Goal: Task Accomplishment & Management: Manage account settings

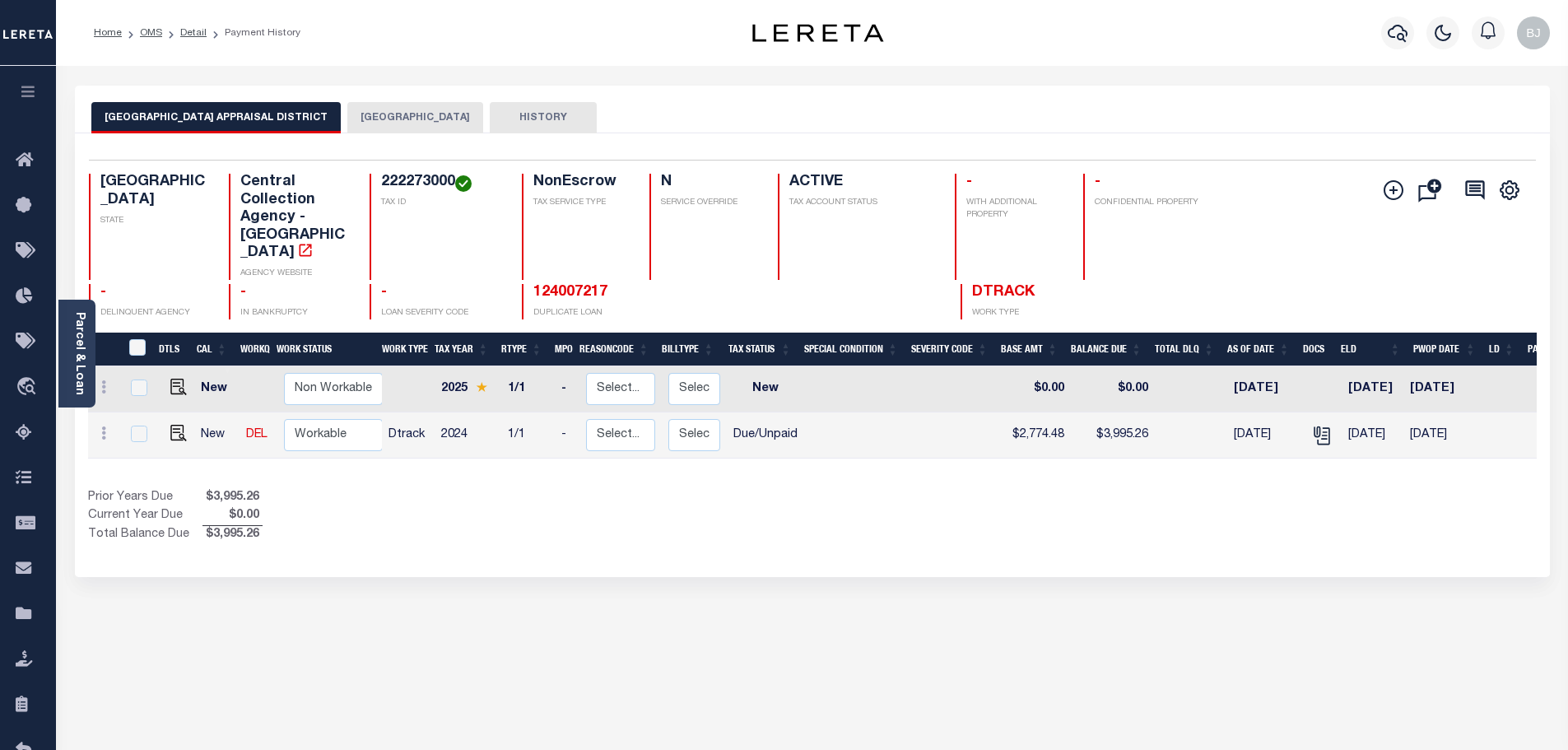
click at [421, 185] on h4 "222273000" at bounding box center [441, 183] width 121 height 18
copy h4 "222273000"
click at [172, 425] on img "" at bounding box center [178, 433] width 17 height 17
checkbox input "true"
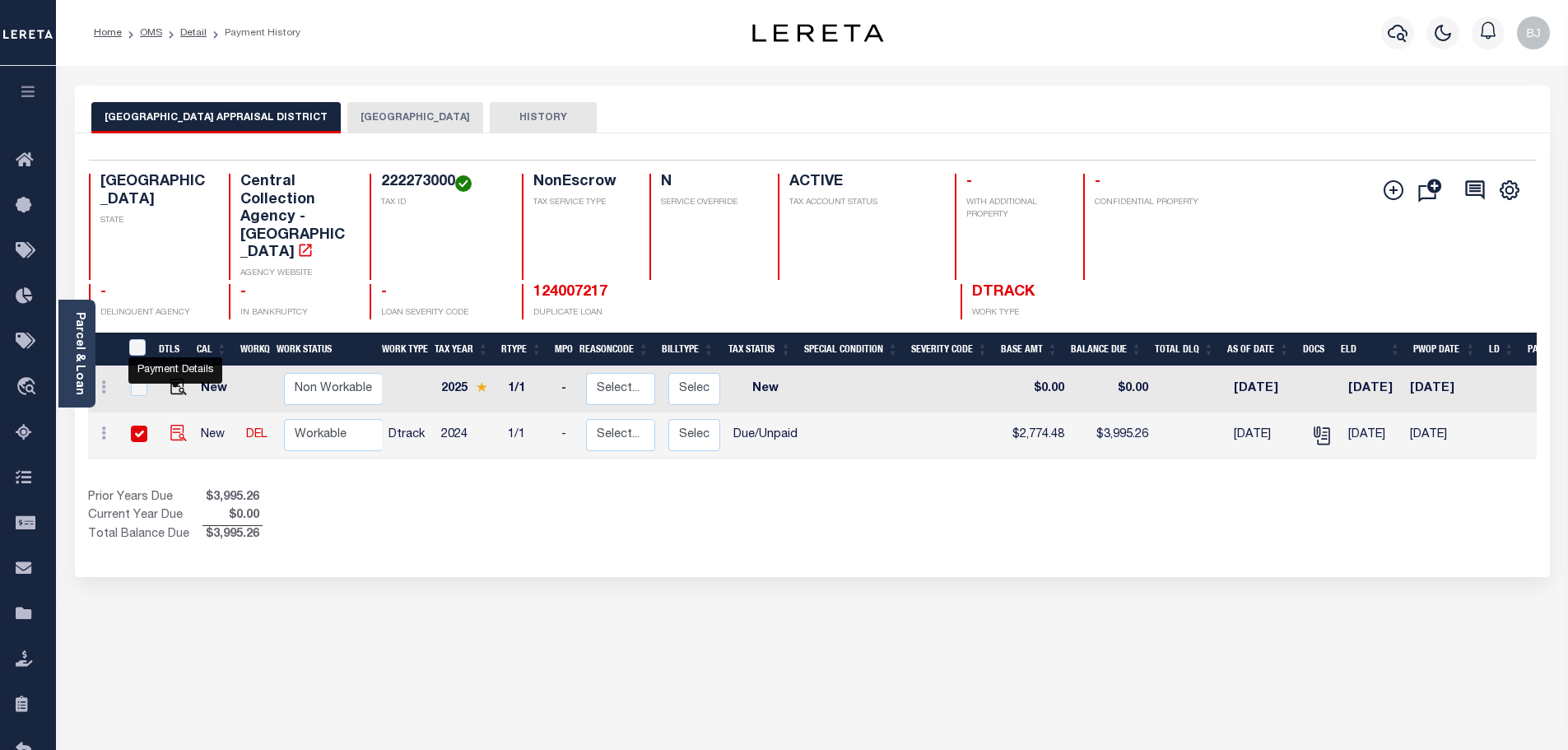
checkbox input "true"
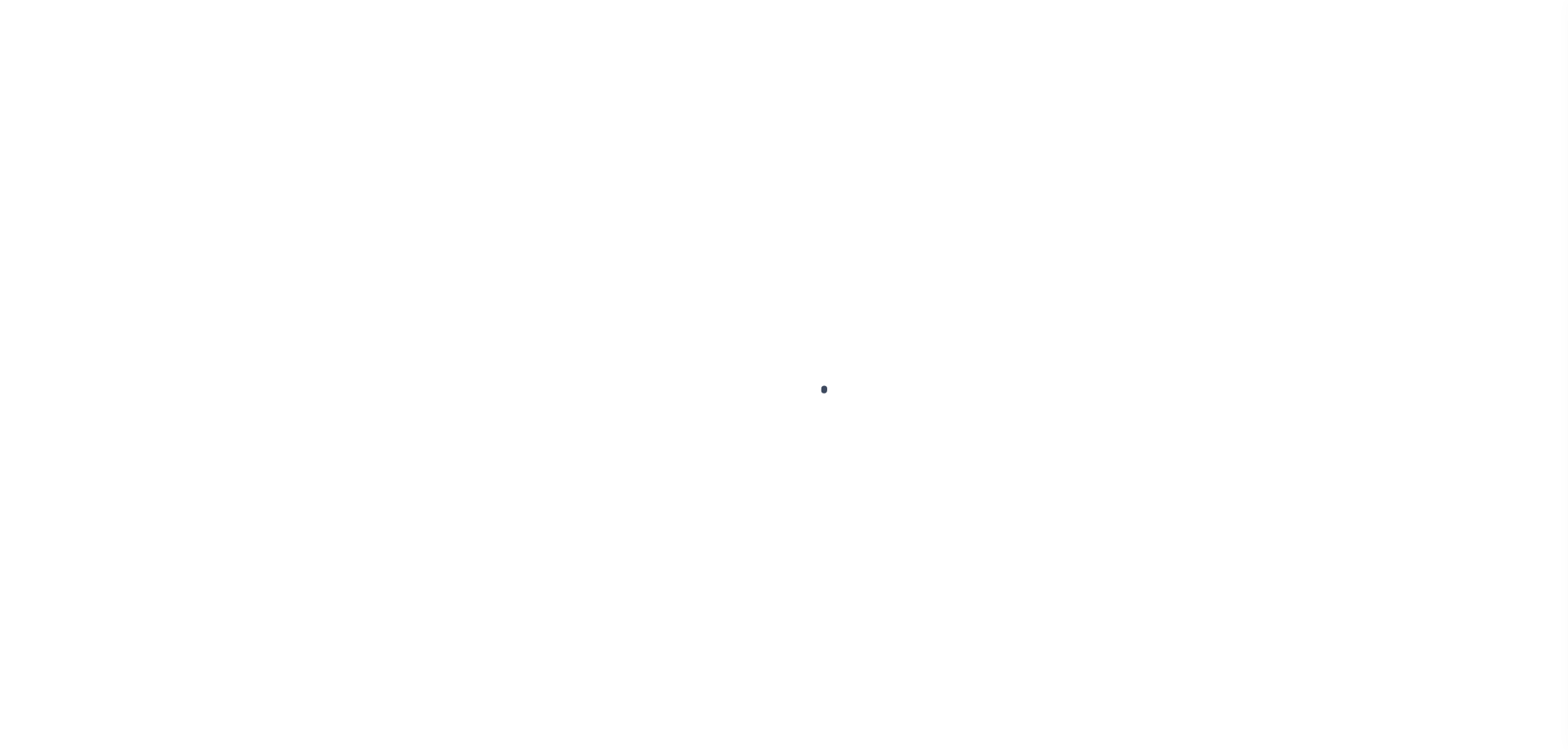
select select "DUE"
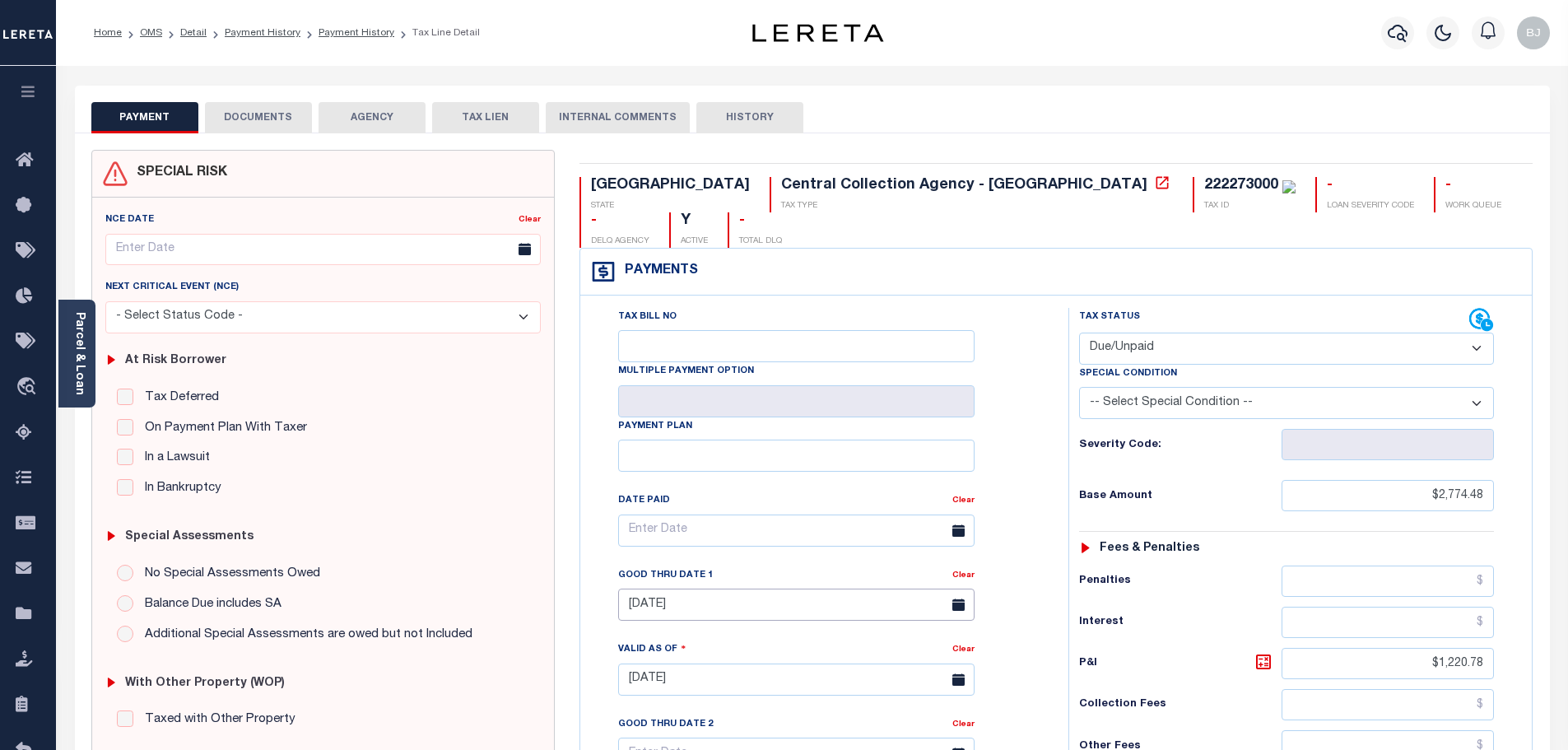
click at [752, 588] on input "09/30/2025" at bounding box center [796, 604] width 356 height 32
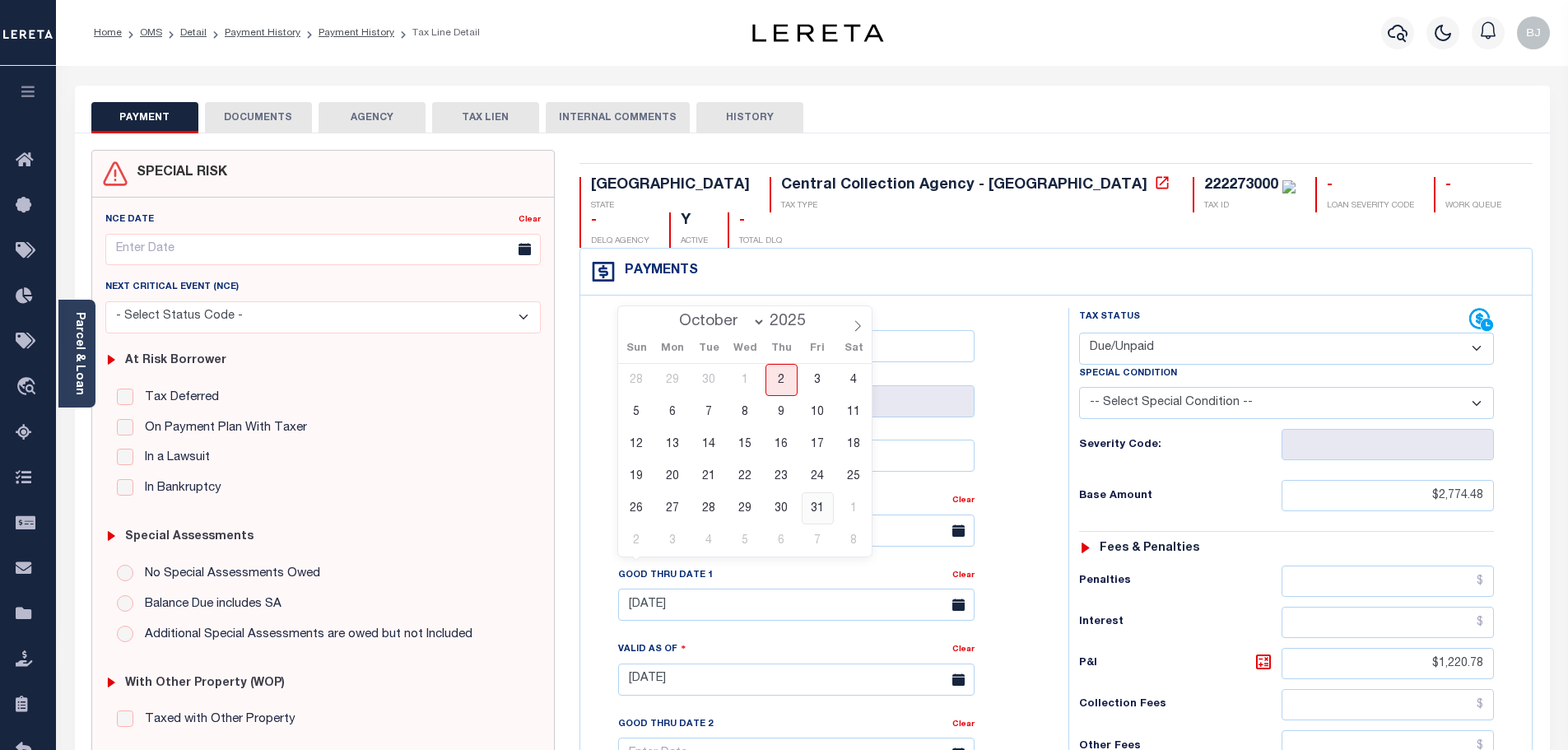
click at [812, 518] on span "31" at bounding box center [817, 508] width 32 height 32
type input "[DATE]"
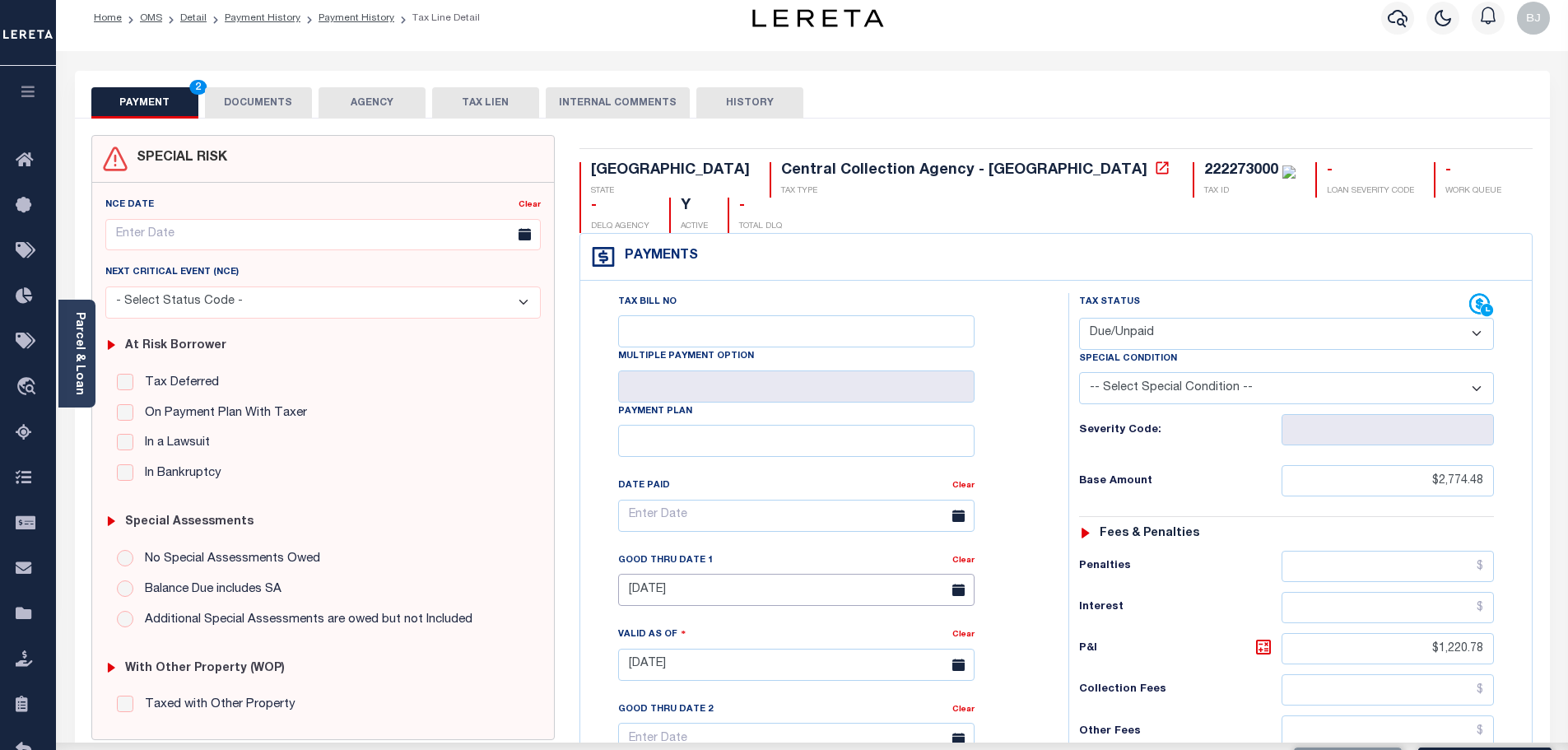
scroll to position [329, 0]
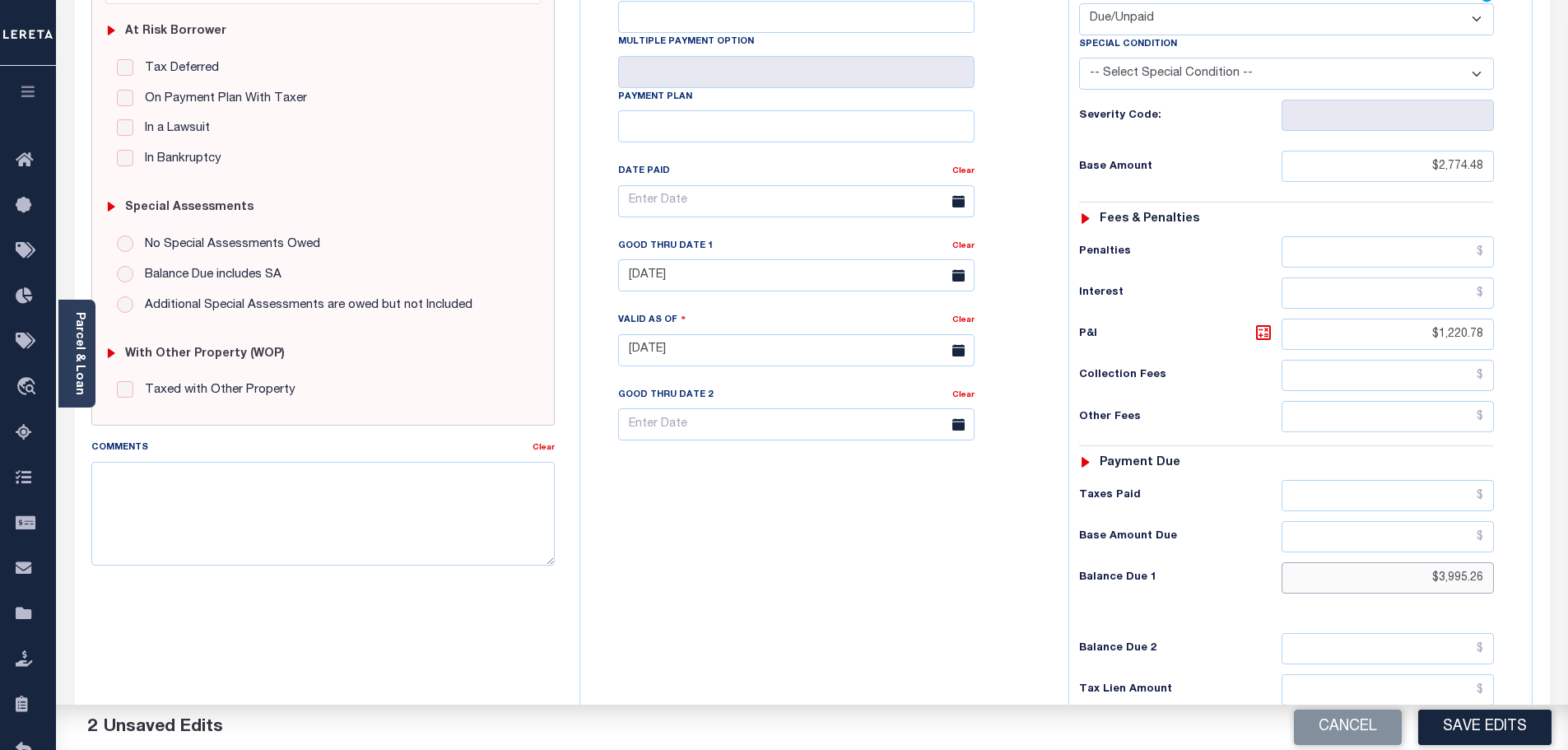
drag, startPoint x: 1415, startPoint y: 547, endPoint x: 1628, endPoint y: 523, distance: 214.3
click at [1567, 523] on html "Home OMS Detail Payment History Payment History Tax Line Detail Profile" at bounding box center [784, 293] width 1568 height 1244
type input "$4,028.56"
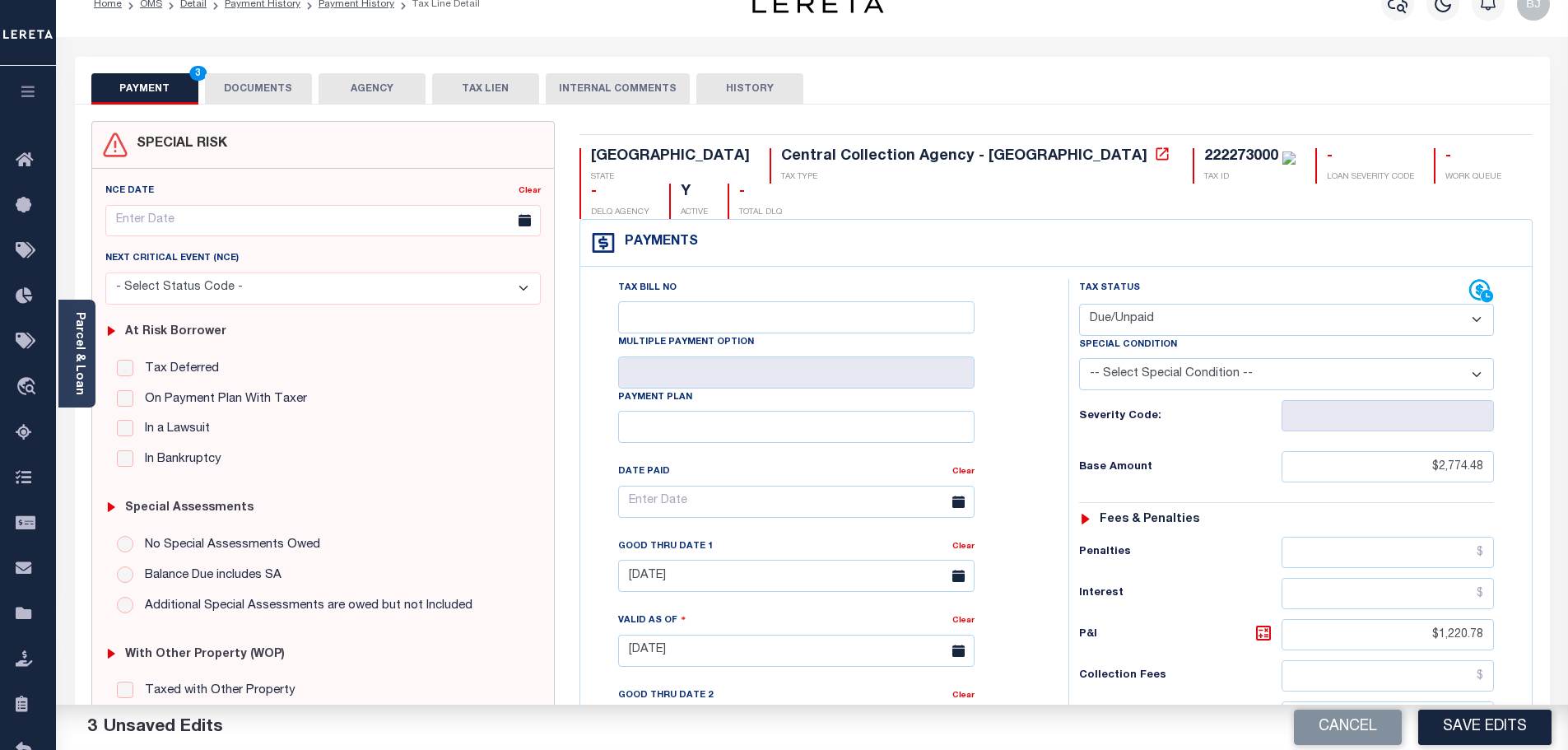
scroll to position [0, 0]
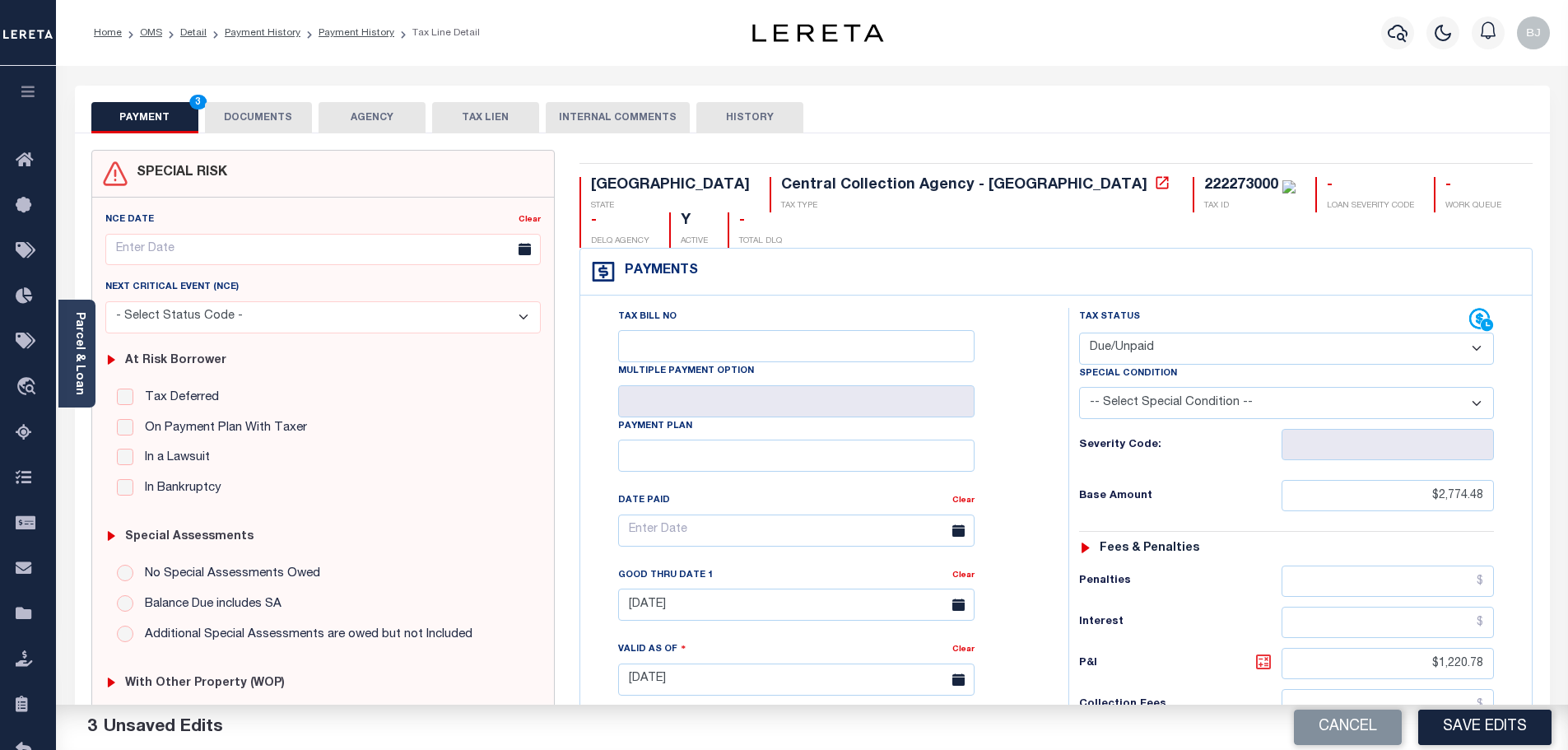
click at [1263, 652] on icon at bounding box center [1263, 661] width 20 height 20
type input "$1,254.08"
click at [1263, 652] on icon at bounding box center [1263, 661] width 20 height 20
click at [244, 119] on button "DOCUMENTS" at bounding box center [258, 117] width 107 height 31
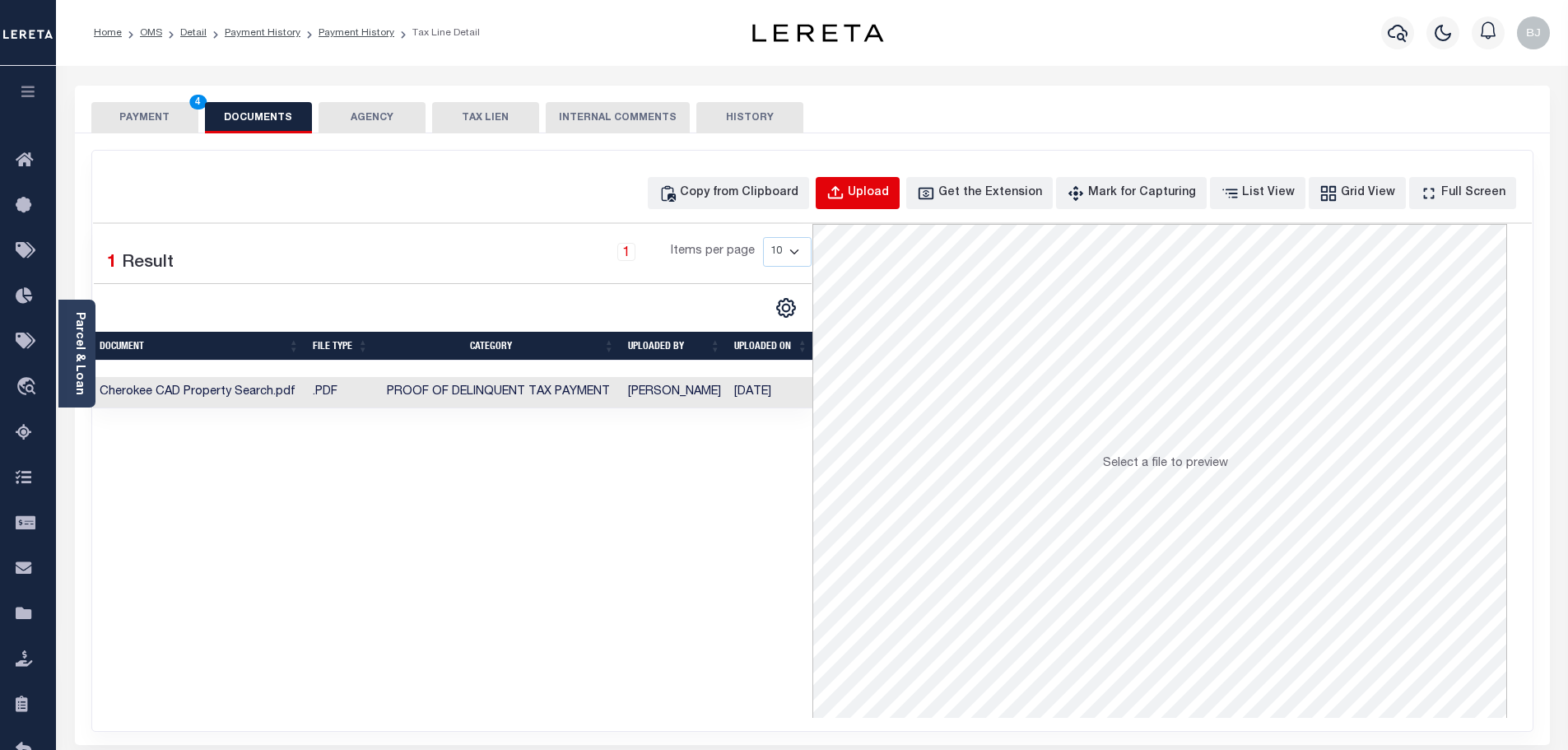
click at [900, 203] on button "Upload" at bounding box center [857, 193] width 84 height 32
select select "POP"
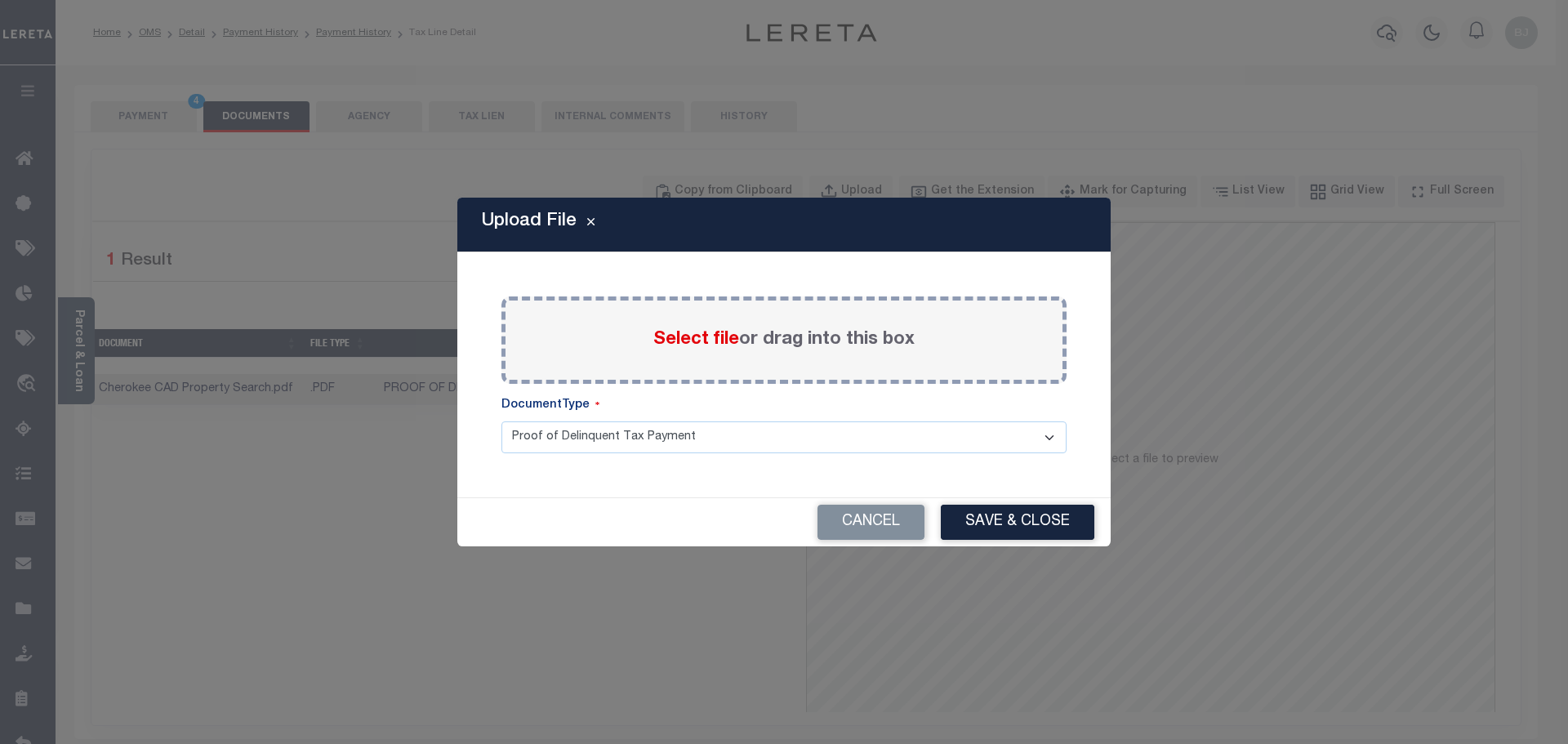
click at [734, 347] on span "Select file" at bounding box center [695, 339] width 85 height 18
click at [0, 0] on input "Select file or drag into this box" at bounding box center [0, 0] width 0 height 0
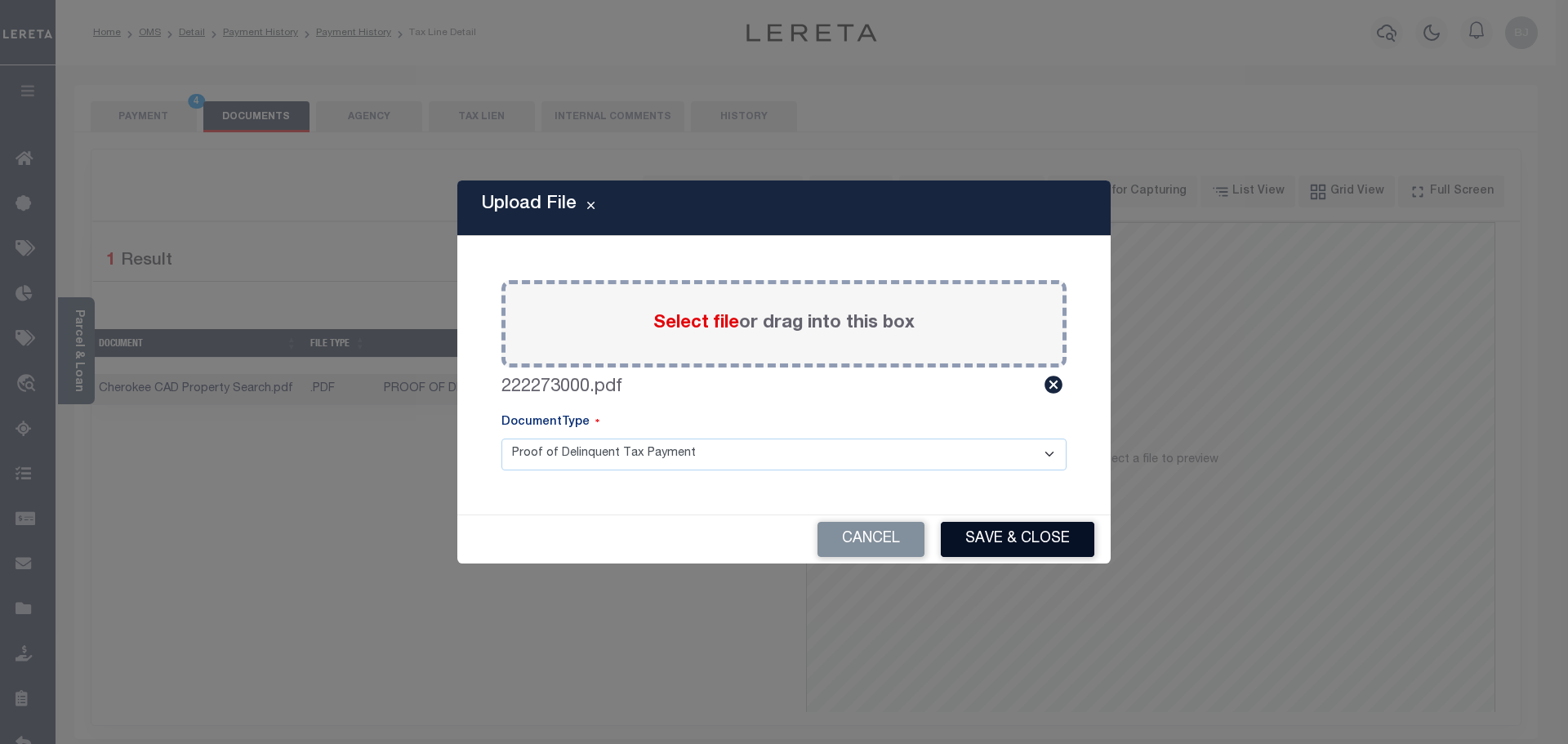
click at [1020, 533] on button "Save & Close" at bounding box center [1018, 539] width 154 height 35
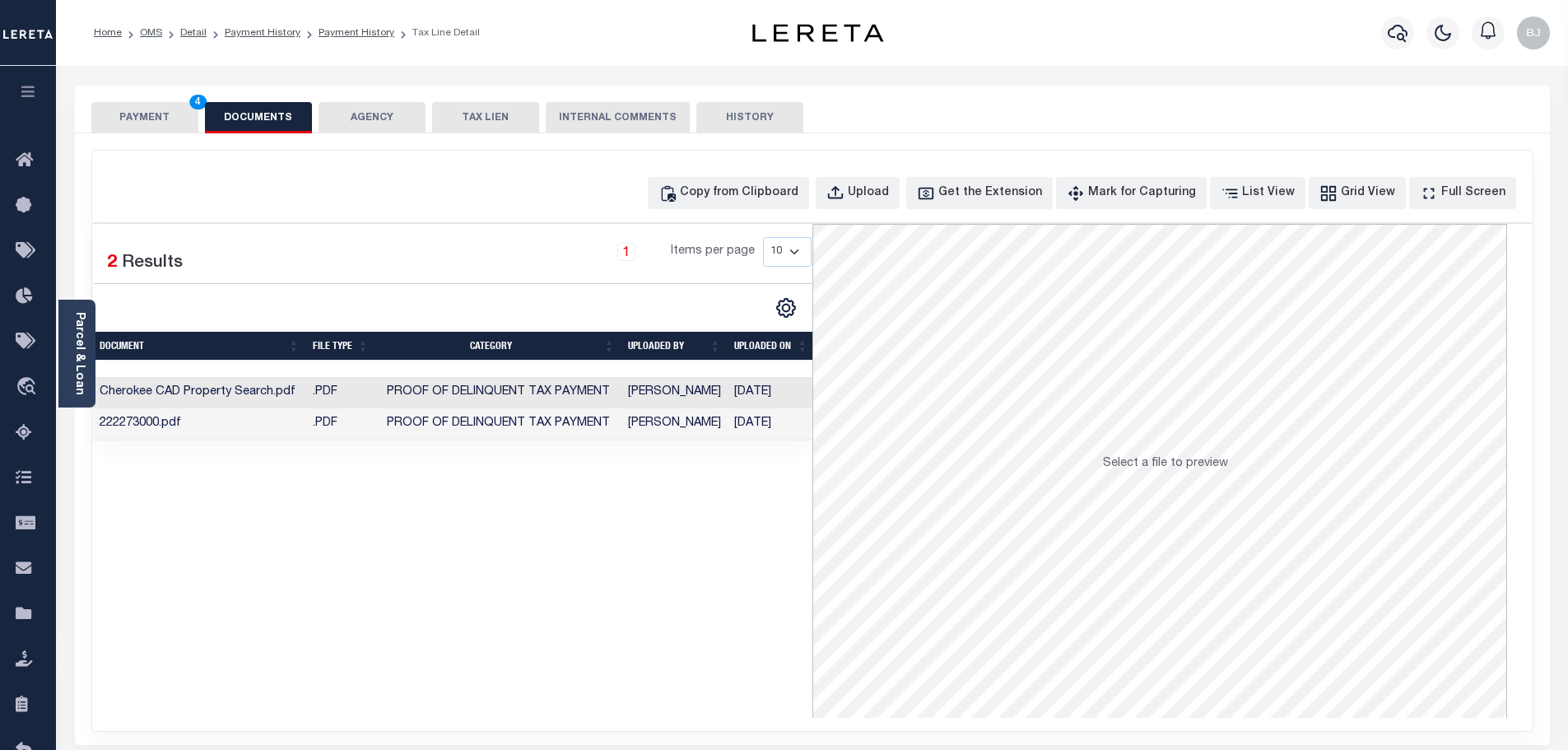
click at [165, 111] on button "PAYMENT 4" at bounding box center [144, 117] width 107 height 31
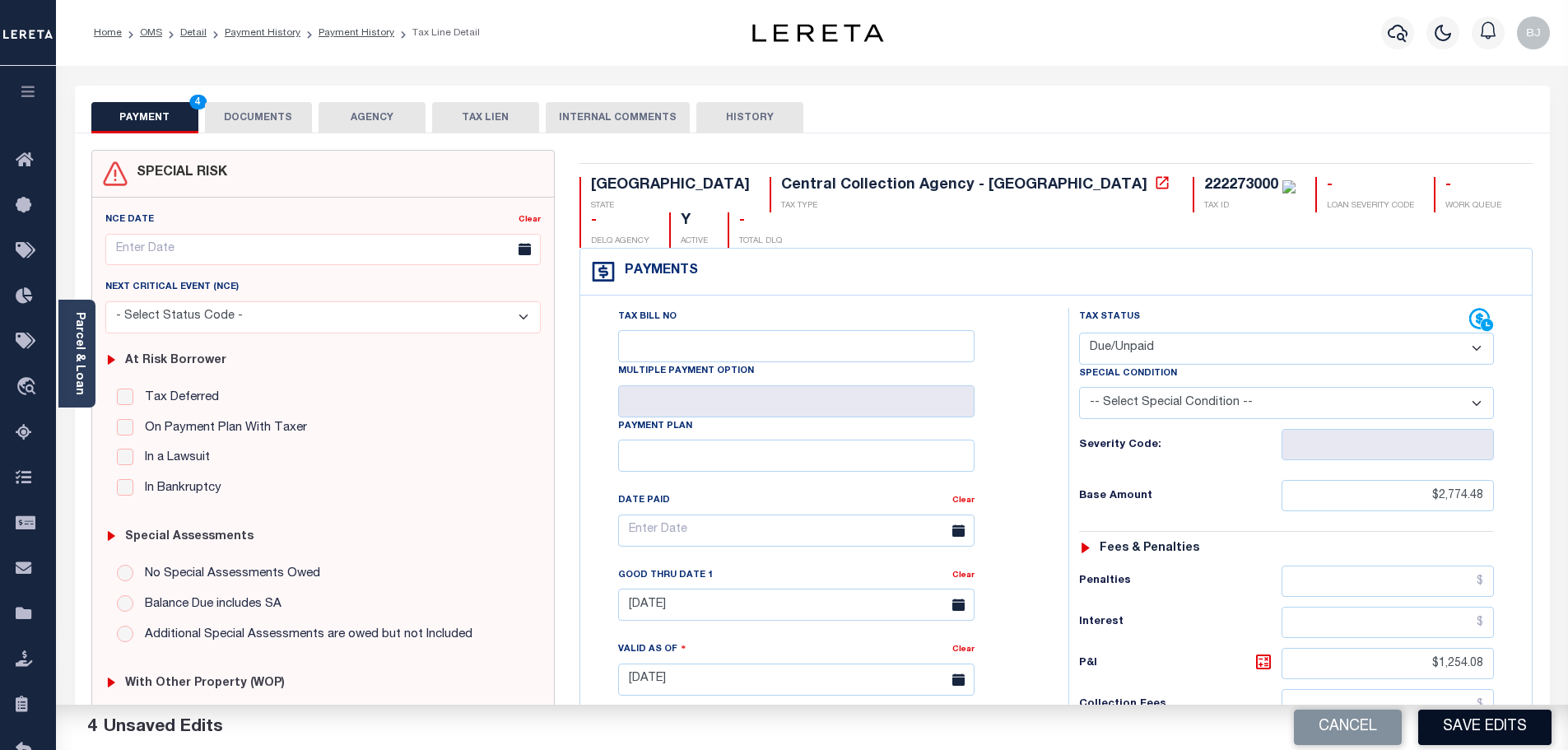
click at [1516, 724] on button "Save Edits" at bounding box center [1484, 727] width 133 height 36
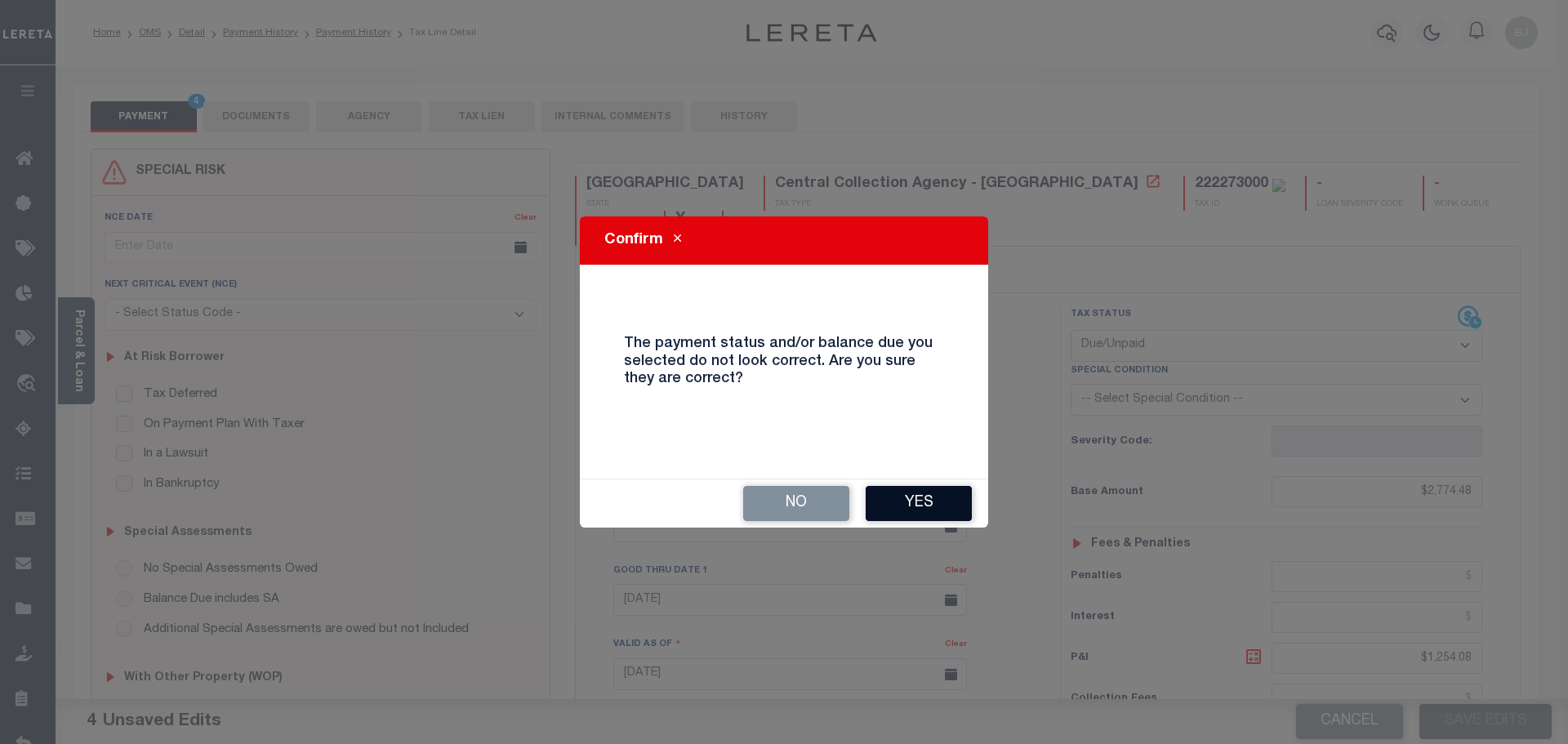
click at [894, 487] on button "Yes" at bounding box center [919, 503] width 106 height 35
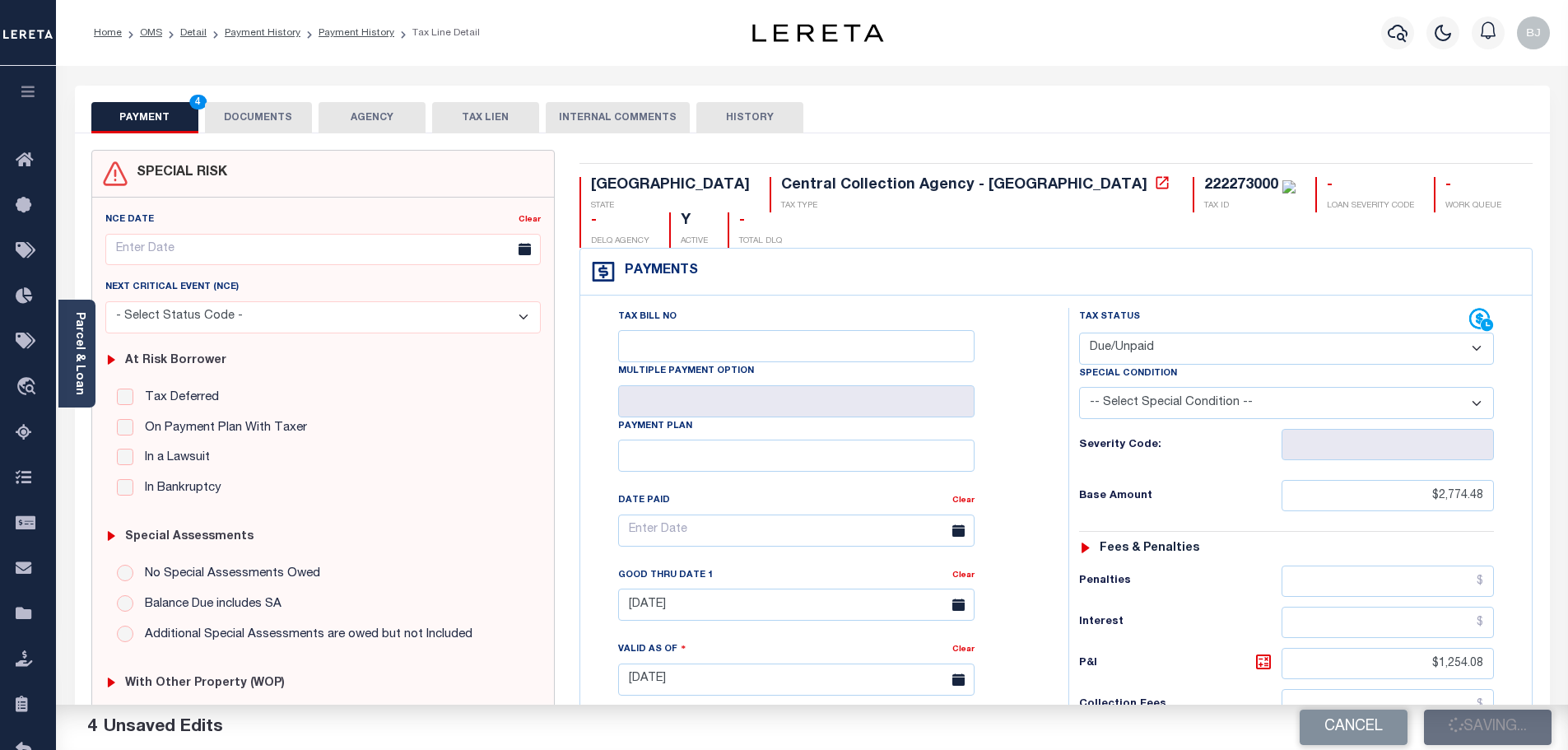
checkbox input "false"
type input "$2,774.48"
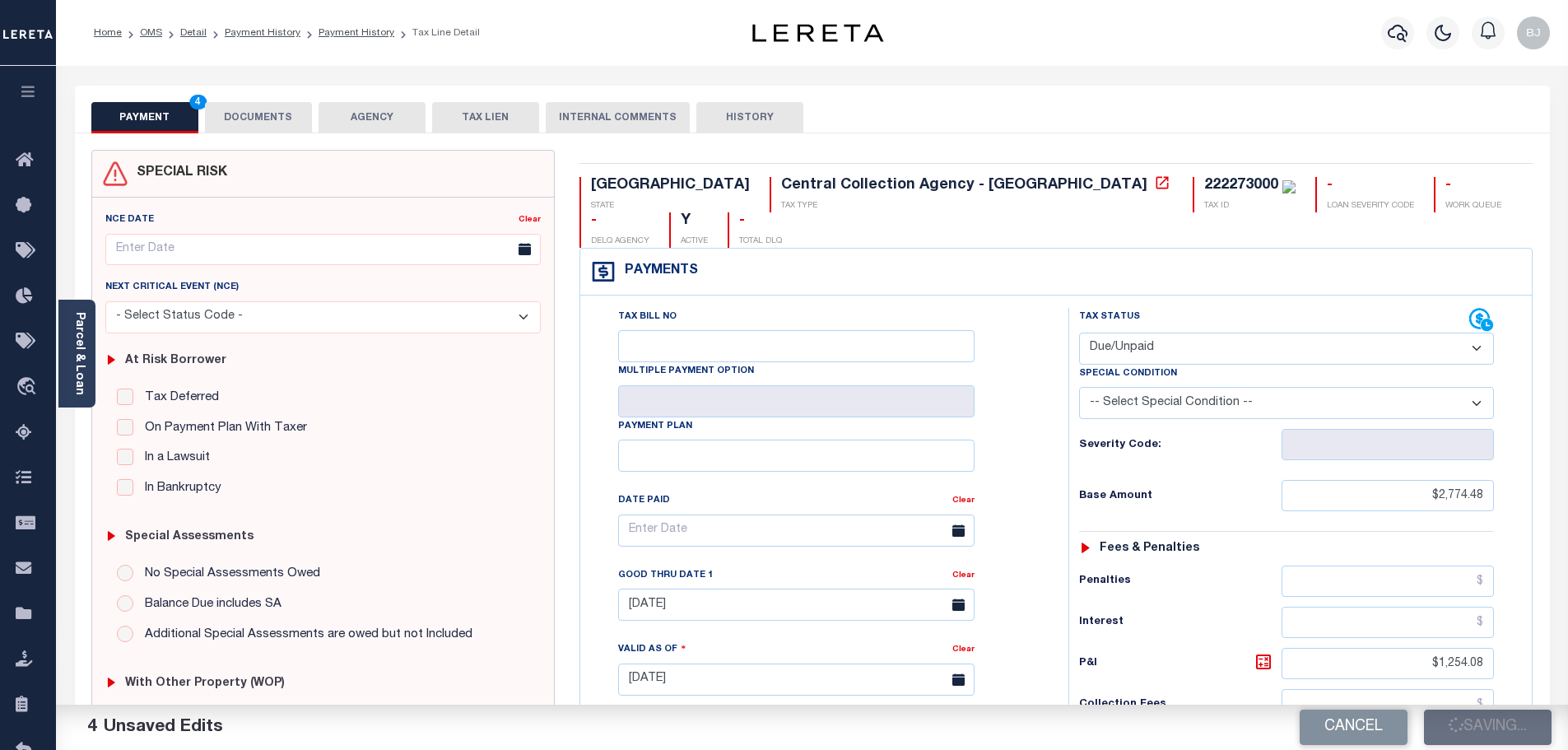
type input "$1,254.08"
type input "$4,028.56"
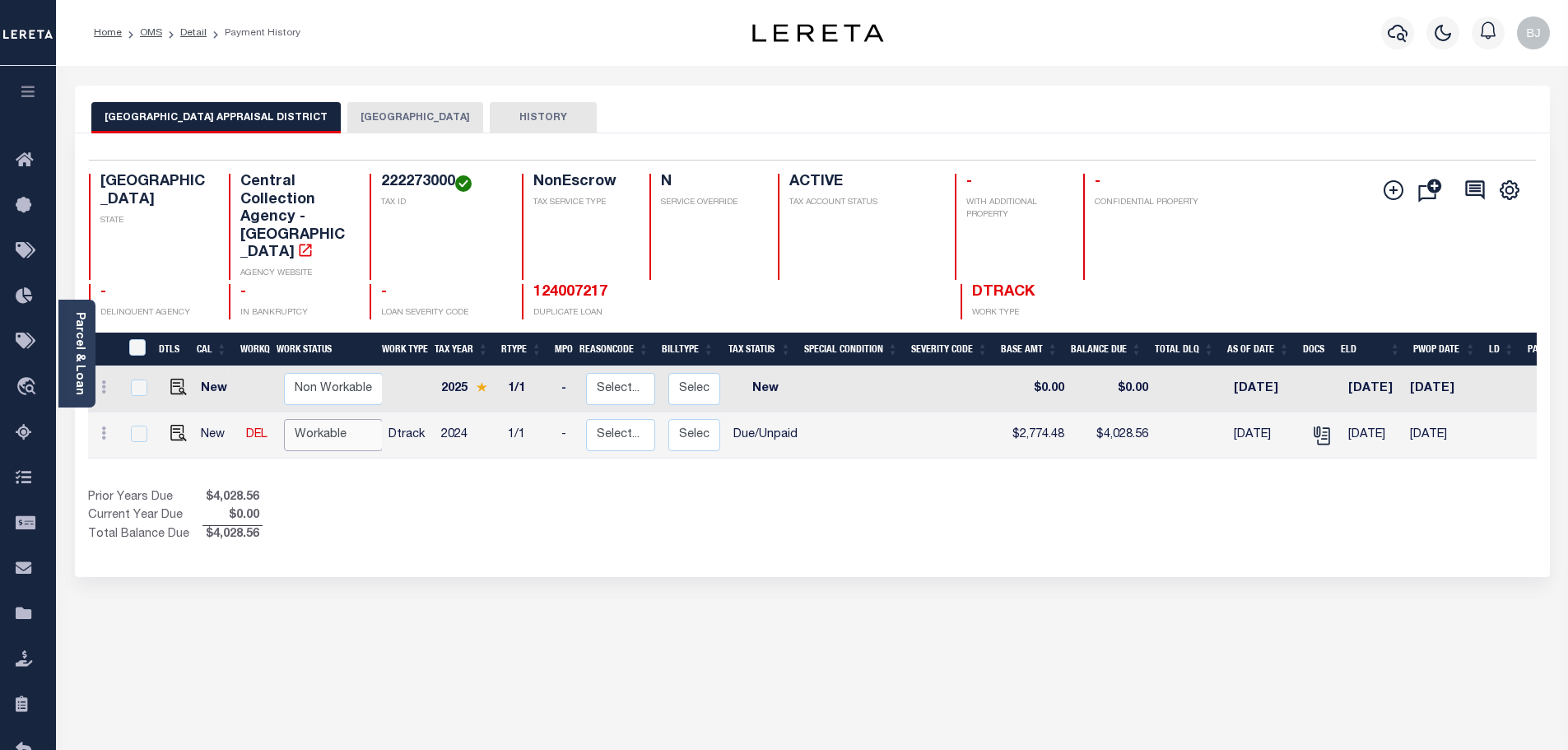
drag, startPoint x: 341, startPoint y: 402, endPoint x: 341, endPoint y: 413, distance: 11.0
click at [341, 419] on select "Non Workable Workable" at bounding box center [334, 435] width 99 height 32
checkbox input "true"
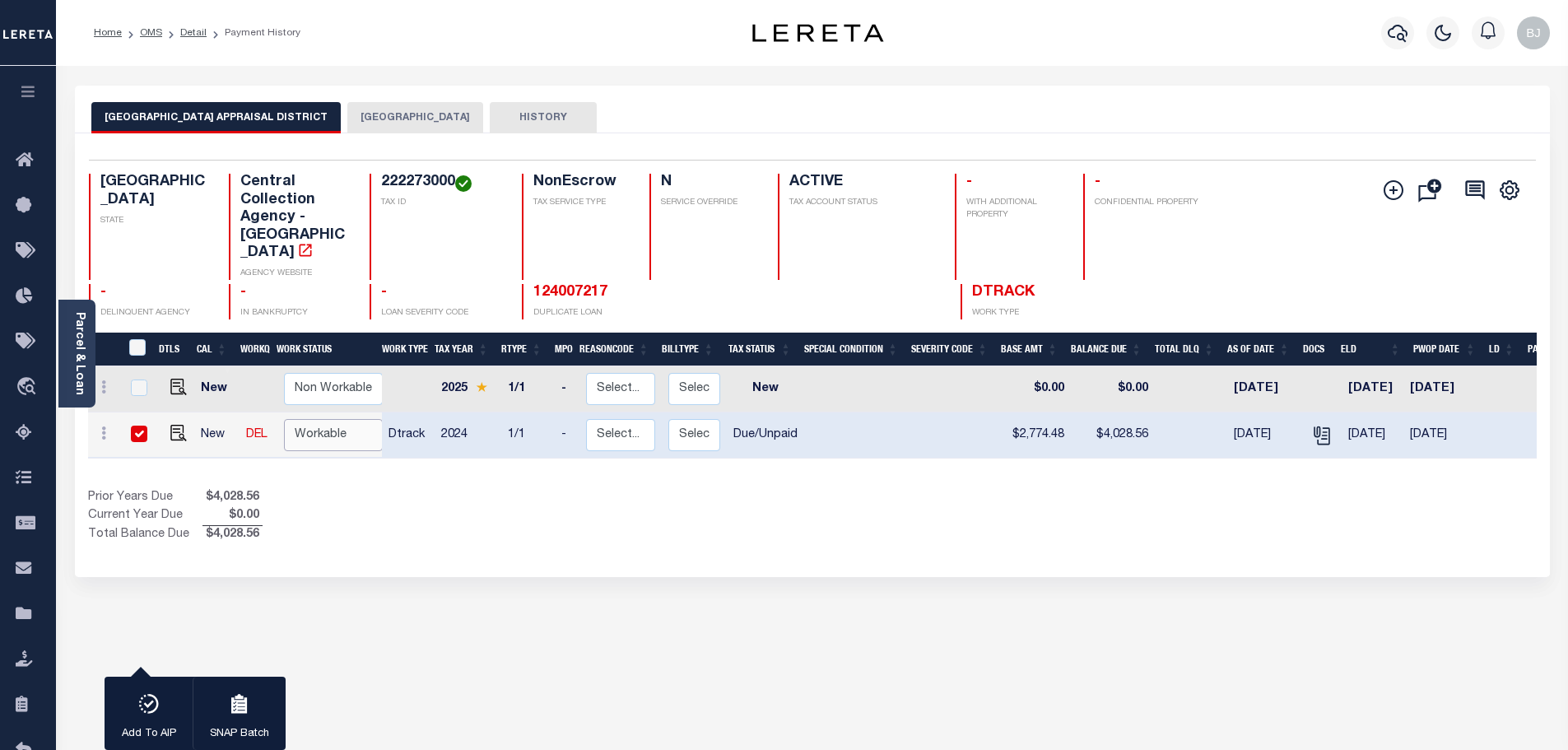
select select "true"
click at [284, 419] on select "Non Workable Workable" at bounding box center [334, 435] width 99 height 32
checkbox input "false"
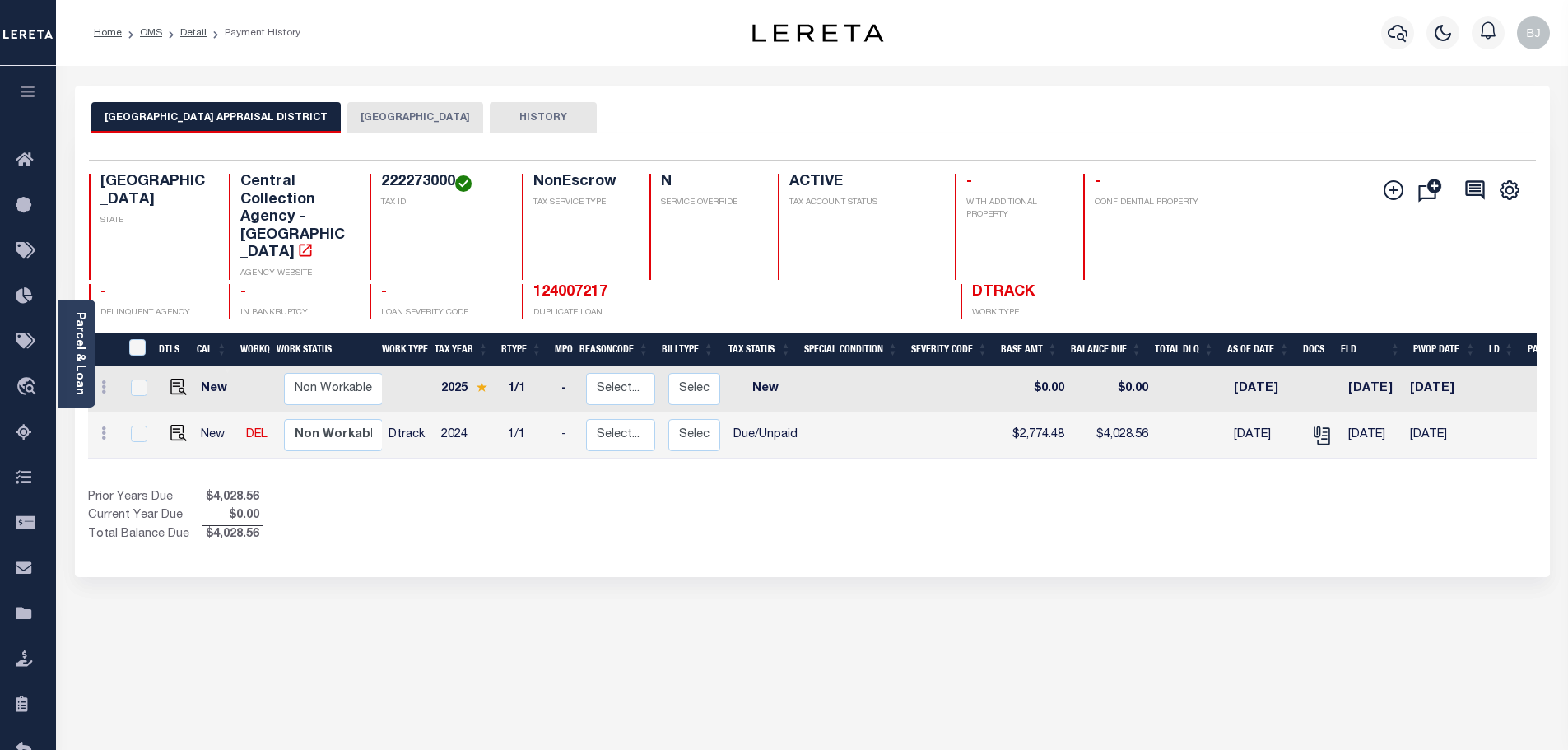
click at [402, 140] on div "1 Selected 2 Results 1 Items per page 25 50 100 TX STATE TAX ID" at bounding box center [812, 355] width 1475 height 443
click at [412, 117] on button "[GEOGRAPHIC_DATA]" at bounding box center [415, 117] width 136 height 31
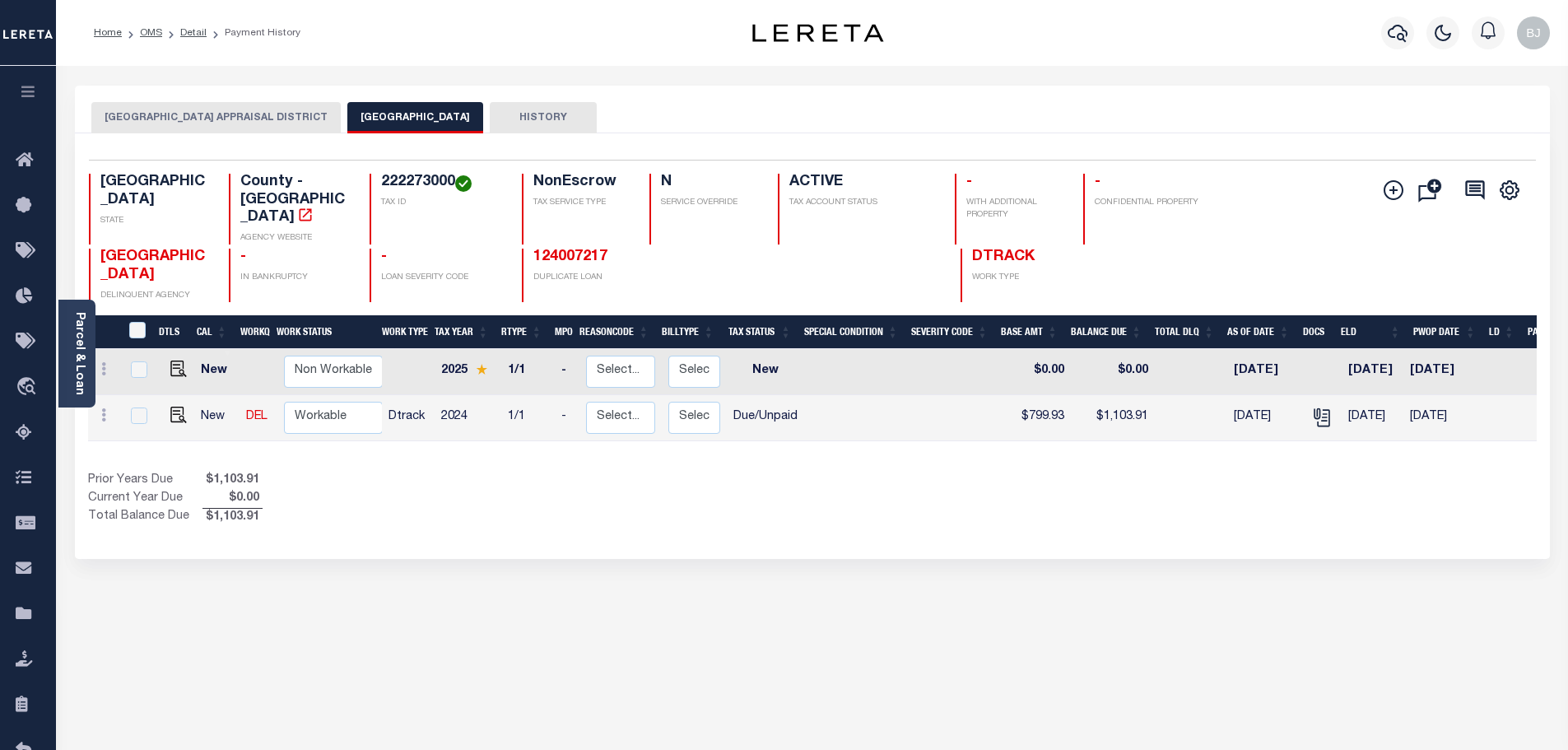
click at [389, 183] on h4 "222273000" at bounding box center [441, 183] width 121 height 18
copy h4 "222273000"
click at [176, 407] on img "" at bounding box center [178, 415] width 17 height 17
checkbox input "true"
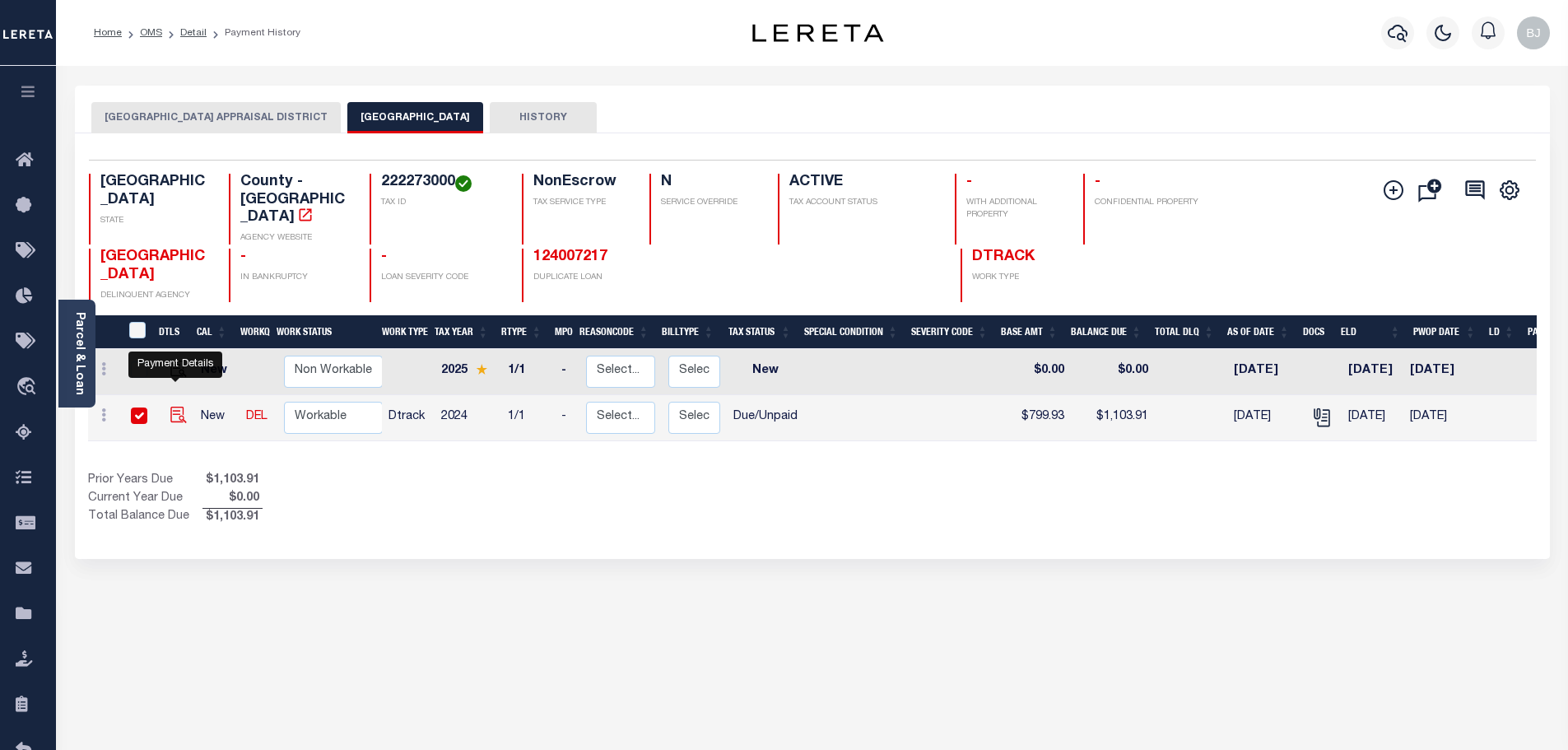
checkbox input "true"
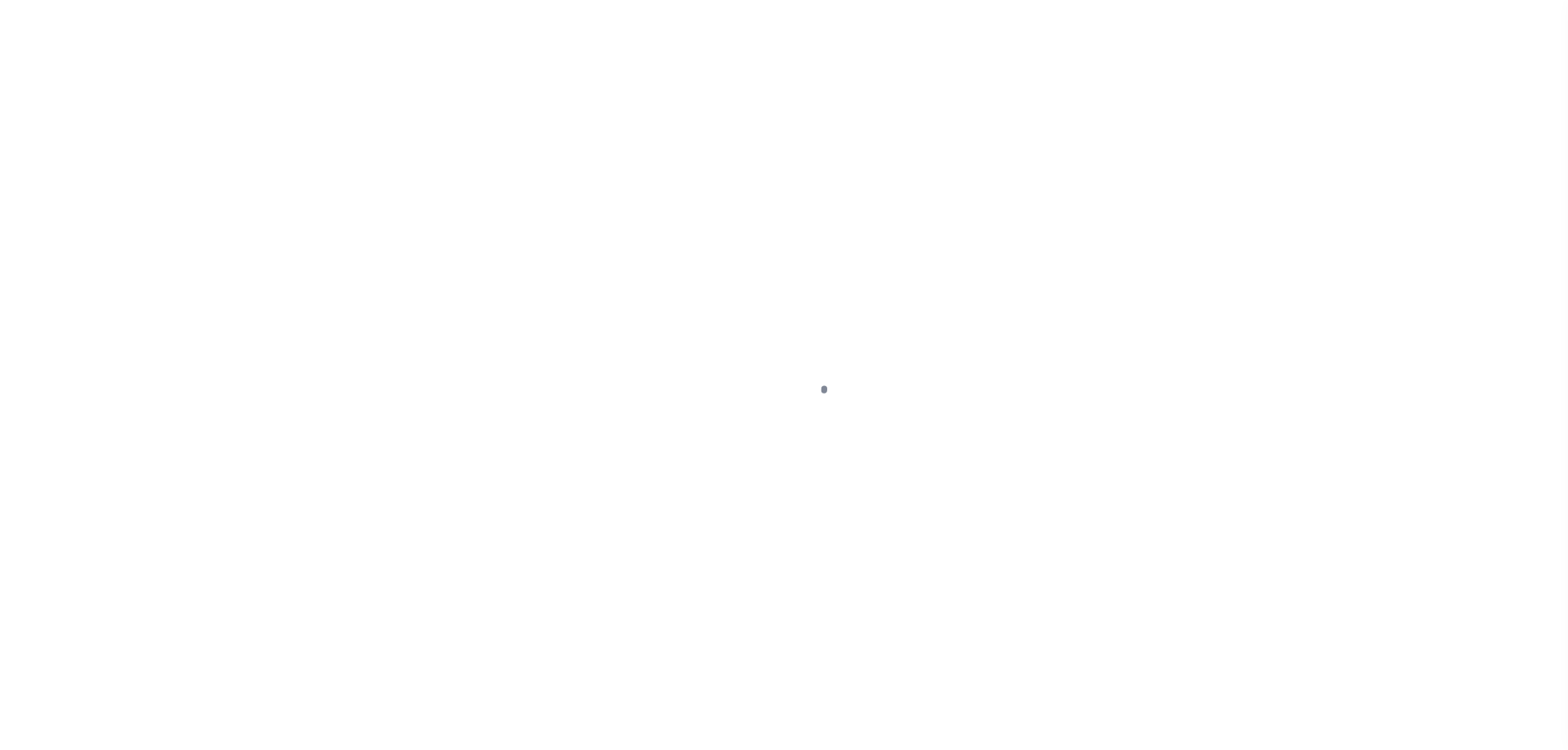
select select "DUE"
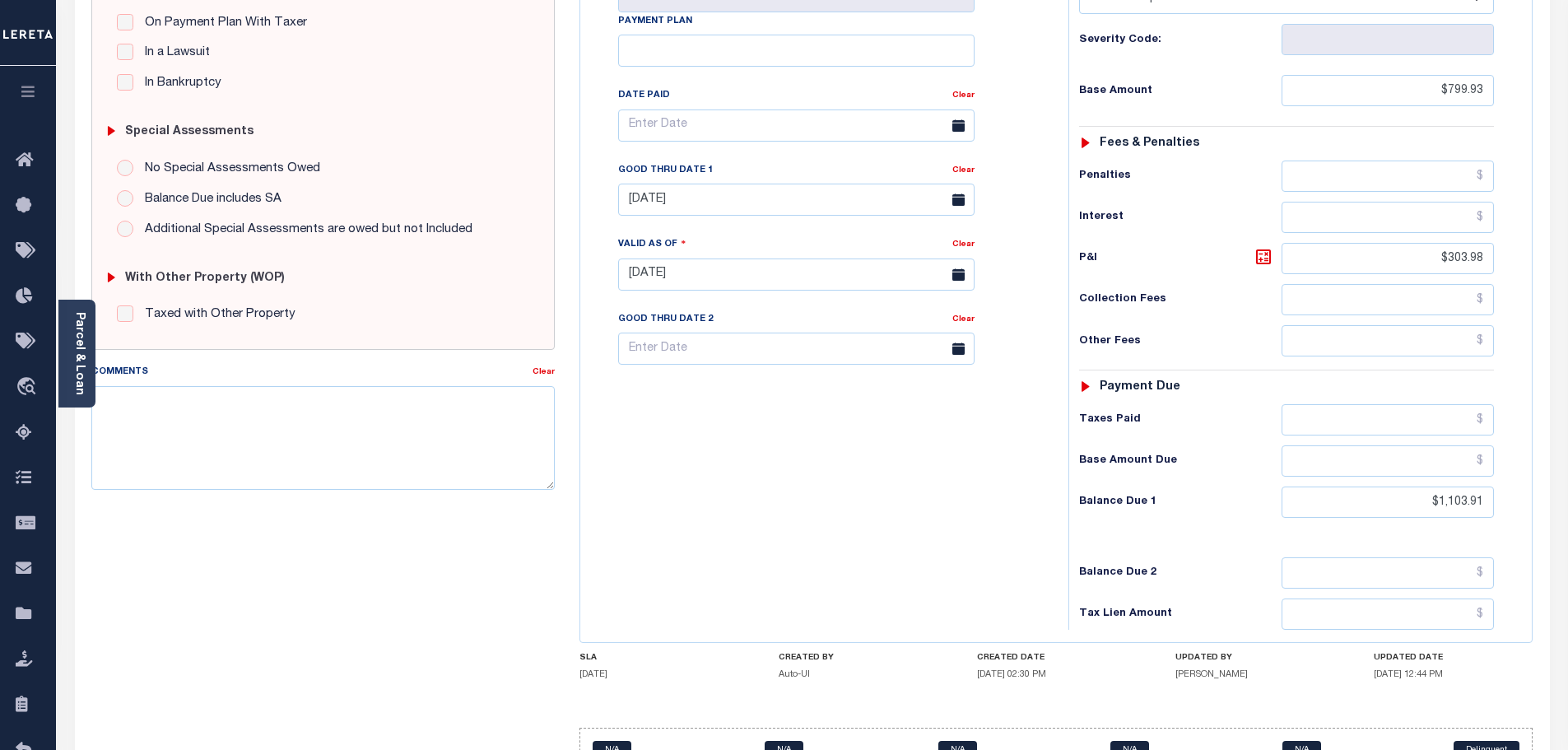
scroll to position [411, 0]
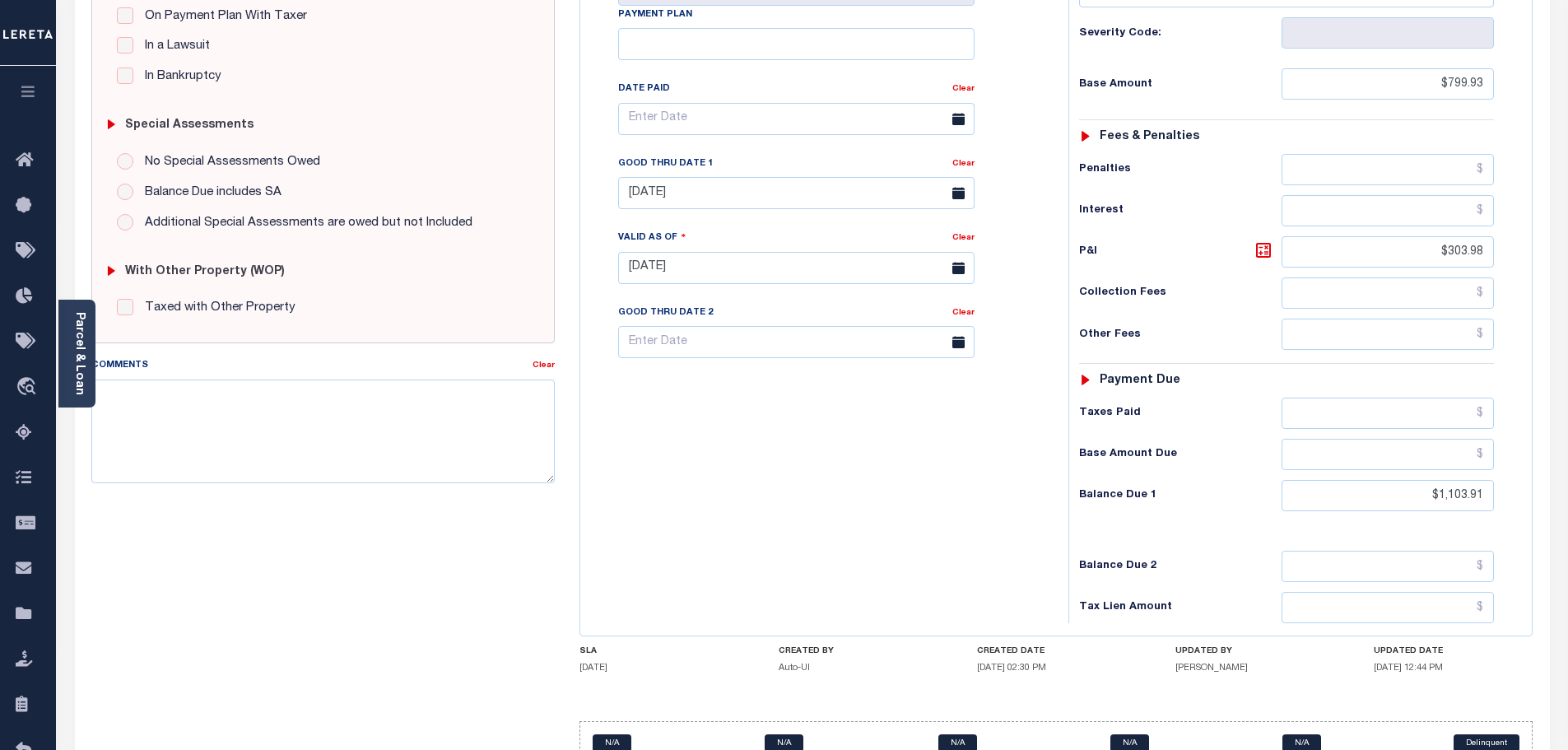
drag, startPoint x: 1379, startPoint y: 481, endPoint x: 1558, endPoint y: 465, distance: 179.7
click at [1565, 465] on div "Parcel & Loan Tax Bill Details 222273000" at bounding box center [811, 243] width 1512 height 1178
click at [1403, 480] on input "$1,103.91" at bounding box center [1387, 495] width 213 height 31
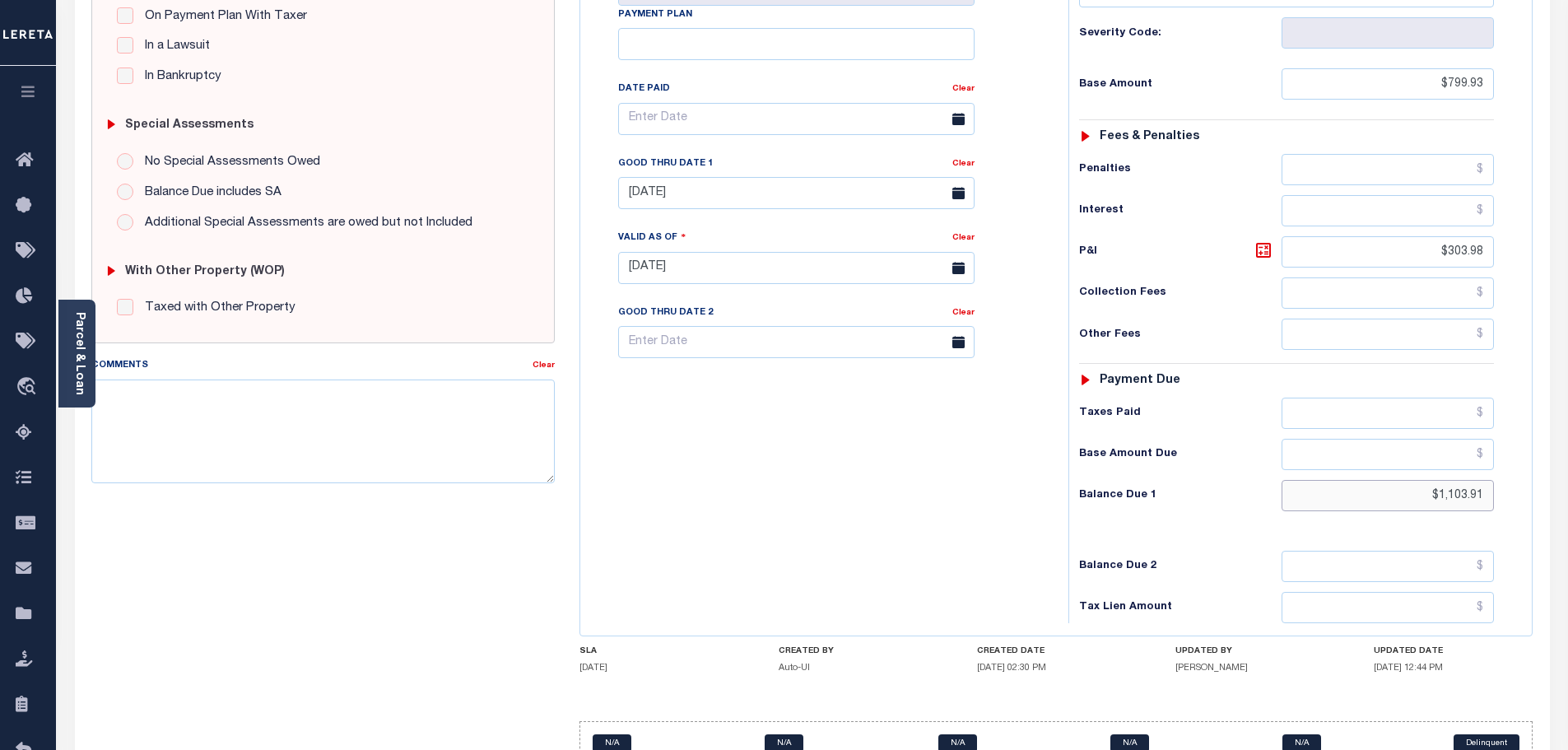
paste input "1,113.1"
type input "$1,113.11"
type input "[DATE]"
click at [1260, 240] on icon at bounding box center [1263, 249] width 20 height 20
type input "$313.18"
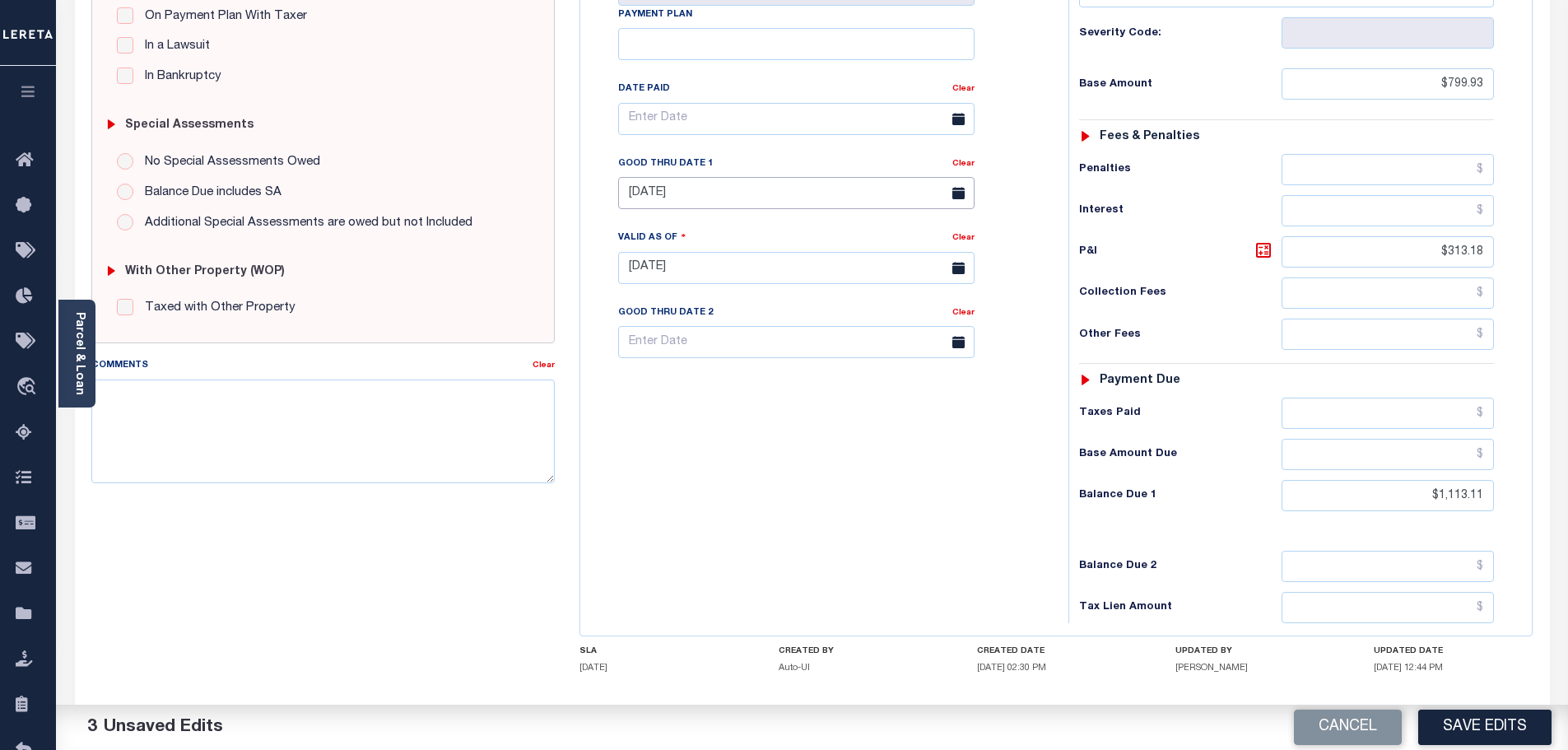
click at [625, 177] on input "09/30/2025" at bounding box center [796, 193] width 356 height 32
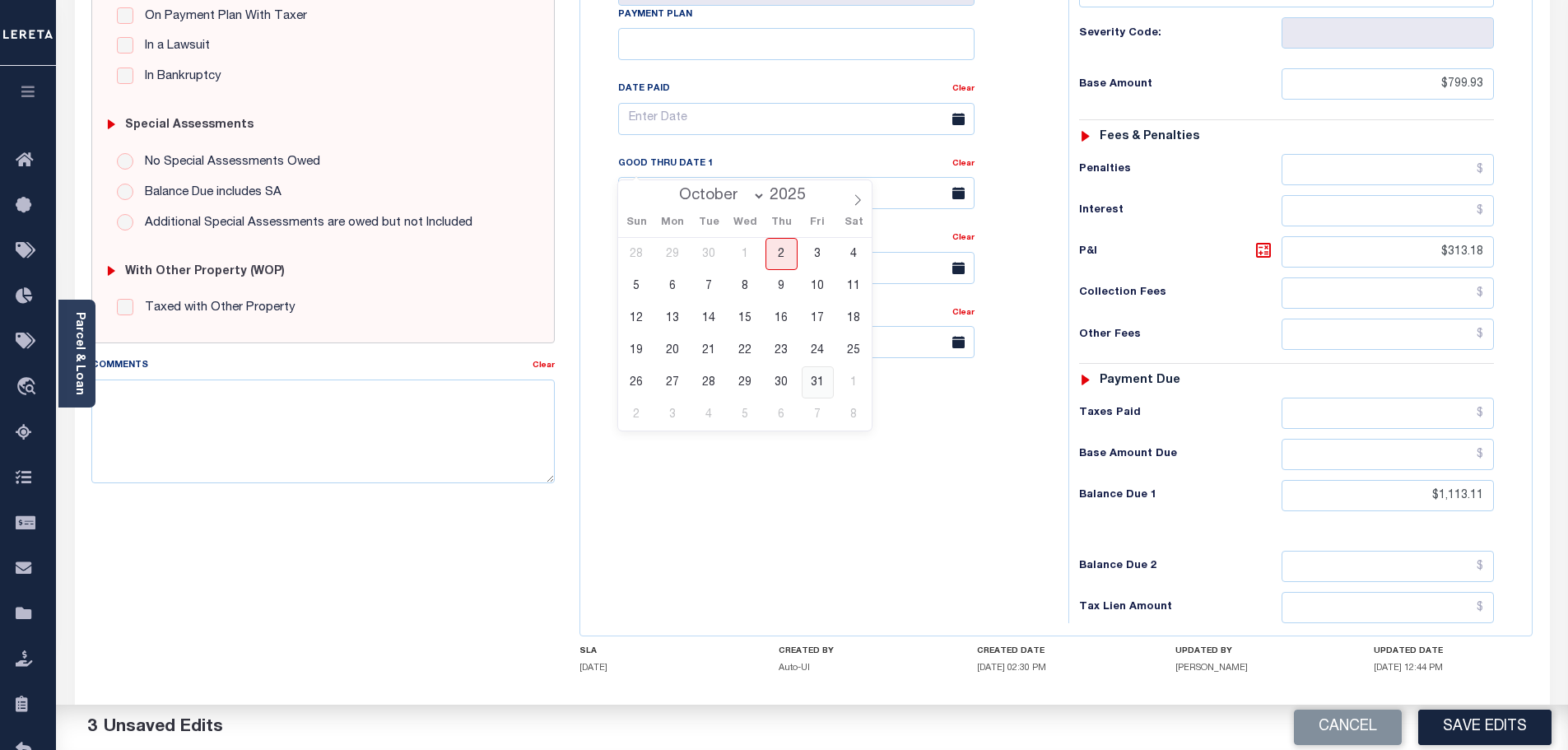
click at [815, 388] on span "31" at bounding box center [817, 382] width 32 height 32
type input "[DATE]"
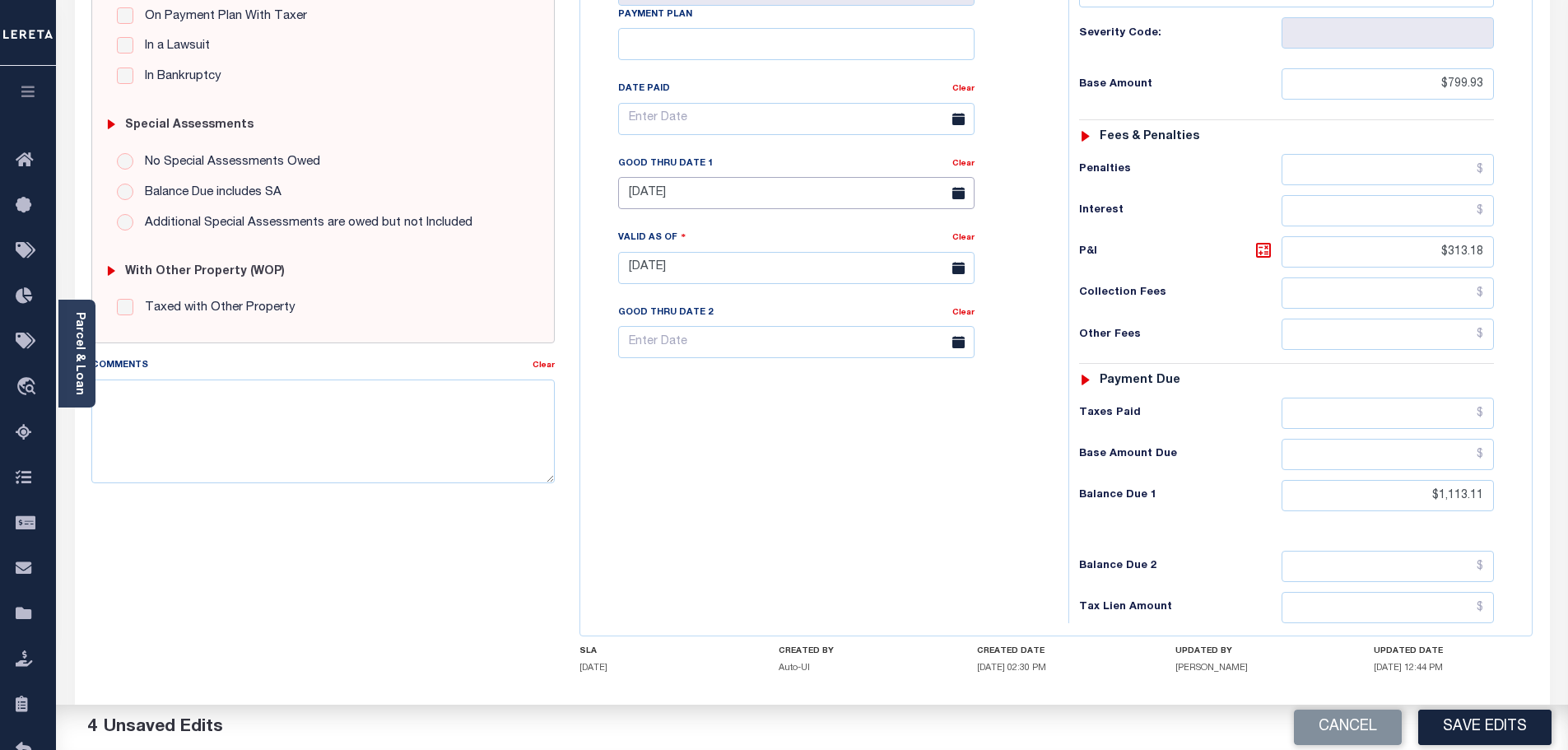
scroll to position [0, 0]
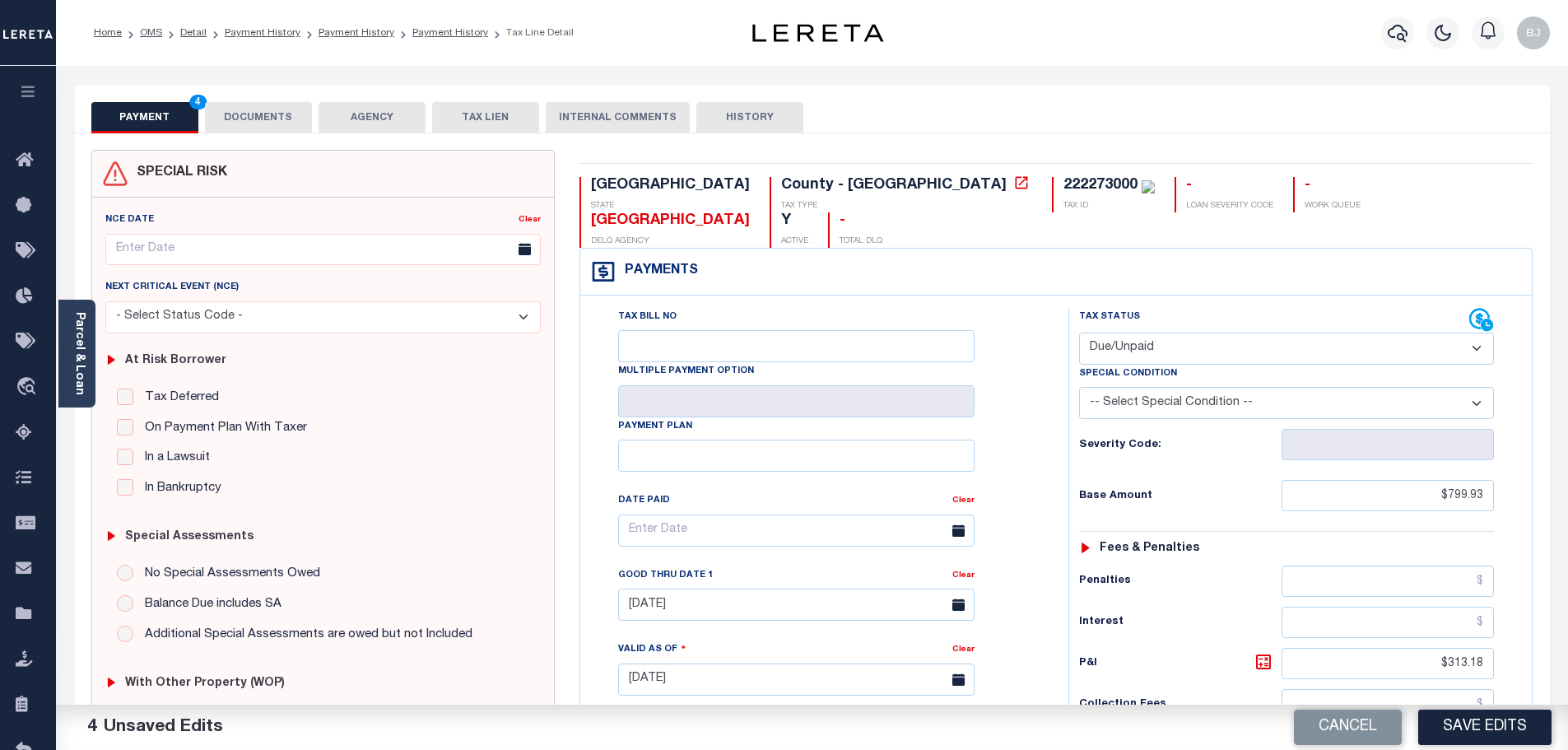
click at [229, 121] on button "DOCUMENTS" at bounding box center [258, 117] width 107 height 31
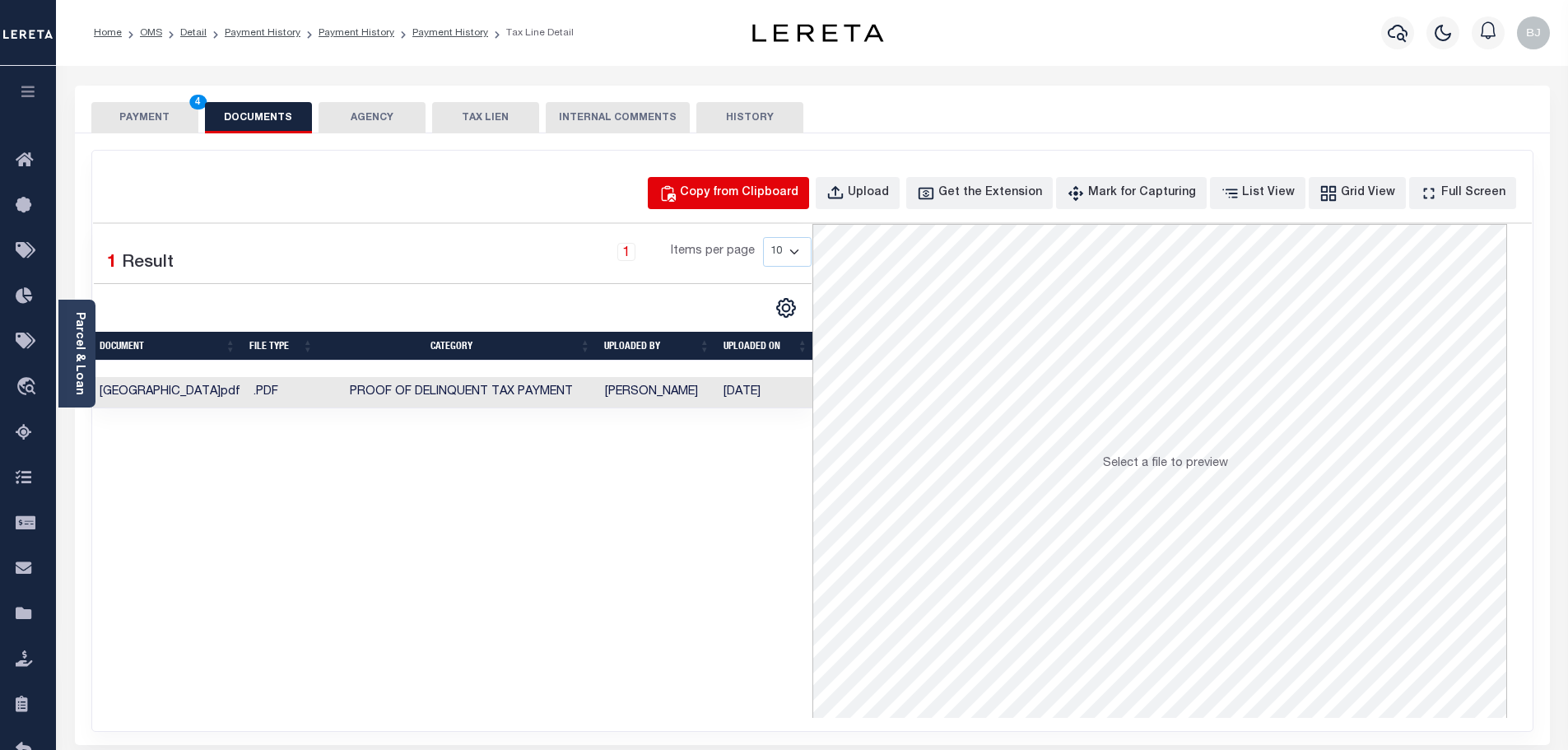
click at [736, 194] on div "Copy from Clipboard" at bounding box center [739, 193] width 118 height 18
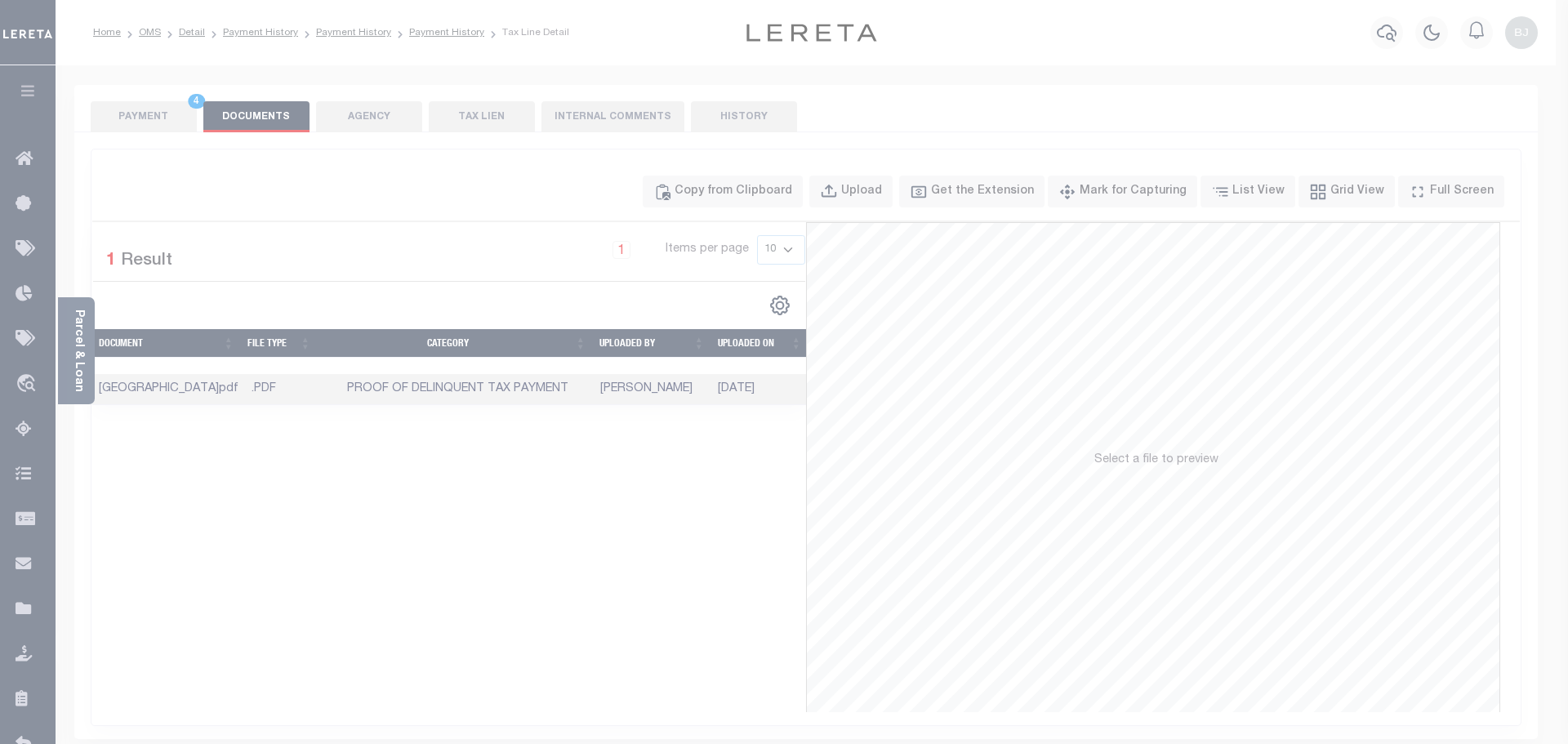
click at [0, 0] on label "Paste copied image or file into this box" at bounding box center [0, 0] width 0 height 0
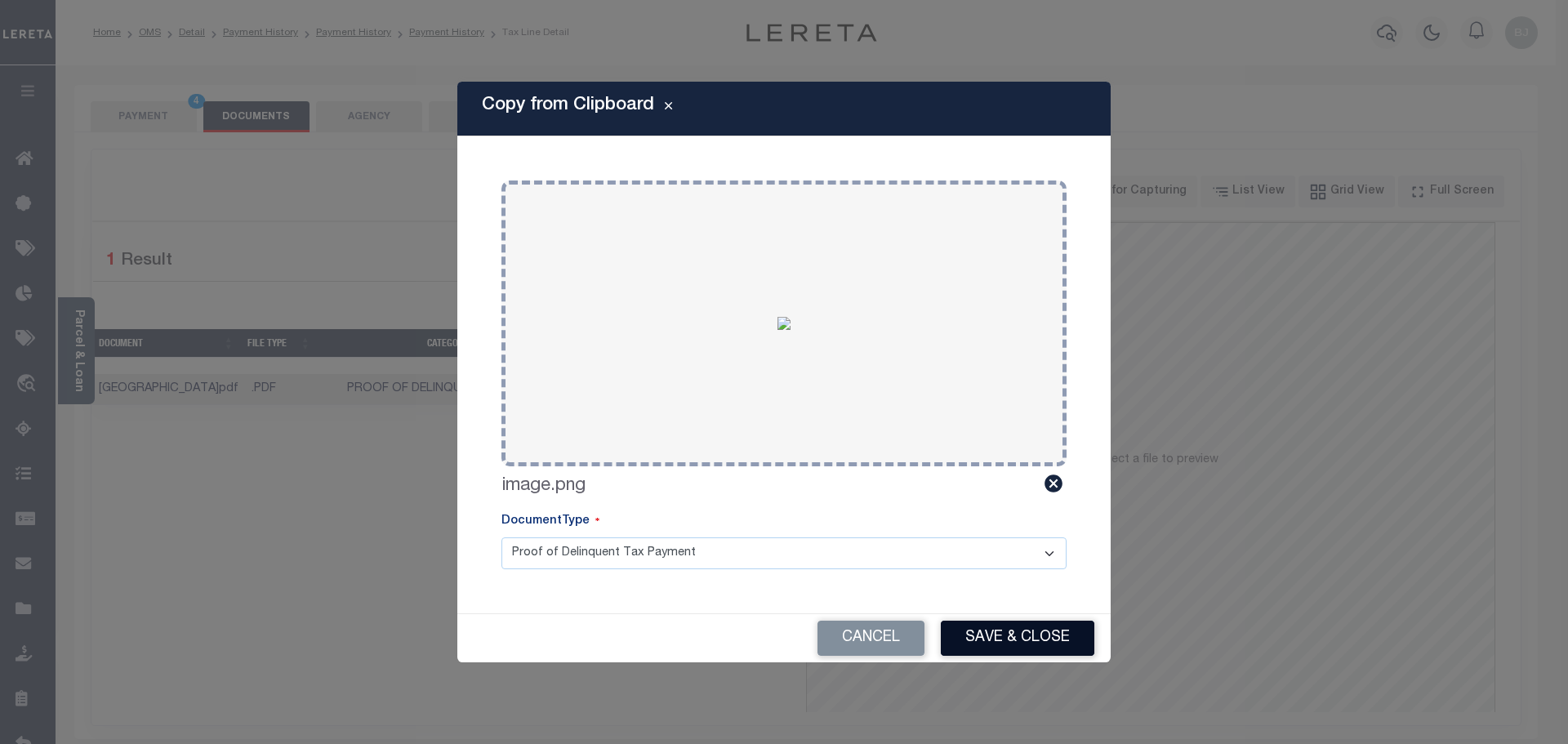
click at [1043, 643] on button "Save & Close" at bounding box center [1018, 638] width 154 height 35
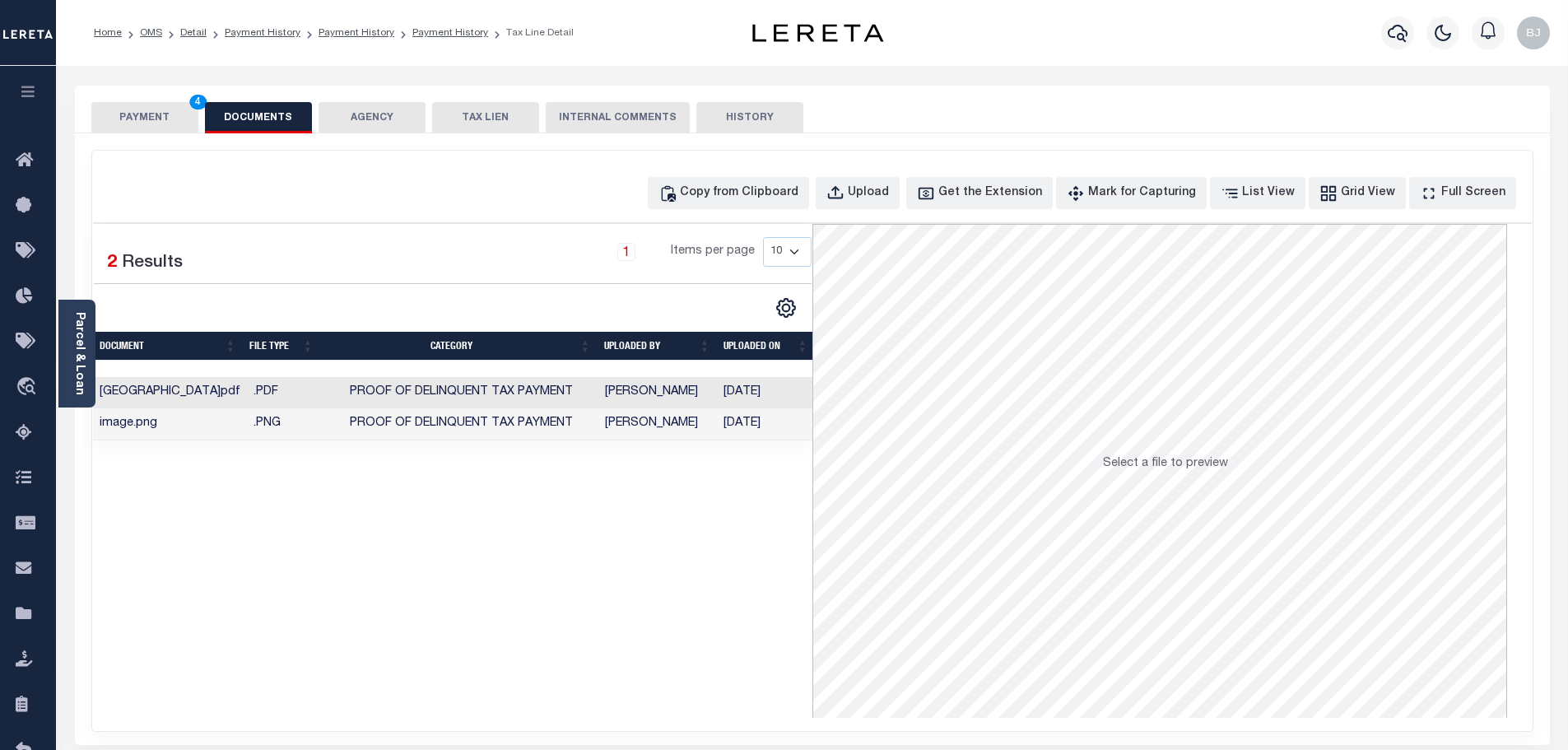
click at [121, 118] on button "PAYMENT 4" at bounding box center [144, 117] width 107 height 31
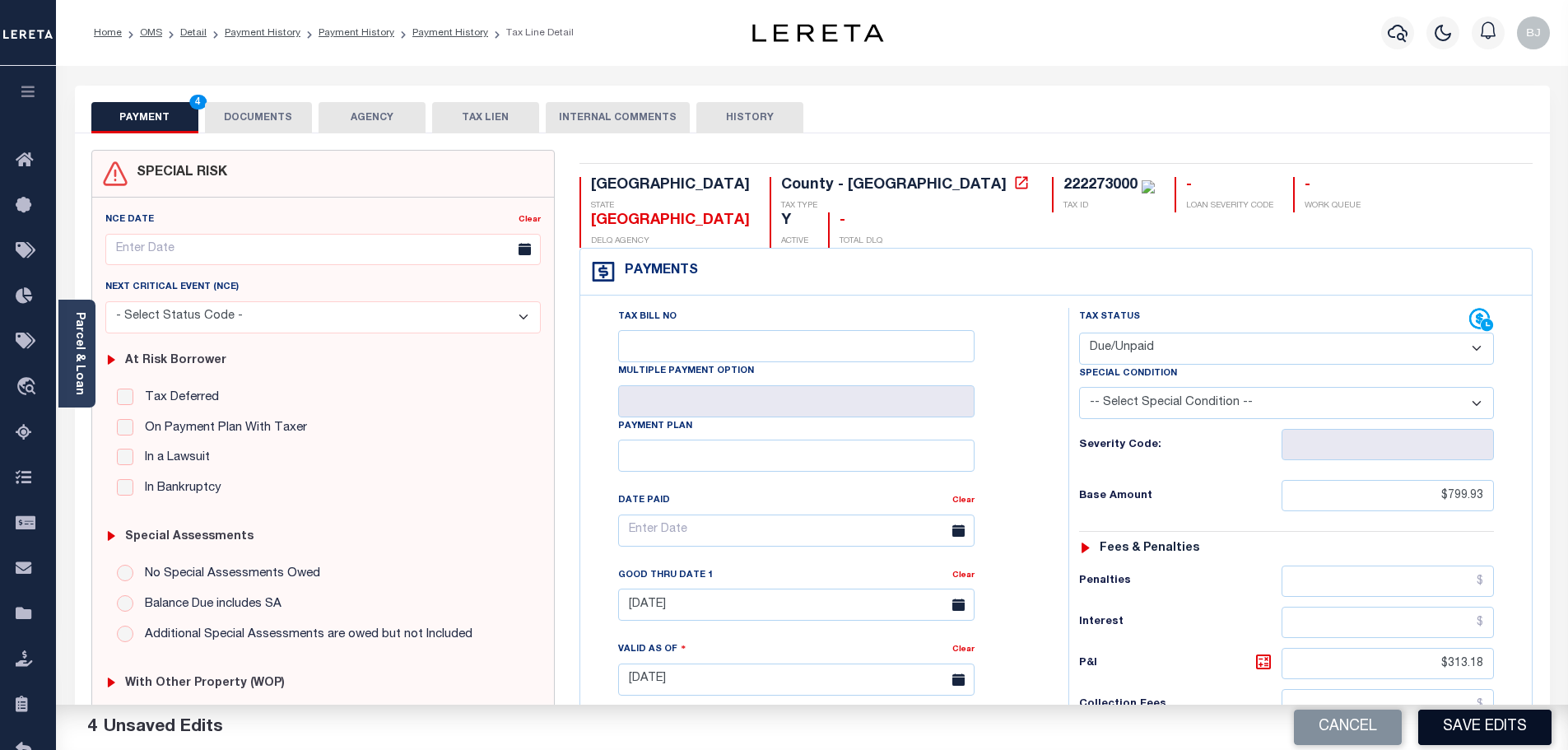
click at [1461, 722] on button "Save Edits" at bounding box center [1484, 727] width 133 height 36
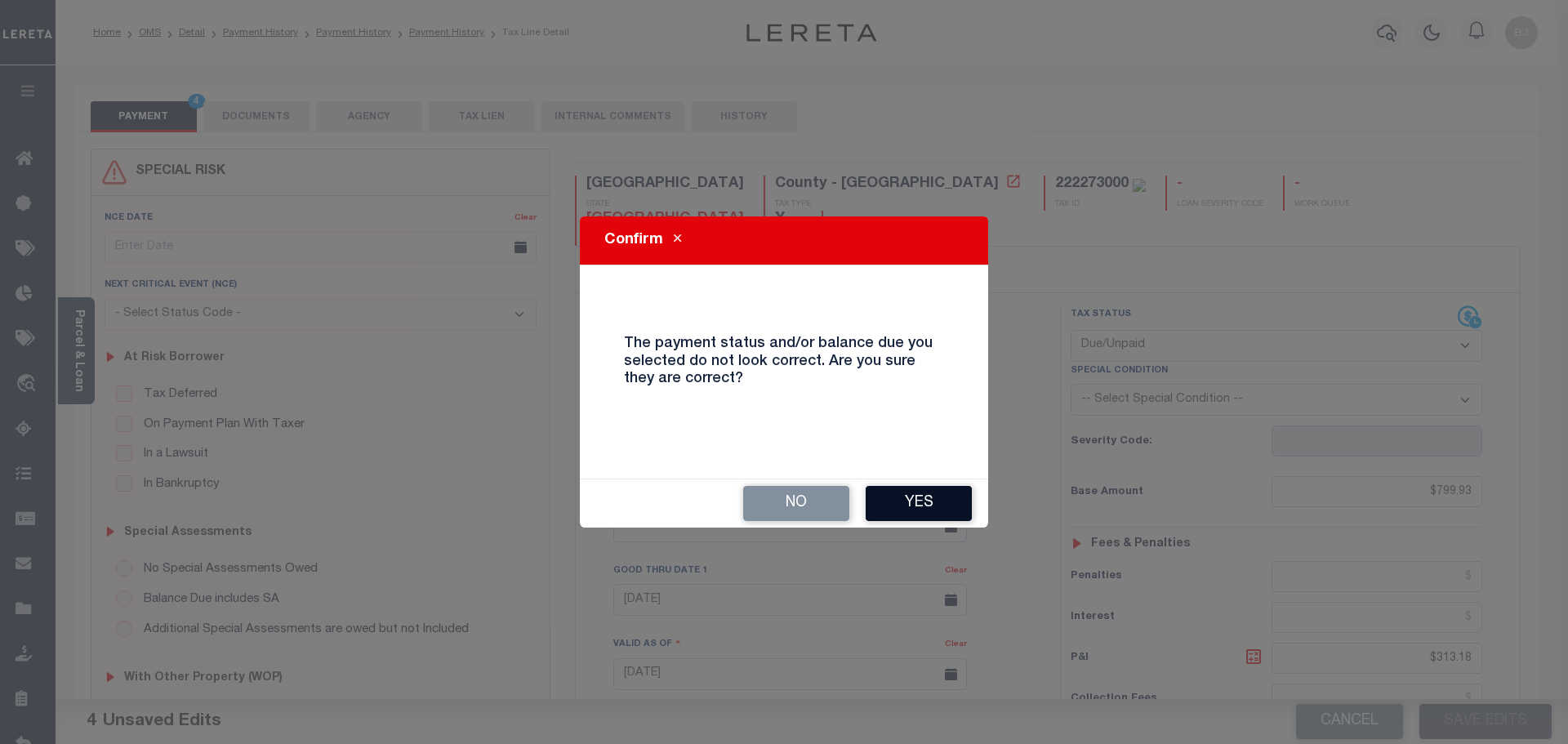
click at [946, 507] on button "Yes" at bounding box center [919, 503] width 106 height 35
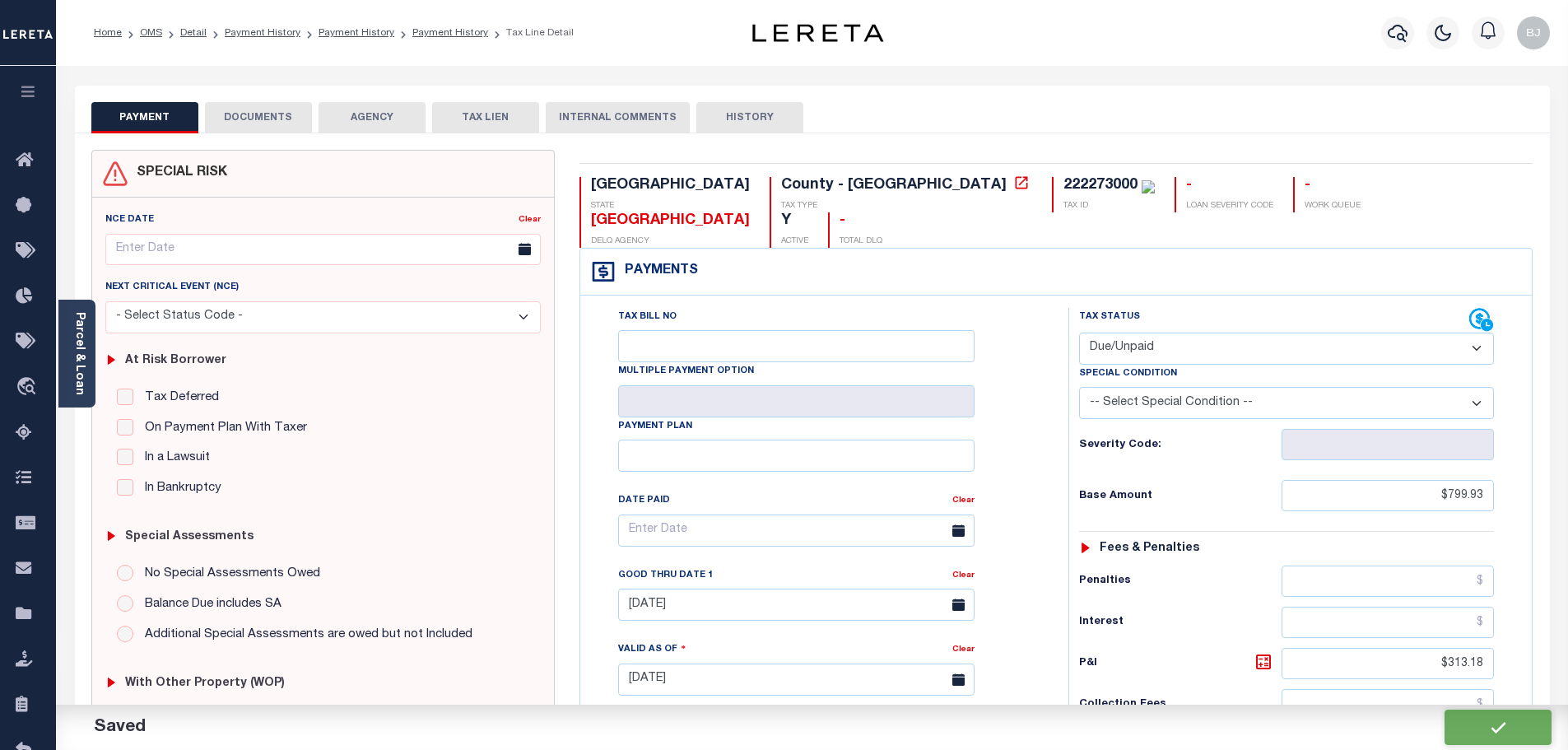
checkbox input "false"
type input "$799.93"
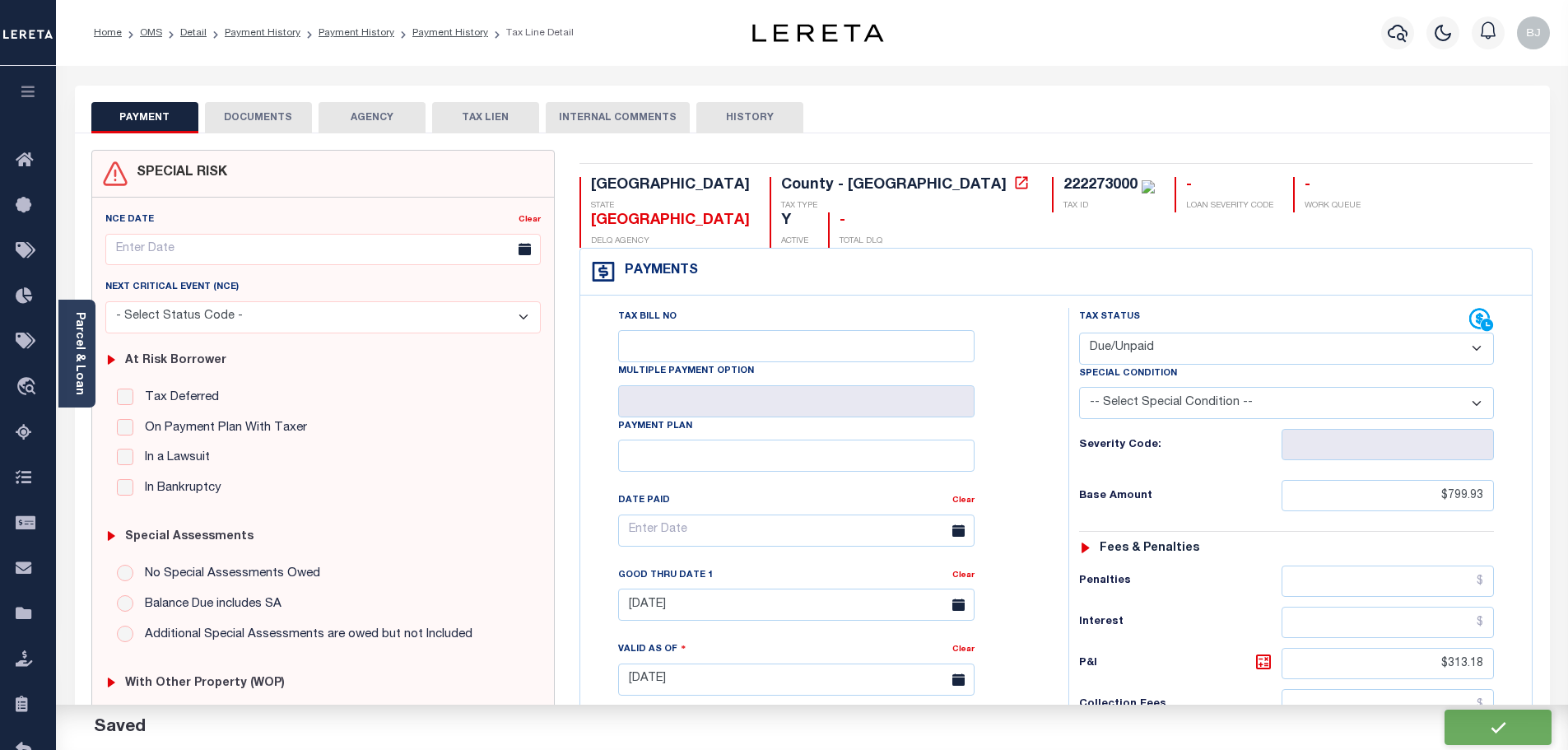
type input "$313.18"
type input "$1,113.11"
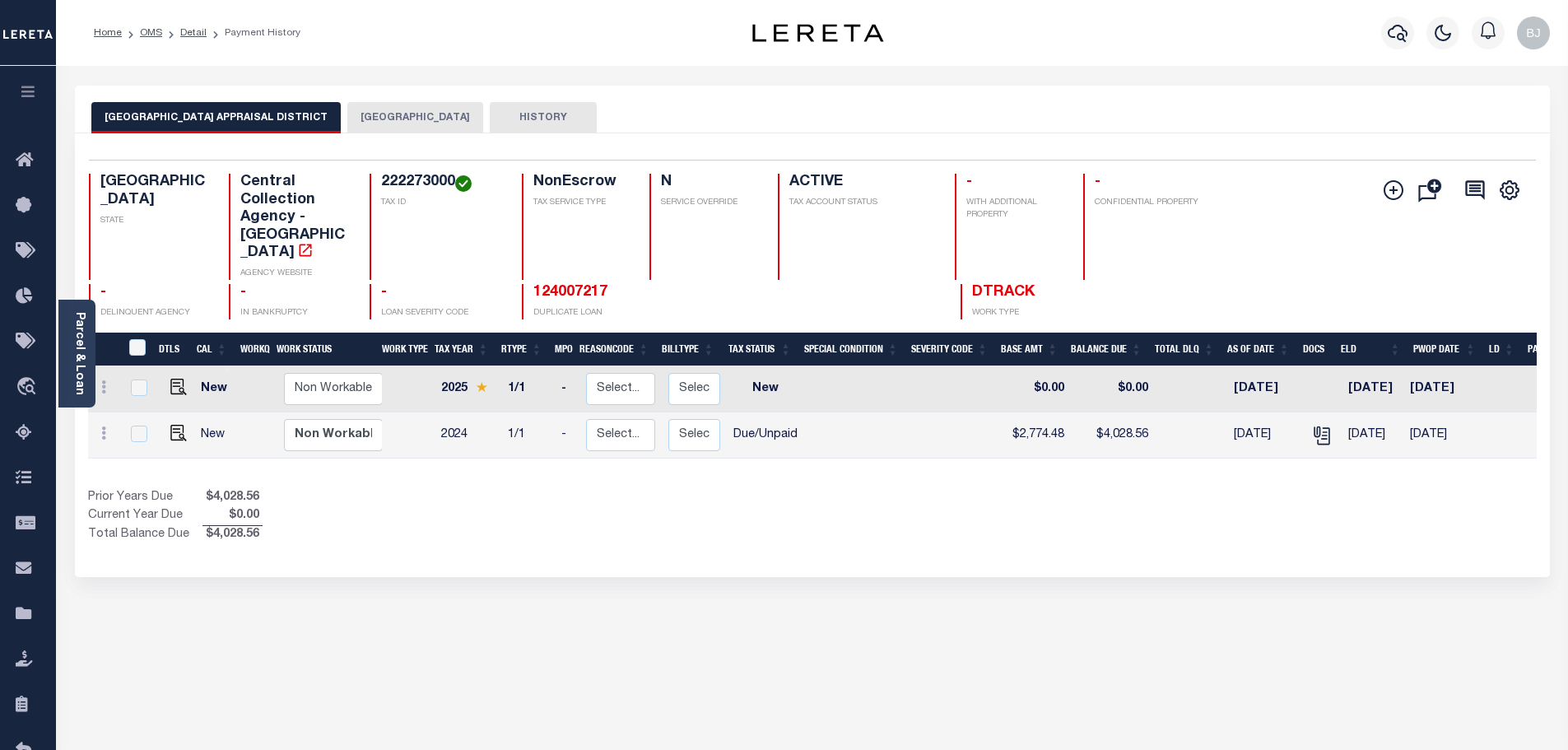
click at [409, 111] on button "[GEOGRAPHIC_DATA]" at bounding box center [415, 117] width 136 height 31
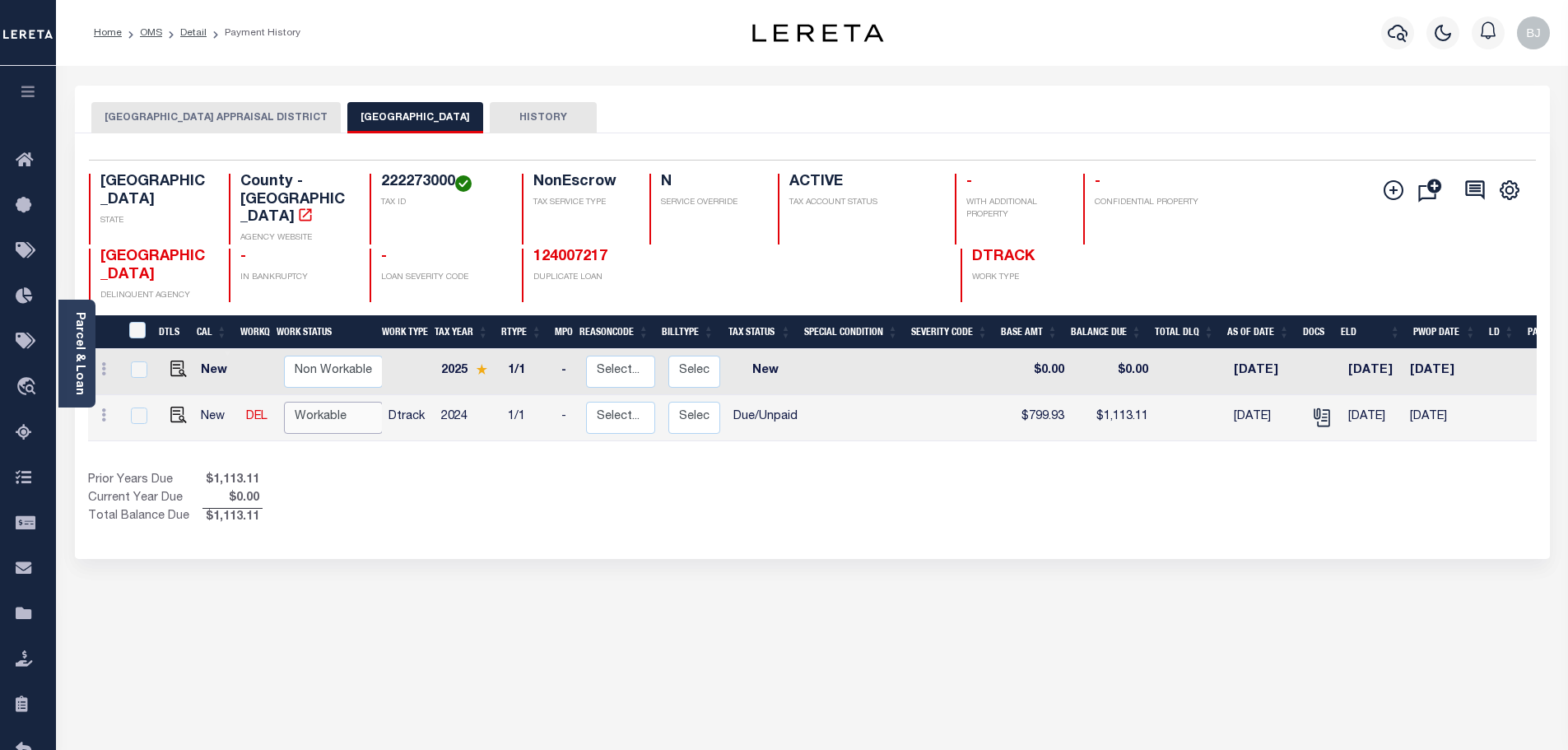
drag, startPoint x: 332, startPoint y: 388, endPoint x: 348, endPoint y: 404, distance: 22.6
click at [332, 402] on select "Non Workable Workable" at bounding box center [334, 417] width 99 height 32
checkbox input "true"
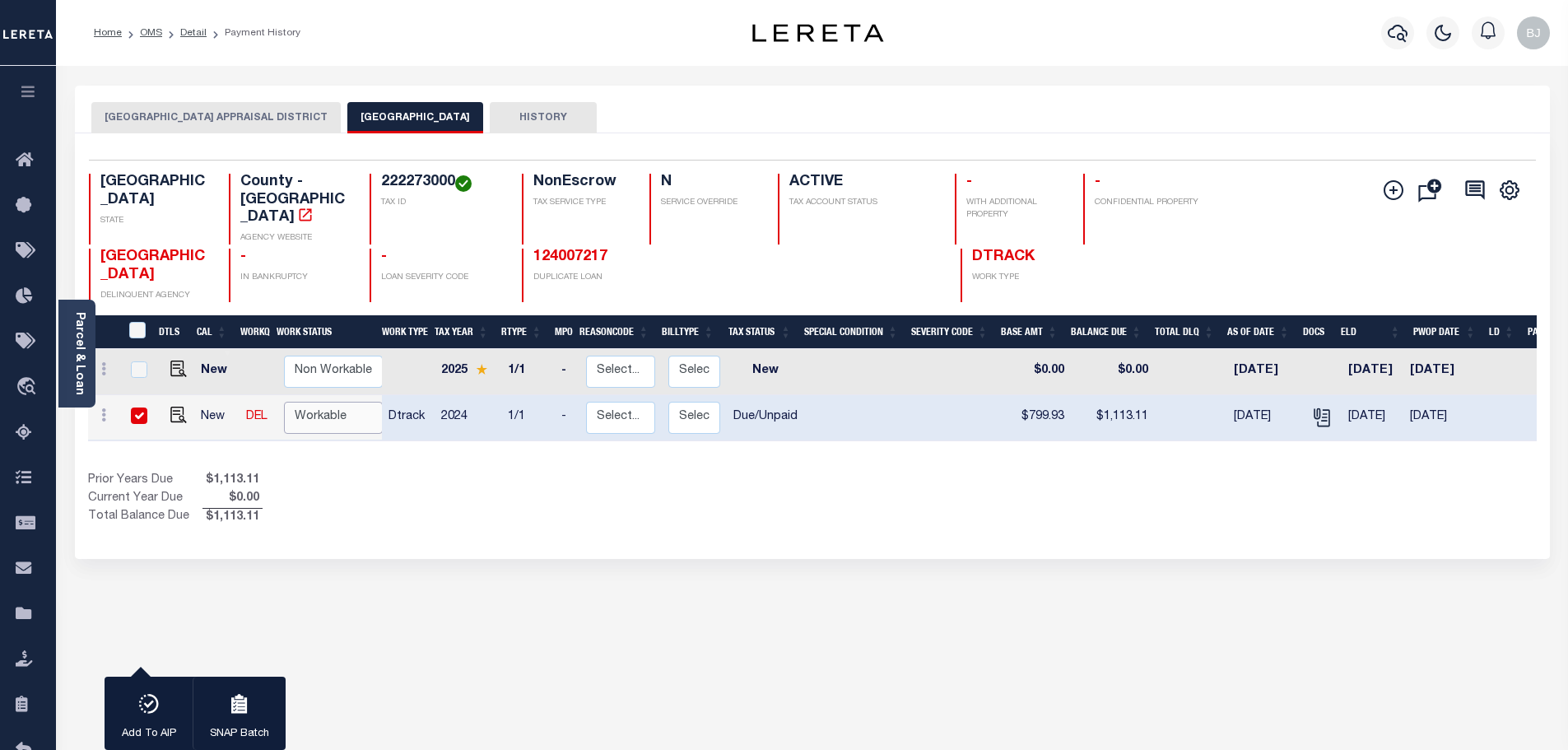
select select "true"
click at [284, 402] on select "Non Workable Workable" at bounding box center [334, 417] width 99 height 32
checkbox input "false"
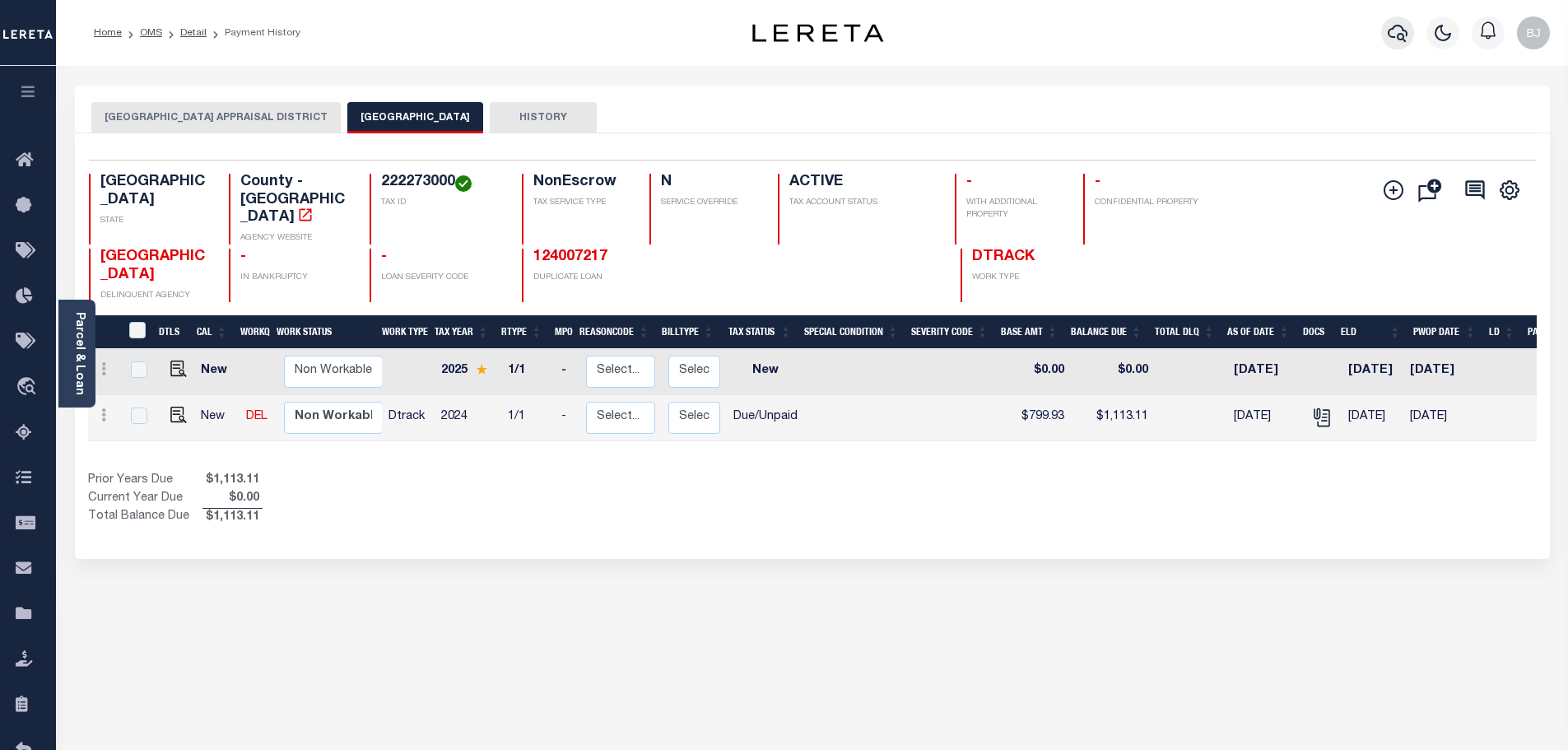
click at [1405, 30] on icon "button" at bounding box center [1397, 33] width 20 height 20
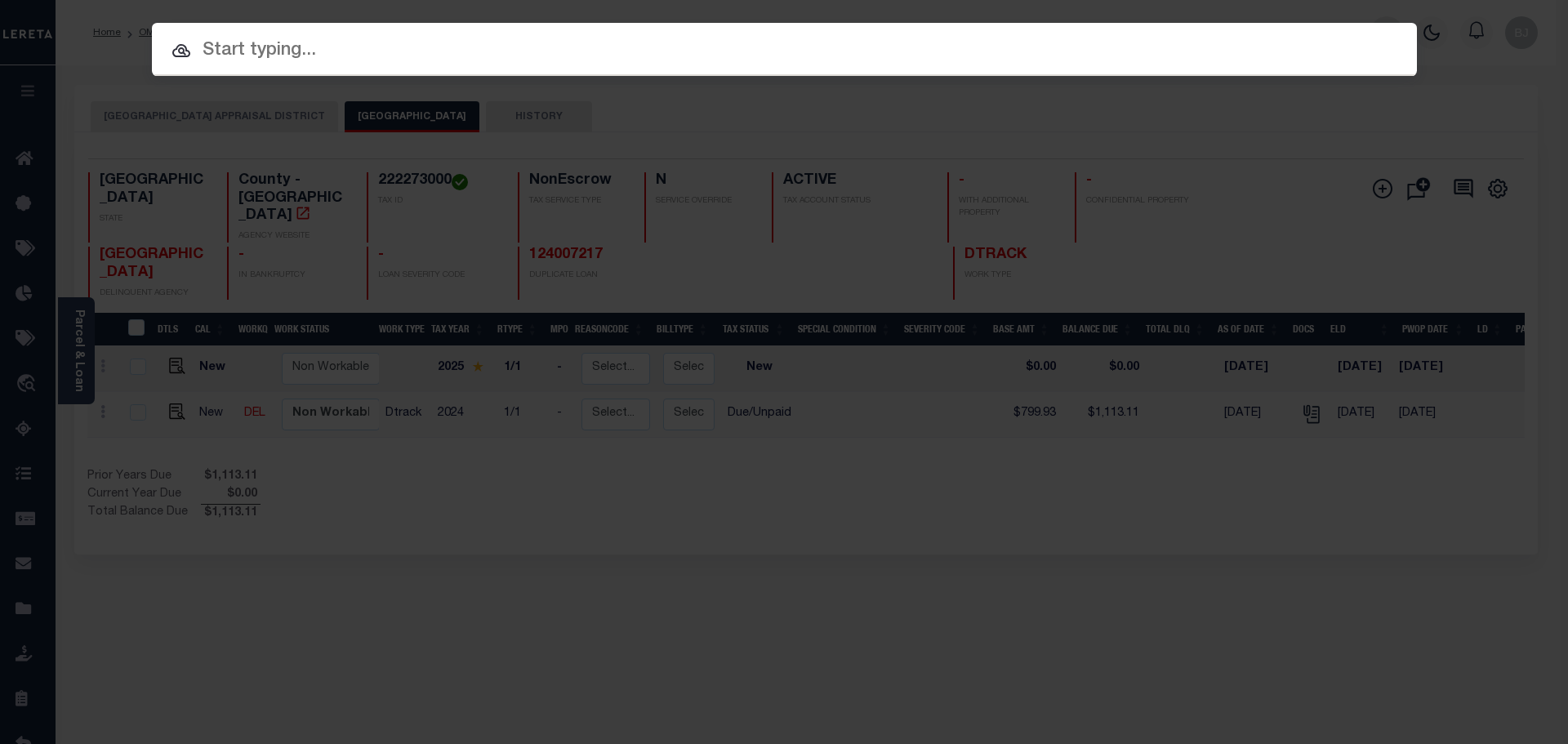
paste input "30005524"
type input "30005524"
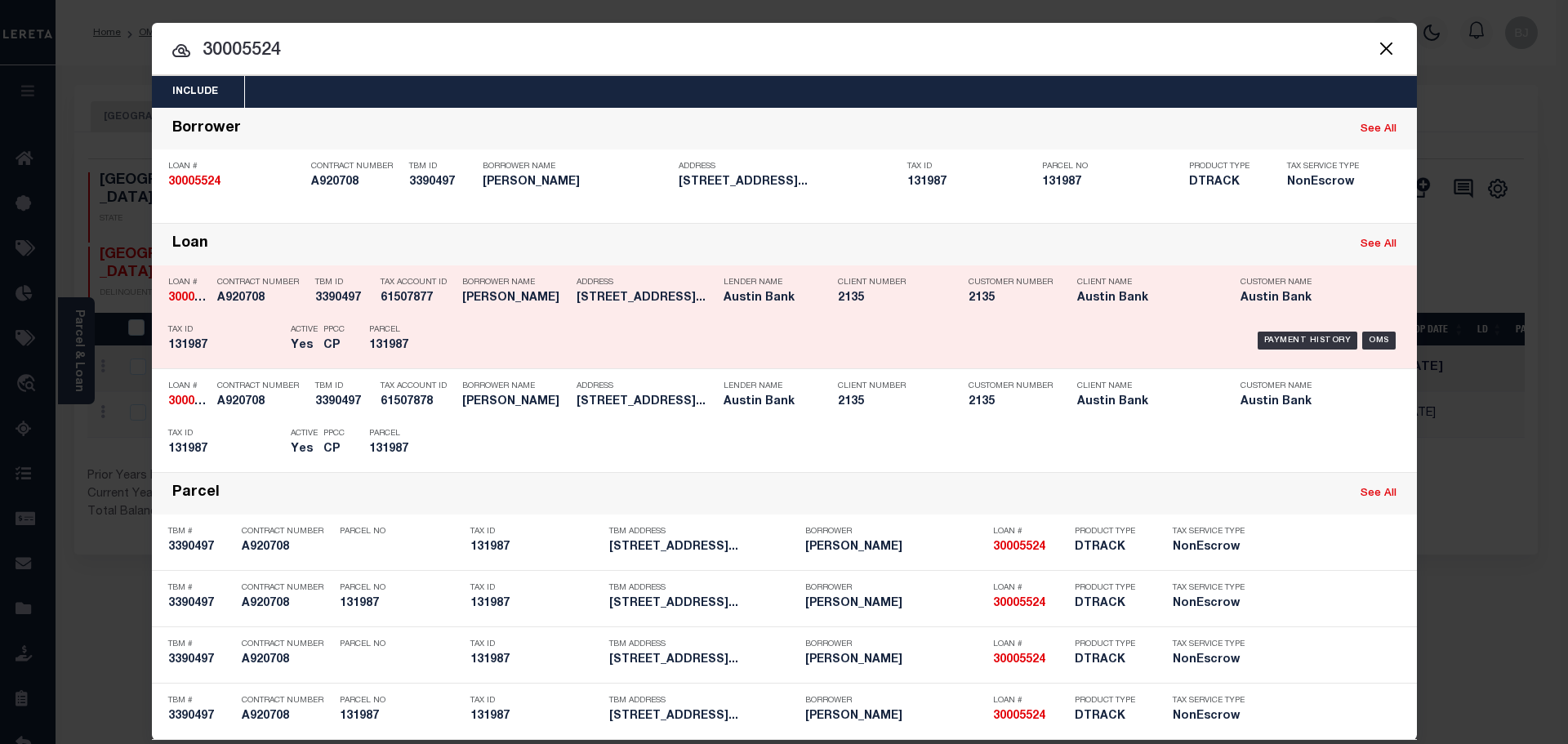
click at [484, 314] on div "Borrower Name CRAIGTON SCHELER" at bounding box center [515, 292] width 106 height 47
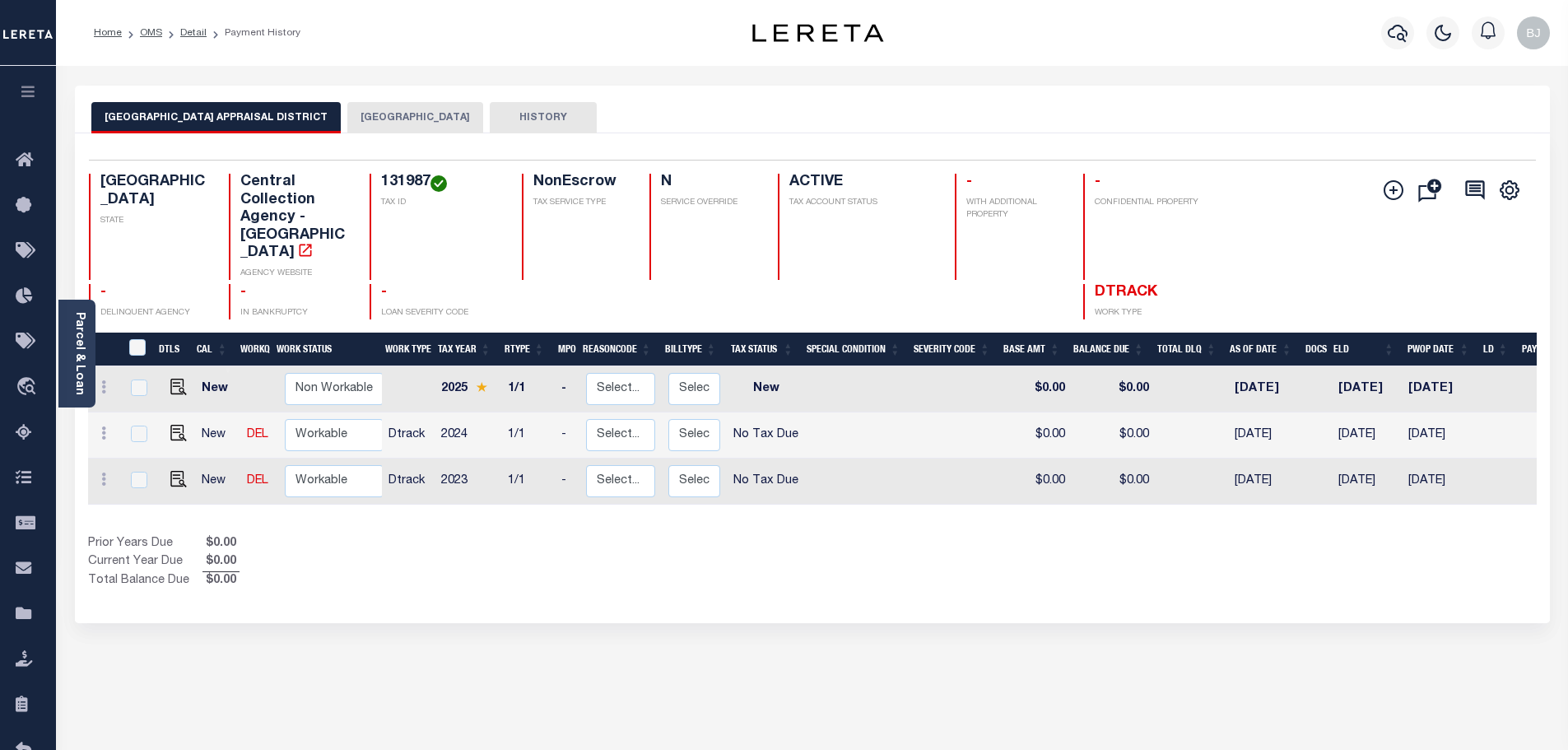
click at [377, 194] on div "131987 TAX ID" at bounding box center [435, 227] width 132 height 106
click at [412, 179] on h4 "131987" at bounding box center [441, 183] width 121 height 18
copy h4 "131987"
click at [373, 116] on button "[GEOGRAPHIC_DATA]" at bounding box center [415, 117] width 136 height 31
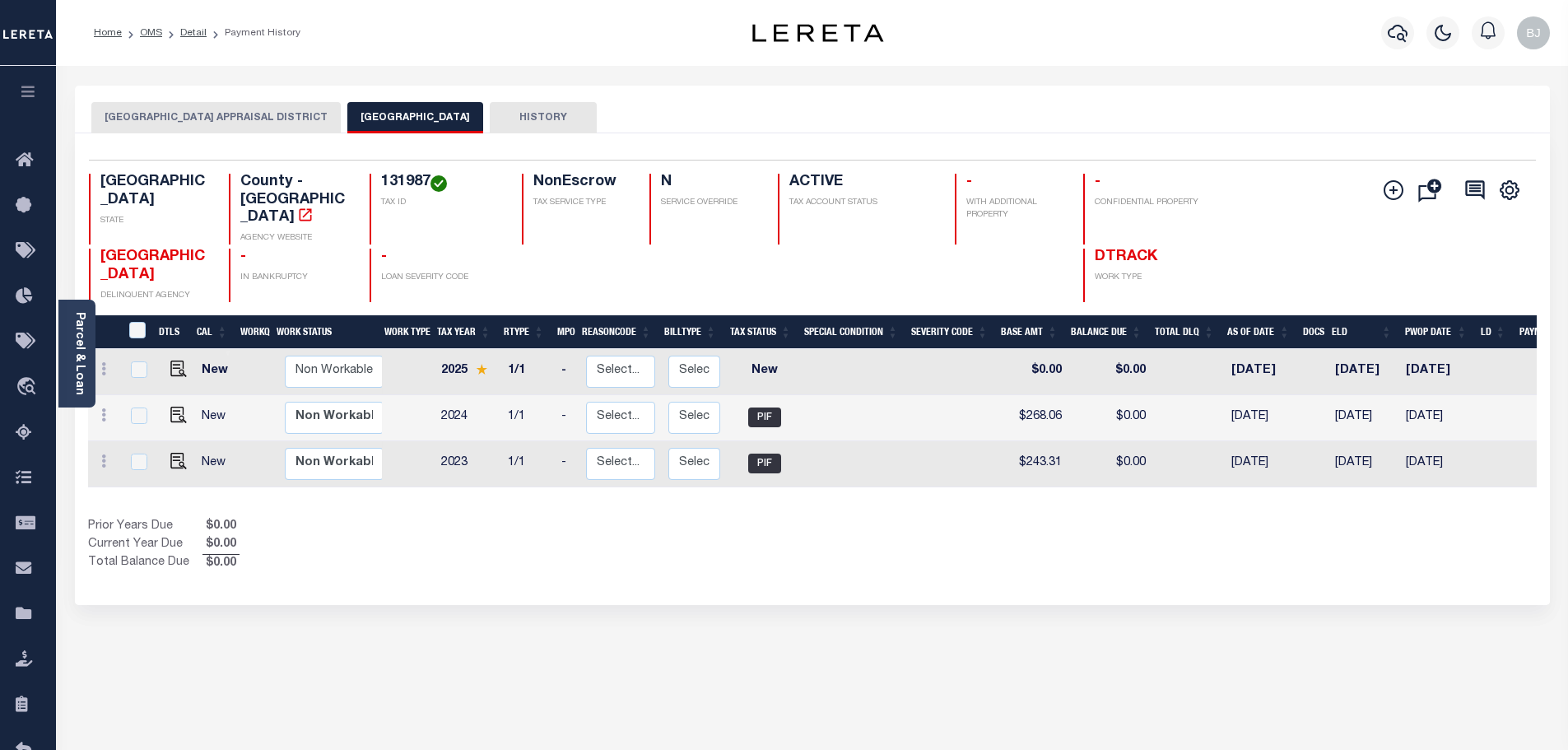
click at [170, 116] on button "[GEOGRAPHIC_DATA] APPRAISAL DISTRICT" at bounding box center [216, 117] width 249 height 31
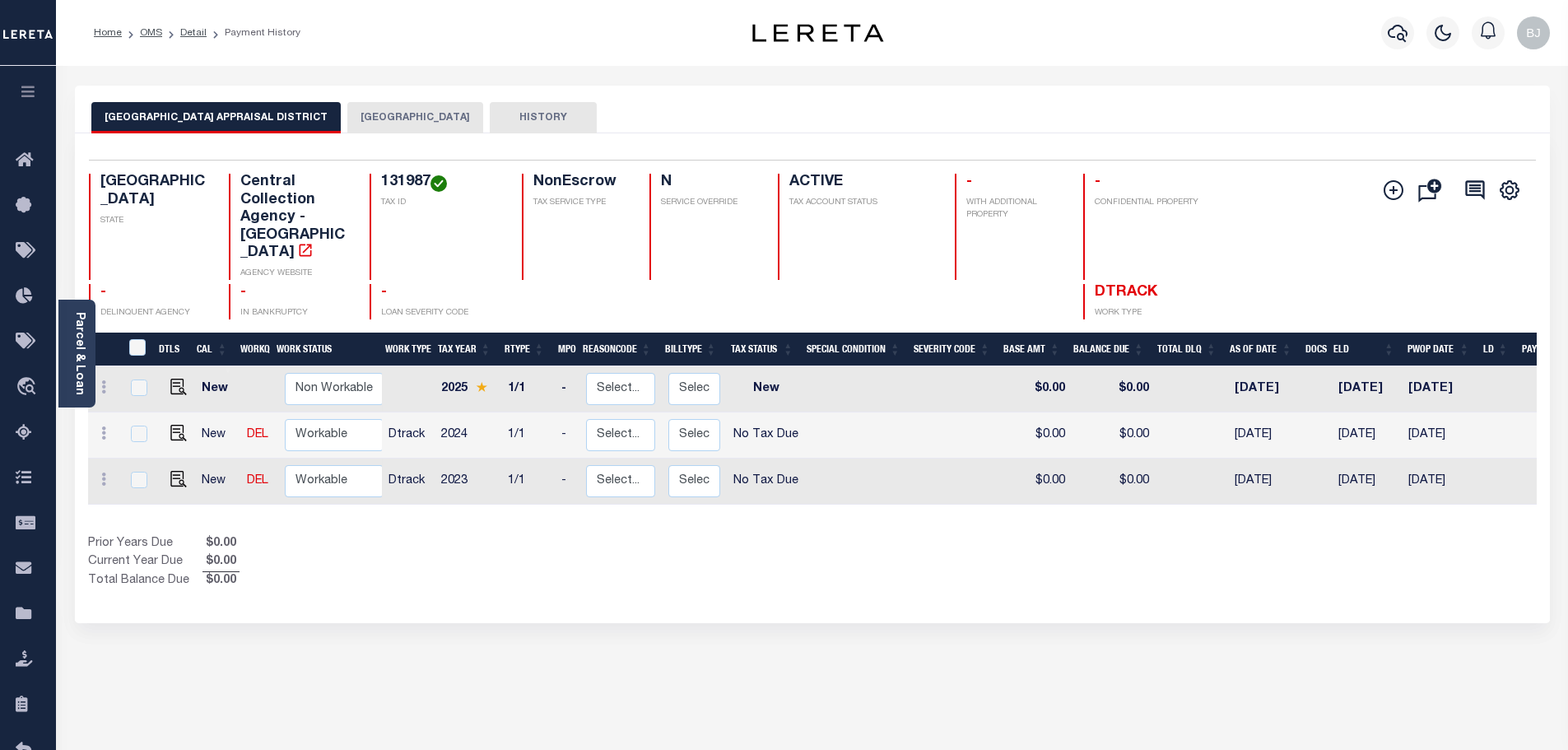
click at [395, 177] on h4 "131987" at bounding box center [441, 183] width 121 height 18
copy h4 "131987"
click at [176, 425] on img "" at bounding box center [178, 433] width 17 height 17
checkbox input "true"
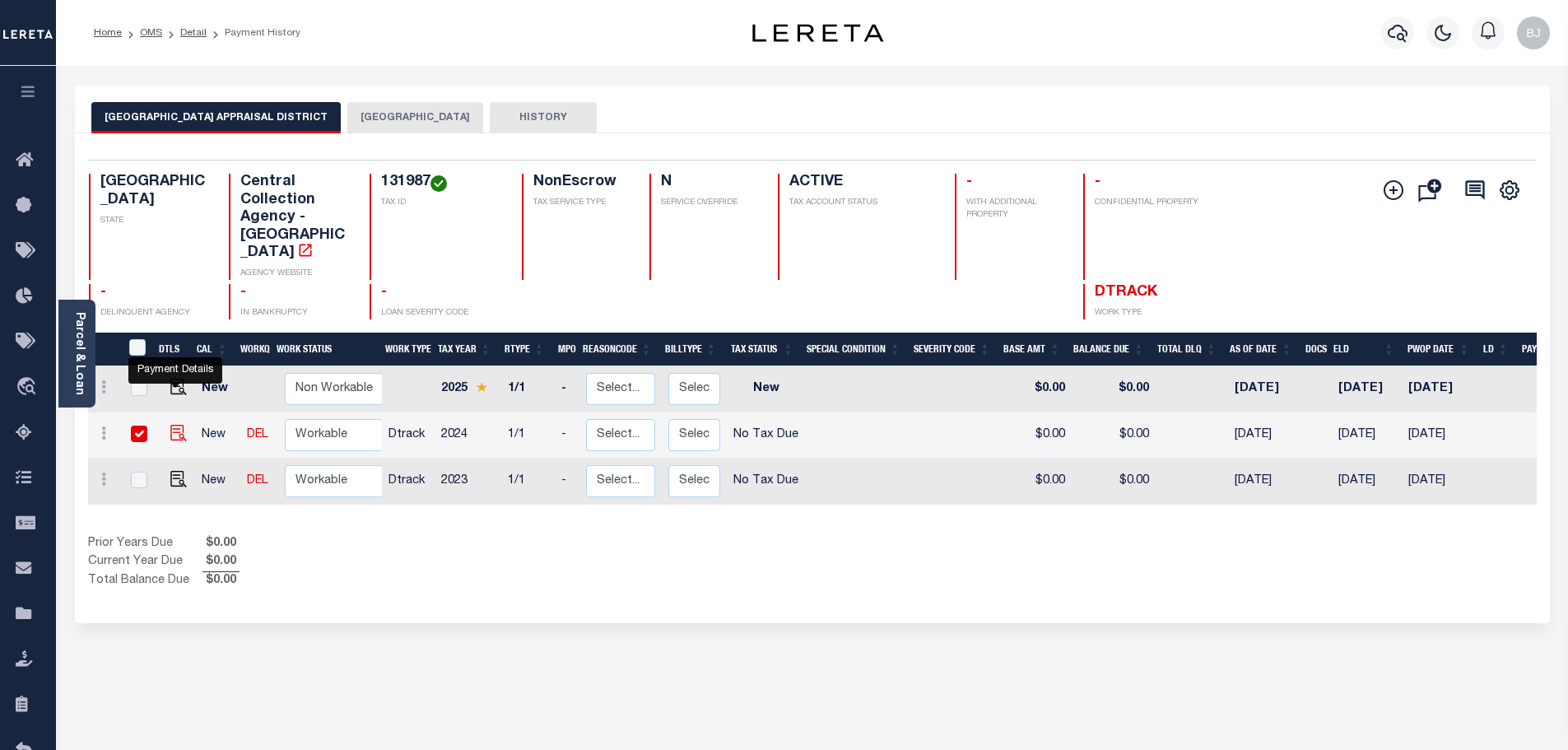
checkbox input "true"
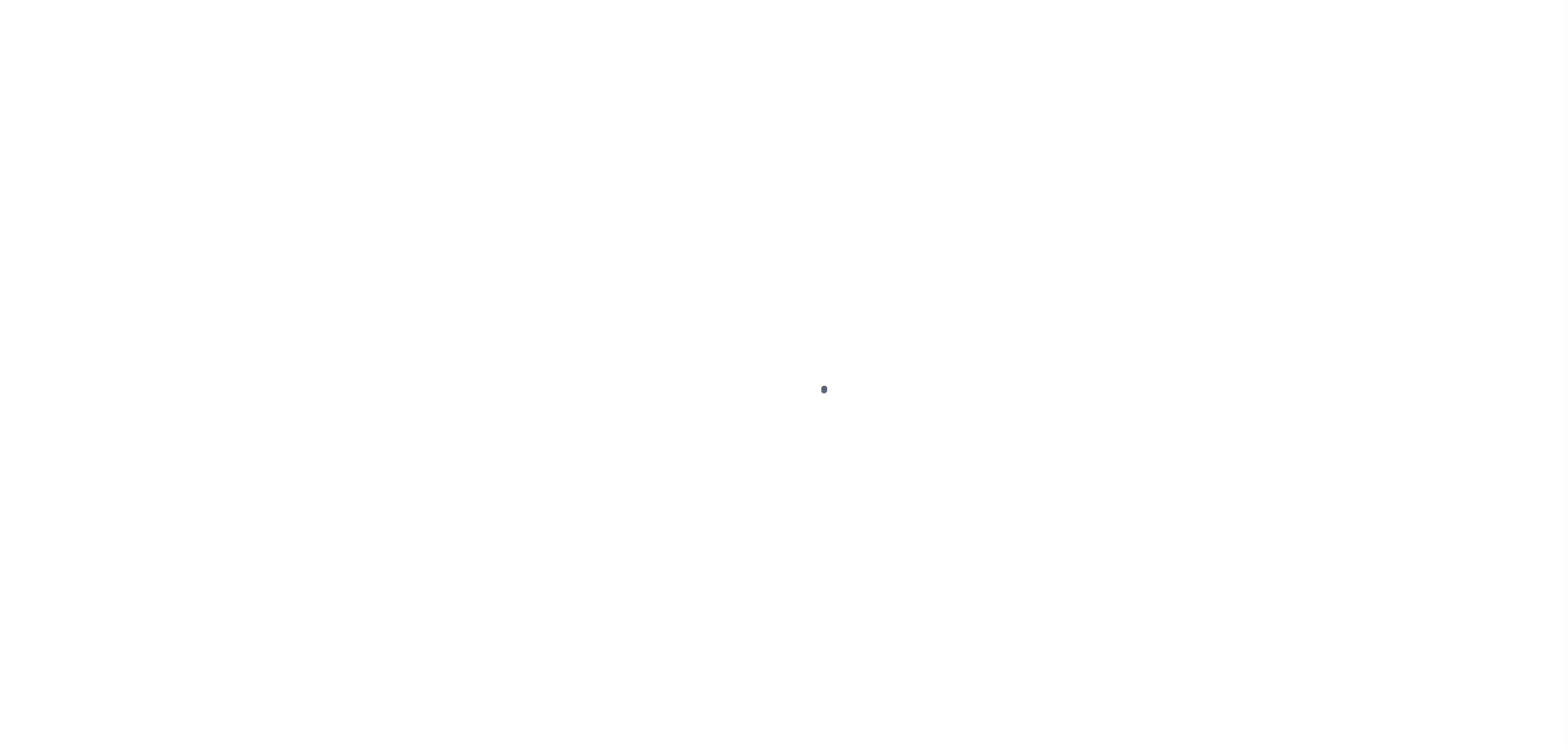
select select "NTX"
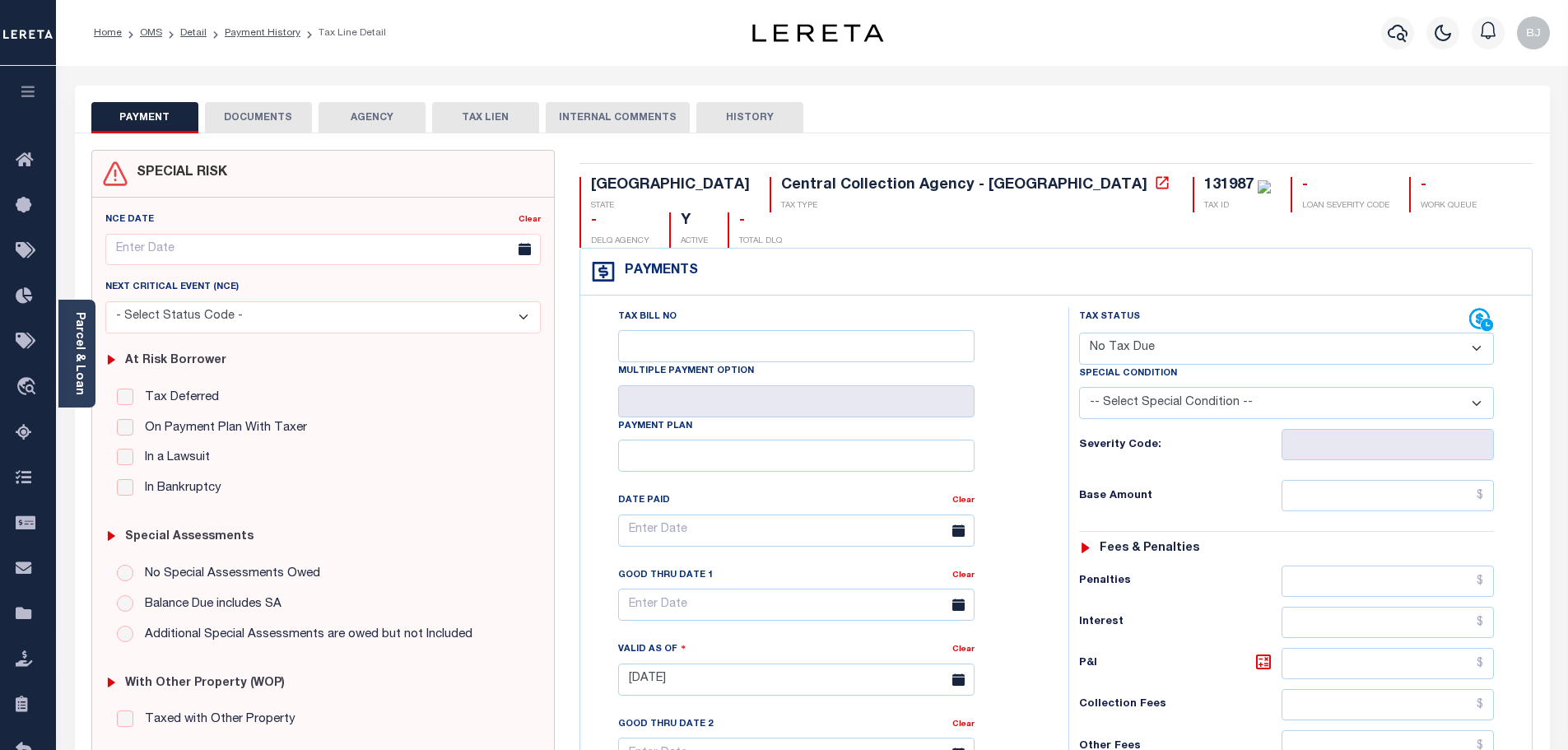
click at [250, 105] on button "DOCUMENTS" at bounding box center [258, 117] width 107 height 31
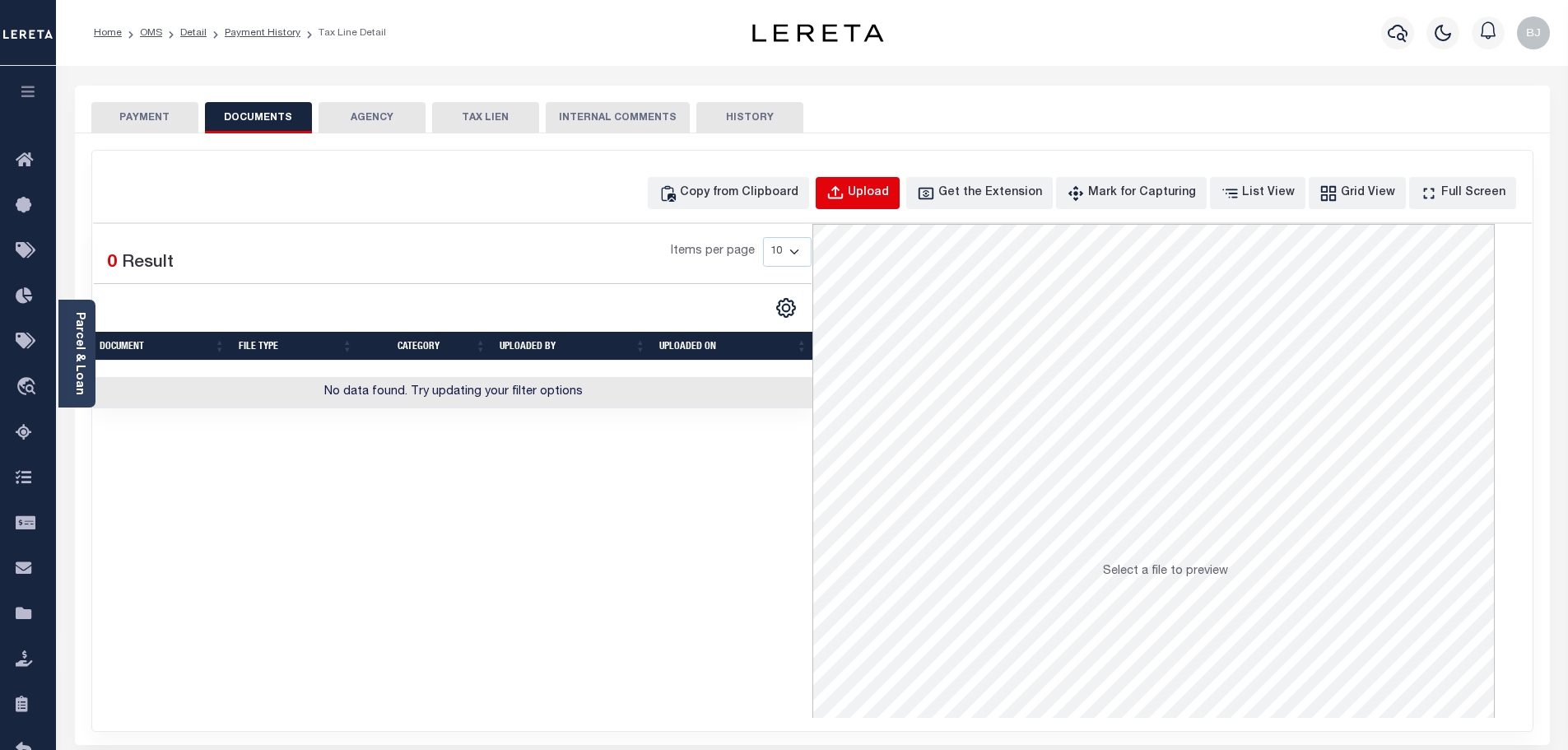
click at [889, 202] on div "Upload" at bounding box center [867, 193] width 41 height 18
select select "POP"
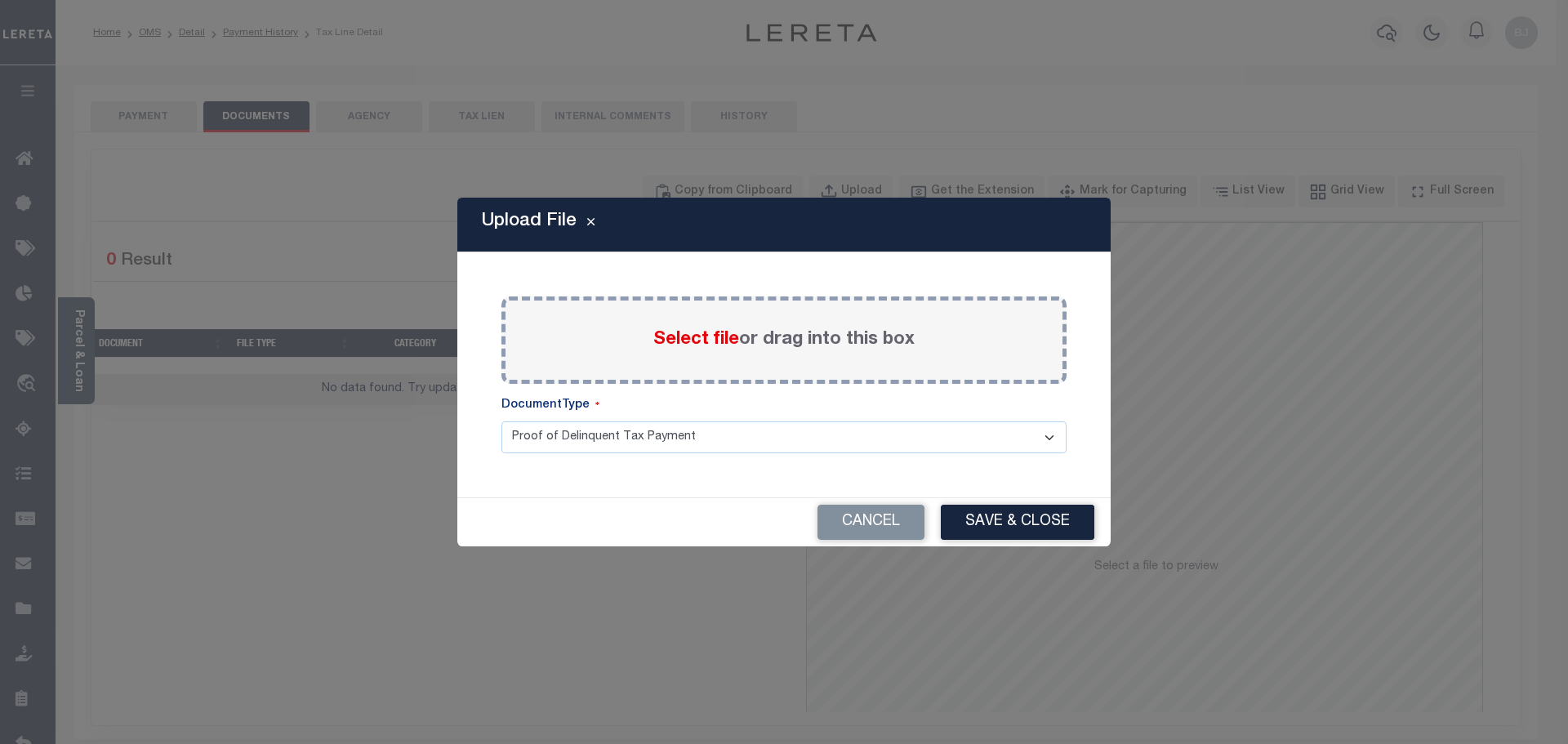
click at [676, 343] on span "Select file" at bounding box center [695, 339] width 85 height 18
click at [0, 0] on input "Select file or drag into this box" at bounding box center [0, 0] width 0 height 0
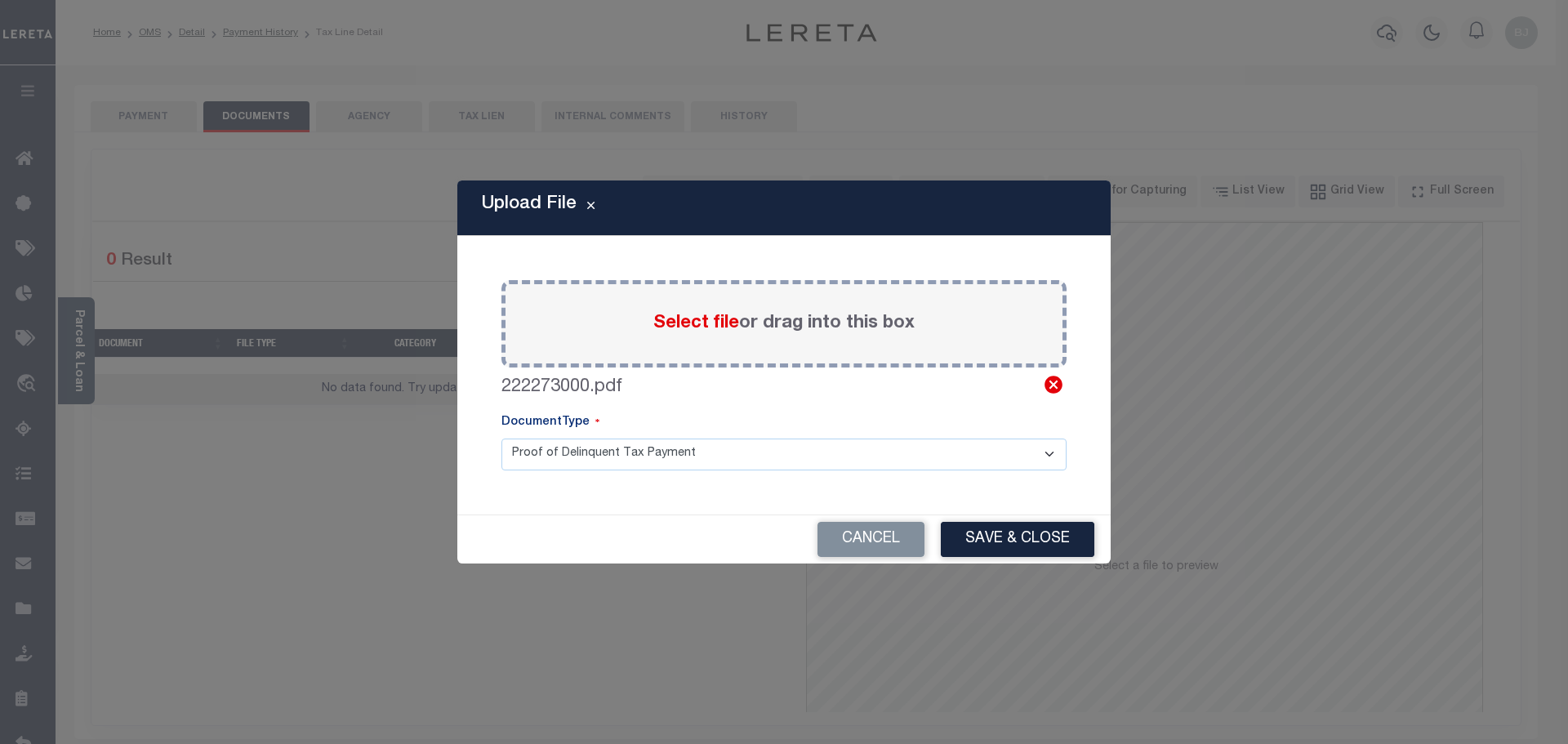
click at [1056, 382] on icon at bounding box center [1053, 385] width 22 height 22
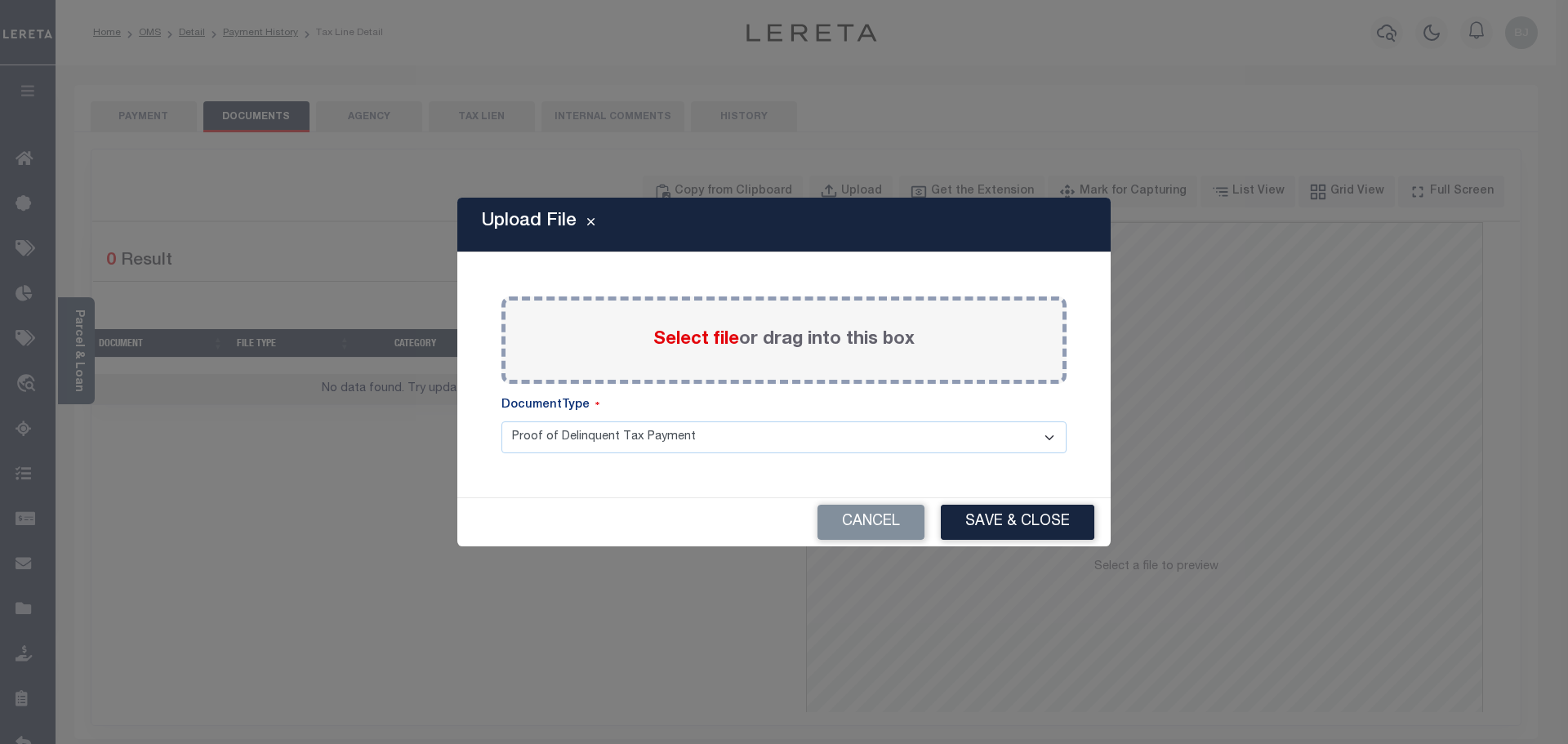
click at [712, 344] on span "Select file" at bounding box center [695, 339] width 85 height 18
click at [0, 0] on input "Select file or drag into this box" at bounding box center [0, 0] width 0 height 0
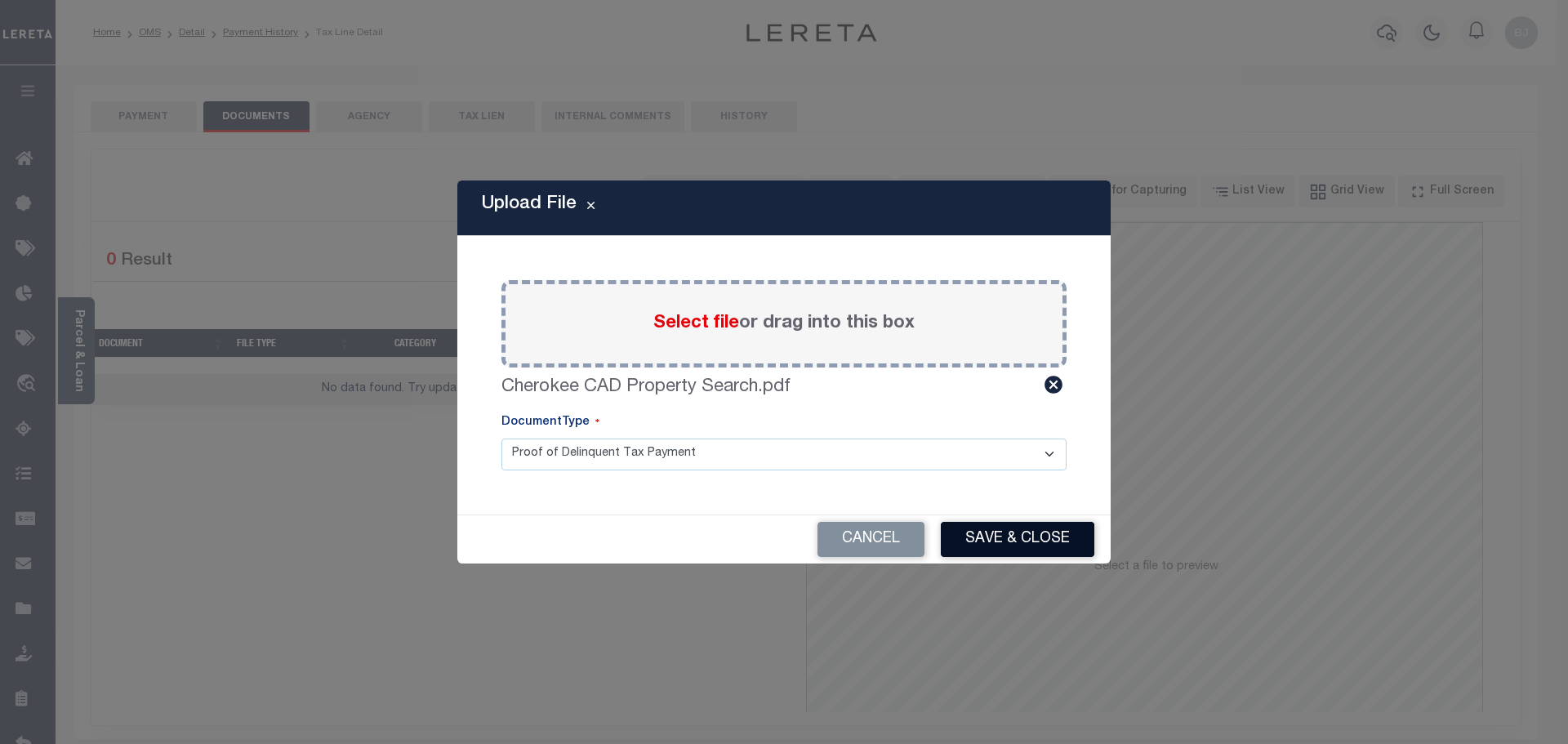
drag, startPoint x: 983, startPoint y: 540, endPoint x: 733, endPoint y: 420, distance: 277.3
click at [983, 541] on button "Save & Close" at bounding box center [1018, 539] width 154 height 35
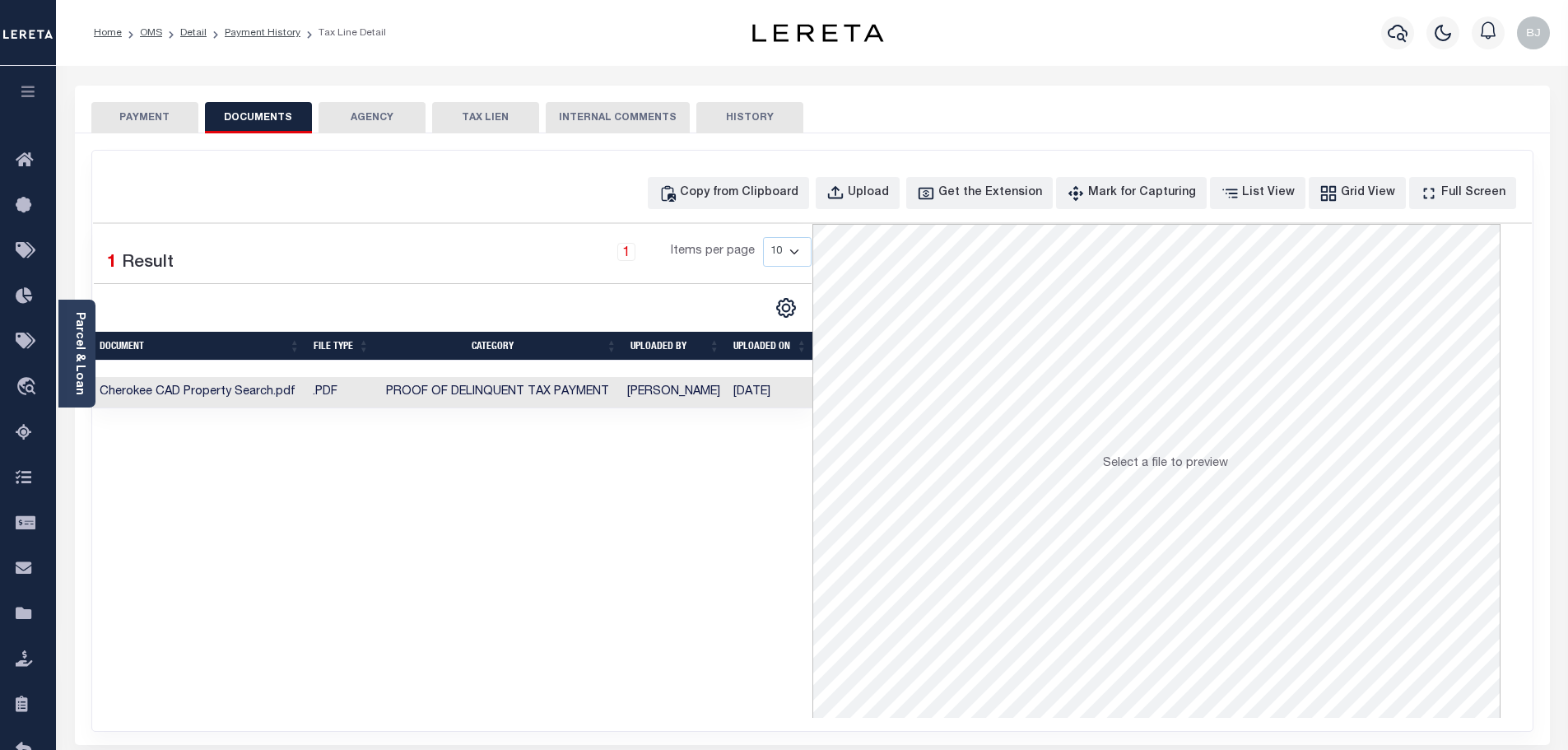
click at [176, 113] on button "PAYMENT" at bounding box center [144, 117] width 107 height 31
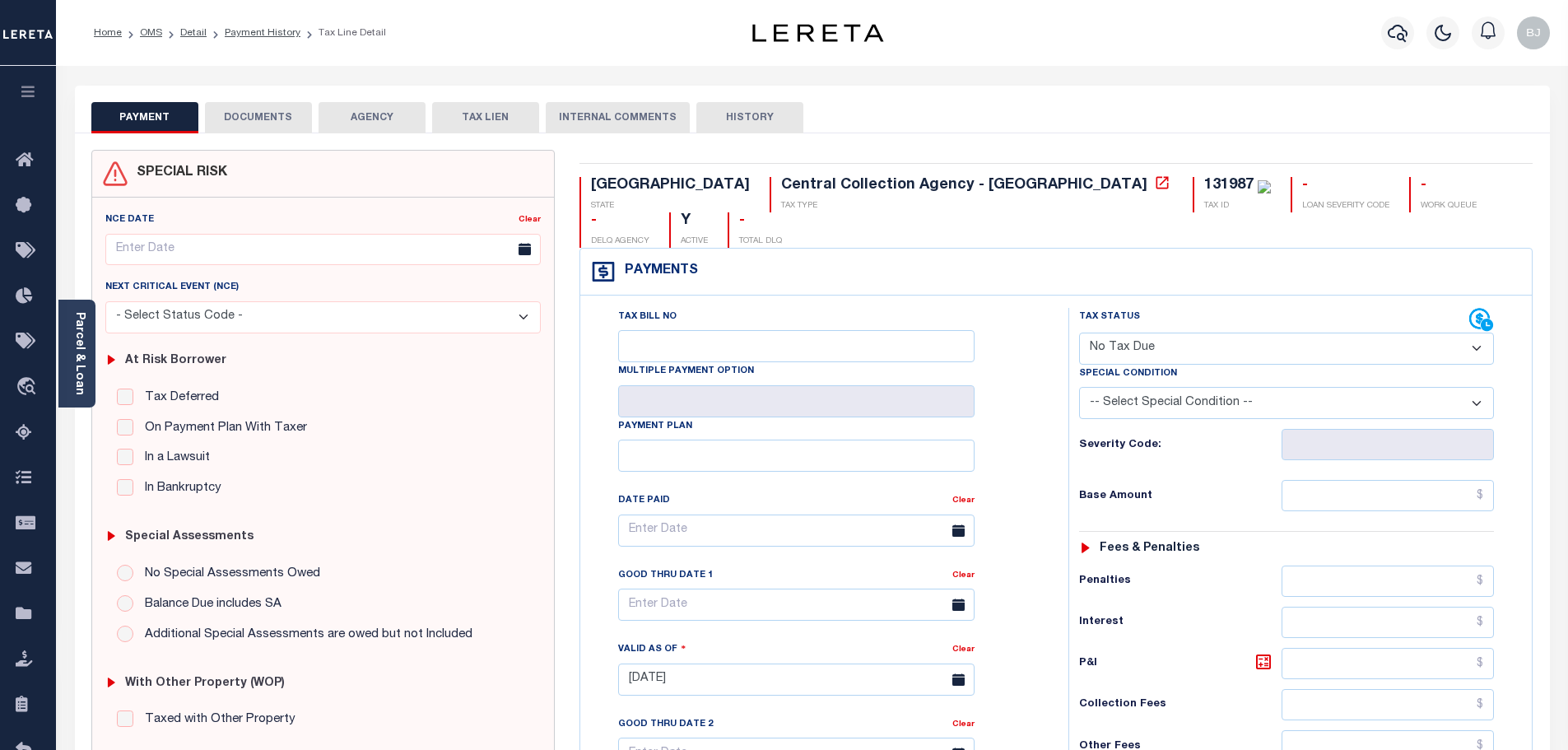
click at [1179, 387] on select "-- Select Special Condition -- 3RD PARTY TAX LIEN AGENCY TAX LIEN (A.K.A Inside…" at bounding box center [1286, 402] width 415 height 32
select select "5"
click at [1079, 387] on select "-- Select Special Condition -- 3RD PARTY TAX LIEN AGENCY TAX LIEN (A.K.A Inside…" at bounding box center [1286, 402] width 415 height 32
type input "[DATE]"
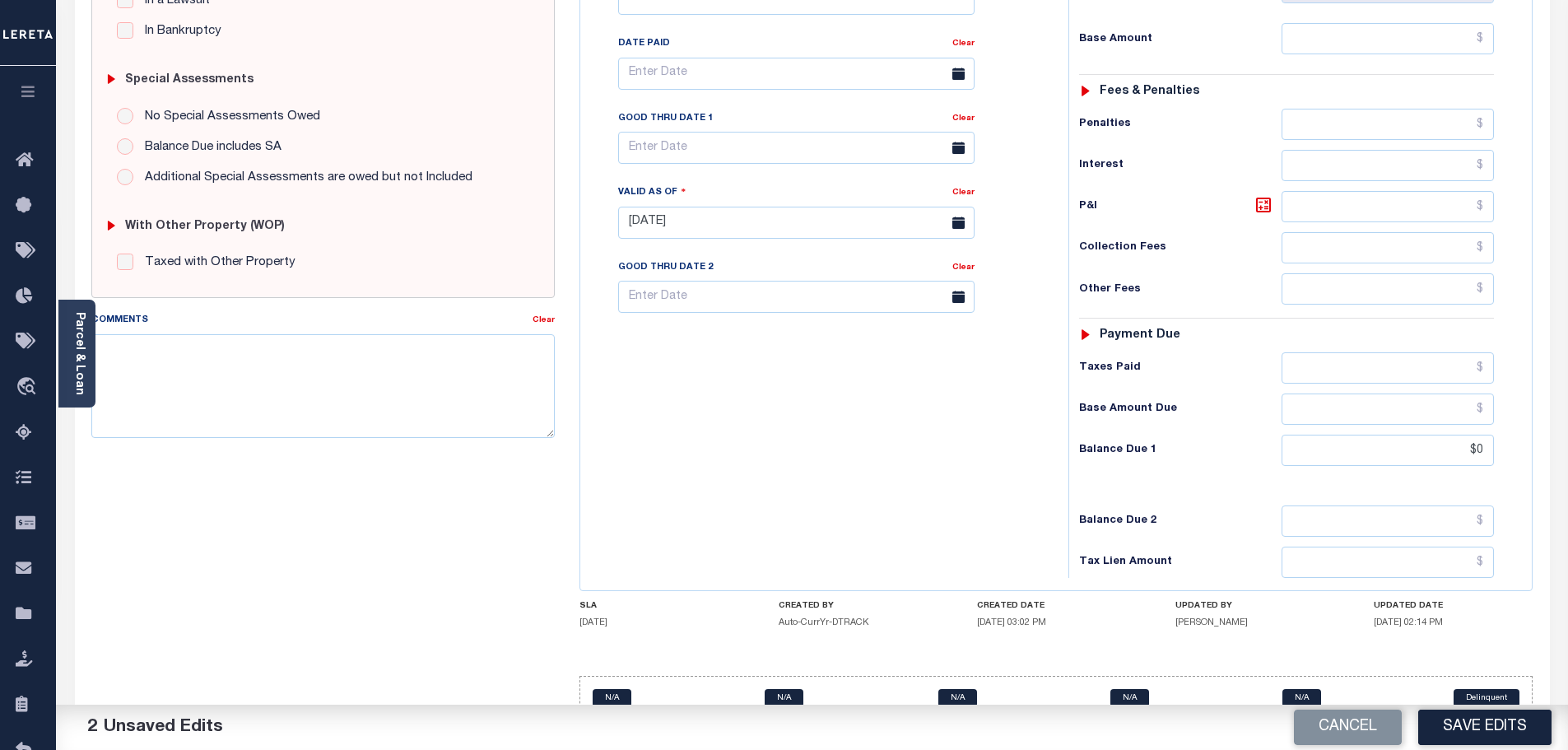
scroll to position [45, 0]
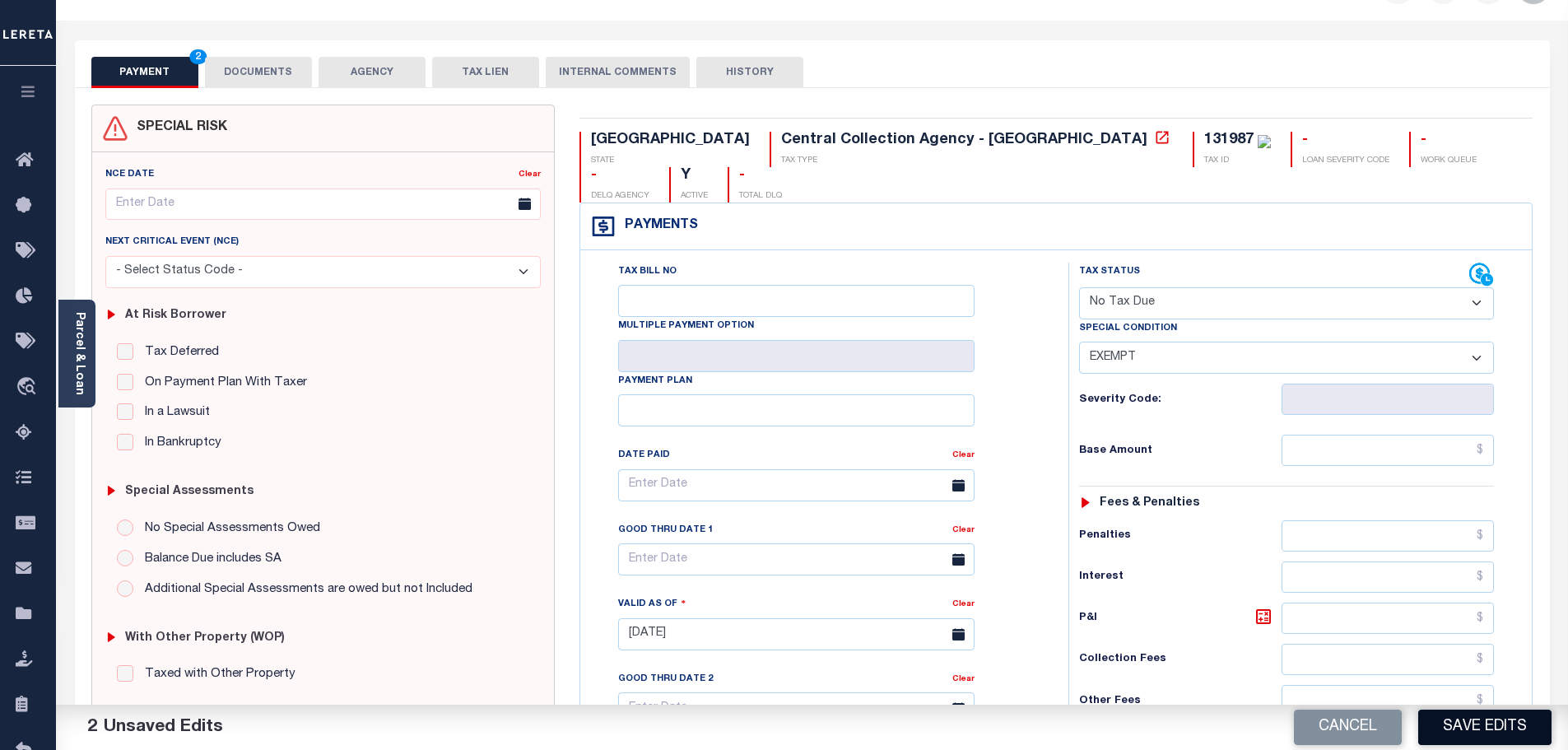
click at [1525, 725] on button "Save Edits" at bounding box center [1484, 727] width 133 height 36
checkbox input "false"
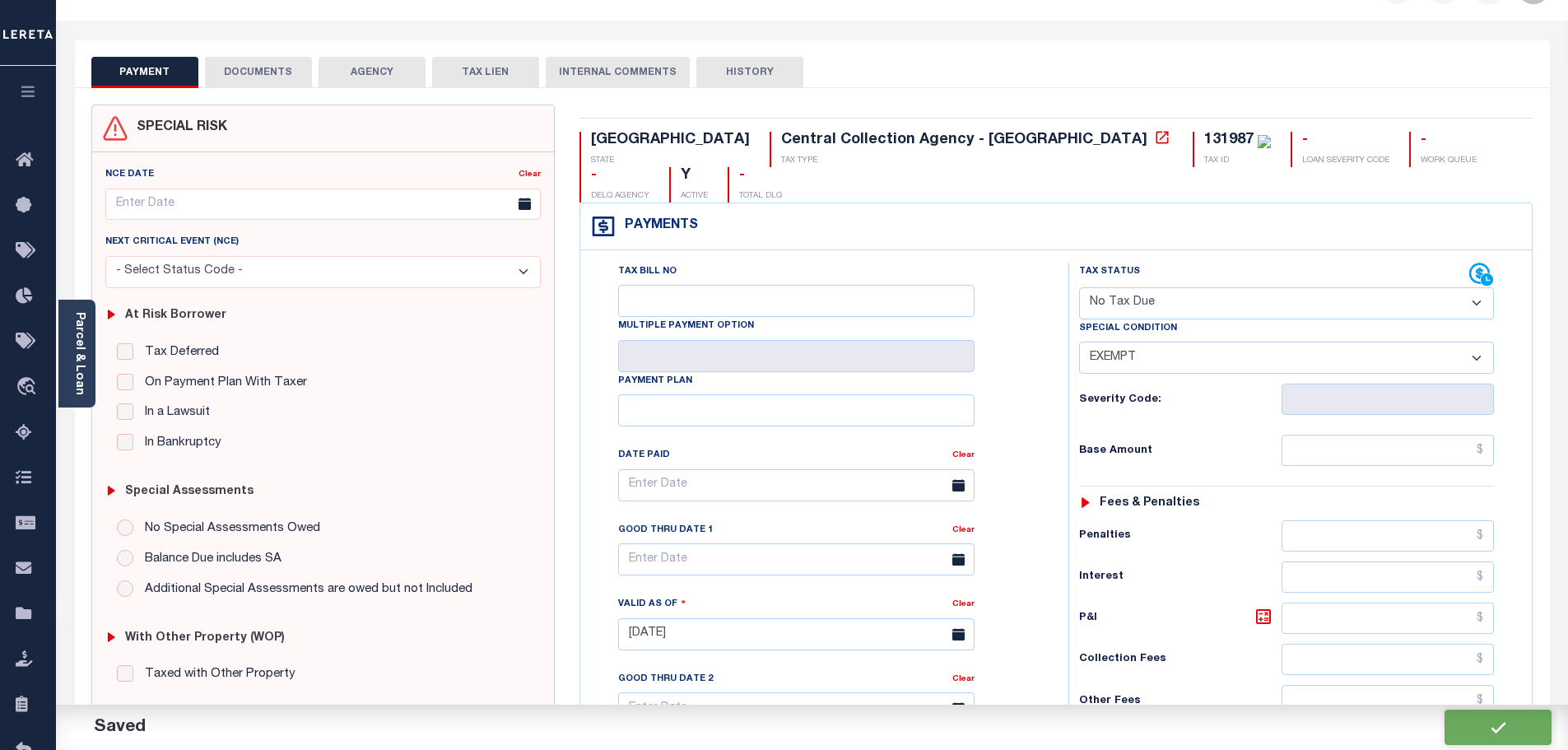
type input "$0"
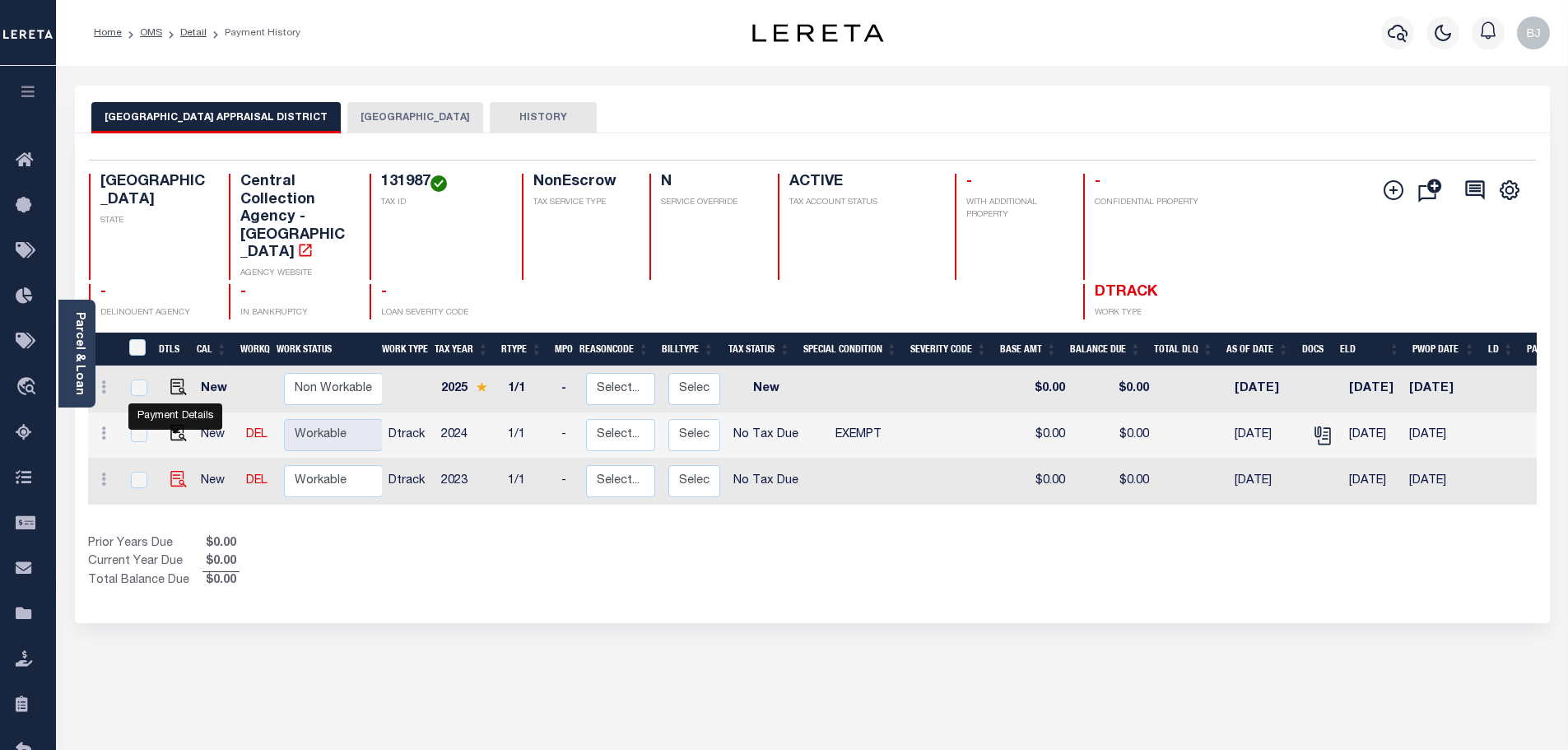
click at [176, 471] on img "" at bounding box center [178, 479] width 17 height 17
checkbox input "true"
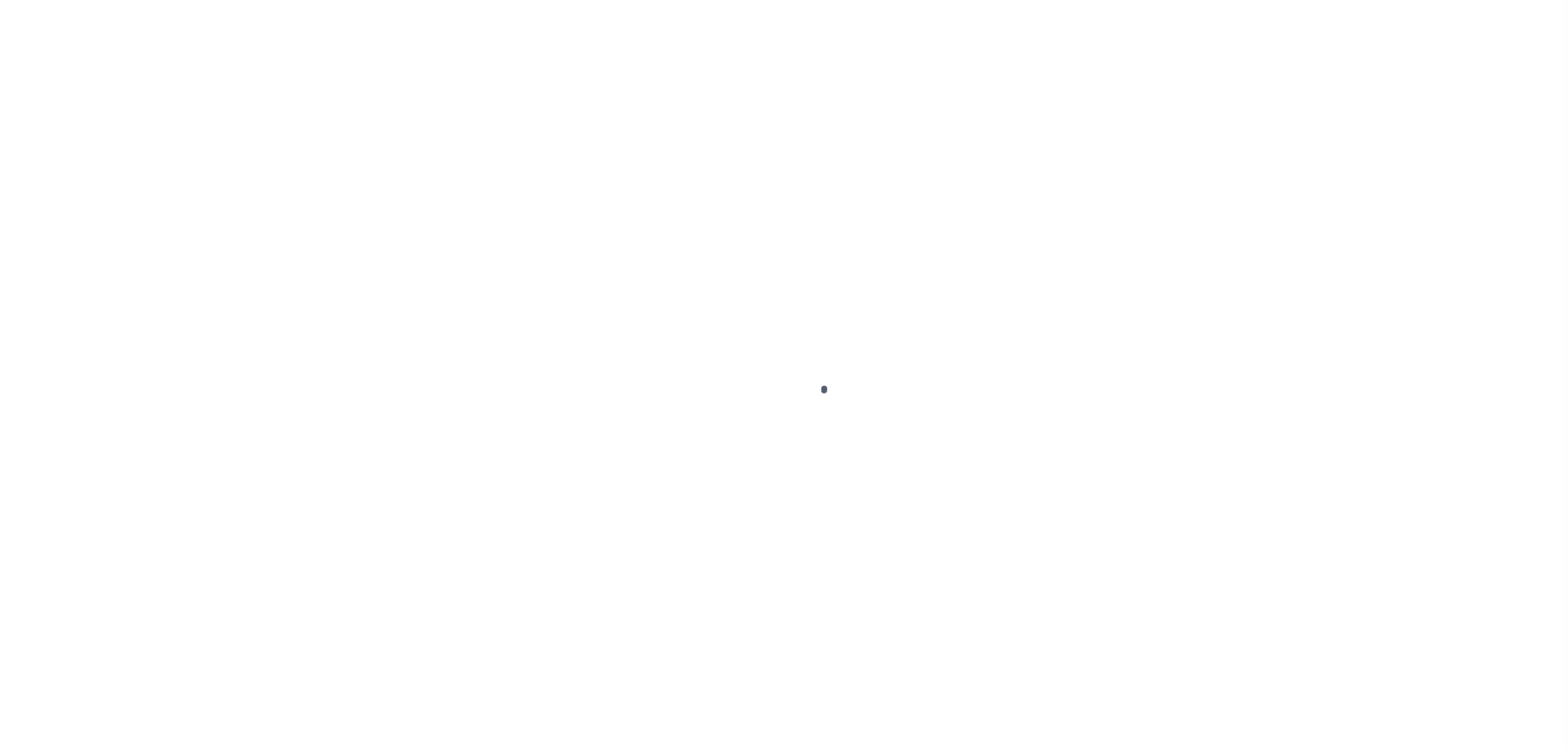
select select "NTX"
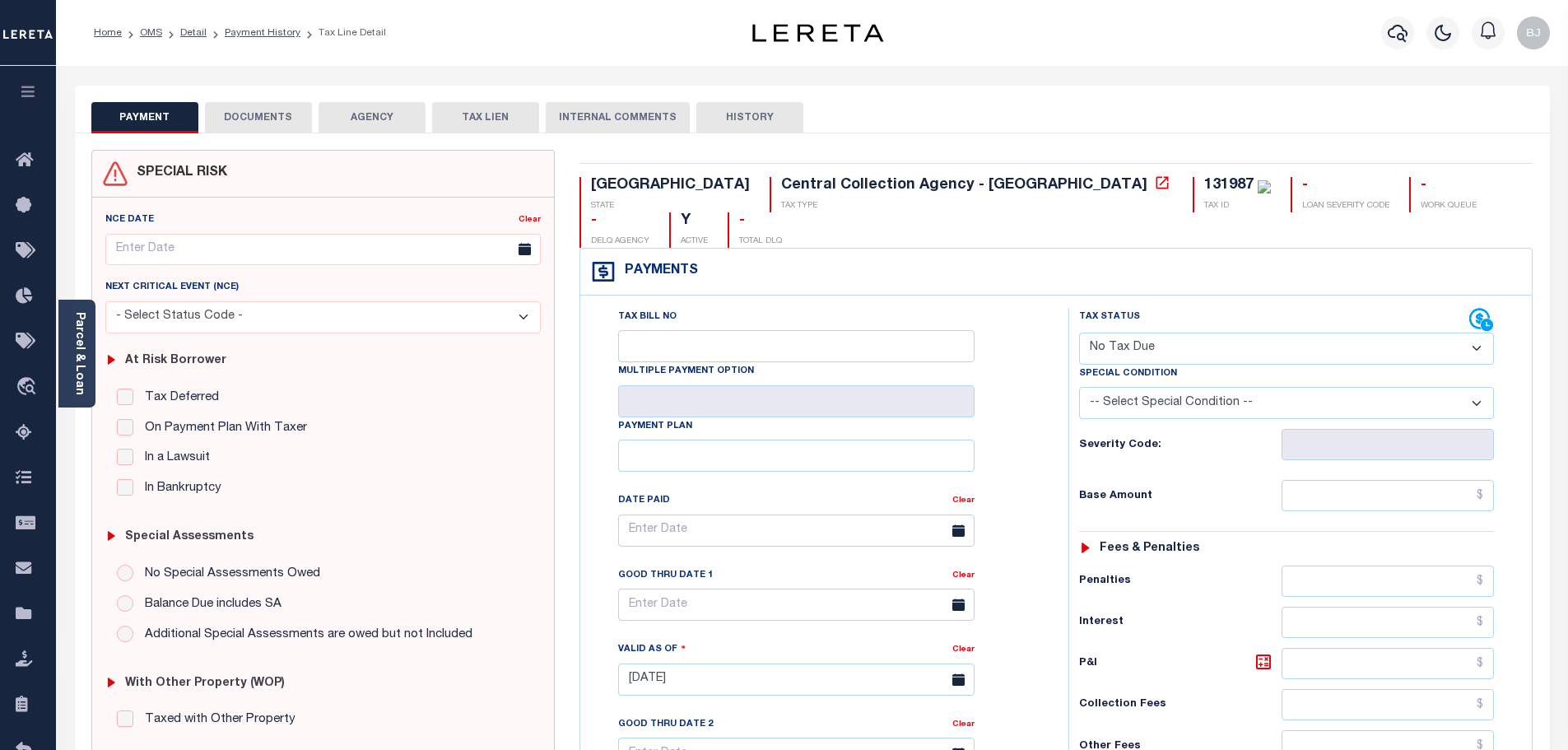
click at [1237, 387] on select "-- Select Special Condition -- 3RD PARTY TAX LIEN AGENCY TAX LIEN (A.K.A Inside…" at bounding box center [1286, 402] width 415 height 32
select select "5"
click at [1079, 387] on select "-- Select Special Condition -- 3RD PARTY TAX LIEN AGENCY TAX LIEN (A.K.A Inside…" at bounding box center [1286, 402] width 415 height 32
type input "[DATE]"
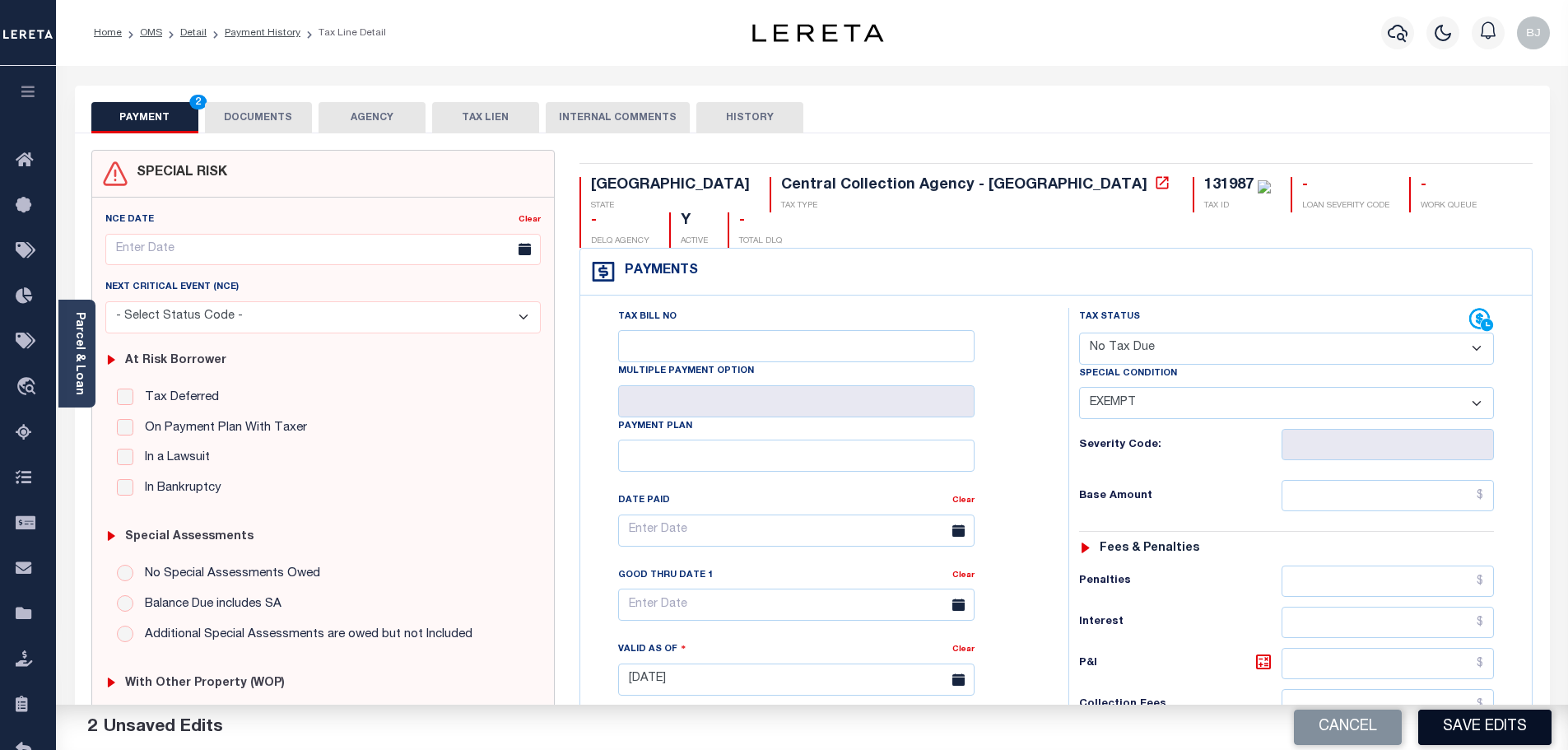
click at [1459, 734] on button "Save Edits" at bounding box center [1484, 727] width 133 height 36
checkbox input "false"
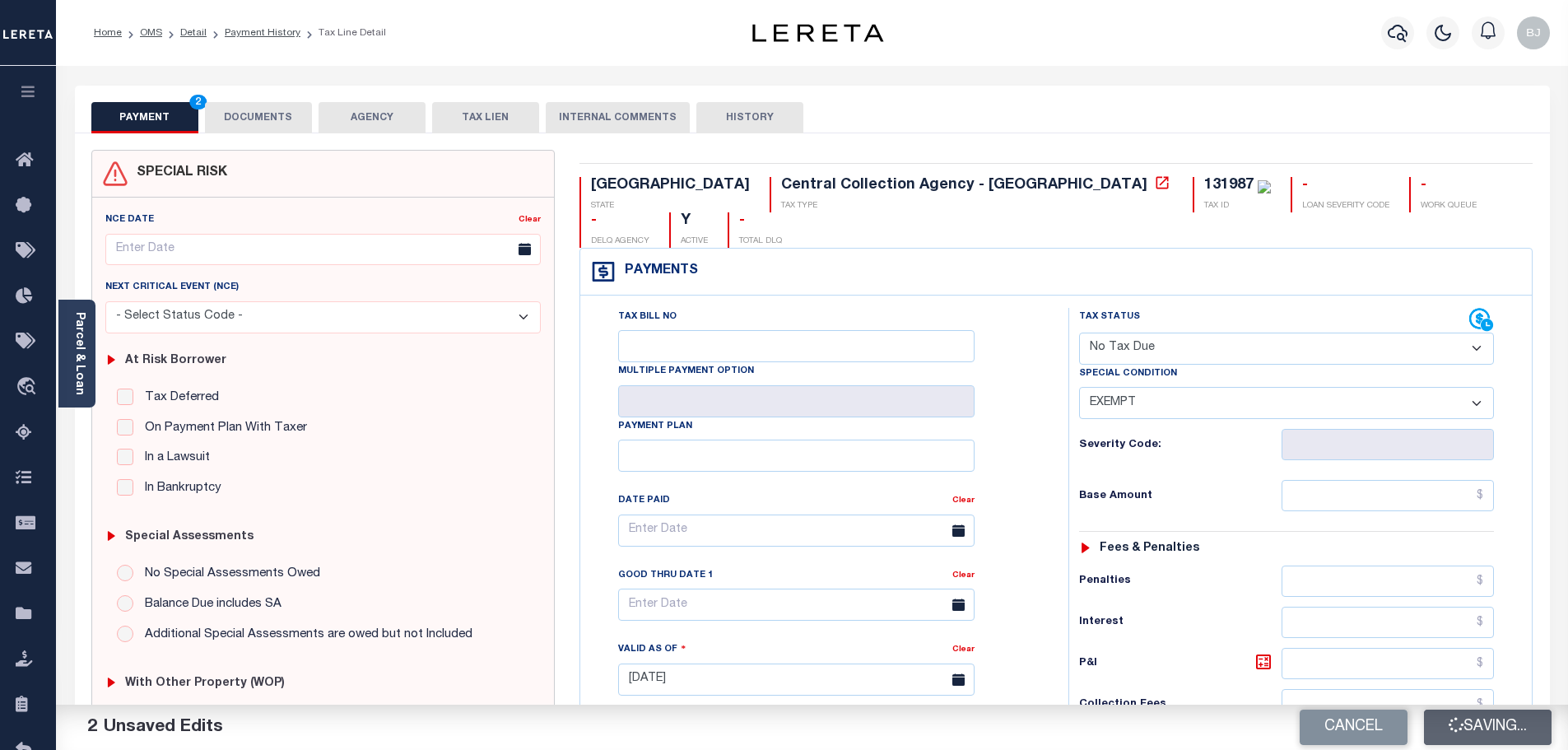
type input "$0"
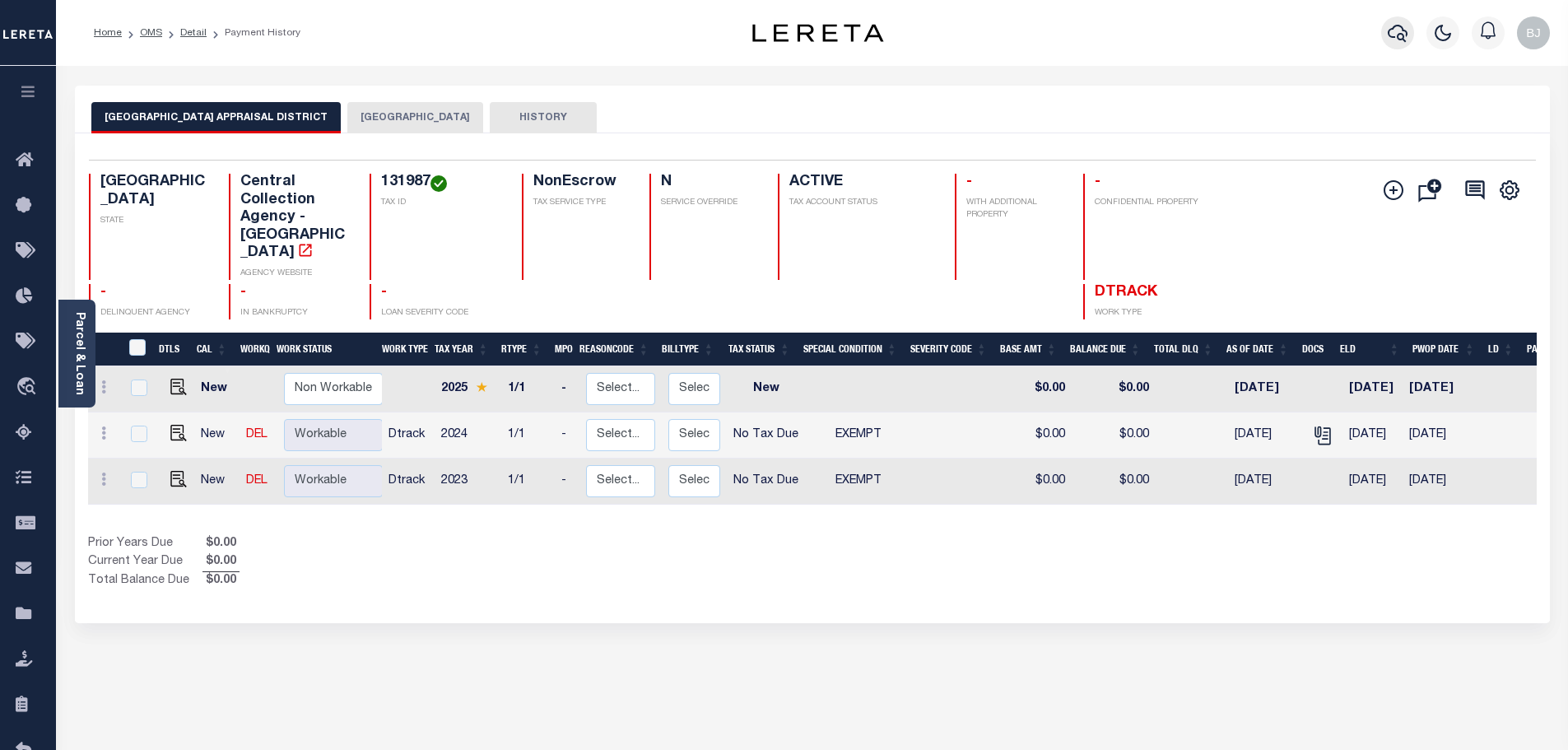
click at [1400, 24] on icon "button" at bounding box center [1397, 33] width 20 height 20
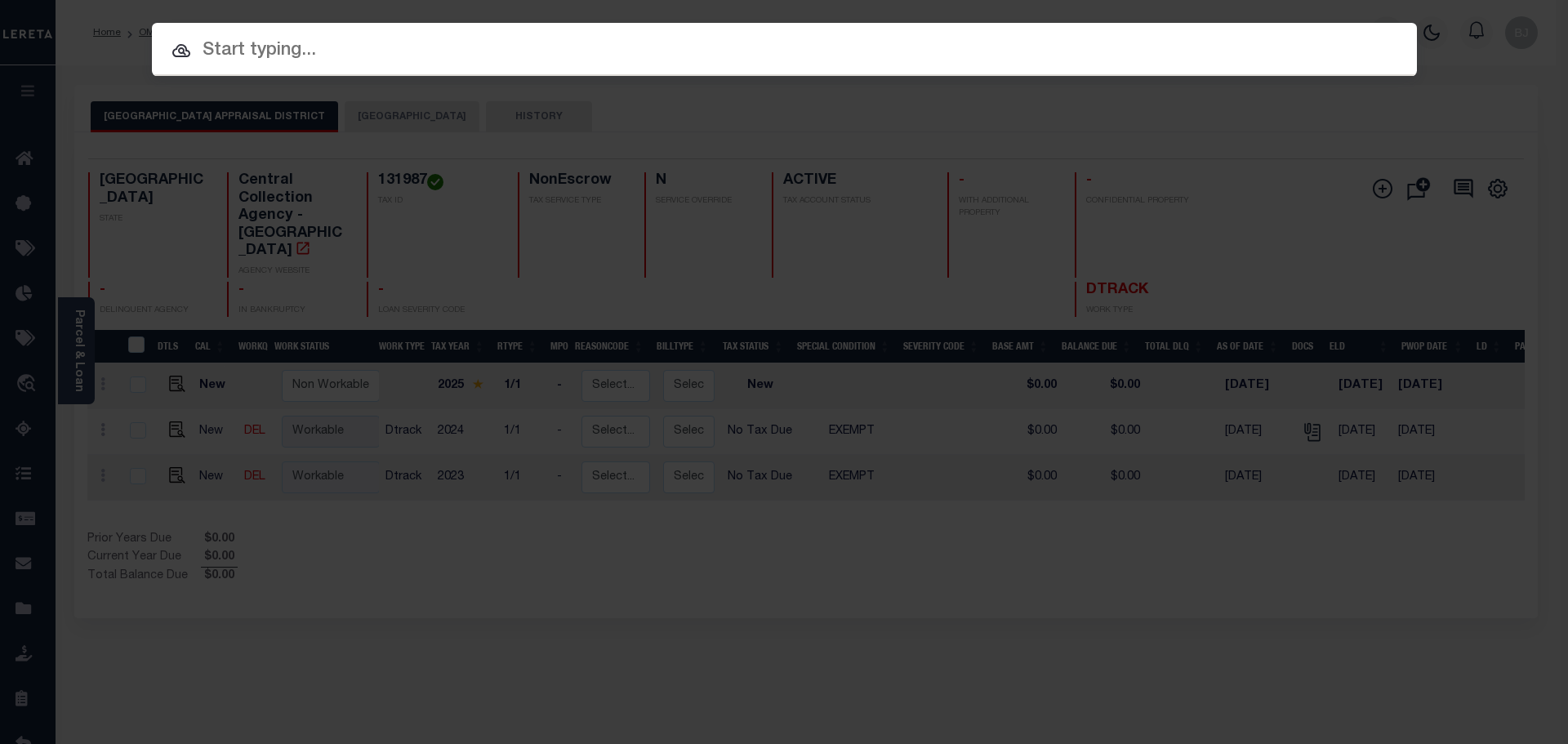
click at [851, 30] on div at bounding box center [784, 49] width 1265 height 53
click at [861, 55] on input "text" at bounding box center [784, 51] width 1265 height 28
paste input "500163996"
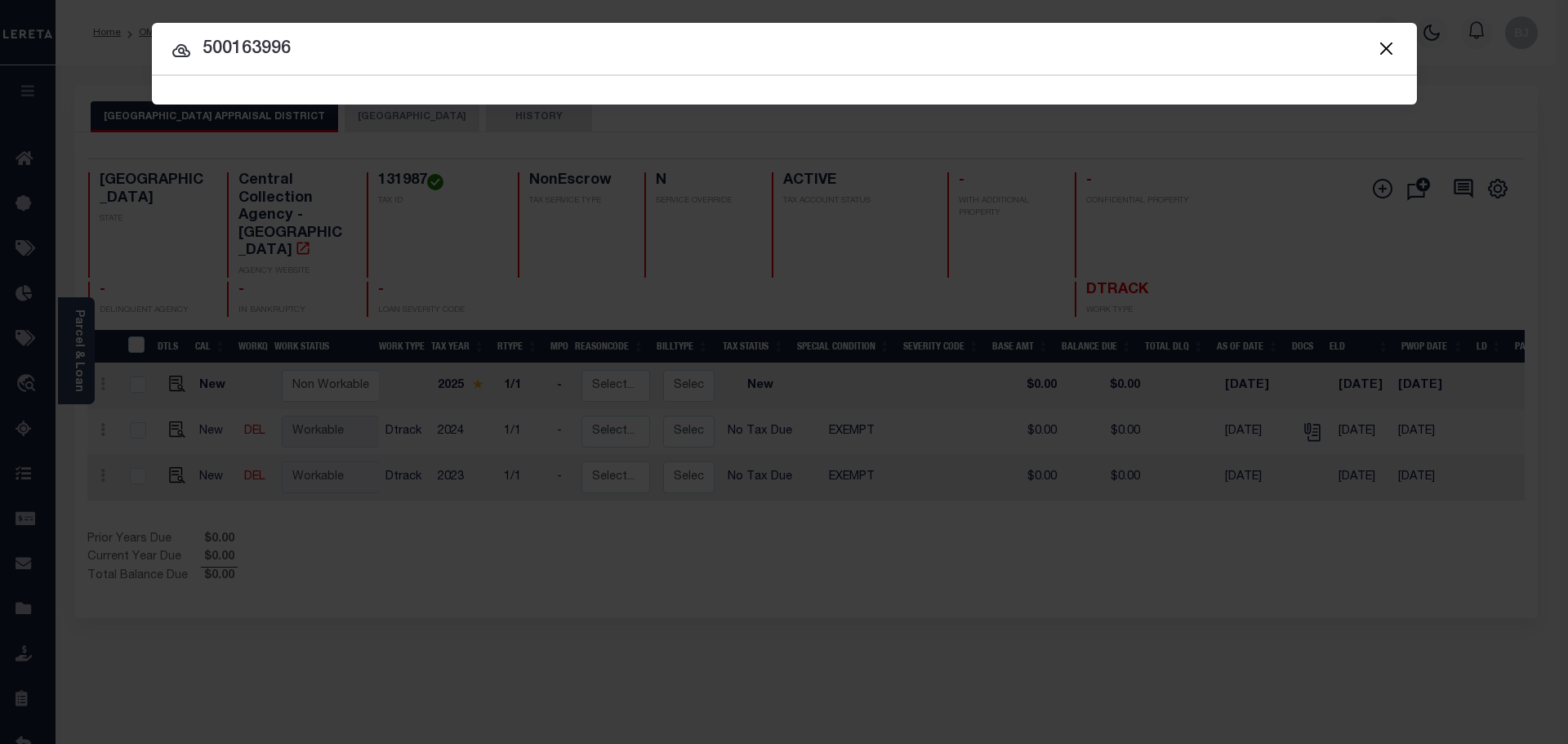
type input "500163996"
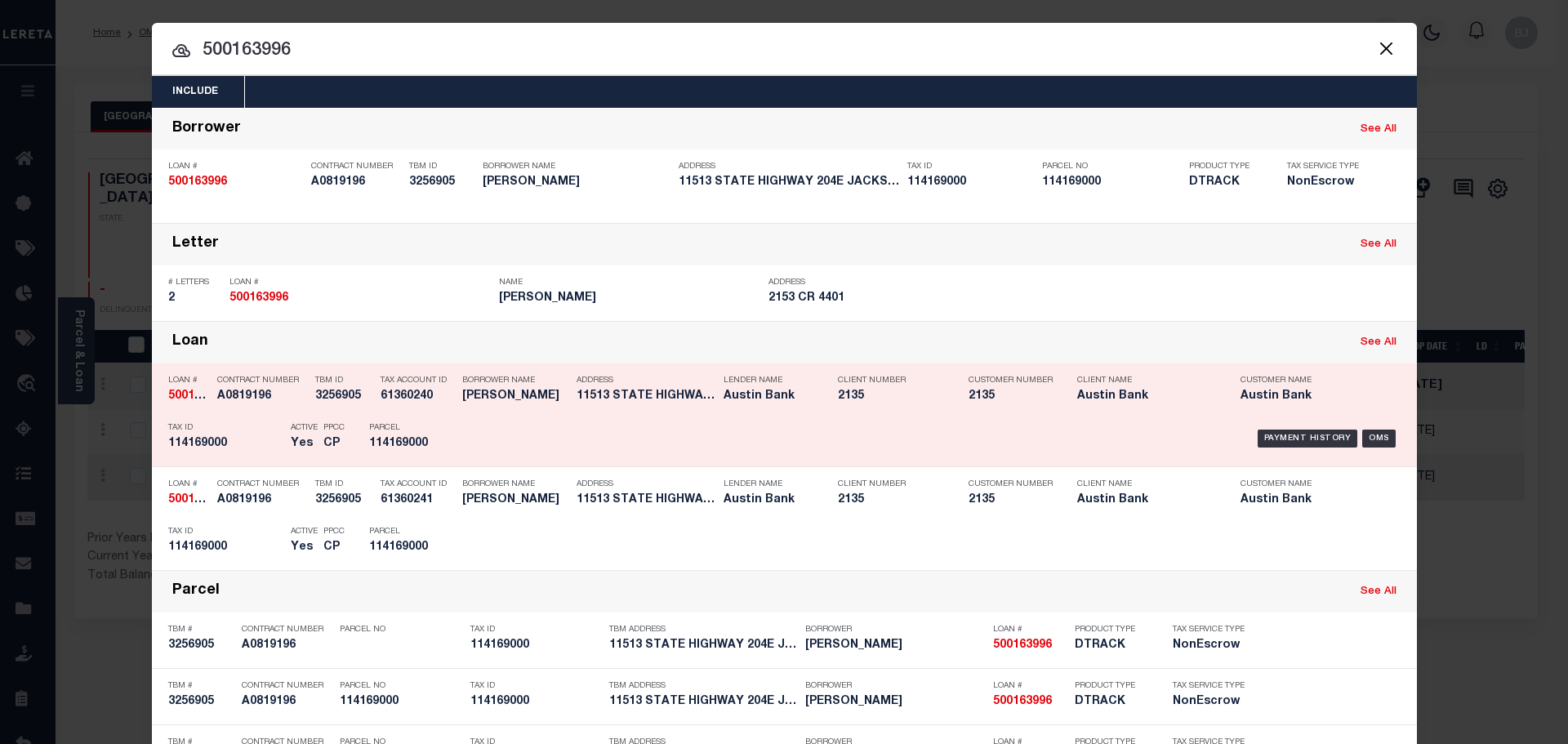
click at [555, 423] on div "Payment History OMS" at bounding box center [934, 438] width 933 height 47
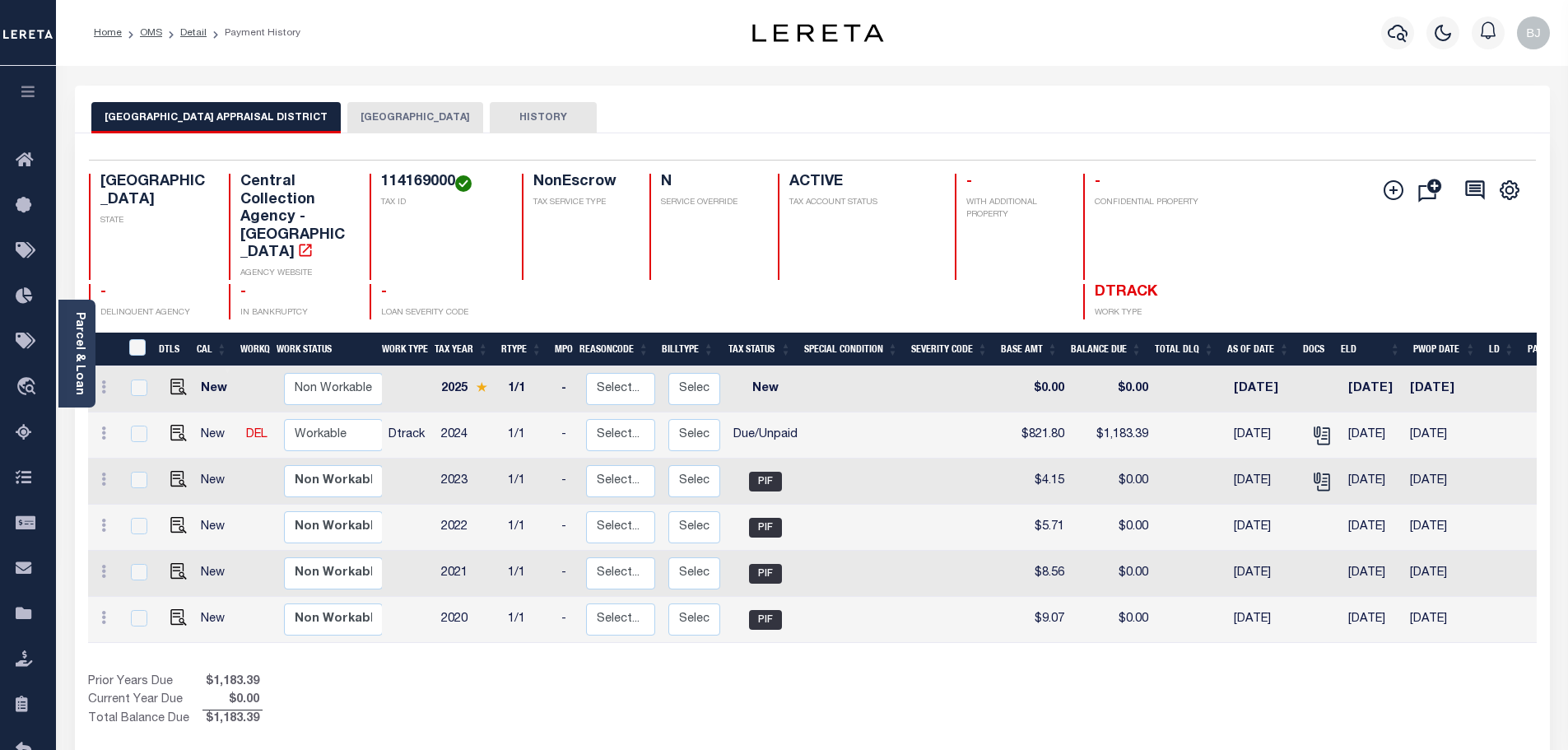
click at [430, 183] on h4 "114169000" at bounding box center [441, 183] width 121 height 18
copy h4 "114169000"
drag, startPoint x: 178, startPoint y: 402, endPoint x: 479, endPoint y: 418, distance: 301.4
click at [178, 425] on img "" at bounding box center [178, 433] width 17 height 17
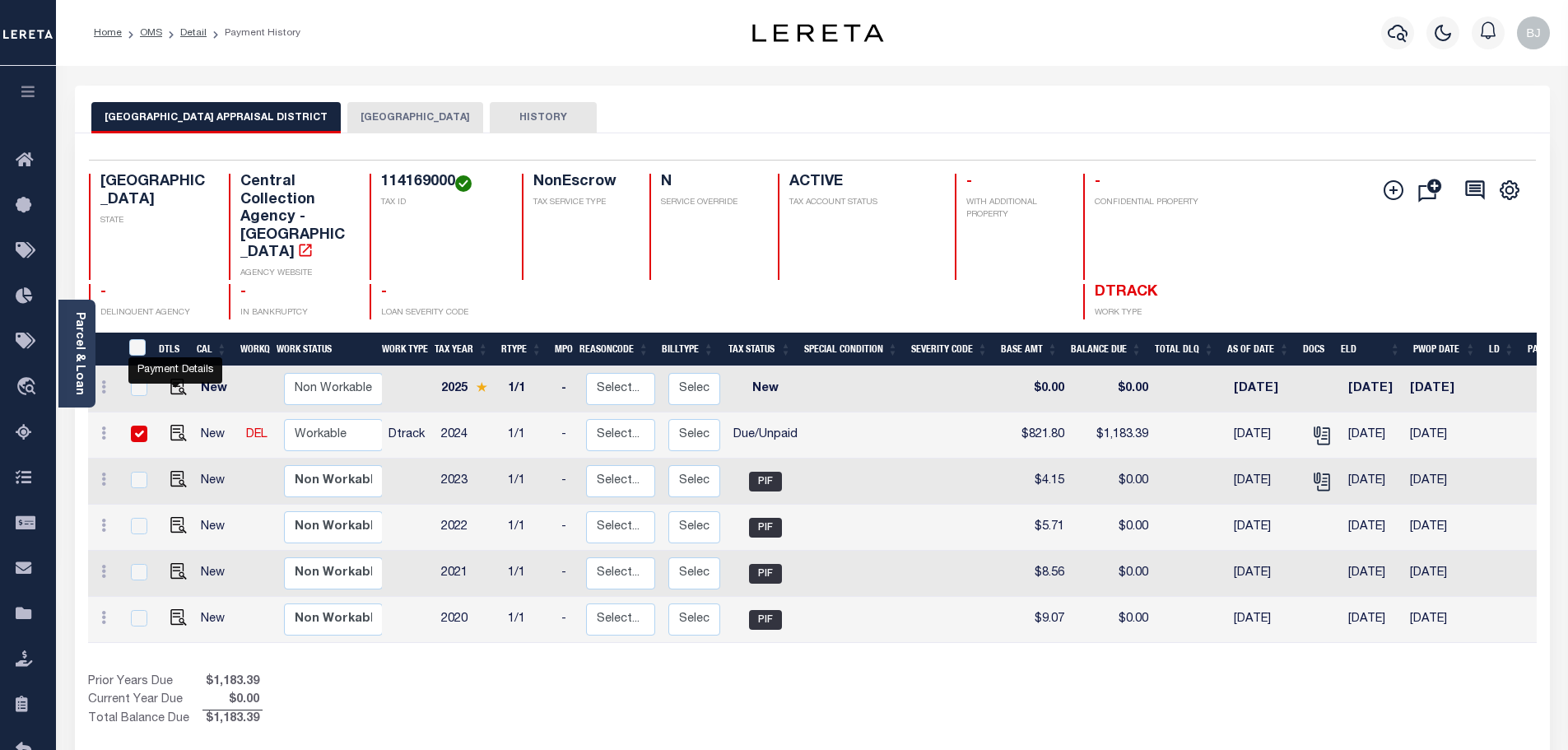
checkbox input "true"
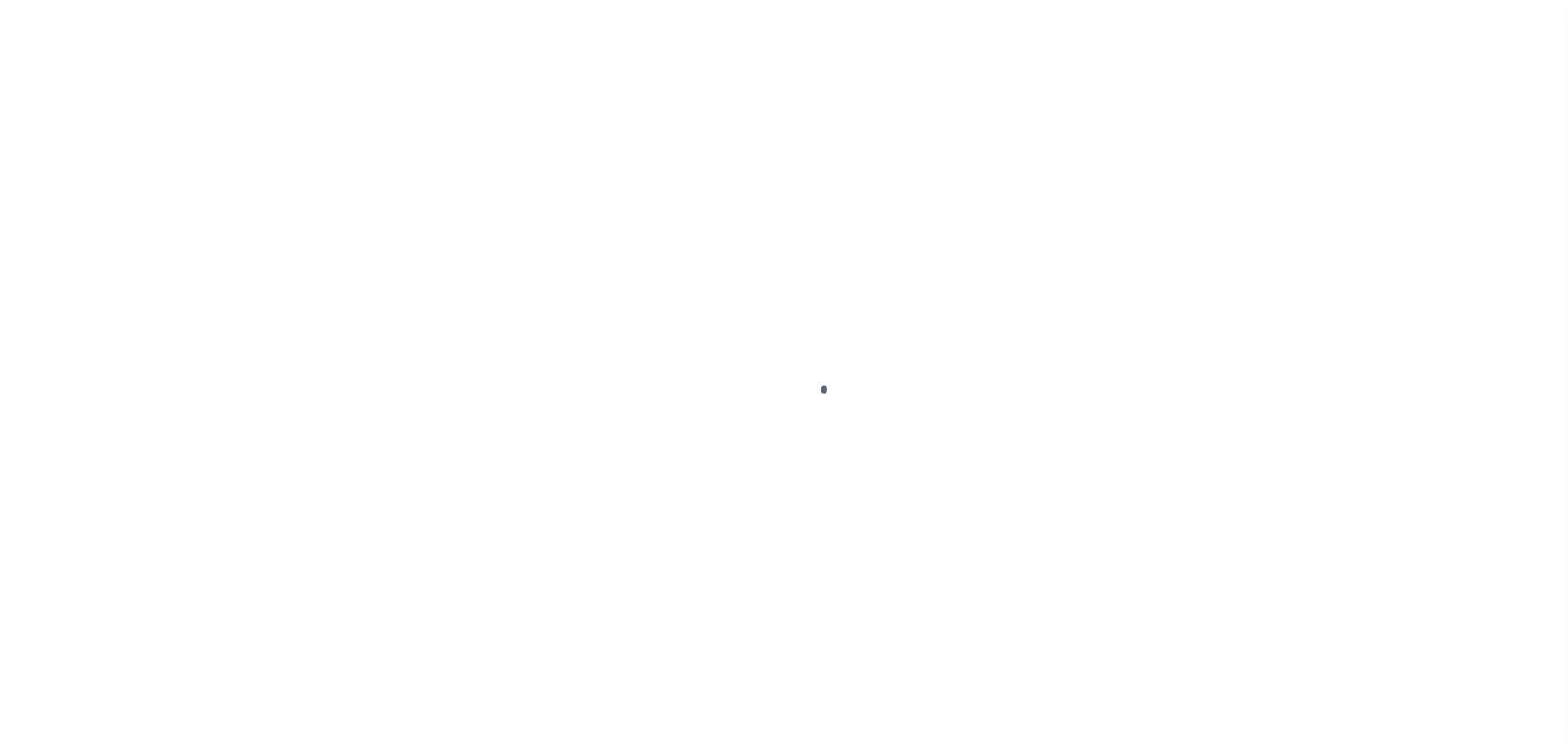
select select "DUE"
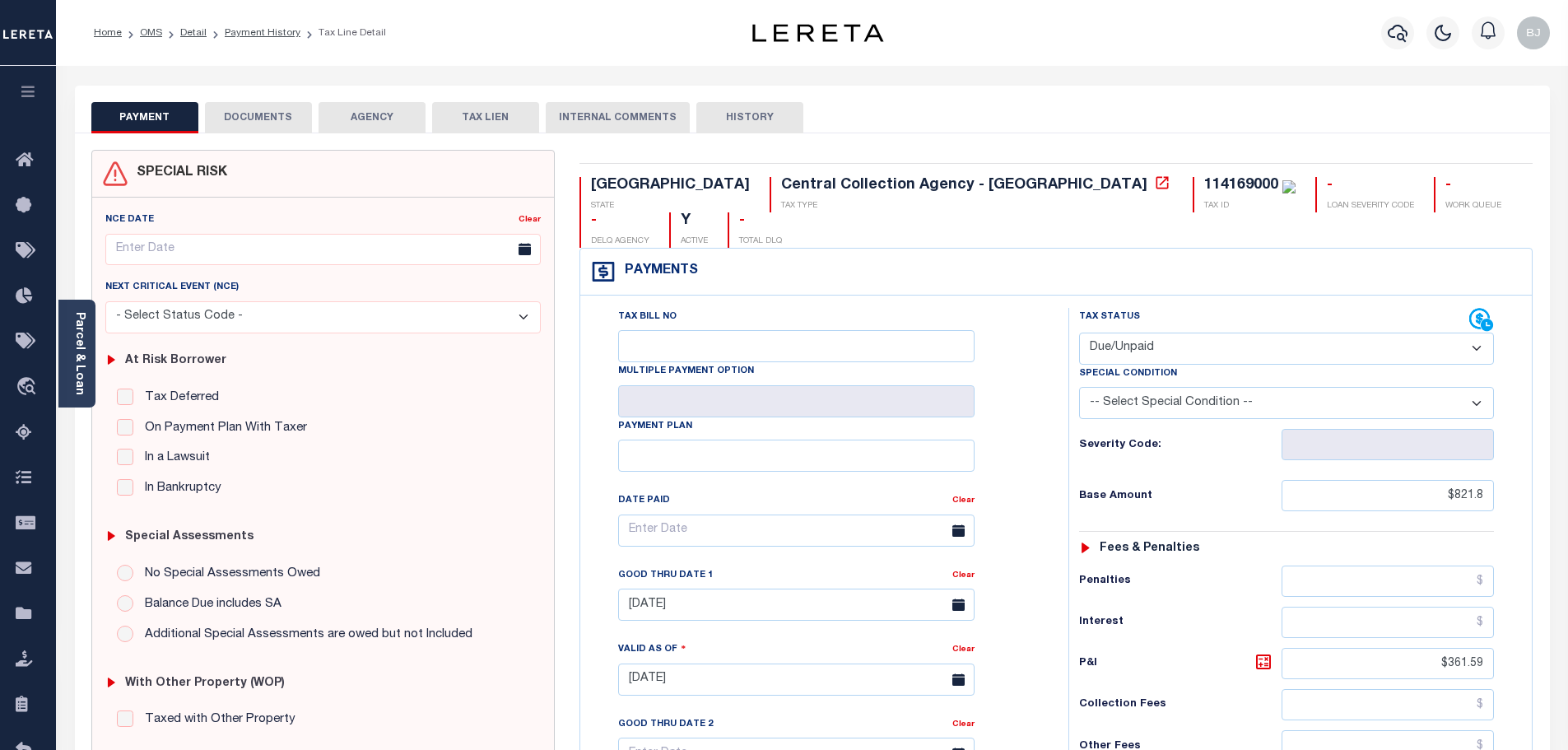
scroll to position [461, 0]
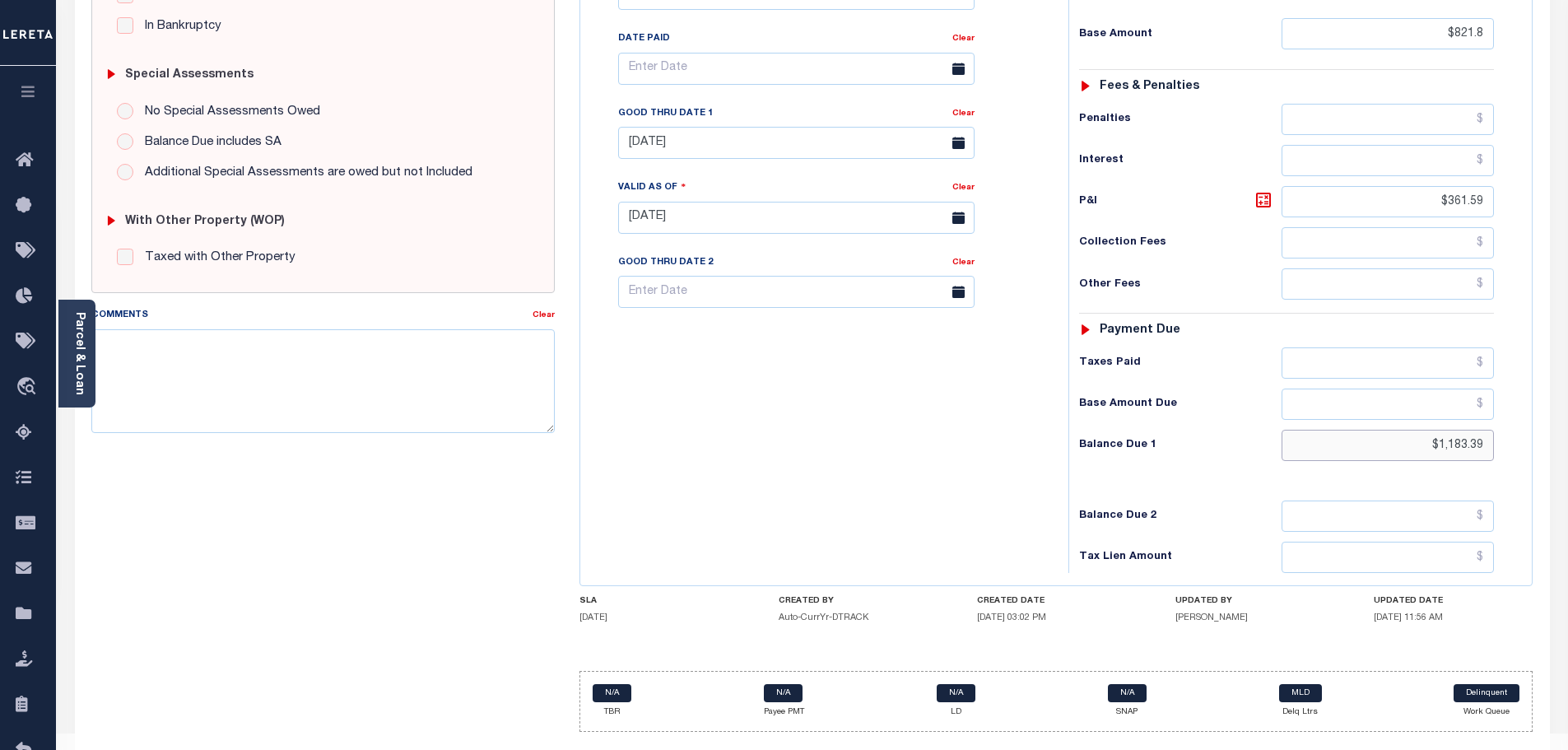
drag, startPoint x: 1391, startPoint y: 425, endPoint x: 1572, endPoint y: 403, distance: 182.3
click at [1567, 403] on html "Home OMS Detail Payment History Tax Line Detail" at bounding box center [784, 161] width 1568 height 1244
paste input "1,193.26"
type input "$1,193.26"
type input "10/02/2025"
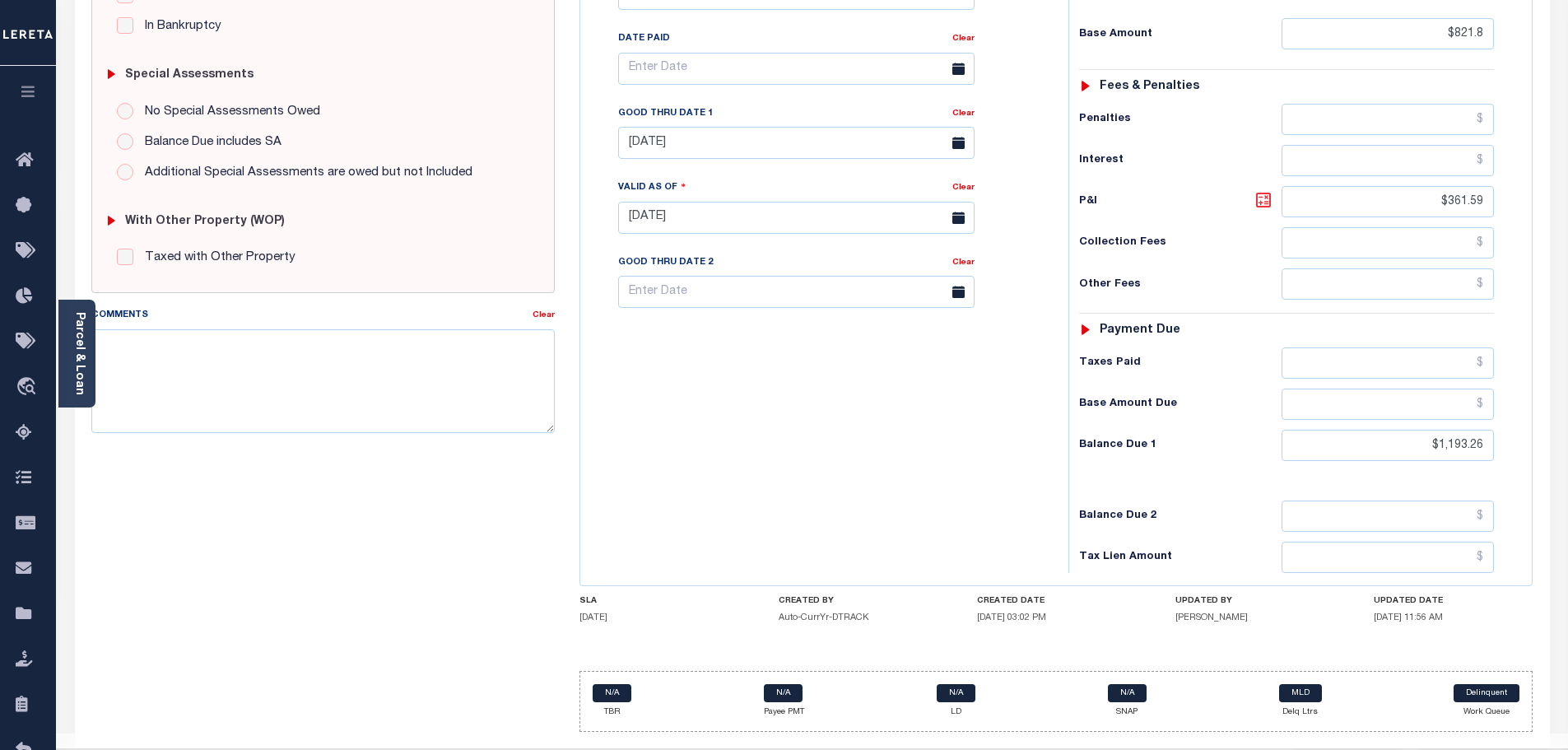
click at [1259, 190] on icon at bounding box center [1263, 200] width 20 height 20
type input "$371.46"
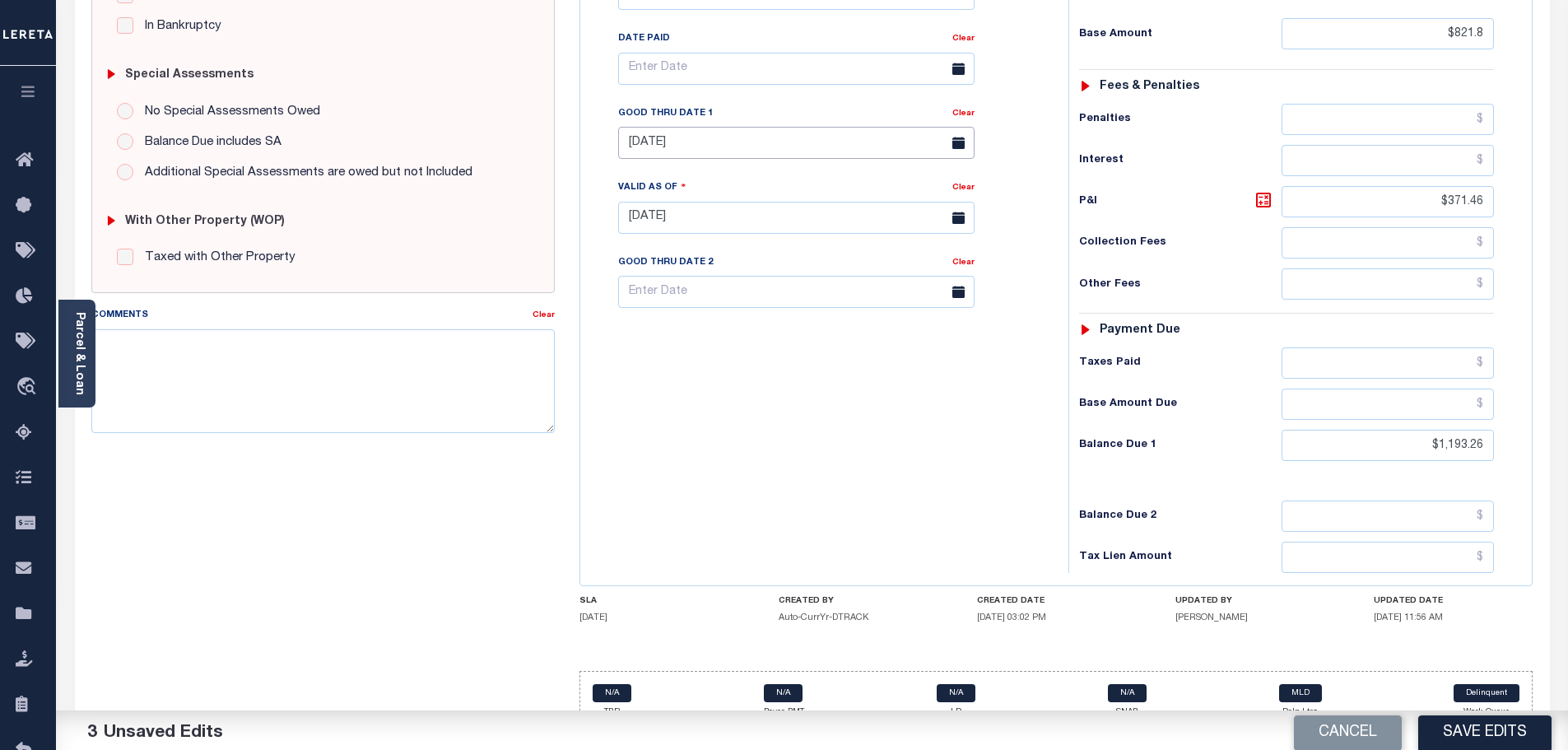
click at [674, 127] on input "09/30/2025" at bounding box center [796, 143] width 356 height 32
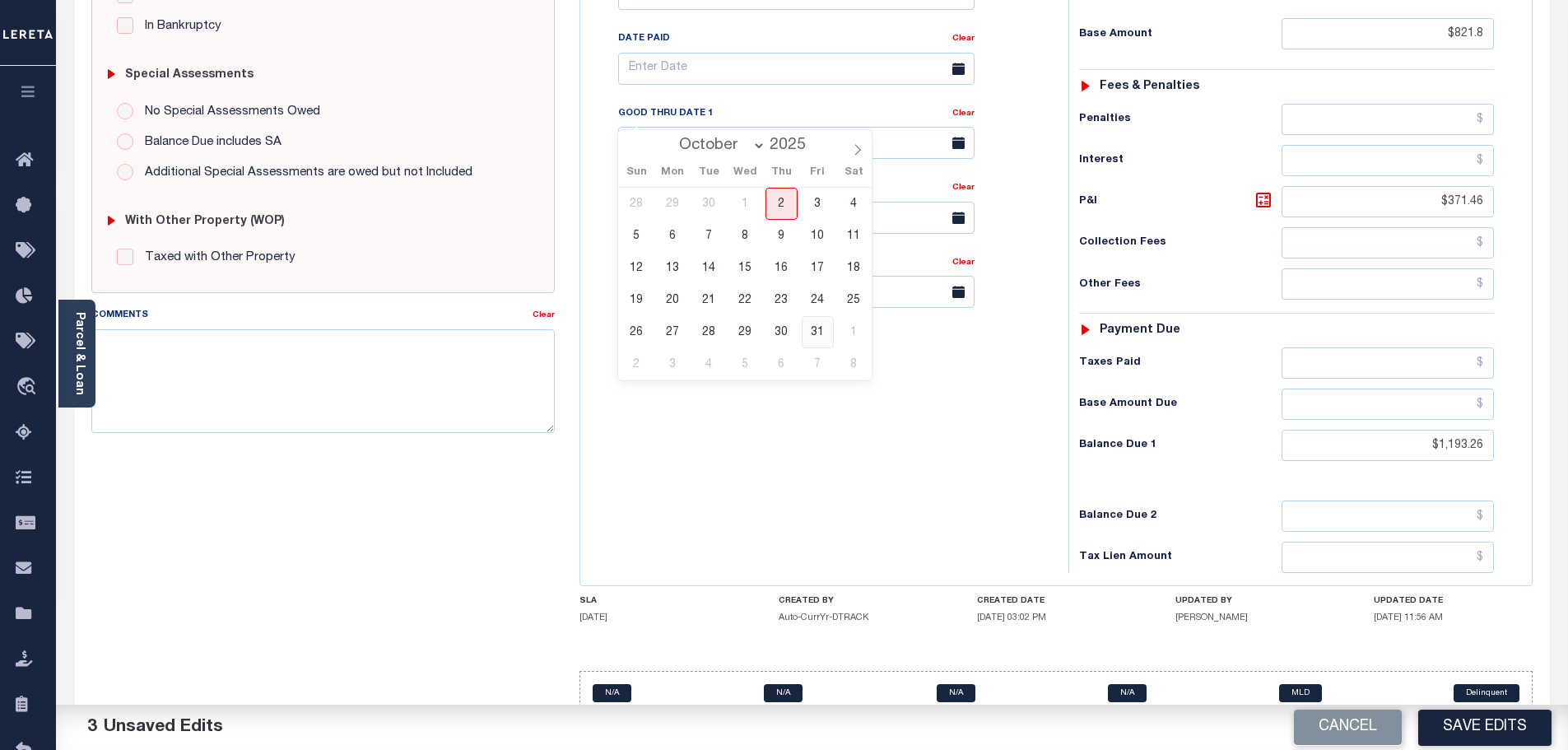
click at [829, 333] on span "31" at bounding box center [817, 332] width 32 height 32
type input "[DATE]"
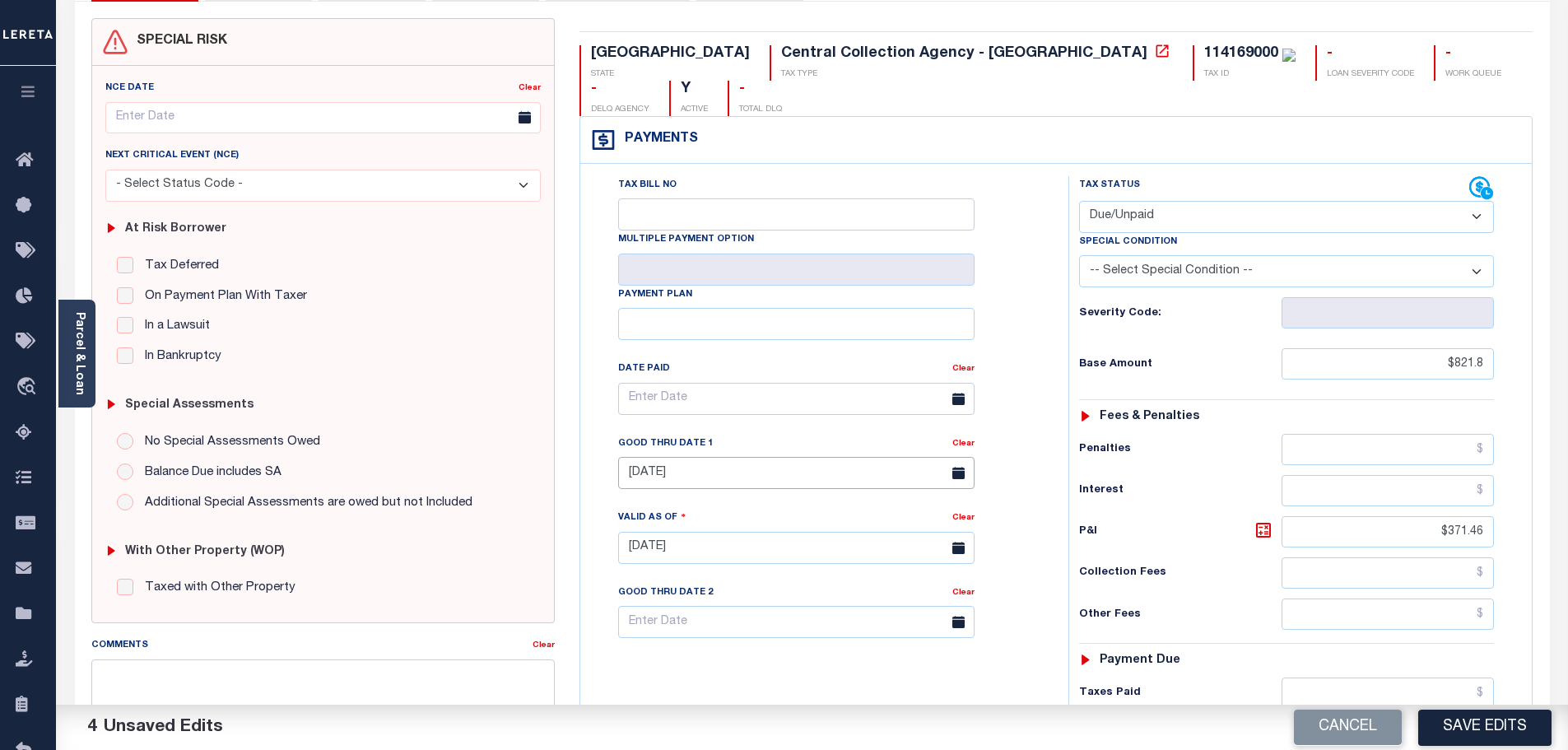
scroll to position [0, 0]
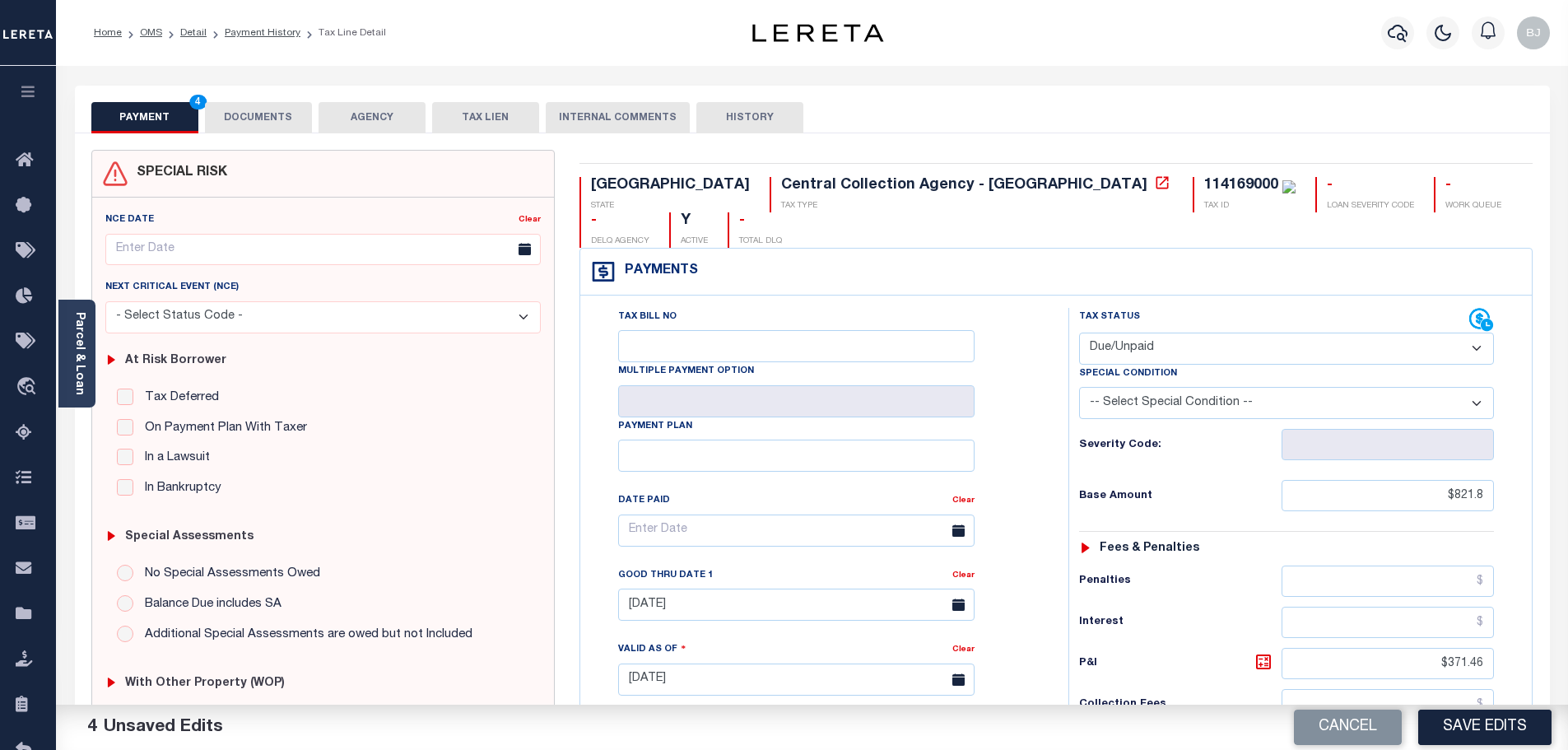
click at [237, 115] on button "DOCUMENTS" at bounding box center [258, 117] width 107 height 31
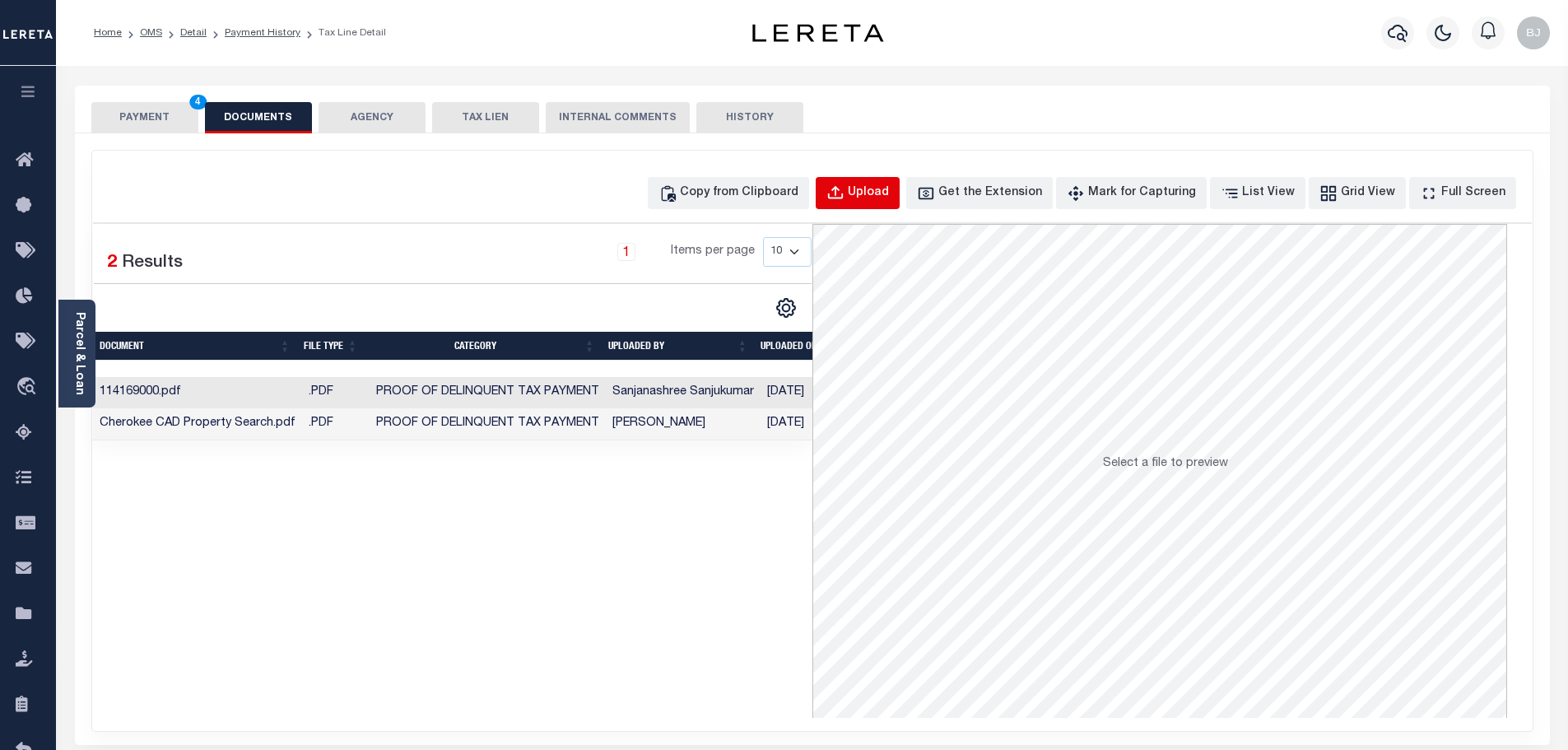
click at [868, 206] on button "Upload" at bounding box center [857, 193] width 84 height 32
select select "POP"
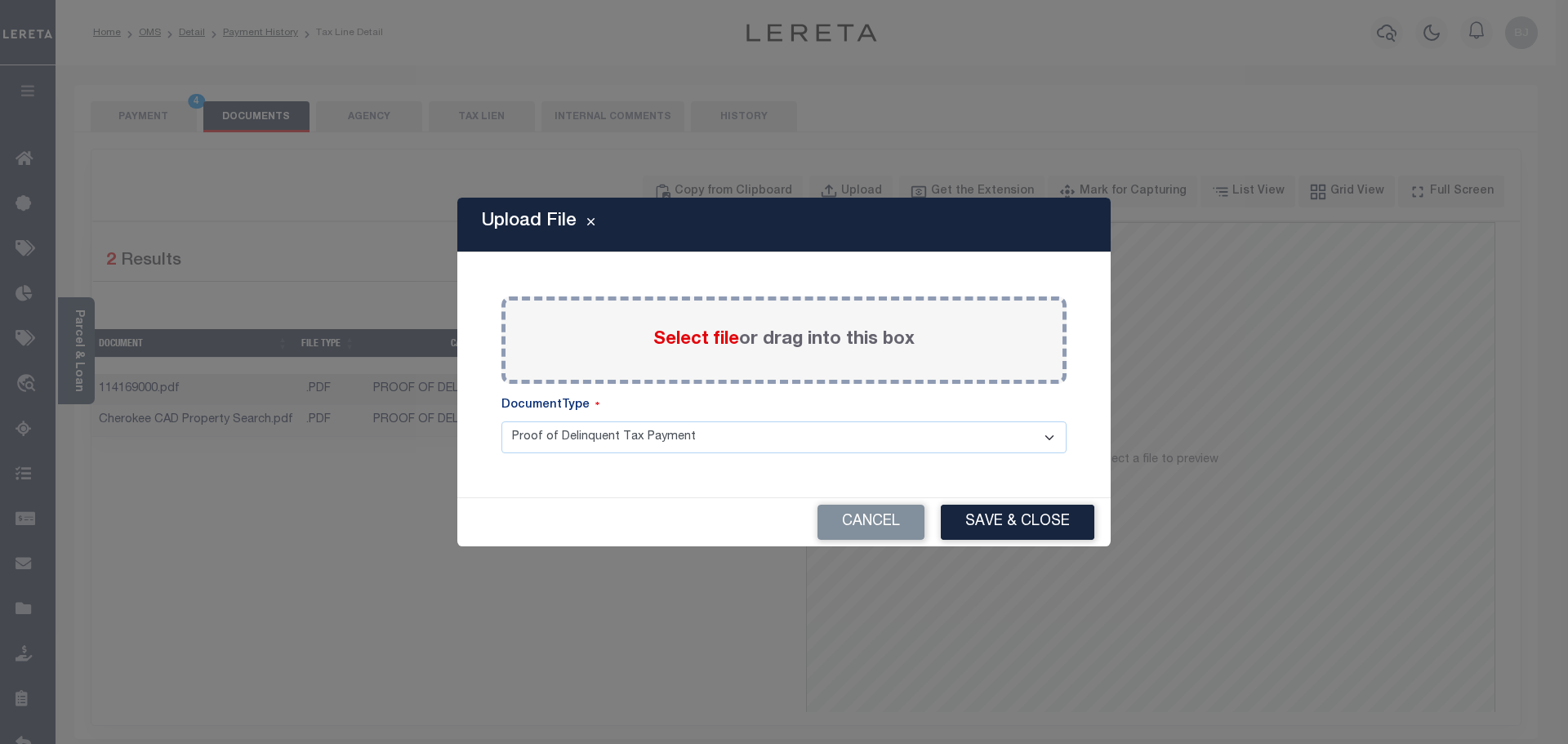
click at [685, 347] on span "Select file" at bounding box center [695, 339] width 85 height 18
click at [0, 0] on input "Select file or drag into this box" at bounding box center [0, 0] width 0 height 0
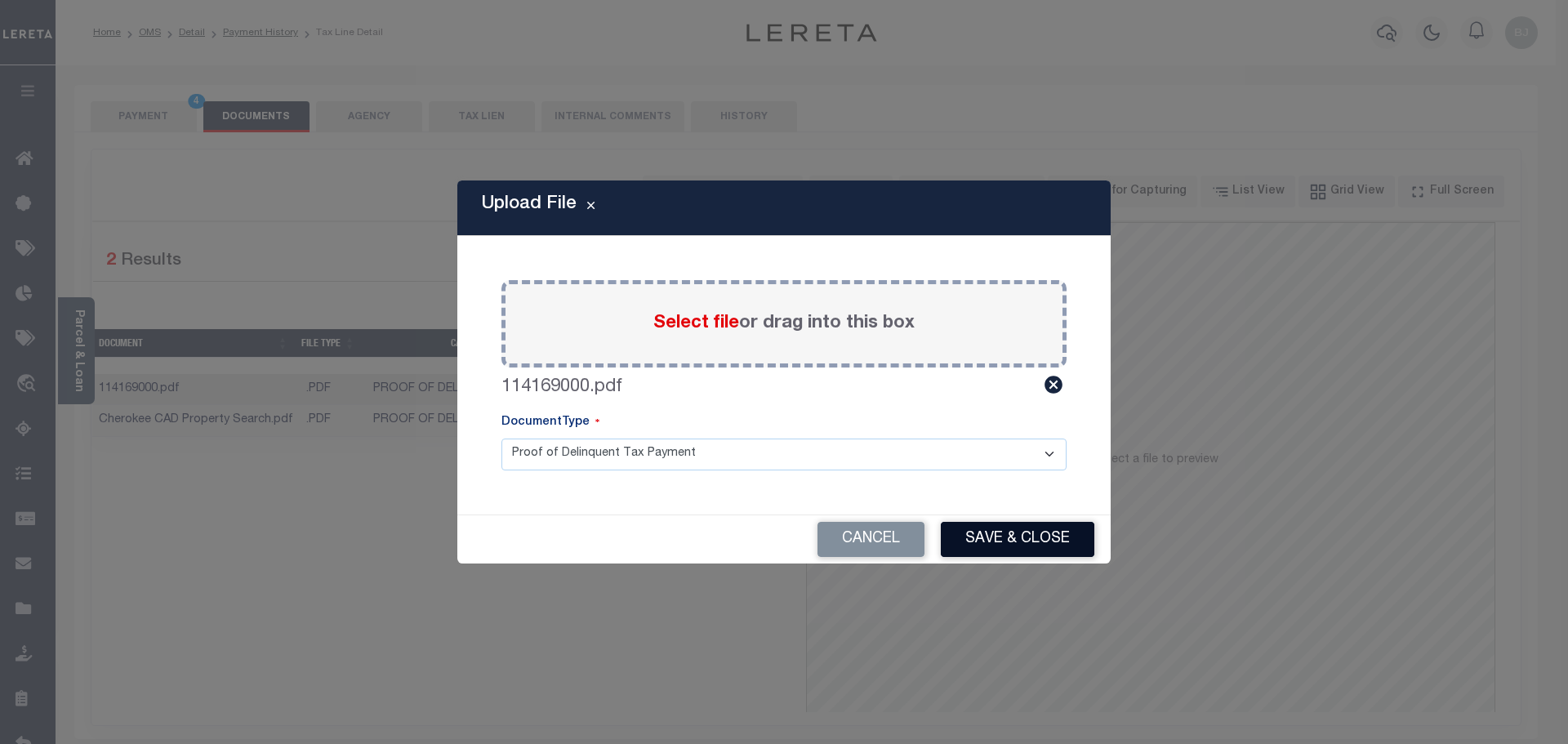
click at [1013, 541] on button "Save & Close" at bounding box center [1018, 539] width 154 height 35
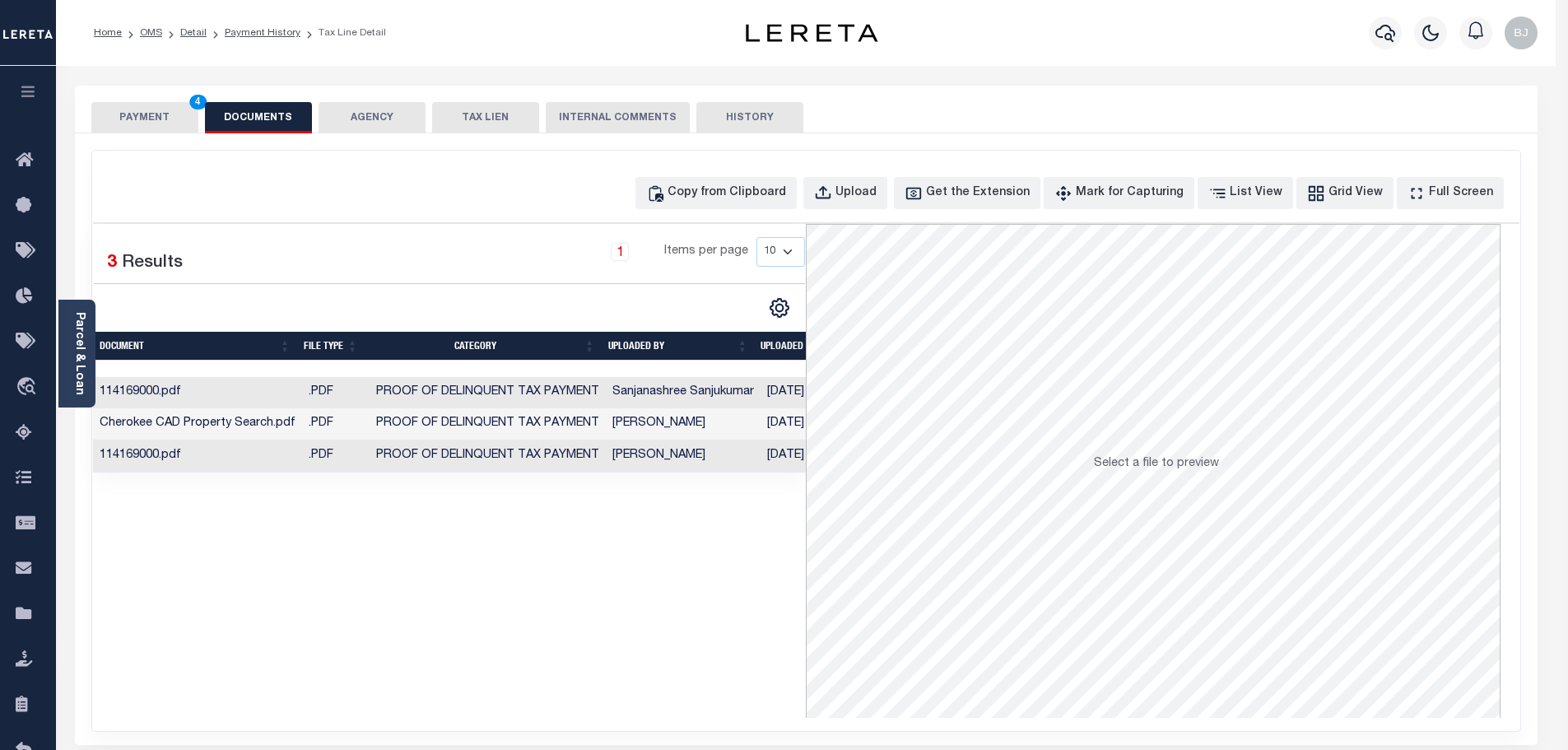
click at [168, 131] on button "PAYMENT 4" at bounding box center [144, 117] width 107 height 31
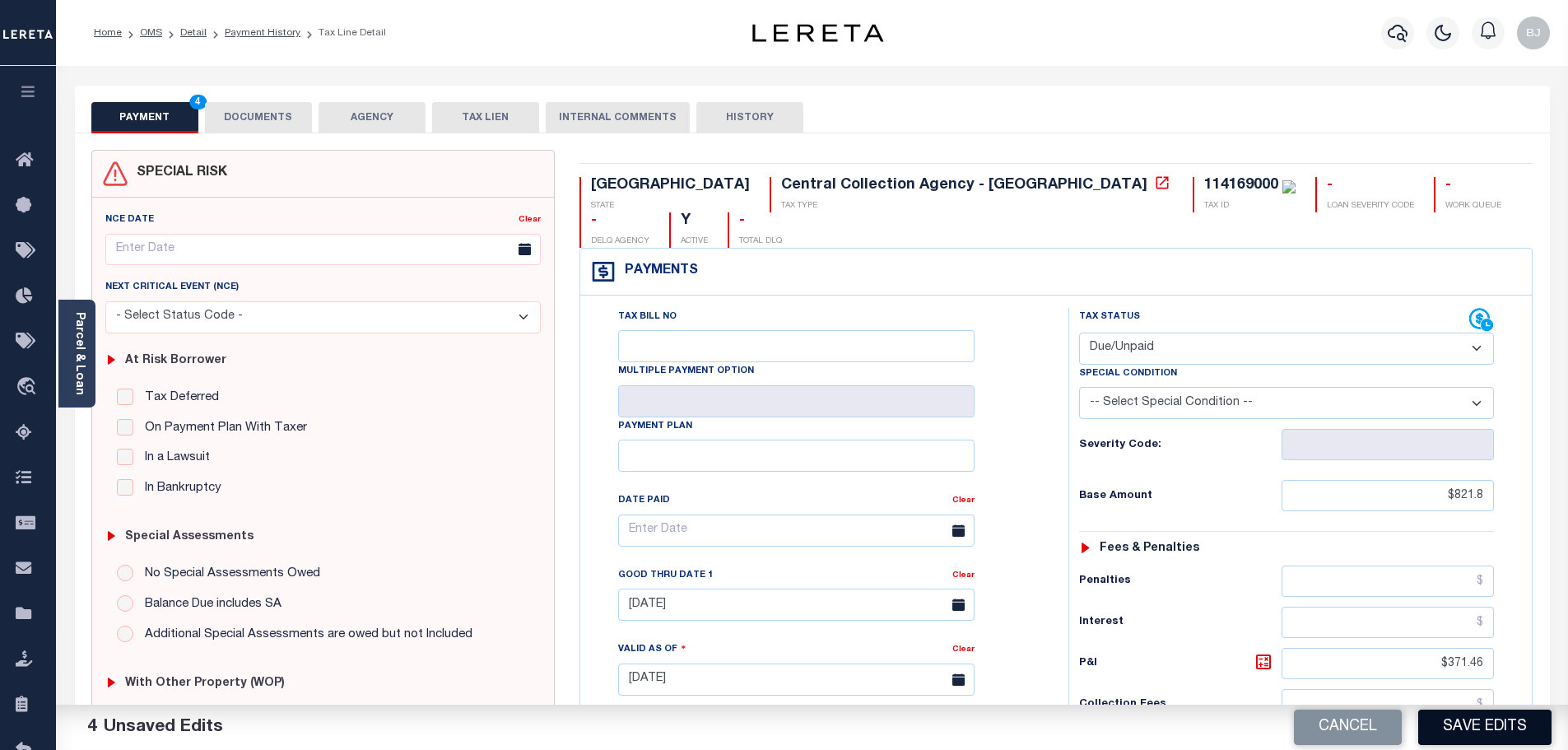
click at [1528, 731] on button "Save Edits" at bounding box center [1484, 727] width 133 height 36
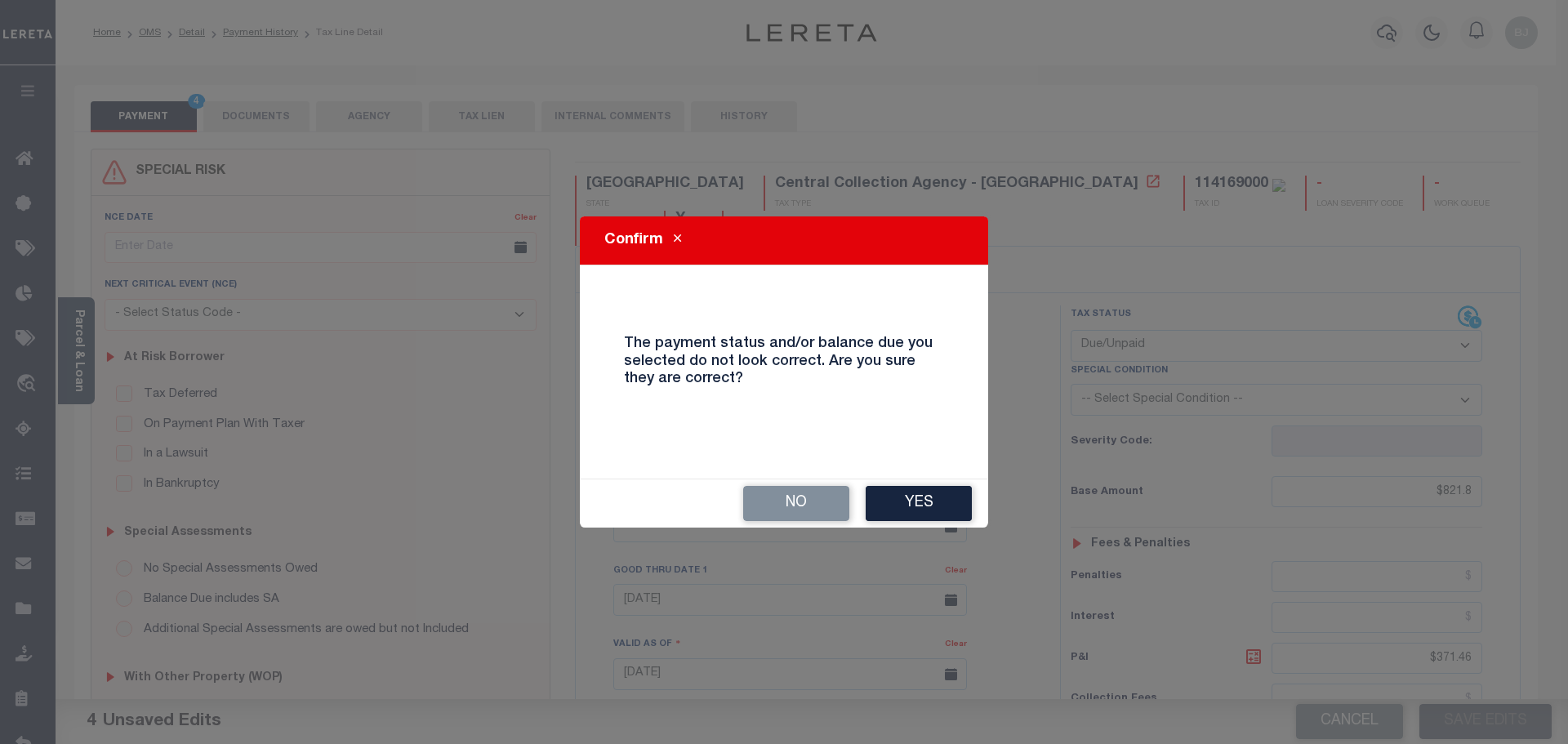
click at [939, 523] on div "No Yes" at bounding box center [783, 503] width 408 height 48
click at [923, 510] on button "Yes" at bounding box center [919, 503] width 106 height 35
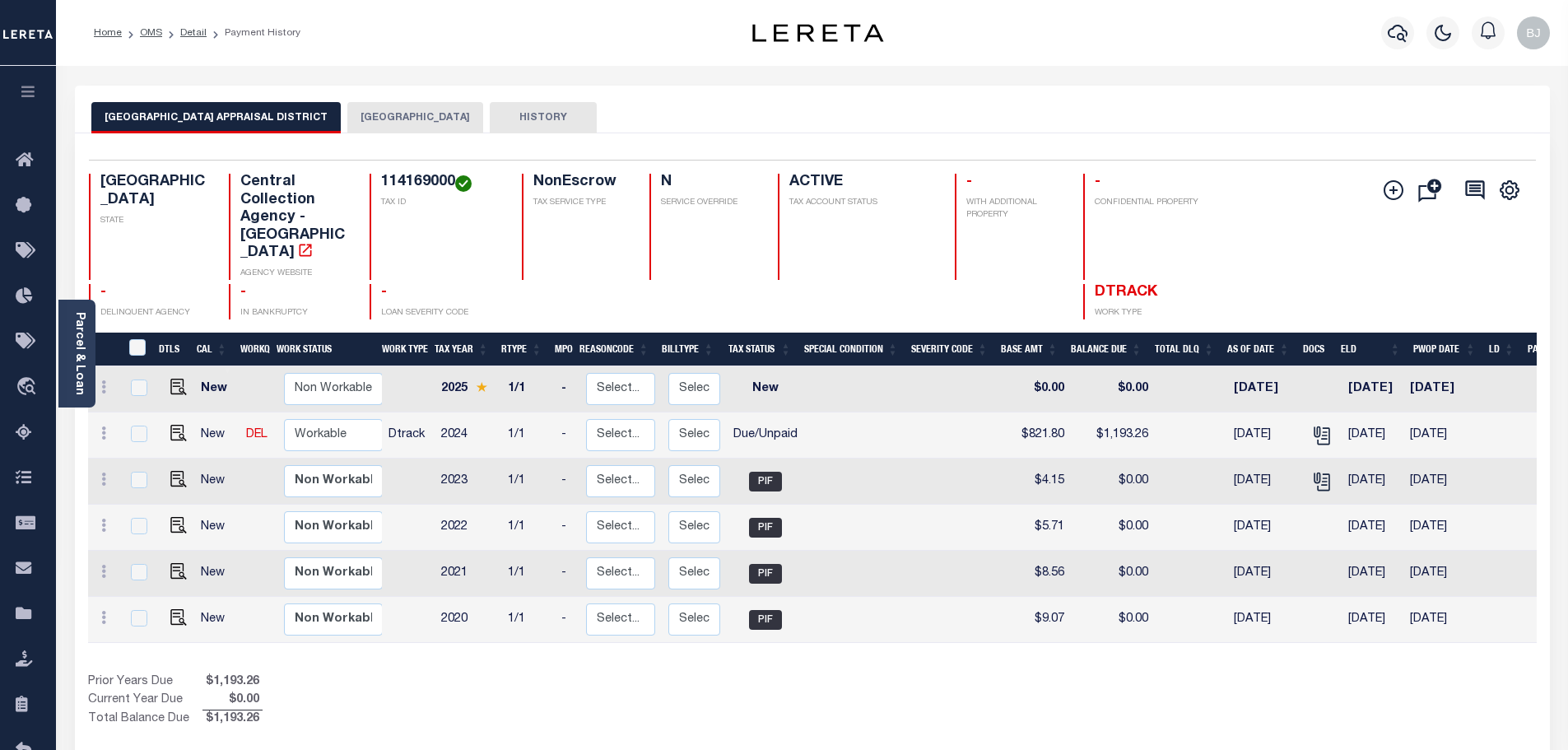
click at [309, 418] on td "Non Workable Workable" at bounding box center [336, 435] width 116 height 46
checkbox input "true"
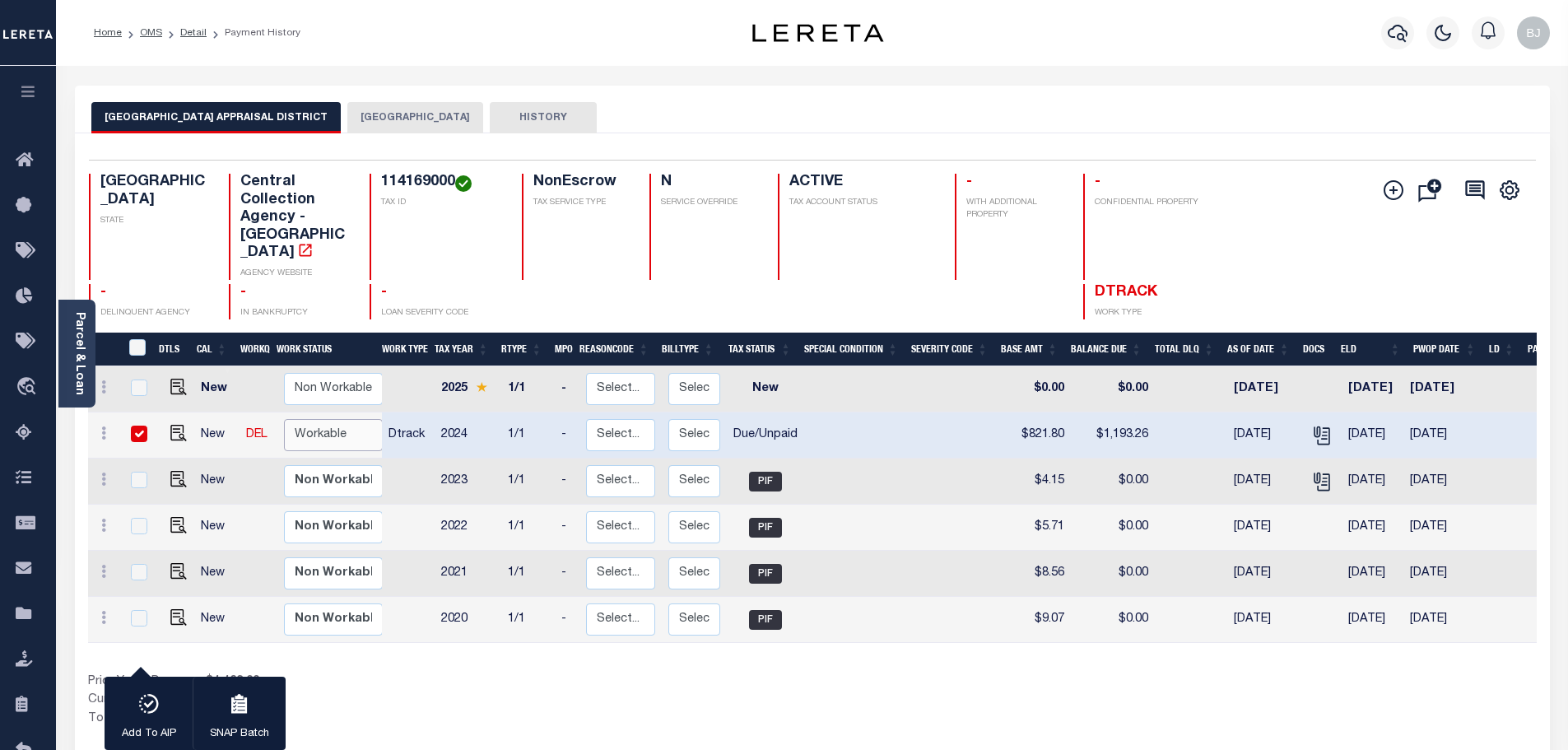
click at [312, 419] on select "Non Workable Workable" at bounding box center [334, 435] width 99 height 32
checkbox input "false"
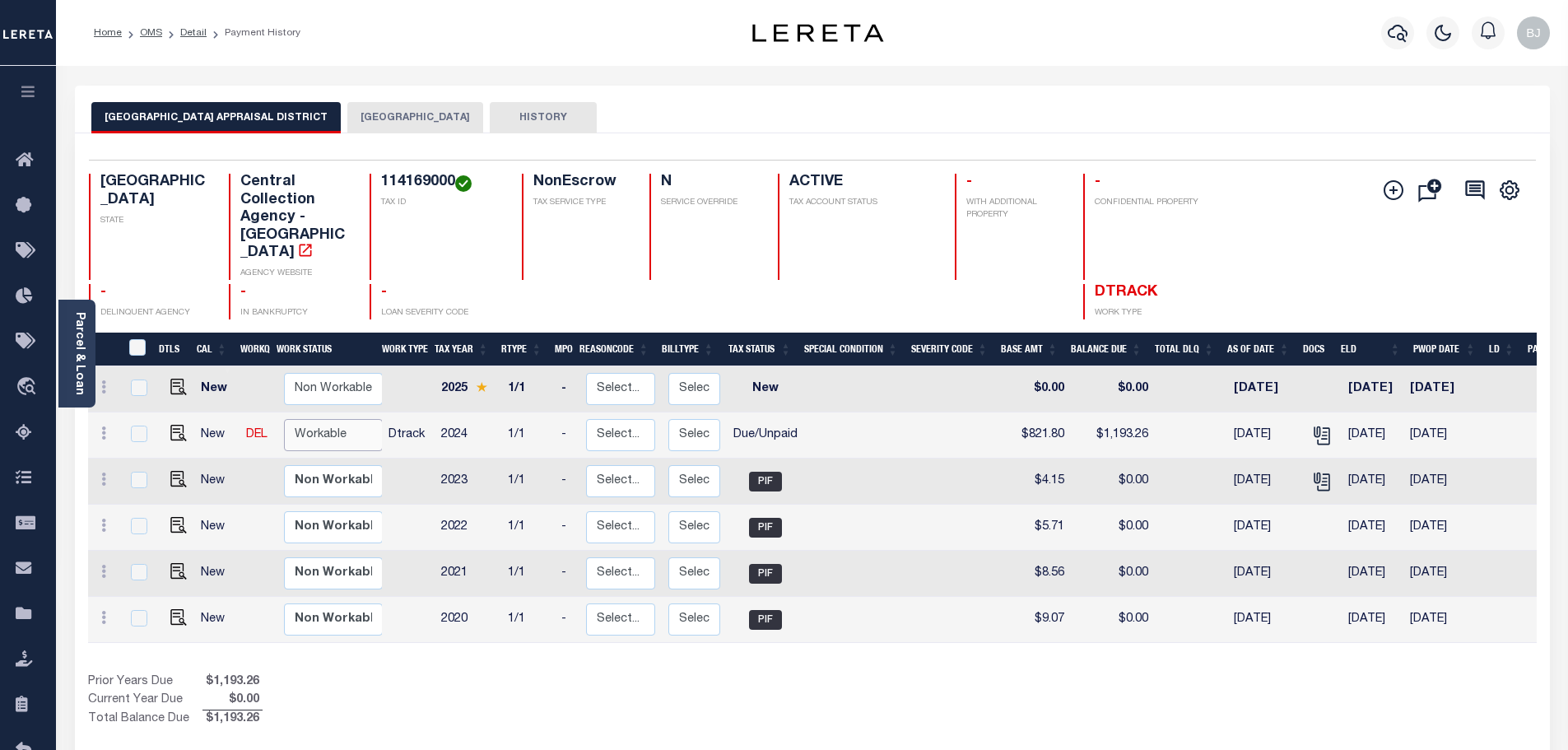
select select "true"
click at [284, 419] on select "Non Workable Workable" at bounding box center [334, 435] width 99 height 32
checkbox input "true"
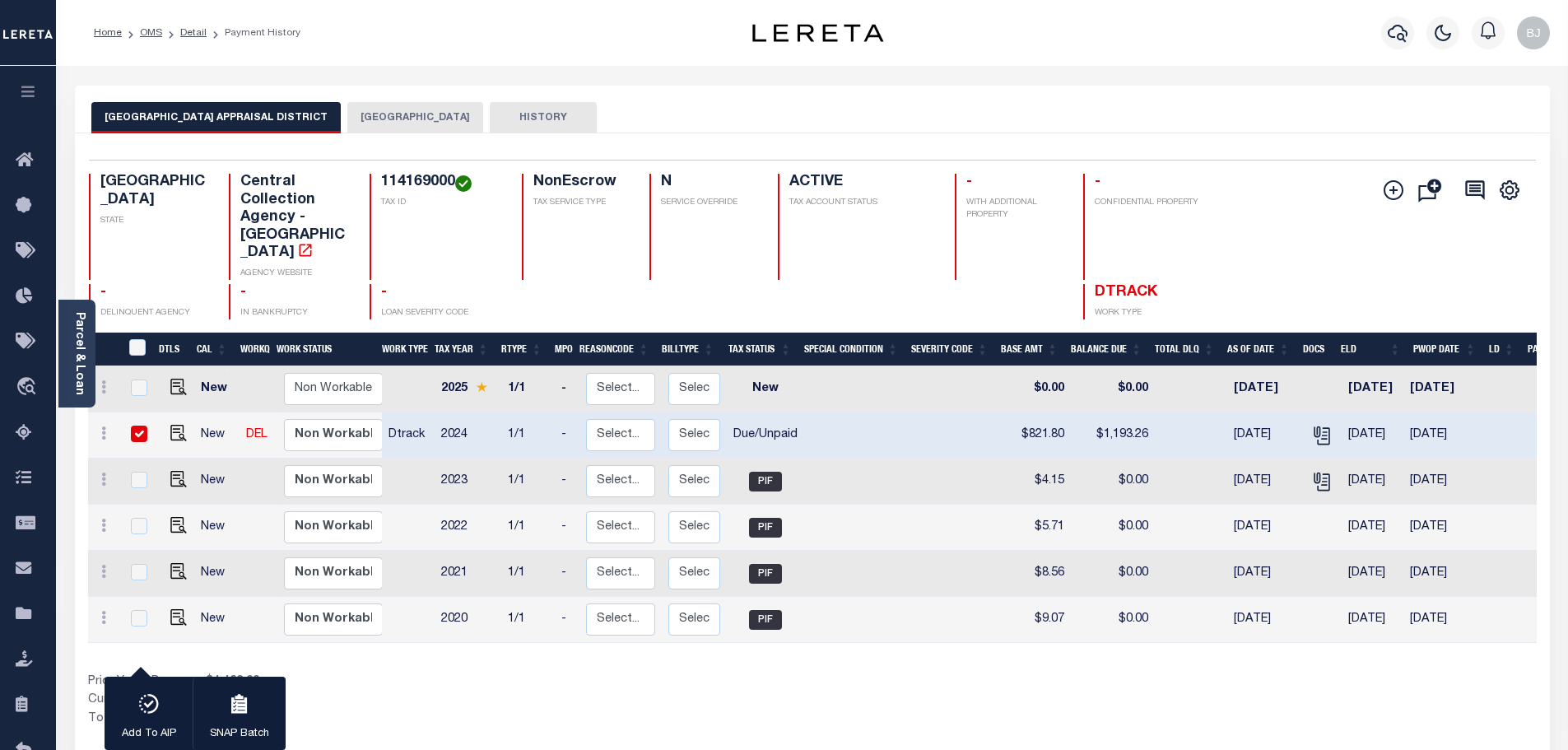
click at [402, 131] on button "[GEOGRAPHIC_DATA]" at bounding box center [415, 117] width 136 height 31
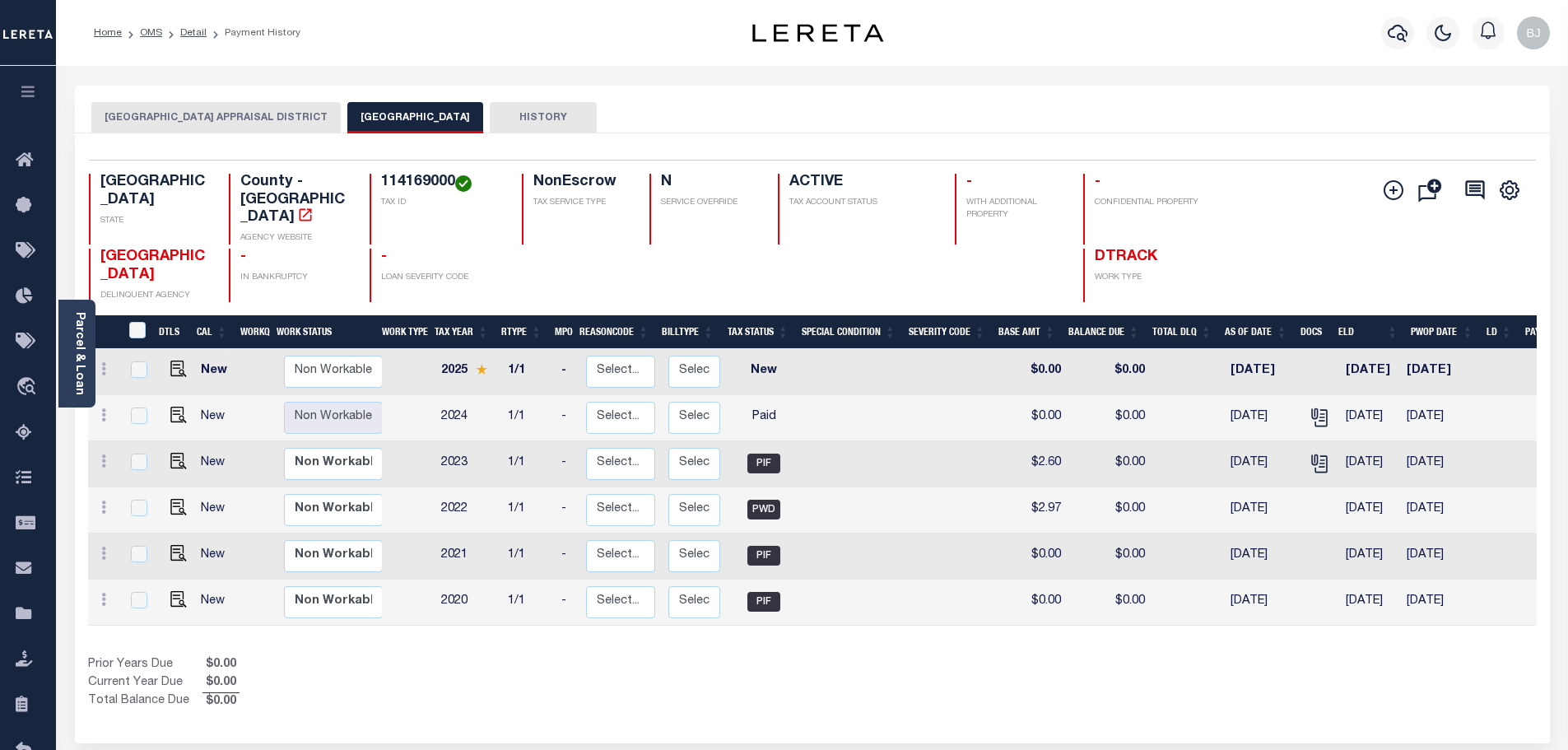
click at [175, 113] on button "[GEOGRAPHIC_DATA] APPRAISAL DISTRICT" at bounding box center [216, 117] width 249 height 31
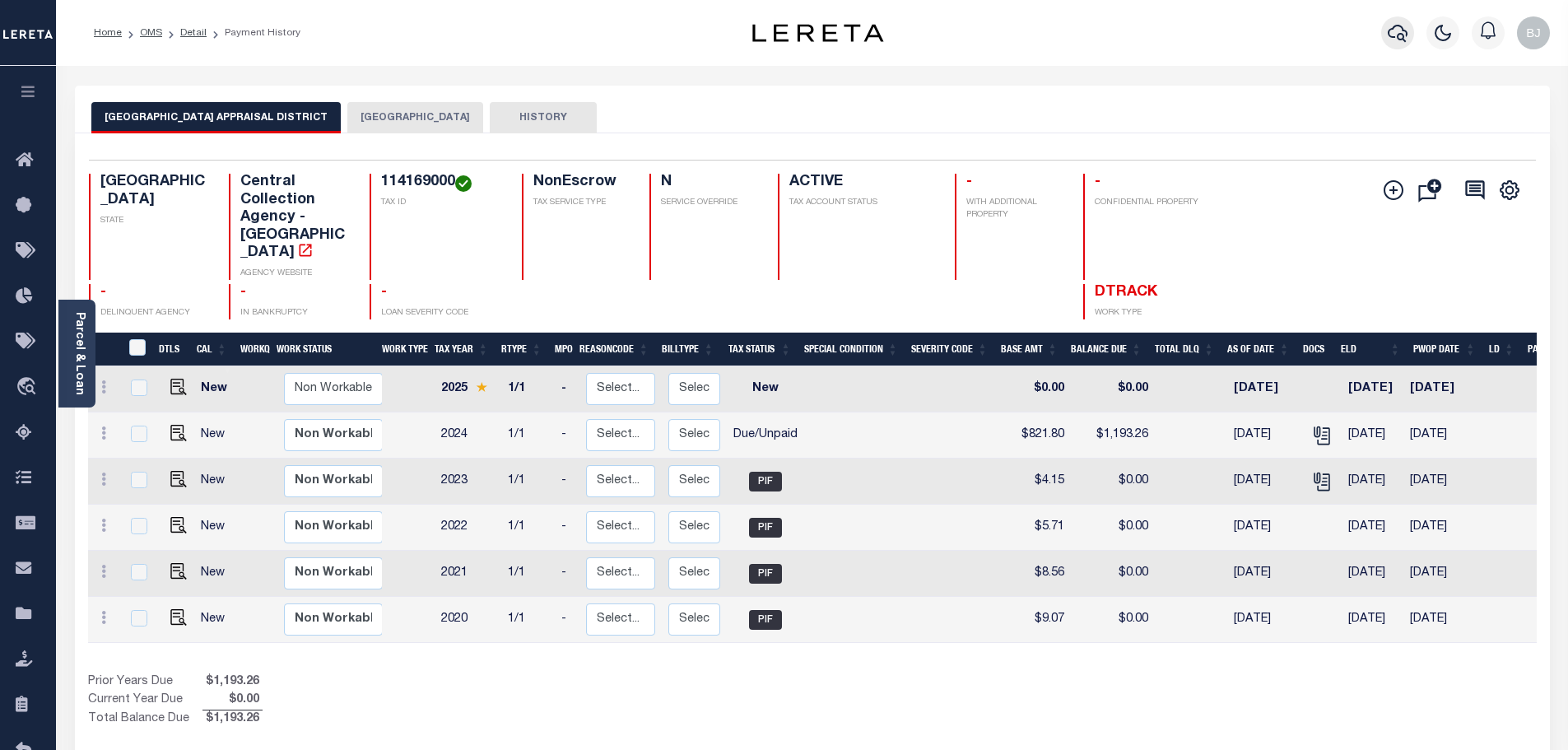
click at [1394, 32] on icon "button" at bounding box center [1397, 33] width 20 height 20
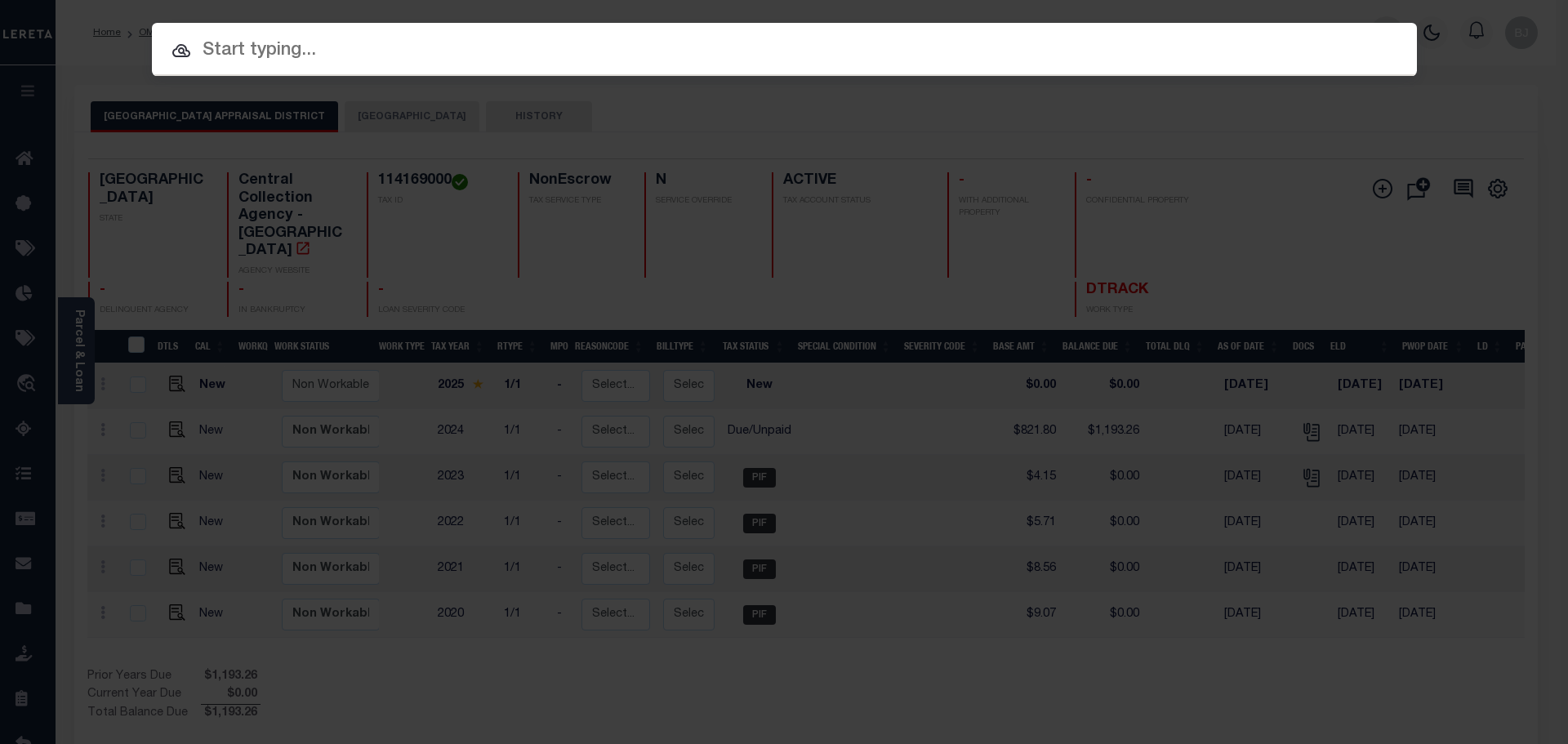
paste input "109021529"
type input "109021529"
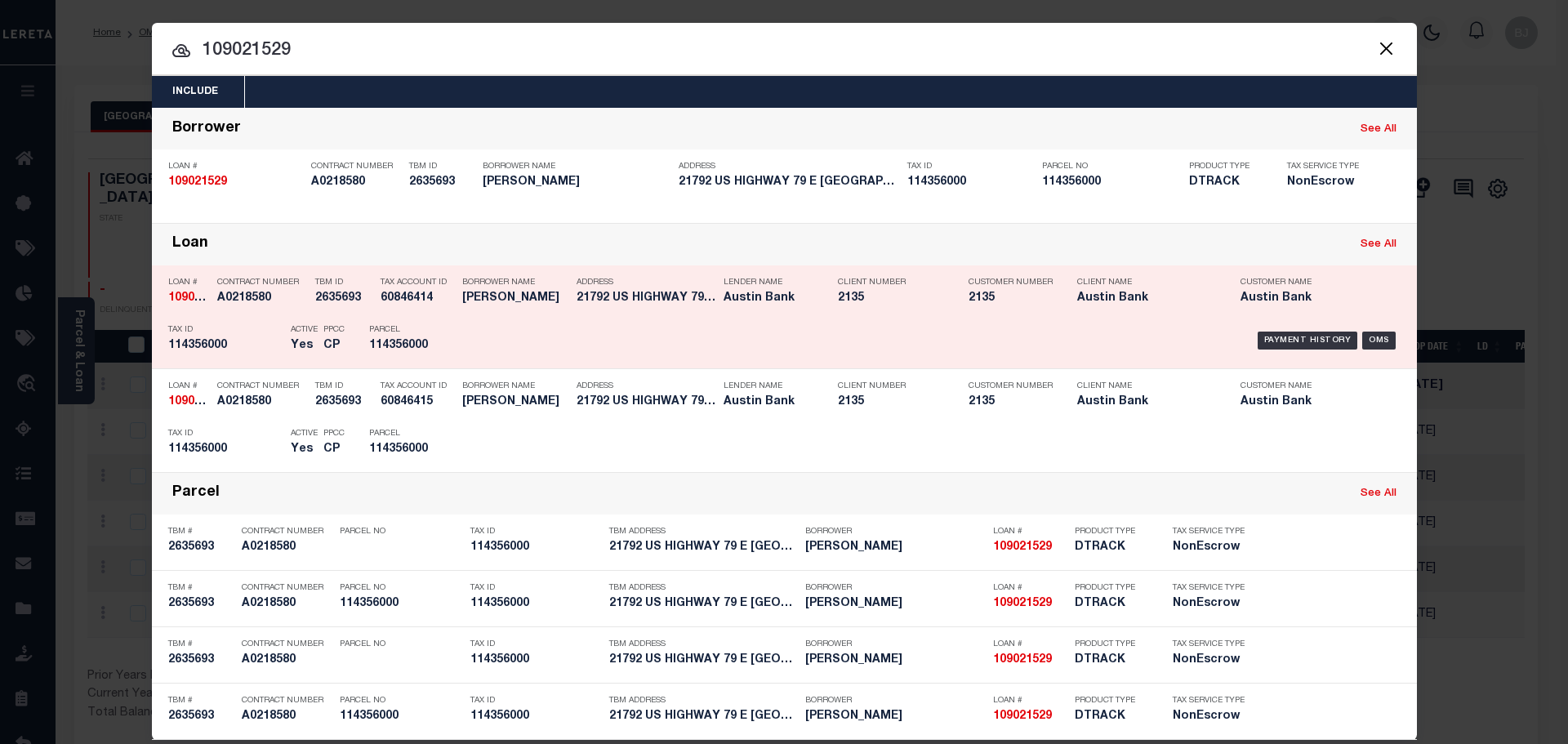
click at [761, 348] on div "Payment History OMS" at bounding box center [934, 340] width 933 height 47
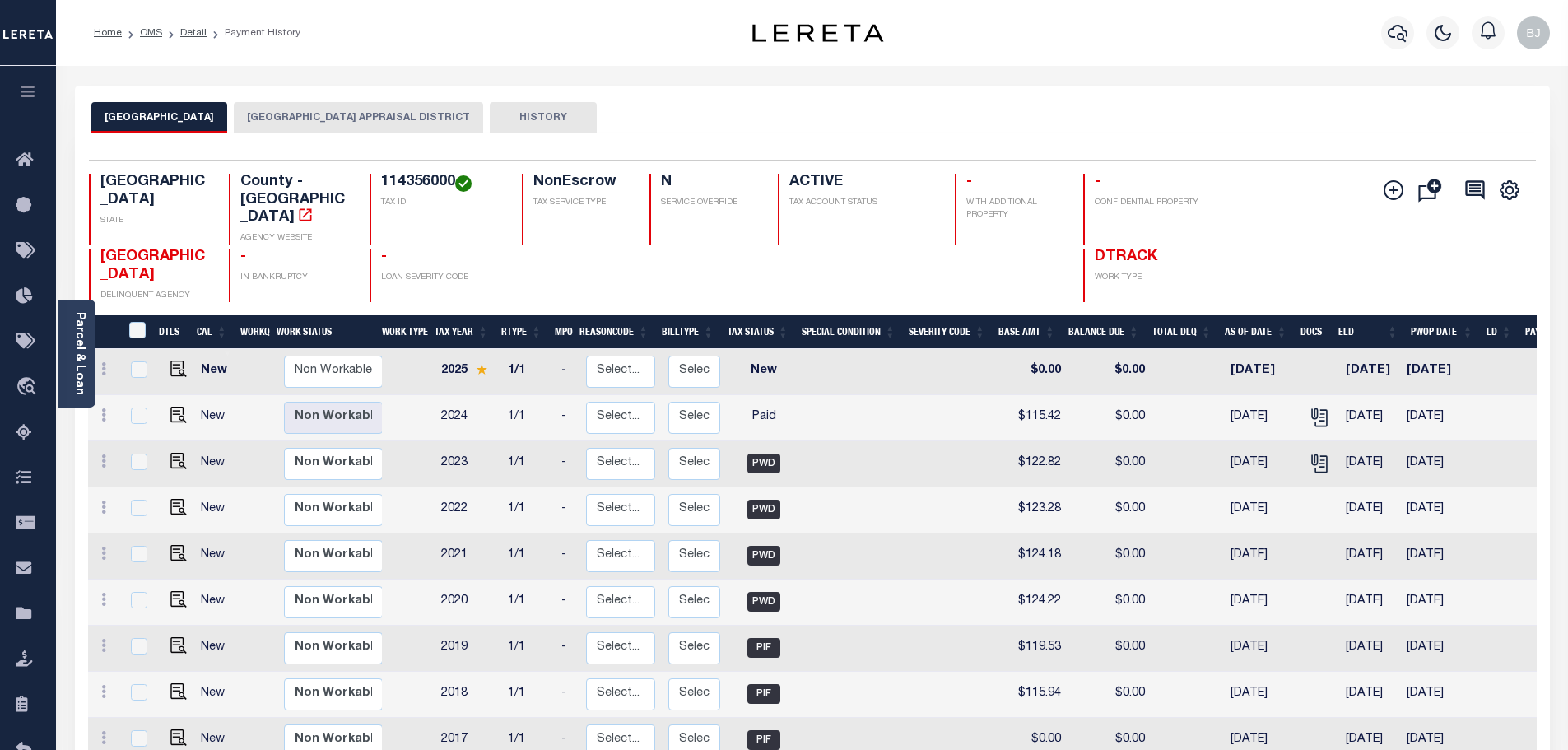
click at [329, 121] on button "CHEROKEE COUNTY APPRAISAL DISTRICT" at bounding box center [358, 117] width 249 height 31
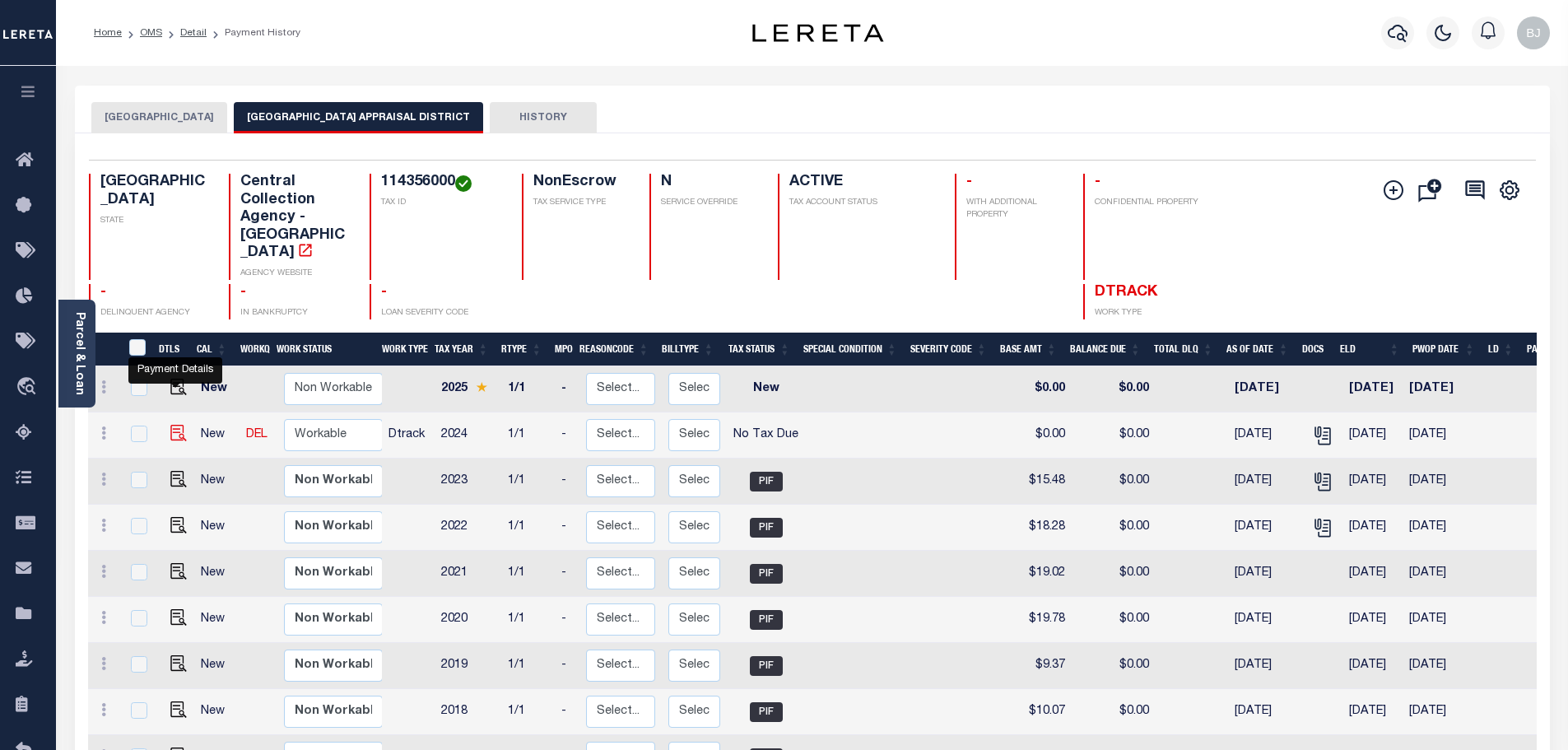
click at [178, 425] on img "" at bounding box center [178, 433] width 17 height 17
checkbox input "true"
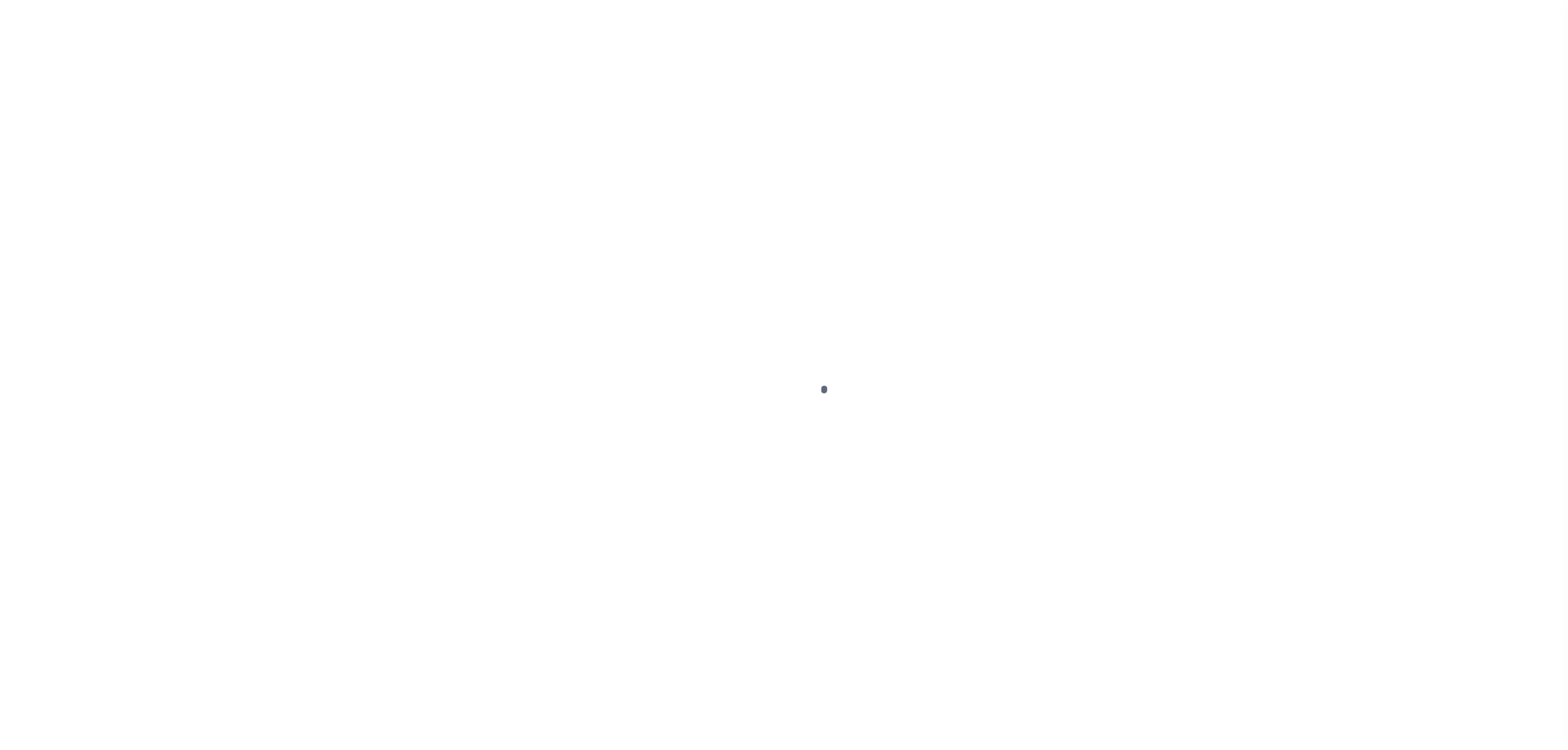
select select "NTX"
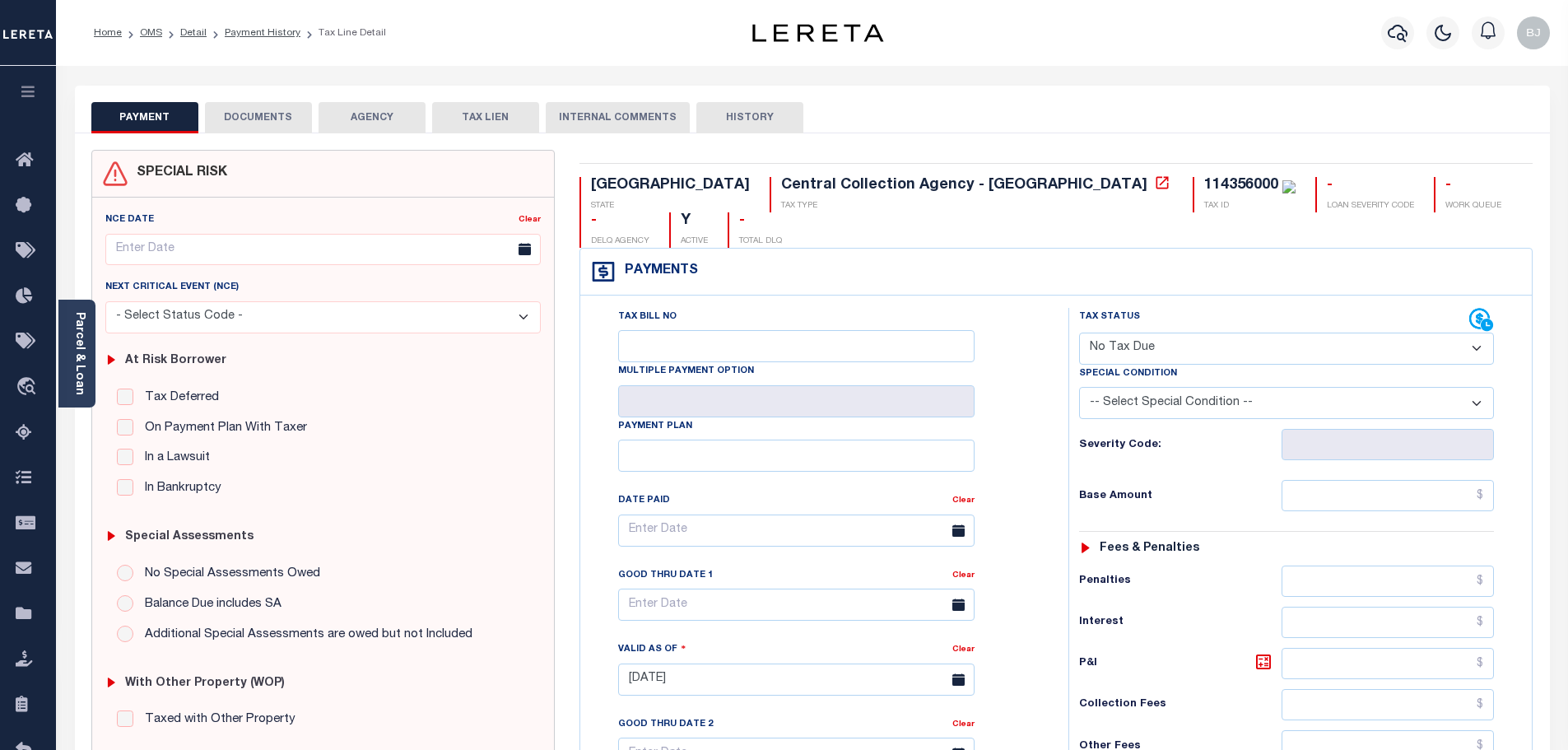
click at [1270, 387] on select "-- Select Special Condition -- 3RD PARTY TAX LIEN AGENCY TAX LIEN (A.K.A Inside…" at bounding box center [1286, 402] width 415 height 32
select select "5"
click at [1079, 387] on select "-- Select Special Condition -- 3RD PARTY TAX LIEN AGENCY TAX LIEN (A.K.A Inside…" at bounding box center [1286, 402] width 415 height 32
type input "[DATE]"
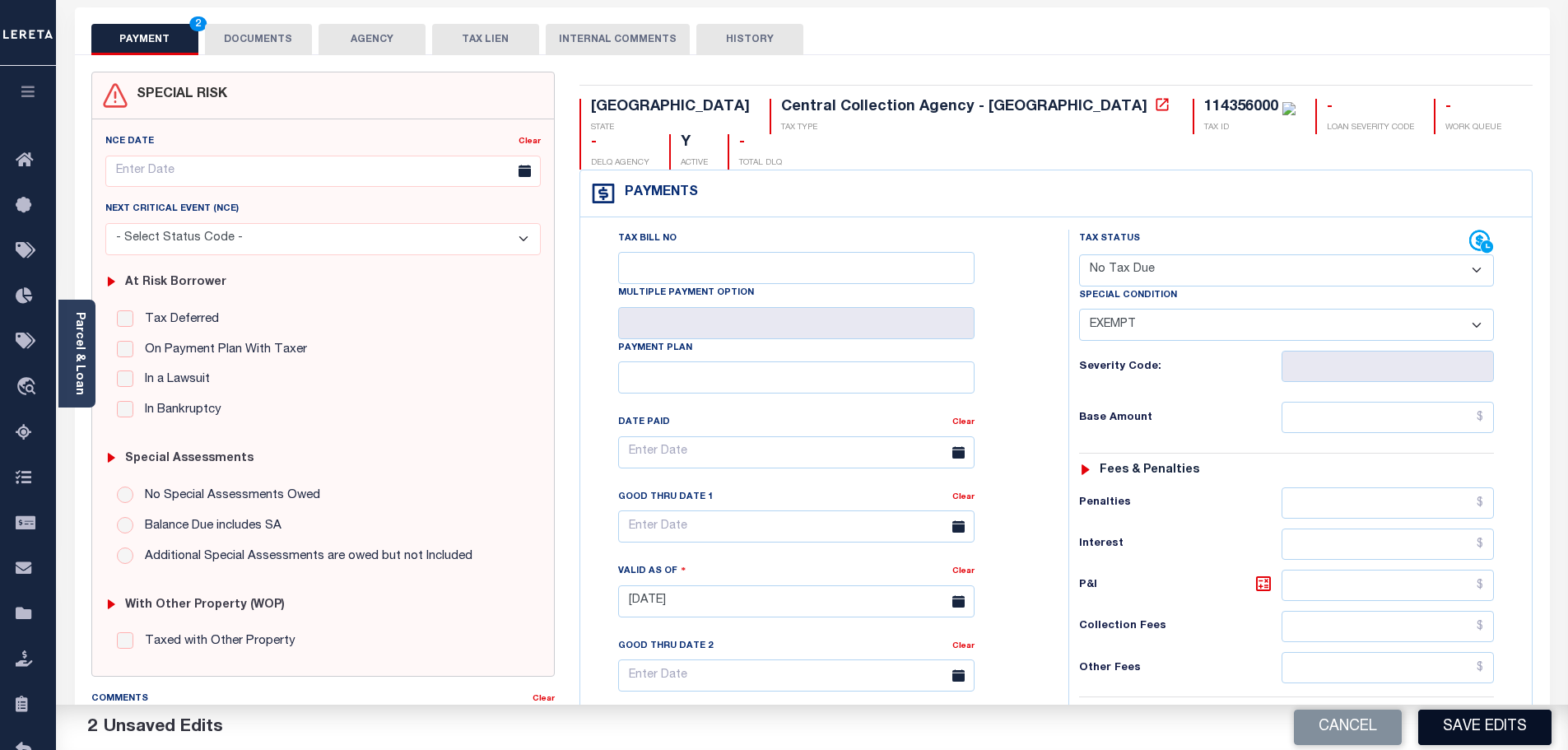
scroll to position [83, 0]
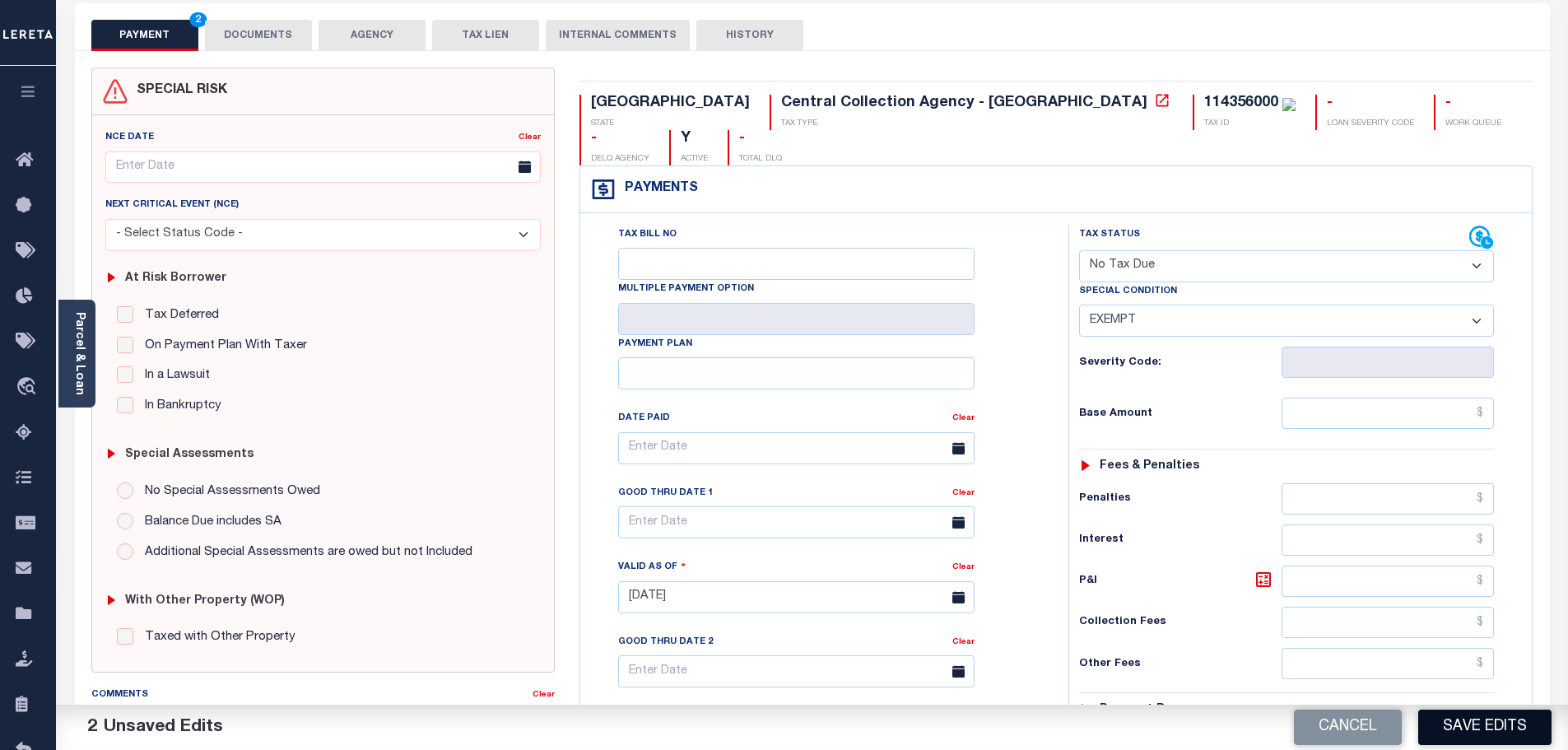
click at [1468, 729] on button "Save Edits" at bounding box center [1484, 727] width 133 height 36
checkbox input "false"
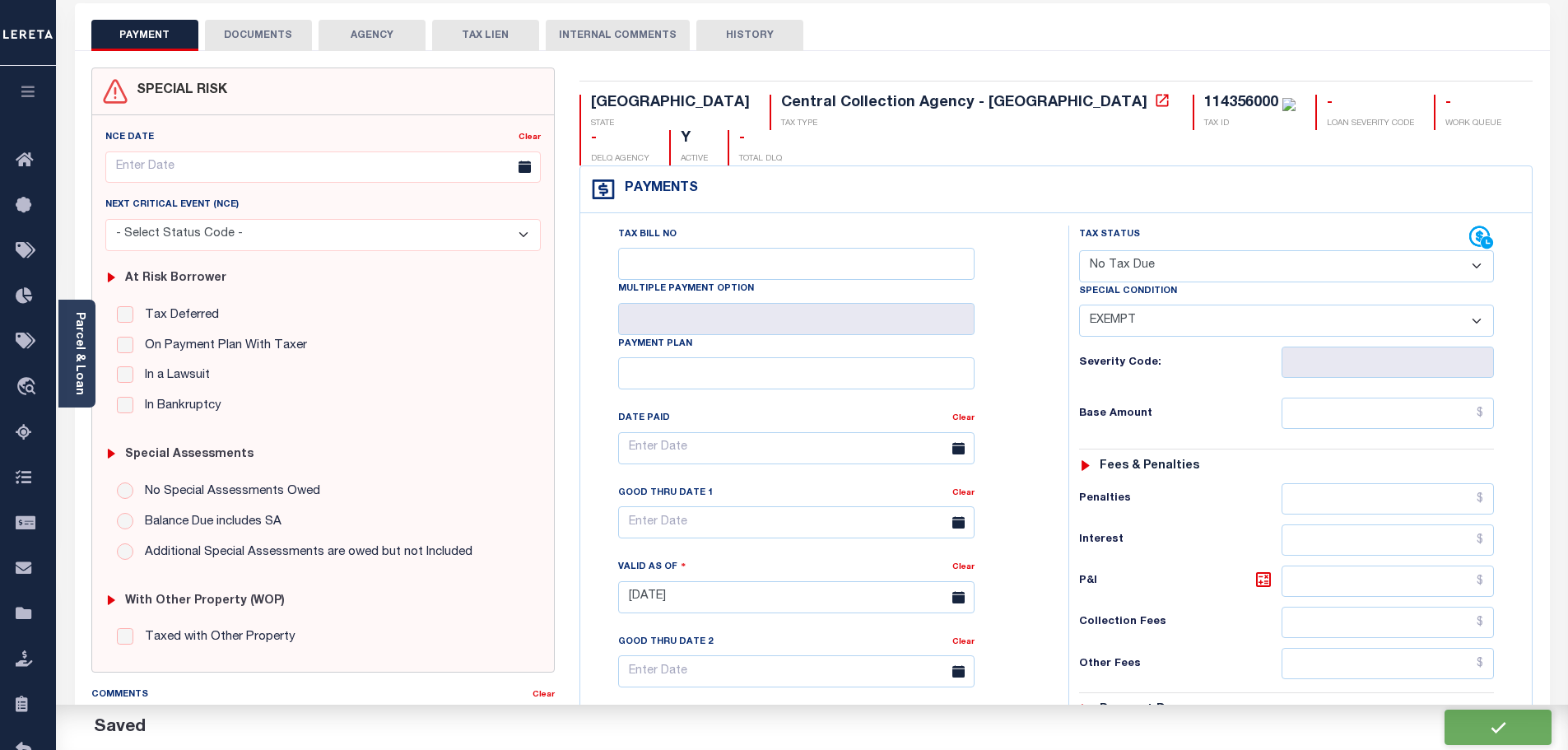
type input "$0"
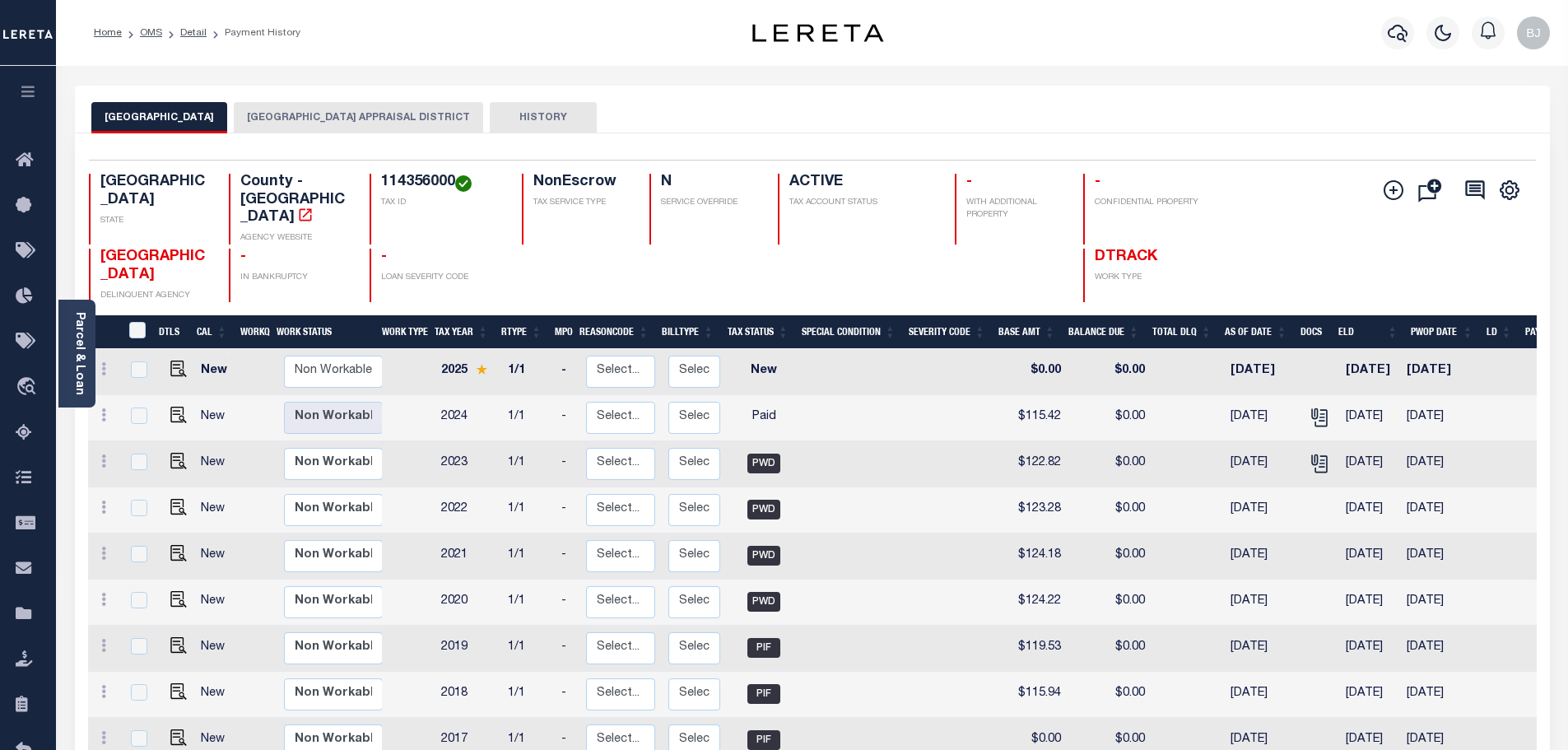
click at [345, 136] on div "Selected 10 Results 1 Items per page 25 50 100 TX STATE TAX ID N" at bounding box center [812, 530] width 1475 height 794
click at [346, 128] on button "[GEOGRAPHIC_DATA] APPRAISAL DISTRICT" at bounding box center [358, 117] width 249 height 31
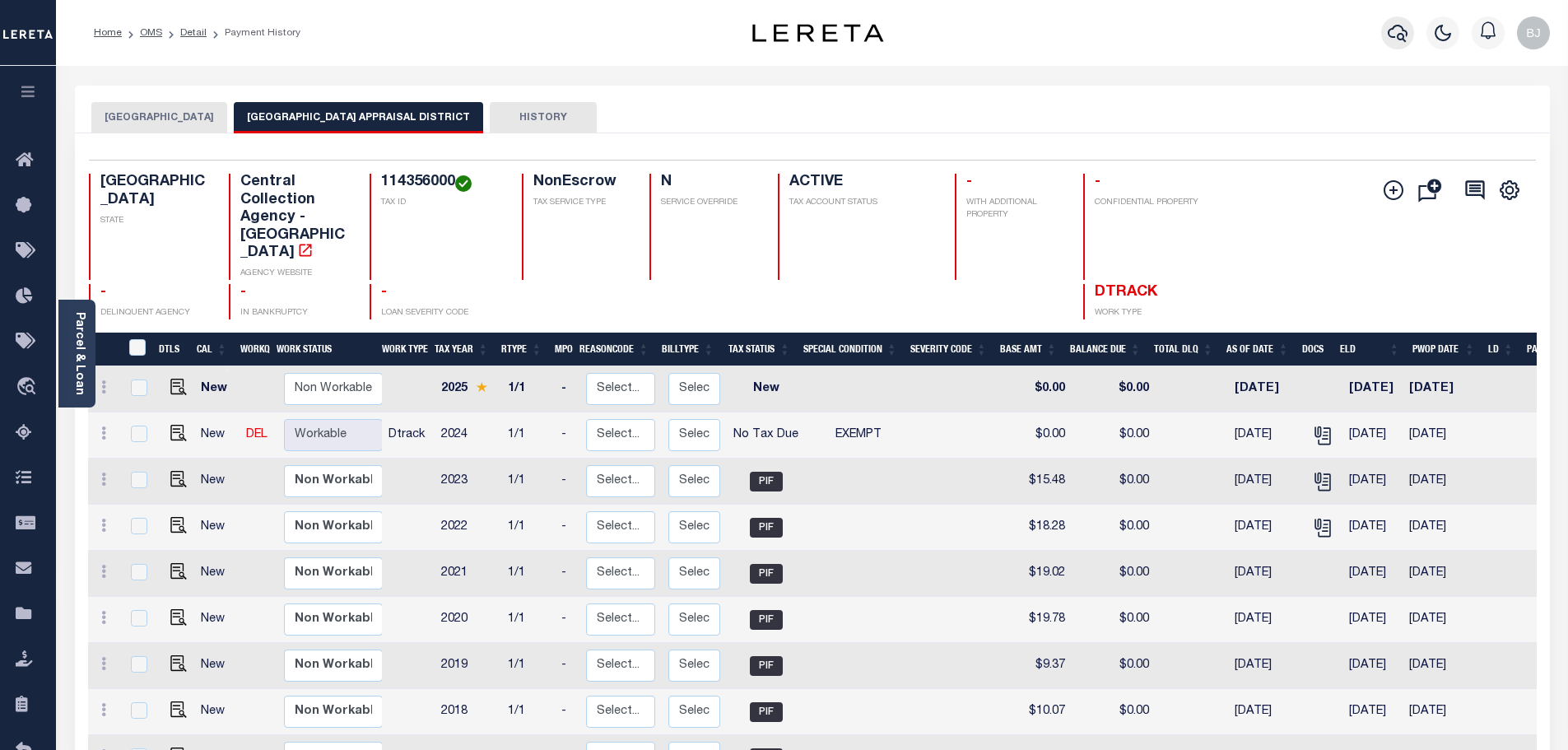
click at [1400, 44] on button "button" at bounding box center [1398, 33] width 33 height 33
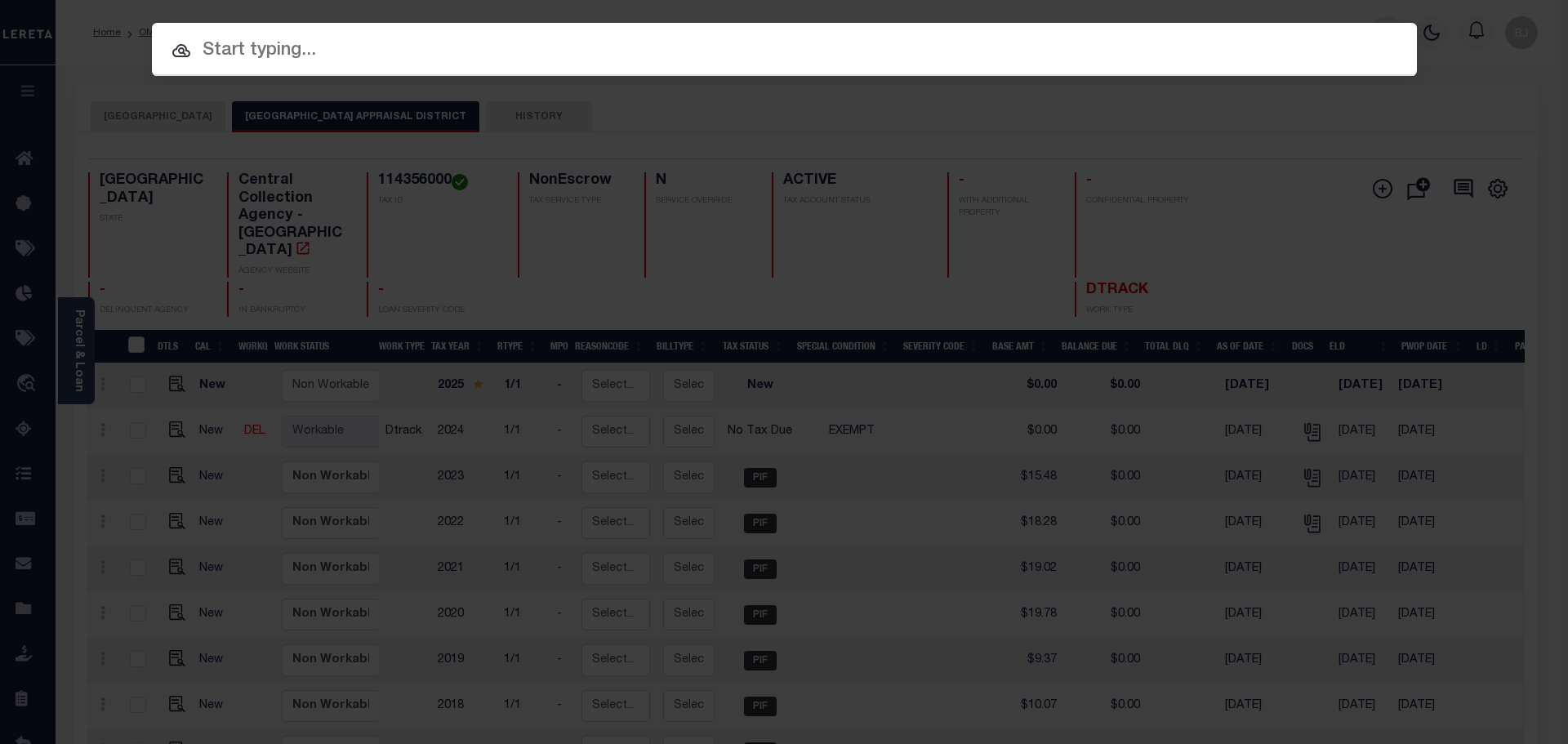
paste input "524009361"
type input "524009361"
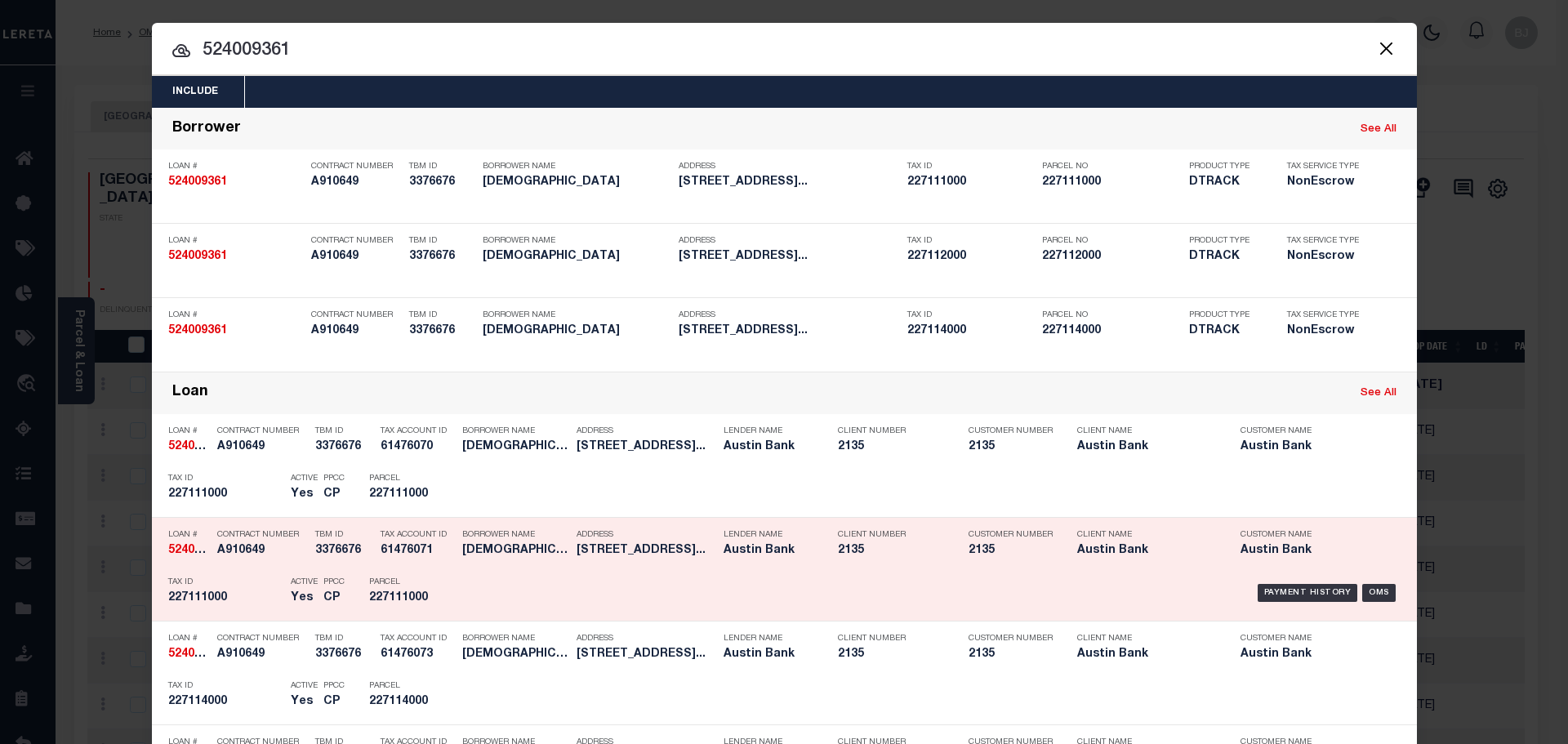
drag, startPoint x: 382, startPoint y: 522, endPoint x: 422, endPoint y: 526, distance: 40.2
click at [382, 522] on div "Loan # 524009361 Contract Number A910649 TBM ID 3376676 Tax Account ID 61476071…" at bounding box center [784, 569] width 1265 height 103
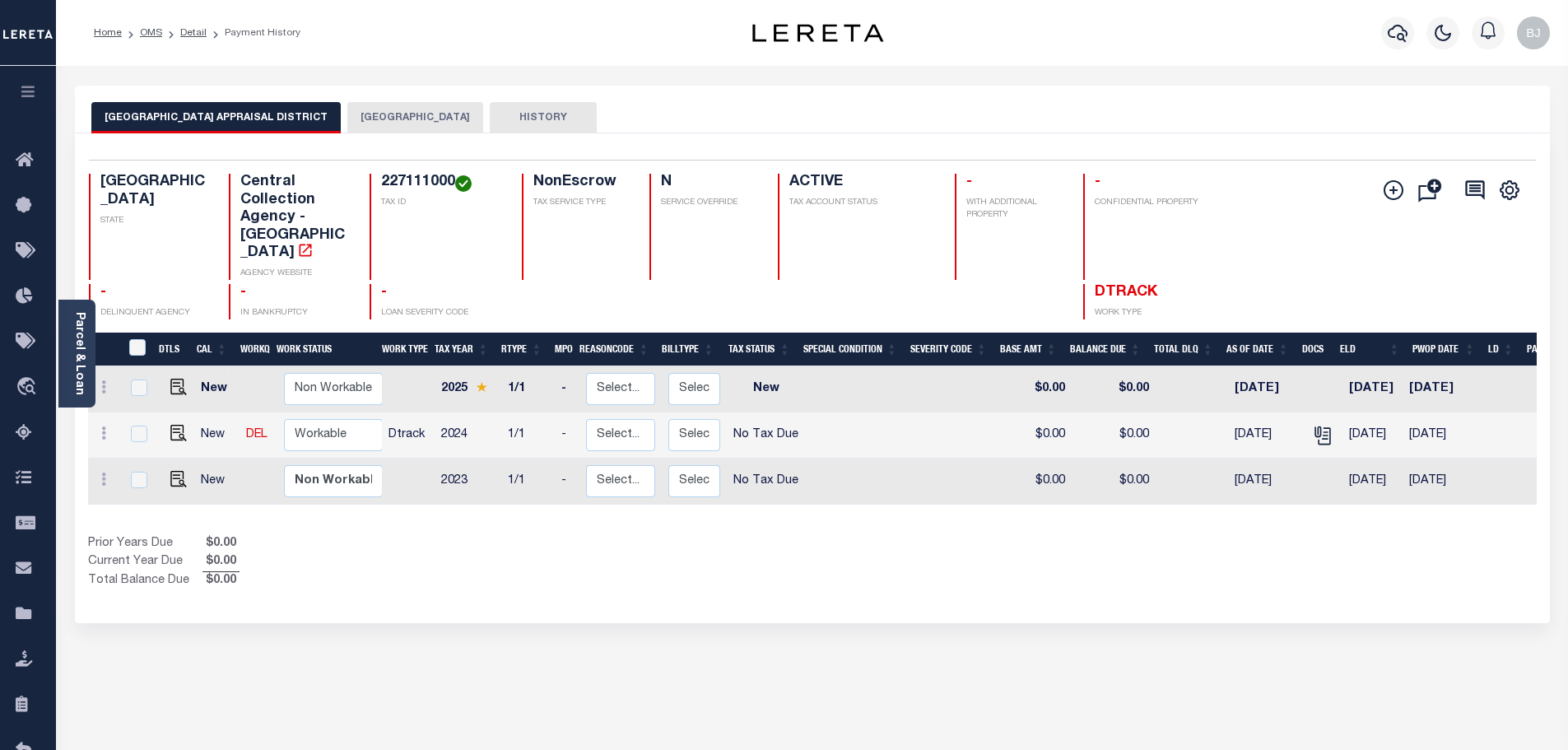
drag, startPoint x: 396, startPoint y: 95, endPoint x: 394, endPoint y: 106, distance: 11.2
click at [396, 95] on div "[GEOGRAPHIC_DATA] APPRAISAL DISTRICT CHEROKEE COUNTY HISTORY" at bounding box center [812, 109] width 1475 height 48
click at [389, 131] on button "[GEOGRAPHIC_DATA]" at bounding box center [415, 117] width 136 height 31
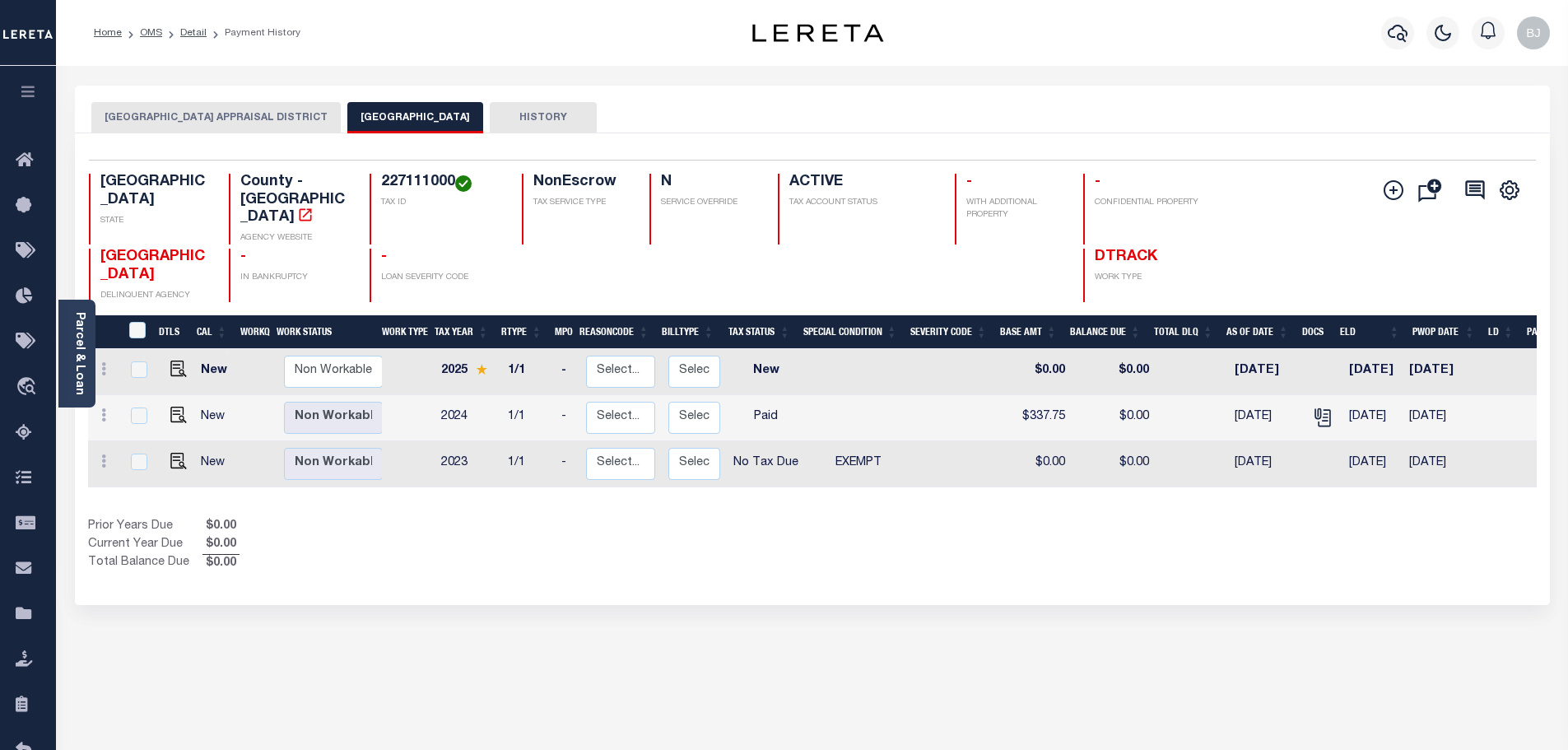
click at [222, 131] on button "[GEOGRAPHIC_DATA] APPRAISAL DISTRICT" at bounding box center [216, 117] width 249 height 31
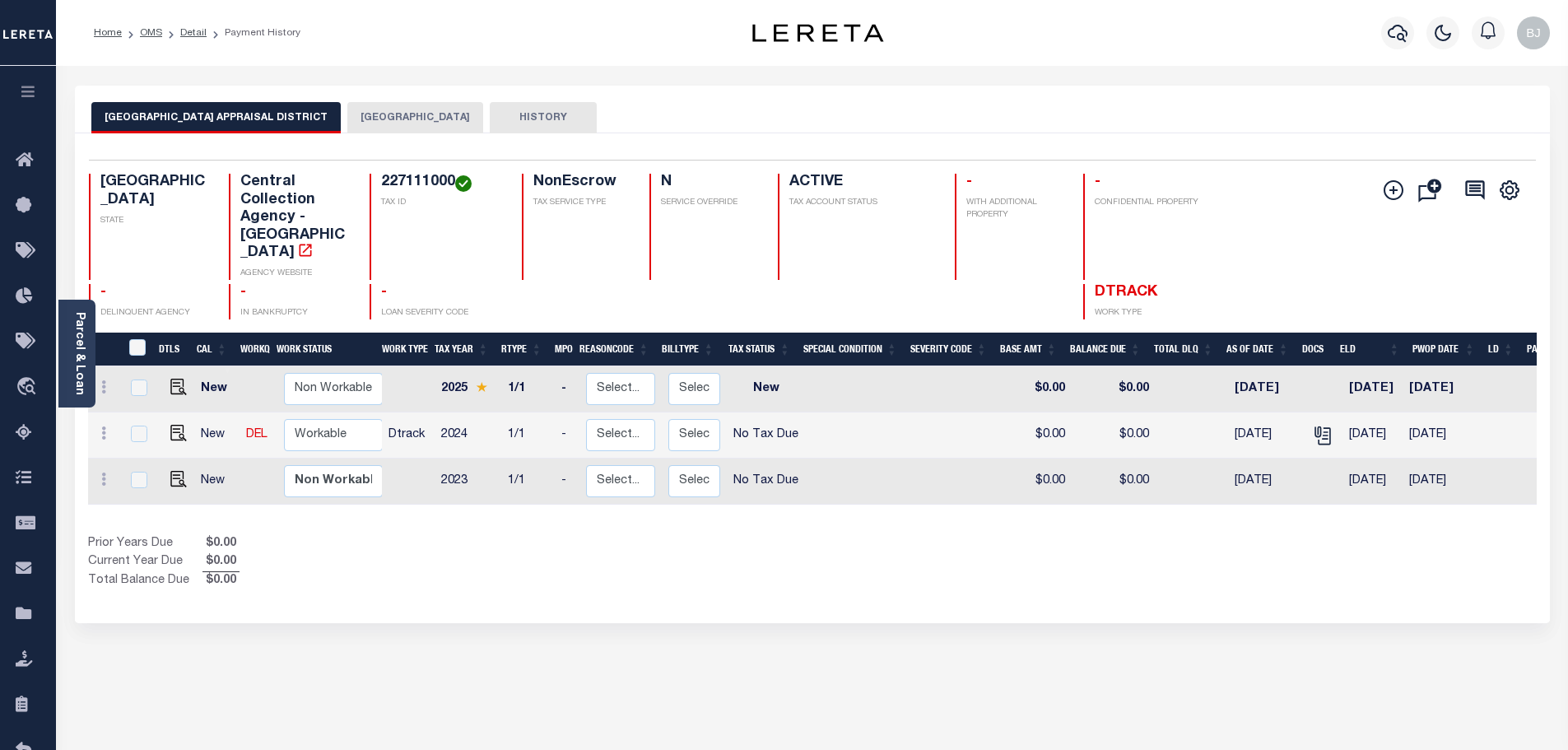
click at [421, 191] on h4 "227111000" at bounding box center [441, 183] width 121 height 18
click at [421, 189] on h4 "227111000" at bounding box center [441, 183] width 121 height 18
copy div "227111000"
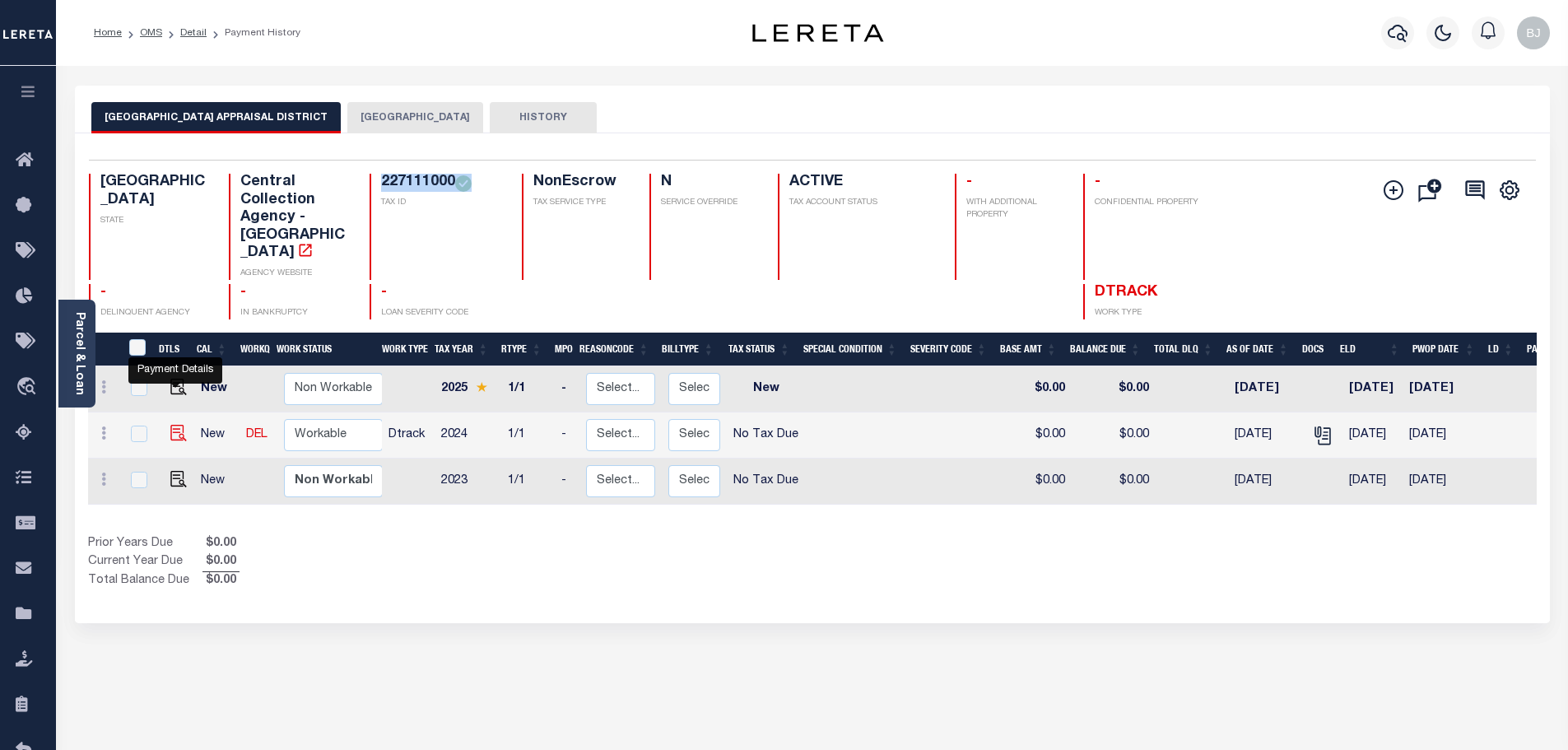
click at [170, 425] on img "" at bounding box center [178, 433] width 17 height 17
checkbox input "true"
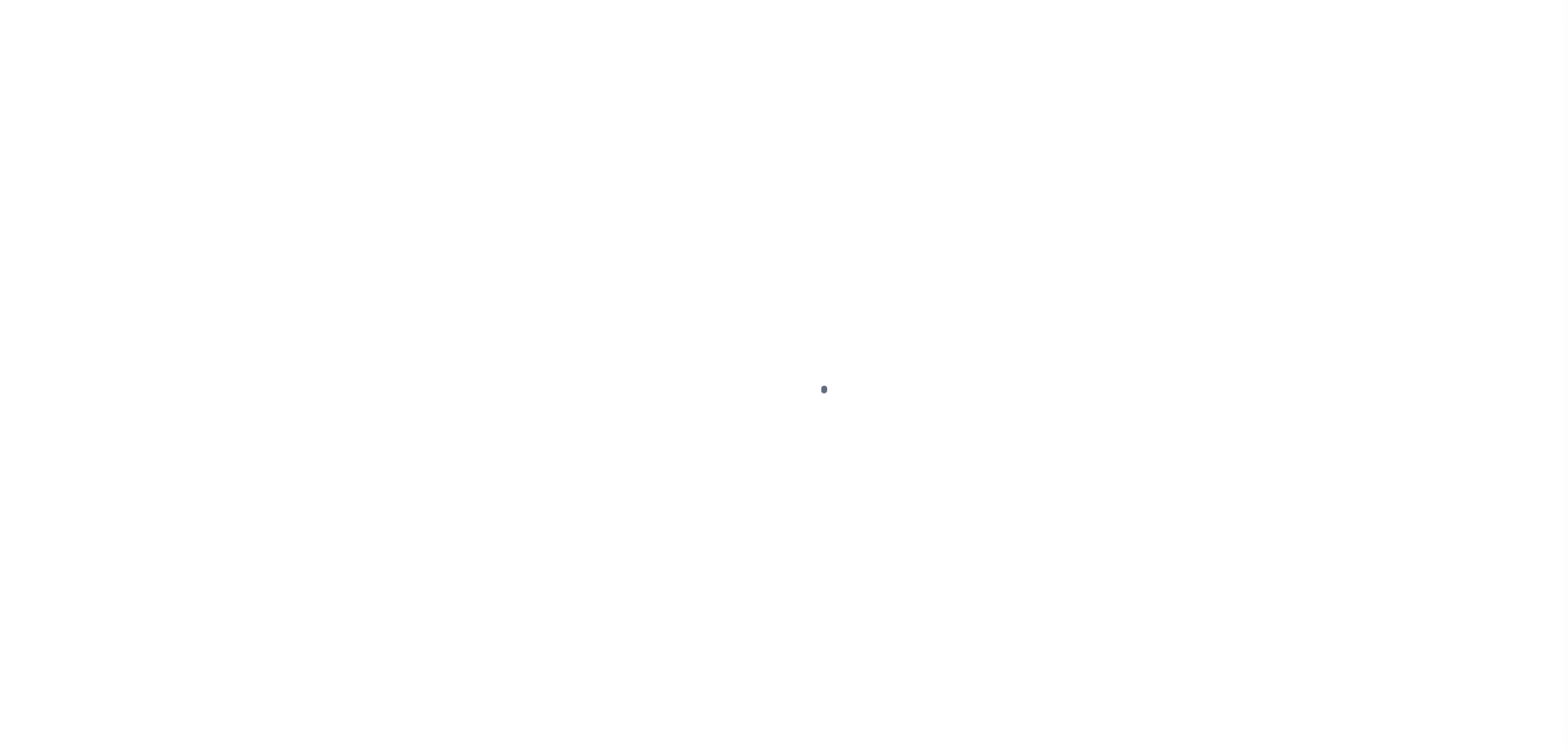
select select "NTX"
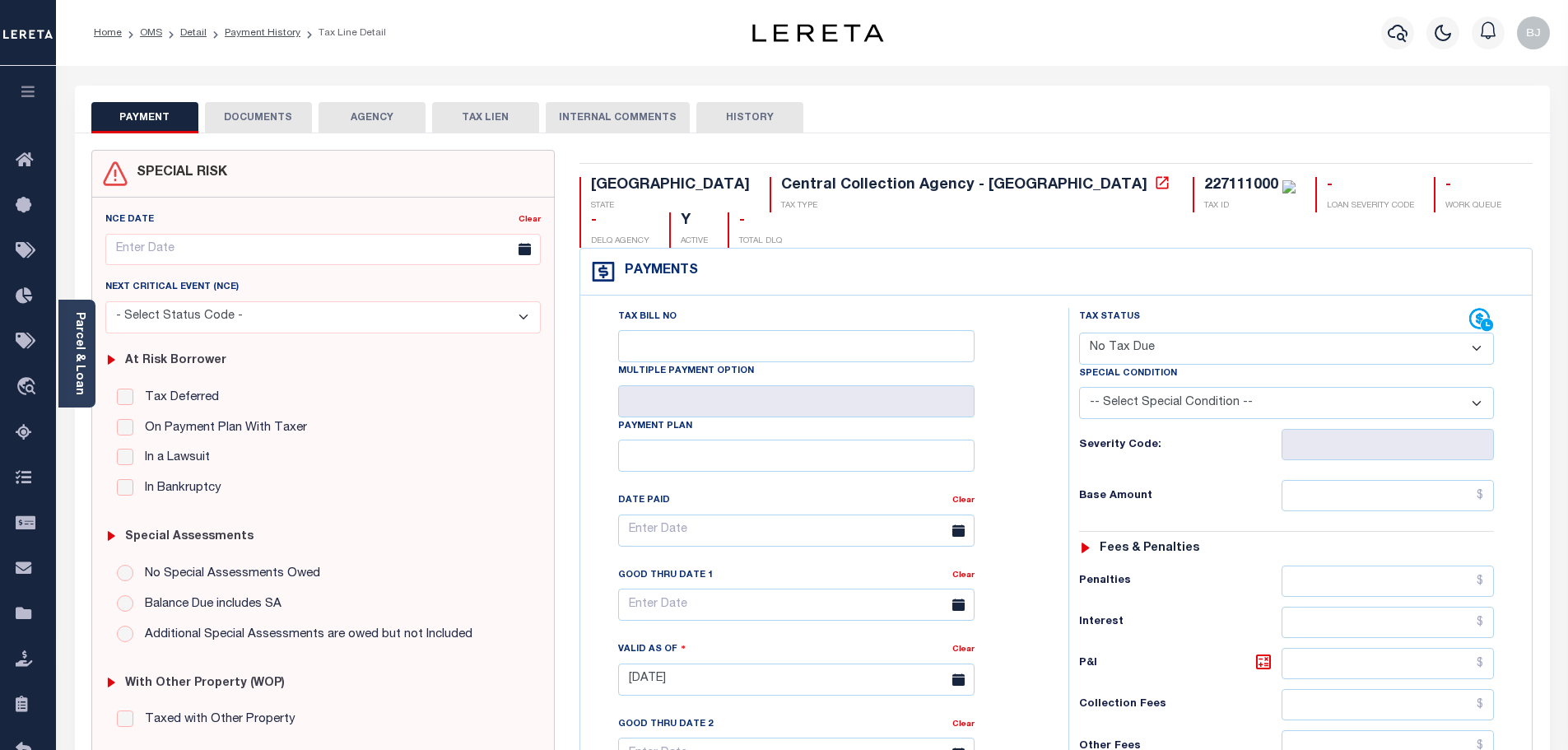
click at [1299, 387] on select "-- Select Special Condition -- 3RD PARTY TAX LIEN AGENCY TAX LIEN (A.K.A Inside…" at bounding box center [1286, 402] width 415 height 32
select select "5"
click at [1079, 387] on select "-- Select Special Condition -- 3RD PARTY TAX LIEN AGENCY TAX LIEN (A.K.A Inside…" at bounding box center [1286, 402] width 415 height 32
type input "[DATE]"
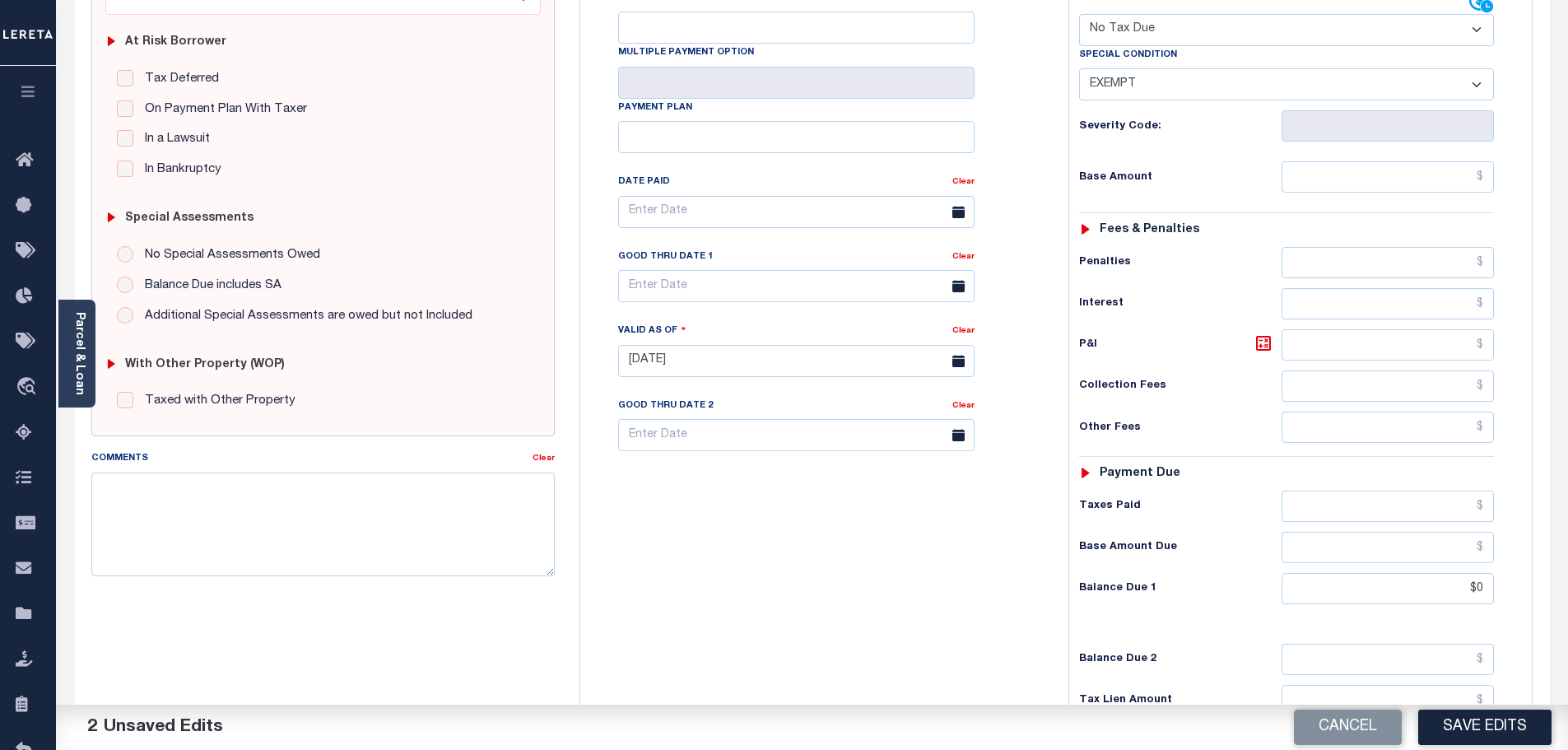
scroll to position [411, 0]
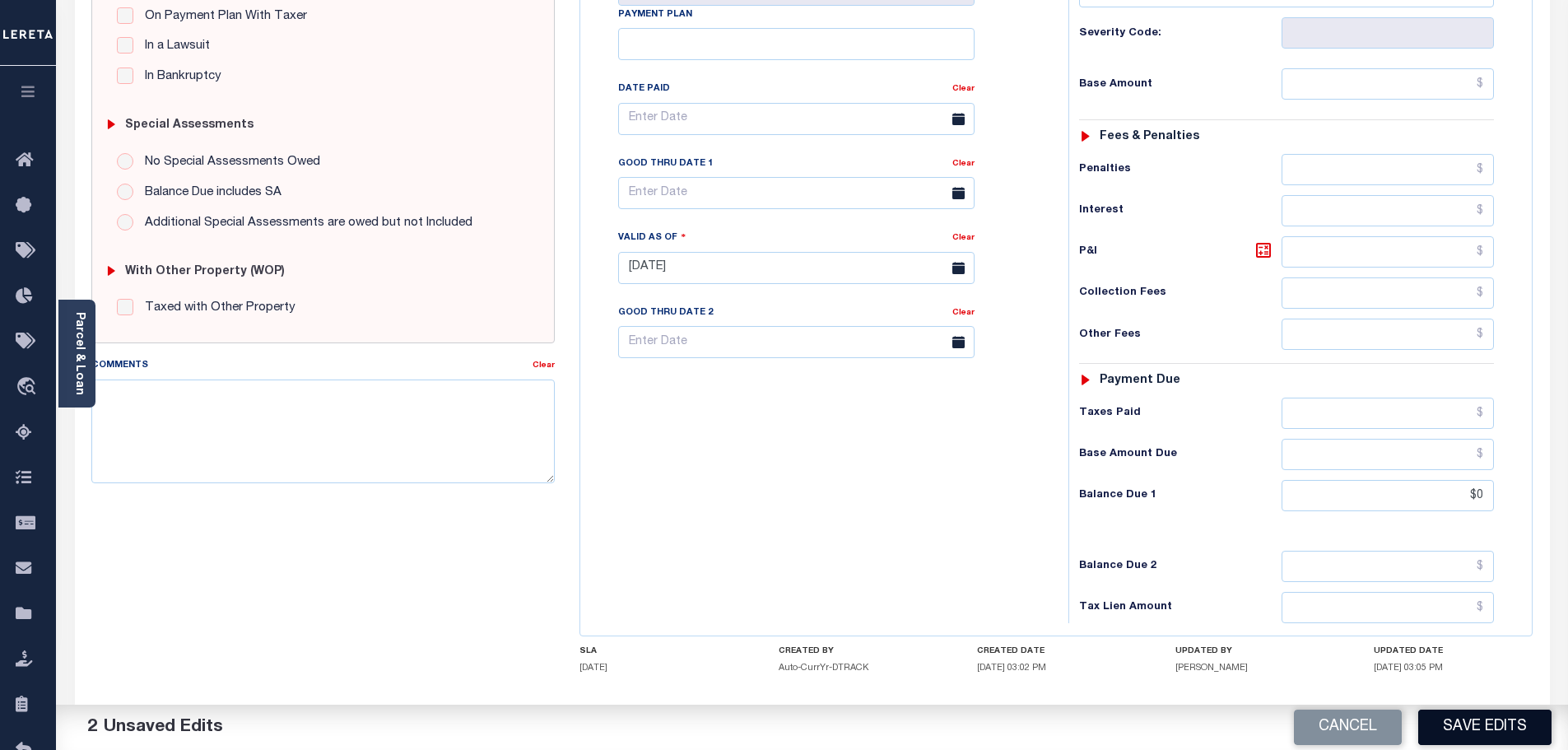
click at [1506, 719] on button "Save Edits" at bounding box center [1484, 727] width 133 height 36
checkbox input "false"
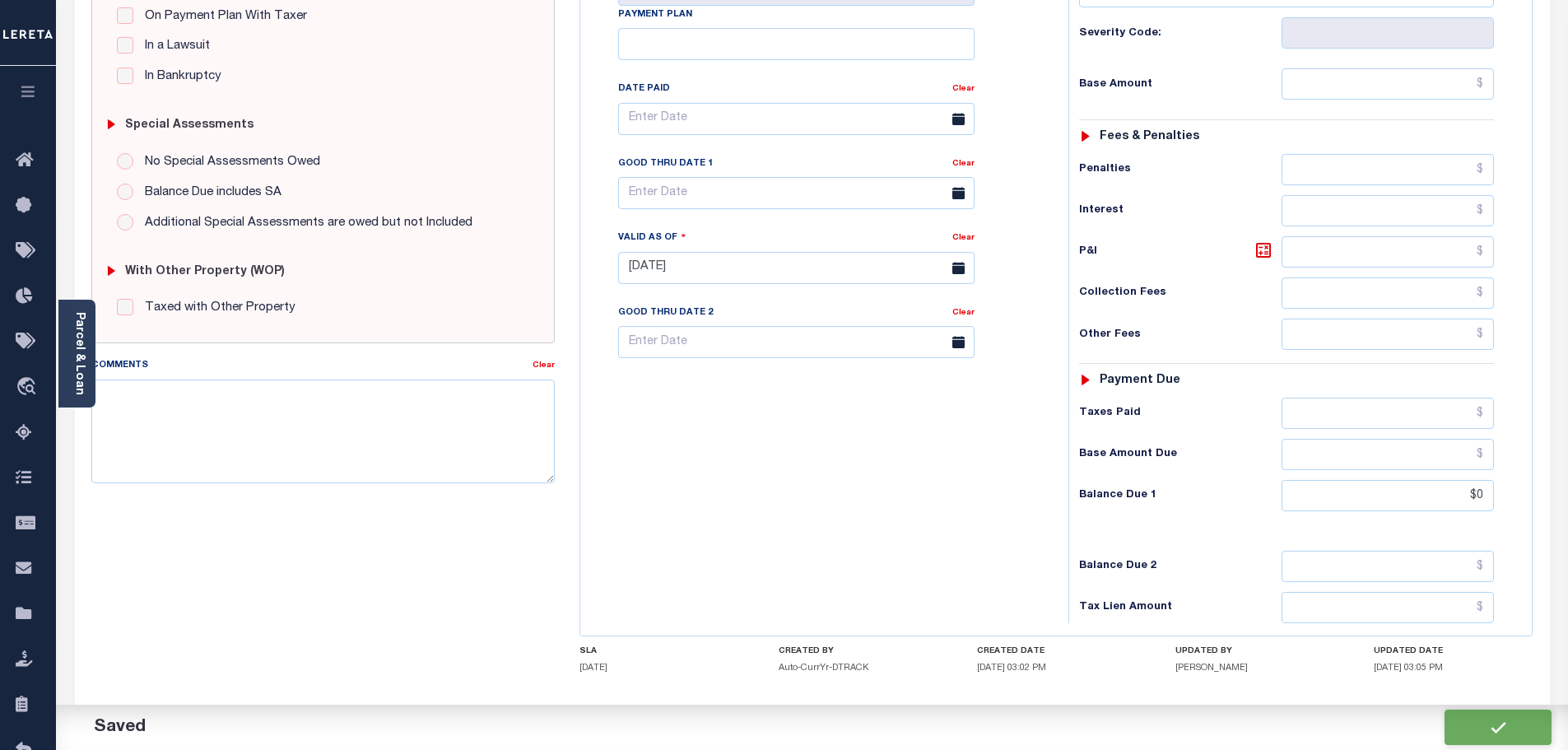
type input "$0"
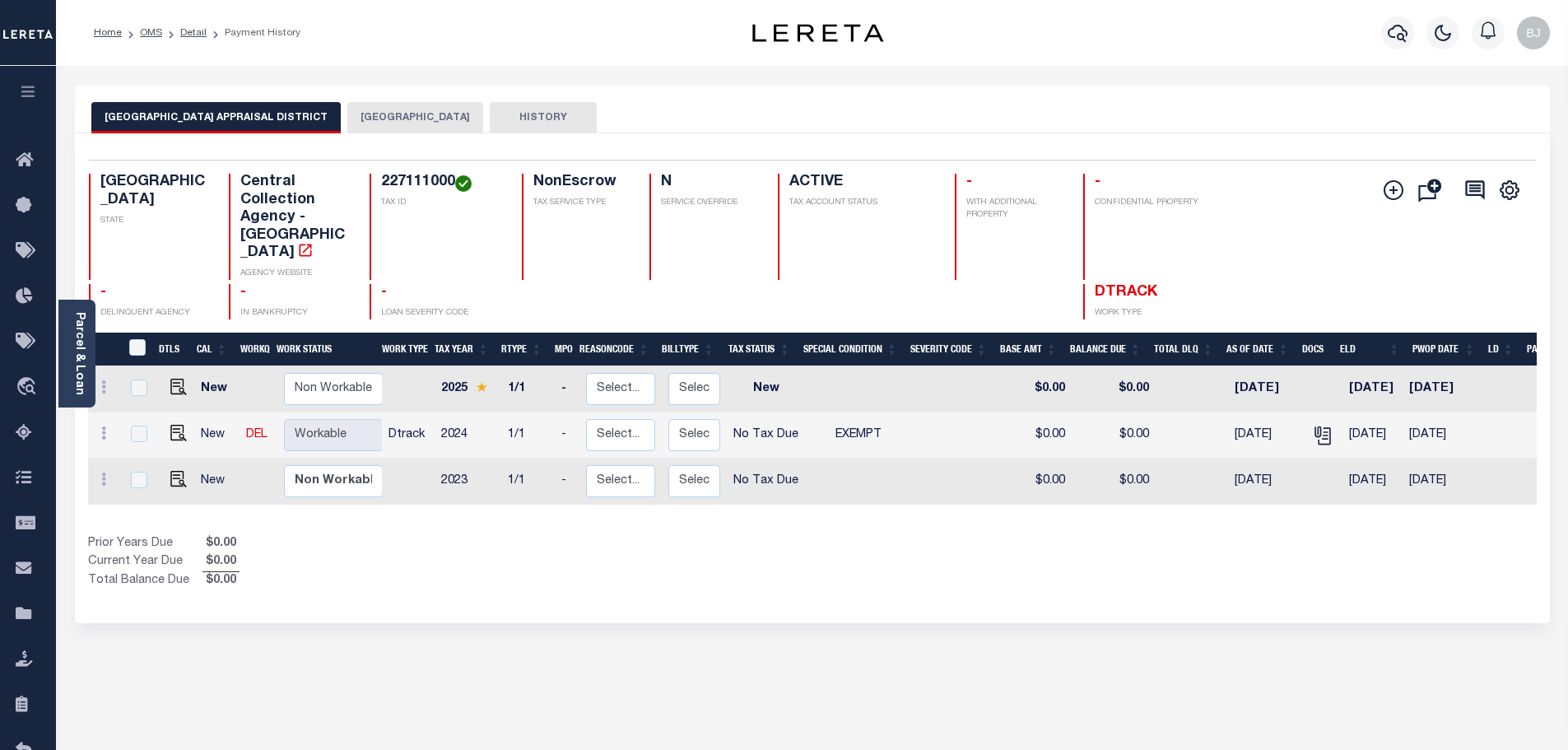
click at [437, 132] on button "CHEROKEE COUNTY" at bounding box center [415, 117] width 136 height 31
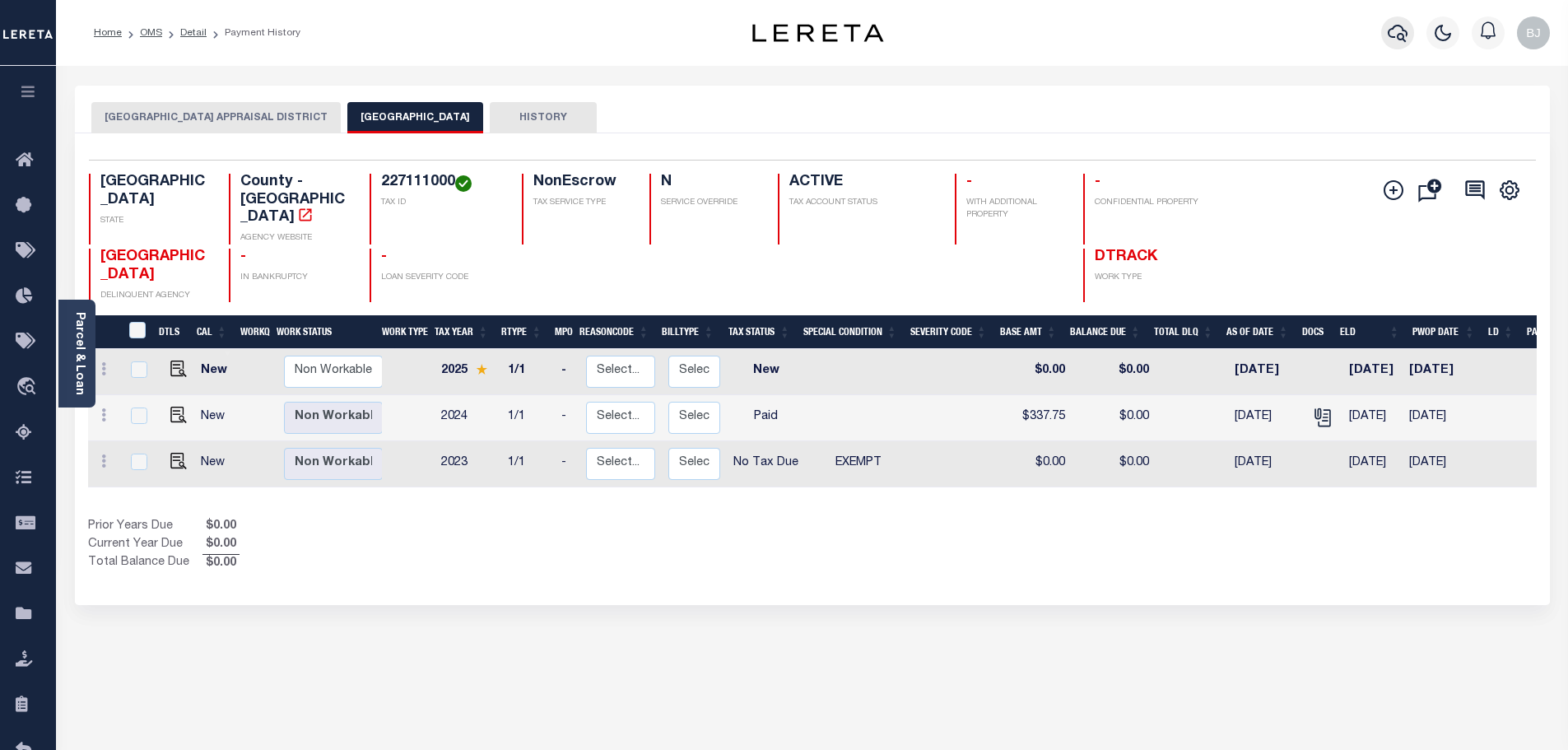
click at [1394, 39] on icon "button" at bounding box center [1397, 33] width 20 height 20
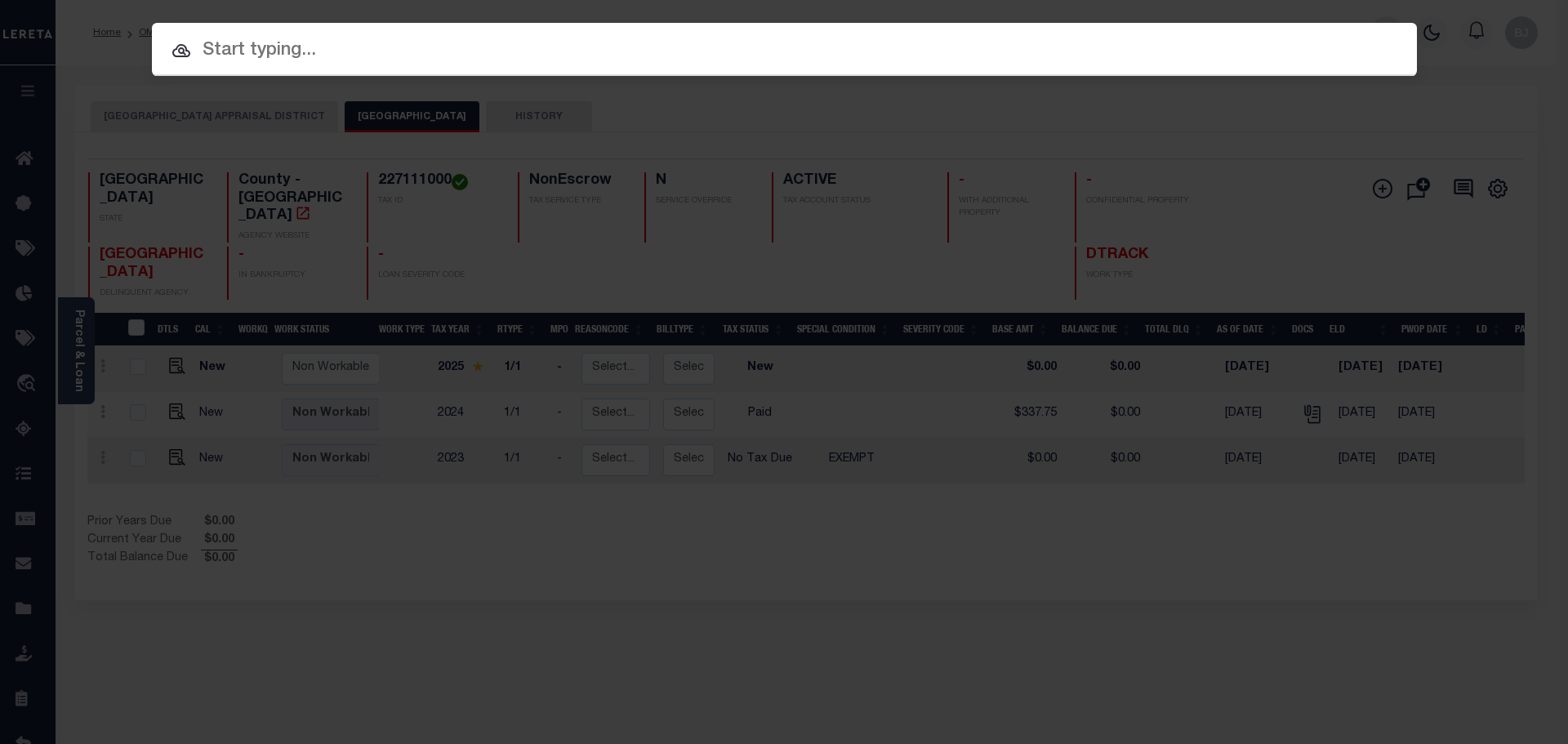
paste input "942100021966"
type input "942100021966"
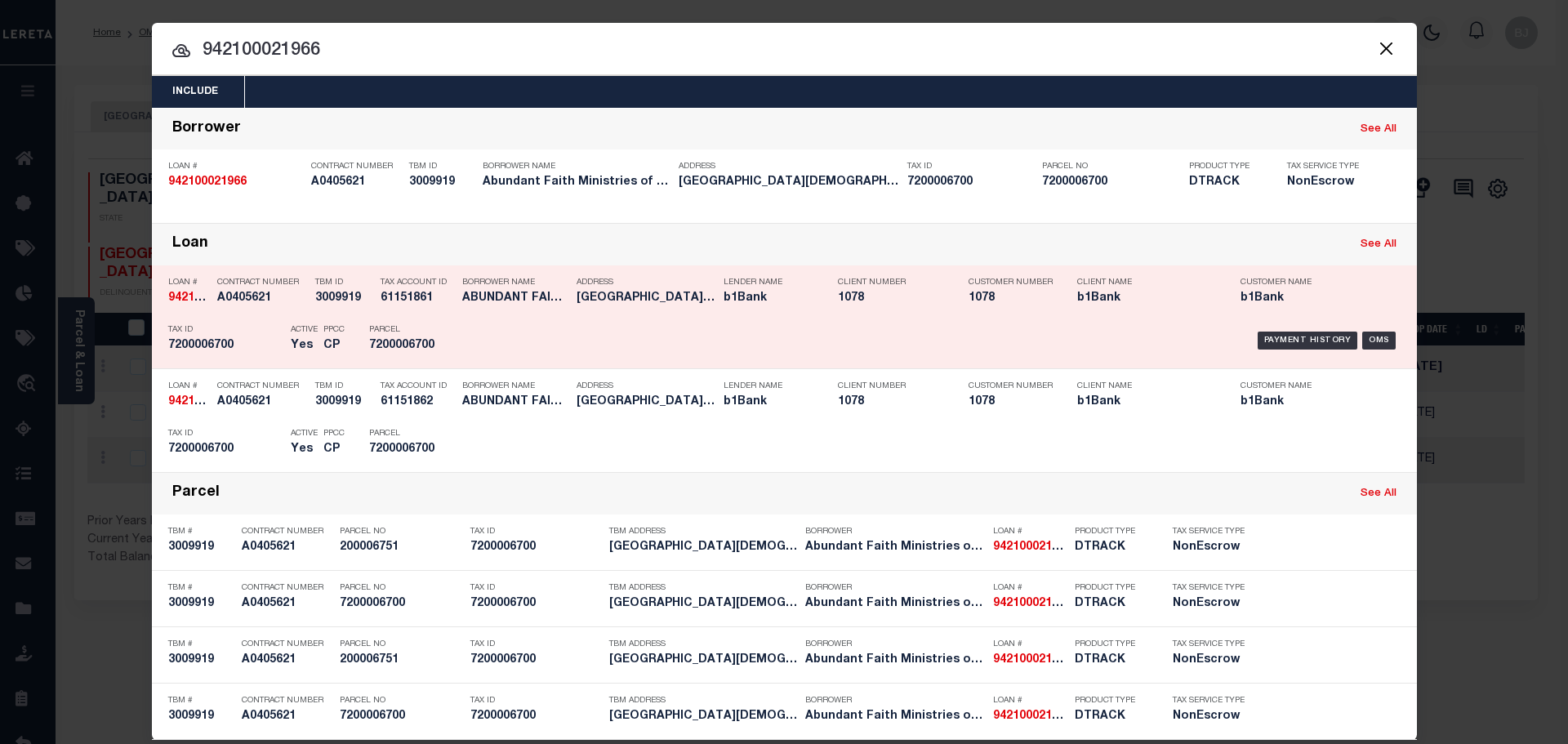
click at [524, 345] on div "Payment History OMS" at bounding box center [934, 340] width 933 height 47
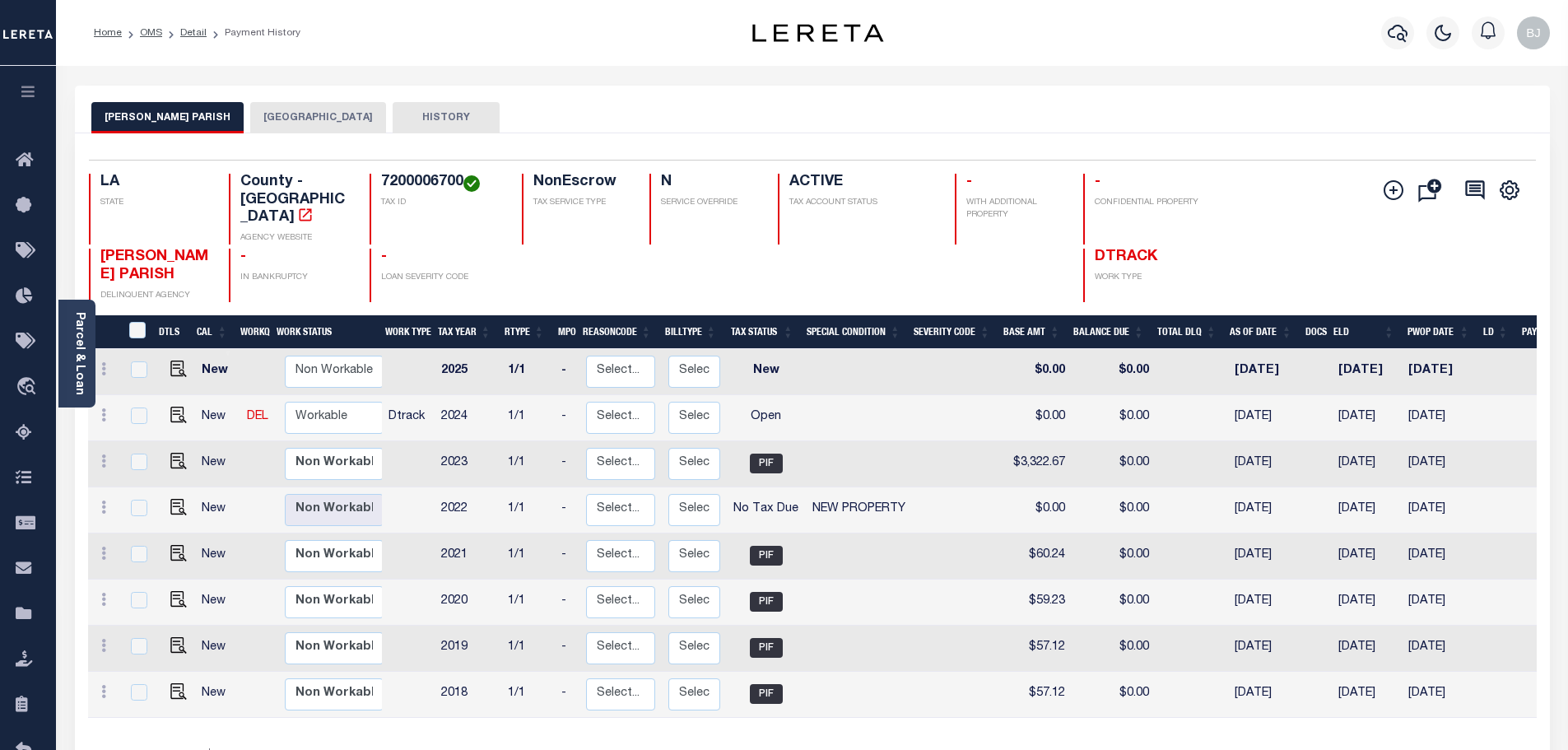
click at [412, 180] on h4 "7200006700" at bounding box center [441, 183] width 121 height 18
copy h4 "7200006700"
drag, startPoint x: 168, startPoint y: 395, endPoint x: 181, endPoint y: 395, distance: 13.0
click at [170, 407] on img "" at bounding box center [178, 415] width 17 height 17
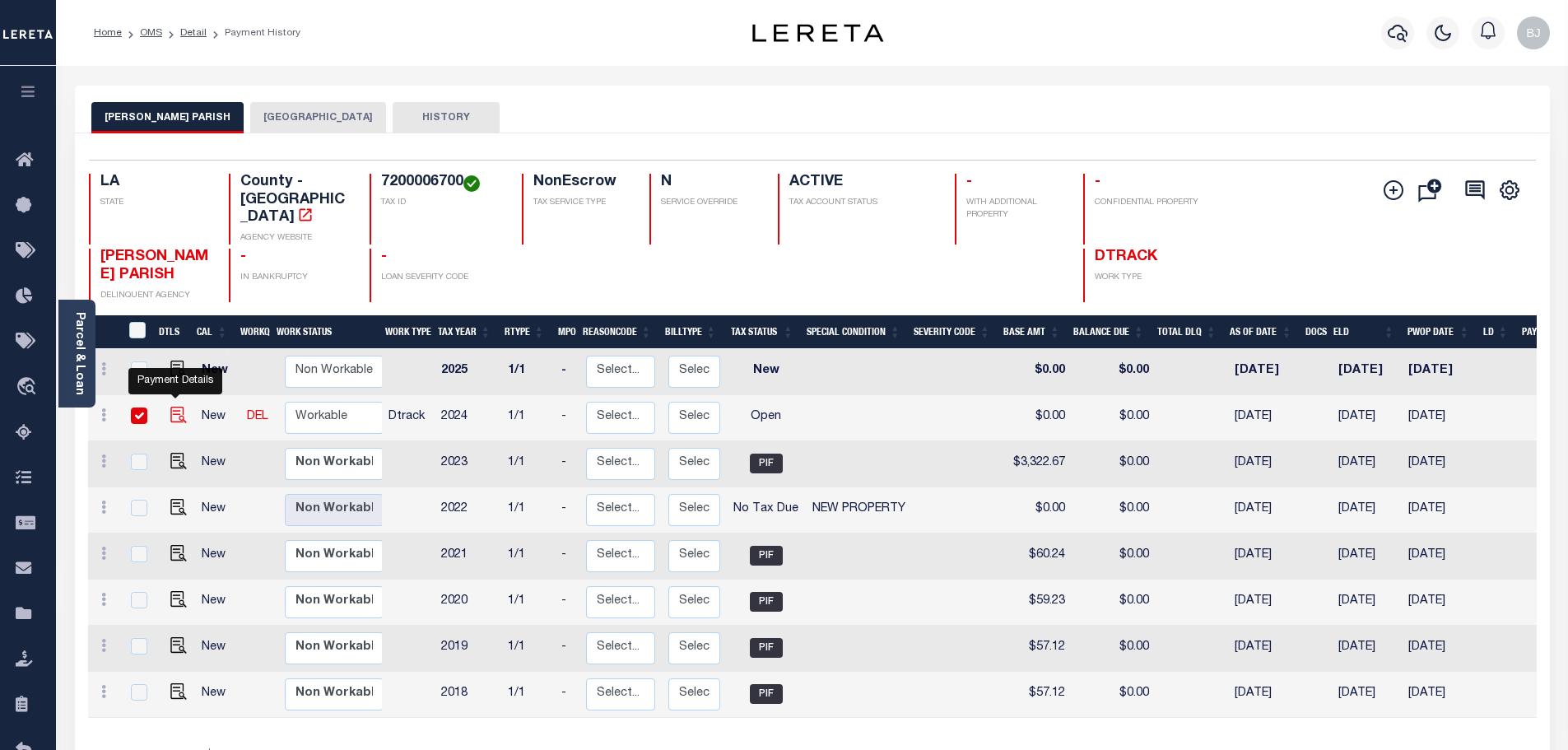
checkbox input "true"
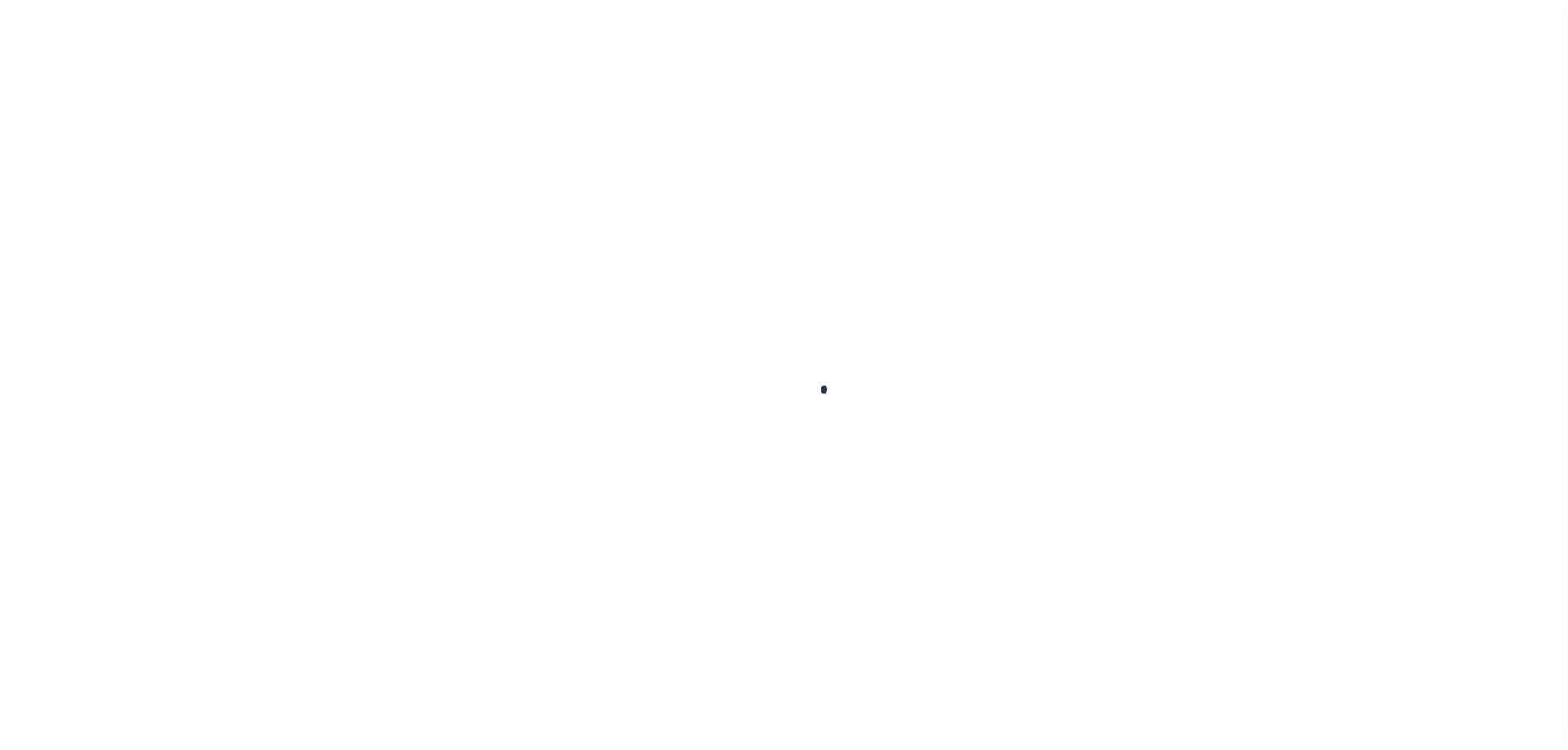
checkbox input "false"
type input "[DATE]"
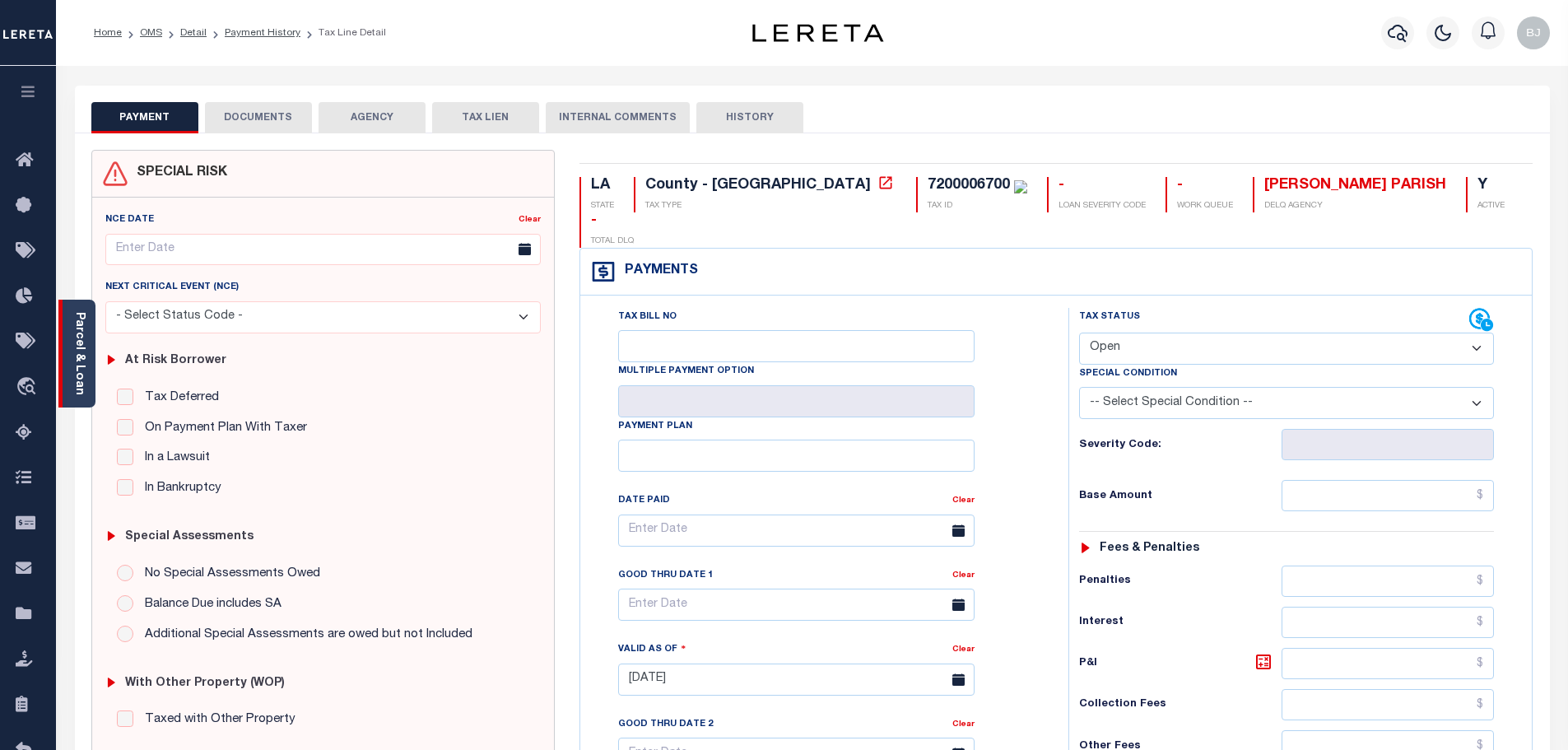
click at [89, 379] on div "Parcel & Loan" at bounding box center [76, 354] width 37 height 108
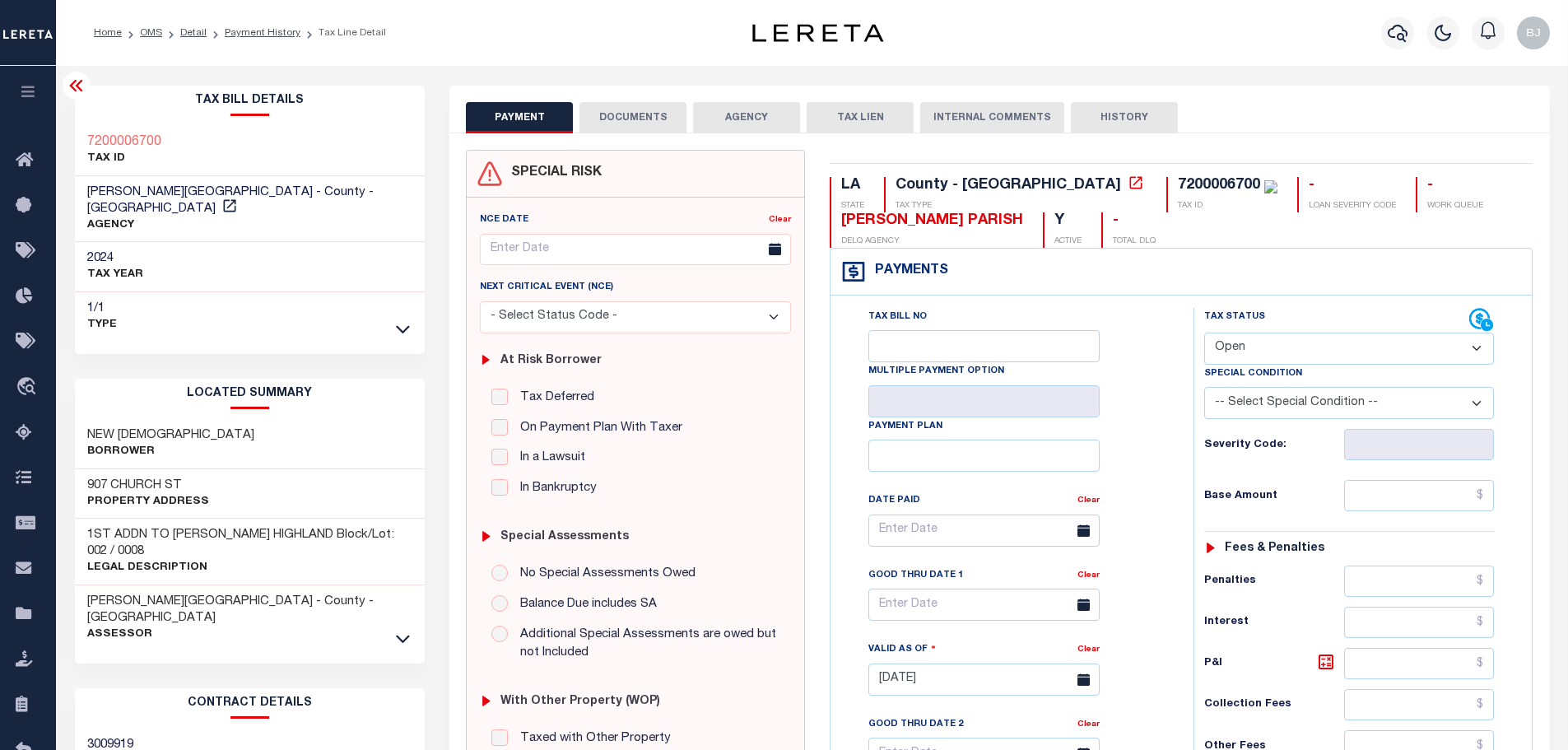
click at [1178, 184] on div "7200006700" at bounding box center [1219, 185] width 83 height 15
copy div "7200006700"
click at [1292, 354] on select "- Select Status Code - Open Due/Unpaid Paid Incomplete No Tax Due Internal Refu…" at bounding box center [1348, 348] width 289 height 32
select select "NTX"
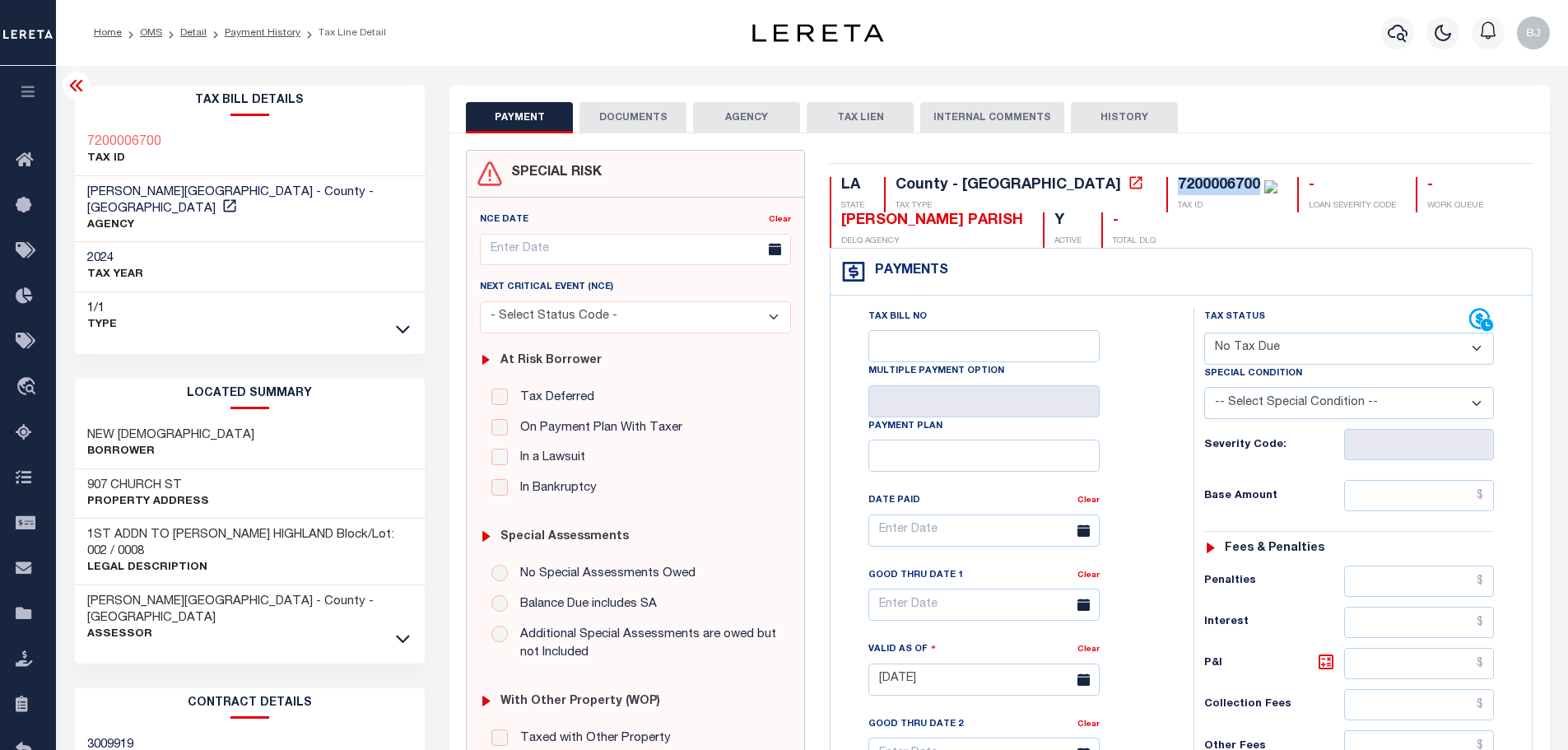
click at [1204, 333] on select "- Select Status Code - Open Due/Unpaid Paid Incomplete No Tax Due Internal Refu…" at bounding box center [1348, 348] width 289 height 32
type input "[DATE]"
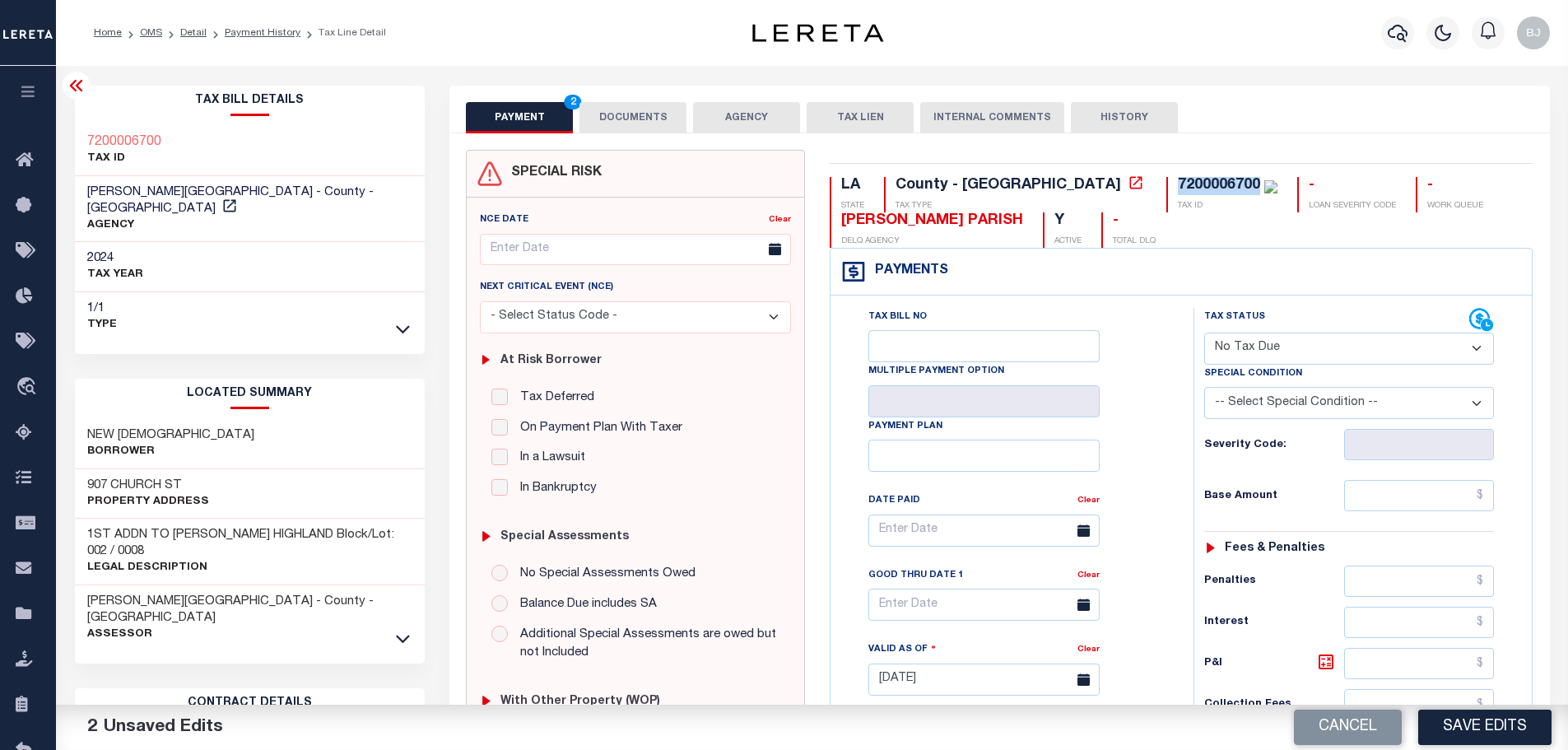
select select "5"
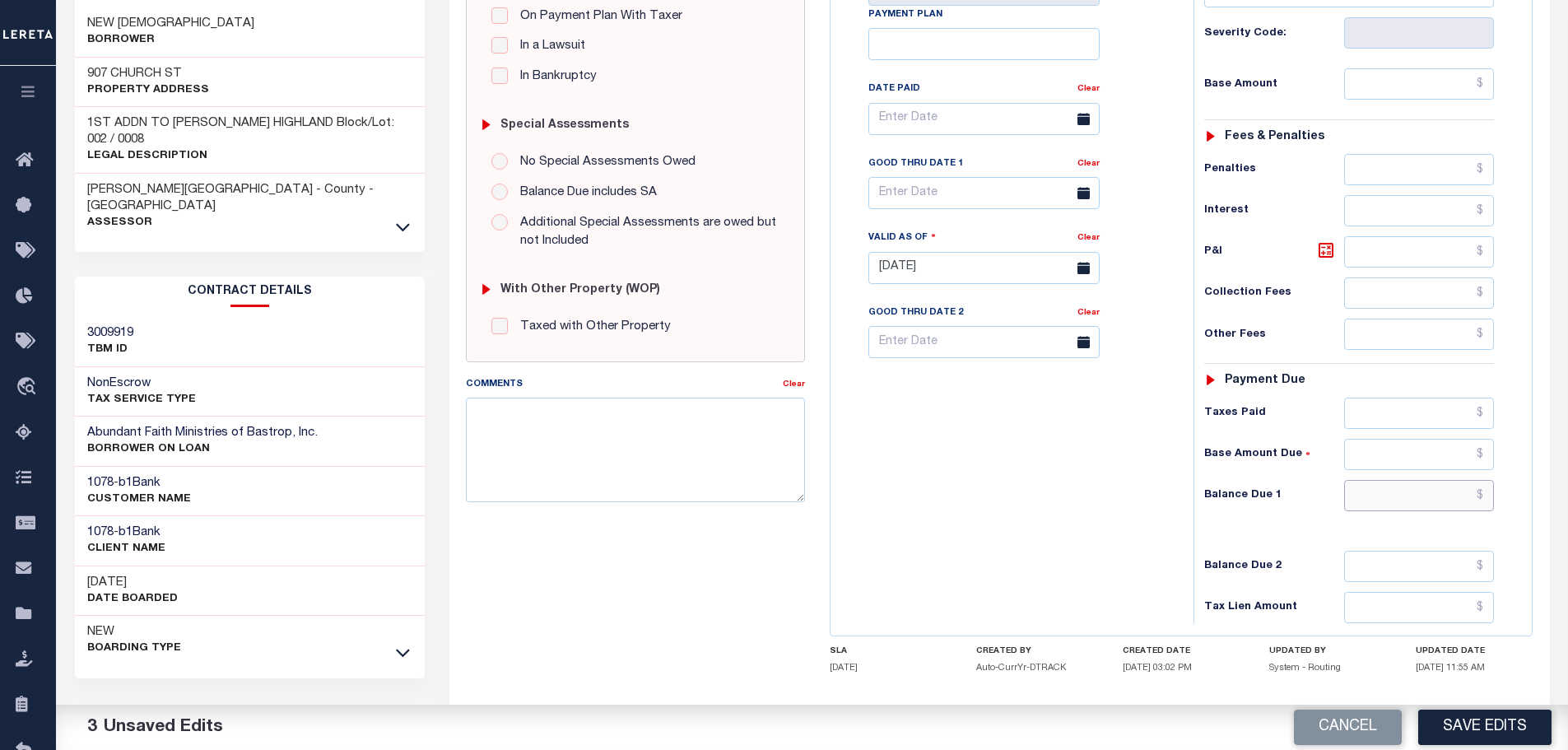
click at [1395, 487] on input "text" at bounding box center [1419, 495] width 150 height 31
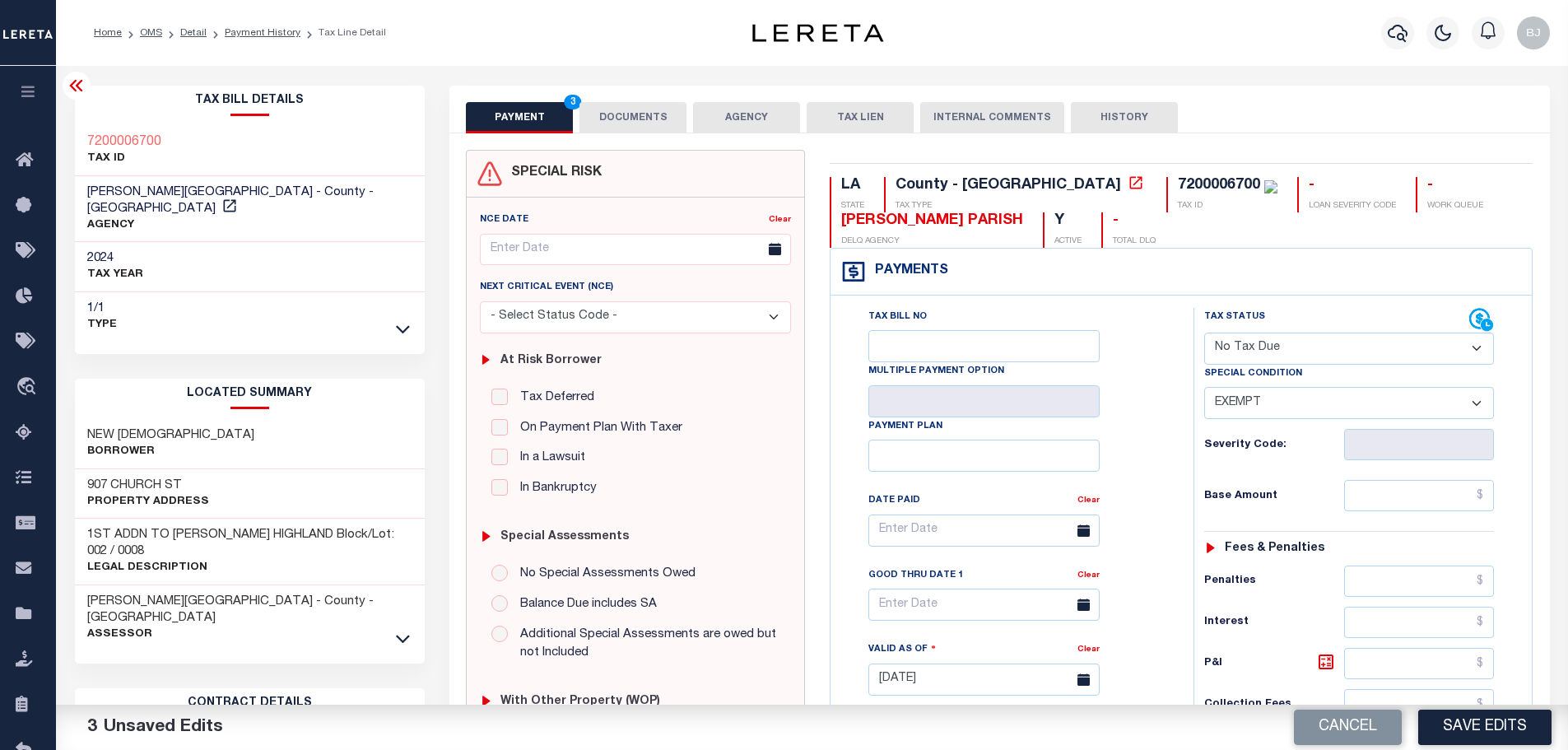
type input "$0.00"
click at [628, 122] on button "DOCUMENTS" at bounding box center [633, 117] width 107 height 31
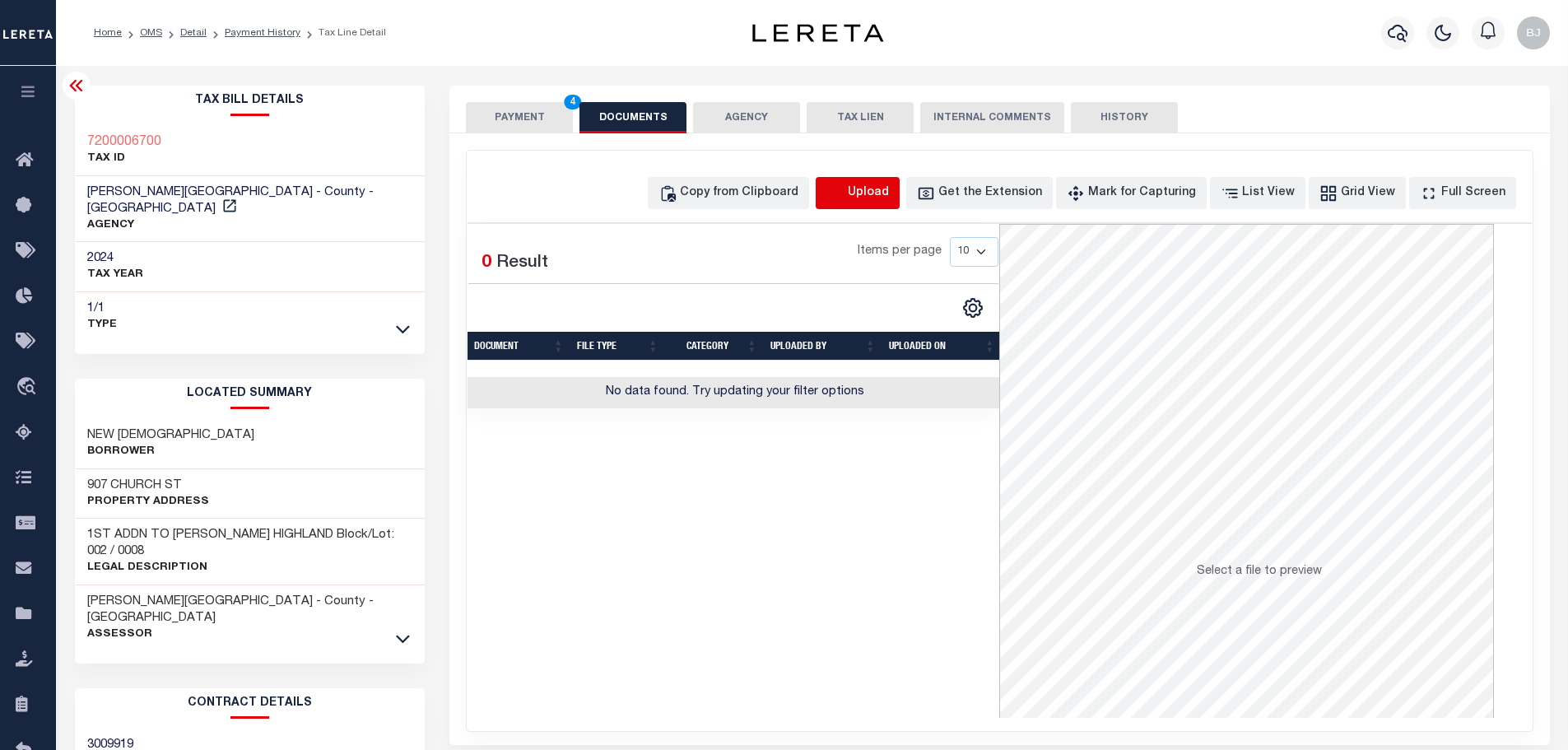
click at [842, 194] on icon "button" at bounding box center [834, 191] width 15 height 13
select select "POP"
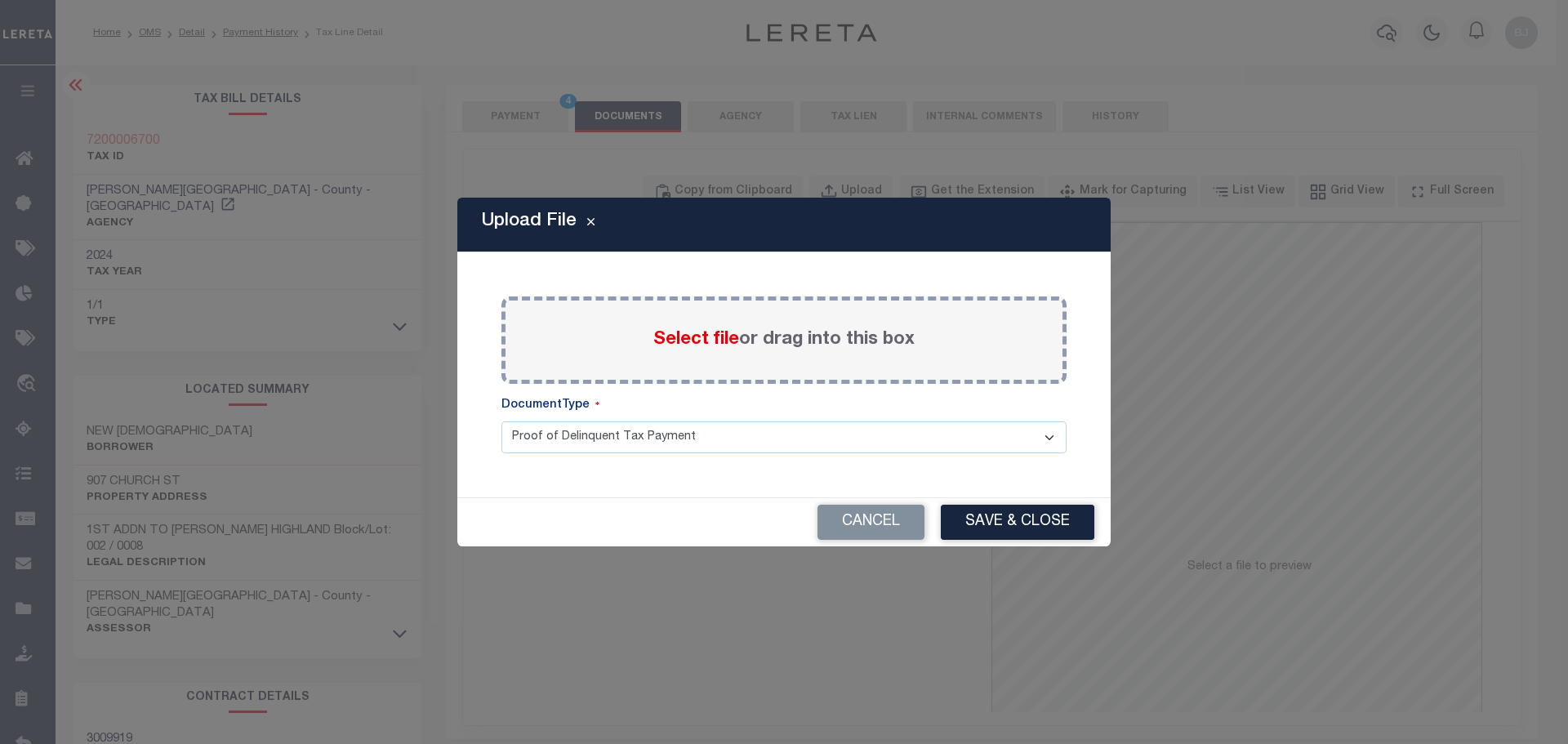
click at [716, 340] on span "Select file" at bounding box center [695, 339] width 85 height 18
click at [0, 0] on input "Select file or drag into this box" at bounding box center [0, 0] width 0 height 0
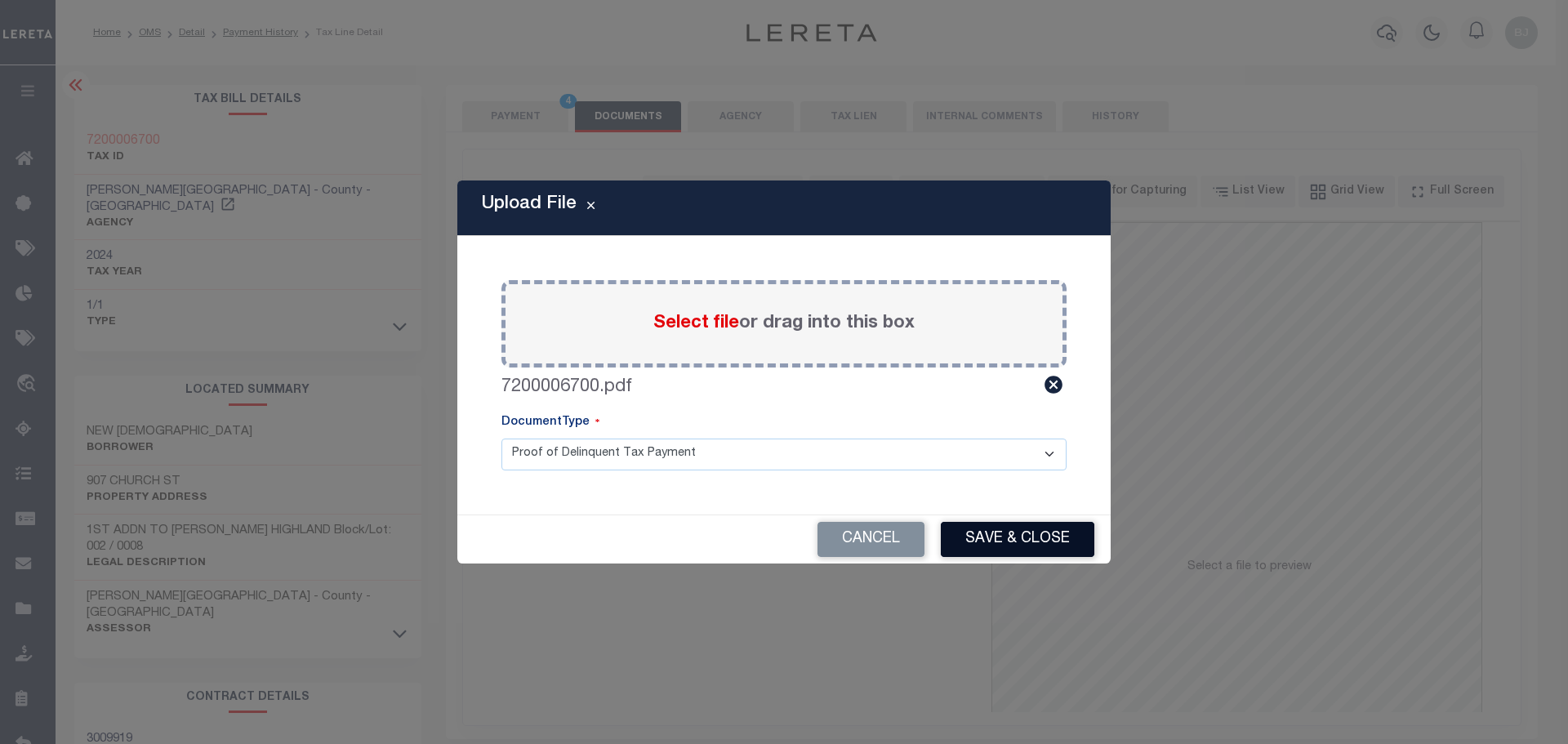
click at [1007, 541] on button "Save & Close" at bounding box center [1018, 539] width 154 height 35
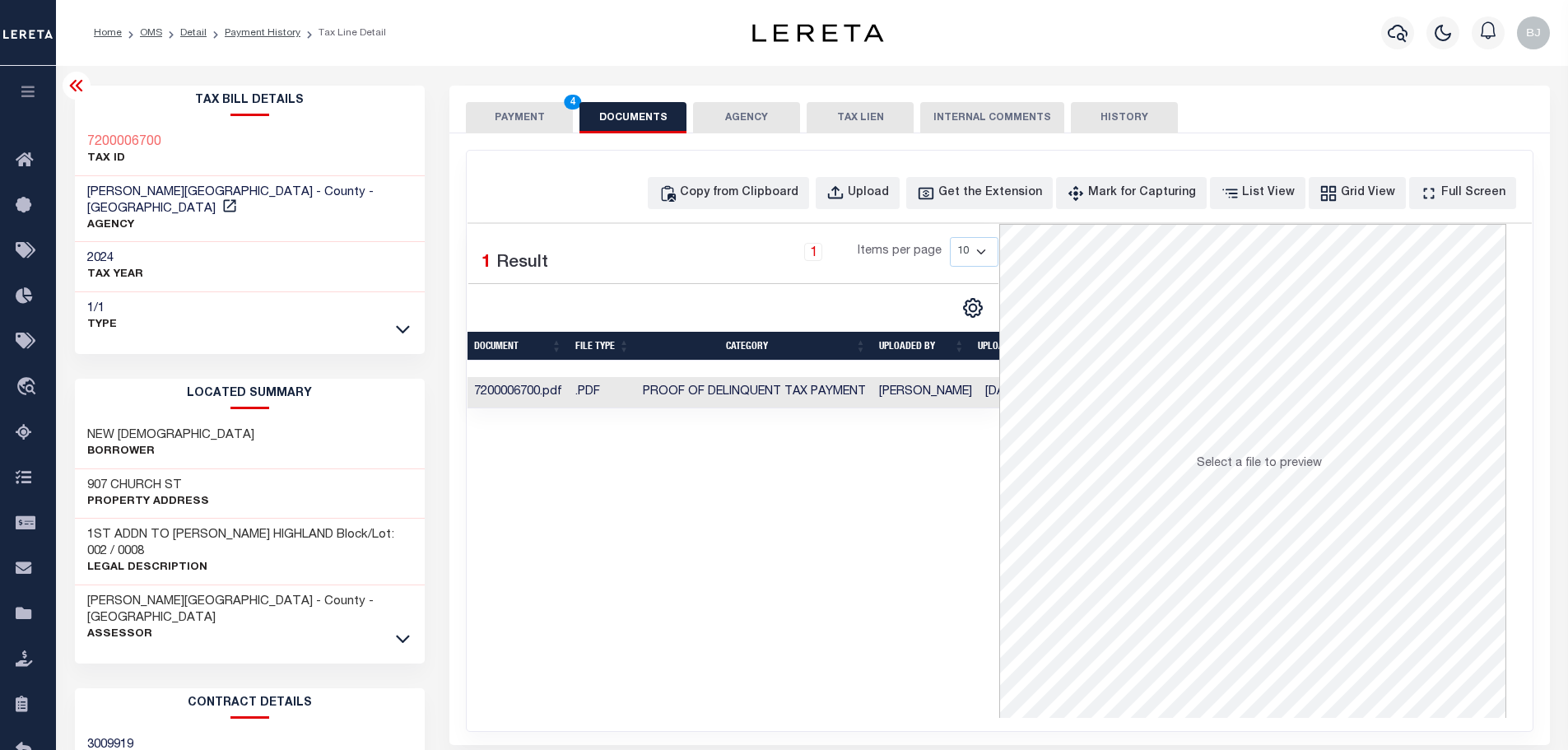
click at [524, 121] on button "PAYMENT 4" at bounding box center [519, 117] width 107 height 31
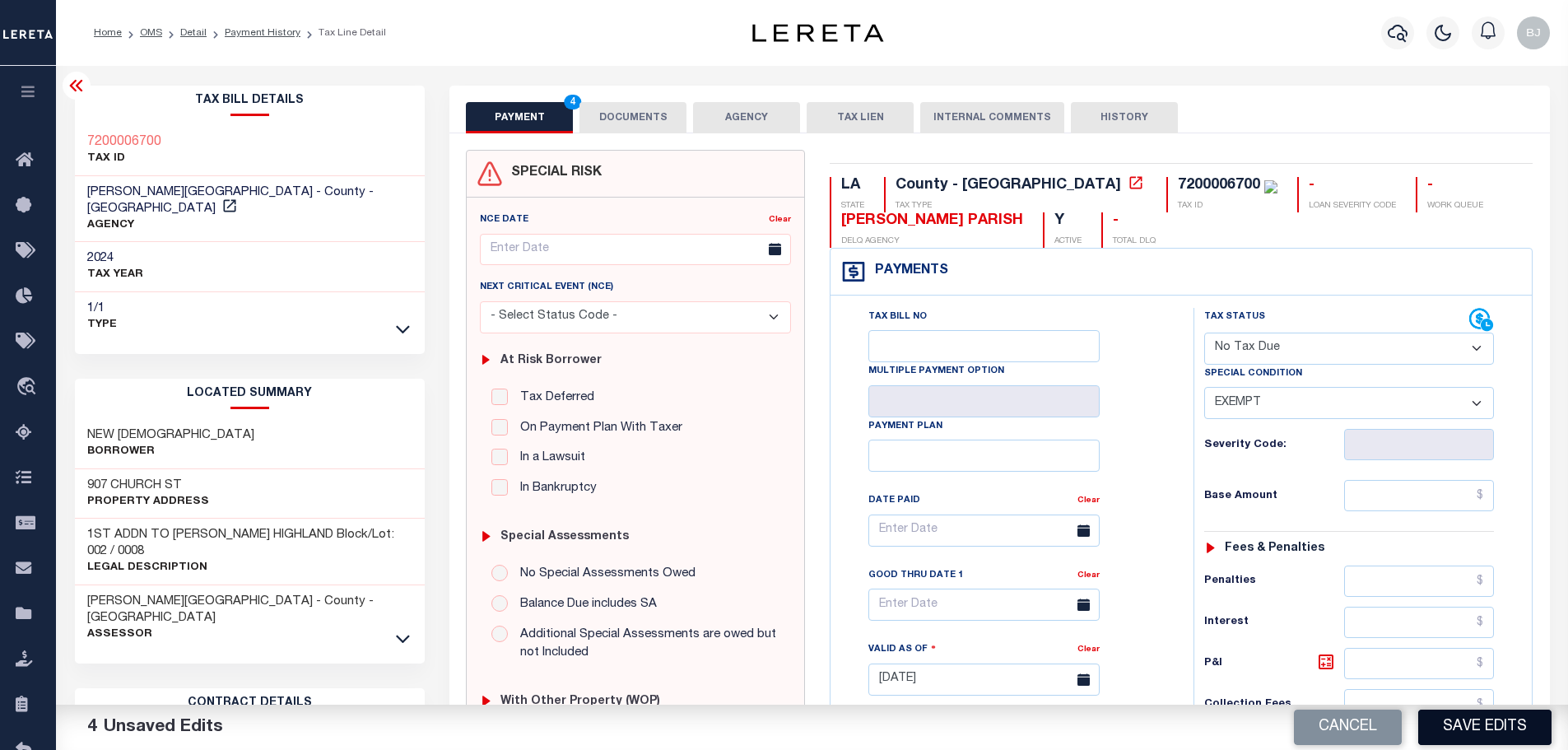
click at [1496, 729] on button "Save Edits" at bounding box center [1484, 727] width 133 height 36
checkbox input "false"
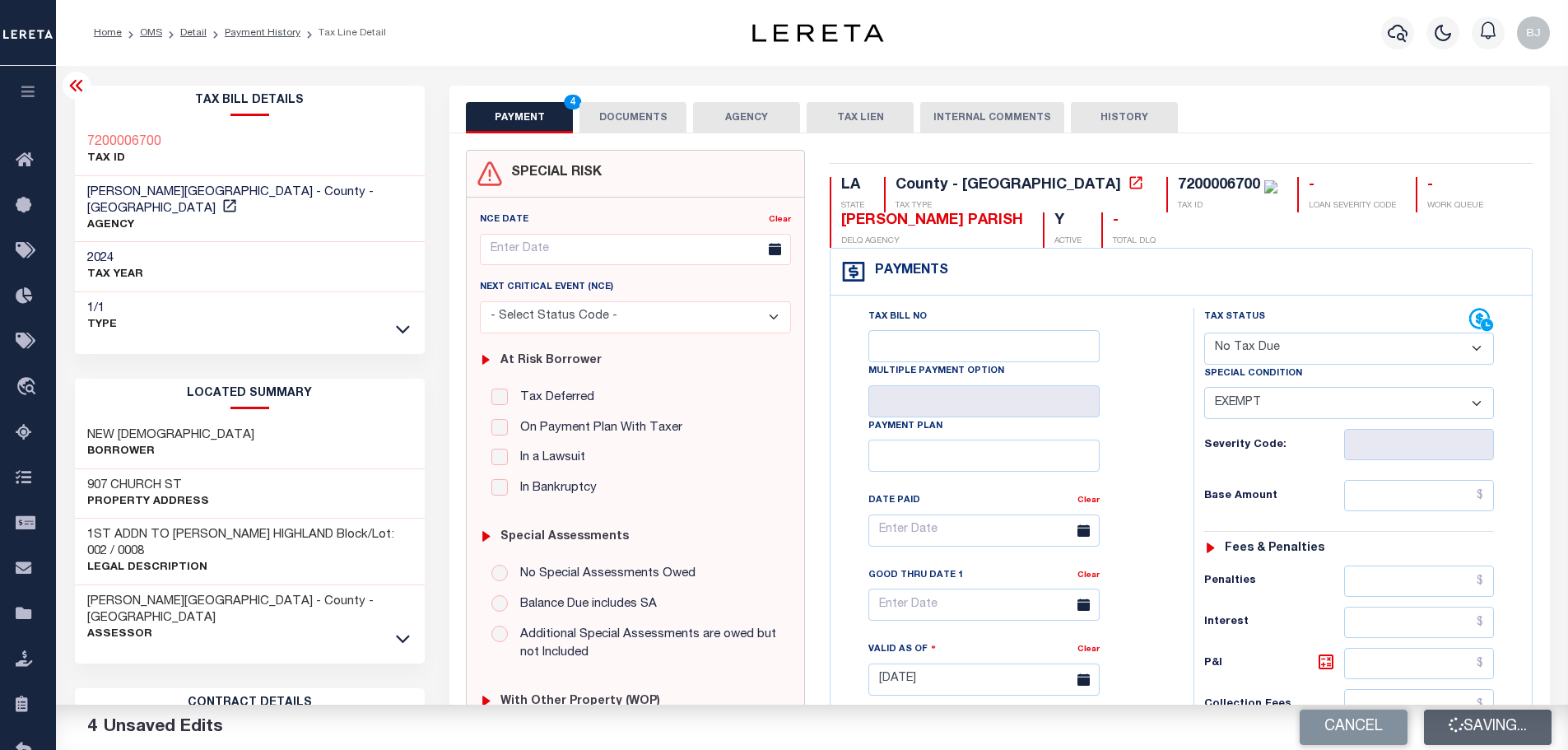
type input "$0"
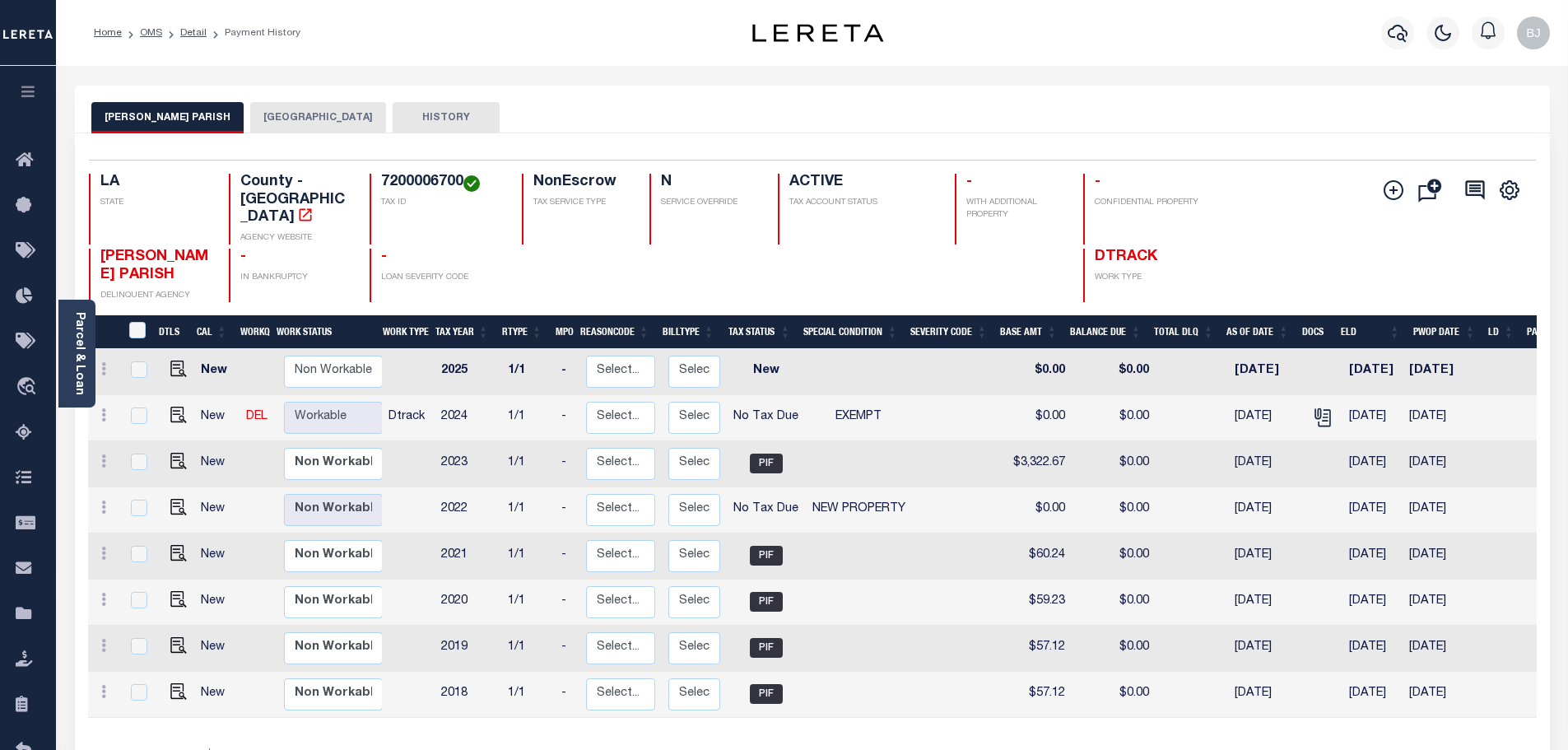
click at [274, 117] on button "[GEOGRAPHIC_DATA]" at bounding box center [318, 117] width 136 height 31
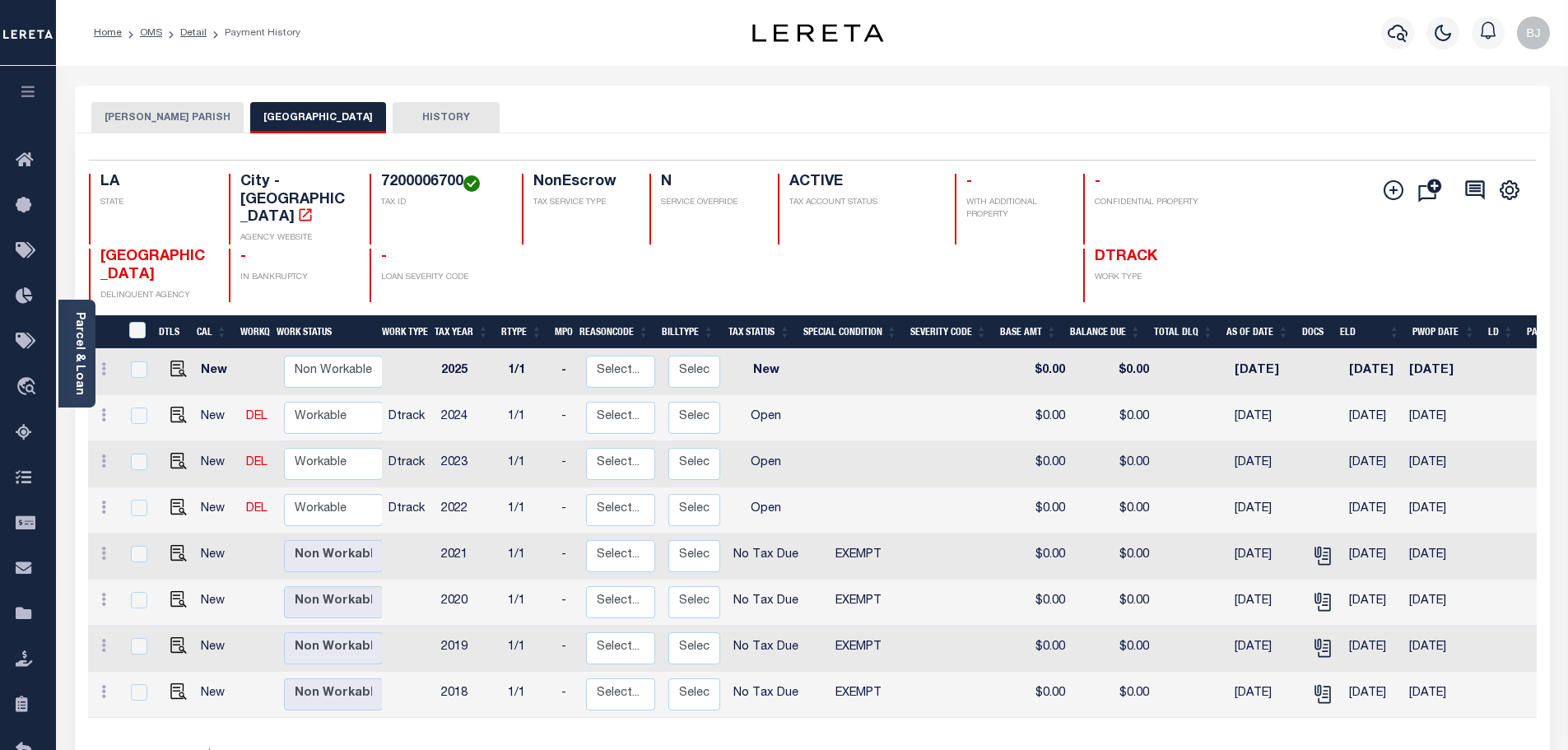
click at [432, 184] on h4 "7200006700" at bounding box center [441, 183] width 121 height 18
copy h4 "7200006700"
click at [176, 407] on img "" at bounding box center [178, 415] width 17 height 17
checkbox input "true"
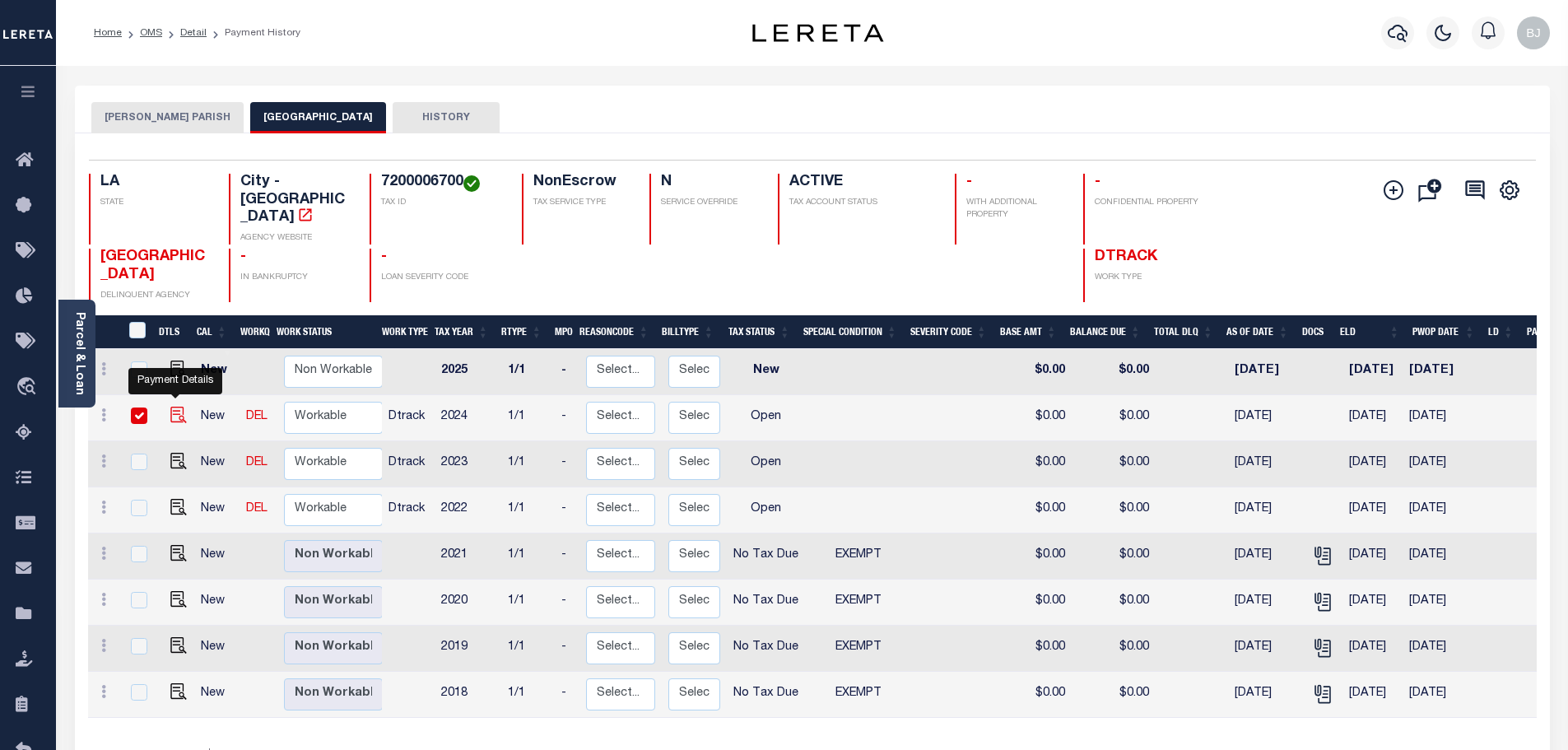
checkbox input "true"
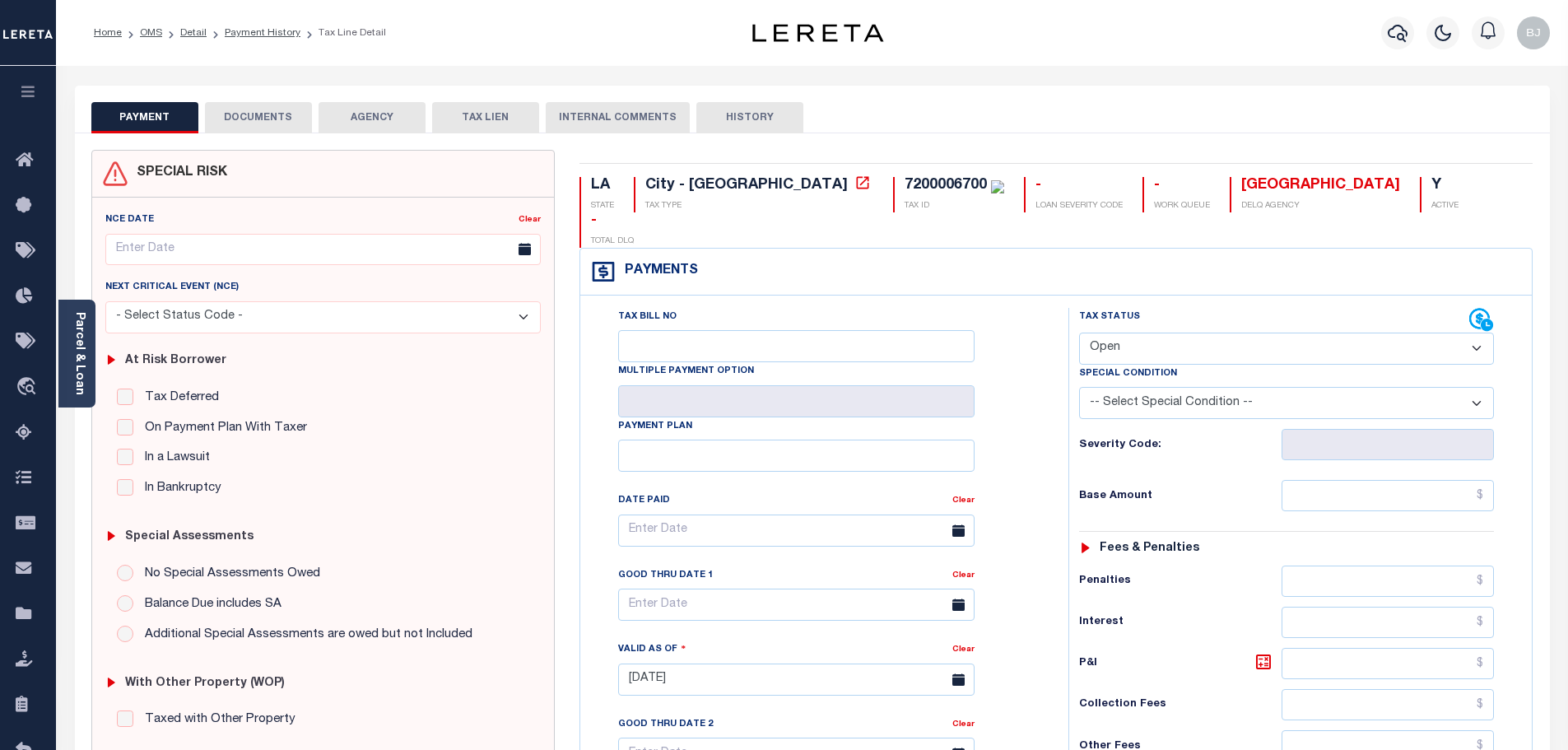
click at [1154, 332] on select "- Select Status Code - Open Due/Unpaid Paid Incomplete No Tax Due Internal Refu…" at bounding box center [1286, 348] width 415 height 32
select select "NTX"
click at [1079, 332] on select "- Select Status Code - Open Due/Unpaid Paid Incomplete No Tax Due Internal Refu…" at bounding box center [1286, 348] width 415 height 32
type input "[DATE]"
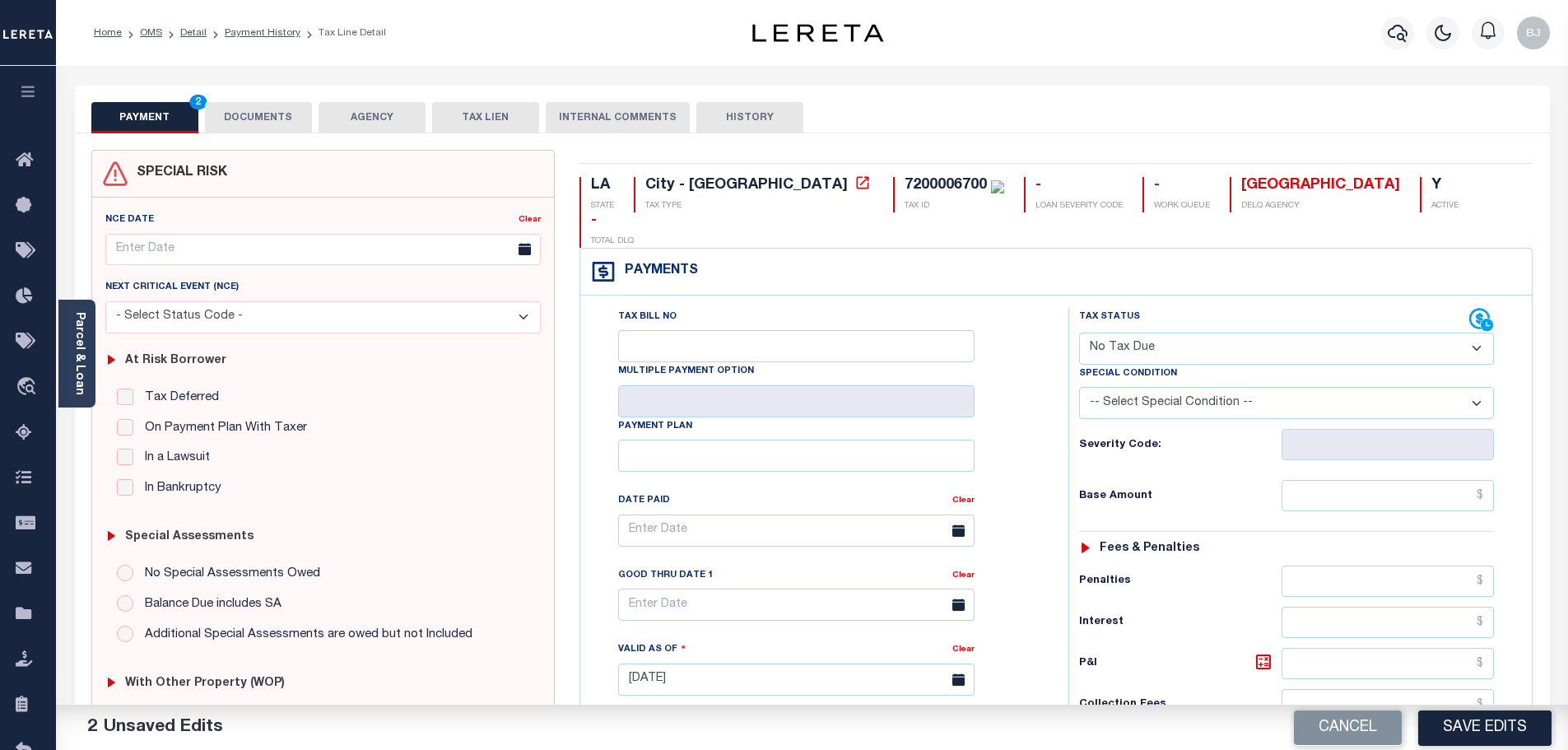
select select "5"
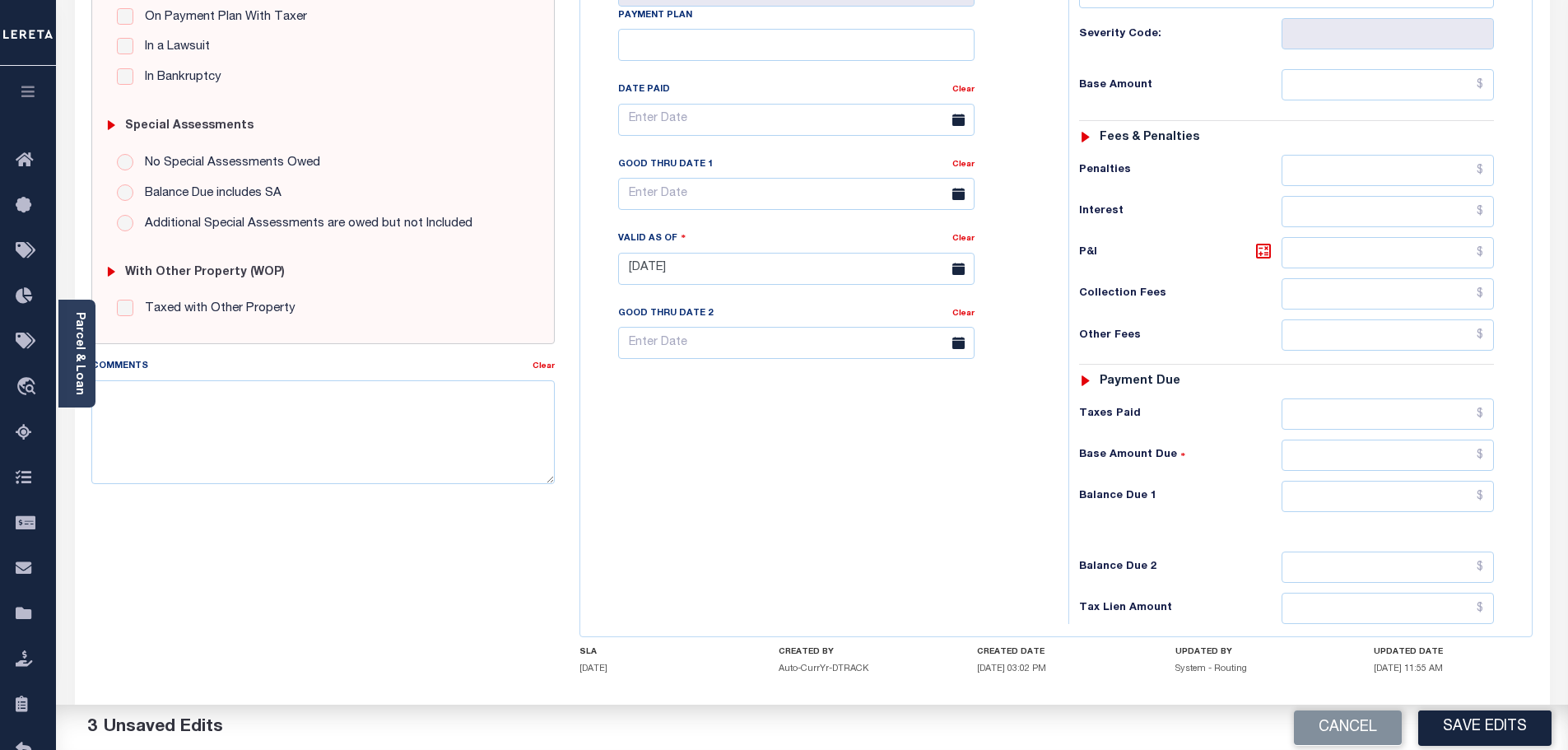
scroll to position [411, 0]
click at [1415, 480] on input "text" at bounding box center [1387, 495] width 213 height 31
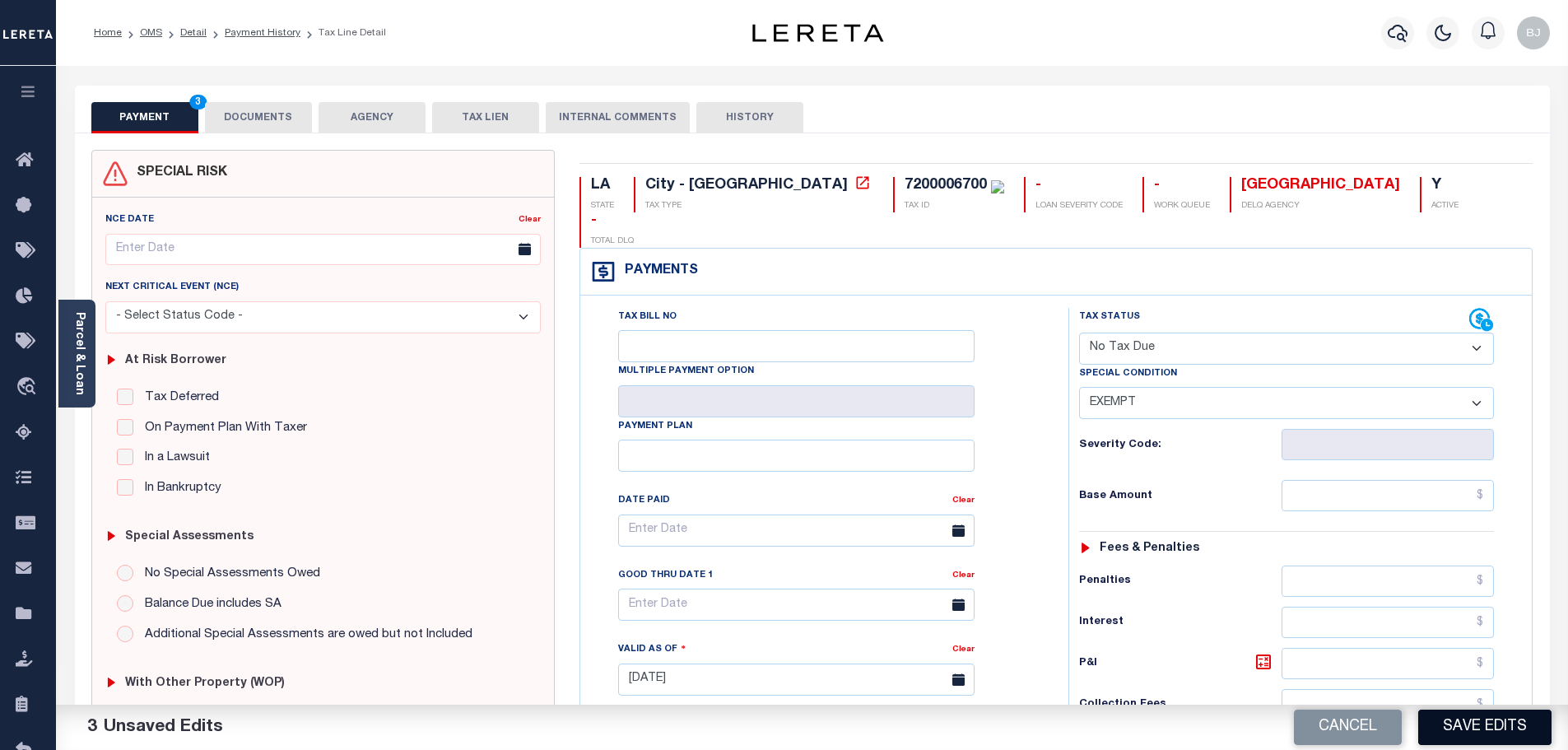
type input "$0.00"
click at [1515, 727] on button "Save Edits" at bounding box center [1484, 727] width 133 height 36
checkbox input "false"
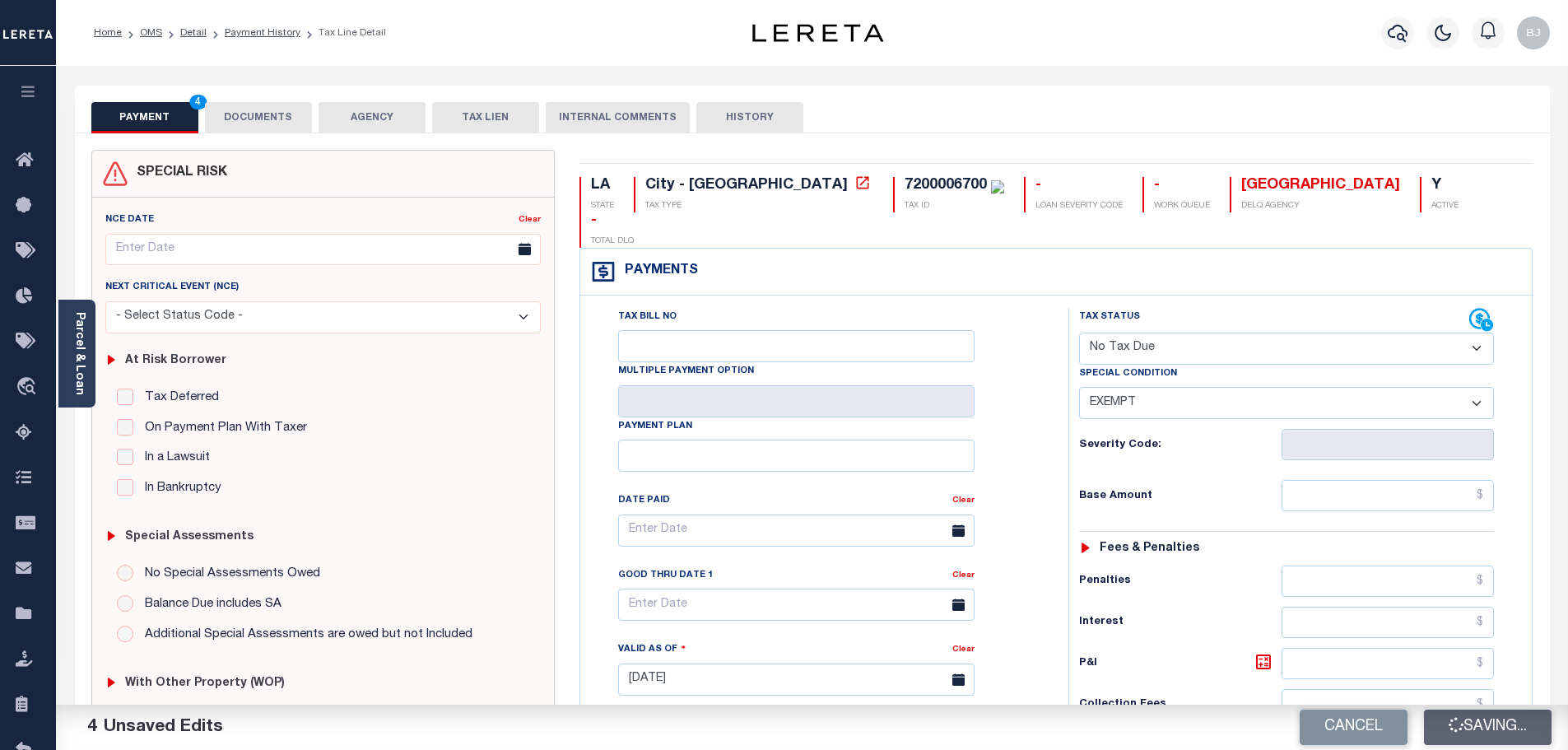
checkbox input "false"
type input "$0"
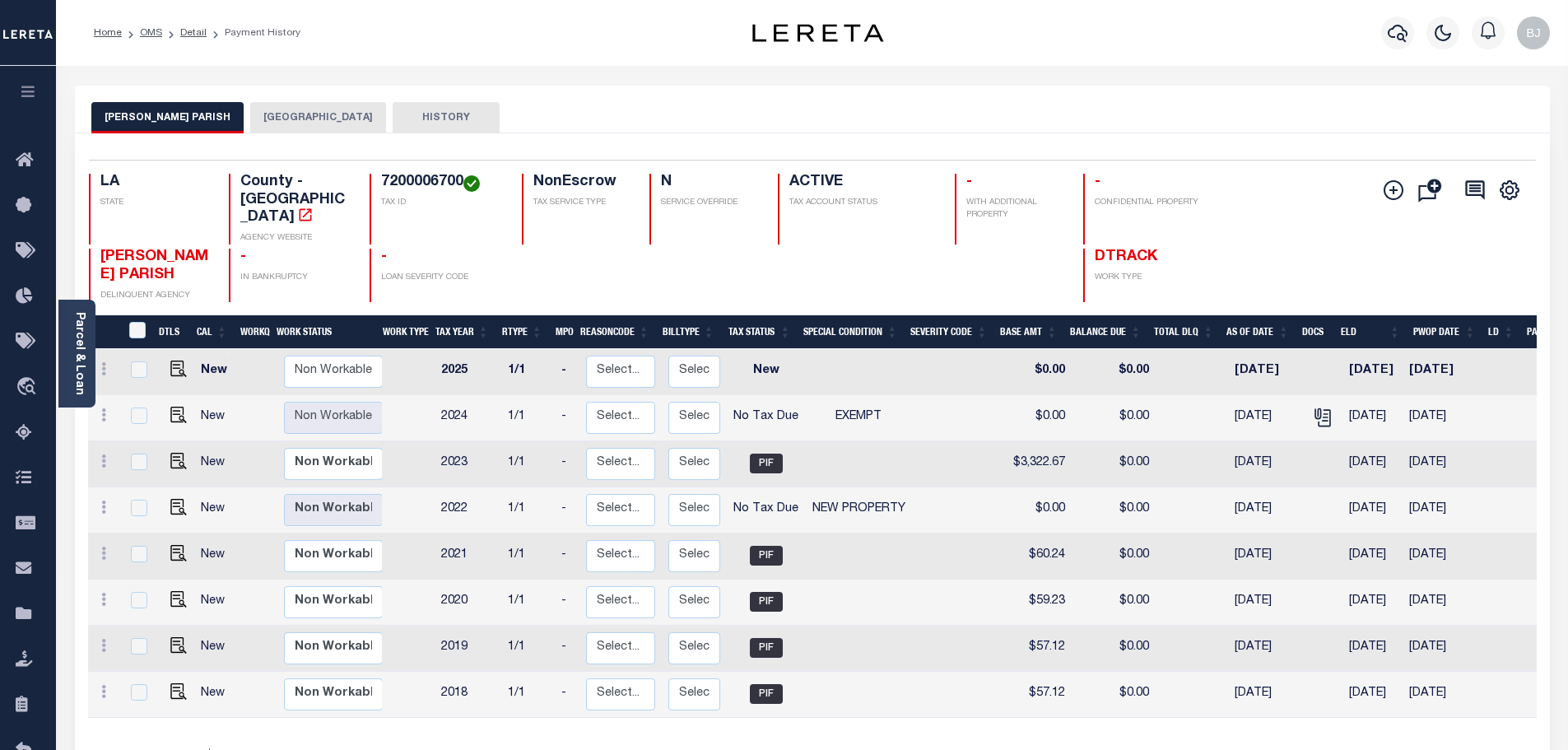
click at [277, 122] on button "[GEOGRAPHIC_DATA]" at bounding box center [318, 117] width 136 height 31
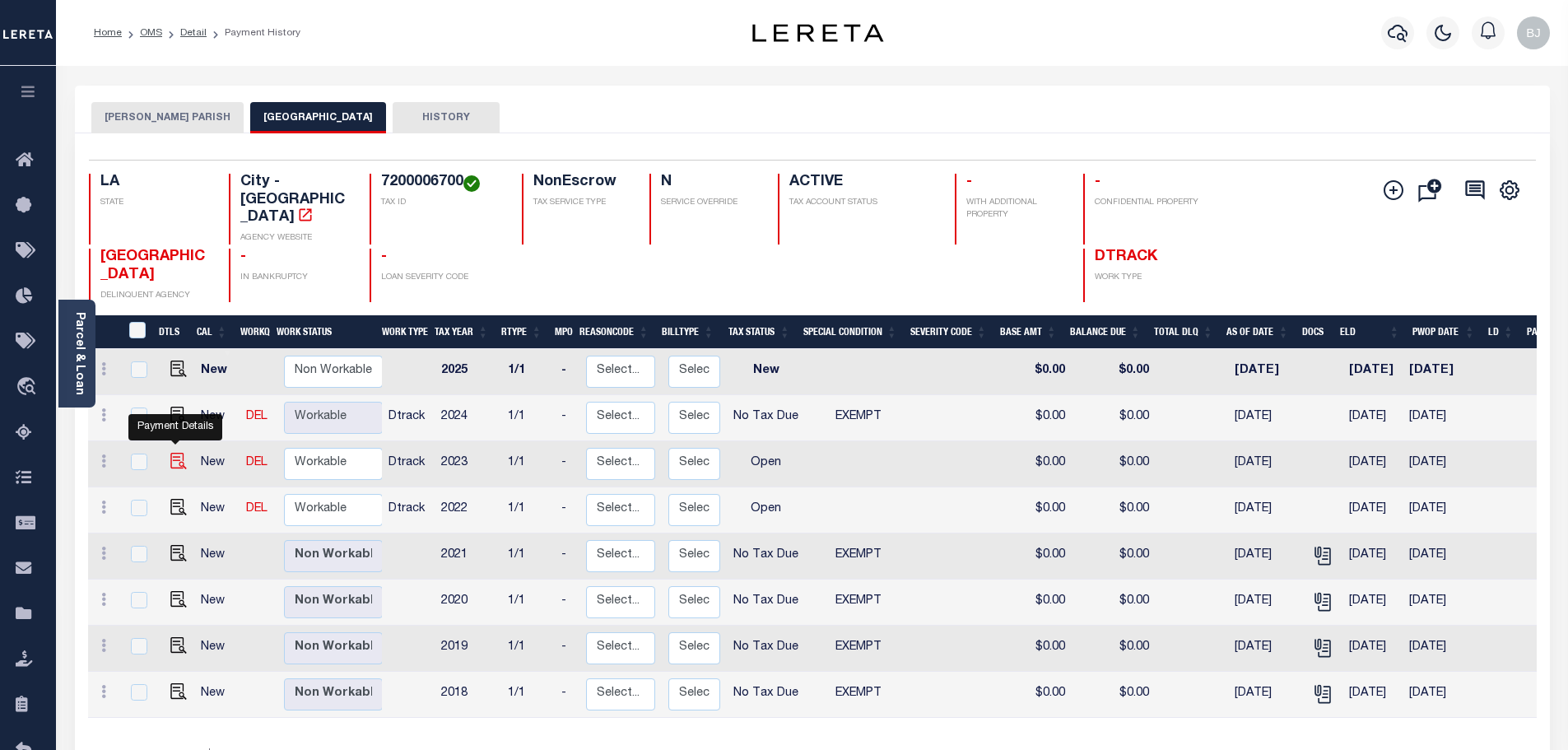
click at [170, 453] on img "" at bounding box center [178, 461] width 17 height 17
checkbox input "true"
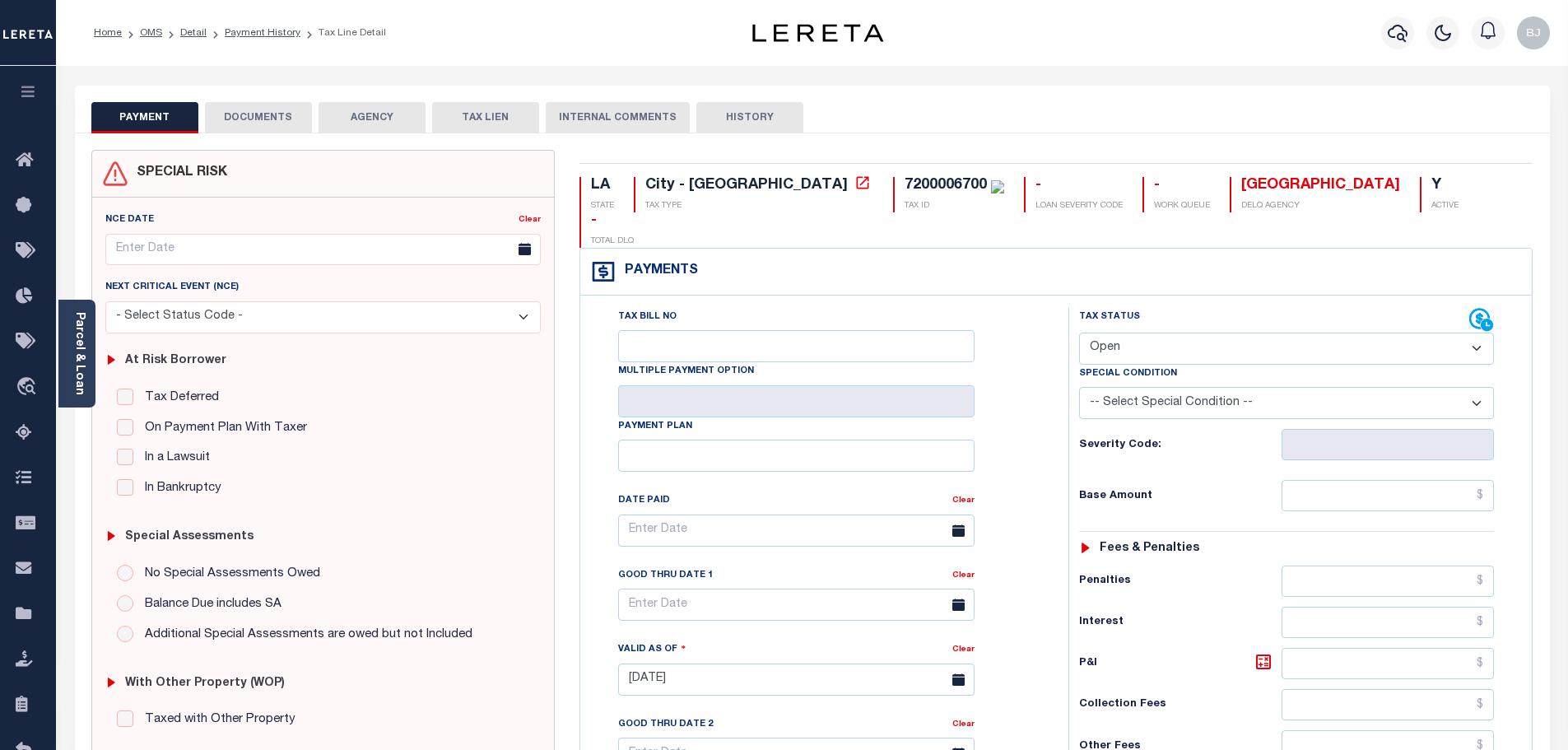
click at [1203, 332] on select "- Select Status Code - Open Due/Unpaid Paid Incomplete No Tax Due Internal Refu…" at bounding box center [1286, 348] width 415 height 32
select select "NTX"
click at [1079, 332] on select "- Select Status Code - Open Due/Unpaid Paid Incomplete No Tax Due Internal Refu…" at bounding box center [1286, 348] width 415 height 32
type input "[DATE]"
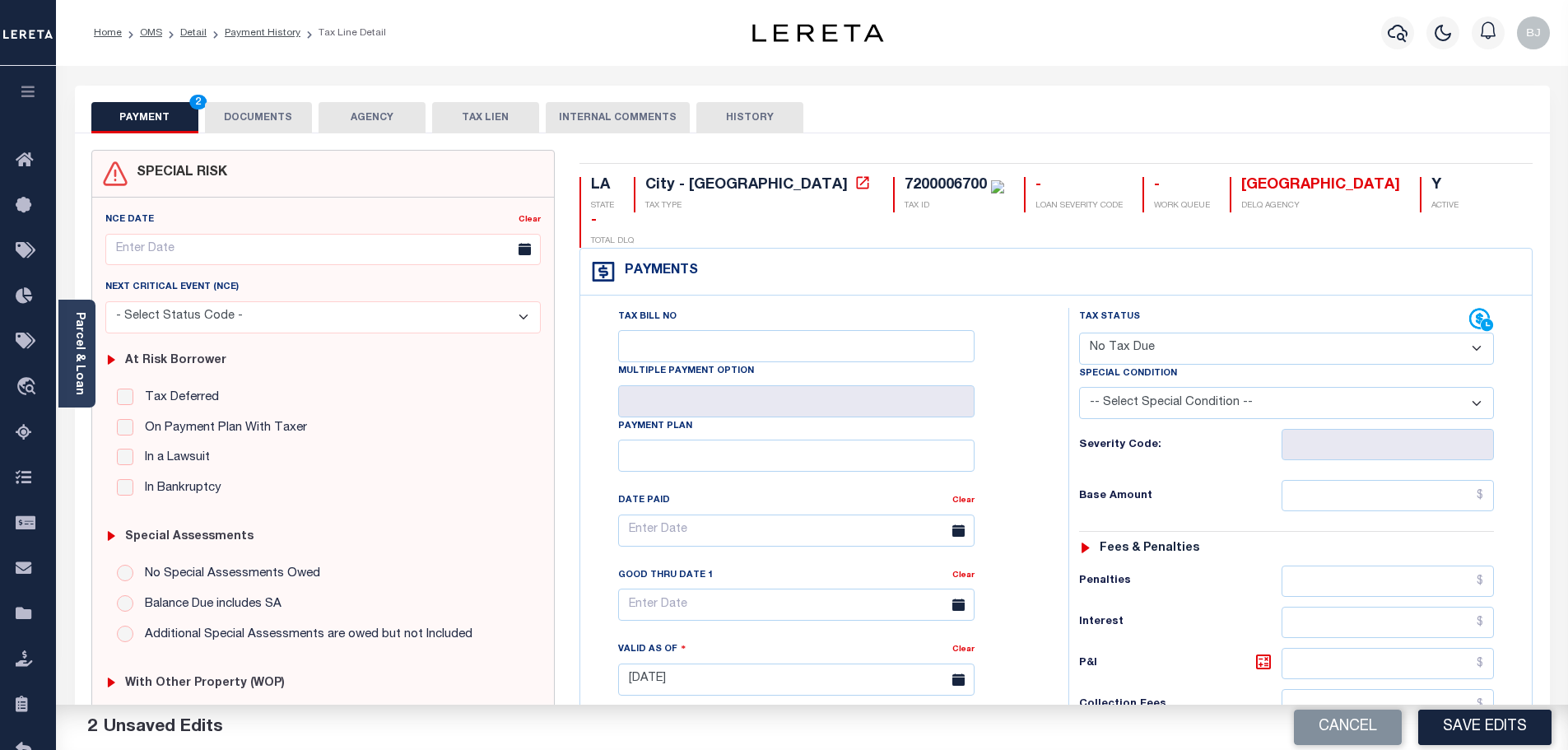
select select "5"
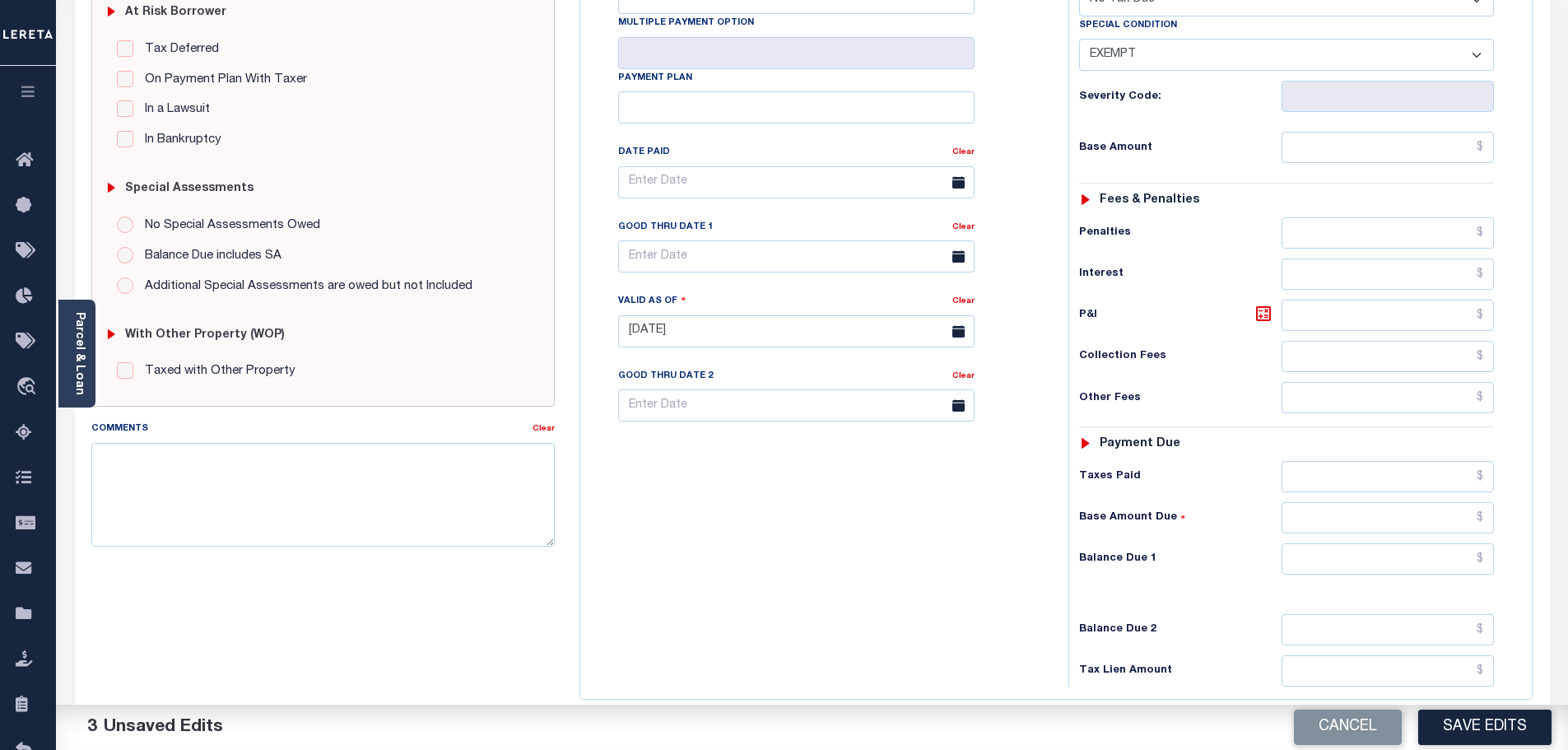
scroll to position [411, 0]
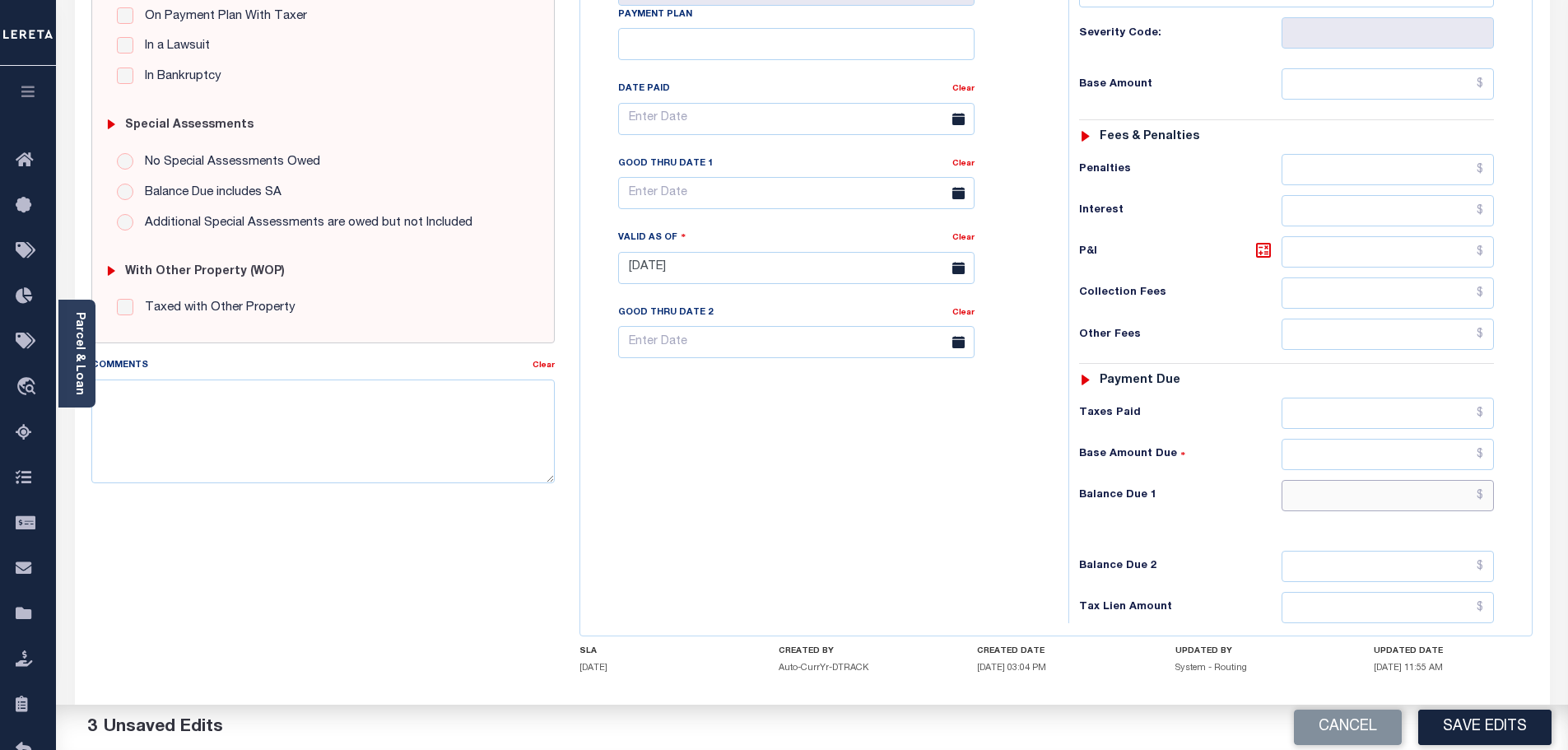
click at [1372, 480] on input "text" at bounding box center [1387, 495] width 213 height 31
type input "$0.00"
click at [1484, 709] on button "Save Edits" at bounding box center [1484, 727] width 133 height 36
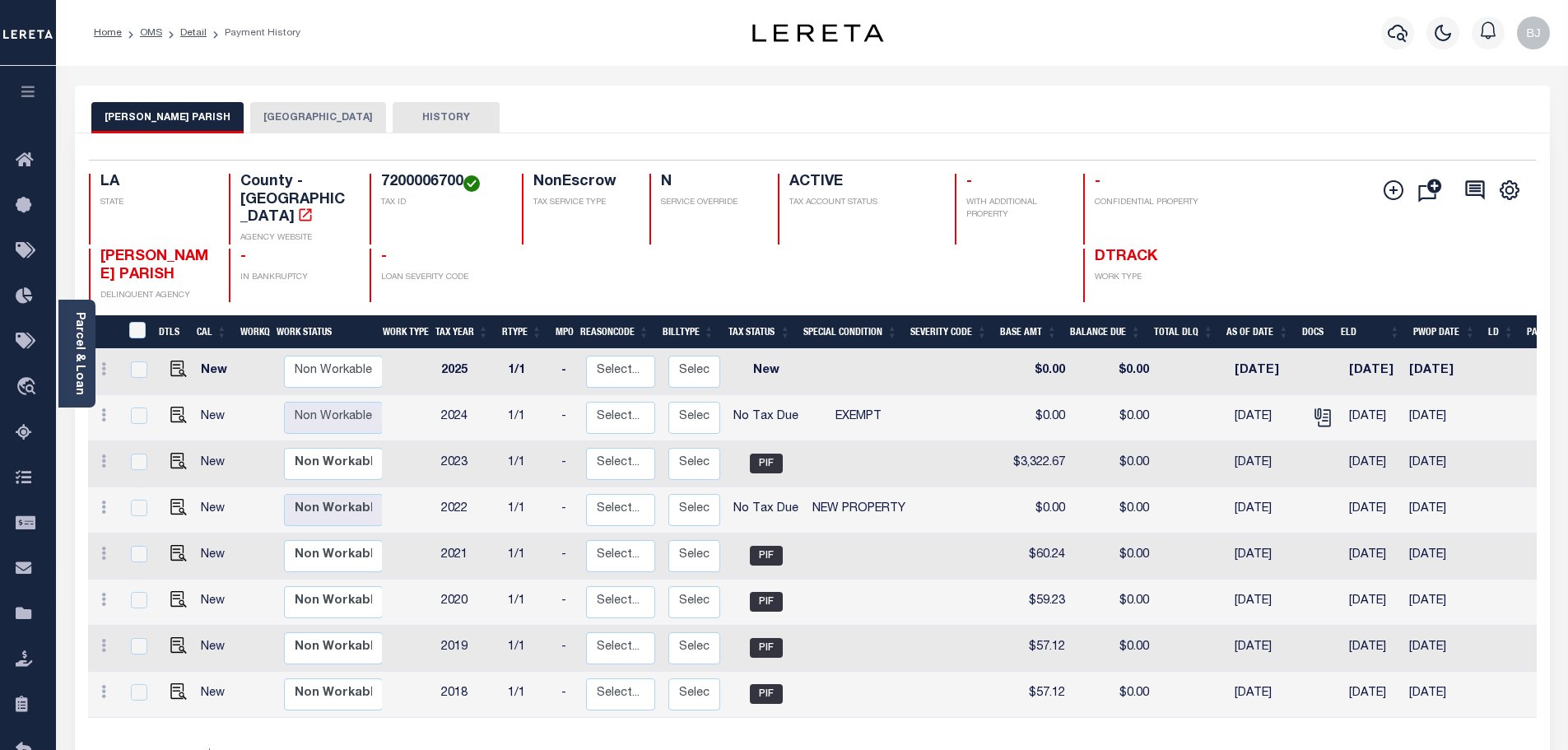
click at [313, 93] on div "[PERSON_NAME][GEOGRAPHIC_DATA] [GEOGRAPHIC_DATA] HISTORY" at bounding box center [812, 109] width 1475 height 48
click at [284, 135] on div "Selected 8 Results 1 Items per page 25 50 100 LA STATE TAX ID N" at bounding box center [812, 484] width 1475 height 702
click at [299, 107] on button "[GEOGRAPHIC_DATA]" at bounding box center [318, 117] width 136 height 31
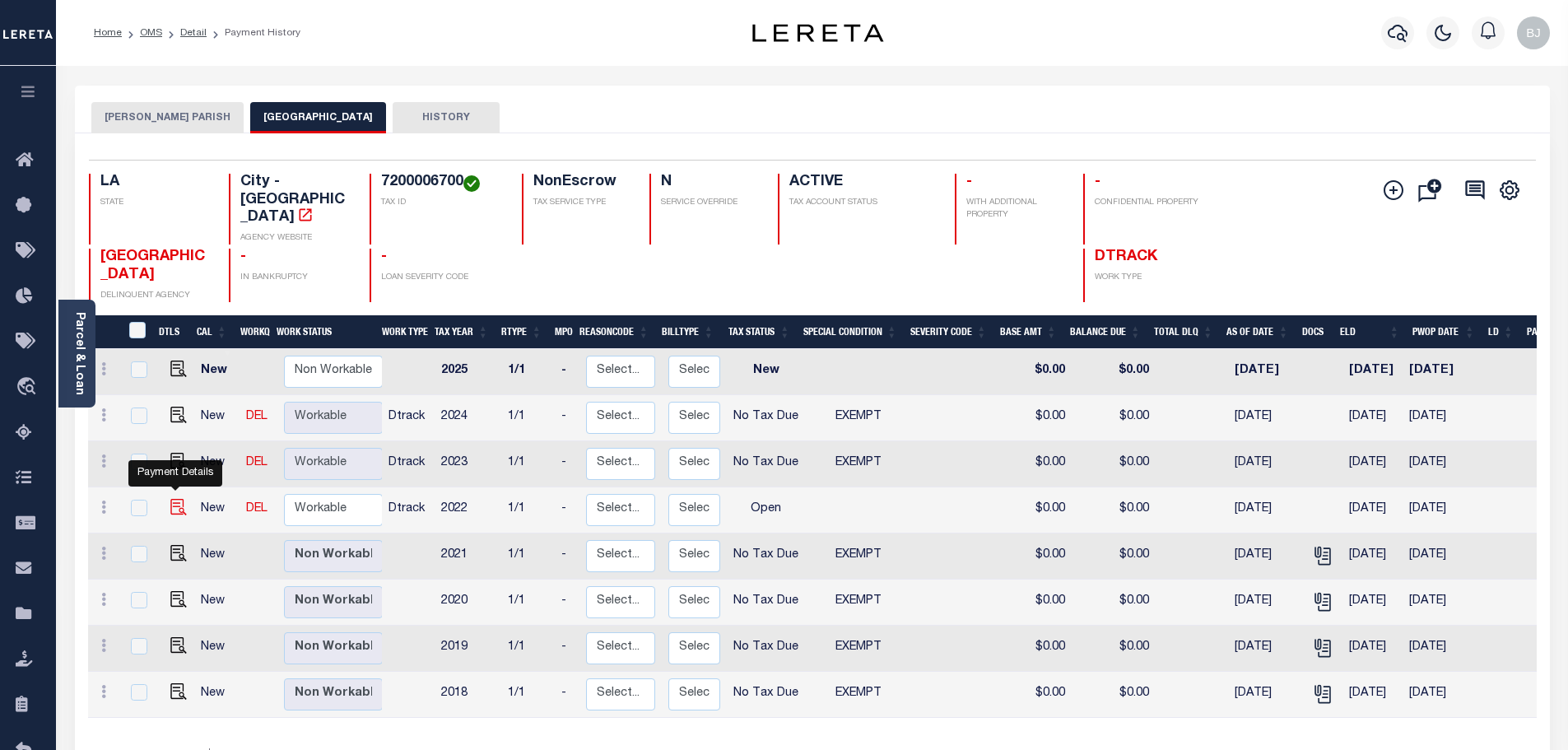
click at [174, 499] on img "" at bounding box center [178, 507] width 17 height 17
checkbox input "true"
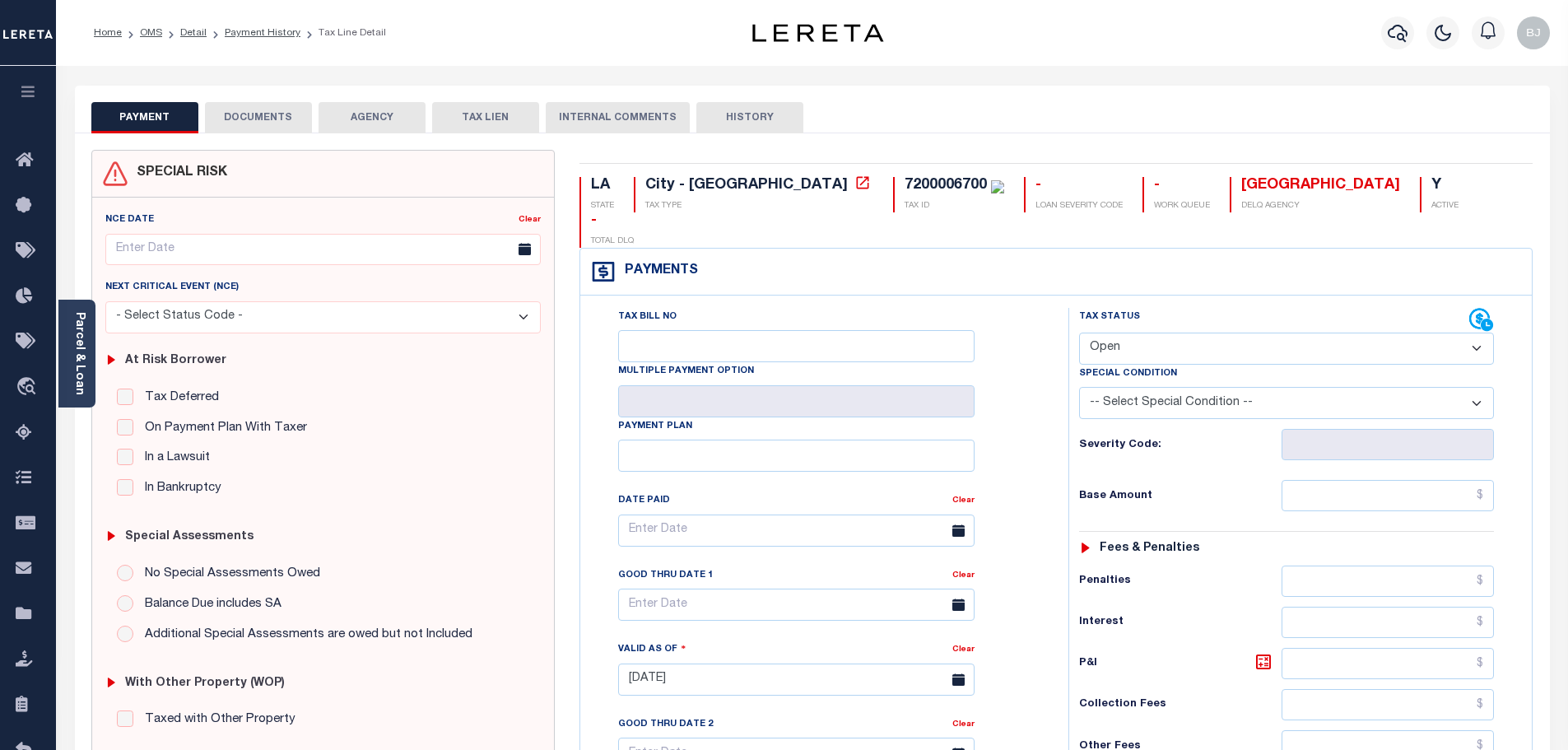
click at [1211, 332] on select "- Select Status Code - Open Due/Unpaid Paid Incomplete No Tax Due Internal Refu…" at bounding box center [1286, 348] width 415 height 32
select select "NTX"
click at [1079, 332] on select "- Select Status Code - Open Due/Unpaid Paid Incomplete No Tax Due Internal Refu…" at bounding box center [1286, 348] width 415 height 32
type input "[DATE]"
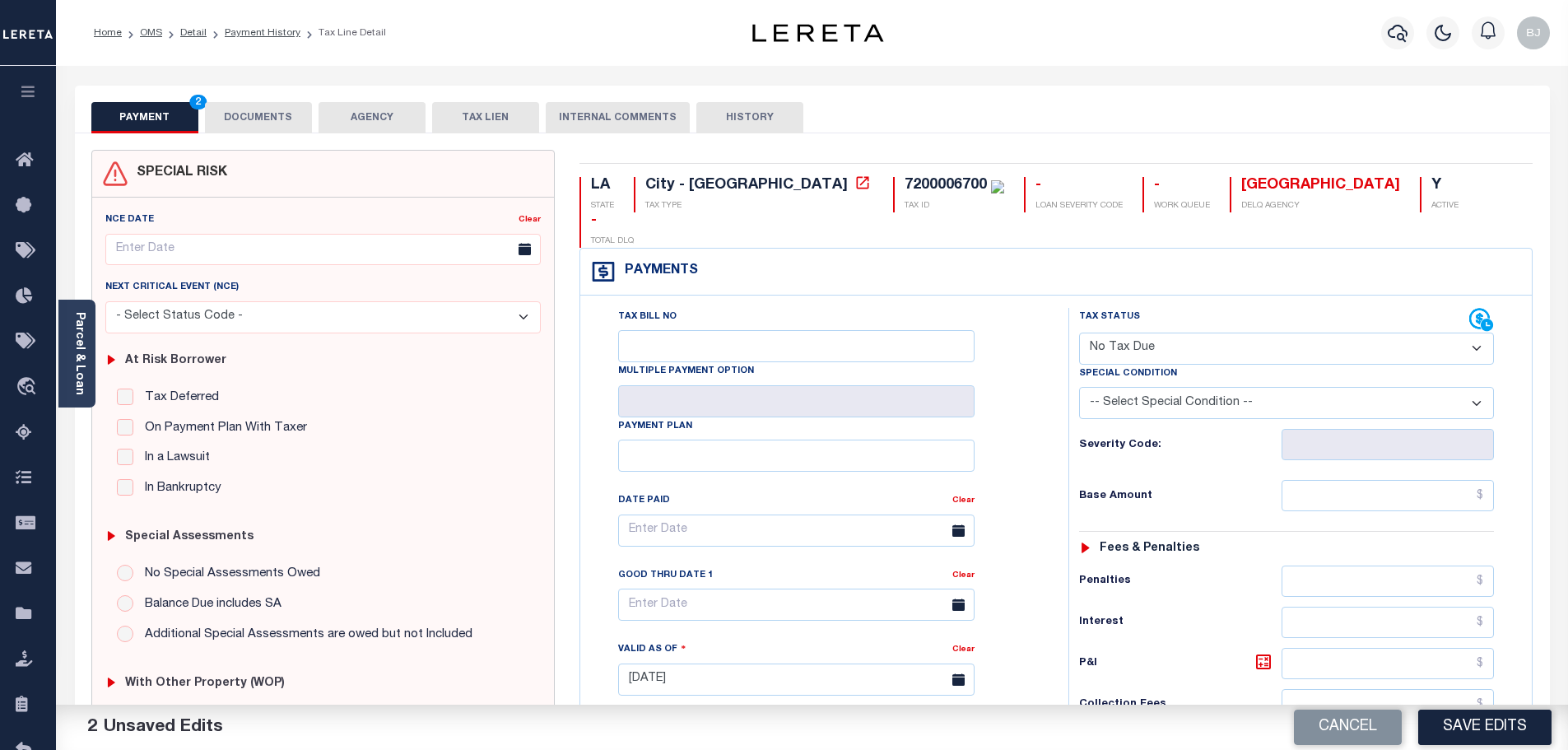
select select "5"
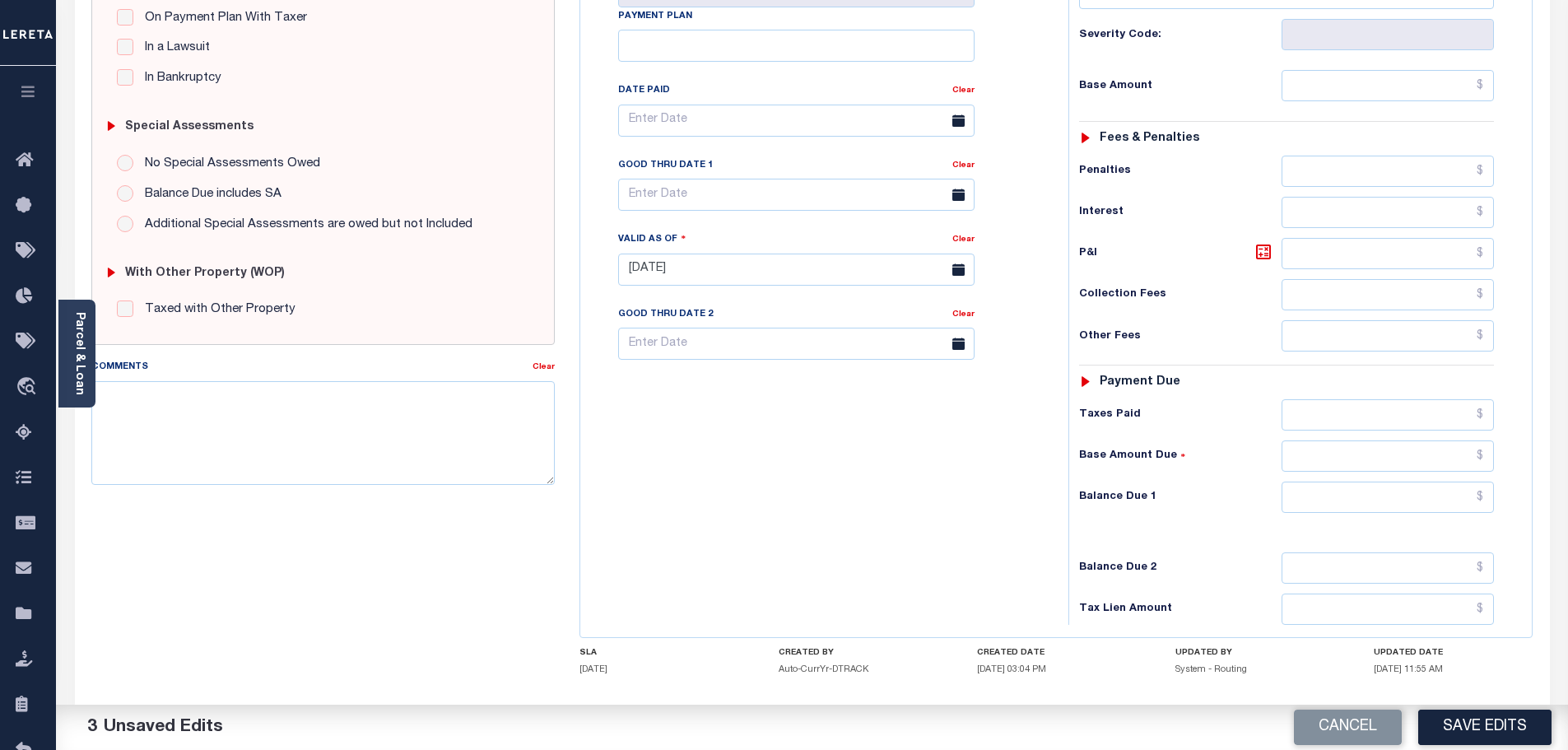
scroll to position [411, 0]
click at [1394, 480] on input "text" at bounding box center [1387, 495] width 213 height 31
type input "$0.00"
click at [1461, 727] on button "Save Edits" at bounding box center [1484, 727] width 133 height 36
checkbox input "false"
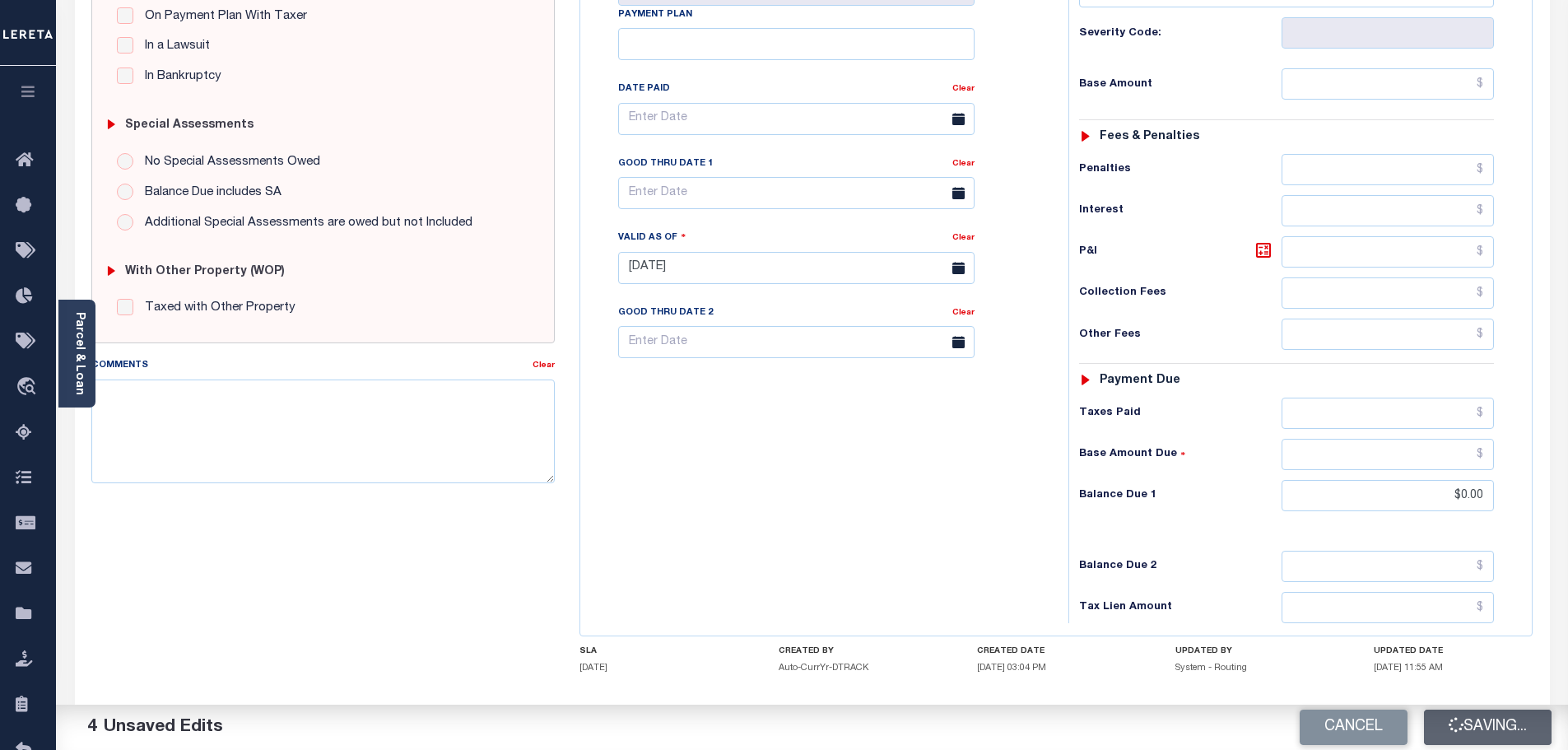
checkbox input "false"
type input "$0"
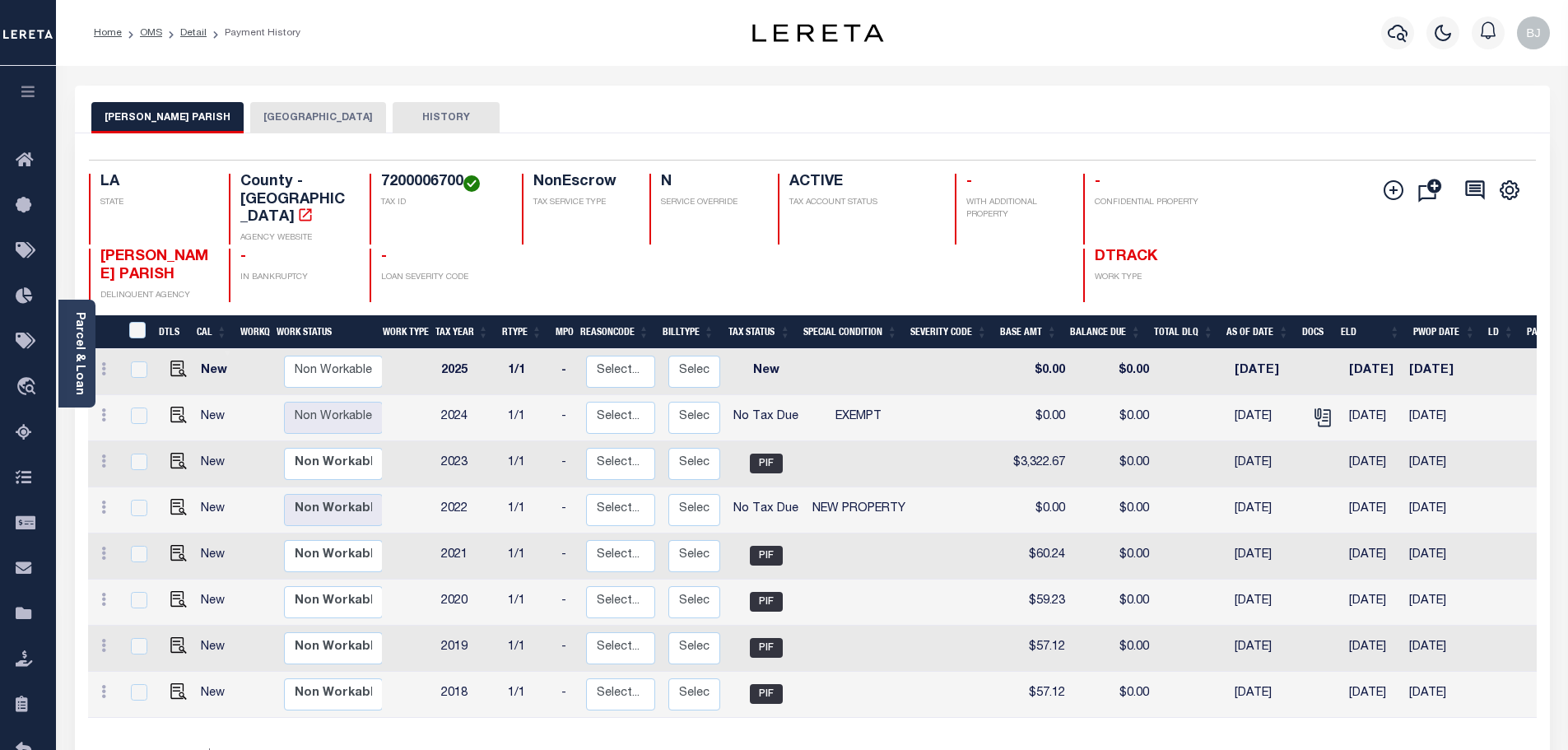
click at [296, 123] on button "BASTROP CITY" at bounding box center [318, 117] width 136 height 31
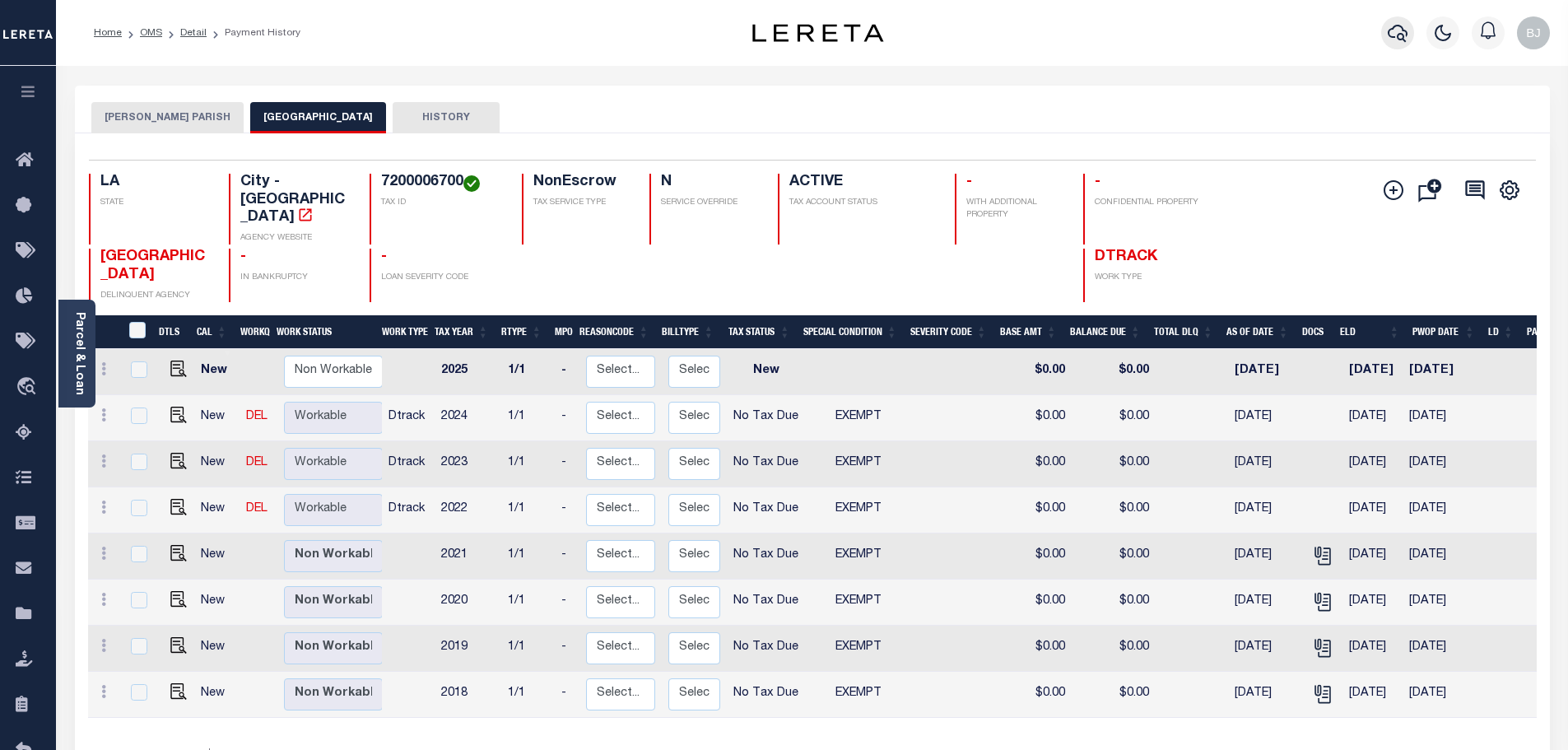
click at [1392, 35] on icon "button" at bounding box center [1397, 33] width 20 height 20
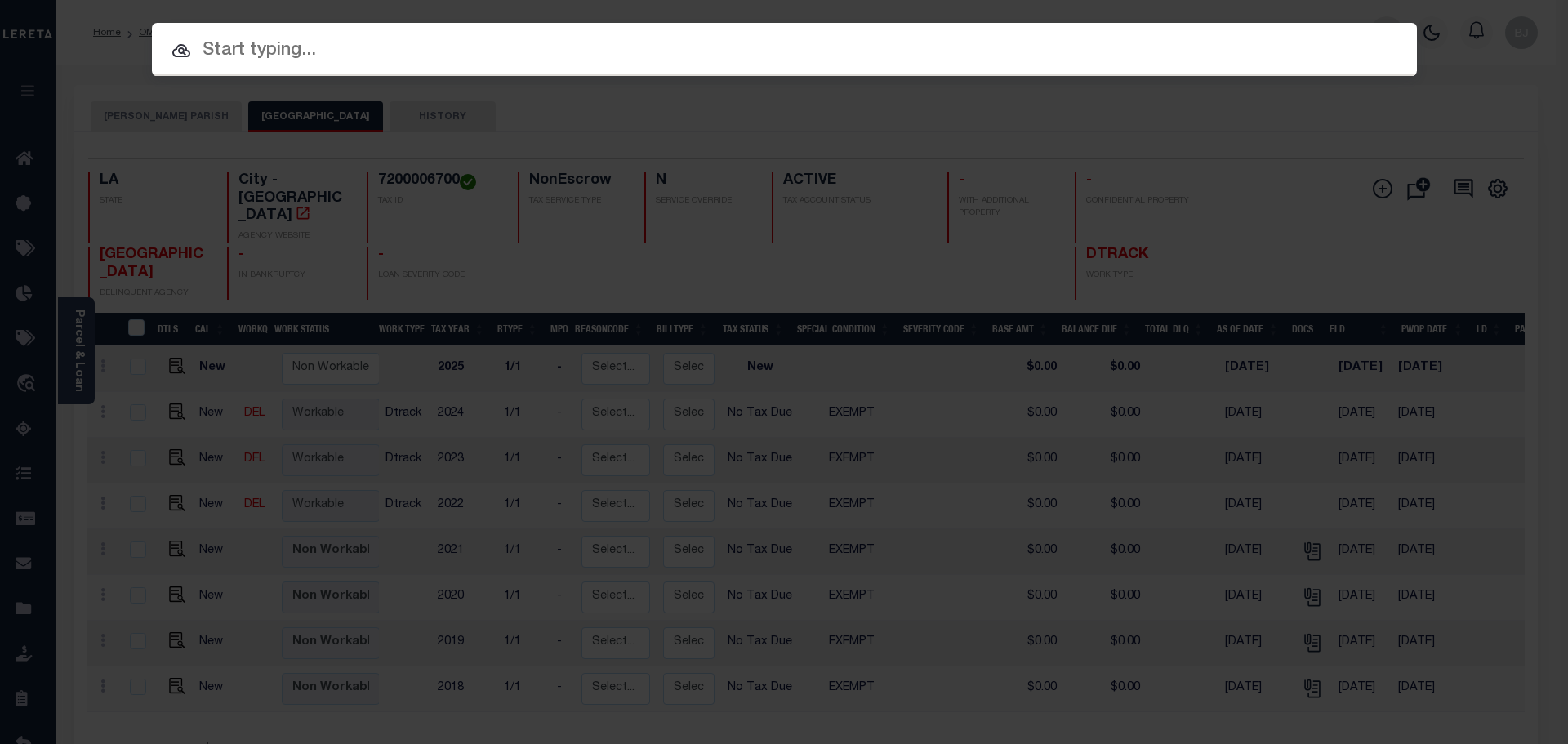
paste input "972200003291"
type input "972200003291"
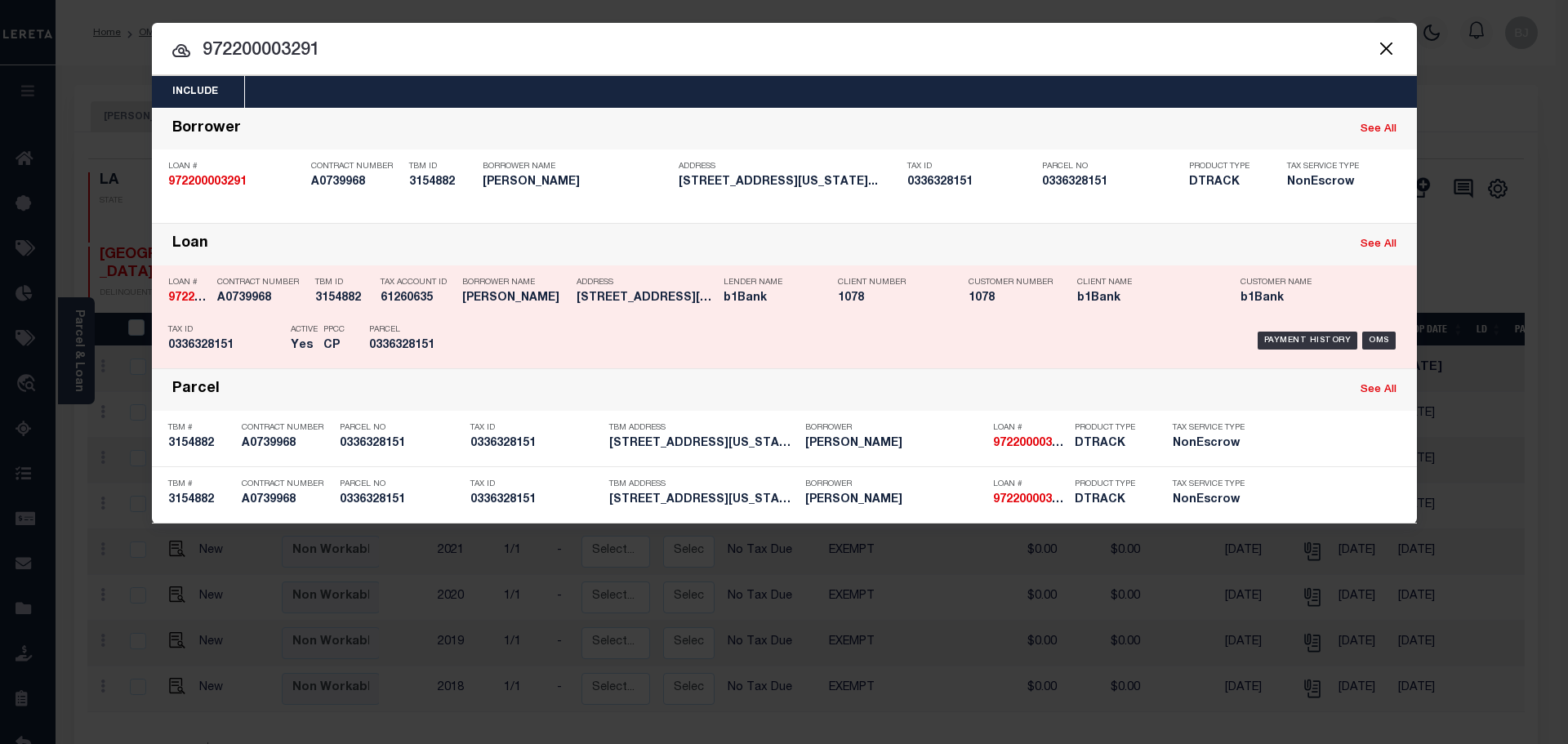
click at [467, 305] on h5 "AMY AMER" at bounding box center [515, 298] width 106 height 14
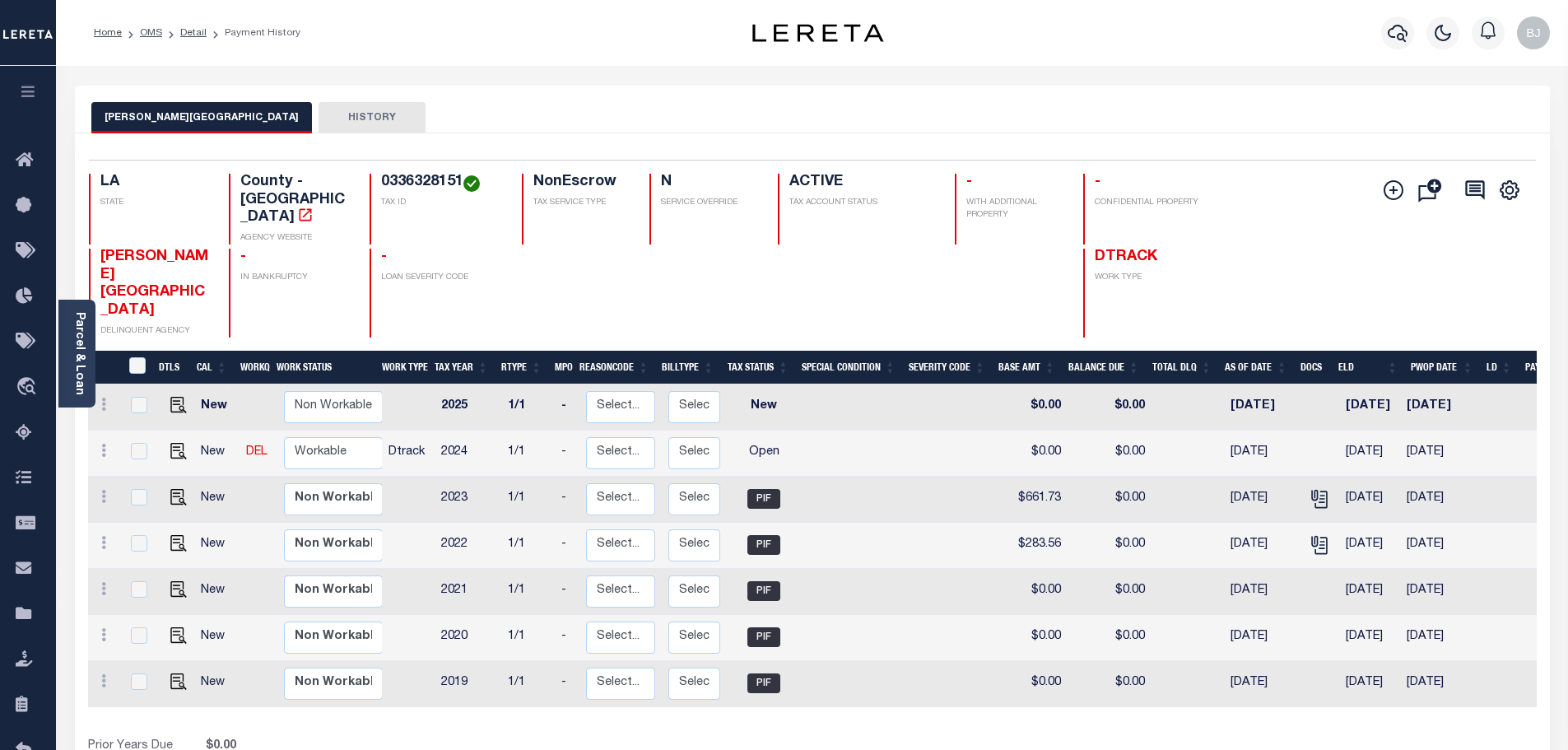
click at [404, 181] on h4 "0336328151" at bounding box center [441, 183] width 121 height 18
copy h4 "0336328151"
click at [166, 446] on link at bounding box center [175, 451] width 24 height 11
checkbox input "true"
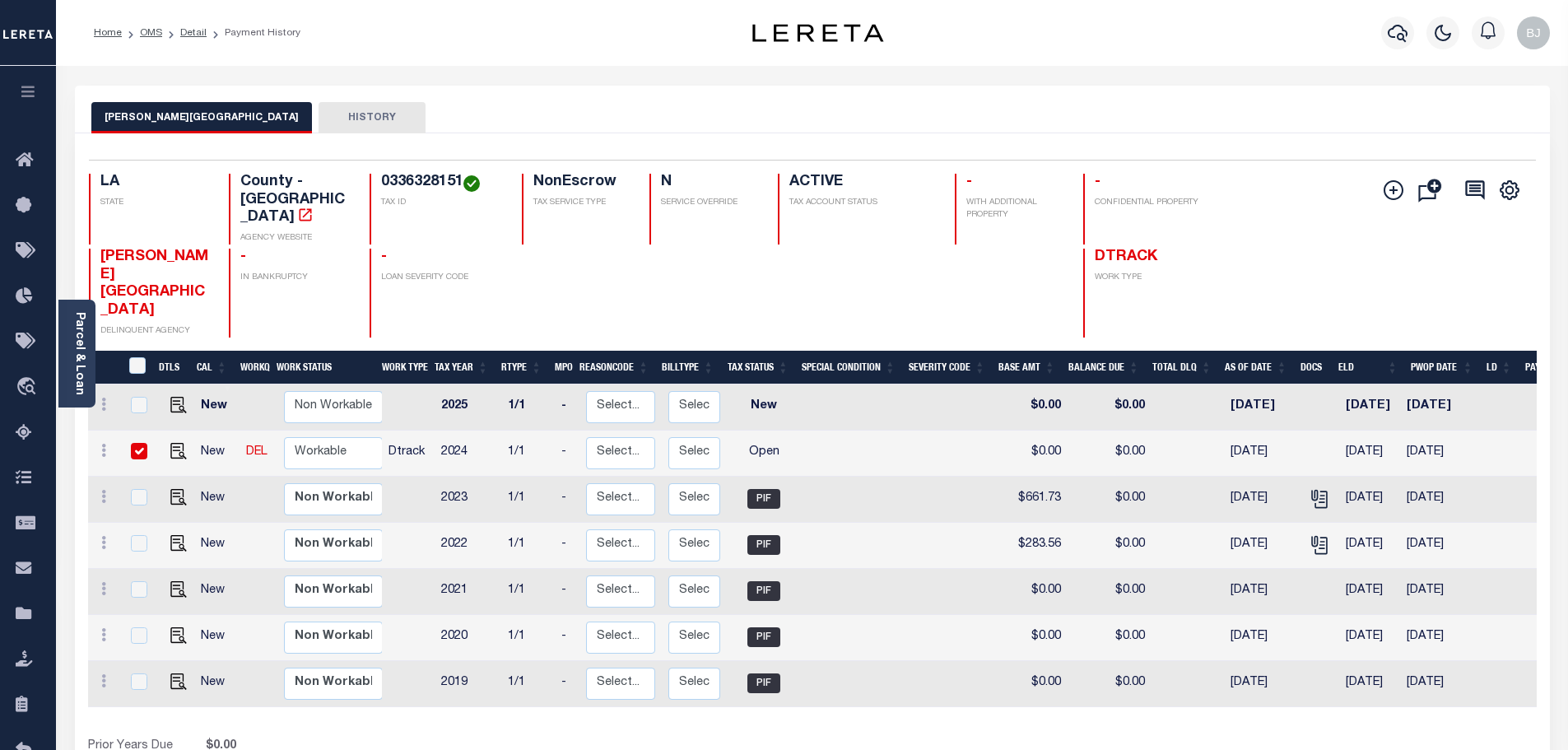
checkbox input "true"
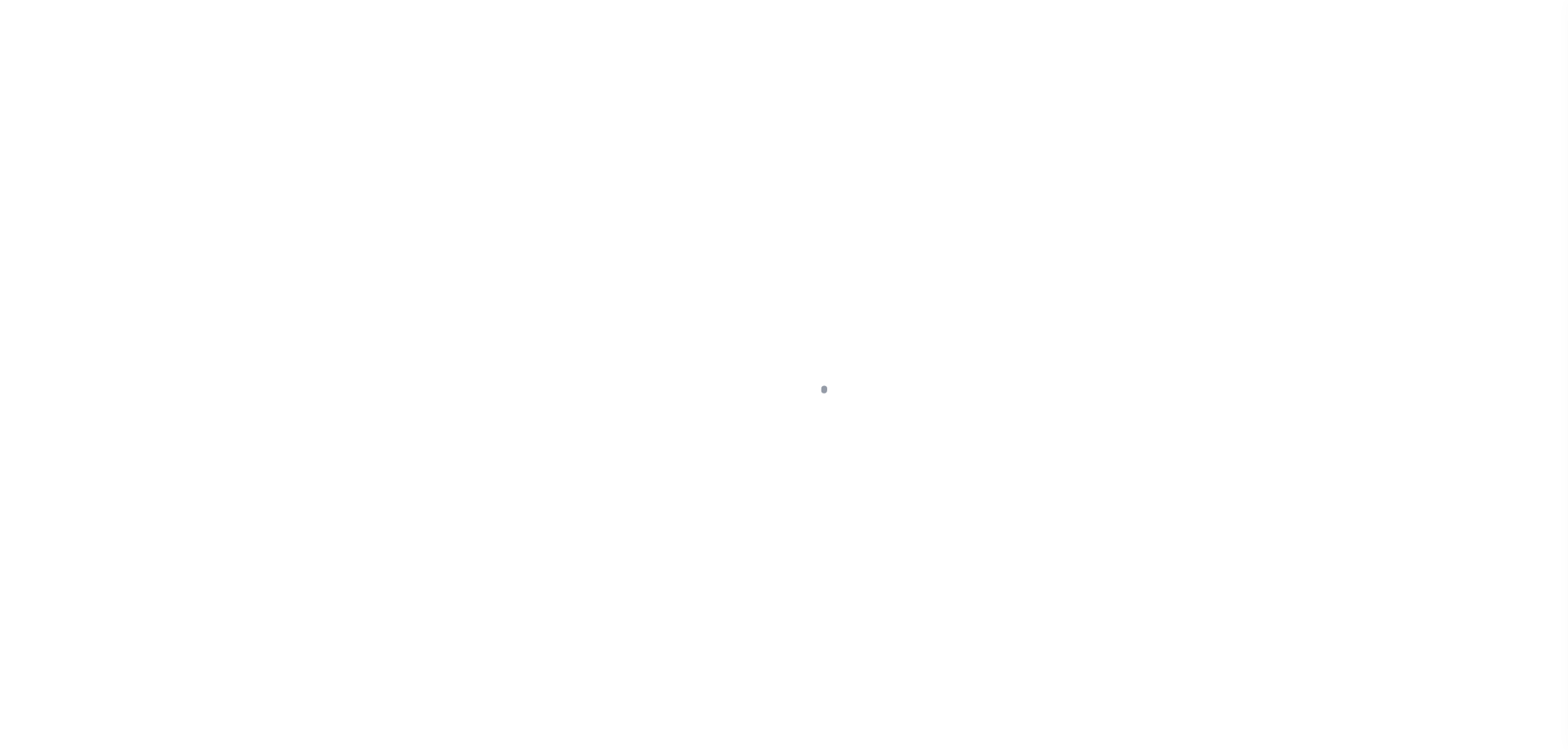
select select "OP2"
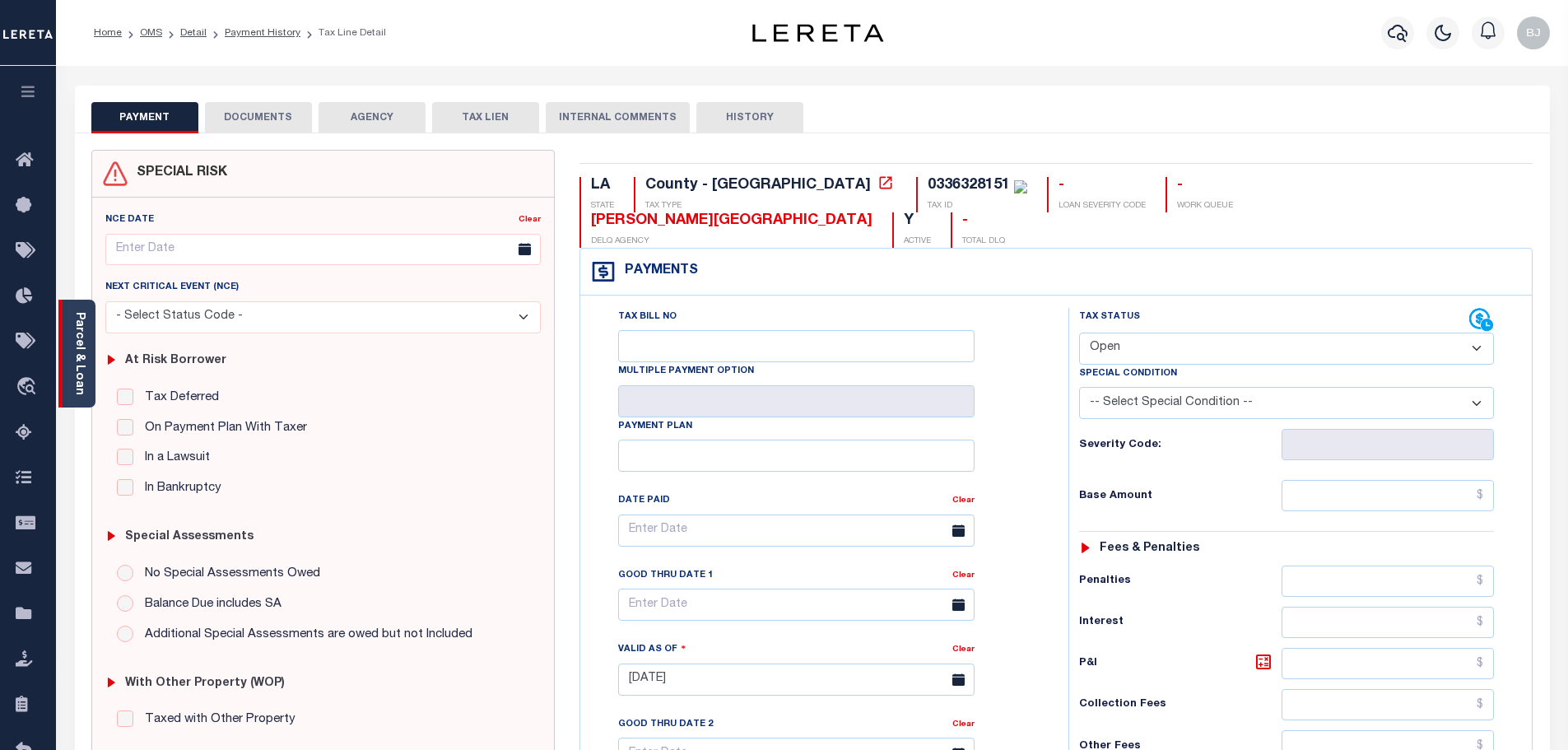
click at [77, 318] on link "Parcel & Loan" at bounding box center [78, 354] width 11 height 83
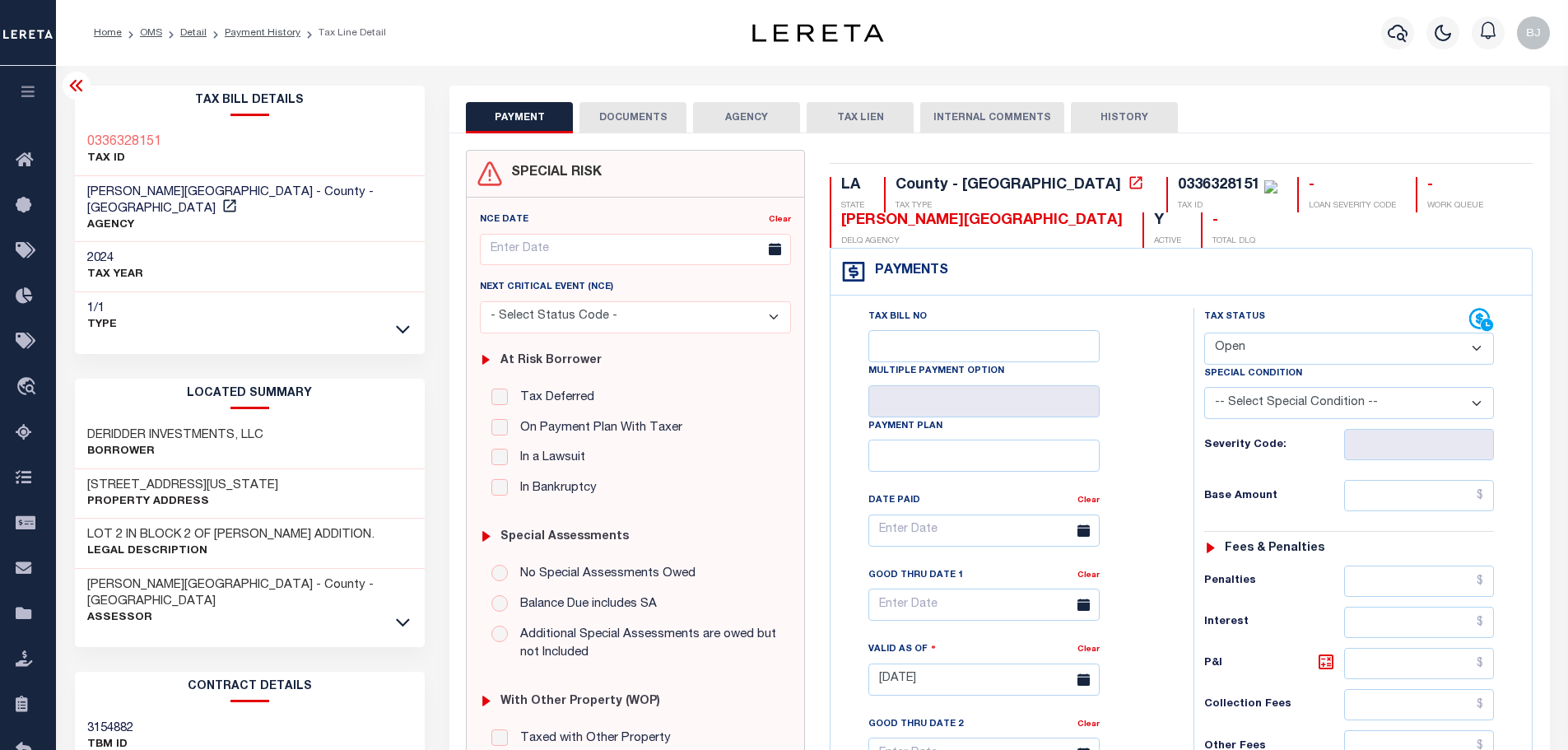
click at [112, 427] on h3 "DERIDDER INVESTMENTS, LLC" at bounding box center [175, 435] width 176 height 17
copy h3 "DERIDDER"
click at [1178, 180] on div "0336328151" at bounding box center [1219, 185] width 83 height 15
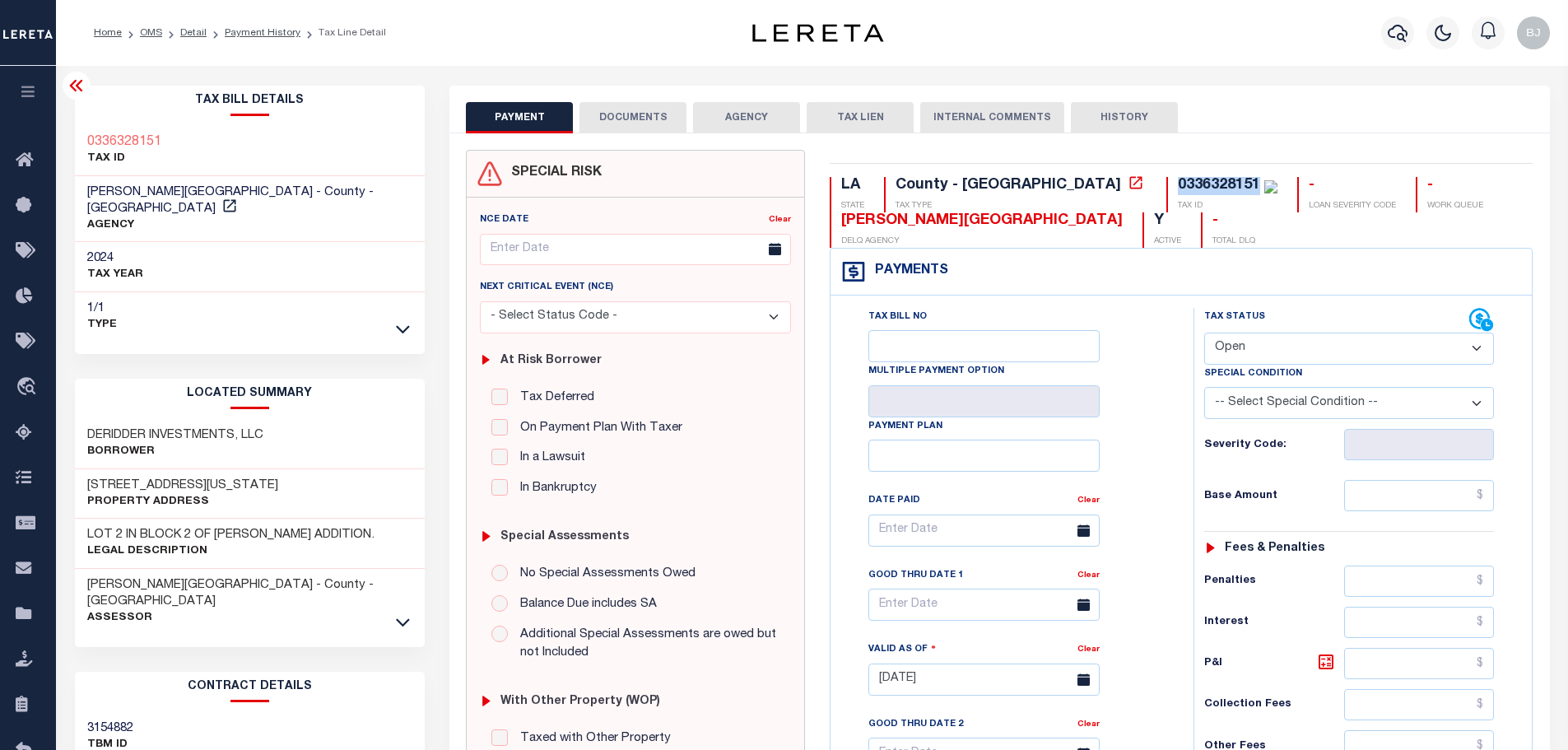
copy div "0336328151"
click at [1398, 510] on input "text" at bounding box center [1419, 495] width 150 height 31
paste input "646.64"
type input "$646.64"
type input "[DATE]"
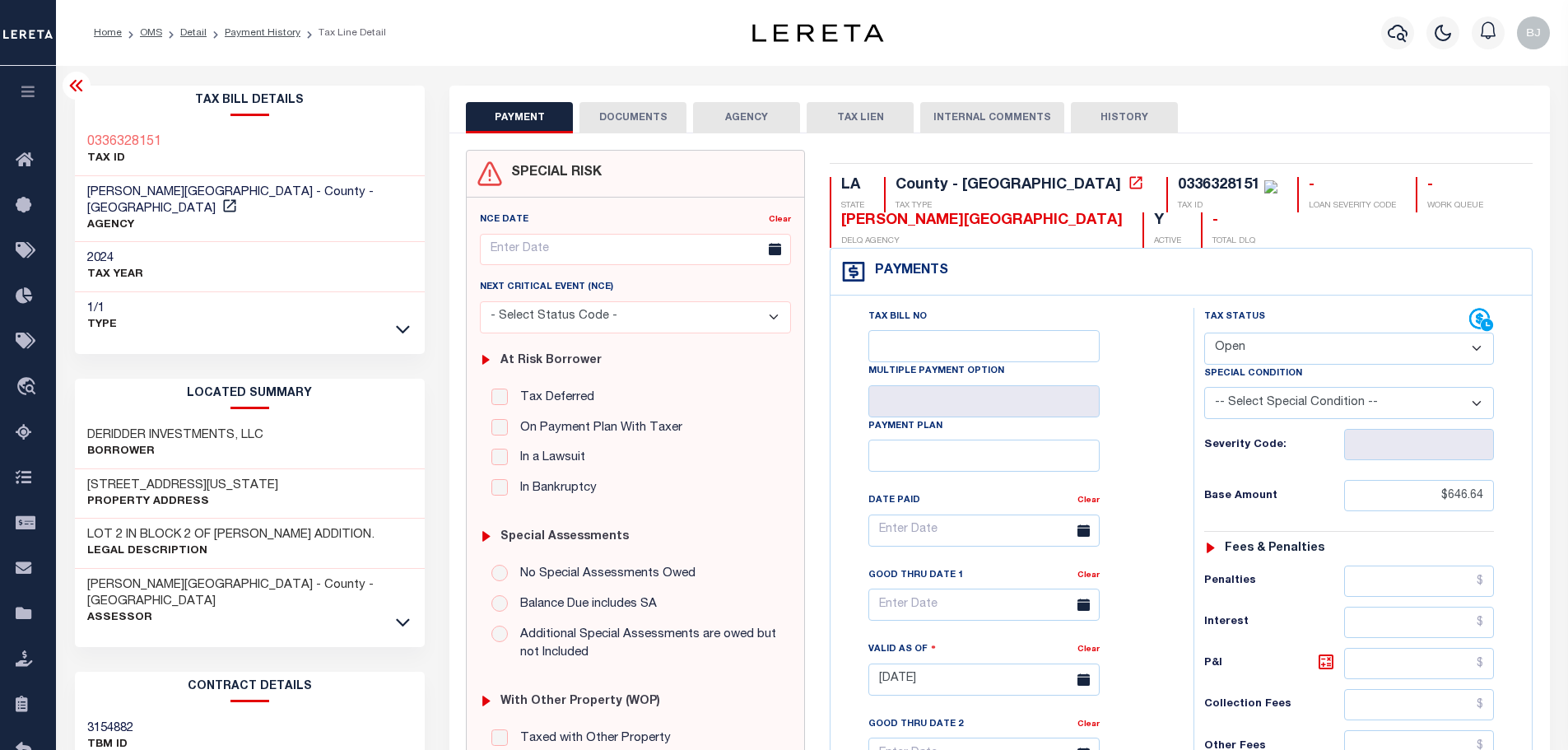
click at [1278, 339] on select "- Select Status Code - Open Due/Unpaid Paid Incomplete No Tax Due Internal Refu…" at bounding box center [1348, 348] width 289 height 32
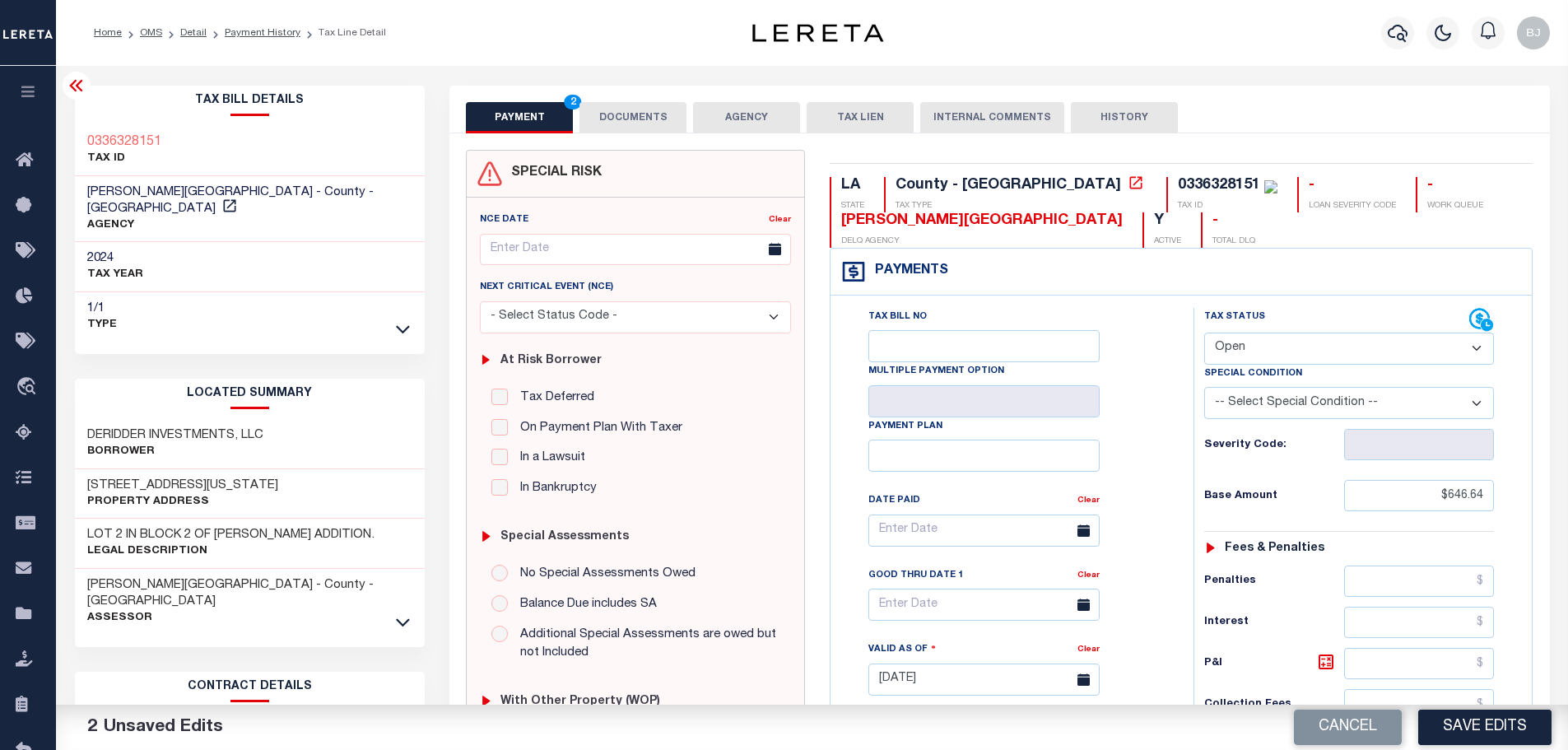
select select "PYD"
click at [1204, 333] on select "- Select Status Code - Open Due/Unpaid Paid Incomplete No Tax Due Internal Refu…" at bounding box center [1348, 348] width 289 height 32
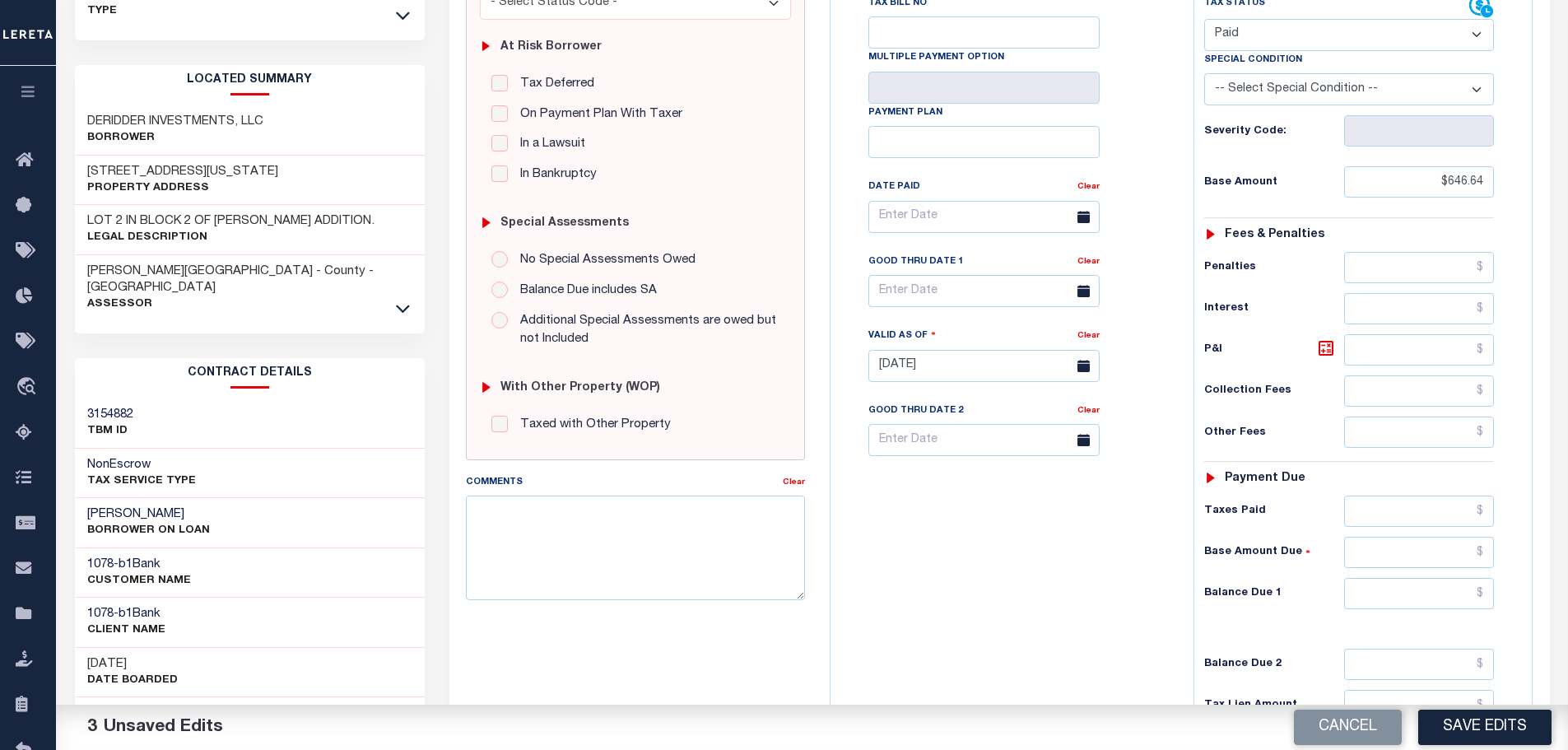
scroll to position [329, 0]
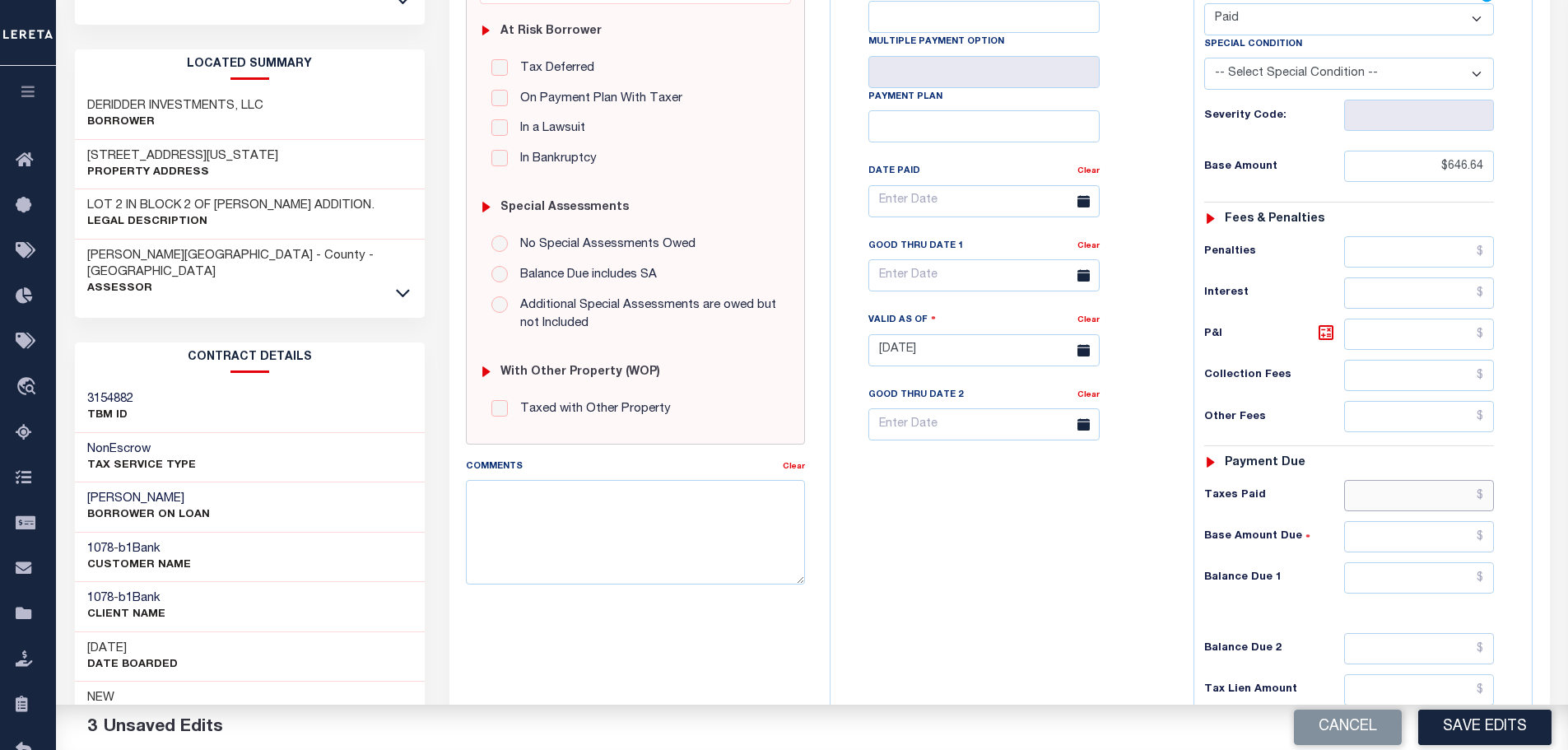
click at [1406, 492] on input "text" at bounding box center [1419, 495] width 150 height 31
paste input "646.64"
type input "$646.64"
click at [1458, 576] on input "text" at bounding box center [1419, 578] width 150 height 31
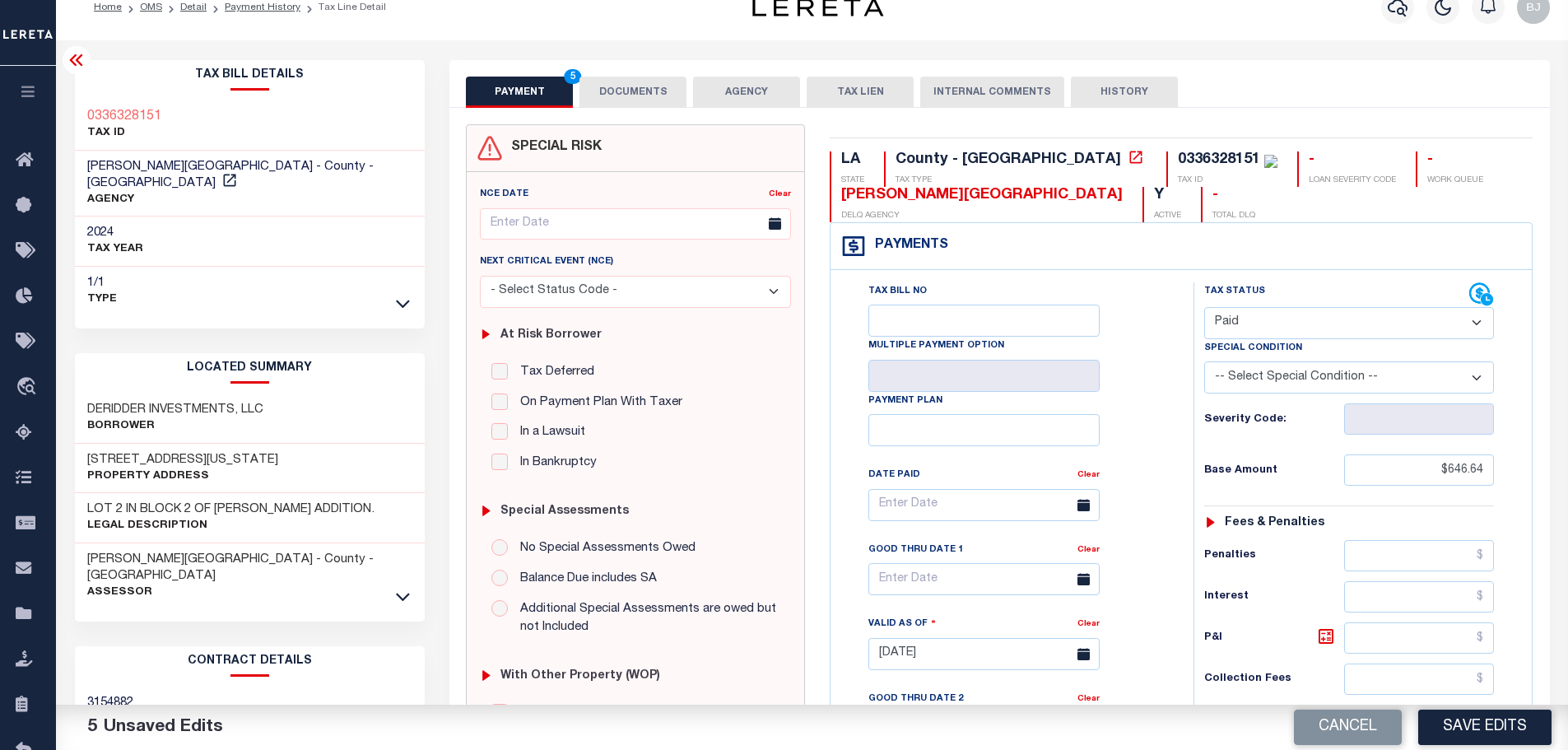
type input "$0.00"
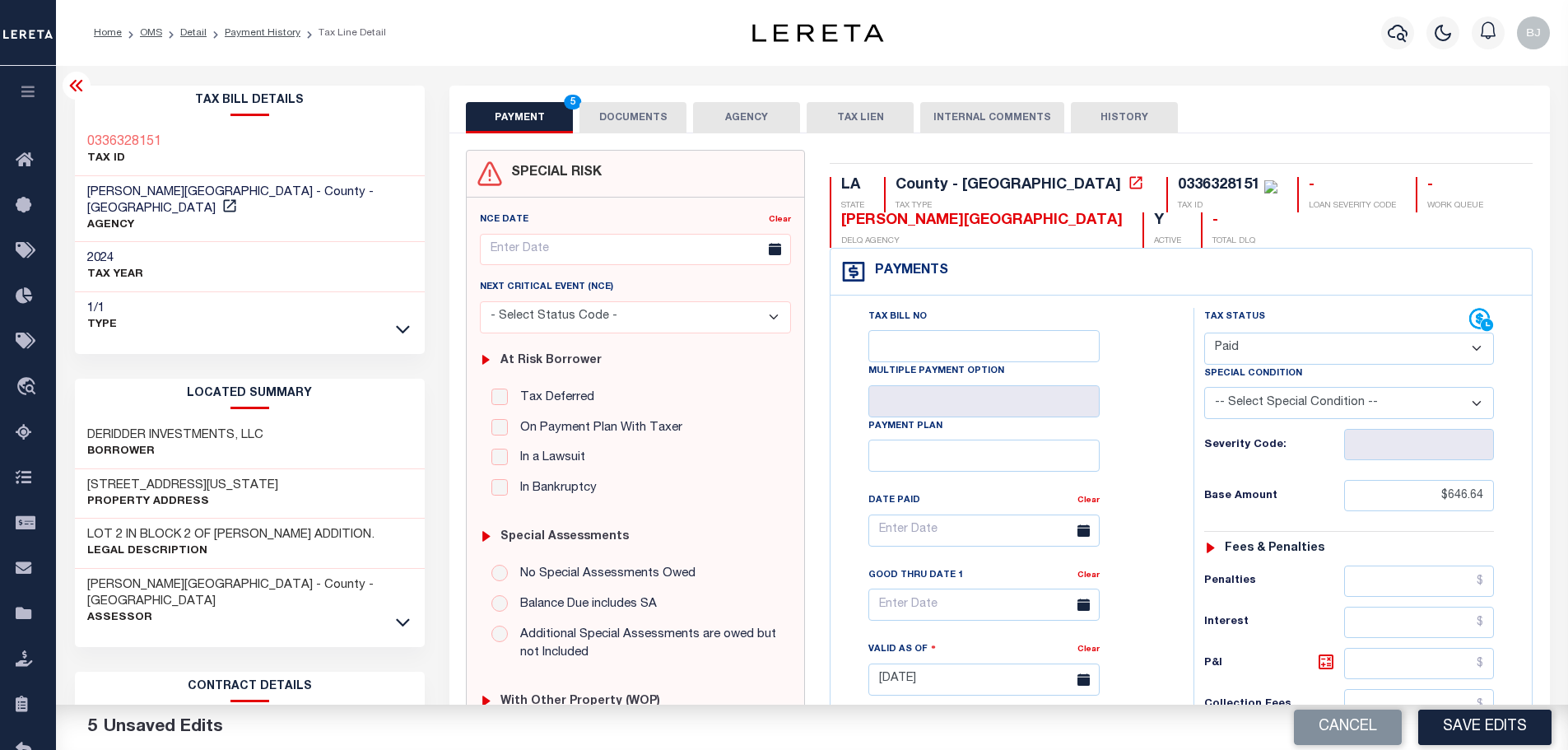
click at [626, 116] on button "DOCUMENTS" at bounding box center [633, 117] width 107 height 31
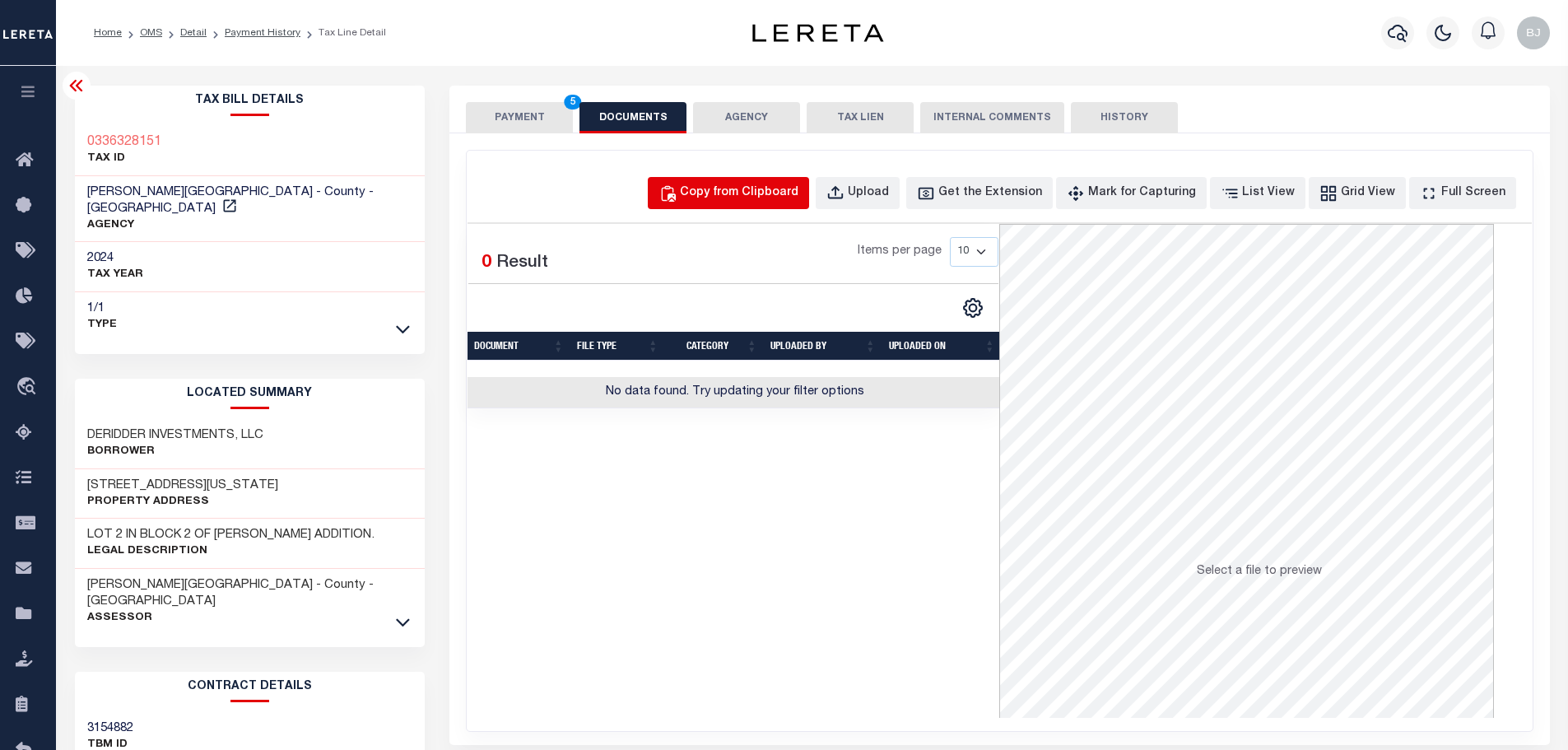
click at [763, 195] on div "Copy from Clipboard" at bounding box center [739, 193] width 118 height 18
select select "POP"
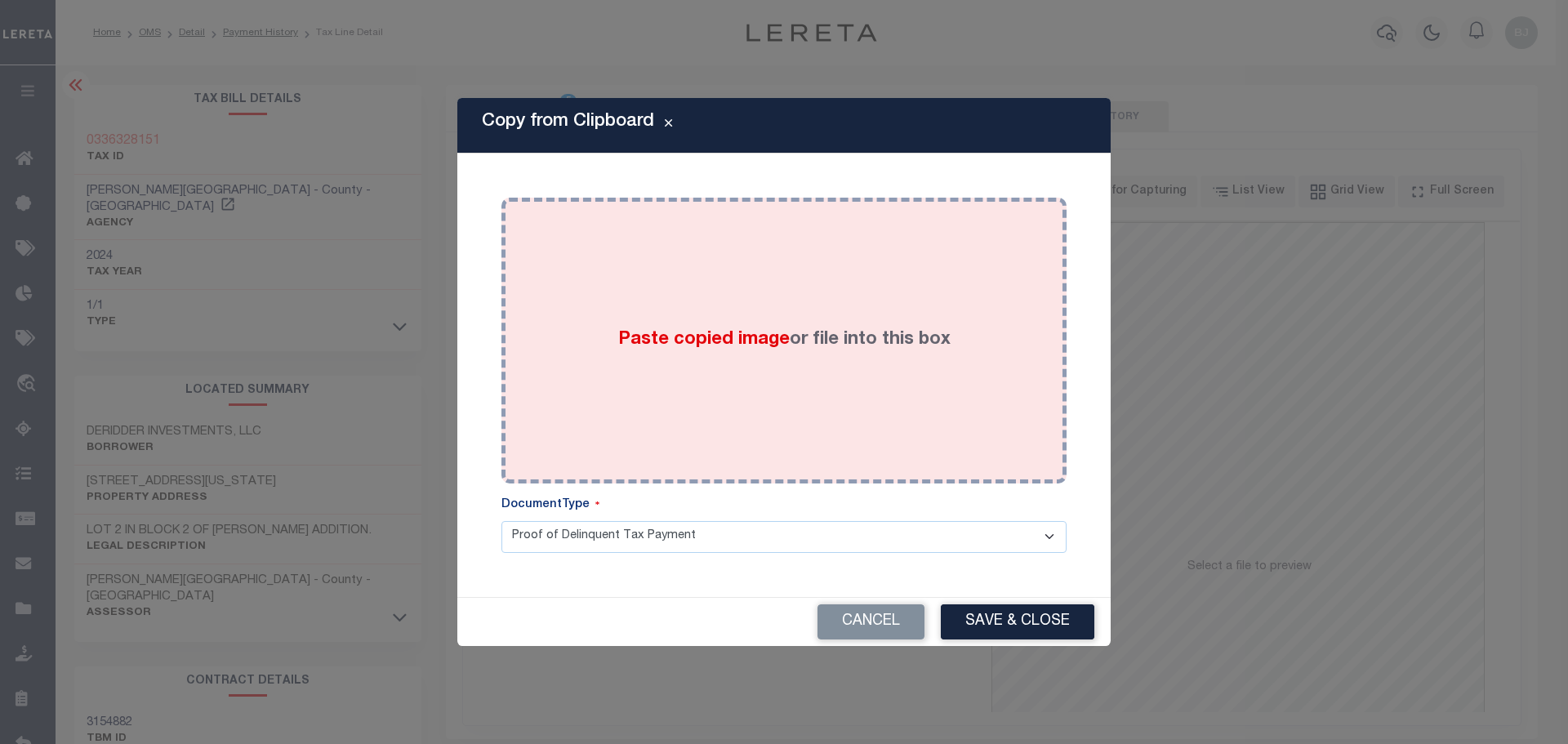
click at [803, 268] on div "Paste copied image or file into this box" at bounding box center [784, 340] width 541 height 261
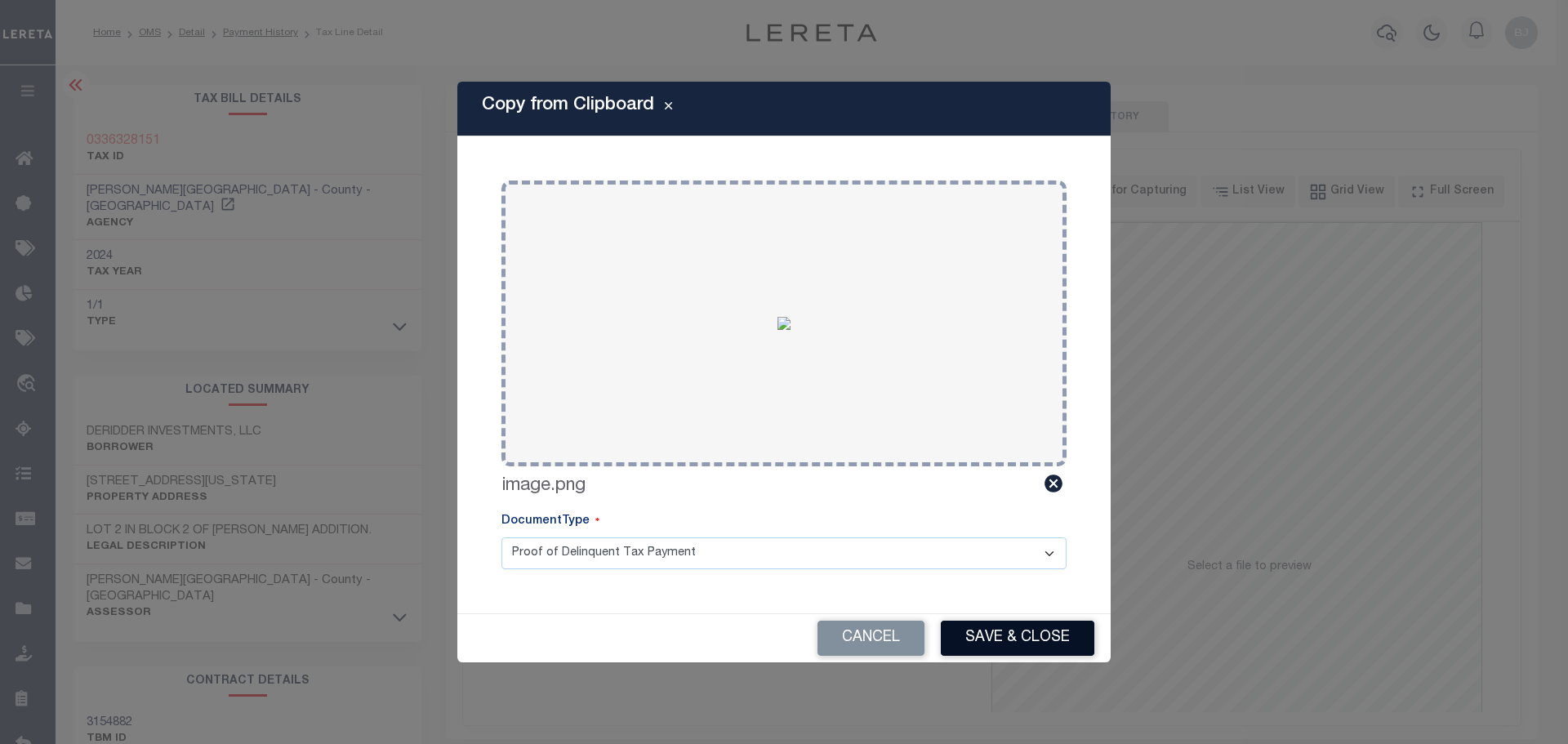
click at [1001, 635] on button "Save & Close" at bounding box center [1018, 638] width 154 height 35
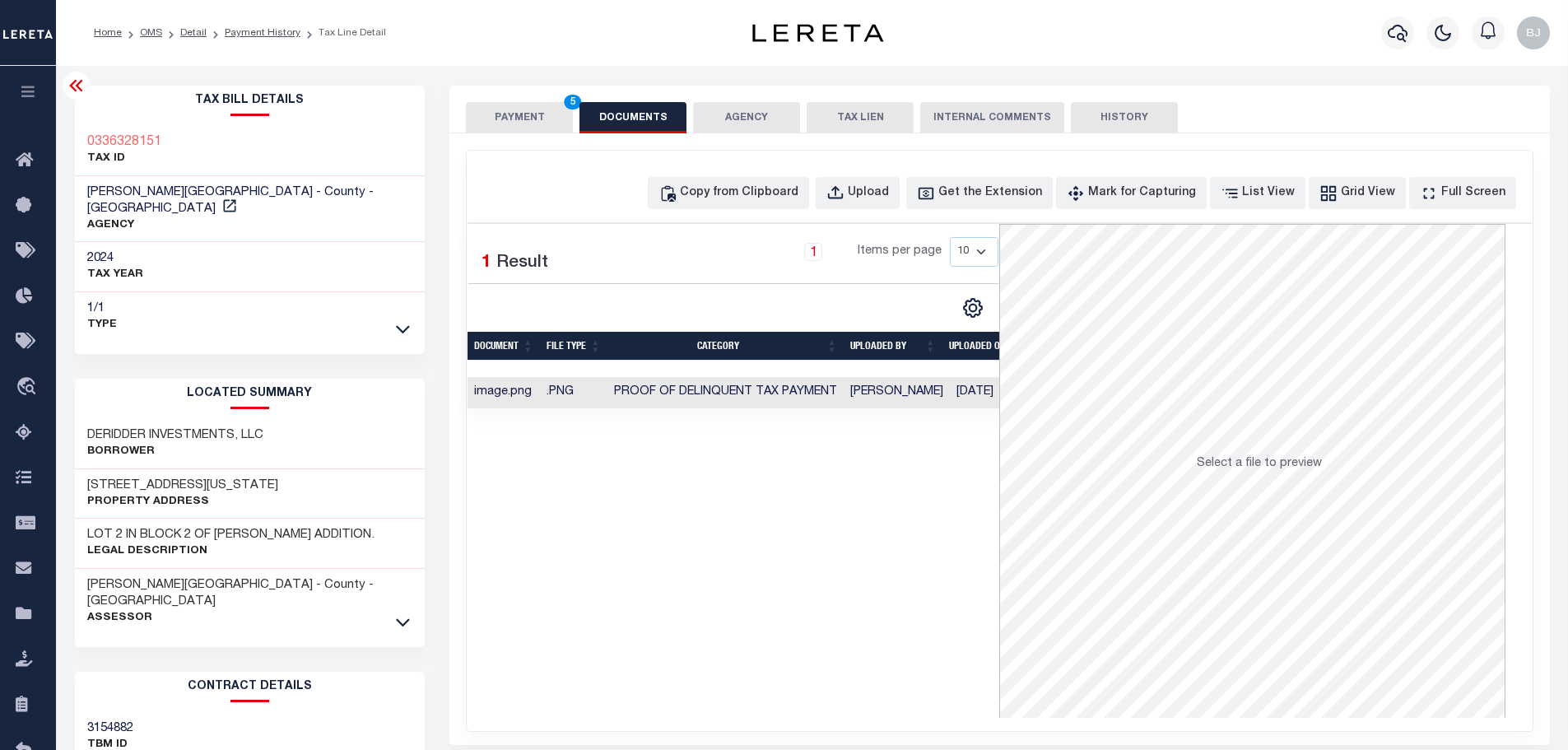
click at [534, 148] on div "SPECIAL RISK NCE Date Clear" at bounding box center [1000, 438] width 1100 height 611
click at [522, 134] on div "SPECIAL RISK NCE Date Clear" at bounding box center [1000, 438] width 1100 height 611
click at [497, 121] on button "PAYMENT 5" at bounding box center [519, 117] width 107 height 31
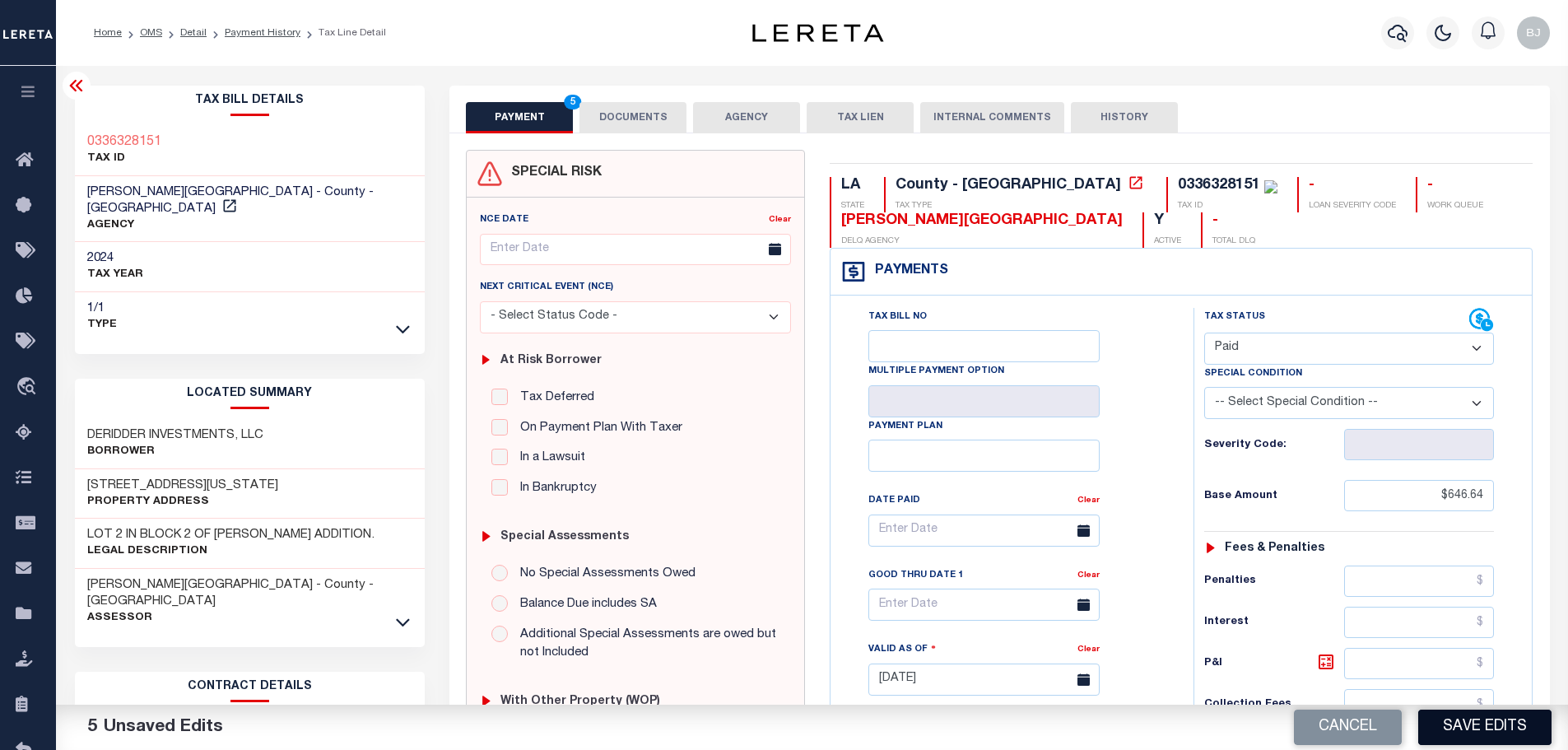
click at [1486, 723] on button "Save Edits" at bounding box center [1484, 727] width 133 height 36
checkbox input "false"
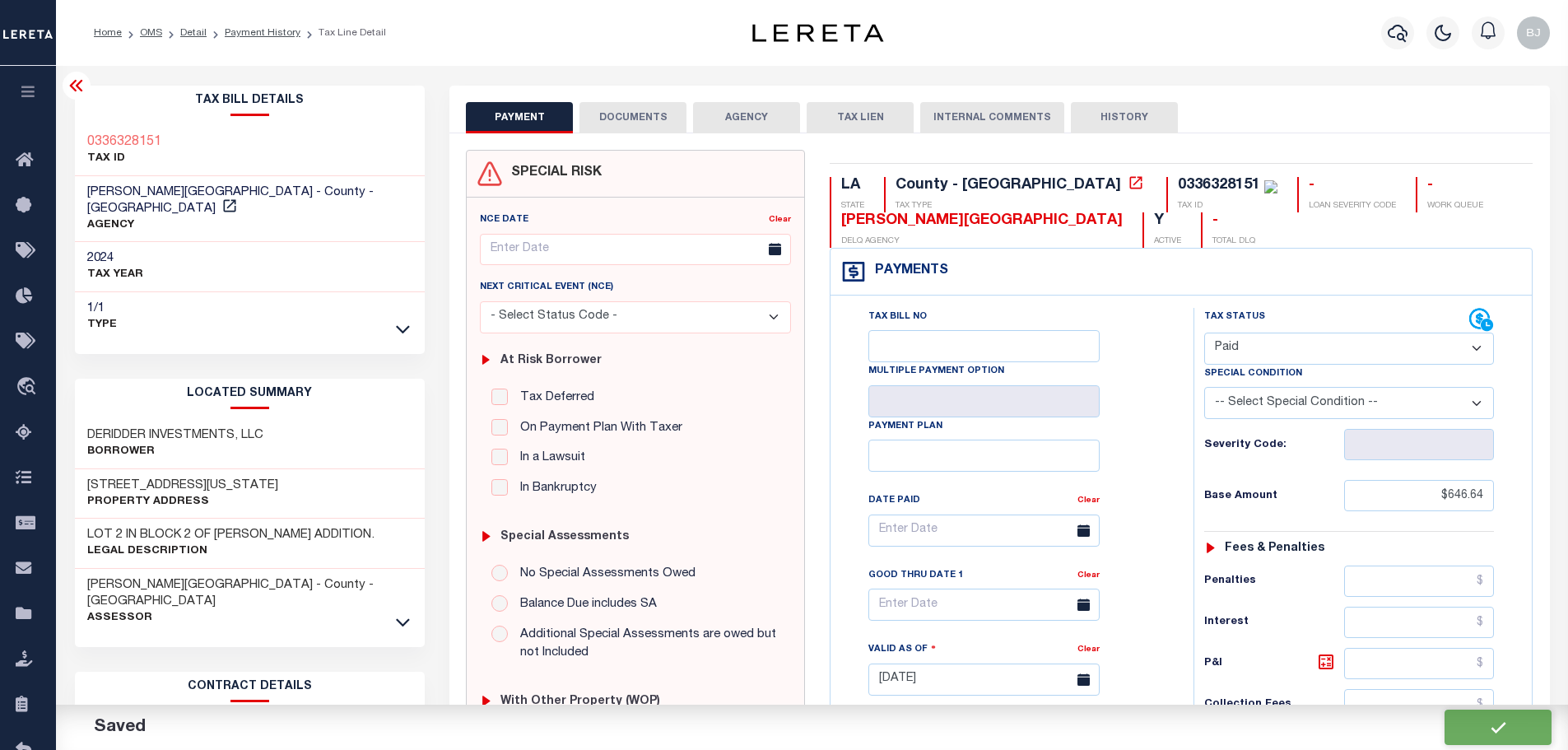
type input "$646.64"
type input "$0"
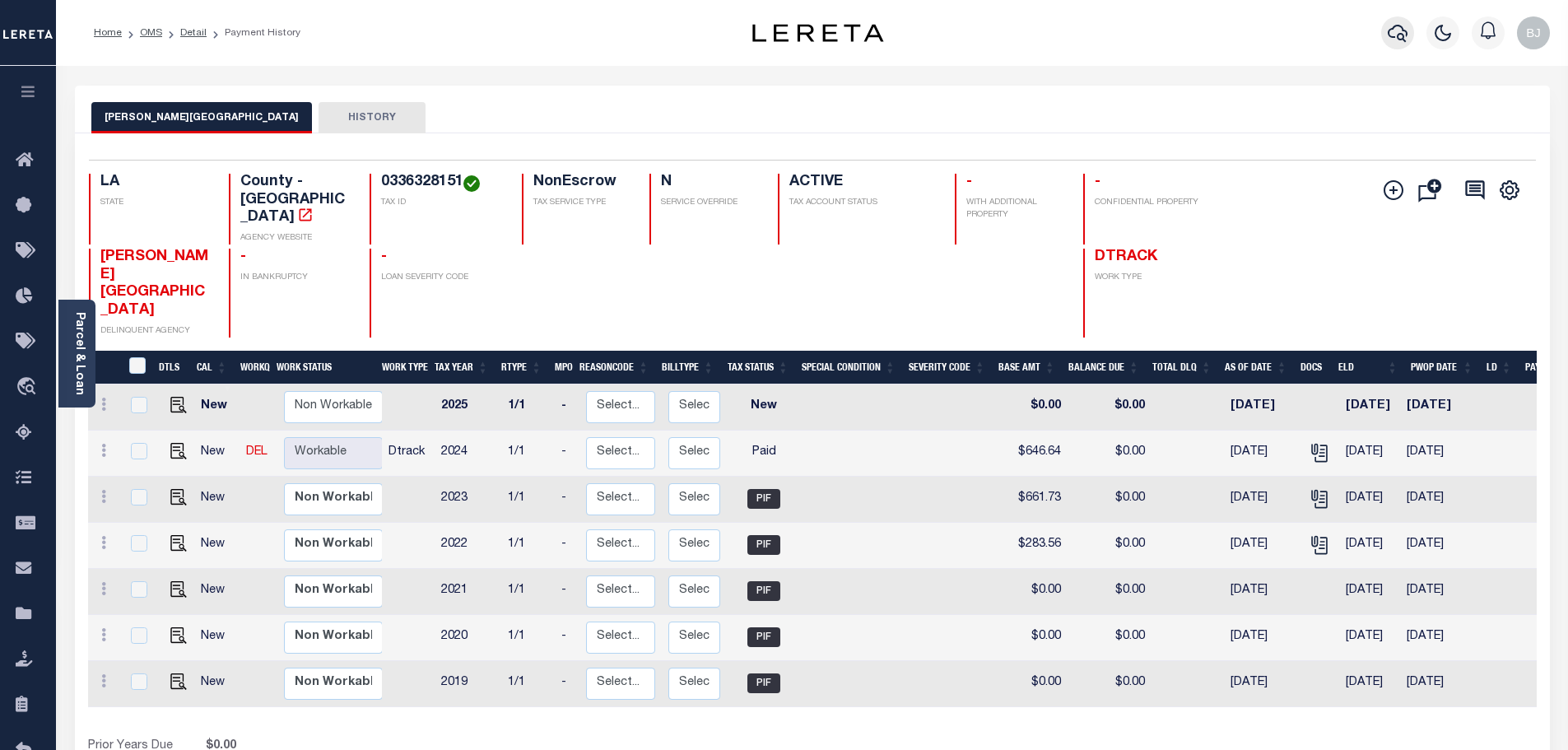
click at [1390, 31] on icon "button" at bounding box center [1397, 33] width 20 height 20
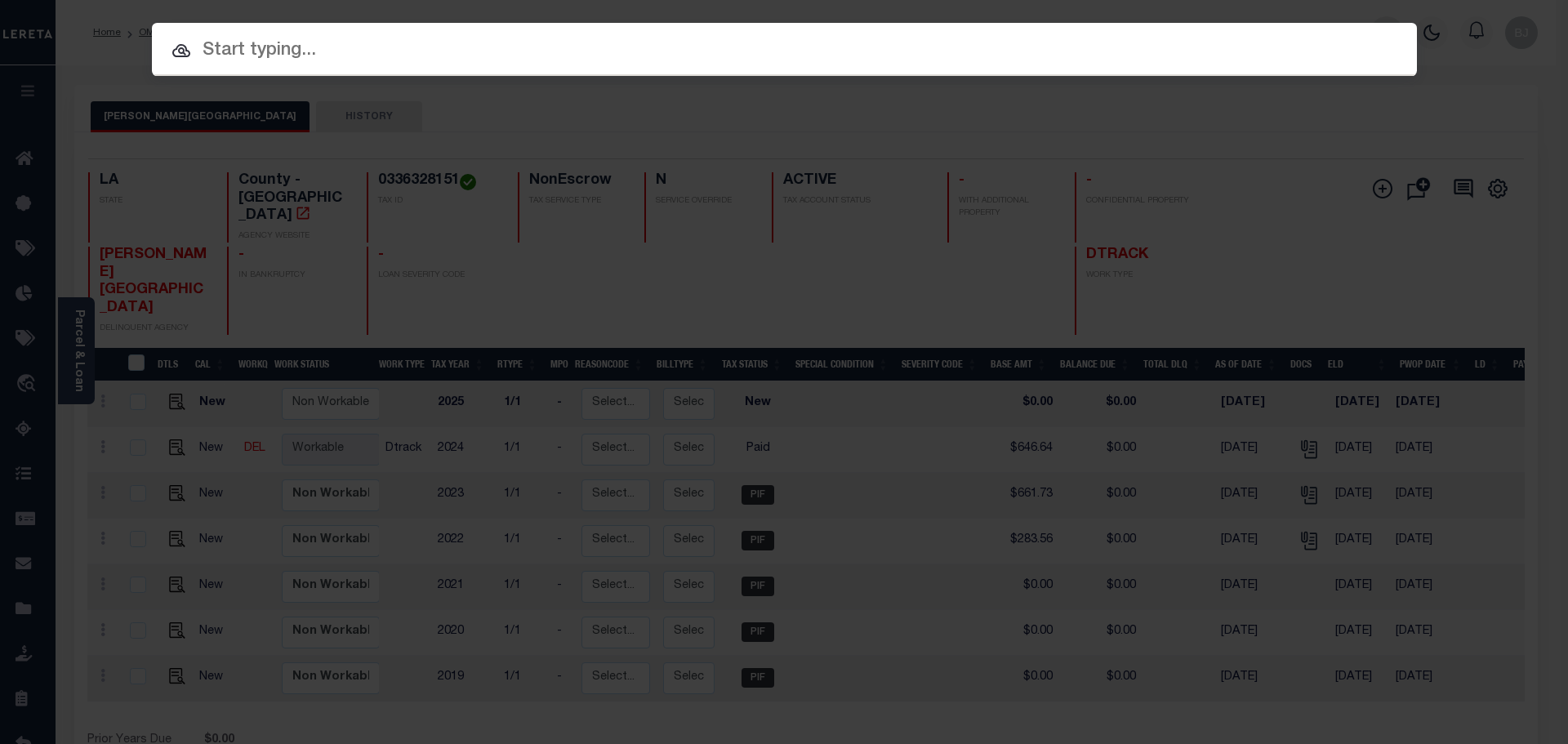
paste input "001201837397"
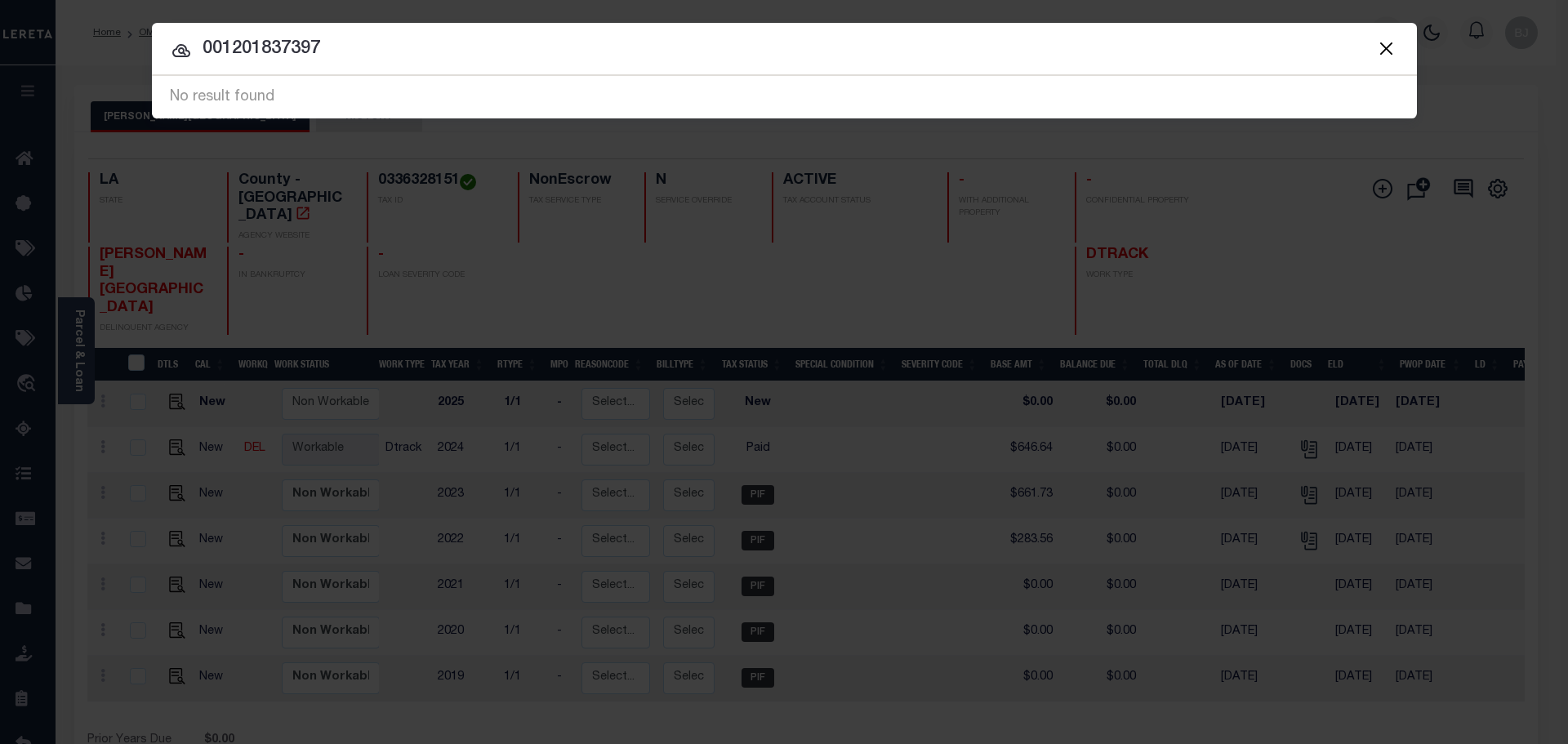
click at [756, 49] on input "001201837397" at bounding box center [784, 49] width 1265 height 28
paste input "0604819380"
type input "0604819380"
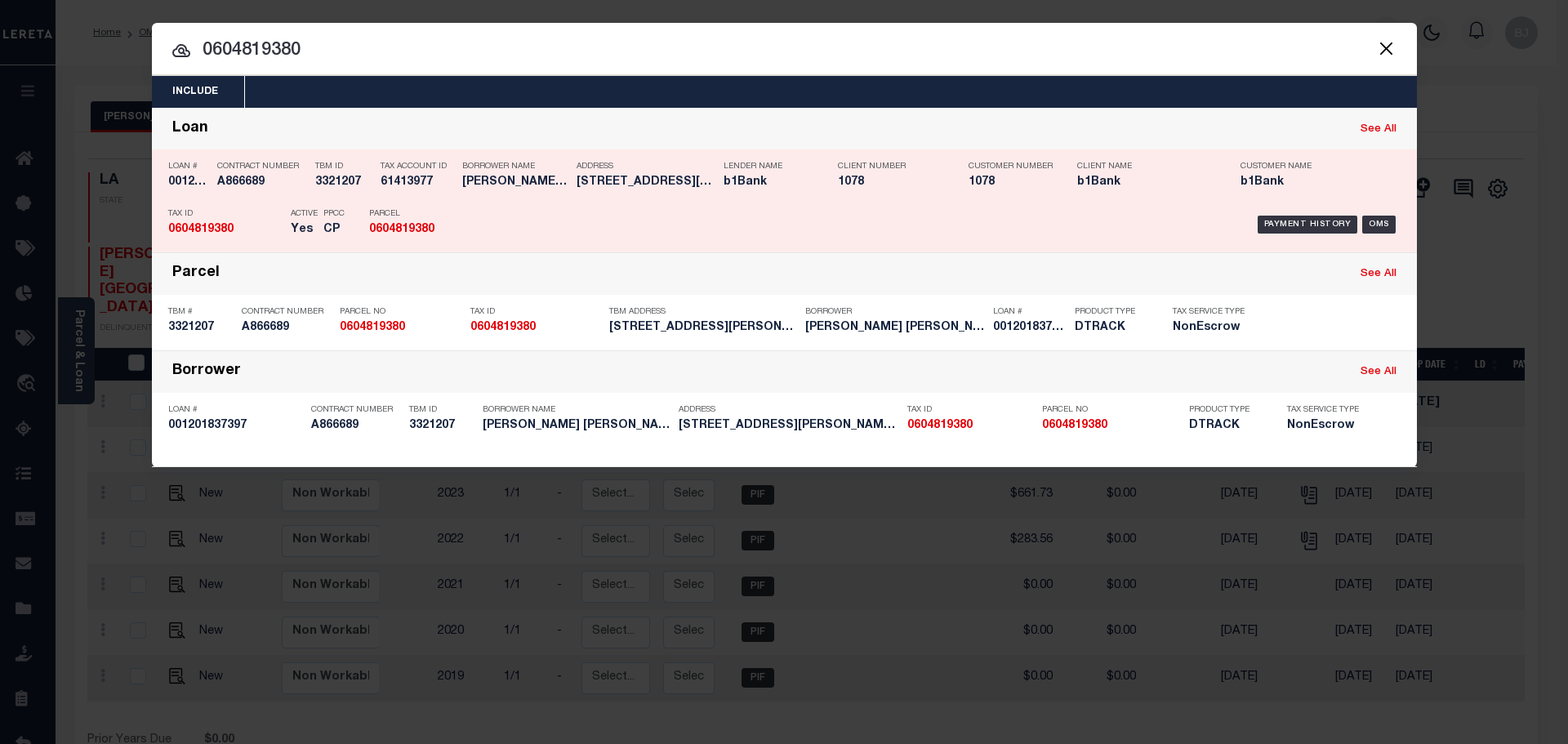
click at [703, 230] on div "Payment History OMS" at bounding box center [934, 224] width 933 height 47
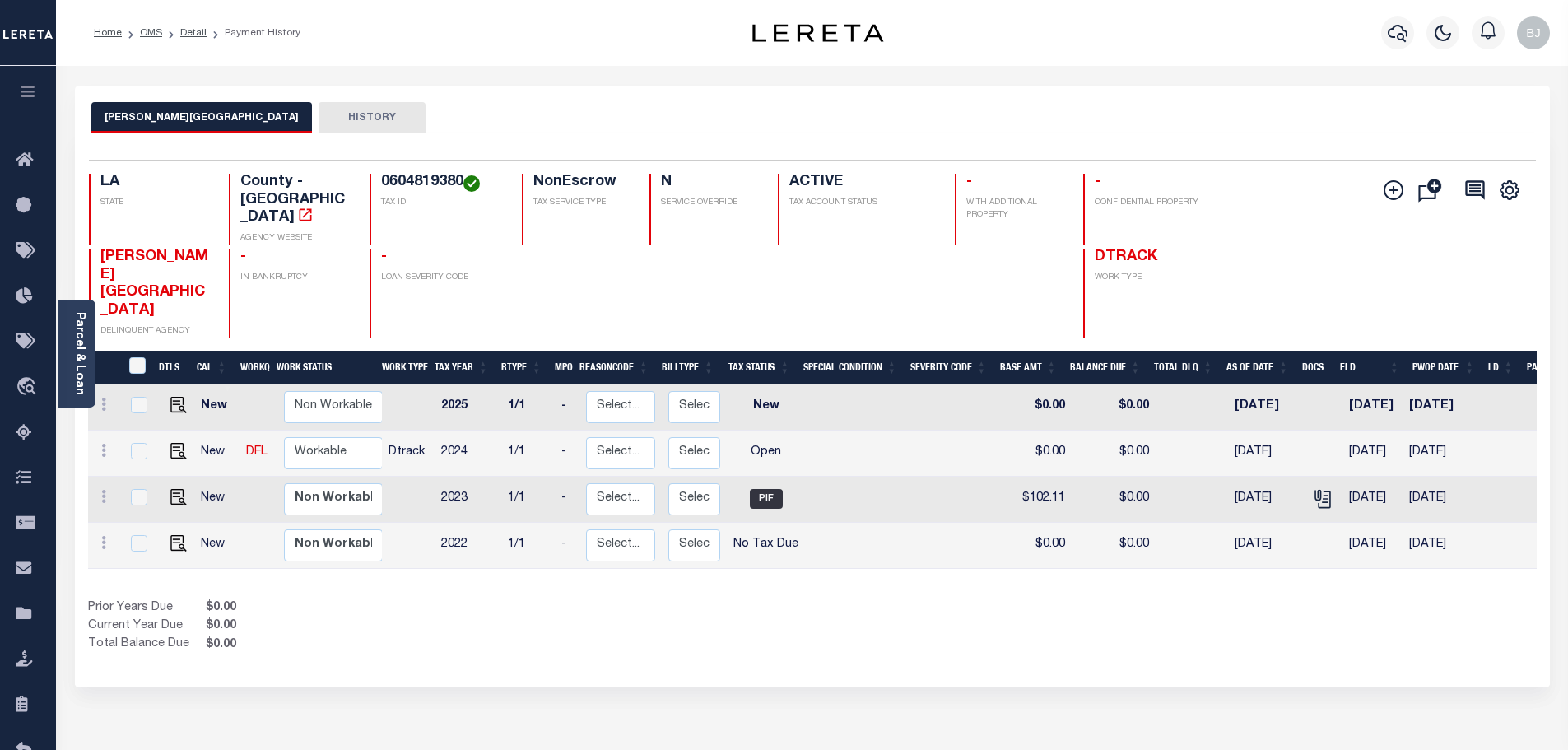
click at [411, 182] on h4 "0604819380" at bounding box center [441, 183] width 121 height 18
copy h4 "0604819380"
click at [182, 442] on img "" at bounding box center [178, 450] width 17 height 17
checkbox input "true"
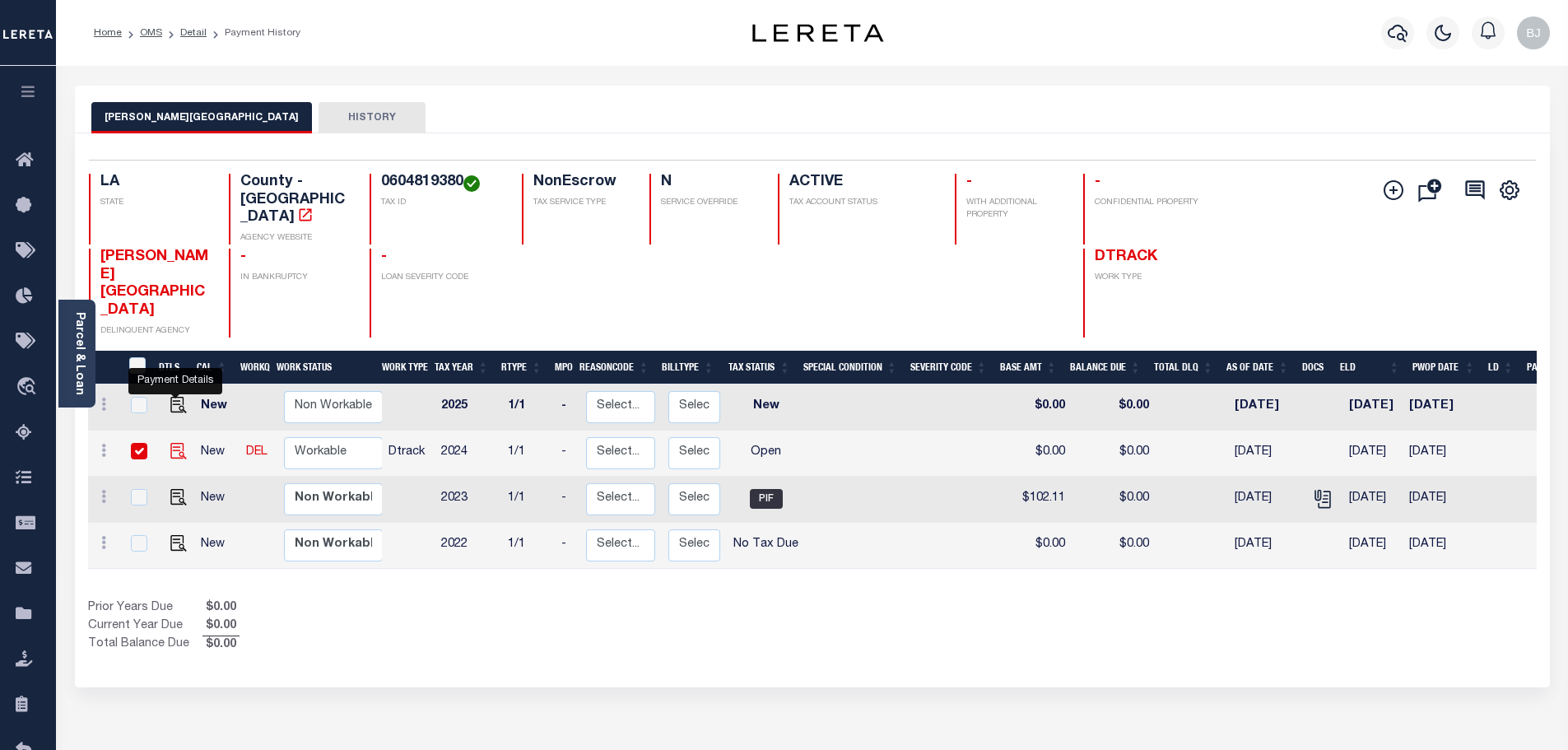
checkbox input "true"
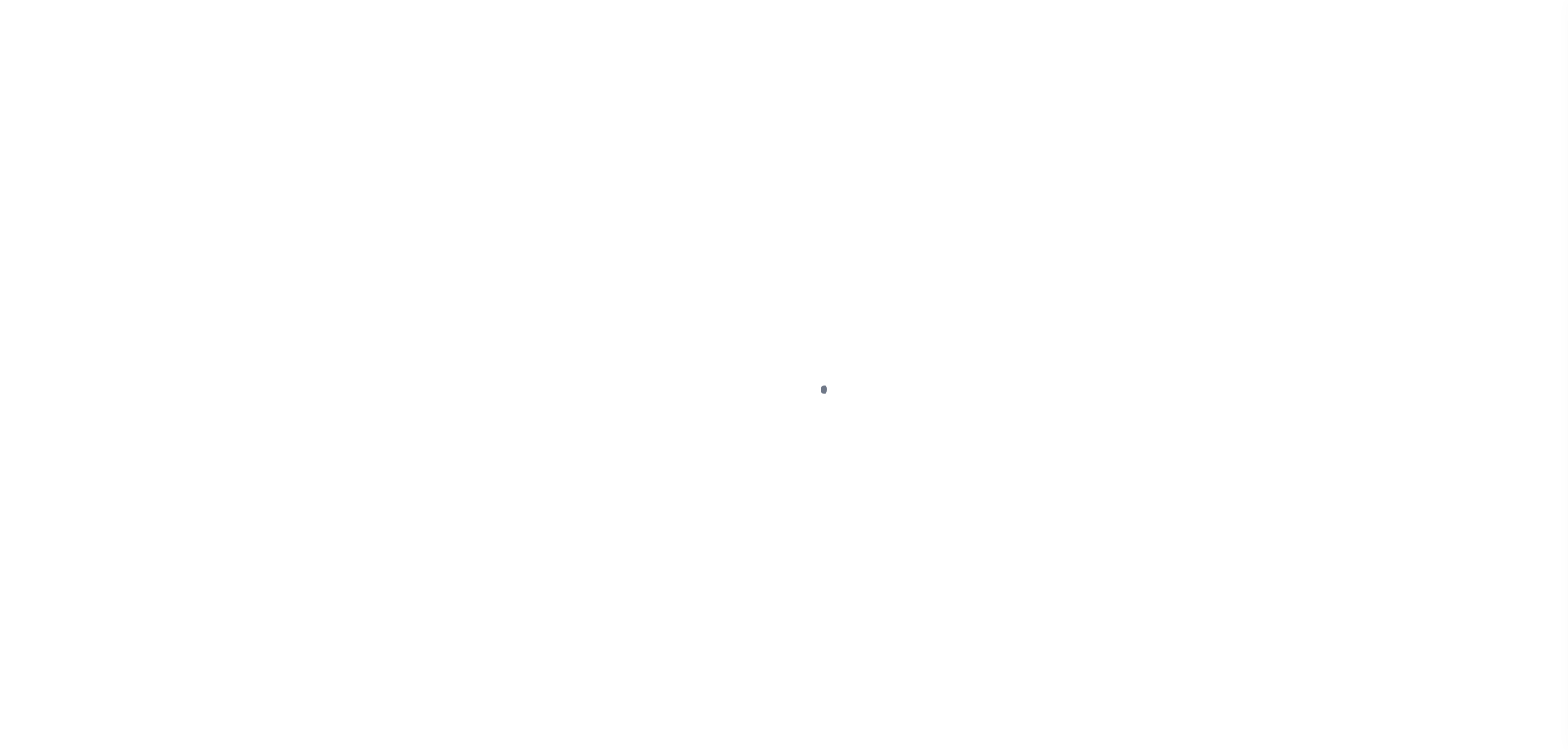
select select "OP2"
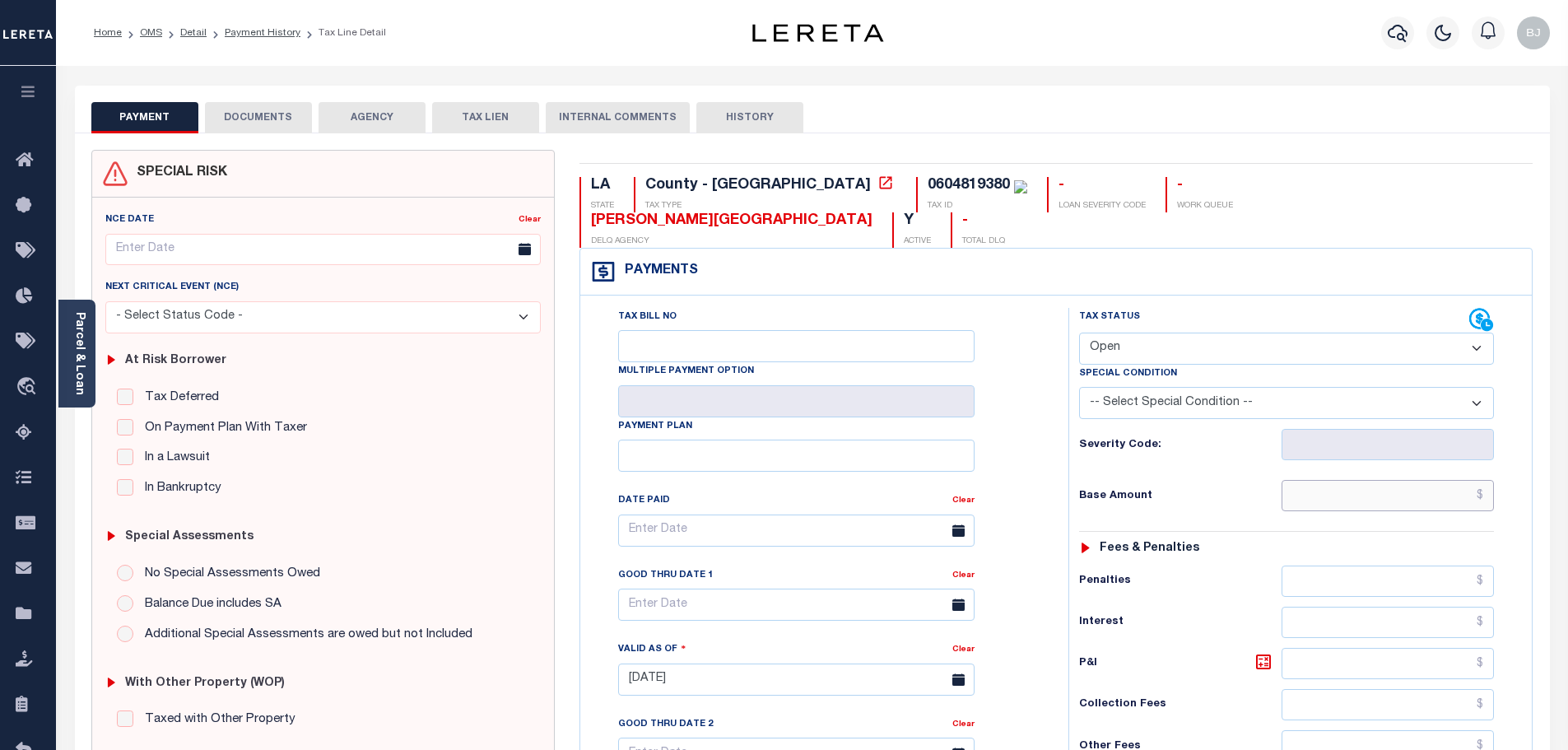
click at [1365, 480] on input "text" at bounding box center [1387, 495] width 213 height 31
paste input "157.93"
type input "$157.93"
type input "[DATE]"
click at [1234, 364] on div "Special Condition" at bounding box center [1286, 375] width 415 height 23
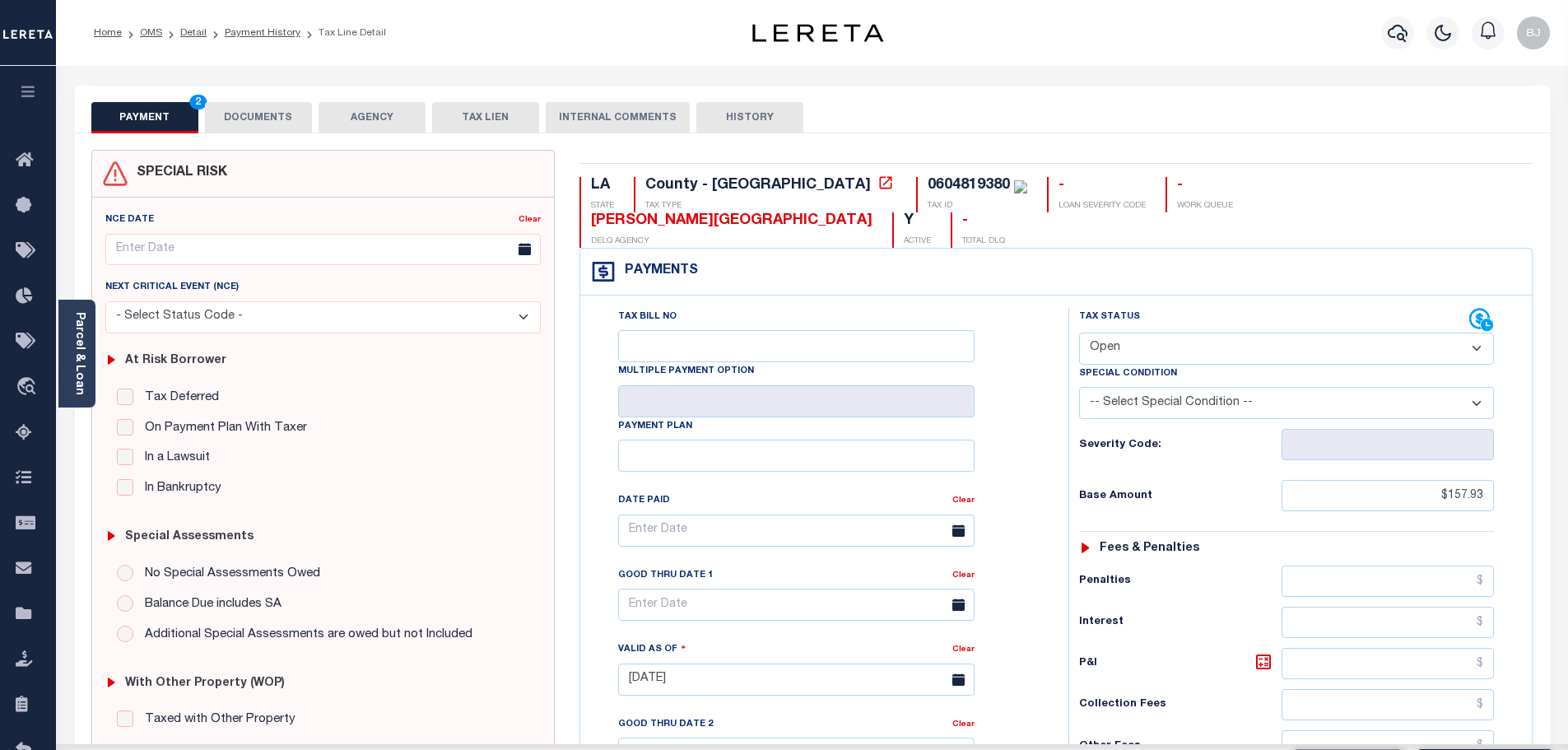
click at [1221, 332] on select "- Select Status Code - Open Due/Unpaid Paid Incomplete No Tax Due Internal Refu…" at bounding box center [1286, 348] width 415 height 32
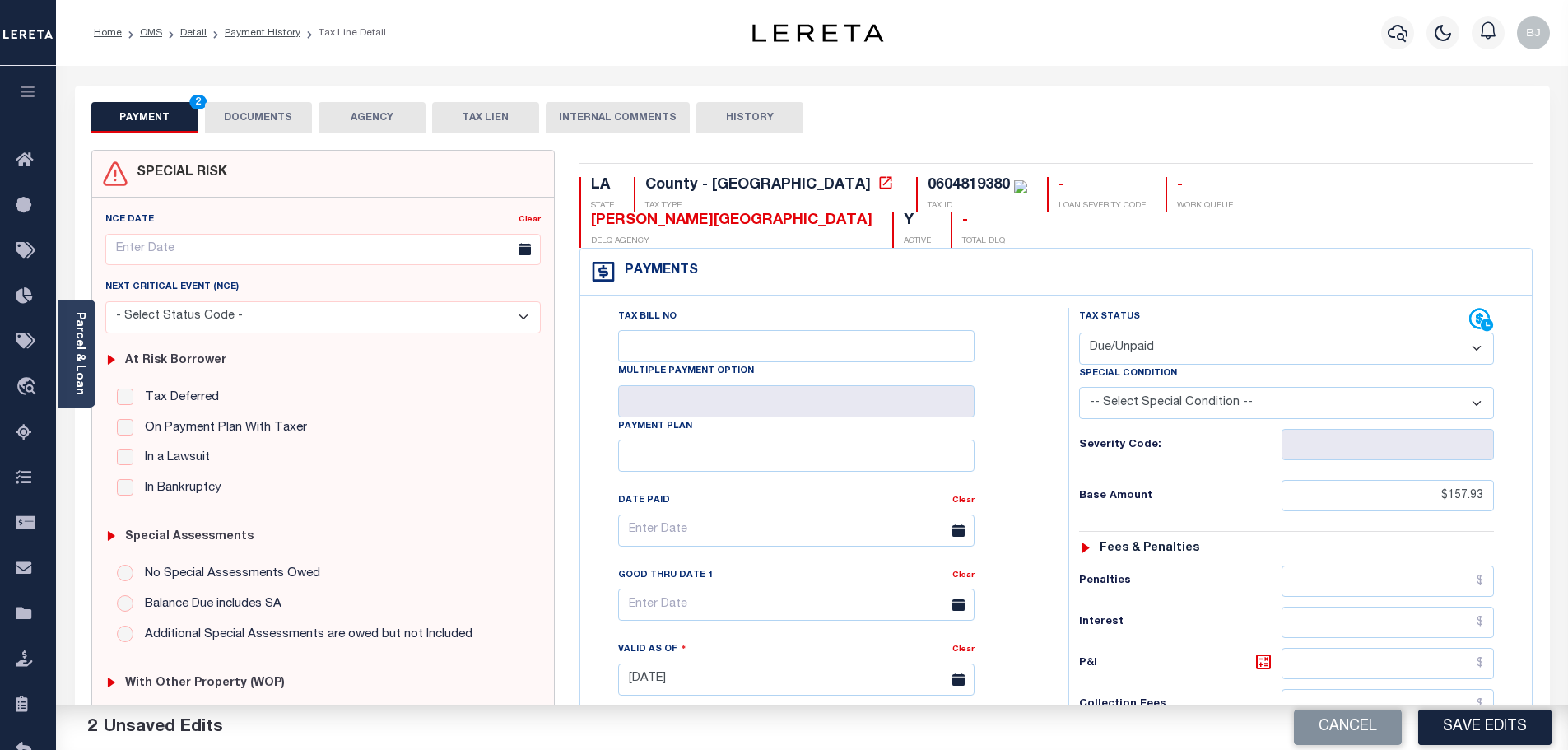
click at [1079, 332] on select "- Select Status Code - Open Due/Unpaid Paid Incomplete No Tax Due Internal Refu…" at bounding box center [1286, 348] width 415 height 32
select select "PYD"
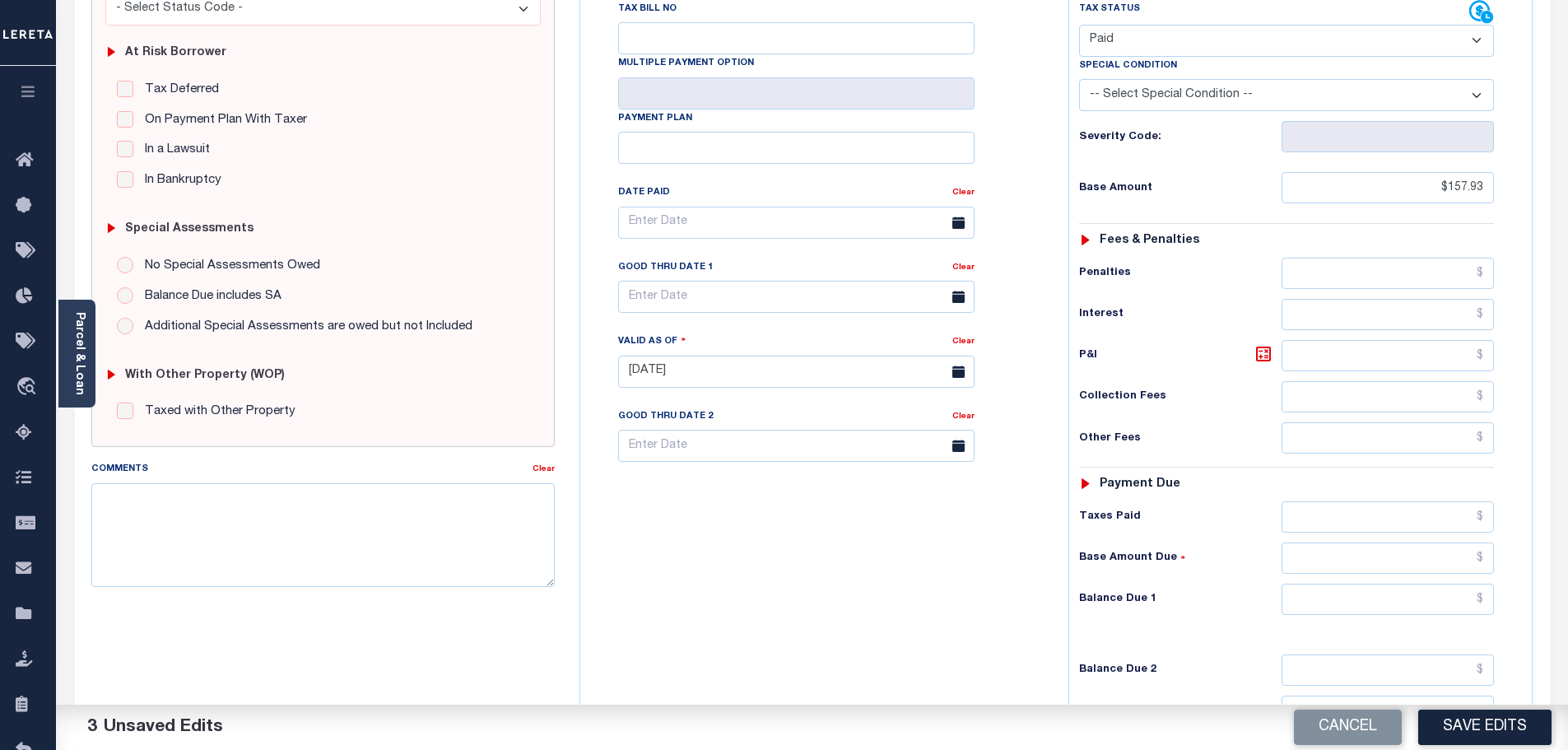
scroll to position [329, 0]
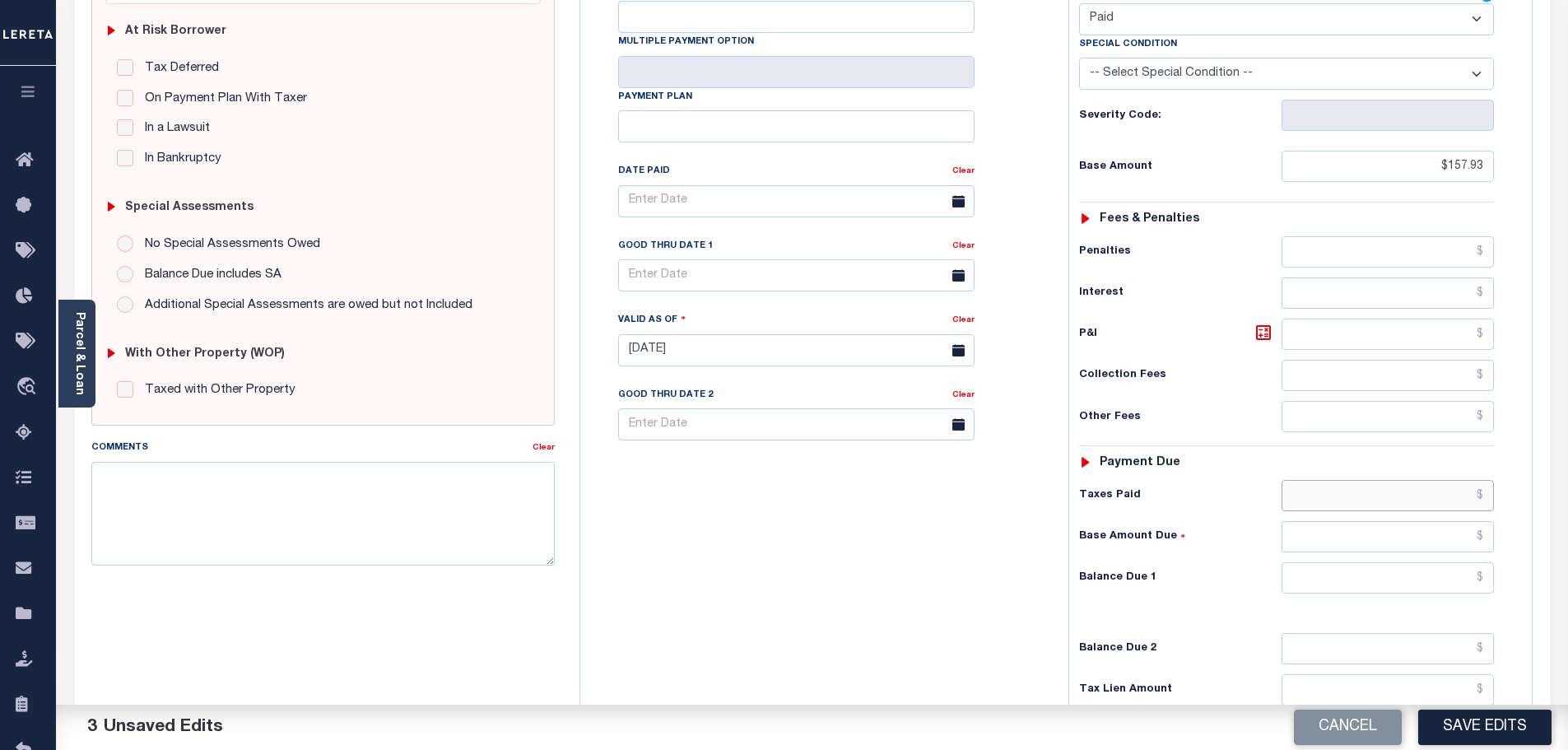
drag, startPoint x: 1438, startPoint y: 466, endPoint x: 1448, endPoint y: 470, distance: 10.8
click at [1438, 480] on input "text" at bounding box center [1387, 495] width 213 height 31
paste input "157.93"
type input "$157.93"
click at [1463, 562] on input "text" at bounding box center [1387, 578] width 213 height 31
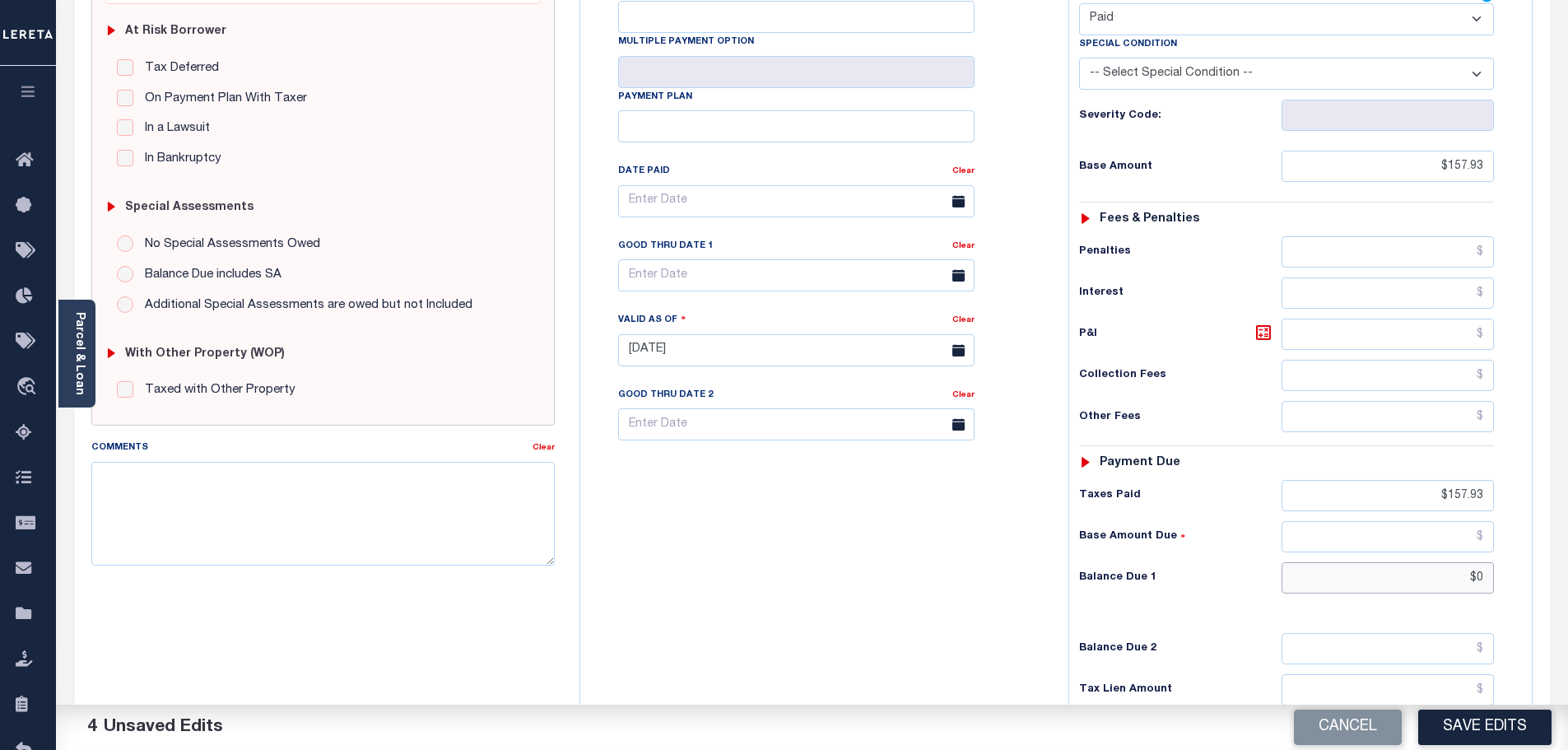
scroll to position [13, 0]
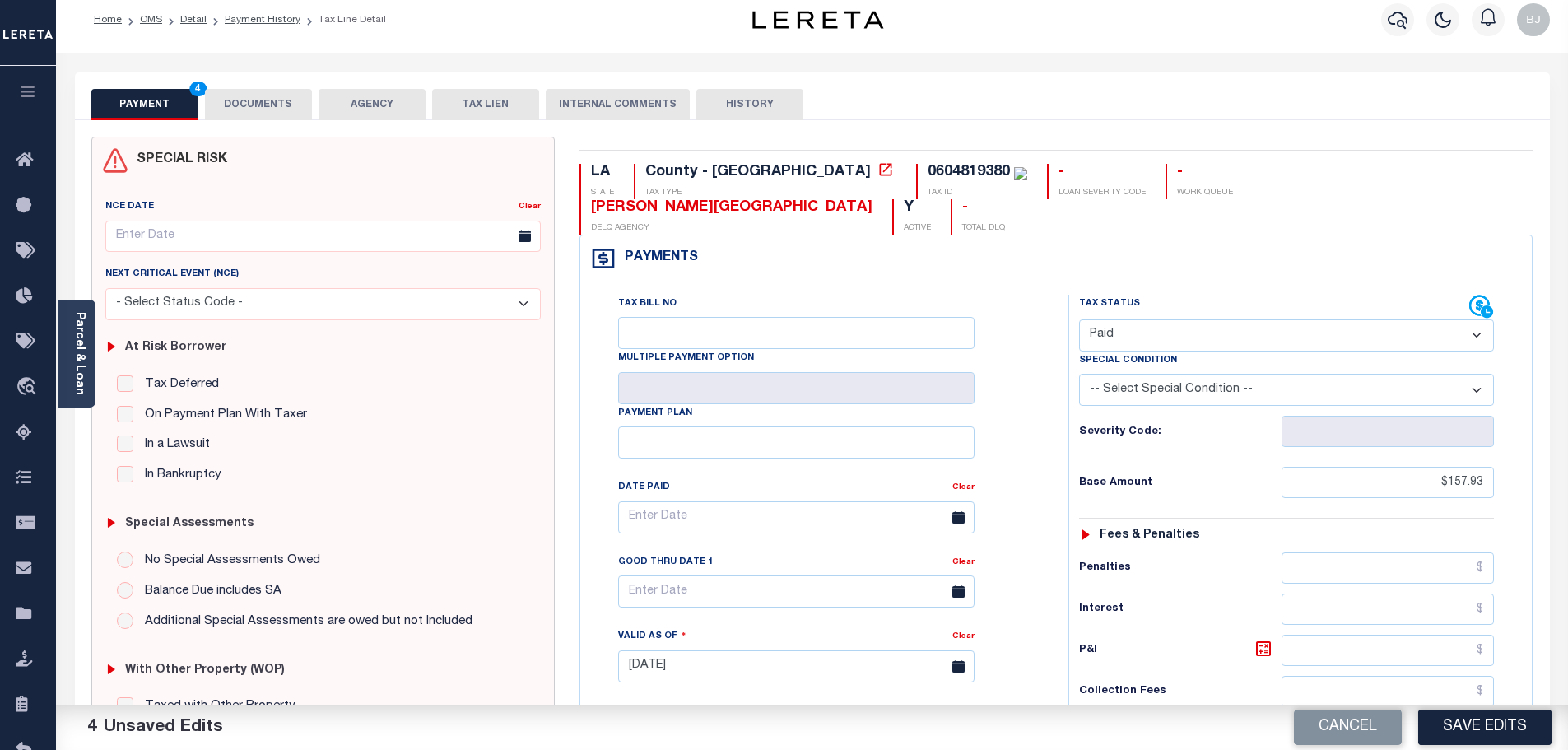
type input "$0.00"
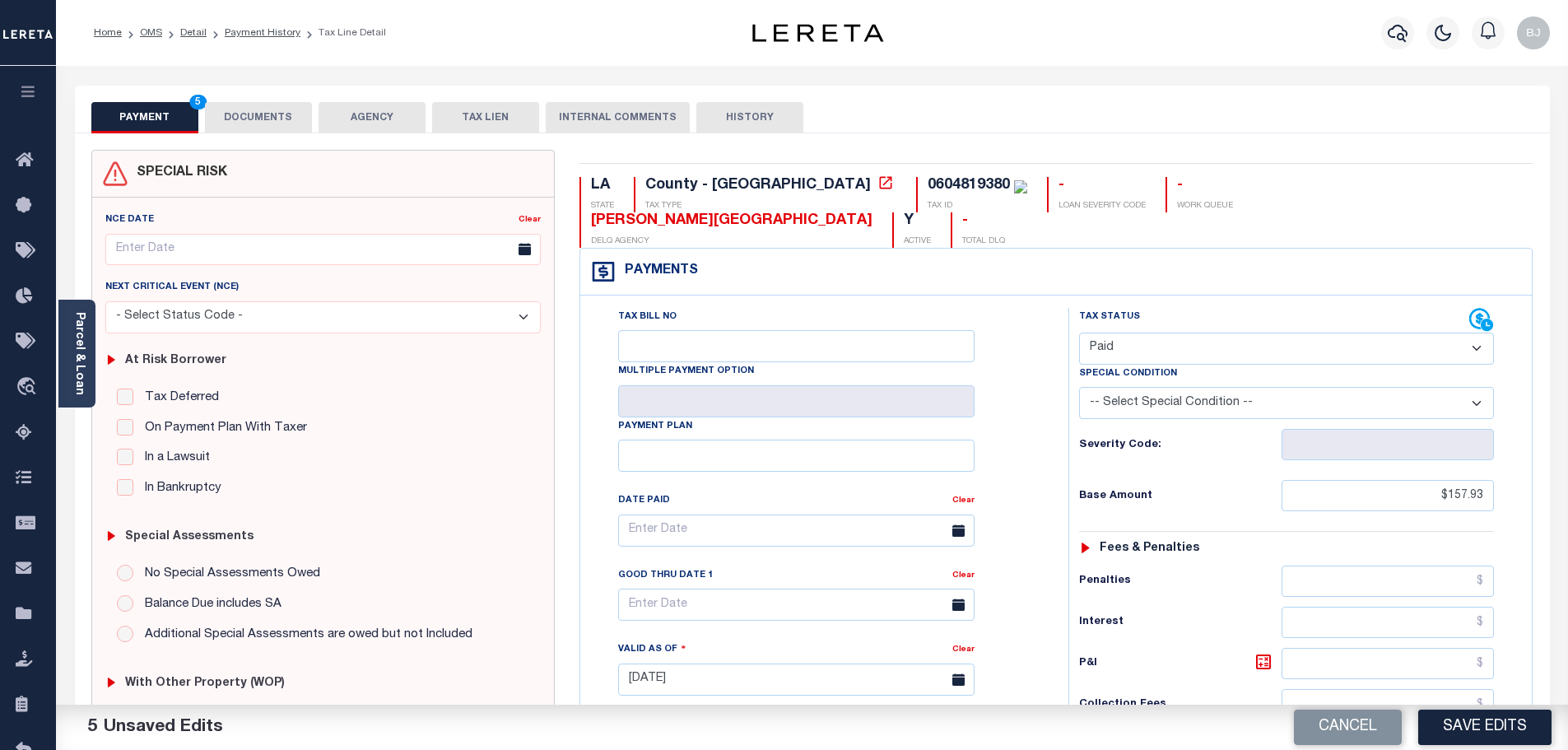
drag, startPoint x: 191, startPoint y: 103, endPoint x: 276, endPoint y: 129, distance: 88.9
click at [195, 103] on span "5" at bounding box center [198, 102] width 17 height 15
click at [286, 131] on button "DOCUMENTS" at bounding box center [258, 117] width 107 height 31
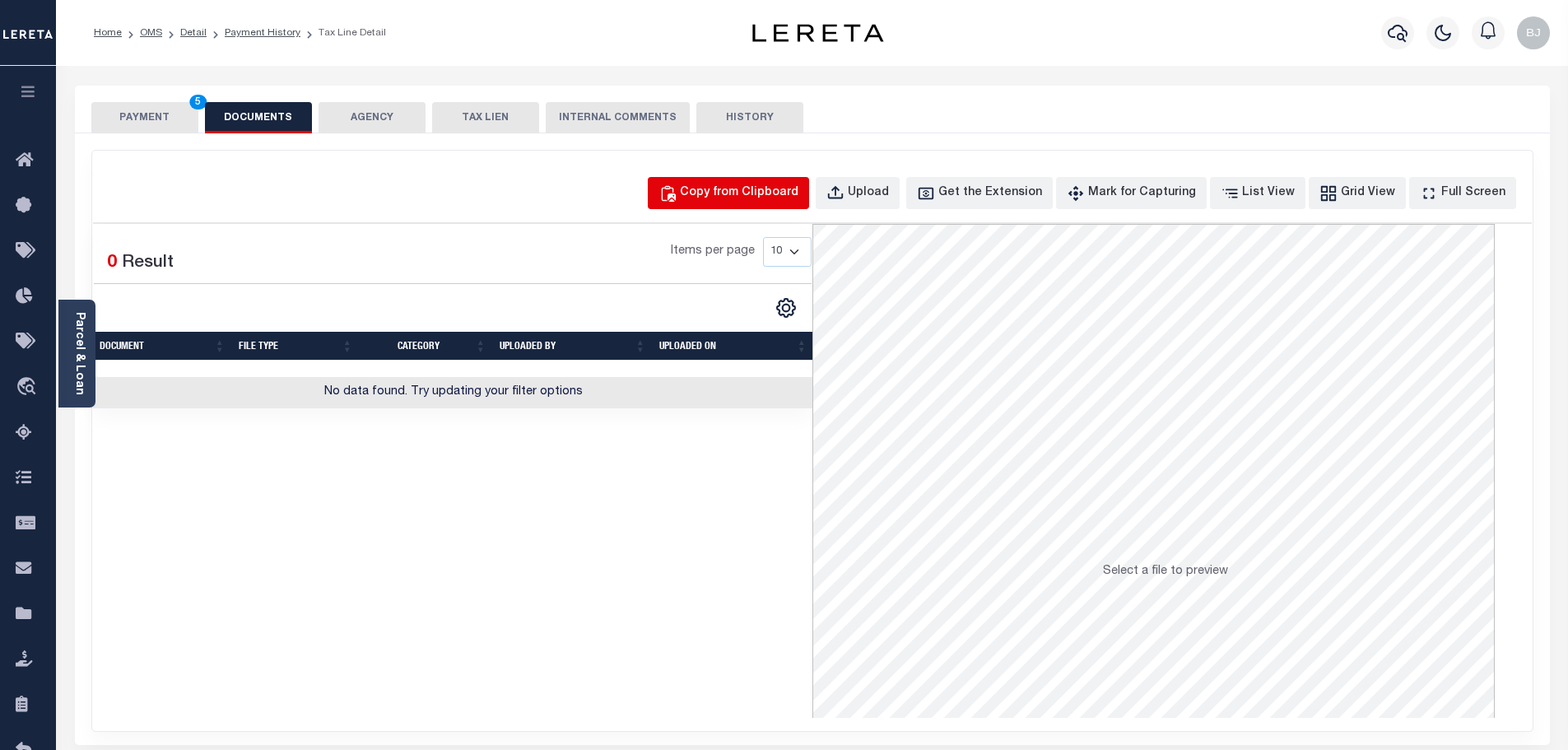
click at [761, 188] on div "Copy from Clipboard" at bounding box center [739, 193] width 118 height 18
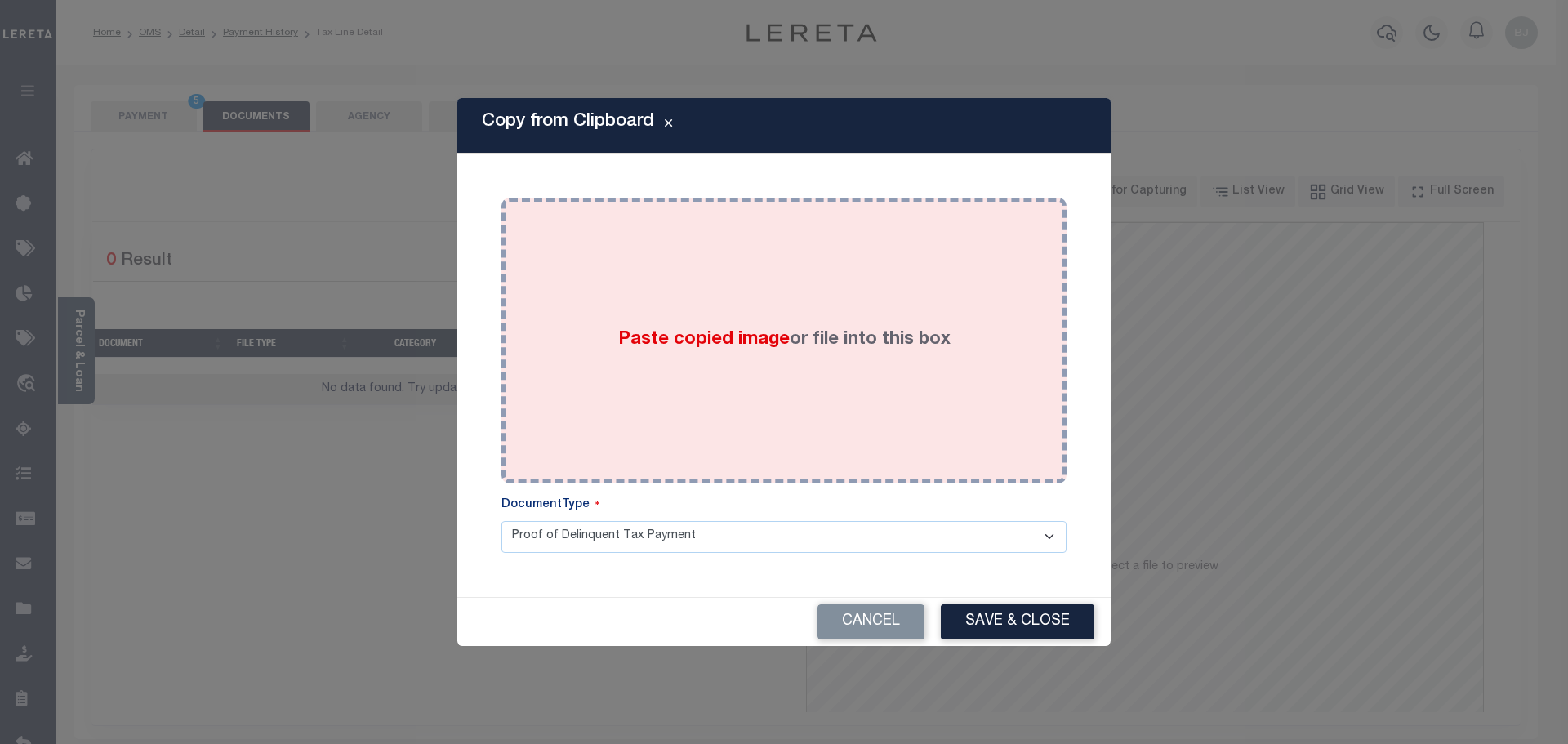
click at [783, 287] on div "Paste copied image or file into this box" at bounding box center [784, 340] width 541 height 261
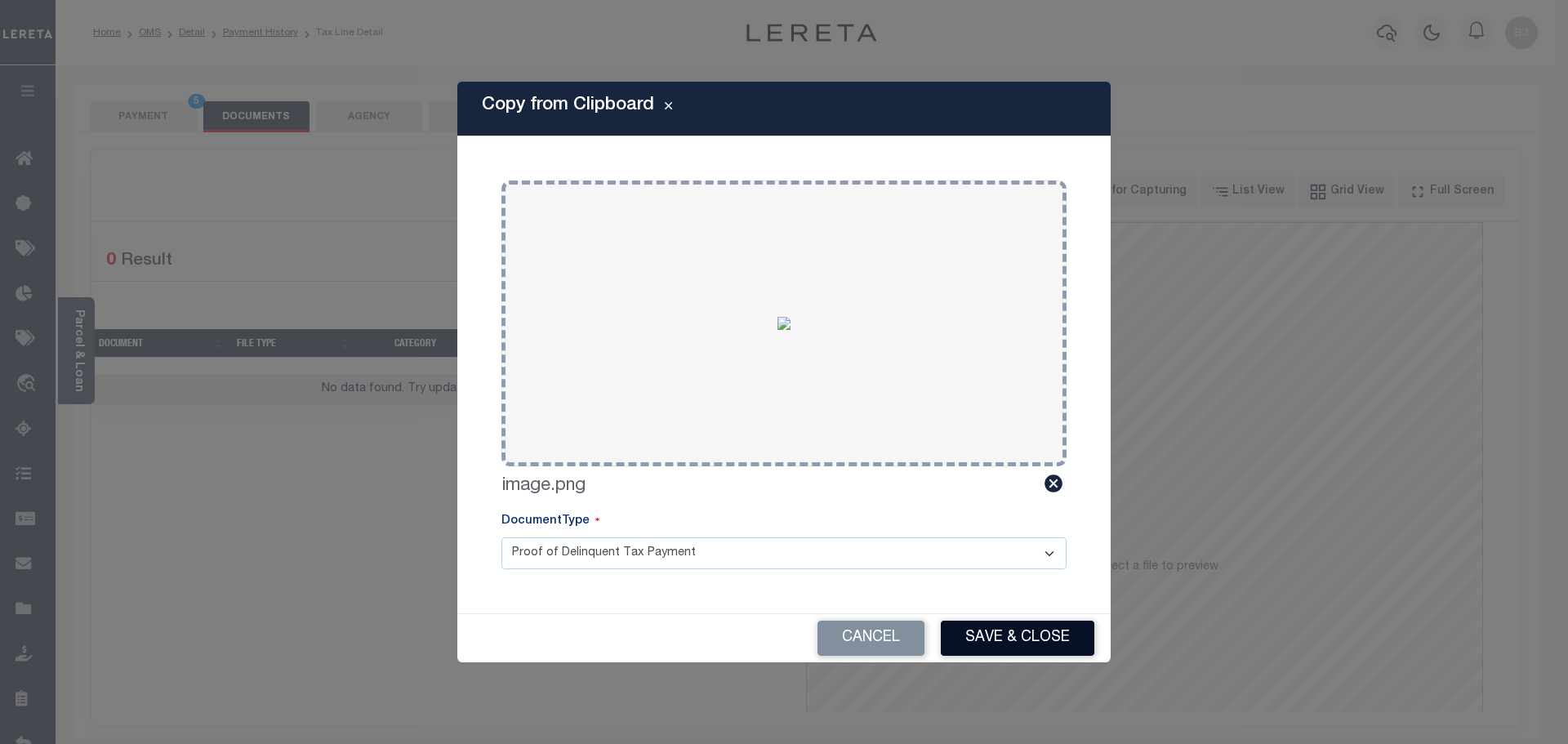
click at [1060, 637] on button "Save & Close" at bounding box center [1018, 638] width 154 height 35
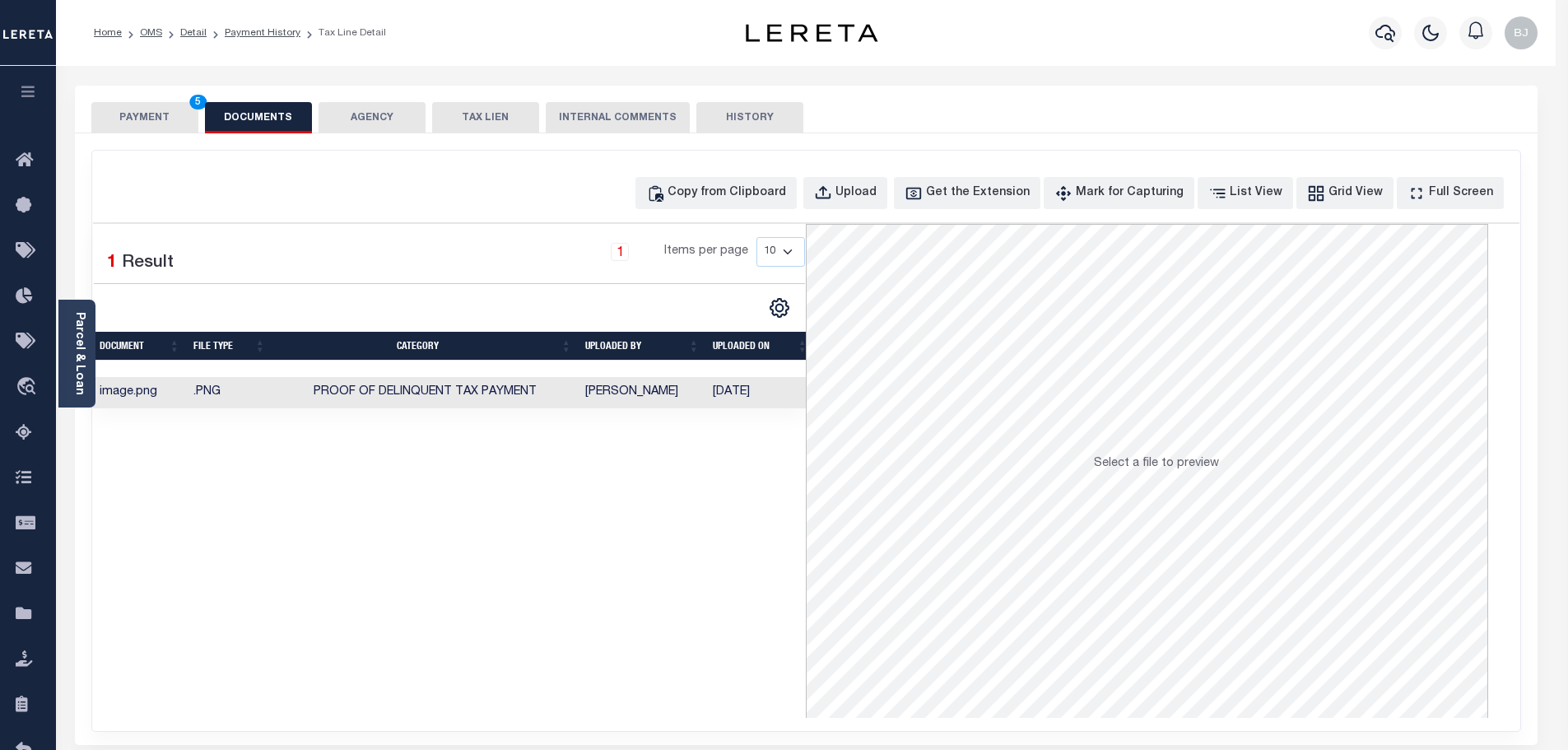
click at [170, 127] on button "PAYMENT 5" at bounding box center [144, 117] width 107 height 31
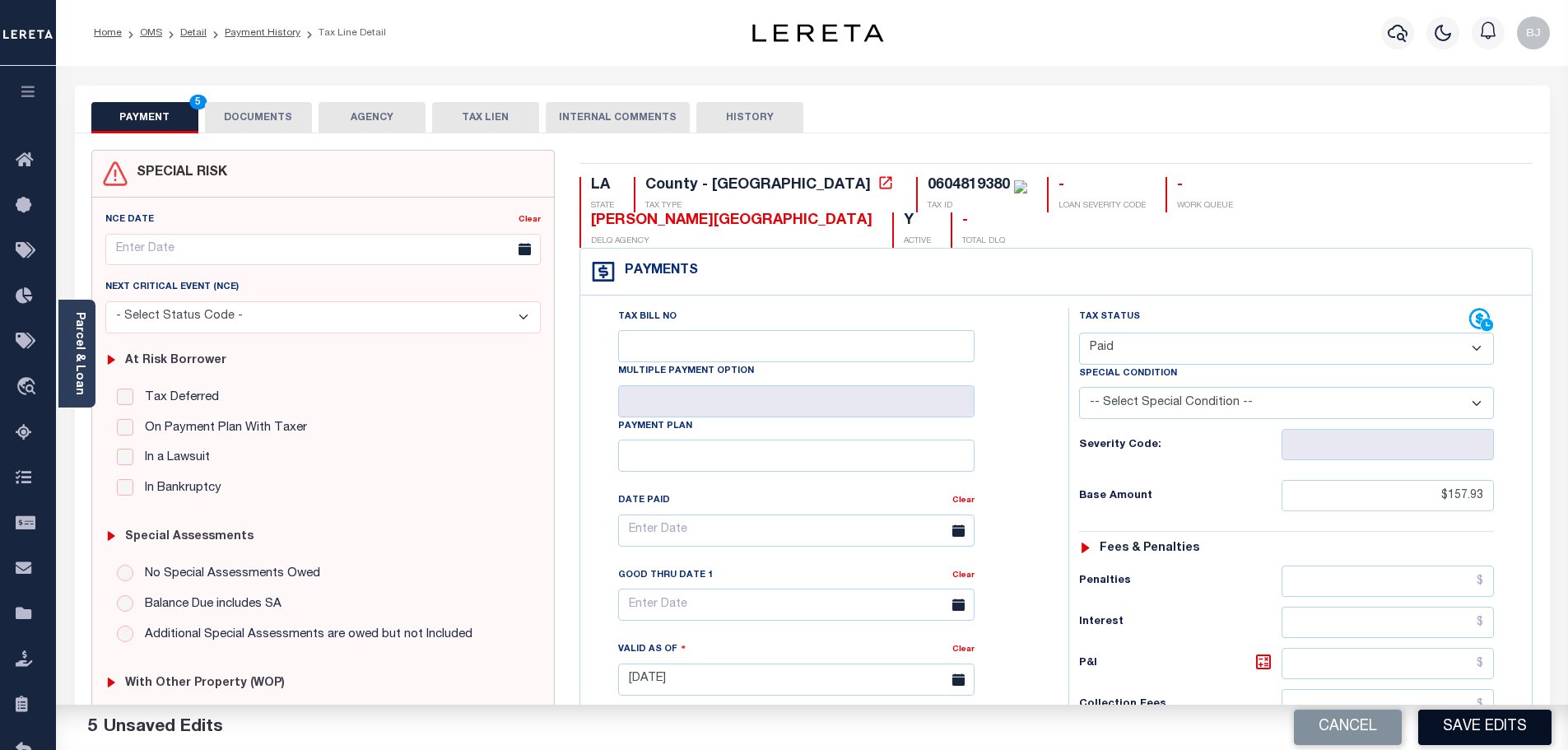
click at [1501, 721] on button "Save Edits" at bounding box center [1484, 727] width 133 height 36
checkbox input "false"
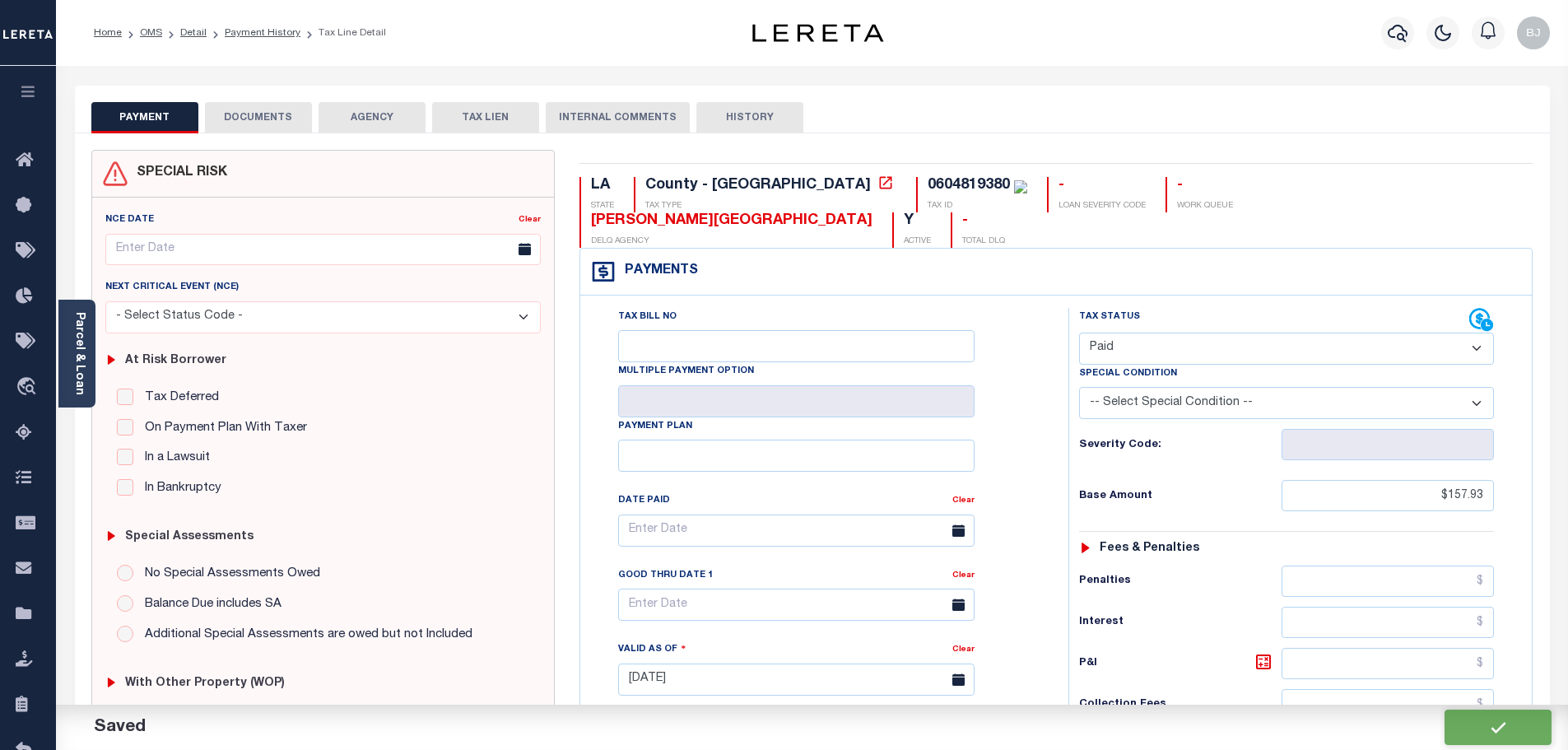
type input "$157.93"
type input "$0"
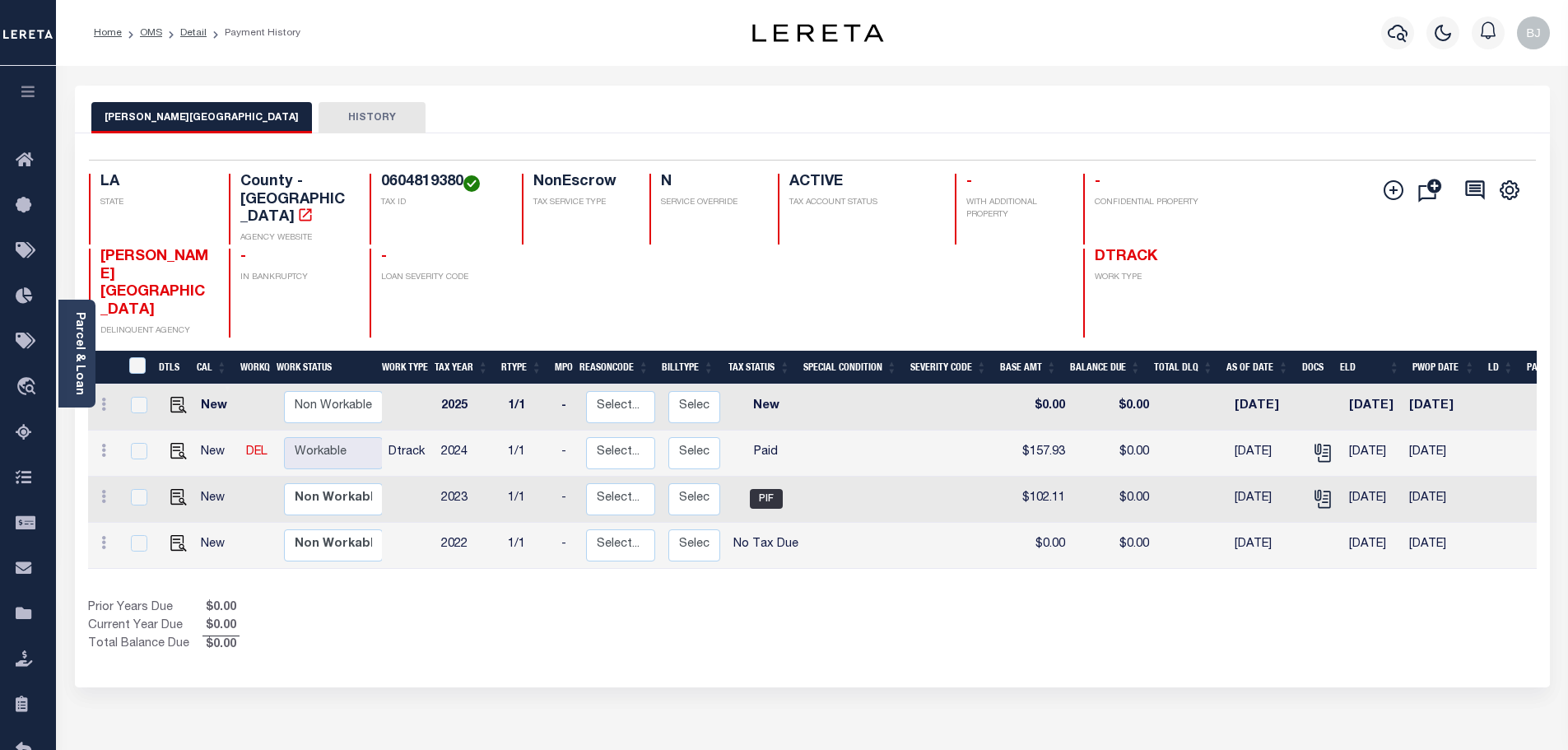
click at [1415, 37] on div at bounding box center [1397, 33] width 45 height 57
click at [1404, 31] on icon "button" at bounding box center [1397, 33] width 20 height 17
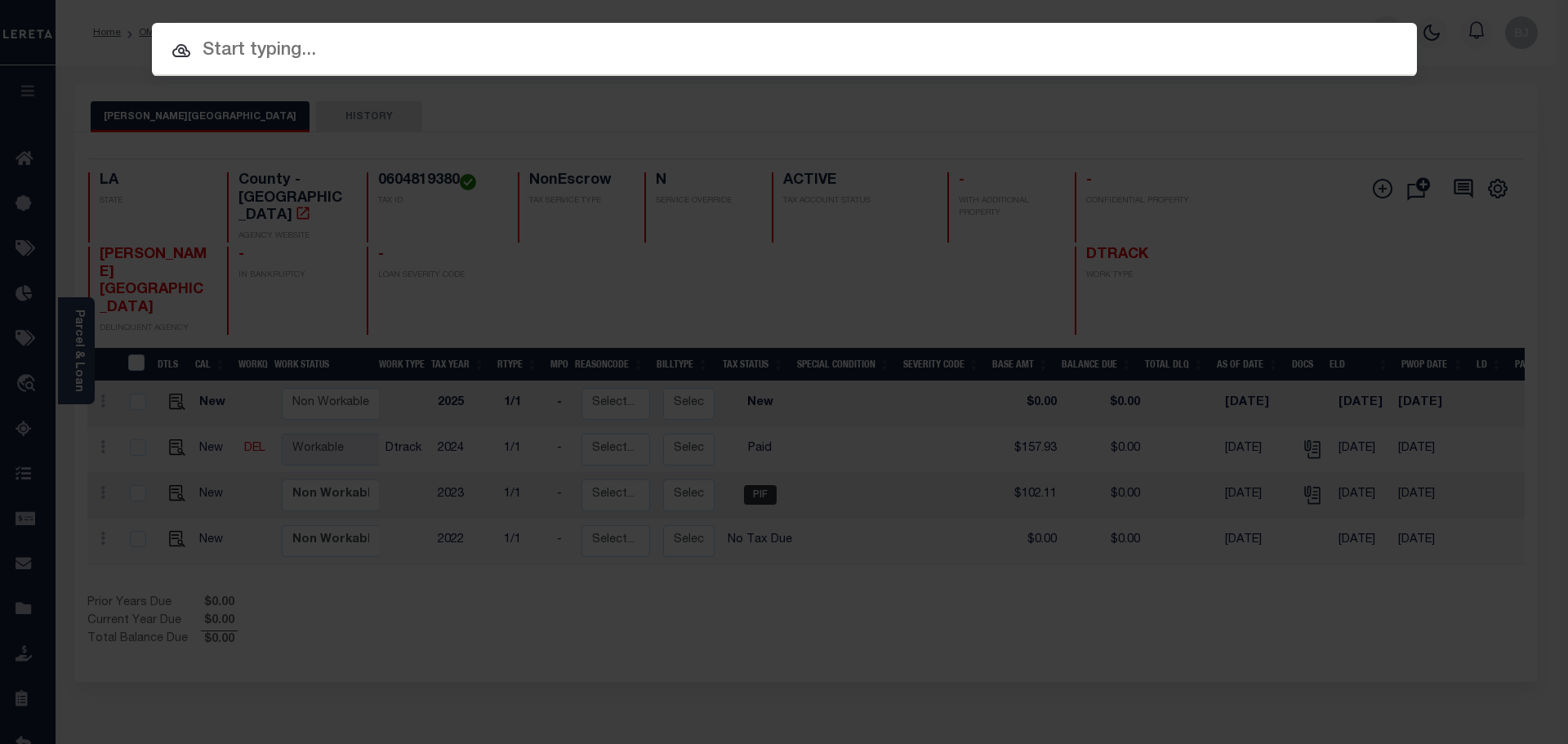
paste input "0704898660"
type input "0704898660"
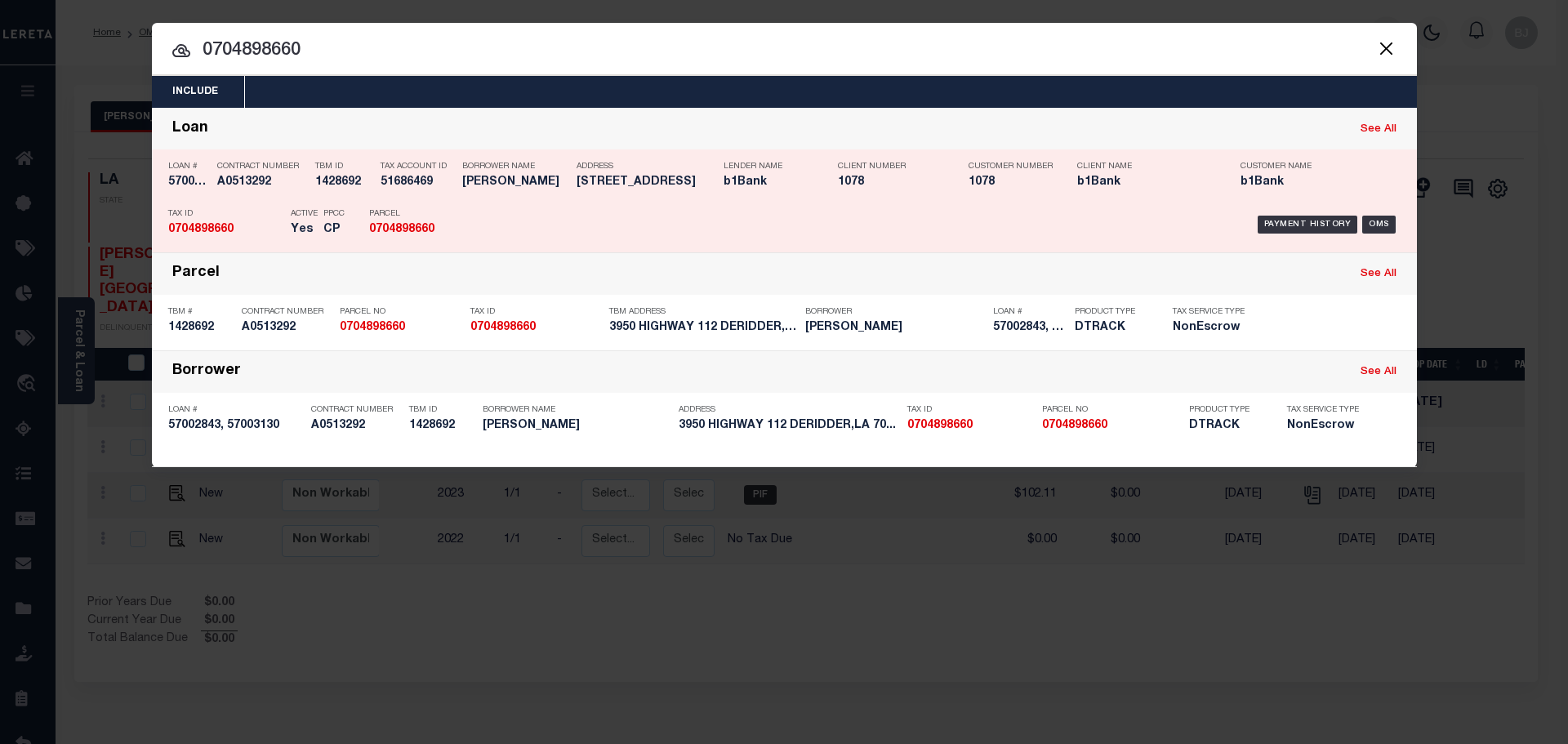
click at [718, 222] on div "Payment History OMS" at bounding box center [934, 224] width 933 height 47
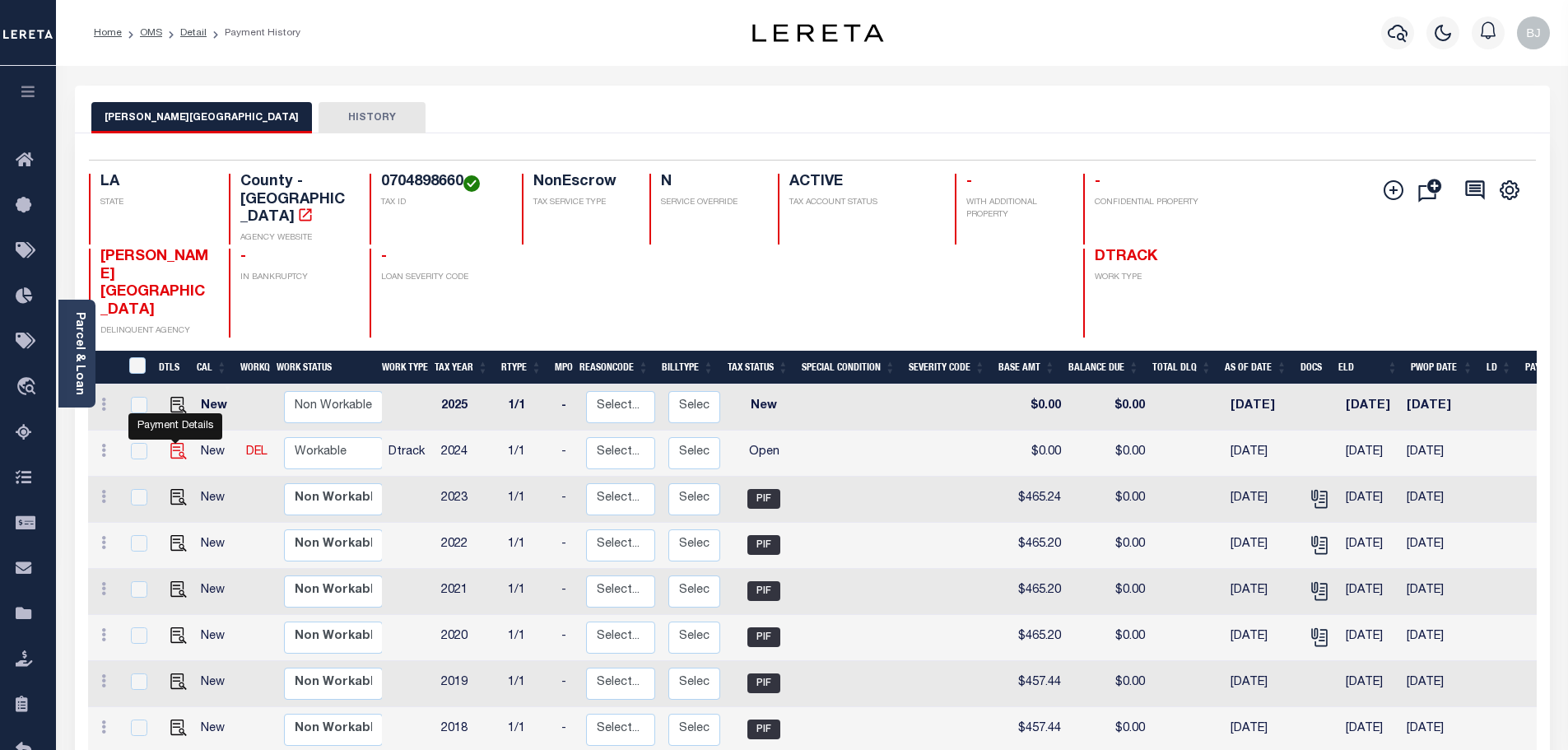
click at [175, 442] on img "" at bounding box center [178, 450] width 17 height 17
checkbox input "true"
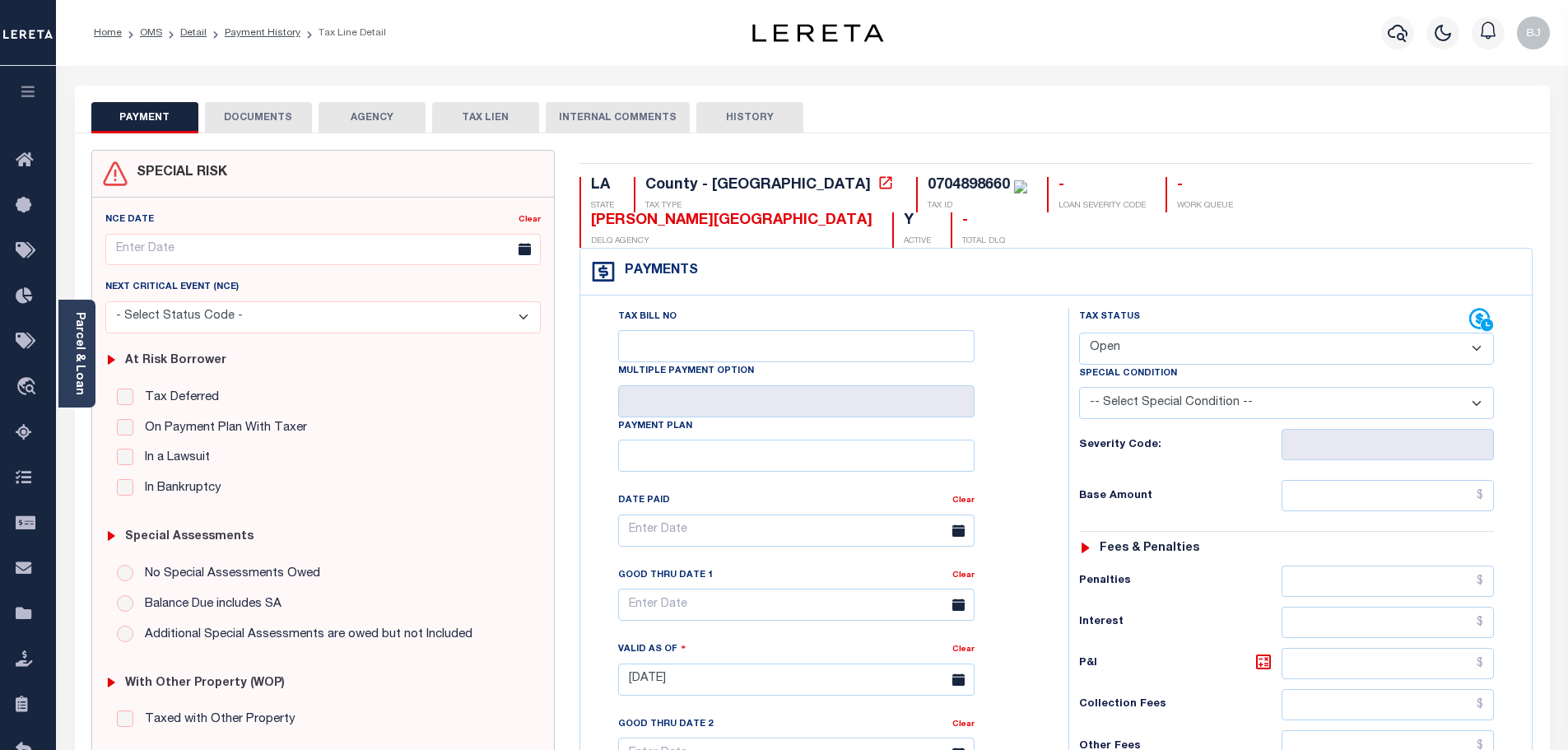
drag, startPoint x: 1216, startPoint y: 300, endPoint x: 1212, endPoint y: 325, distance: 25.3
click at [1216, 332] on select "- Select Status Code - Open Due/Unpaid Paid Incomplete No Tax Due Internal Refu…" at bounding box center [1286, 348] width 415 height 32
select select "PYD"
click at [1079, 332] on select "- Select Status Code - Open Due/Unpaid Paid Incomplete No Tax Due Internal Refu…" at bounding box center [1286, 348] width 415 height 32
type input "[DATE]"
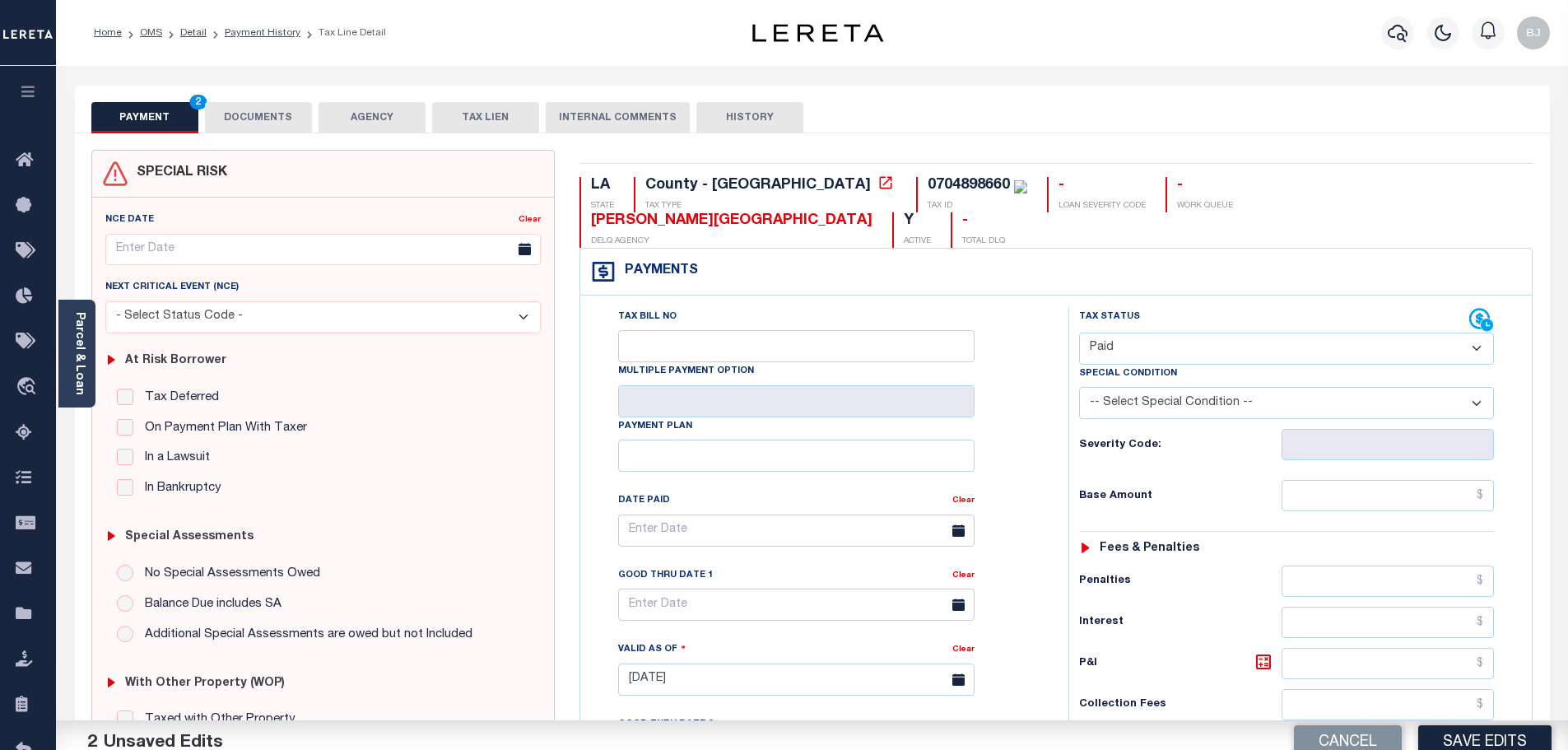
click at [1396, 444] on div "Tax Status Status - Select Status Code -" at bounding box center [1292, 671] width 447 height 727
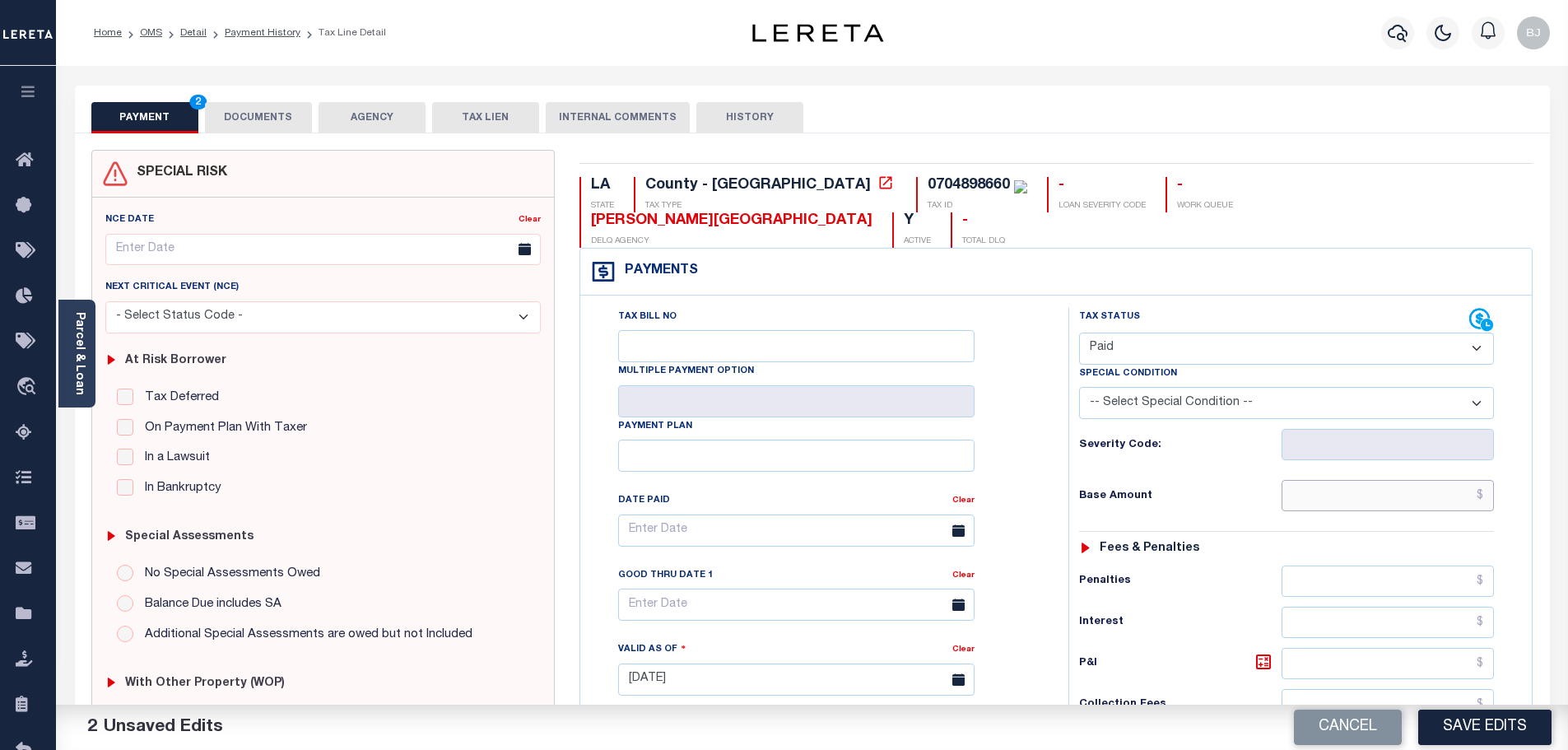
click at [1405, 480] on input "text" at bounding box center [1387, 495] width 213 height 31
paste input "815.99"
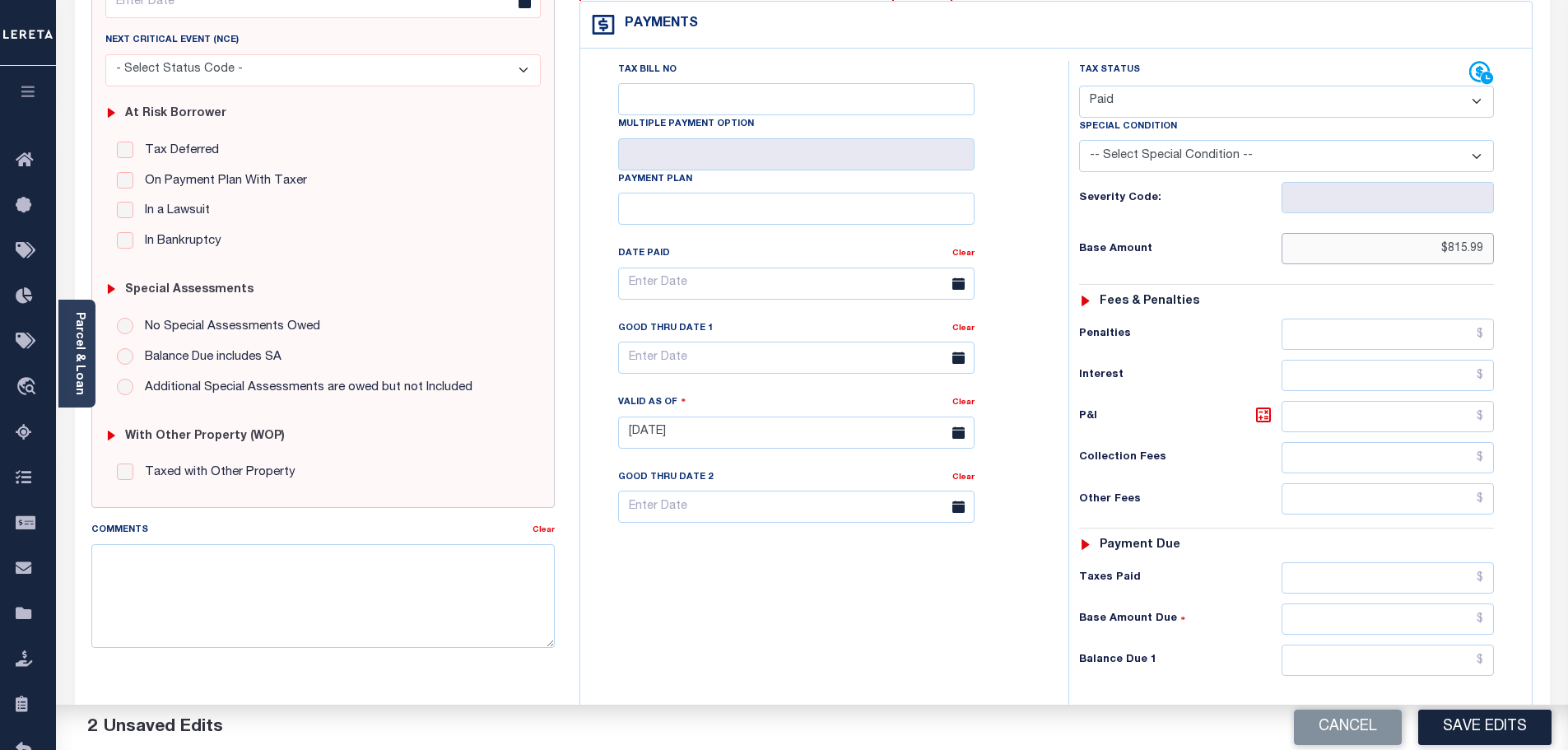
type input "$815.99"
click at [1419, 562] on input "text" at bounding box center [1387, 578] width 213 height 31
paste input "815.99"
type input "$815.99"
click at [1439, 644] on input "text" at bounding box center [1387, 660] width 213 height 31
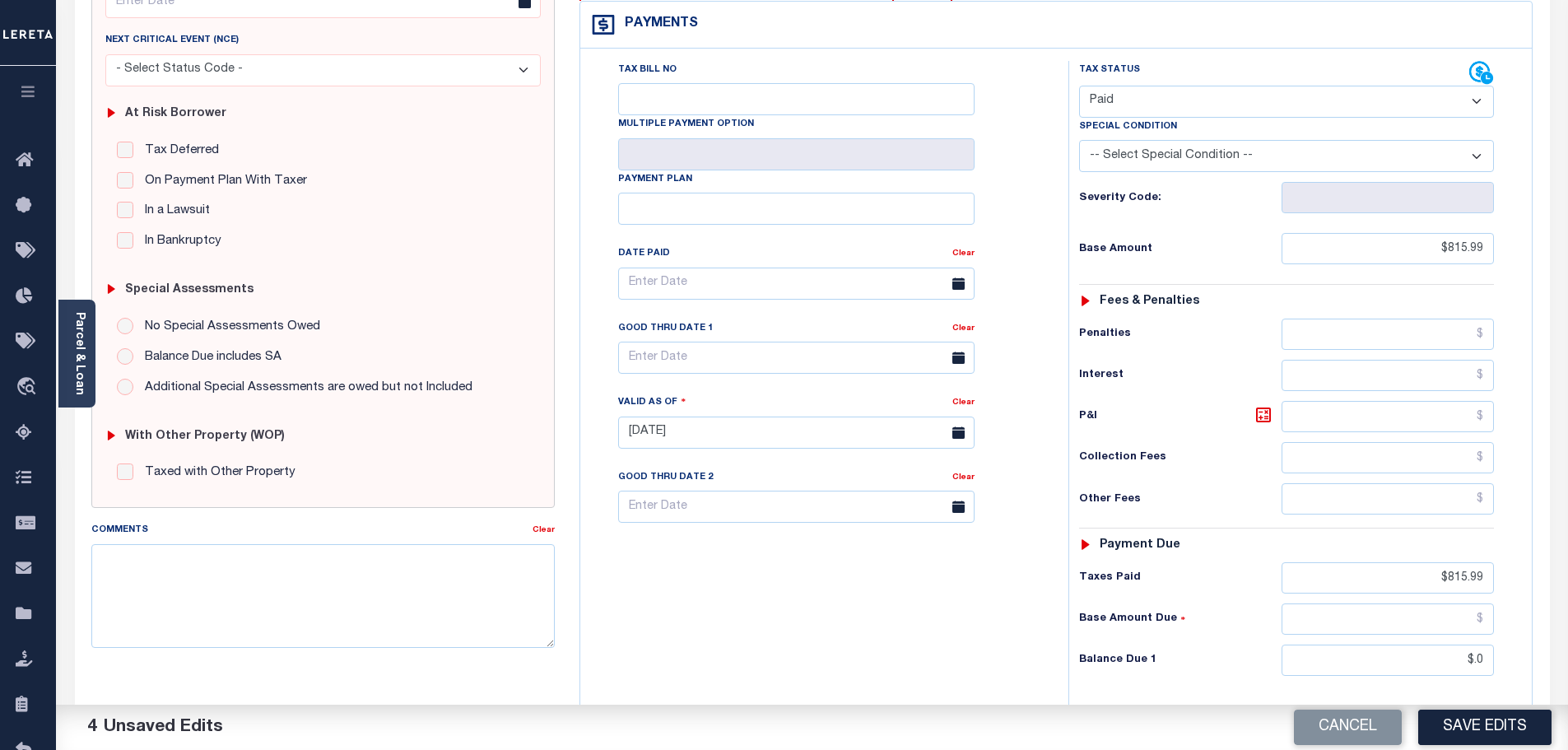
type input "$.00"
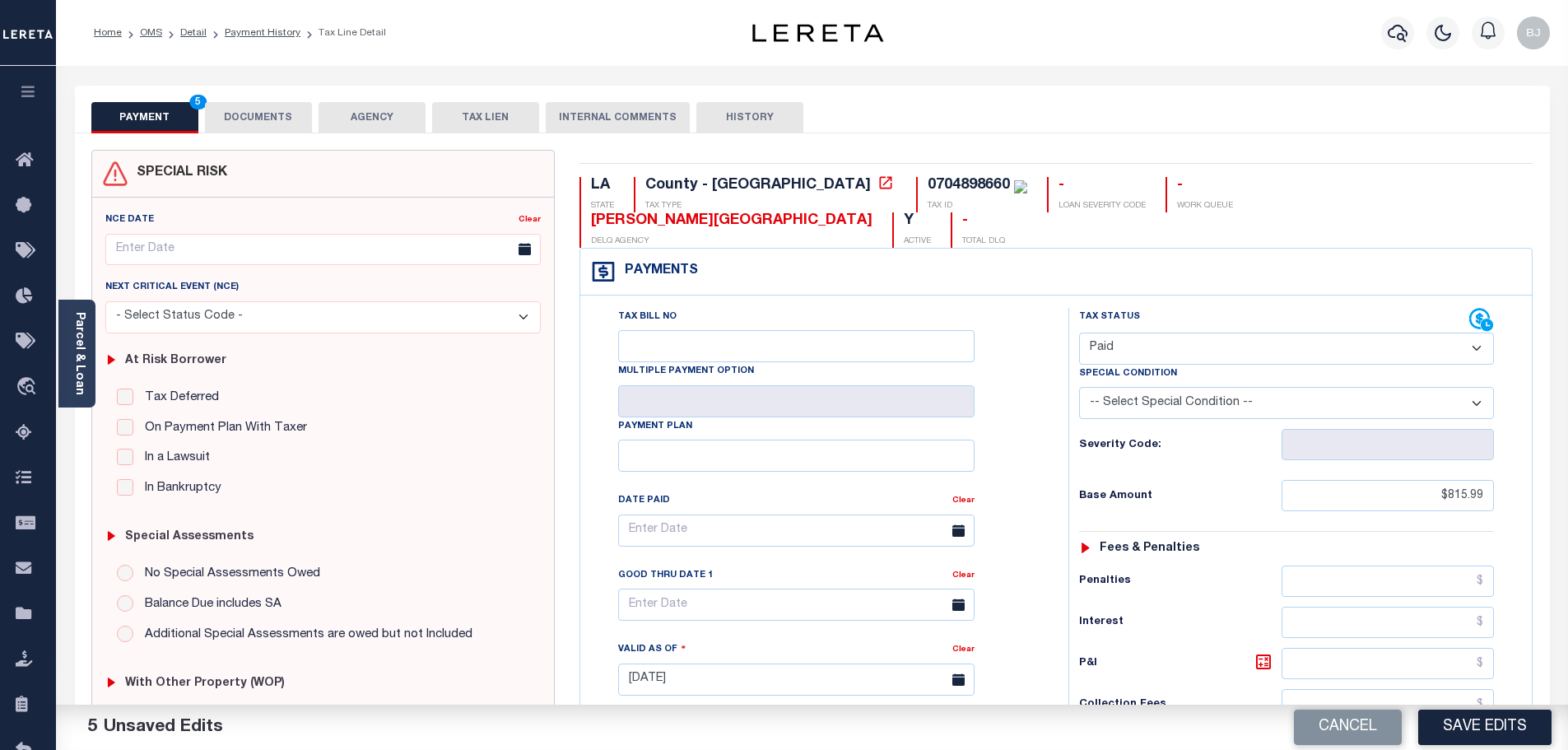
drag, startPoint x: 255, startPoint y: 111, endPoint x: 369, endPoint y: 143, distance: 118.4
click at [255, 111] on button "DOCUMENTS" at bounding box center [258, 117] width 107 height 31
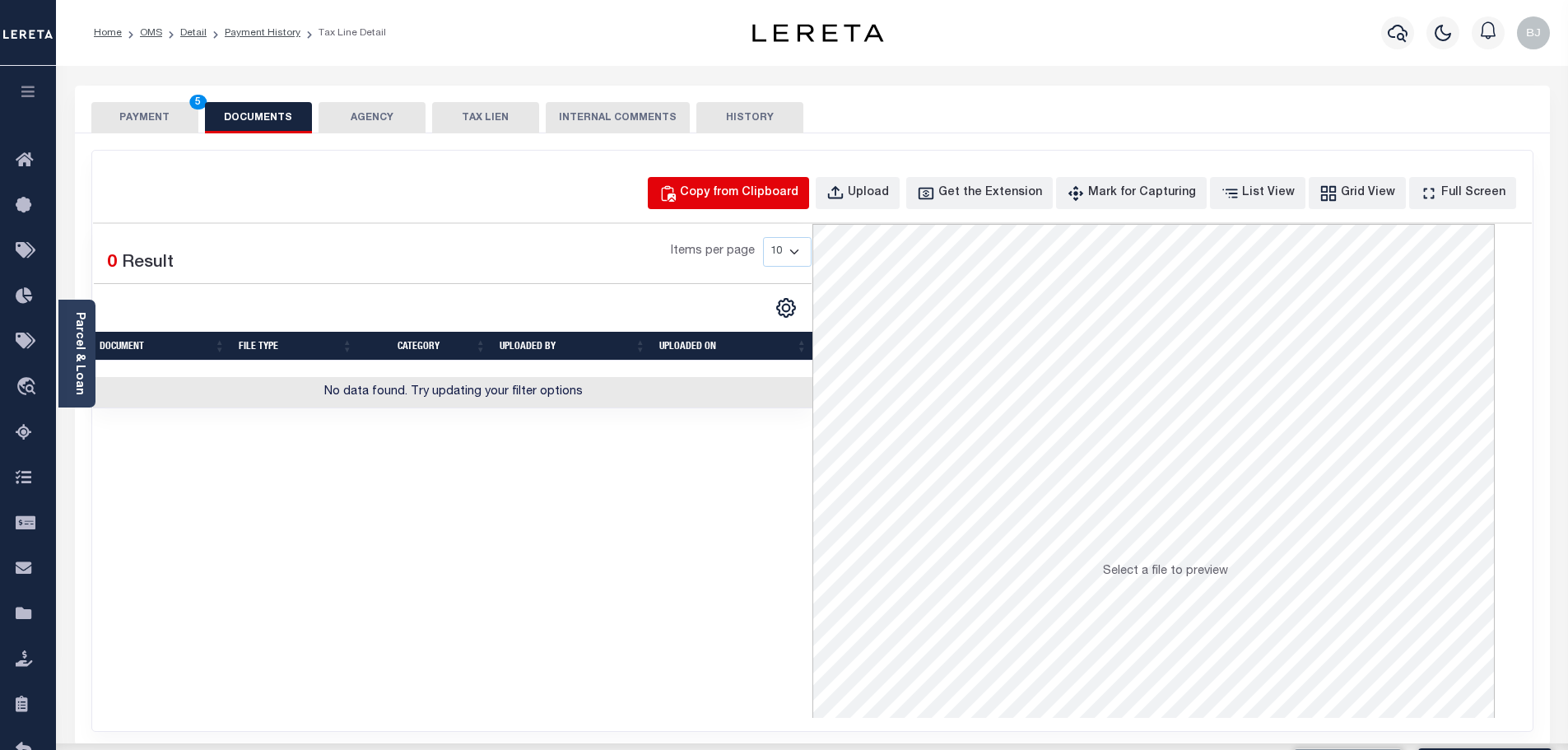
click at [756, 193] on div "Copy from Clipboard" at bounding box center [739, 193] width 118 height 18
select select "POP"
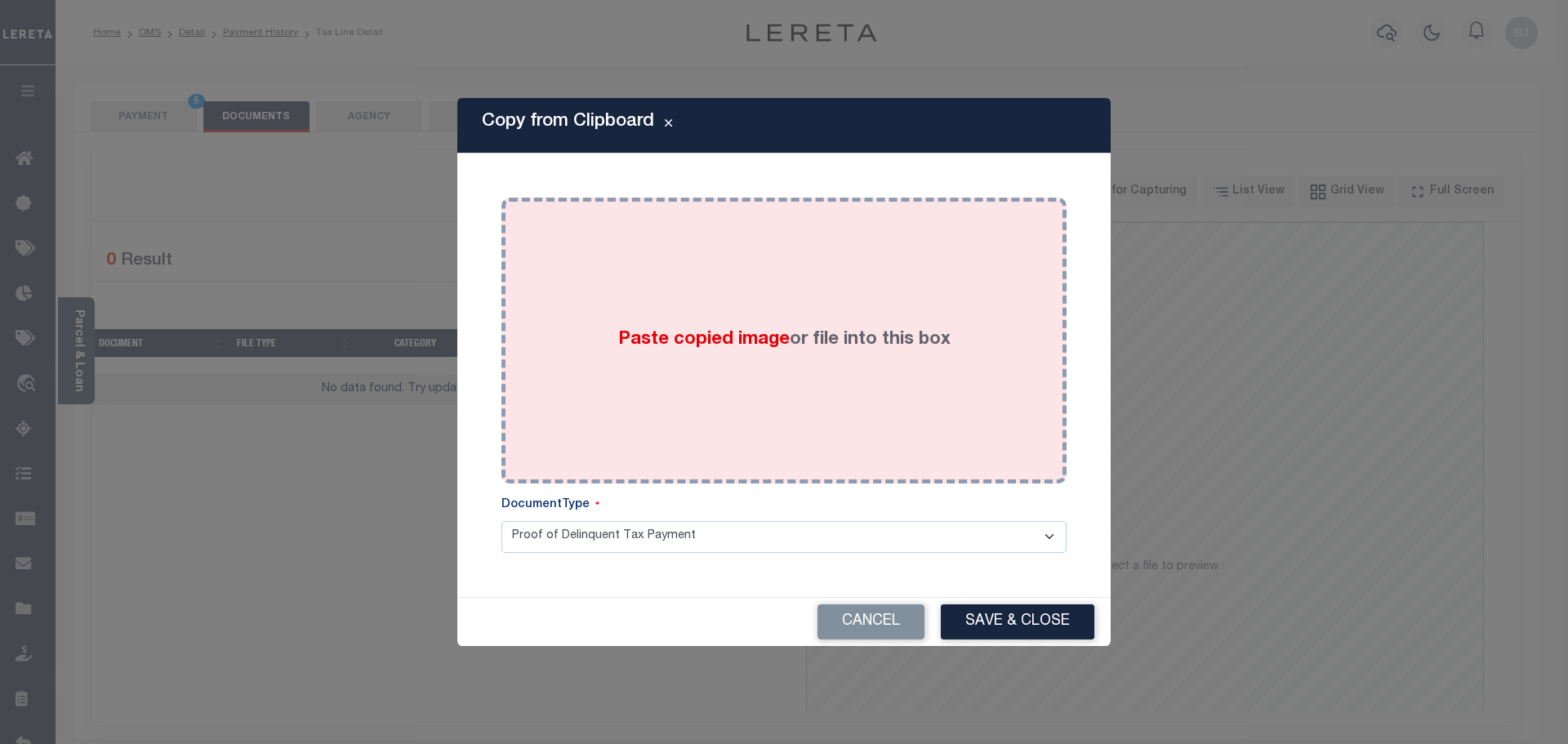
click at [798, 325] on div "Paste copied image or file into this box" at bounding box center [784, 340] width 541 height 261
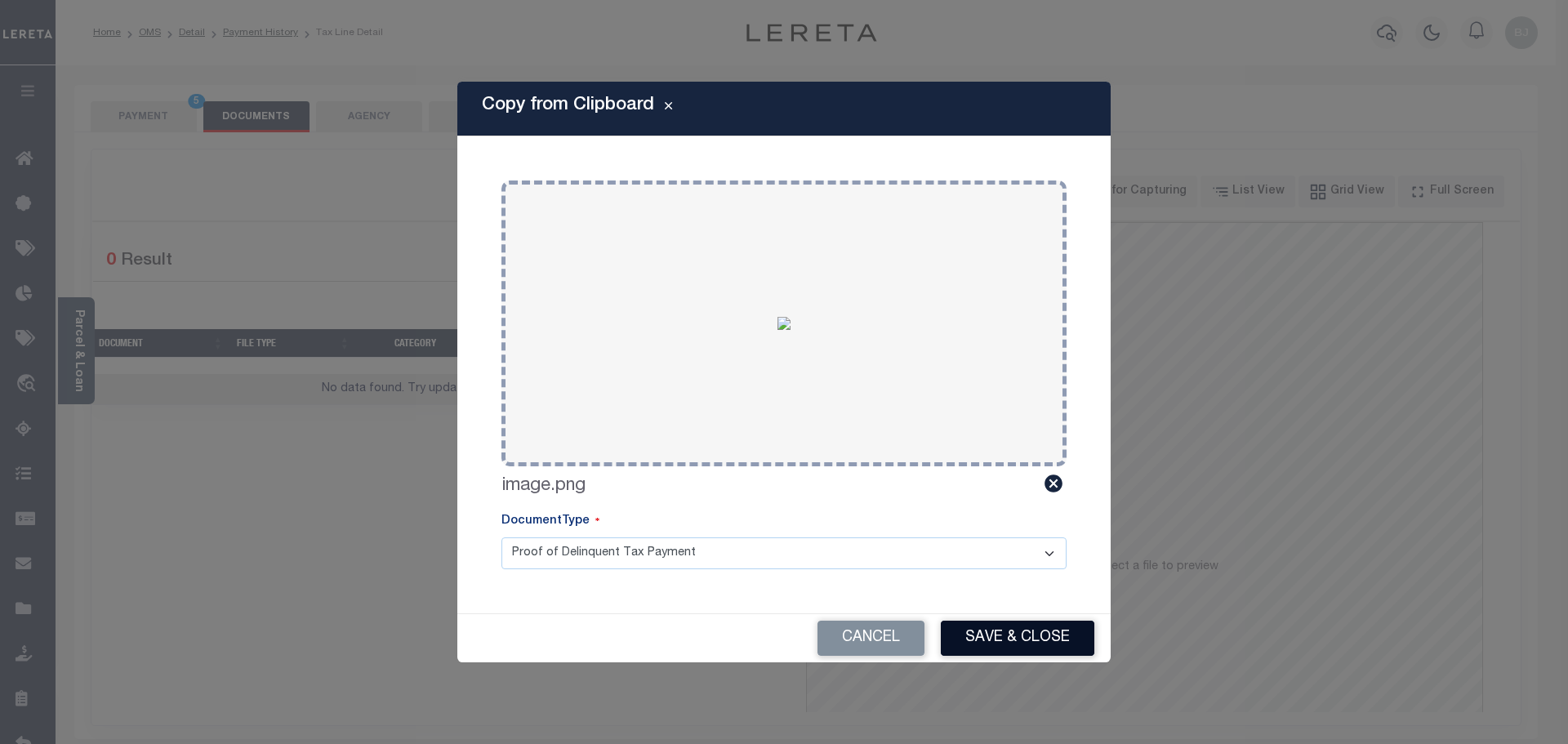
click at [1019, 636] on button "Save & Close" at bounding box center [1018, 638] width 154 height 35
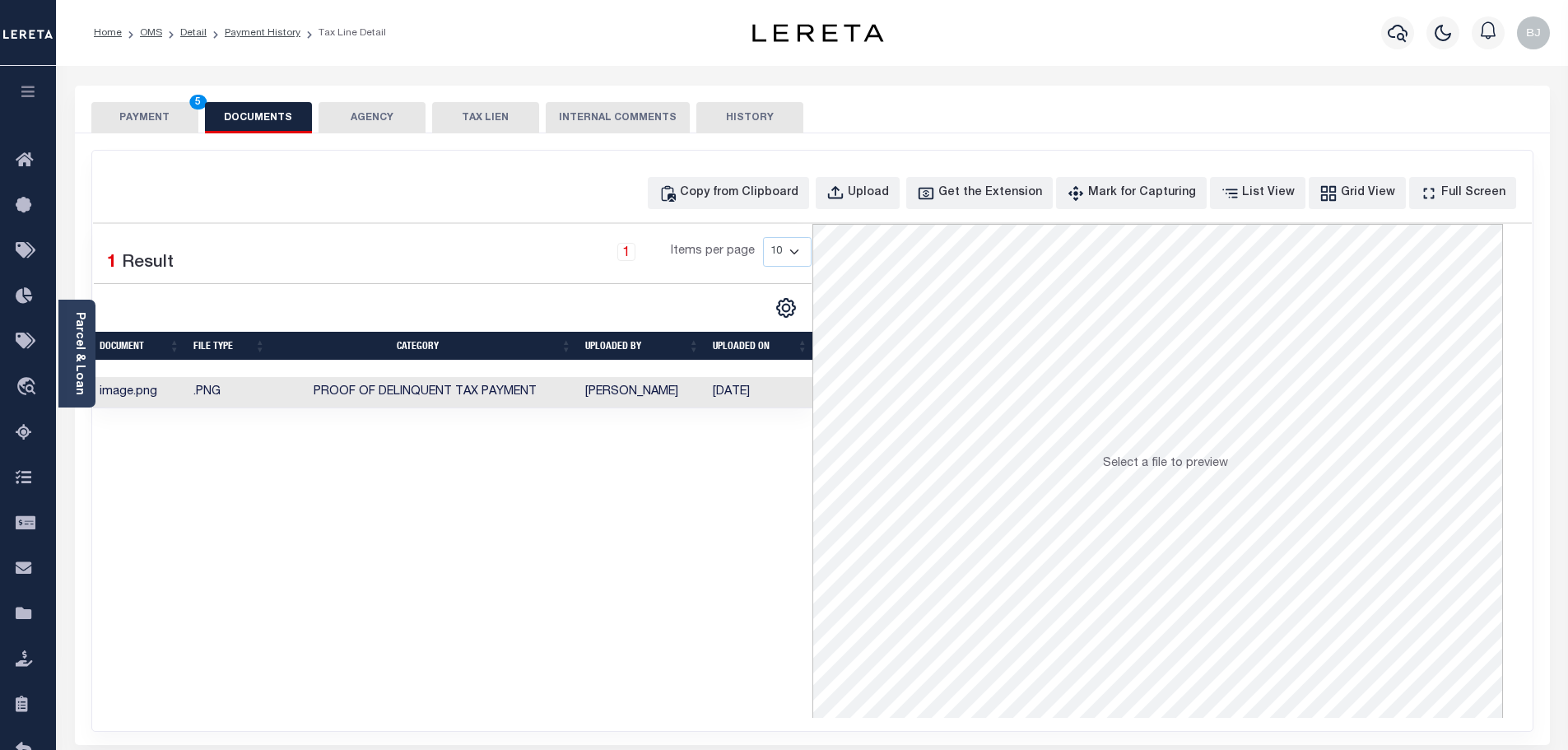
click at [105, 114] on button "PAYMENT 5" at bounding box center [144, 117] width 107 height 31
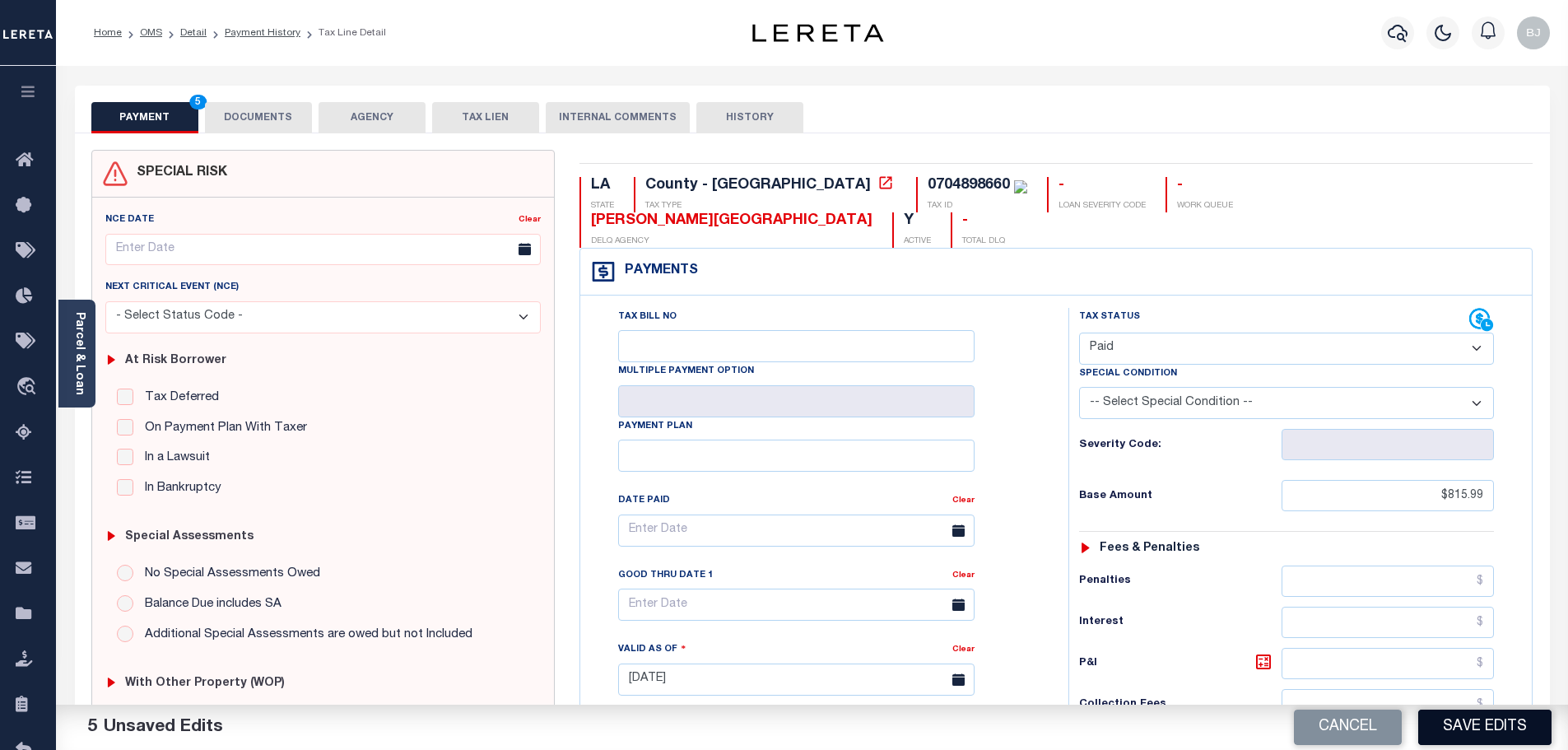
click at [1520, 724] on button "Save Edits" at bounding box center [1484, 727] width 133 height 36
checkbox input "false"
type input "$815.99"
type input "$0"
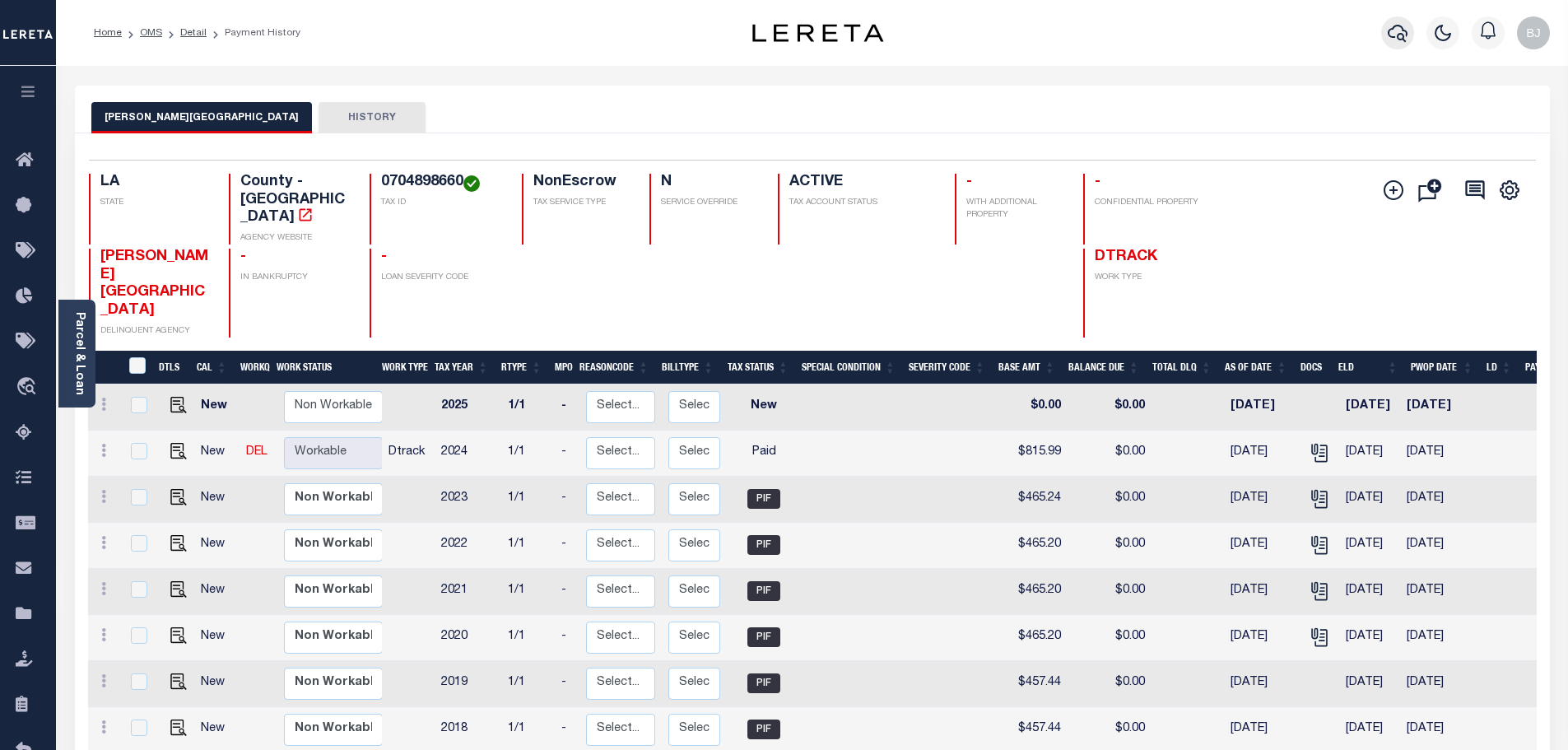
click at [1398, 40] on icon "button" at bounding box center [1397, 33] width 20 height 20
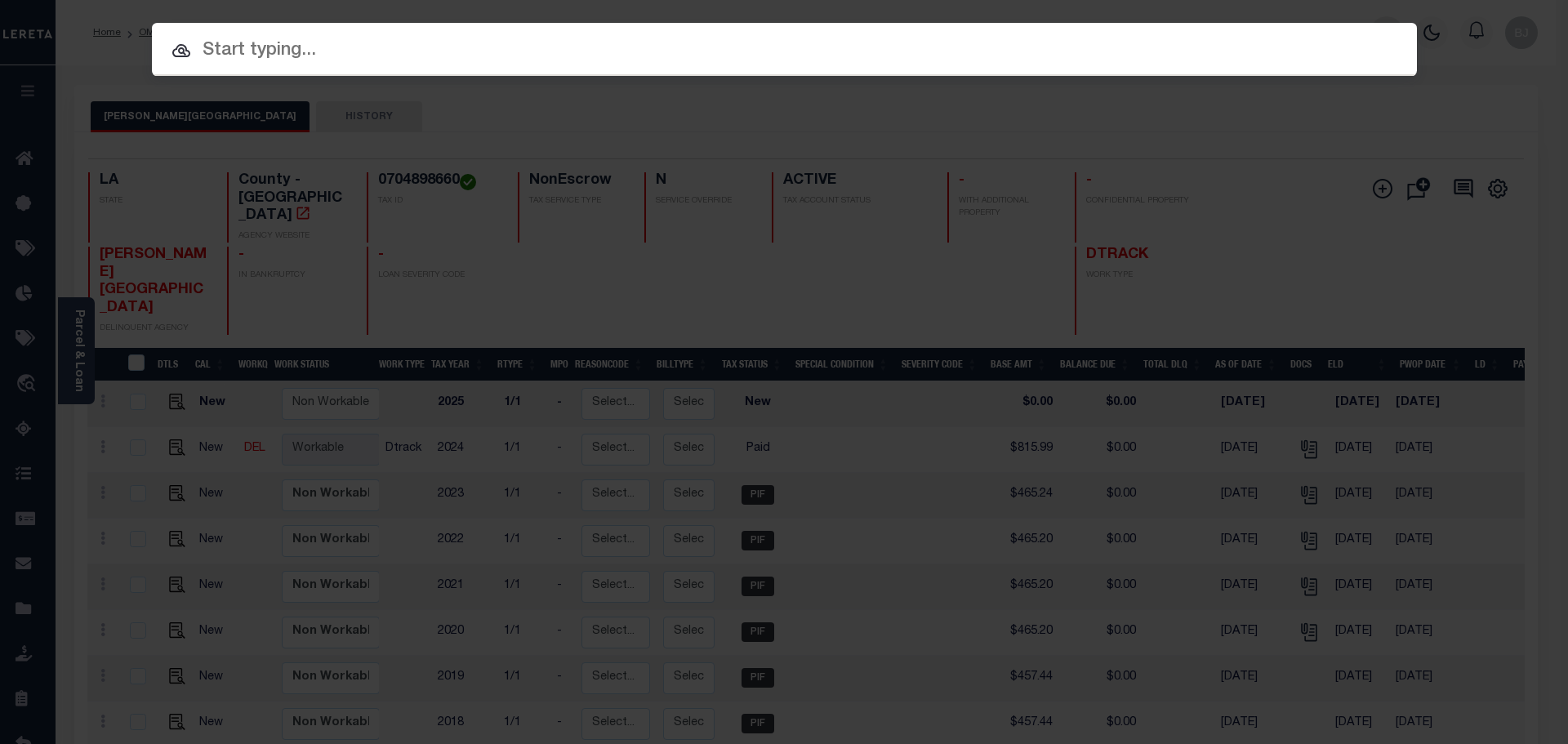
paste input "0805452503"
type input "0805452503"
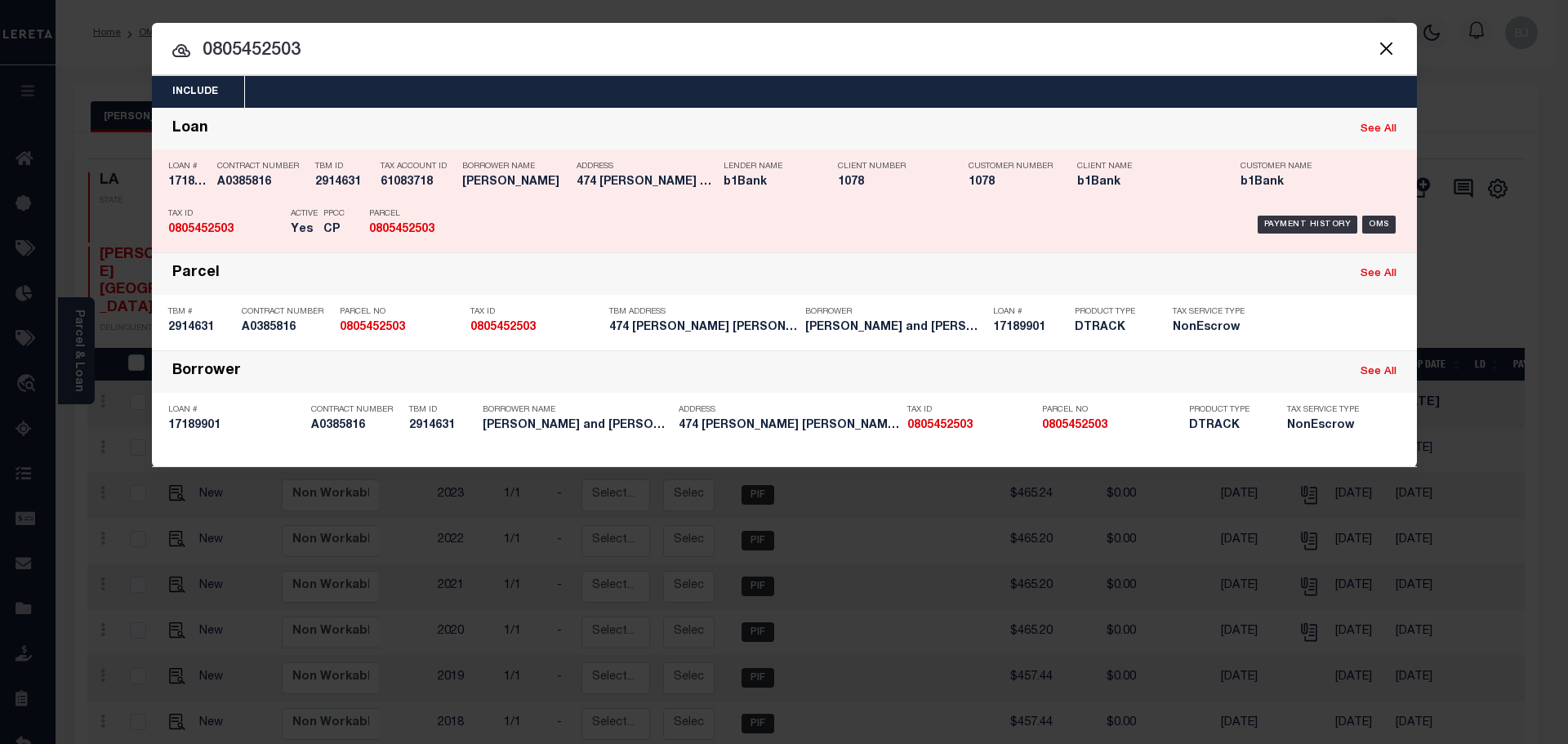
click at [499, 191] on div "Borrower Name [PERSON_NAME]" at bounding box center [515, 177] width 106 height 47
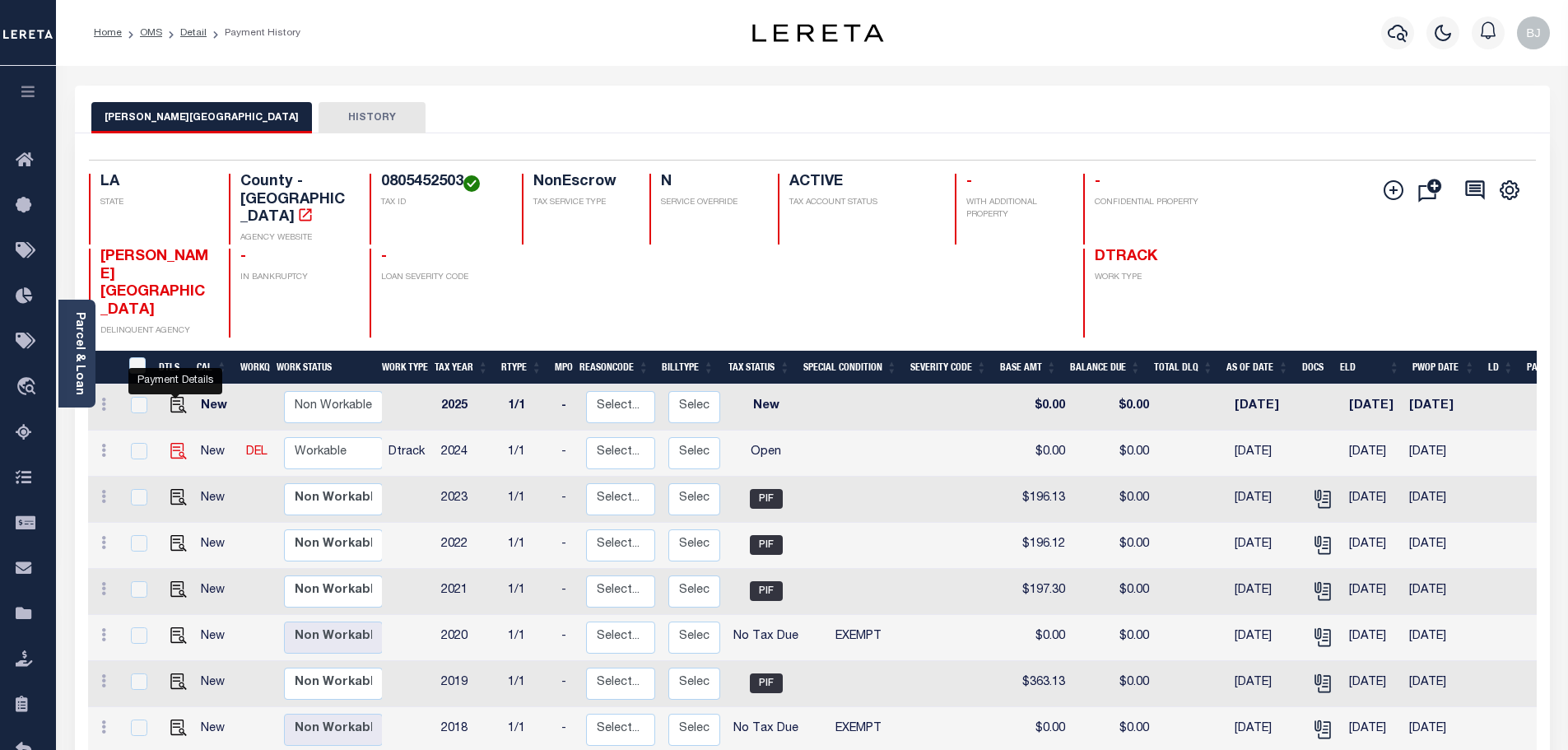
click at [178, 442] on img "" at bounding box center [178, 450] width 17 height 17
checkbox input "true"
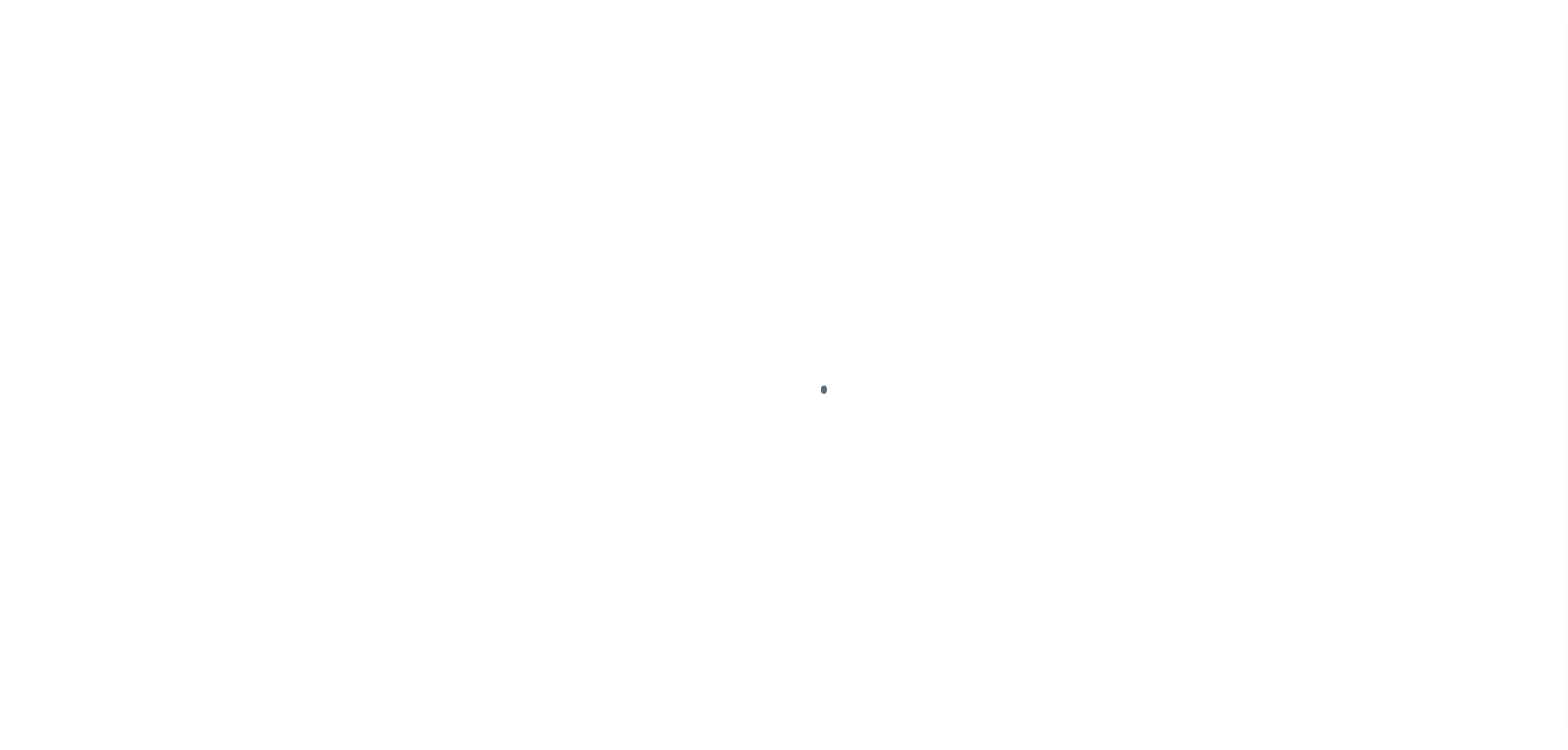
select select "OP2"
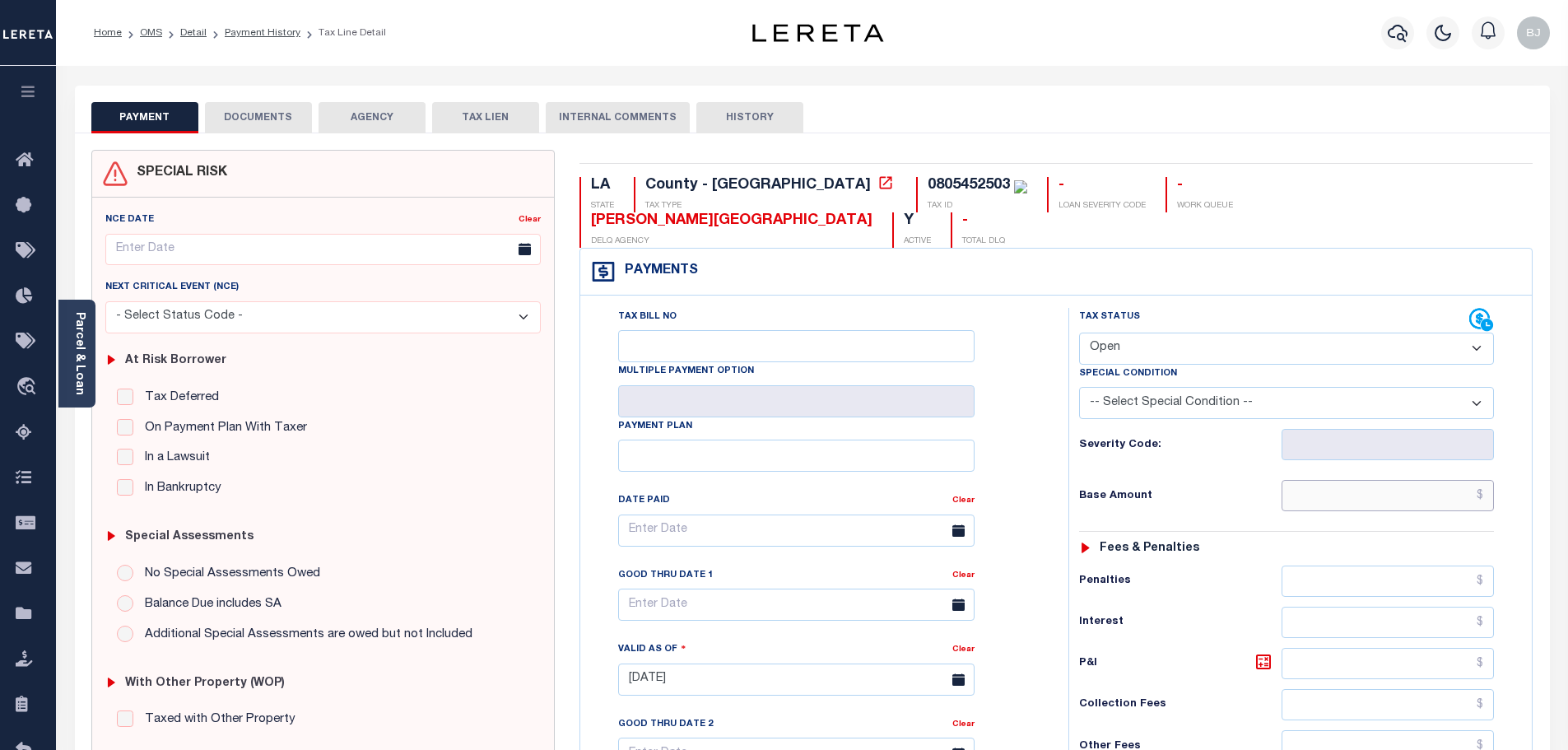
click at [1357, 480] on input "text" at bounding box center [1387, 495] width 213 height 31
paste input "602.36"
type input "$602.36"
type input "[DATE]"
drag, startPoint x: 1216, startPoint y: 297, endPoint x: 1209, endPoint y: 315, distance: 19.3
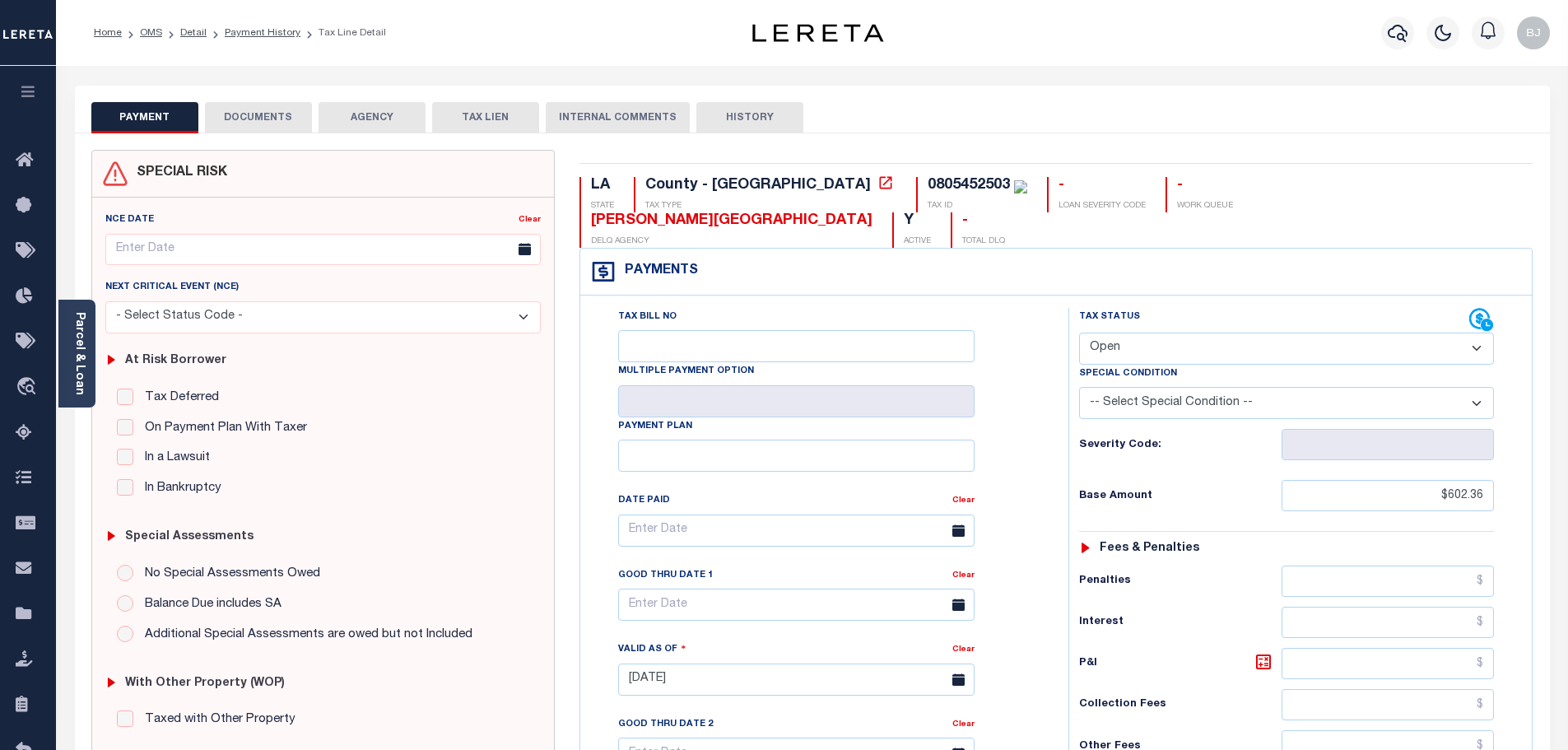
click at [1216, 308] on div "Tax Status Status" at bounding box center [1273, 320] width 390 height 24
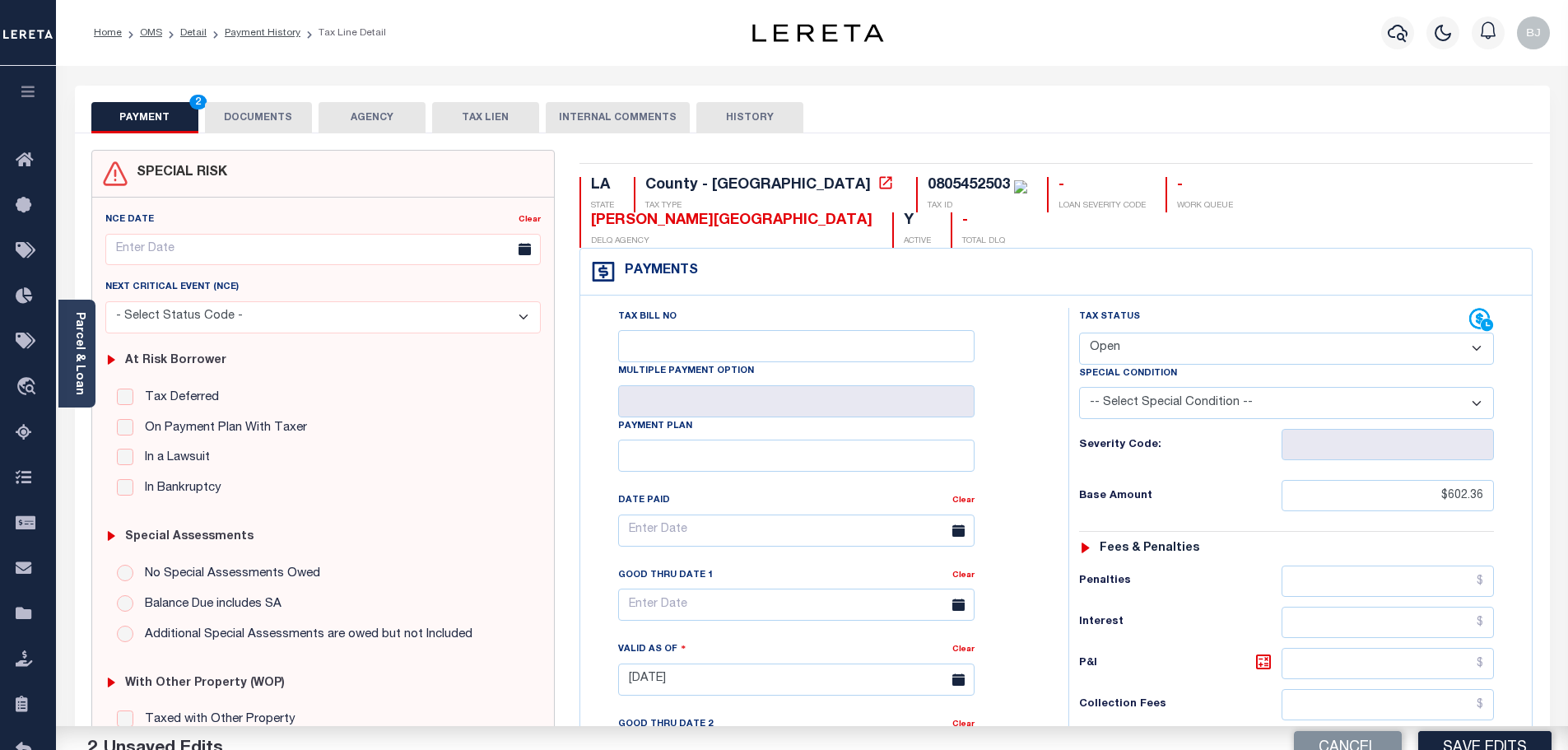
drag, startPoint x: 1209, startPoint y: 315, endPoint x: 1203, endPoint y: 327, distance: 13.4
click at [1209, 332] on select "- Select Status Code - Open Due/Unpaid Paid Incomplete No Tax Due Internal Refu…" at bounding box center [1286, 348] width 415 height 32
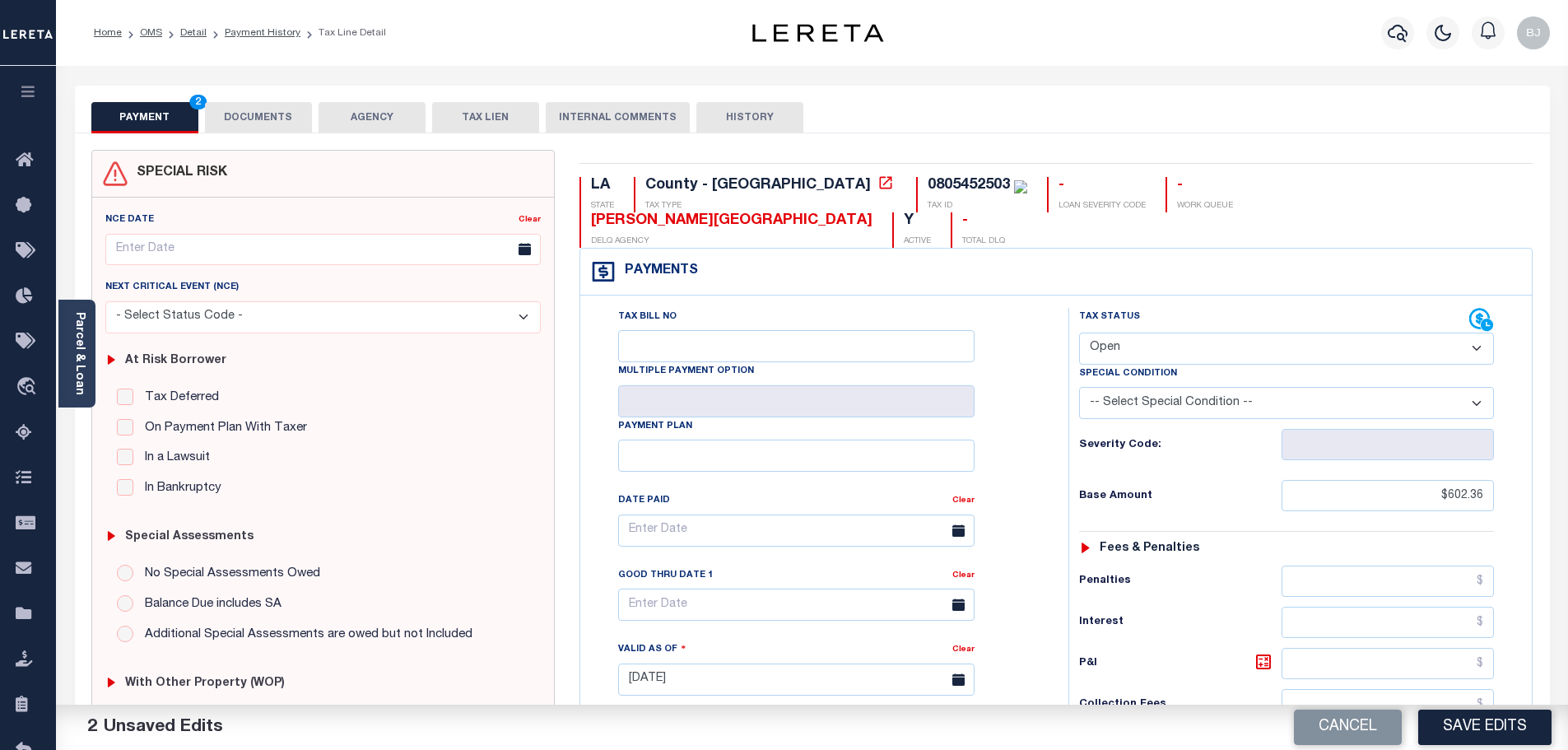
select select "PYD"
click at [1079, 332] on select "- Select Status Code - Open Due/Unpaid Paid Incomplete No Tax Due Internal Refu…" at bounding box center [1286, 348] width 415 height 32
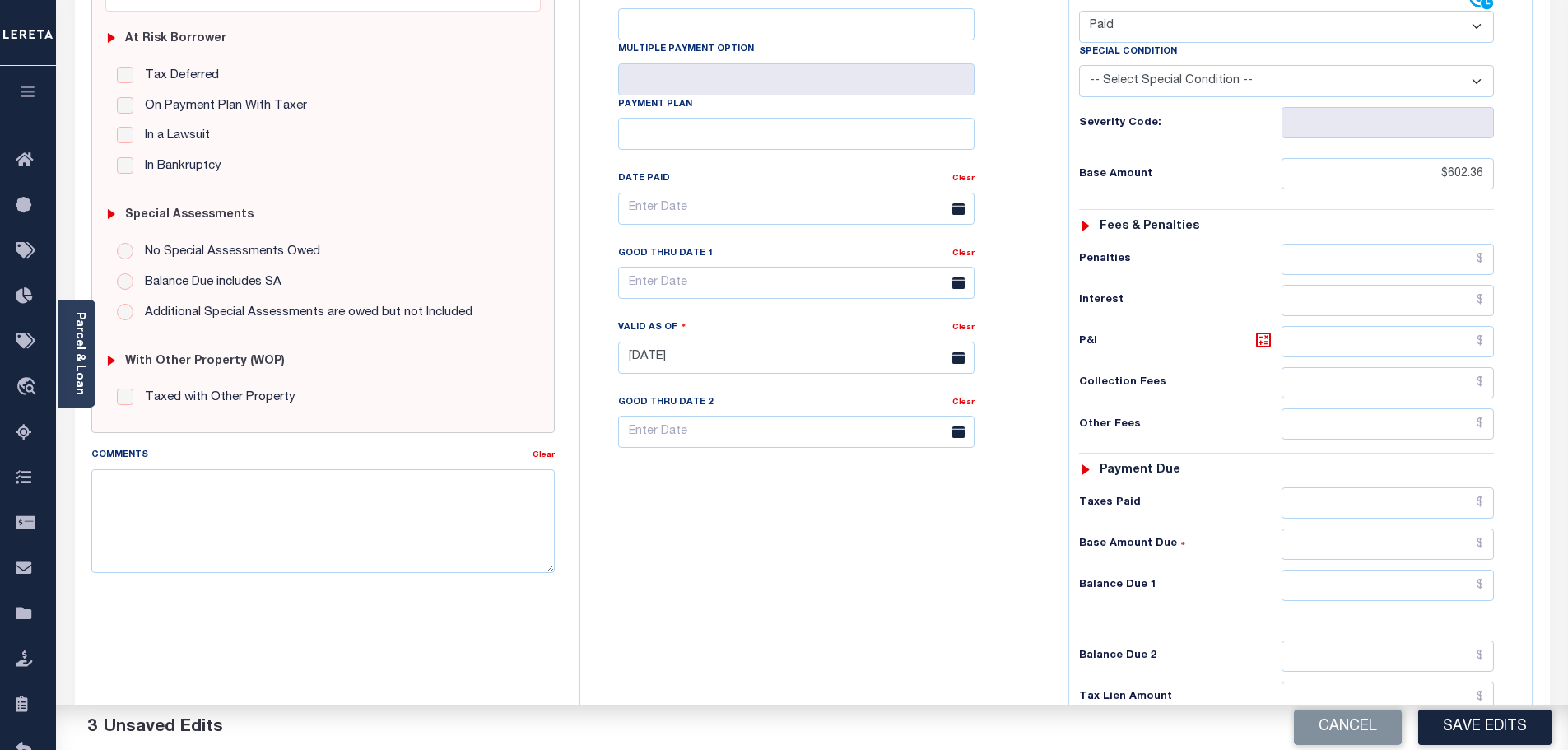
scroll to position [329, 0]
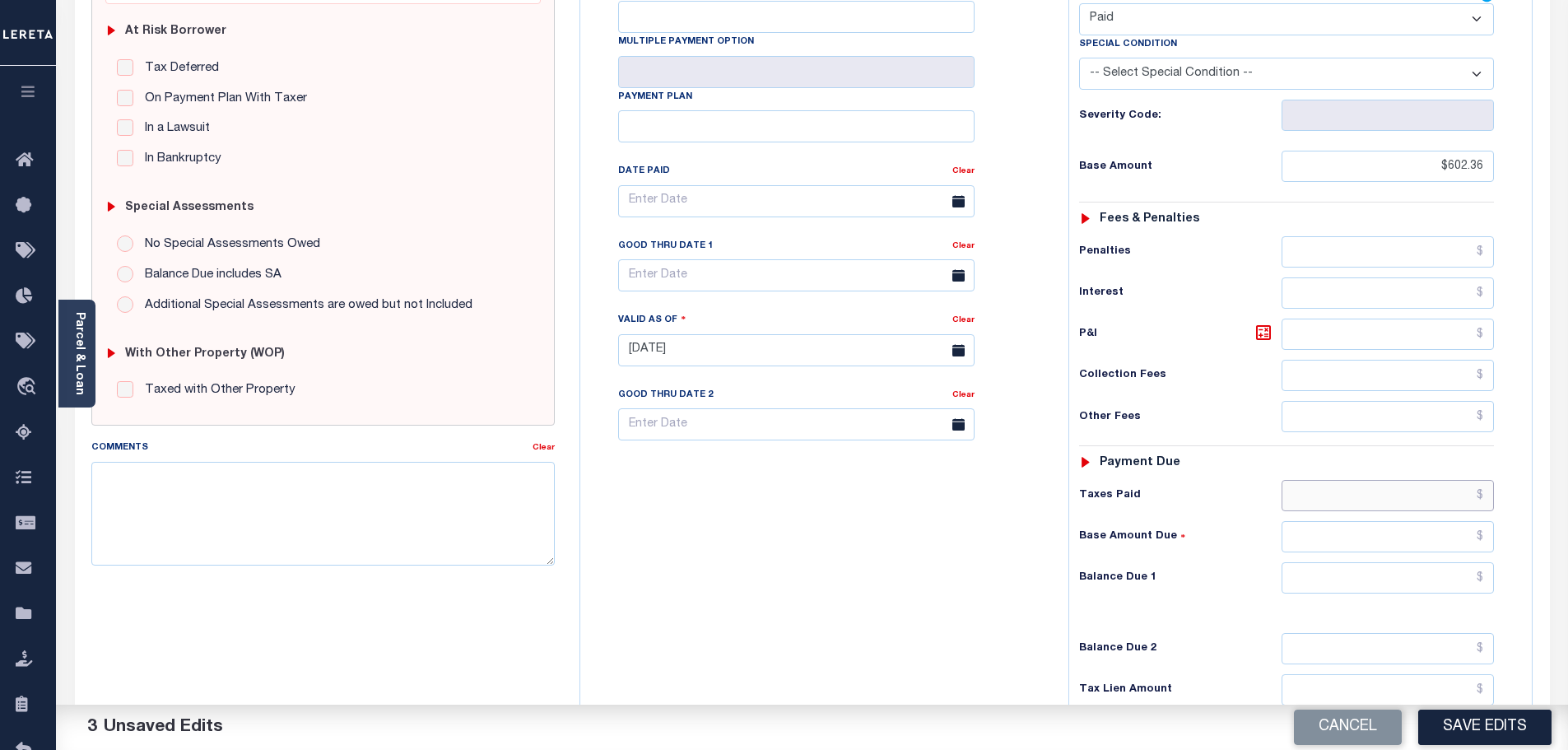
click at [1354, 480] on input "text" at bounding box center [1387, 495] width 213 height 31
paste input "602.36"
type input "$602.36"
click at [1390, 562] on input "text" at bounding box center [1387, 578] width 213 height 31
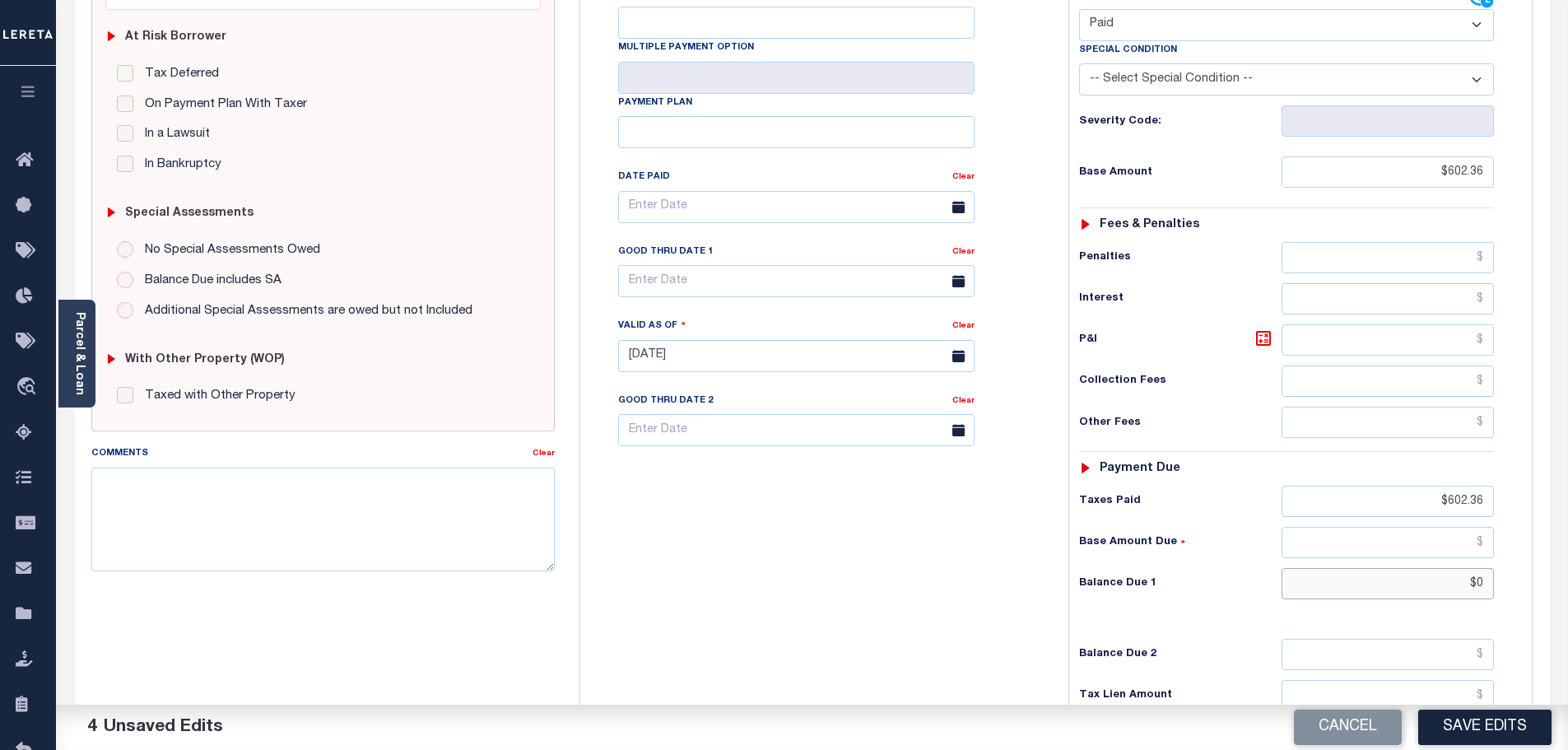
scroll to position [0, 0]
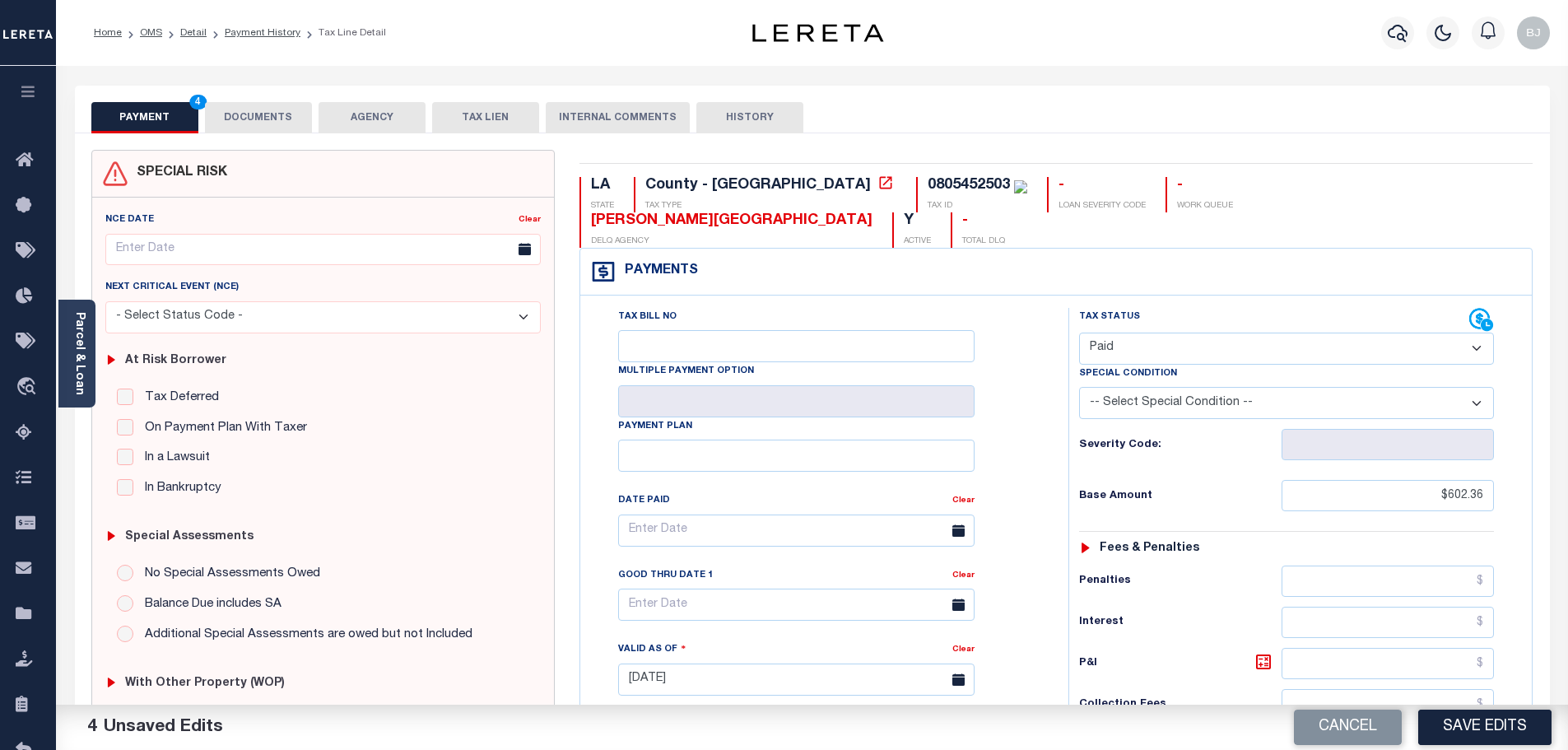
type input "$0.00"
click at [273, 123] on button "DOCUMENTS" at bounding box center [258, 117] width 107 height 31
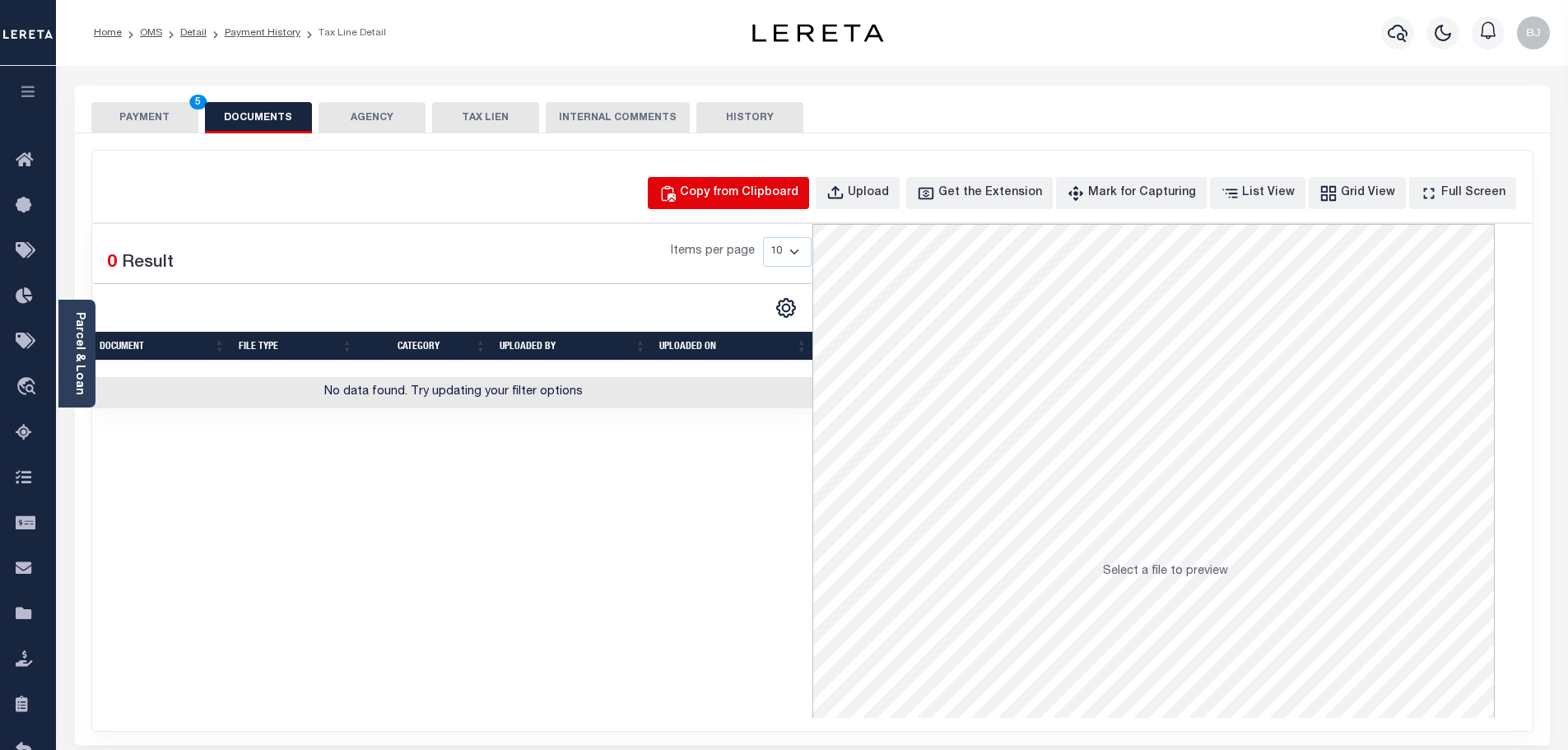
click at [734, 193] on div "Copy from Clipboard" at bounding box center [739, 193] width 118 height 18
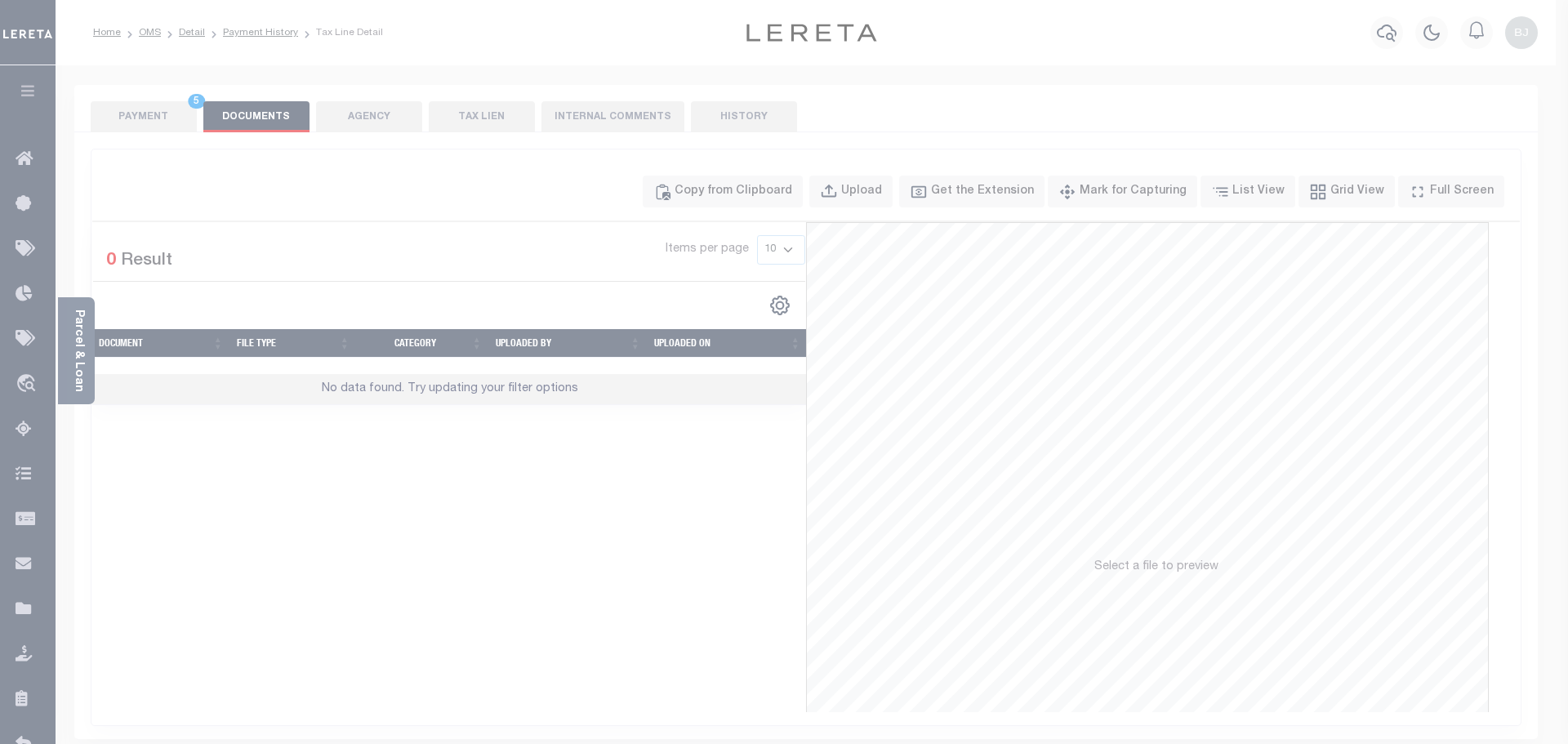
click at [0, 0] on div "Paste copied image or file into this box" at bounding box center [0, 0] width 0 height 0
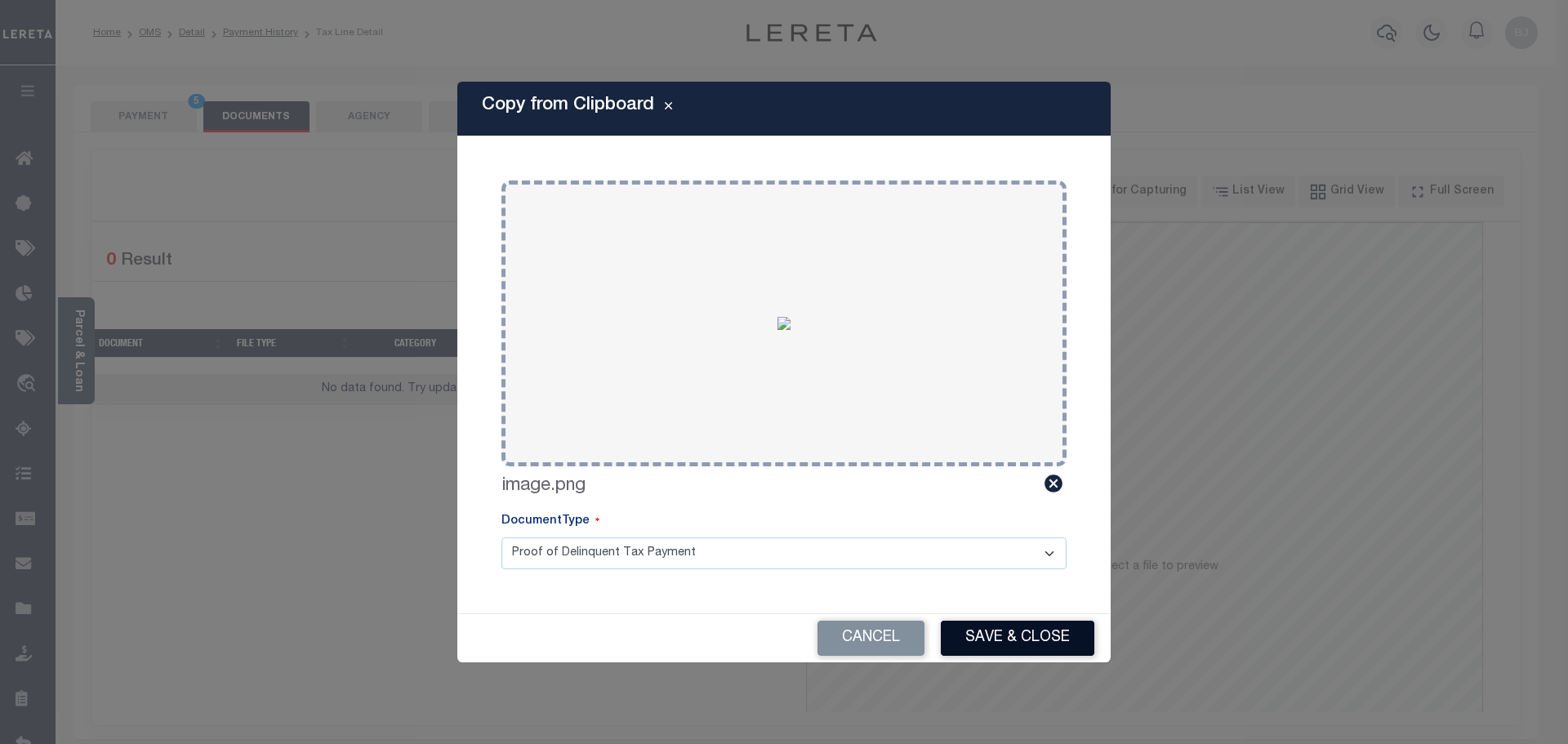
click at [986, 628] on button "Save & Close" at bounding box center [1018, 638] width 154 height 35
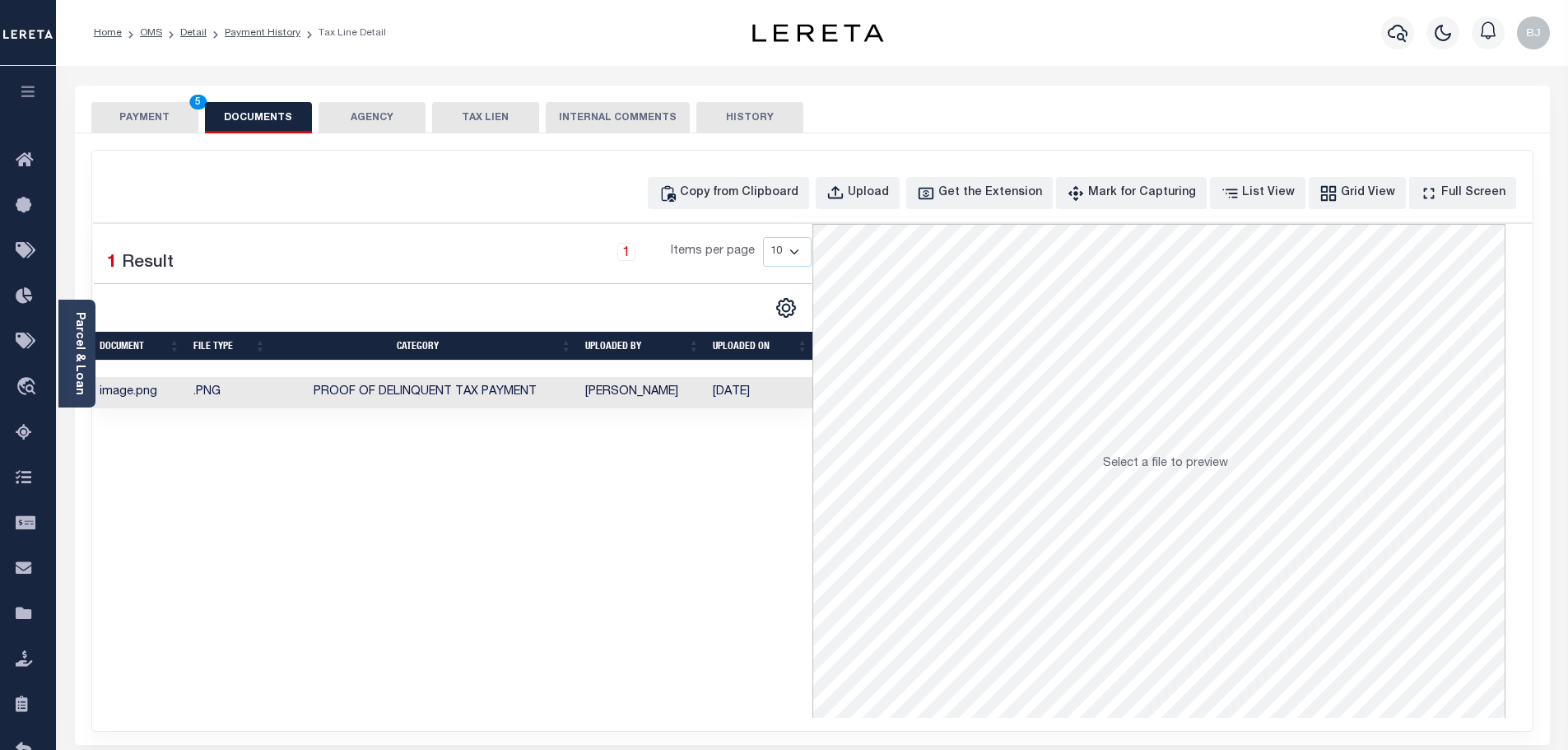
click at [106, 108] on button "PAYMENT 5" at bounding box center [144, 117] width 107 height 31
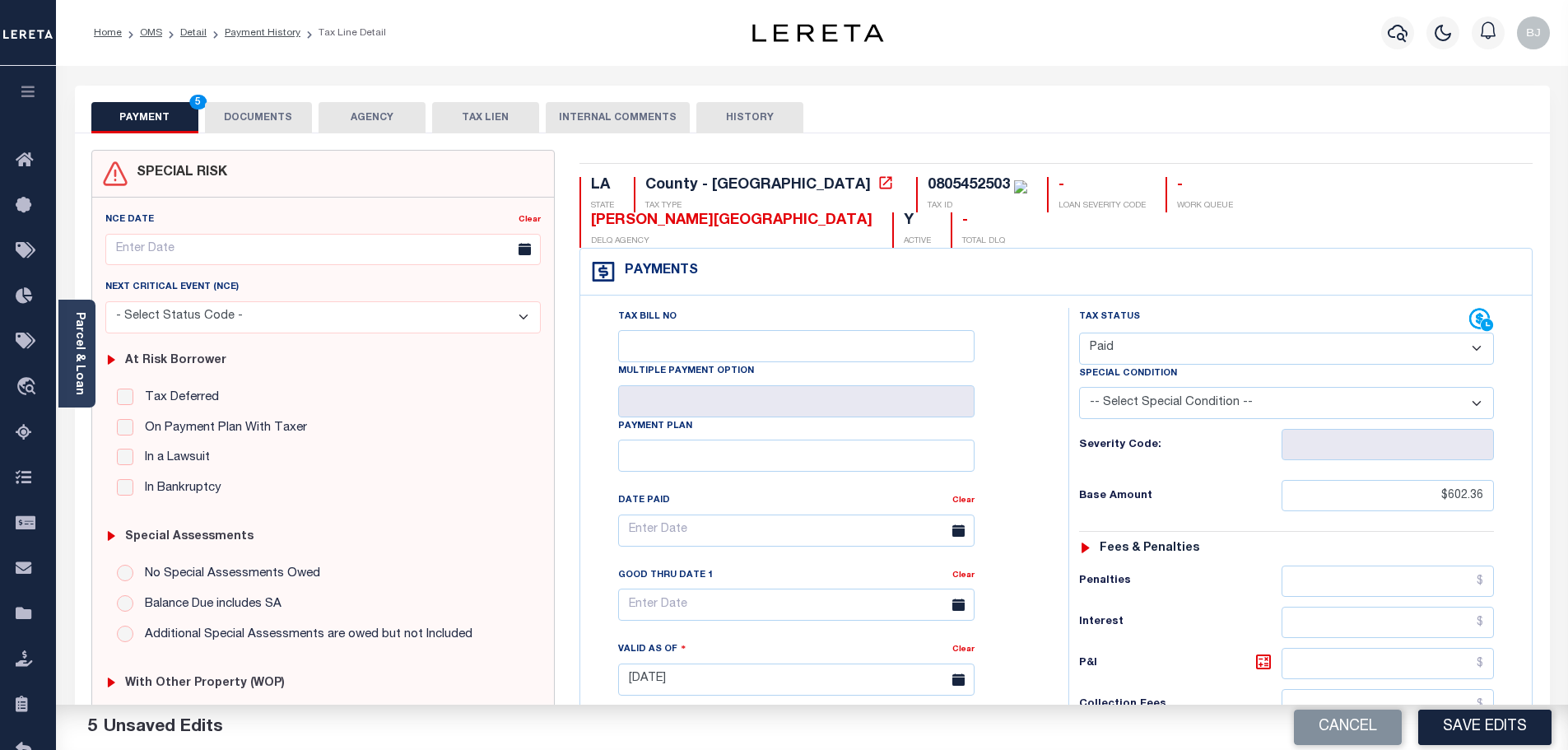
click at [1491, 737] on button "Save Edits" at bounding box center [1484, 727] width 133 height 36
checkbox input "false"
type input "$602.36"
type input "$0"
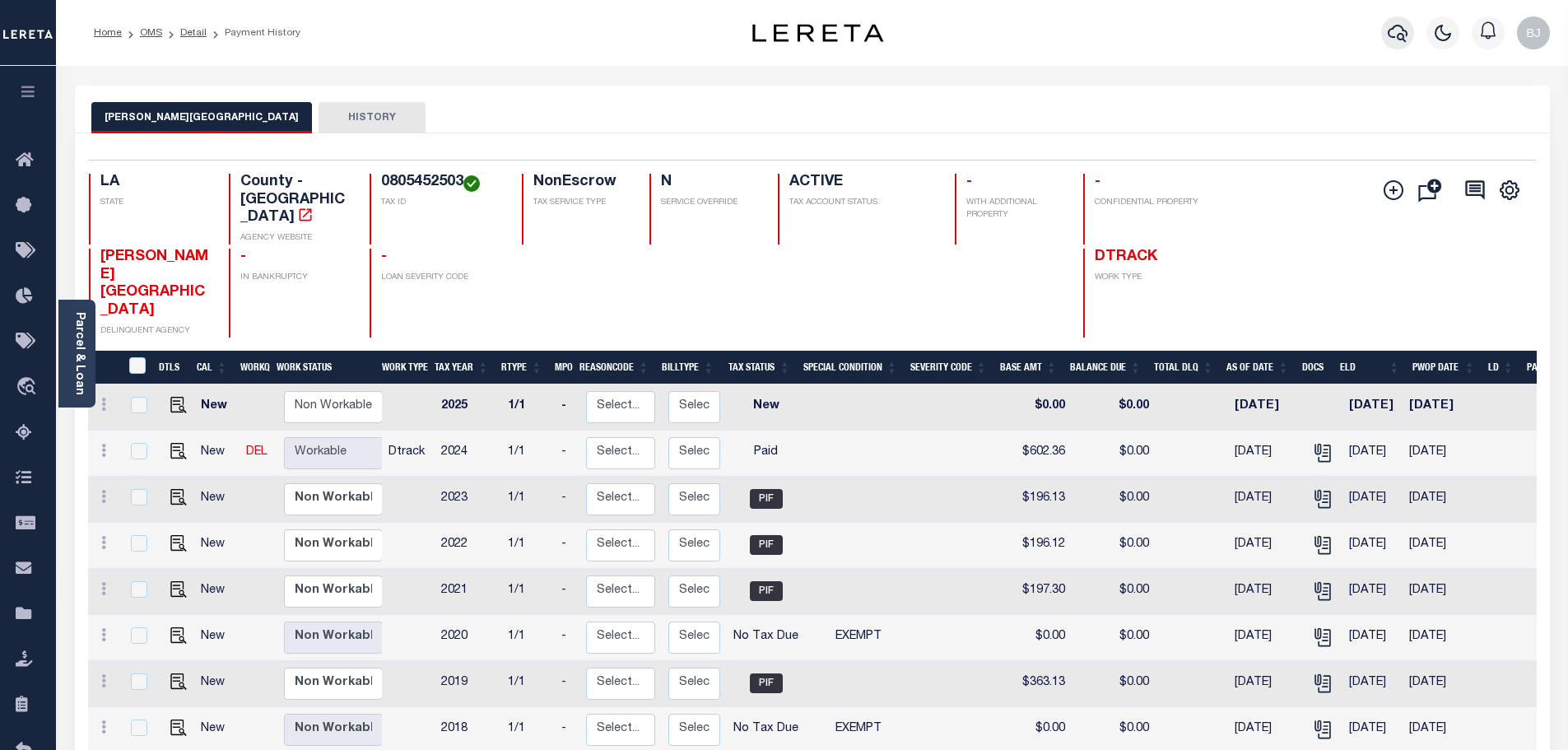
click at [1387, 34] on icon "button" at bounding box center [1397, 33] width 20 height 17
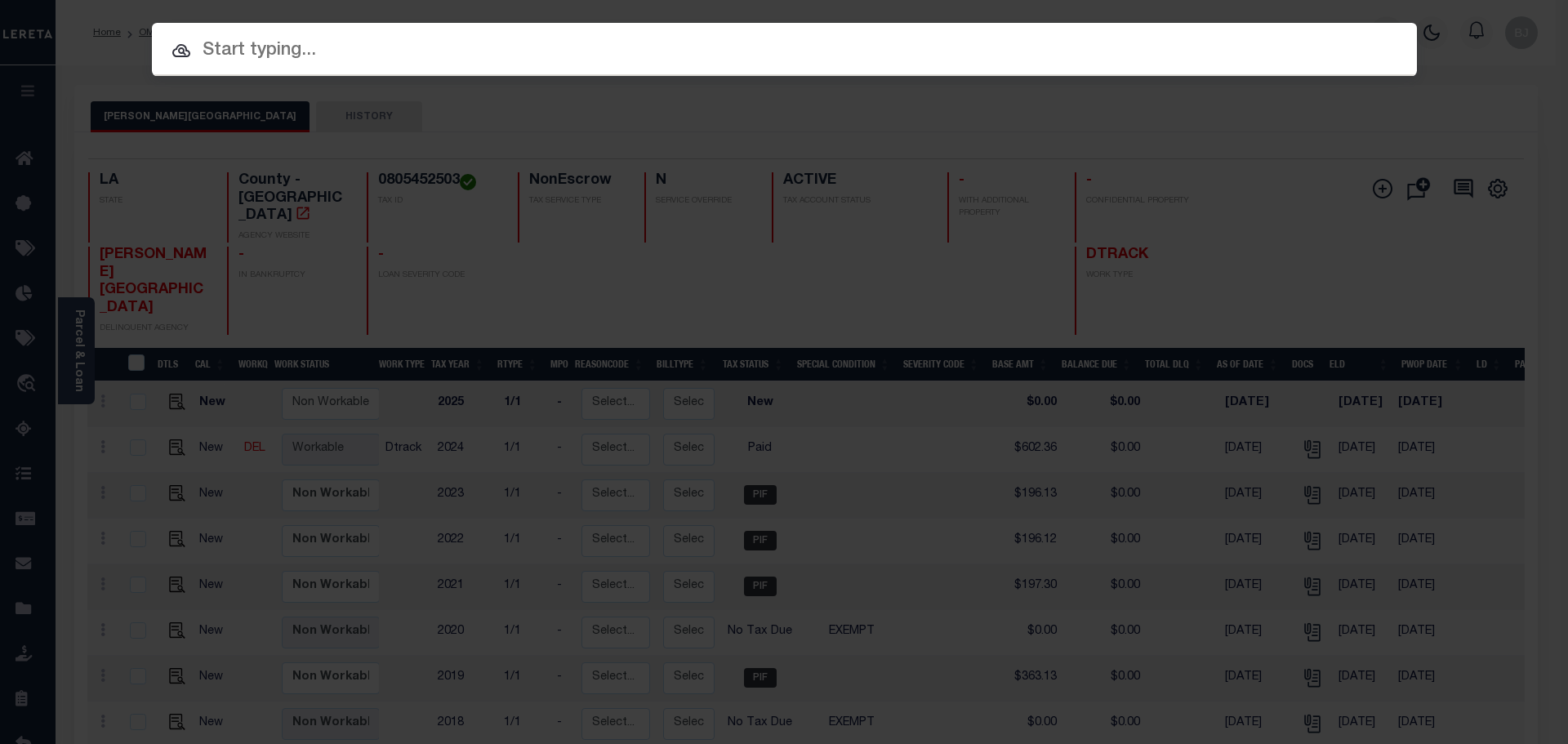
paste input "942200018862"
type input "942200018862"
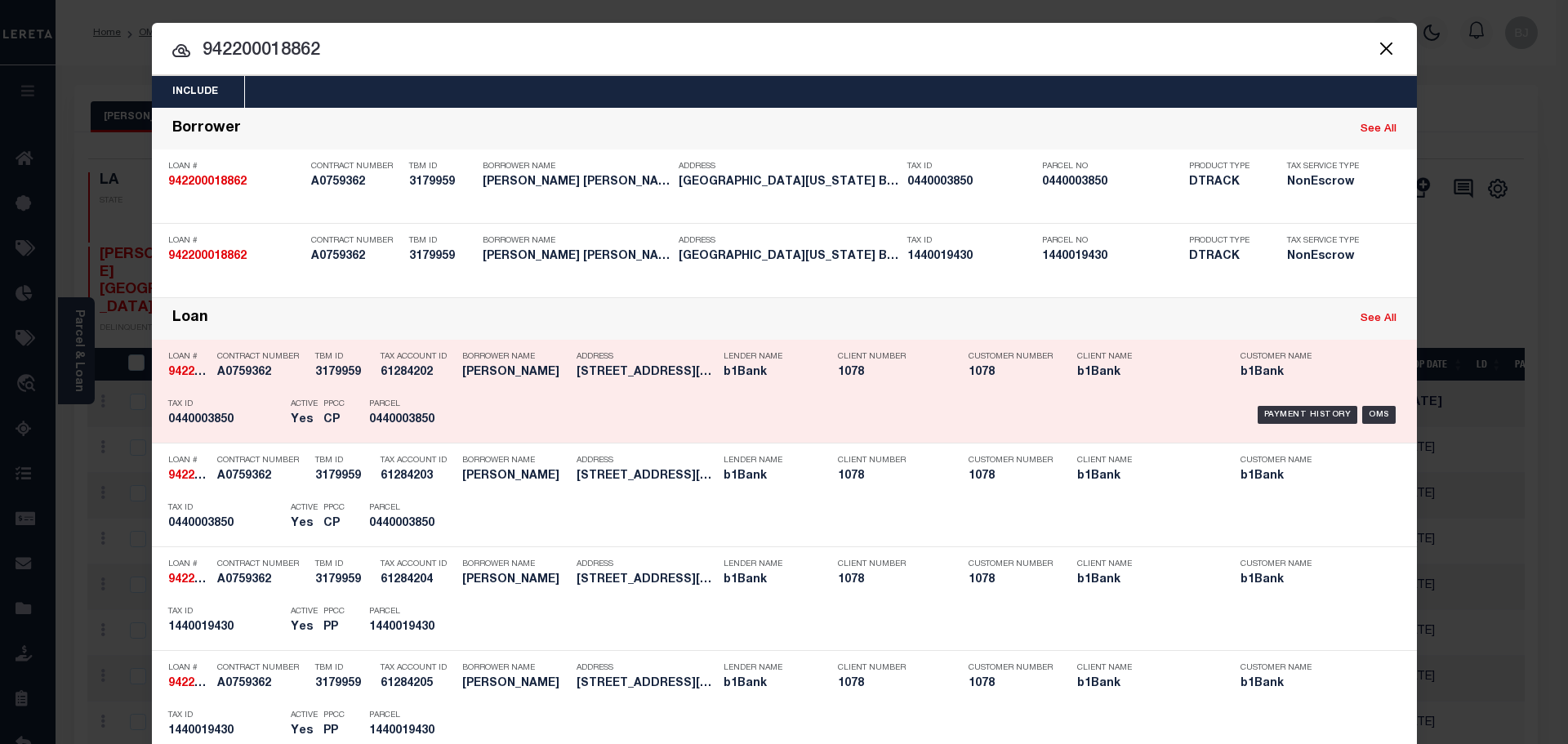
click at [406, 367] on h5 "61284202" at bounding box center [417, 372] width 73 height 14
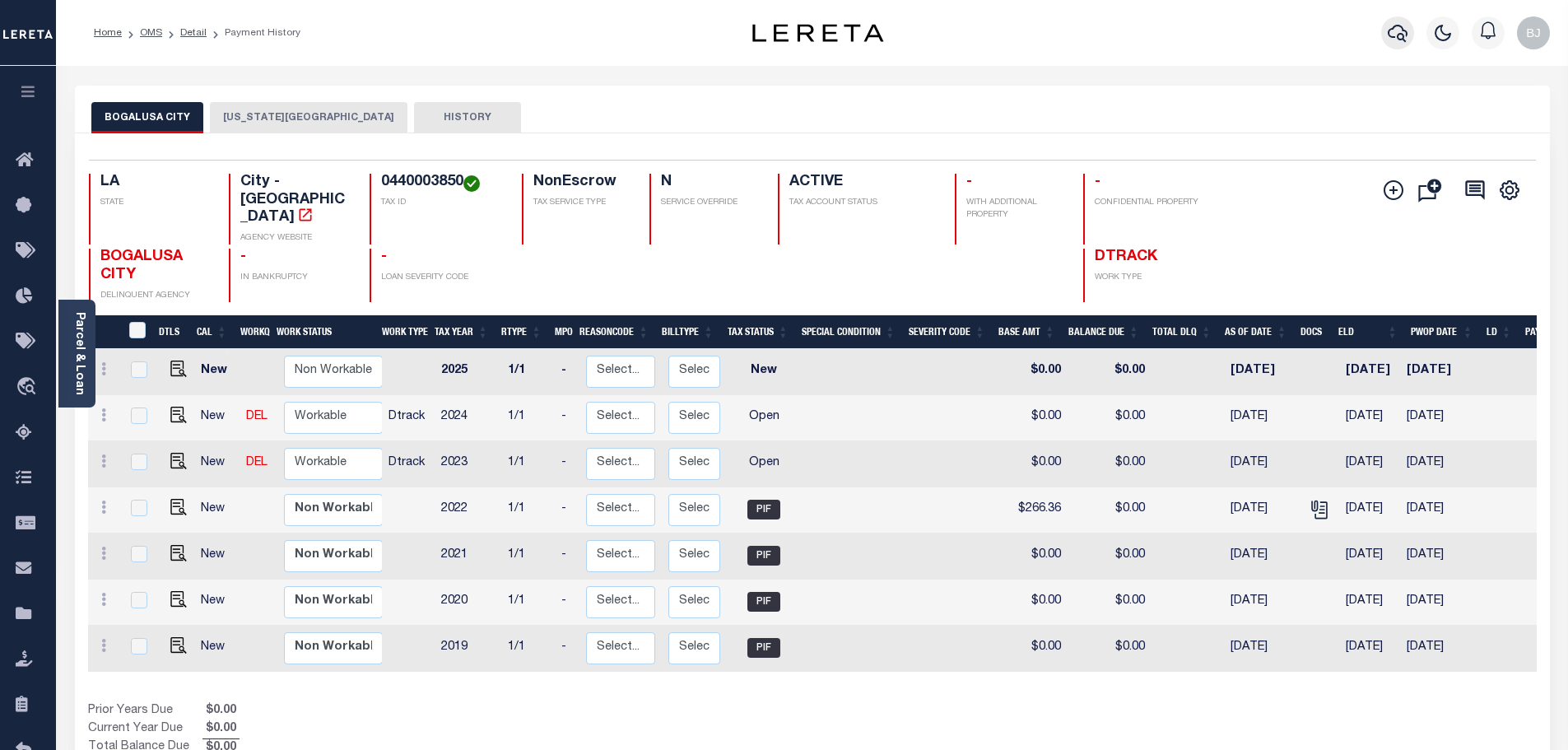
click at [1394, 35] on icon "button" at bounding box center [1397, 33] width 20 height 20
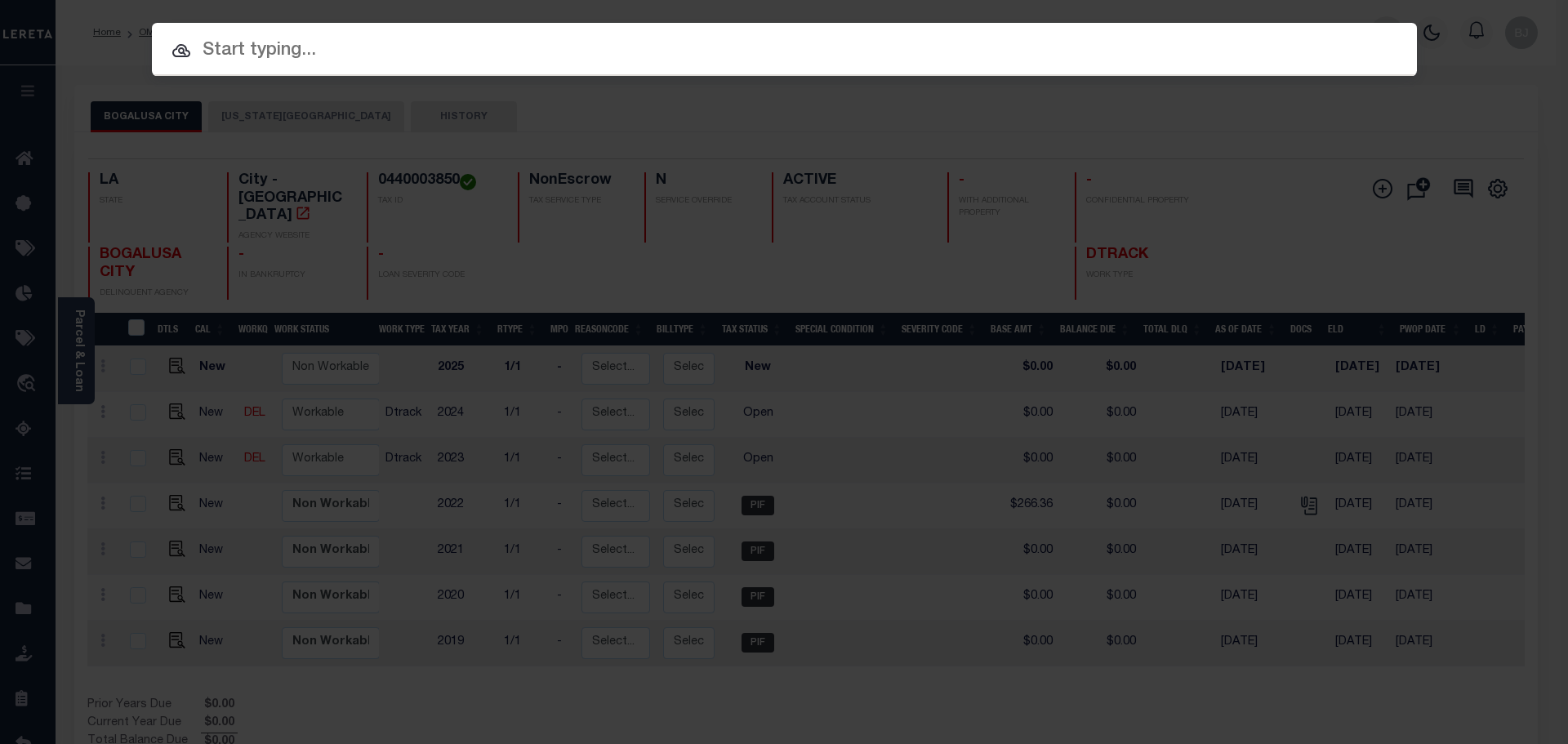
paste input "7706723"
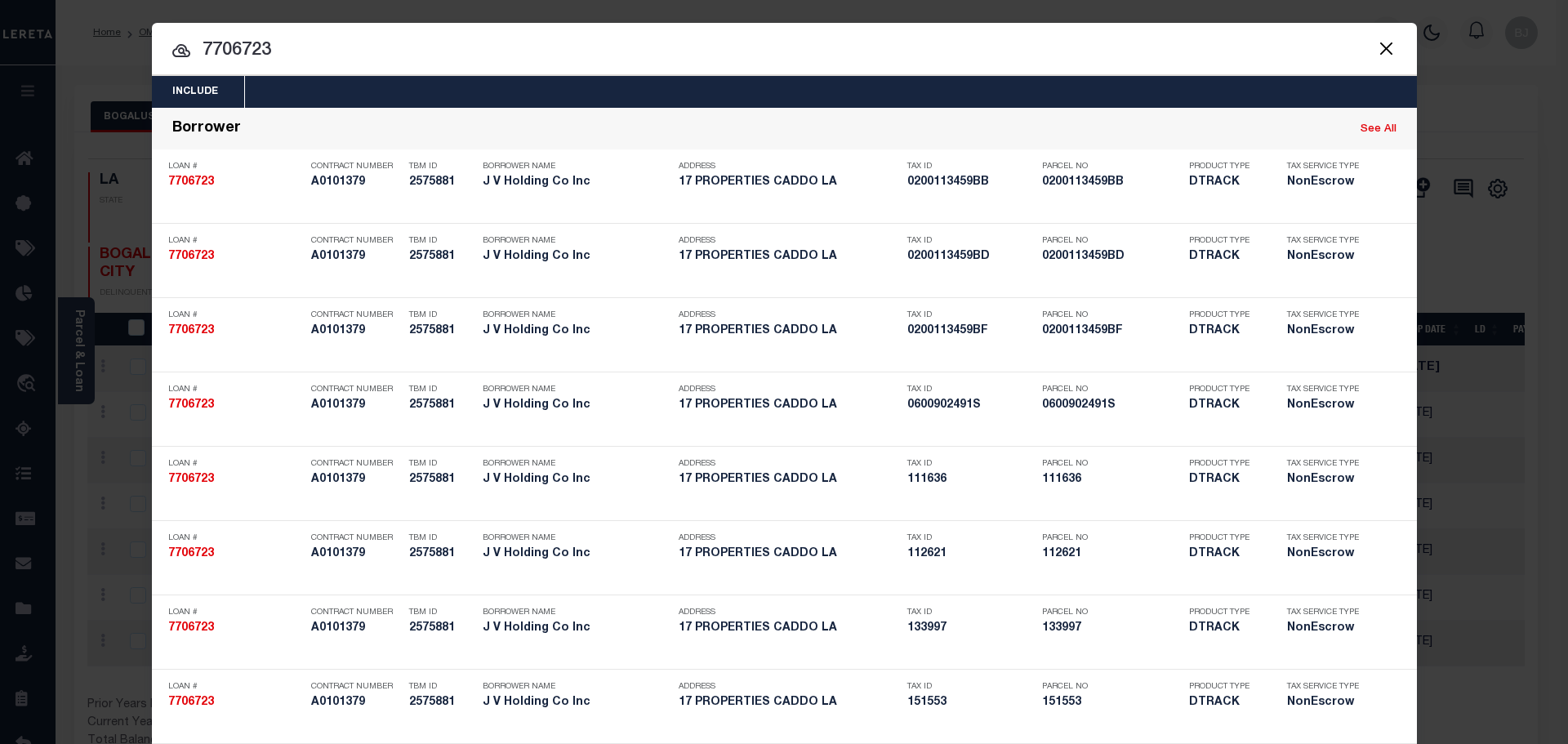
click at [1174, 46] on input "7706723" at bounding box center [784, 51] width 1265 height 28
paste input "14 -0008-0009-050-9"
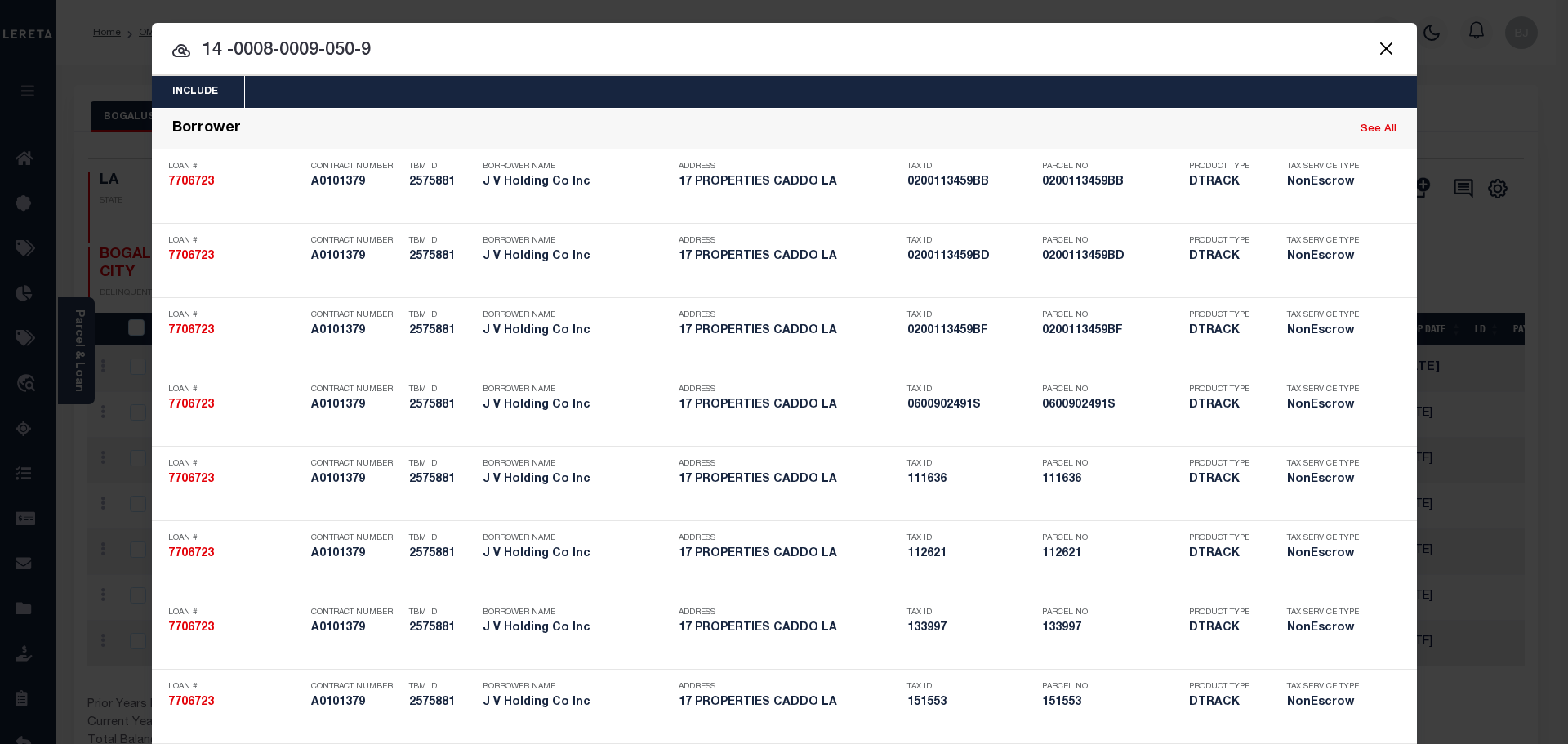
type input "14 -0008-0009-050-9"
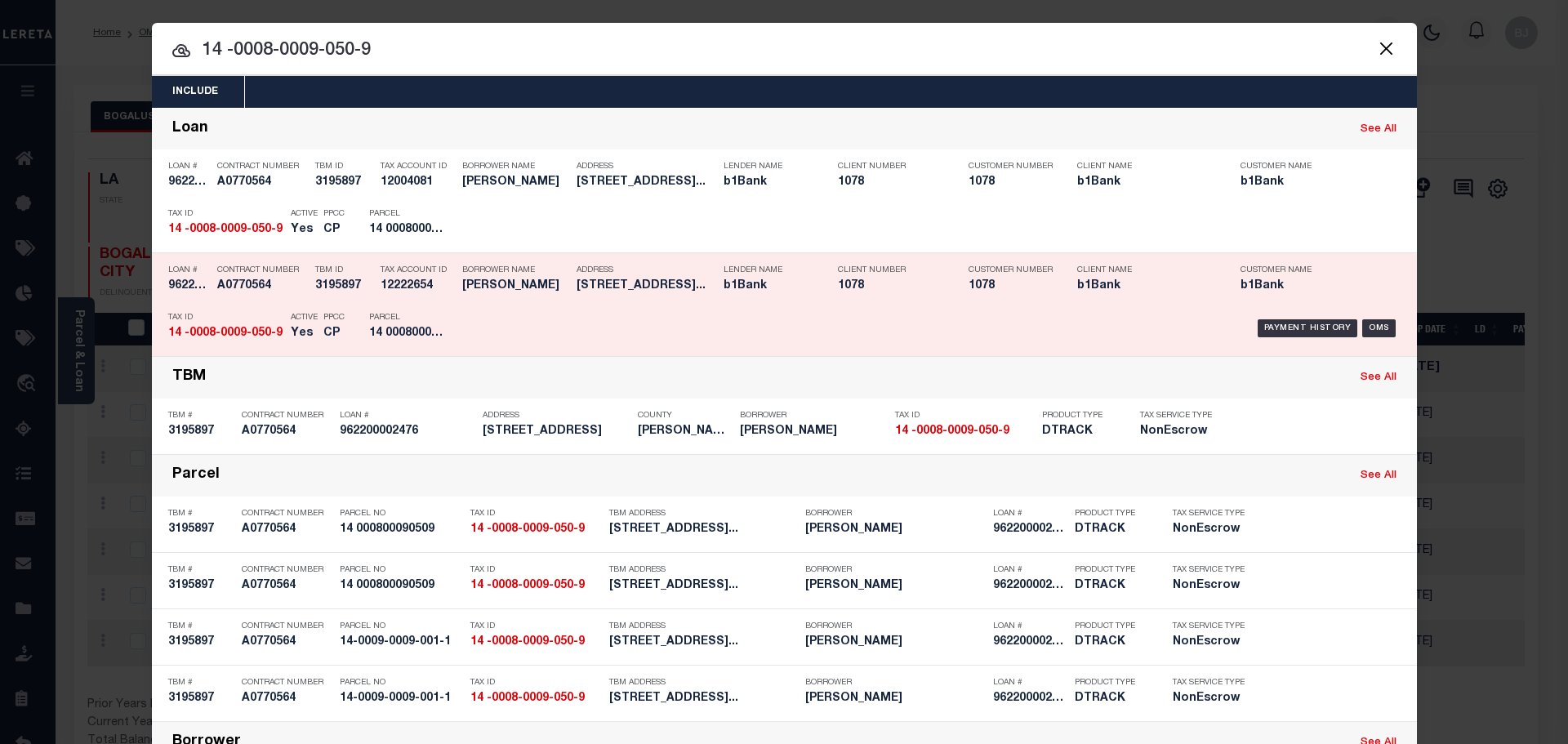
click at [509, 329] on div "Payment History OMS" at bounding box center [934, 328] width 933 height 47
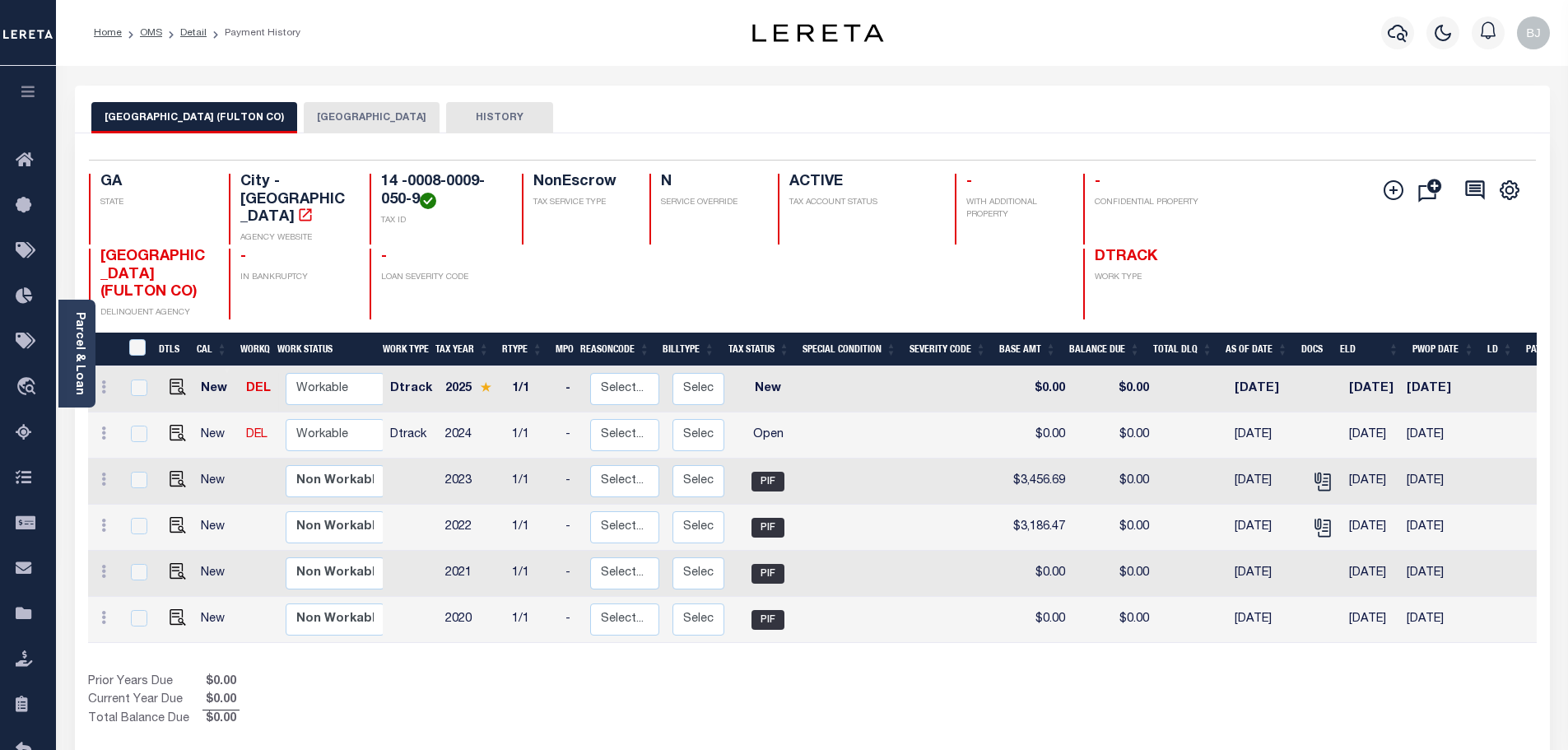
drag, startPoint x: 522, startPoint y: 531, endPoint x: 495, endPoint y: 666, distance: 137.7
click at [529, 710] on div "Selected 6 Results 1 Items per page 25 50 100 GA STATE City - GA" at bounding box center [812, 447] width 1475 height 627
drag, startPoint x: 173, startPoint y: 403, endPoint x: 670, endPoint y: 461, distance: 500.4
click at [173, 425] on img "" at bounding box center [177, 433] width 17 height 17
checkbox input "true"
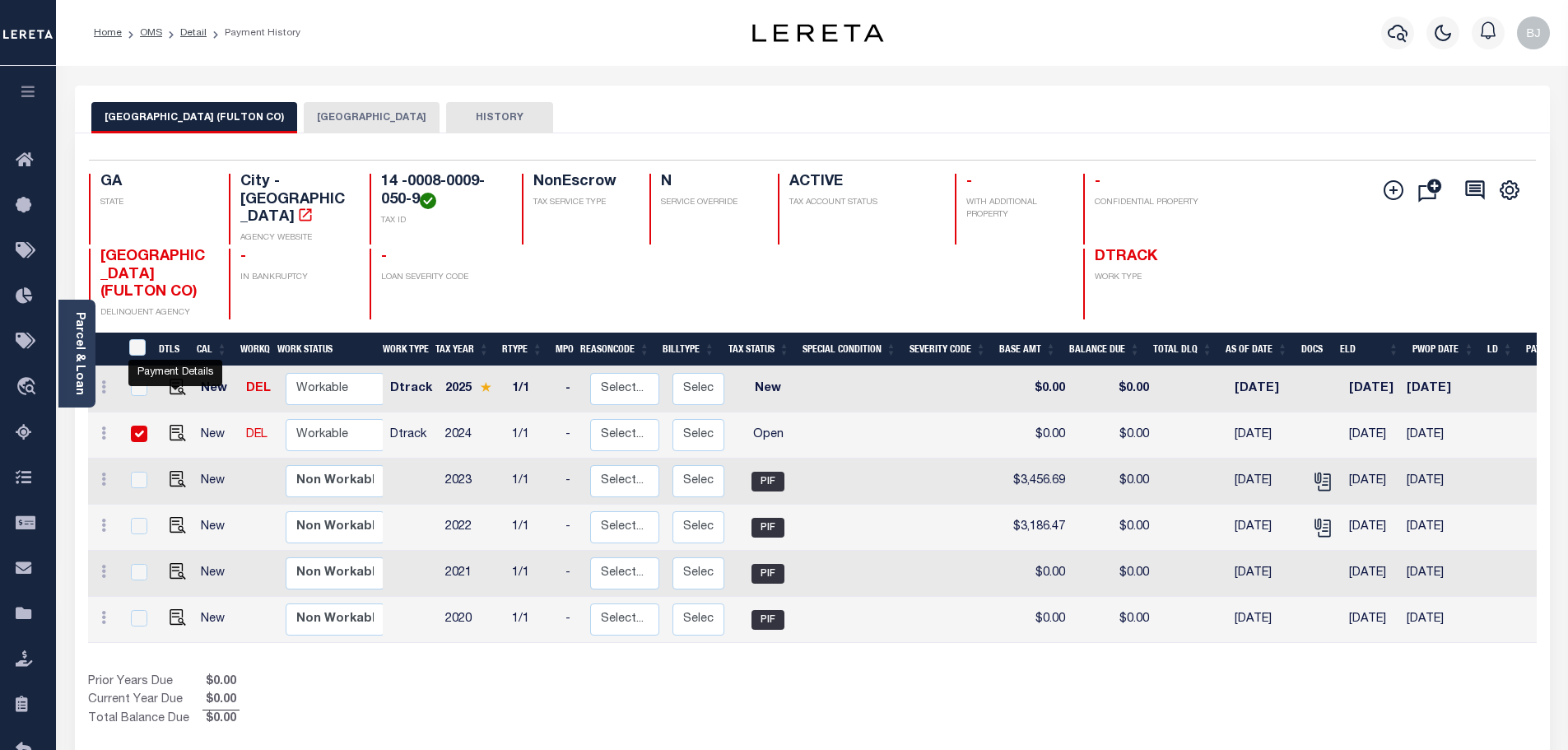
checkbox input "true"
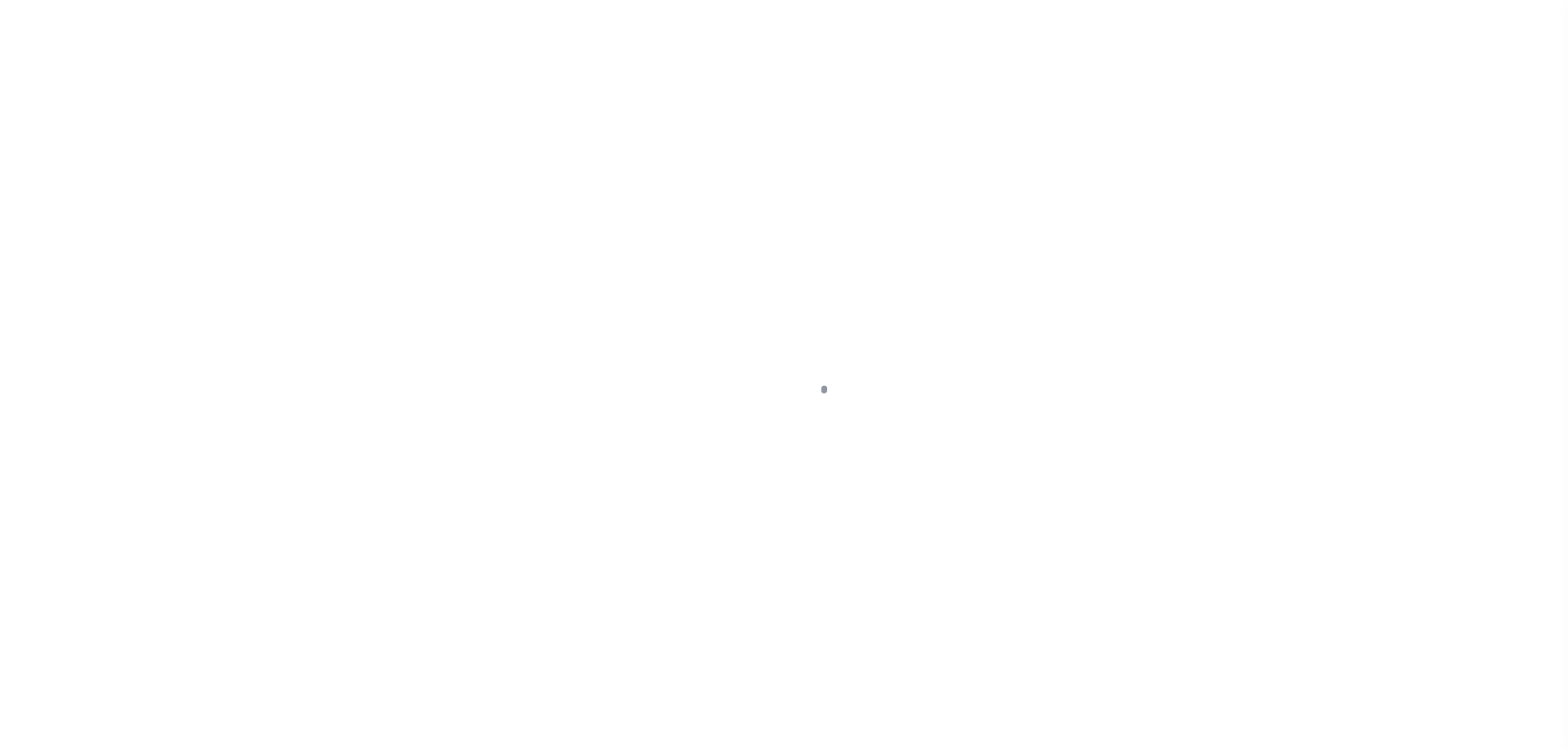
select select "OP2"
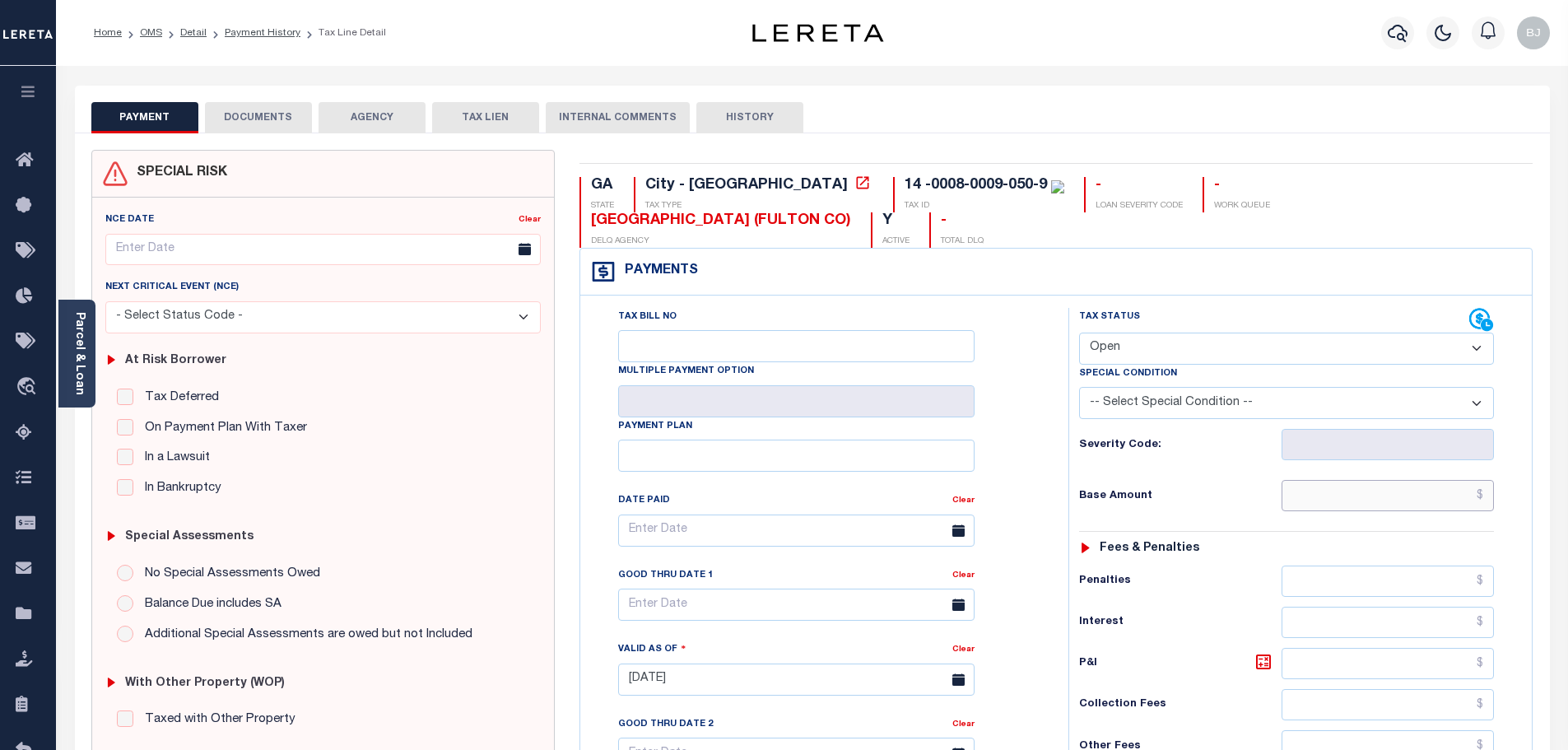
drag, startPoint x: 1367, startPoint y: 459, endPoint x: 1205, endPoint y: 333, distance: 205.2
click at [1367, 480] on input "text" at bounding box center [1387, 495] width 213 height 31
paste input "4,189.11"
type input "$4,189.11"
type input "[DATE]"
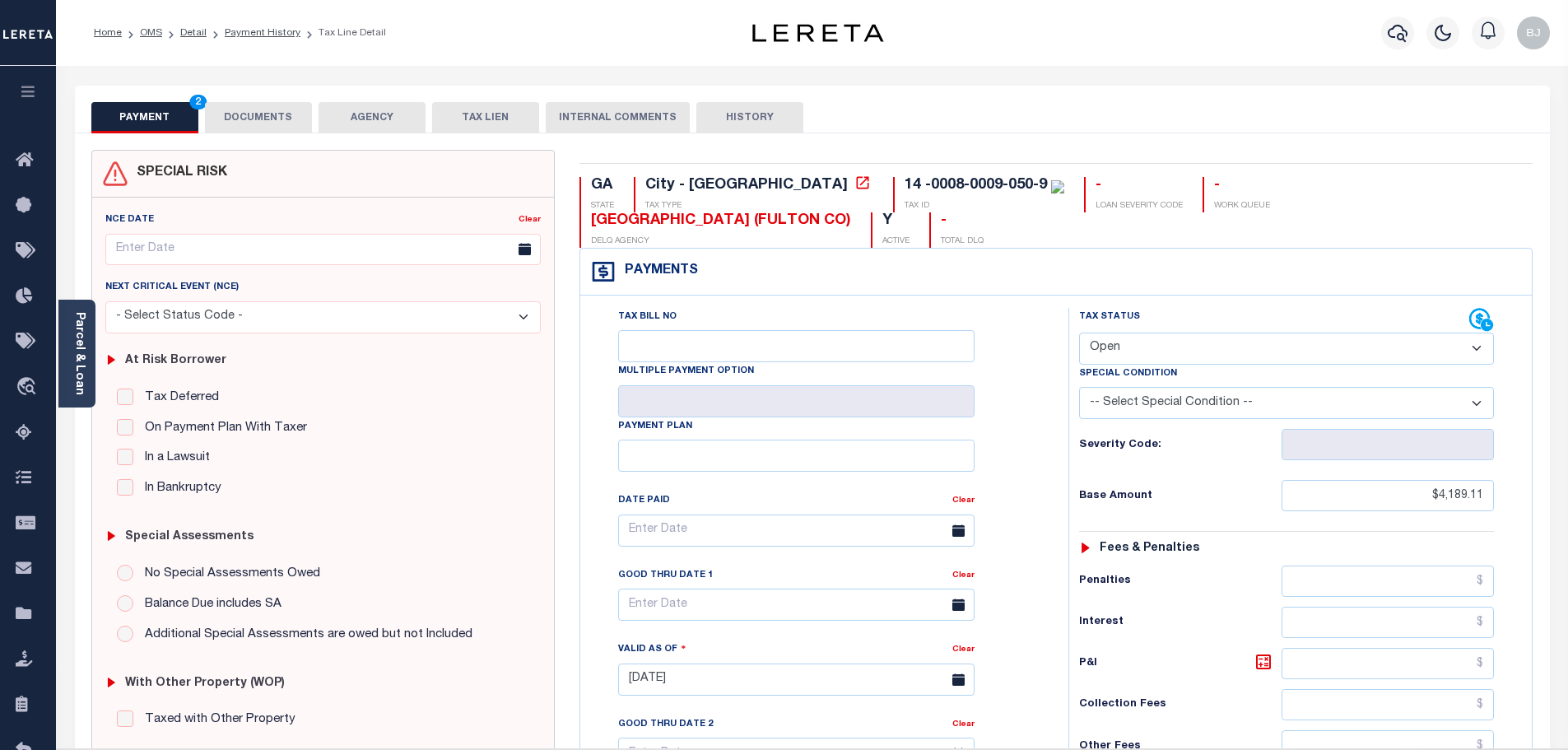
click at [1197, 332] on select "- Select Status Code - Open Due/Unpaid Paid Incomplete No Tax Due Internal Refu…" at bounding box center [1286, 348] width 415 height 32
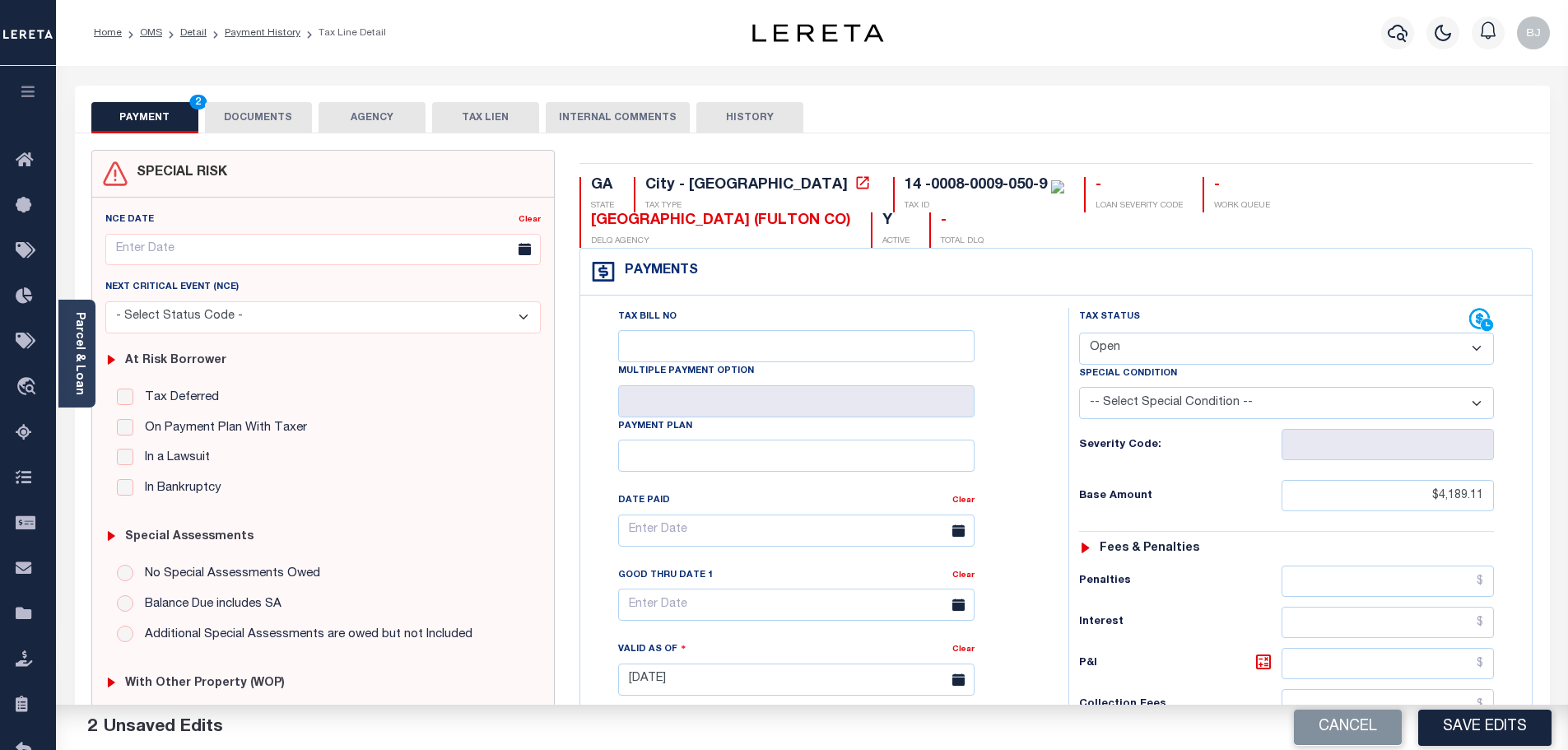
select select "PYD"
click at [1079, 332] on select "- Select Status Code - Open Due/Unpaid Paid Incomplete No Tax Due Internal Refu…" at bounding box center [1286, 348] width 415 height 32
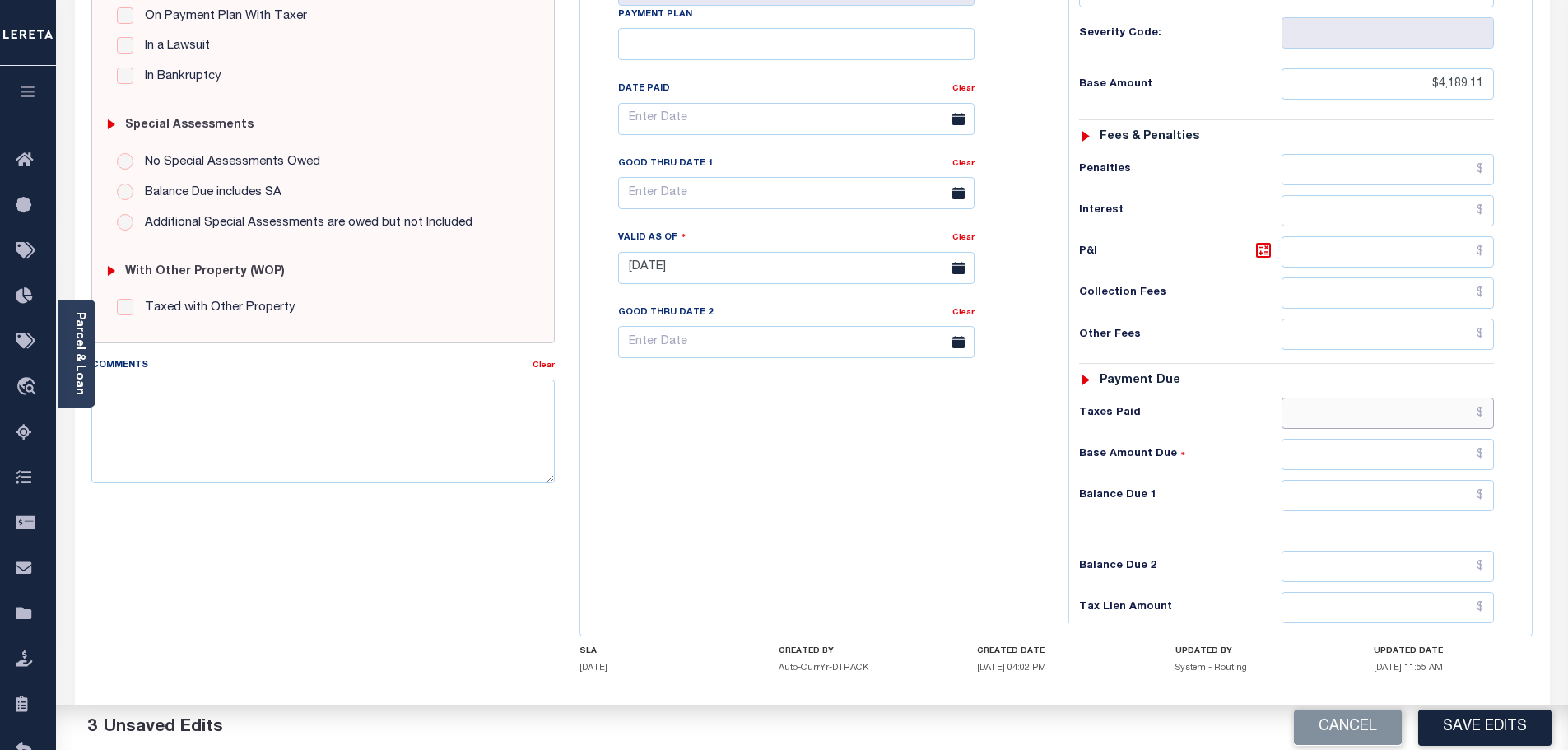
click at [1422, 397] on input "text" at bounding box center [1387, 413] width 213 height 31
paste input "4,189.11"
type input "$4,189.11"
click at [1427, 480] on input "text" at bounding box center [1387, 495] width 213 height 31
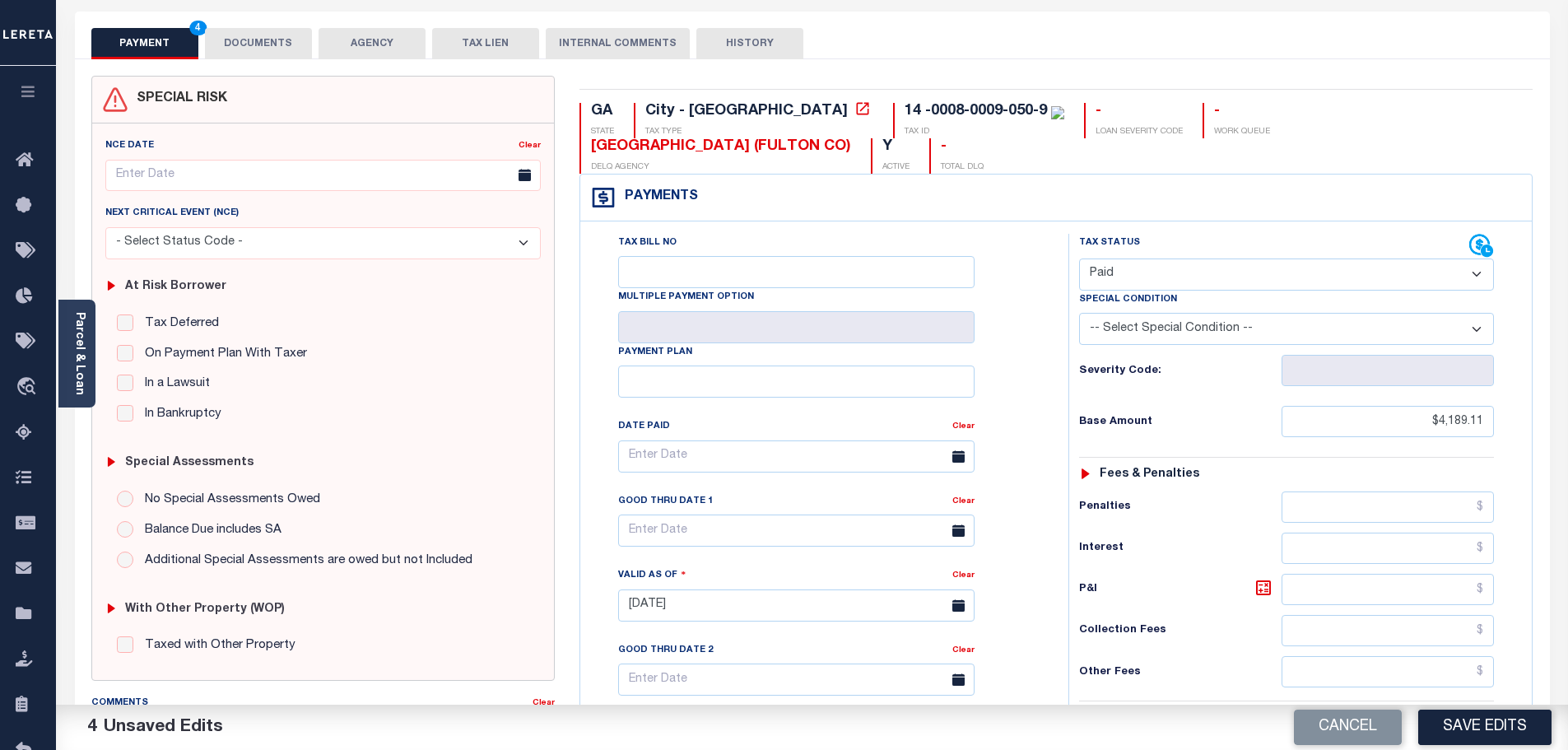
scroll to position [0, 0]
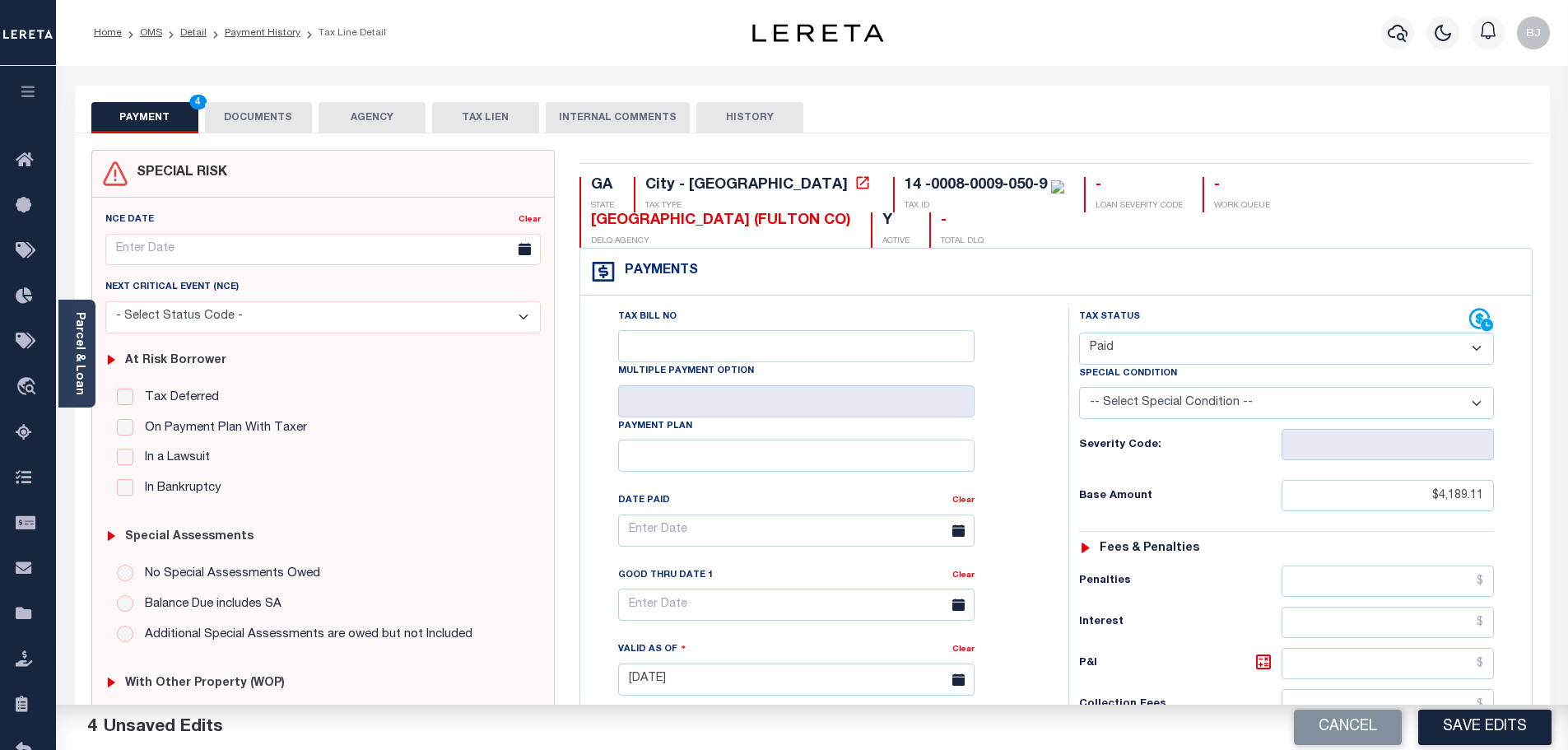
type input "$0.00"
click at [245, 106] on button "DOCUMENTS" at bounding box center [258, 117] width 107 height 31
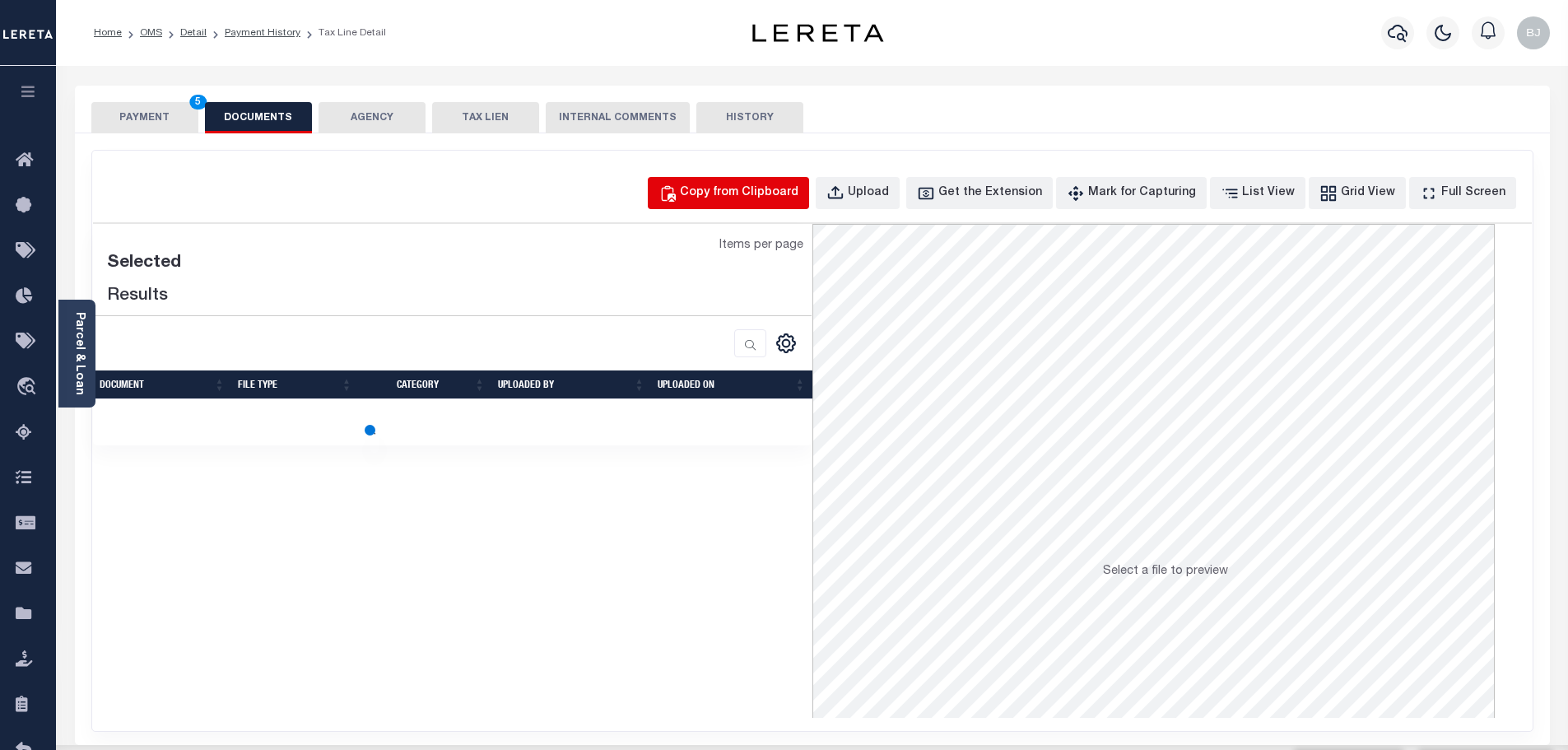
click at [729, 195] on div "Copy from Clipboard" at bounding box center [739, 193] width 118 height 18
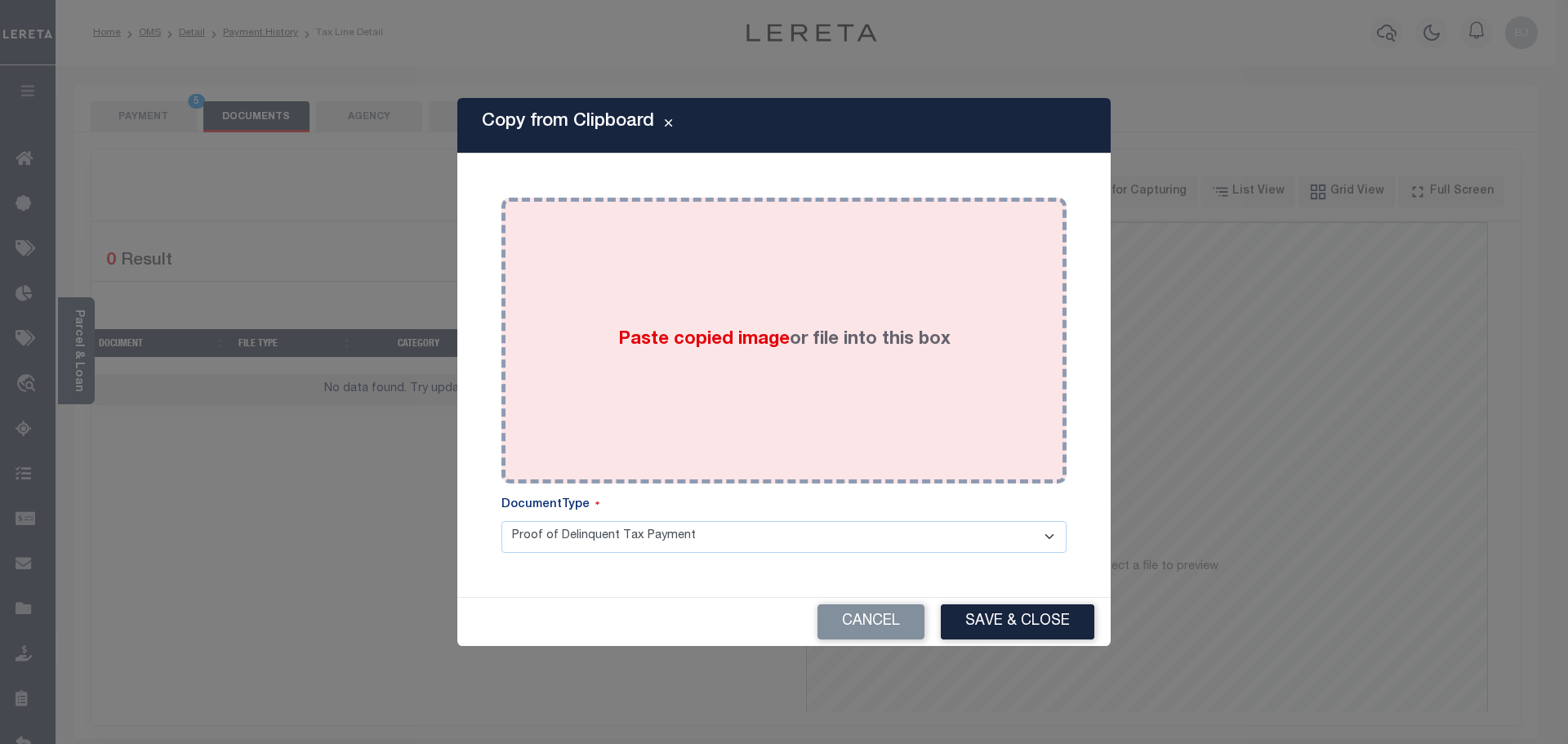
click at [815, 336] on div "Paste copied image or file into this box" at bounding box center [784, 340] width 541 height 261
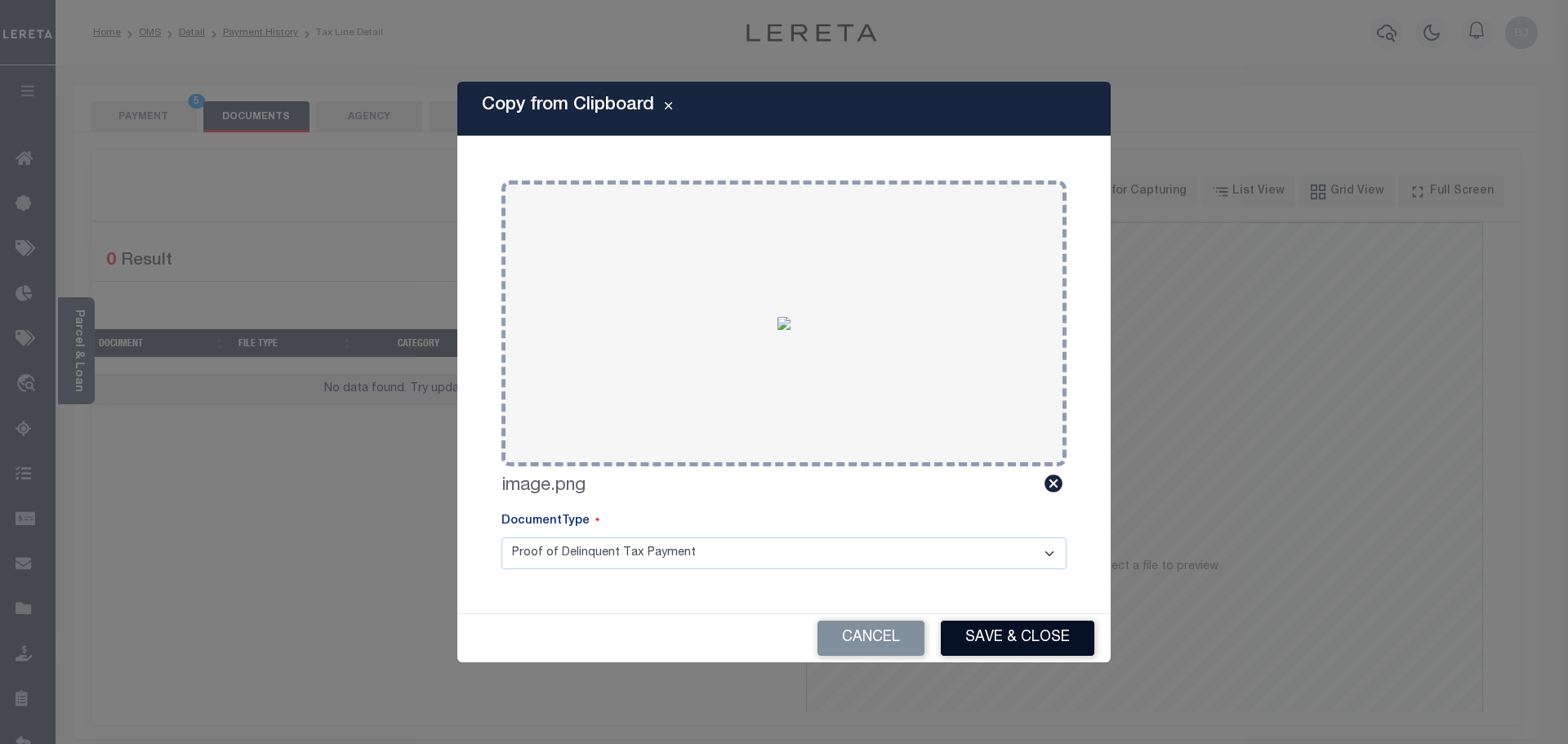
click at [1013, 639] on button "Save & Close" at bounding box center [1018, 638] width 154 height 35
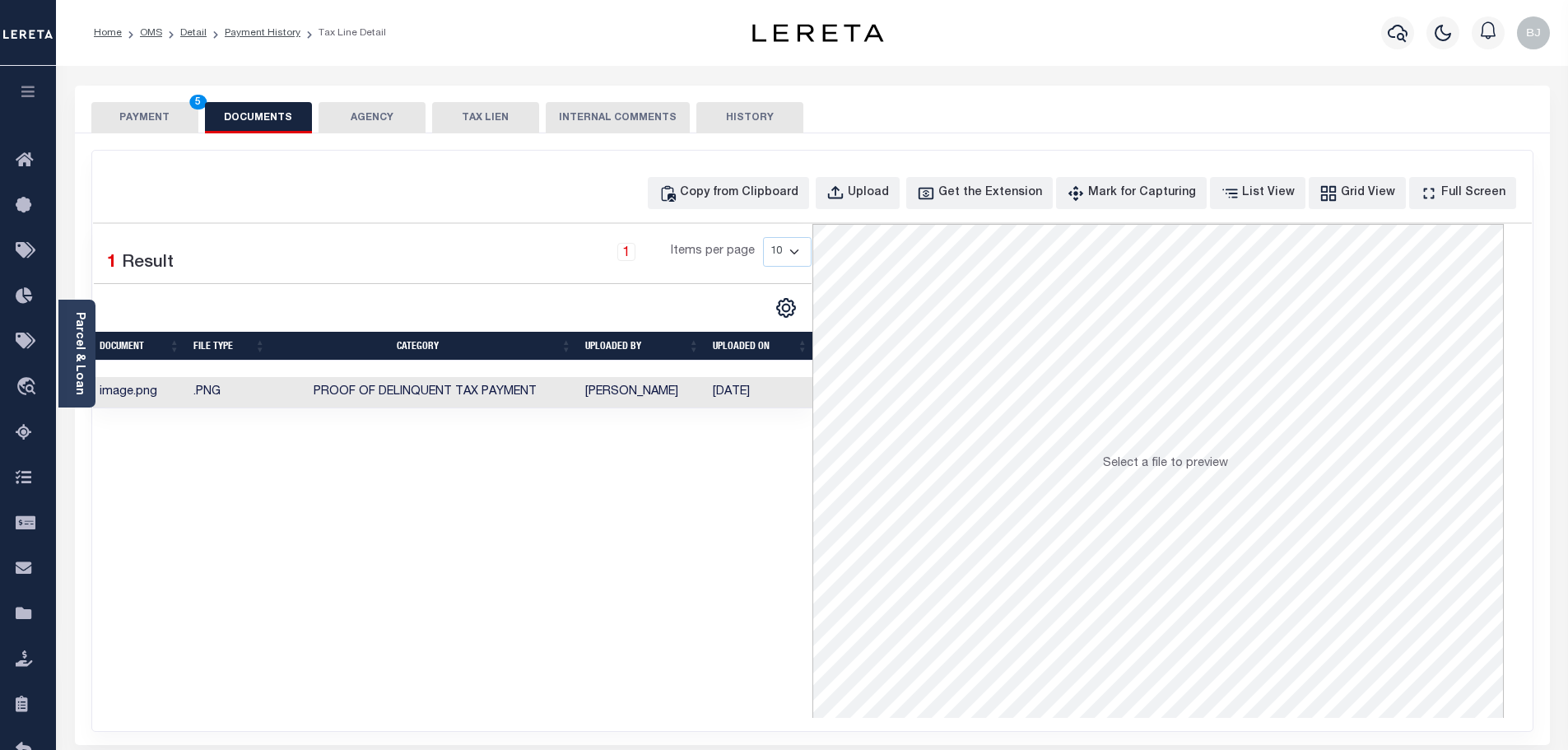
click at [138, 129] on button "PAYMENT 5" at bounding box center [144, 117] width 107 height 31
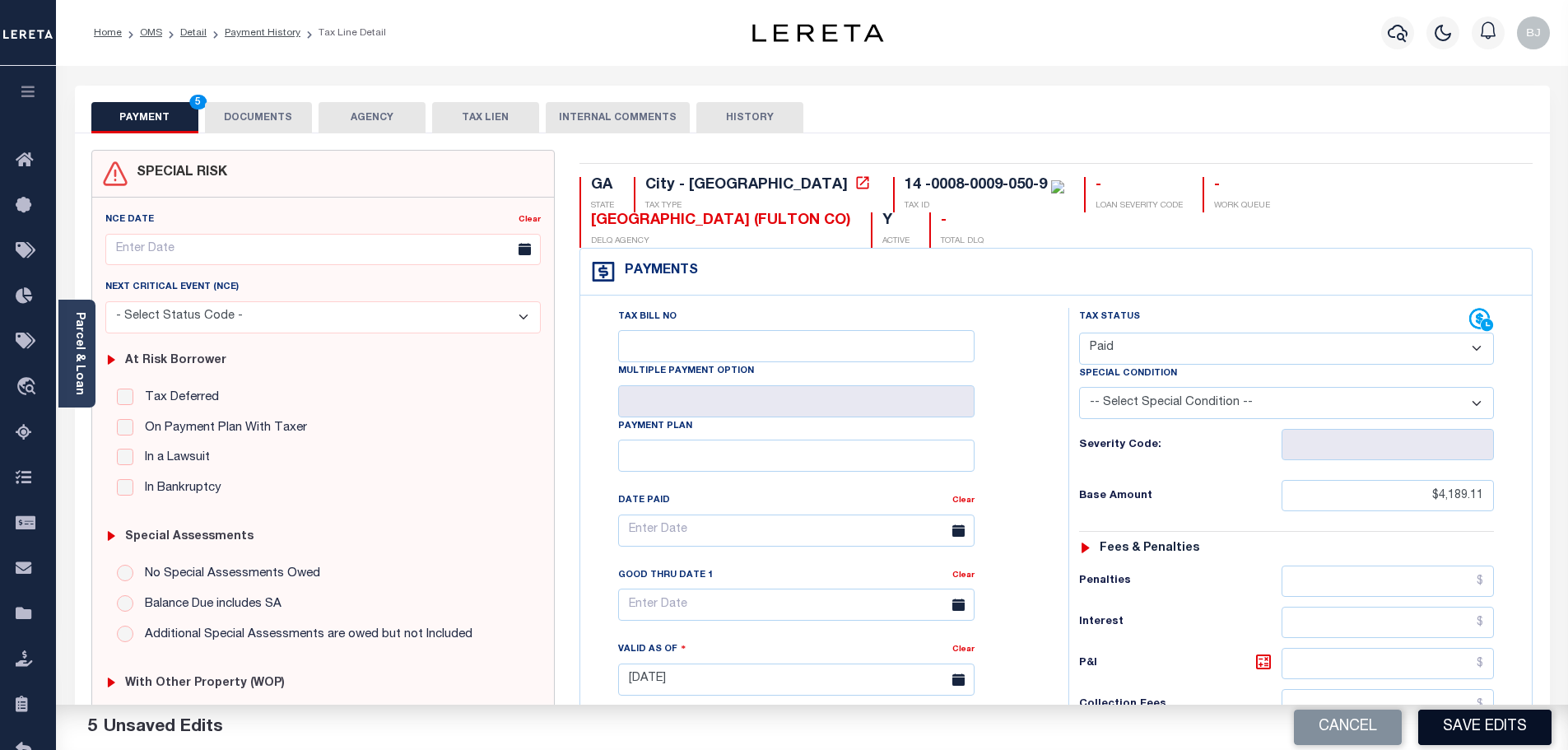
click at [1512, 727] on button "Save Edits" at bounding box center [1484, 727] width 133 height 36
checkbox input "false"
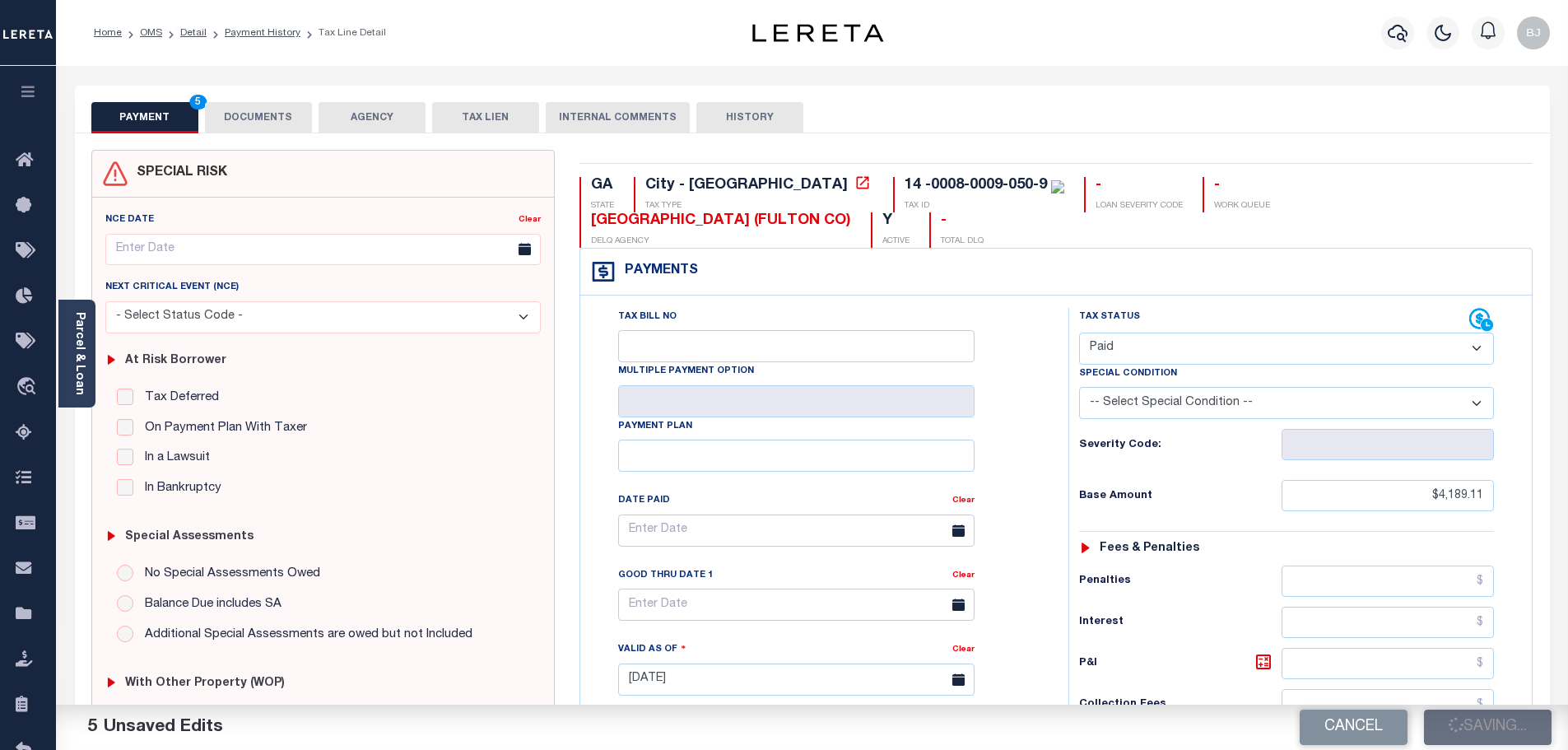
type input "$4,189.11"
type input "$0"
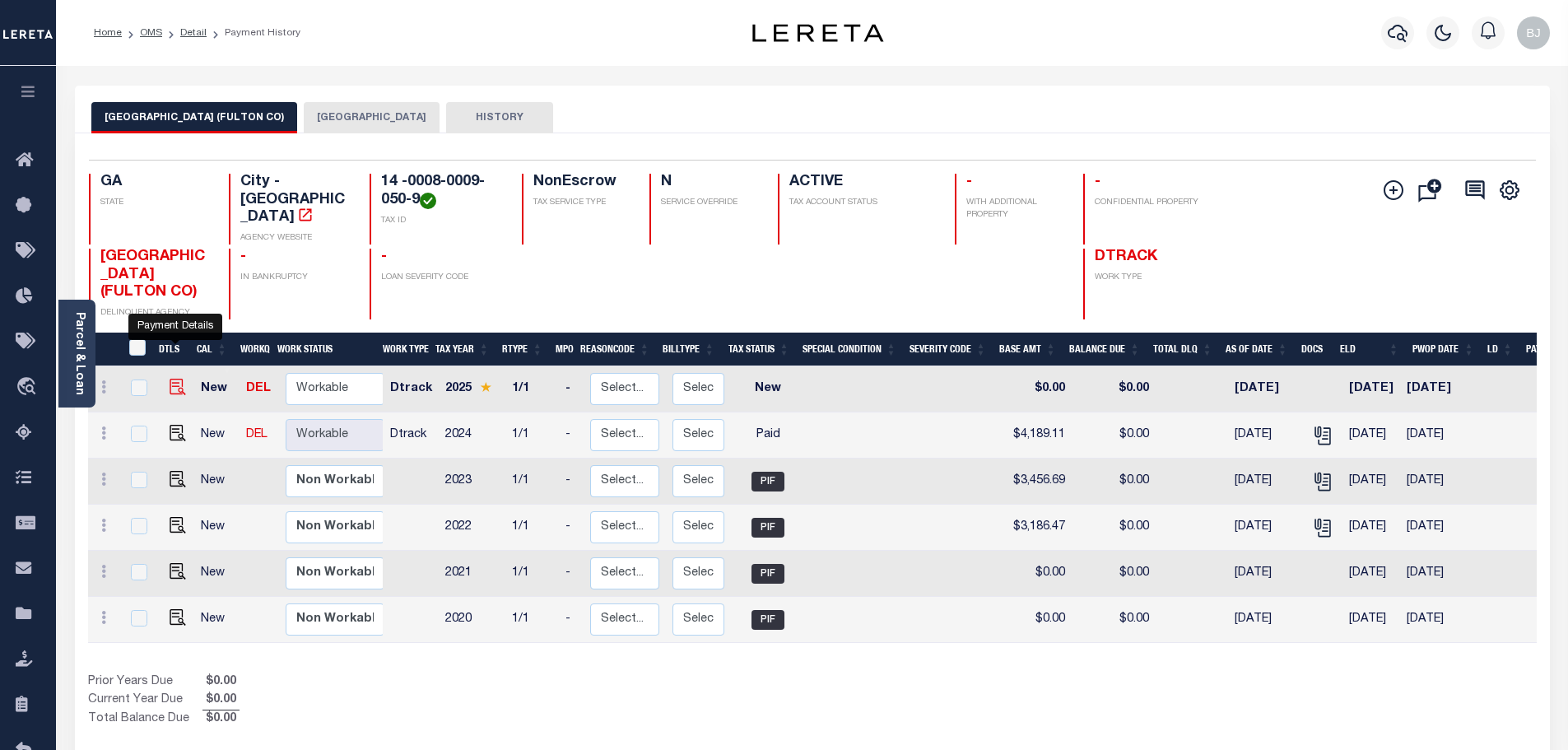
click at [178, 379] on img "" at bounding box center [177, 387] width 17 height 17
checkbox input "true"
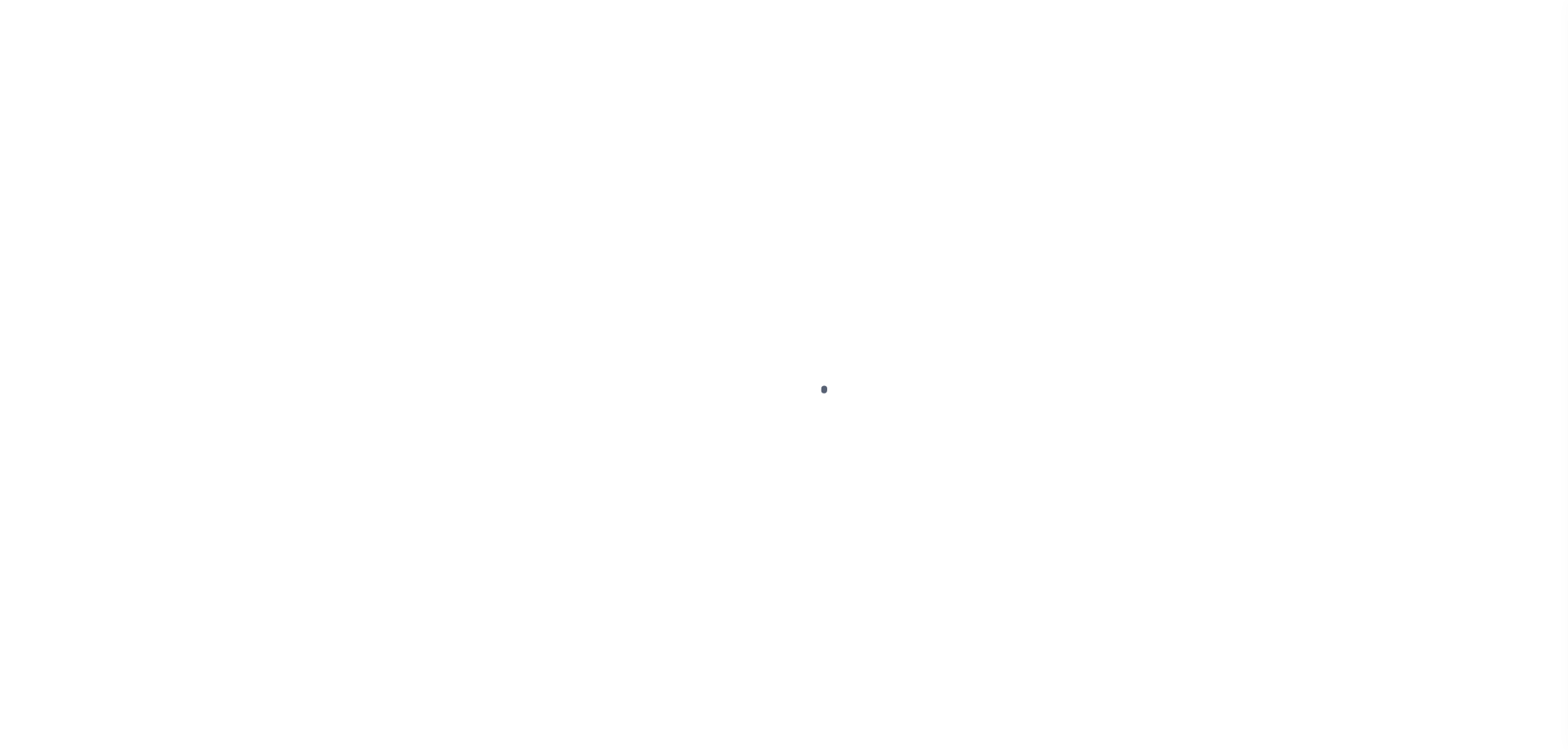
select select "NW2"
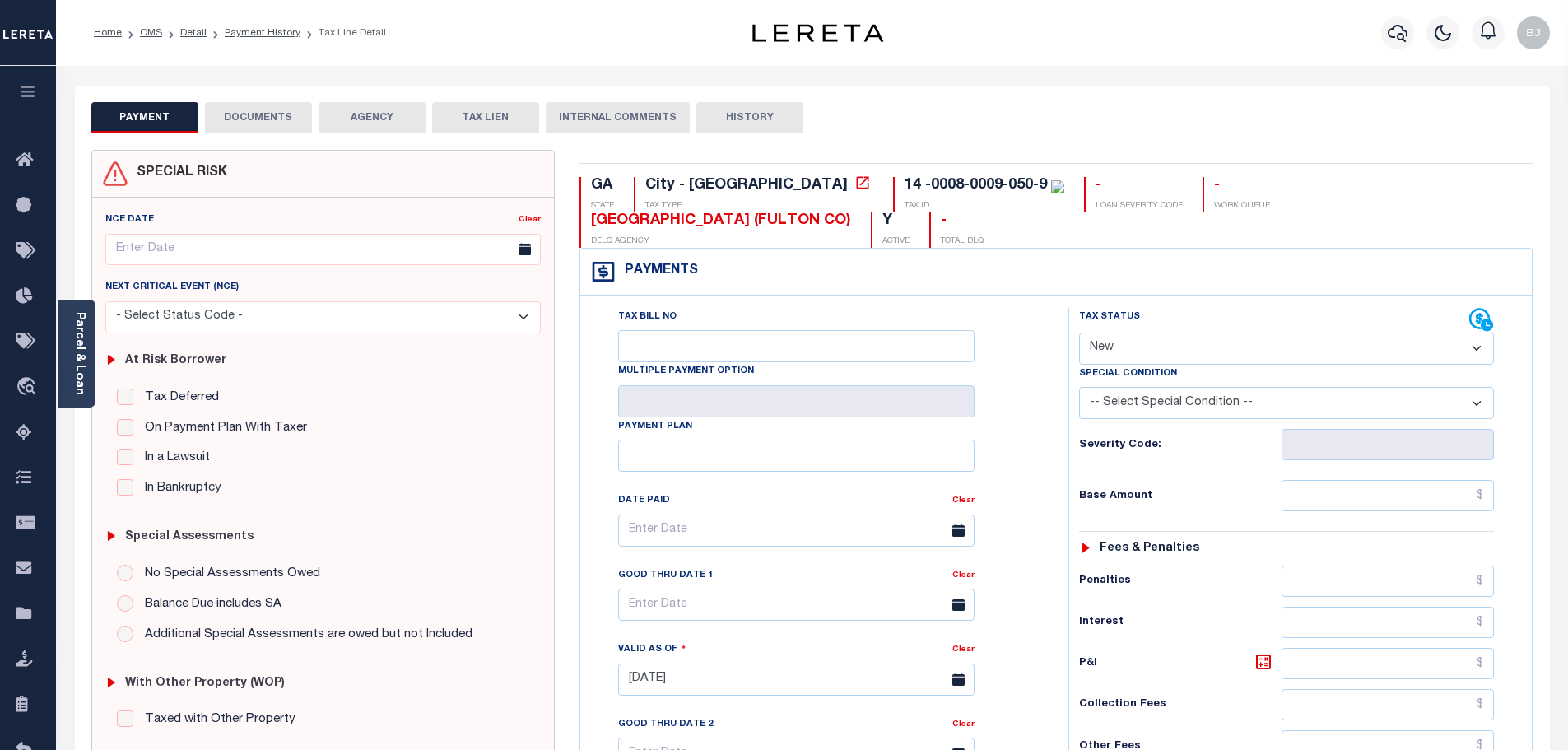
click at [299, 135] on div "SPECIAL RISK NCE Date Clear" at bounding box center [812, 681] width 1475 height 1098
click at [297, 129] on button "DOCUMENTS" at bounding box center [258, 117] width 107 height 31
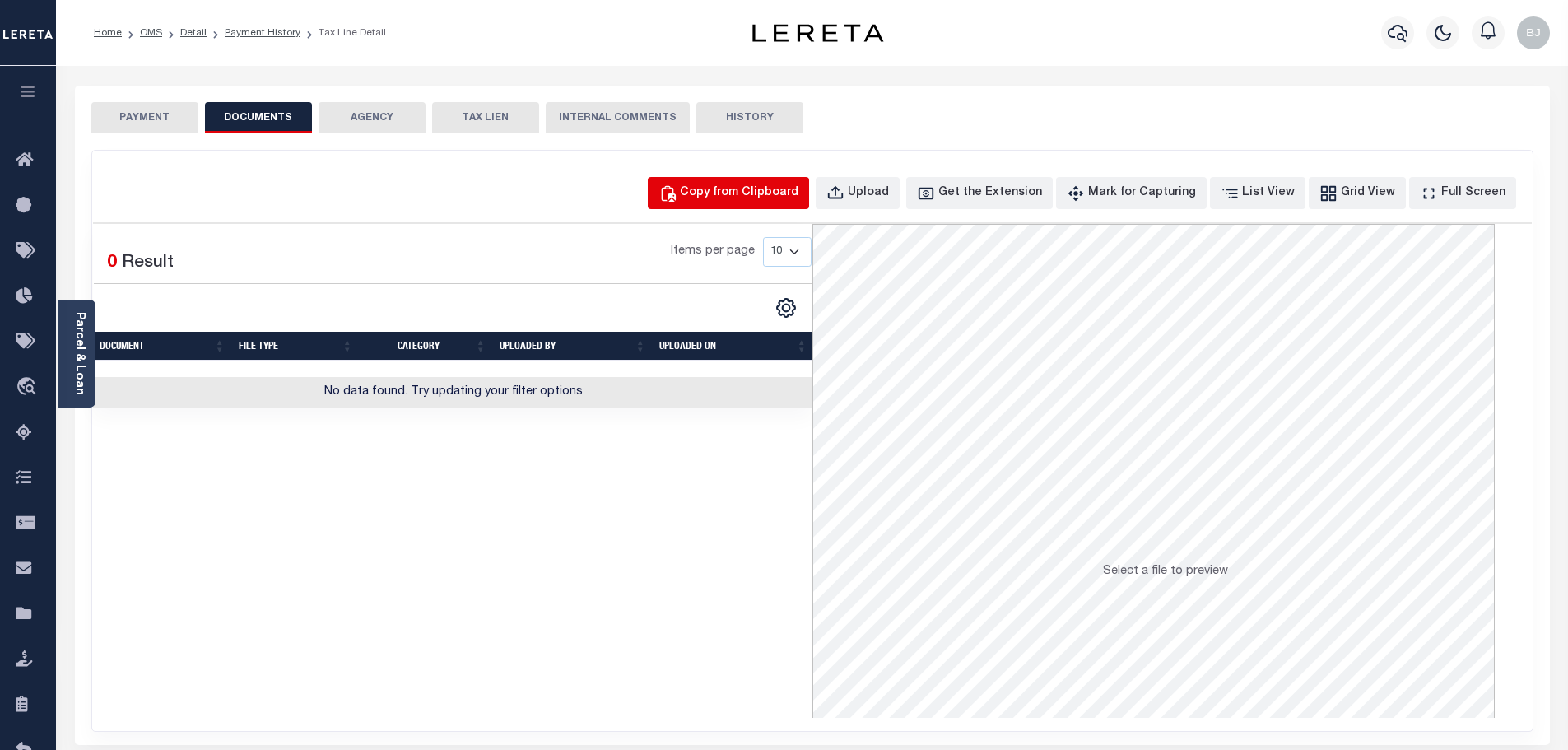
click at [725, 188] on div "Copy from Clipboard" at bounding box center [739, 193] width 118 height 18
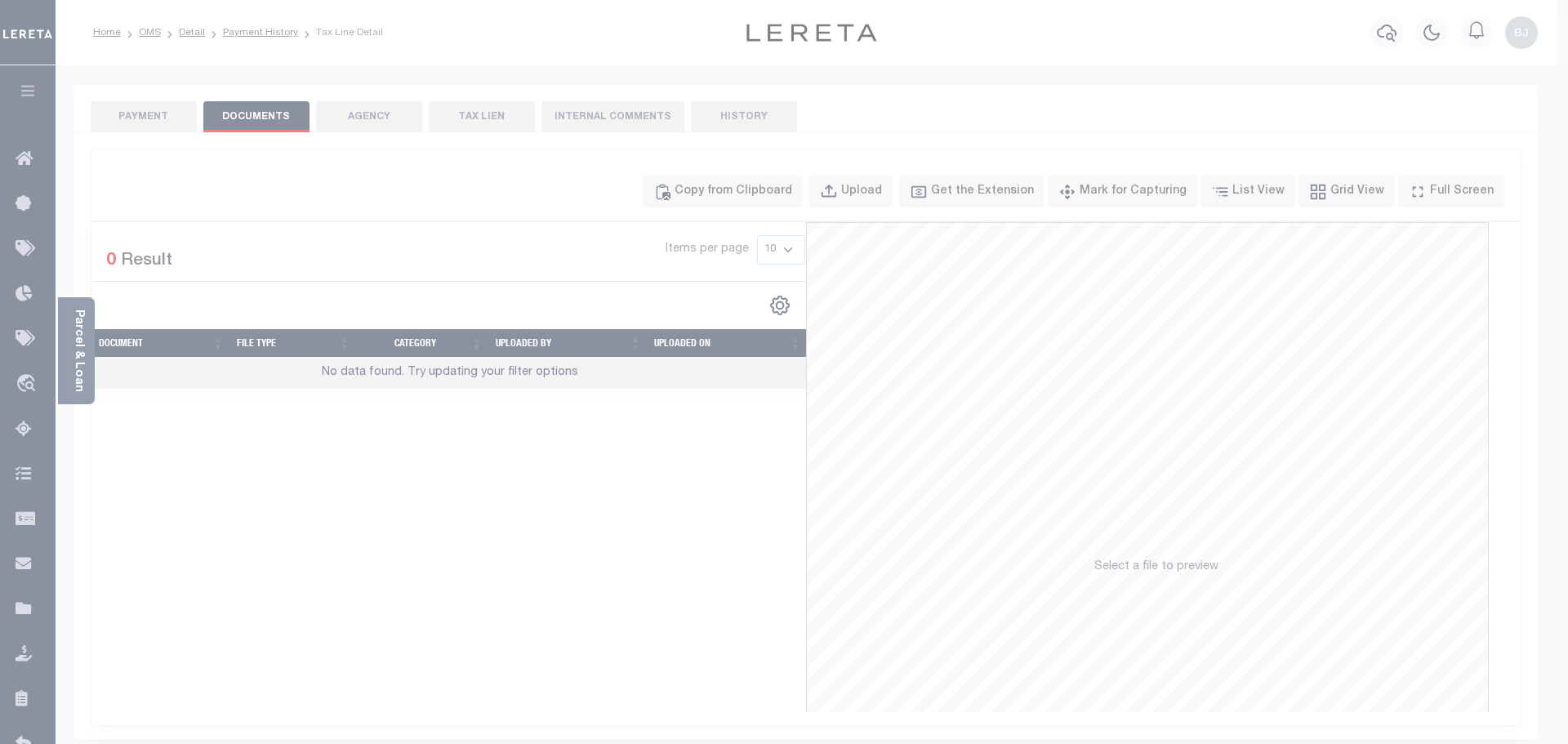
click at [817, 316] on body "Home OMS Detail Payment History Tax Line Detail" at bounding box center [784, 560] width 1568 height 1122
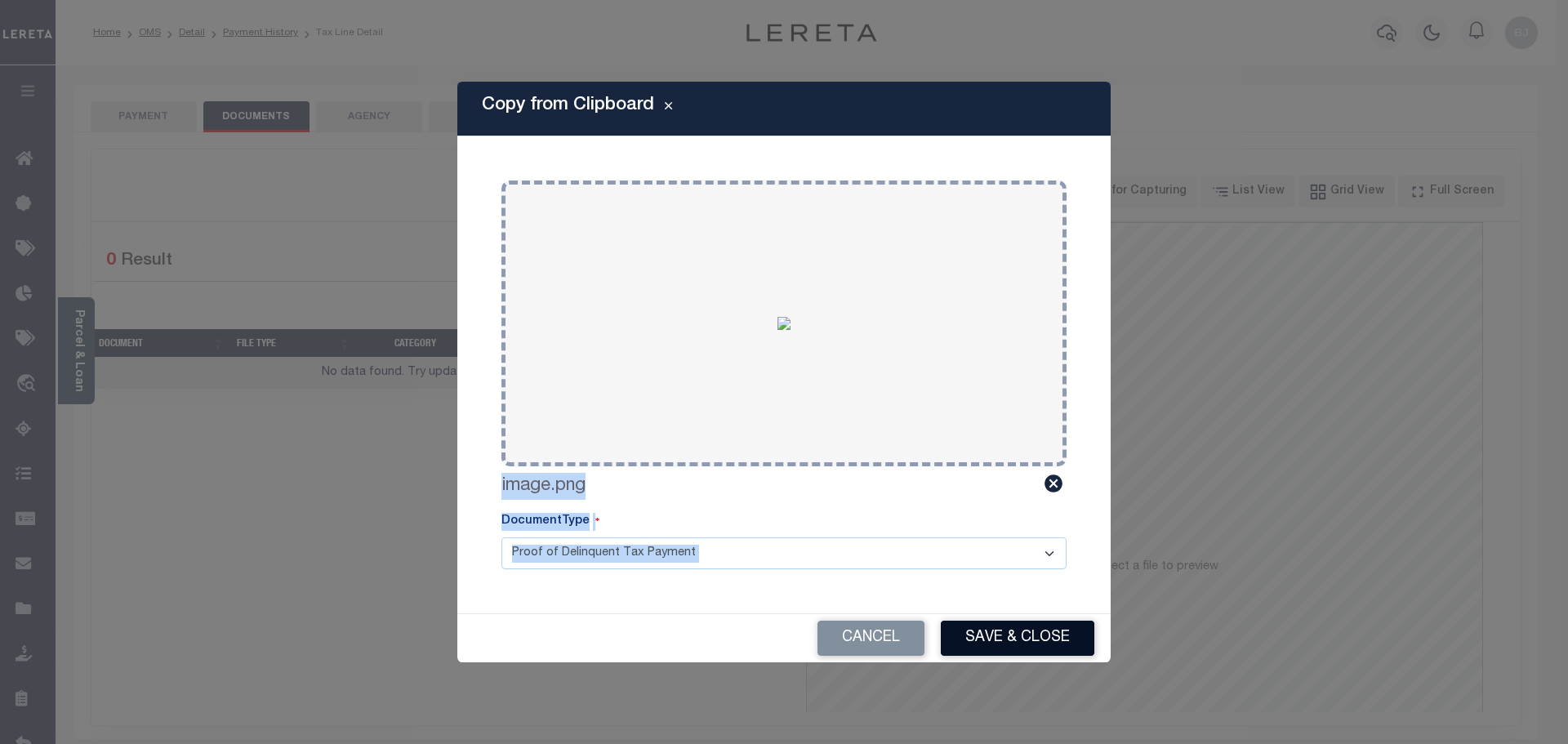
click at [984, 653] on button "Save & Close" at bounding box center [1018, 638] width 154 height 35
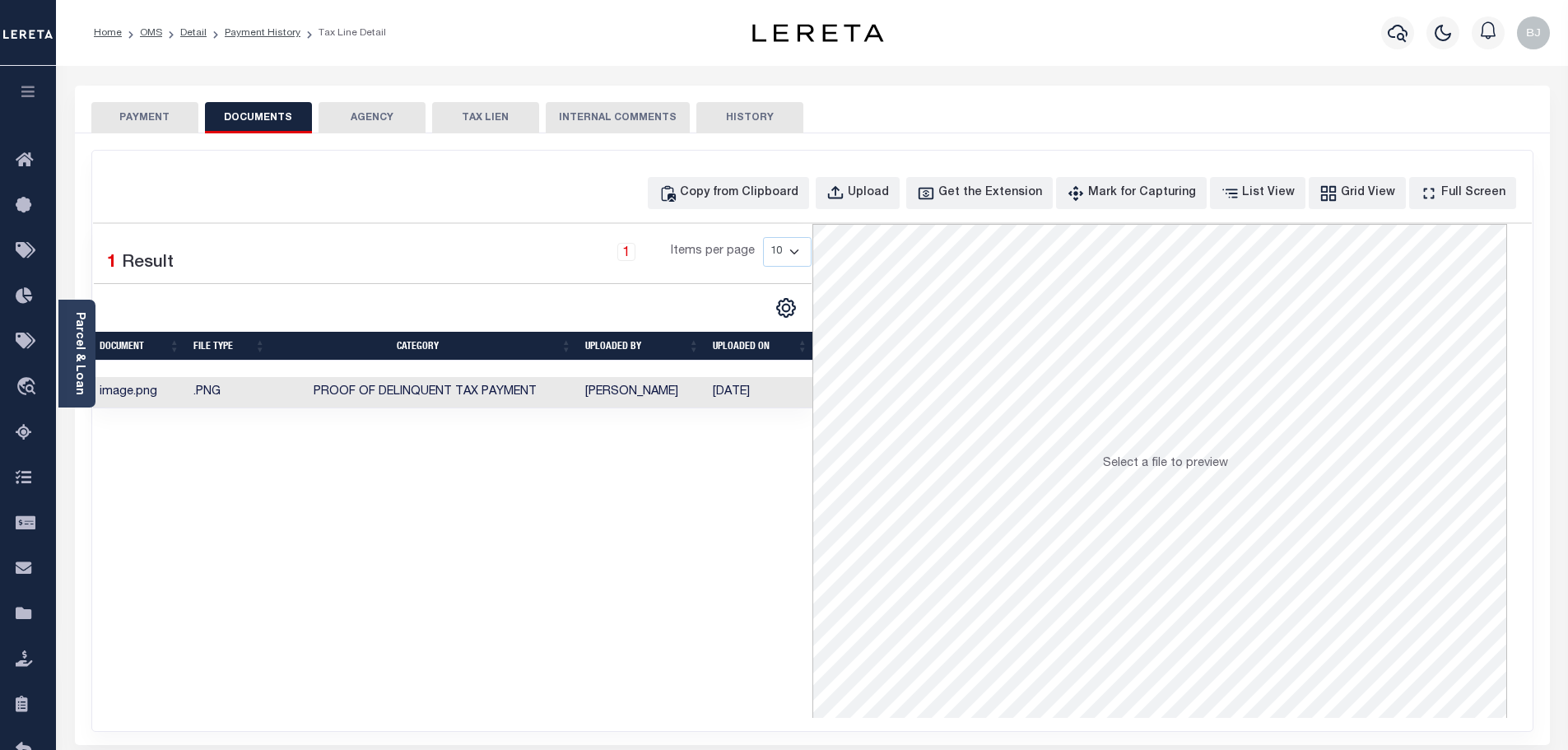
click at [201, 119] on div "PAYMENT DOCUMENTS AGENCY DELINQUENT PAYEE TAX LIEN HISTORY" at bounding box center [812, 116] width 1442 height 30
click at [178, 116] on button "PAYMENT" at bounding box center [144, 117] width 107 height 31
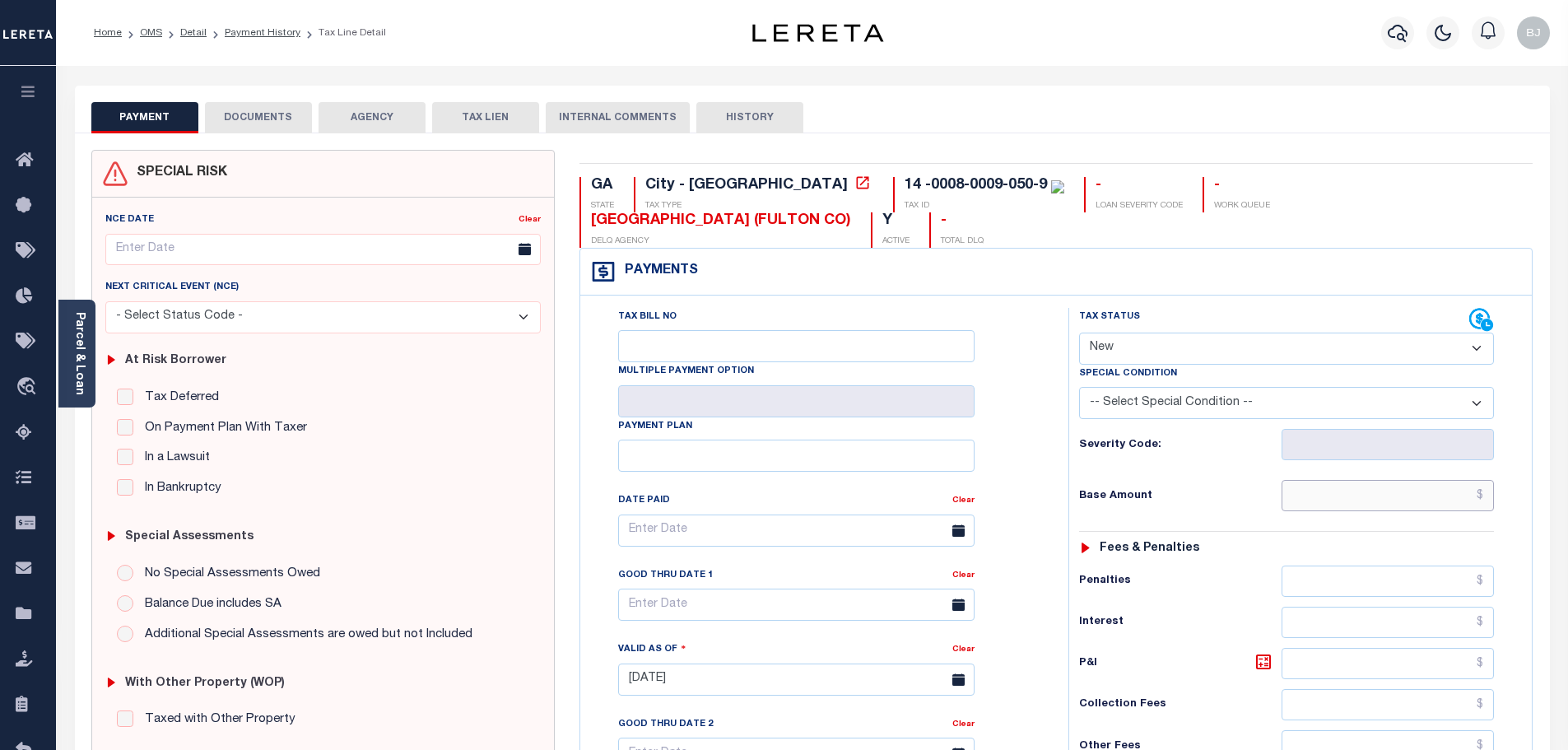
click at [1387, 480] on input "text" at bounding box center [1387, 495] width 213 height 31
click at [1365, 480] on input "text" at bounding box center [1387, 495] width 213 height 31
paste input "2,852.26"
type input "$2,852.26"
type input "[DATE]"
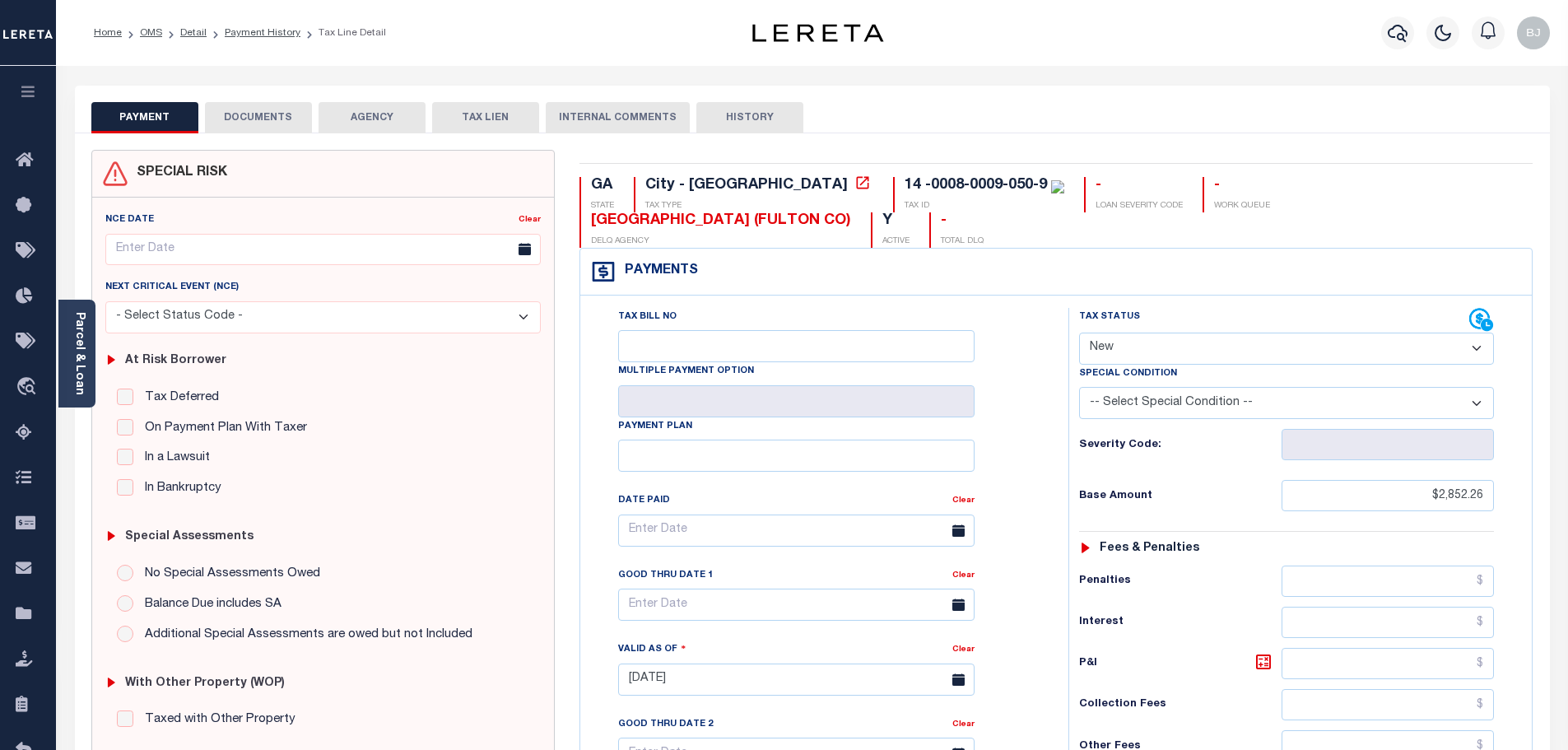
click at [1154, 332] on select "- Select Status Code - Open Due/Unpaid Paid Incomplete No Tax Due Internal Refu…" at bounding box center [1286, 348] width 415 height 32
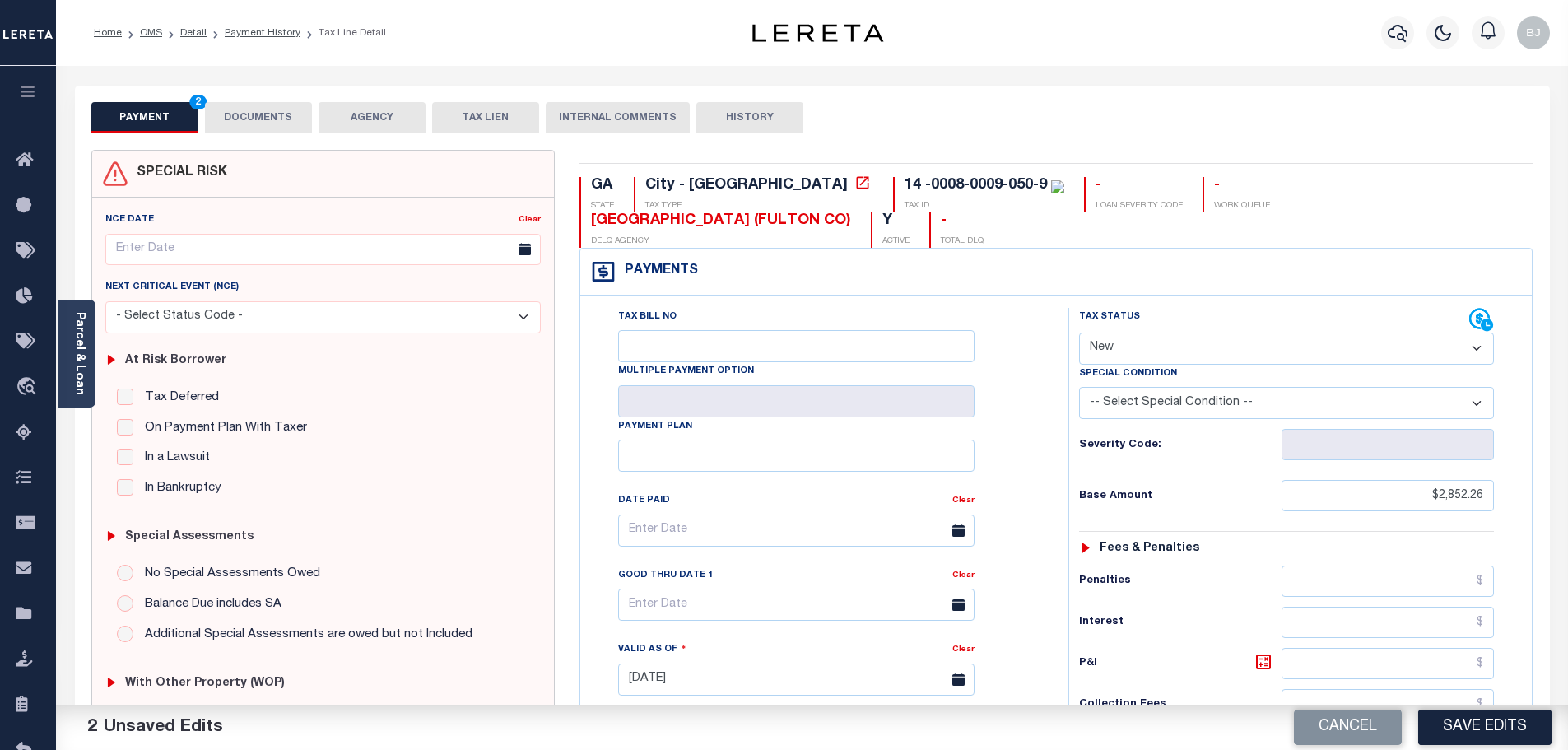
select select "DUE"
click at [1079, 332] on select "- Select Status Code - Open Due/Unpaid Paid Incomplete No Tax Due Internal Refu…" at bounding box center [1286, 348] width 415 height 32
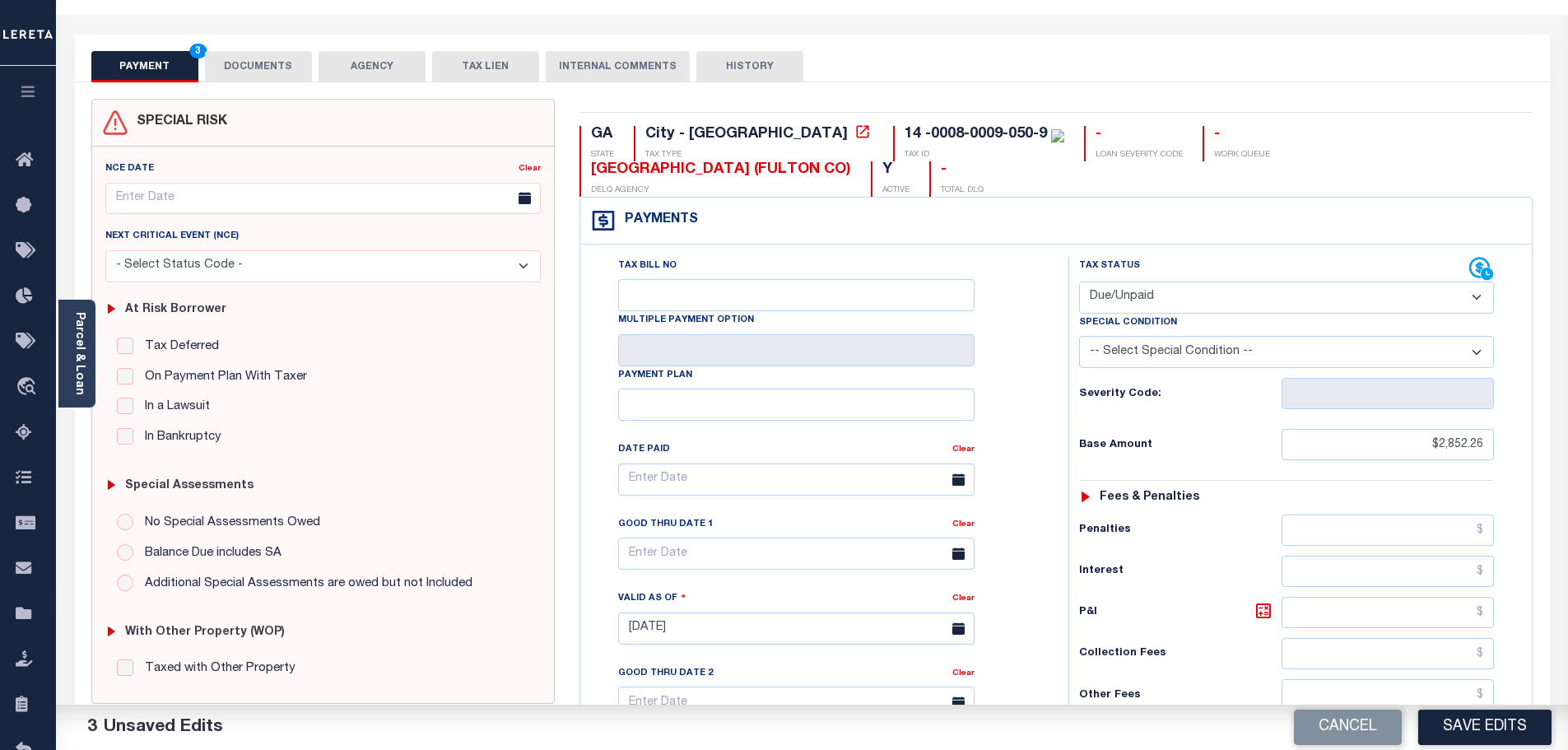
scroll to position [329, 0]
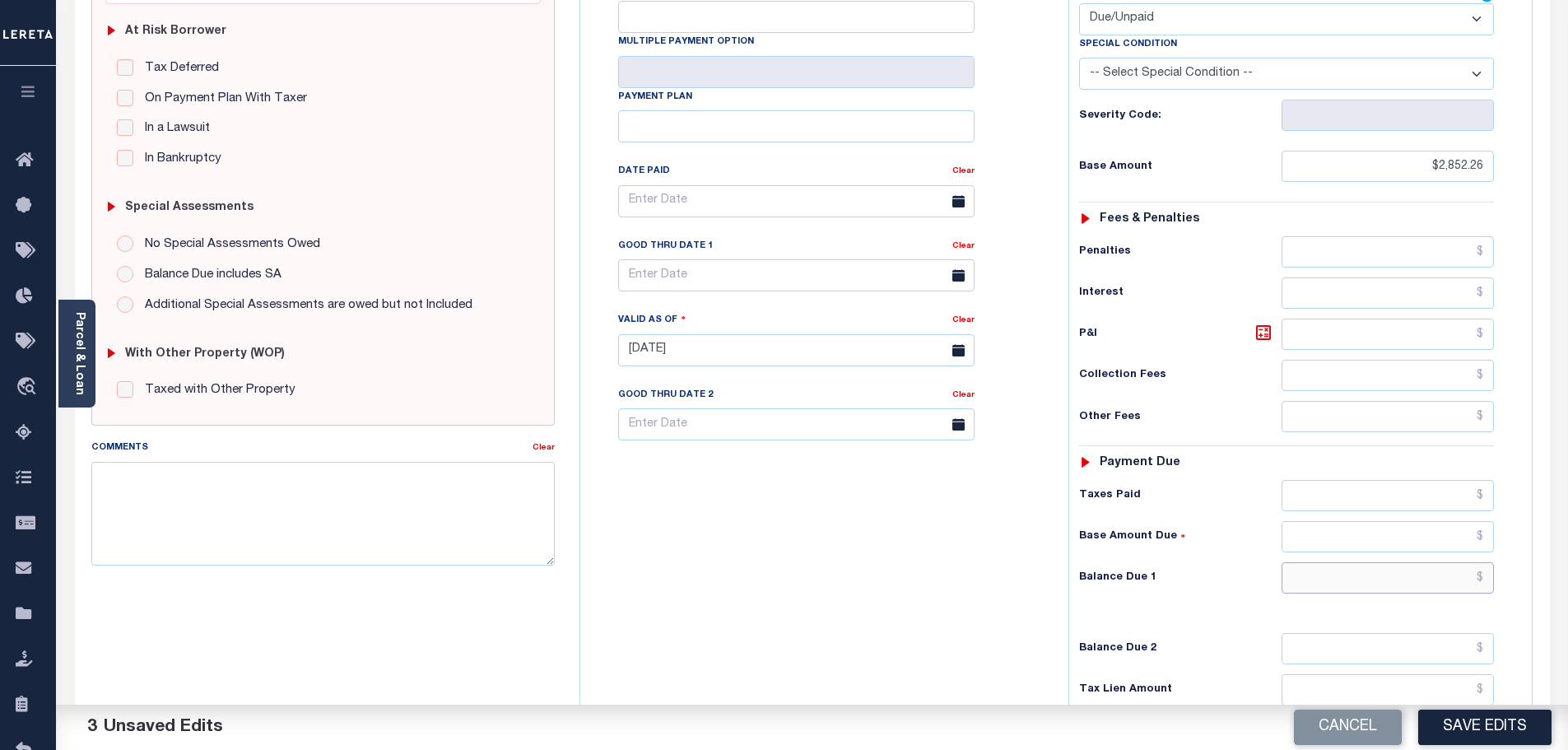
click at [1415, 562] on input "text" at bounding box center [1387, 578] width 213 height 31
paste input "2,852.26"
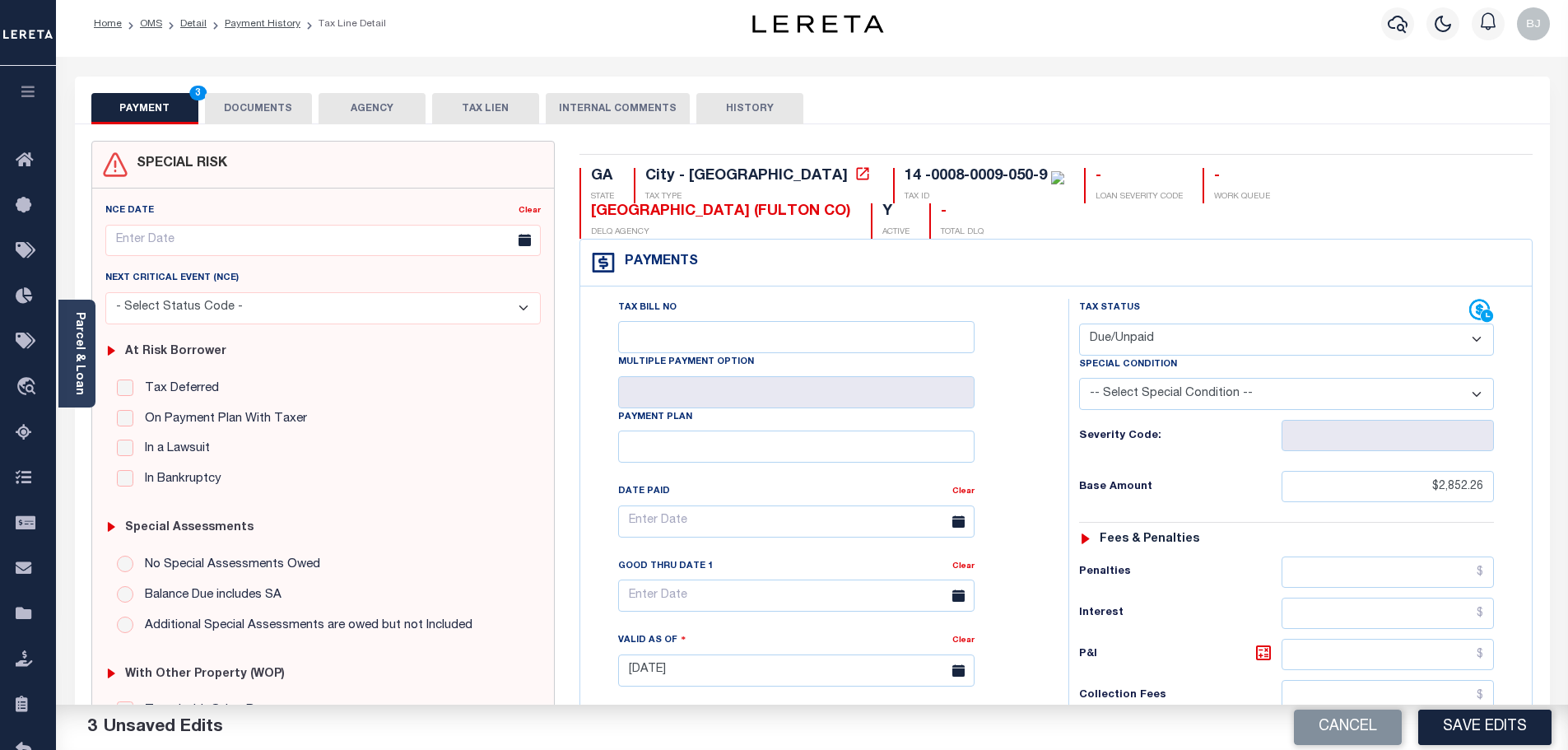
scroll to position [0, 0]
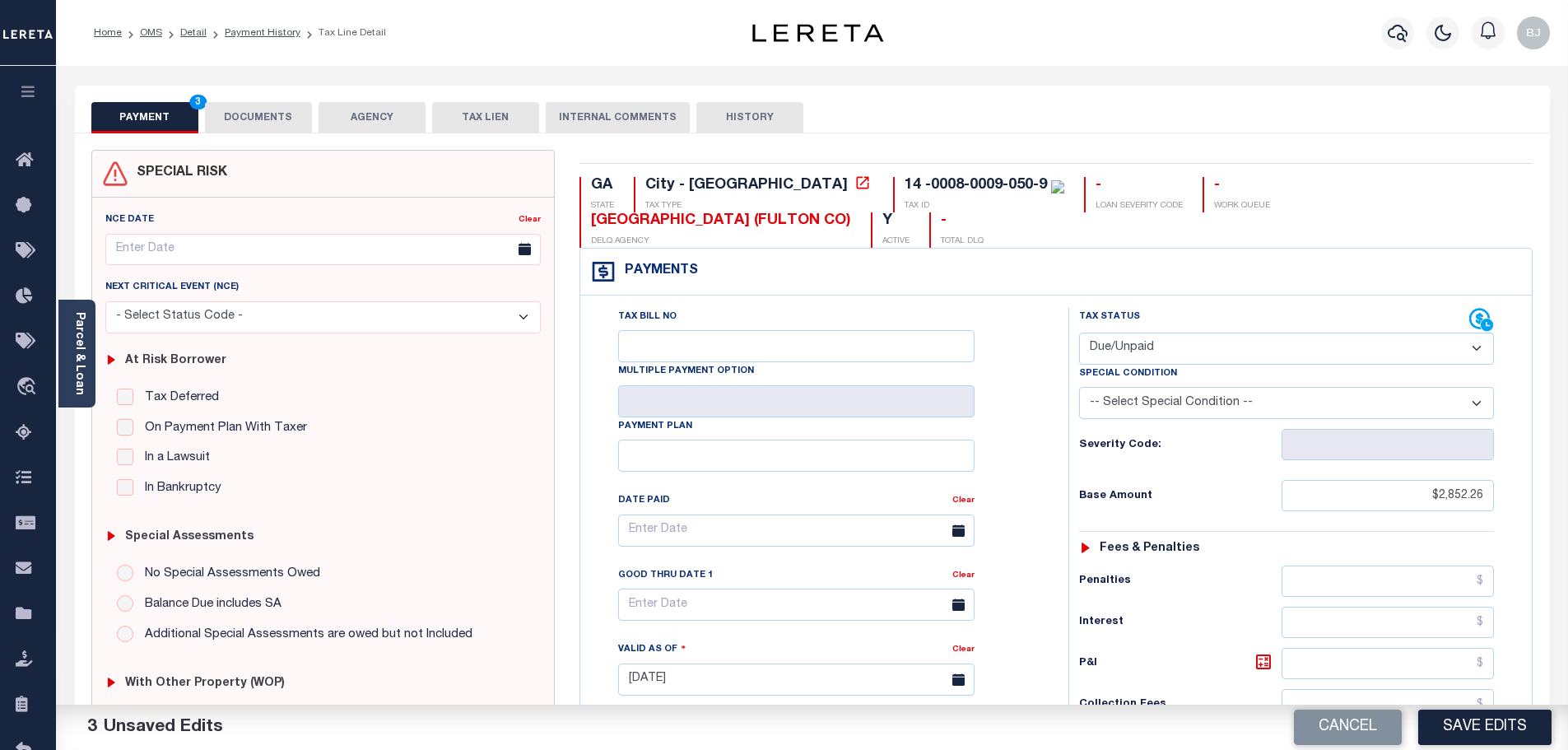
type input "$2,852.26"
click at [224, 118] on button "DOCUMENTS" at bounding box center [258, 117] width 107 height 31
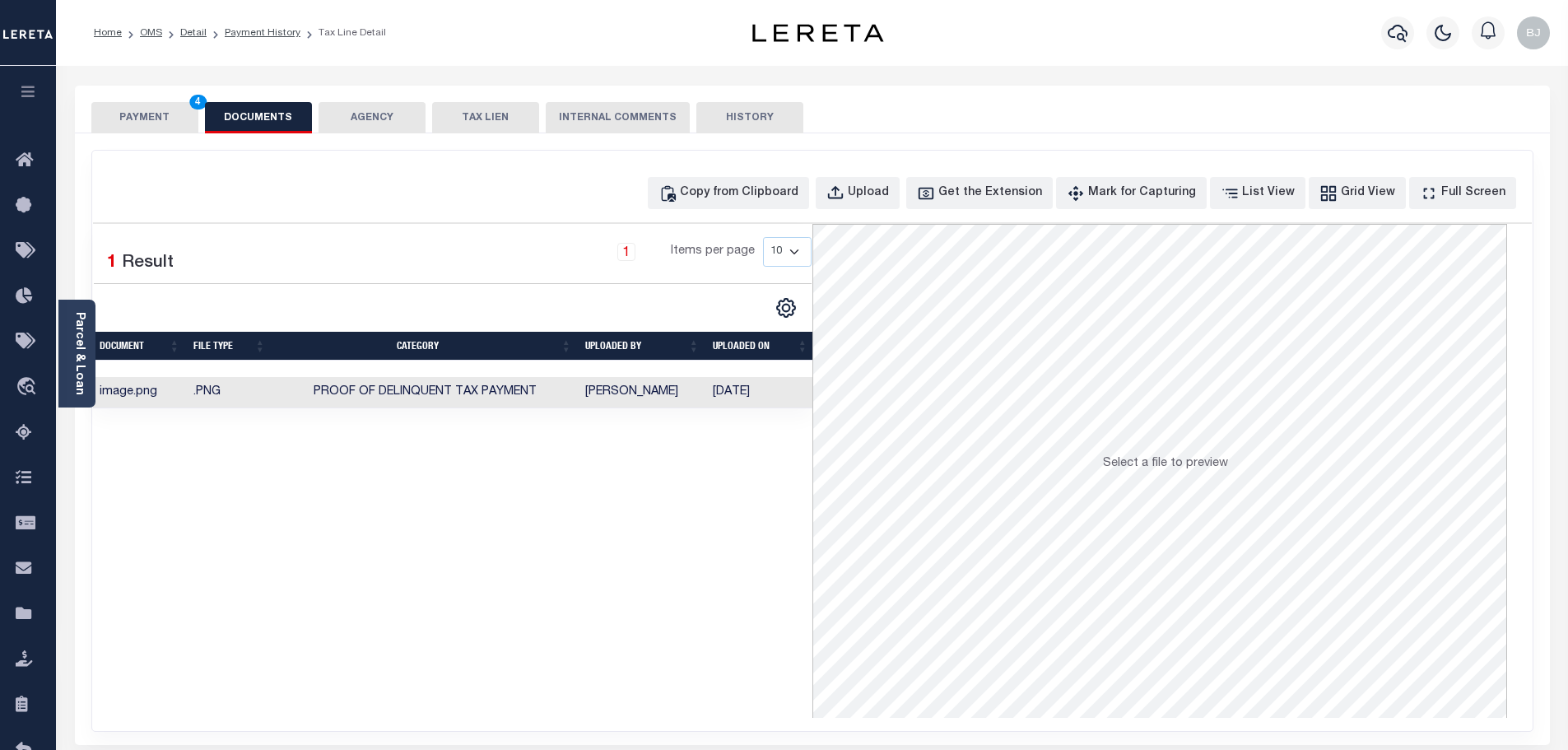
click at [175, 116] on button "PAYMENT 4" at bounding box center [144, 117] width 107 height 31
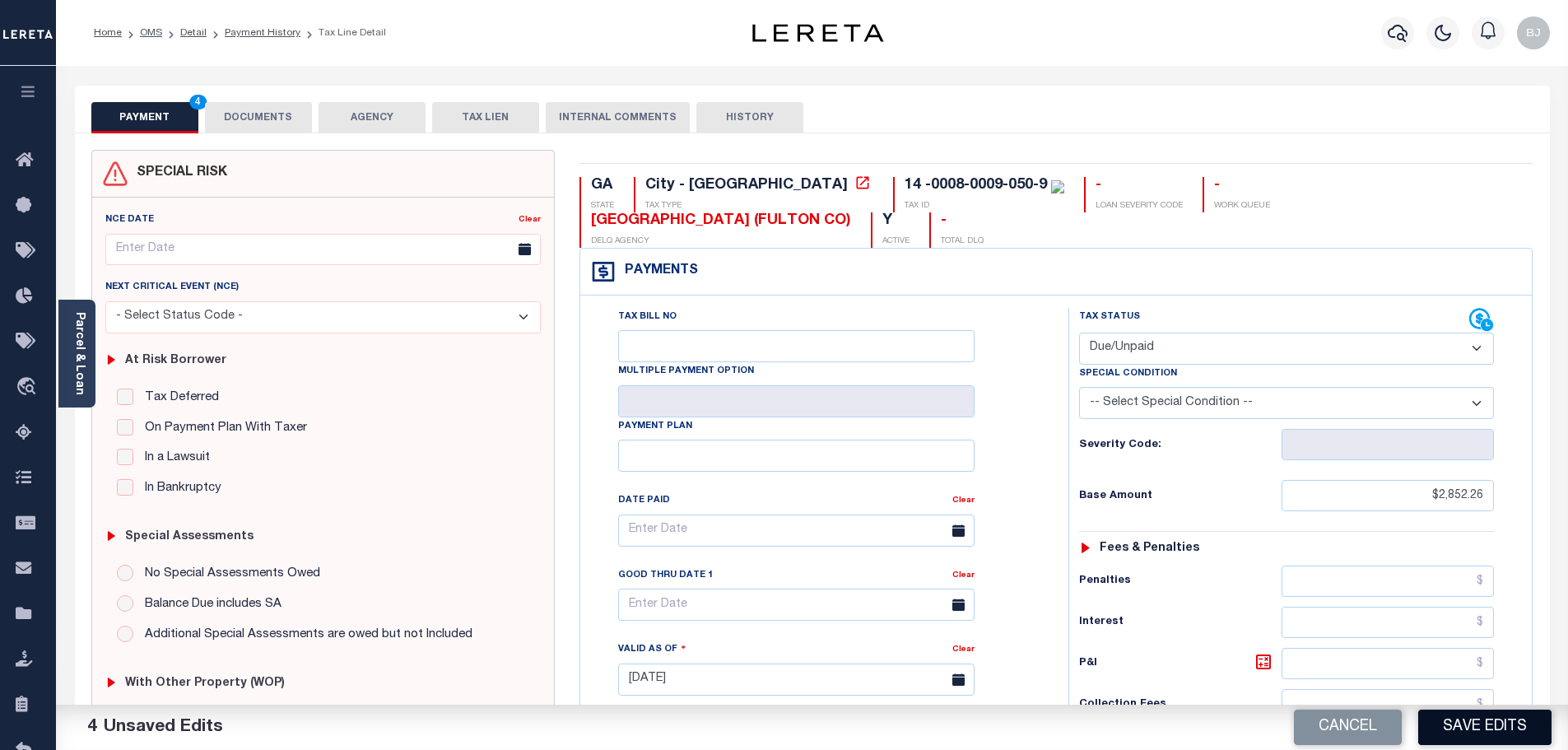
click at [1509, 727] on button "Save Edits" at bounding box center [1484, 727] width 133 height 36
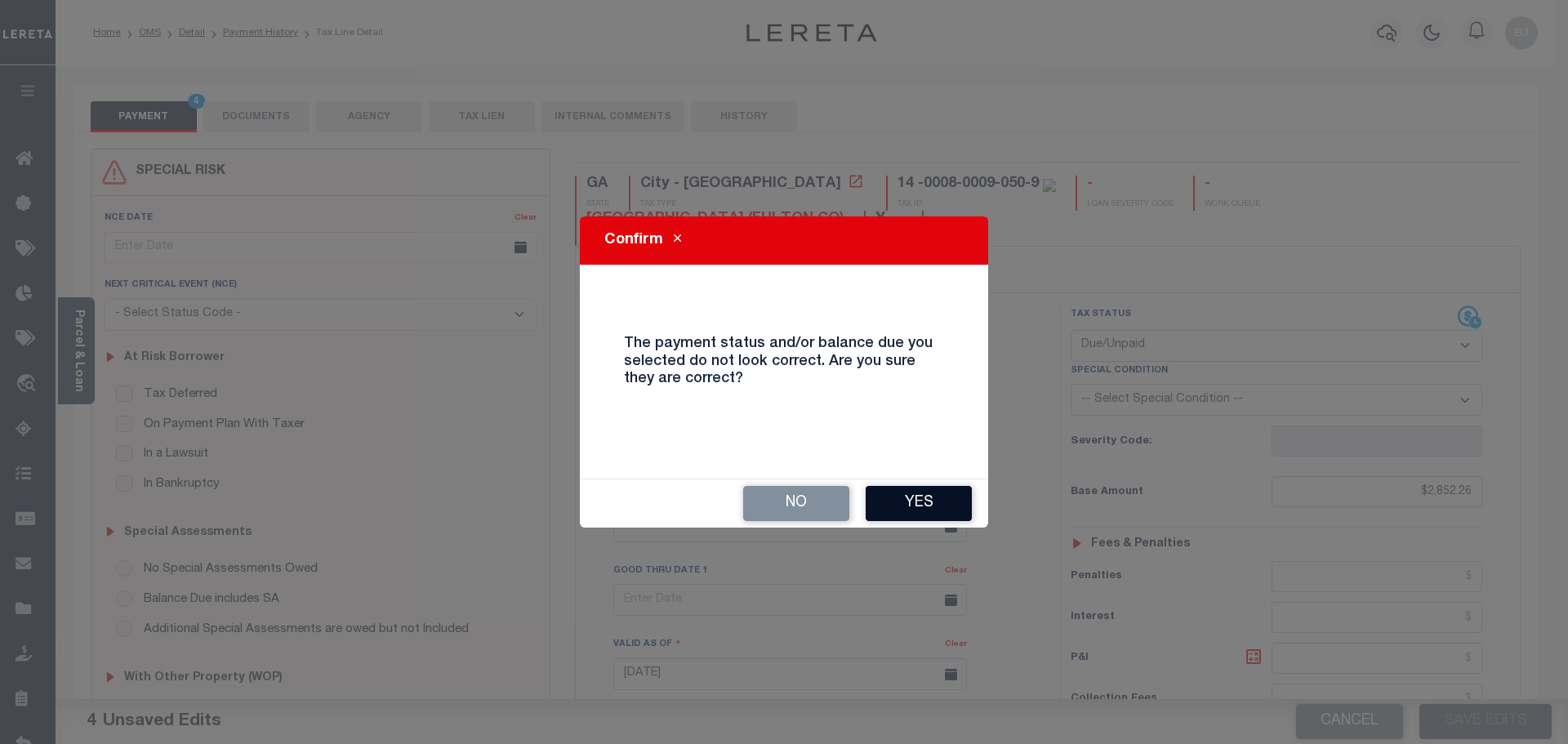
click at [905, 501] on button "Yes" at bounding box center [919, 503] width 106 height 35
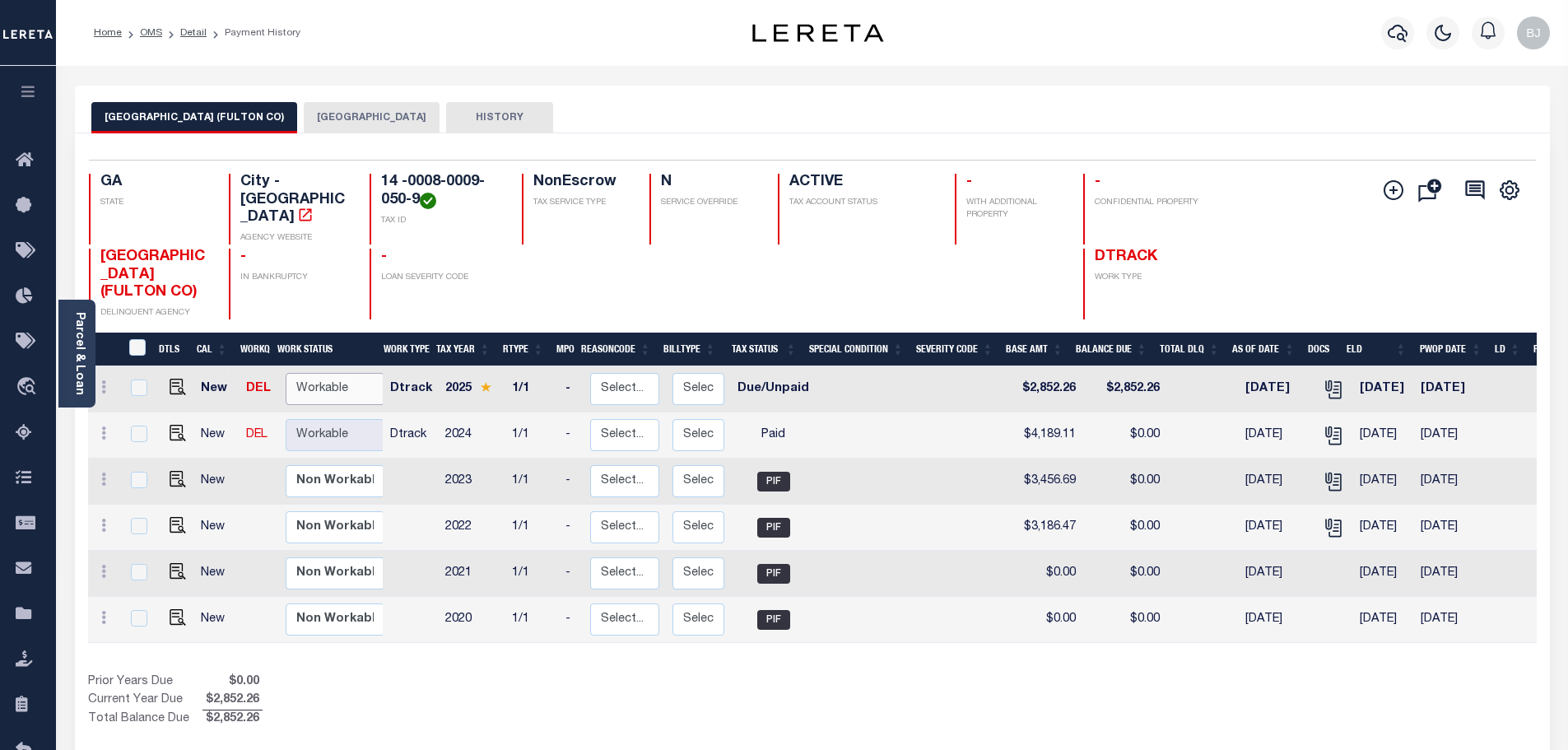
click at [333, 373] on select "Non Workable Workable" at bounding box center [336, 388] width 99 height 32
checkbox input "true"
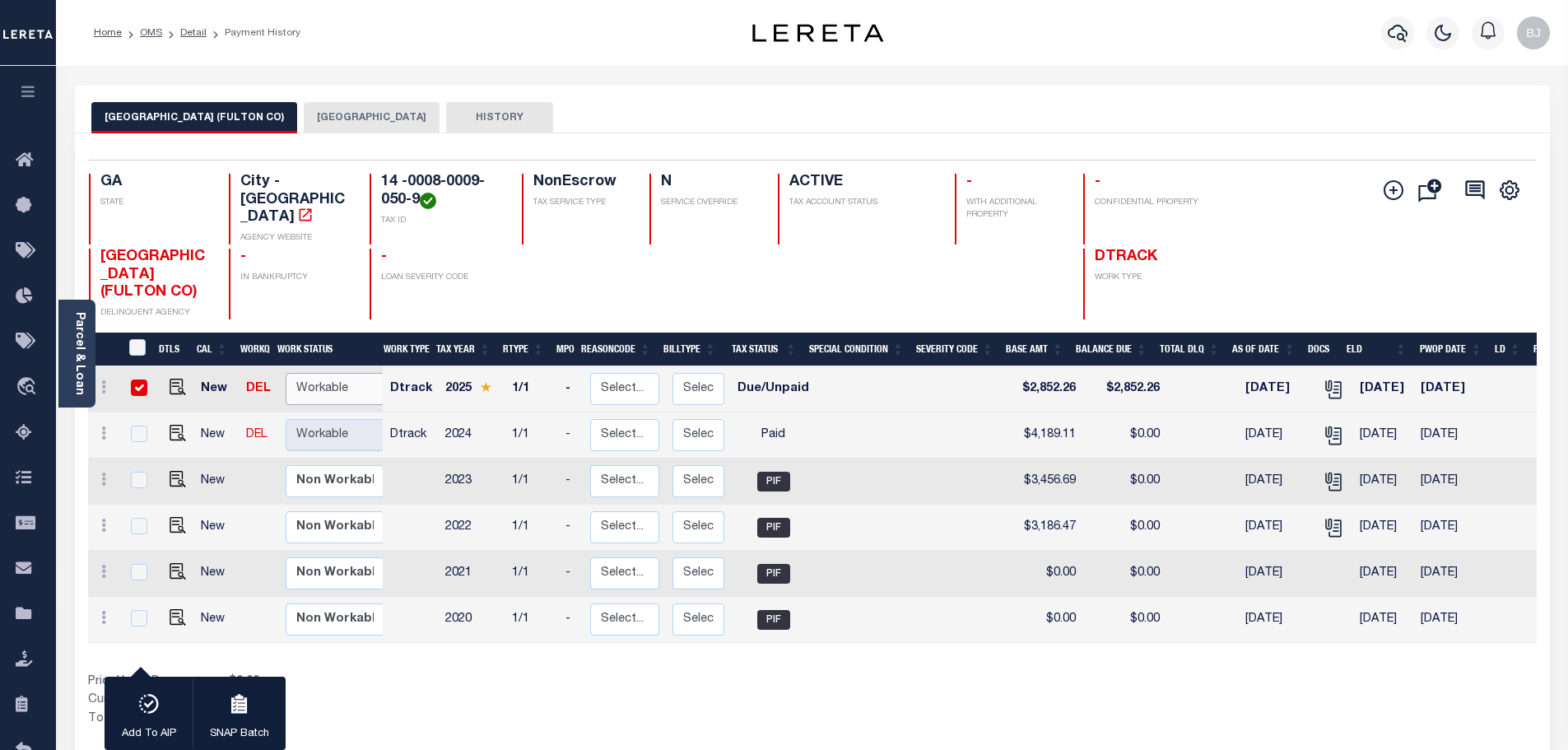
select select "true"
click at [286, 373] on select "Non Workable Workable" at bounding box center [336, 388] width 99 height 32
checkbox input "false"
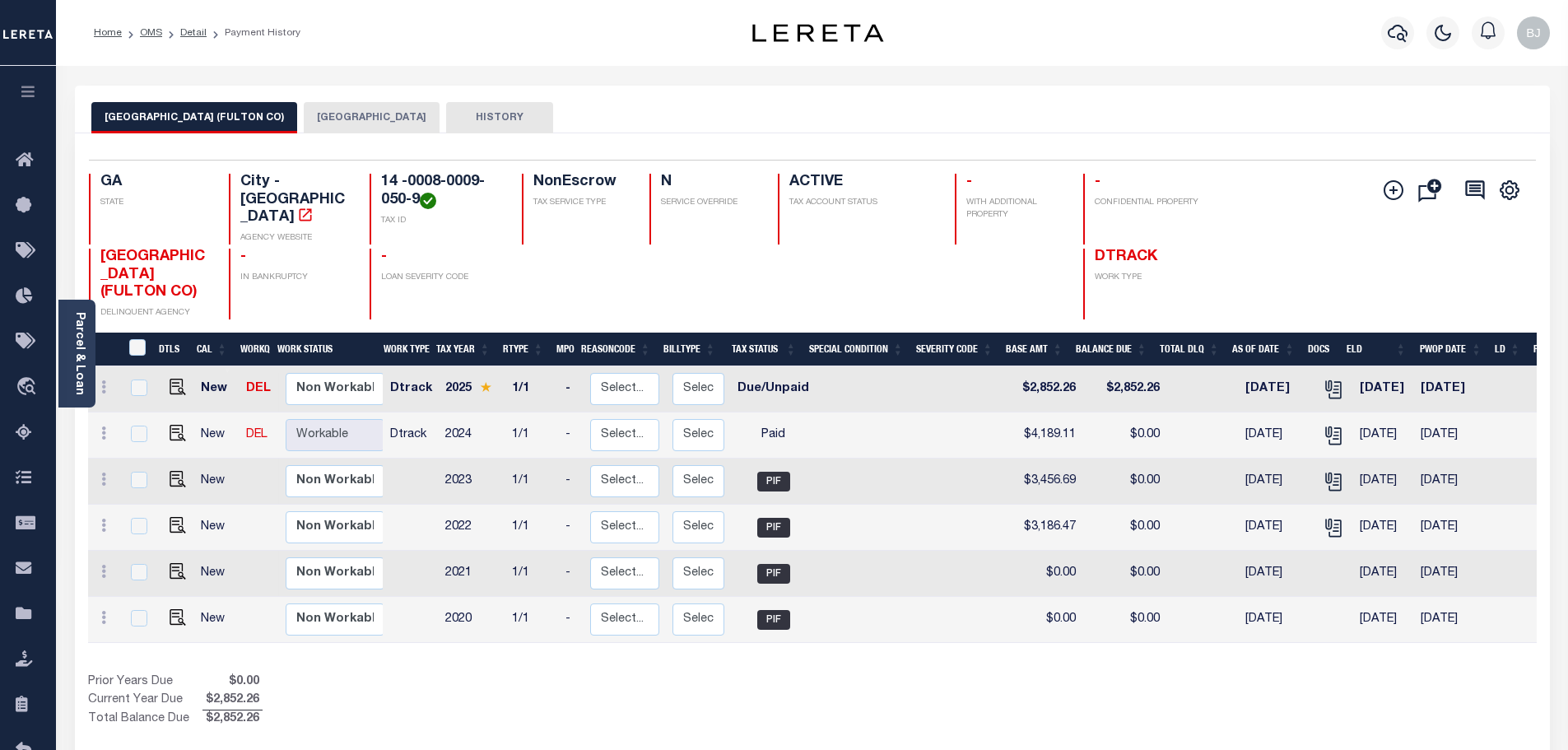
click at [336, 110] on button "[GEOGRAPHIC_DATA]" at bounding box center [371, 117] width 136 height 31
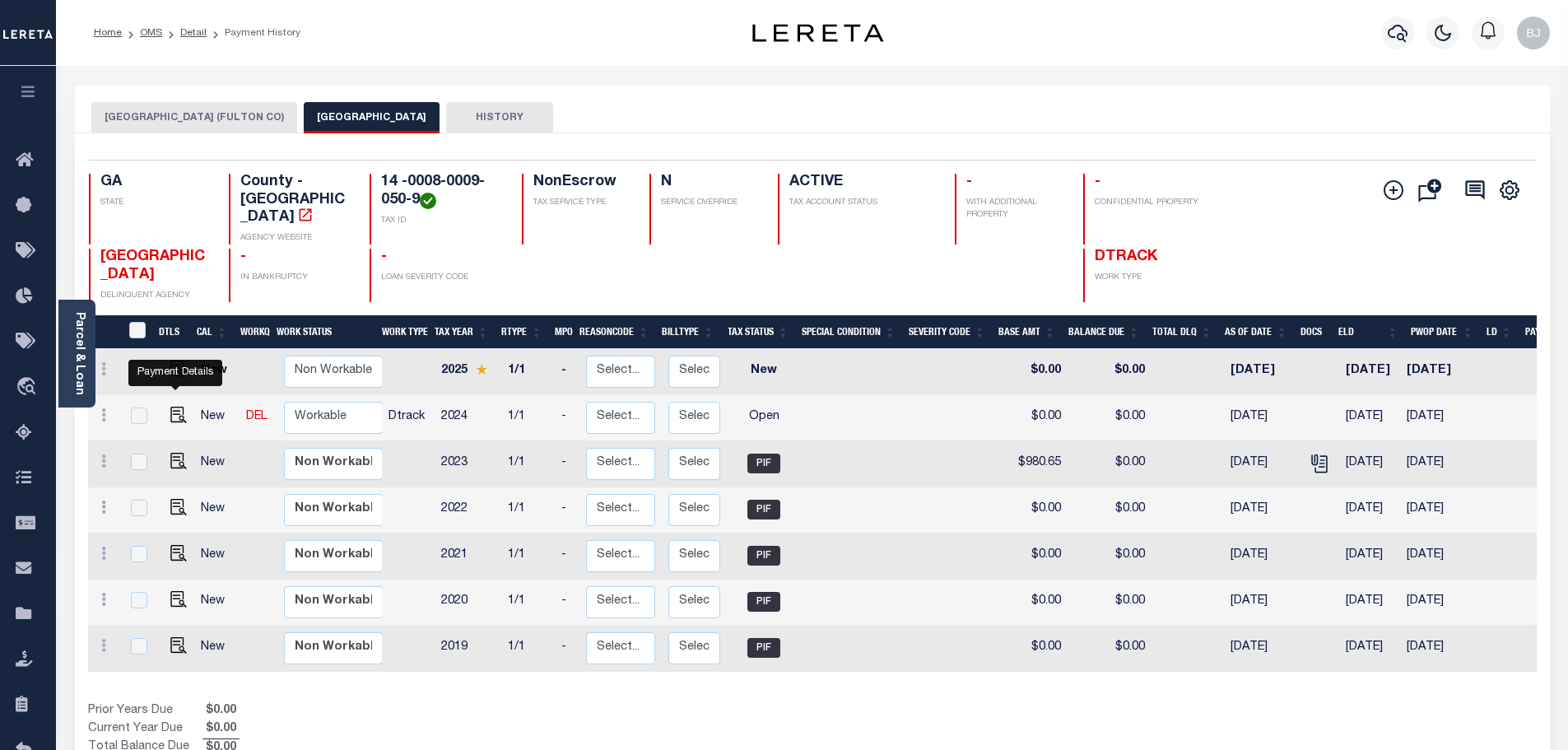
drag, startPoint x: 170, startPoint y: 399, endPoint x: 485, endPoint y: 441, distance: 317.8
click at [170, 407] on img "" at bounding box center [178, 415] width 17 height 17
checkbox input "true"
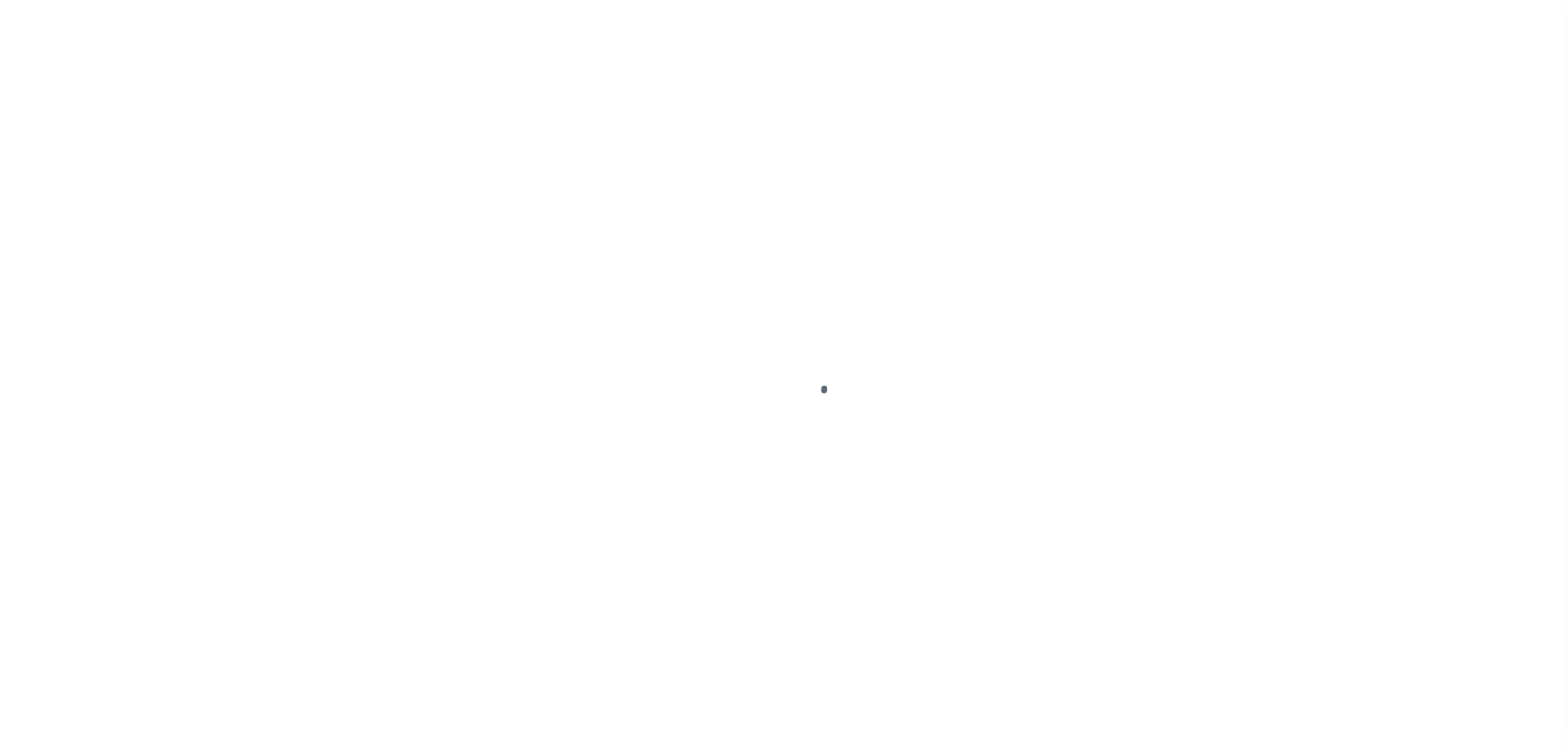
select select "OP2"
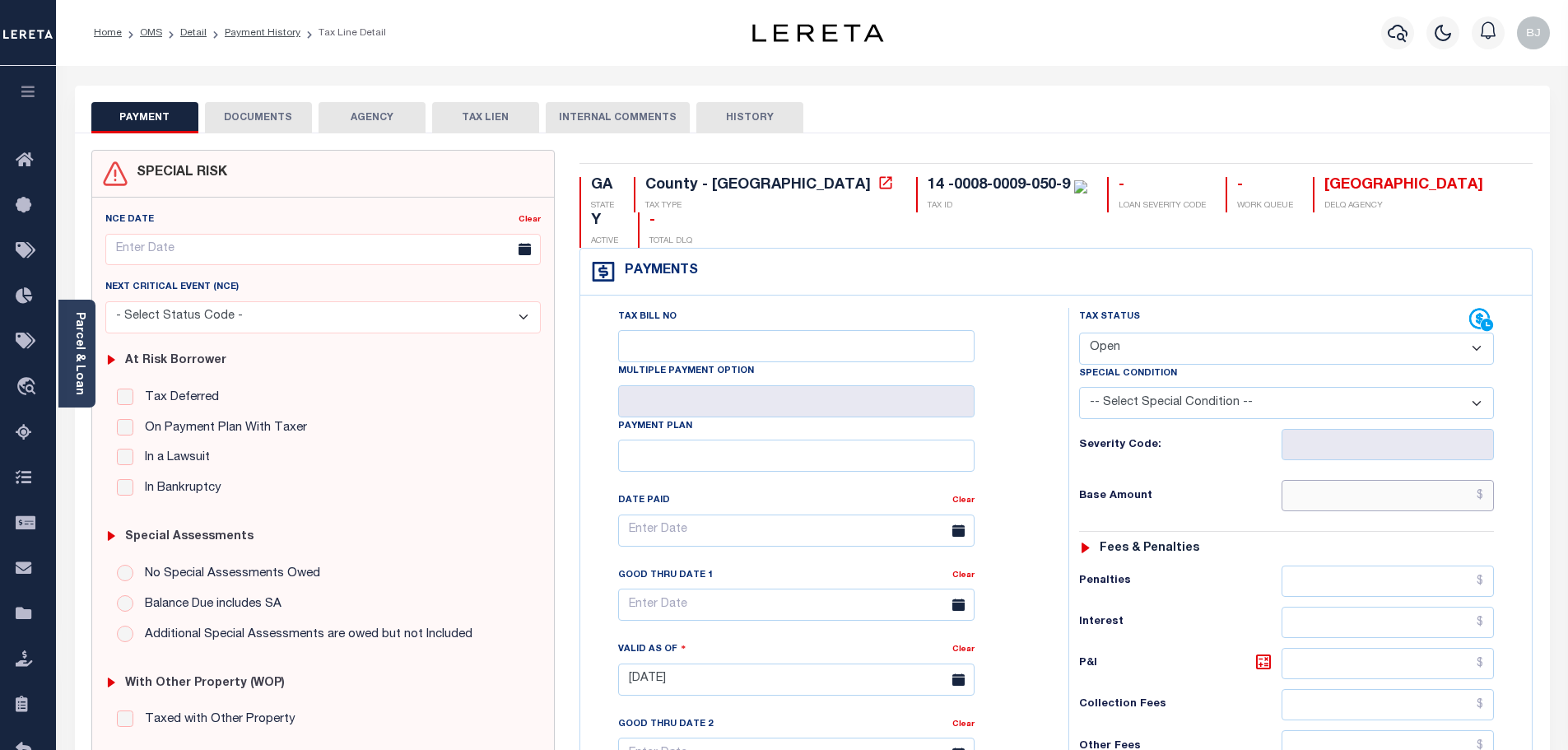
drag, startPoint x: 1402, startPoint y: 467, endPoint x: 1367, endPoint y: 457, distance: 36.4
click at [1402, 480] on input "text" at bounding box center [1387, 495] width 213 height 31
paste input "920.96"
type input "$920.96"
type input "[DATE]"
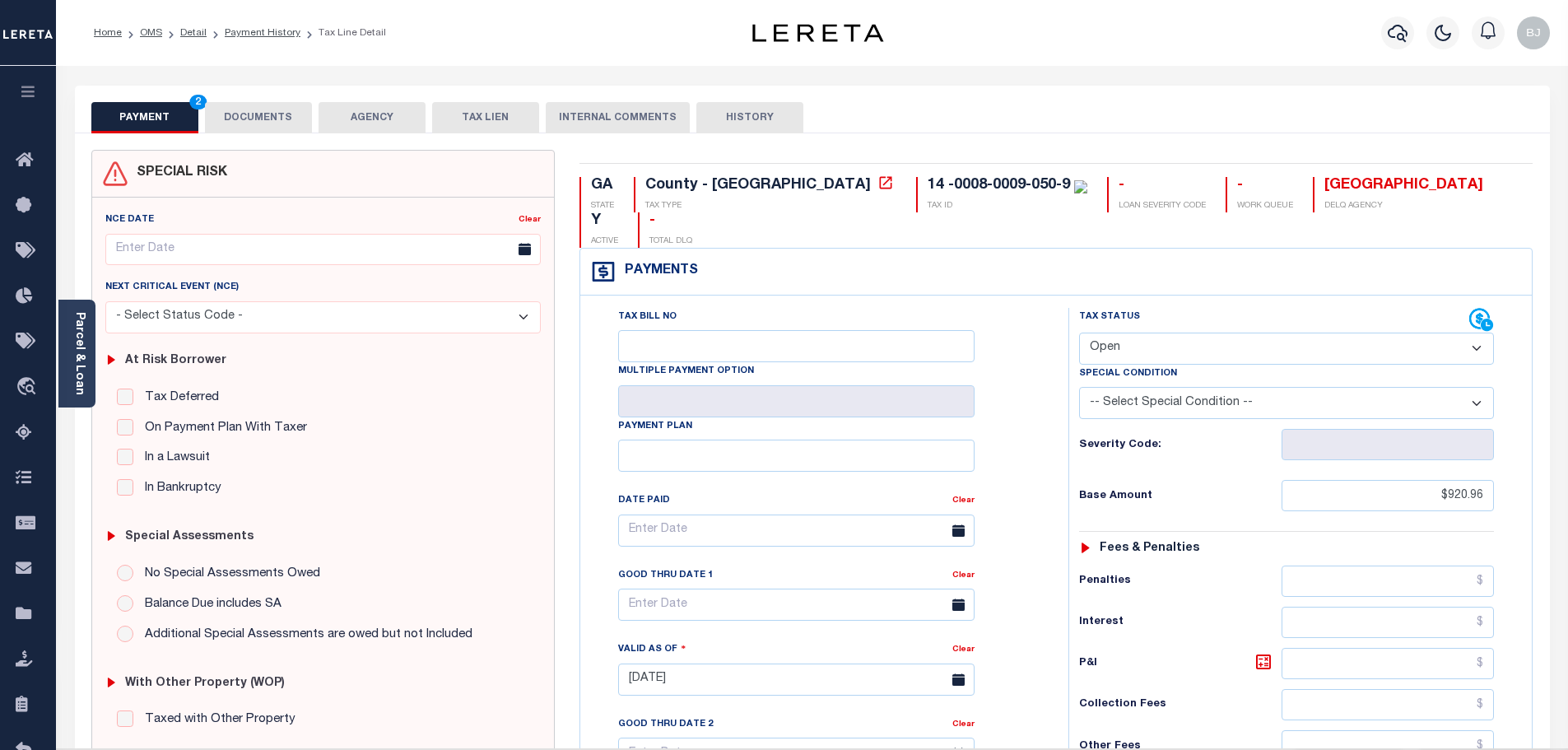
click at [1251, 332] on select "- Select Status Code - Open Due/Unpaid Paid Incomplete No Tax Due Internal Refu…" at bounding box center [1286, 348] width 415 height 32
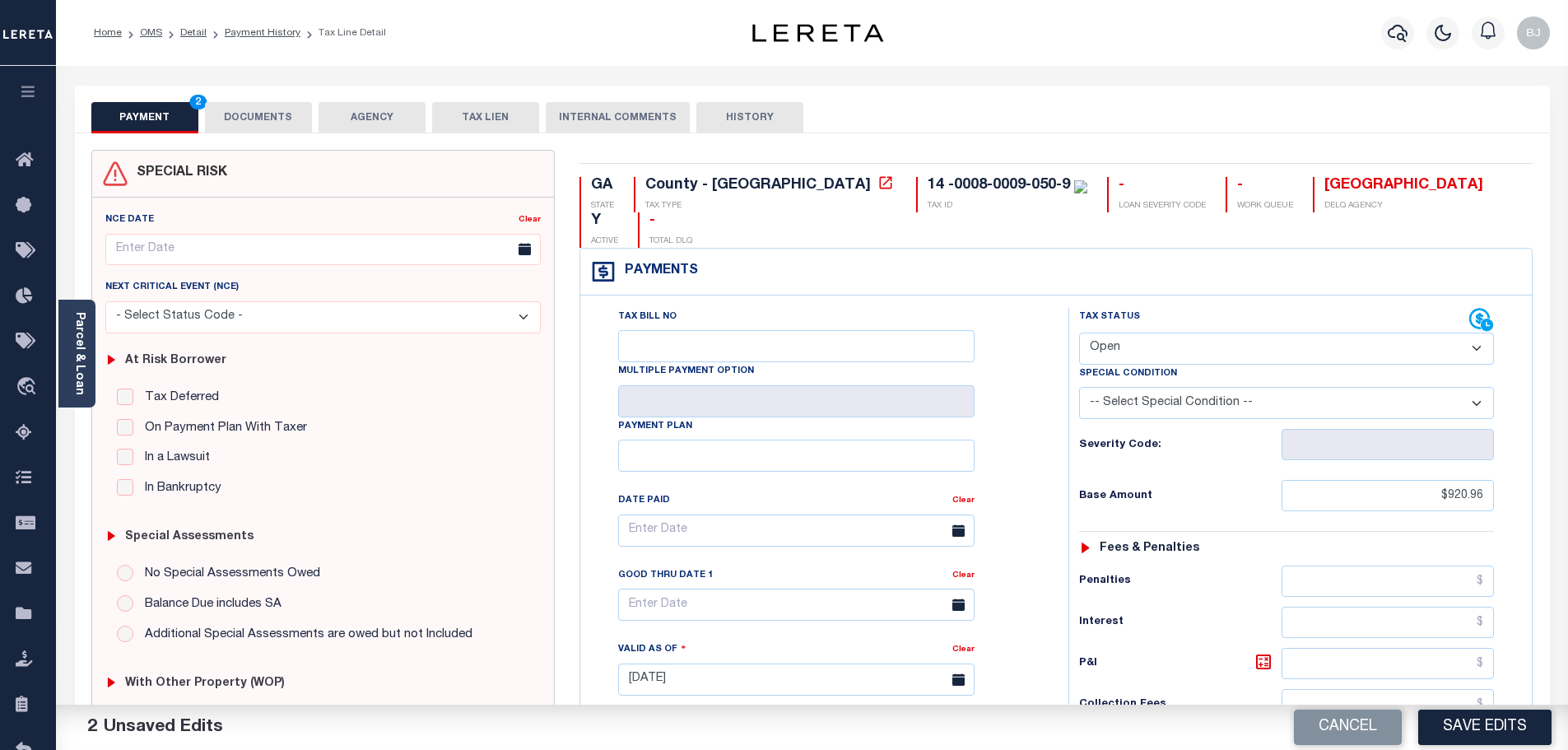
select select "PYD"
click at [1079, 332] on select "- Select Status Code - Open Due/Unpaid Paid Incomplete No Tax Due Internal Refu…" at bounding box center [1286, 348] width 415 height 32
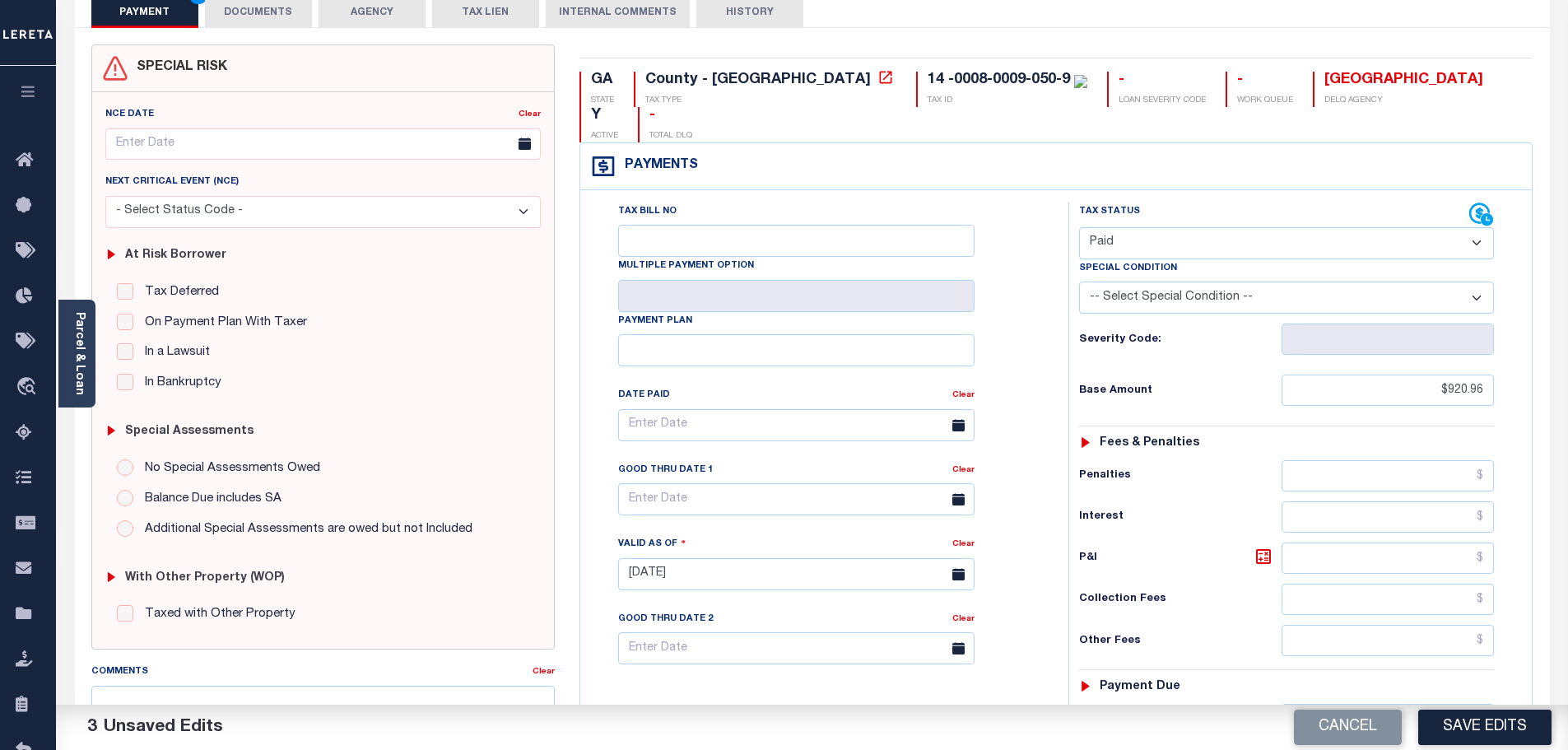
scroll to position [411, 0]
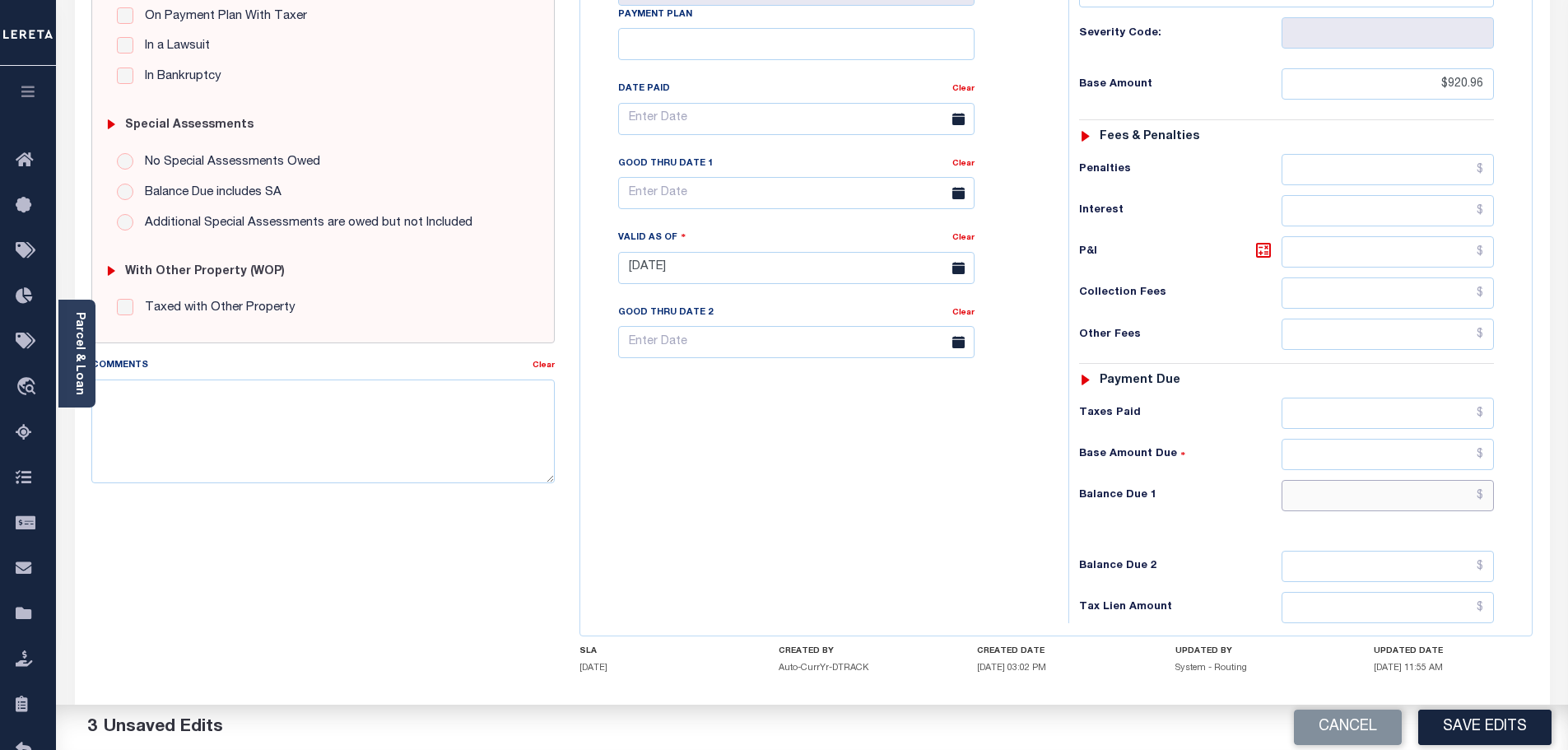
drag, startPoint x: 1433, startPoint y: 471, endPoint x: 1433, endPoint y: 453, distance: 18.0
click at [1433, 480] on input "text" at bounding box center [1387, 495] width 213 height 31
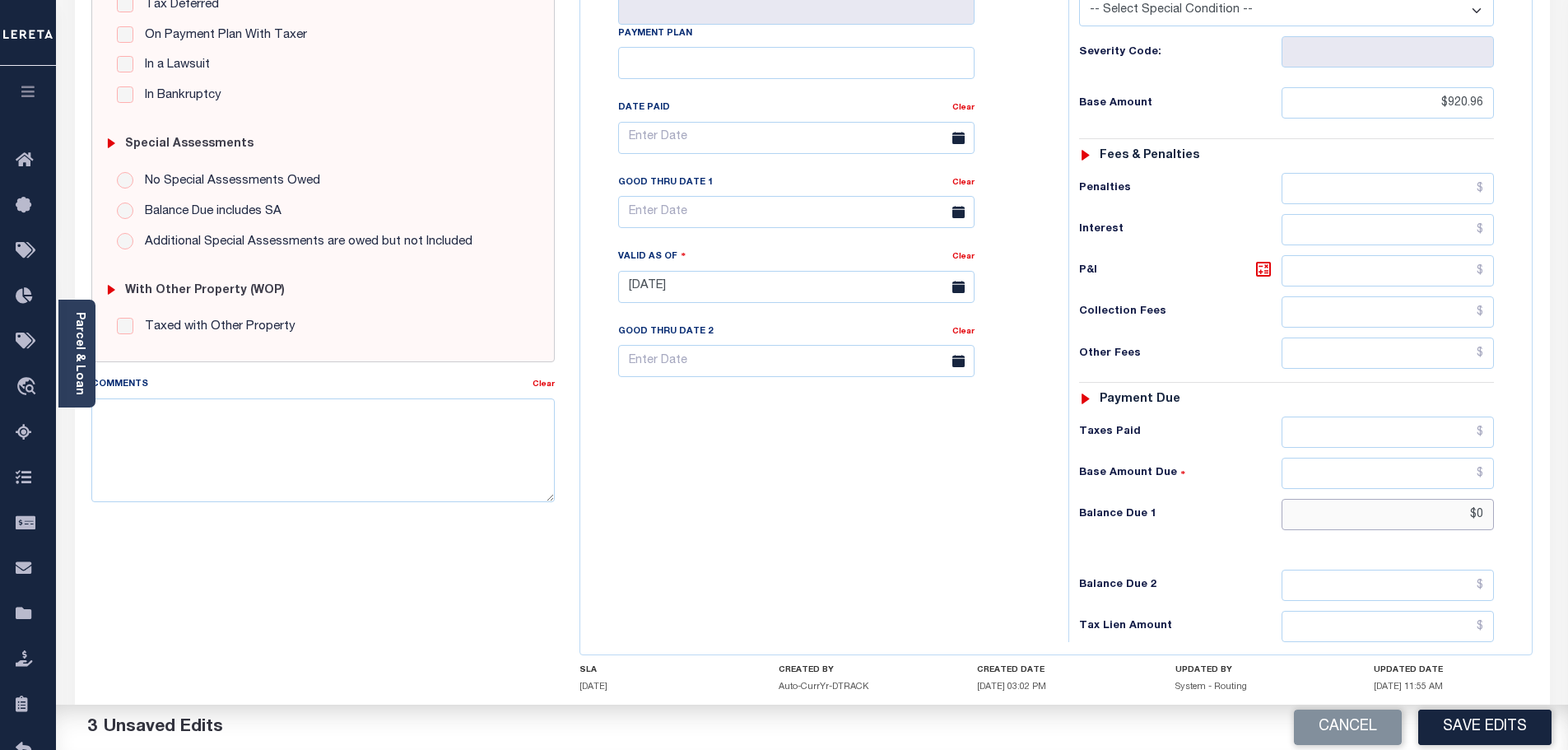
scroll to position [0, 0]
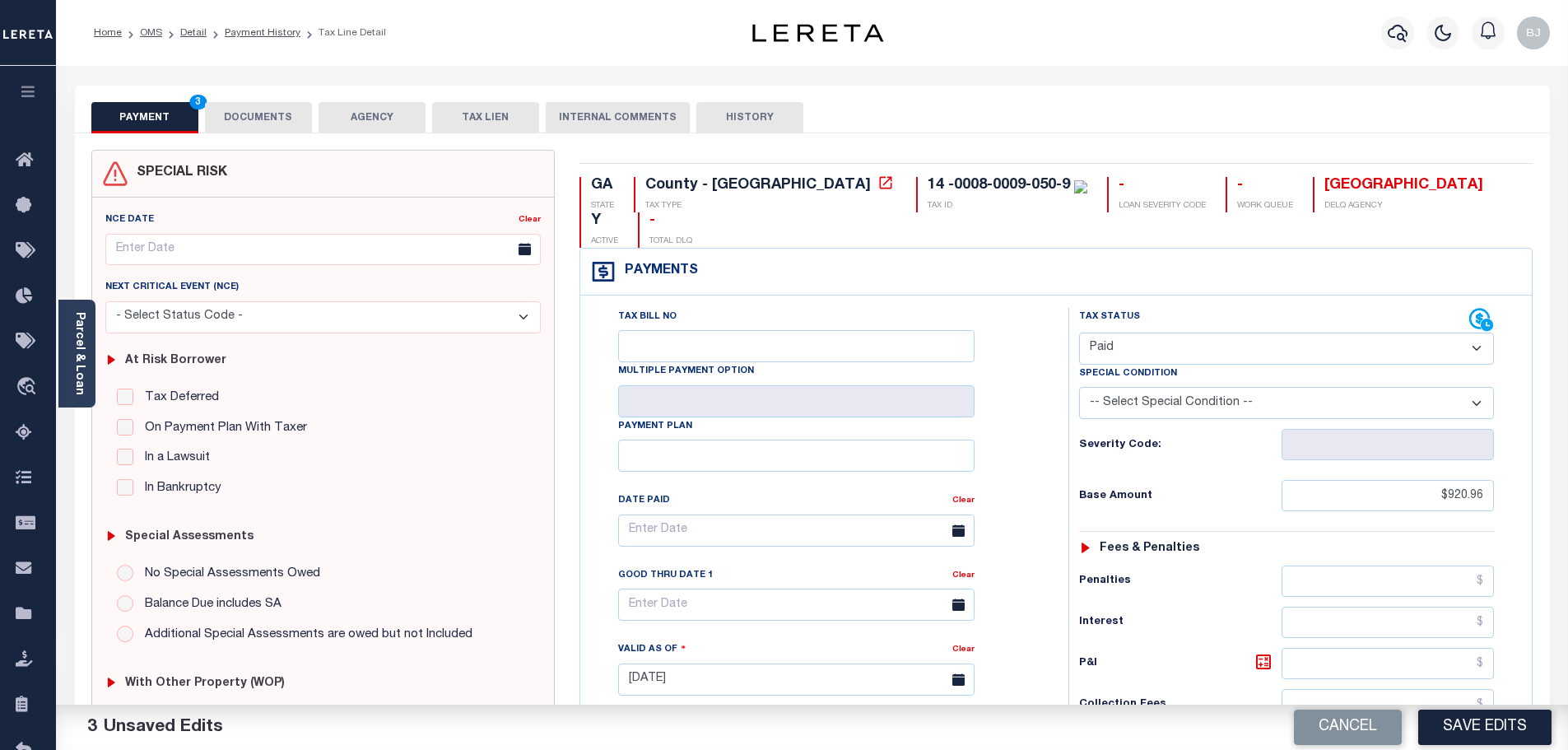
type input "$0.00"
click at [276, 107] on button "DOCUMENTS" at bounding box center [258, 117] width 107 height 31
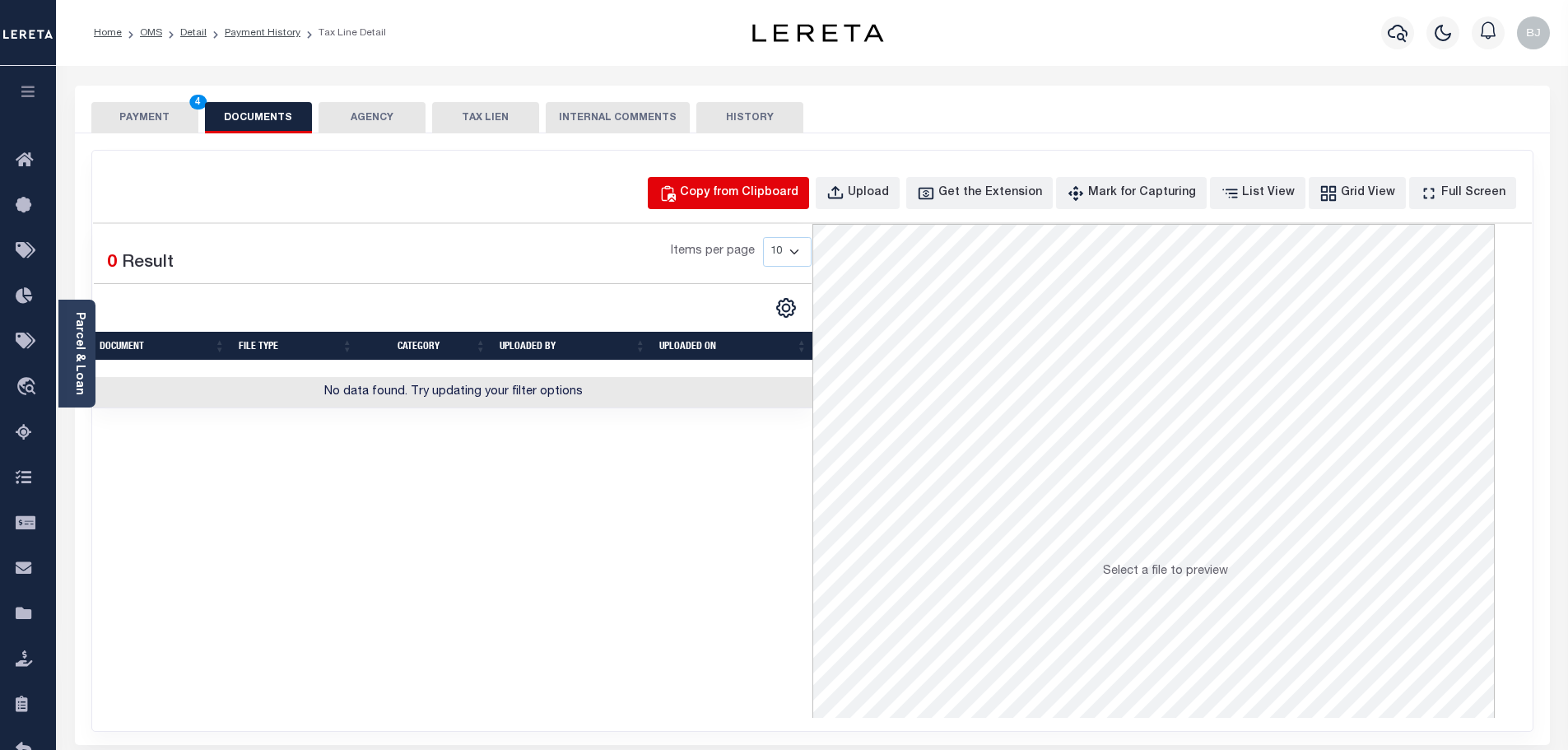
click at [732, 182] on button "Copy from Clipboard" at bounding box center [728, 193] width 162 height 32
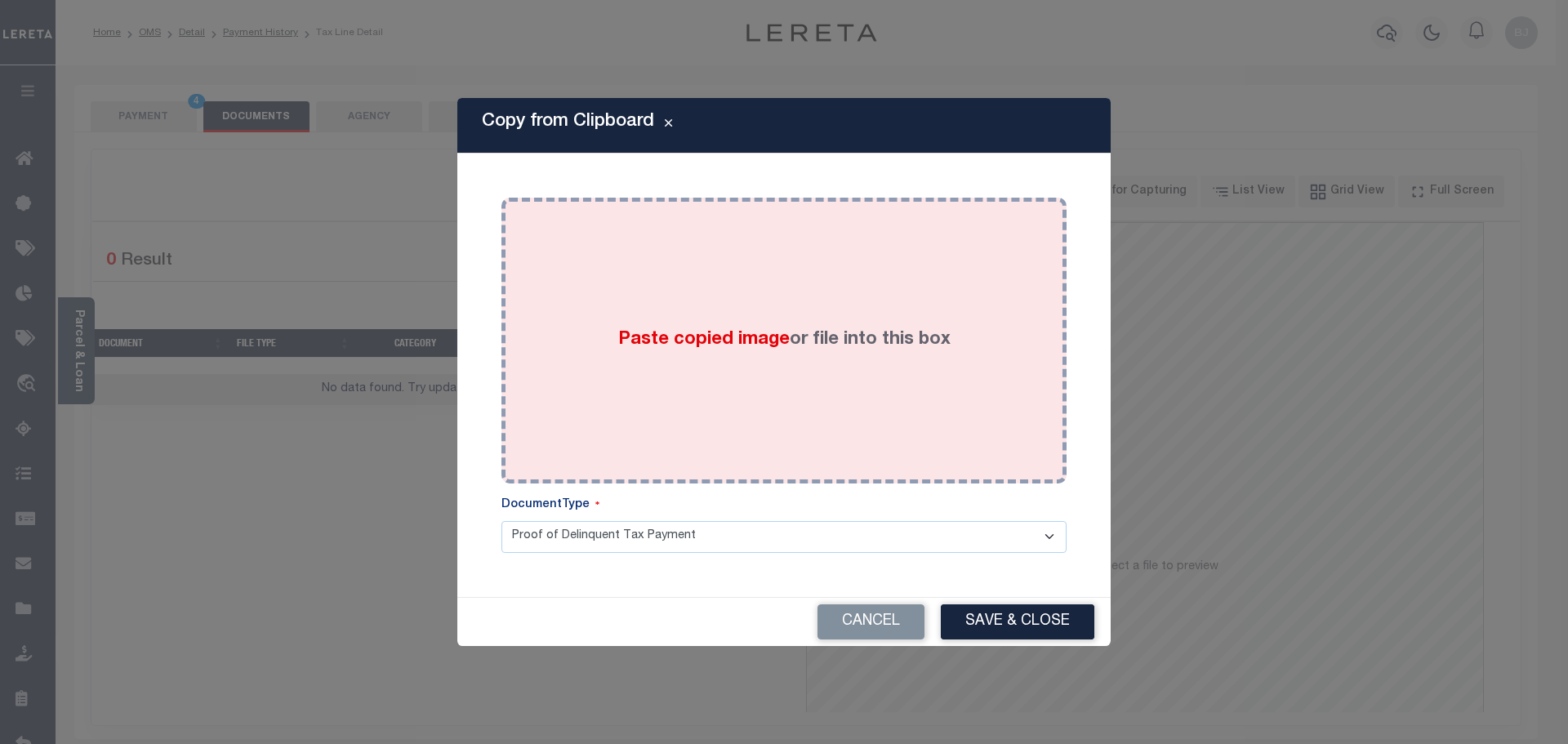
drag, startPoint x: 768, startPoint y: 273, endPoint x: 829, endPoint y: 416, distance: 155.5
click at [768, 279] on div "Paste copied image or file into this box" at bounding box center [784, 340] width 541 height 261
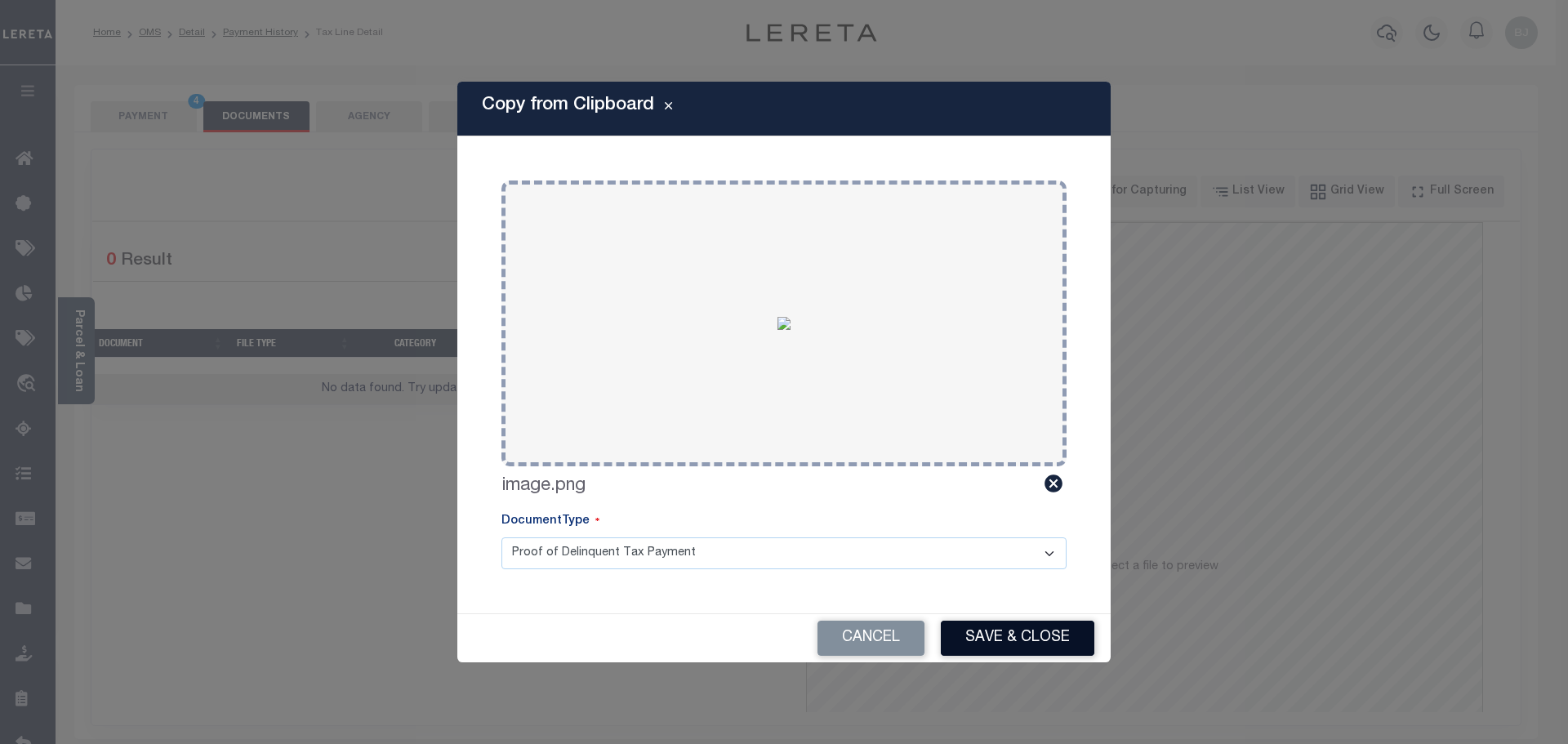
click at [999, 638] on button "Save & Close" at bounding box center [1018, 638] width 154 height 35
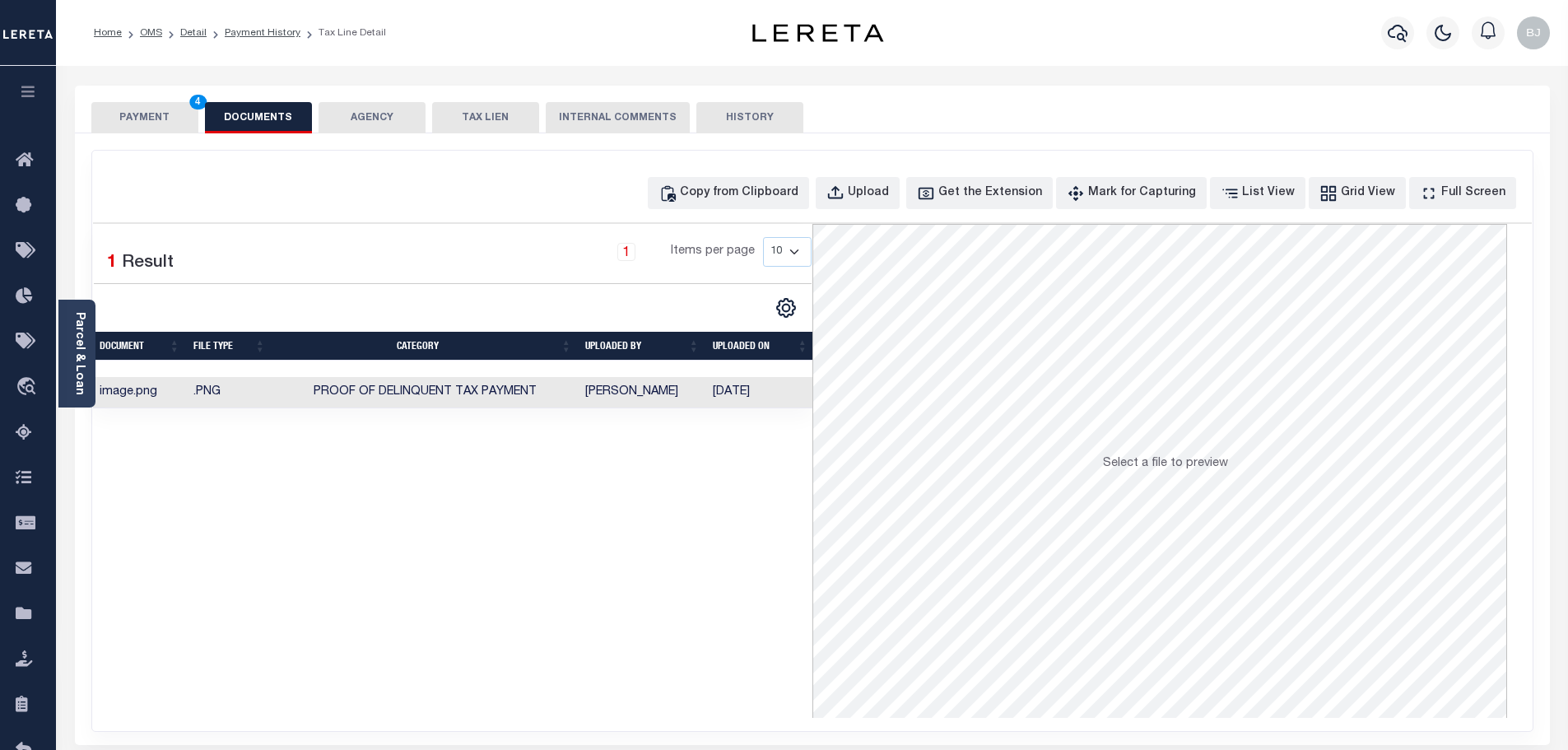
click at [150, 128] on button "PAYMENT 4" at bounding box center [144, 117] width 107 height 31
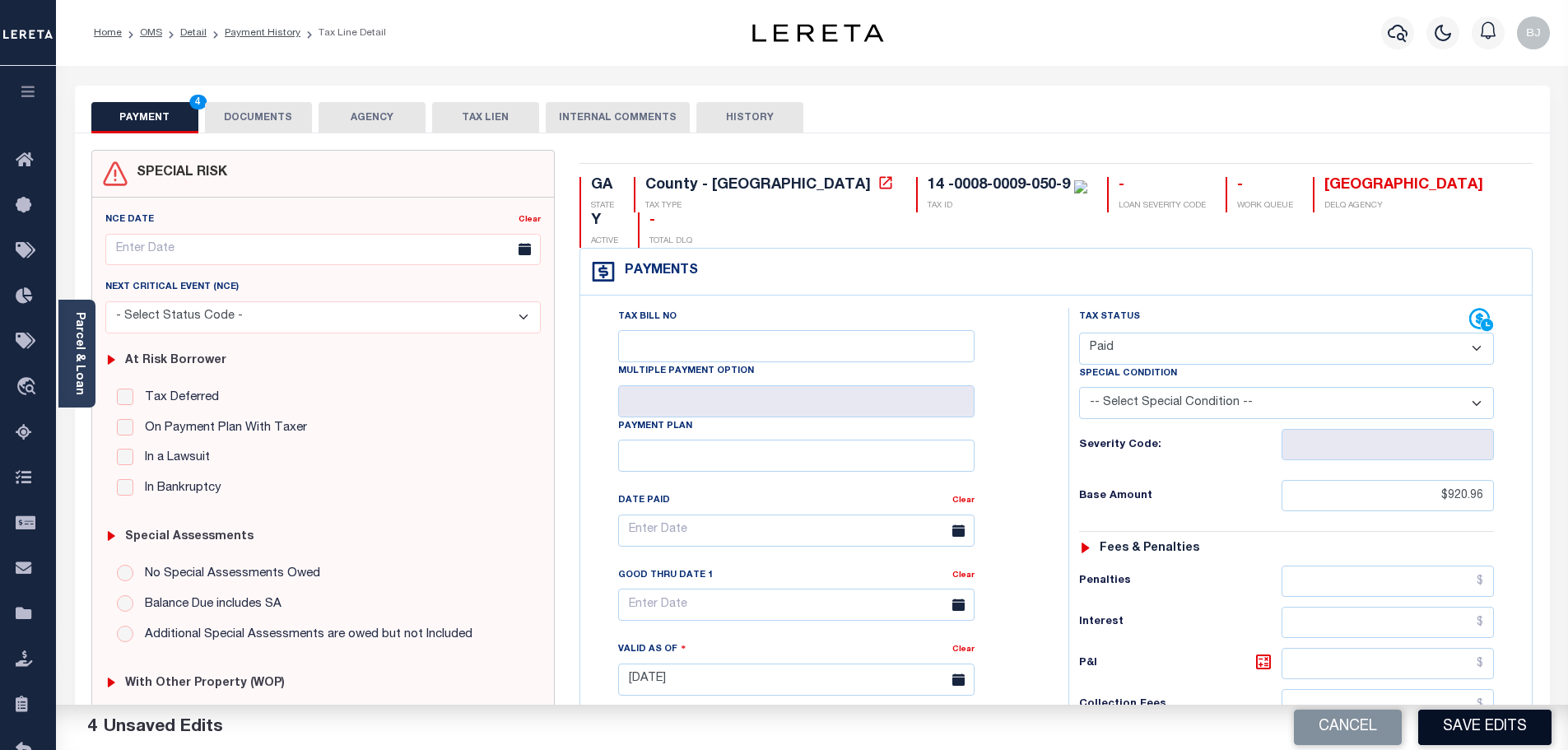
click at [1514, 727] on button "Save Edits" at bounding box center [1484, 727] width 133 height 36
checkbox input "false"
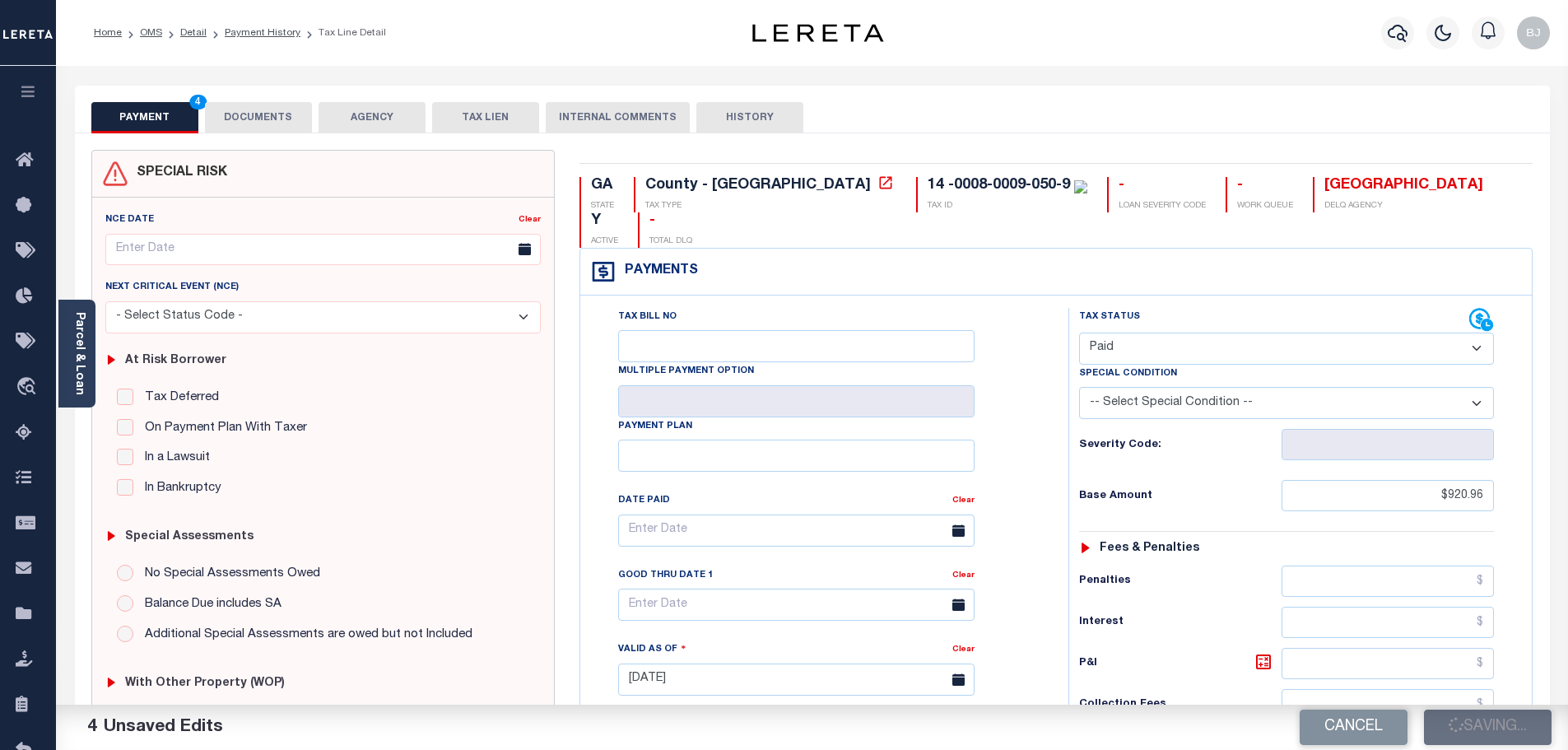
type input "$920.96"
type input "$0"
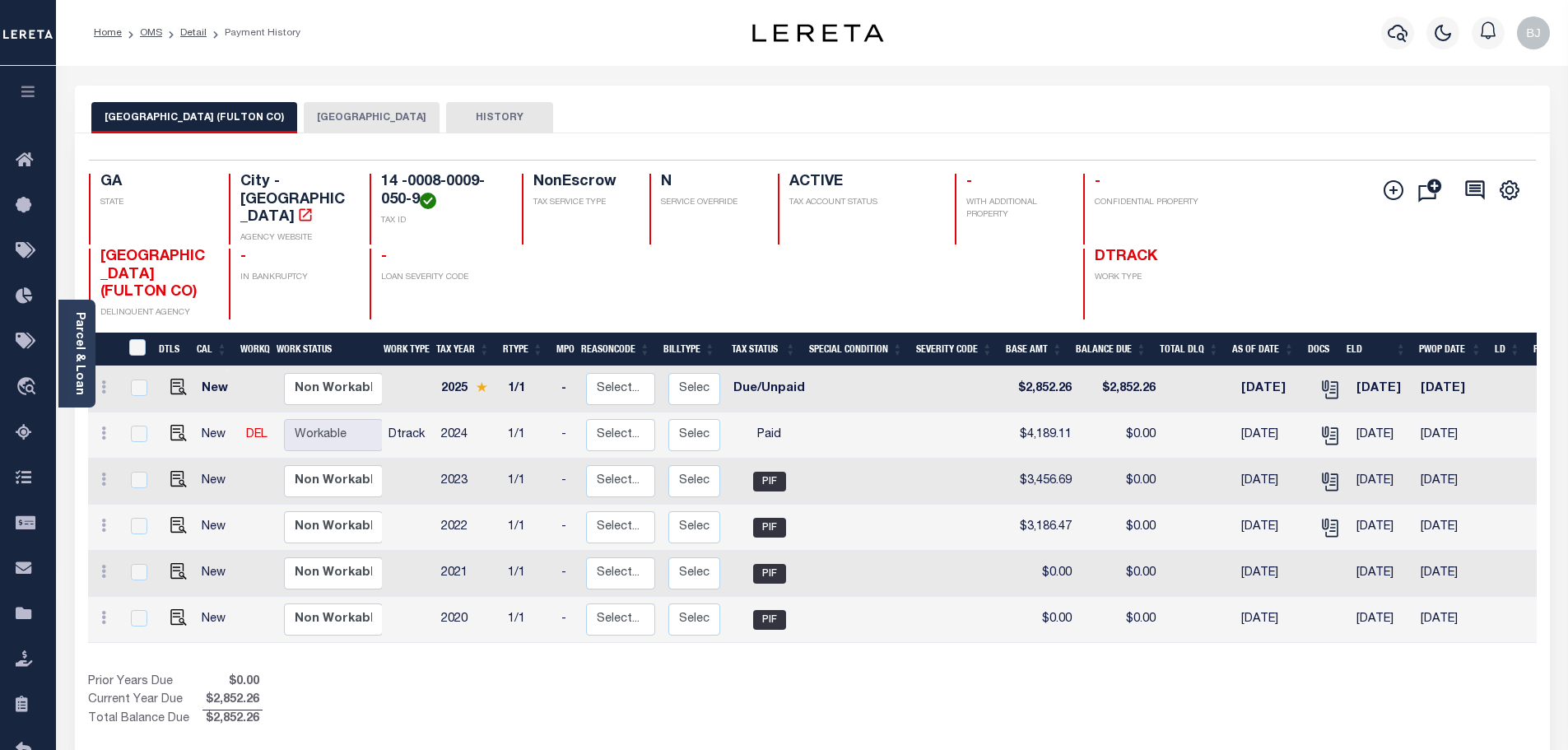
drag, startPoint x: 302, startPoint y: 123, endPoint x: 324, endPoint y: 122, distance: 22.0
click at [303, 123] on button "[GEOGRAPHIC_DATA]" at bounding box center [371, 117] width 136 height 31
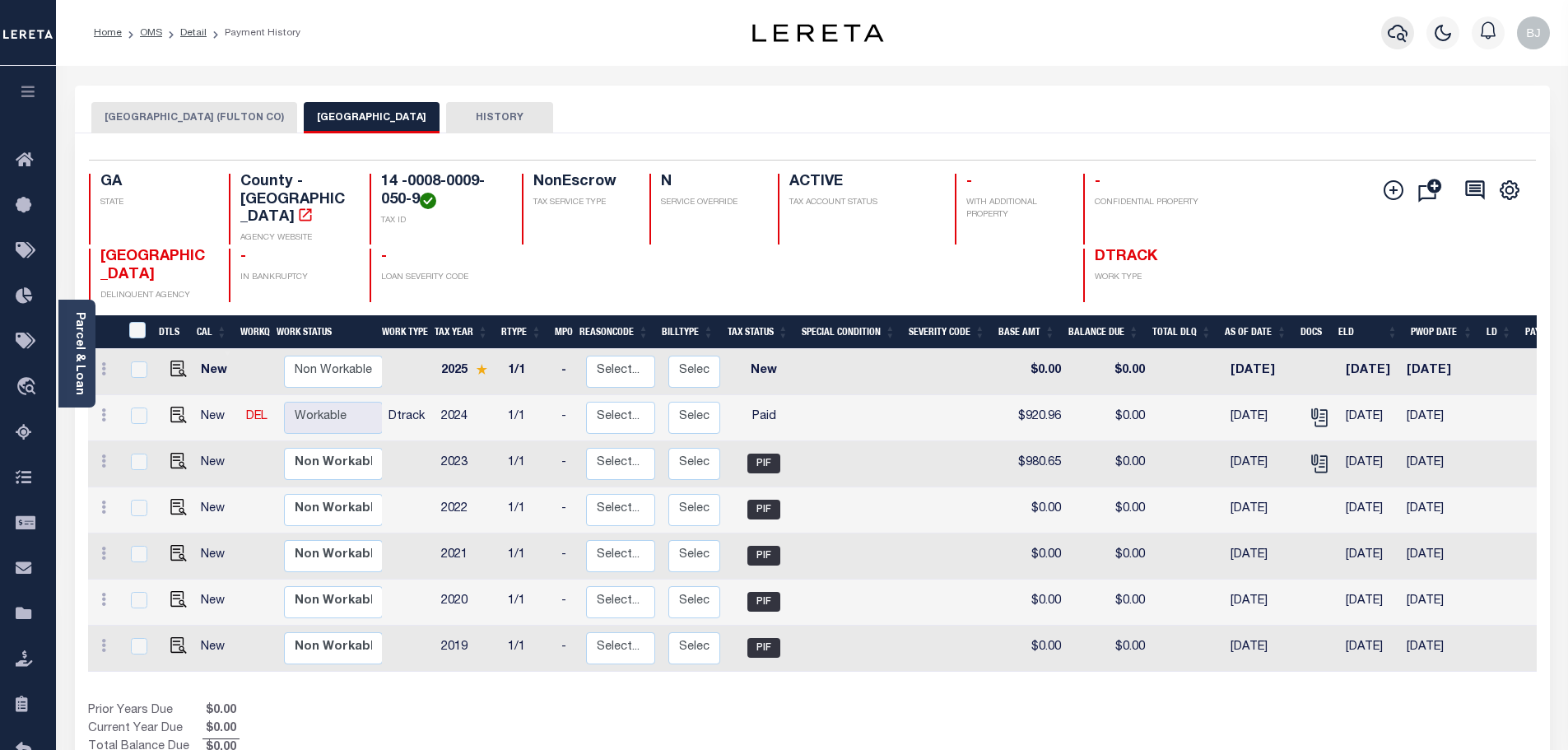
click at [1395, 30] on icon "button" at bounding box center [1397, 33] width 20 height 20
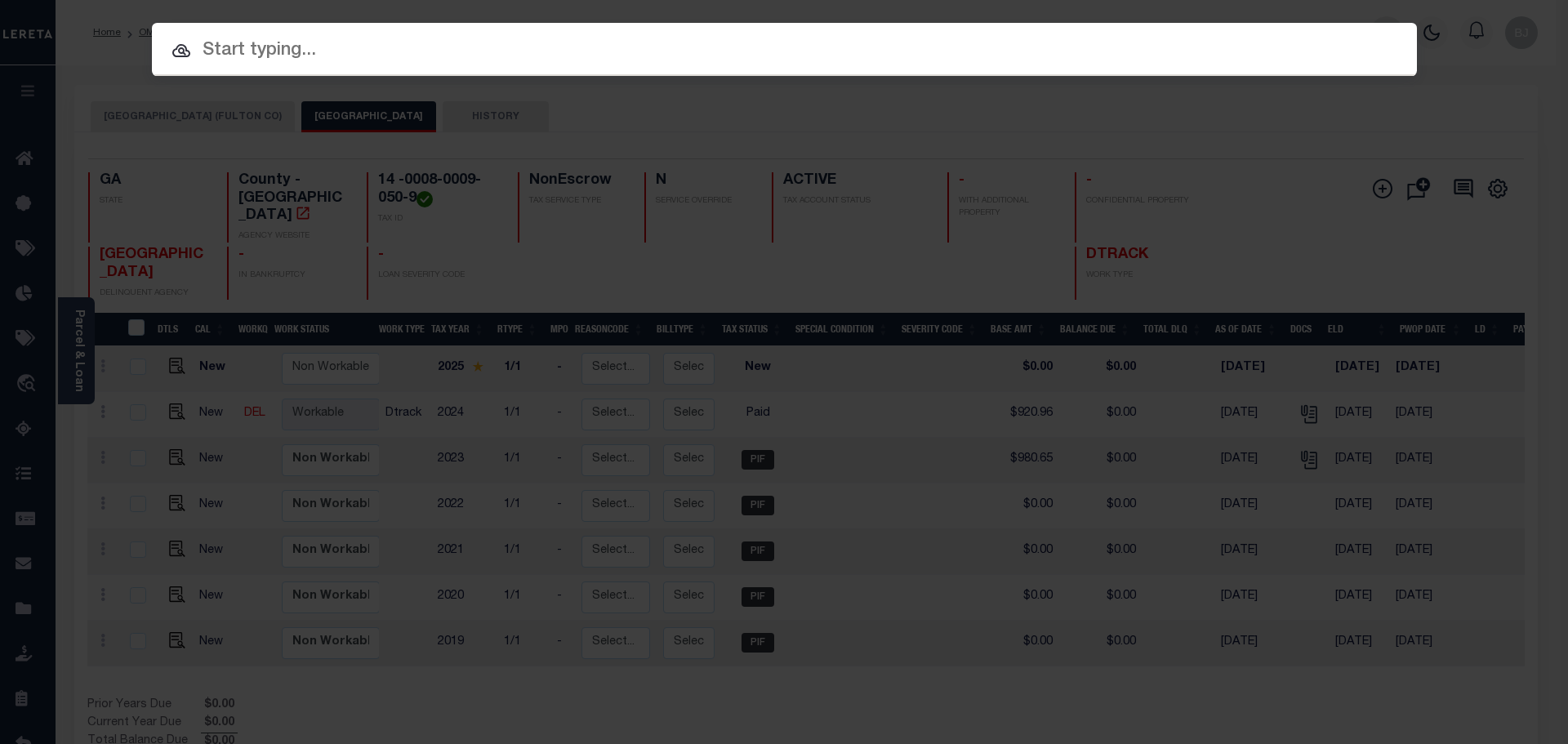
paste input "14 -0044-0008-048-0"
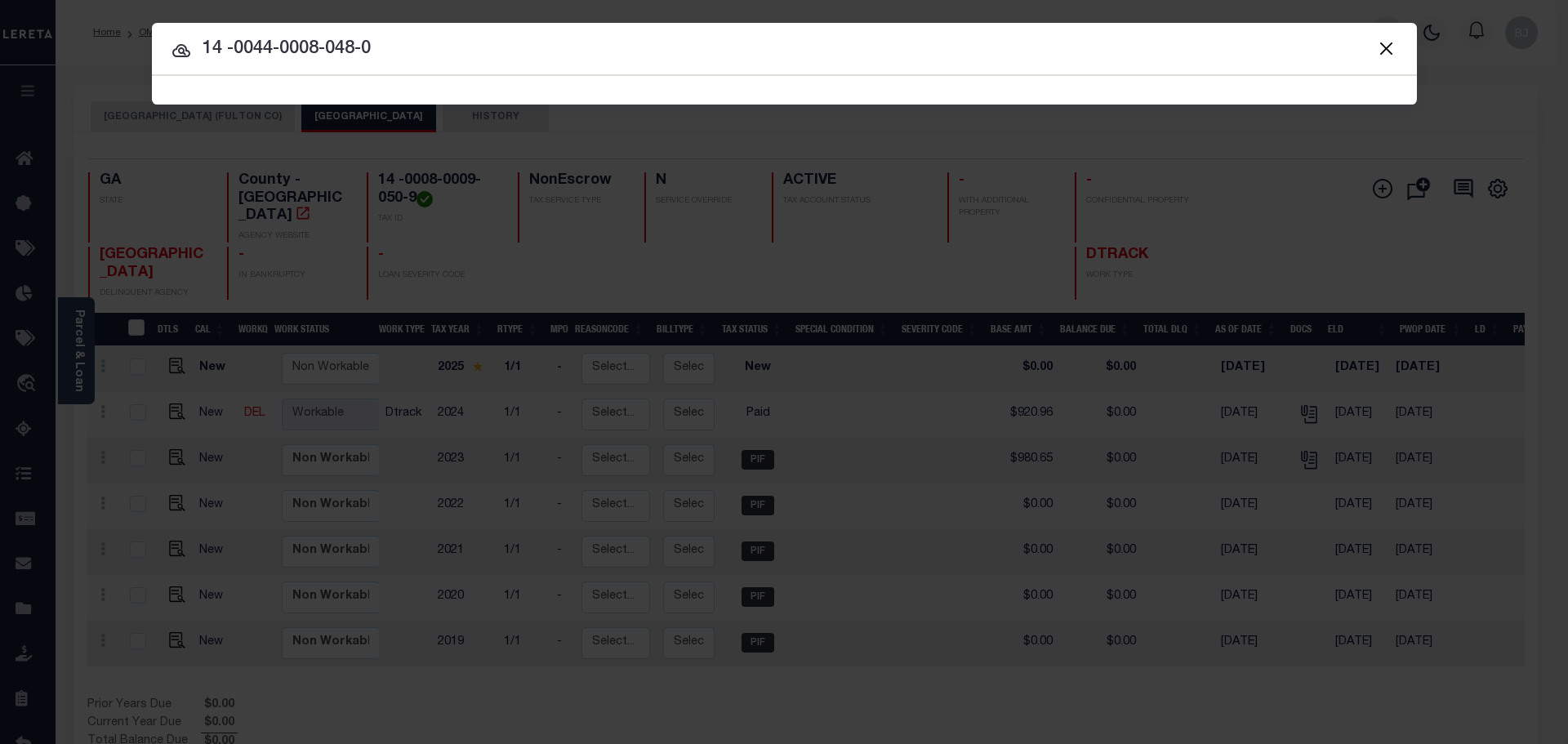
type input "14 -0044-0008-048-0"
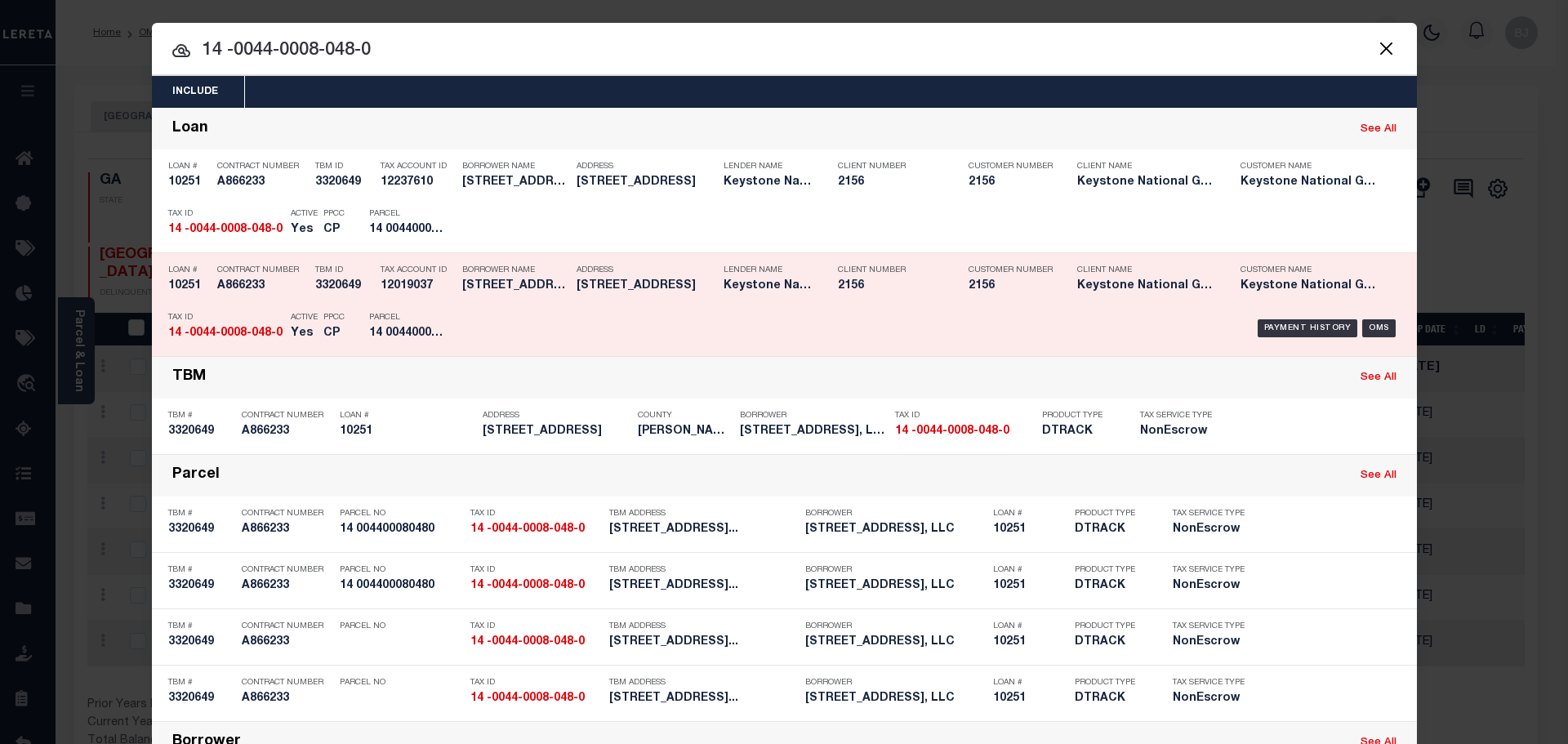
click at [430, 309] on div "Parcel 14 004400080480" at bounding box center [405, 328] width 73 height 47
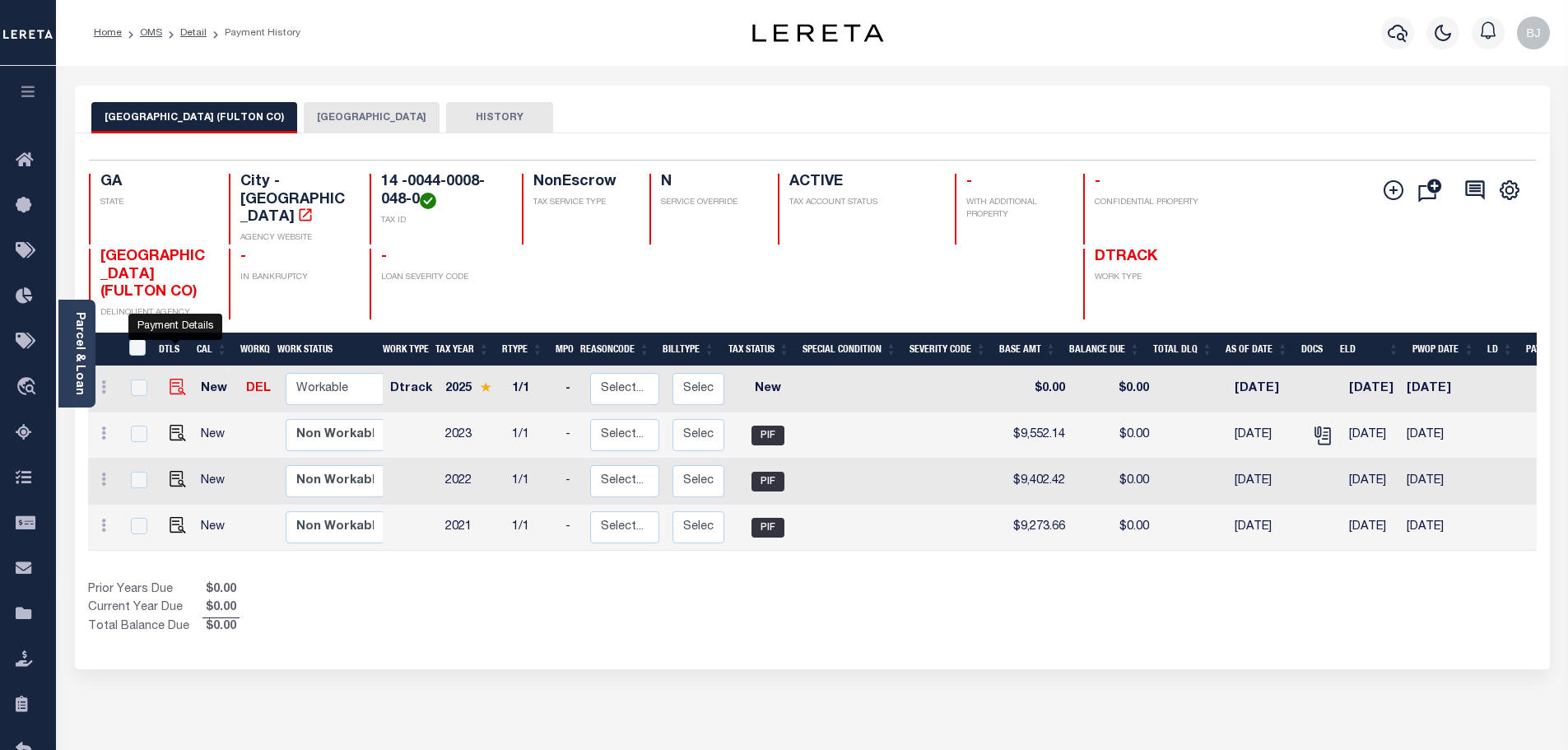
click at [178, 379] on img "" at bounding box center [177, 387] width 17 height 17
checkbox input "true"
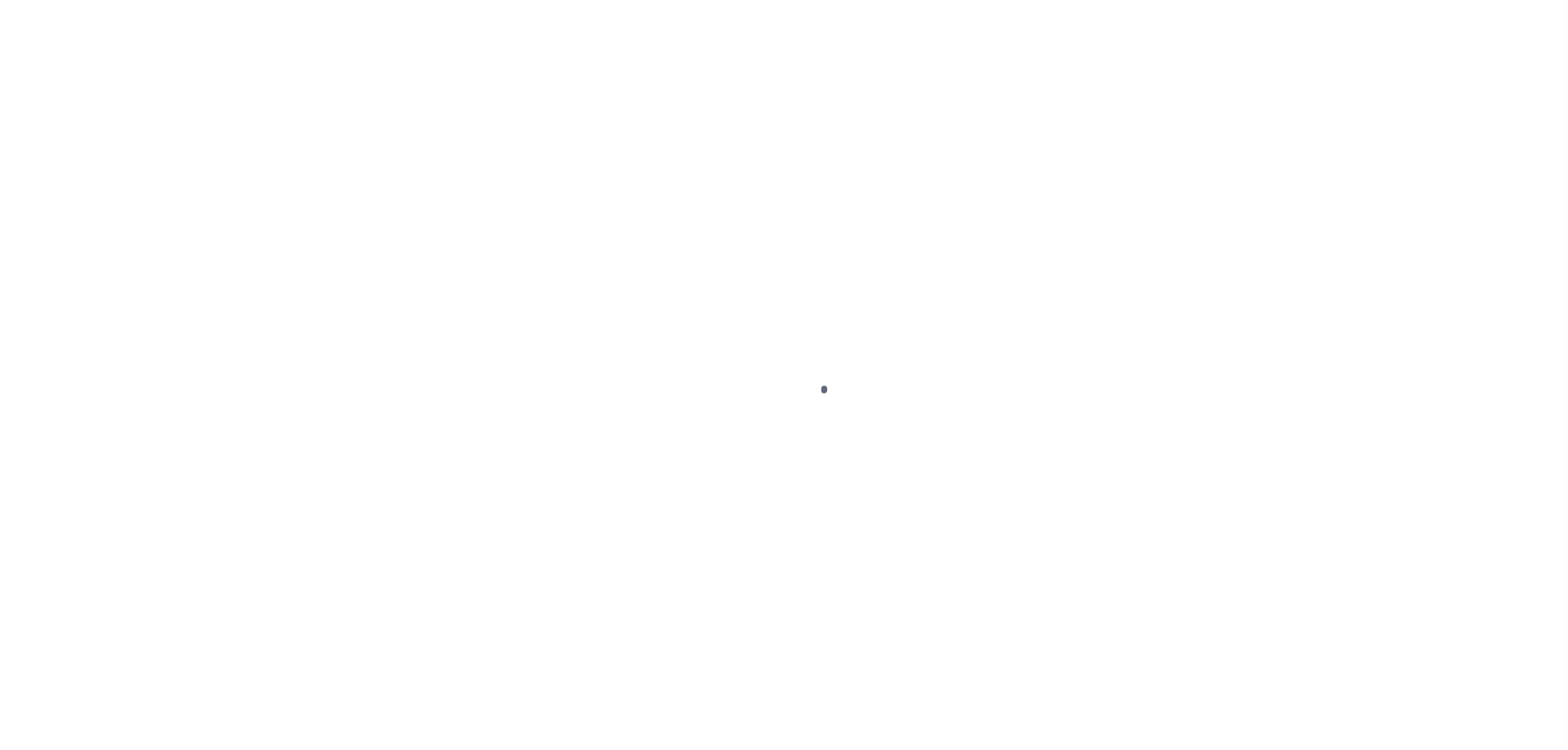
select select "NW2"
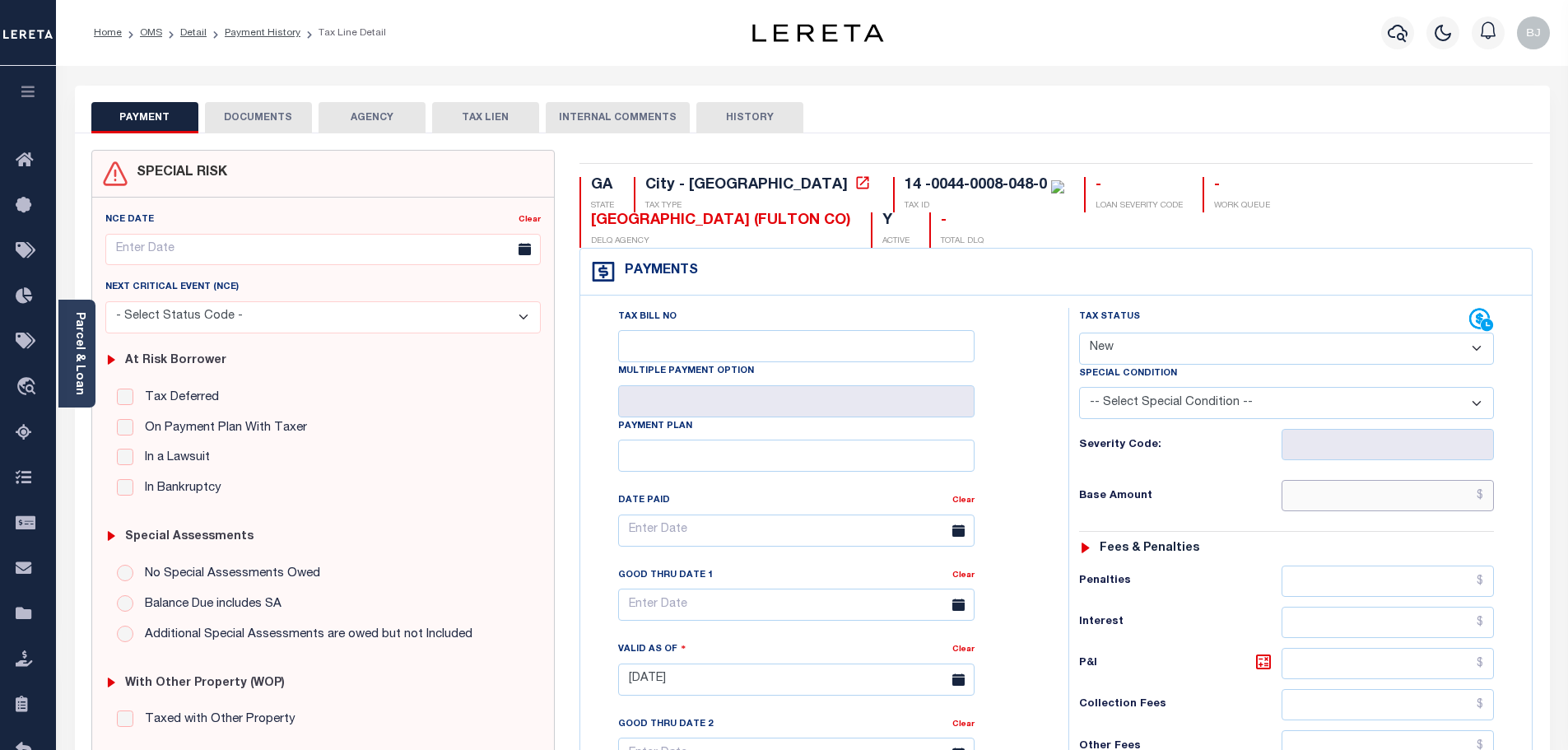
drag, startPoint x: 1318, startPoint y: 461, endPoint x: 1290, endPoint y: 435, distance: 38.2
click at [1318, 480] on input "text" at bounding box center [1387, 495] width 213 height 31
paste input "37,062.26"
type input "$37,062.26"
type input "[DATE]"
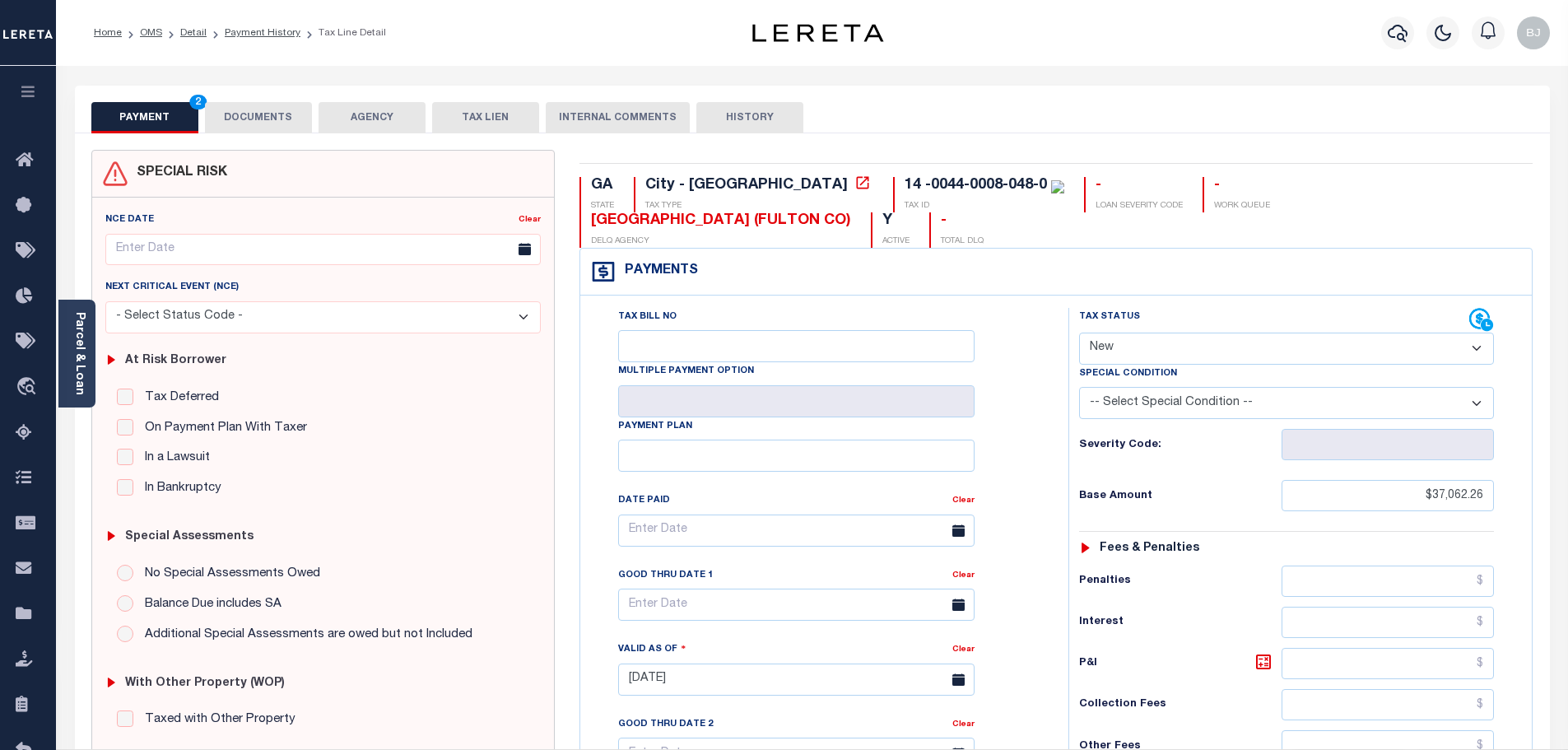
click at [1167, 332] on select "- Select Status Code - Open Due/Unpaid Paid Incomplete No Tax Due Internal Refu…" at bounding box center [1286, 348] width 415 height 32
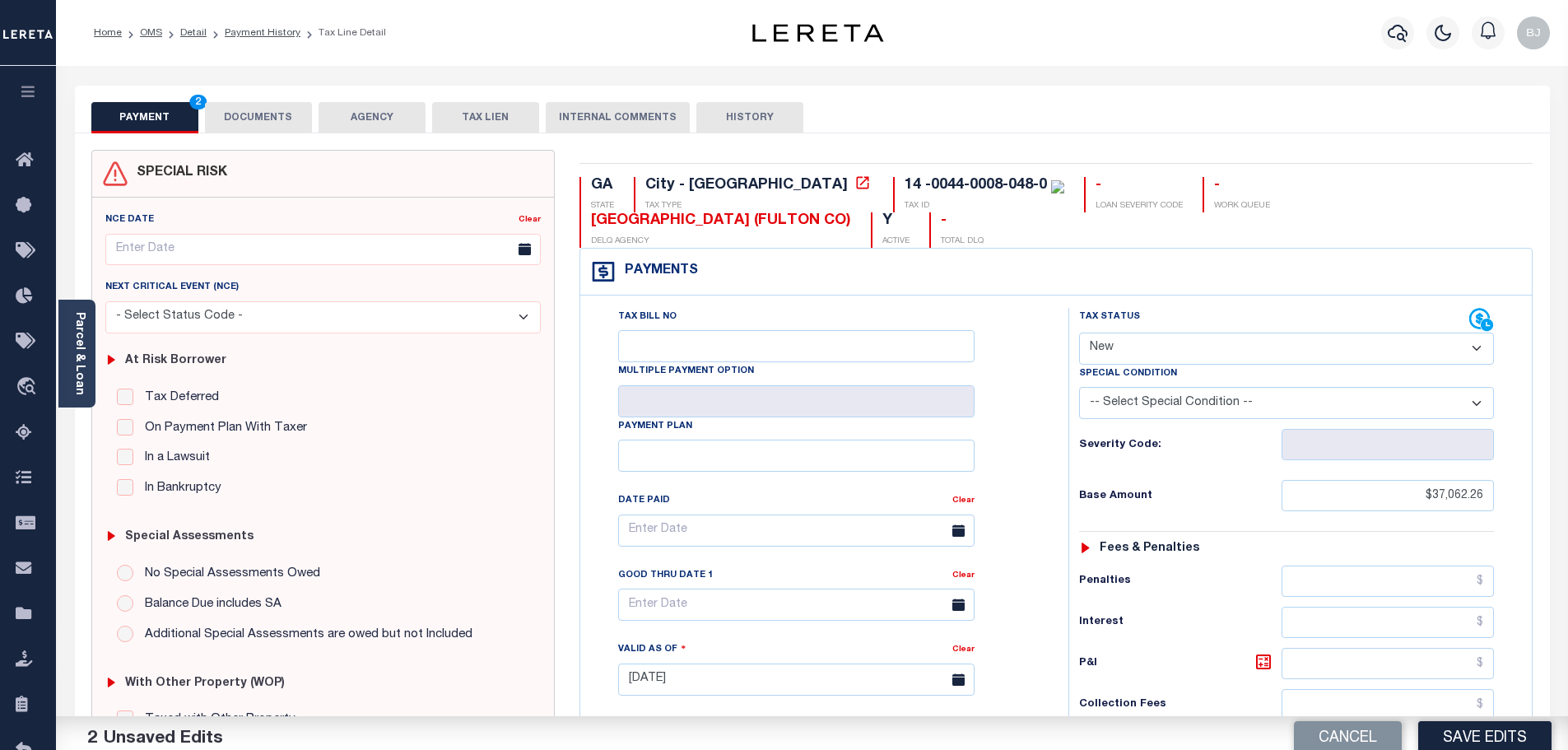
select select "DUE"
click at [1079, 332] on select "- Select Status Code - Open Due/Unpaid Paid Incomplete No Tax Due Internal Refu…" at bounding box center [1286, 348] width 415 height 32
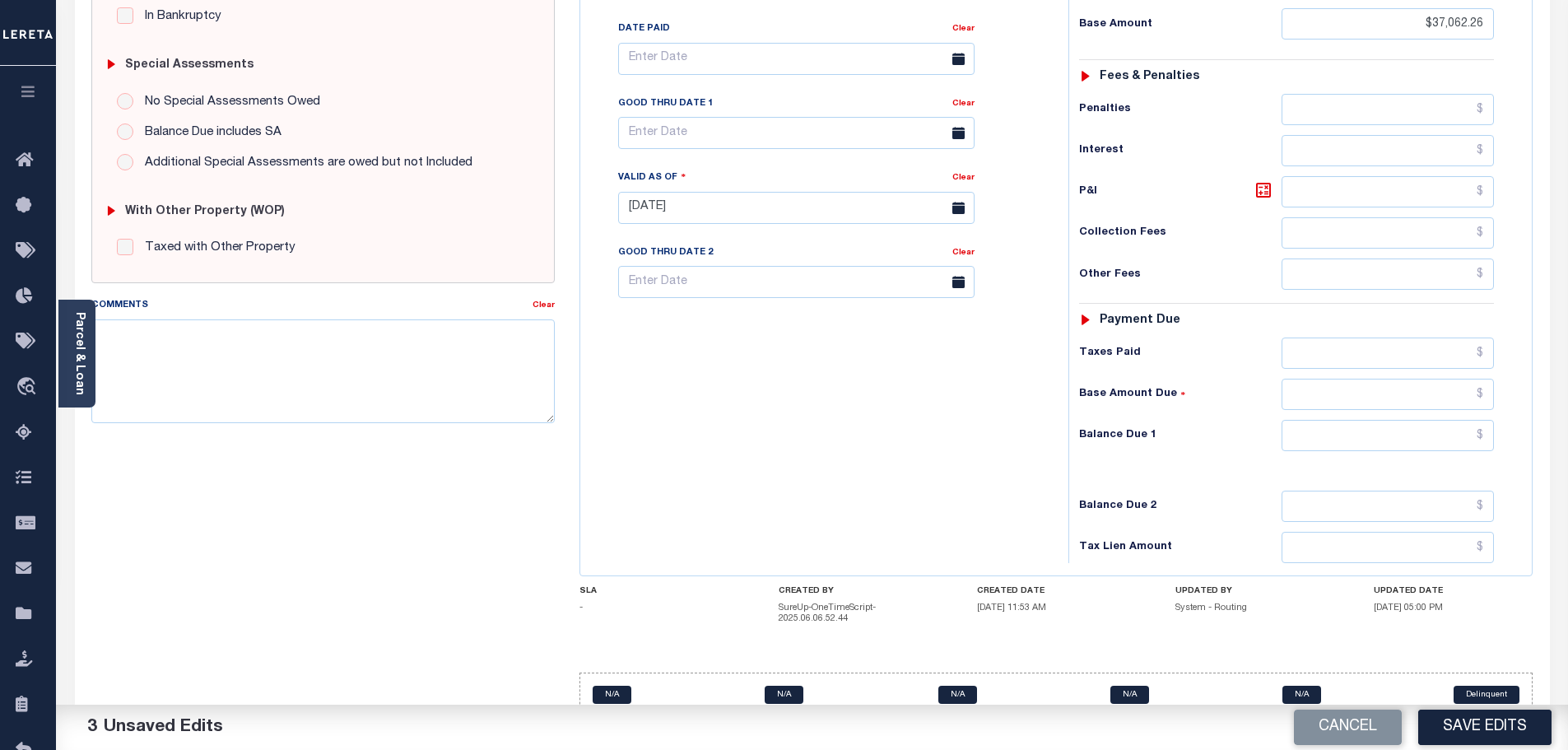
scroll to position [472, 0]
drag, startPoint x: 1405, startPoint y: 398, endPoint x: 1302, endPoint y: 398, distance: 103.0
click at [1405, 419] on input "text" at bounding box center [1387, 435] width 213 height 31
paste input "37,062.26"
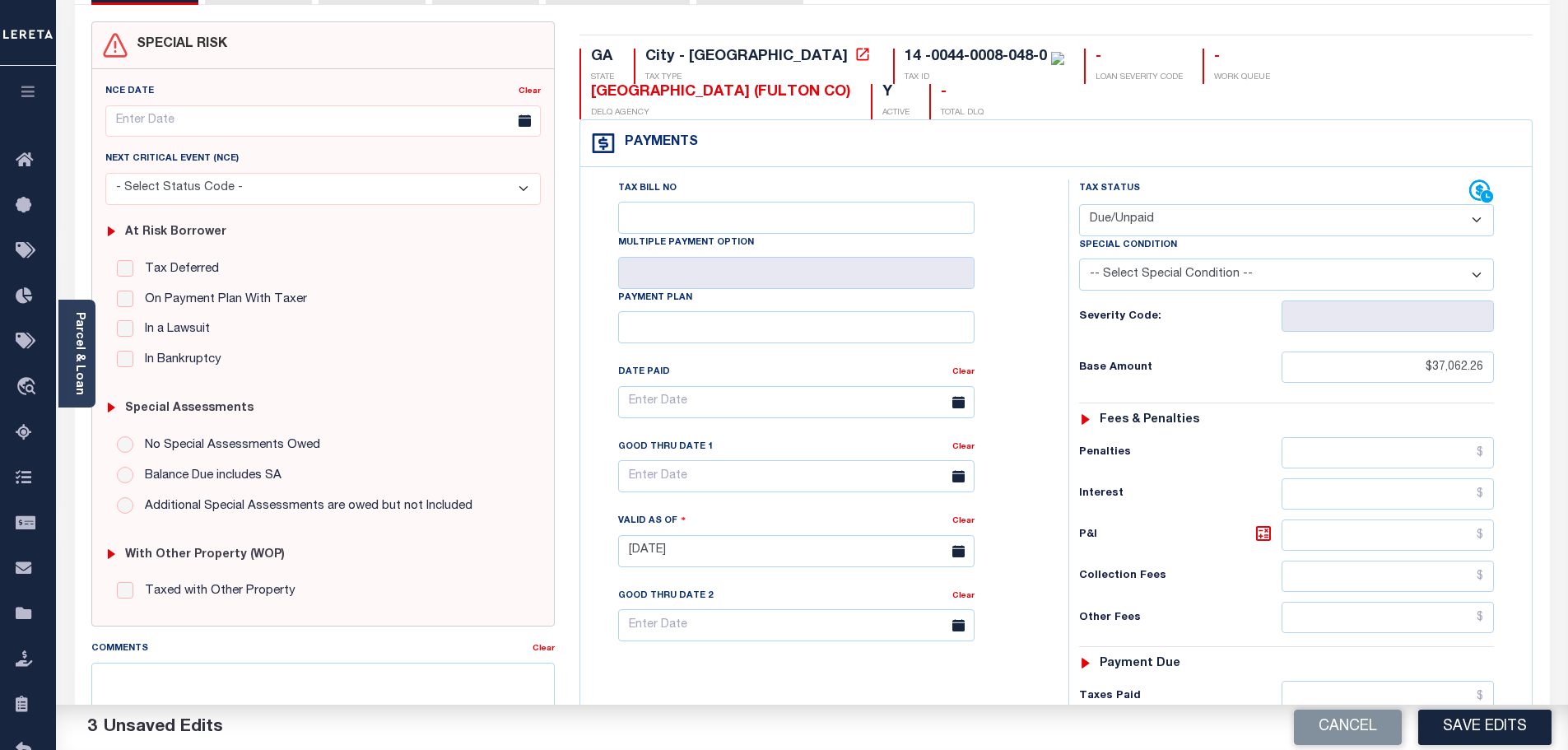
scroll to position [0, 0]
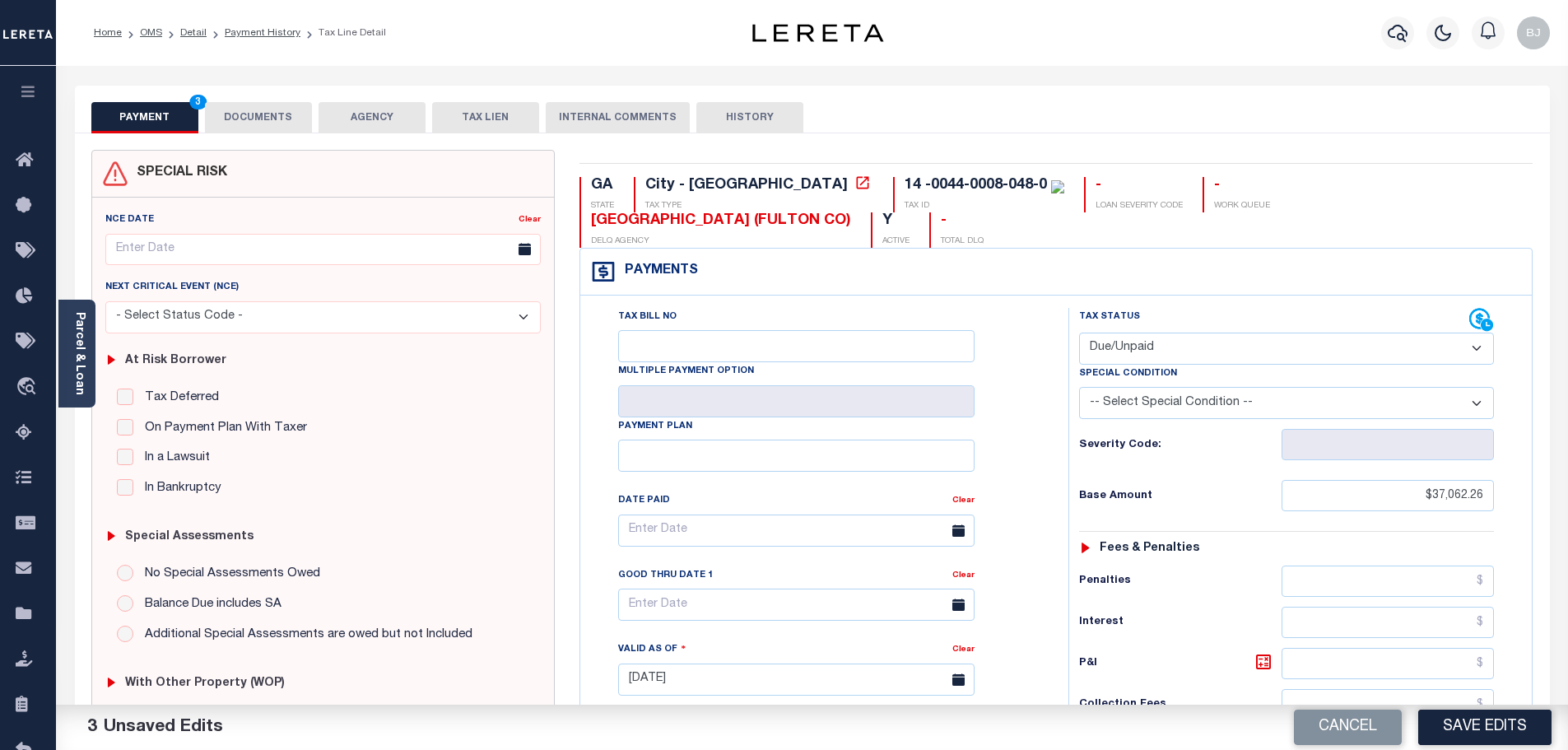
type input "$37,062.26"
click at [249, 128] on button "DOCUMENTS" at bounding box center [258, 117] width 107 height 31
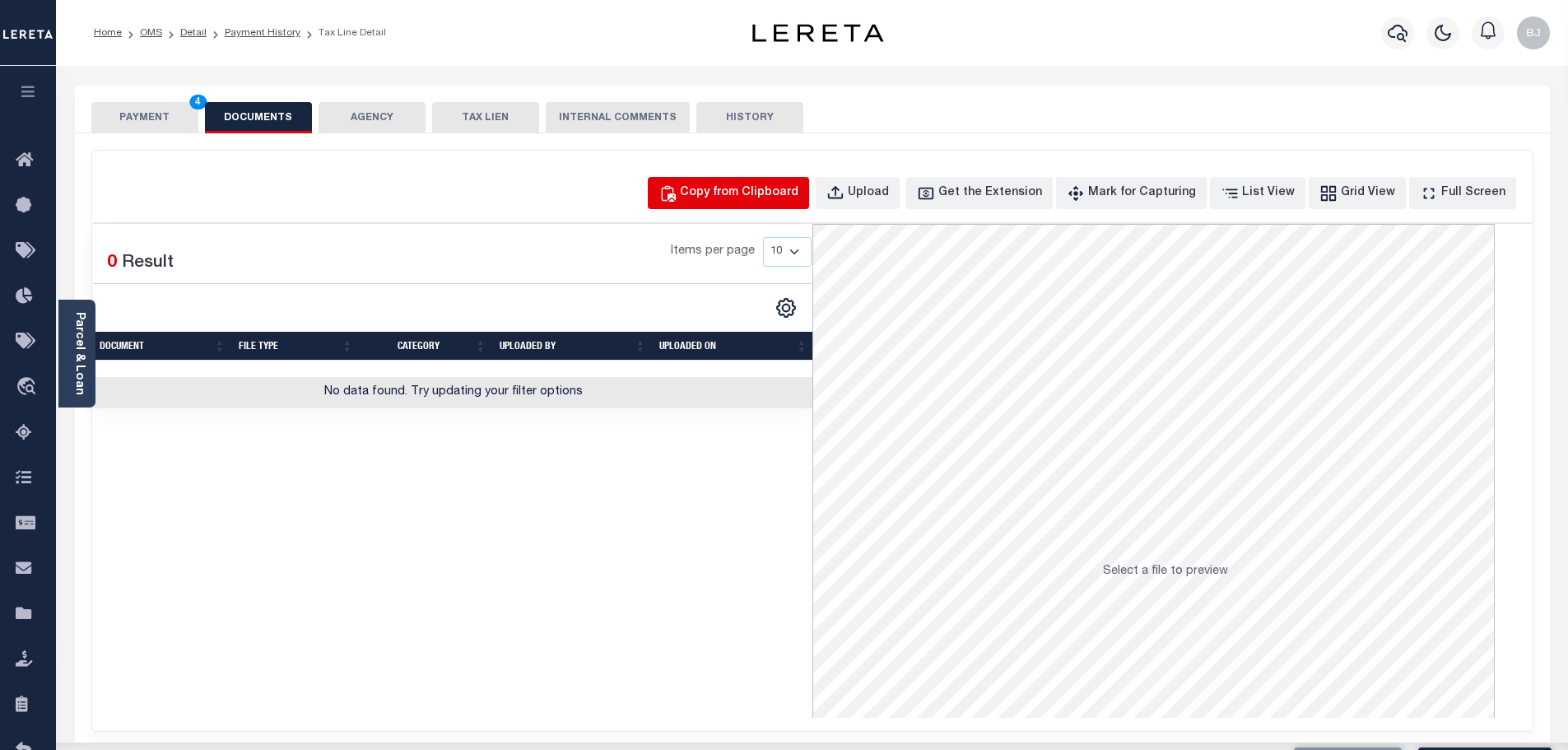
click at [752, 200] on div "Copy from Clipboard" at bounding box center [739, 193] width 118 height 18
select select "POP"
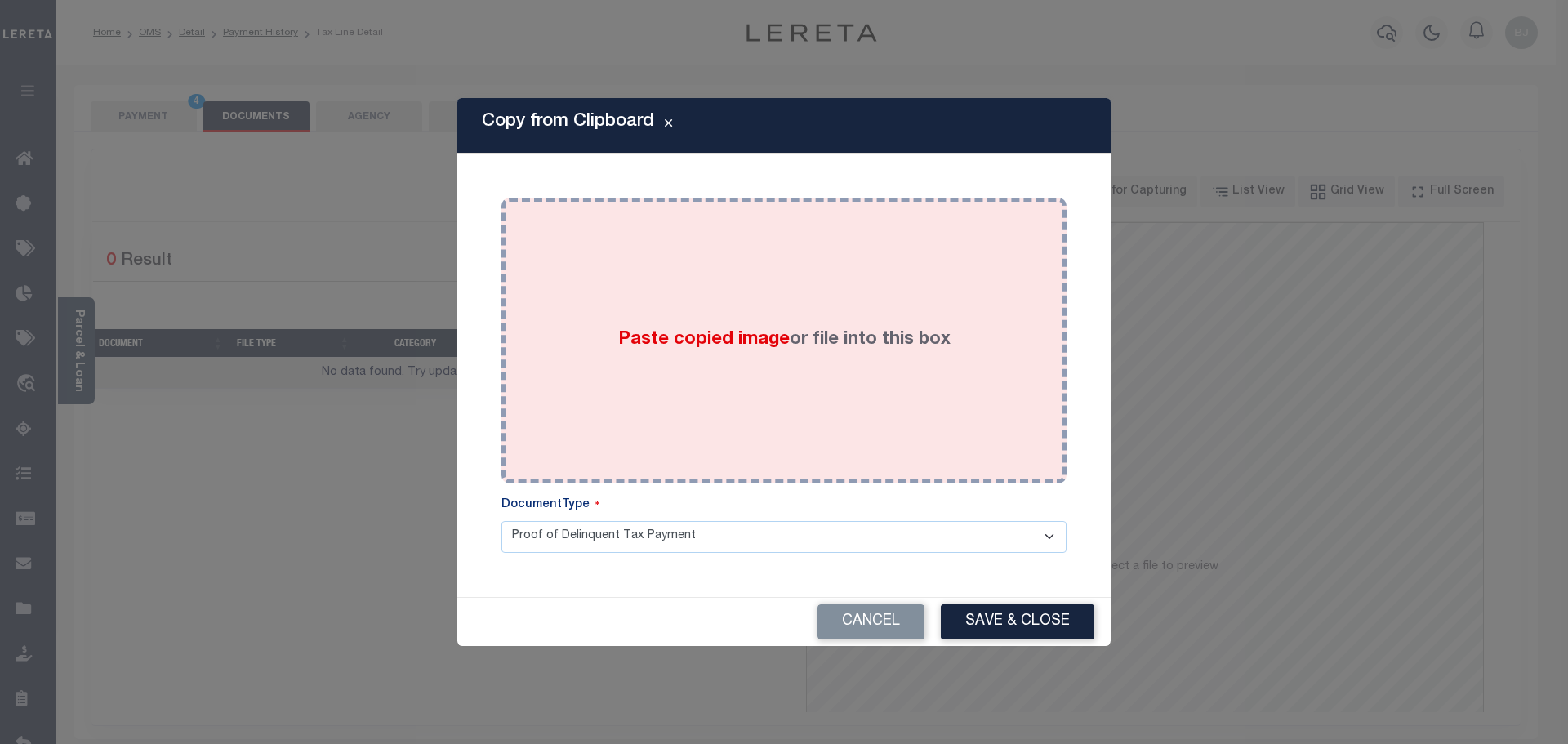
drag, startPoint x: 790, startPoint y: 345, endPoint x: 790, endPoint y: 361, distance: 16.0
click at [790, 360] on div "Paste copied image or file into this box" at bounding box center [784, 340] width 541 height 261
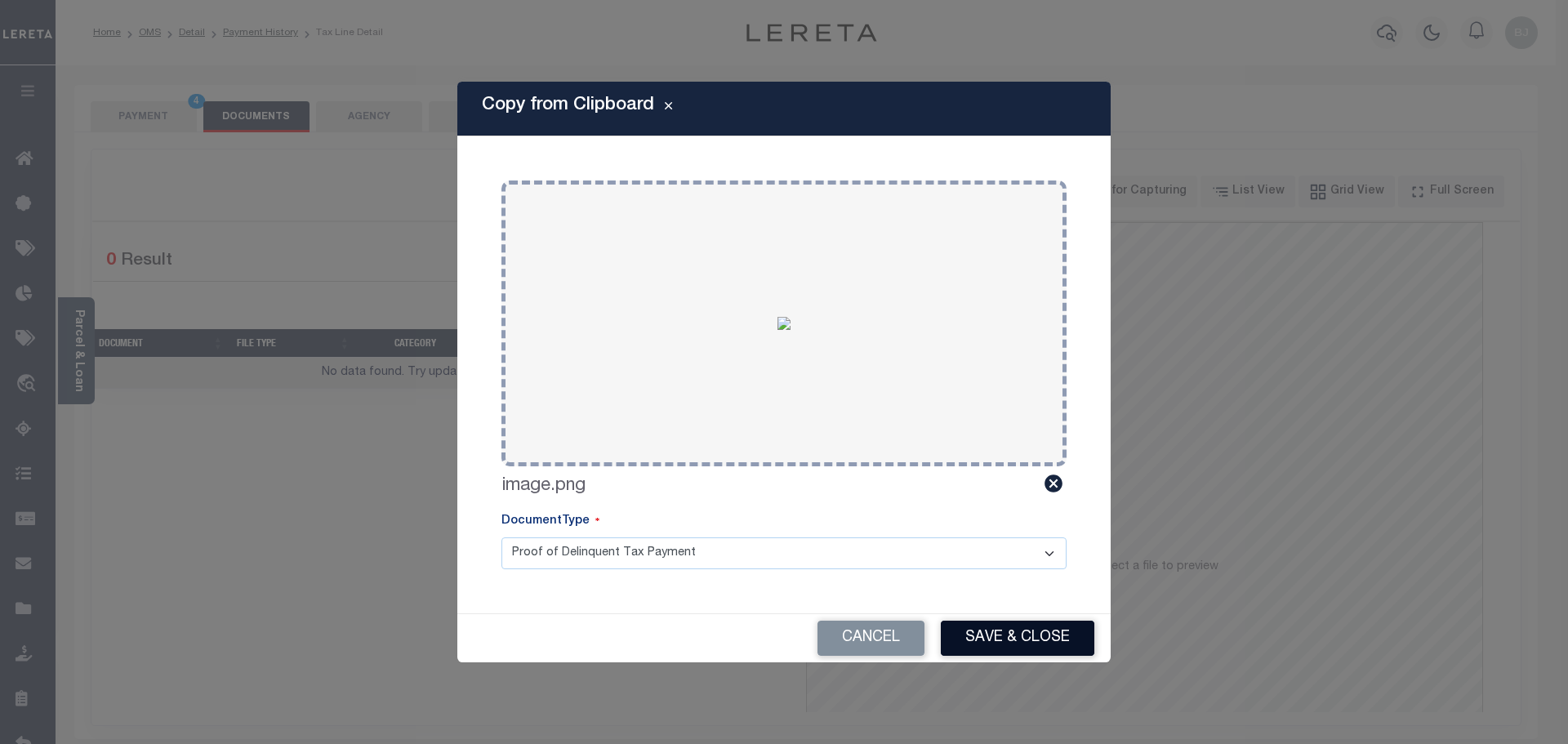
click at [1029, 632] on button "Save & Close" at bounding box center [1018, 638] width 154 height 35
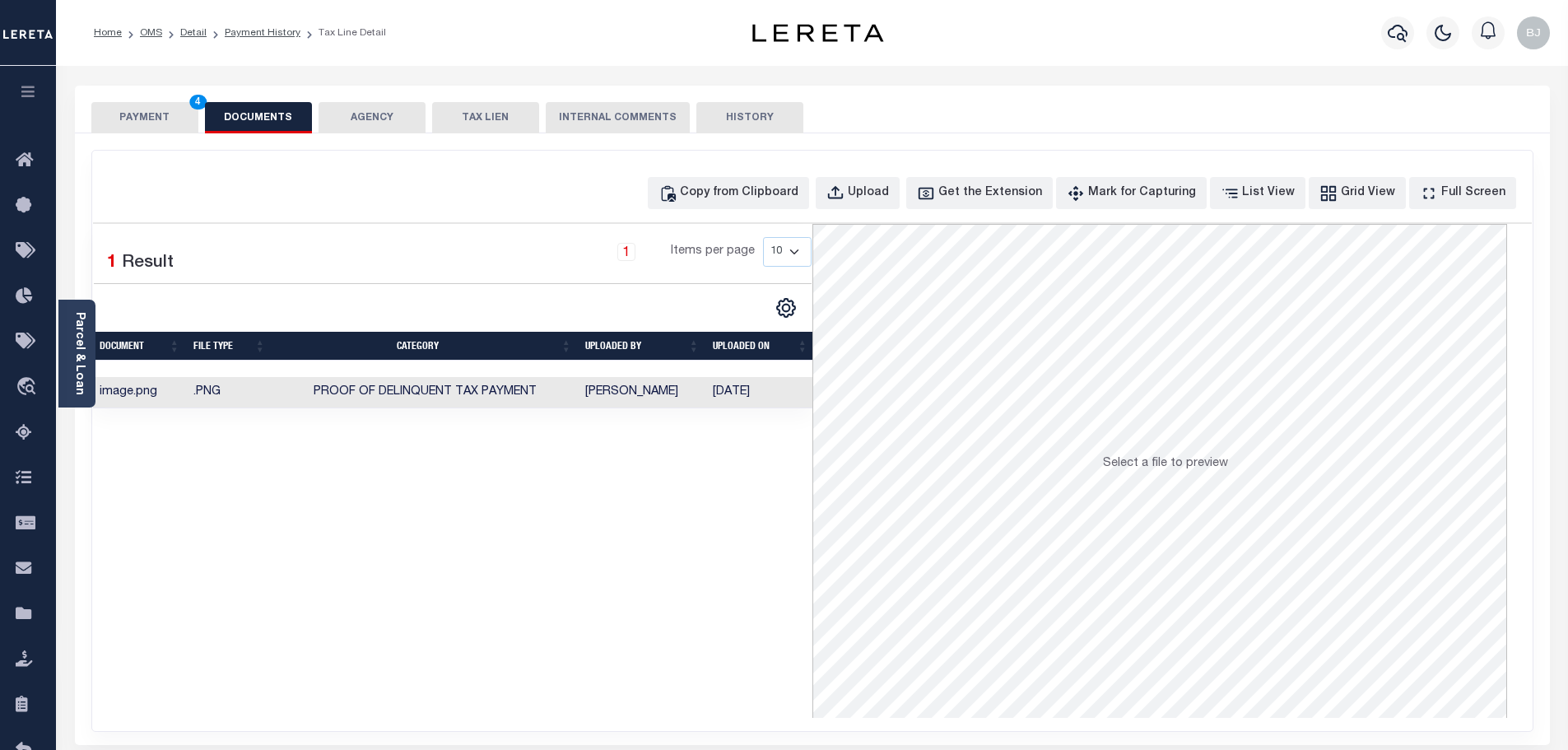
click at [134, 114] on button "PAYMENT 4" at bounding box center [144, 117] width 107 height 31
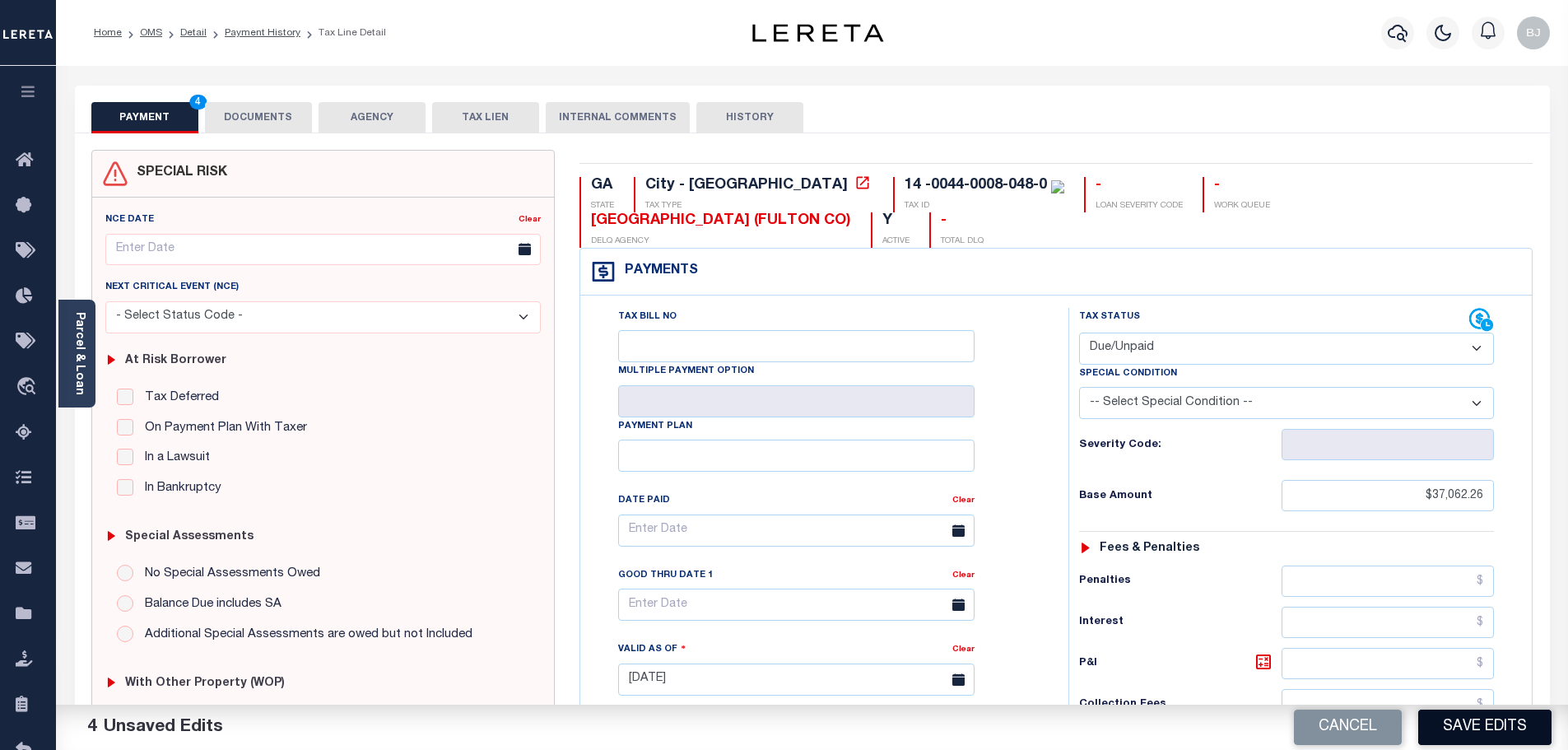
click at [1459, 728] on button "Save Edits" at bounding box center [1484, 727] width 133 height 36
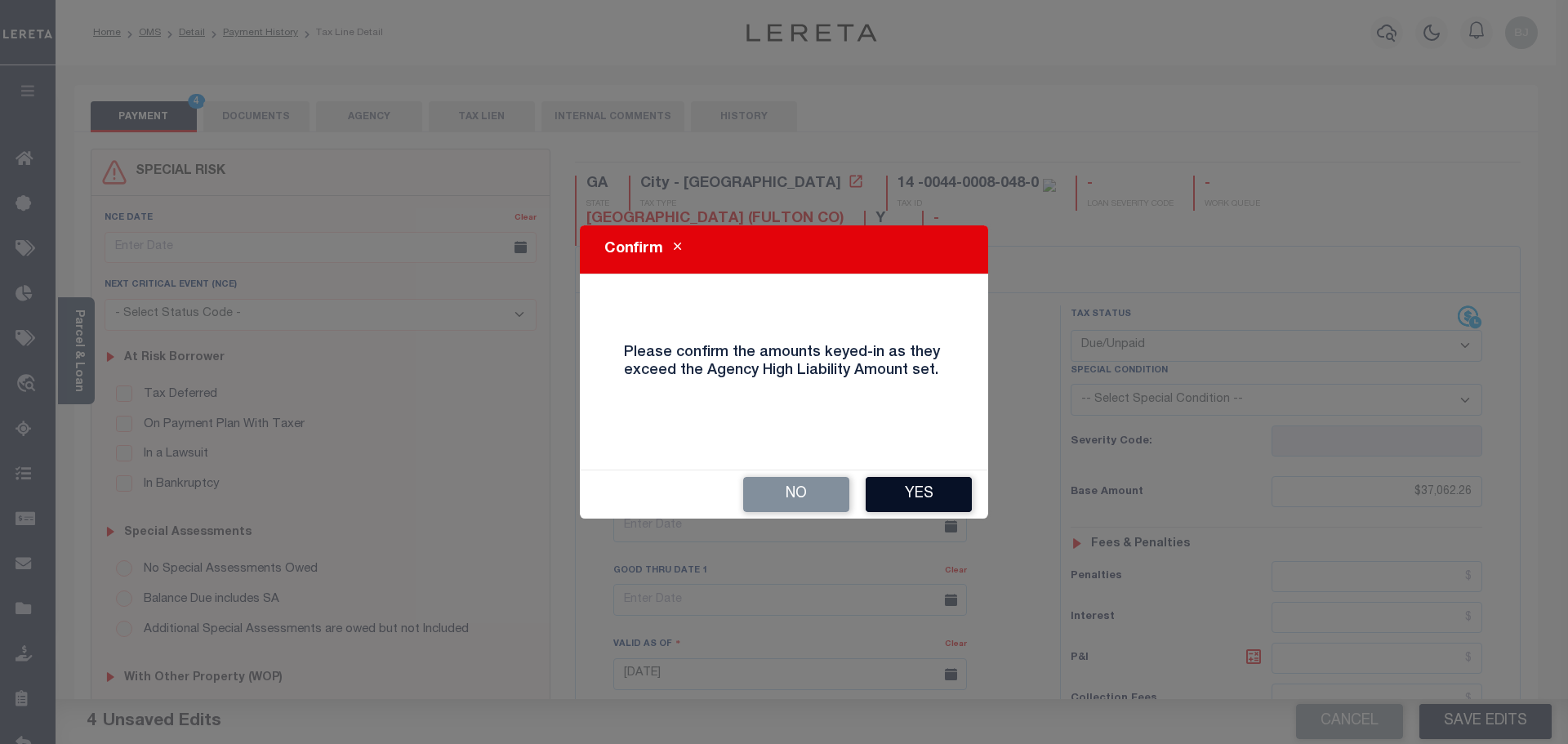
click at [913, 491] on button "Yes" at bounding box center [919, 494] width 106 height 35
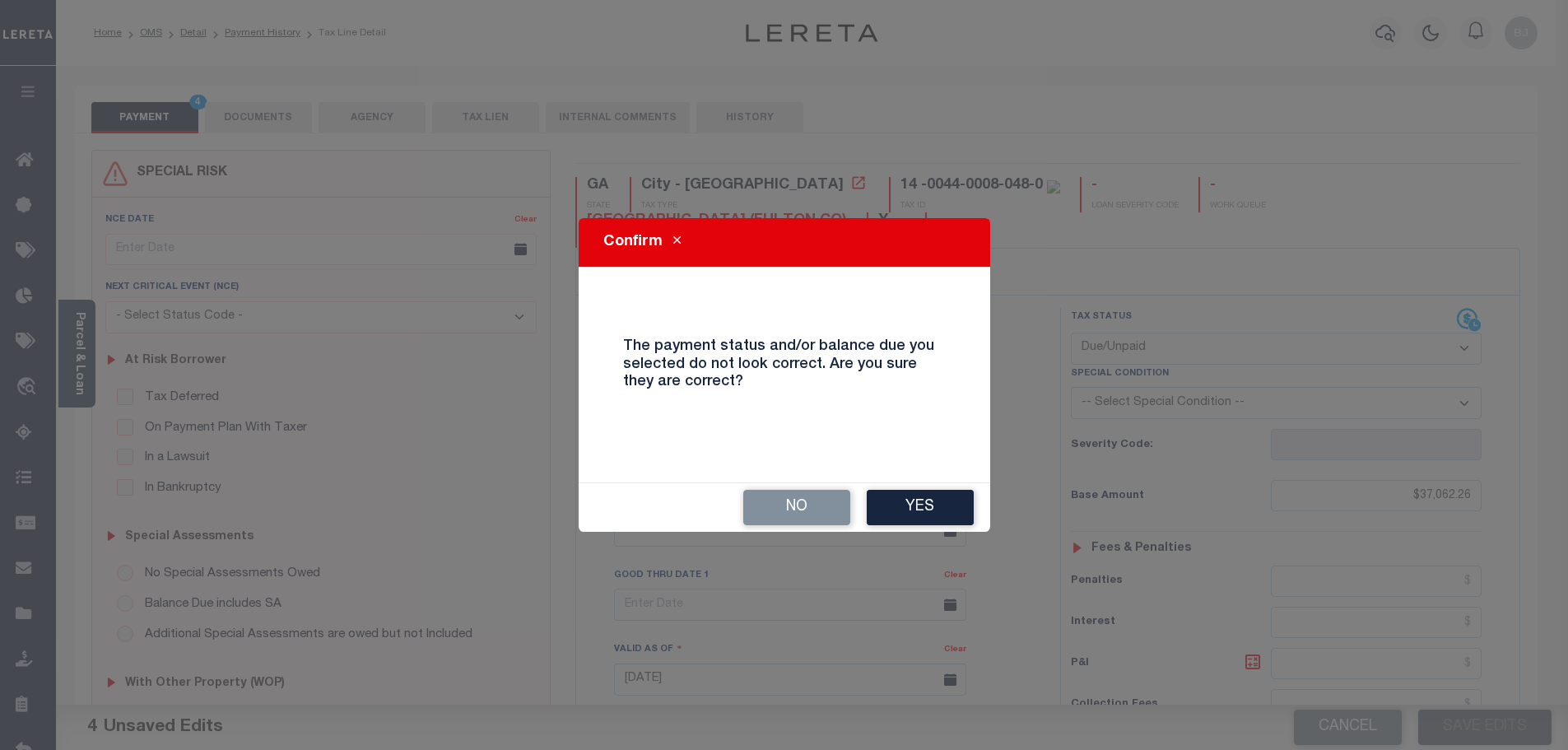
click at [920, 494] on button "Yes" at bounding box center [920, 507] width 107 height 36
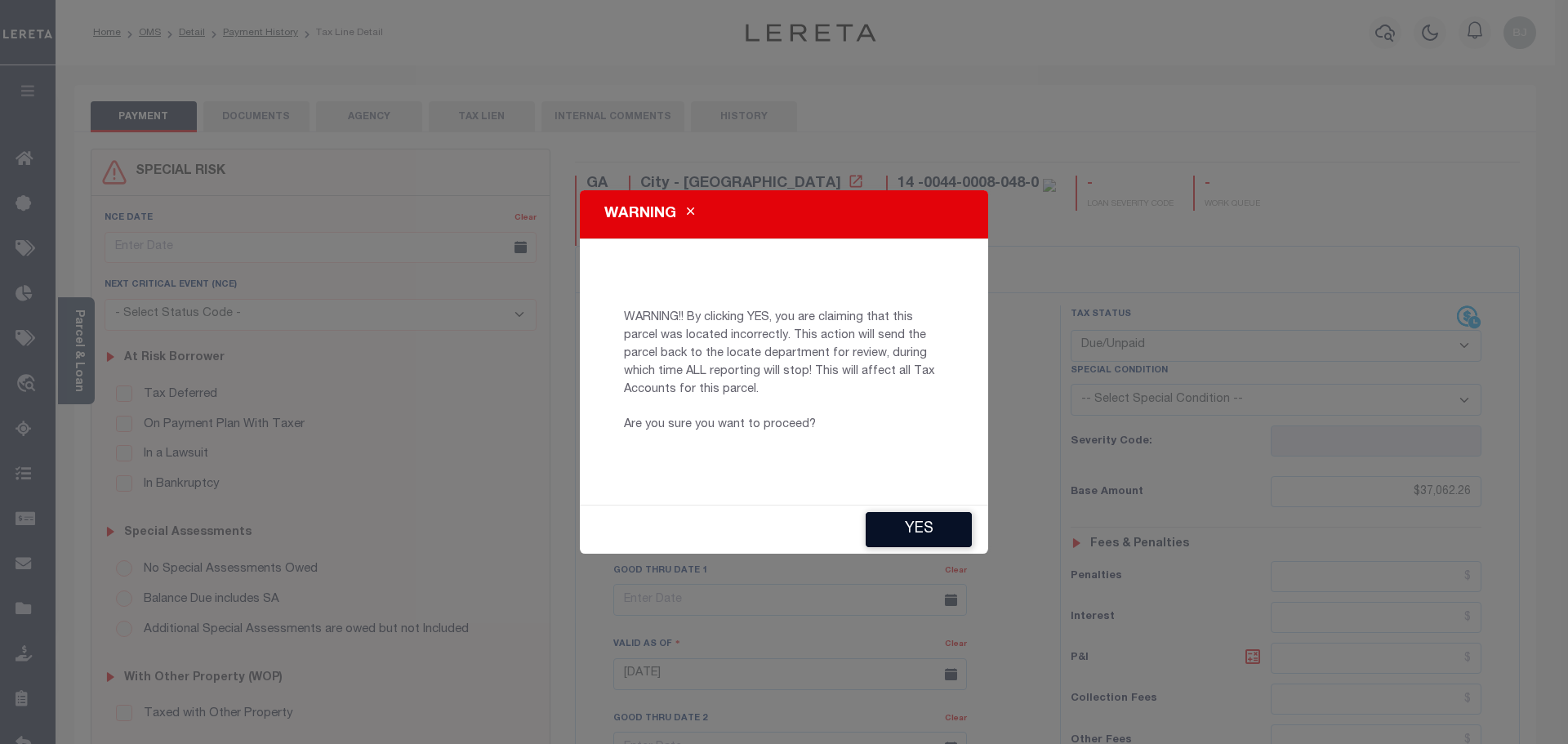
click at [919, 528] on button "YES" at bounding box center [919, 529] width 106 height 35
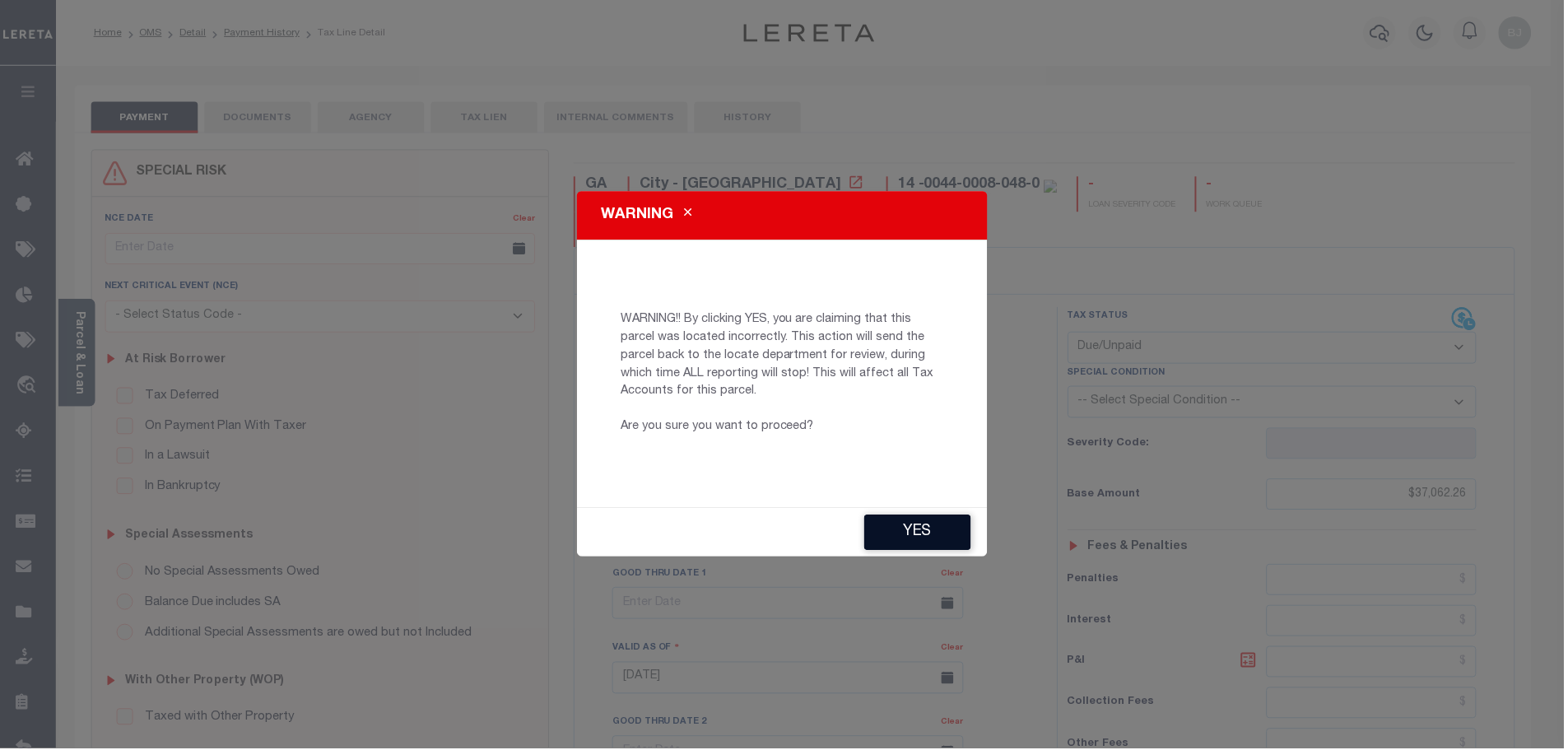
type input "BJohnson1@lereta.net"
type input "[DATE]"
type input "HD"
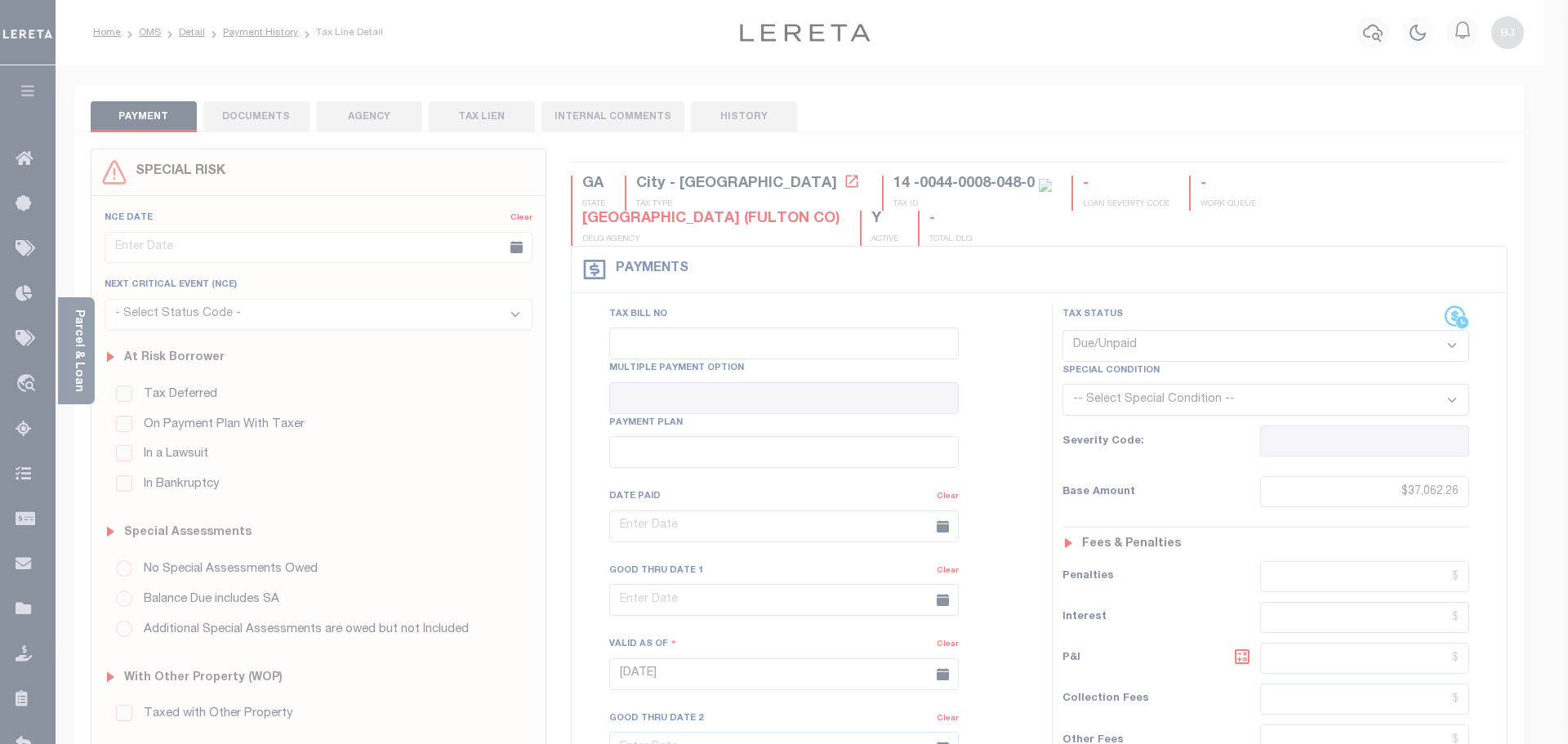
click at [919, 528] on div at bounding box center [784, 372] width 1568 height 744
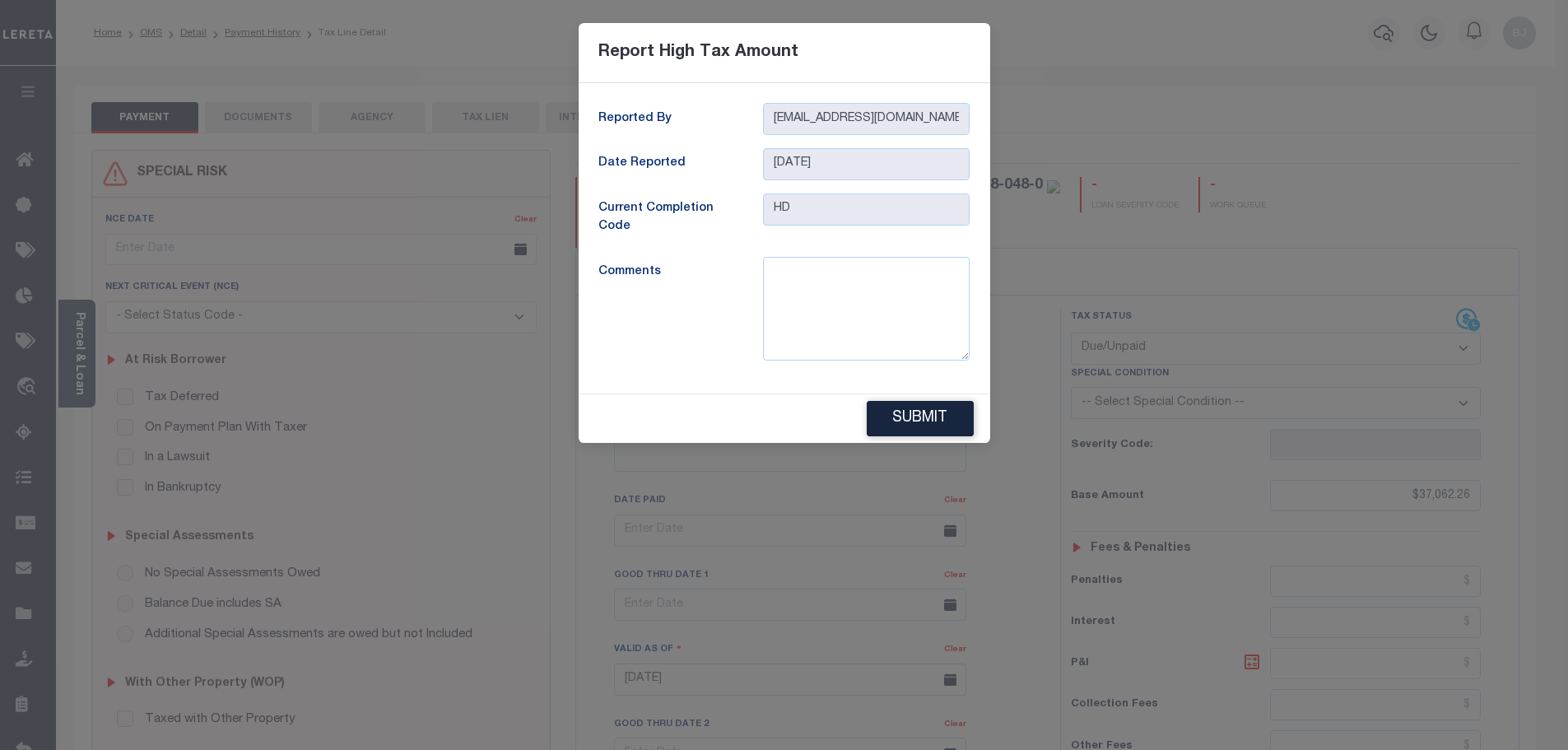
click at [1155, 226] on form "Report High Tax Amount Reported By BJohnson1@lereta.net Date Reported 10/02/202…" at bounding box center [784, 233] width 1568 height 420
click at [1251, 82] on form "Report High Tax Amount Reported By BJohnson1@lereta.net Date Reported 10/02/202…" at bounding box center [784, 233] width 1568 height 420
click at [929, 31] on div "Report High Tax Amount" at bounding box center [784, 53] width 411 height 60
click at [621, 85] on div "Reported By BJohnson1@lereta.net Date Reported 10/02/2025 Current Completion Co…" at bounding box center [784, 238] width 411 height 310
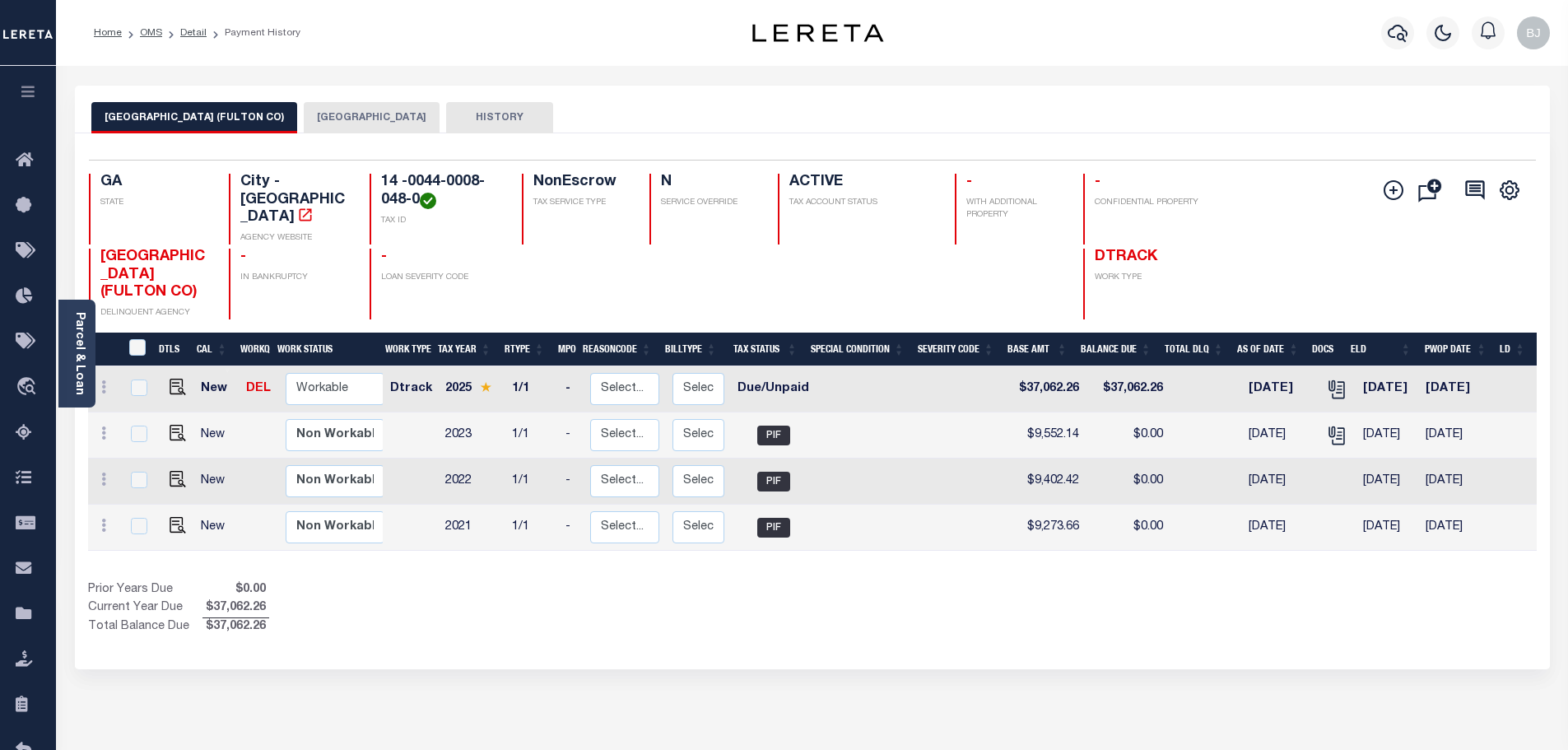
click at [304, 114] on button "[GEOGRAPHIC_DATA]" at bounding box center [371, 117] width 136 height 31
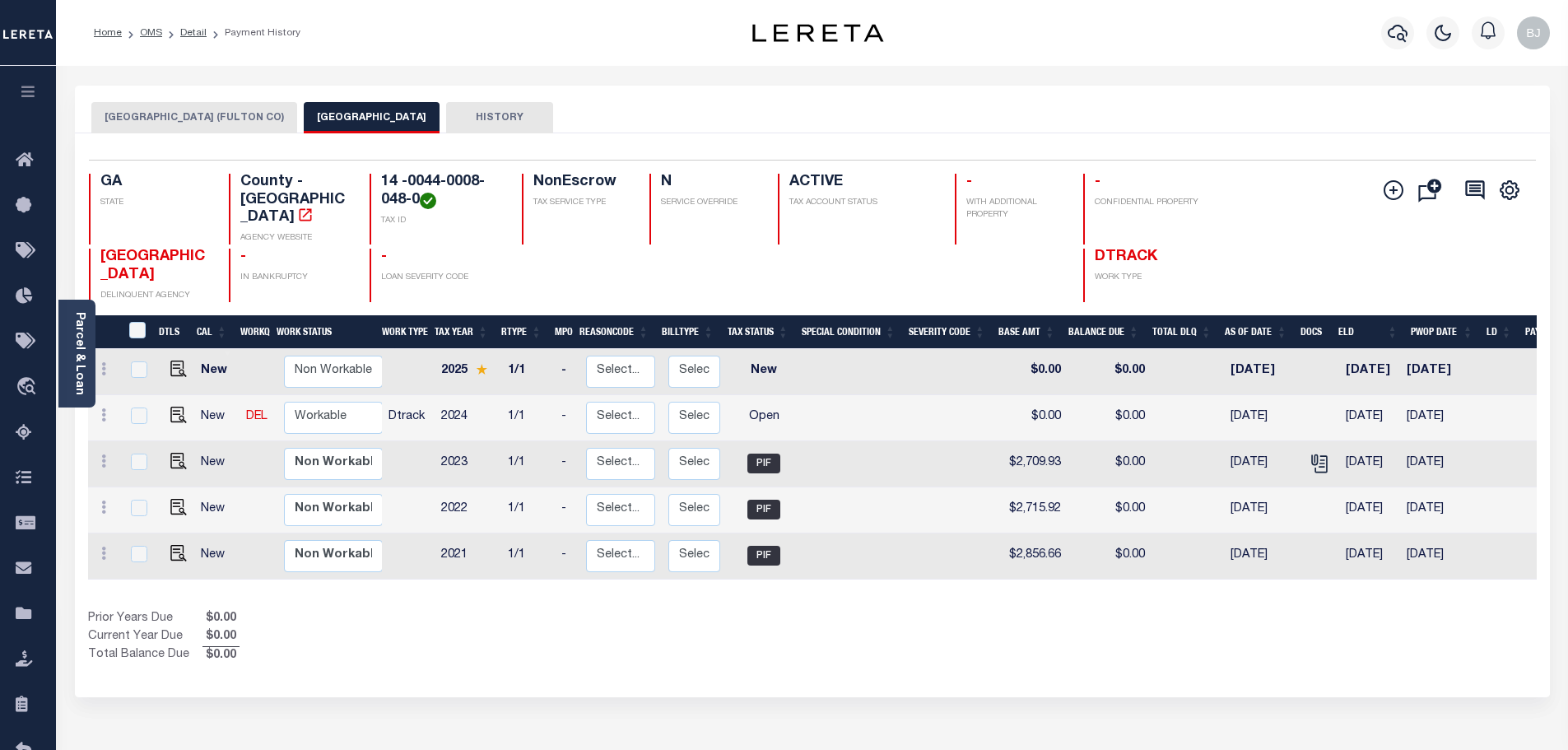
click at [205, 114] on button "[GEOGRAPHIC_DATA] (FULTON CO)" at bounding box center [194, 117] width 206 height 31
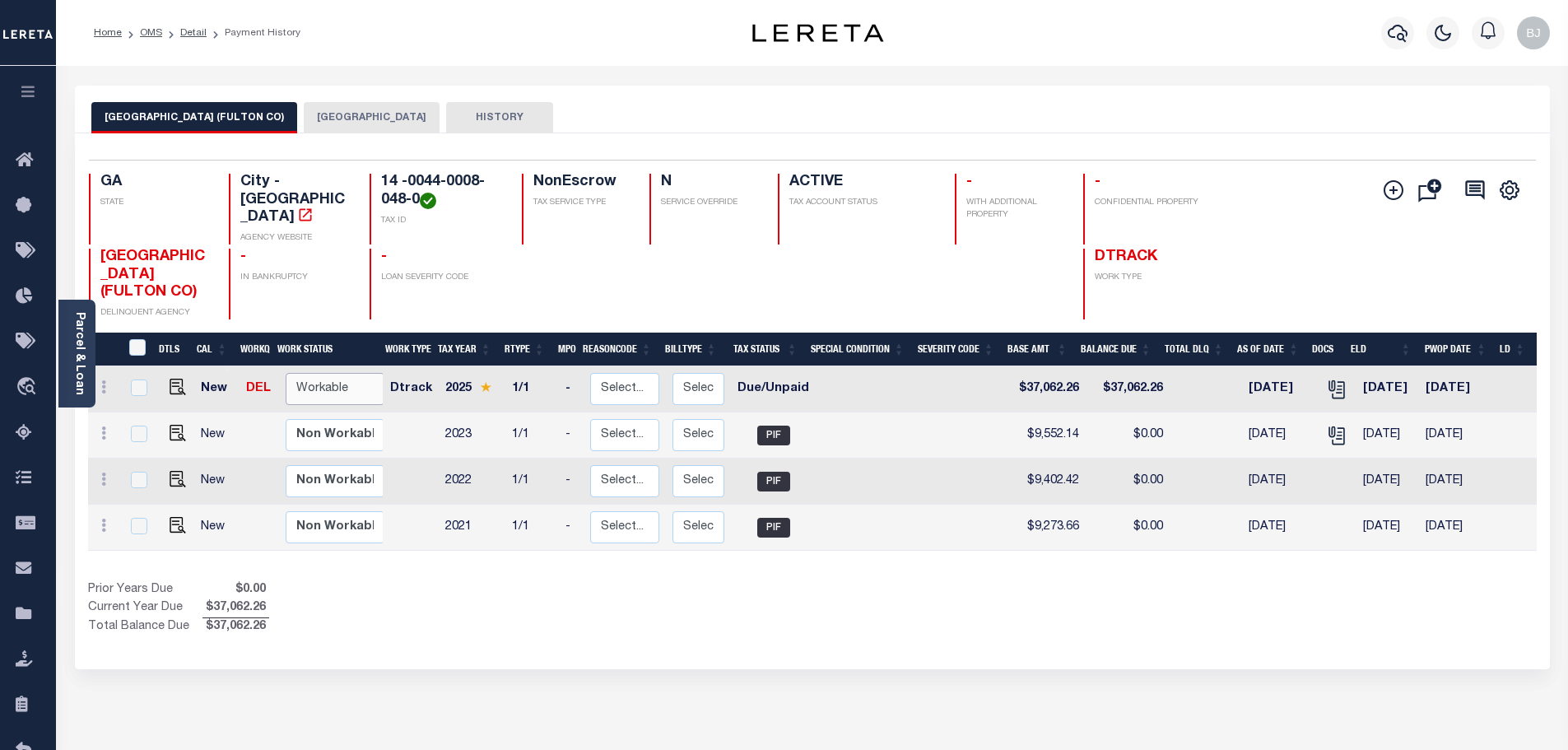
drag, startPoint x: 321, startPoint y: 348, endPoint x: 322, endPoint y: 368, distance: 20.0
click at [321, 373] on select "Non Workable Workable" at bounding box center [336, 388] width 99 height 32
checkbox input "true"
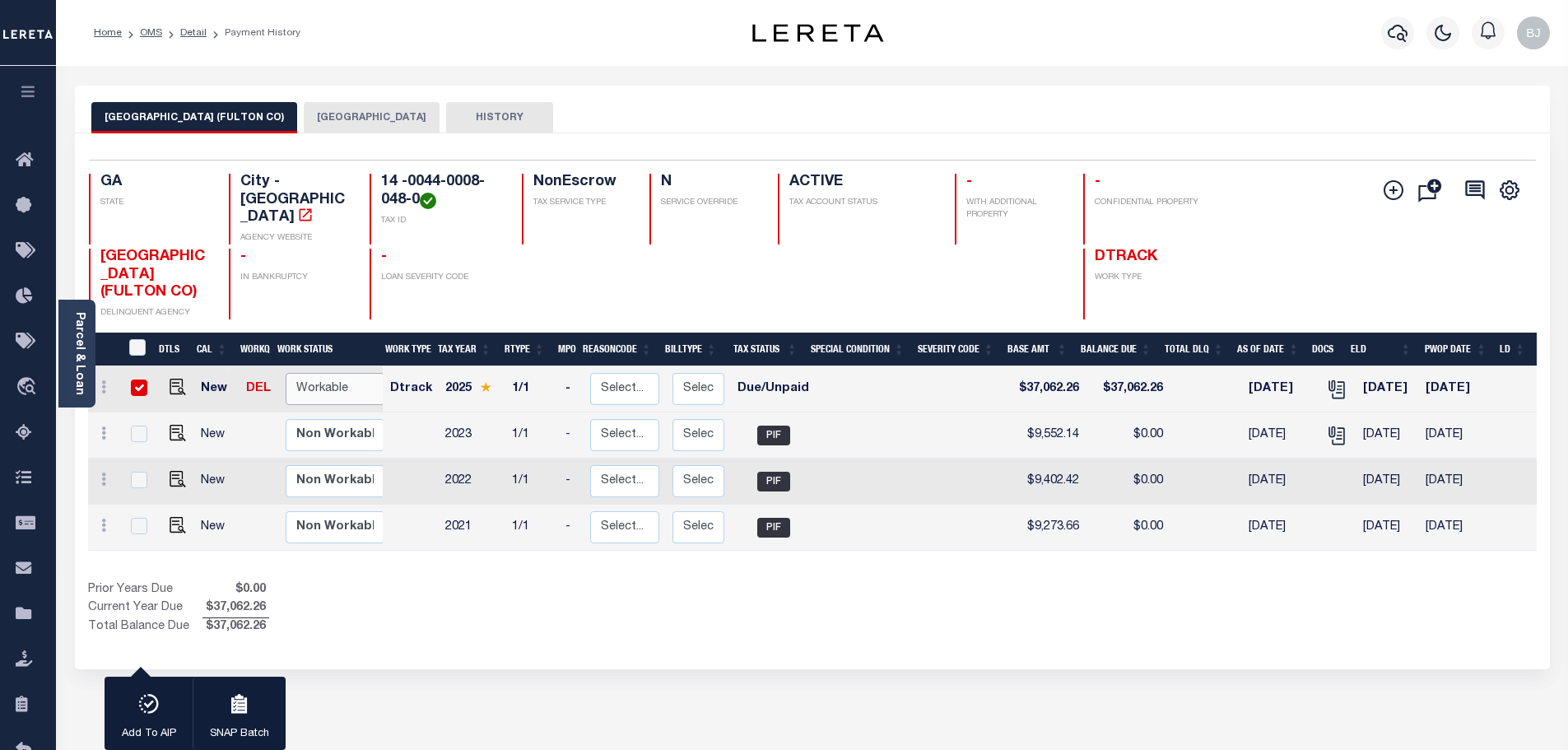
select select "true"
click at [286, 373] on select "Non Workable Workable" at bounding box center [336, 388] width 99 height 32
checkbox input "false"
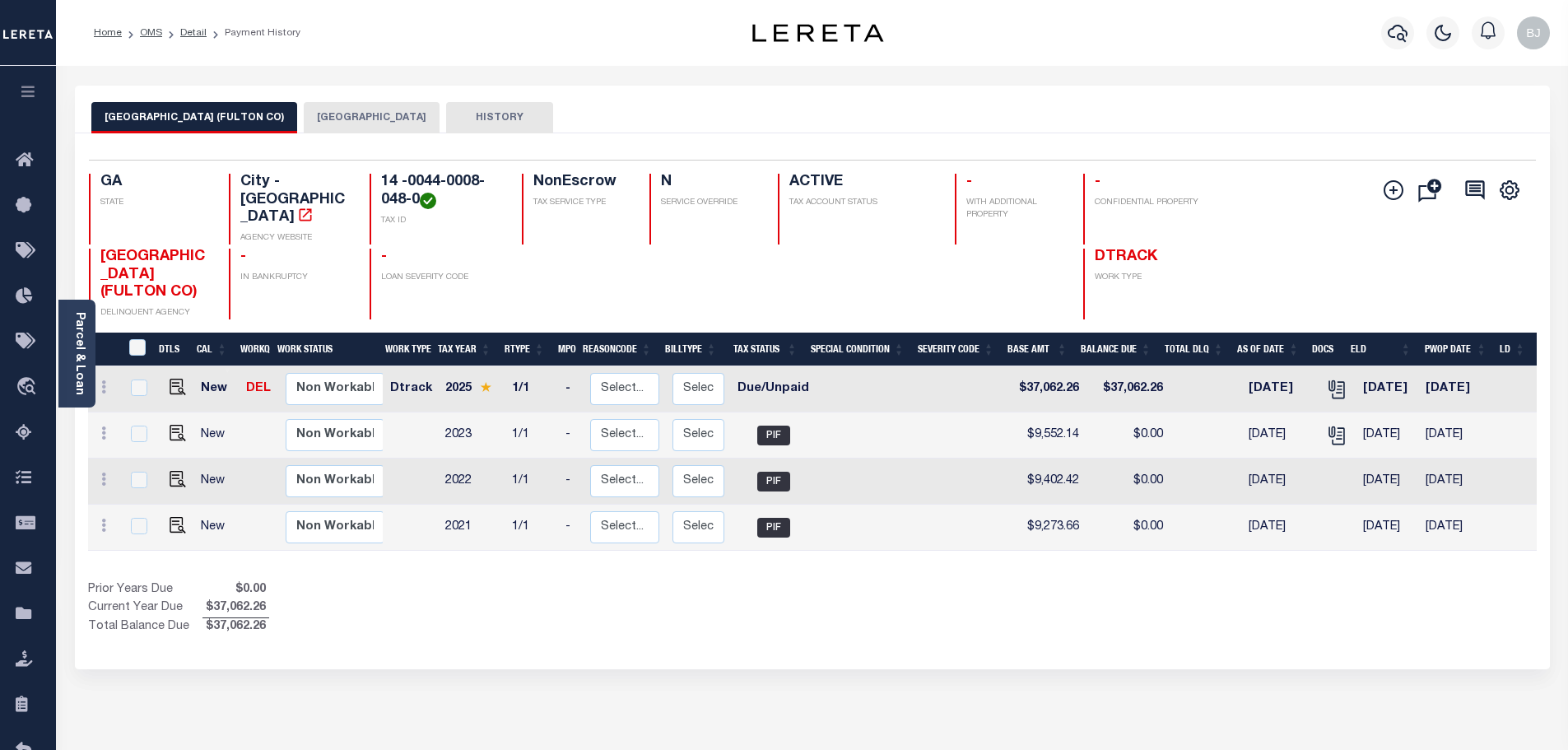
click at [348, 146] on div "1 Selected 4 Results 1 Items per page 25 50 100 GA STATE TAX ID" at bounding box center [812, 401] width 1475 height 535
click at [342, 125] on button "[GEOGRAPHIC_DATA]" at bounding box center [371, 117] width 136 height 31
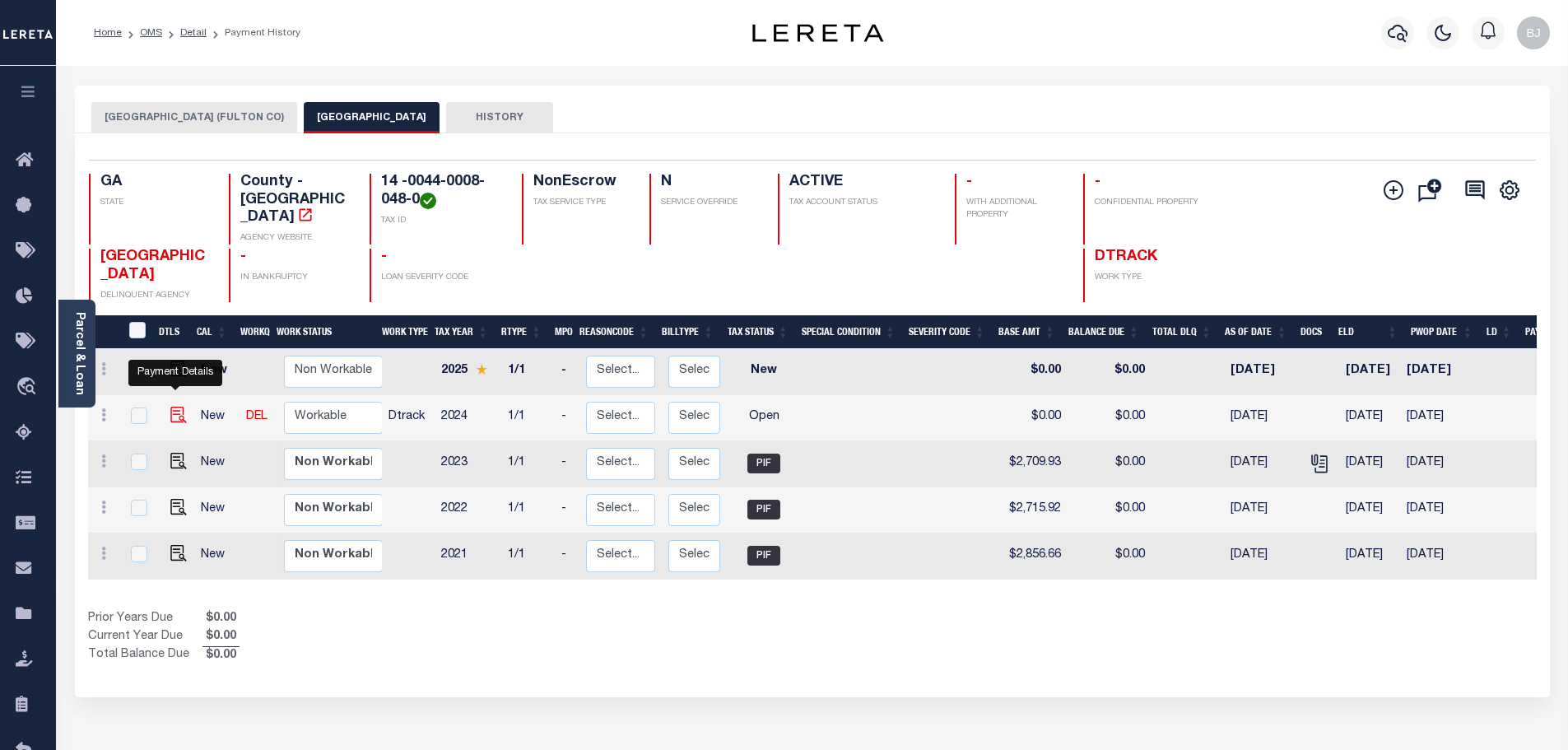
click at [170, 407] on img "" at bounding box center [178, 415] width 17 height 17
checkbox input "true"
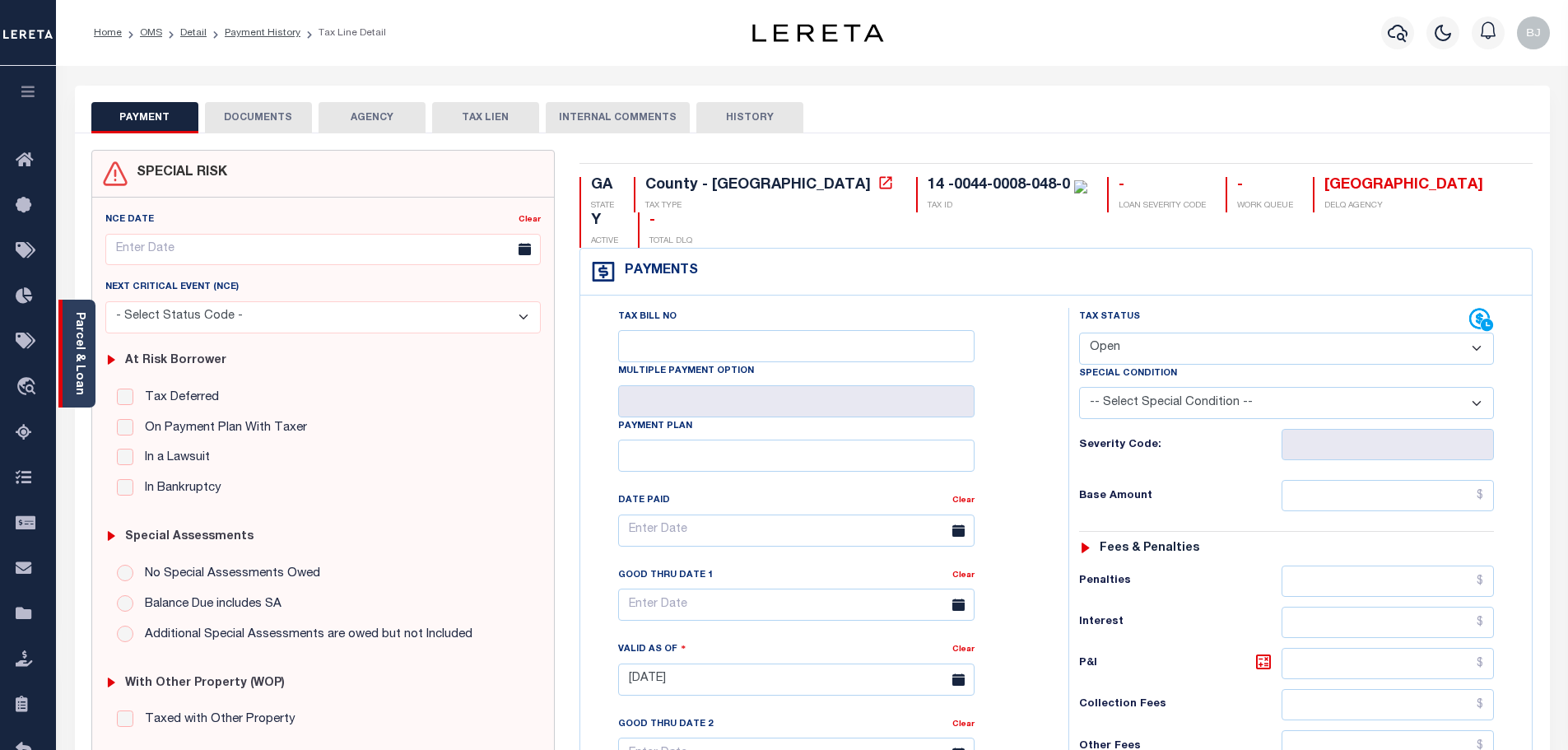
click at [79, 379] on link "Parcel & Loan" at bounding box center [78, 354] width 11 height 83
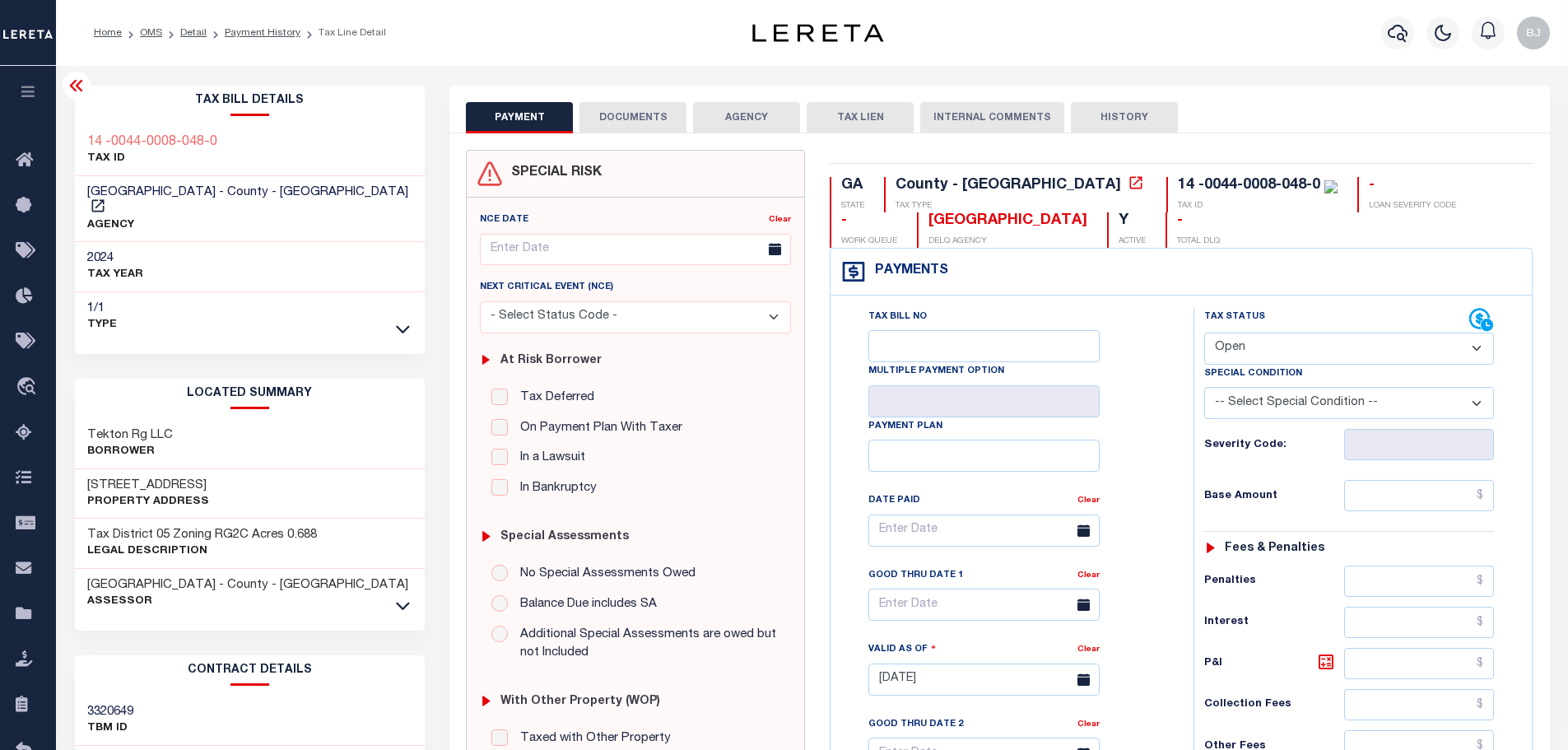
click at [1308, 346] on select "- Select Status Code - Open Due/Unpaid Paid Incomplete No Tax Due Internal Refu…" at bounding box center [1348, 348] width 289 height 32
select select "PYD"
click at [1204, 333] on select "- Select Status Code - Open Due/Unpaid Paid Incomplete No Tax Due Internal Refu…" at bounding box center [1348, 348] width 289 height 32
type input "[DATE]"
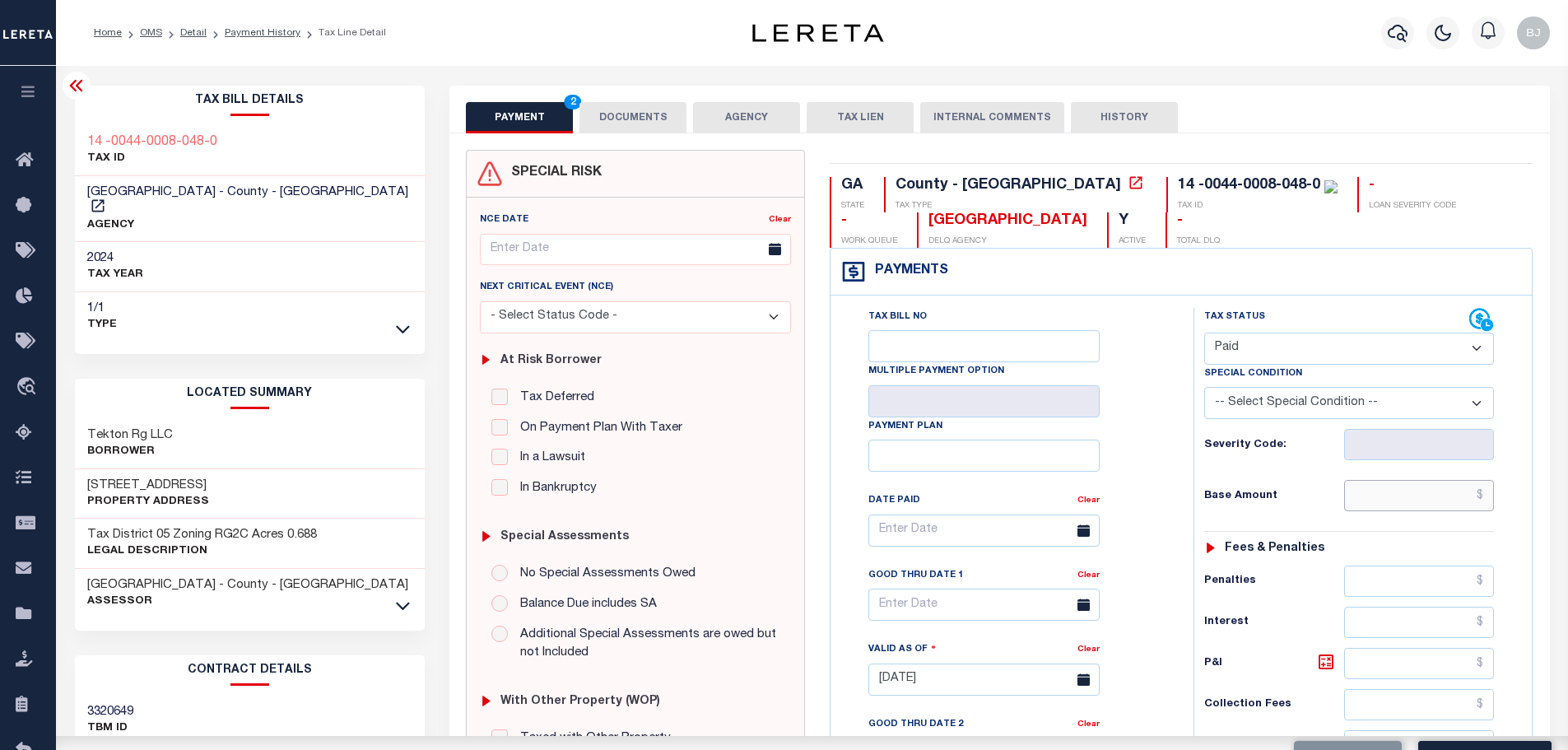
click at [1407, 494] on input "text" at bounding box center [1419, 495] width 150 height 31
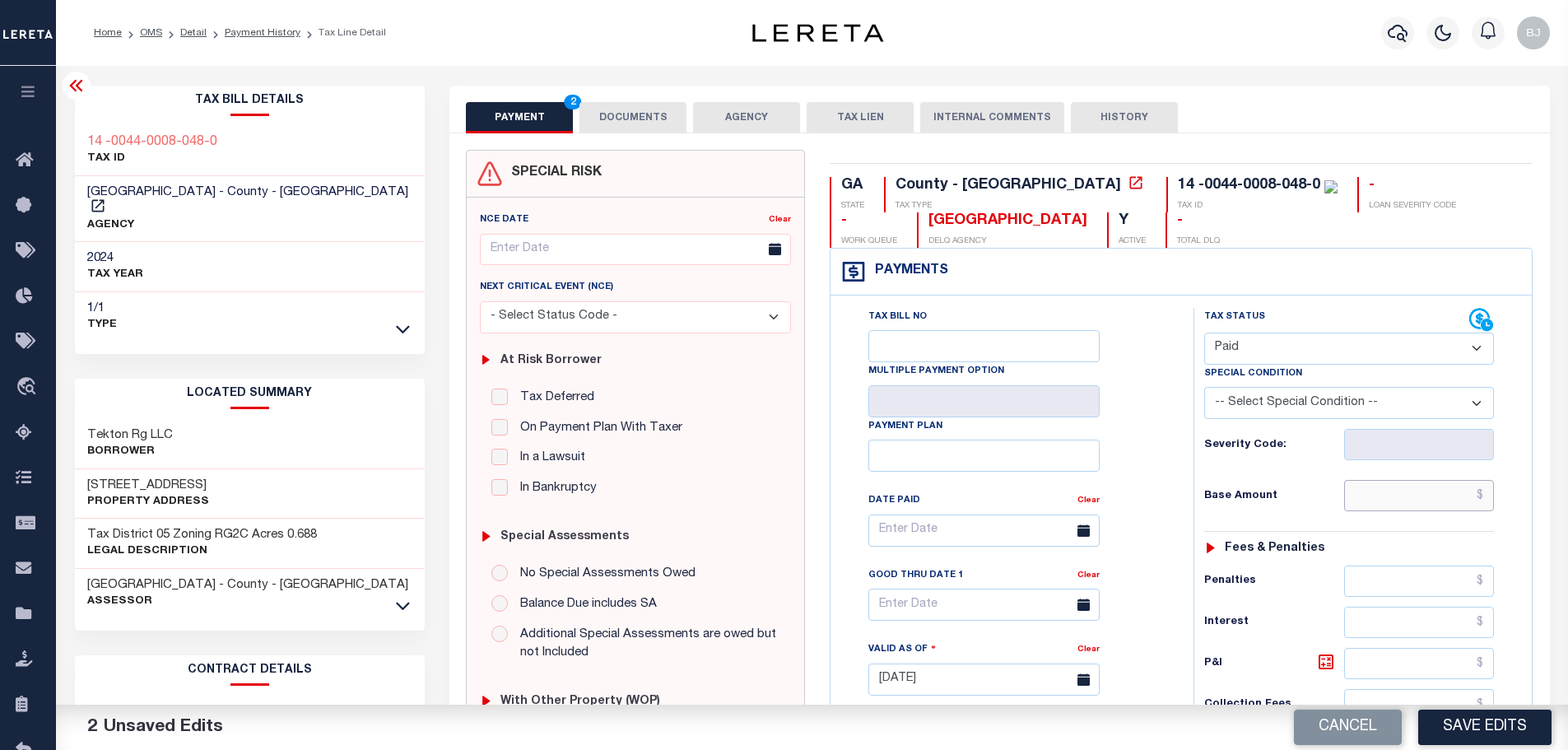
paste input "8,382.25"
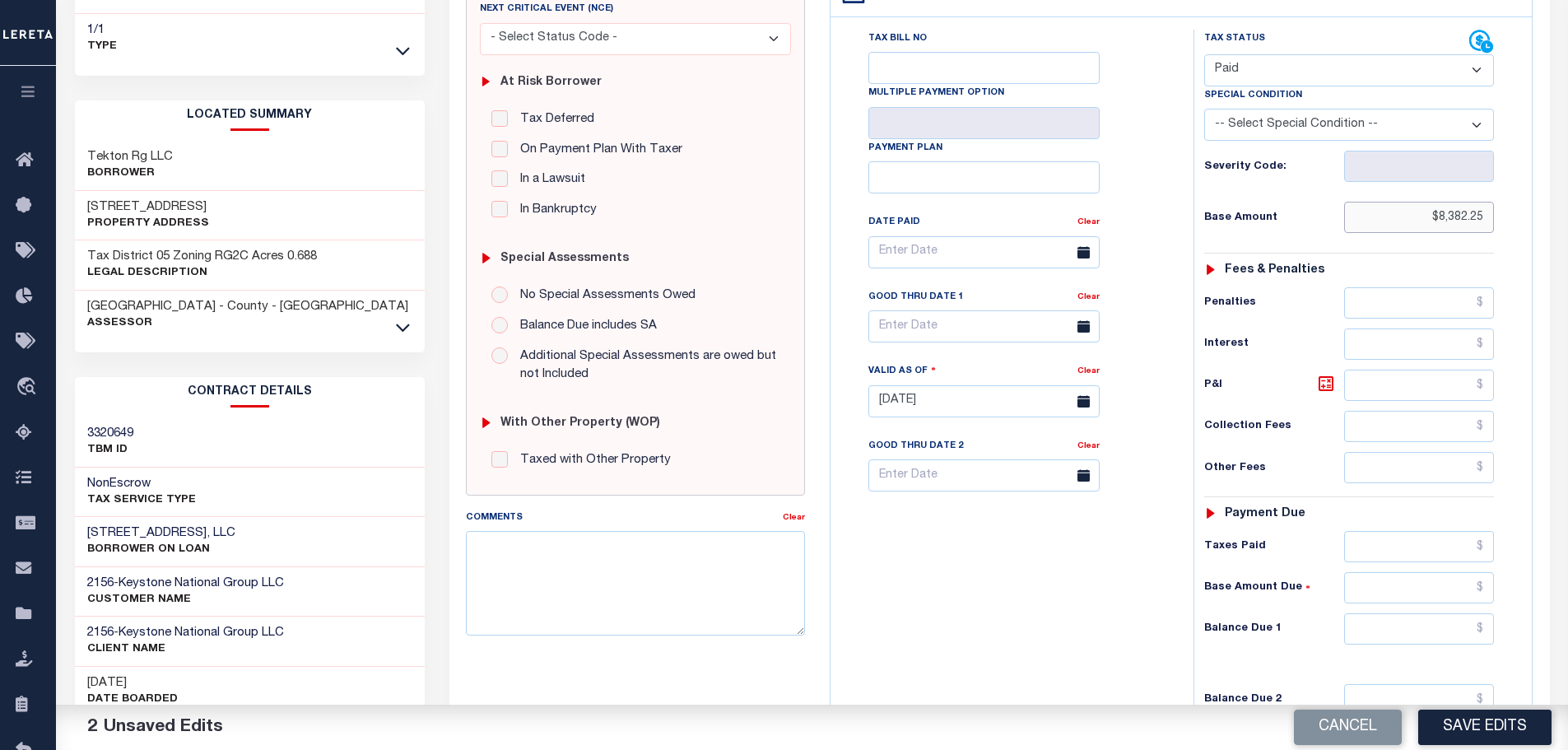
scroll to position [329, 0]
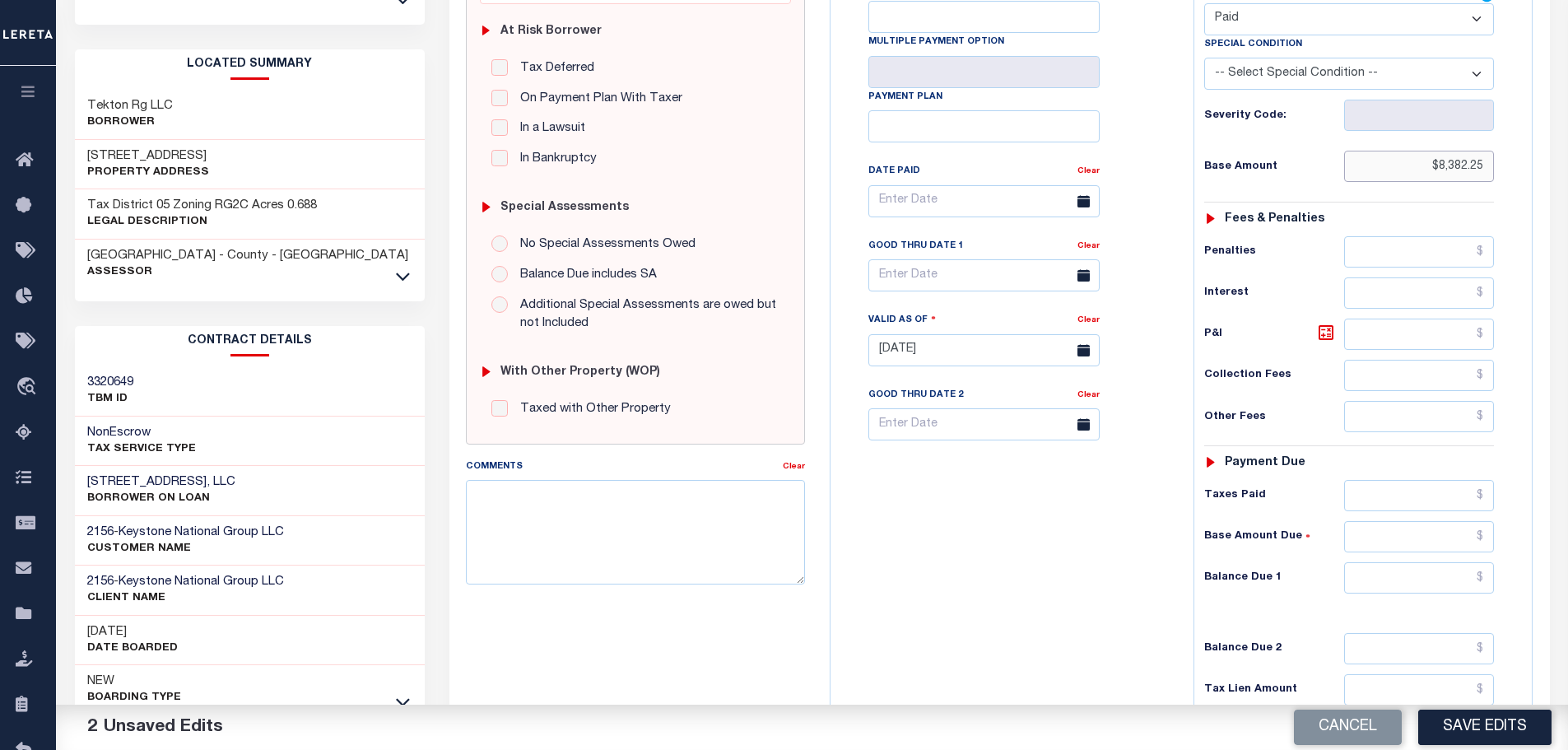
type input "$8,382.25"
click at [1438, 587] on input "text" at bounding box center [1419, 578] width 150 height 31
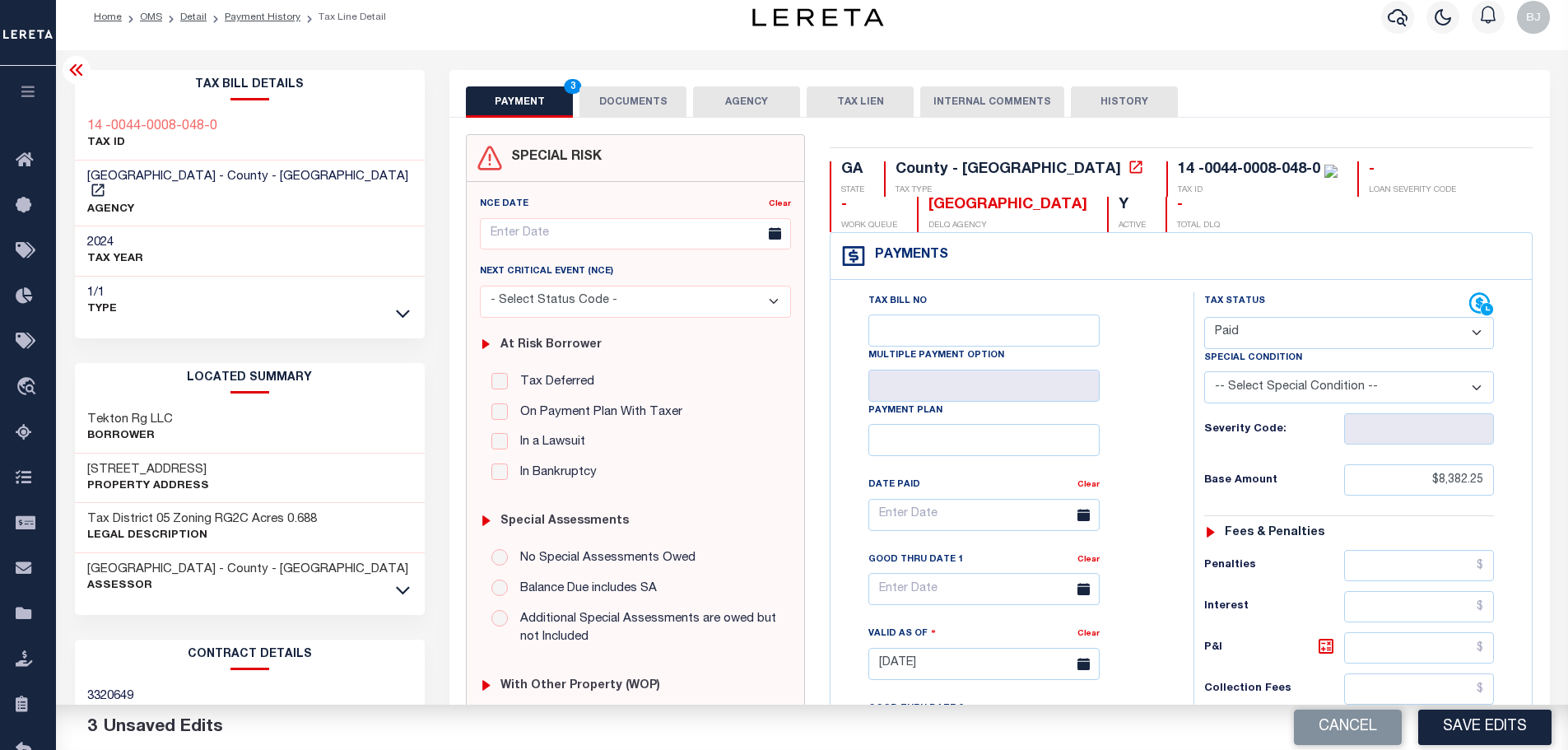
scroll to position [0, 0]
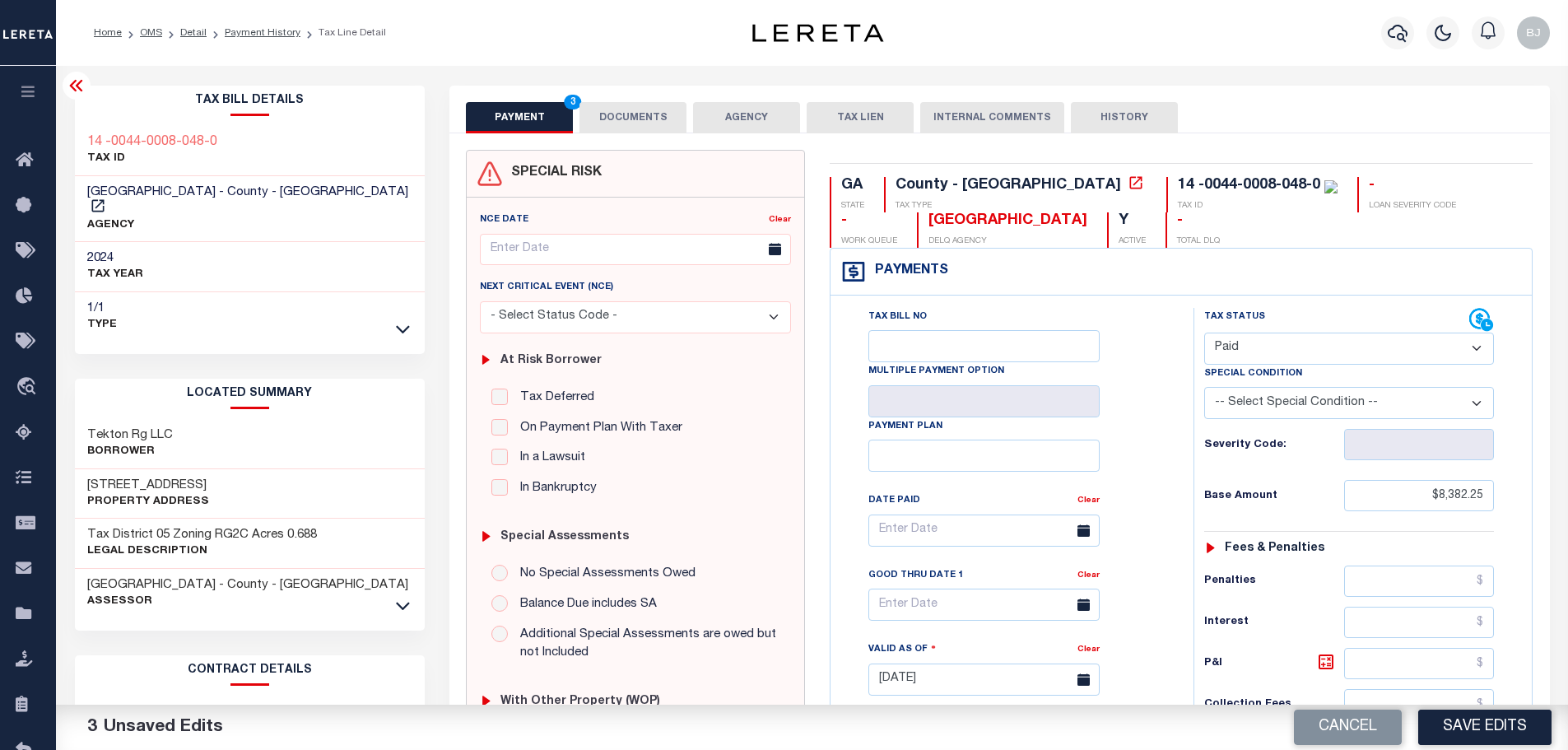
type input "$0.00"
click at [578, 146] on div "SPECIAL RISK NCE Date Clear" at bounding box center [1000, 676] width 1100 height 1086
click at [641, 125] on button "DOCUMENTS" at bounding box center [633, 117] width 107 height 31
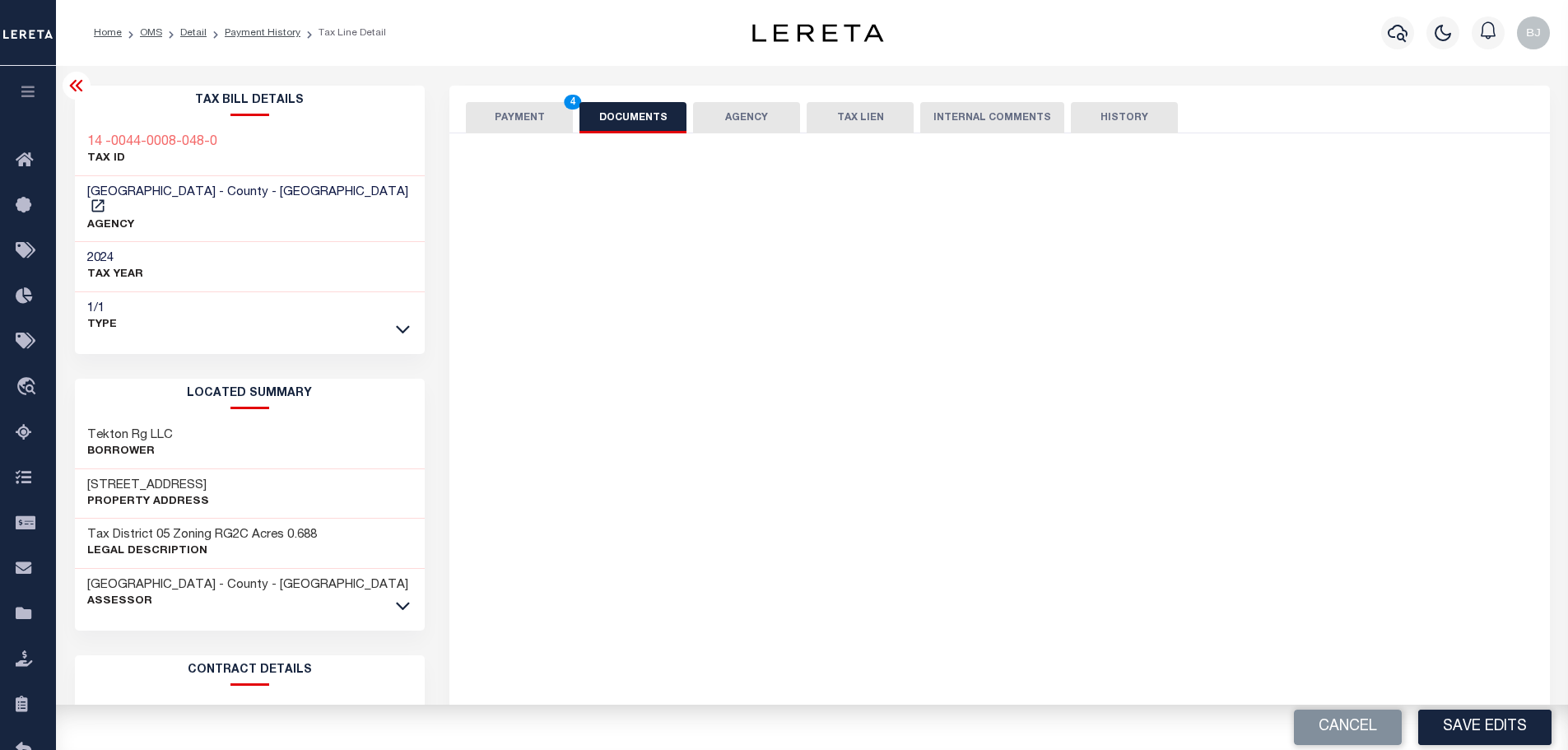
click at [726, 215] on div "Copy from Clipboard Upload Get the Extension Mark for Capturing Got it List Vie…" at bounding box center [1000, 440] width 1066 height 580
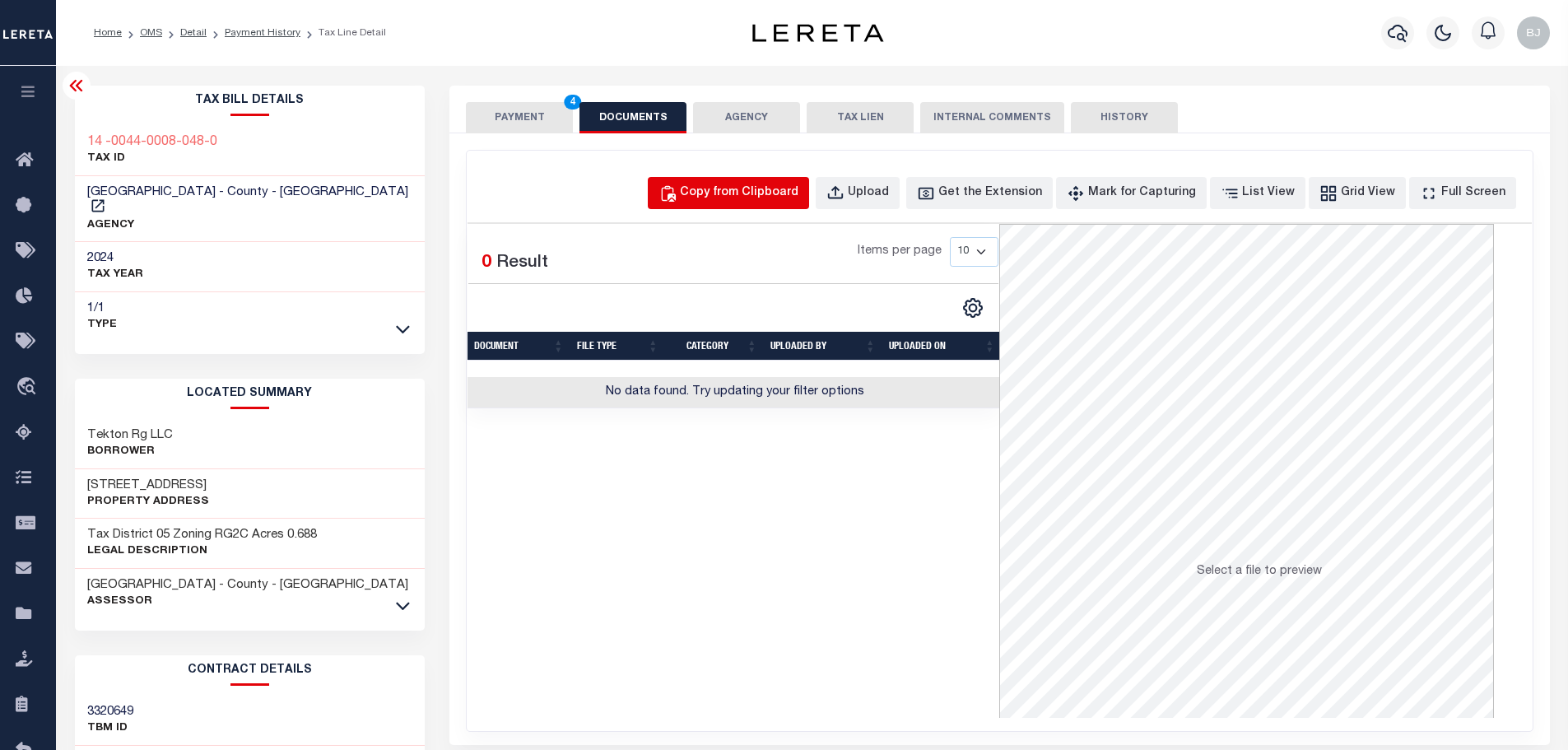
click at [788, 186] on div "Copy from Clipboard" at bounding box center [739, 193] width 118 height 18
select select "POP"
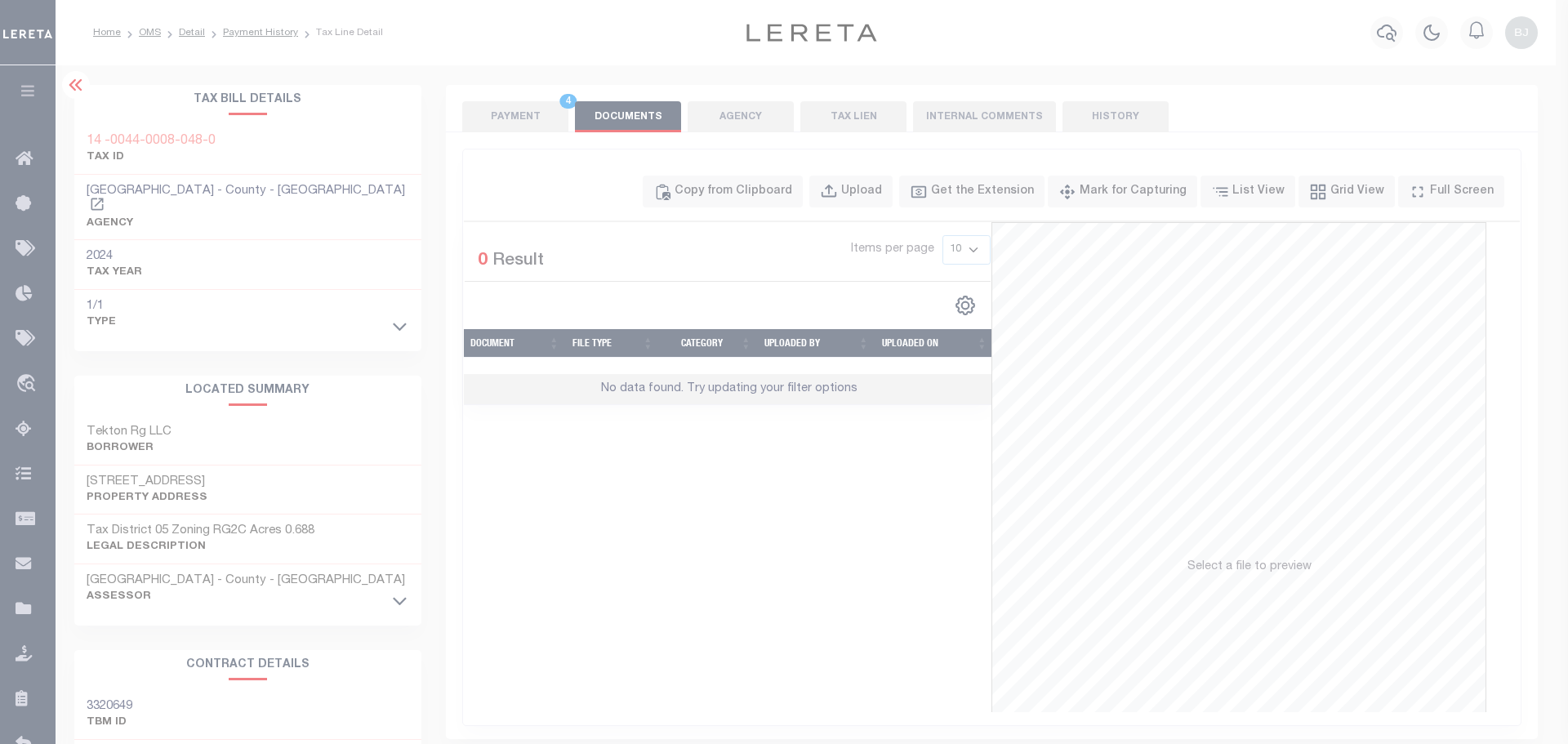
drag, startPoint x: 820, startPoint y: 289, endPoint x: 884, endPoint y: 389, distance: 118.7
click at [0, 0] on div "Paste copied image or file into this box" at bounding box center [0, 0] width 0 height 0
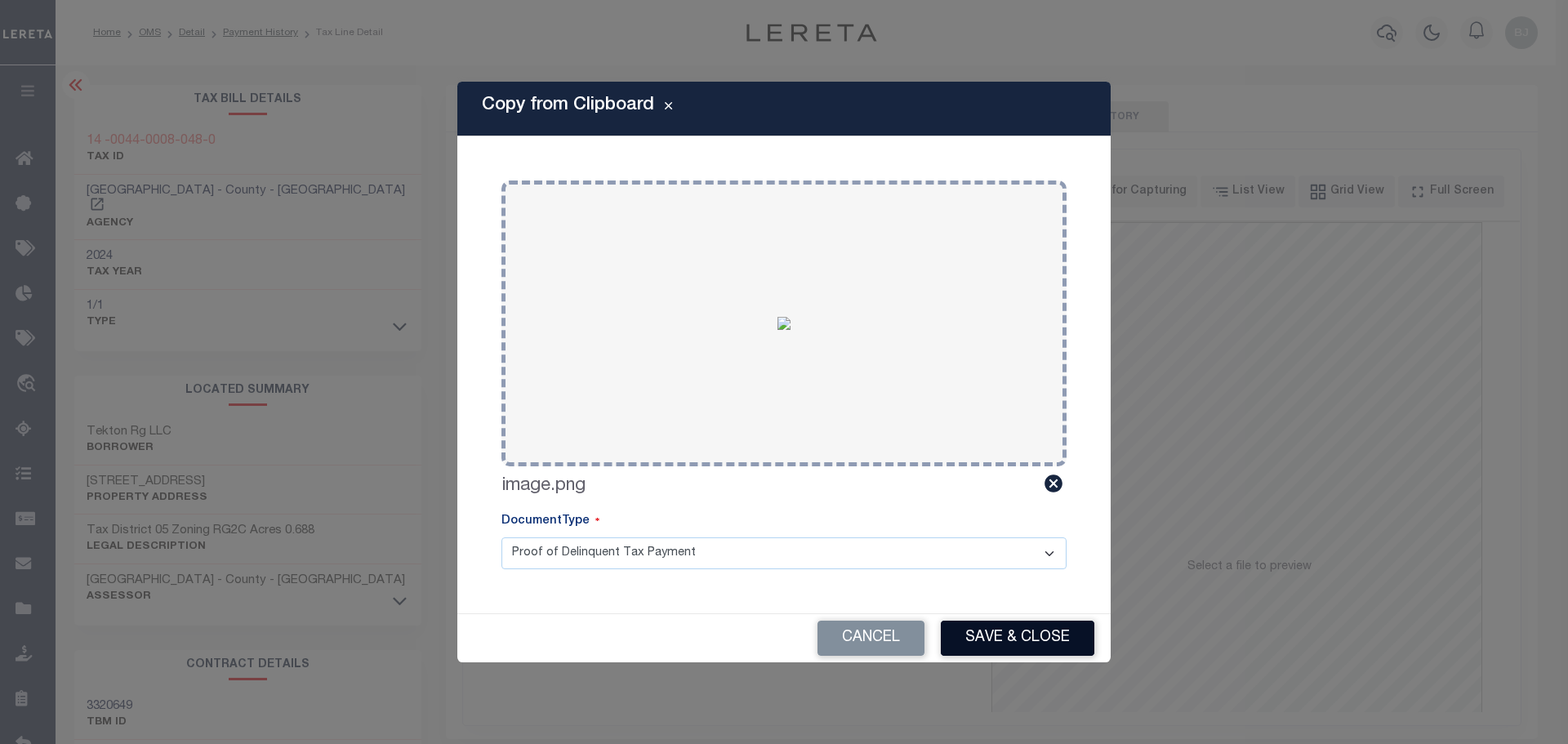
click at [1057, 639] on button "Save & Close" at bounding box center [1018, 638] width 154 height 35
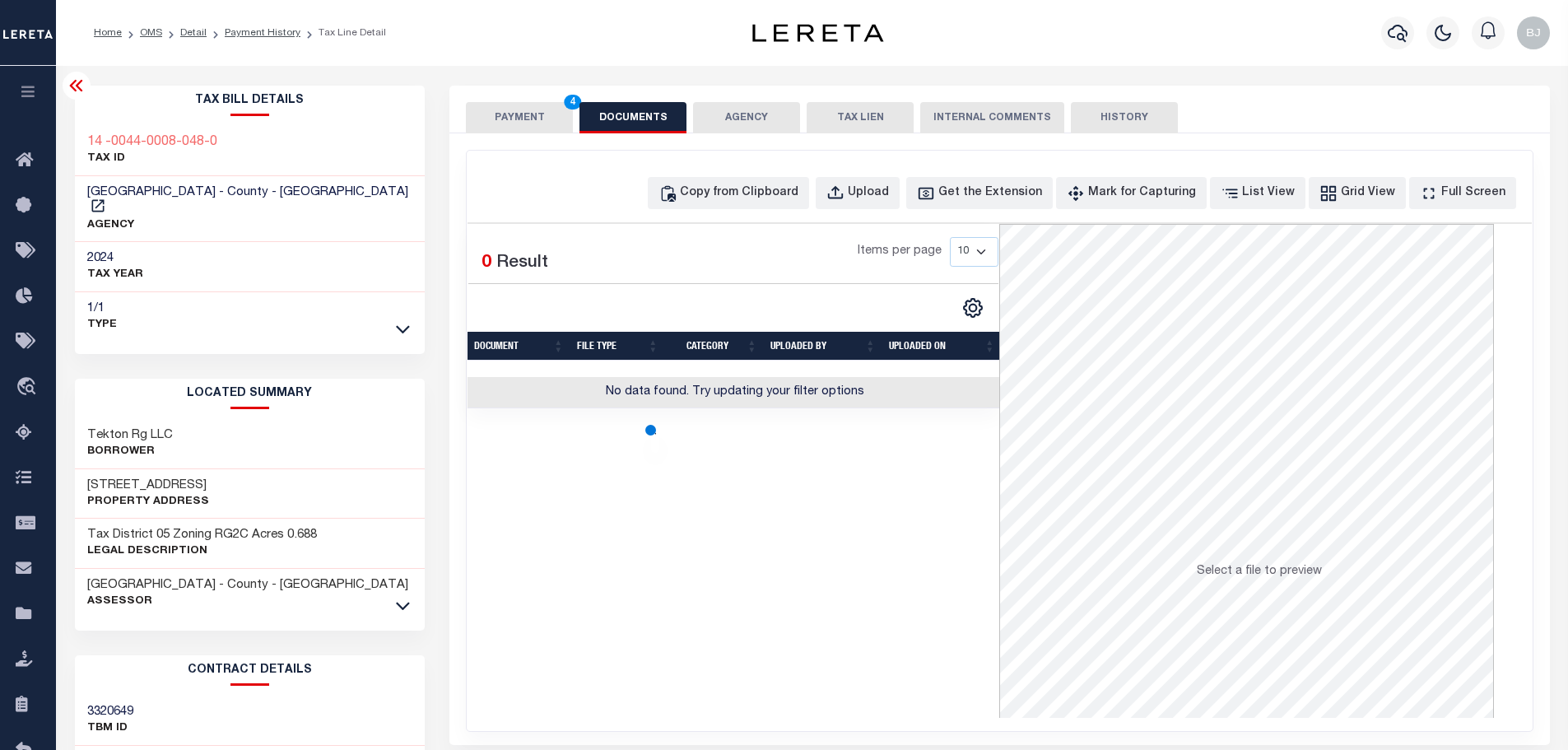
click at [516, 118] on button "PAYMENT 4" at bounding box center [519, 117] width 107 height 31
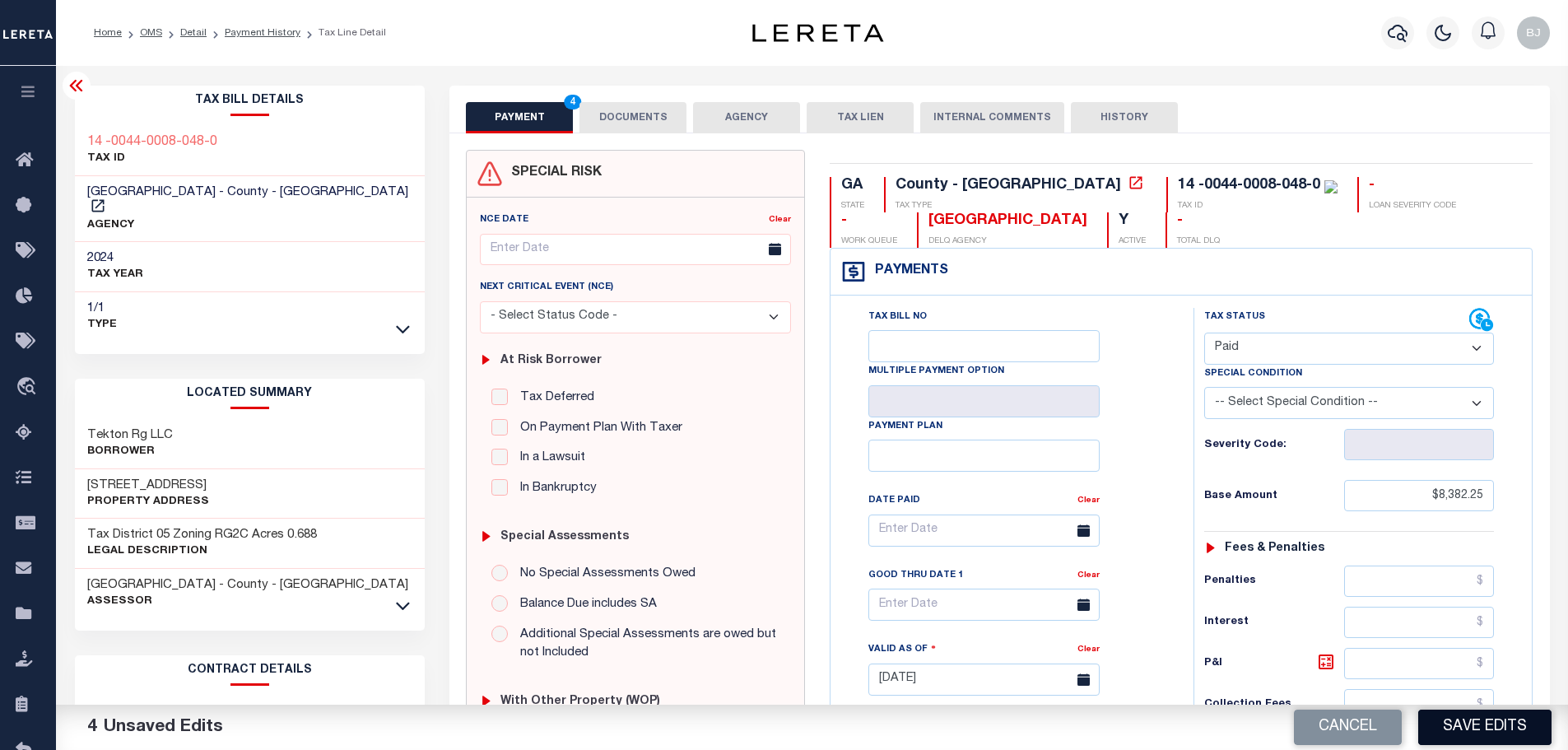
click at [1525, 733] on button "Save Edits" at bounding box center [1484, 727] width 133 height 36
checkbox input "false"
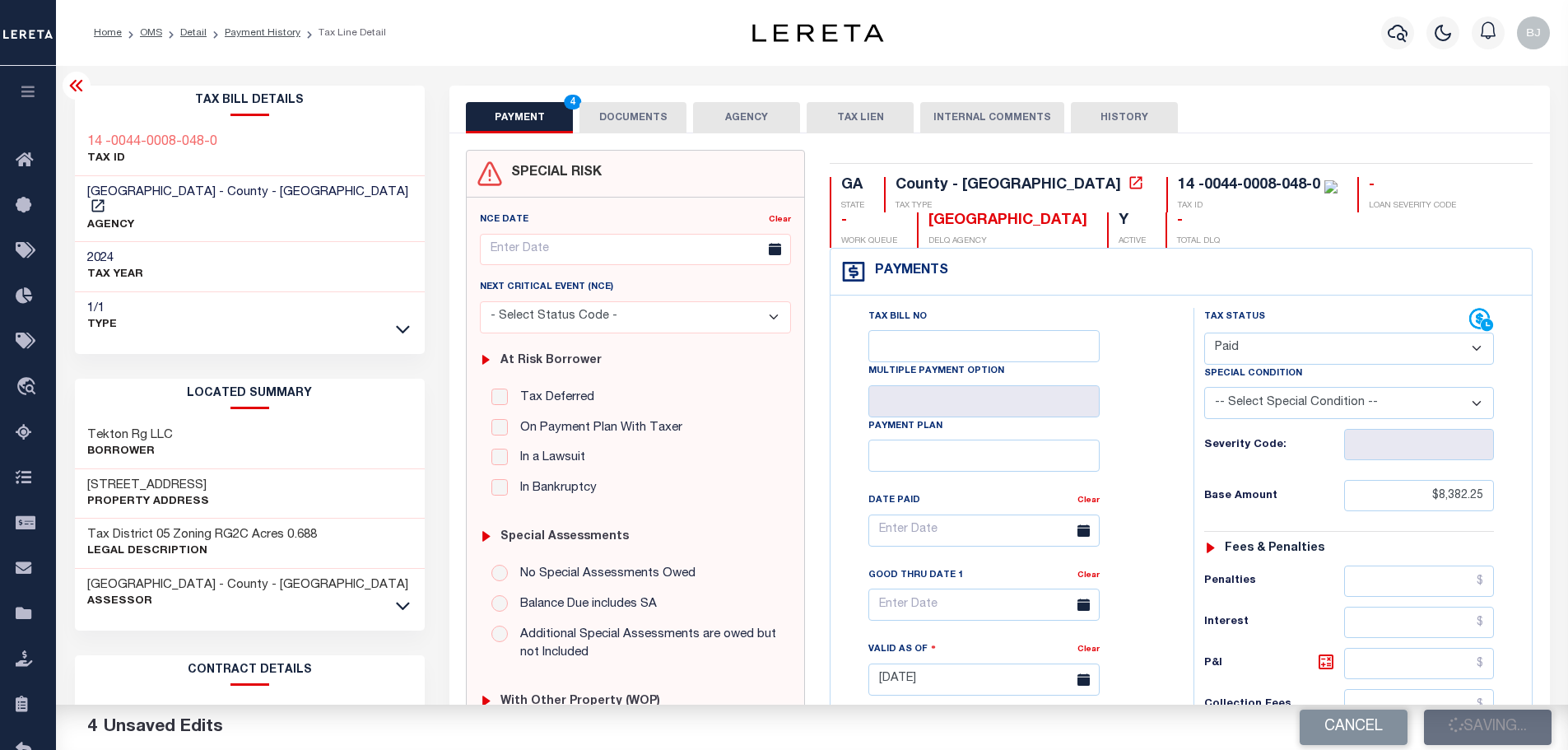
type input "$8,382.25"
type input "$0"
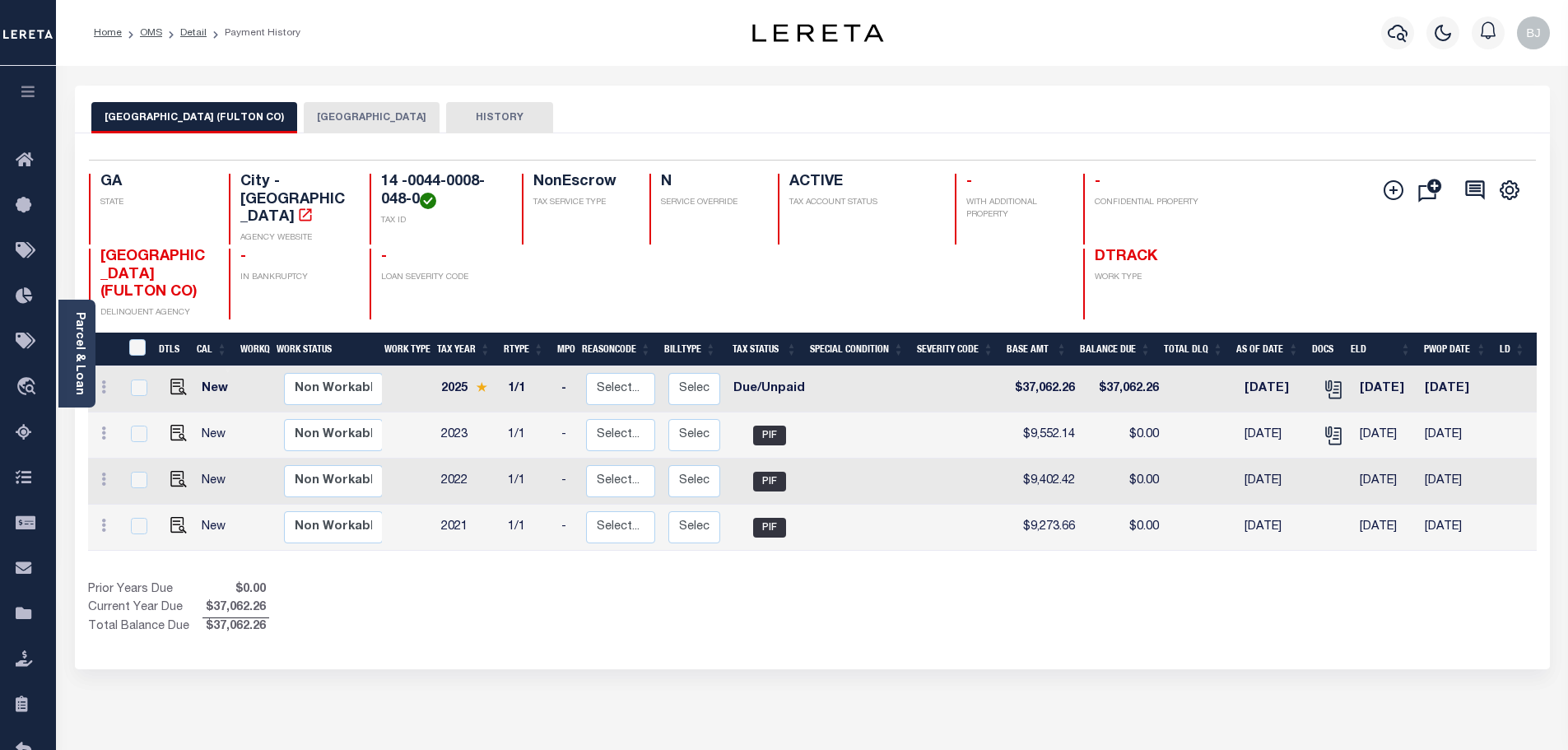
click at [319, 116] on button "[GEOGRAPHIC_DATA]" at bounding box center [371, 117] width 136 height 31
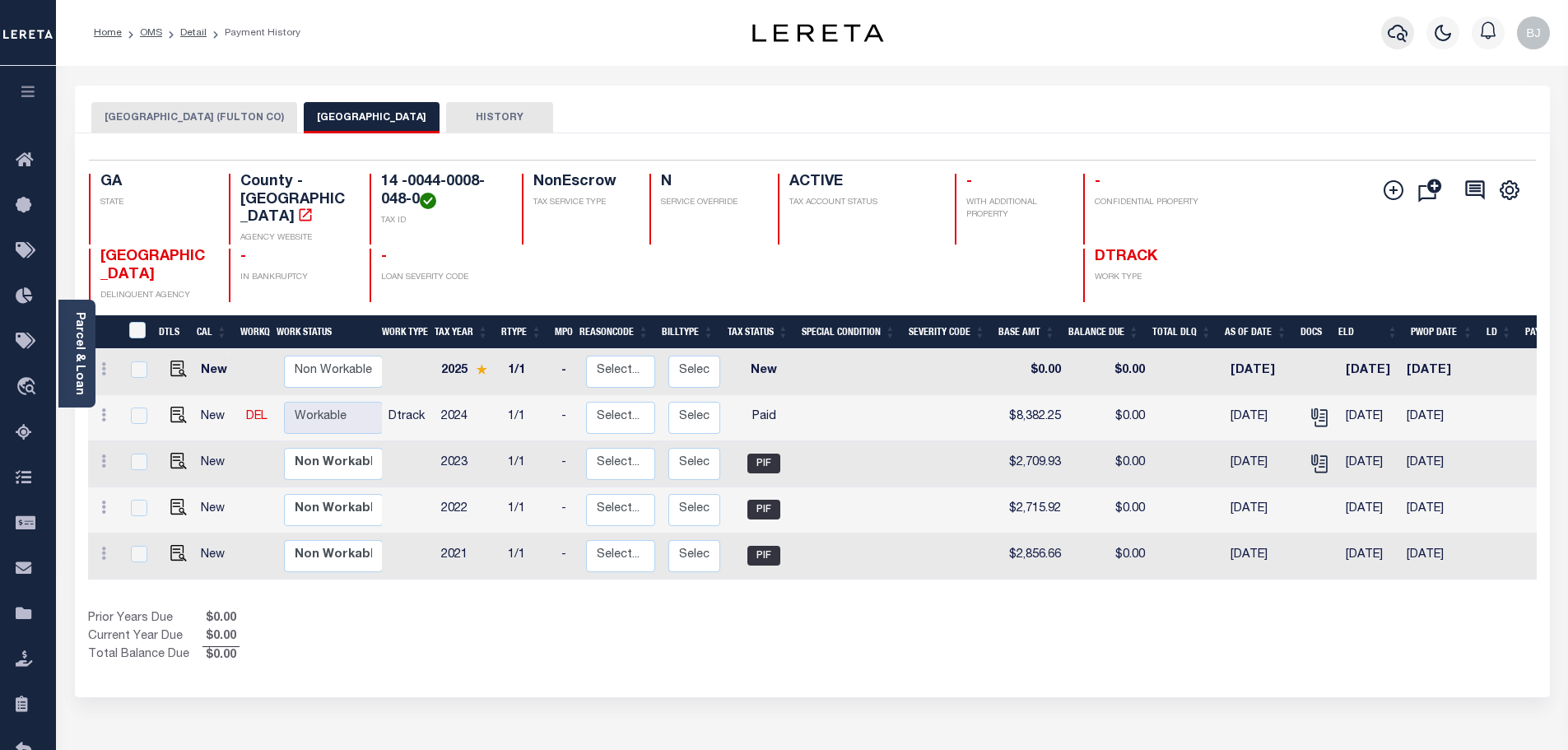
click at [1399, 28] on icon "button" at bounding box center [1397, 33] width 20 height 20
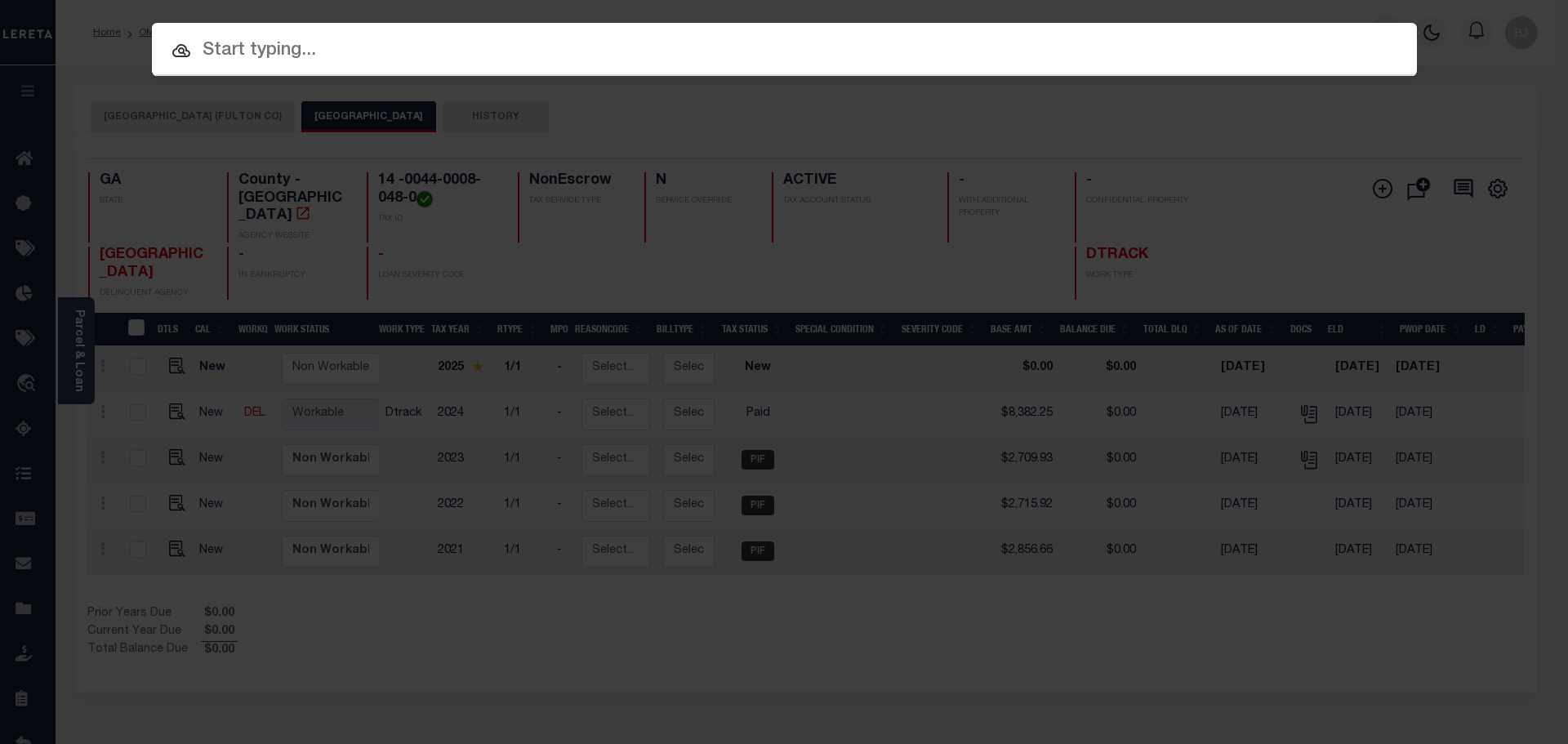
paste input "14 -0044-0008-049-8"
type input "14 -0044-0008-049-8"
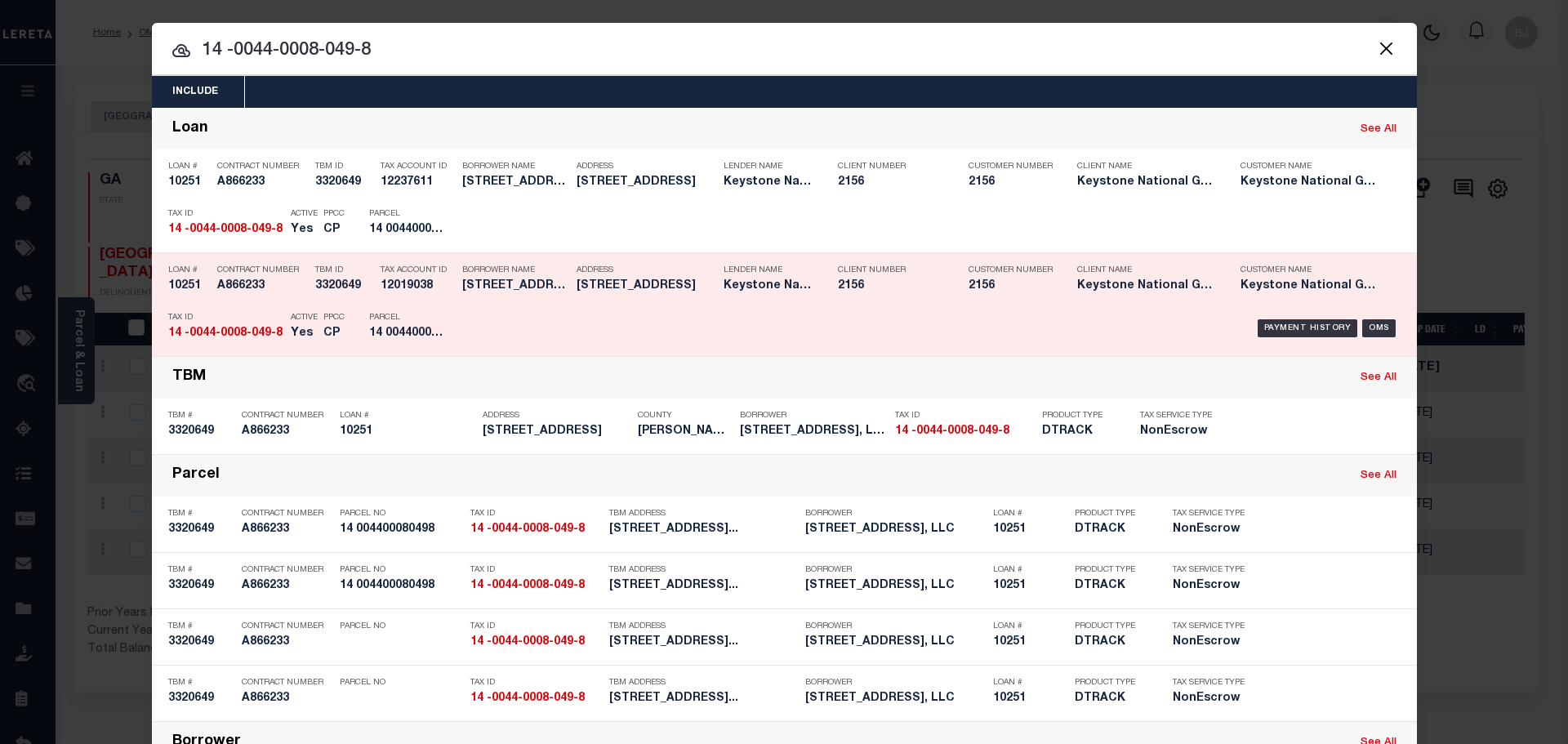
click at [555, 315] on div "Payment History OMS" at bounding box center [934, 328] width 933 height 47
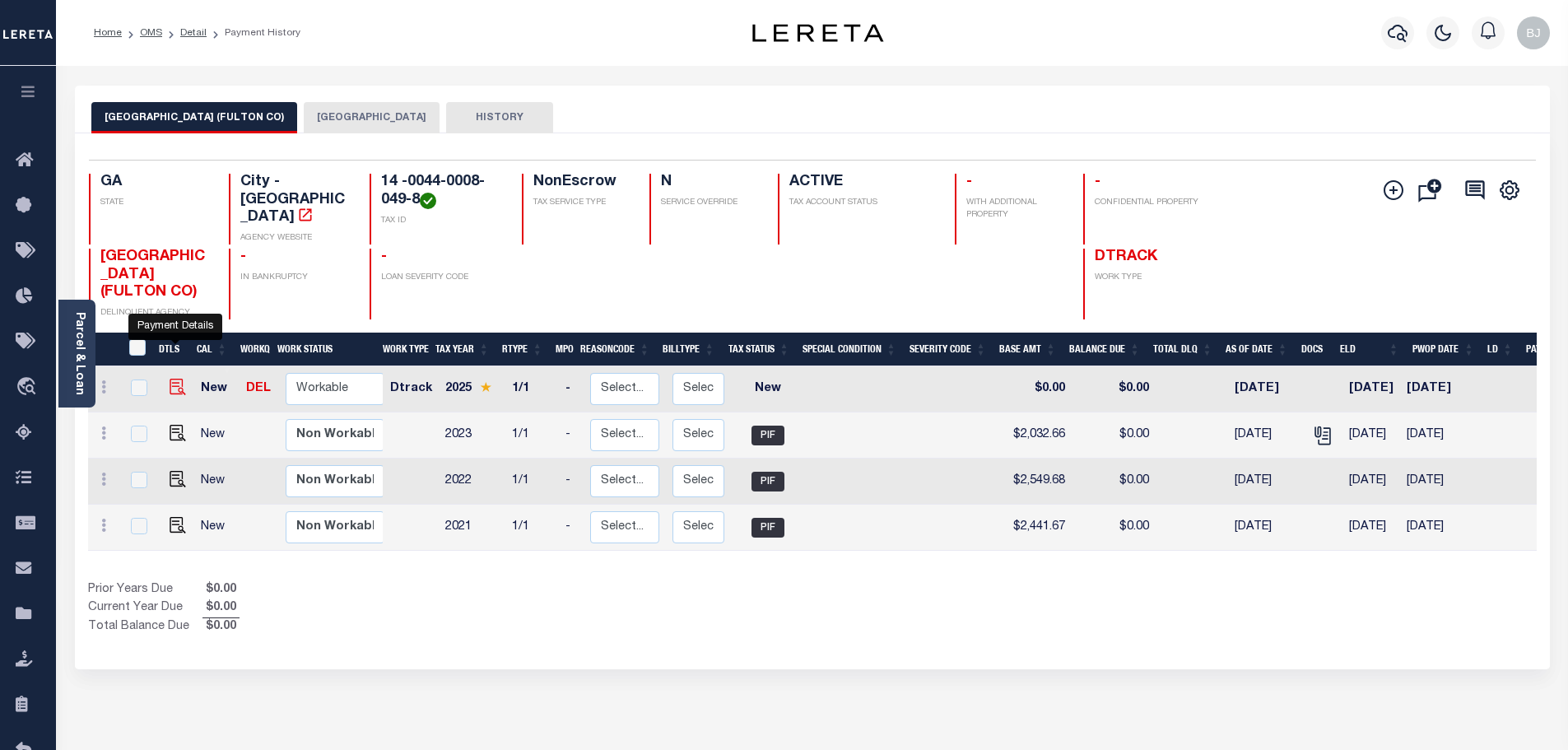
click at [170, 379] on img "" at bounding box center [177, 387] width 17 height 17
checkbox input "true"
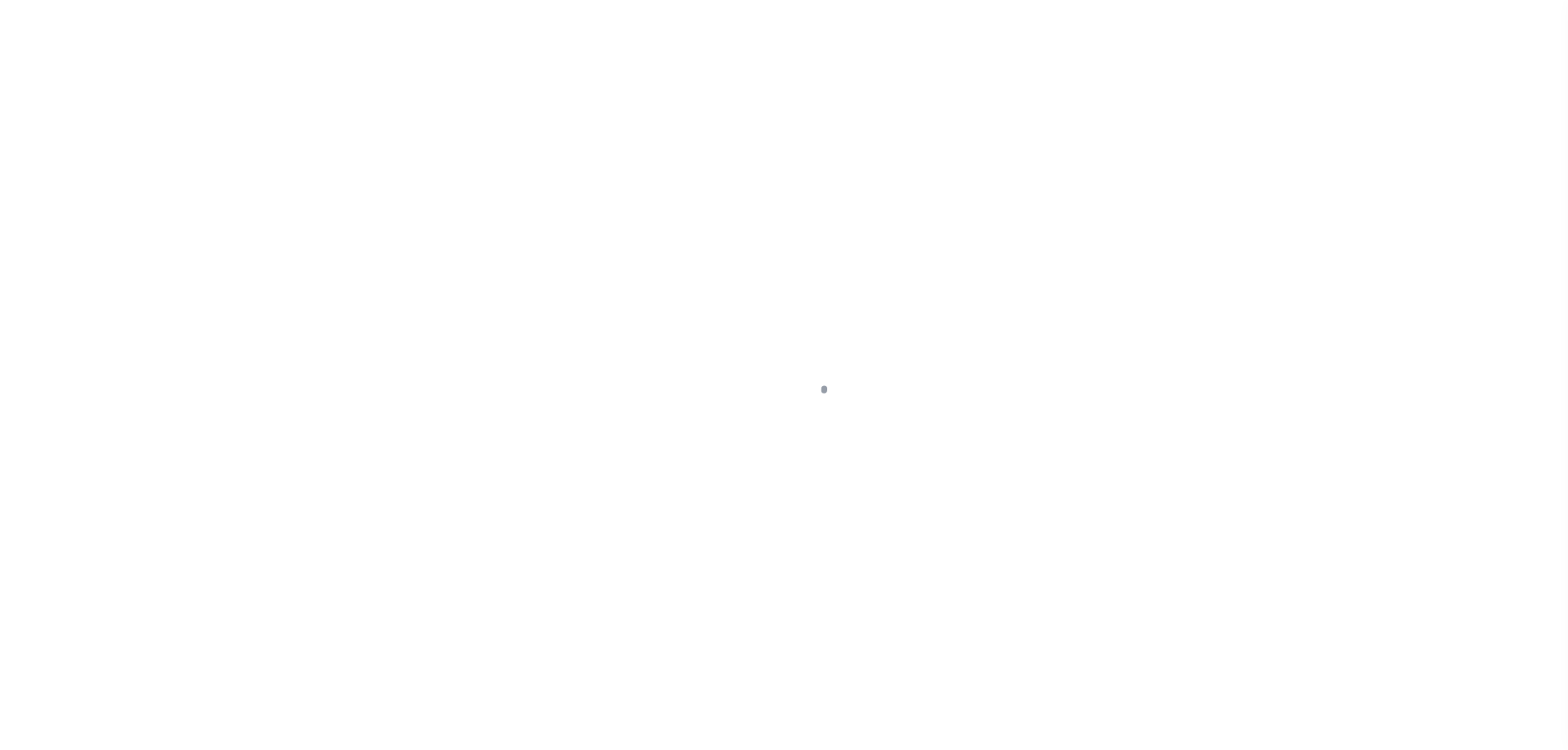
select select "NW2"
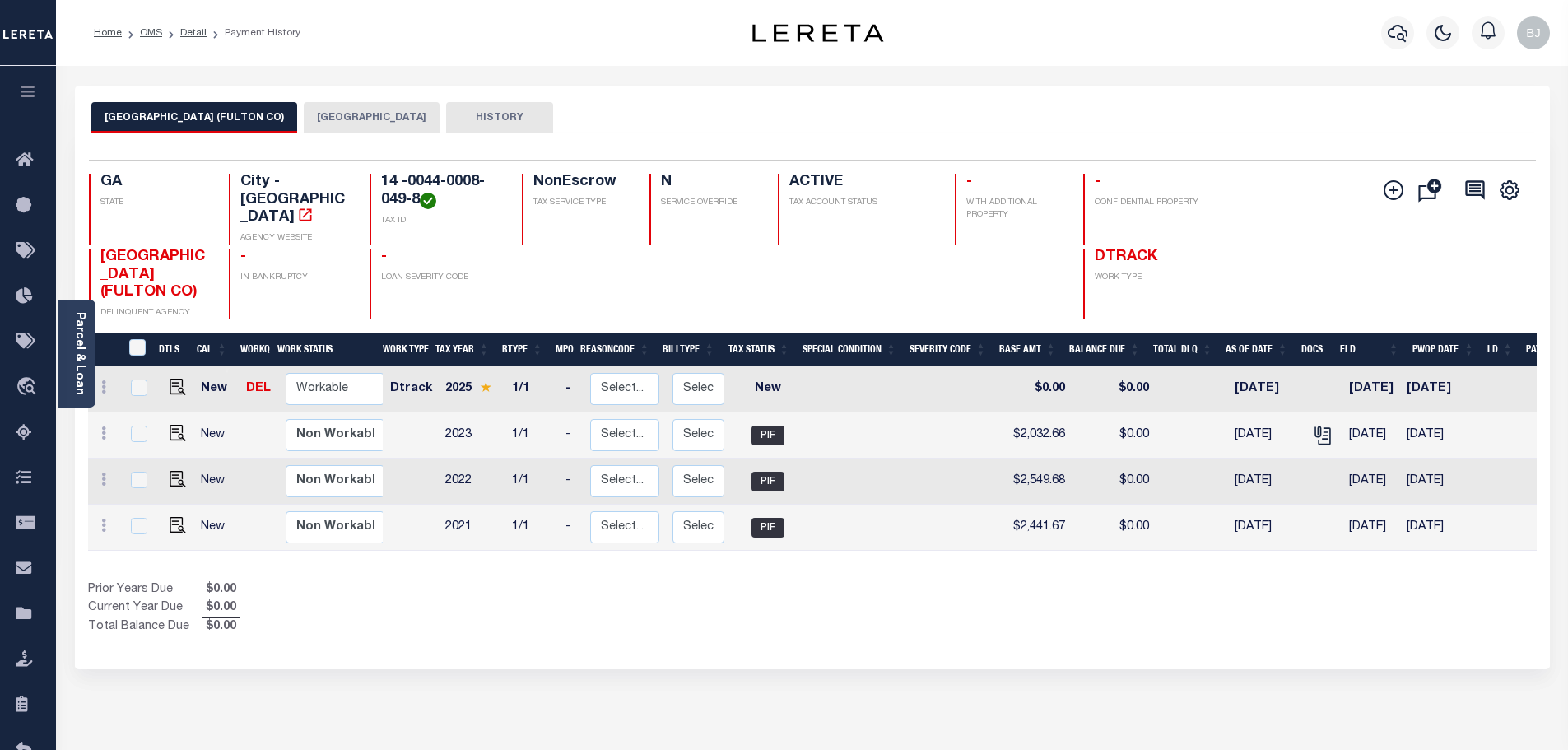
click at [329, 117] on button "[GEOGRAPHIC_DATA]" at bounding box center [371, 117] width 136 height 31
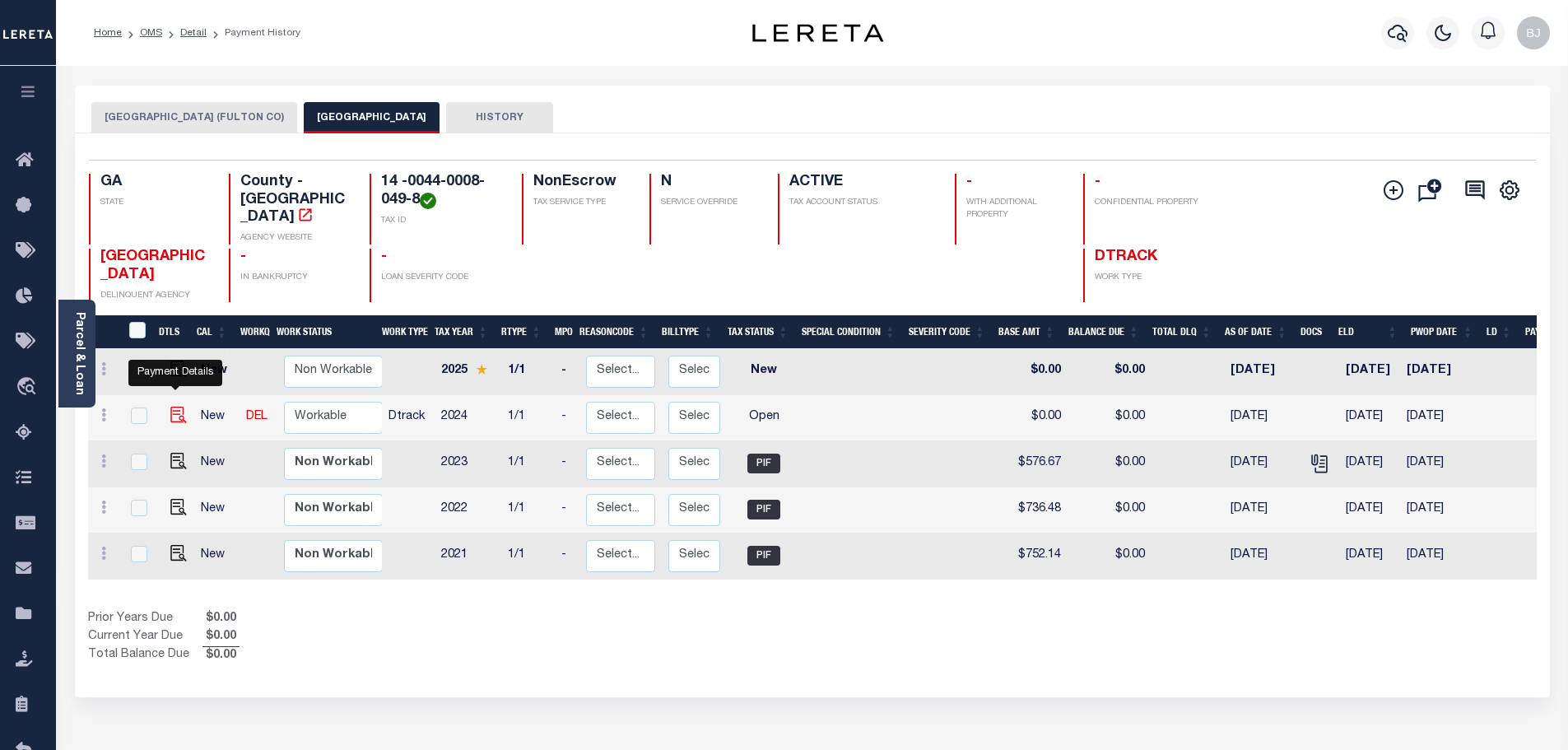
click at [176, 407] on img "" at bounding box center [178, 415] width 17 height 17
checkbox input "true"
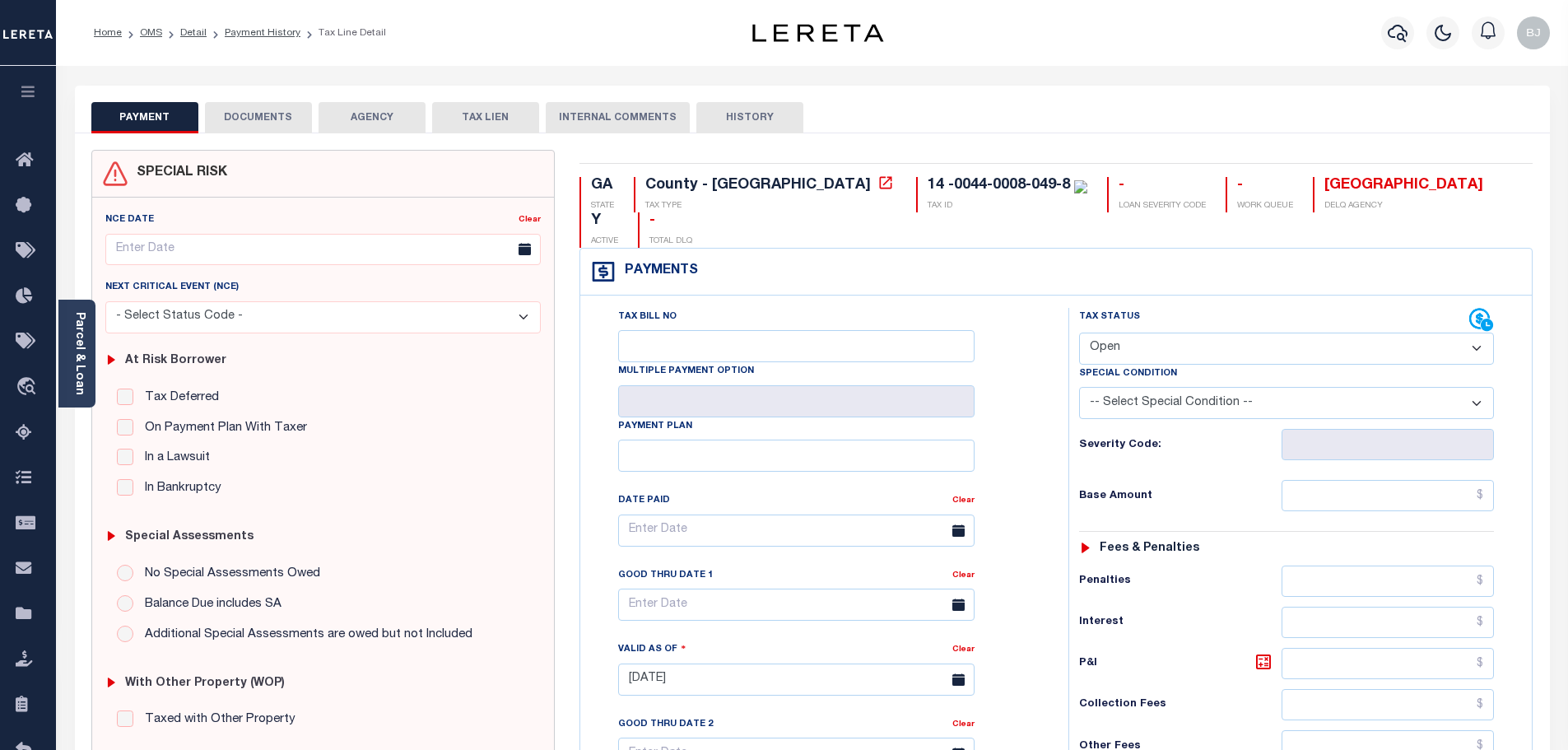
click at [1189, 332] on select "- Select Status Code - Open Due/Unpaid Paid Incomplete No Tax Due Internal Refu…" at bounding box center [1286, 348] width 415 height 32
select select "DUE"
click at [1079, 332] on select "- Select Status Code - Open Due/Unpaid Paid Incomplete No Tax Due Internal Refu…" at bounding box center [1286, 348] width 415 height 32
type input "[DATE]"
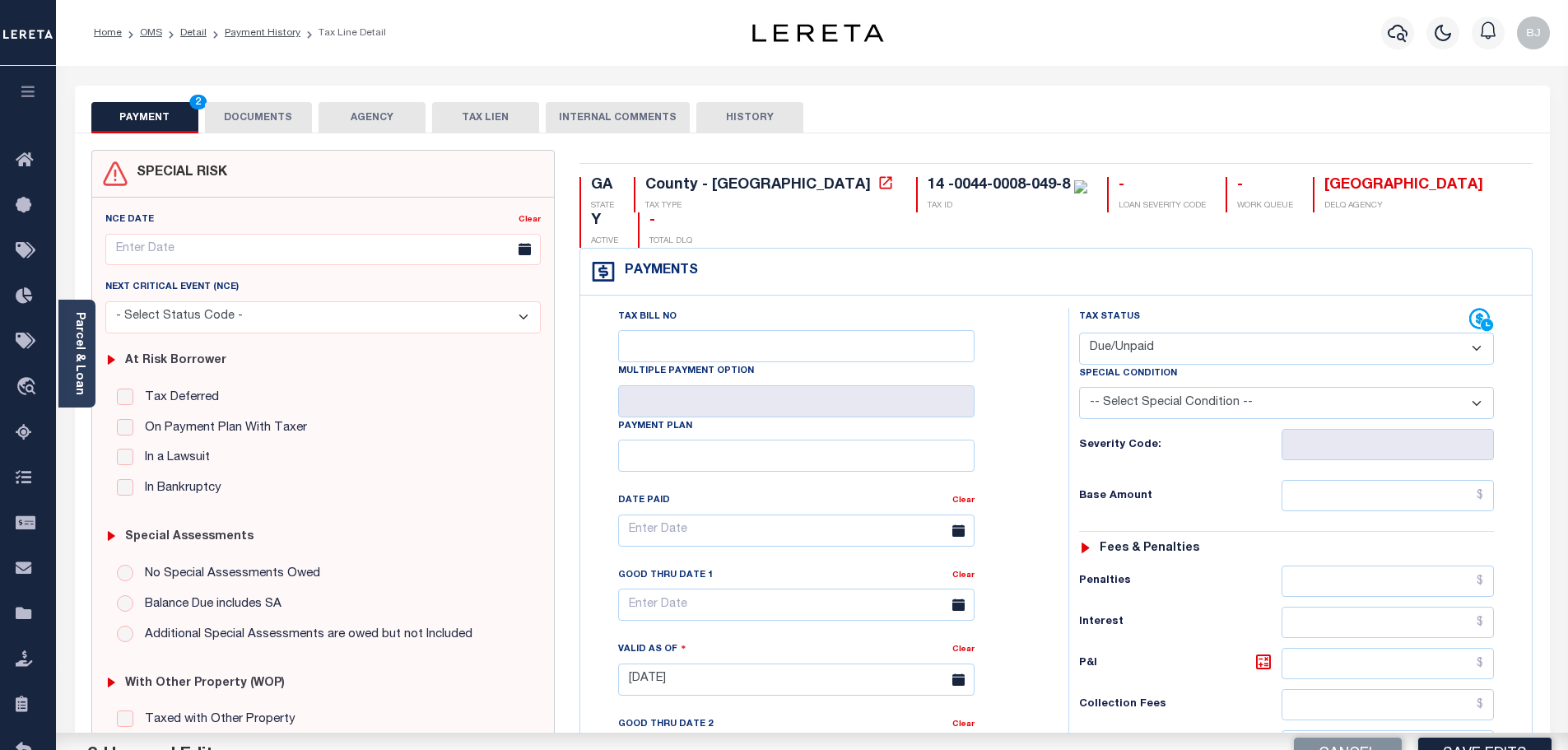
select select "20"
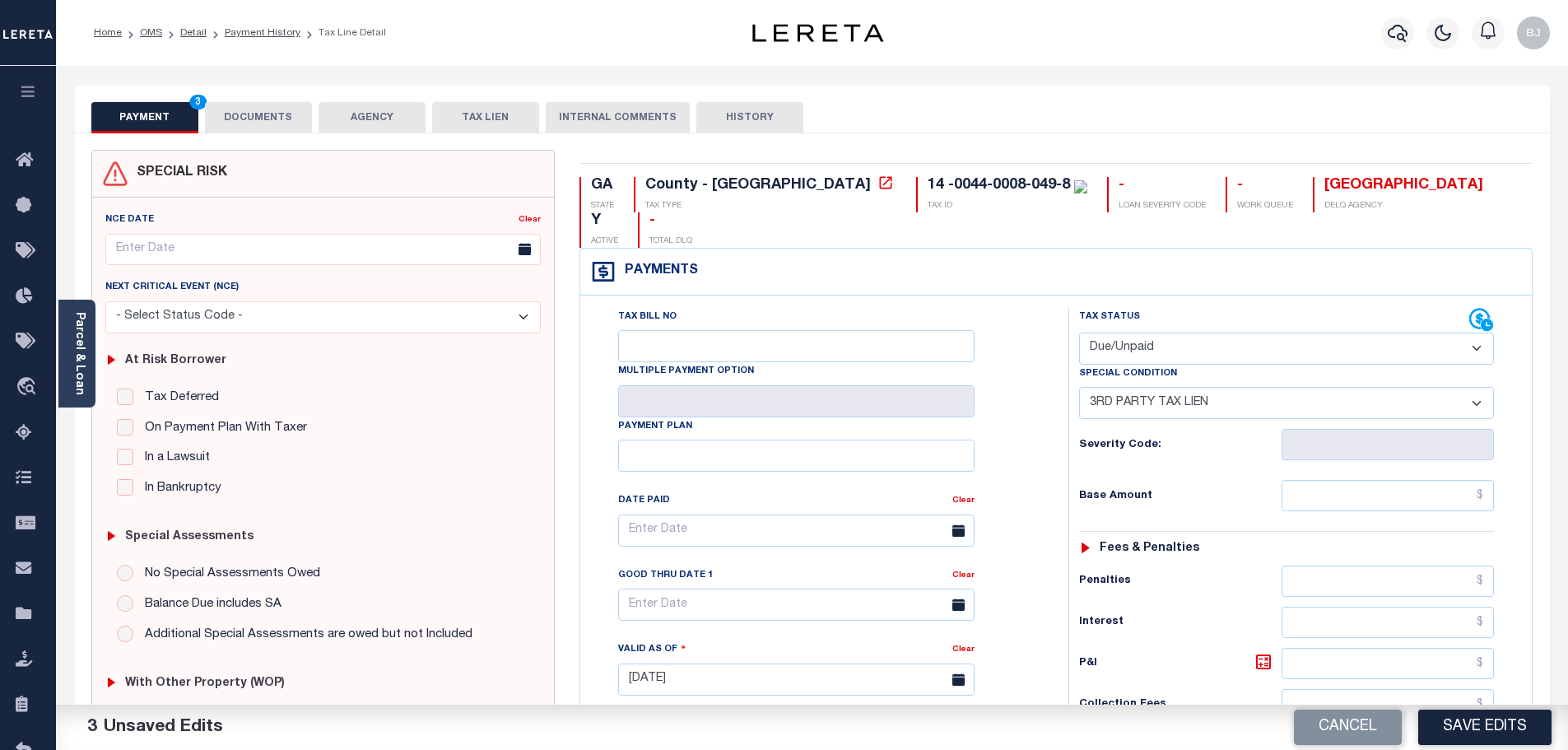
scroll to position [411, 0]
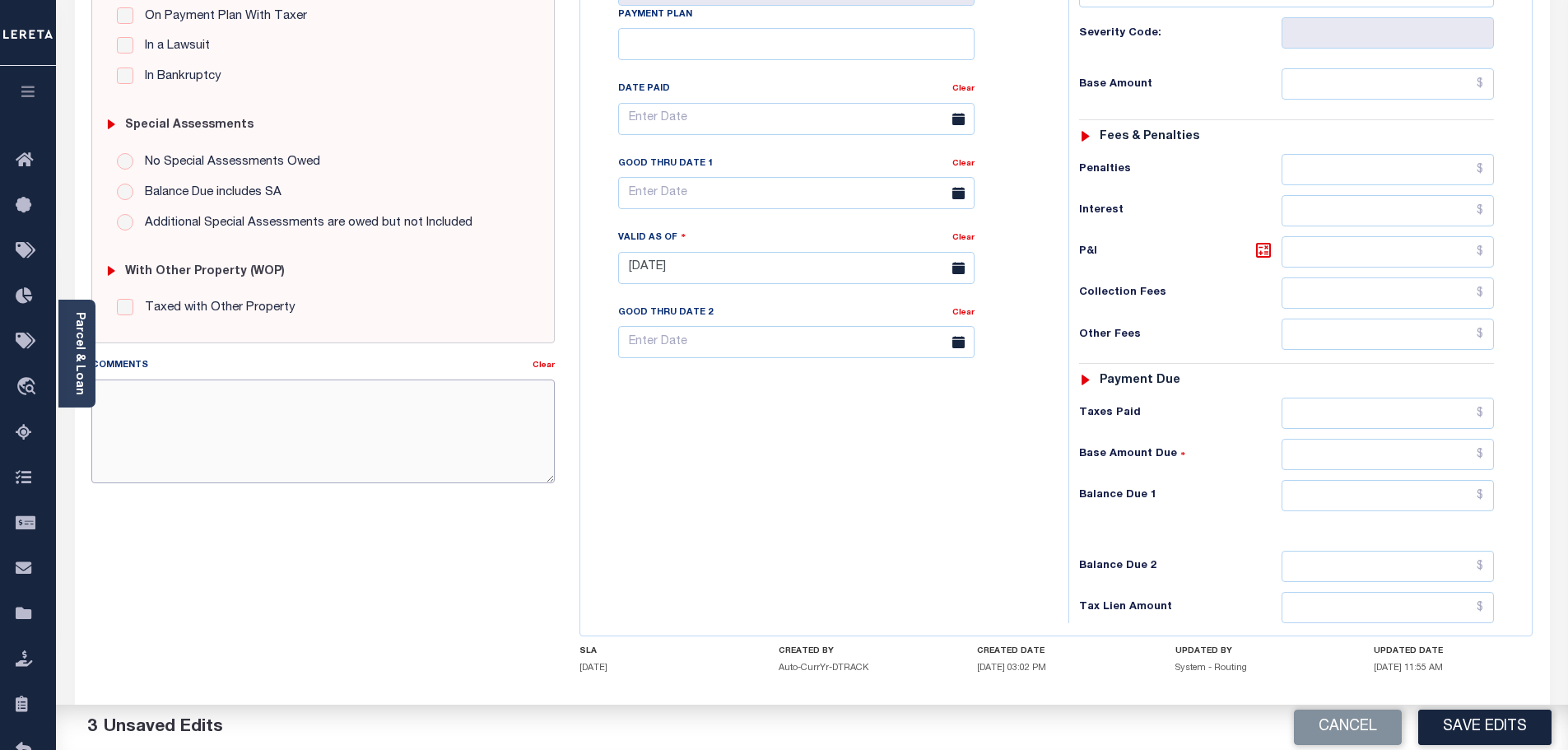
click at [275, 421] on textarea "Comments" at bounding box center [323, 430] width 464 height 103
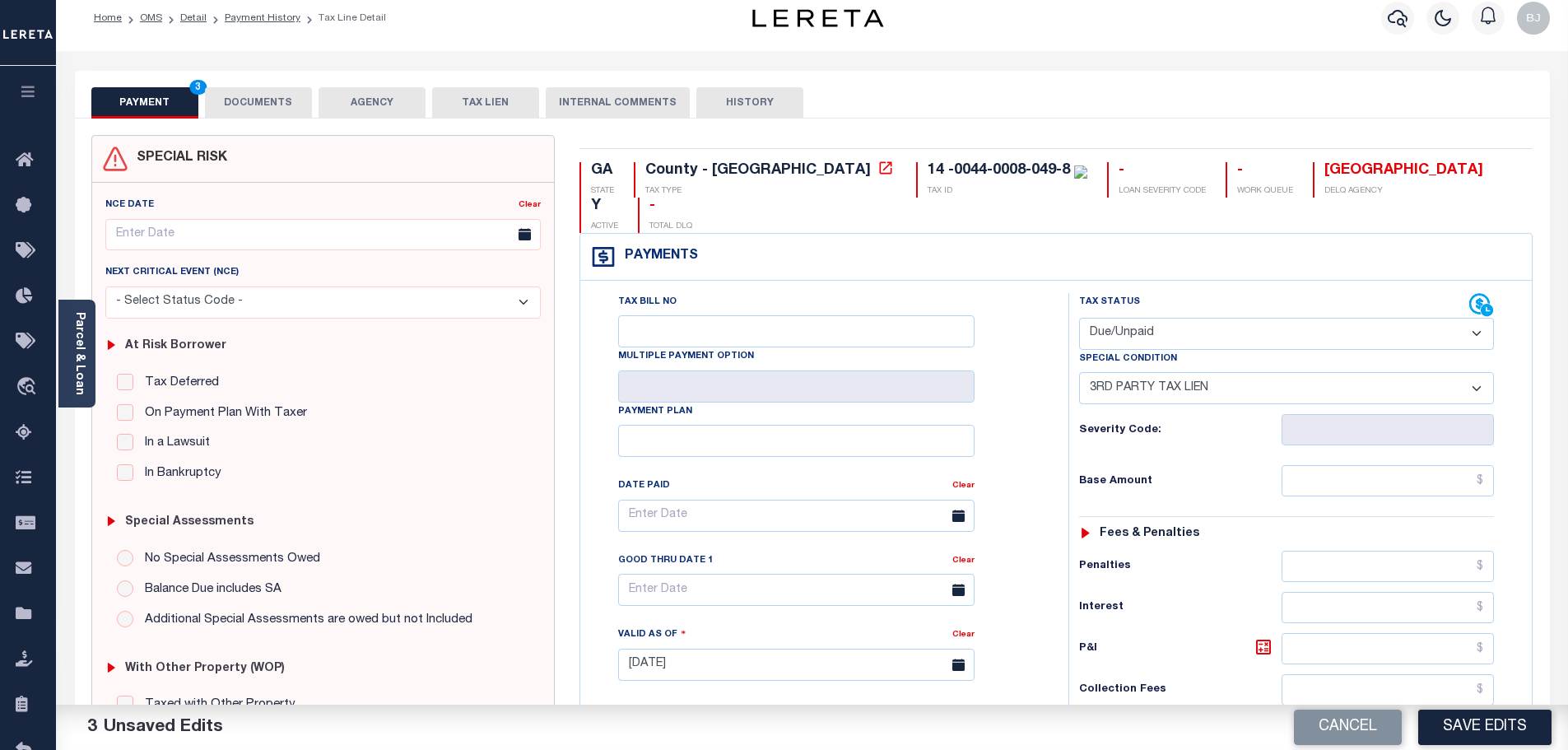
scroll to position [0, 0]
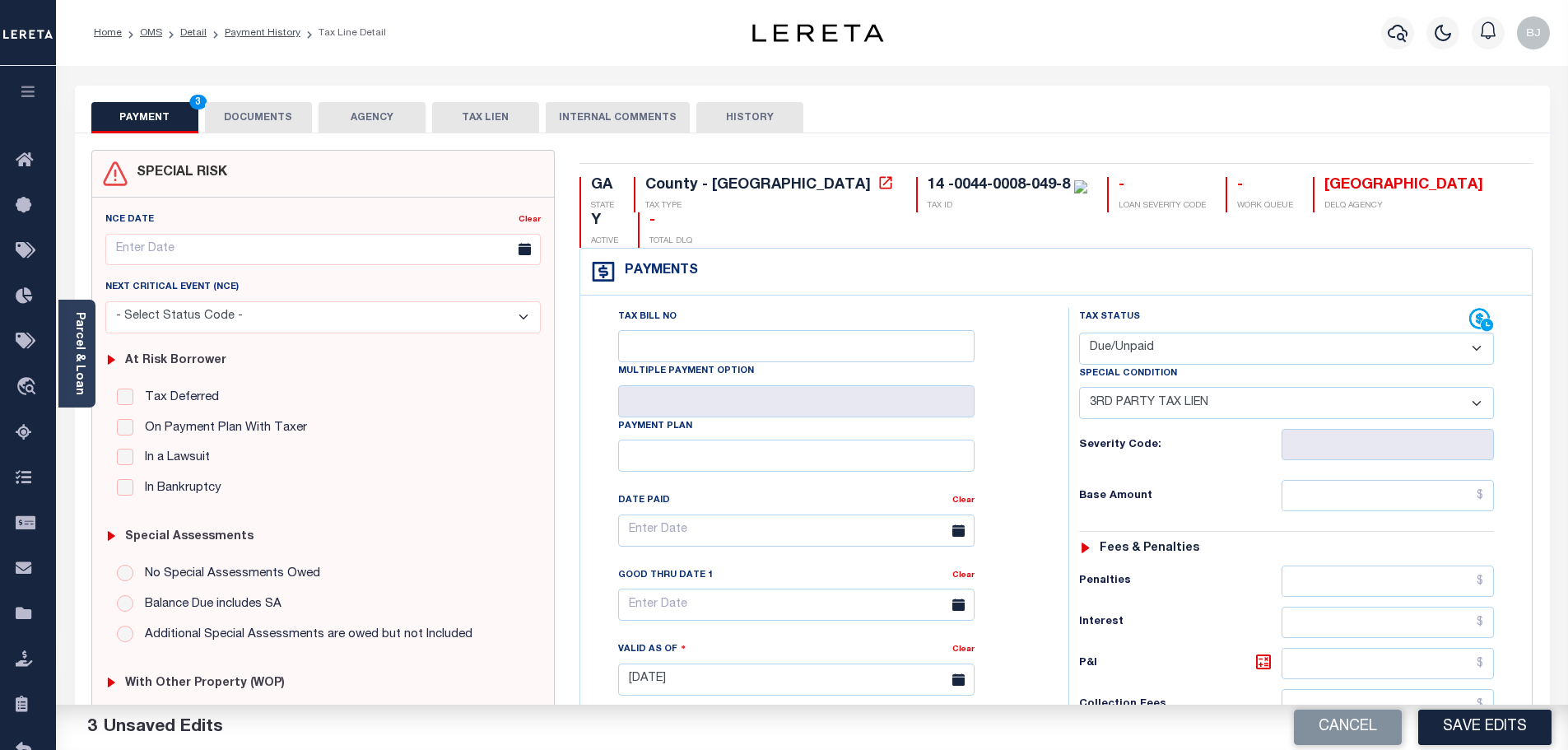
type textarea "FIFA TRANSFERRED/SOLD - please provide proof of redemption - bj"
click at [264, 123] on button "DOCUMENTS" at bounding box center [258, 117] width 107 height 31
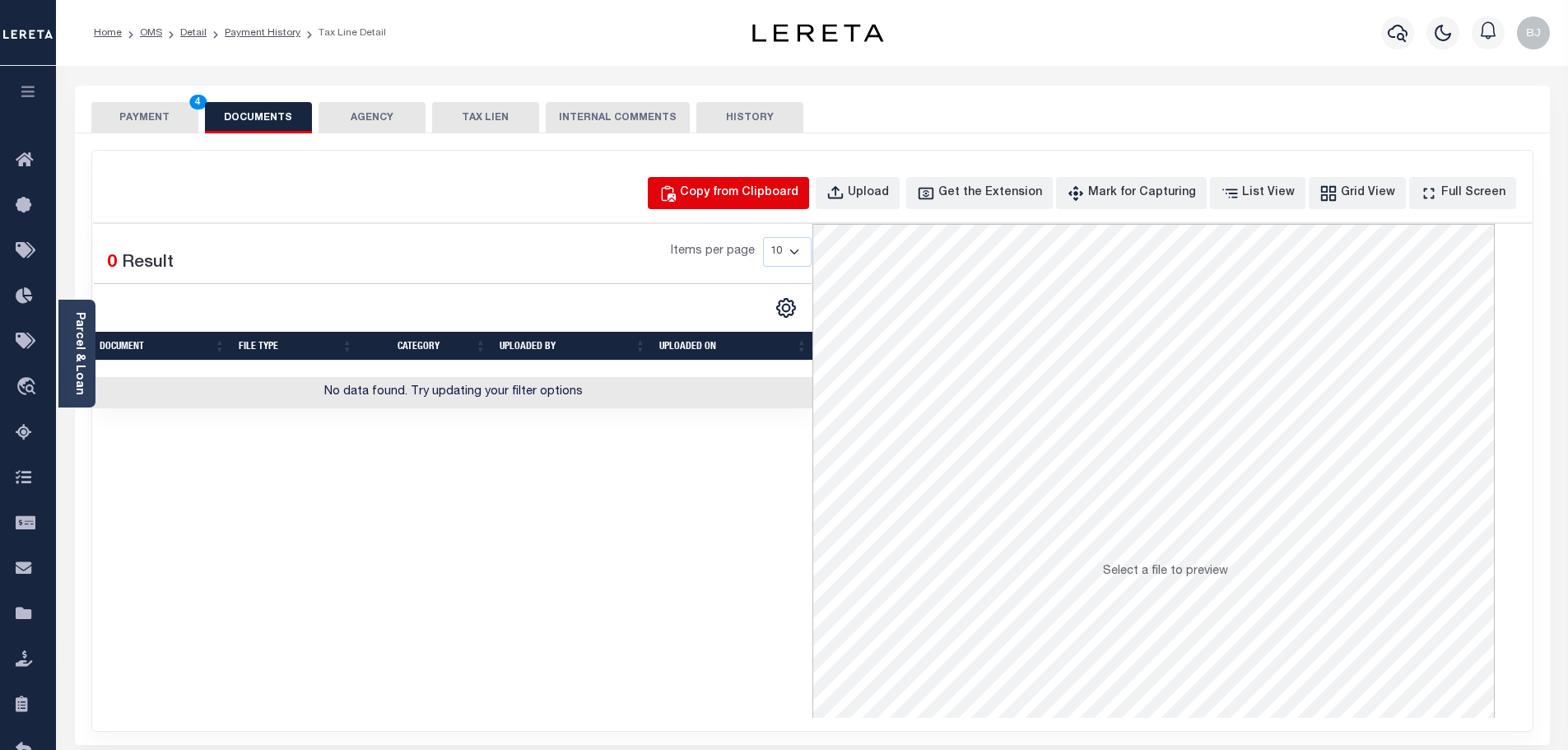
click at [747, 206] on button "Copy from Clipboard" at bounding box center [728, 193] width 162 height 32
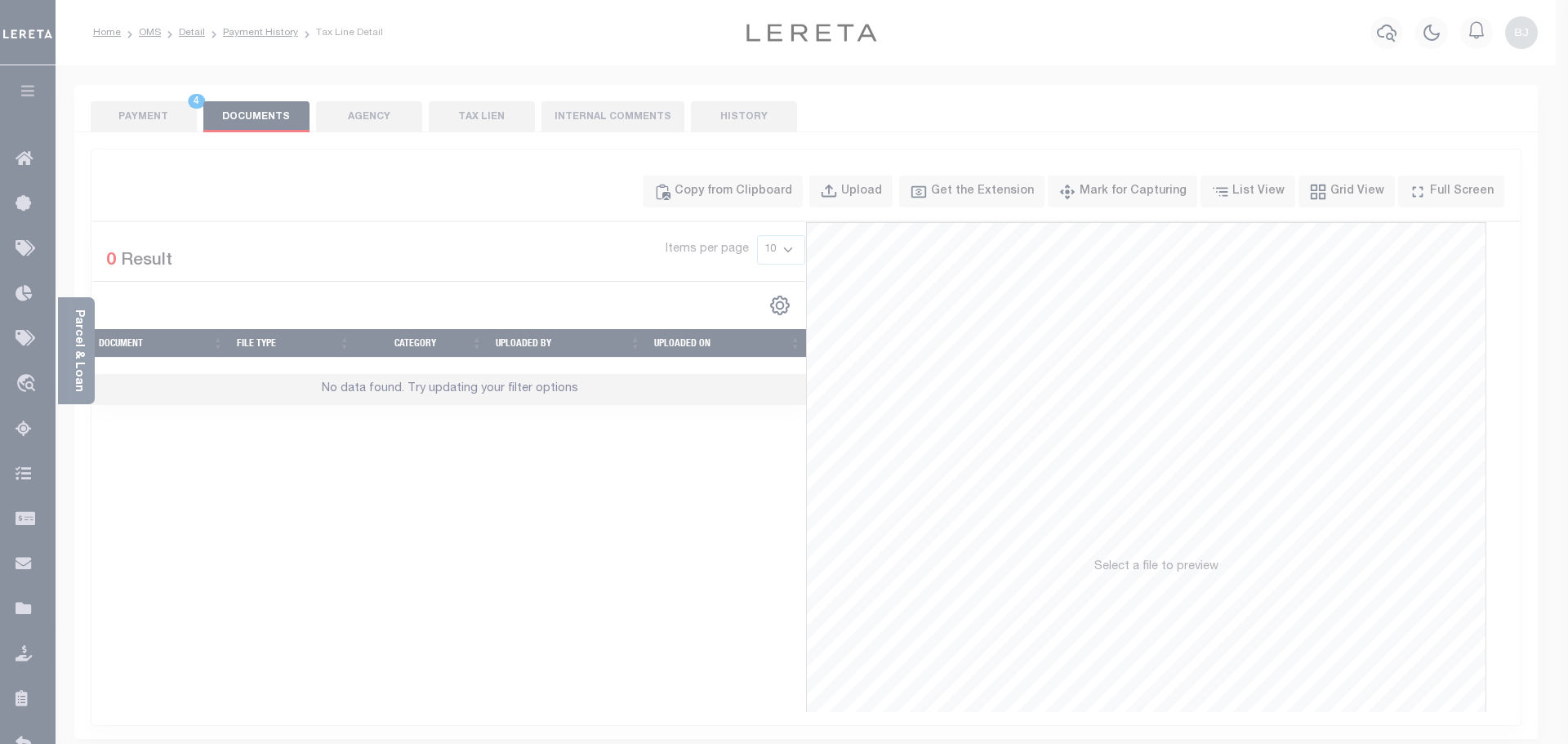
drag, startPoint x: 789, startPoint y: 306, endPoint x: 814, endPoint y: 362, distance: 61.3
click at [0, 0] on label "Paste copied image or file into this box" at bounding box center [0, 0] width 0 height 0
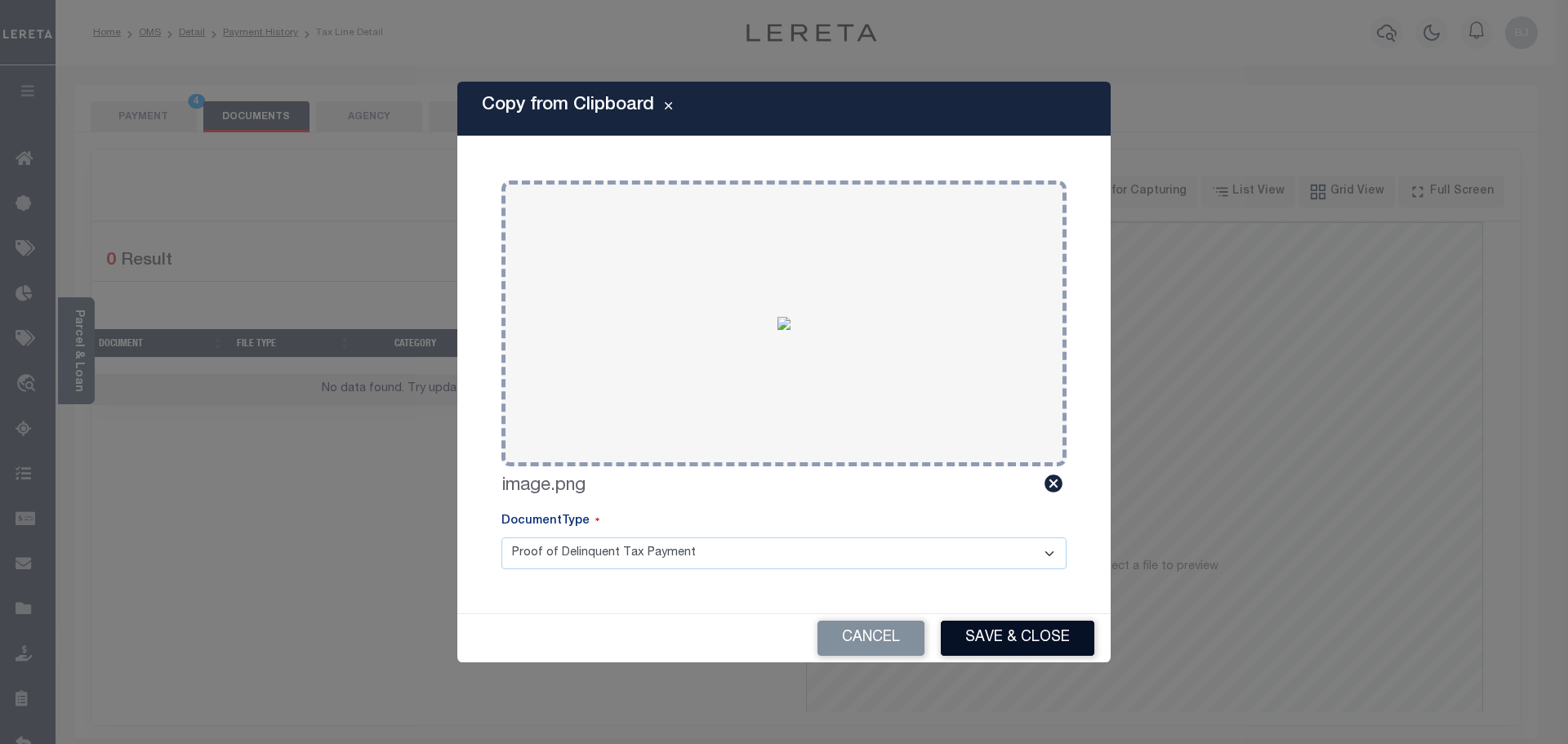
click at [1029, 642] on button "Save & Close" at bounding box center [1018, 638] width 154 height 35
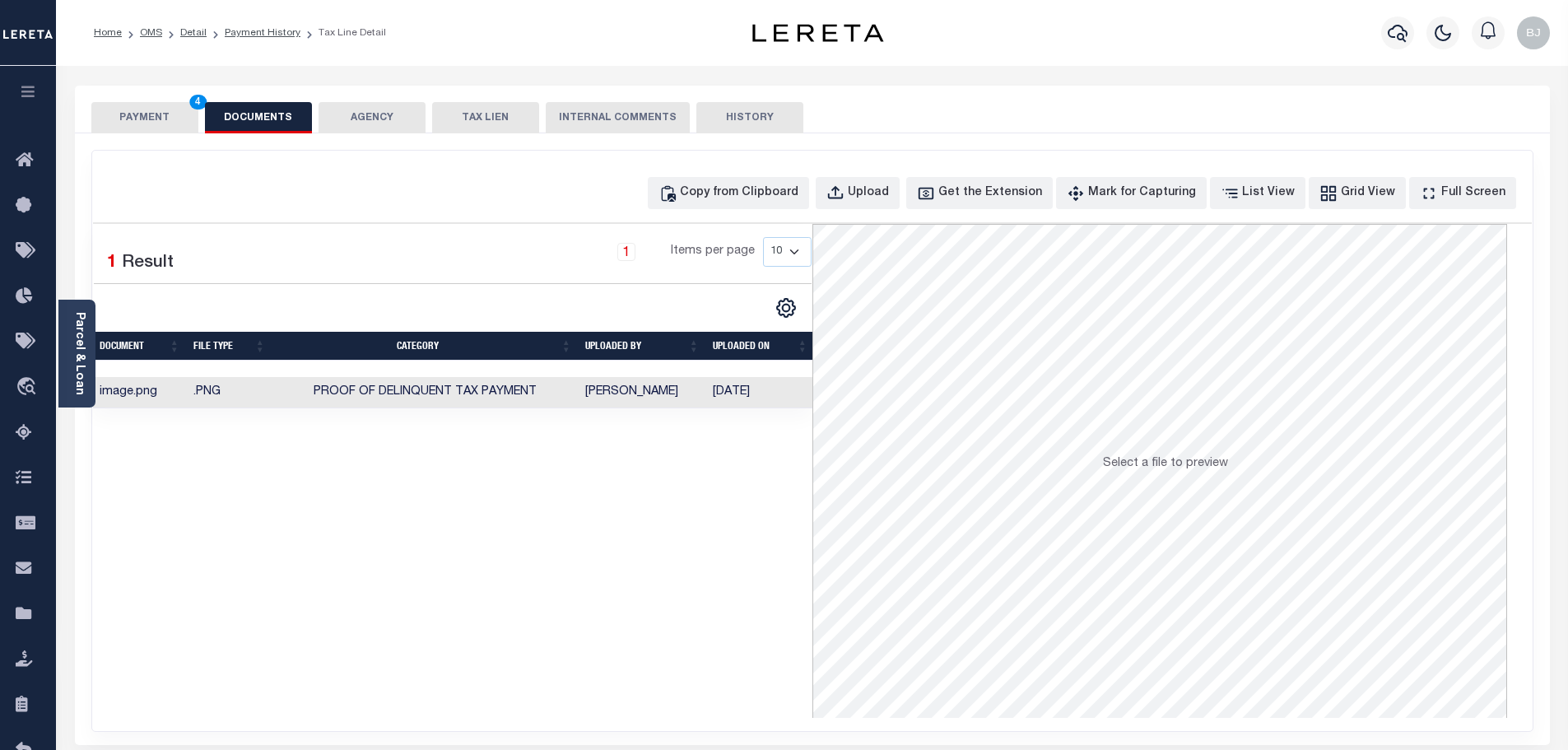
click at [146, 112] on button "PAYMENT 4" at bounding box center [144, 117] width 107 height 31
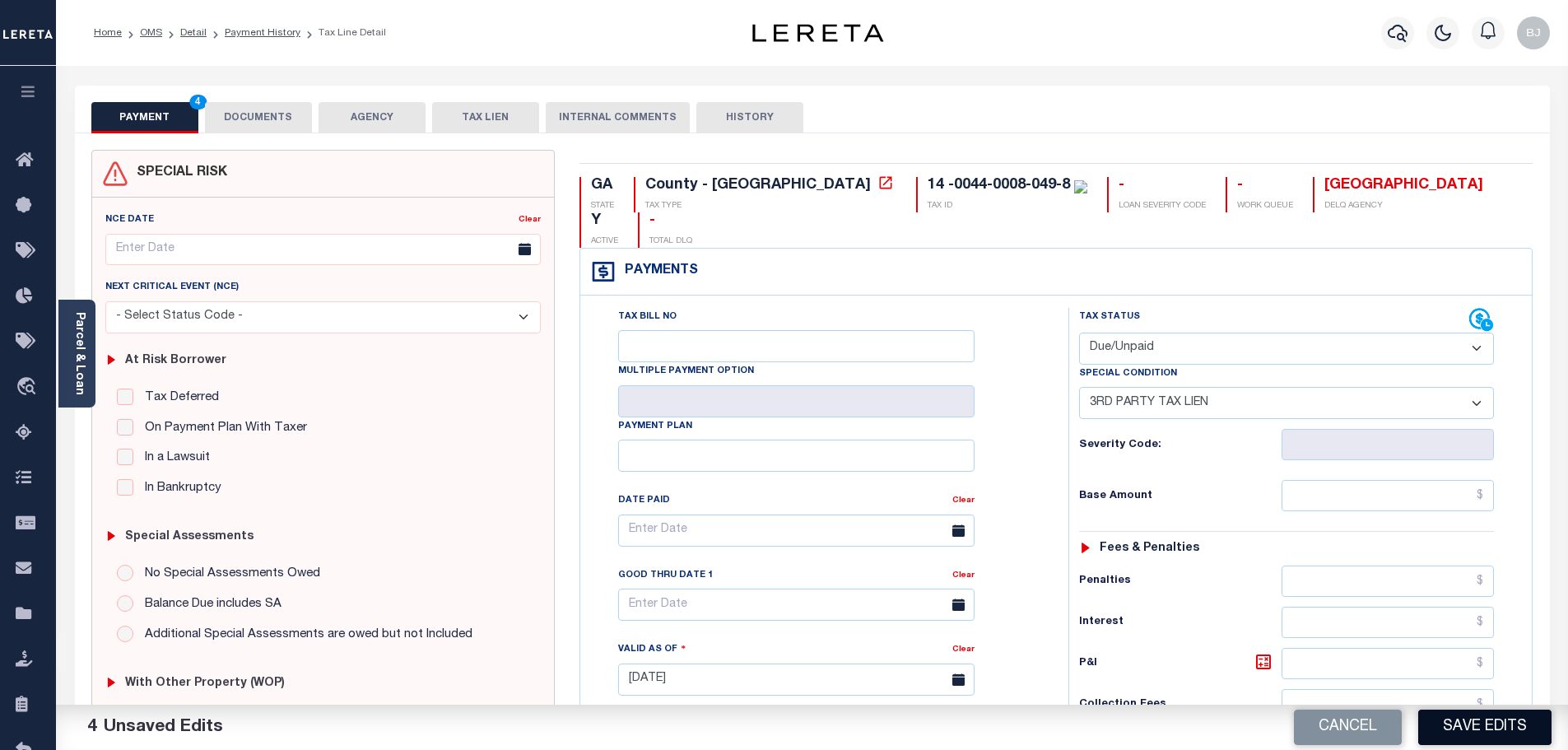
click at [1475, 739] on button "Save Edits" at bounding box center [1484, 727] width 133 height 36
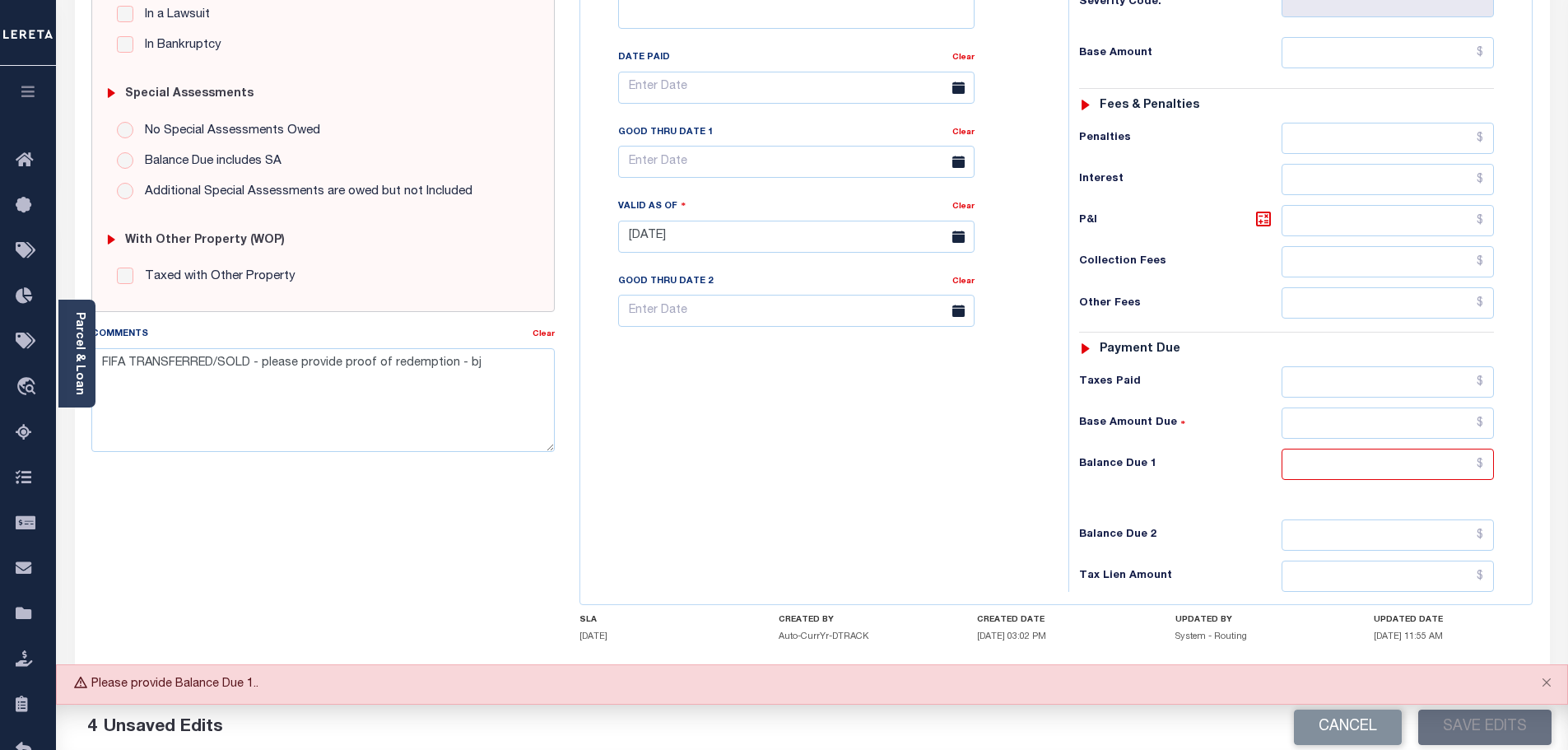
scroll to position [456, 0]
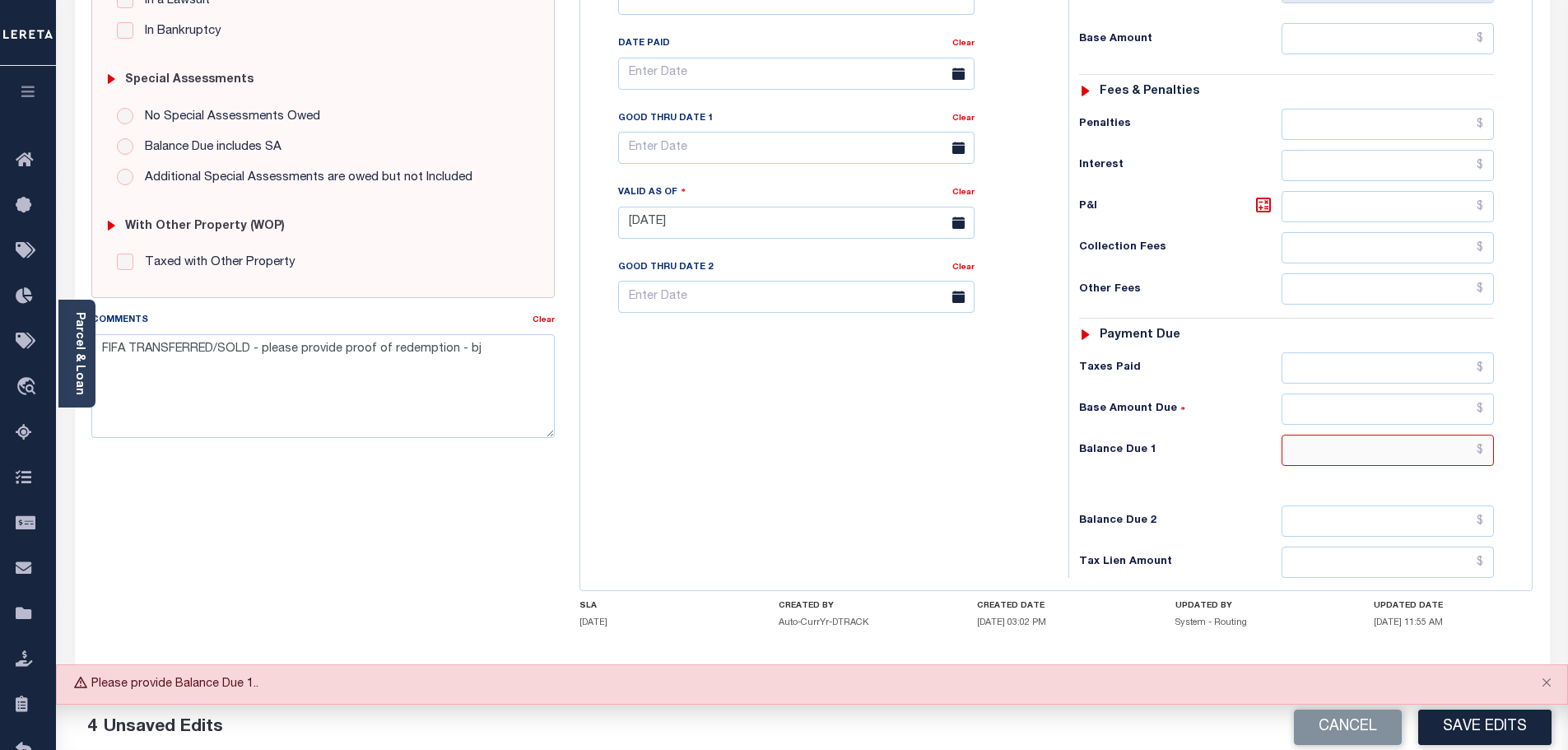
click at [1398, 435] on input "text" at bounding box center [1387, 450] width 213 height 31
type input "$0.00"
click at [1515, 720] on button "Save Edits" at bounding box center [1484, 727] width 133 height 36
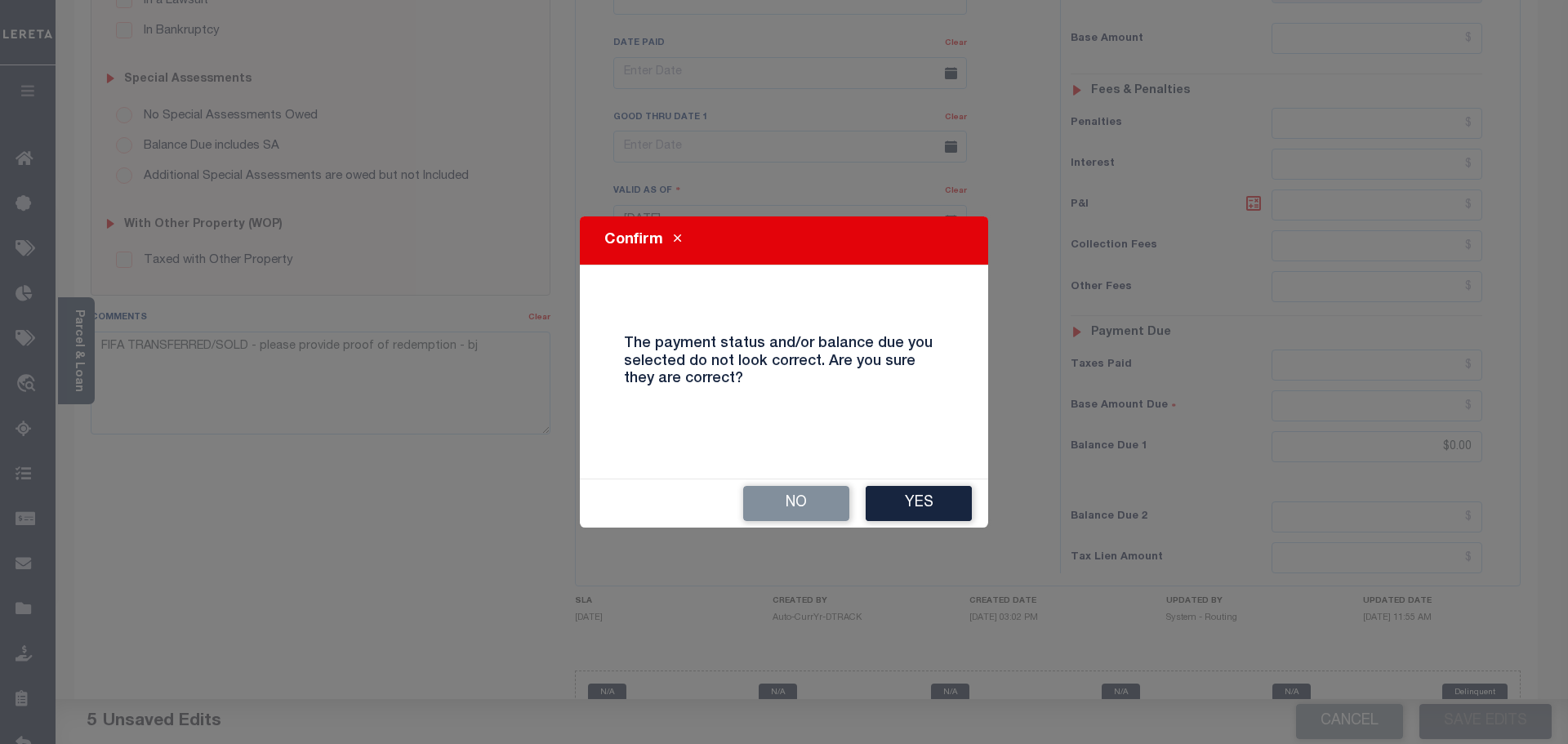
click at [907, 483] on div "No Yes" at bounding box center [783, 503] width 408 height 48
click at [913, 504] on button "Yes" at bounding box center [919, 503] width 106 height 35
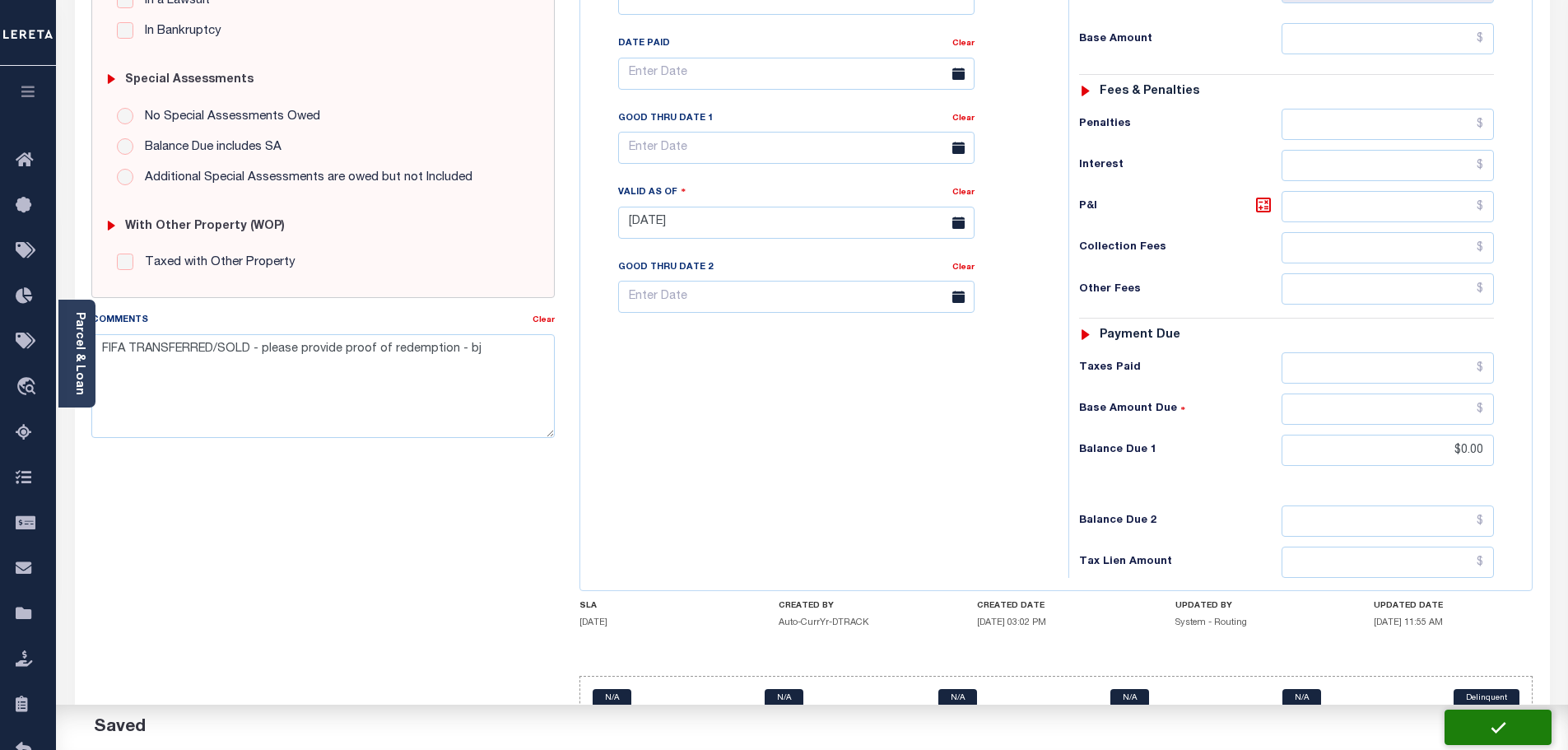
checkbox input "false"
type input "0"
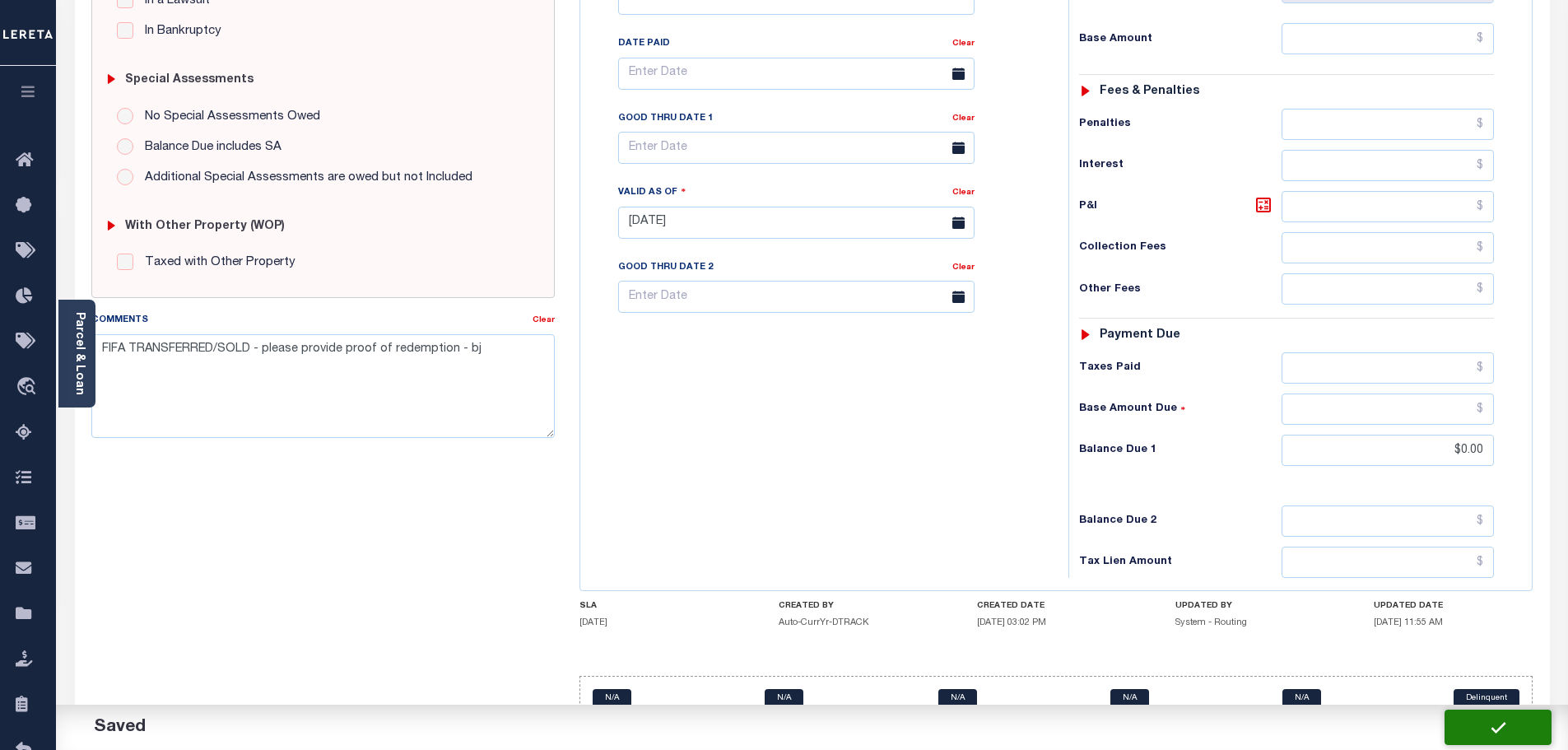
type input "$0"
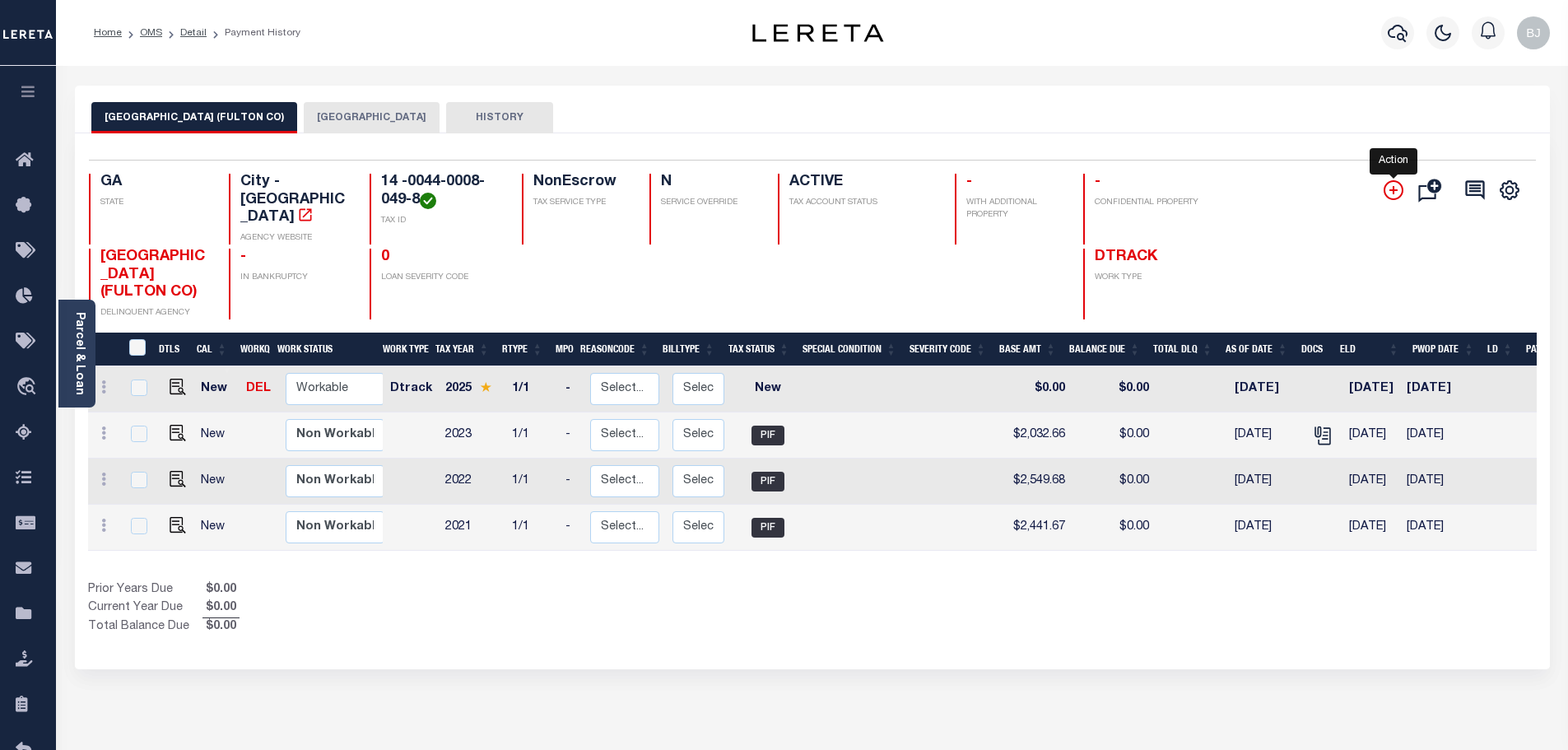
click at [1392, 189] on icon "" at bounding box center [1393, 189] width 20 height 20
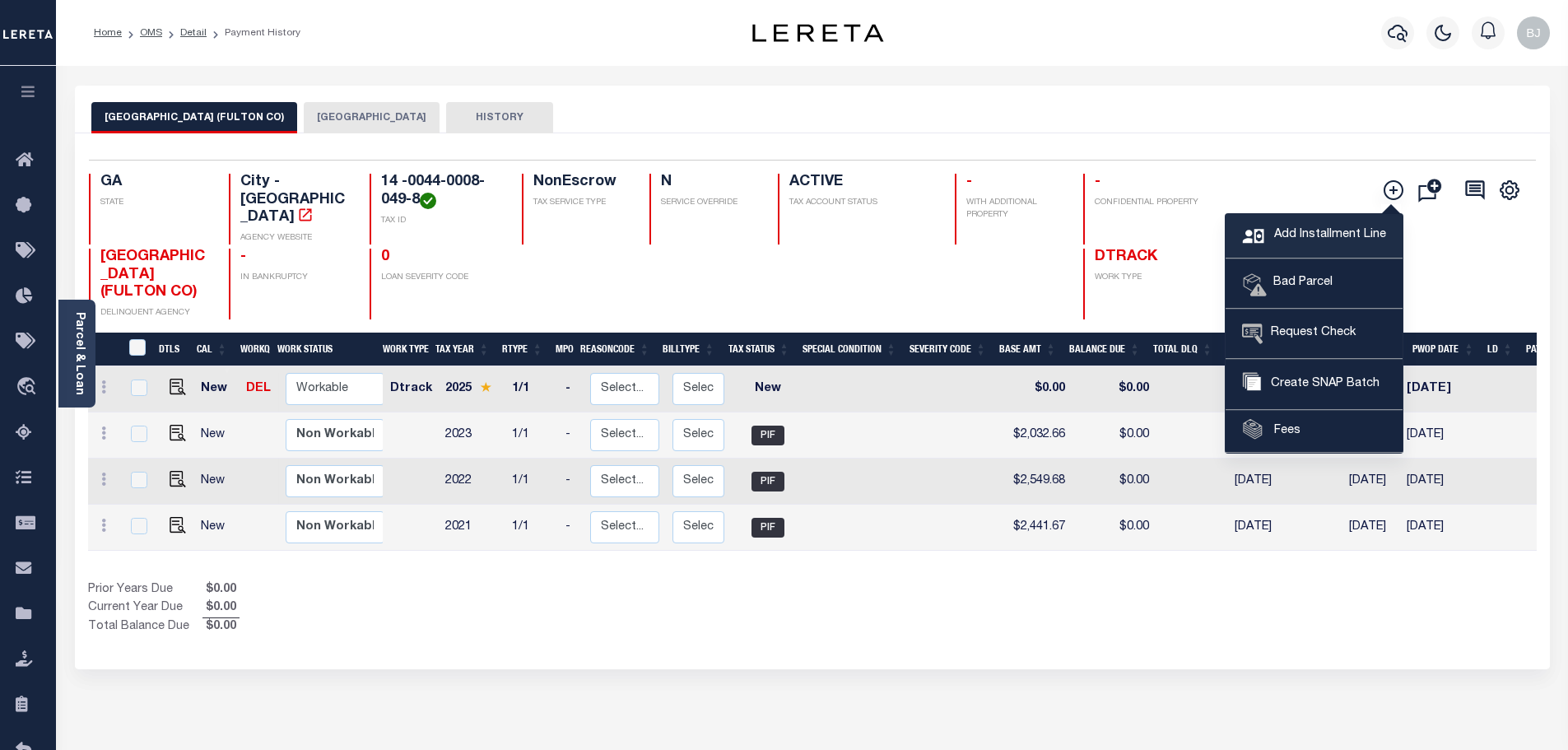
click at [1328, 234] on span "Add Installment Line" at bounding box center [1327, 235] width 116 height 18
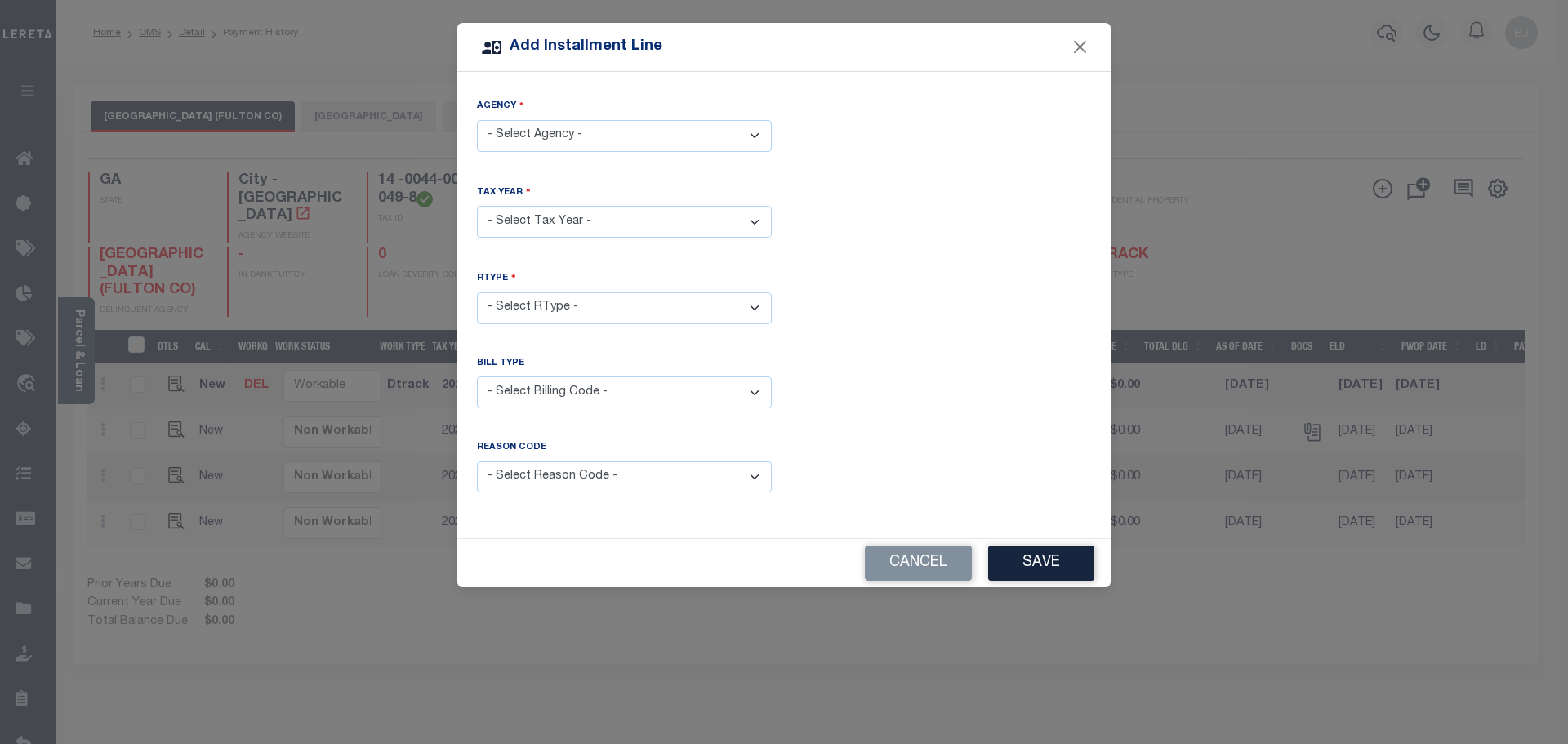
click at [552, 122] on select "- Select Agency - ATLANTA CITY (FULTON CO) - City FULTON COUNTY - County" at bounding box center [624, 135] width 295 height 32
select select "1312101000"
click at [477, 120] on select "- Select Agency - ATLANTA CITY (FULTON CO) - City FULTON COUNTY - County" at bounding box center [624, 135] width 295 height 32
click at [549, 222] on select "- Select Year - 2005 2006 2007 2008 2009 2010 2011 2012 2013 2014 2015 2016 201…" at bounding box center [624, 222] width 295 height 32
select select "2024"
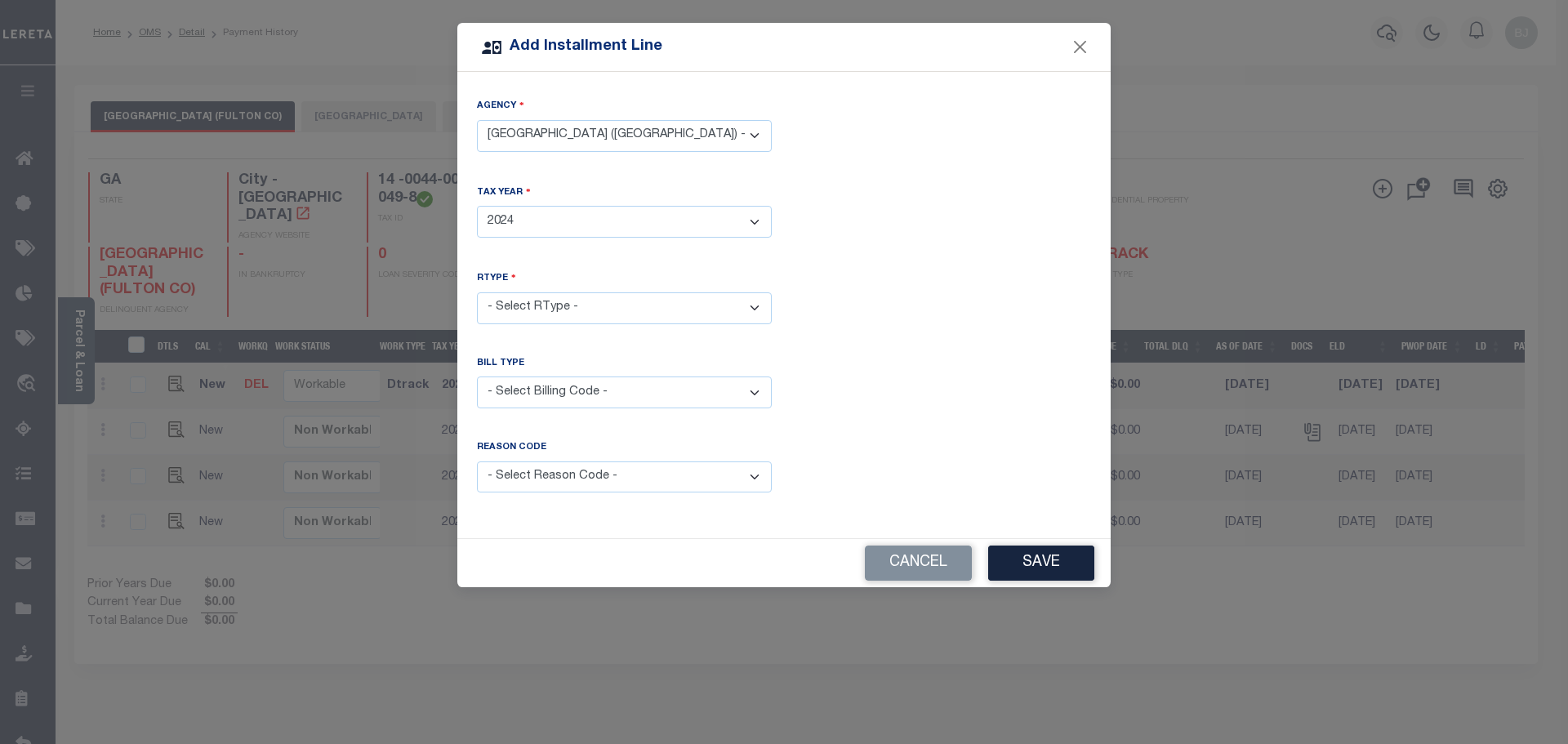
click at [477, 206] on select "- Select Year - 2005 2006 2007 2008 2009 2010 2011 2012 2013 2014 2015 2016 201…" at bounding box center [624, 222] width 295 height 32
click at [560, 313] on select "- Select RType - 1/1" at bounding box center [624, 308] width 295 height 32
select select "0"
click at [477, 292] on select "- Select RType - 1/1" at bounding box center [624, 308] width 295 height 32
drag, startPoint x: 547, startPoint y: 384, endPoint x: 549, endPoint y: 402, distance: 18.1
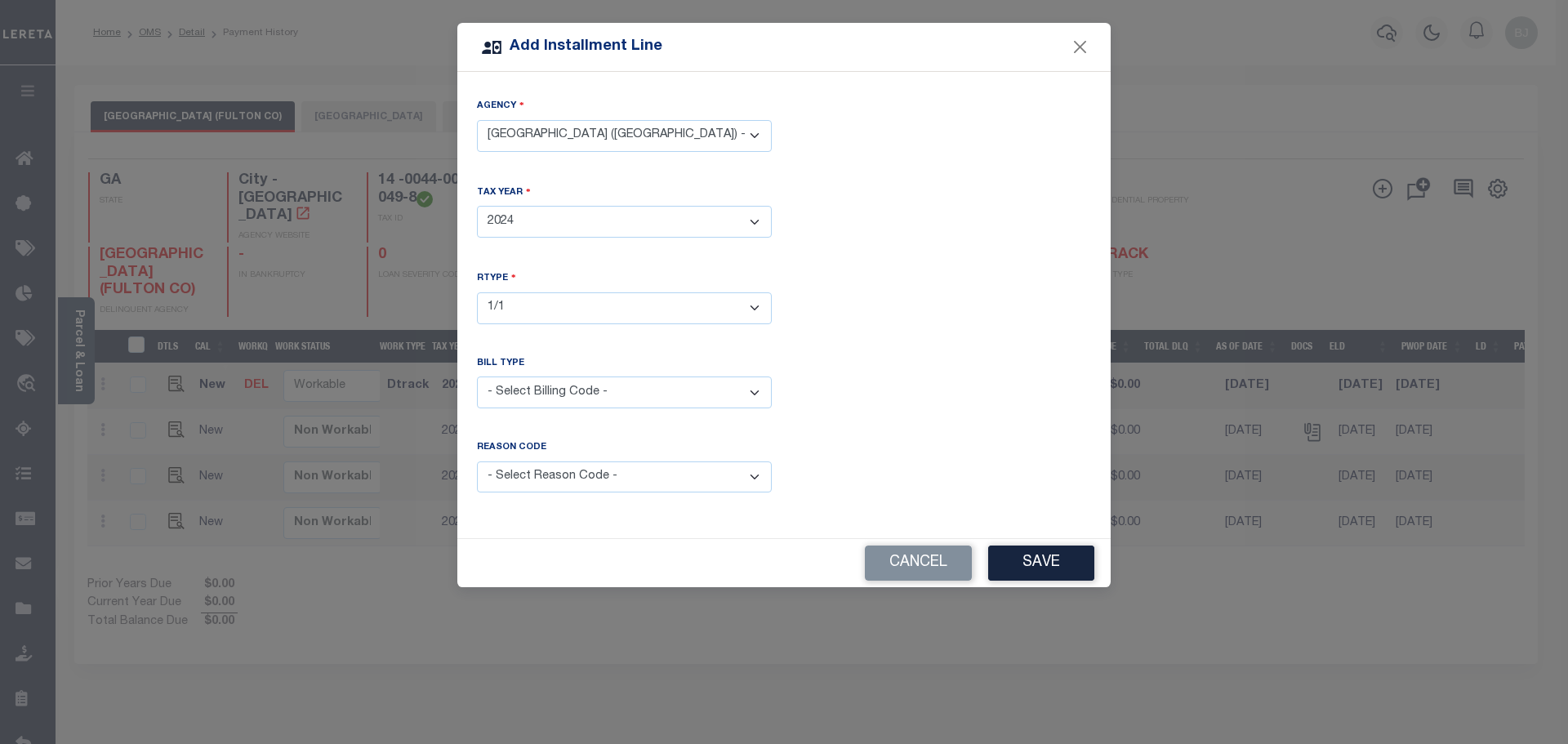
click at [548, 385] on select "- Select Billing Code - Regular Delinquent Supplemental Corrected/Adjusted Bill…" at bounding box center [624, 391] width 295 height 32
select select "2"
click at [477, 376] on select "- Select Billing Code - Regular Delinquent Supplemental Corrected/Adjusted Bill…" at bounding box center [624, 391] width 295 height 32
drag, startPoint x: 578, startPoint y: 504, endPoint x: 576, endPoint y: 491, distance: 13.2
click at [578, 506] on div "Reason Code - Select Reason Code - Payment Reversal Taxable Value Change Assess…" at bounding box center [624, 476] width 319 height 71
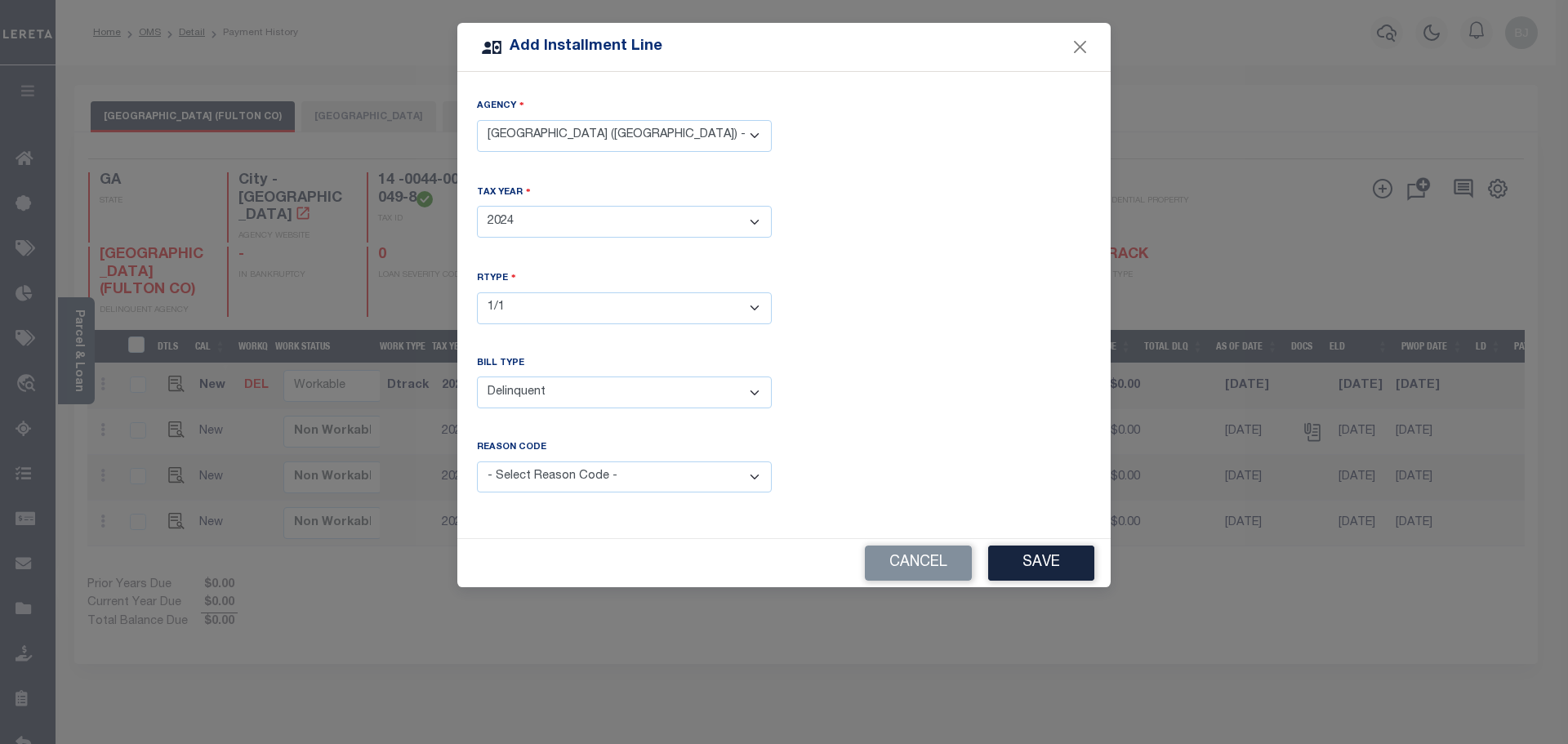
click at [577, 483] on select "- Select Reason Code - Payment Reversal Taxable Value Change Assessment Change …" at bounding box center [624, 477] width 295 height 32
select select "12"
click at [477, 461] on select "- Select Reason Code - Payment Reversal Taxable Value Change Assessment Change …" at bounding box center [624, 477] width 295 height 32
click at [1049, 566] on button "Save" at bounding box center [1041, 562] width 106 height 35
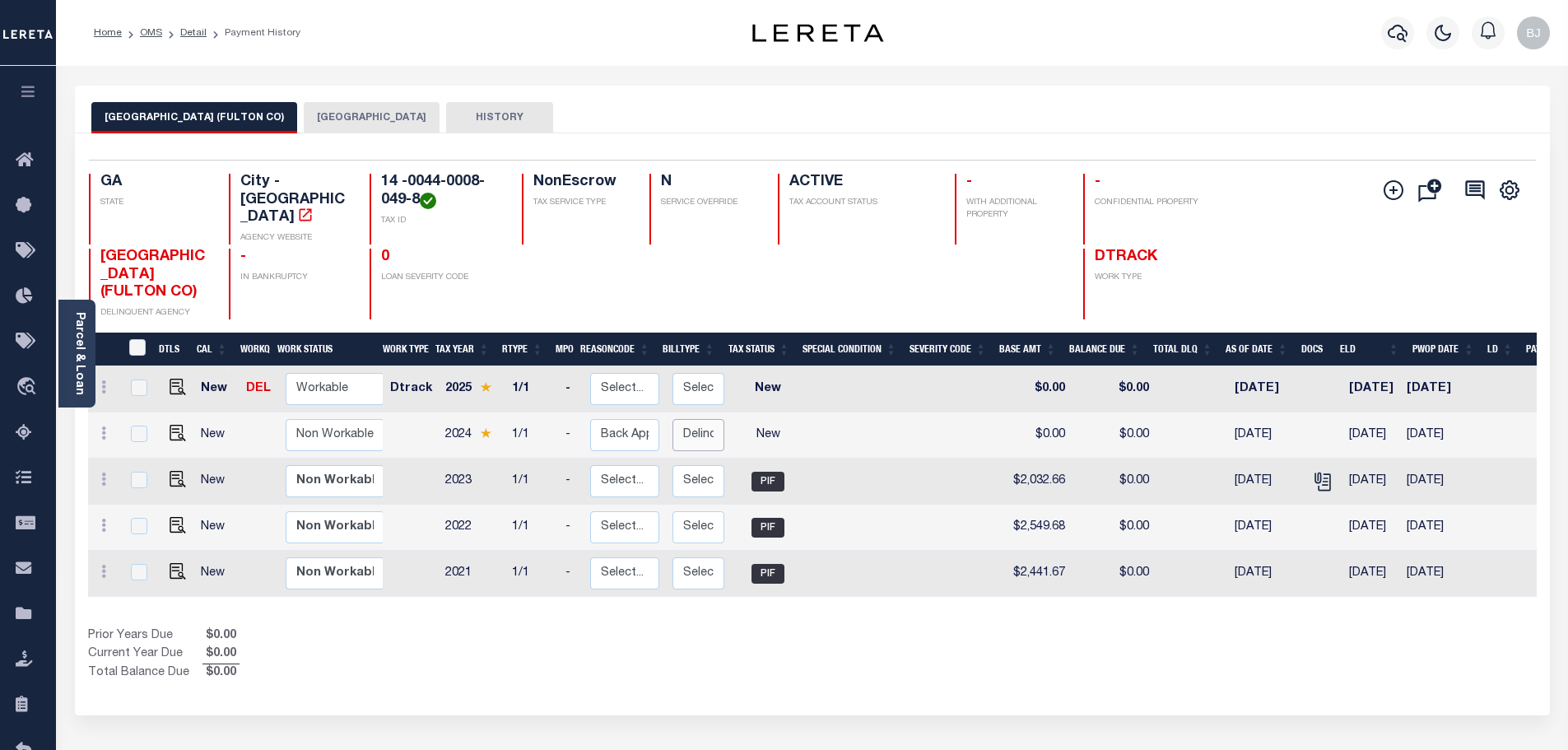
click at [688, 419] on select "Select... Regular Delinquent Supplemental Corrected/Adjusted Bill - Re-Report C…" at bounding box center [699, 435] width 52 height 32
checkbox input "true"
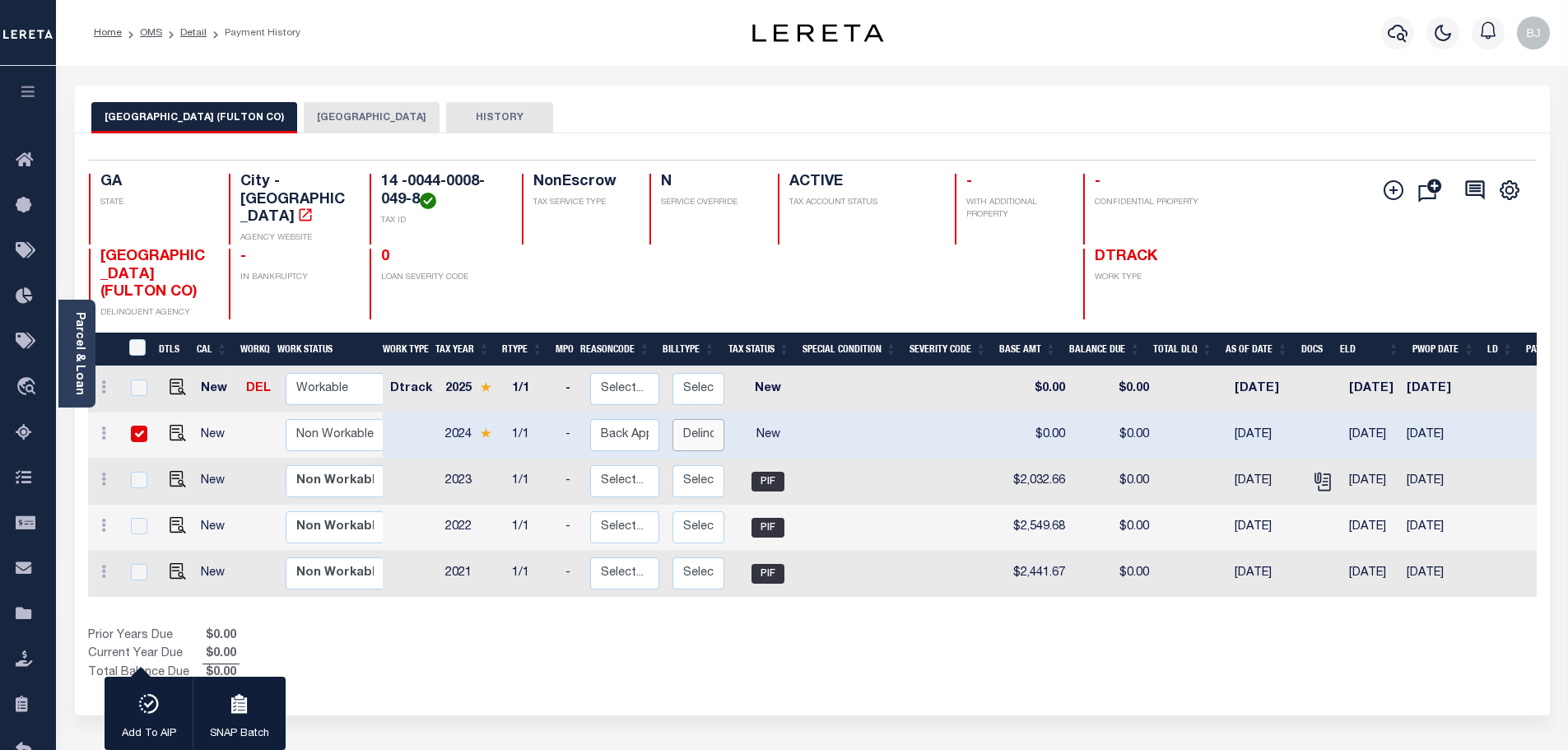
select select "0"
click at [673, 419] on select "Select... Regular Delinquent Supplemental Corrected/Adjusted Bill - Re-Report C…" at bounding box center [699, 435] width 52 height 32
checkbox input "false"
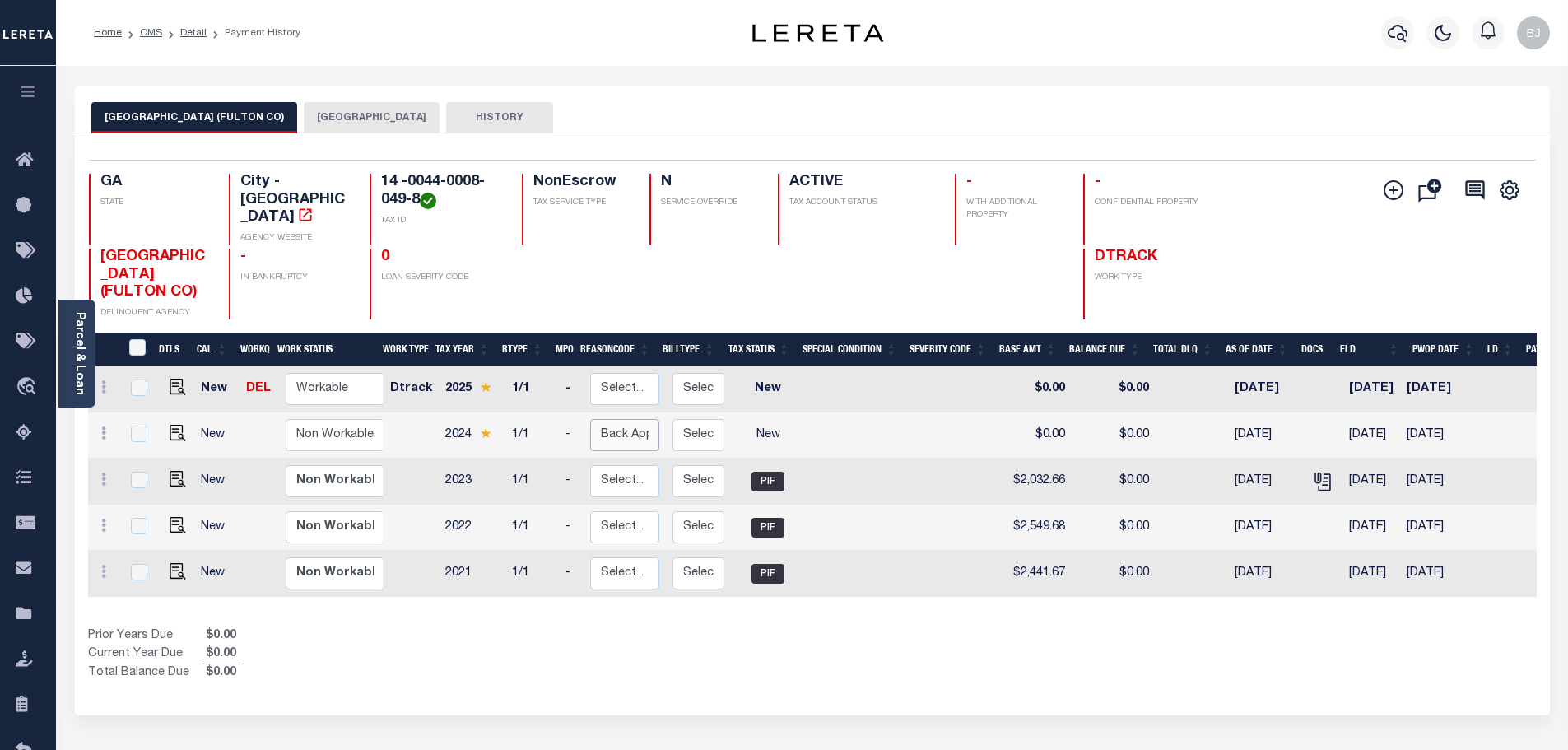
click at [616, 419] on select "Select... Payment Reversal Taxable Value Change Assessment Change Occupancy Tax…" at bounding box center [625, 435] width 70 height 32
checkbox input "true"
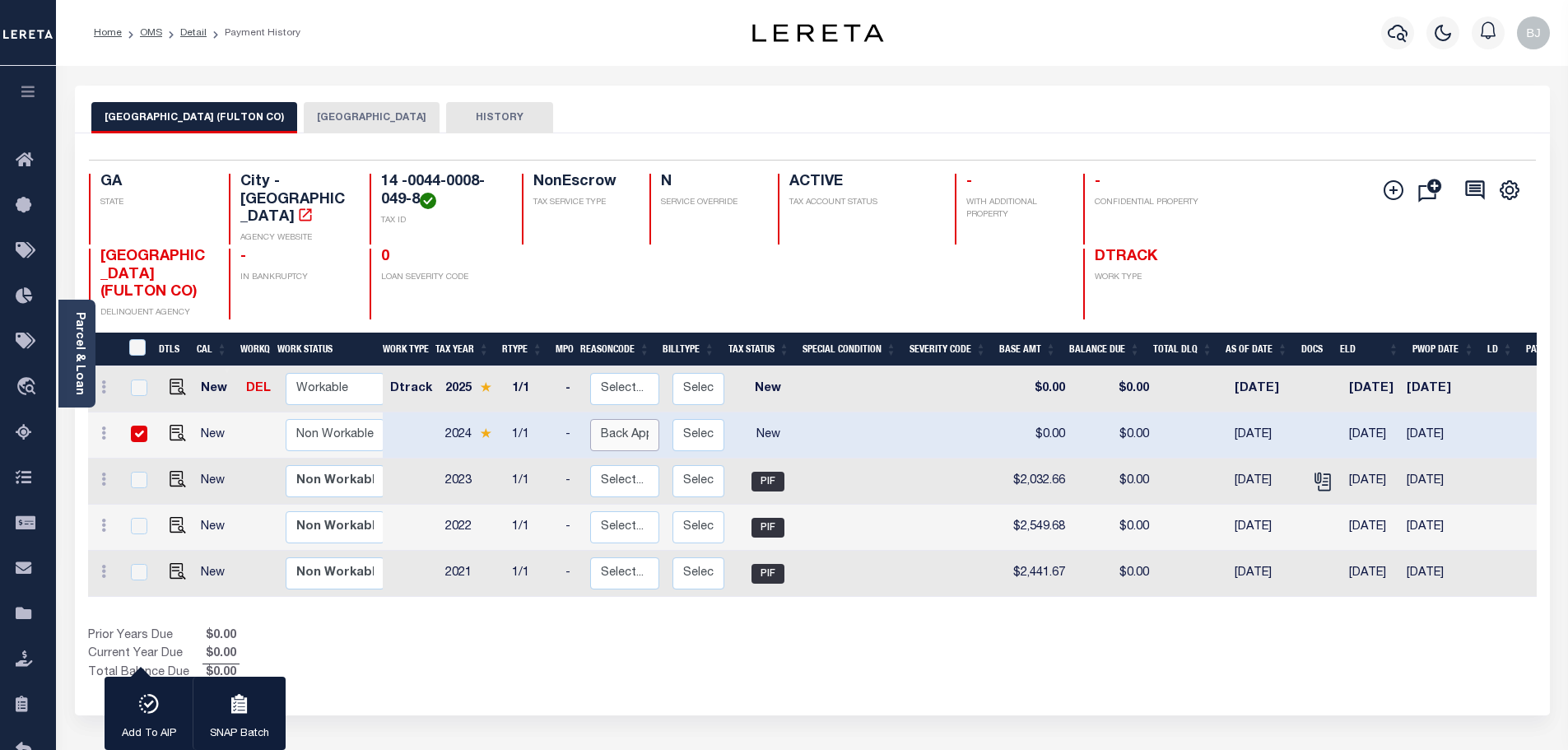
select select "0"
click at [590, 419] on select "Select... Payment Reversal Taxable Value Change Assessment Change Occupancy Tax…" at bounding box center [625, 435] width 70 height 32
checkbox input "false"
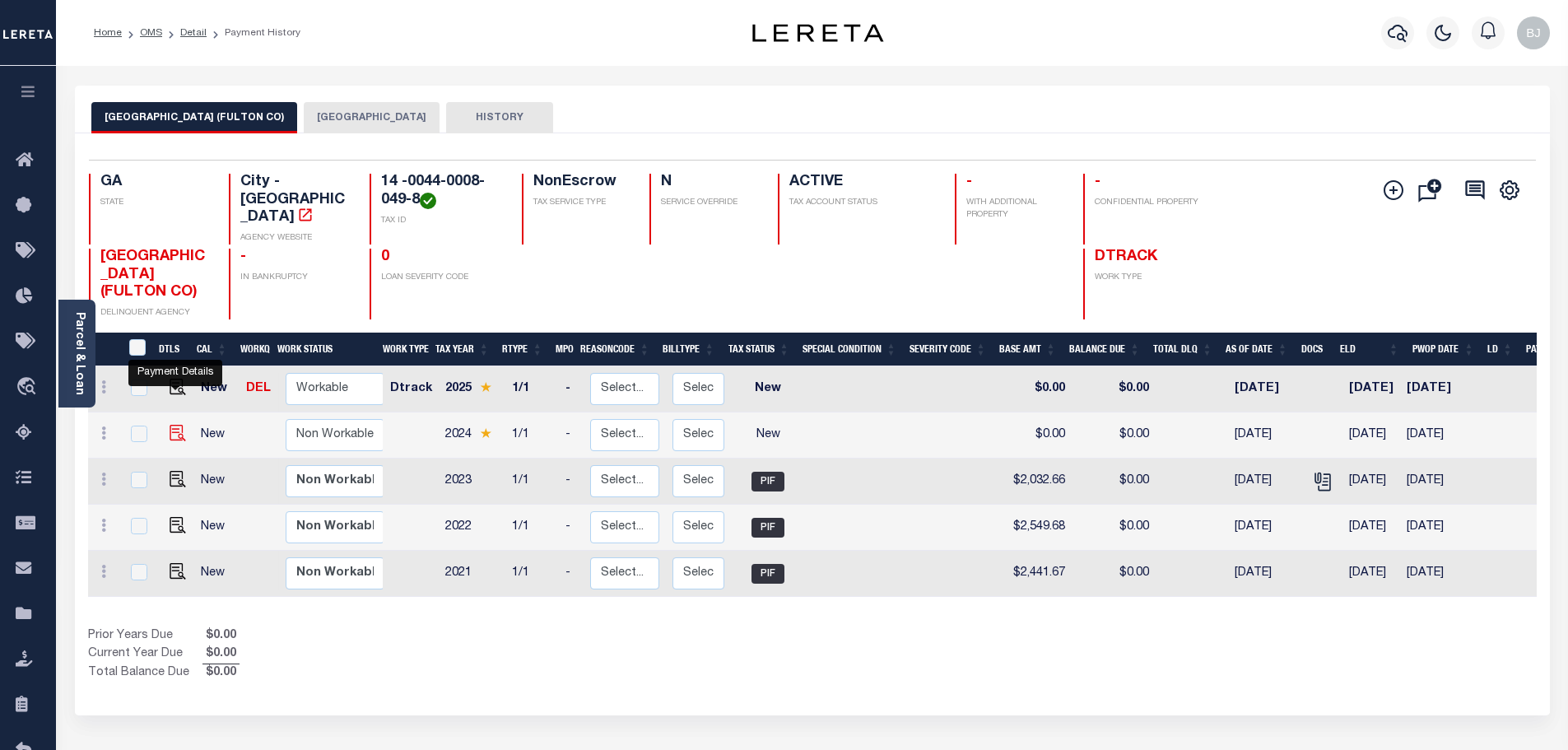
click at [175, 425] on img at bounding box center [177, 433] width 17 height 17
checkbox input "true"
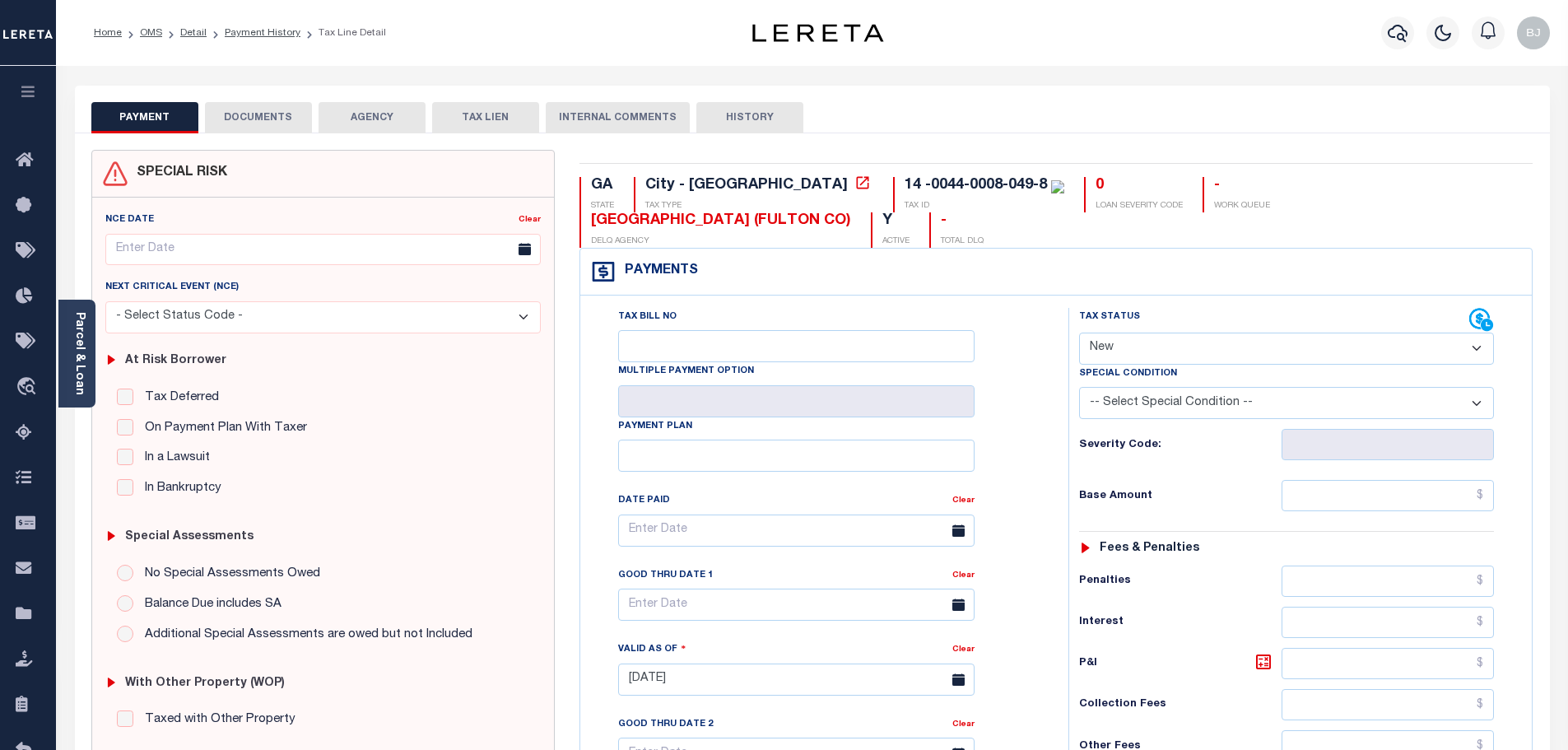
click at [242, 112] on button "DOCUMENTS" at bounding box center [258, 117] width 107 height 31
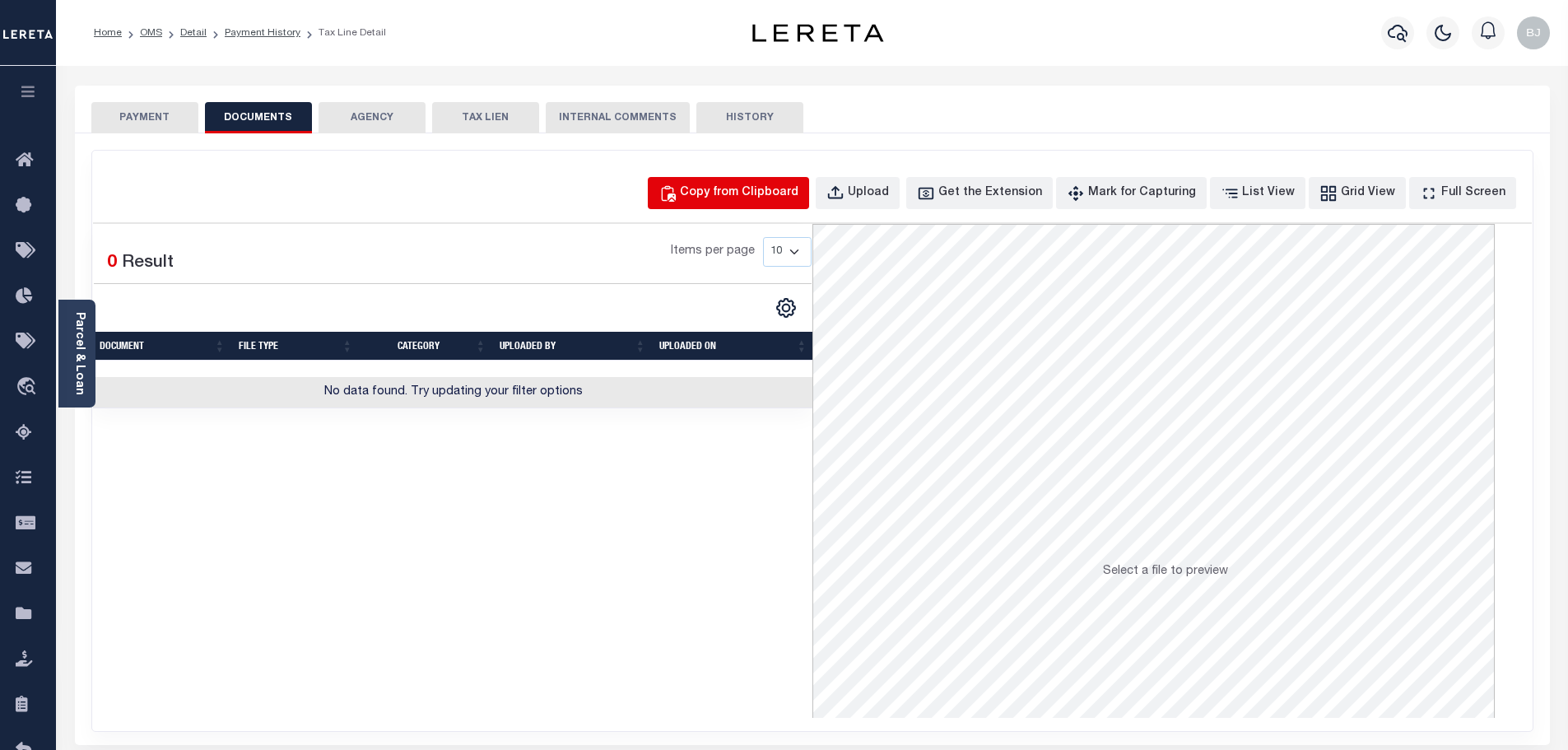
click at [725, 193] on div "Copy from Clipboard" at bounding box center [739, 193] width 118 height 18
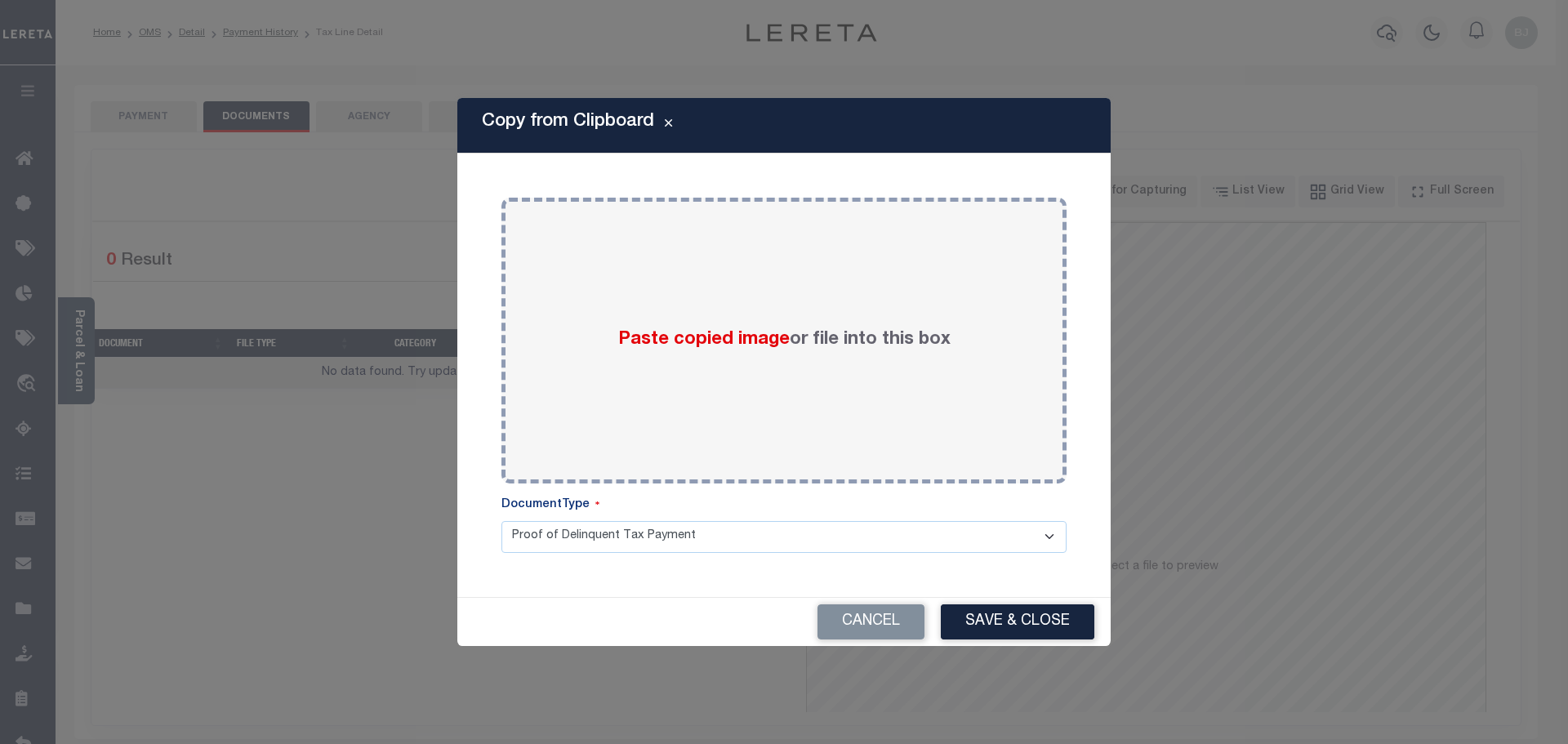
click at [780, 330] on span "Paste copied image" at bounding box center [704, 339] width 172 height 18
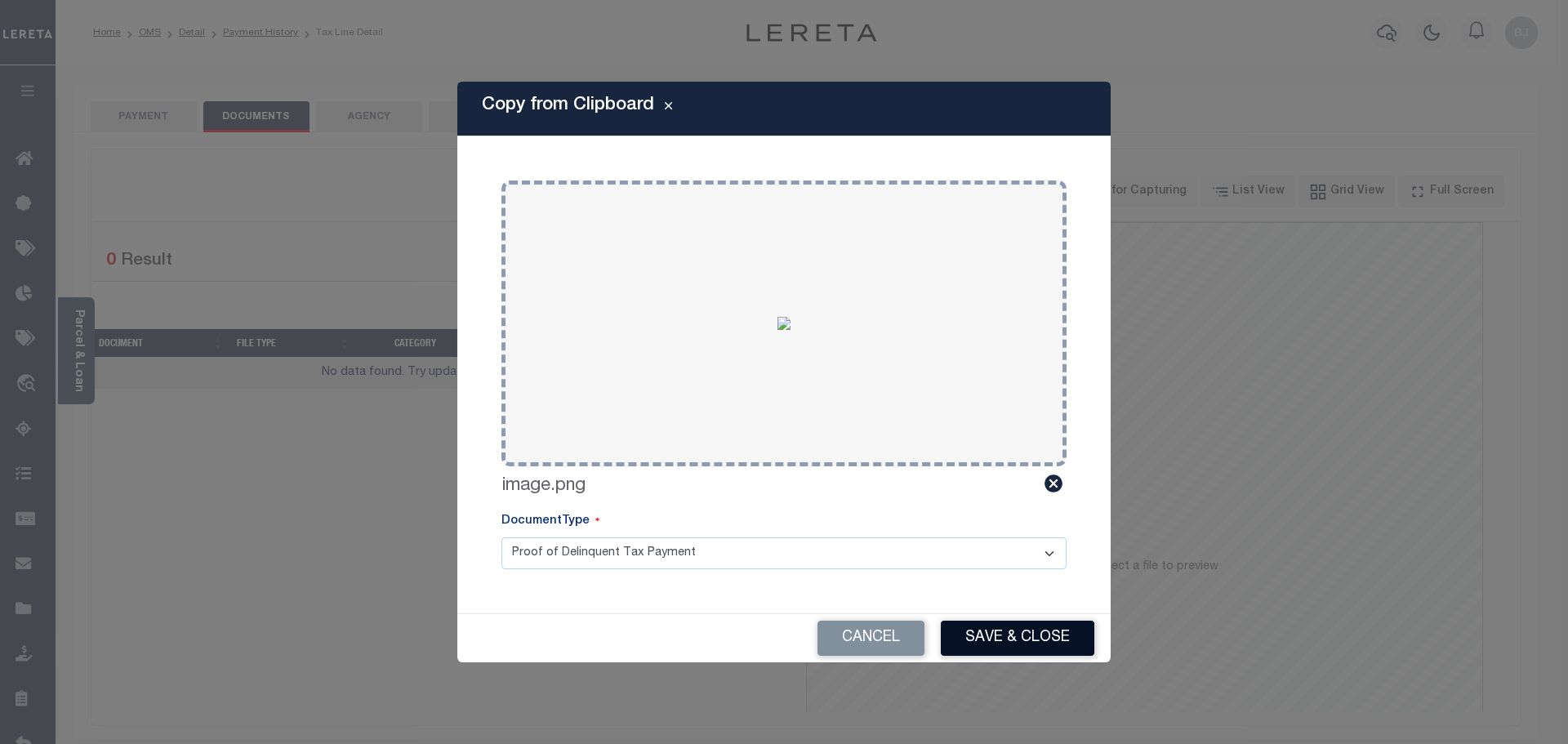
click at [1032, 630] on button "Save & Close" at bounding box center [1018, 638] width 154 height 35
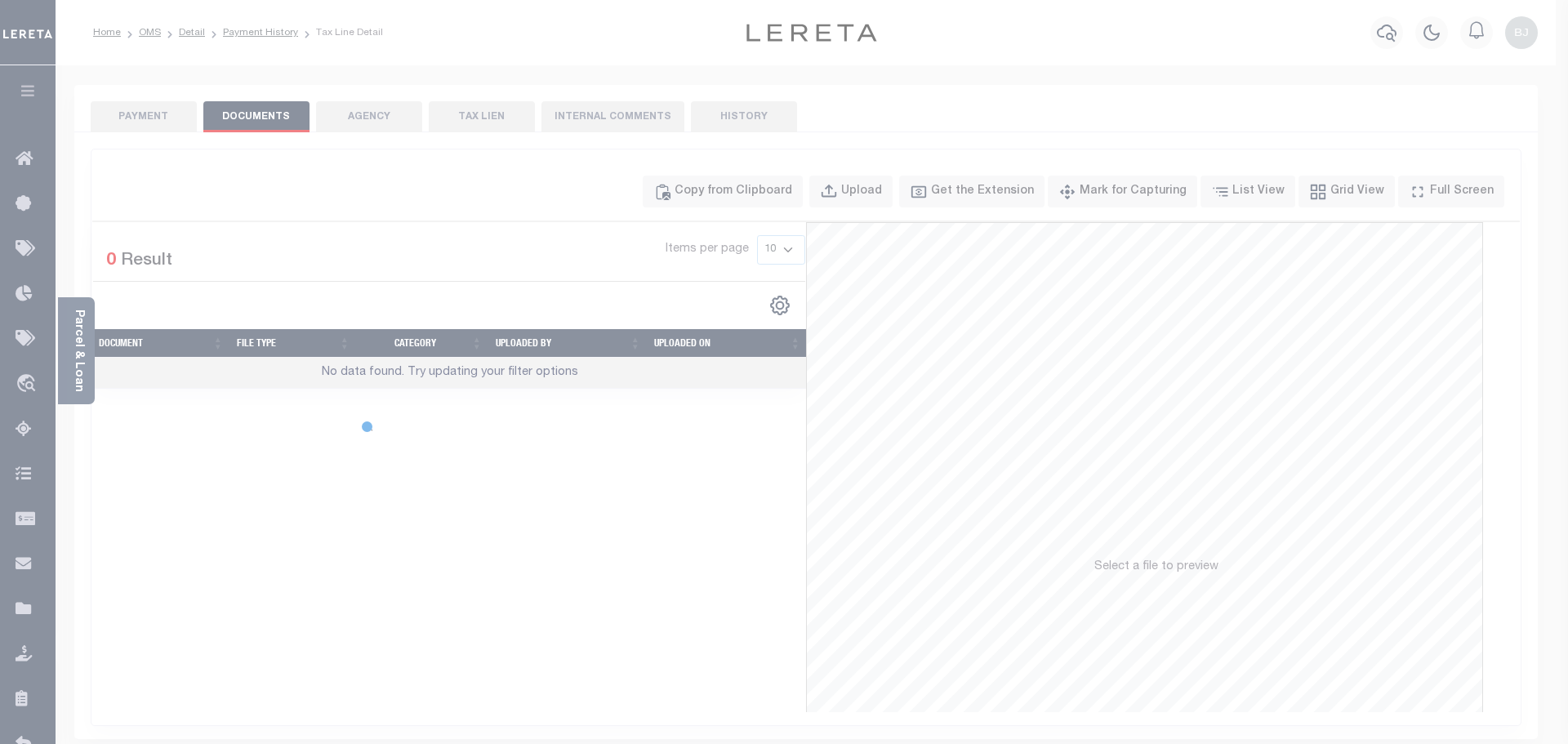
click at [162, 125] on body "Home OMS Detail Payment History Tax Line Detail" at bounding box center [784, 560] width 1568 height 1122
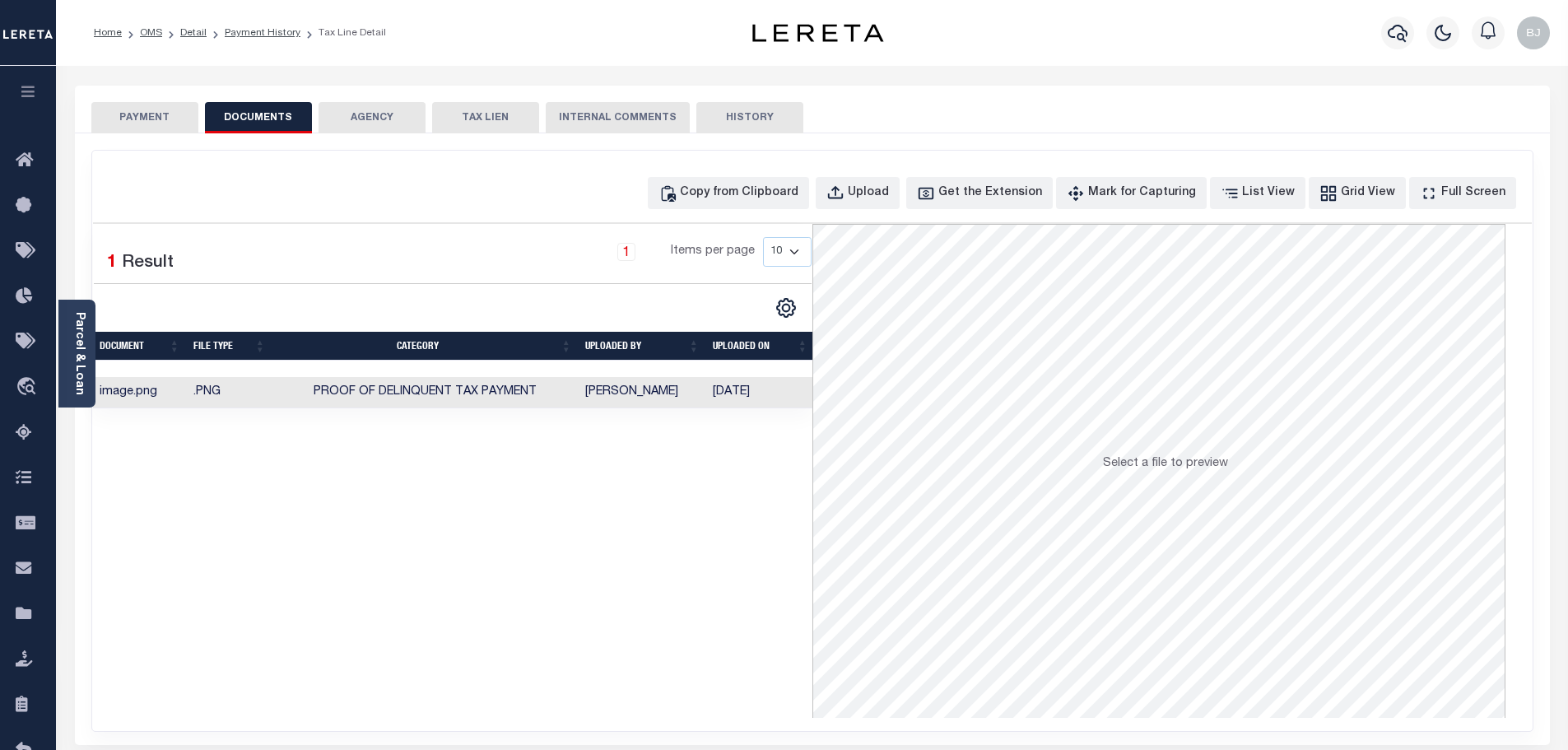
click at [175, 116] on button "PAYMENT" at bounding box center [144, 117] width 107 height 31
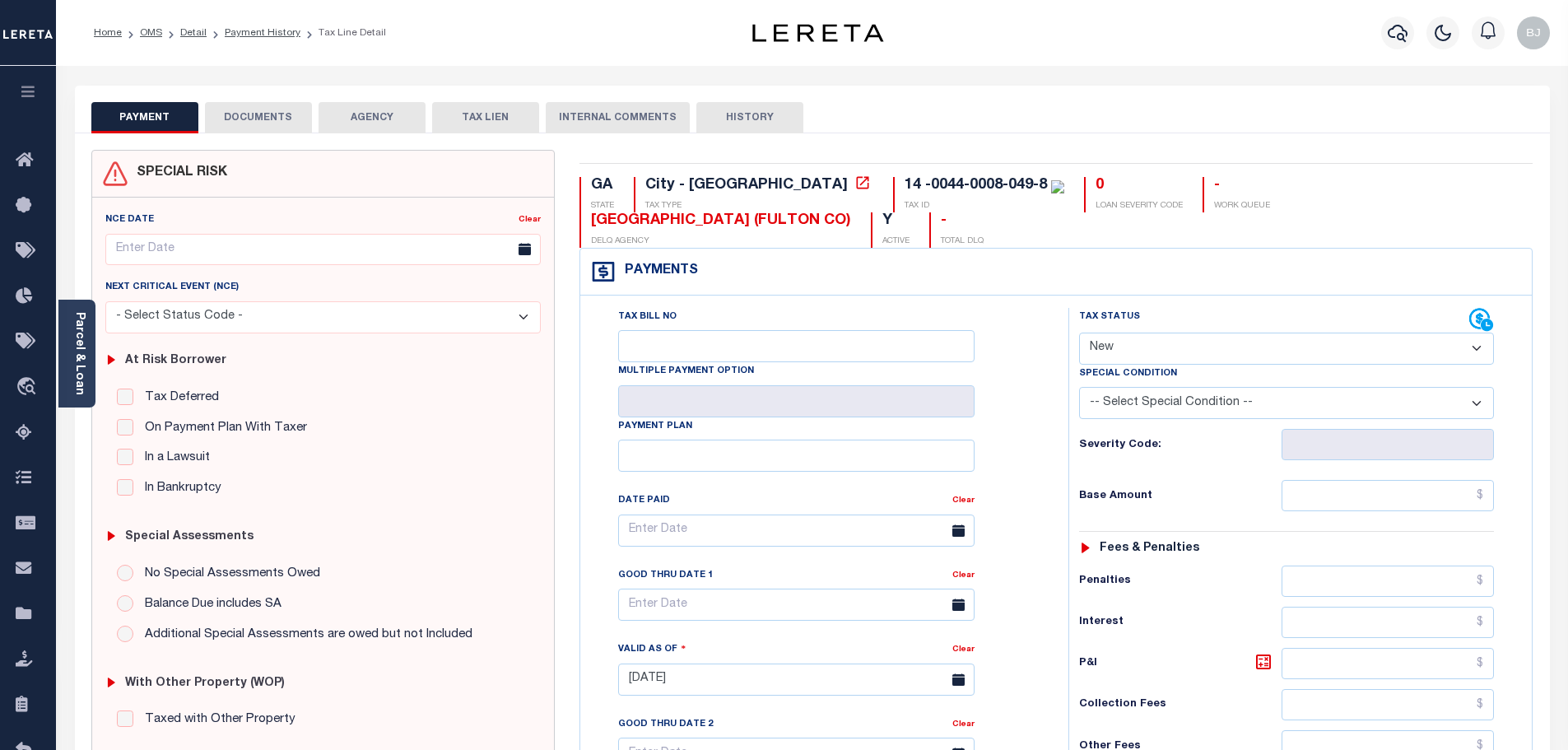
click at [1193, 332] on select "- Select Status Code - Open Due/Unpaid Paid Incomplete No Tax Due Internal Refu…" at bounding box center [1286, 348] width 415 height 32
select select "DUE"
click at [1079, 332] on select "- Select Status Code - Open Due/Unpaid Paid Incomplete No Tax Due Internal Refu…" at bounding box center [1286, 348] width 415 height 32
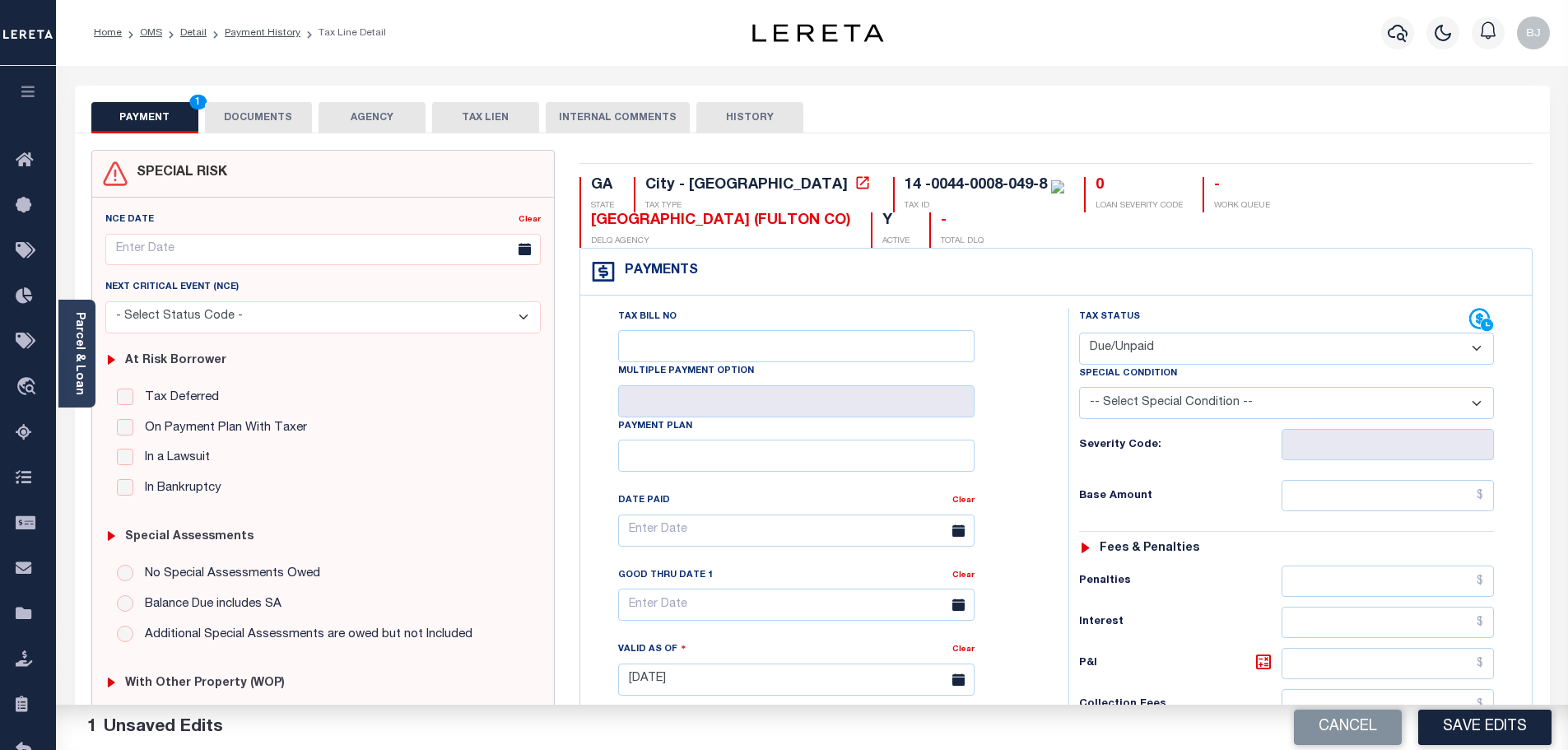
click at [1324, 387] on select "-- Select Special Condition -- 3RD PARTY TAX LIEN AGENCY TAX LIEN (A.K.A Inside…" at bounding box center [1286, 402] width 415 height 32
select select "20"
click at [1079, 387] on select "-- Select Special Condition -- 3RD PARTY TAX LIEN AGENCY TAX LIEN (A.K.A Inside…" at bounding box center [1286, 402] width 415 height 32
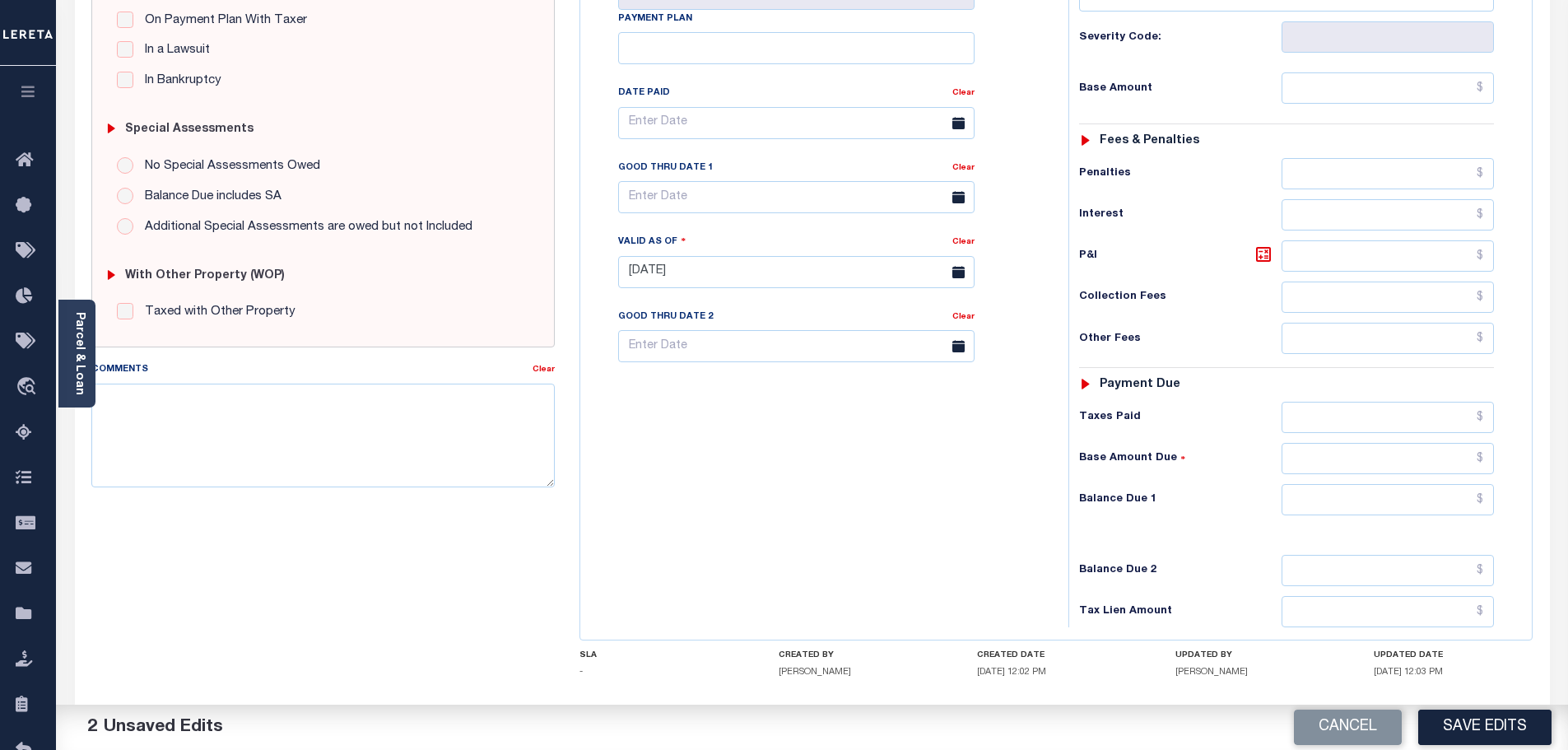
scroll to position [411, 0]
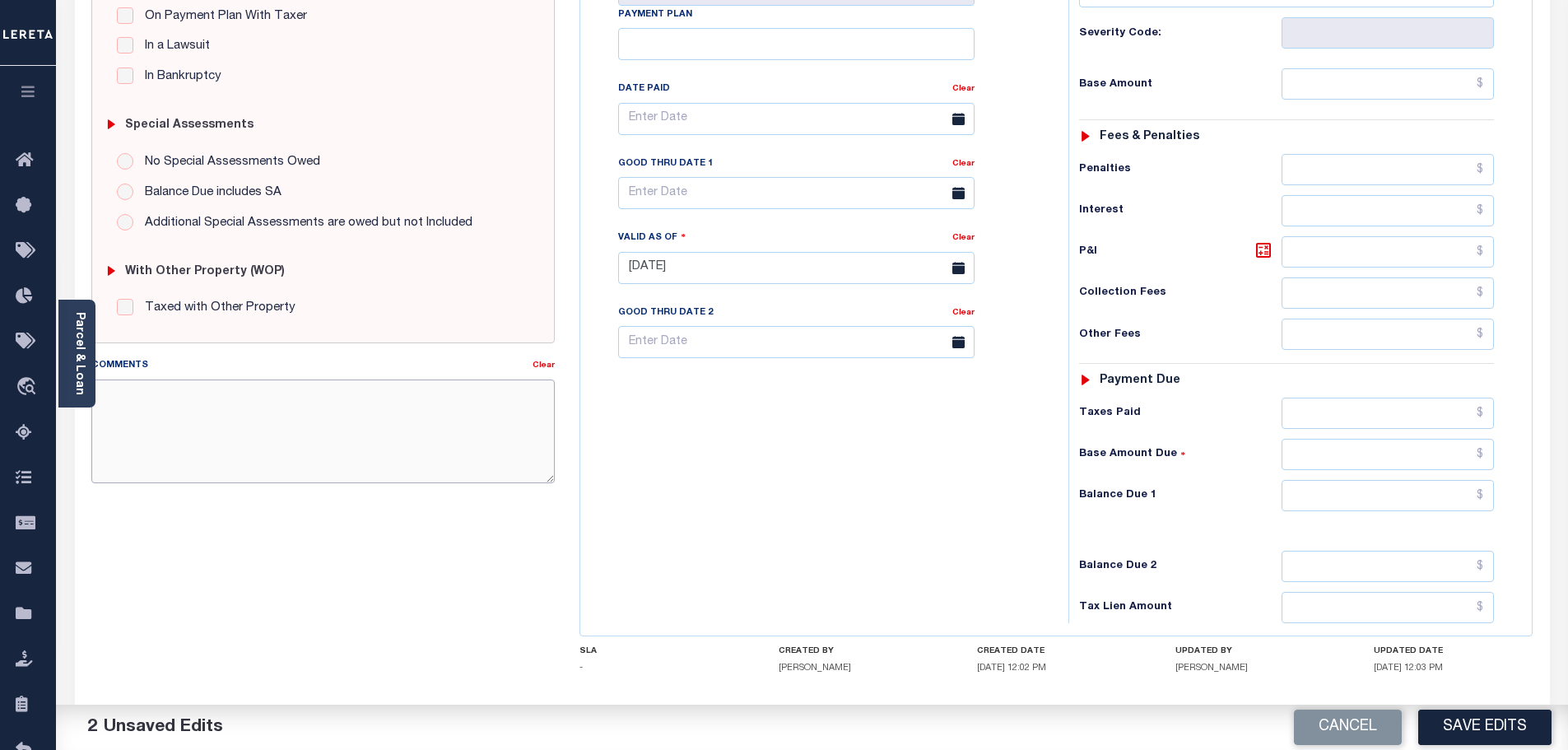
click at [379, 425] on textarea "Comments" at bounding box center [323, 430] width 464 height 103
paste textarea "FIFA TRANSFERRED/SOLD"
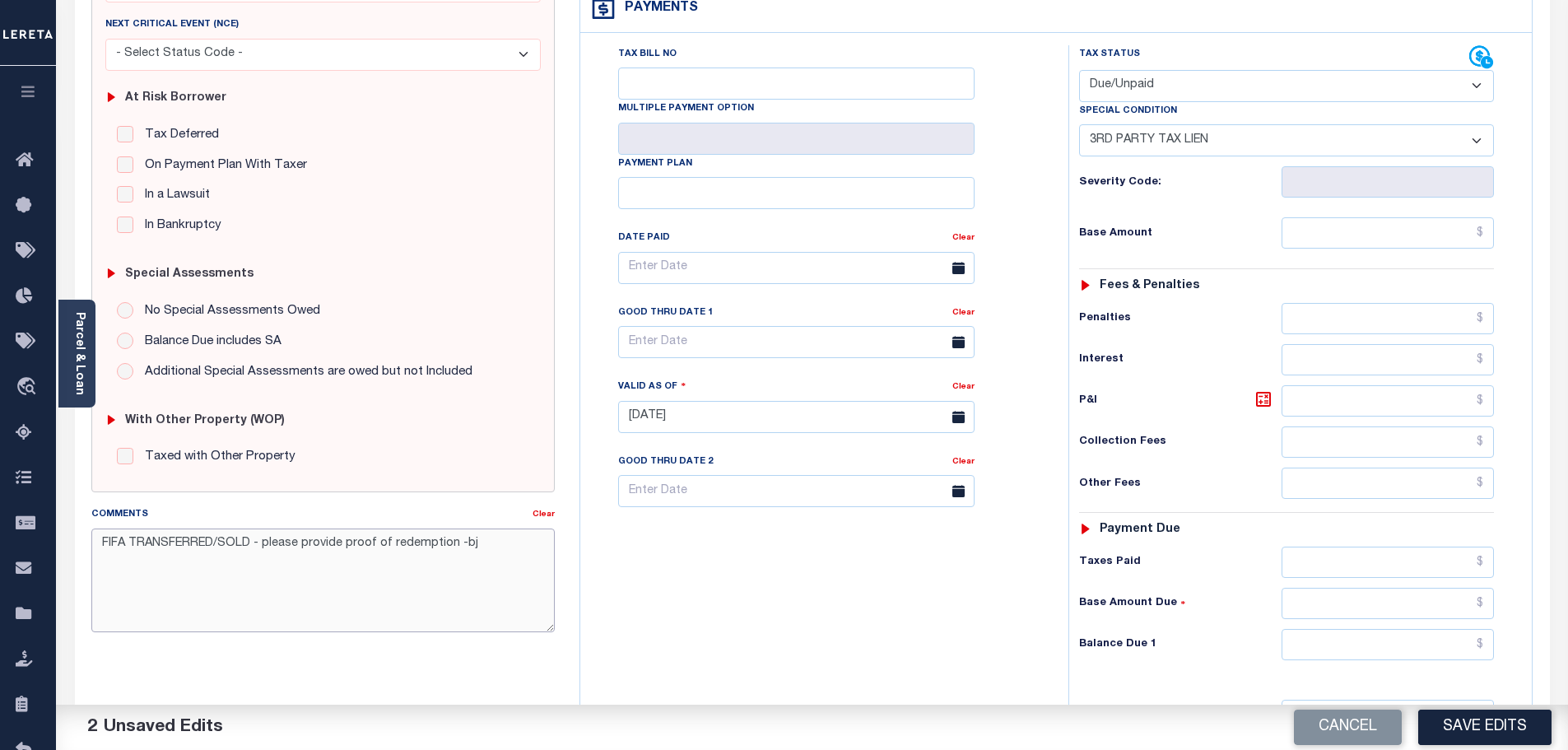
scroll to position [0, 0]
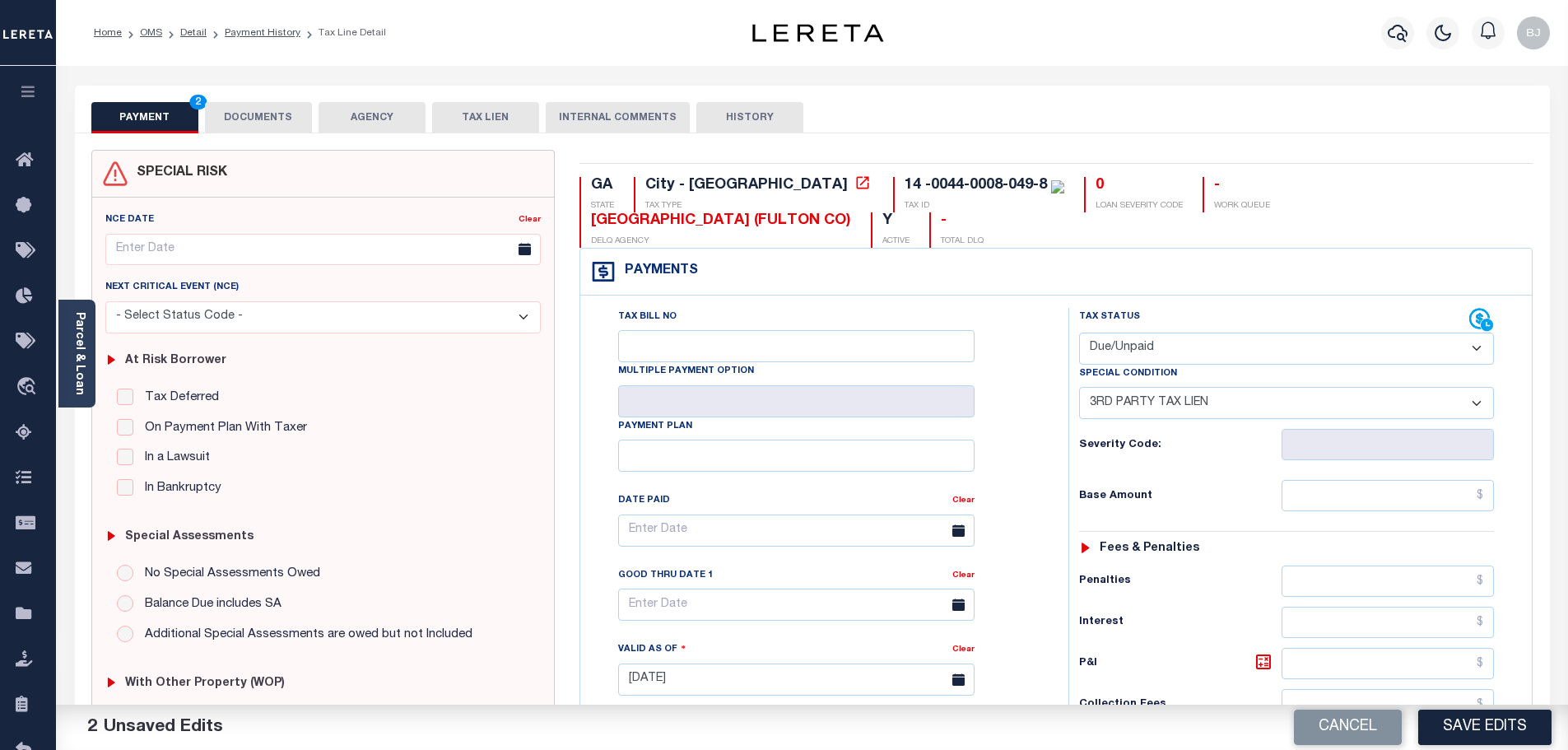
type textarea "FIFA TRANSFERRED/SOLD - please provide proof of redemption -bj"
click at [228, 117] on button "DOCUMENTS" at bounding box center [258, 117] width 107 height 31
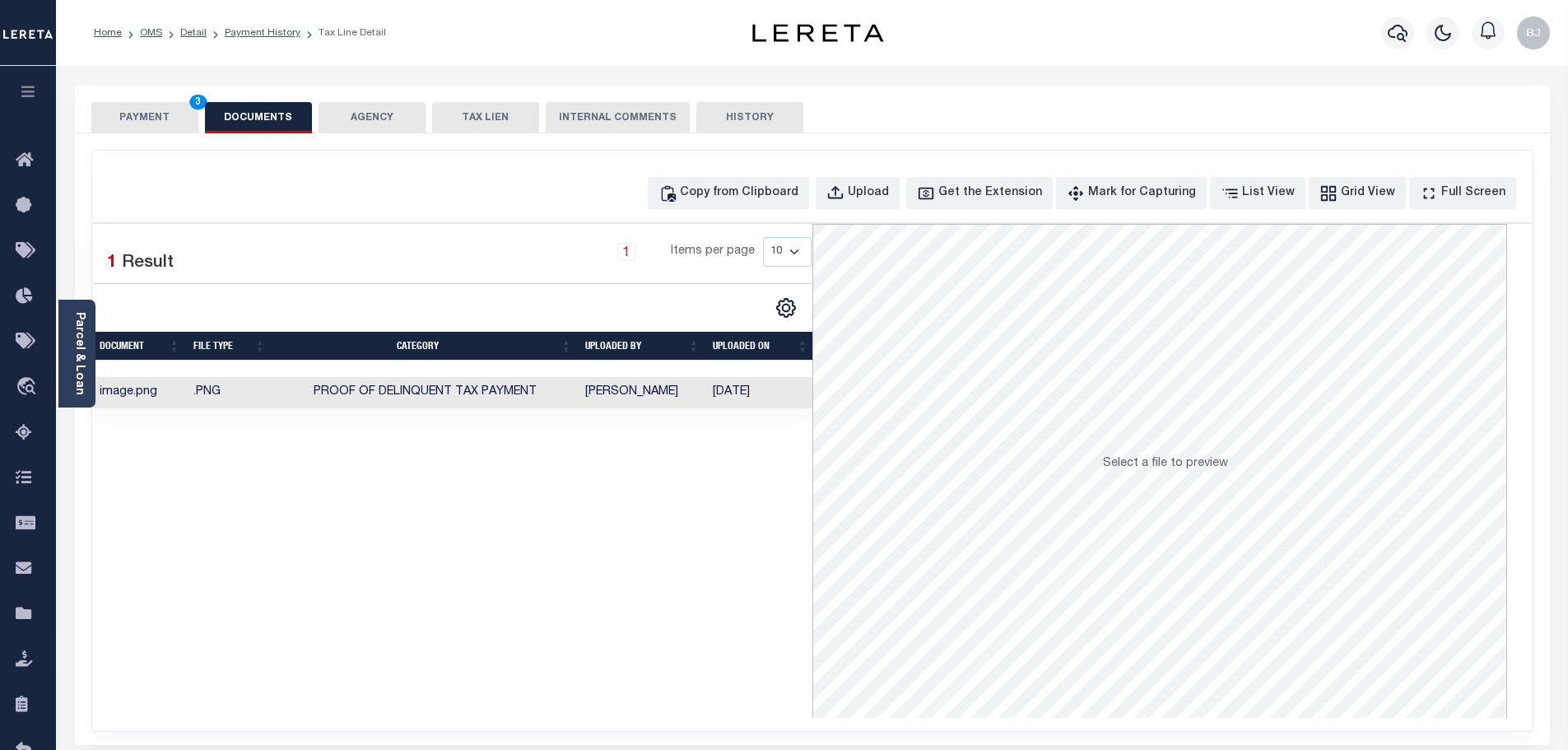
click at [151, 96] on div "PAYMENT 3 DOCUMENTS AGENCY DELINQUENT PAYEE TAX LIEN" at bounding box center [812, 109] width 1475 height 48
click at [166, 121] on button "PAYMENT 3" at bounding box center [144, 117] width 107 height 31
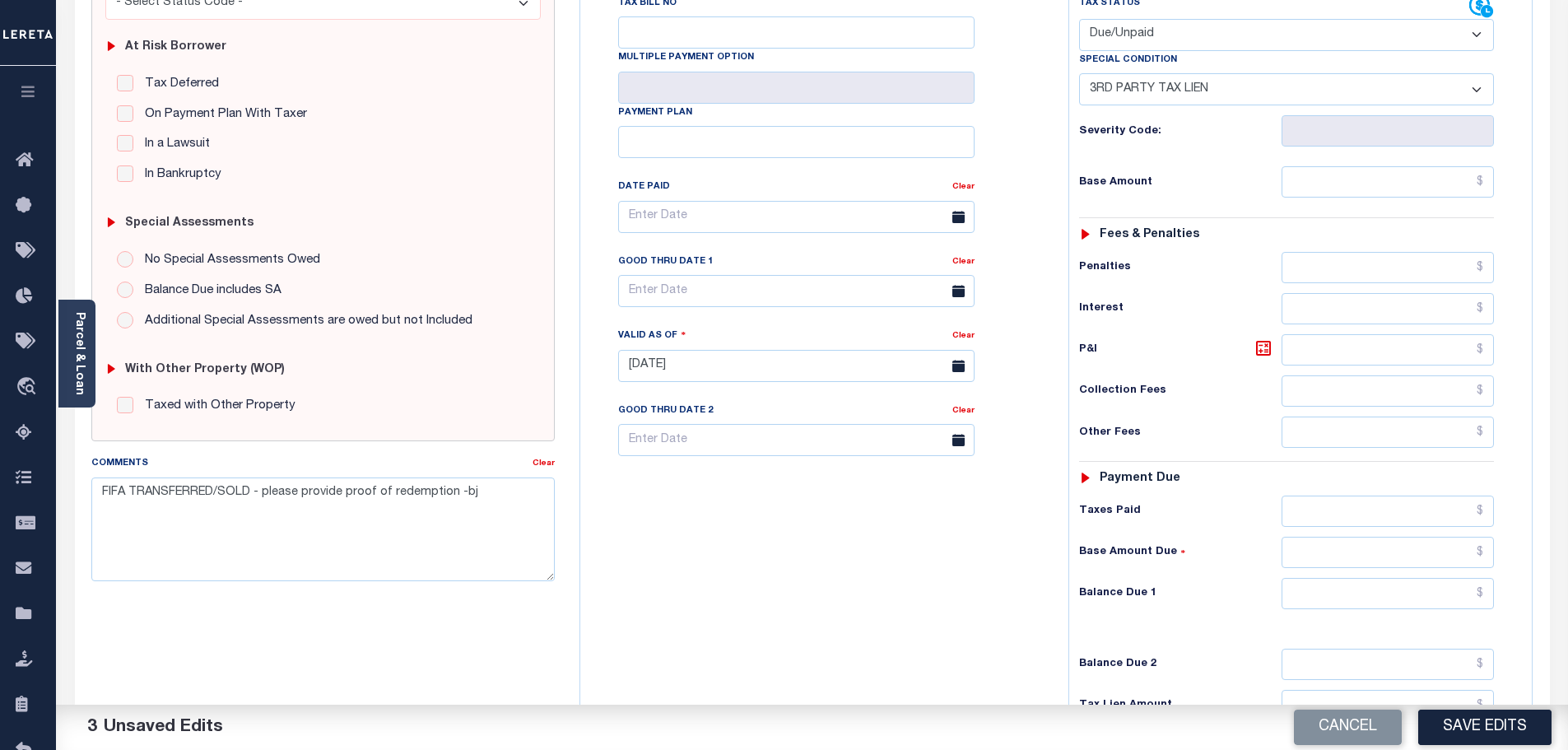
scroll to position [329, 0]
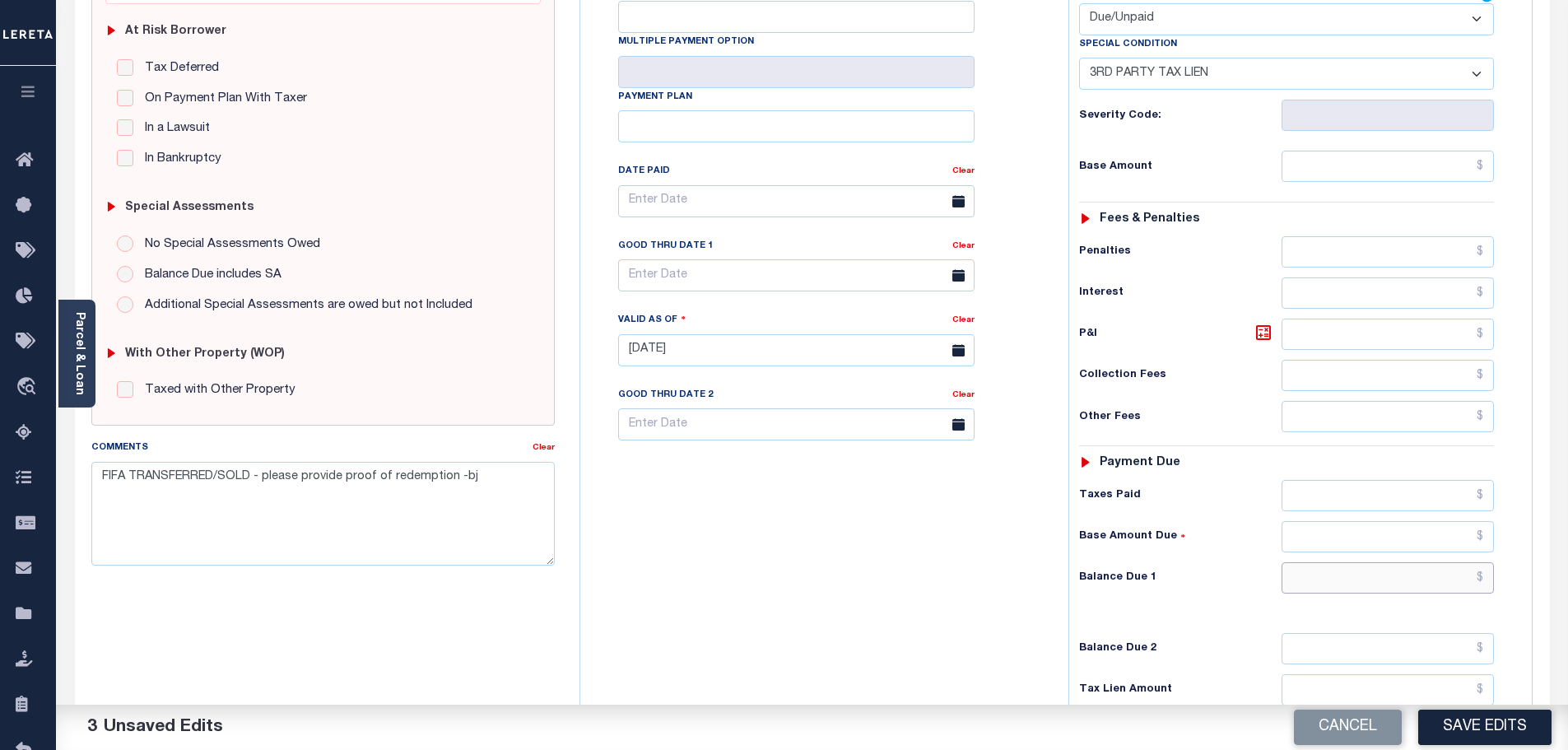
click at [1413, 562] on input "text" at bounding box center [1387, 578] width 213 height 31
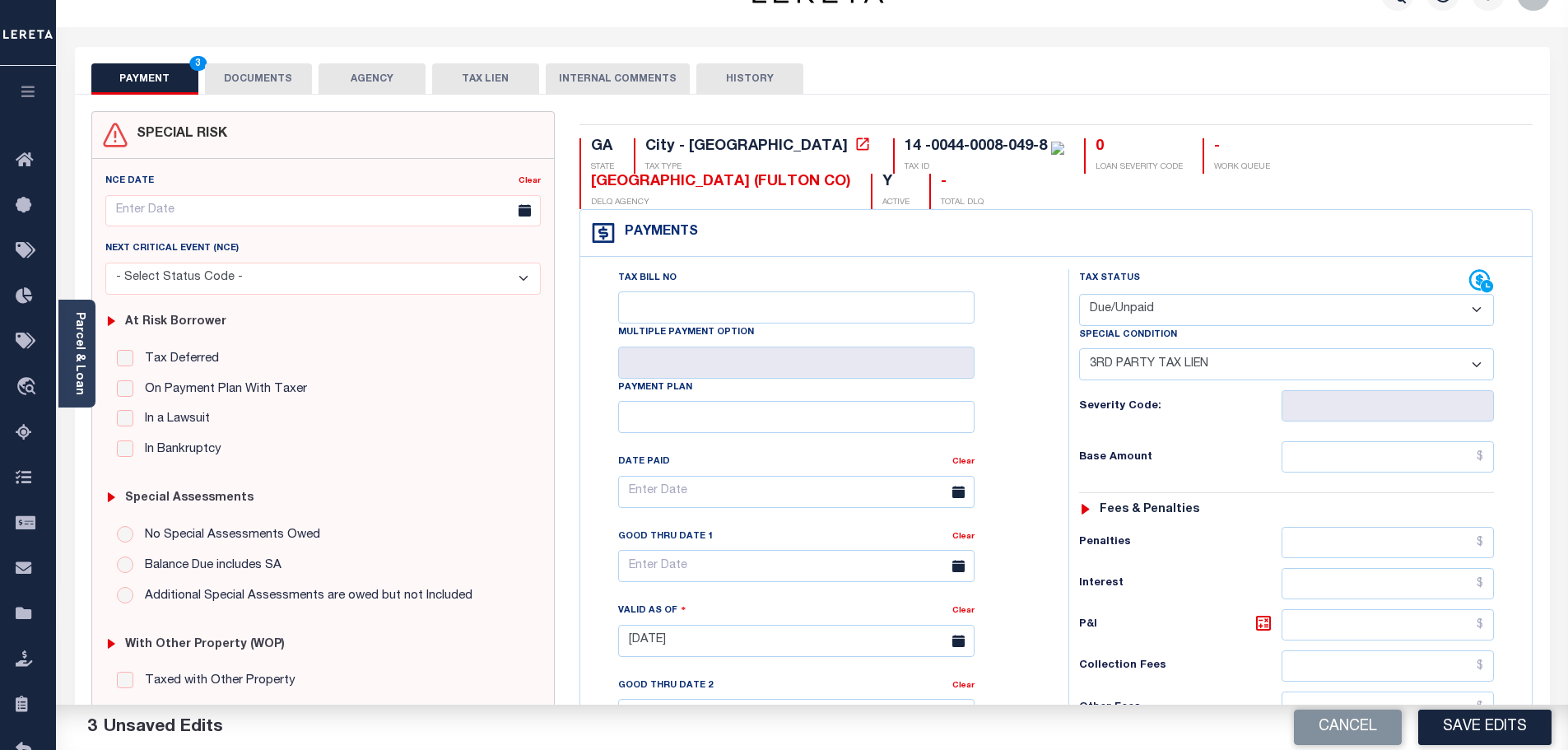
scroll to position [0, 0]
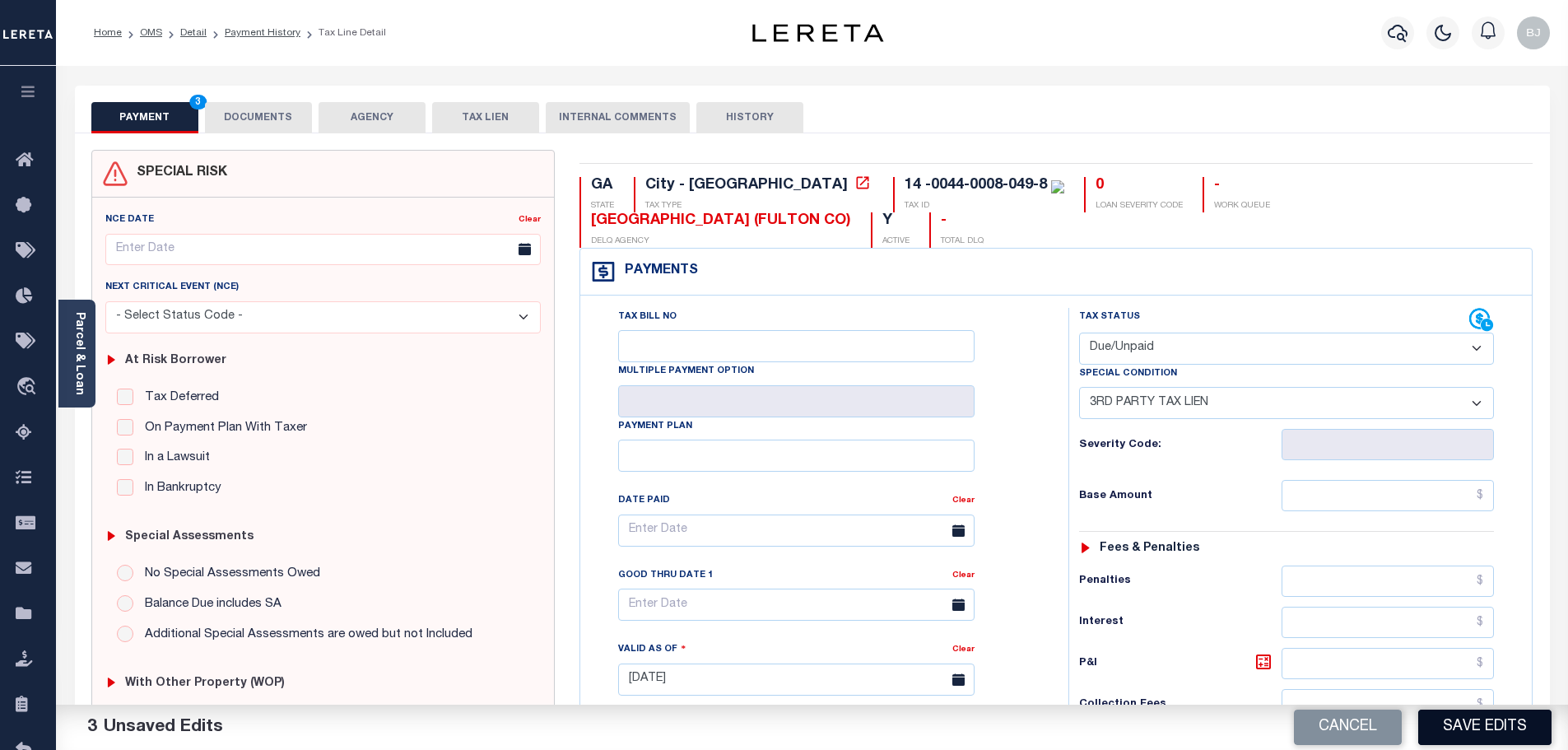
type input "$0.00"
click at [1488, 733] on button "Save Edits" at bounding box center [1484, 727] width 133 height 36
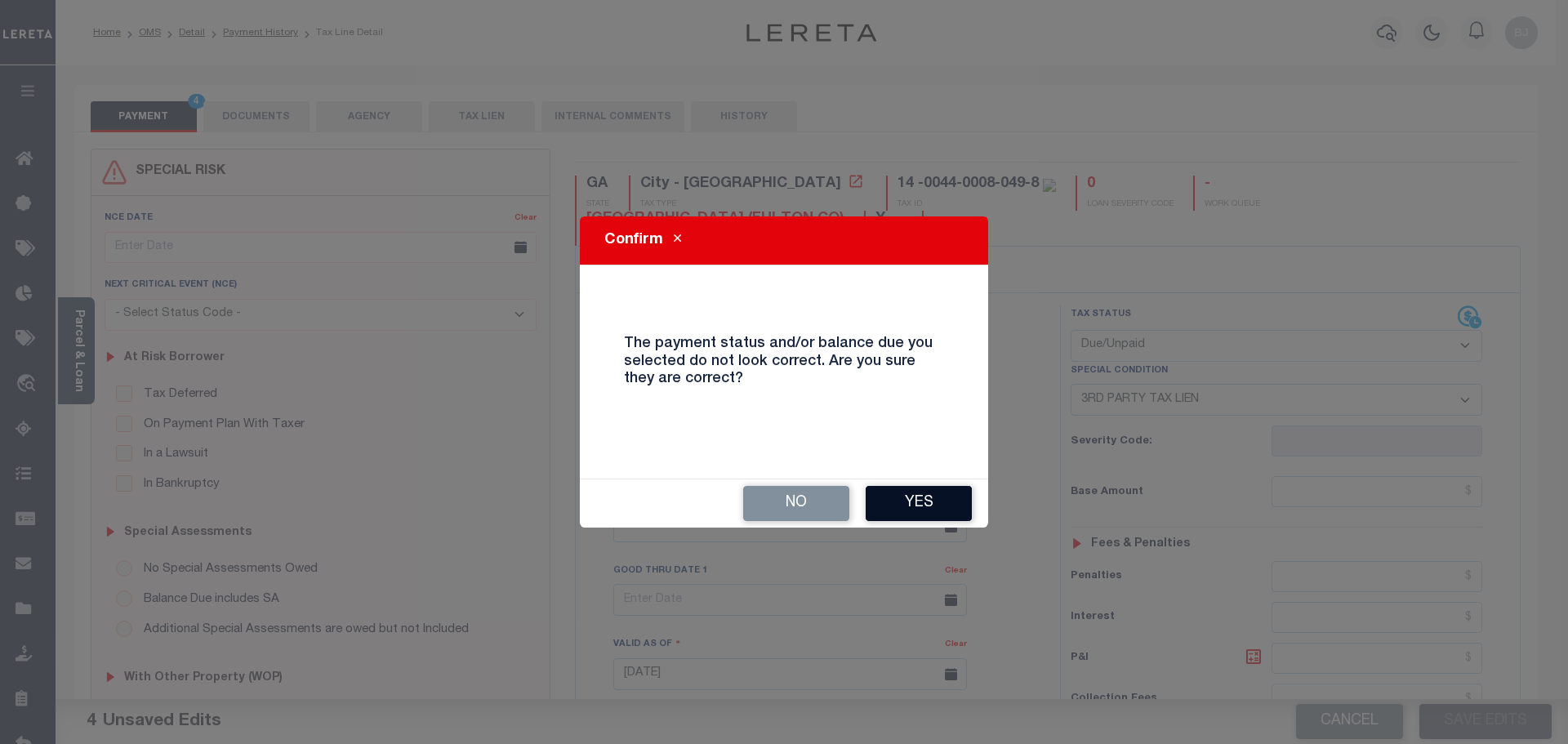
click at [911, 491] on button "Yes" at bounding box center [919, 503] width 106 height 35
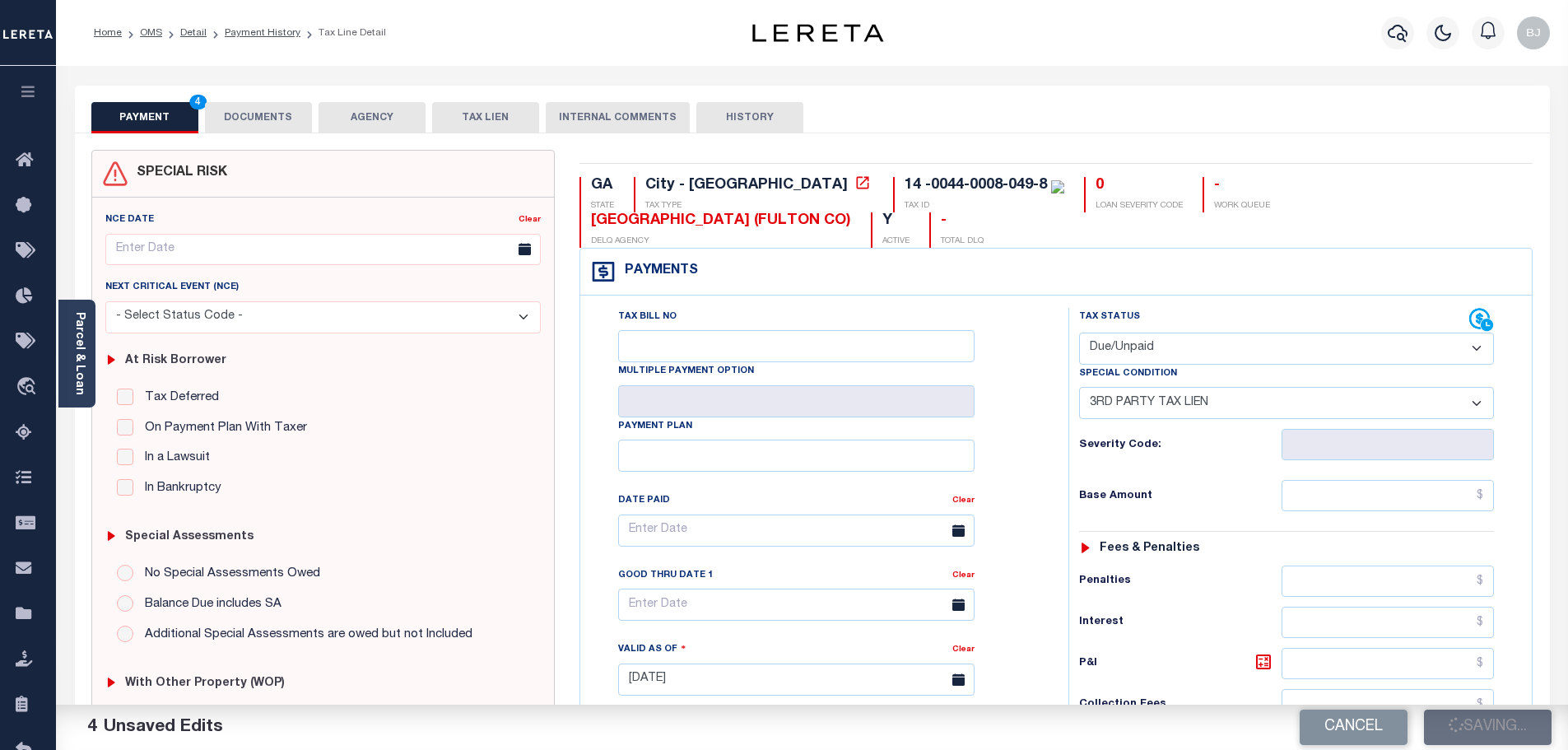
checkbox input "false"
type input "0"
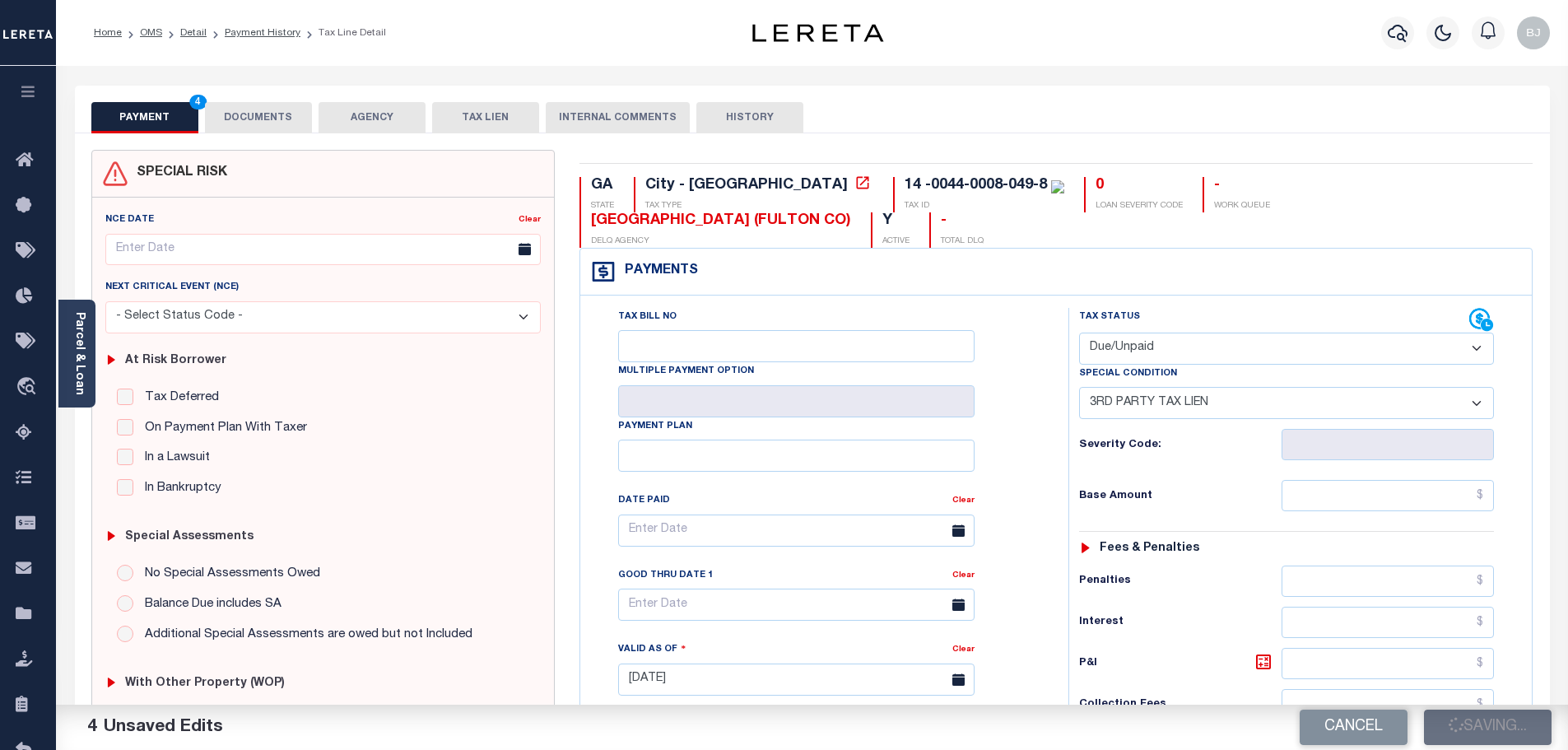
type input "$0"
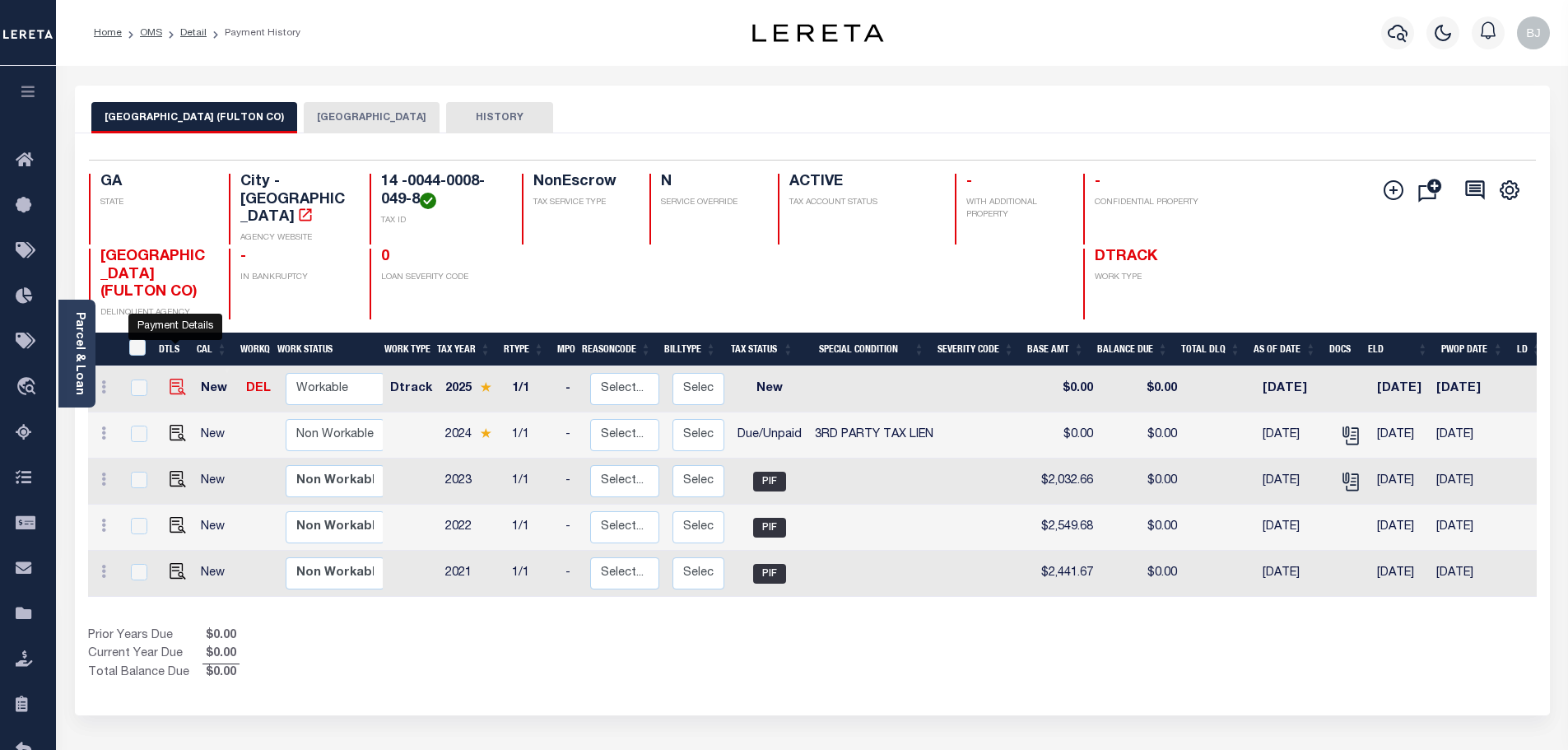
click at [176, 379] on img "" at bounding box center [177, 387] width 17 height 17
checkbox input "true"
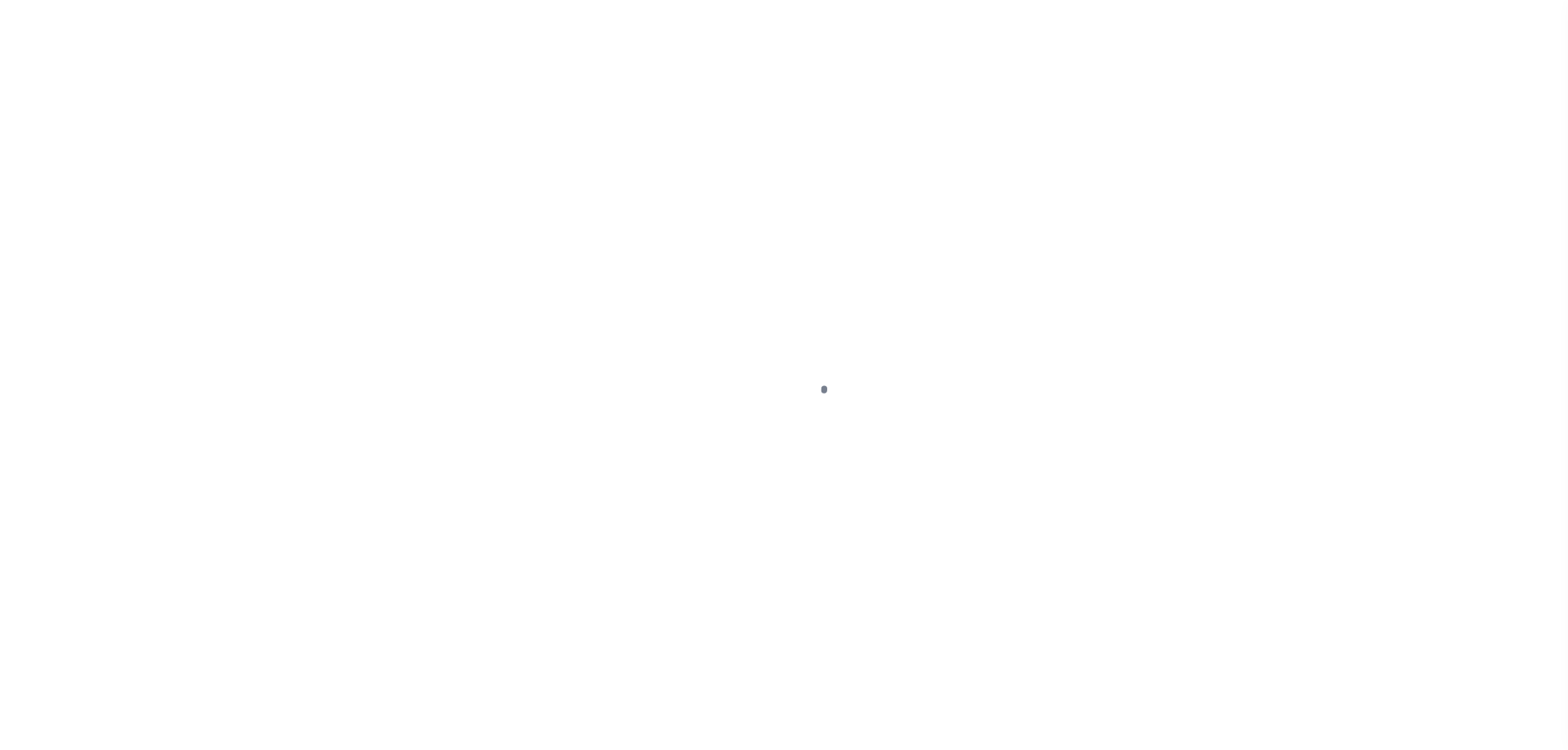
select select "NW2"
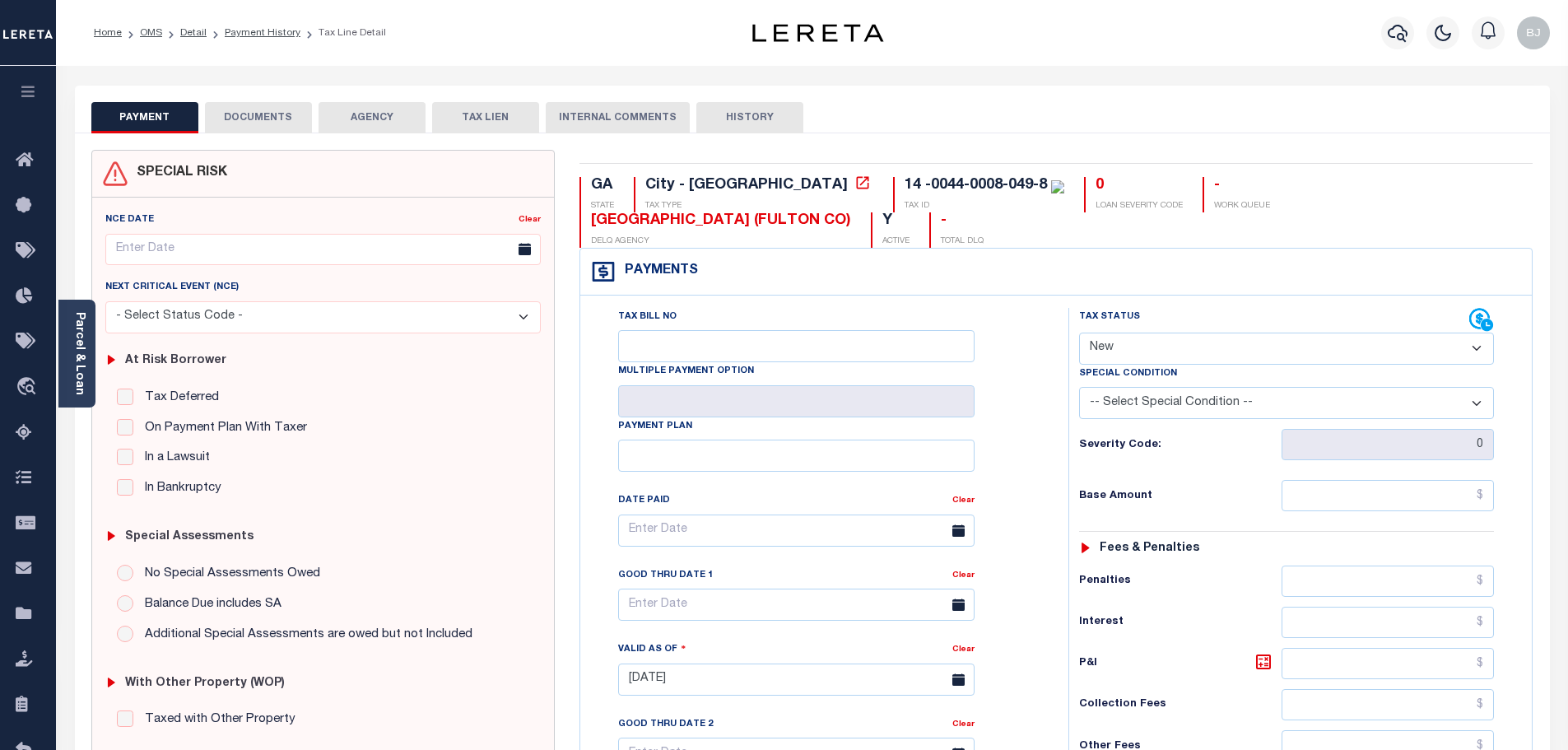
click at [256, 111] on button "DOCUMENTS" at bounding box center [258, 117] width 107 height 31
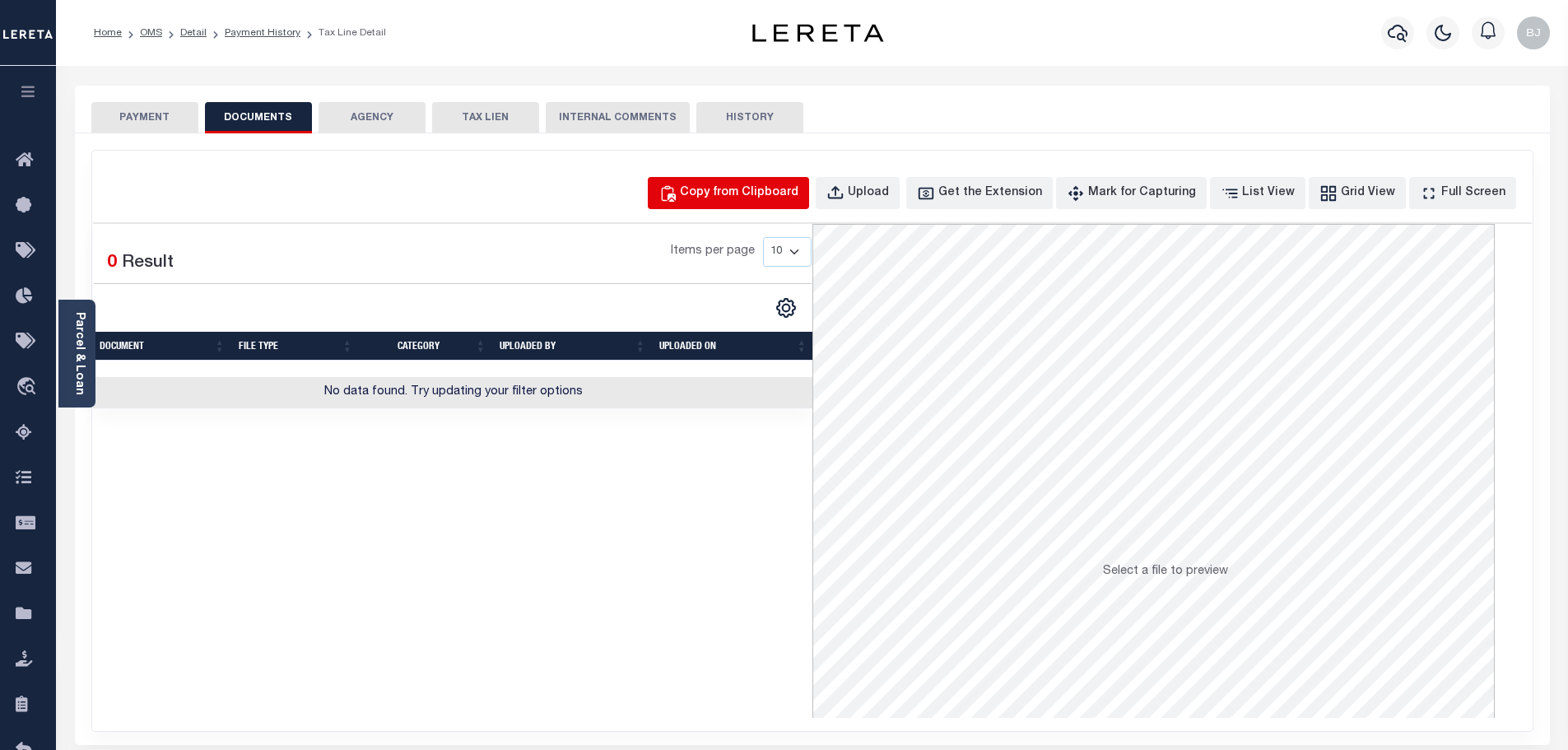
click at [767, 198] on div "Copy from Clipboard" at bounding box center [739, 193] width 118 height 18
select select "POP"
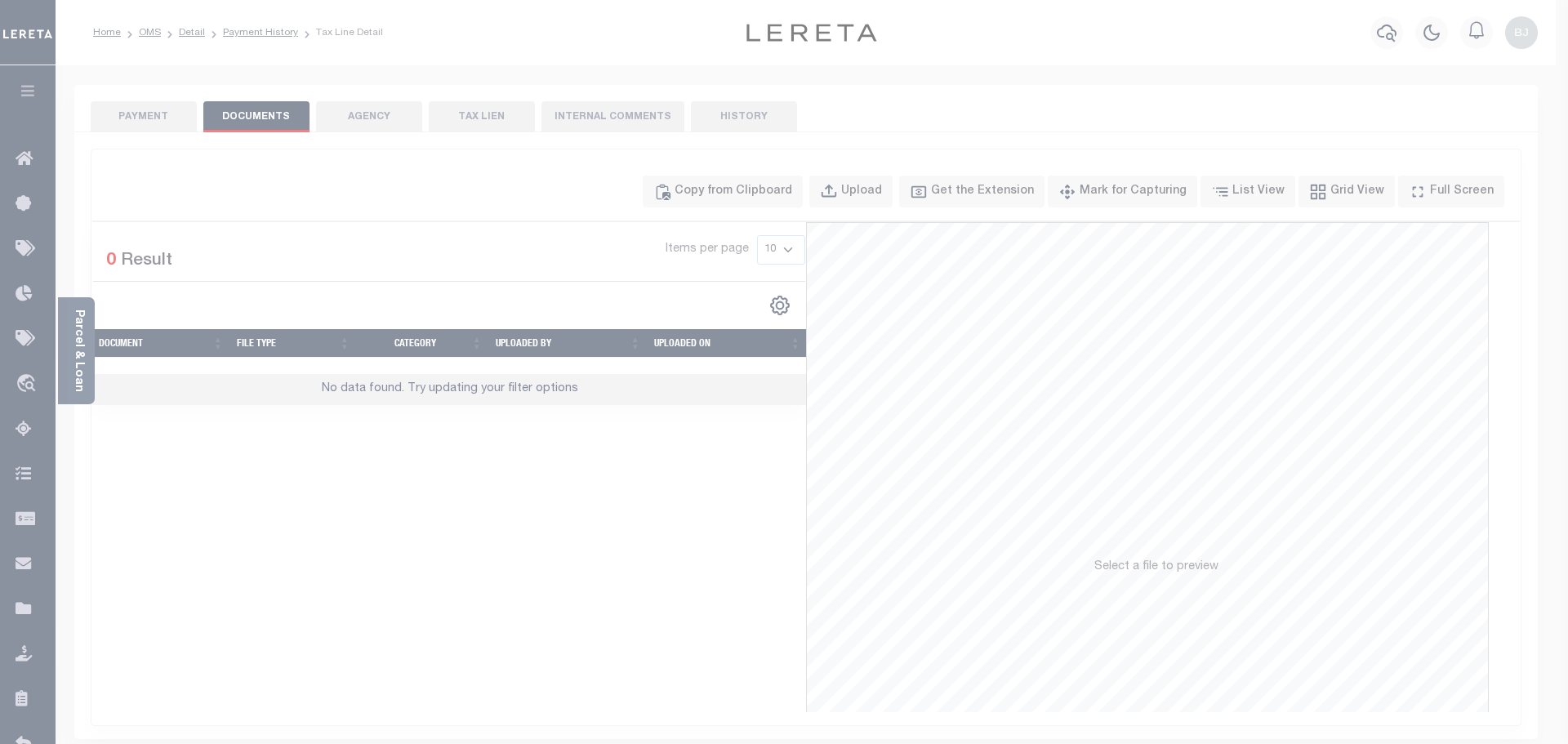
drag, startPoint x: 805, startPoint y: 314, endPoint x: 808, endPoint y: 368, distance: 54.1
click at [0, 0] on label "Paste copied image or file into this box" at bounding box center [0, 0] width 0 height 0
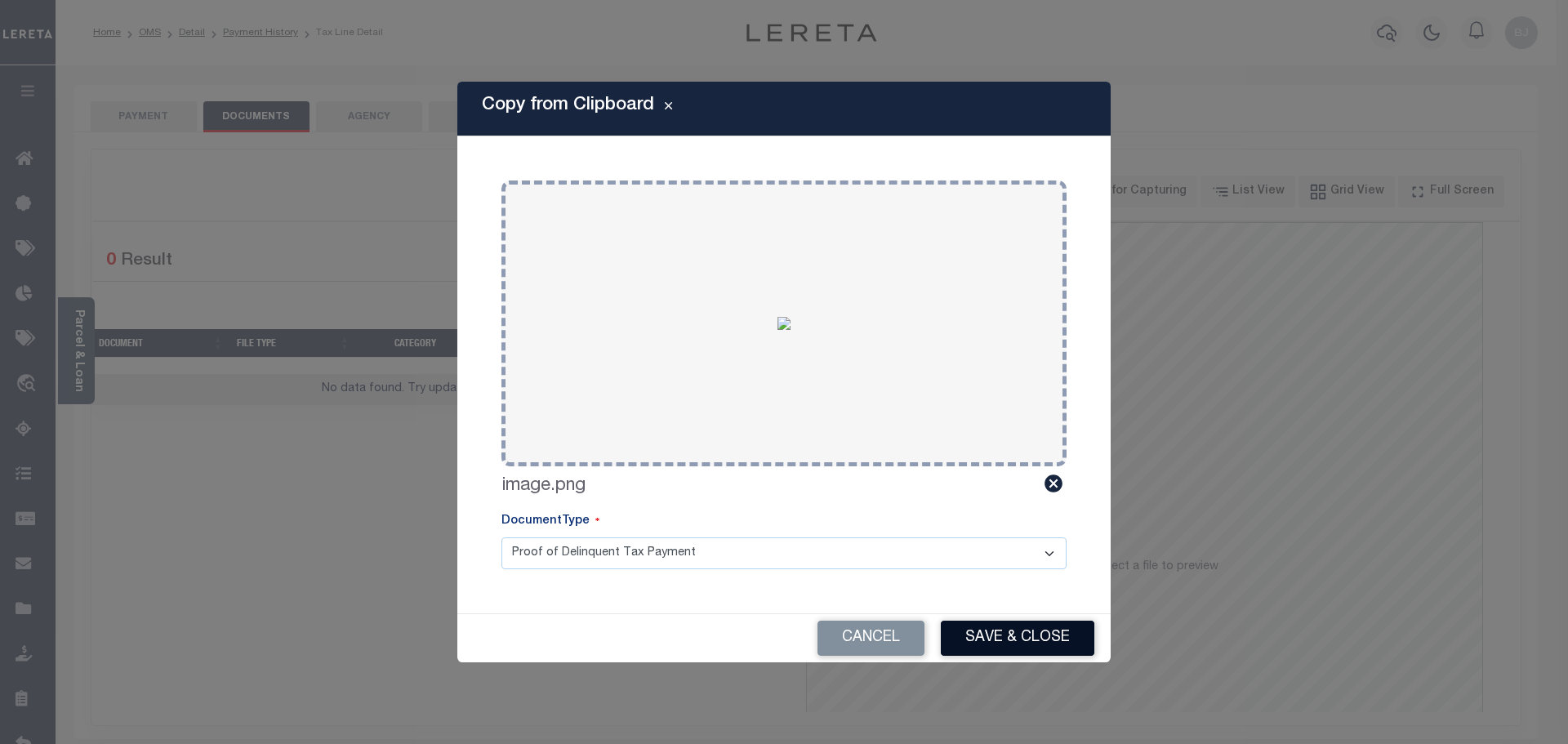
click at [990, 635] on button "Save & Close" at bounding box center [1018, 638] width 154 height 35
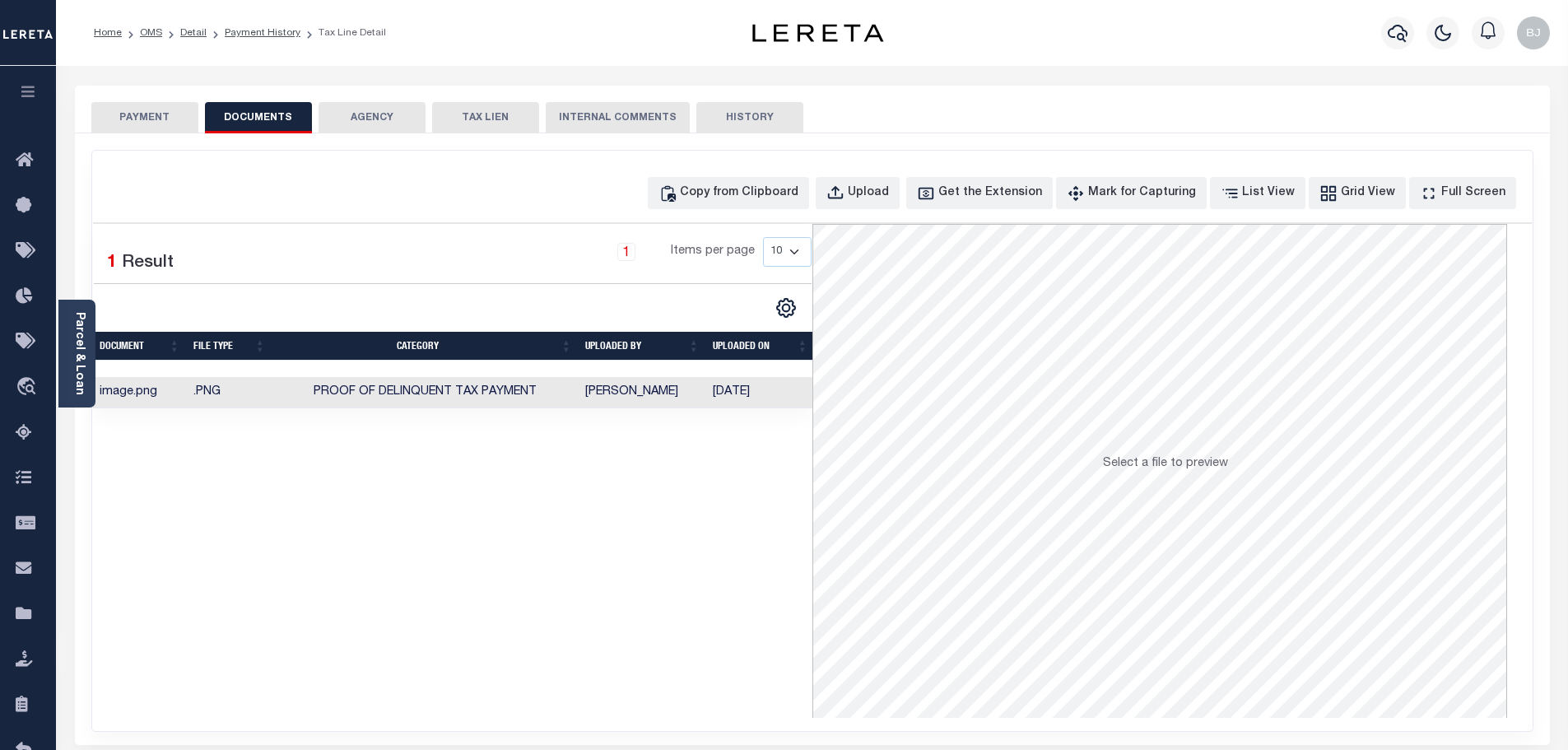
click at [147, 115] on button "PAYMENT" at bounding box center [144, 117] width 107 height 31
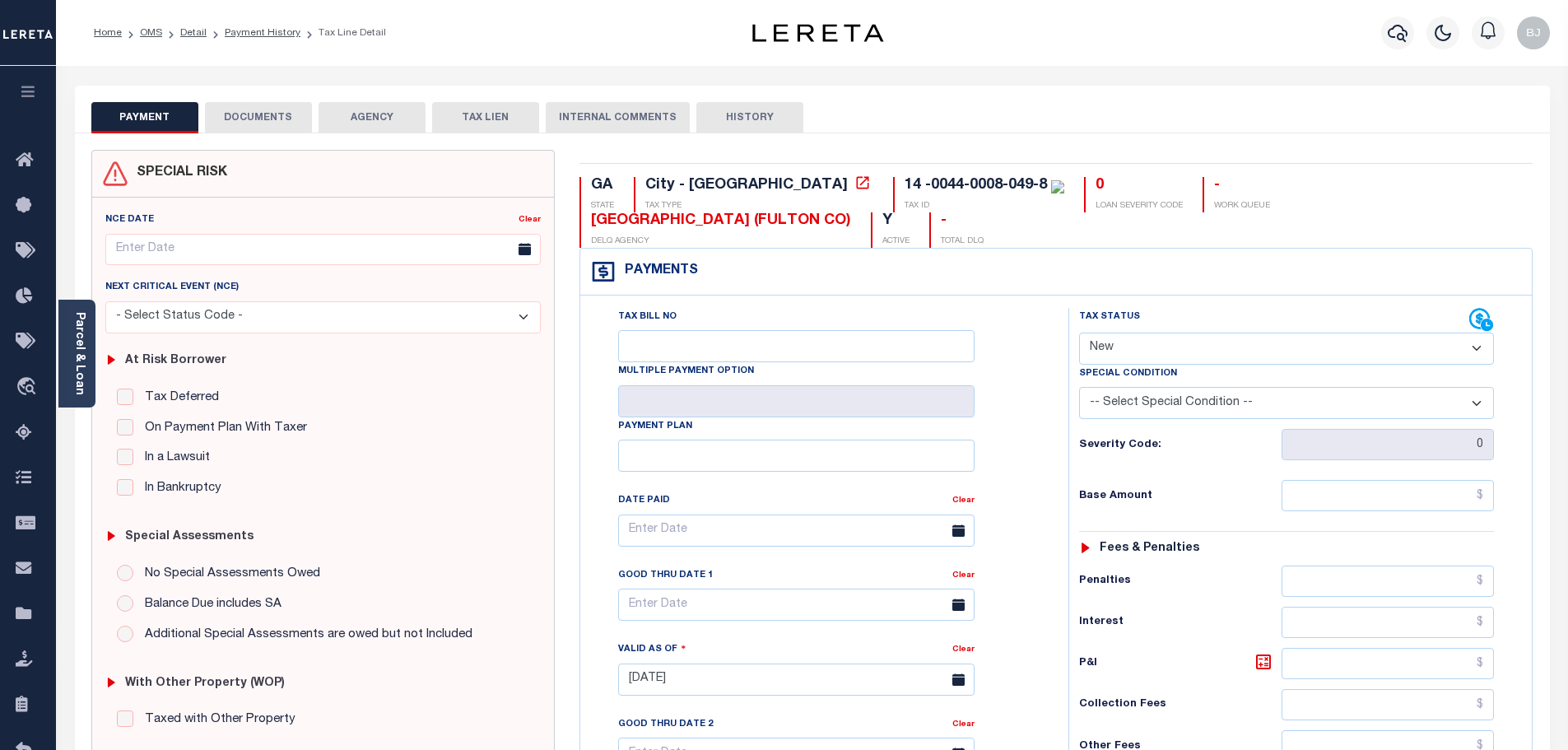
click at [1259, 332] on select "- Select Status Code - Open Due/Unpaid Paid Incomplete No Tax Due Internal Refu…" at bounding box center [1286, 348] width 415 height 32
select select "DUE"
click at [1079, 332] on select "- Select Status Code - Open Due/Unpaid Paid Incomplete No Tax Due Internal Refu…" at bounding box center [1286, 348] width 415 height 32
type input "10/02/2025"
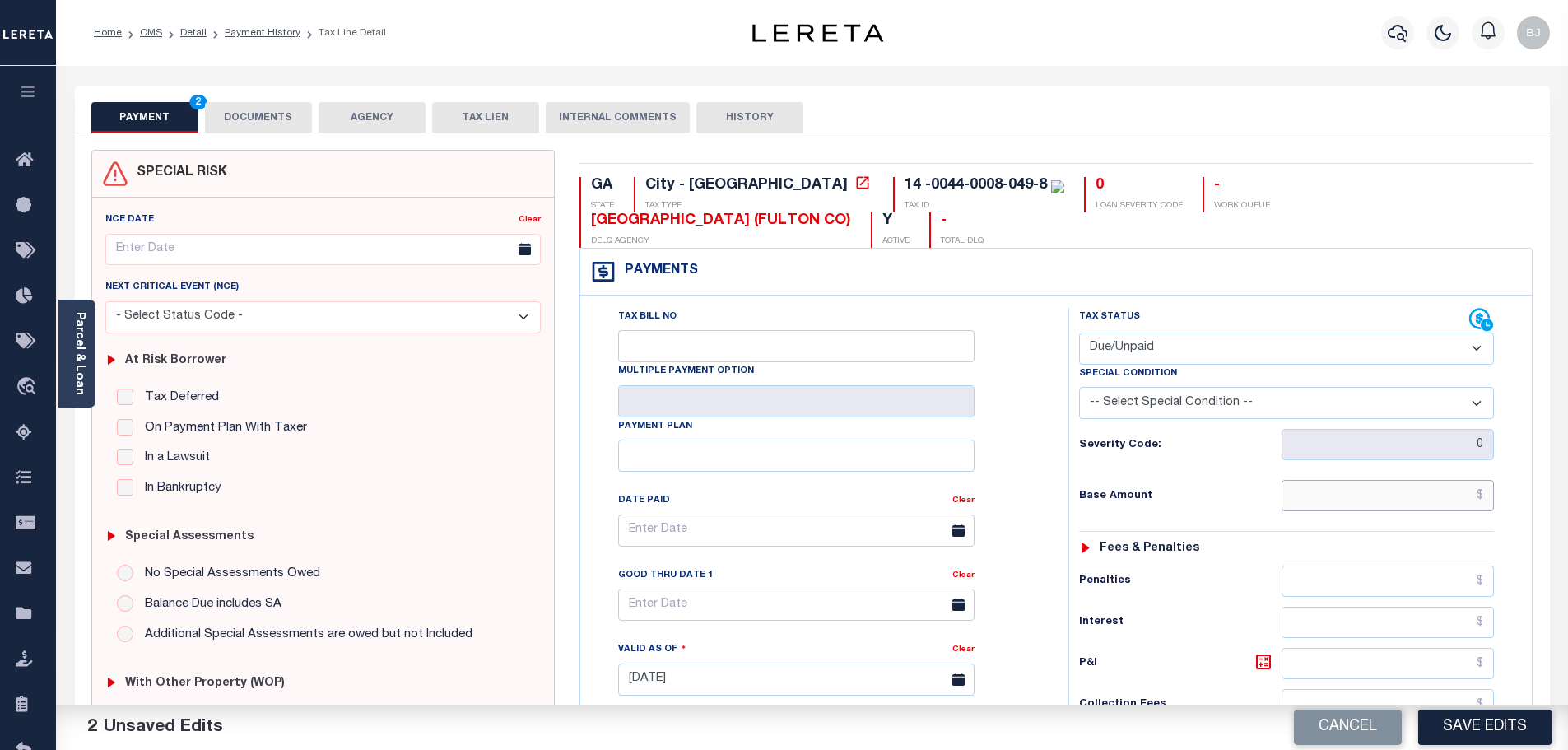
click at [1386, 480] on input "text" at bounding box center [1387, 495] width 213 height 31
paste input "575.97"
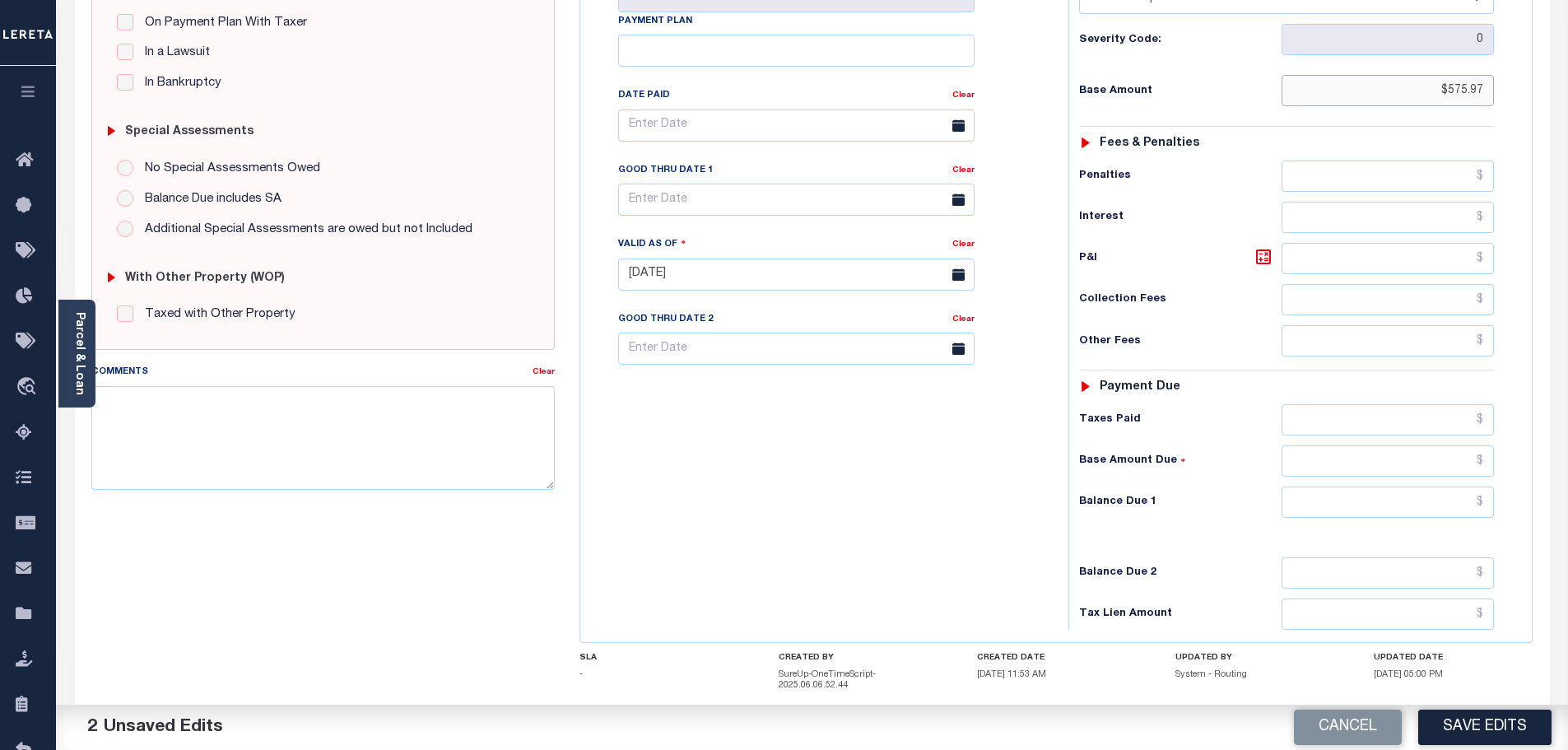
scroll to position [411, 0]
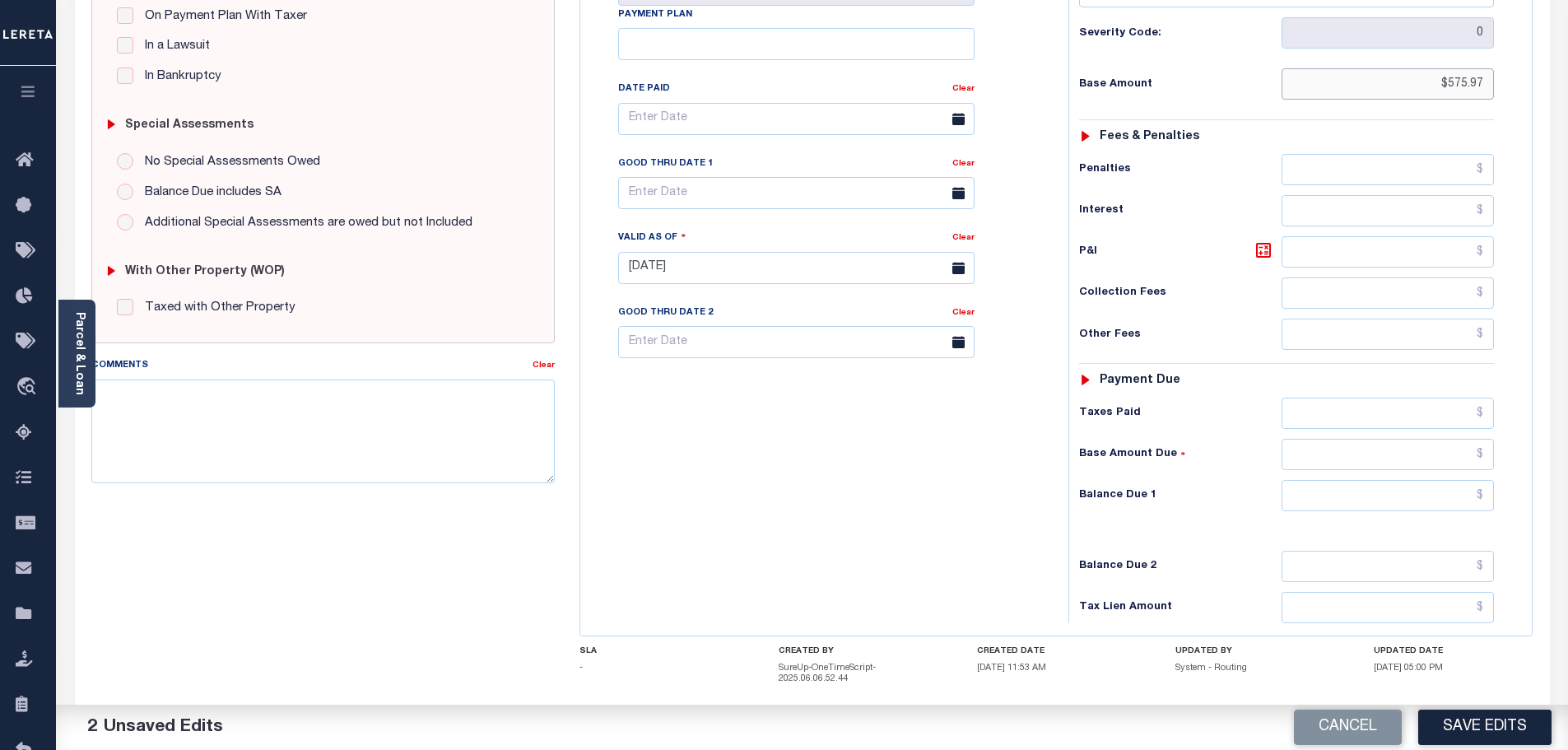
type input "$575.97"
drag, startPoint x: 1405, startPoint y: 458, endPoint x: 1465, endPoint y: 558, distance: 116.6
click at [1405, 480] on input "text" at bounding box center [1387, 495] width 213 height 31
paste input "575.97"
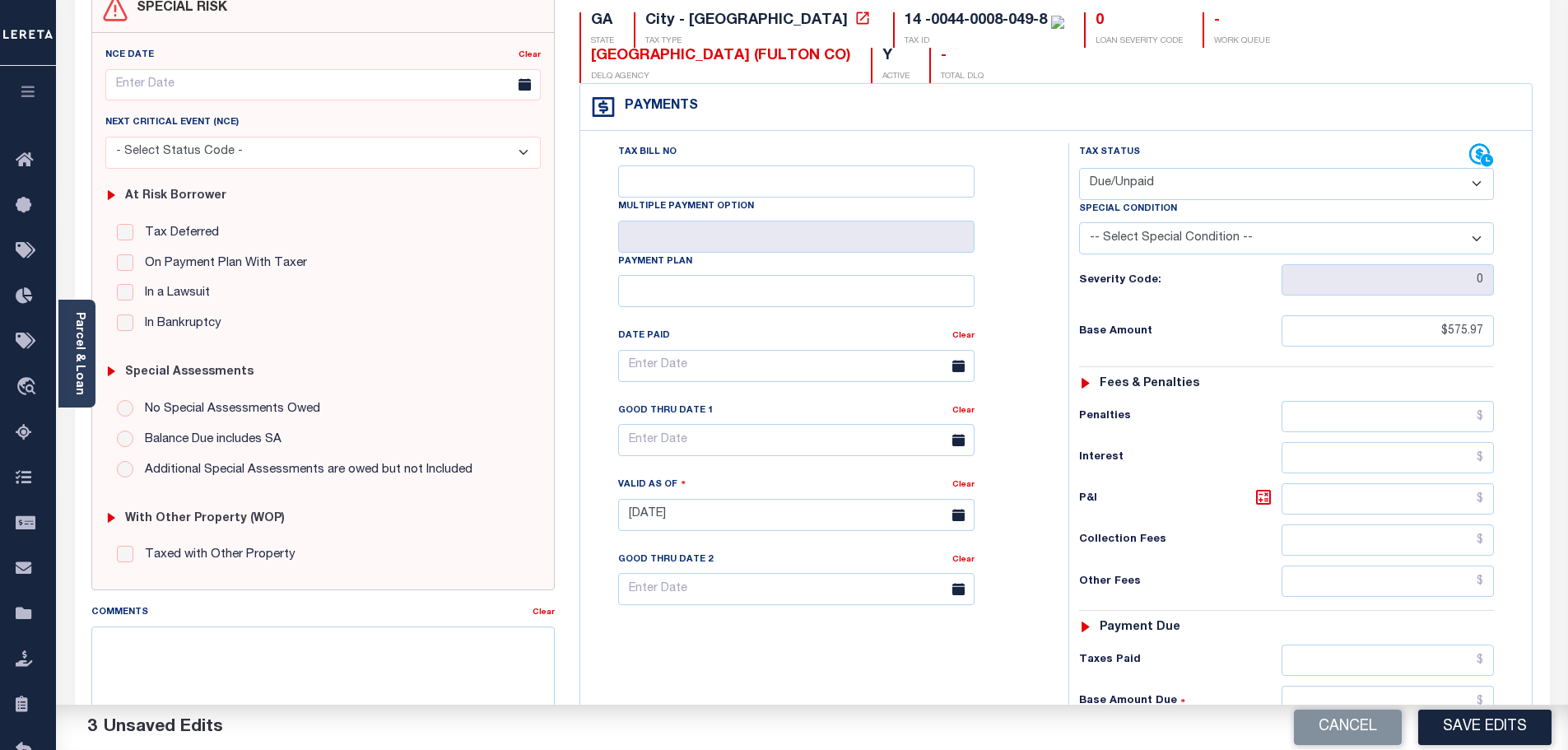
scroll to position [0, 0]
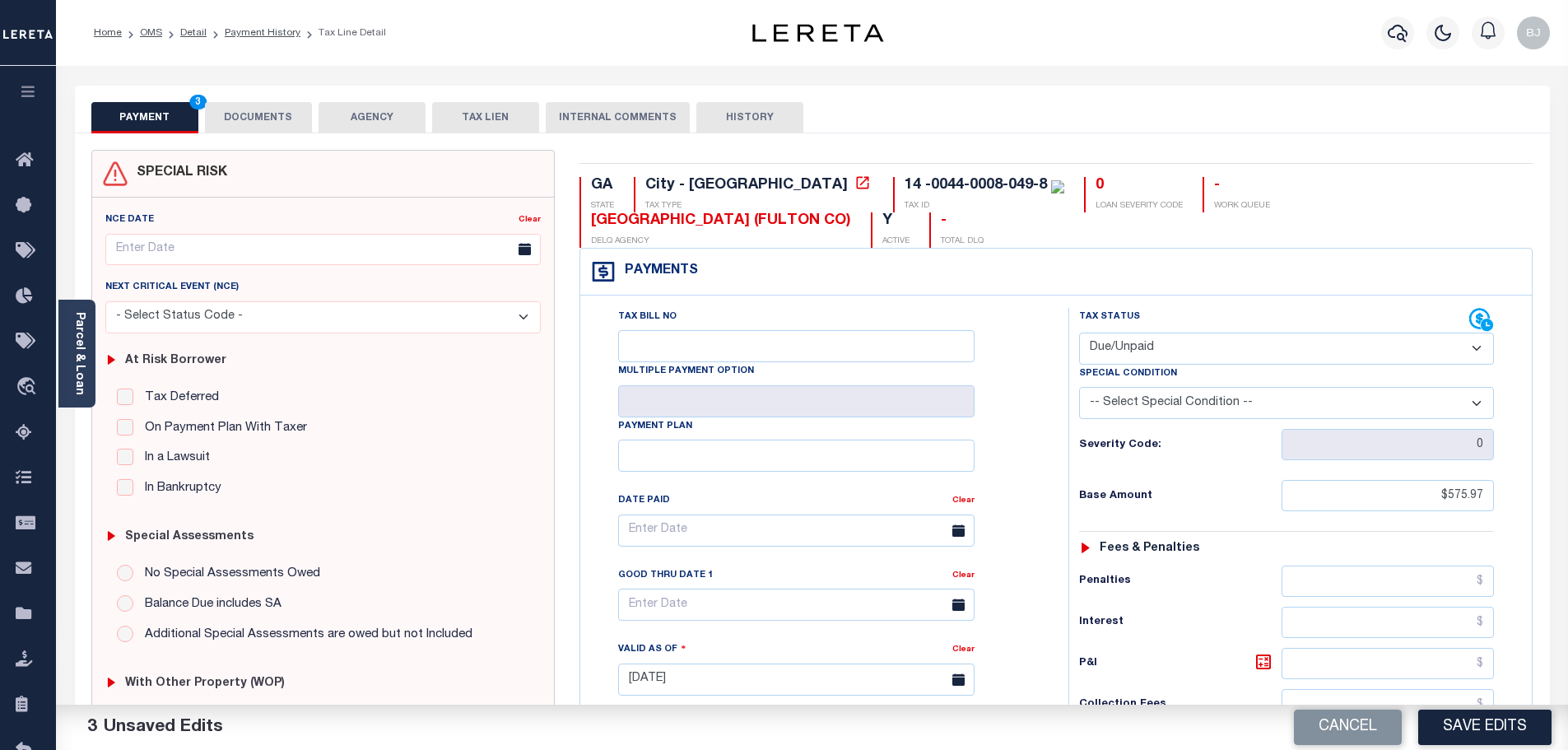
type input "$575.97"
click at [286, 131] on button "DOCUMENTS" at bounding box center [258, 117] width 107 height 31
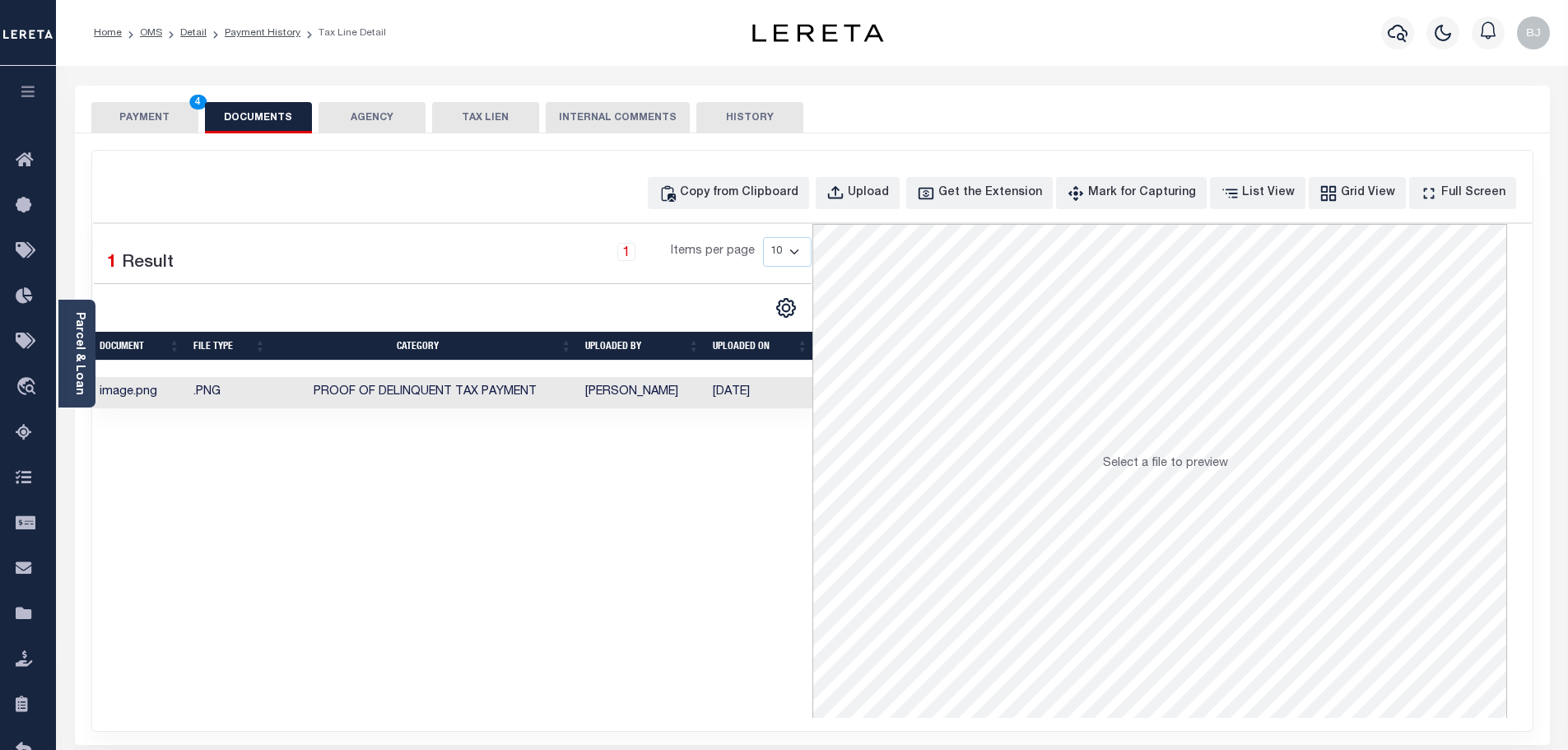
click at [131, 115] on button "PAYMENT 4" at bounding box center [144, 117] width 107 height 31
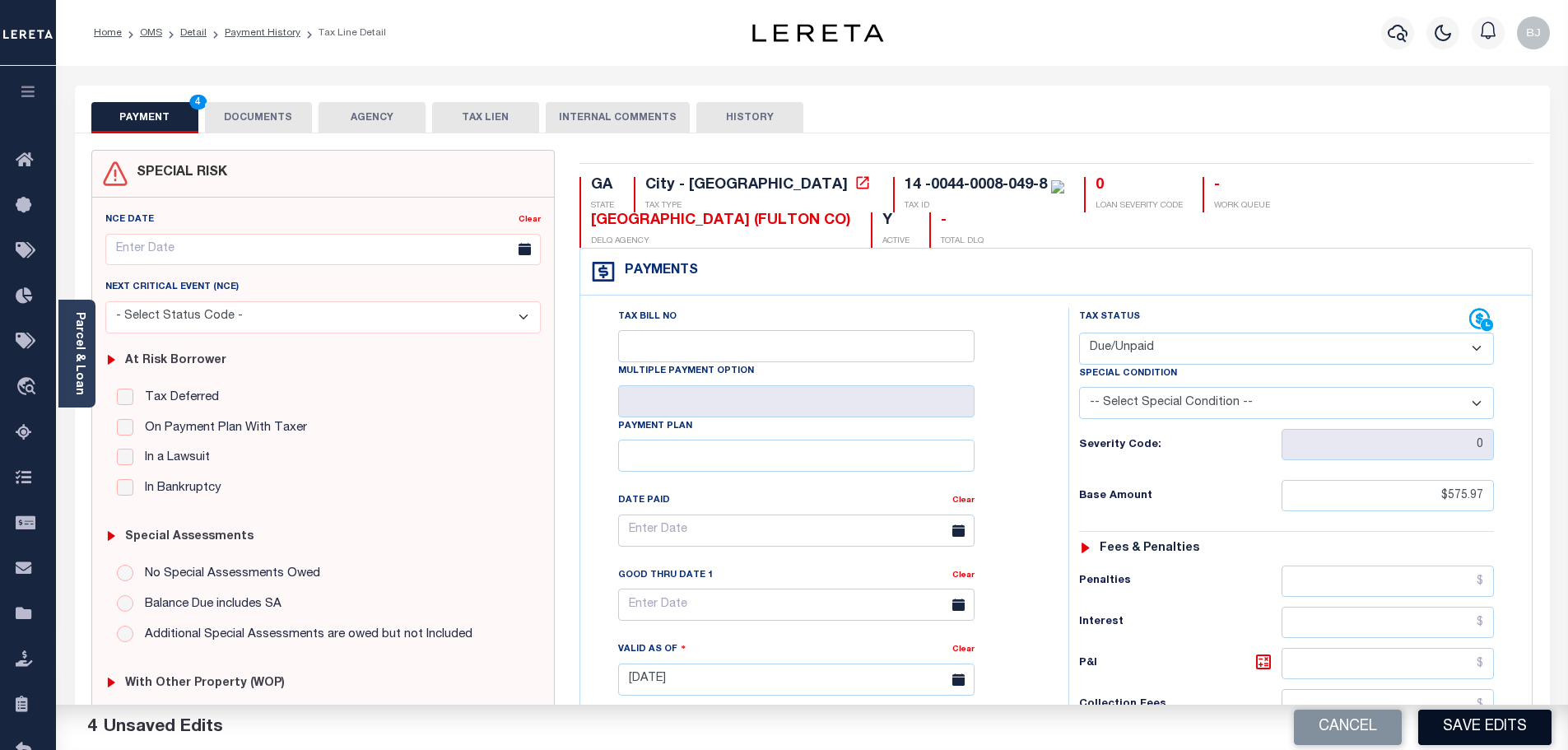
click at [1503, 725] on button "Save Edits" at bounding box center [1484, 727] width 133 height 36
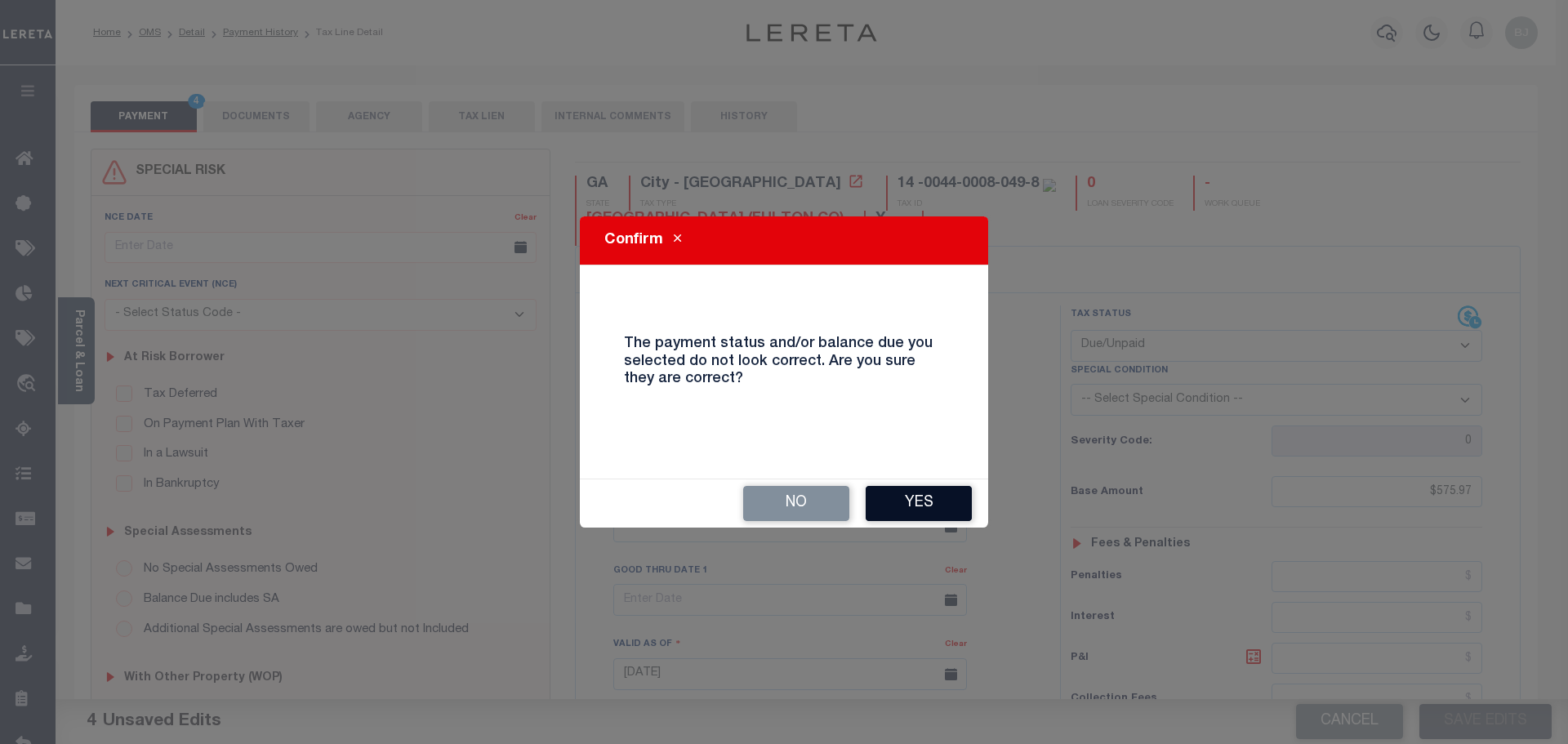
click at [943, 511] on button "Yes" at bounding box center [919, 503] width 106 height 35
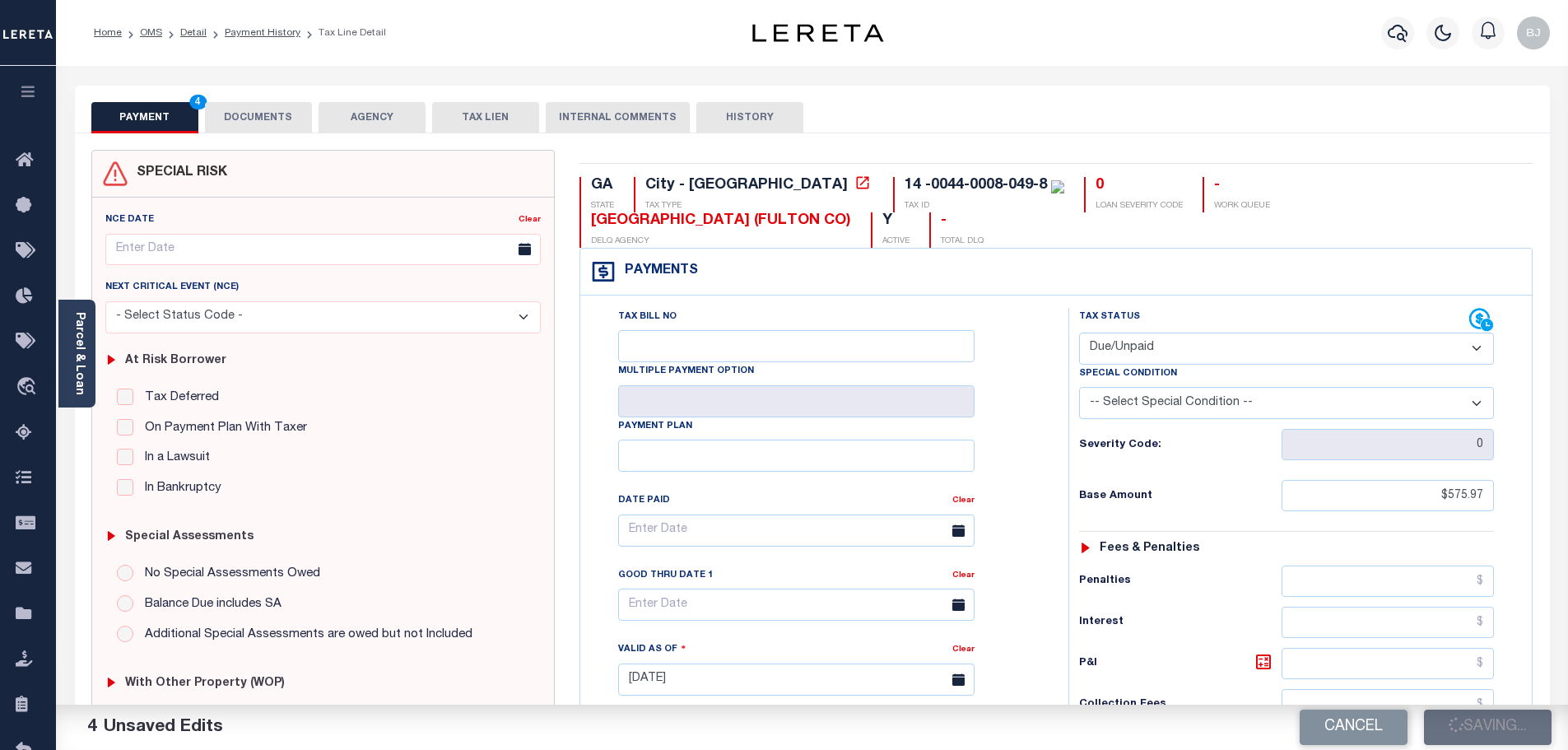
checkbox input "false"
type input "$575.97"
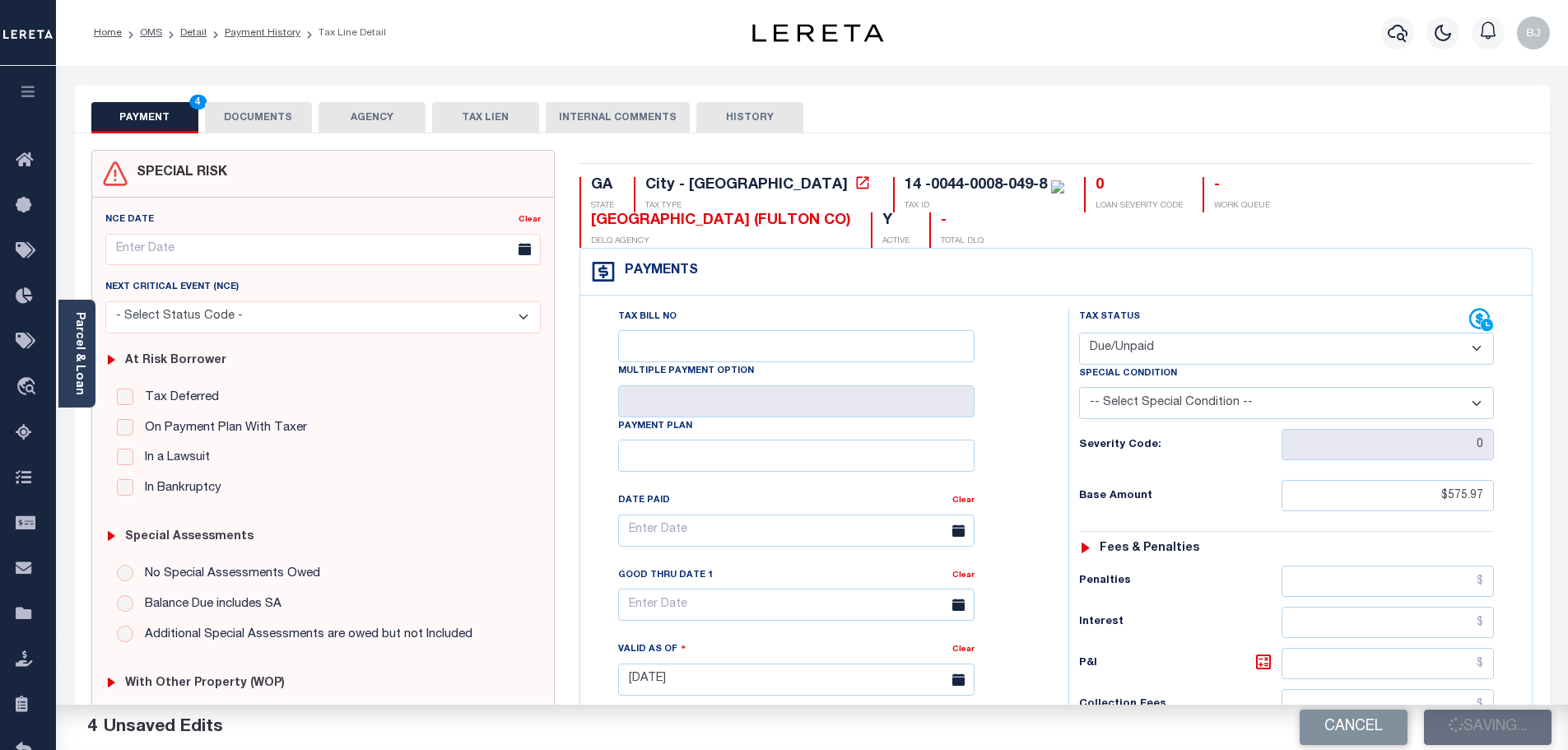
type input "$575.97"
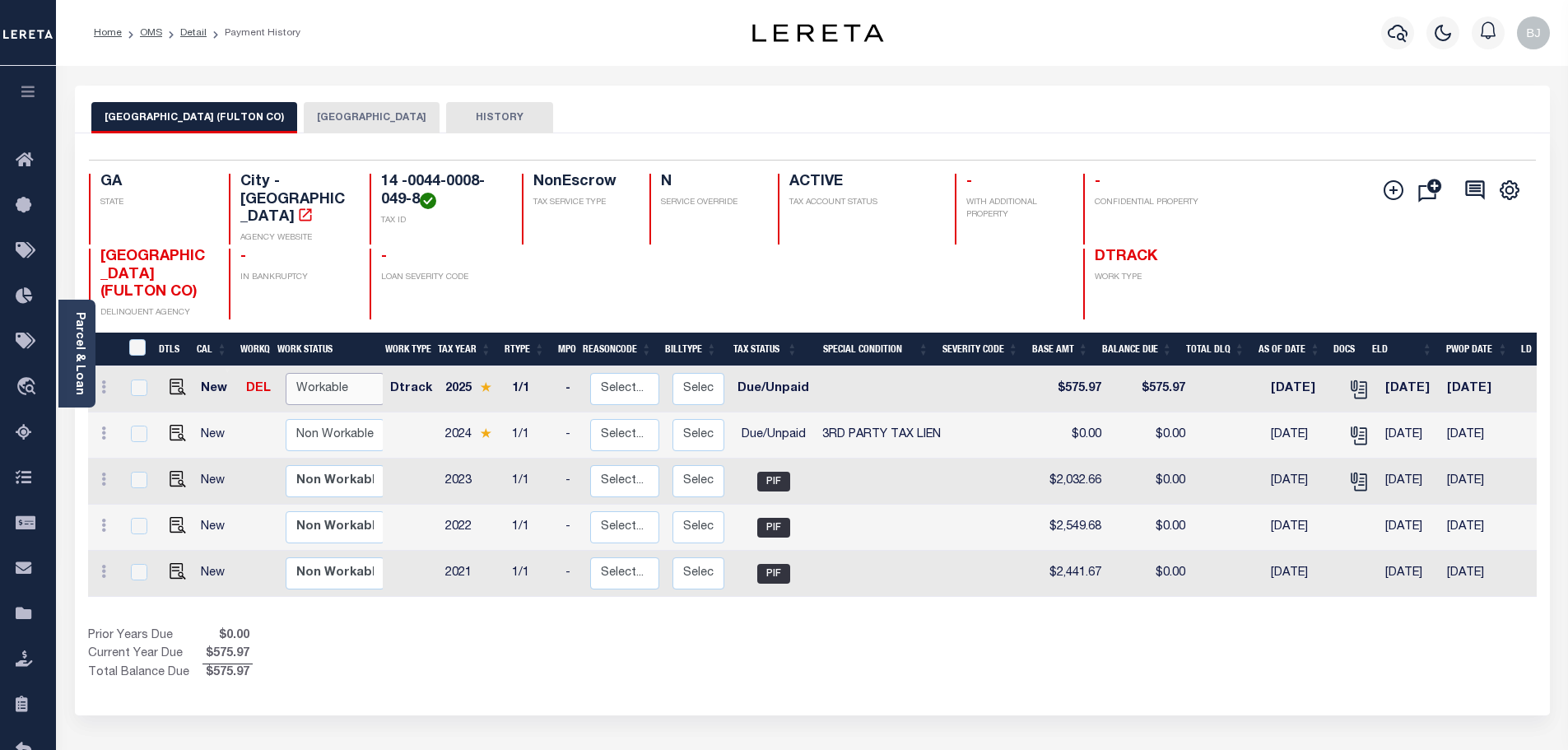
click at [309, 373] on select "Non Workable Workable" at bounding box center [336, 388] width 99 height 32
checkbox input "true"
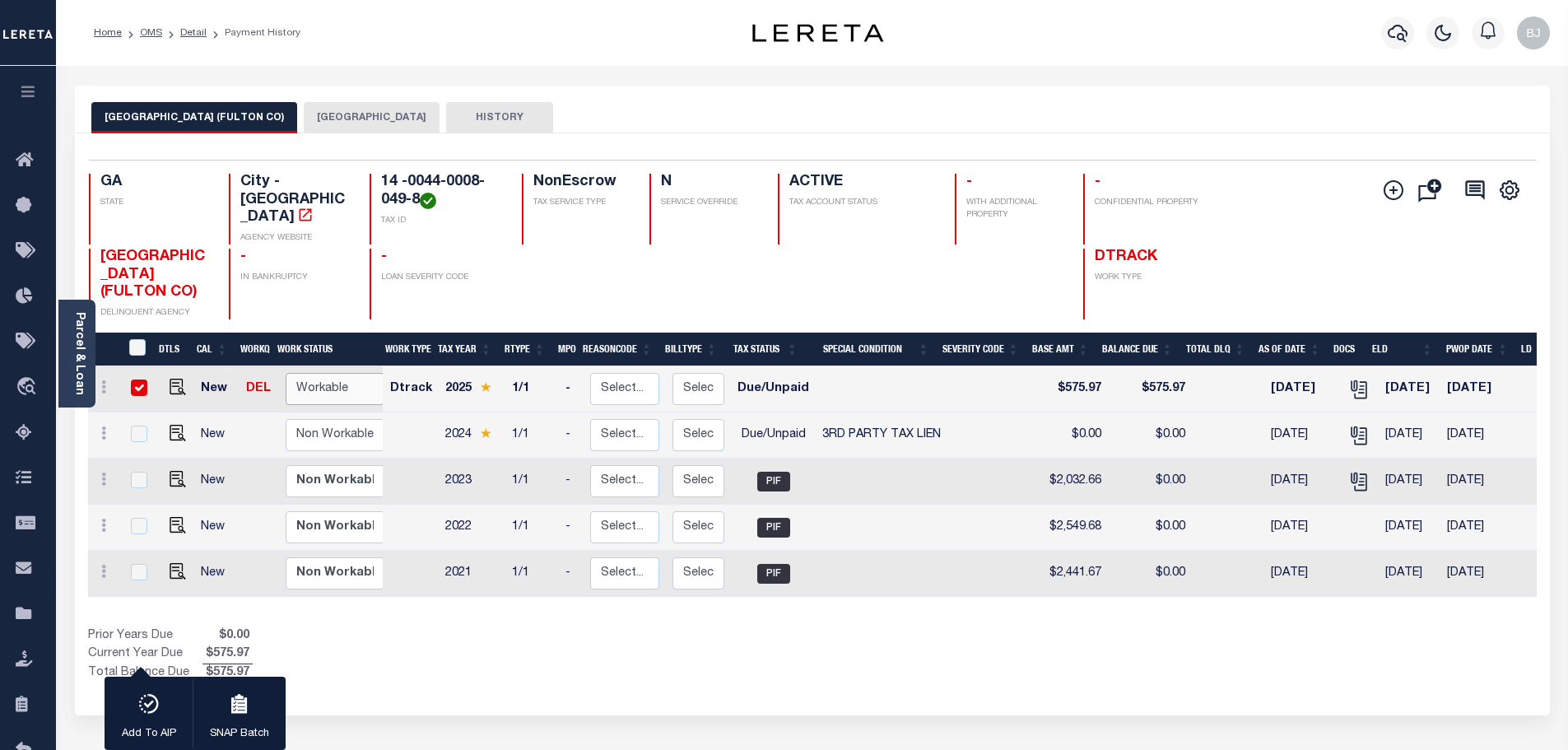
select select "true"
click at [286, 373] on select "Non Workable Workable" at bounding box center [336, 388] width 99 height 32
checkbox input "false"
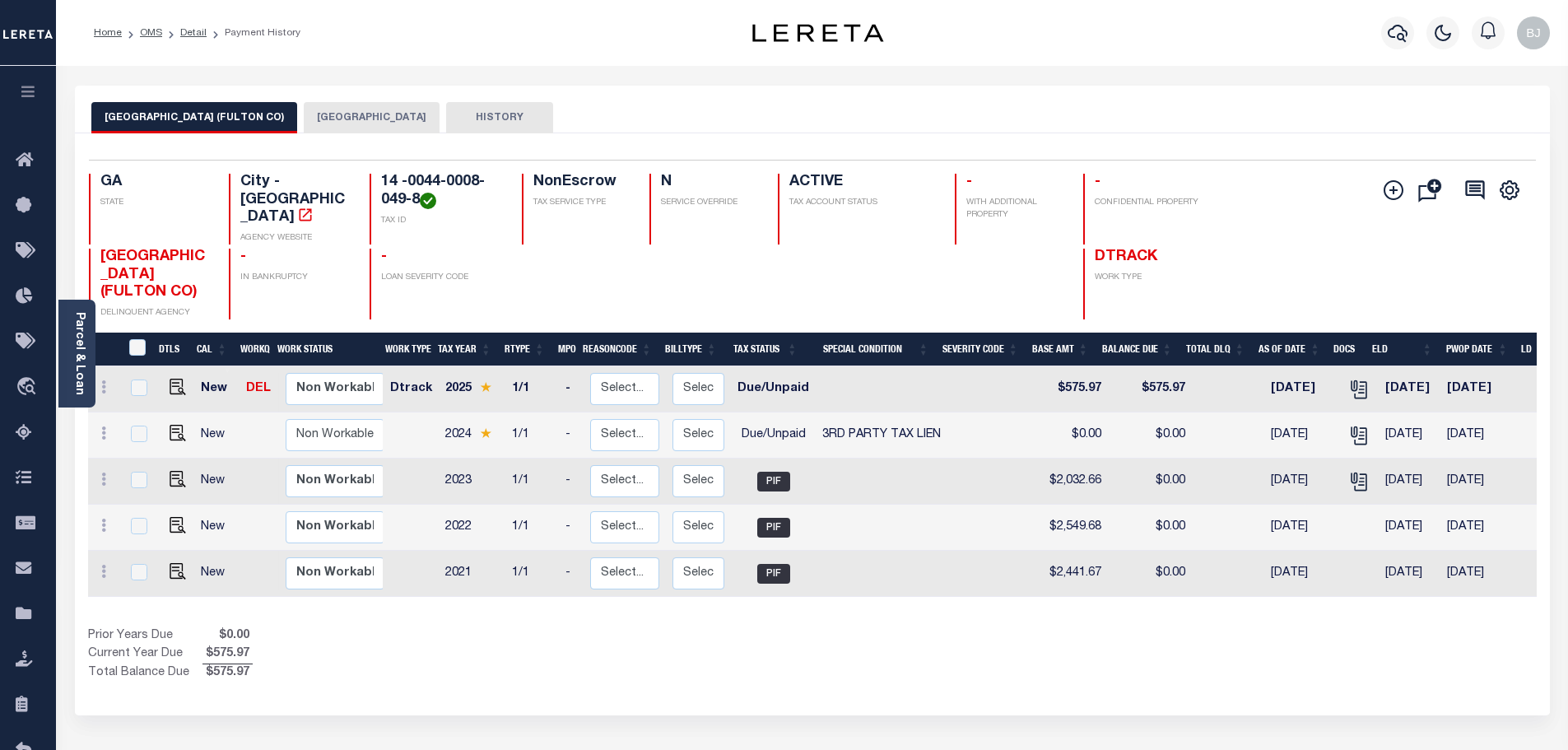
click at [318, 116] on button "[GEOGRAPHIC_DATA]" at bounding box center [371, 117] width 136 height 31
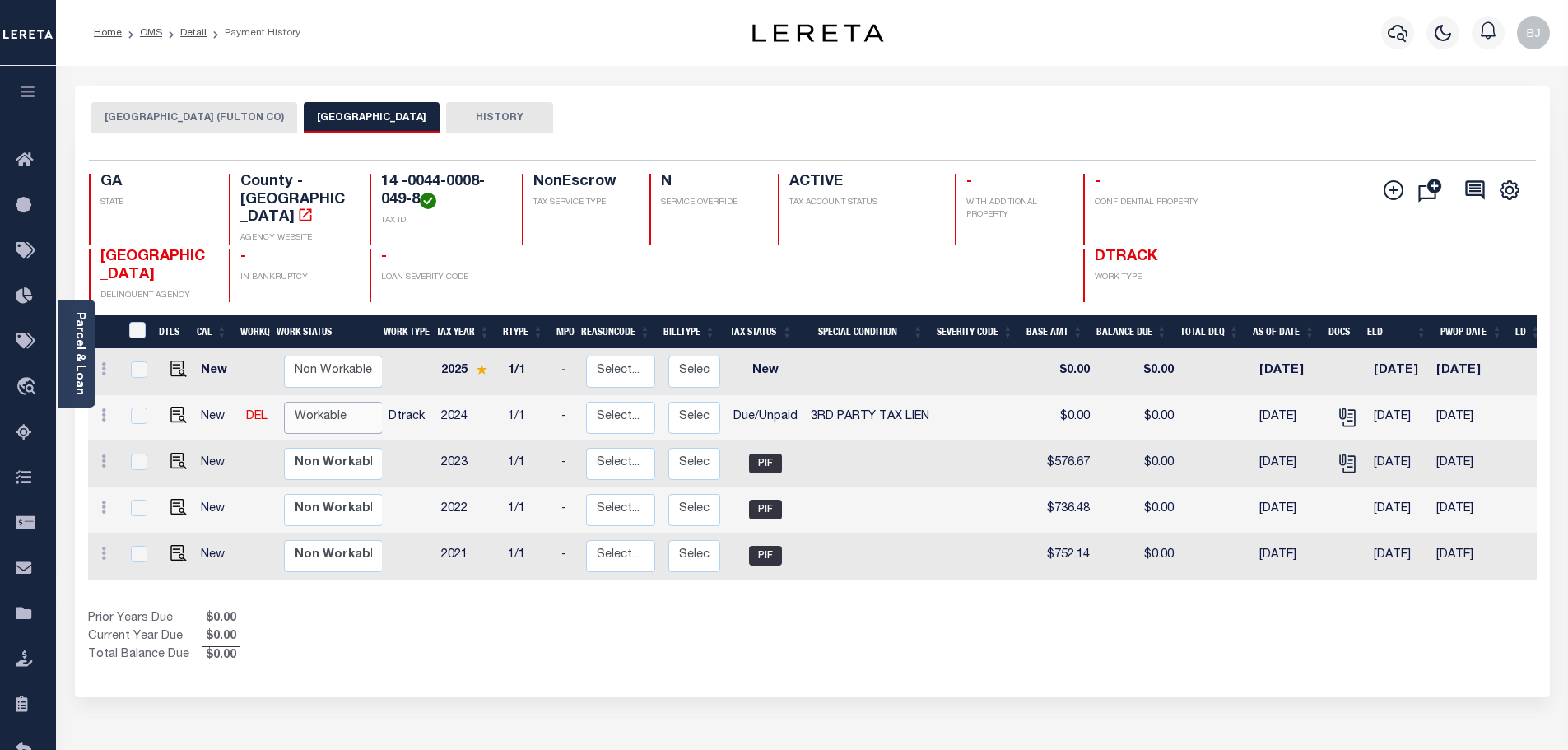
click at [345, 402] on select "Non Workable Workable" at bounding box center [334, 417] width 99 height 32
checkbox input "true"
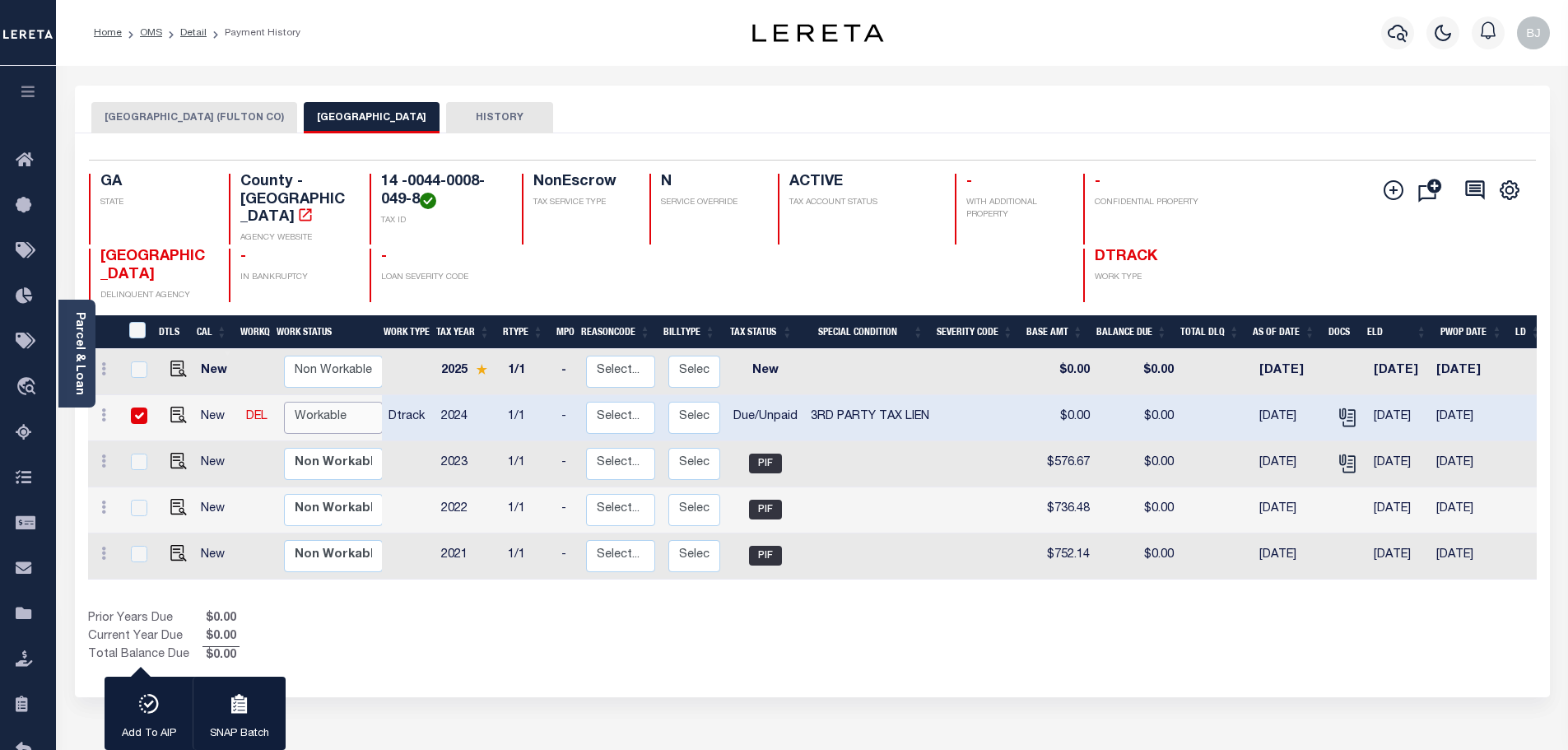
select select "true"
click at [284, 402] on select "Non Workable Workable" at bounding box center [334, 417] width 99 height 32
checkbox input "false"
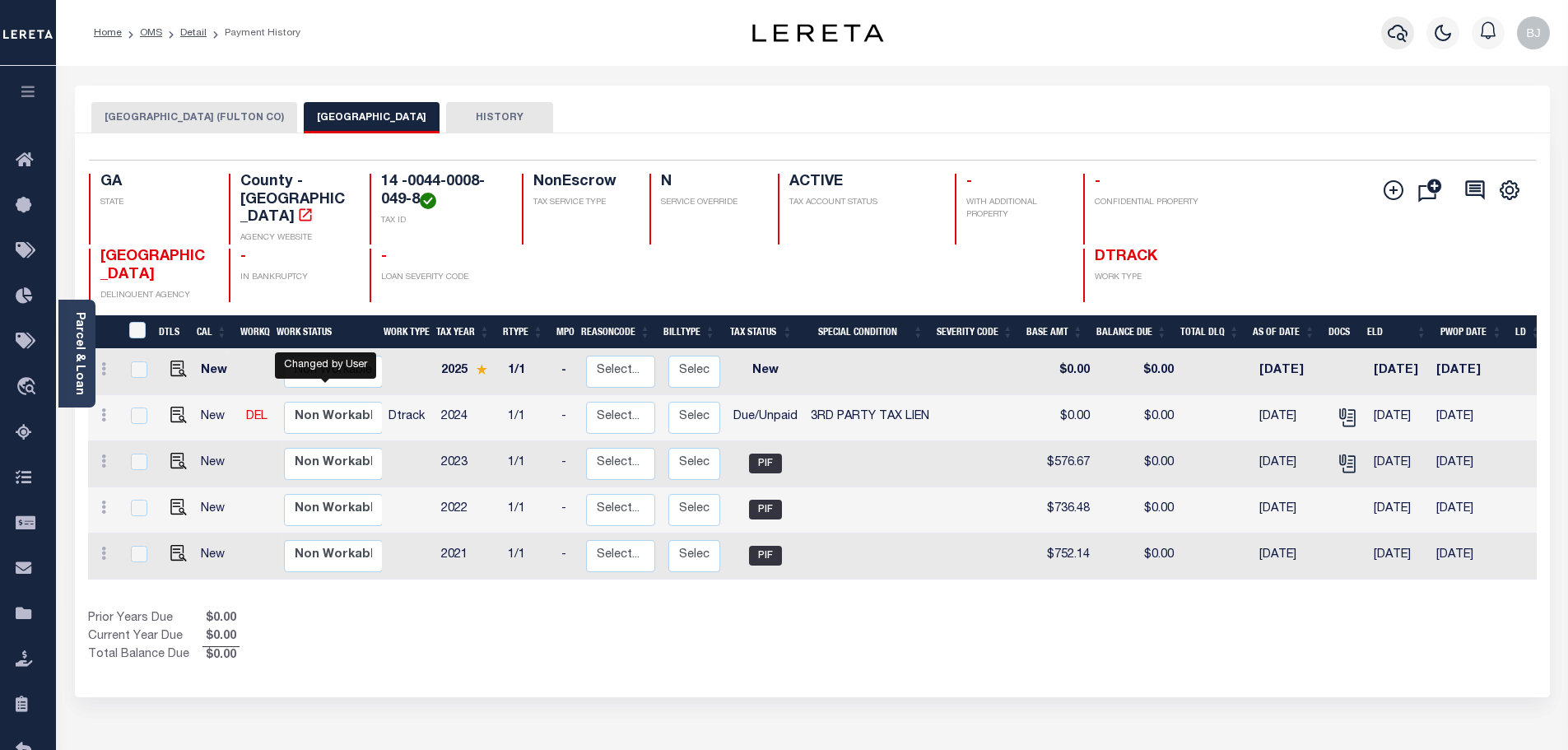
click at [1403, 34] on icon "button" at bounding box center [1397, 33] width 20 height 20
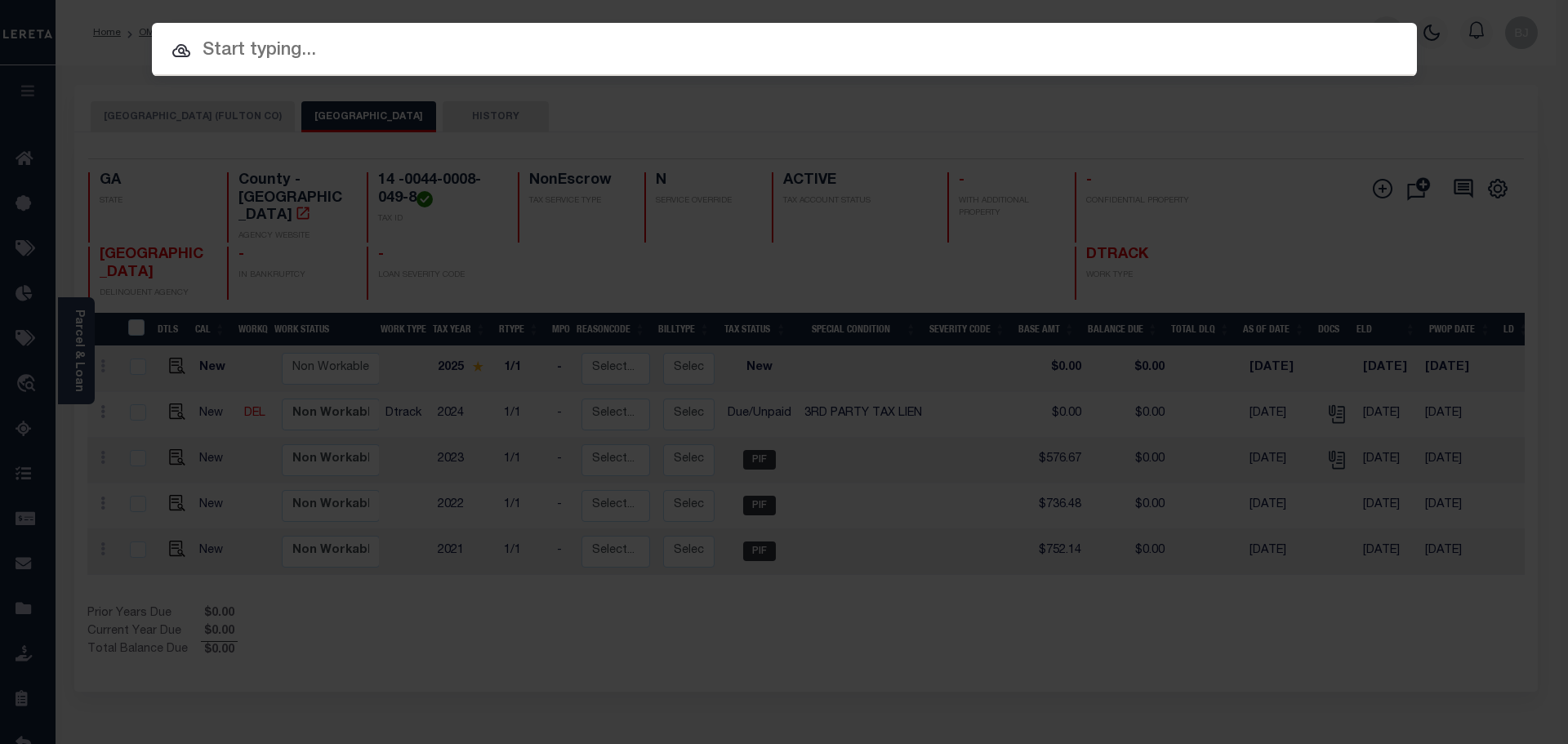
paste input "14 -0053-0008-042-1"
type input "14 -0053-0008-042-1"
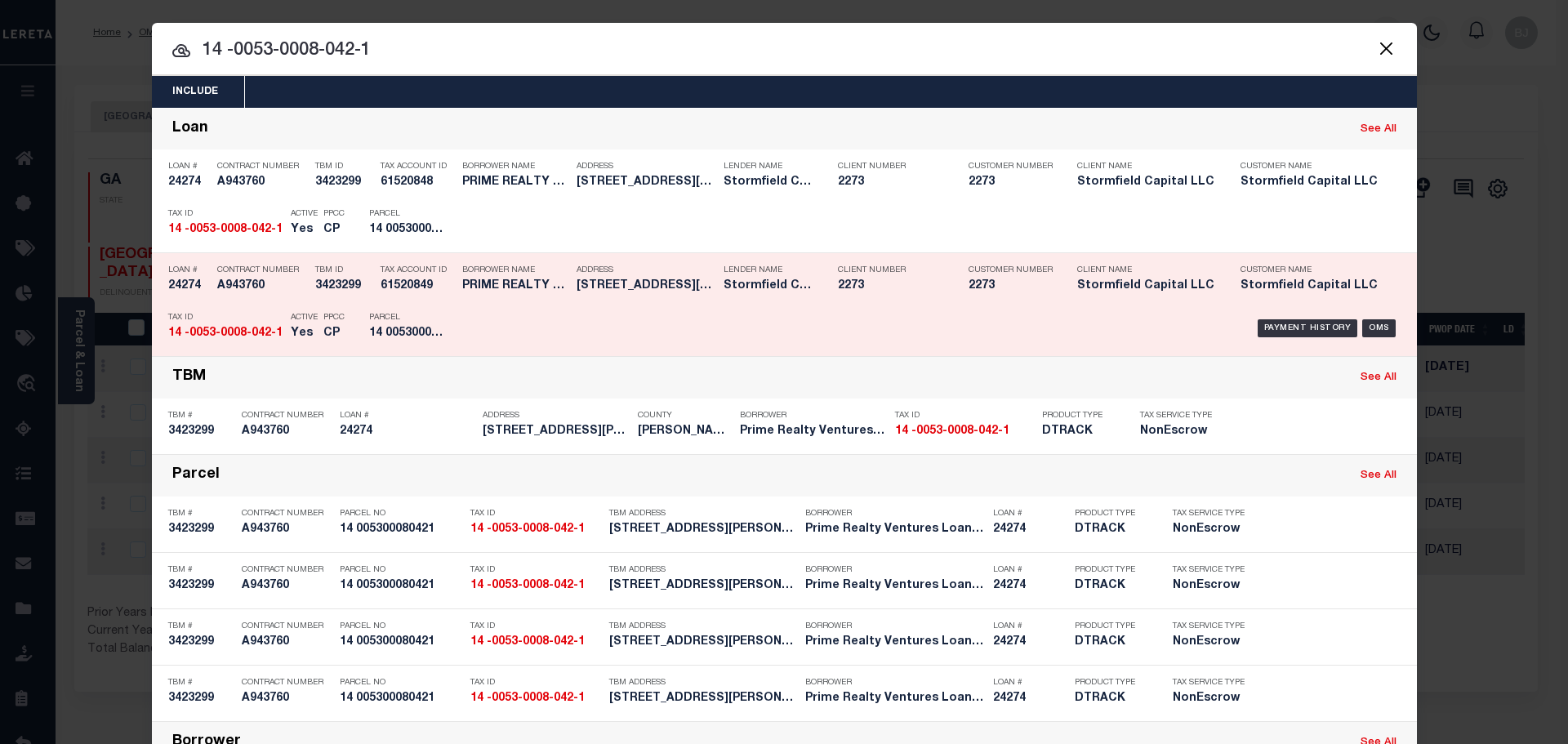
click at [700, 282] on h5 "531 Connally St SE Atlanta GA 30312" at bounding box center [645, 286] width 139 height 14
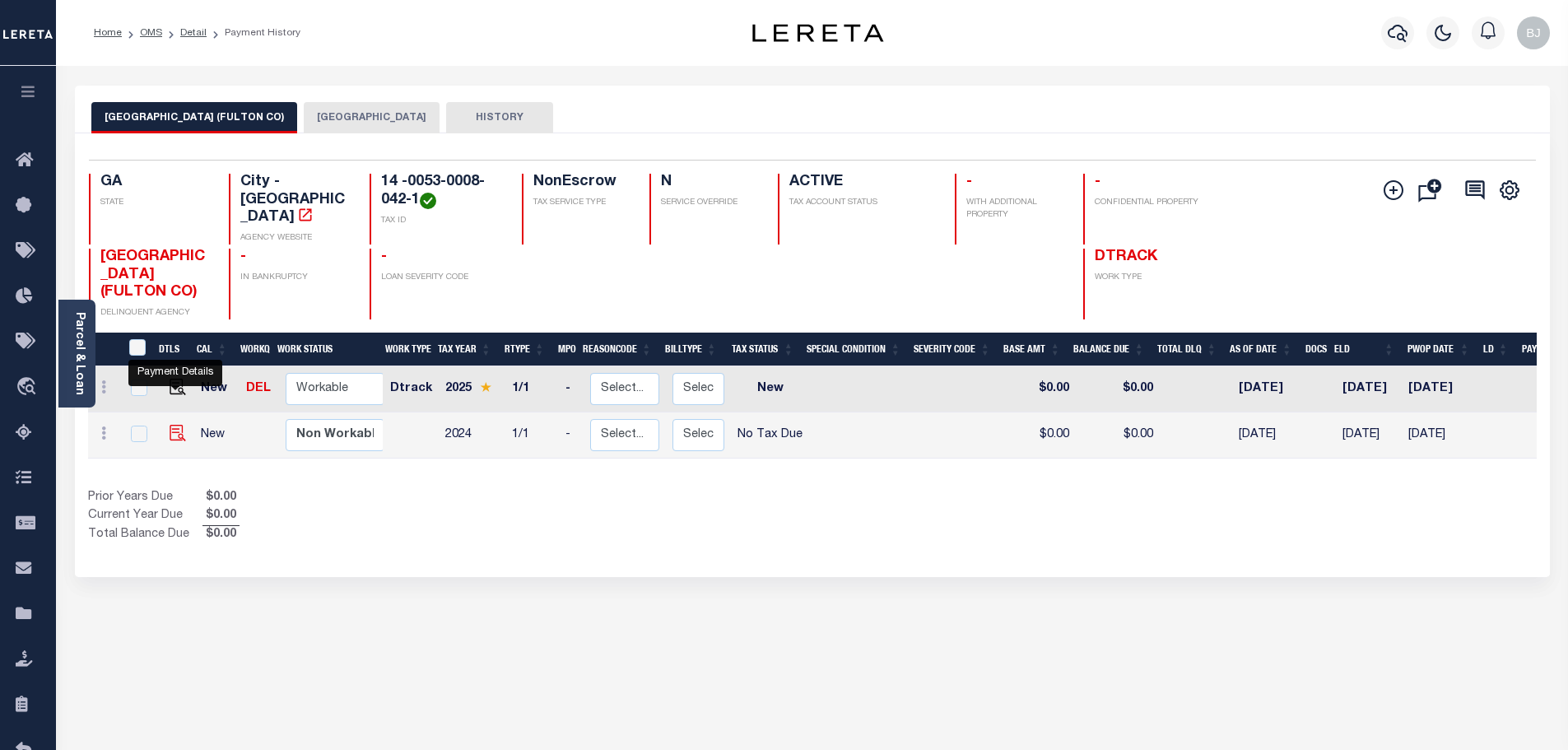
click at [173, 425] on img "" at bounding box center [177, 433] width 17 height 17
checkbox input "true"
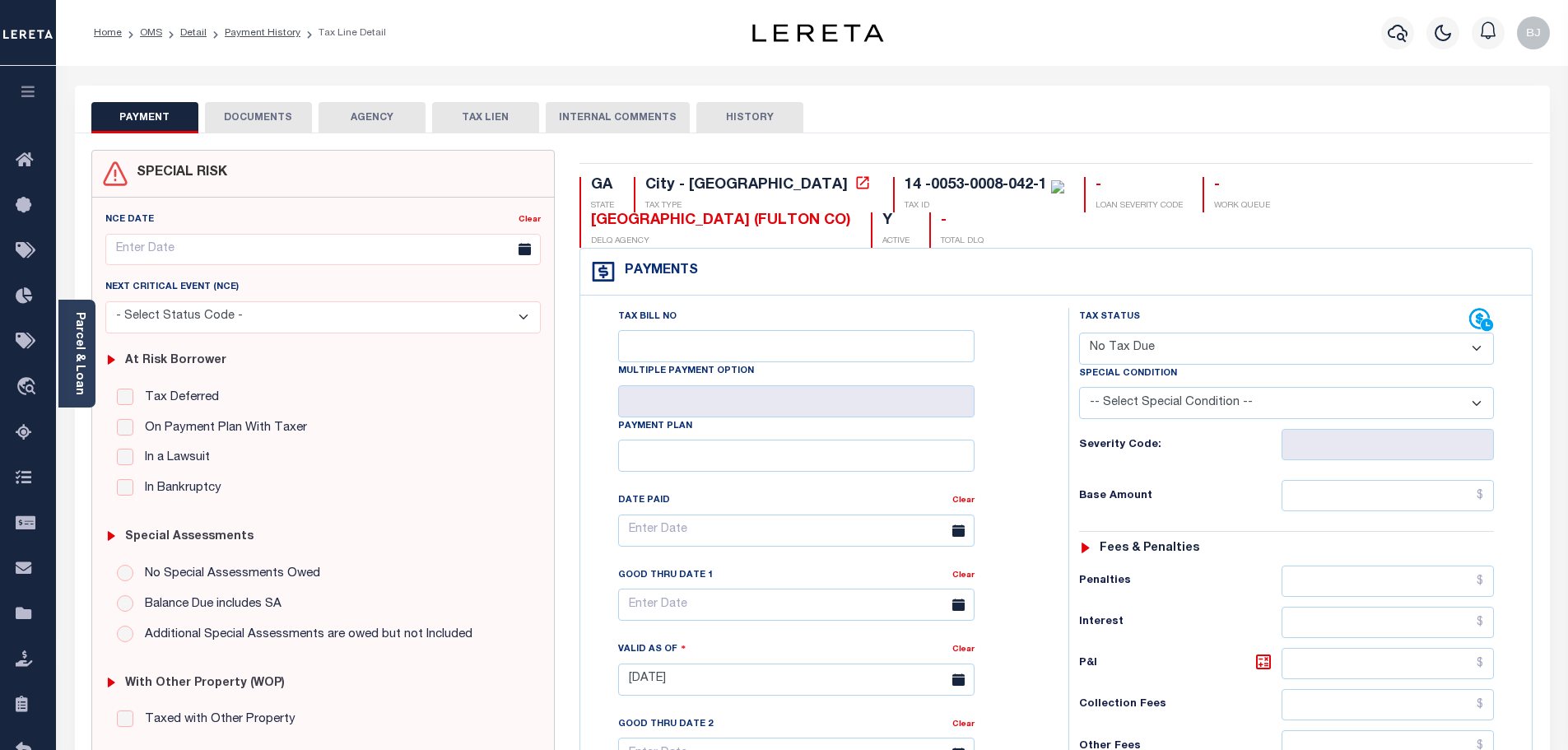
click at [1156, 332] on select "- Select Status Code - Open Due/Unpaid Paid Incomplete No Tax Due Internal Refu…" at bounding box center [1286, 348] width 415 height 32
select select "DUE"
click at [1079, 332] on select "- Select Status Code - Open Due/Unpaid Paid Incomplete No Tax Due Internal Refu…" at bounding box center [1286, 348] width 415 height 32
type input "[DATE]"
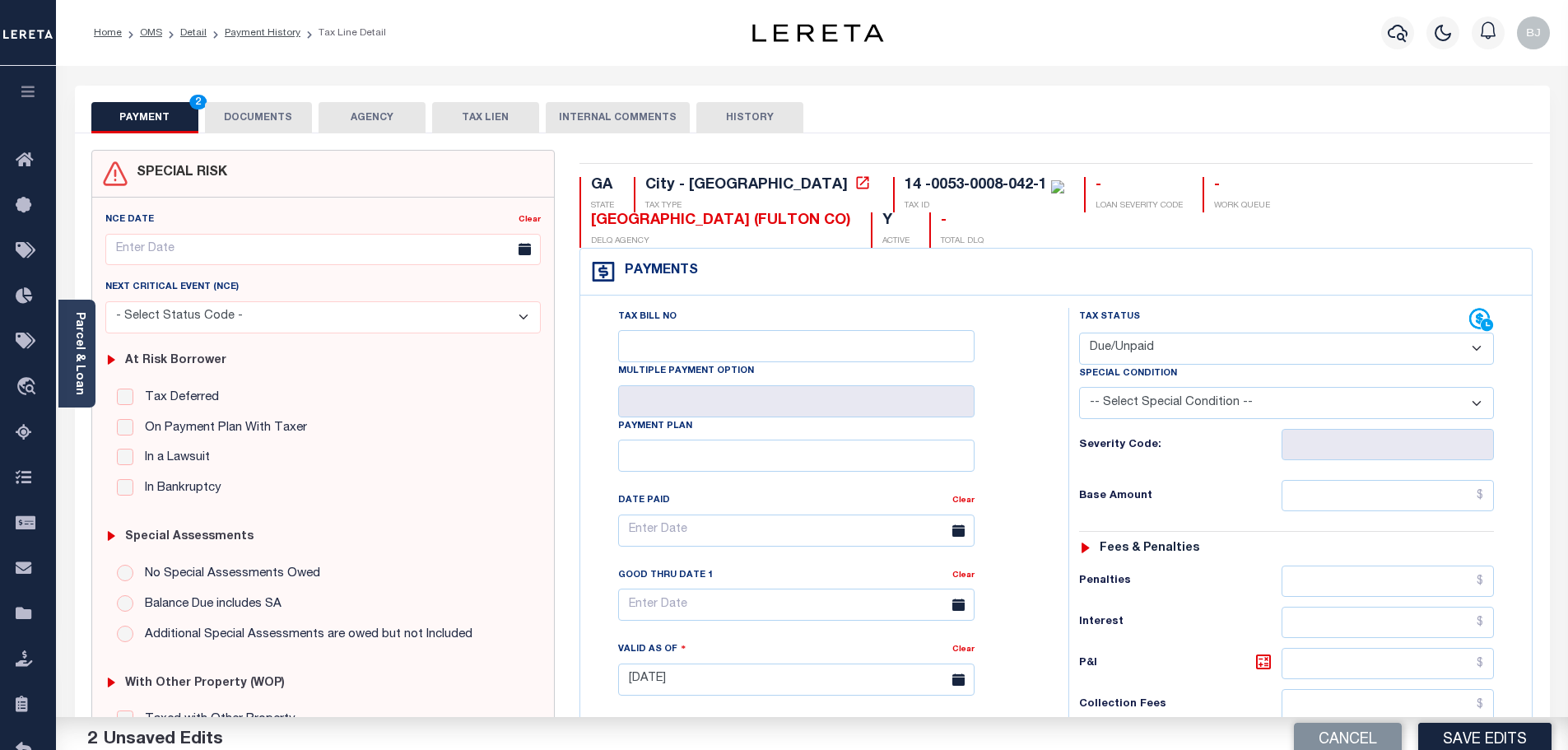
select select "20"
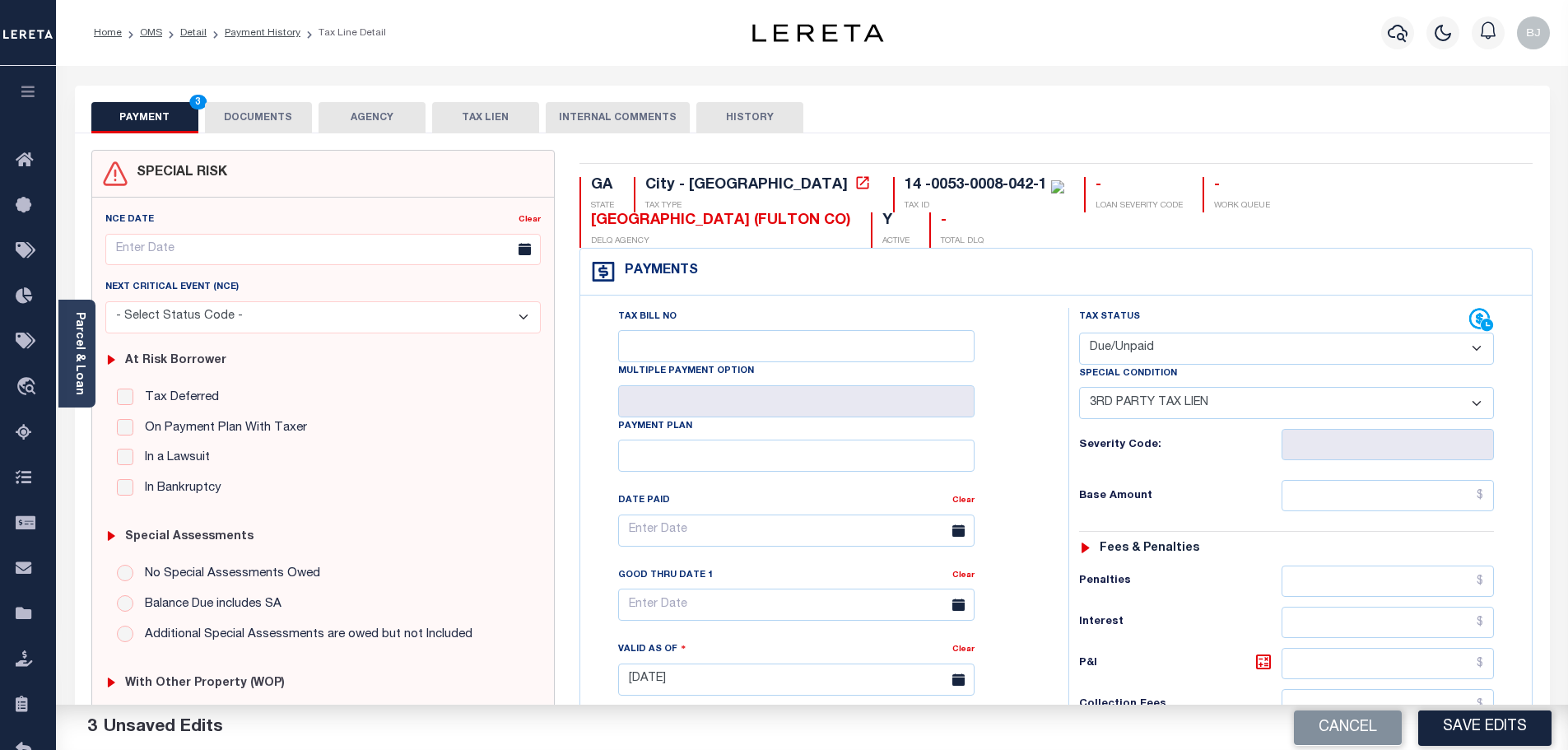
scroll to position [461, 0]
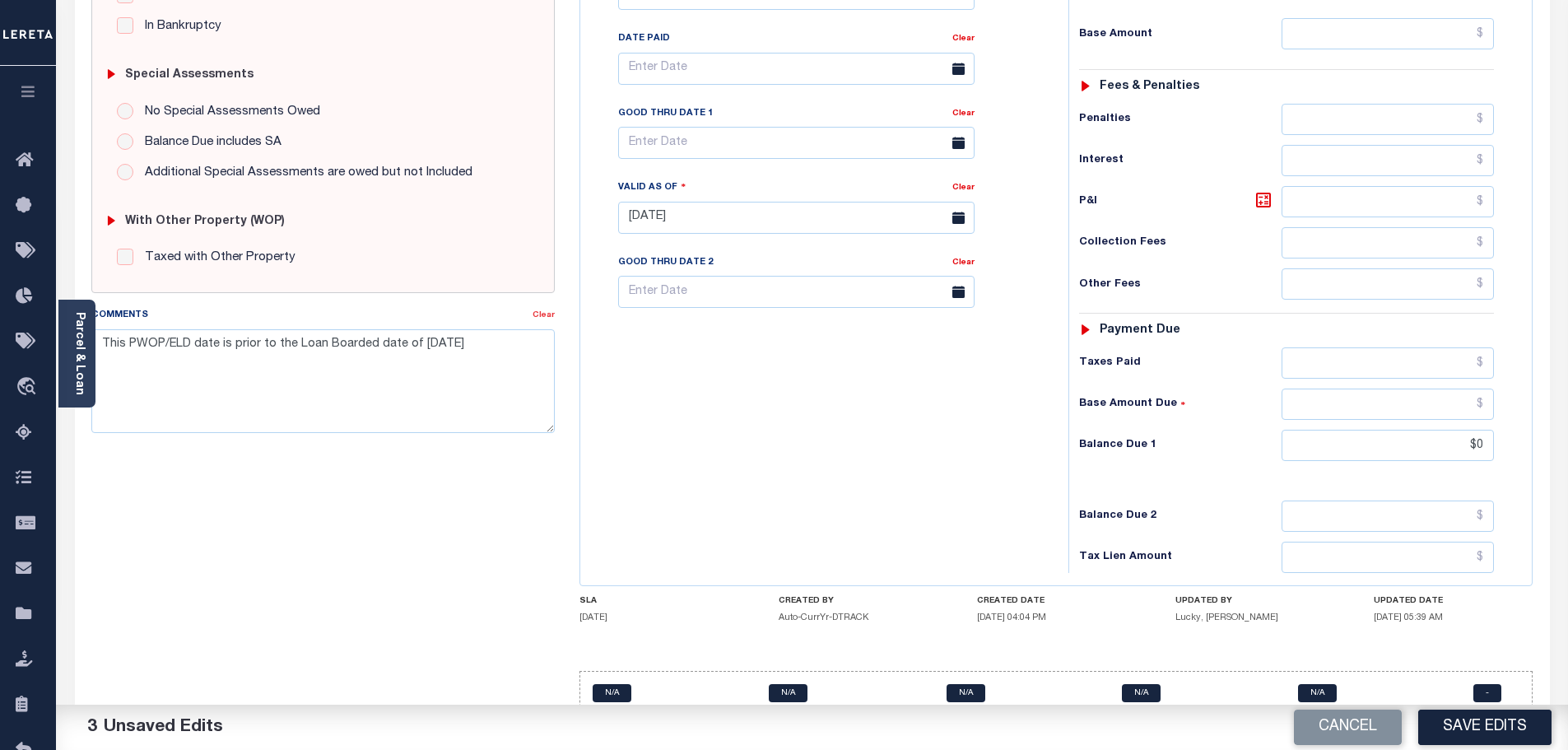
click at [553, 313] on link "Clear" at bounding box center [544, 315] width 23 height 8
click at [475, 338] on textarea "Comments" at bounding box center [323, 381] width 464 height 103
click at [348, 363] on textarea "2023" at bounding box center [323, 381] width 464 height 103
paste textarea "FIFA TRANSFERRED/SOLD"
type textarea "2023 FIFA TRANSFERRED/SOLD - please provide proof of redemption -bj"
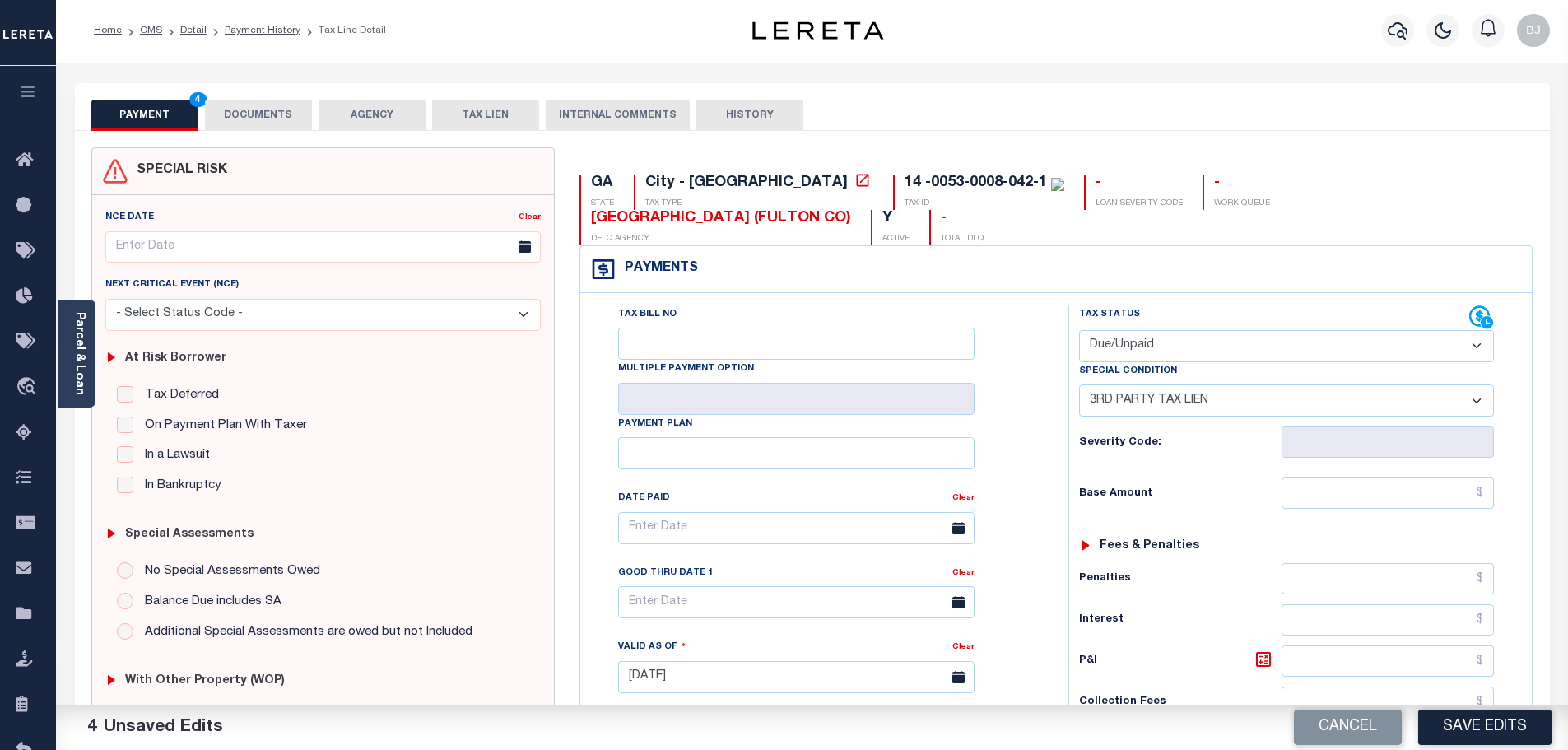
scroll to position [0, 0]
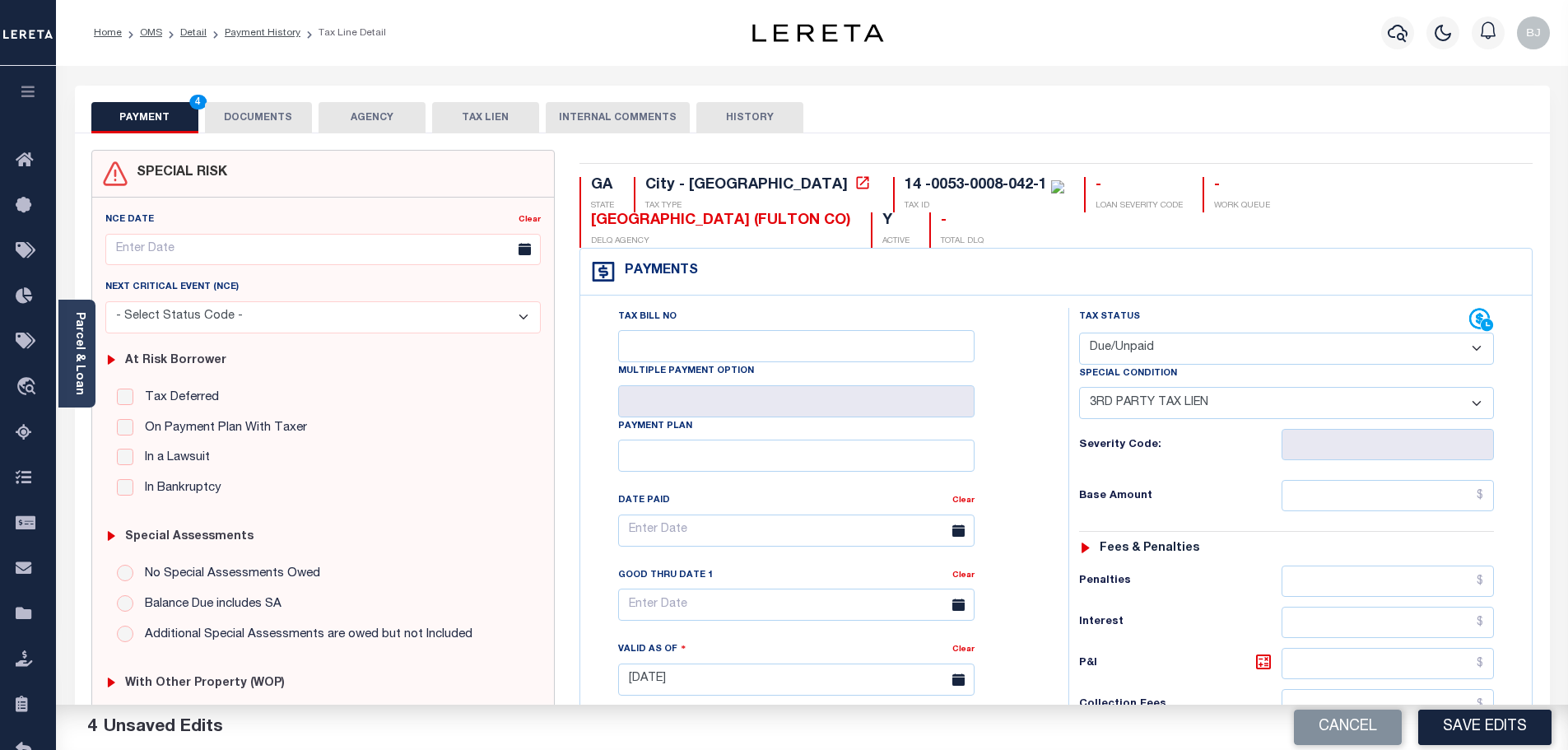
drag, startPoint x: 256, startPoint y: 136, endPoint x: 251, endPoint y: 119, distance: 17.7
click at [256, 129] on div "PAYMENT 4 DOCUMENTS AGENCY DELINQUENT PAYEE TAX LIEN" at bounding box center [812, 652] width 1475 height 1134
click at [251, 119] on button "DOCUMENTS" at bounding box center [258, 117] width 107 height 31
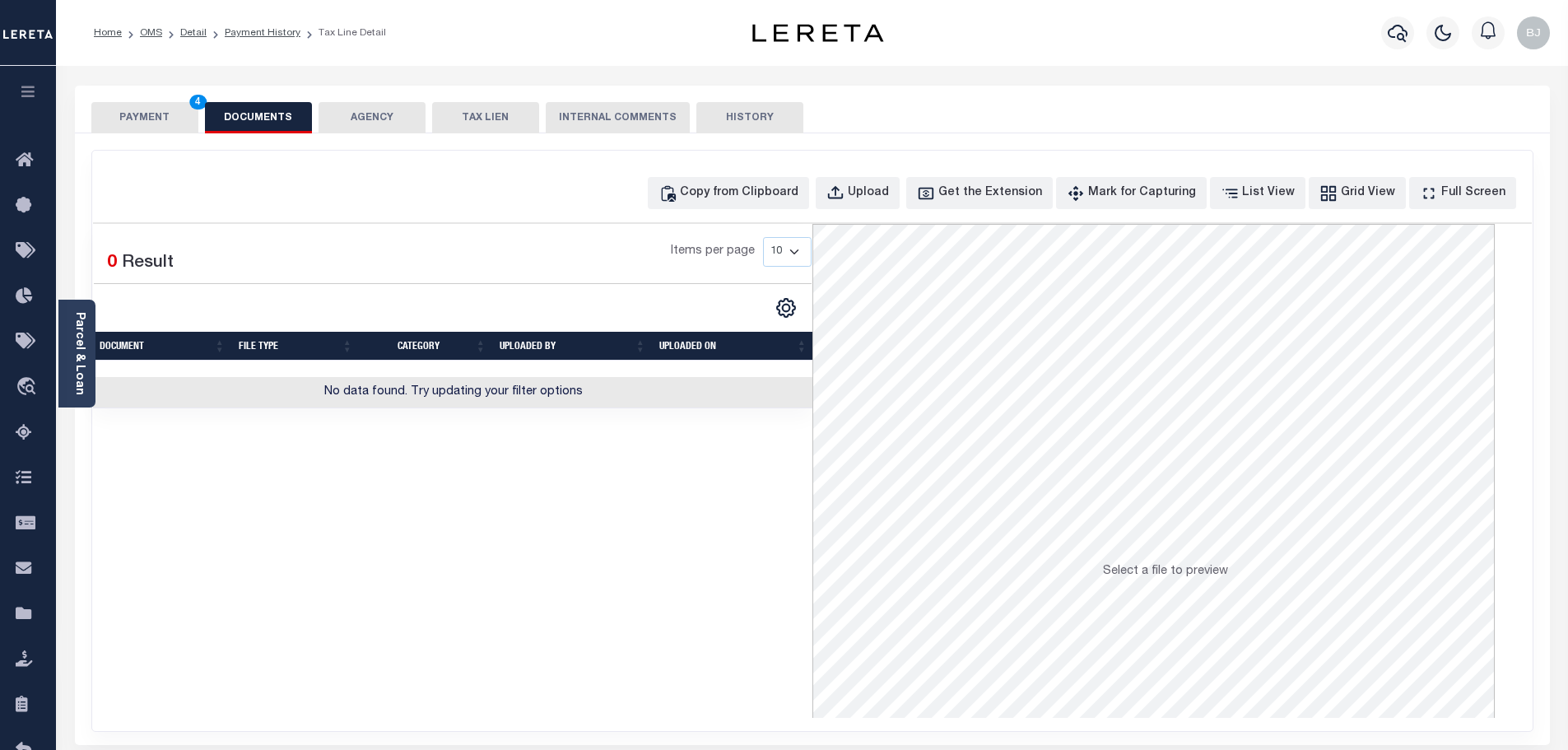
click at [747, 222] on div "Copy from Clipboard Upload Get the Extension Mark for Capturing Got it List Vie…" at bounding box center [812, 440] width 1440 height 580
click at [787, 199] on div "Copy from Clipboard" at bounding box center [739, 193] width 118 height 18
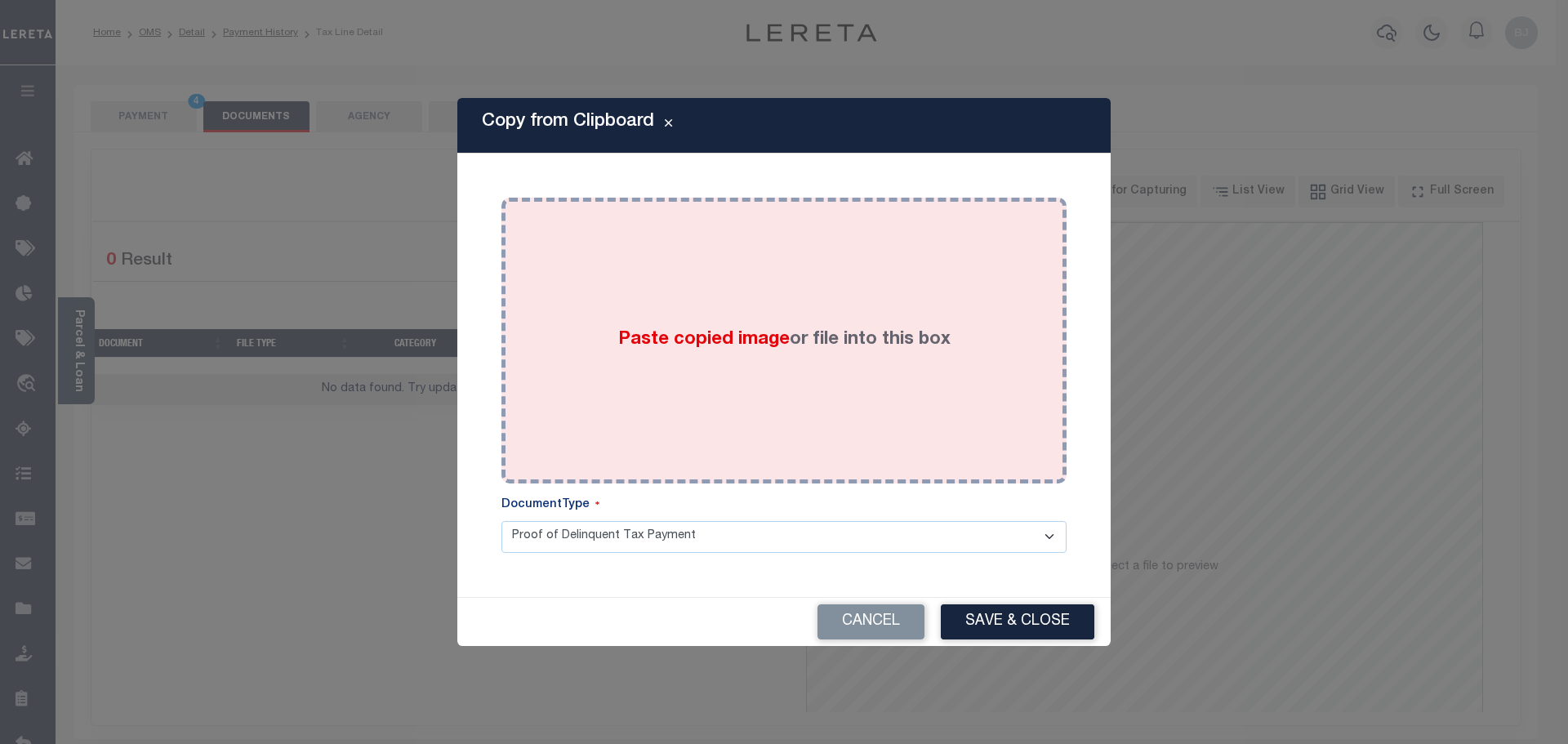
click at [910, 470] on div "Paste copied image or file into this box" at bounding box center [784, 340] width 541 height 261
click at [991, 385] on div "Paste copied image or file into this box" at bounding box center [784, 340] width 541 height 261
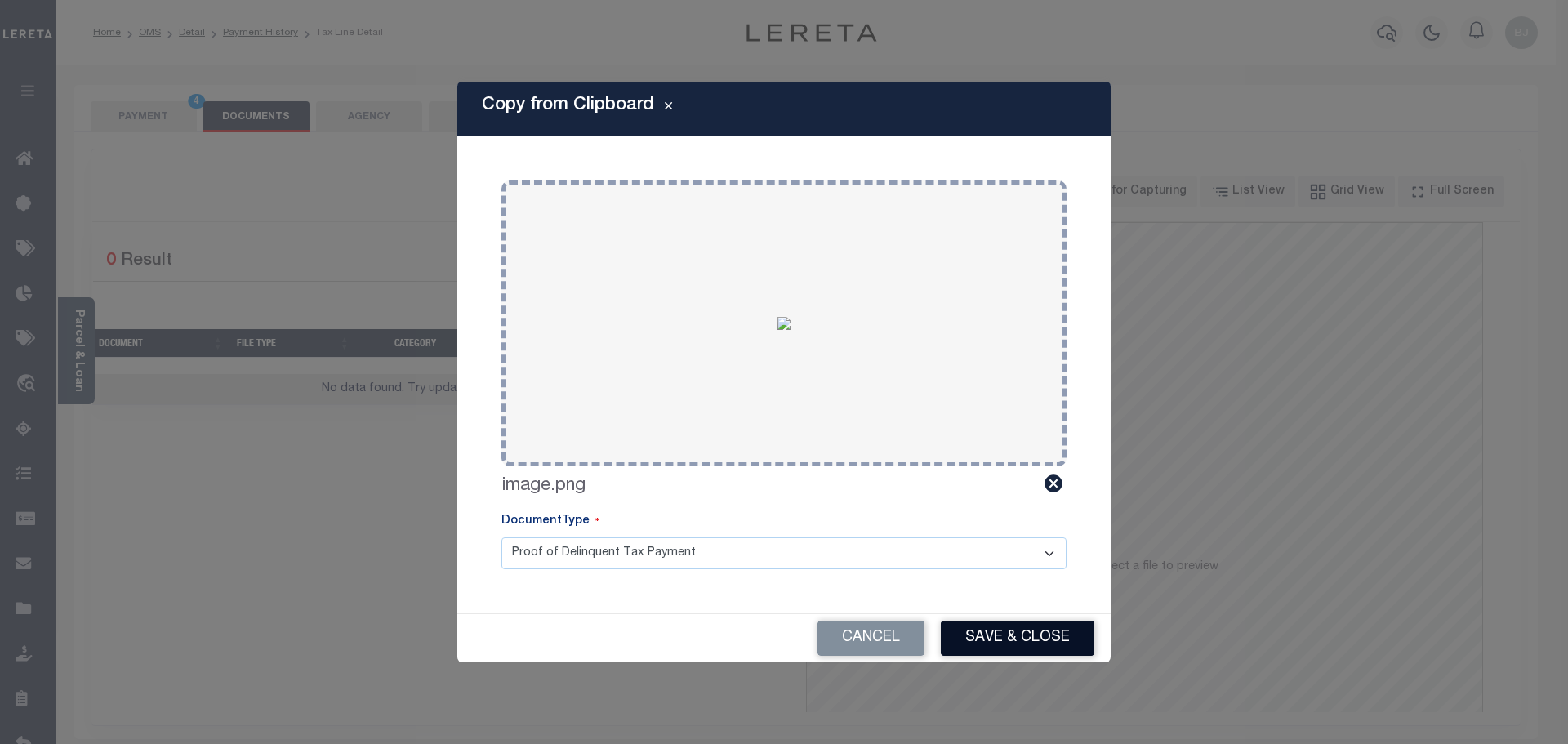
click at [1029, 648] on button "Save & Close" at bounding box center [1018, 638] width 154 height 35
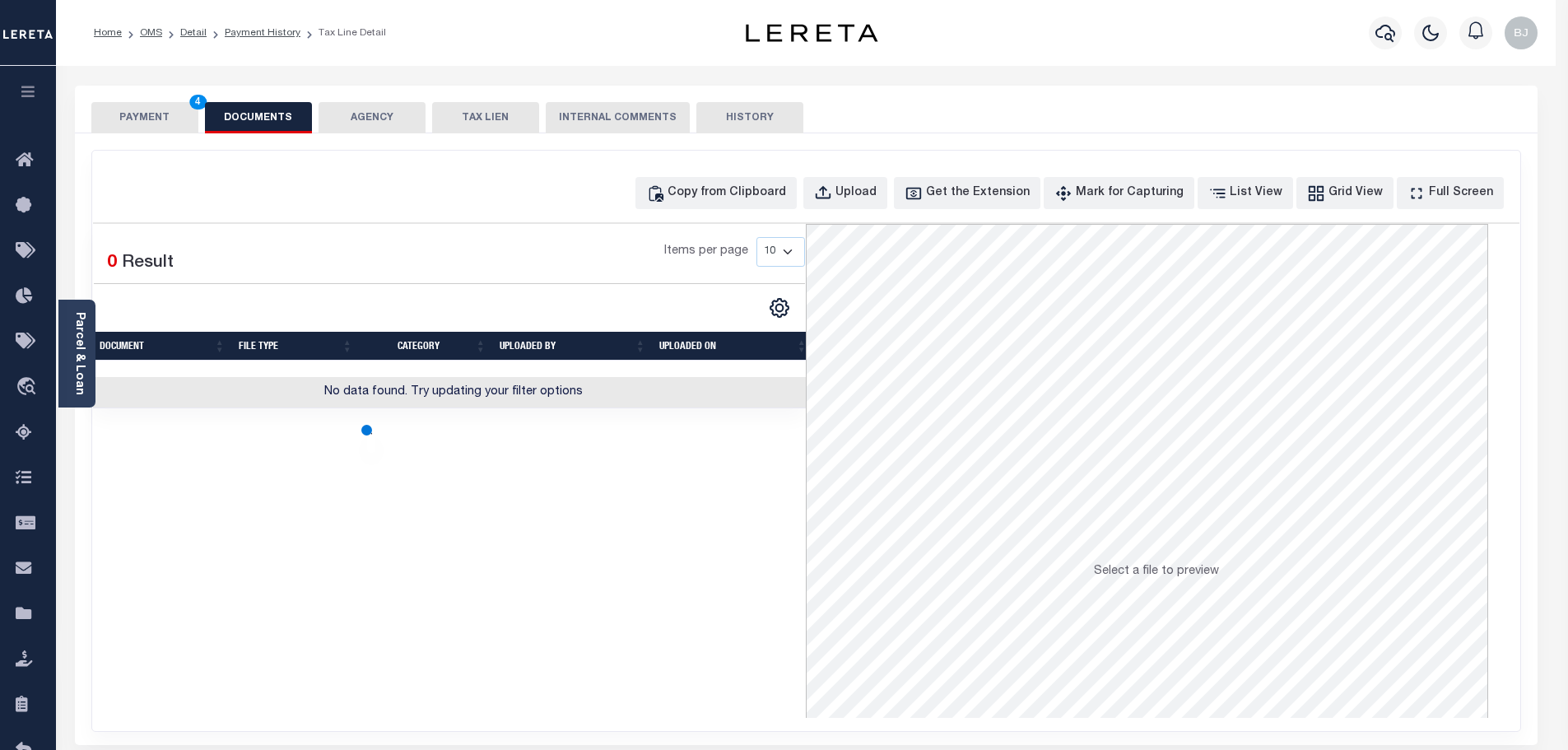
click at [163, 109] on button "PAYMENT 4" at bounding box center [144, 117] width 107 height 31
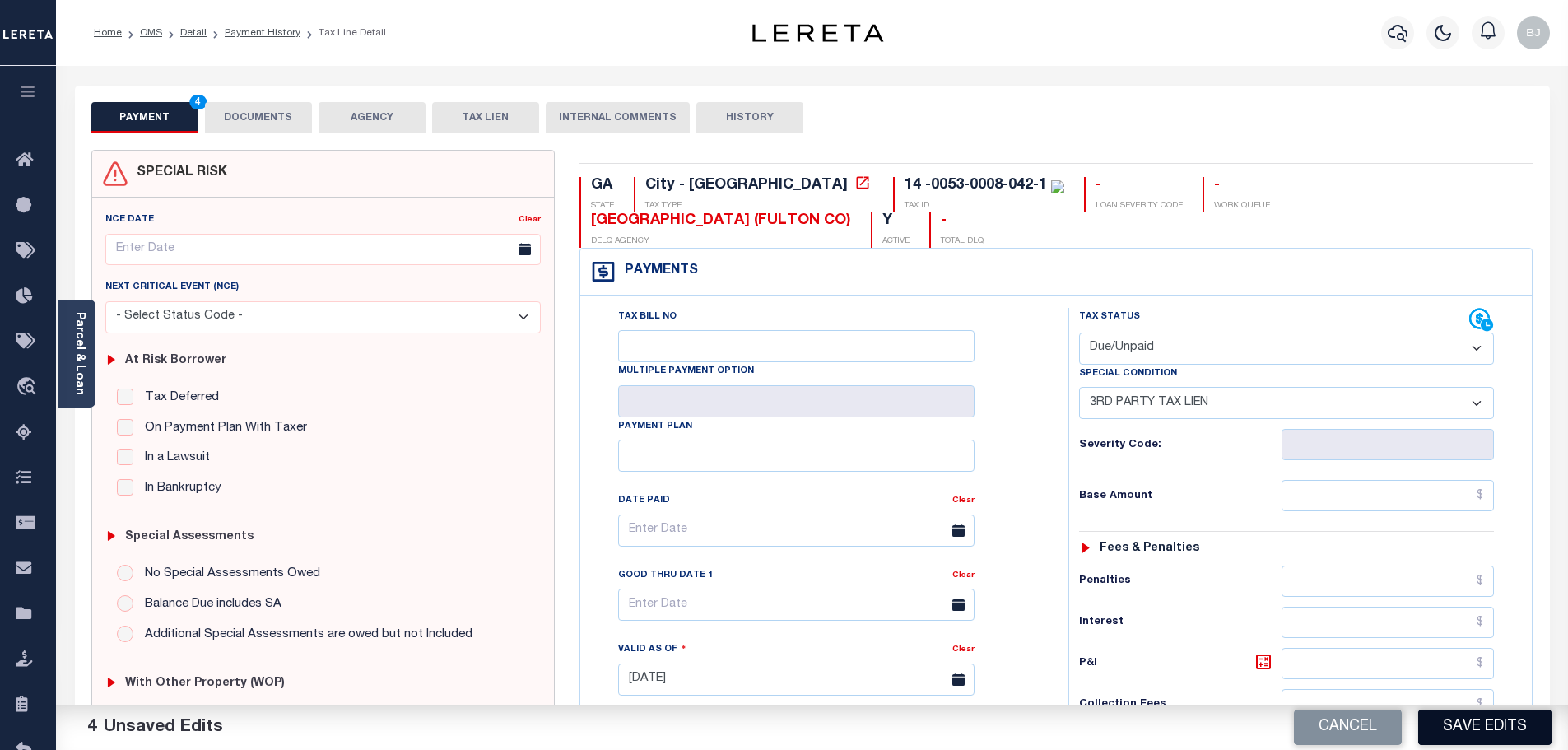
click at [1526, 727] on button "Save Edits" at bounding box center [1484, 727] width 133 height 36
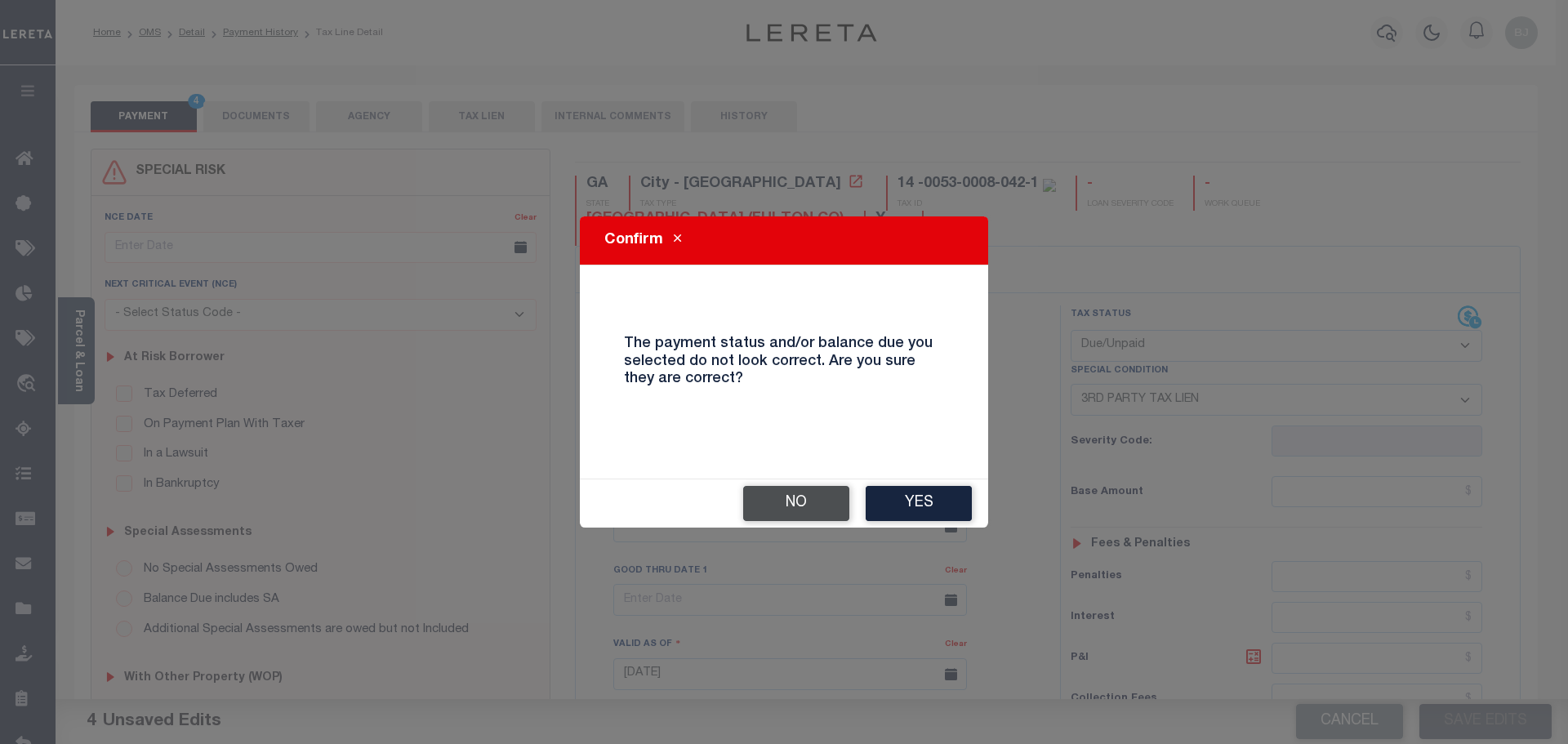
click at [842, 489] on button "No" at bounding box center [796, 503] width 106 height 35
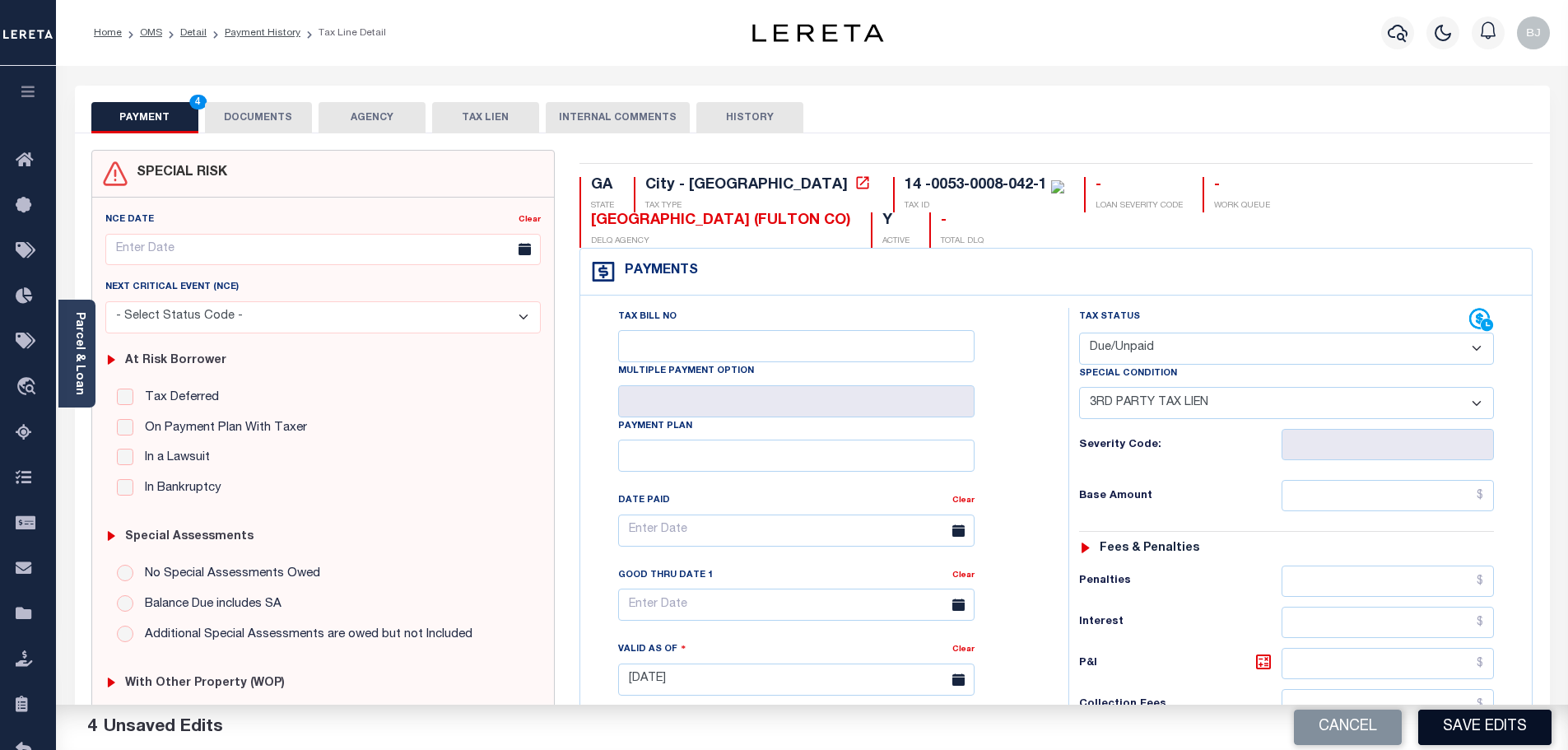
click at [1478, 725] on button "Save Edits" at bounding box center [1484, 727] width 133 height 36
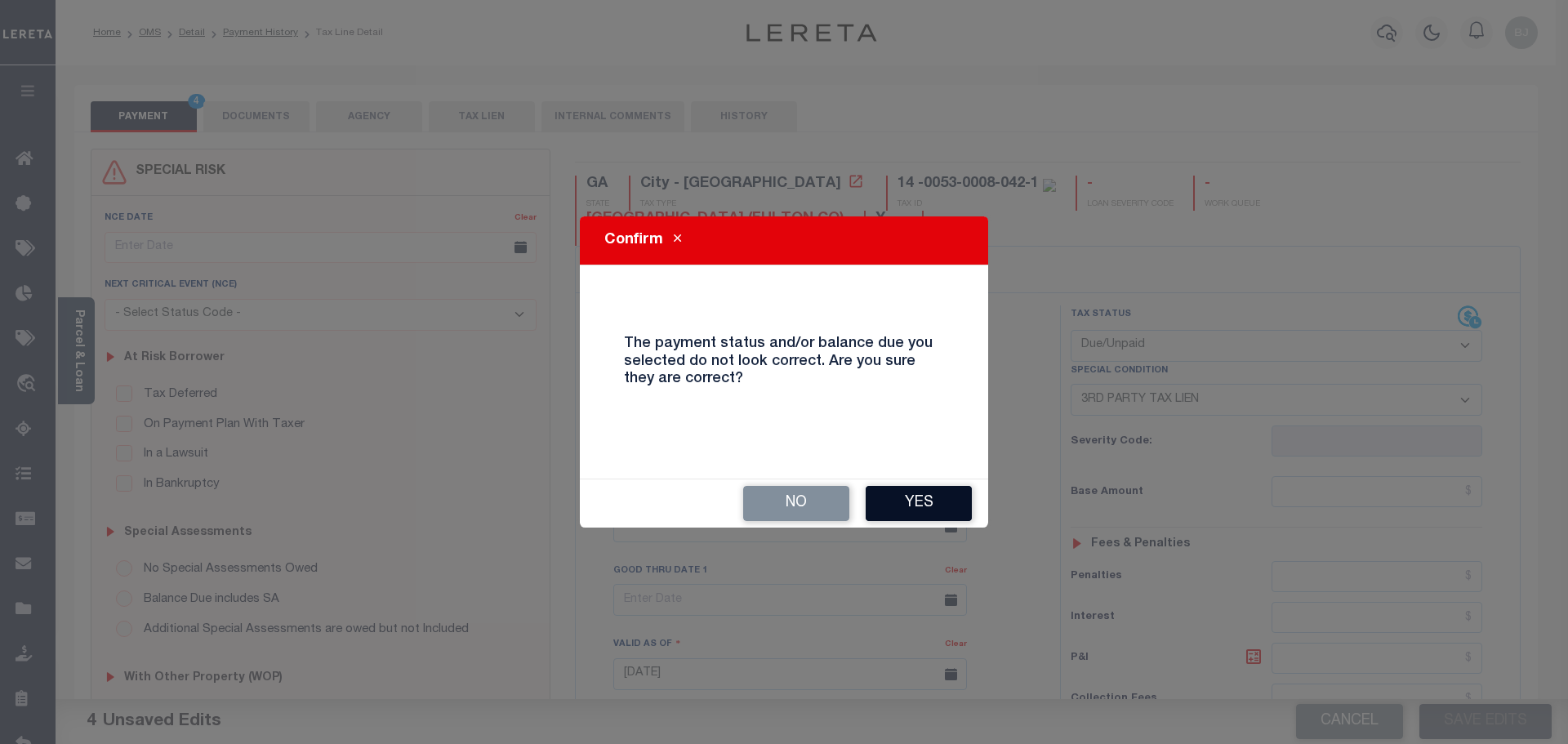
click at [957, 509] on button "Yes" at bounding box center [919, 503] width 106 height 35
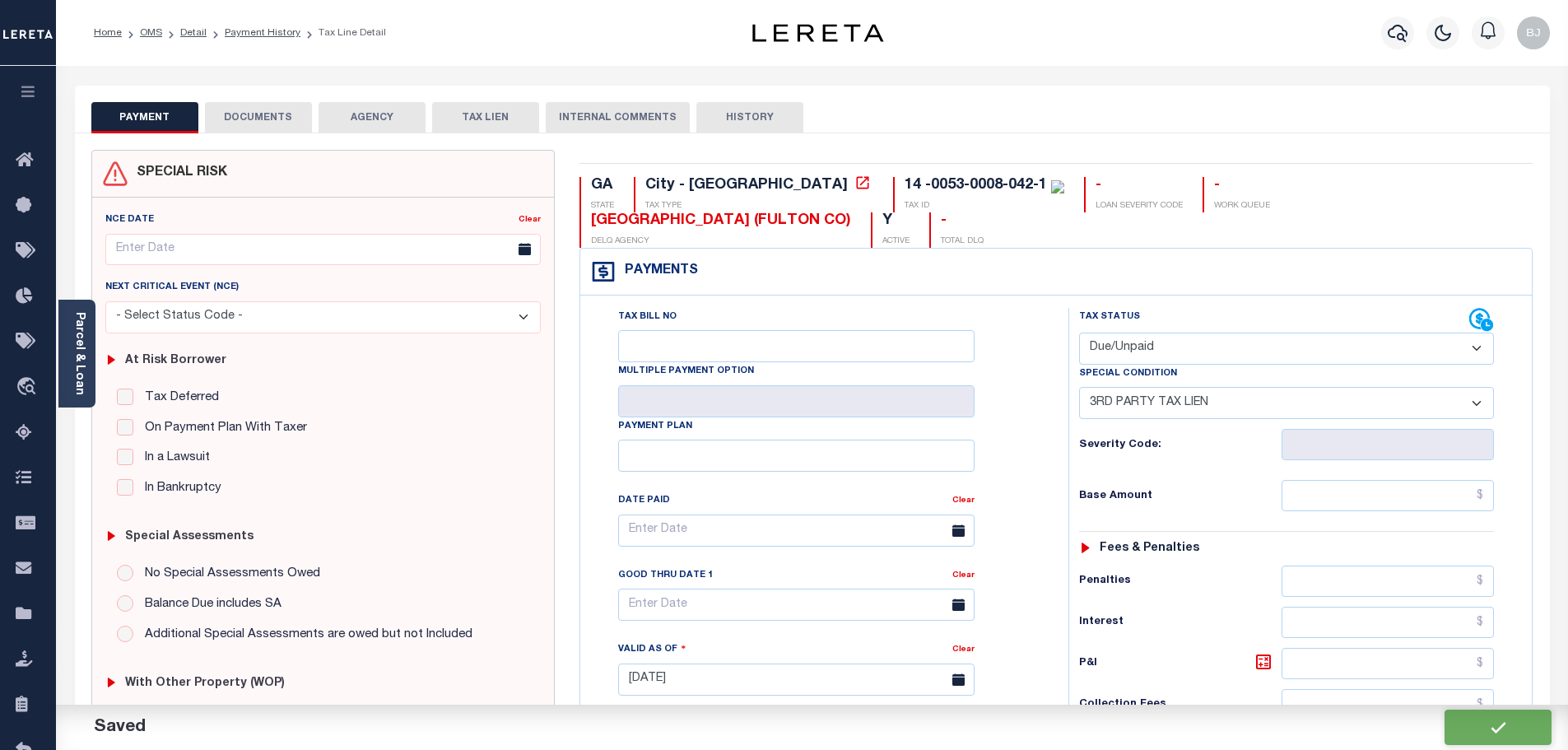
checkbox input "false"
type input "0"
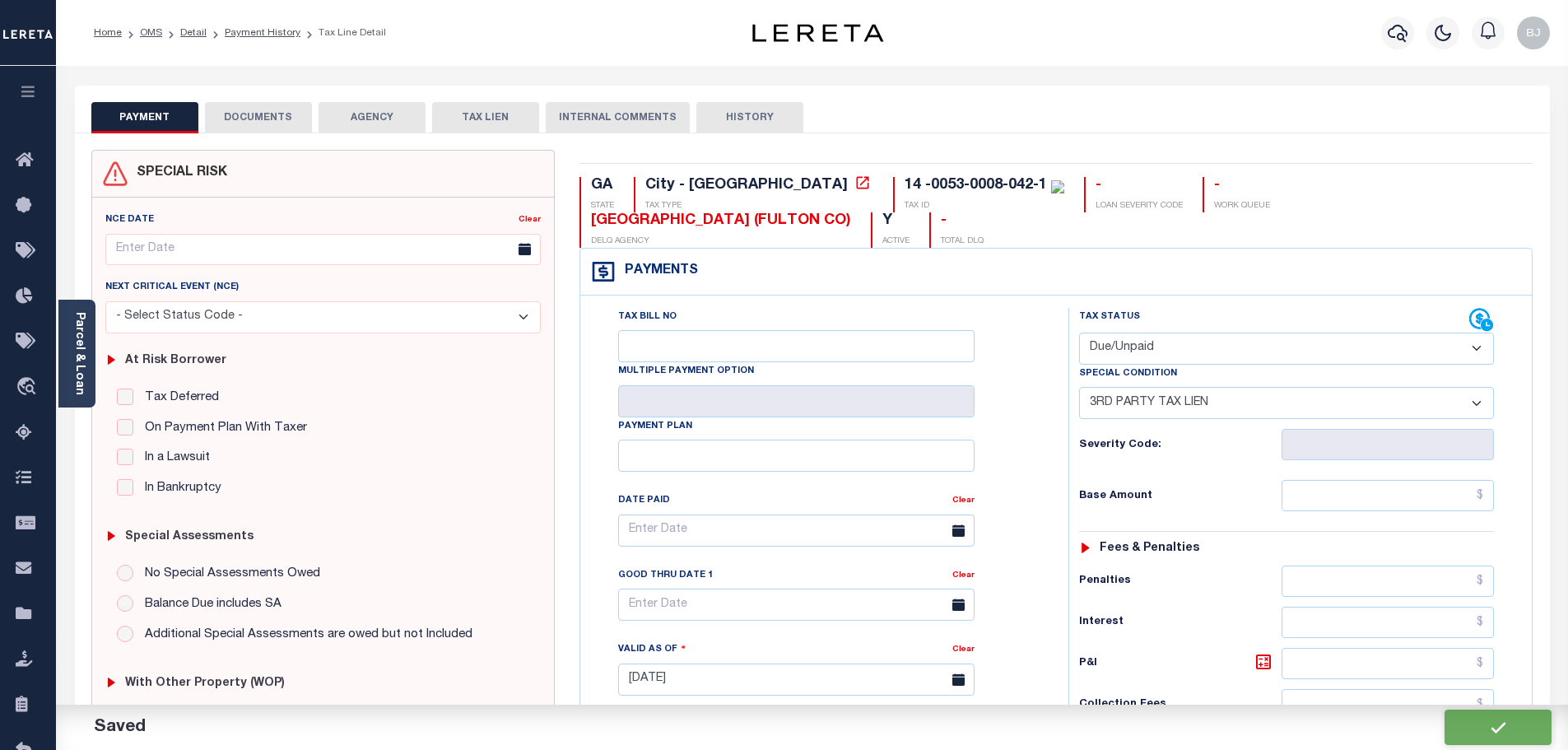
type input "$0"
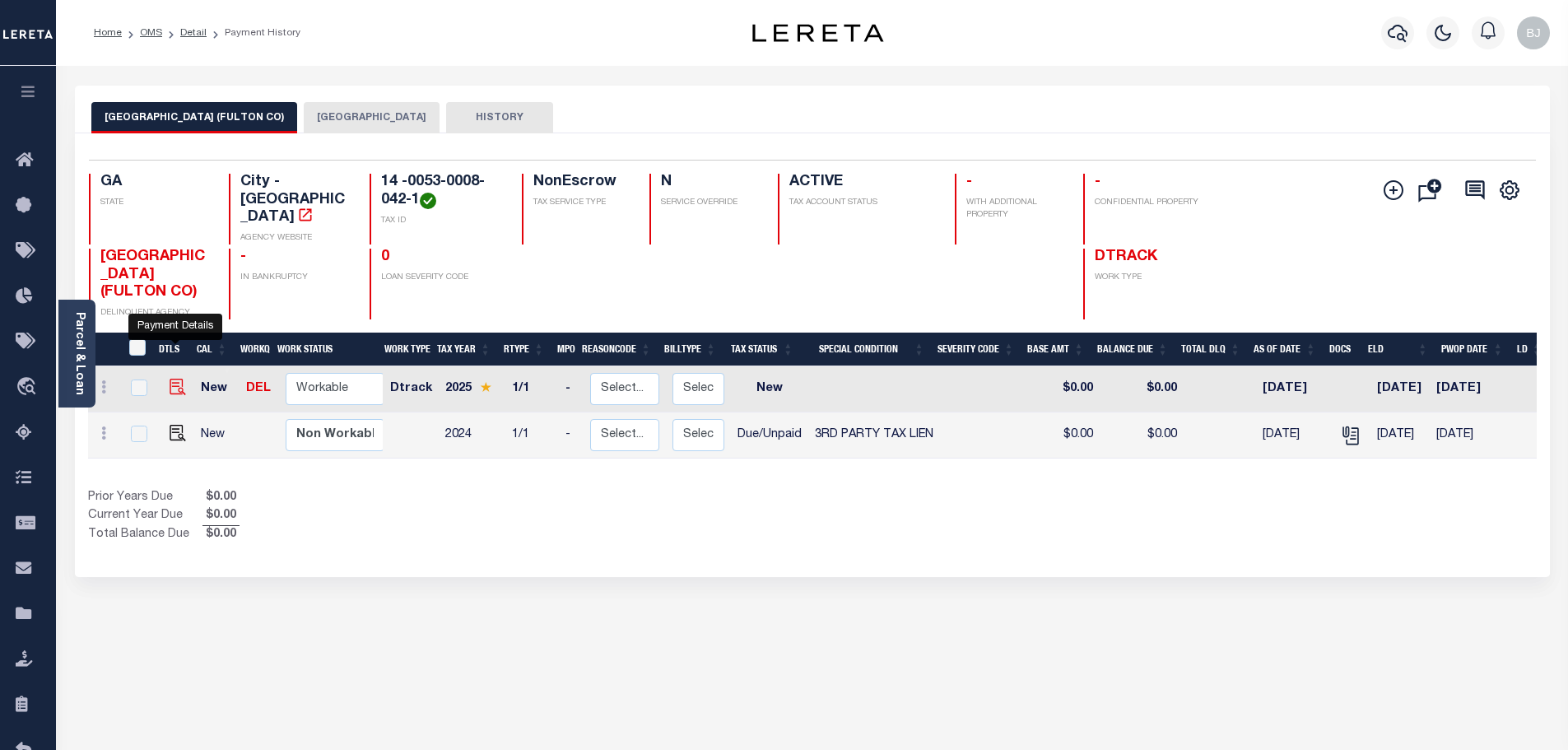
click at [169, 379] on img "" at bounding box center [177, 387] width 17 height 17
checkbox input "true"
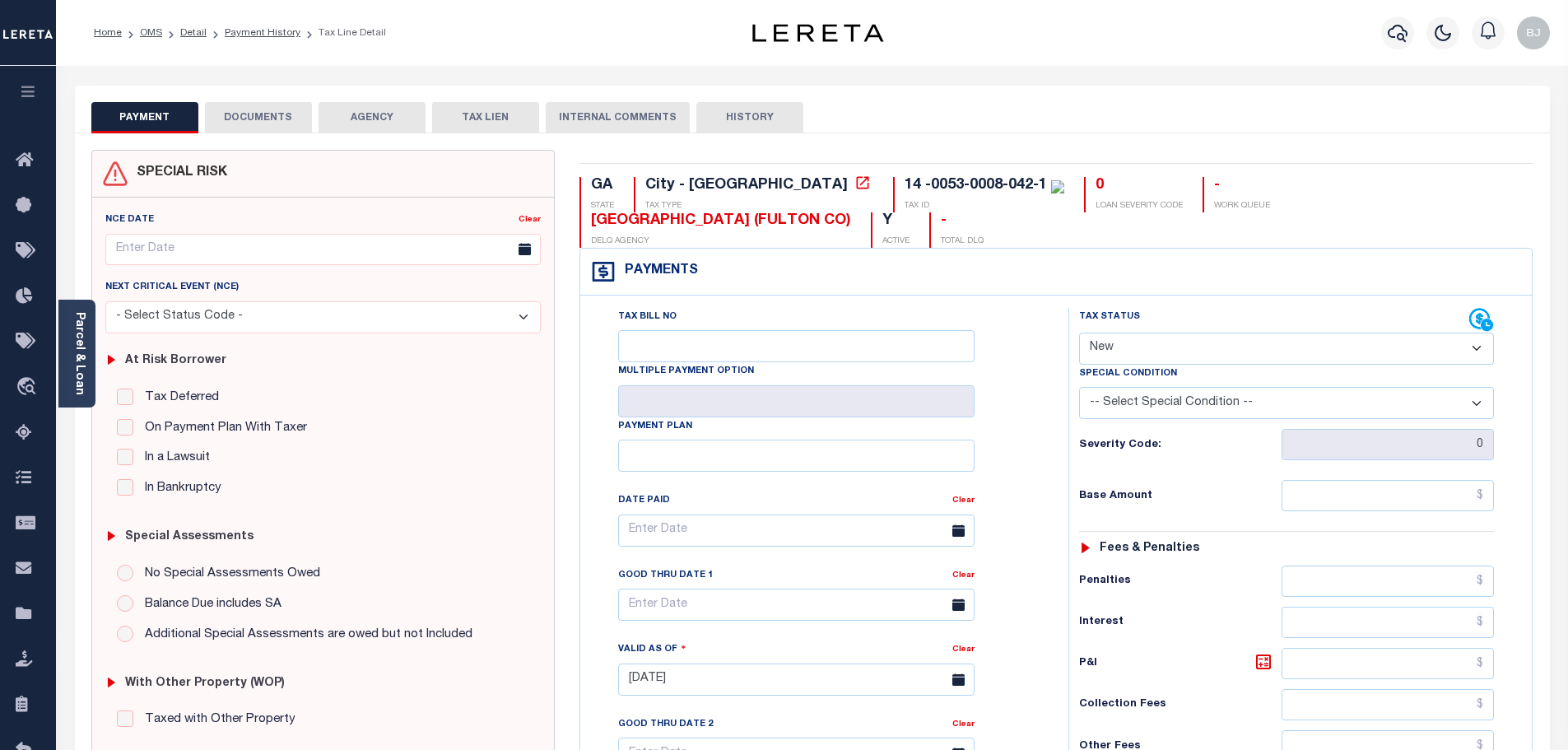
click at [247, 119] on button "DOCUMENTS" at bounding box center [258, 117] width 107 height 31
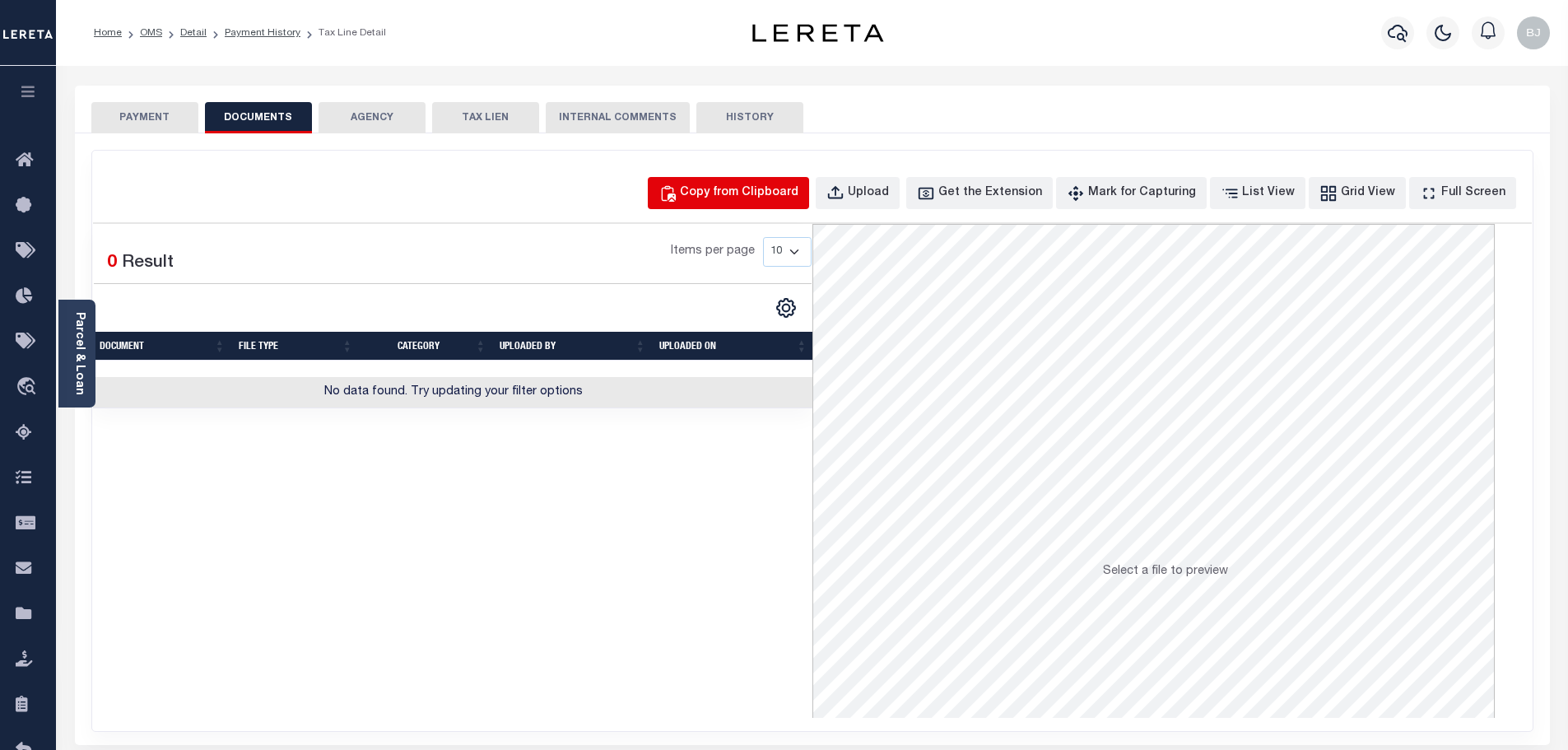
click at [751, 193] on div "Copy from Clipboard" at bounding box center [739, 193] width 118 height 18
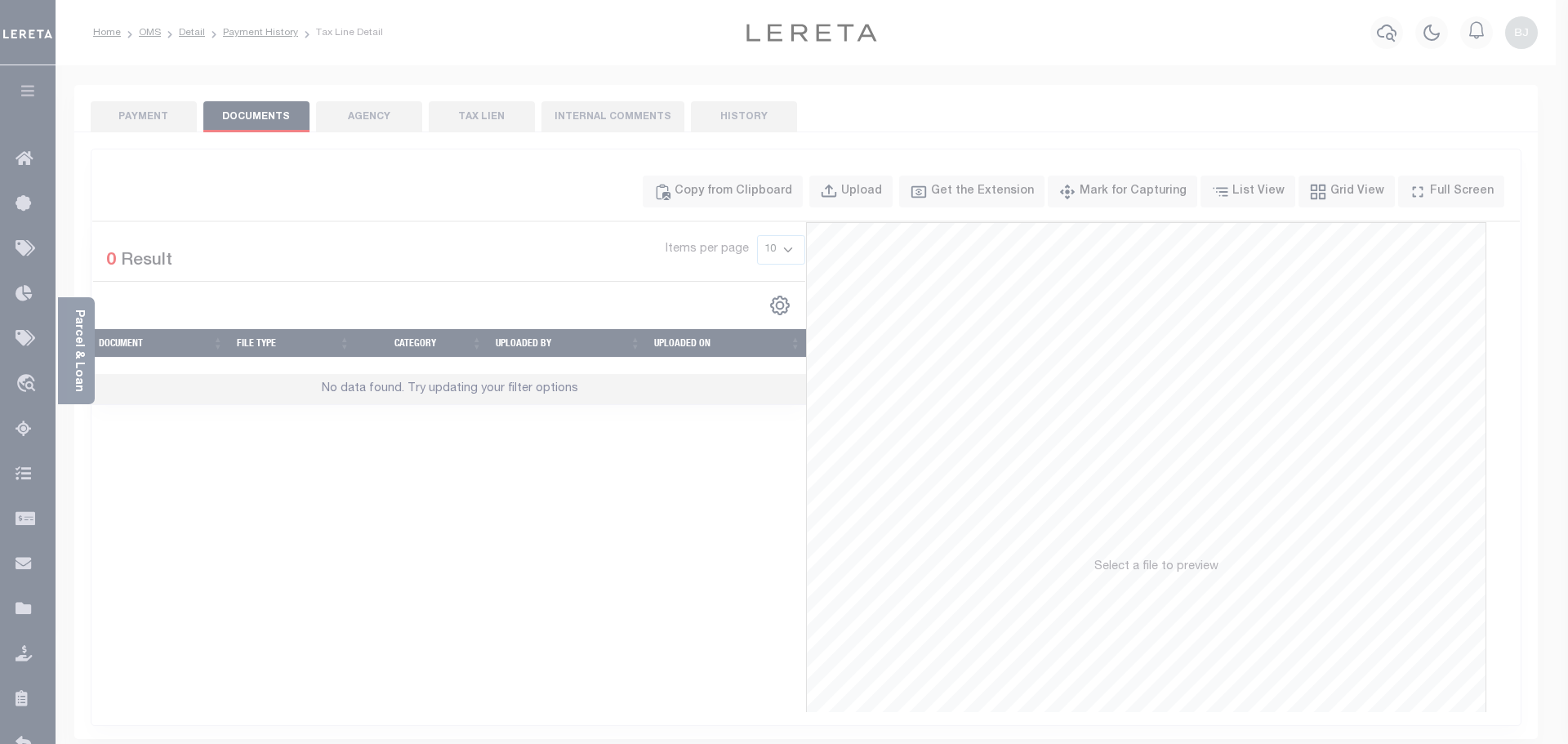
drag, startPoint x: 821, startPoint y: 311, endPoint x: 906, endPoint y: 422, distance: 139.8
click at [0, 0] on label "Paste copied image or file into this box" at bounding box center [0, 0] width 0 height 0
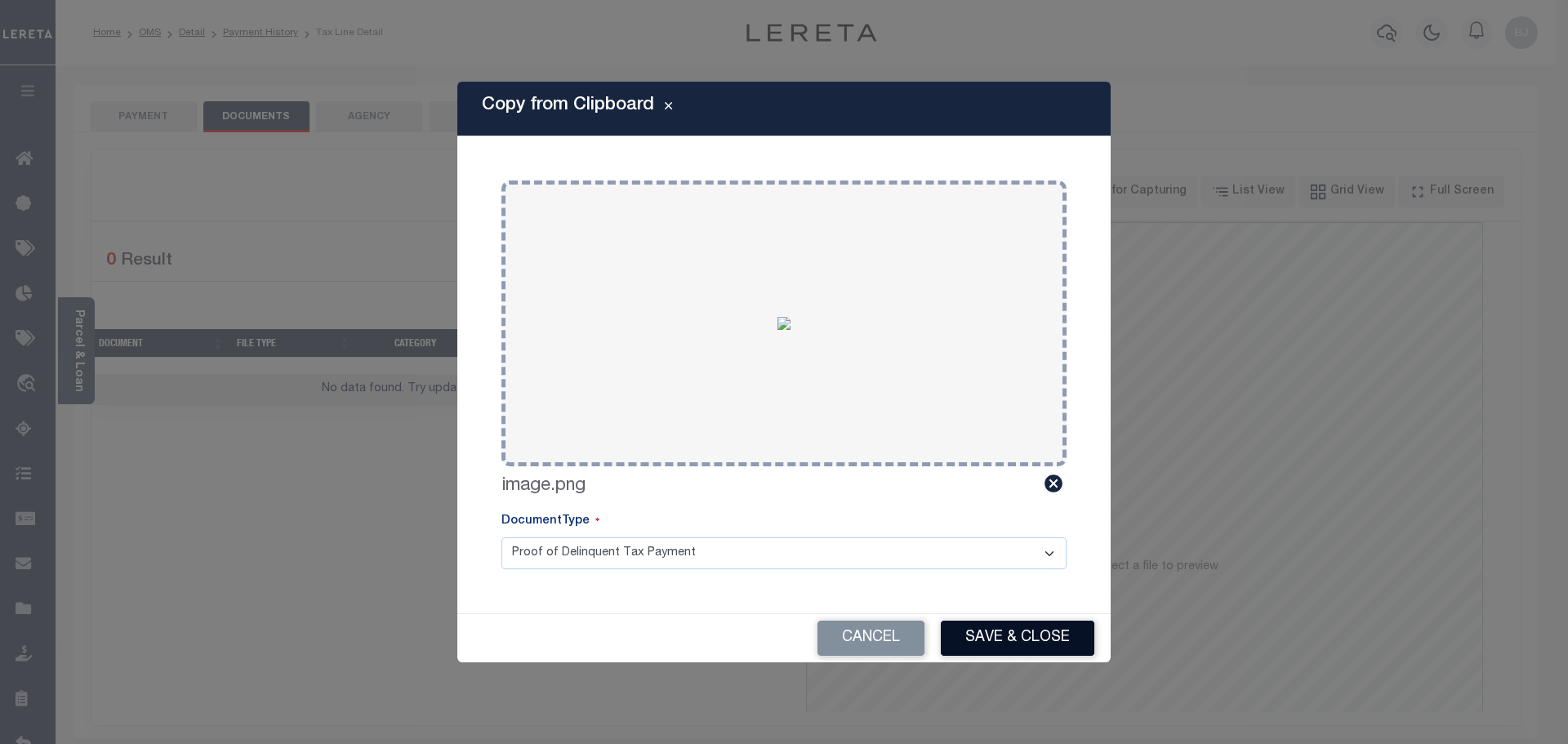
click at [1026, 628] on button "Save & Close" at bounding box center [1018, 638] width 154 height 35
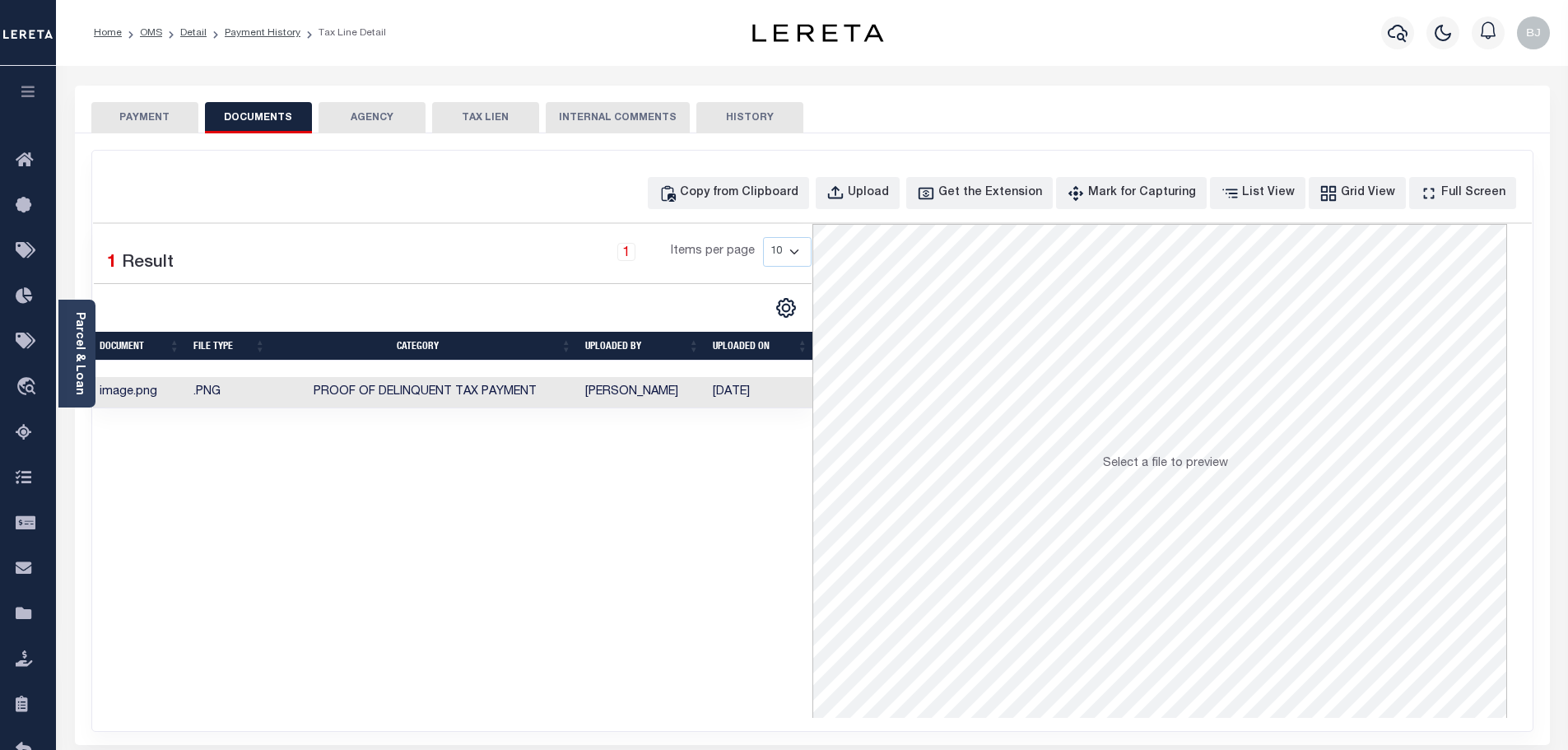
click at [145, 116] on button "PAYMENT" at bounding box center [144, 117] width 107 height 31
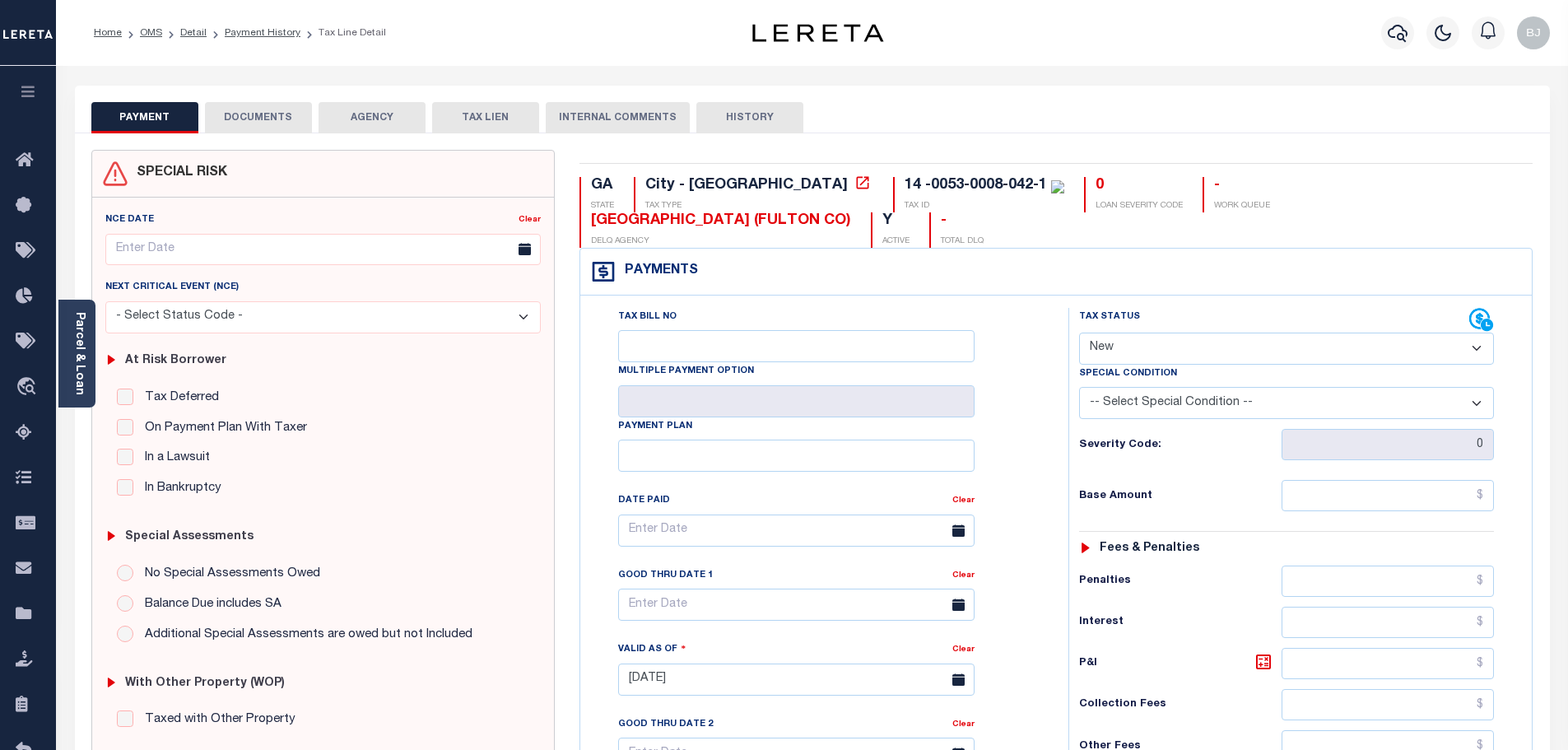
click at [1248, 332] on select "- Select Status Code - Open Due/Unpaid Paid Incomplete No Tax Due Internal Refu…" at bounding box center [1286, 348] width 415 height 32
select select "DUE"
click at [1079, 332] on select "- Select Status Code - Open Due/Unpaid Paid Incomplete No Tax Due Internal Refu…" at bounding box center [1286, 348] width 415 height 32
type input "[DATE]"
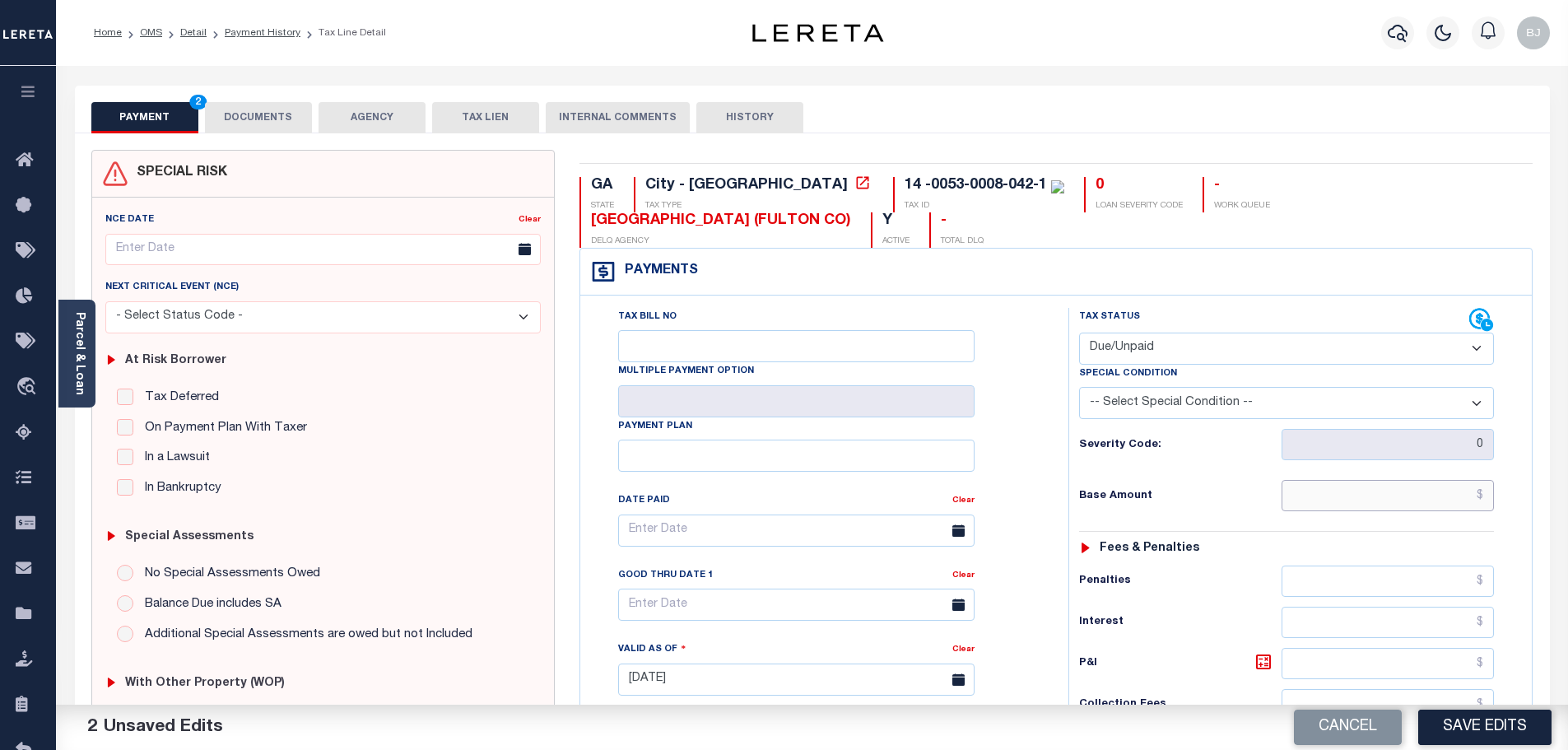
click at [1437, 480] on input "text" at bounding box center [1387, 495] width 213 height 31
paste input "1,671.49"
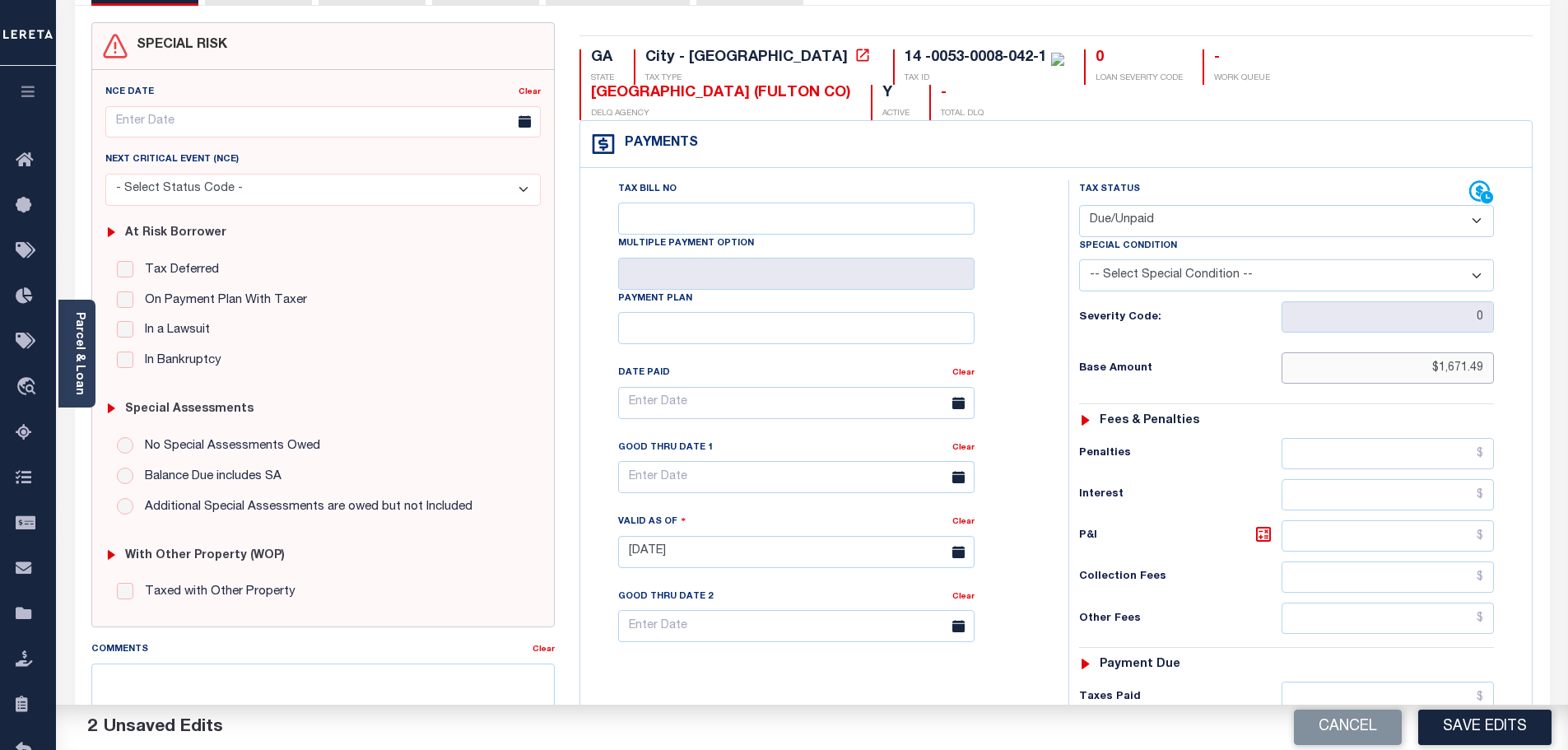
scroll to position [329, 0]
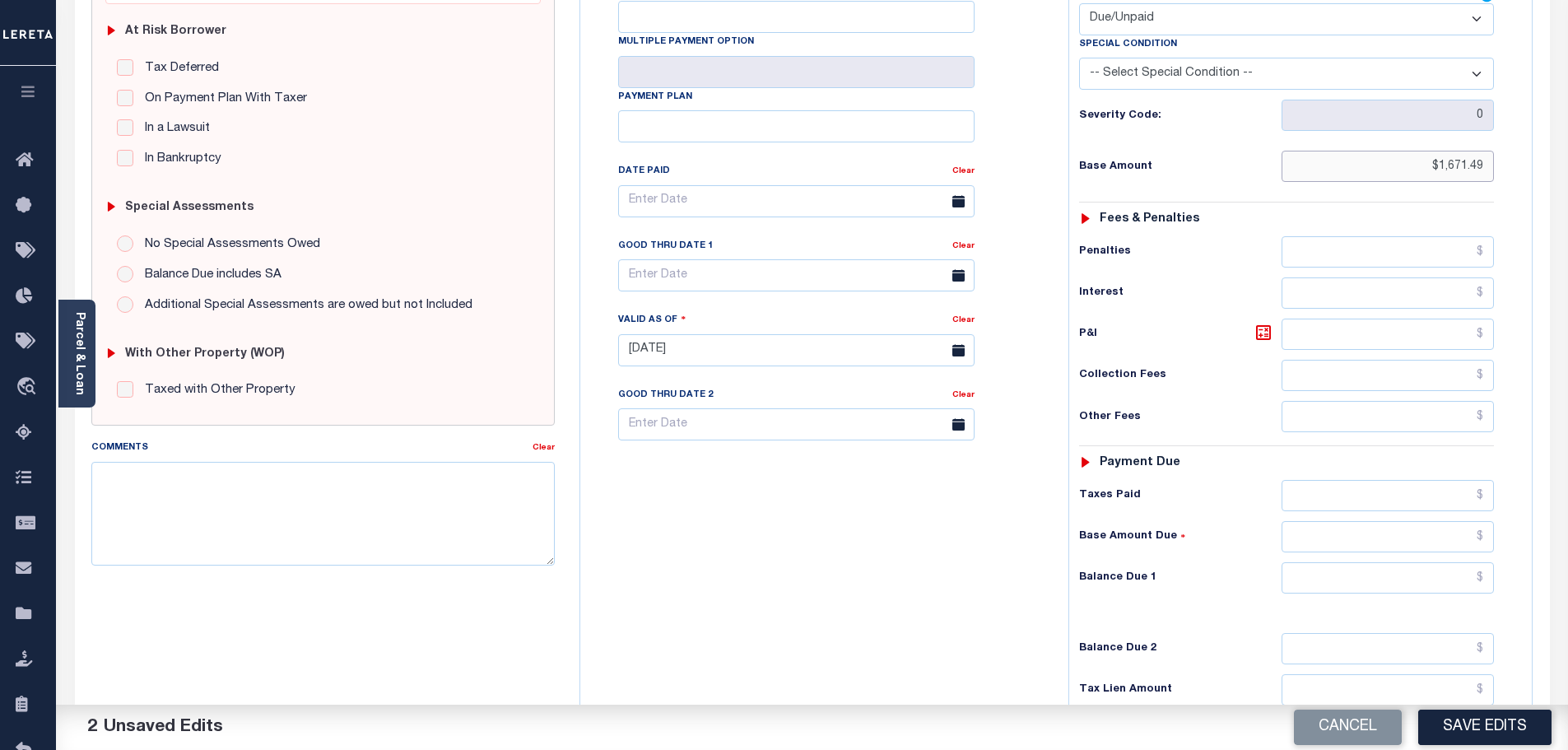
type input "$1,671.49"
click at [1460, 562] on input "text" at bounding box center [1387, 578] width 213 height 31
paste input "1,671.49"
type input "$1,671.49"
click at [1498, 721] on button "Save Edits" at bounding box center [1484, 727] width 133 height 36
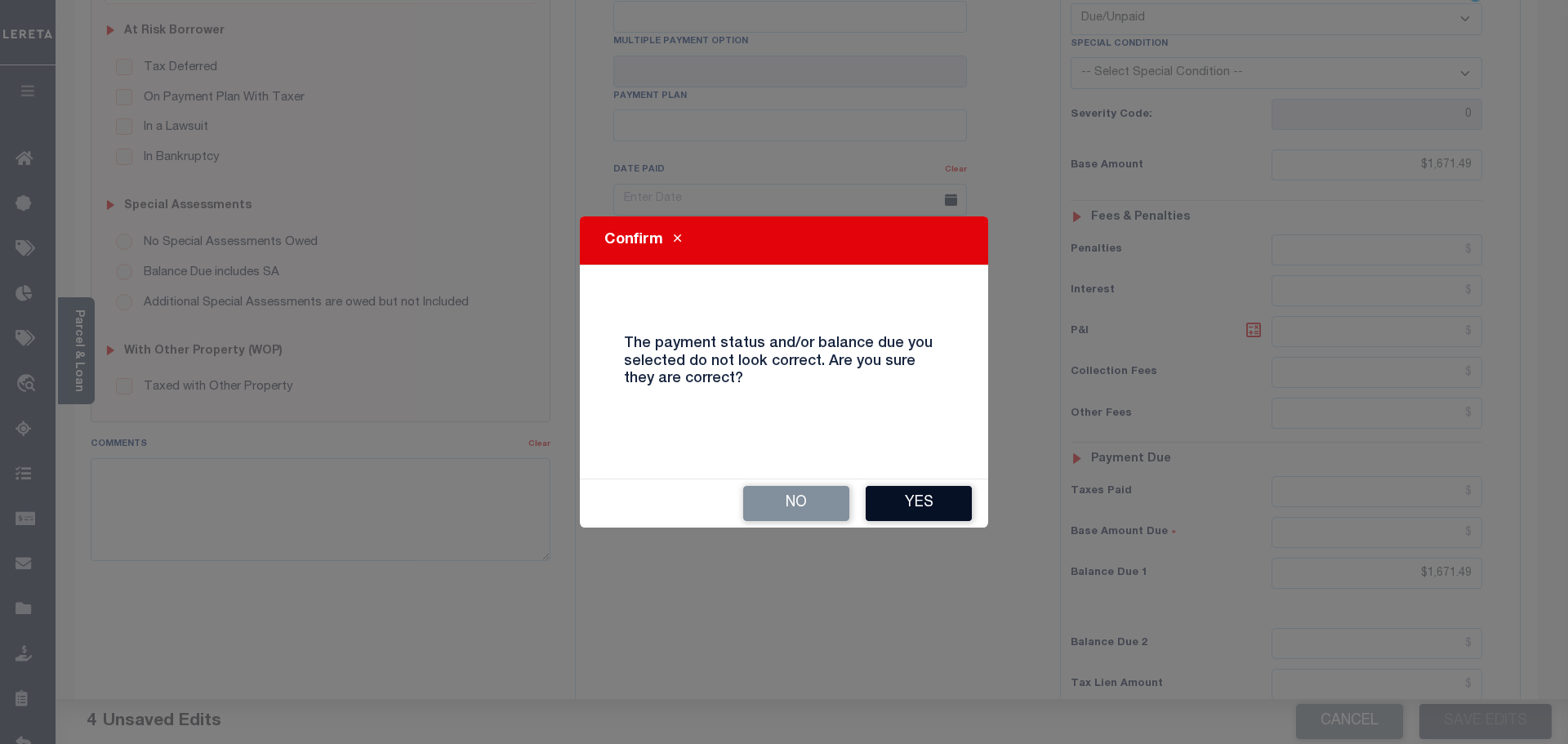
click at [913, 511] on button "Yes" at bounding box center [919, 503] width 106 height 35
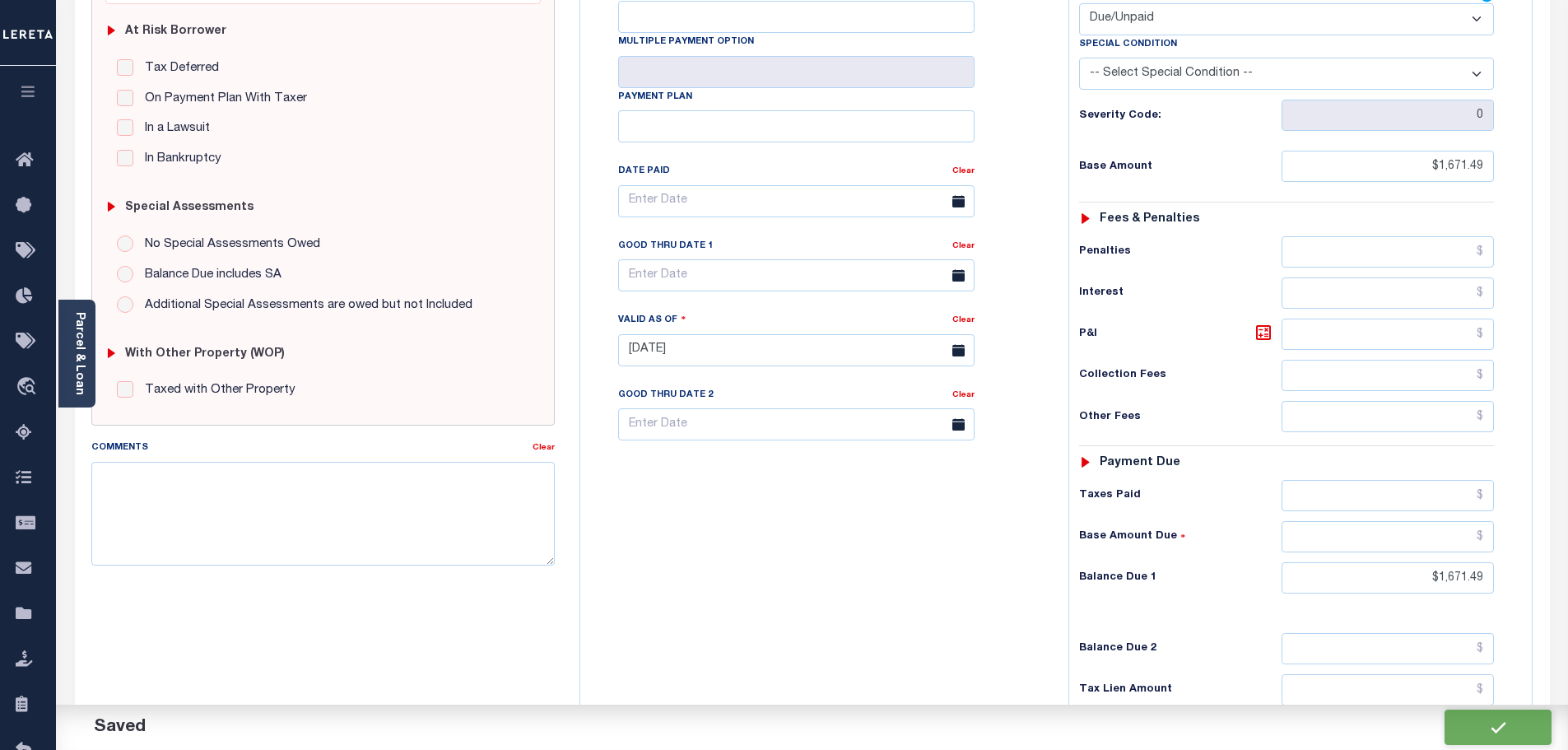
checkbox input "false"
type input "$1,671.49"
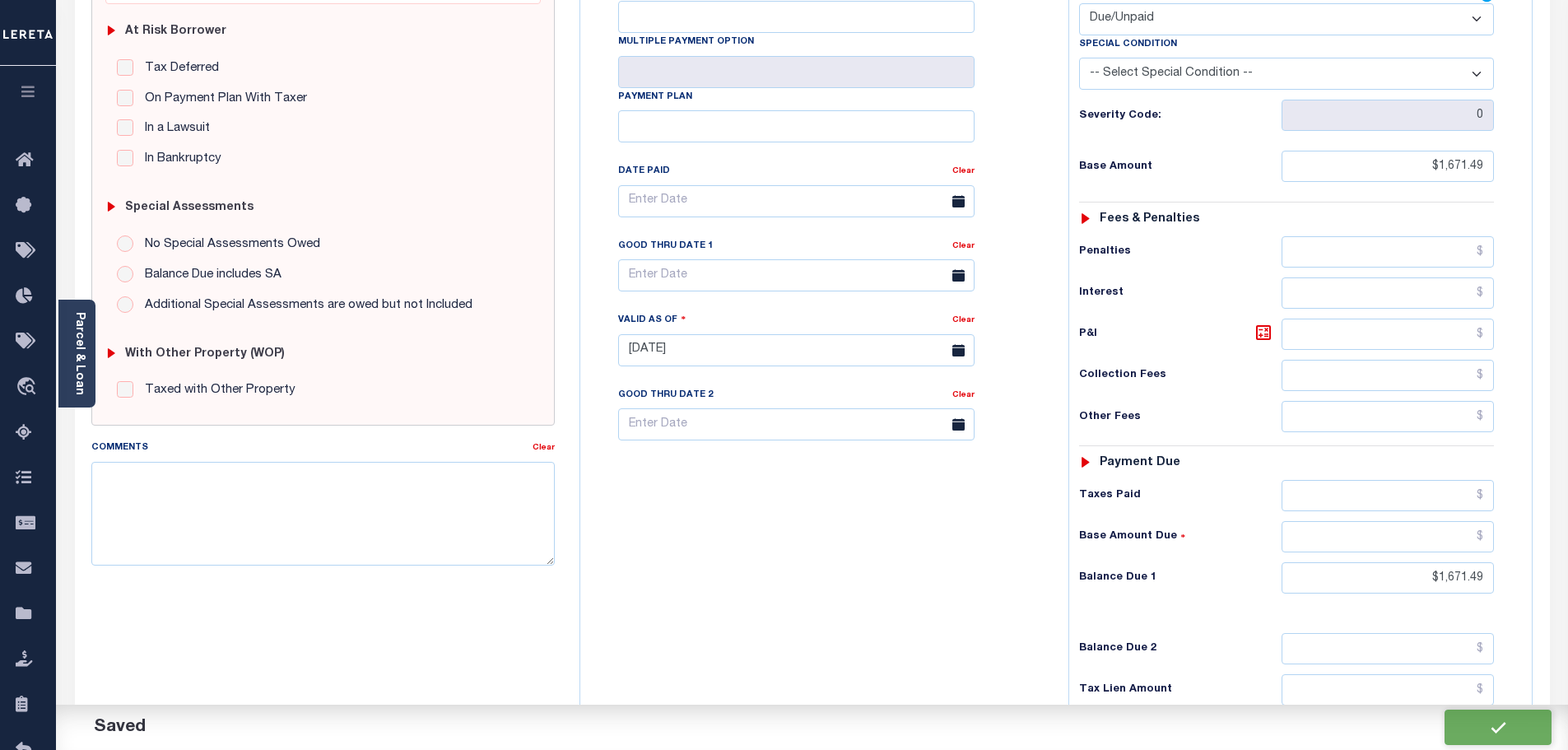
type input "$1,671.49"
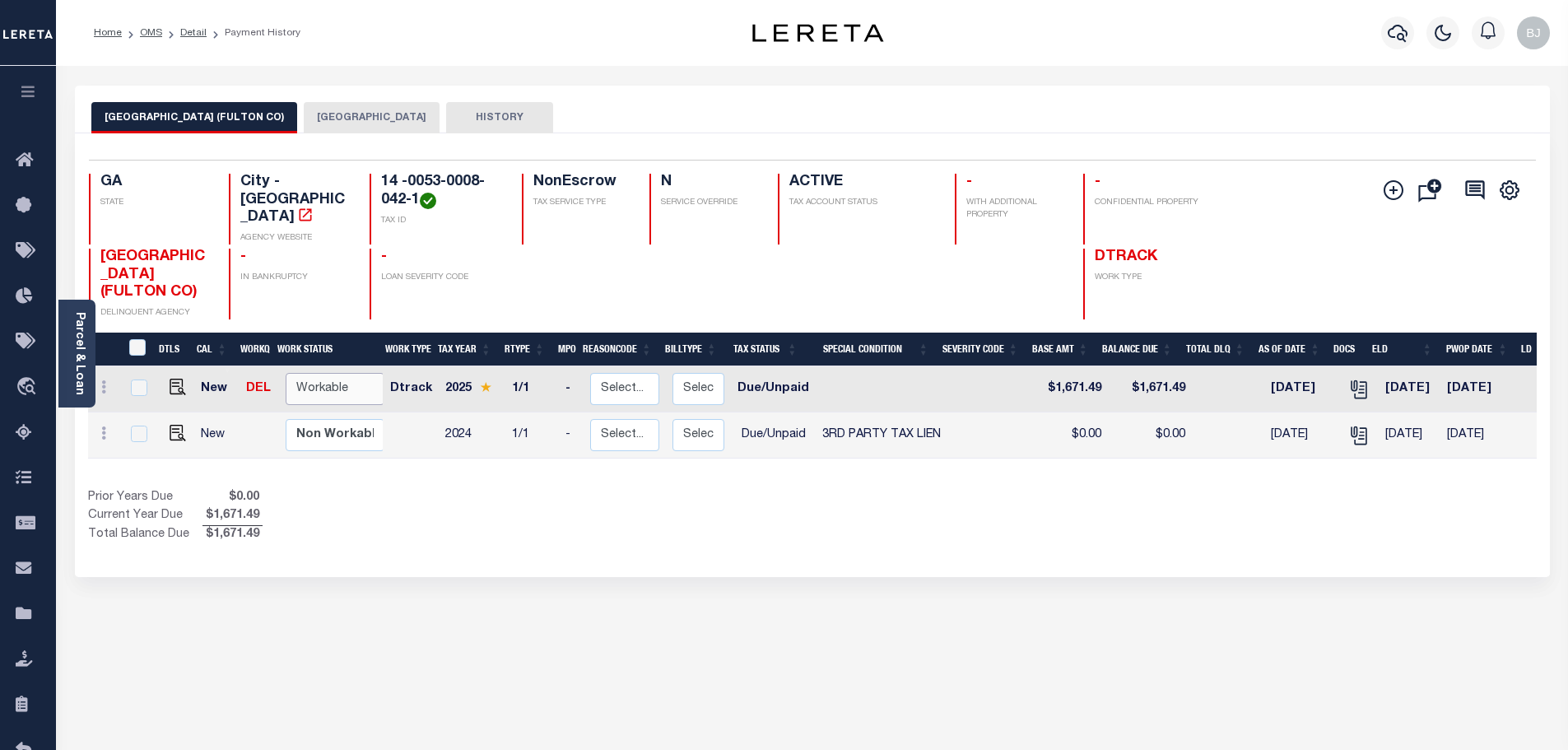
drag, startPoint x: 328, startPoint y: 357, endPoint x: 332, endPoint y: 368, distance: 11.7
click at [328, 373] on select "Non Workable Workable" at bounding box center [336, 388] width 99 height 32
checkbox input "true"
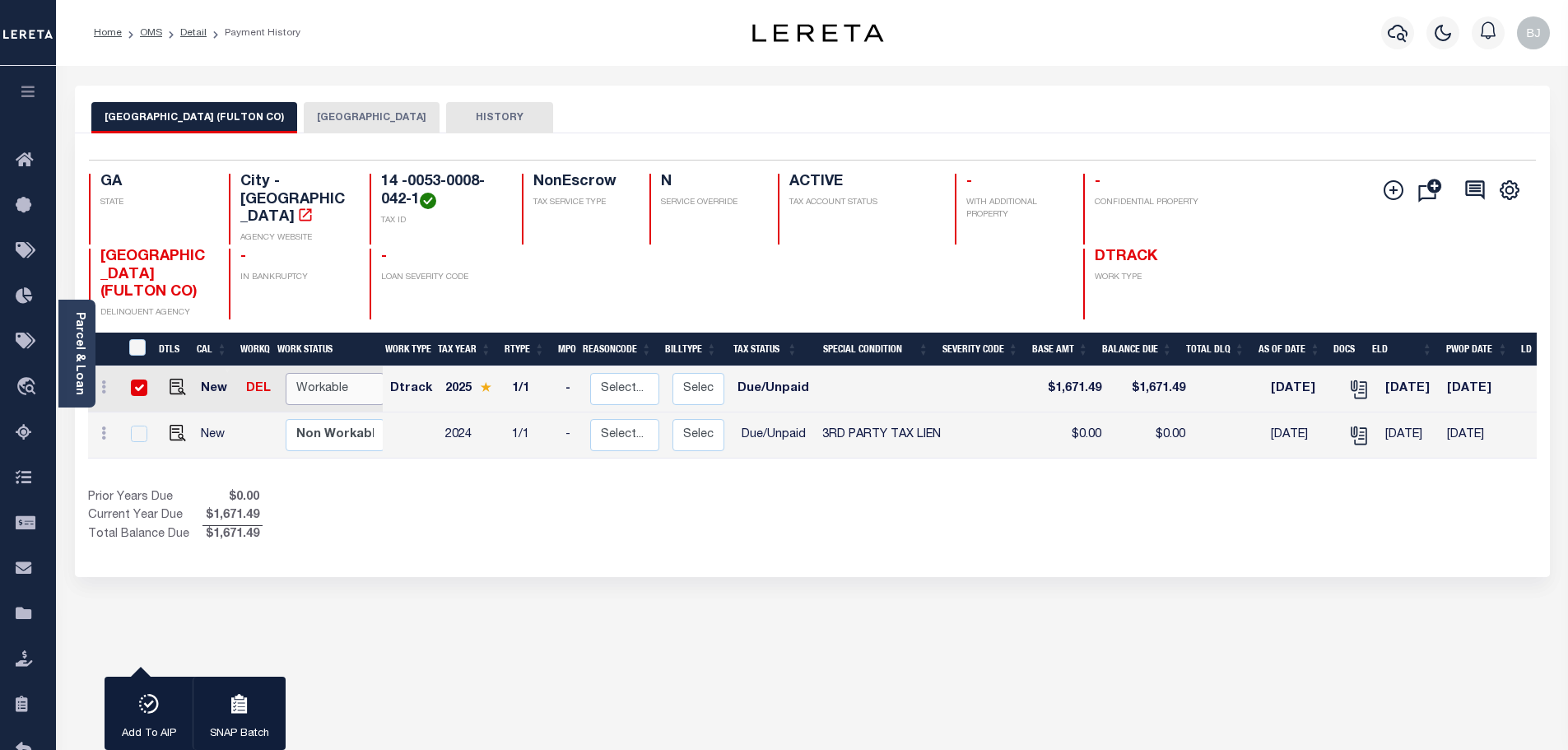
select select "true"
click at [286, 373] on select "Non Workable Workable" at bounding box center [336, 388] width 99 height 32
checkbox input "false"
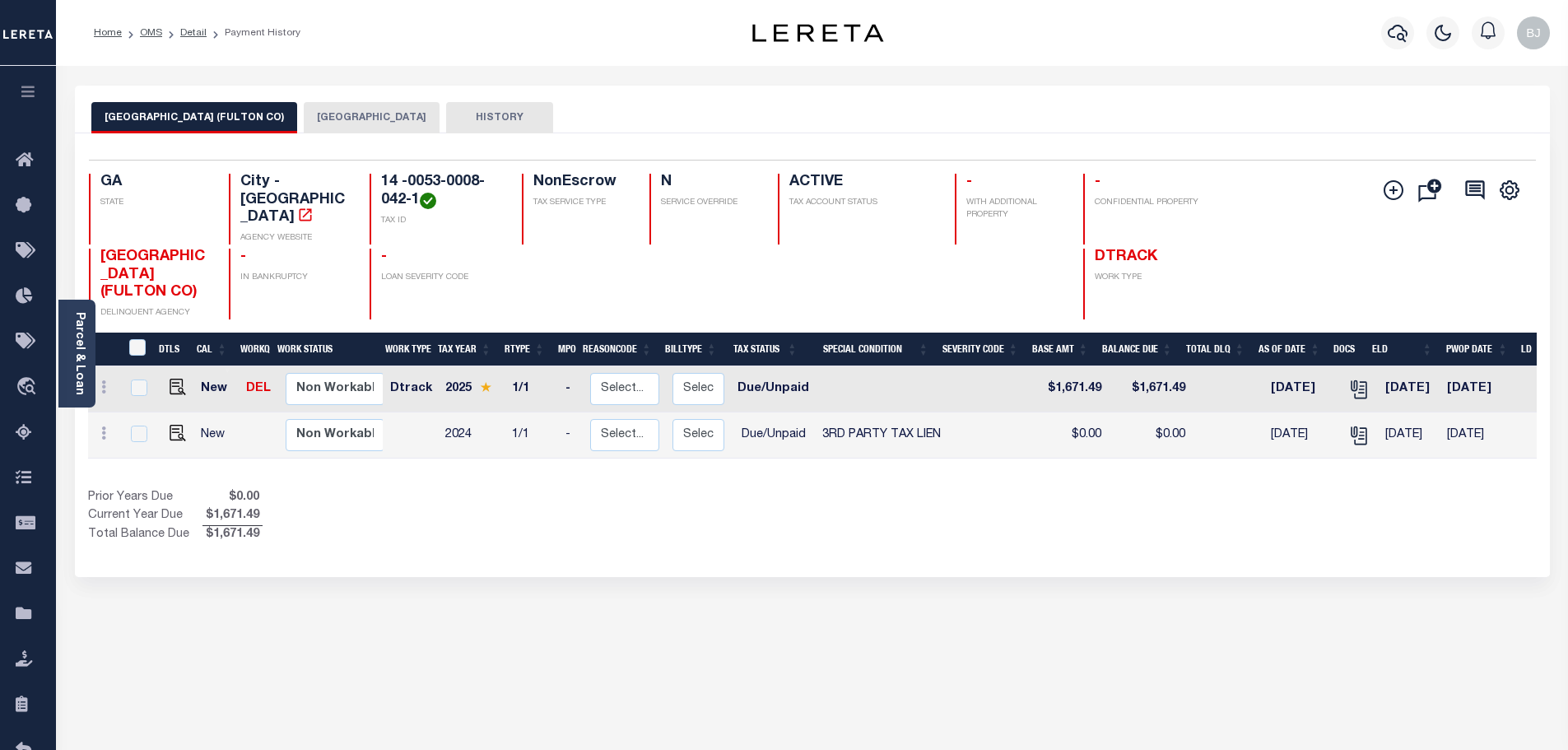
click at [338, 115] on button "[GEOGRAPHIC_DATA]" at bounding box center [371, 117] width 136 height 31
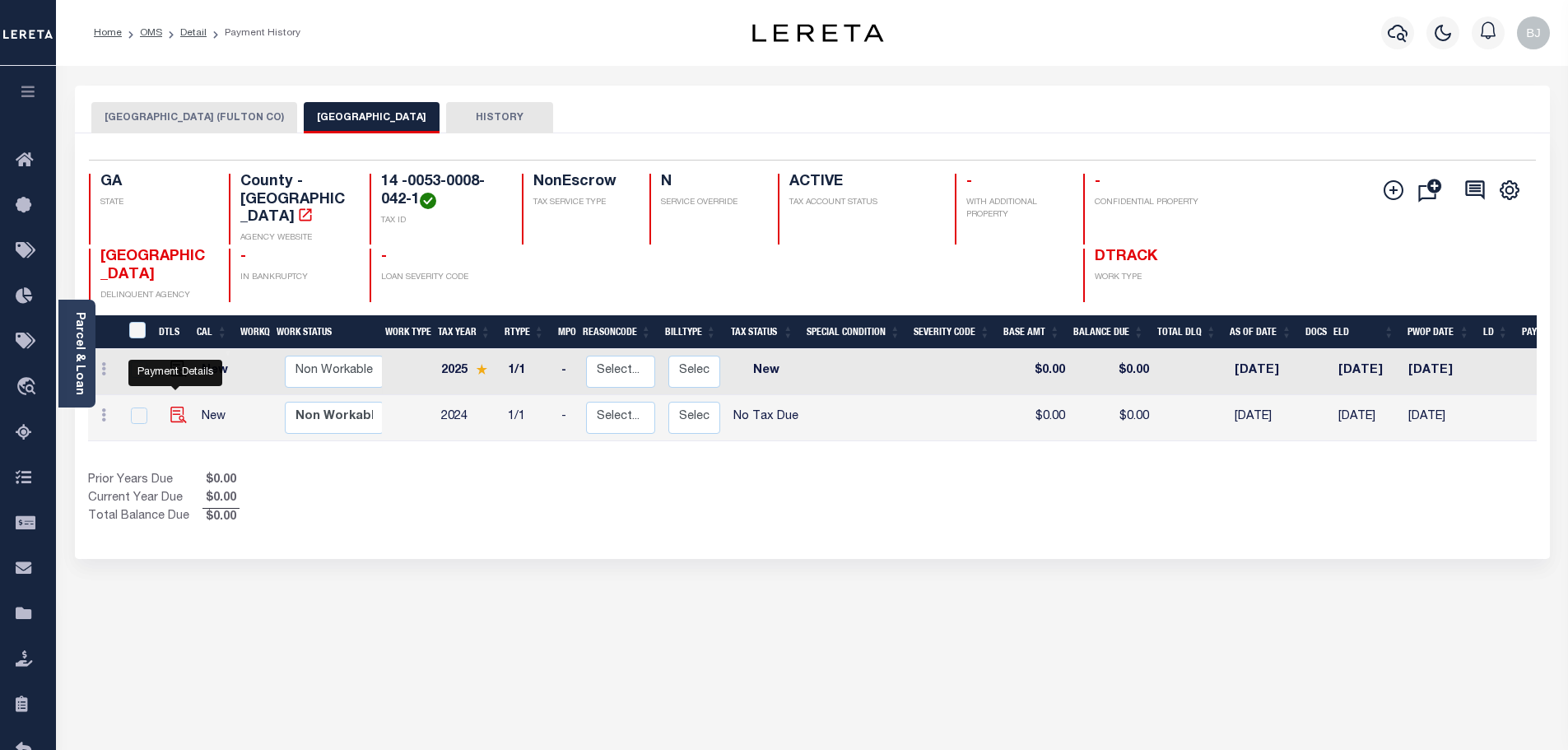
click at [170, 407] on img "" at bounding box center [178, 415] width 17 height 17
checkbox input "true"
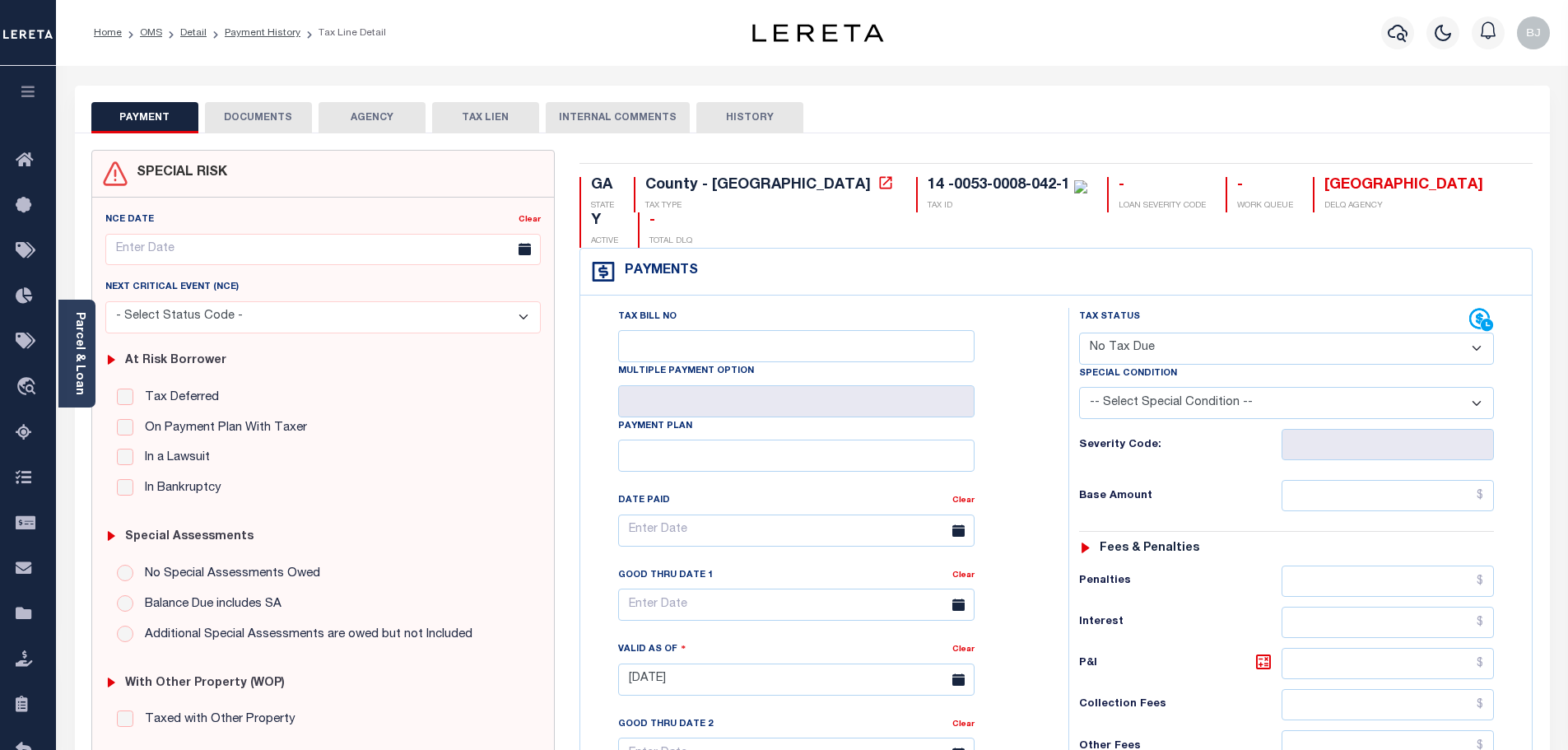
click at [1250, 332] on select "- Select Status Code - Open Due/Unpaid Paid Incomplete No Tax Due Internal Refu…" at bounding box center [1286, 348] width 415 height 32
select select "DUE"
click at [1079, 332] on select "- Select Status Code - Open Due/Unpaid Paid Incomplete No Tax Due Internal Refu…" at bounding box center [1286, 348] width 415 height 32
type input "[DATE]"
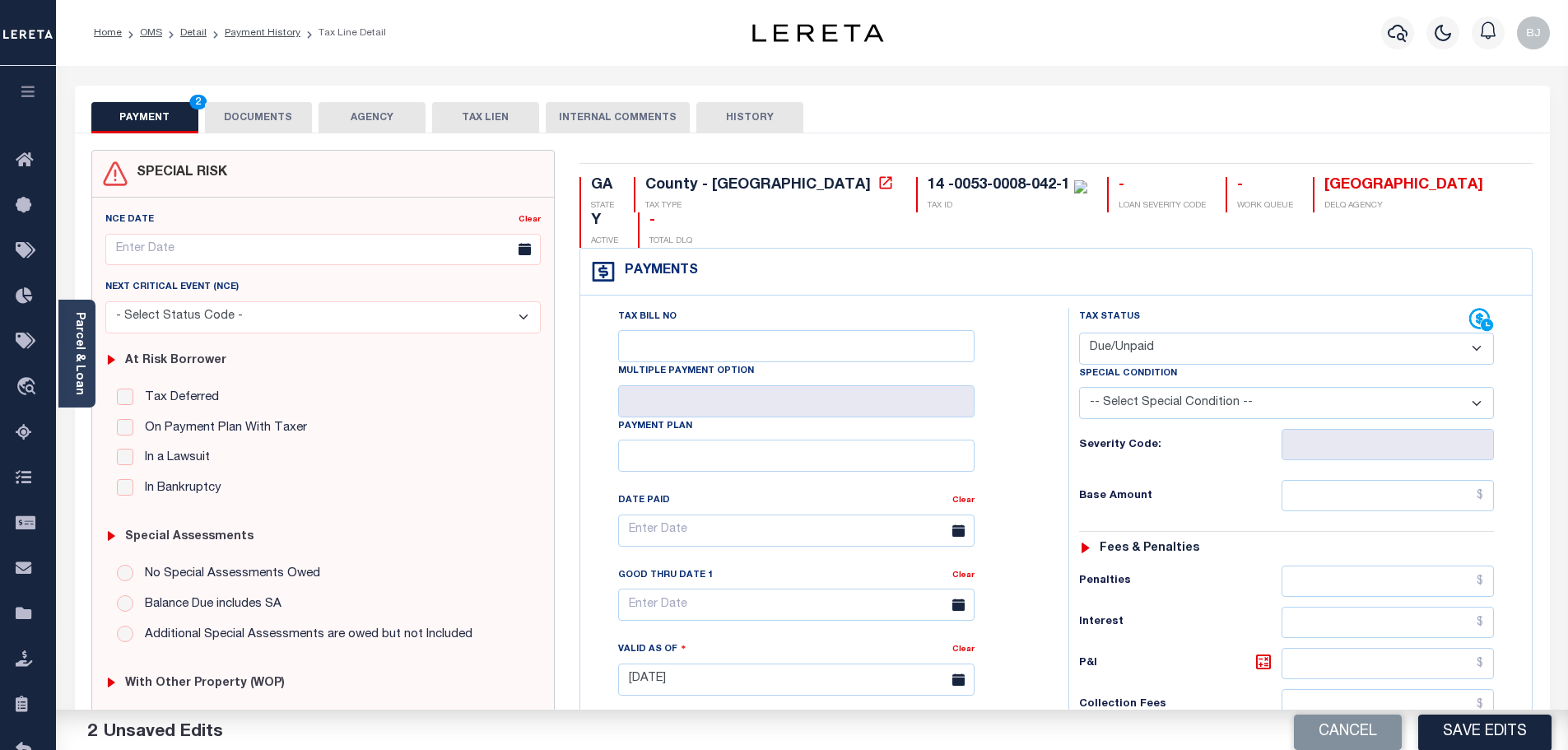
select select "20"
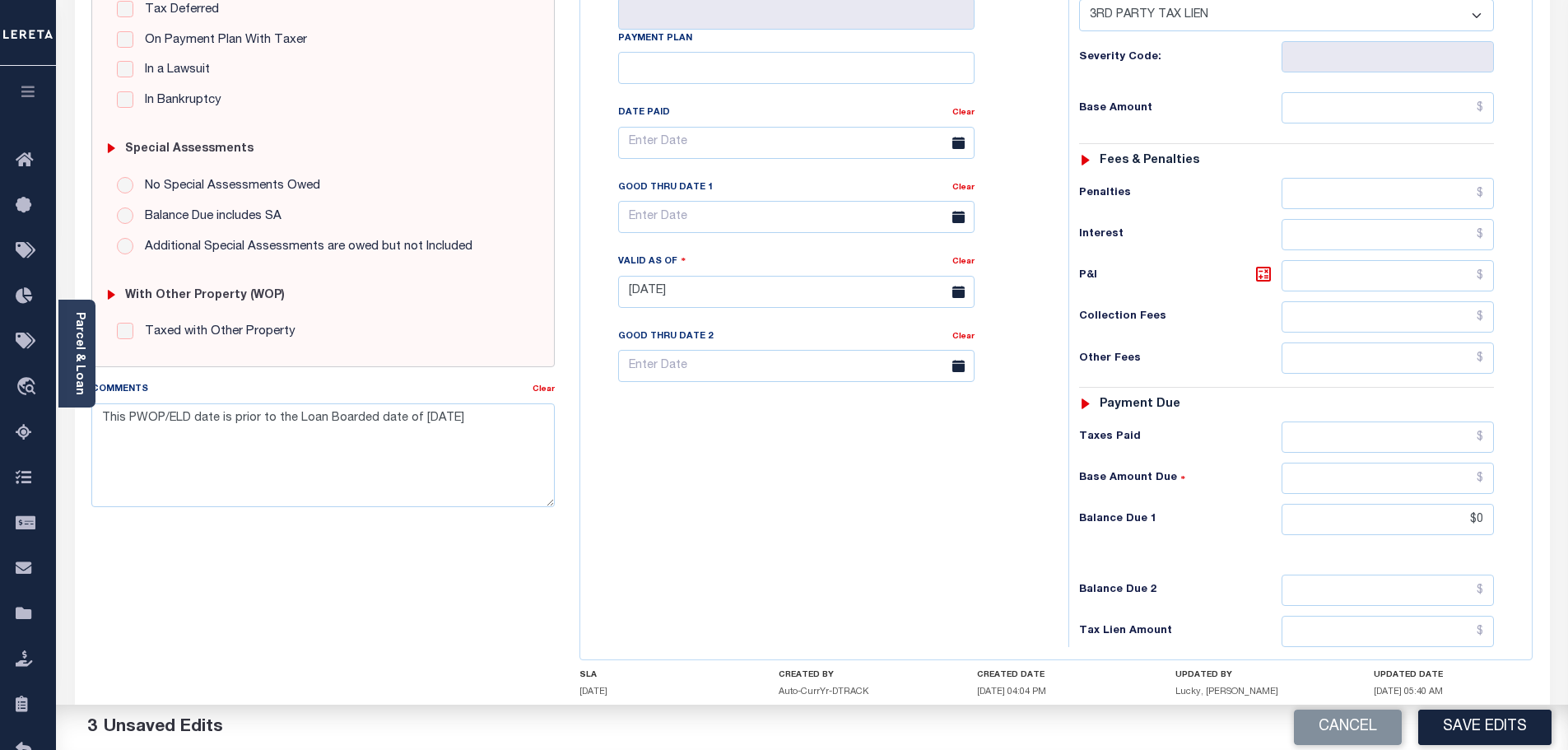
scroll to position [411, 0]
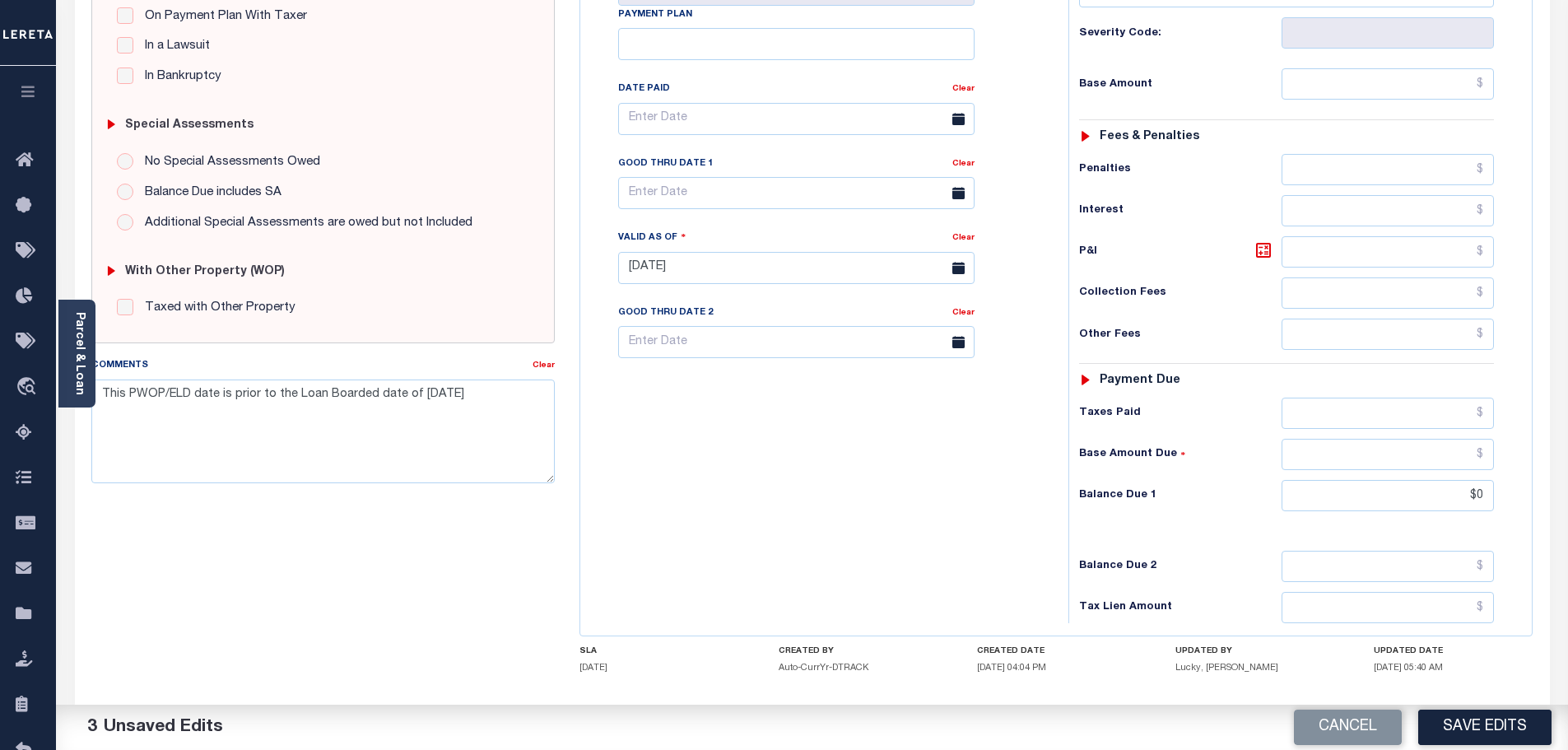
drag, startPoint x: 541, startPoint y: 363, endPoint x: 495, endPoint y: 399, distance: 58.4
click at [541, 363] on link "Clear" at bounding box center [544, 365] width 23 height 8
click at [451, 437] on textarea "Comments" at bounding box center [323, 430] width 464 height 103
paste textarea "FIFA TRANSFERRED/SOLD"
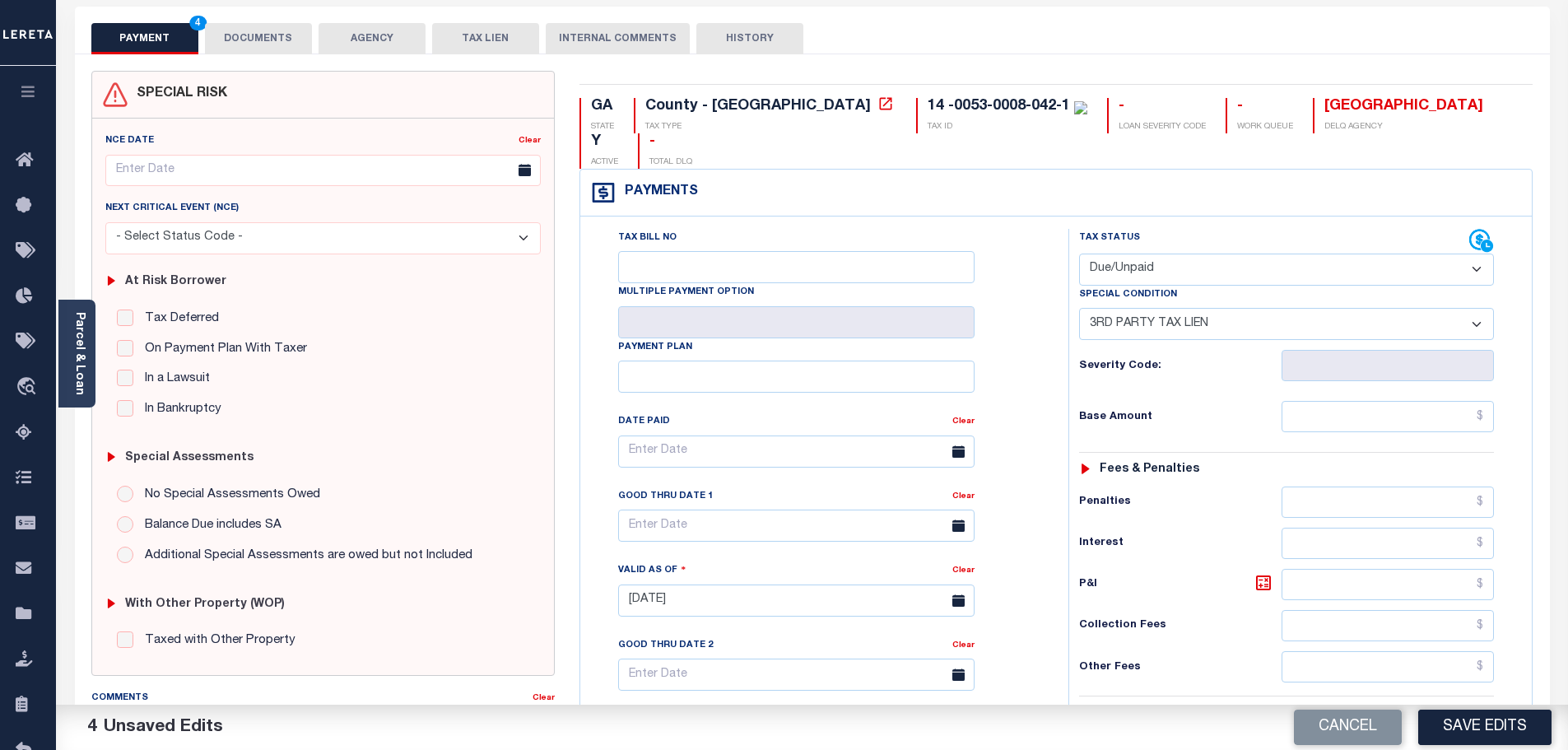
scroll to position [0, 0]
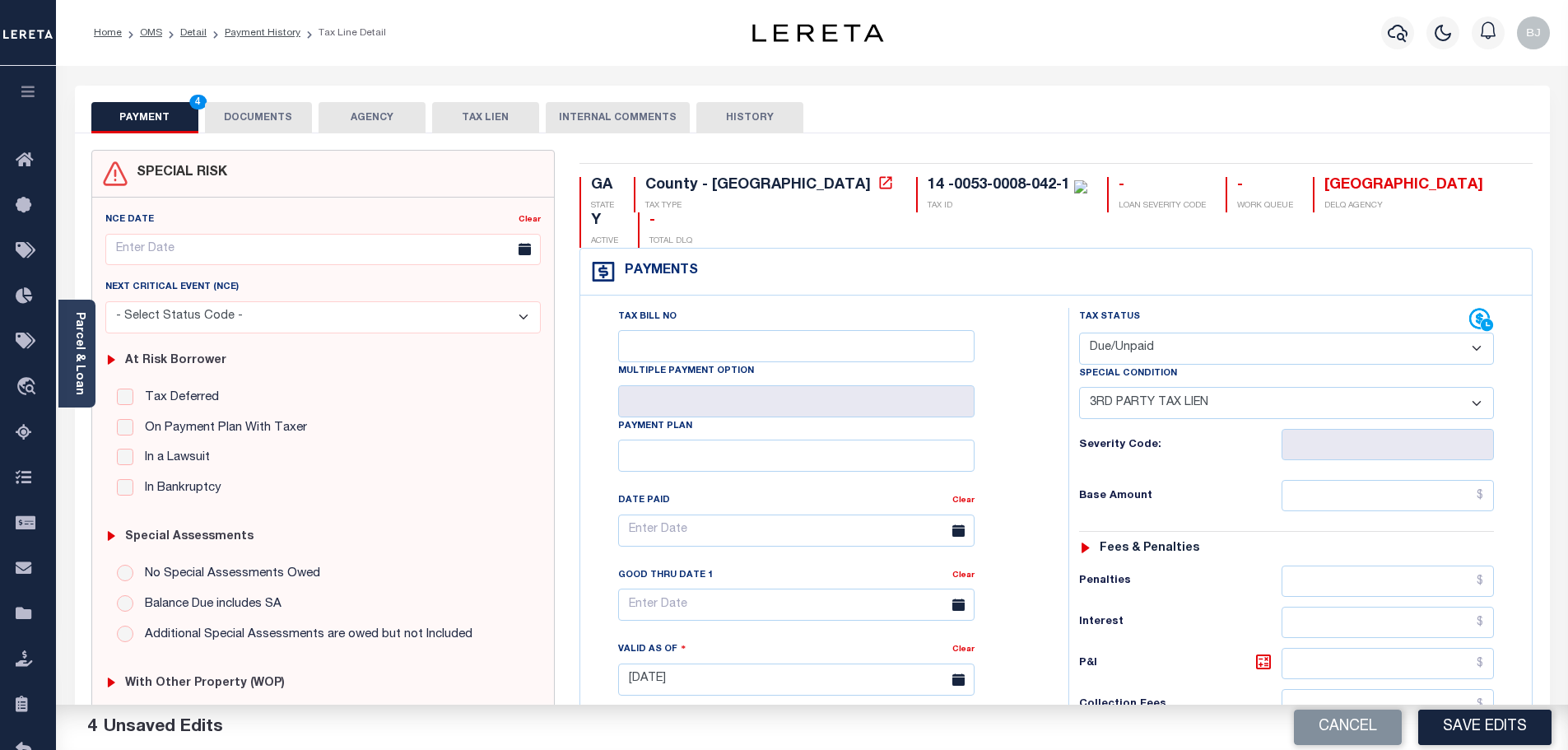
type textarea "2023 FIFA TRANSFERRED/SOLD - please provide proof of redemption -bj"
click at [276, 103] on button "DOCUMENTS" at bounding box center [258, 117] width 107 height 31
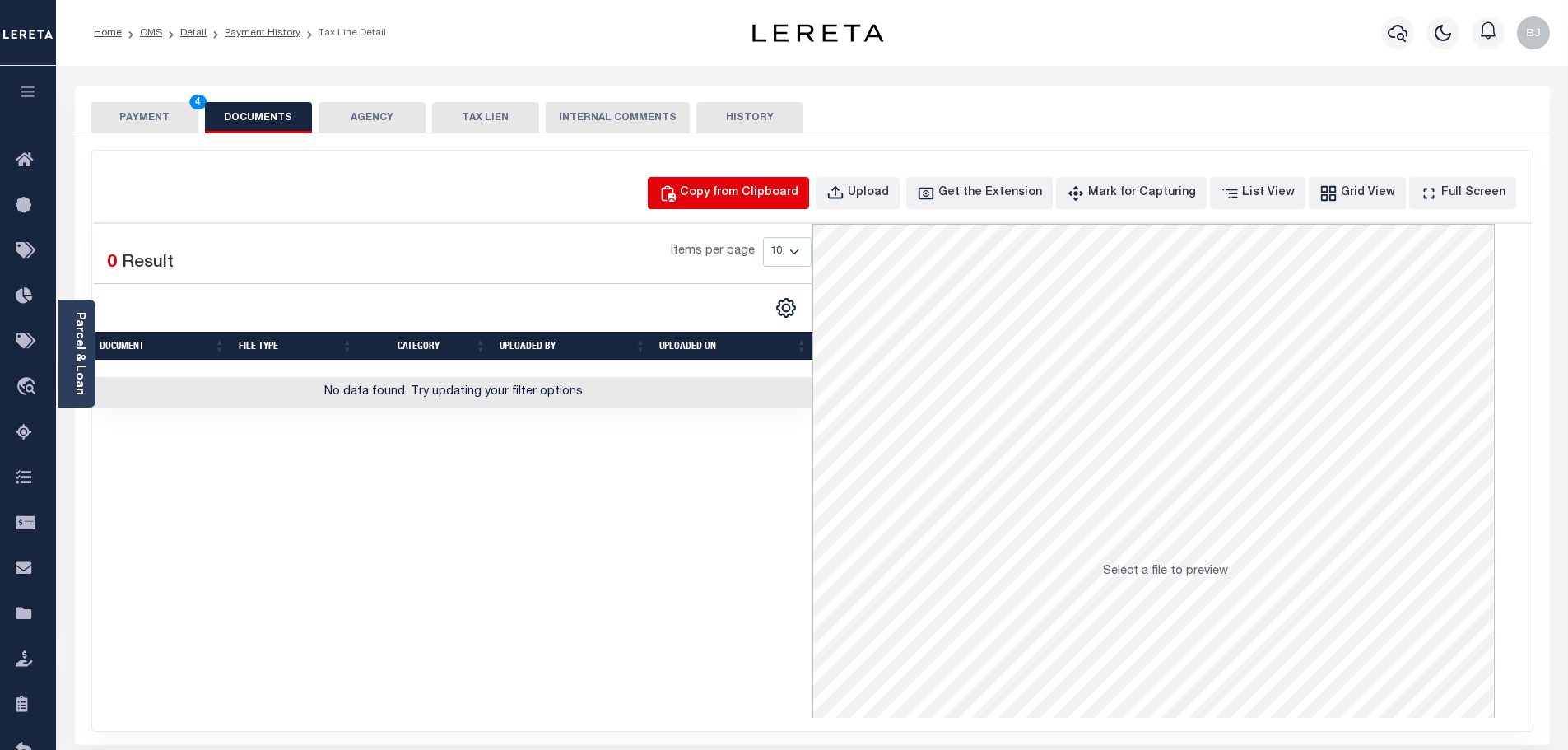
click at [750, 190] on div "Copy from Clipboard" at bounding box center [739, 193] width 118 height 18
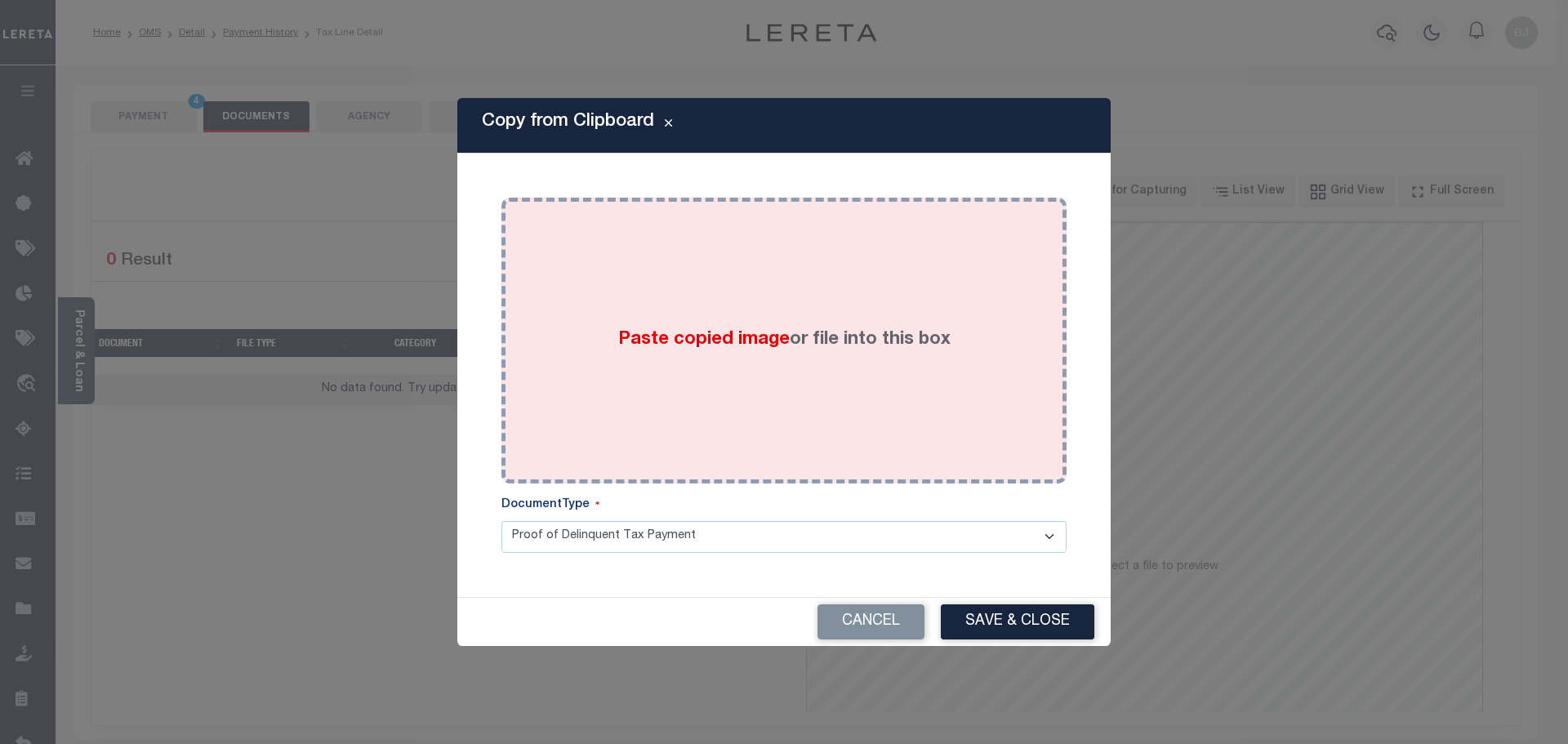
click at [834, 373] on div "Paste copied image or file into this box" at bounding box center [784, 340] width 541 height 261
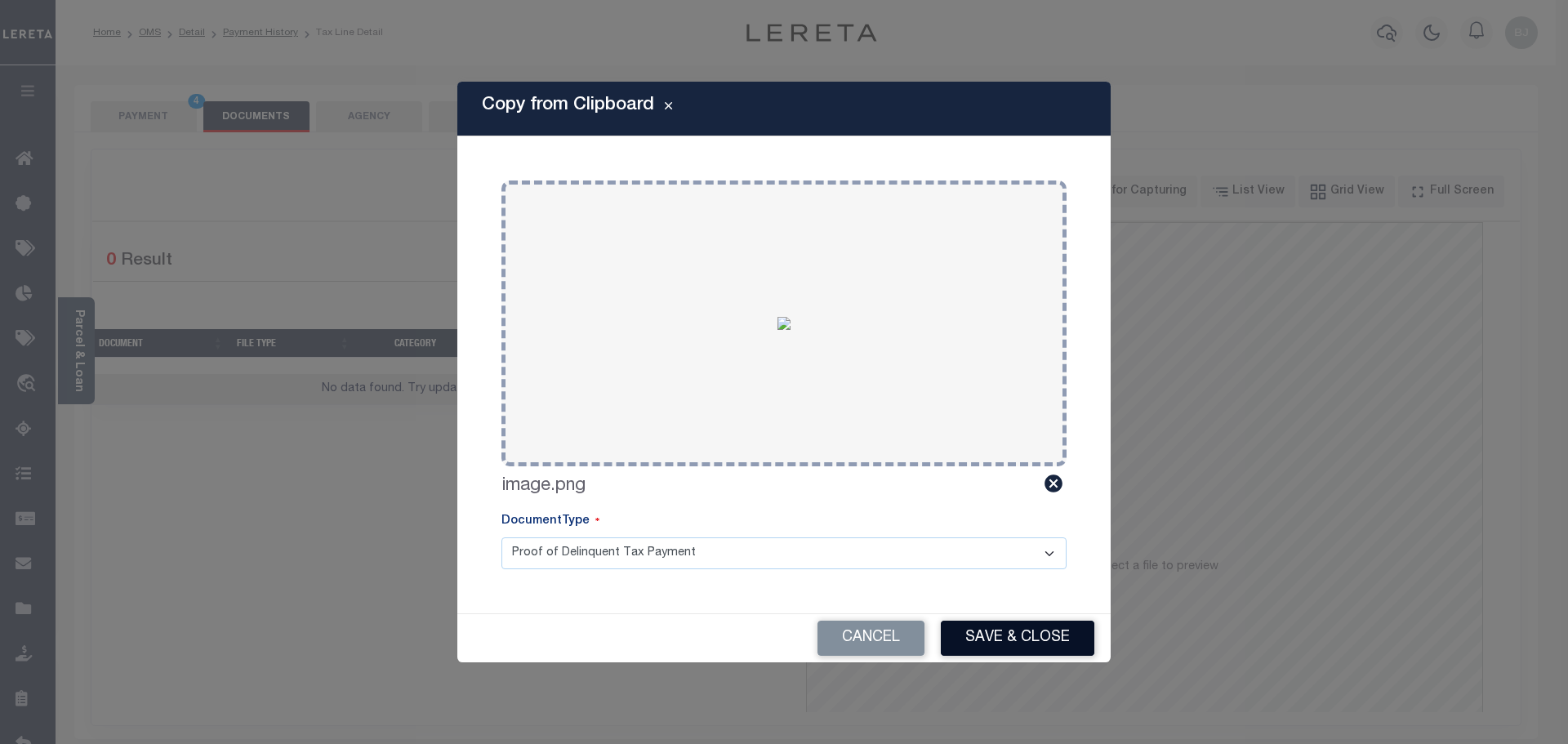
click at [1053, 648] on button "Save & Close" at bounding box center [1018, 638] width 154 height 35
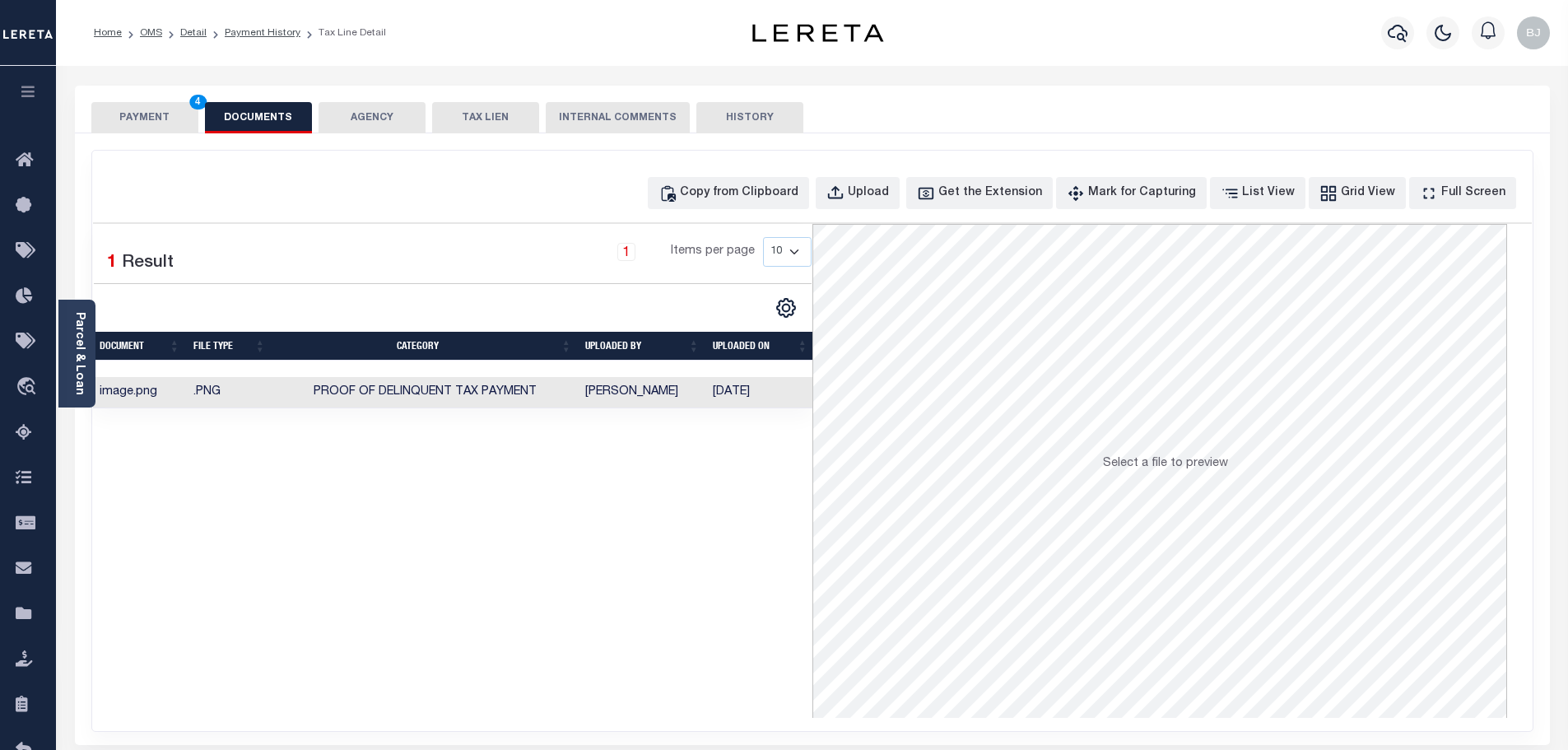
click at [119, 123] on button "PAYMENT 4" at bounding box center [144, 117] width 107 height 31
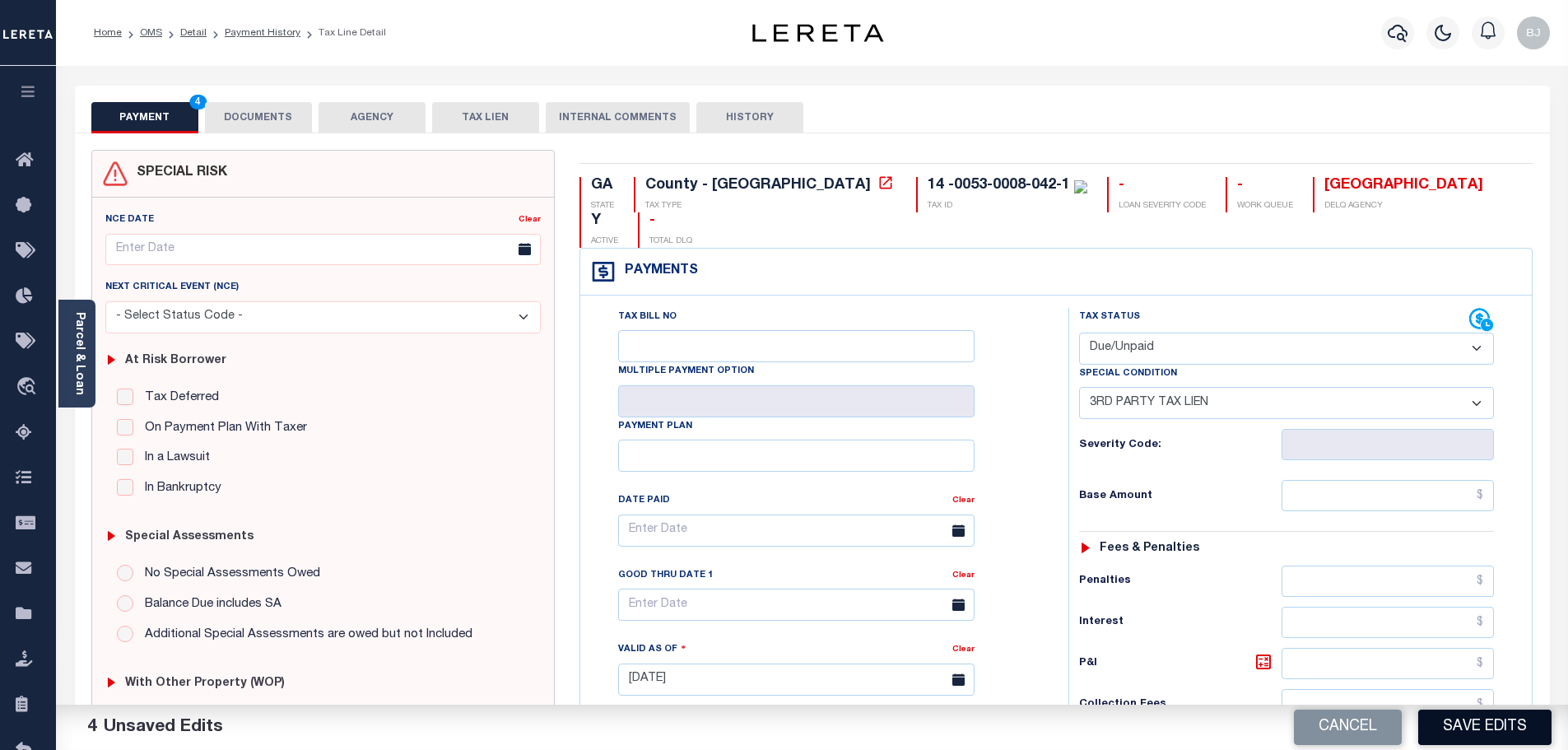
click at [1514, 729] on button "Save Edits" at bounding box center [1484, 727] width 133 height 36
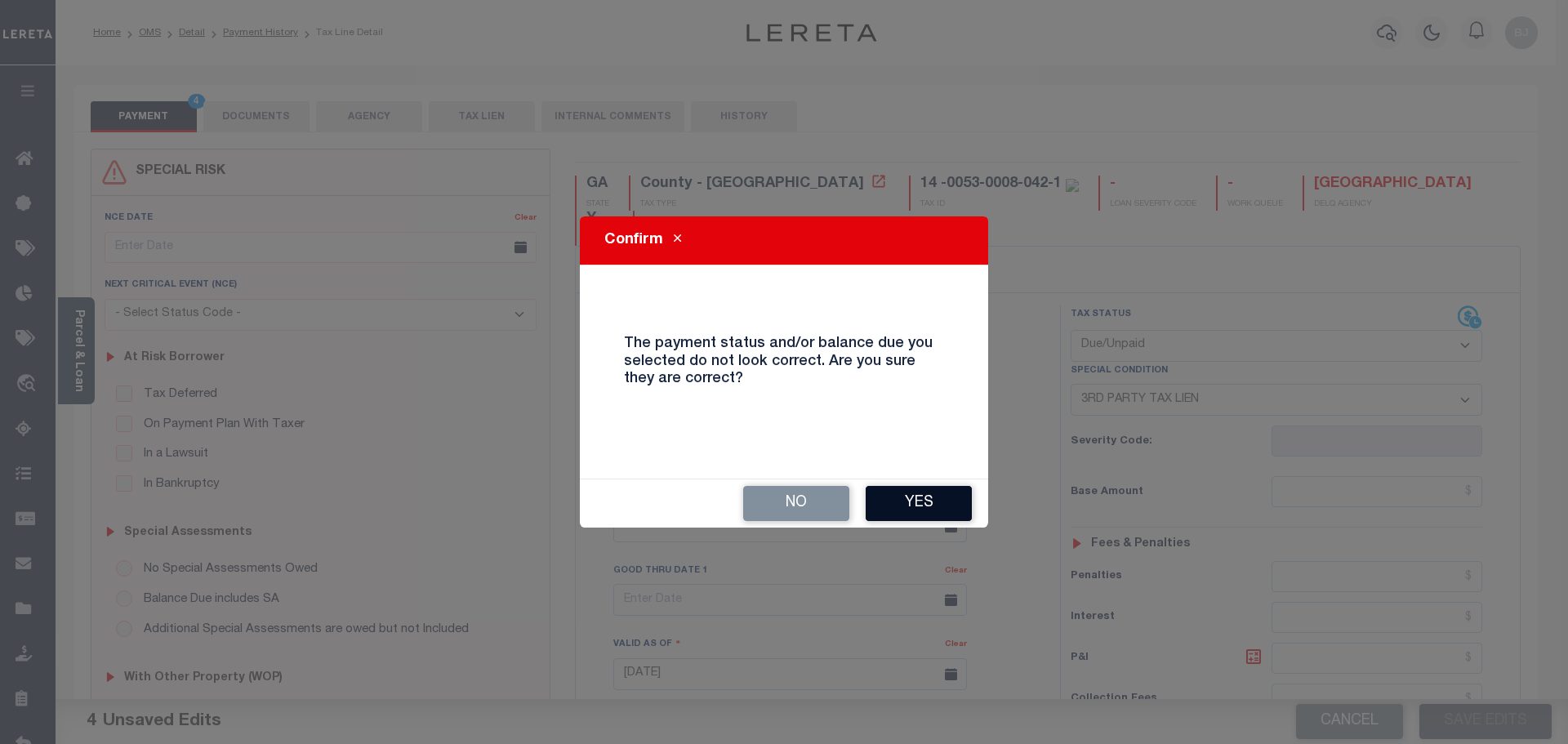
click at [900, 497] on button "Yes" at bounding box center [919, 503] width 106 height 35
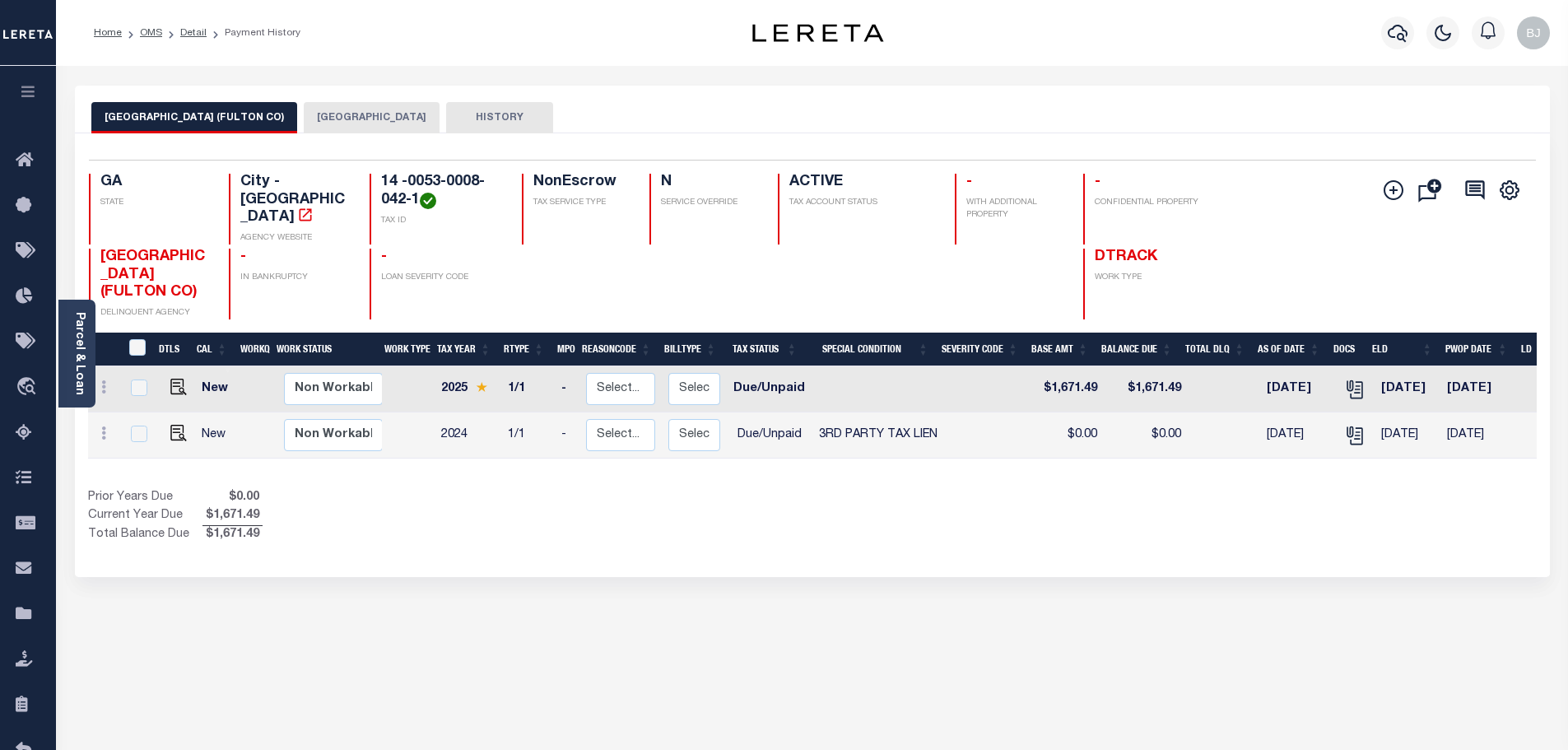
click at [329, 117] on button "[GEOGRAPHIC_DATA]" at bounding box center [371, 117] width 136 height 31
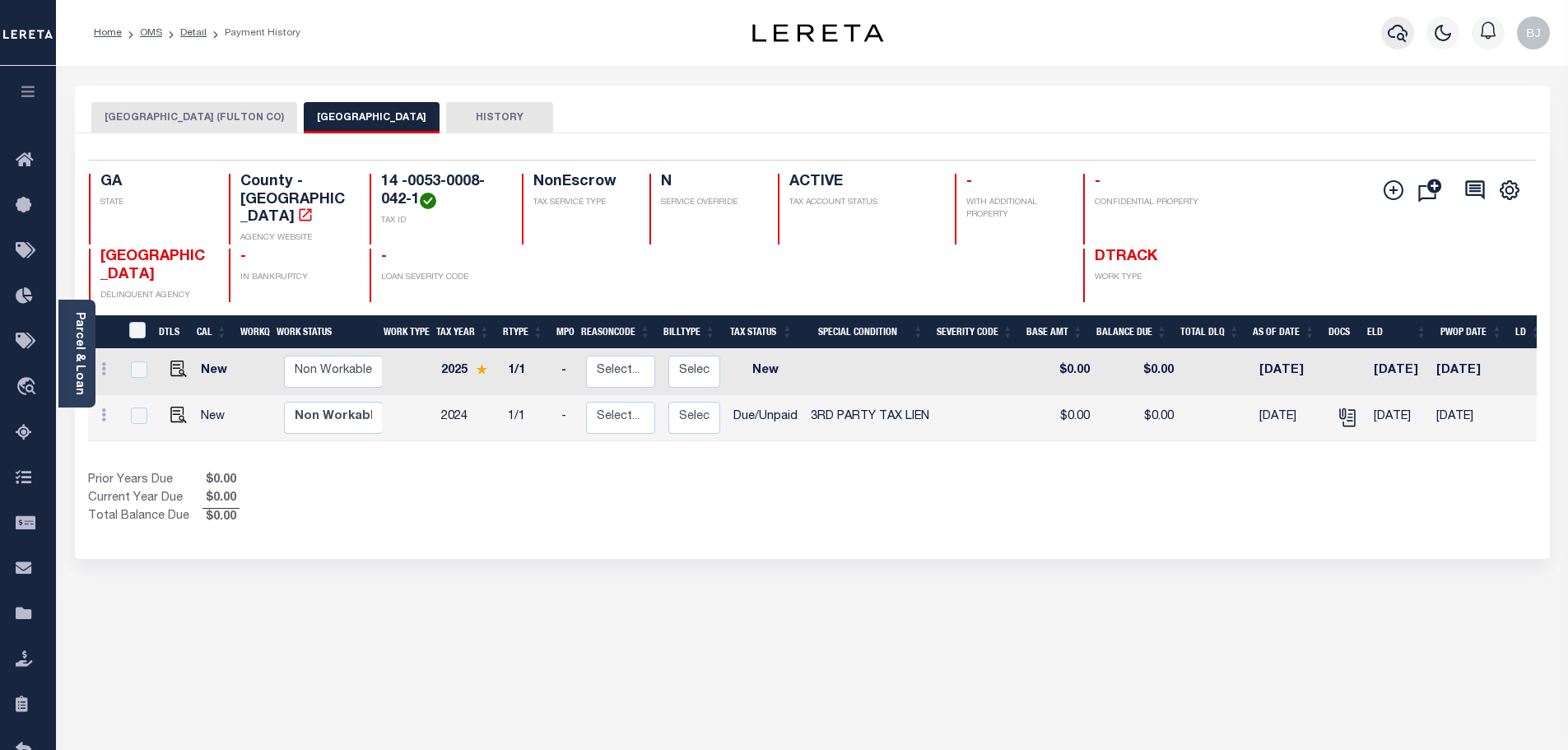
click at [1401, 28] on icon "button" at bounding box center [1397, 33] width 20 height 17
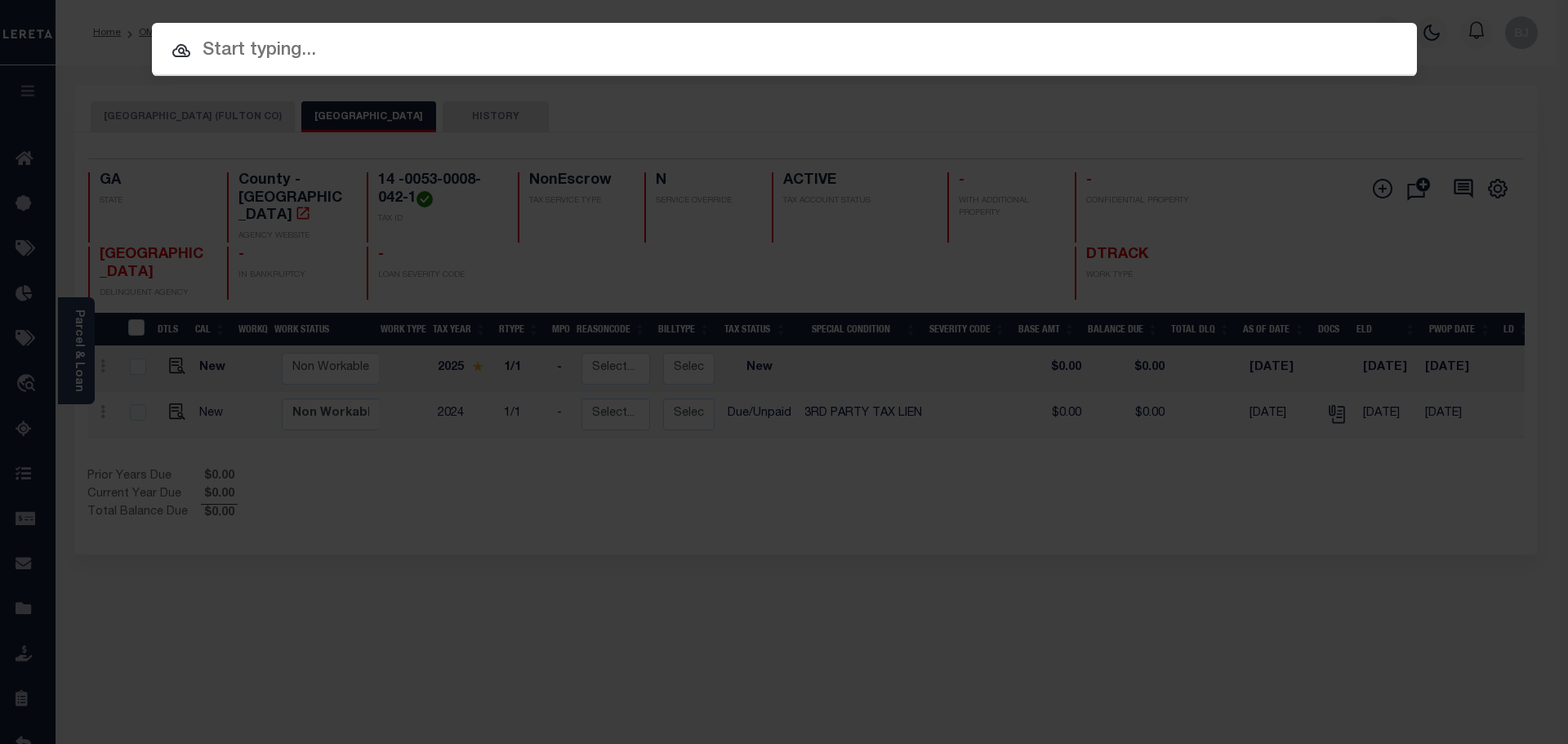
paste input "25102"
type input "25102"
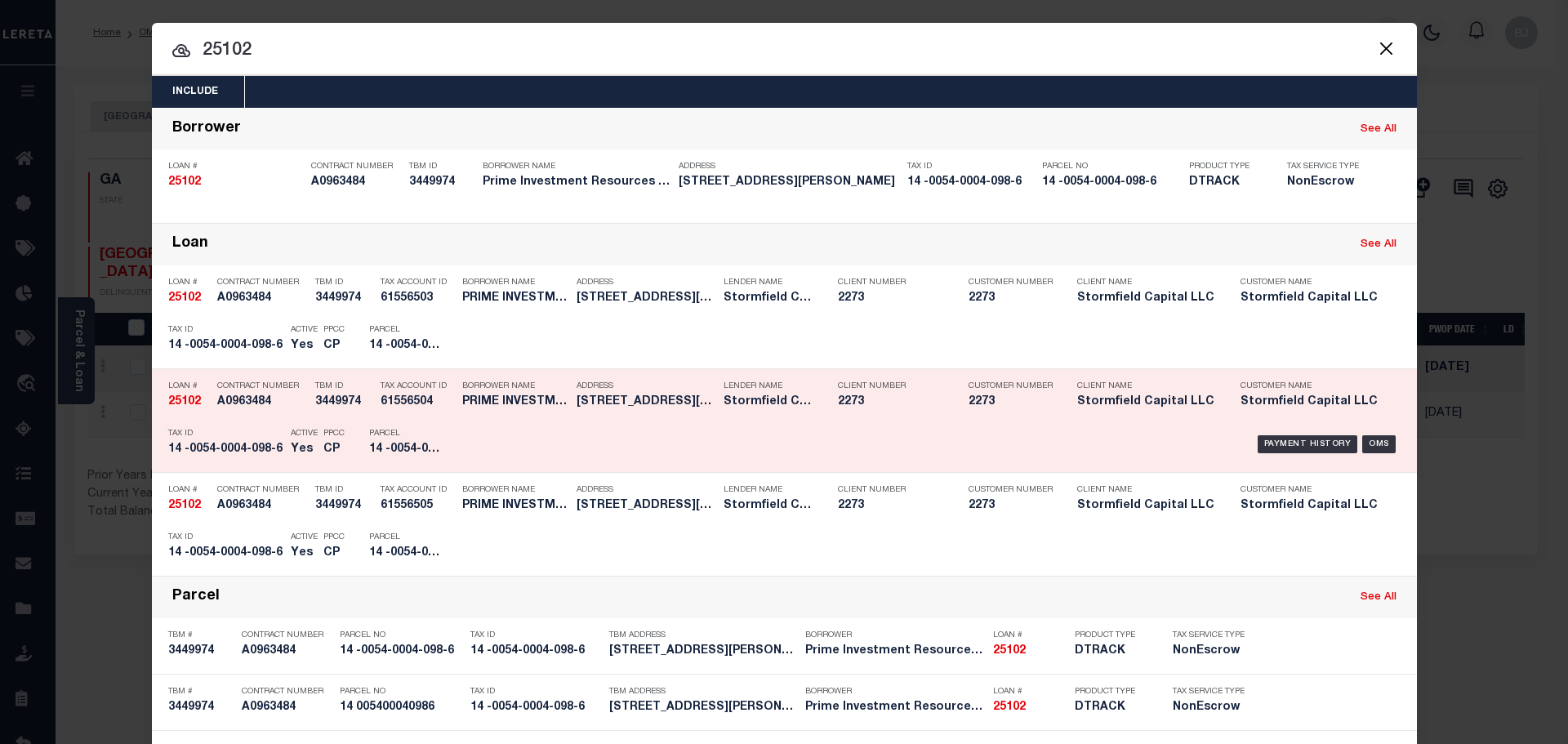
click at [530, 441] on div "Payment History OMS" at bounding box center [934, 444] width 933 height 47
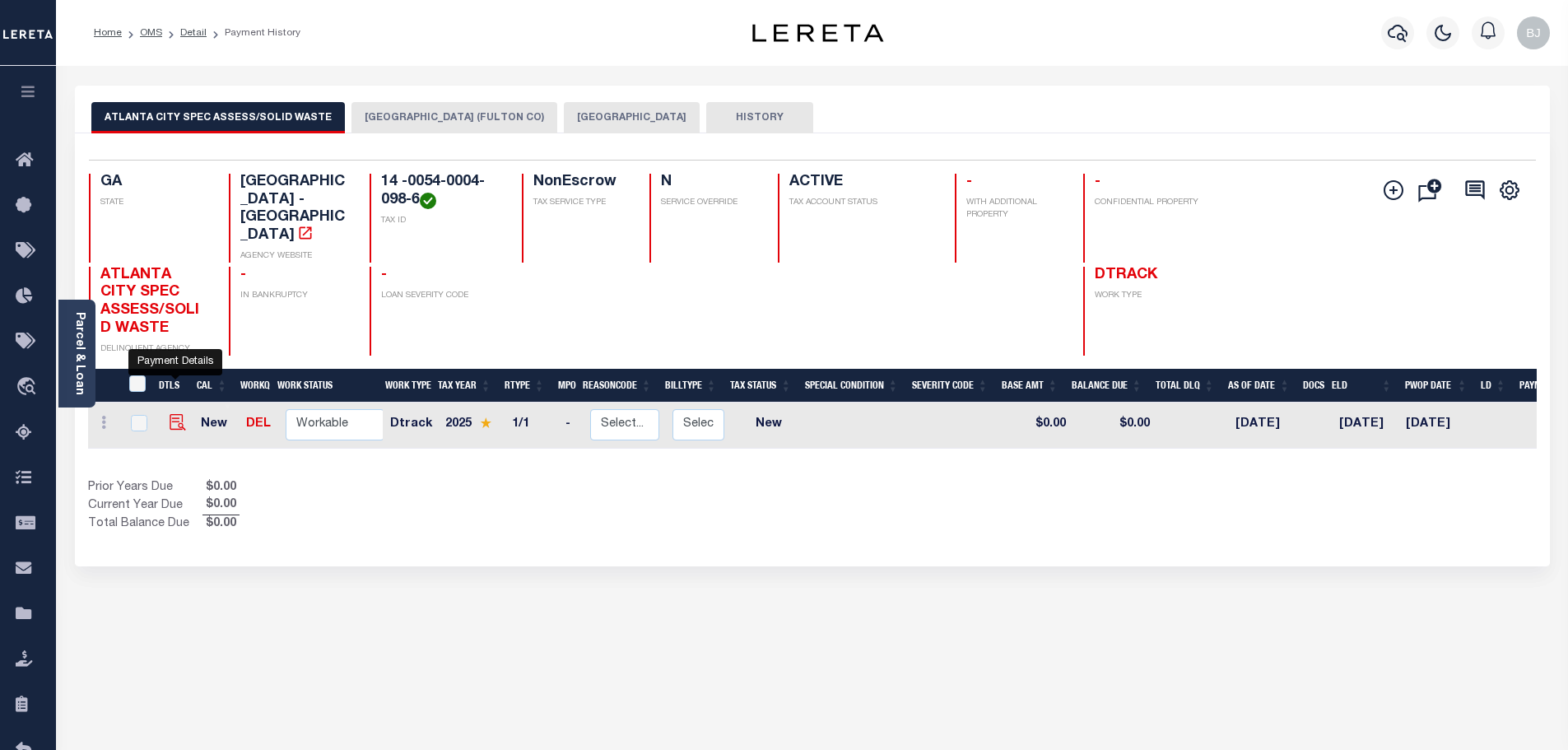
click at [177, 414] on img "" at bounding box center [177, 421] width 17 height 17
checkbox input "true"
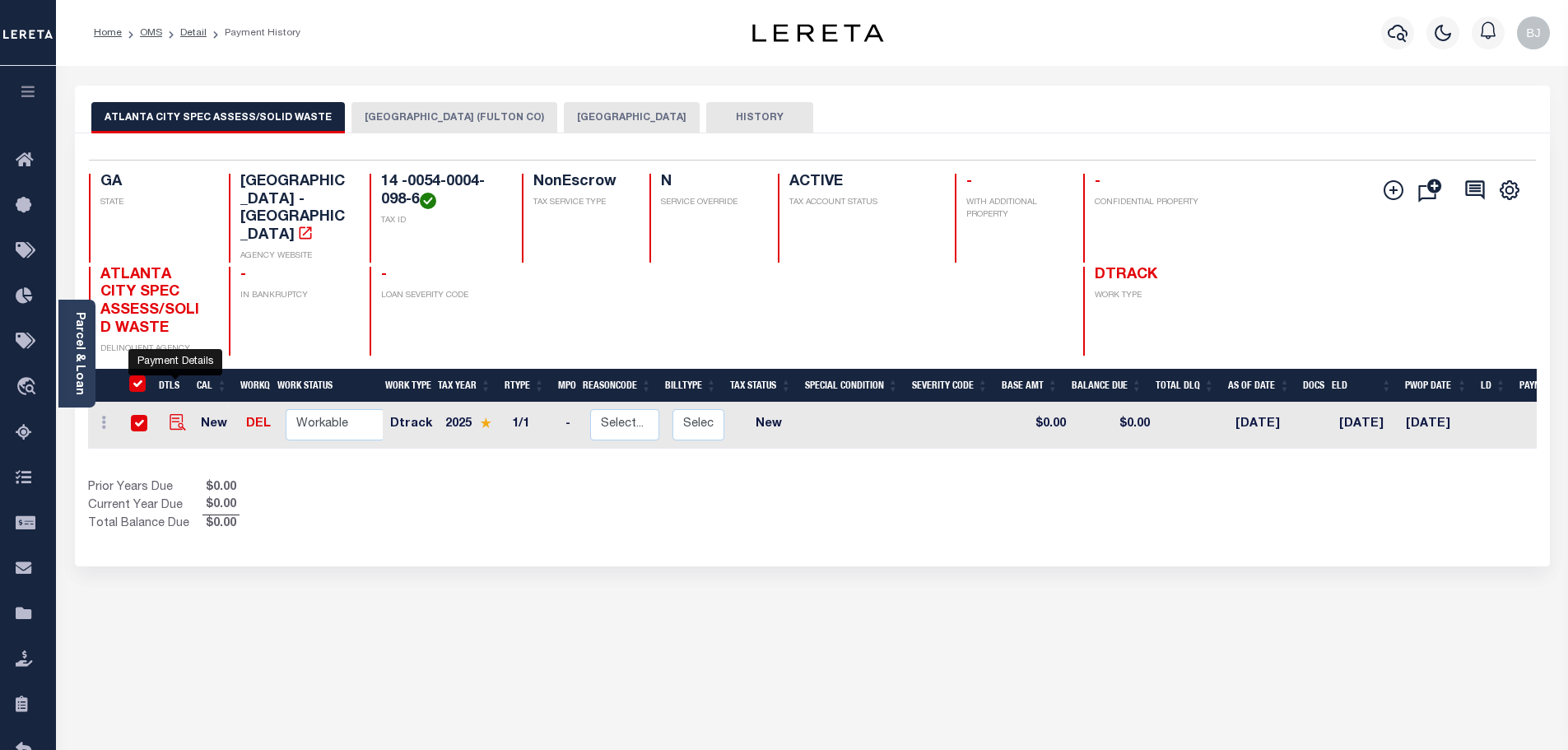
checkbox input "true"
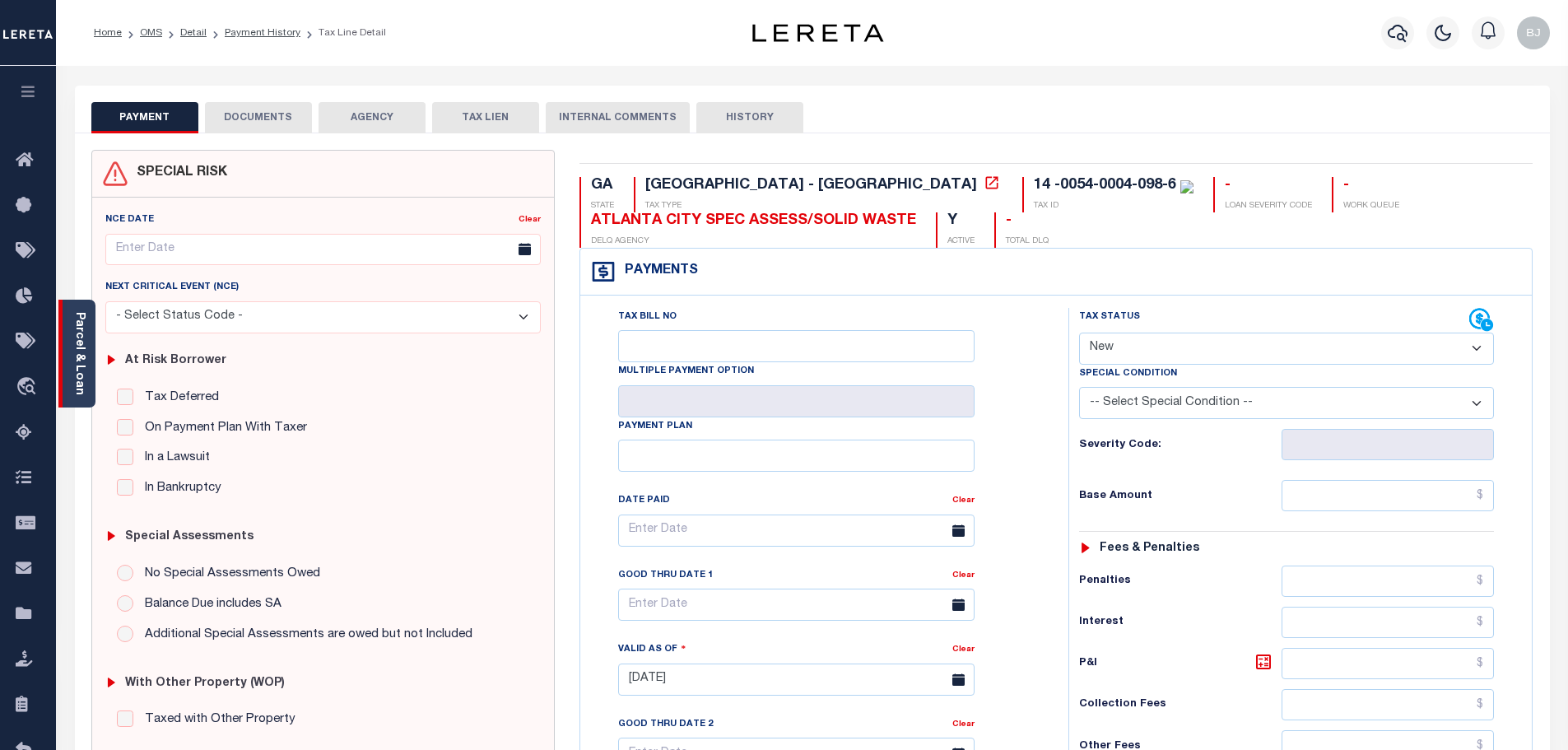
click at [91, 368] on div "Parcel & Loan" at bounding box center [76, 354] width 37 height 108
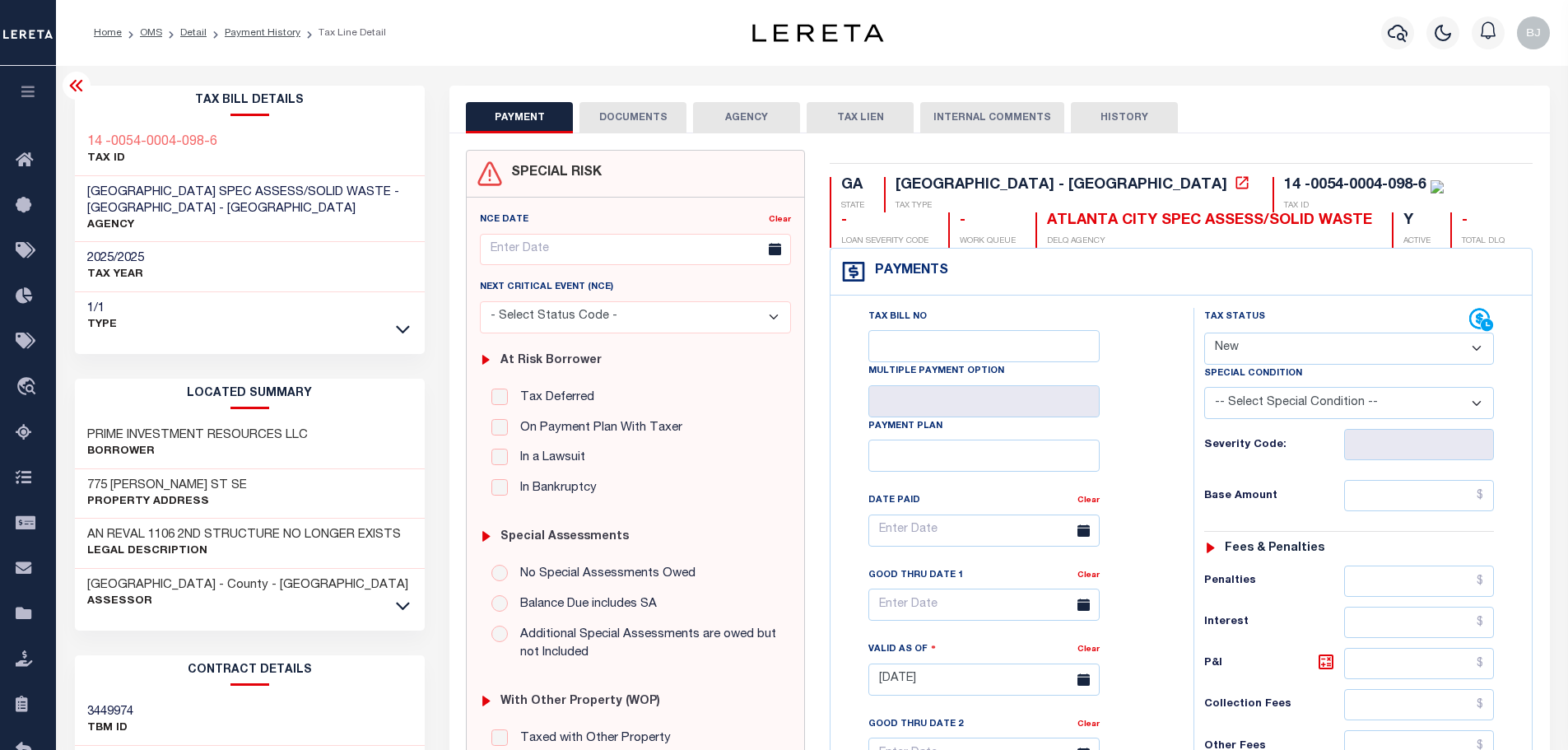
click at [1287, 349] on select "- Select Status Code - Open Due/Unpaid Paid Incomplete No Tax Due Internal Refu…" at bounding box center [1348, 348] width 289 height 32
select select "DUE"
click at [1204, 333] on select "- Select Status Code - Open Due/Unpaid Paid Incomplete No Tax Due Internal Refu…" at bounding box center [1348, 348] width 289 height 32
type input "[DATE]"
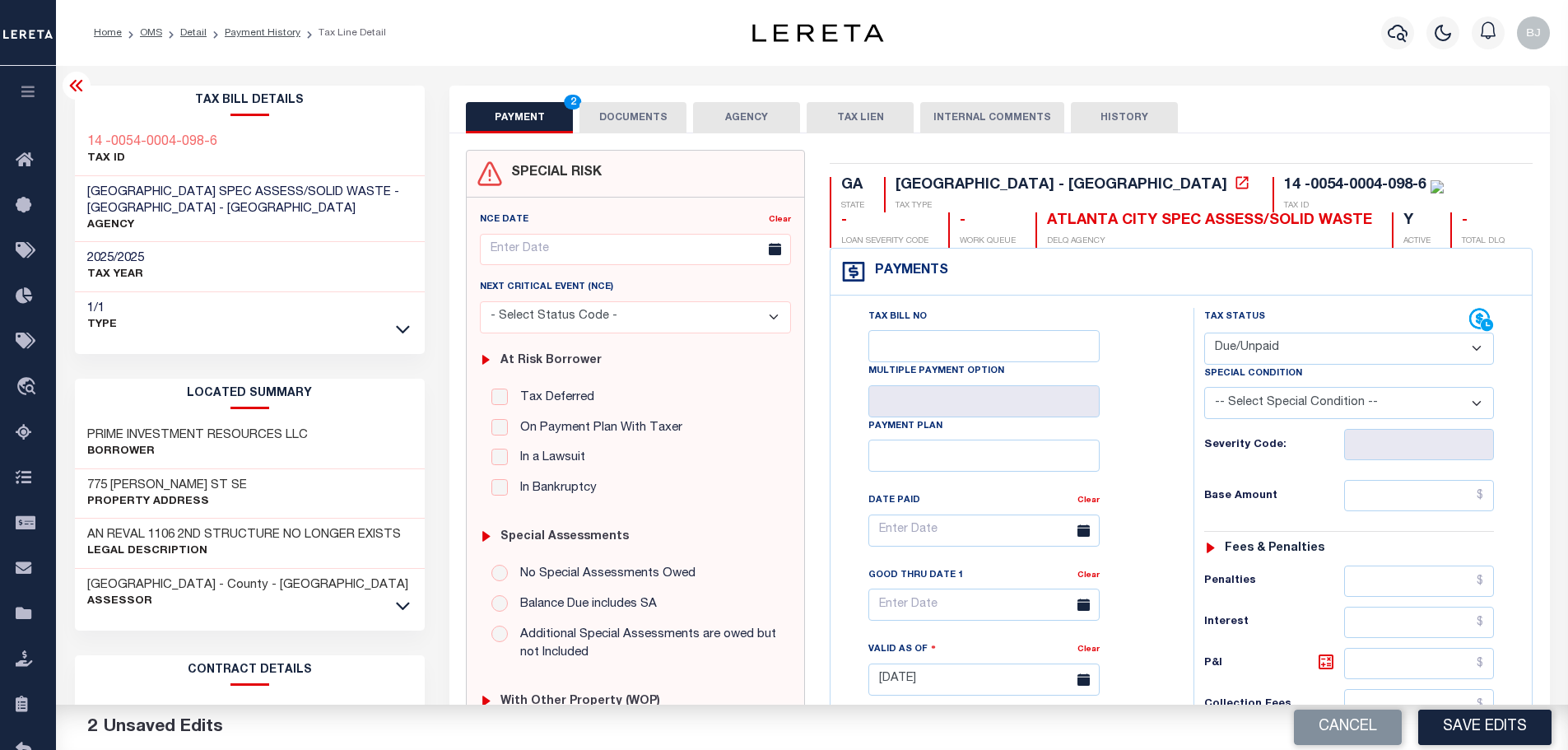
click at [1372, 400] on select "-- Select Special Condition -- 3RD PARTY TAX LIEN AGENCY TAX LIEN (A.K.A Inside…" at bounding box center [1348, 402] width 289 height 32
select select "20"
click at [1204, 388] on select "-- Select Special Condition -- 3RD PARTY TAX LIEN AGENCY TAX LIEN (A.K.A Inside…" at bounding box center [1348, 402] width 289 height 32
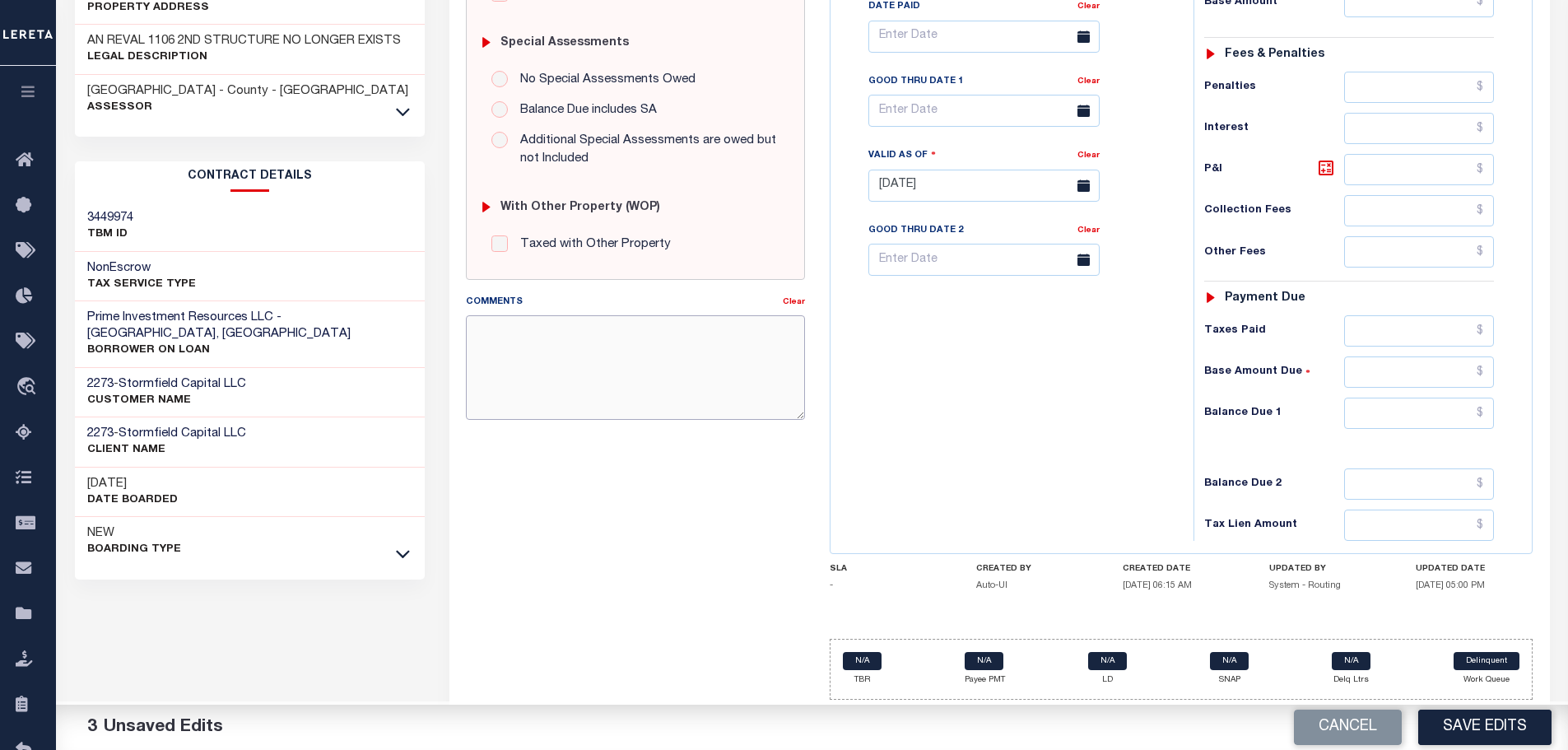
click at [657, 357] on textarea "Comments" at bounding box center [635, 367] width 339 height 103
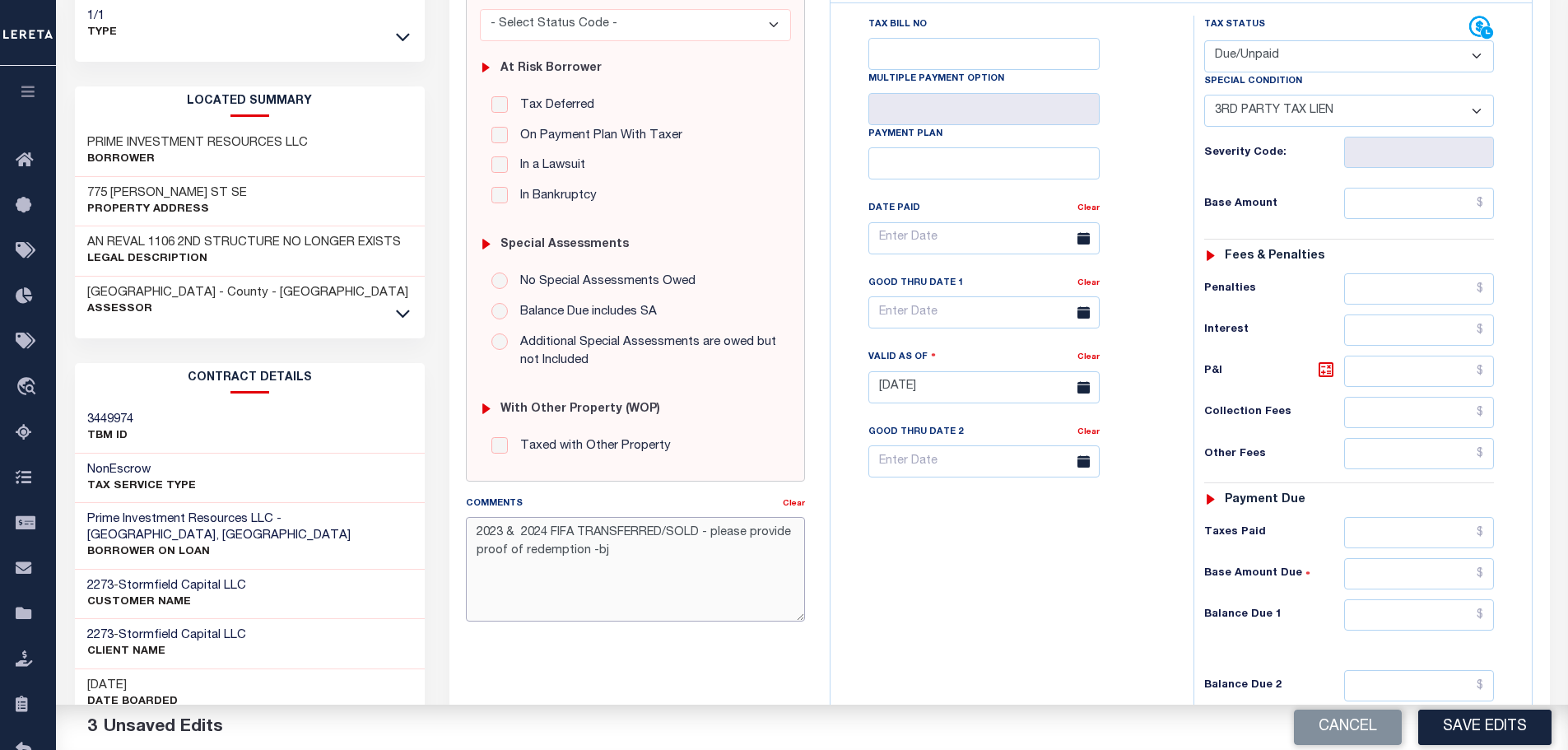
scroll to position [329, 0]
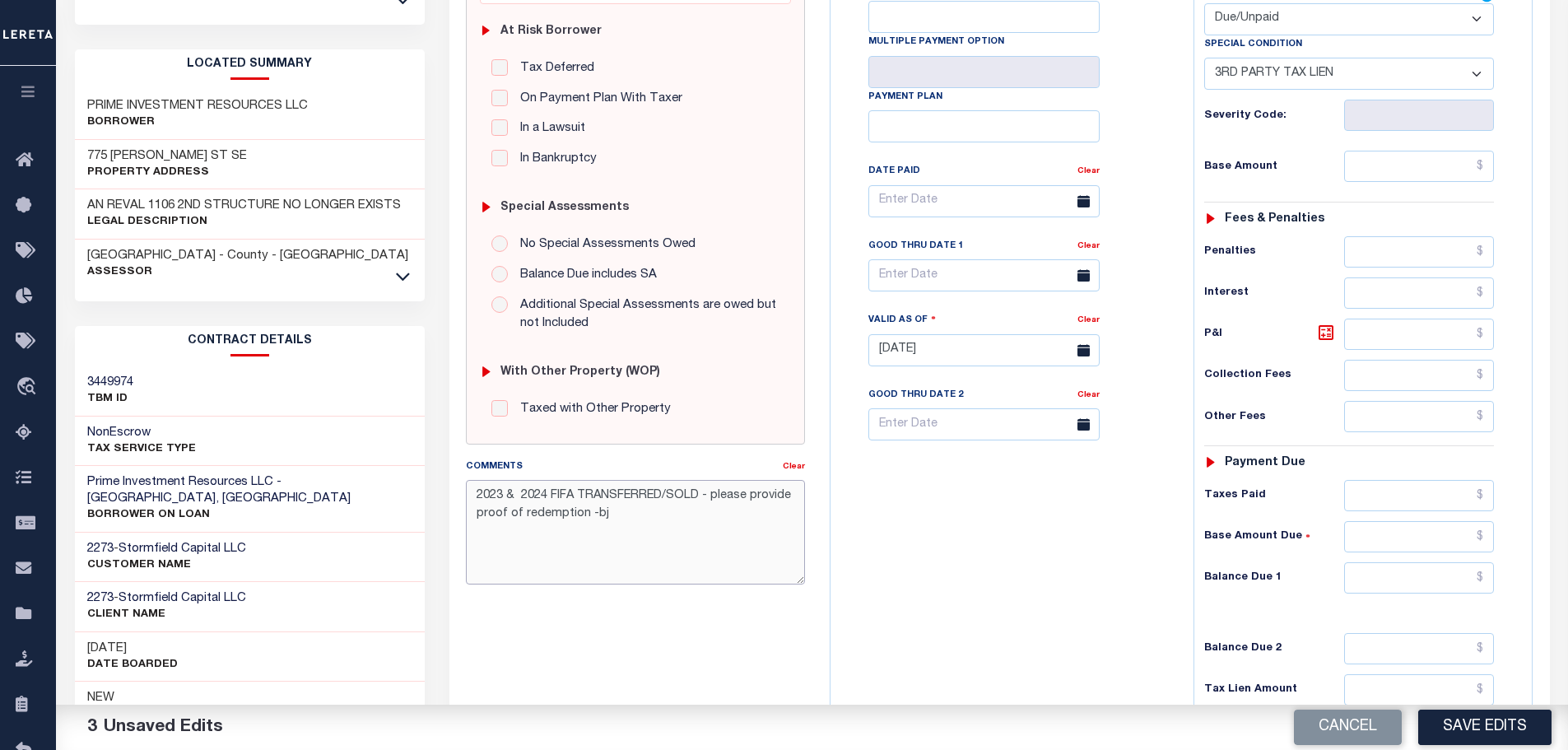
type textarea "2023 & 2024 FIFA TRANSFERRED/SOLD - please provide proof of redemption -bj"
click at [1419, 574] on input "text" at bounding box center [1419, 578] width 150 height 31
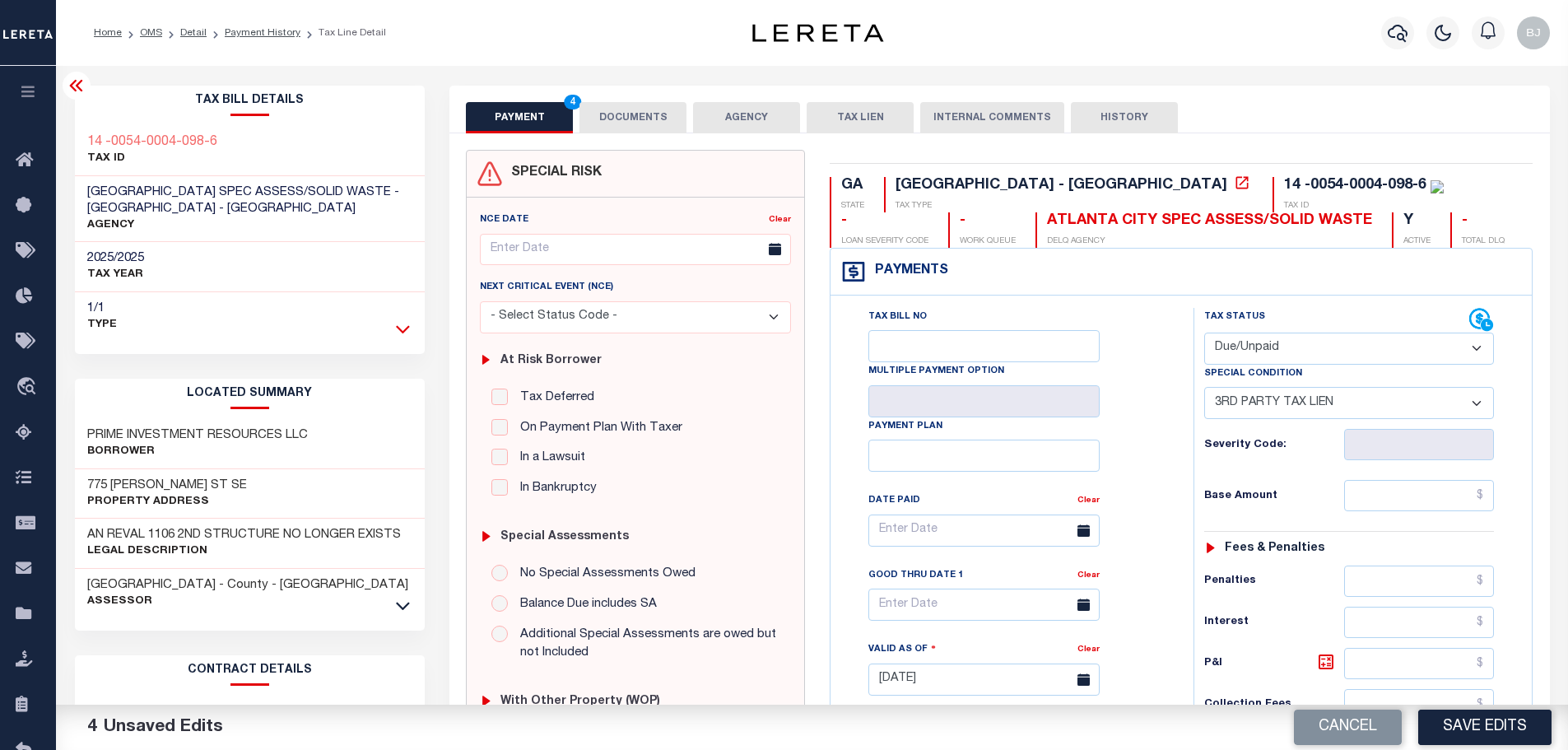
type input "$0.00"
click at [408, 331] on icon at bounding box center [402, 329] width 14 height 17
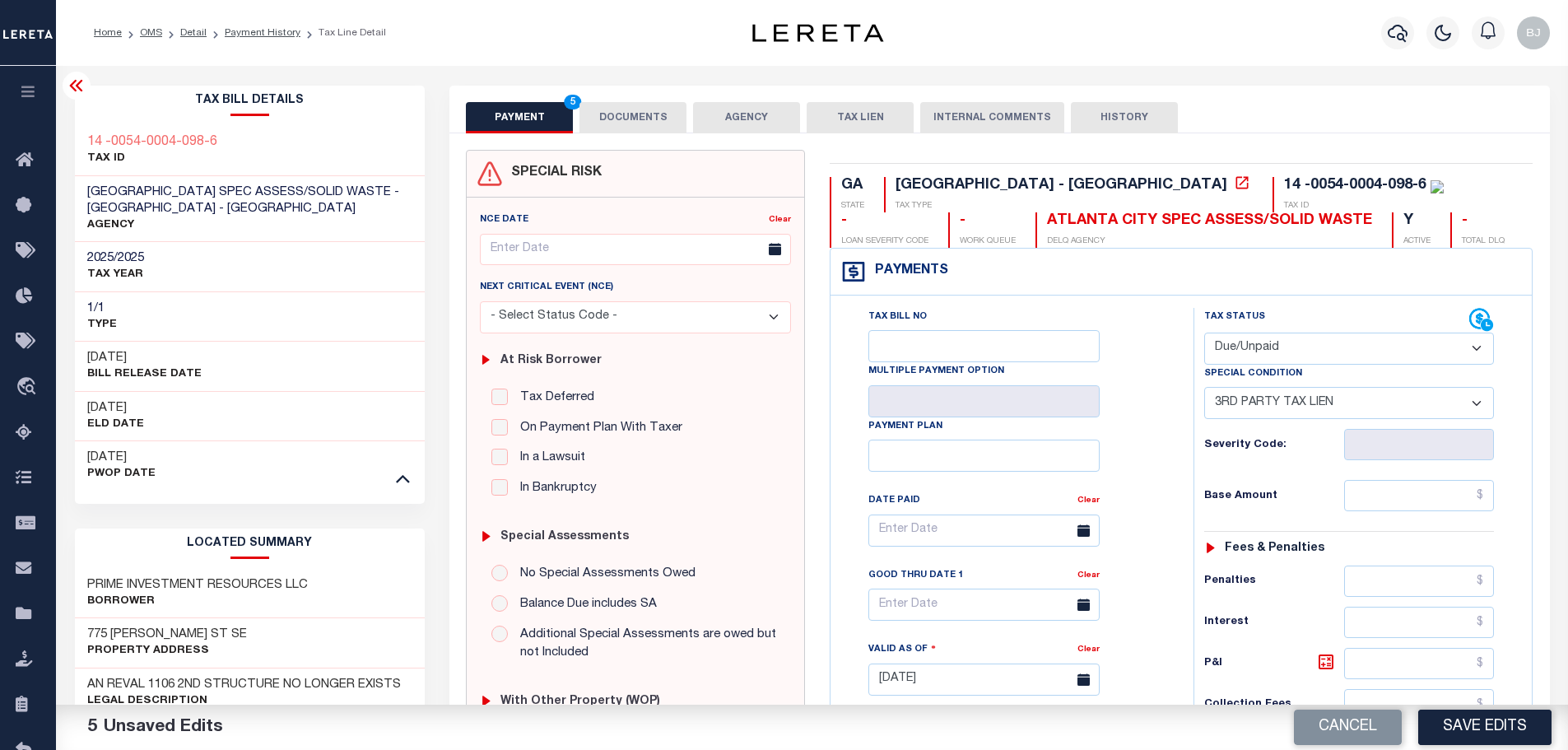
click at [569, 124] on button "PAYMENT 5" at bounding box center [519, 117] width 107 height 31
click at [625, 124] on button "DOCUMENTS" at bounding box center [633, 117] width 107 height 31
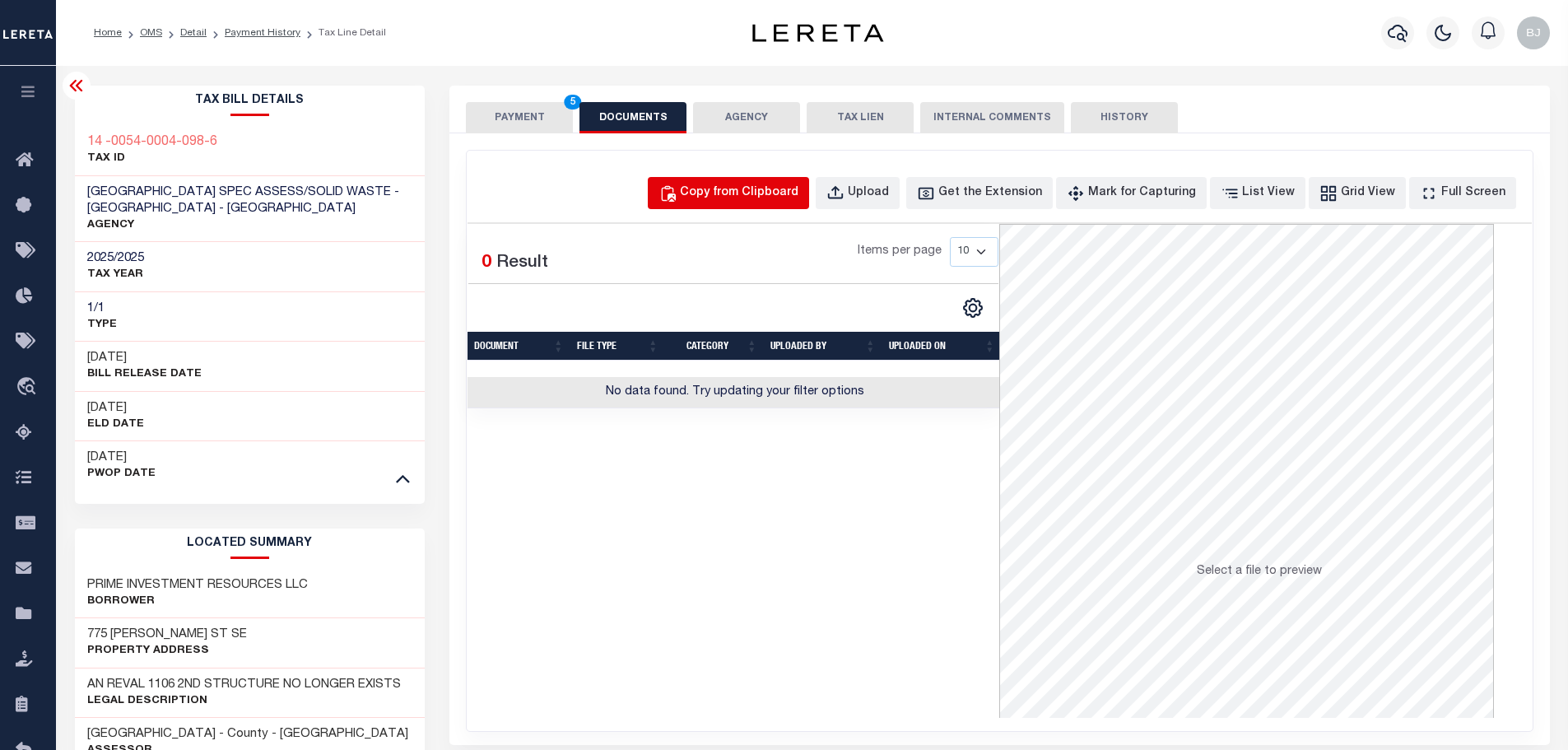
click at [794, 196] on div "Copy from Clipboard" at bounding box center [739, 193] width 118 height 18
select select "POP"
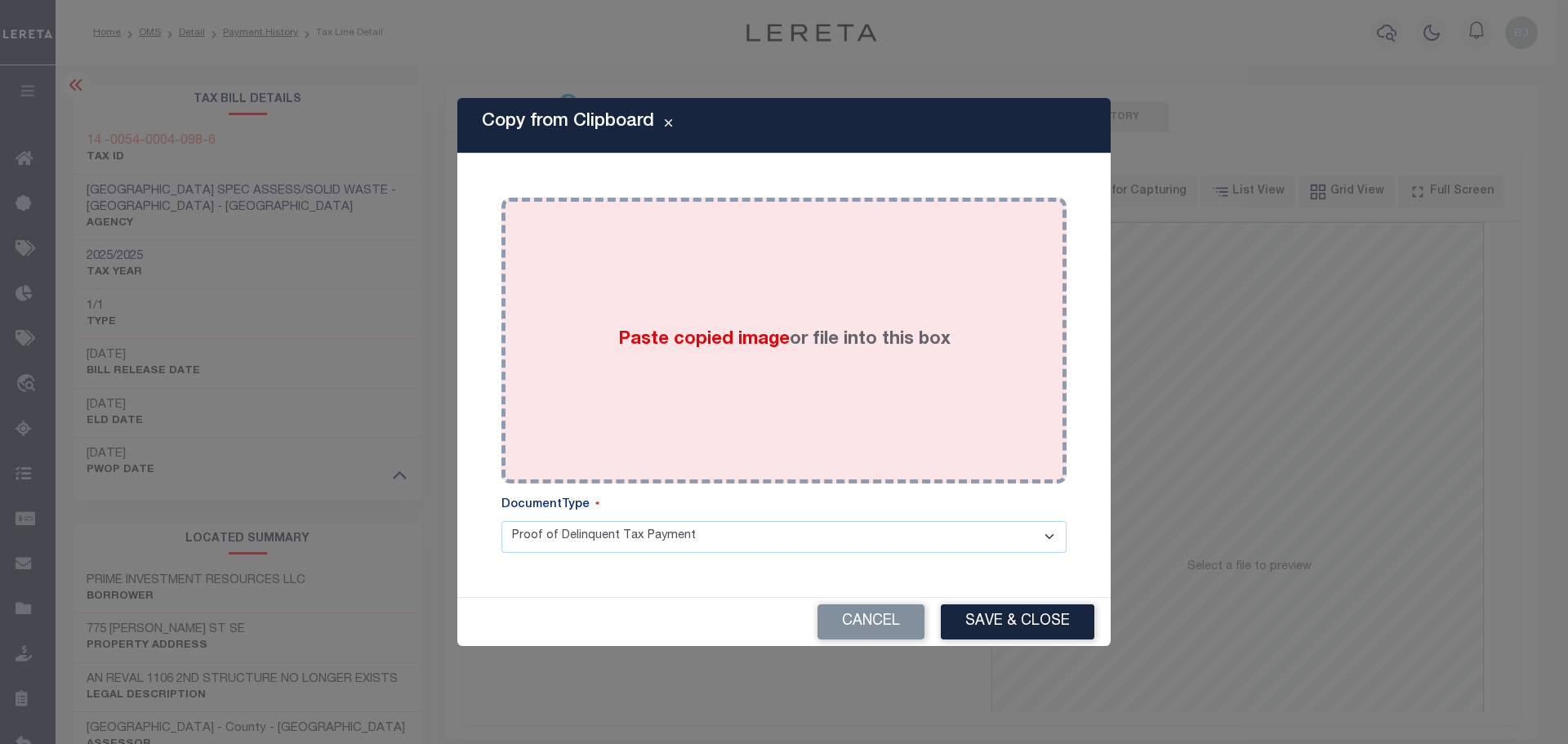
click at [878, 265] on div "Paste copied image or file into this box" at bounding box center [784, 340] width 541 height 261
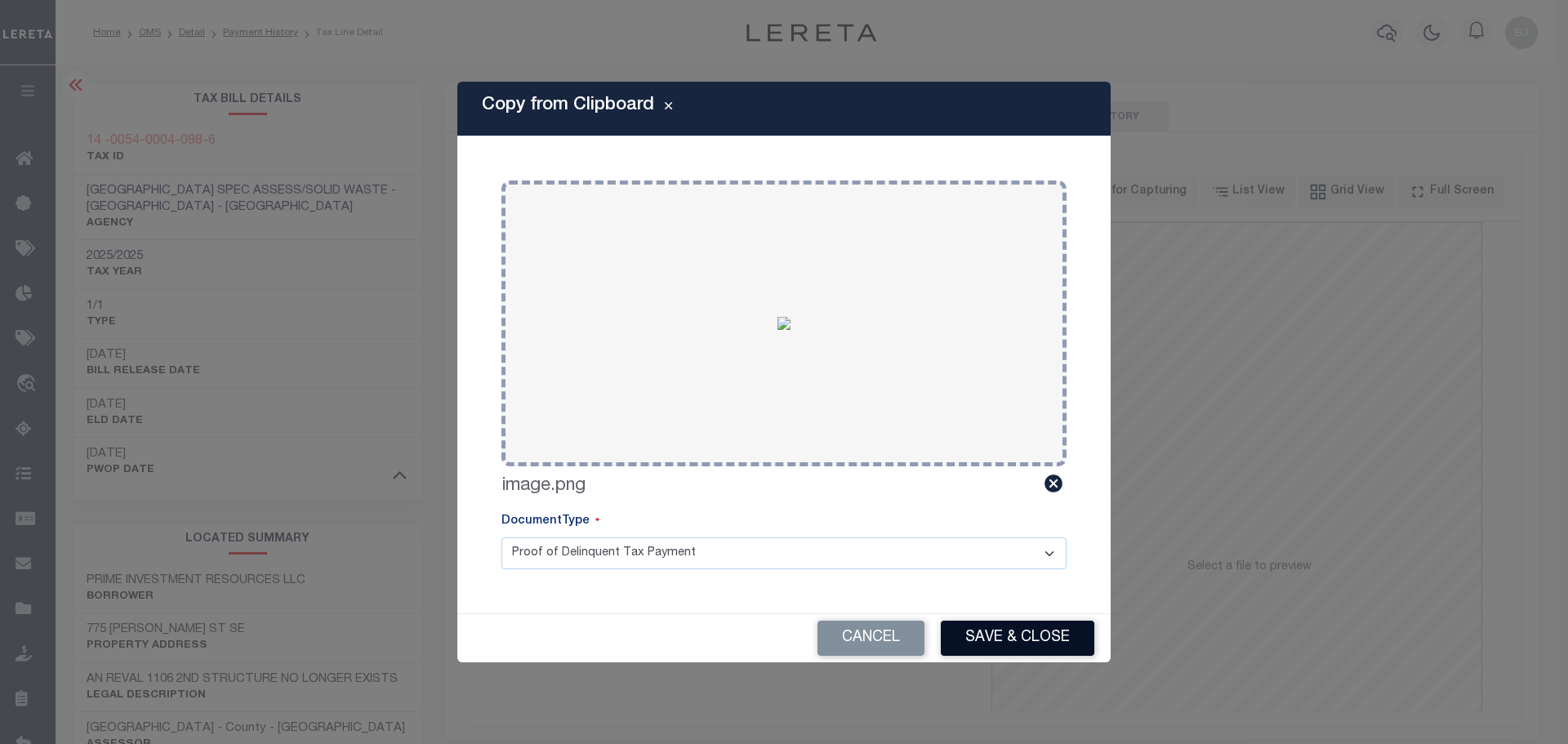
click at [993, 623] on button "Save & Close" at bounding box center [1018, 638] width 154 height 35
click at [997, 638] on div "Cancel Save & Close" at bounding box center [783, 638] width 653 height 48
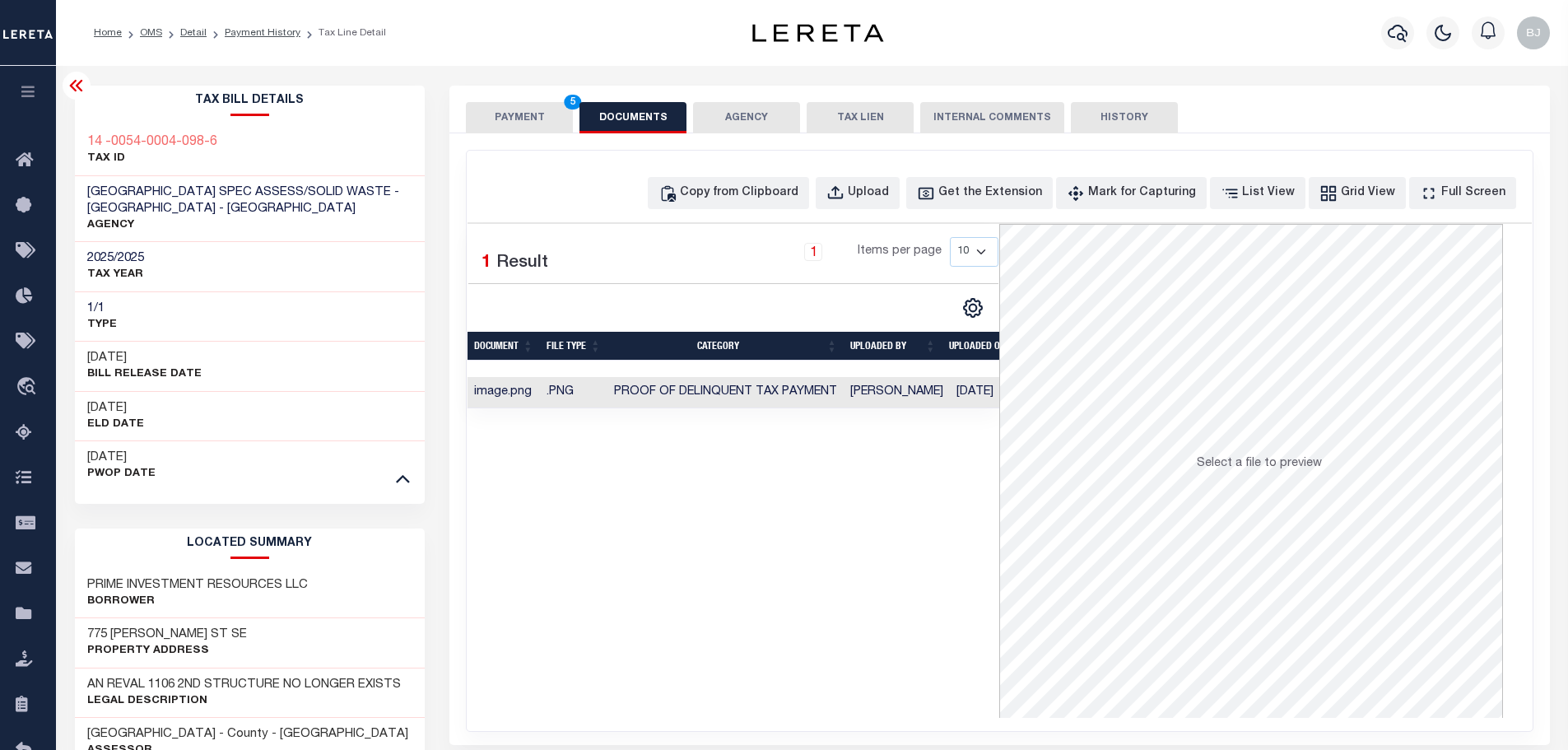
click at [517, 123] on button "PAYMENT 5" at bounding box center [519, 117] width 107 height 31
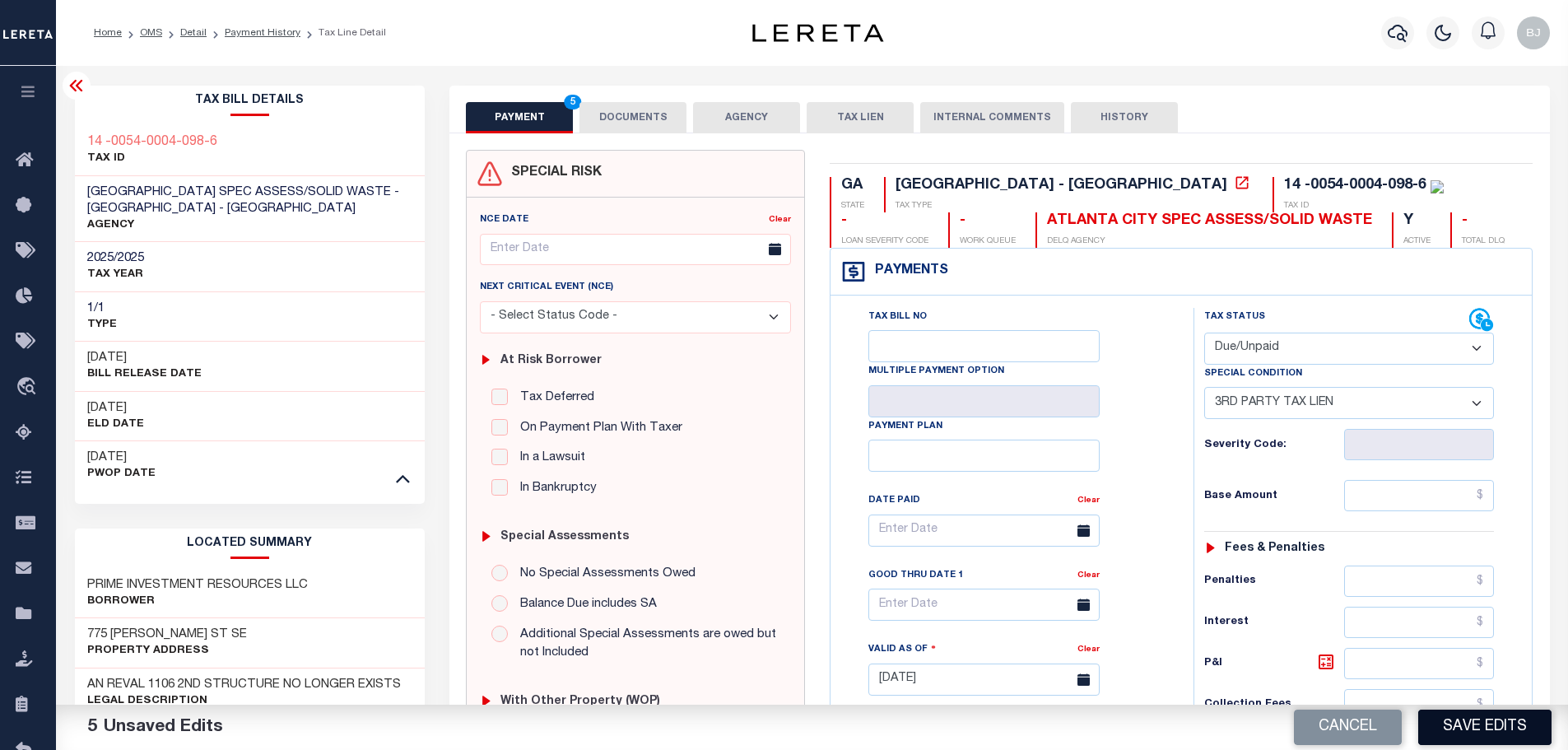
click at [1501, 720] on button "Save Edits" at bounding box center [1484, 727] width 133 height 36
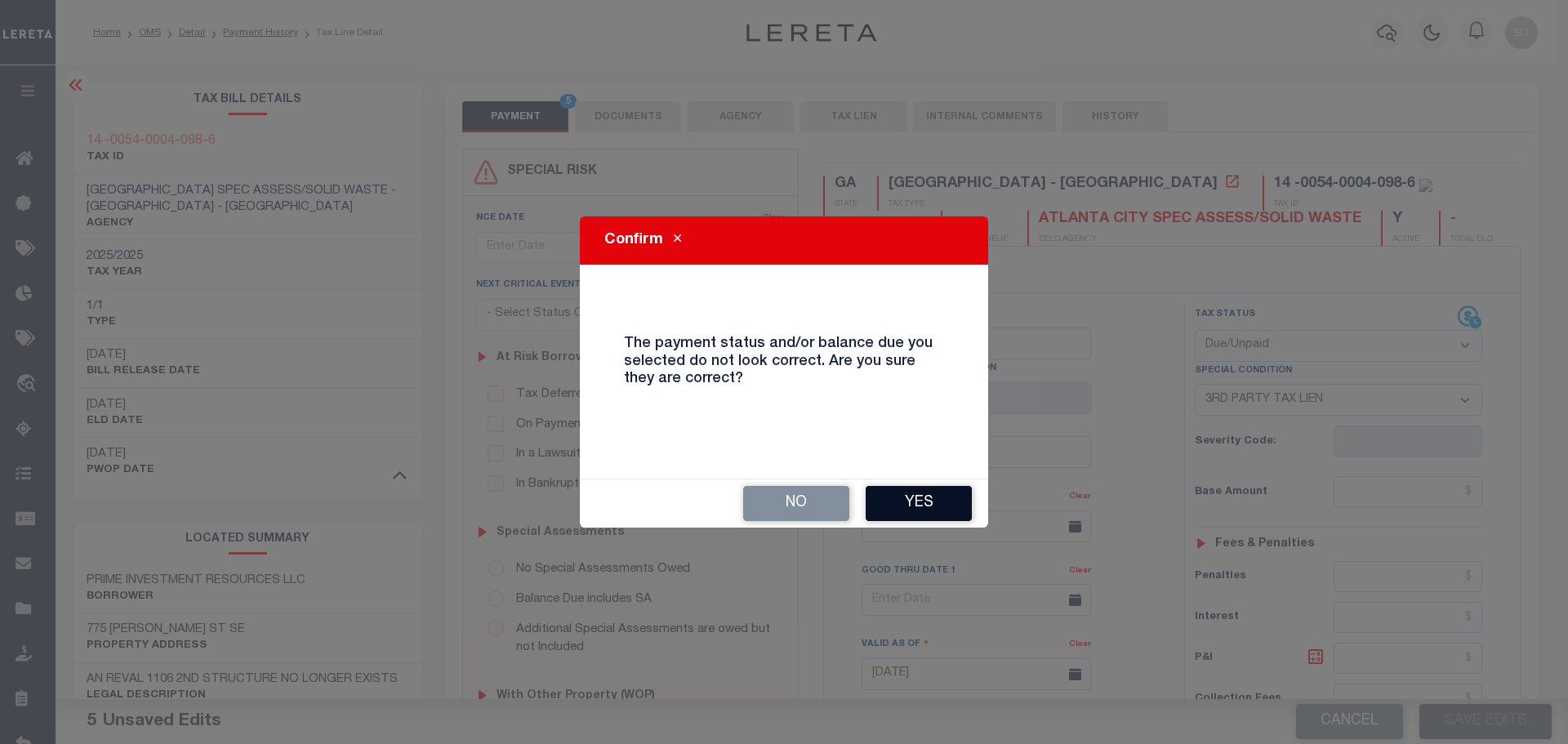
click at [957, 509] on button "Yes" at bounding box center [919, 503] width 106 height 35
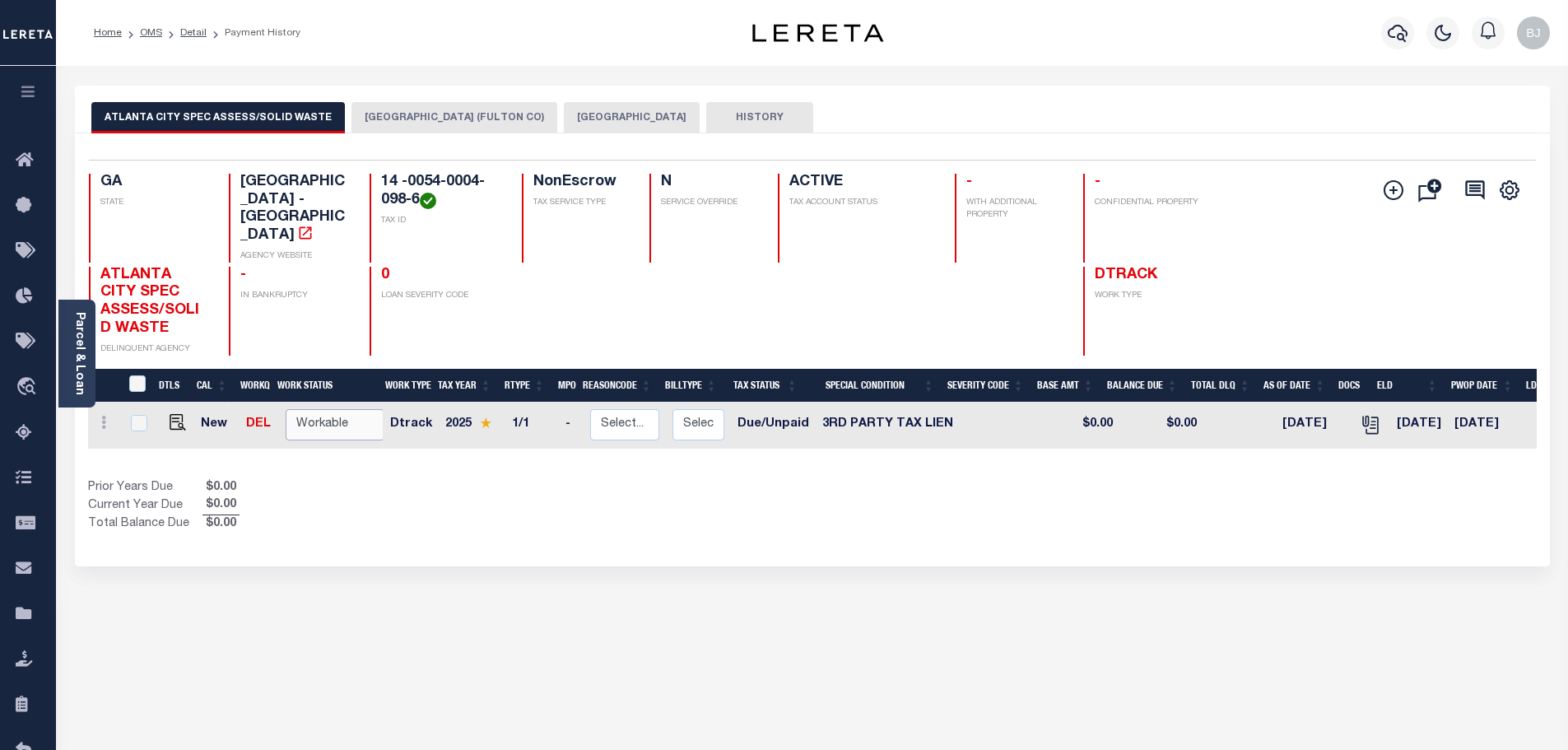
click at [339, 409] on select "Non Workable Workable" at bounding box center [336, 425] width 99 height 32
checkbox input "true"
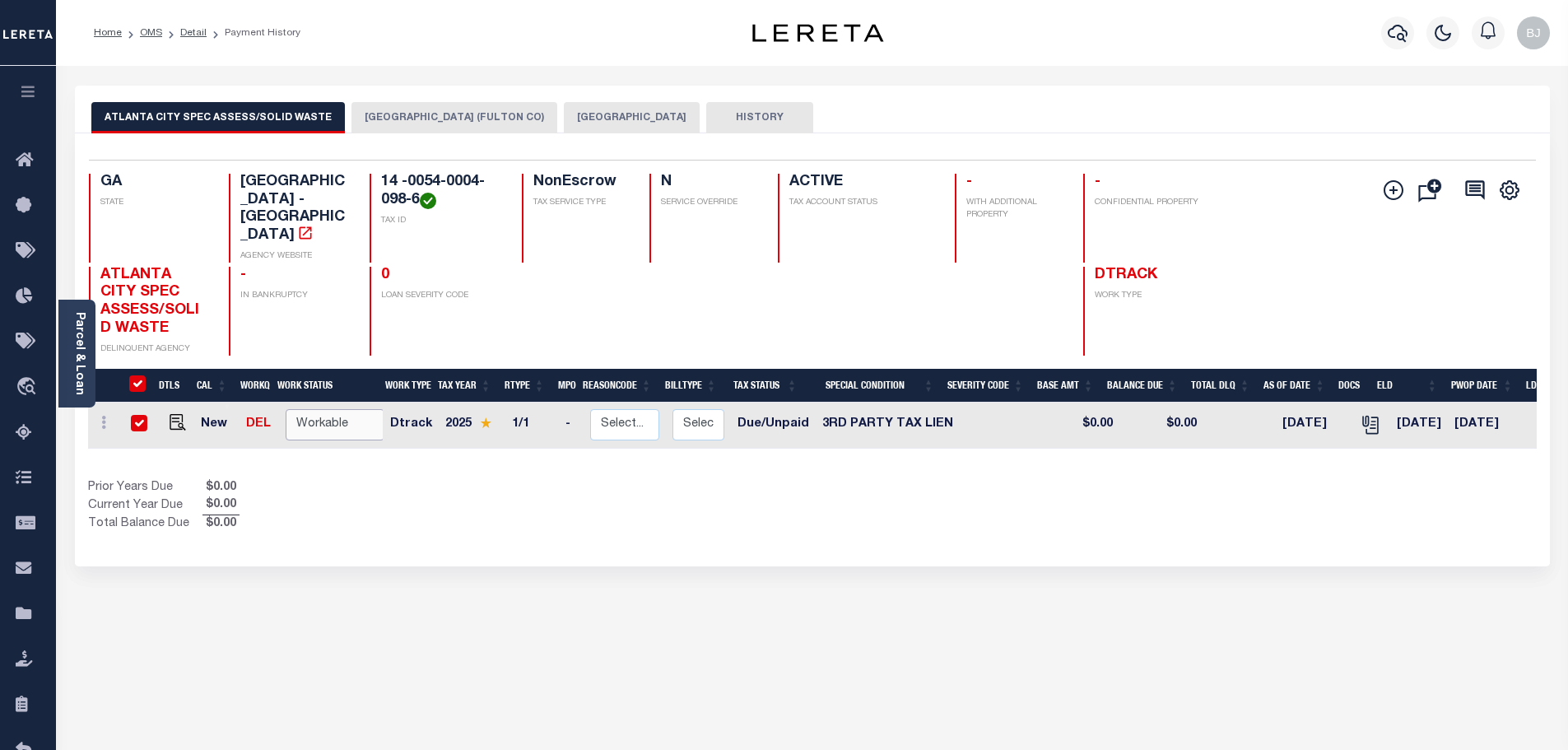
checkbox input "true"
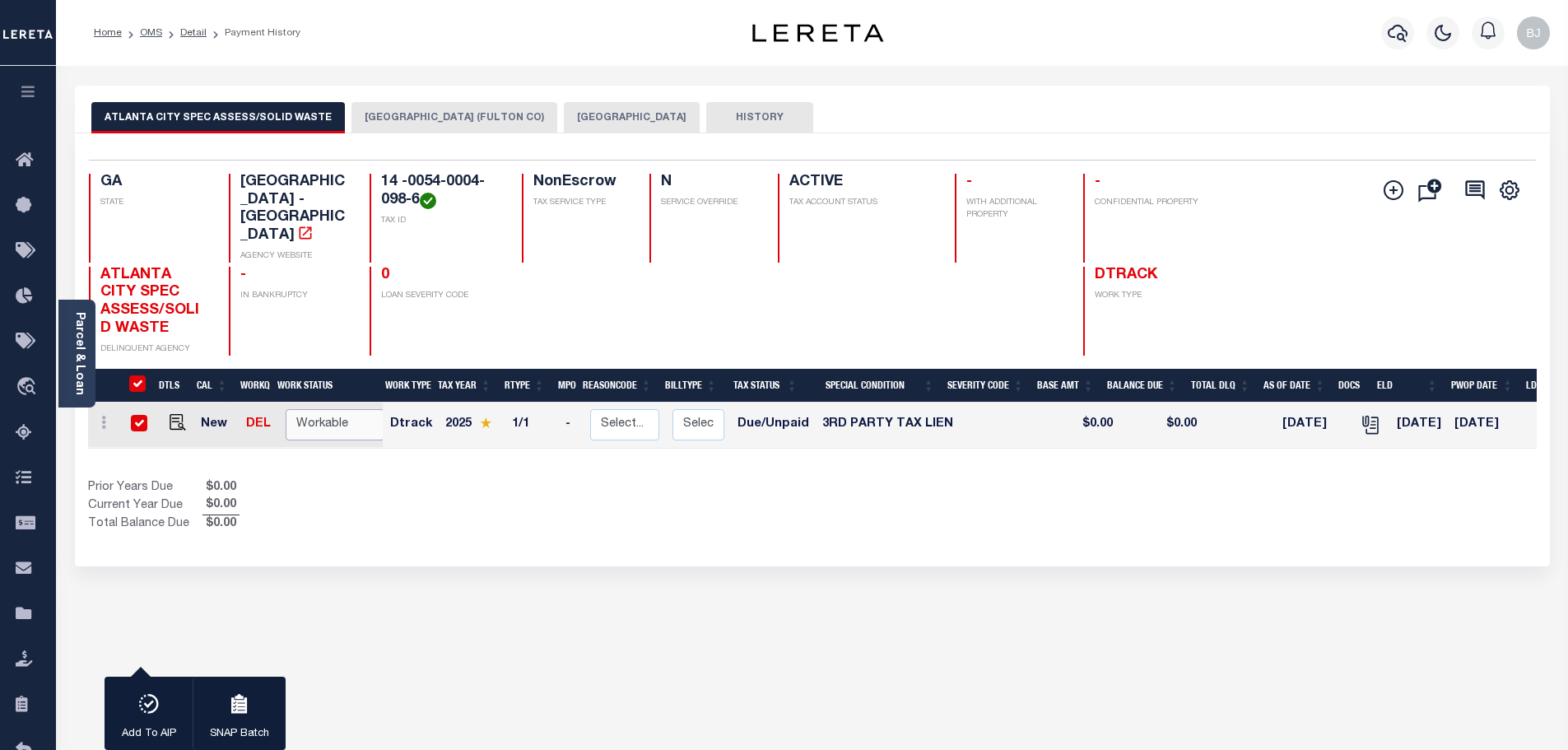
select select "true"
click at [286, 409] on select "Non Workable Workable" at bounding box center [336, 425] width 99 height 32
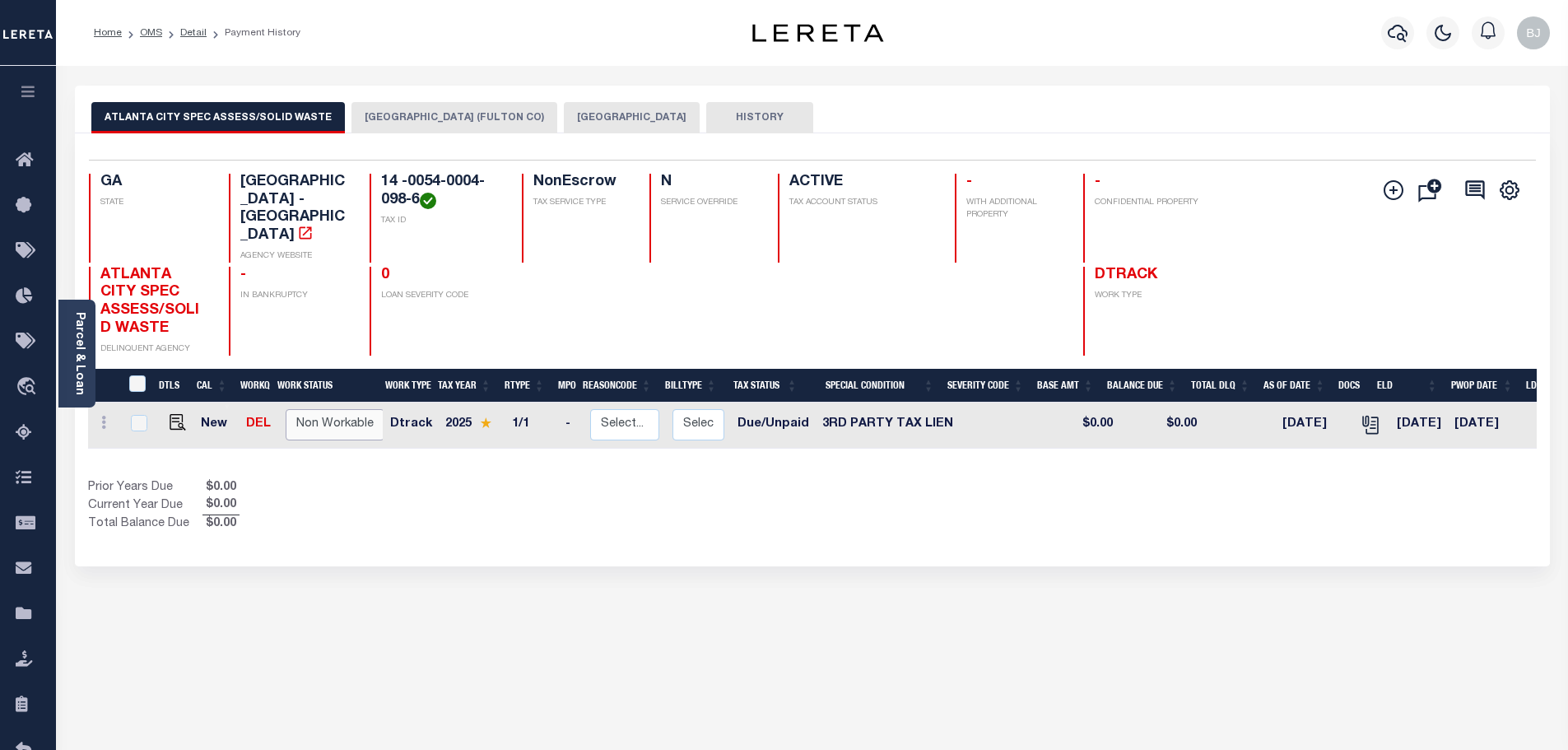
checkbox input "false"
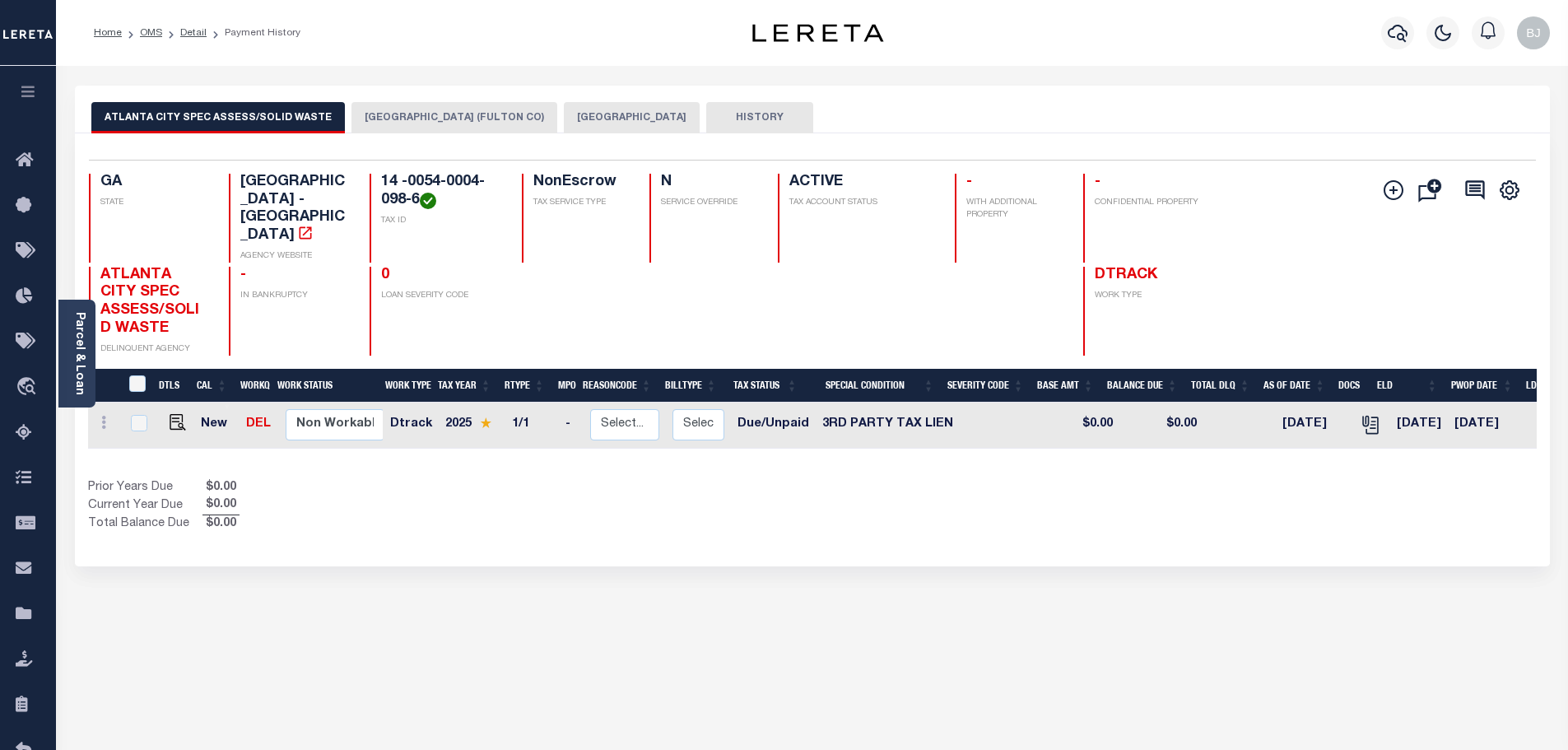
click at [462, 118] on button "[GEOGRAPHIC_DATA] (FULTON CO)" at bounding box center [454, 117] width 206 height 31
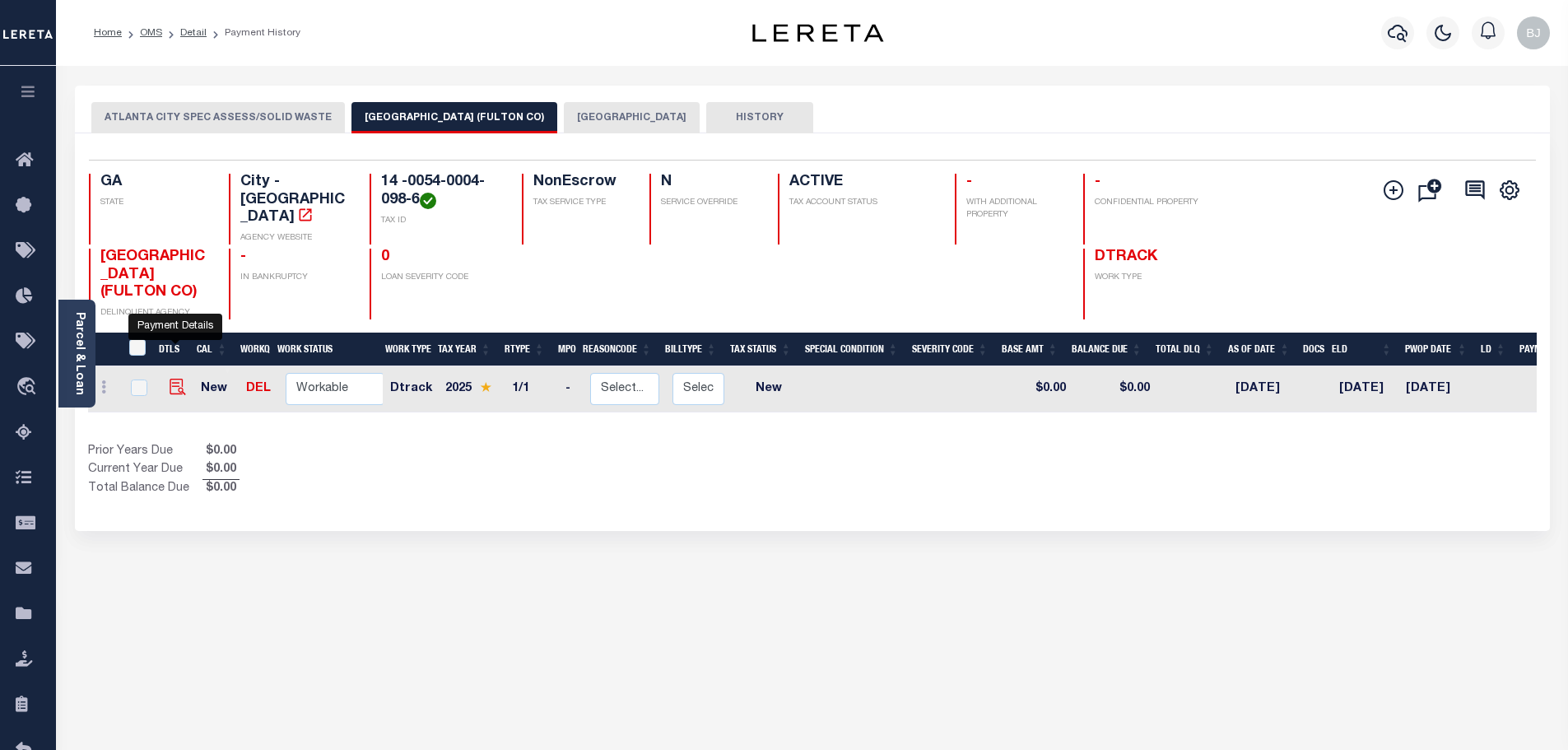
click at [175, 379] on img "" at bounding box center [177, 387] width 17 height 17
checkbox input "true"
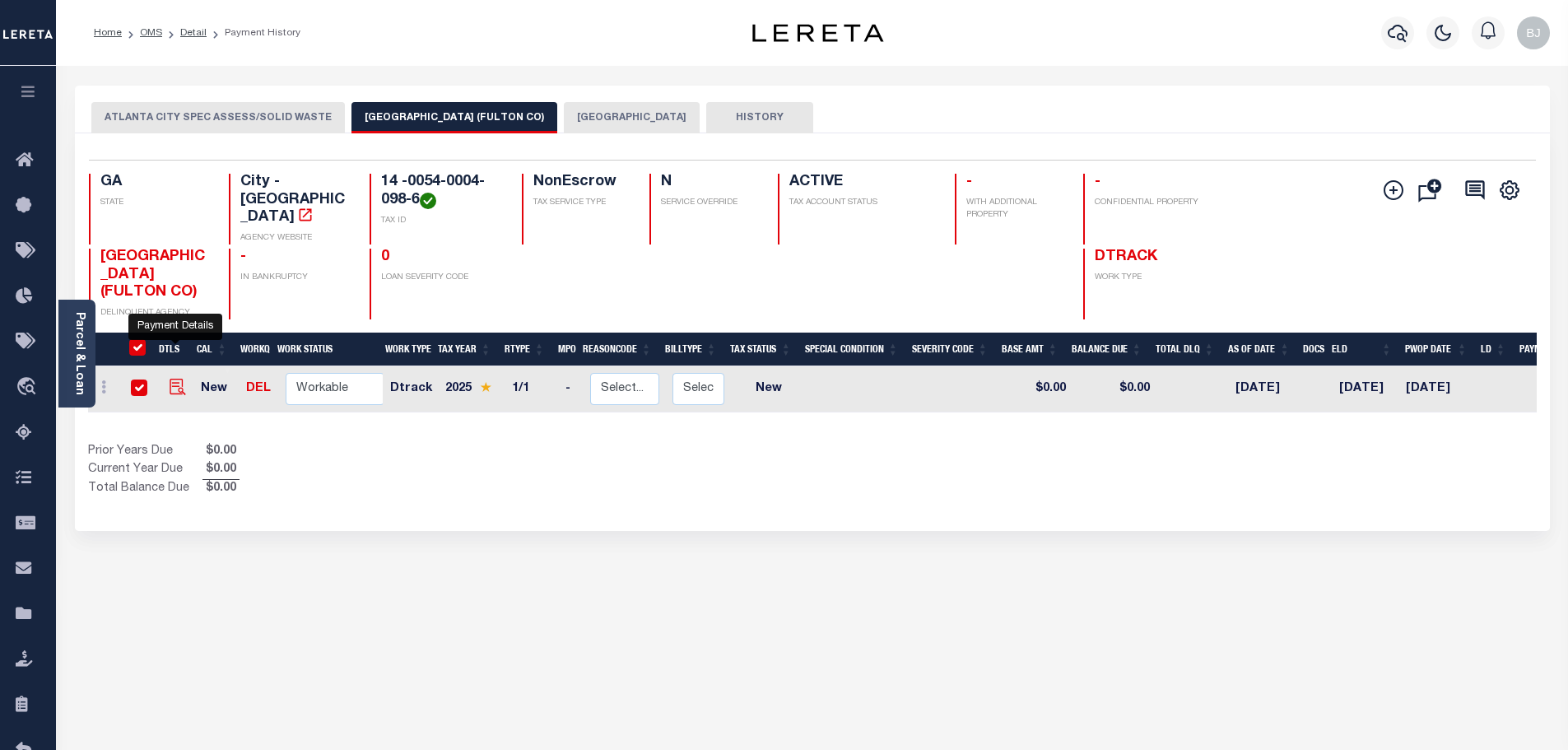
checkbox input "true"
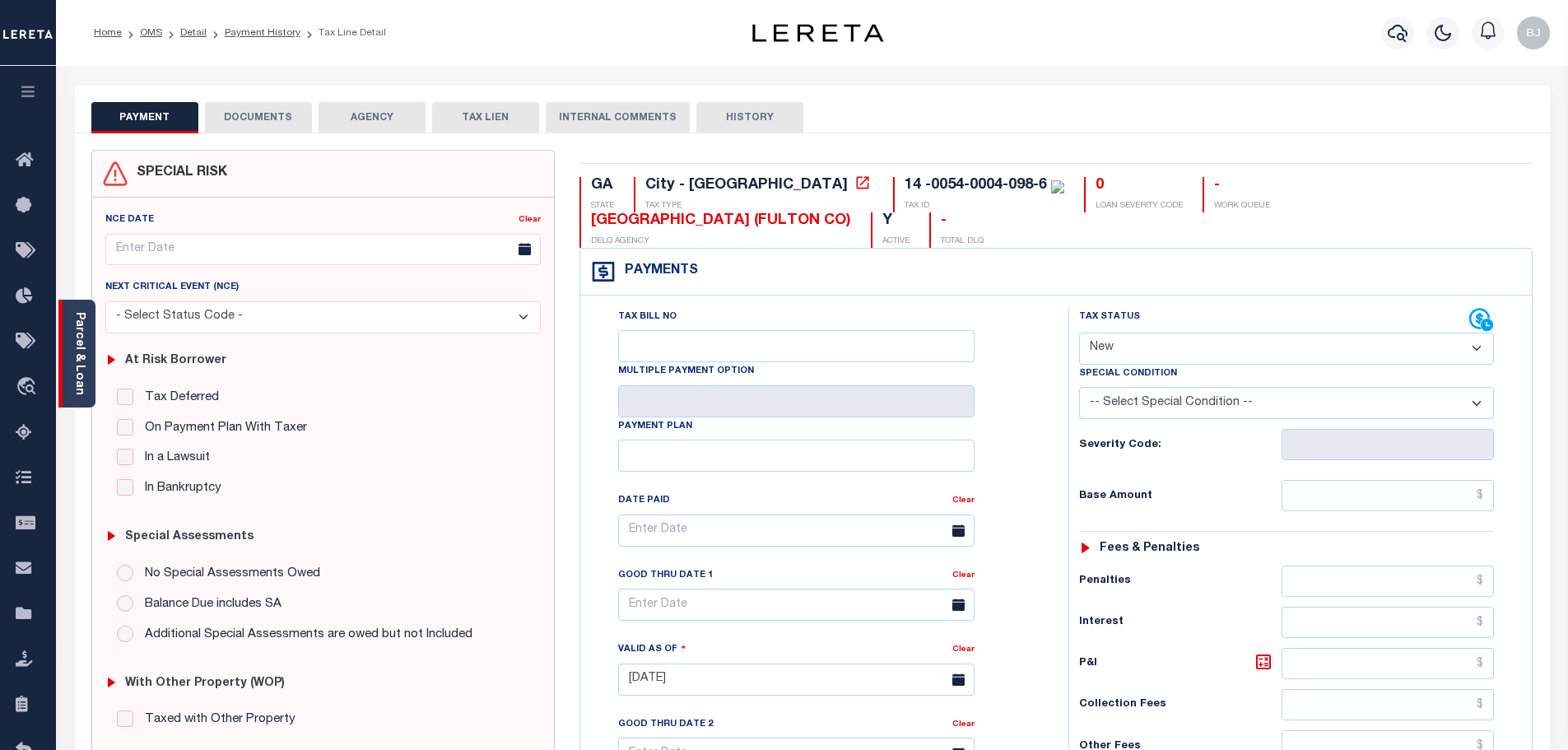
click at [73, 366] on link "Parcel & Loan" at bounding box center [78, 354] width 11 height 83
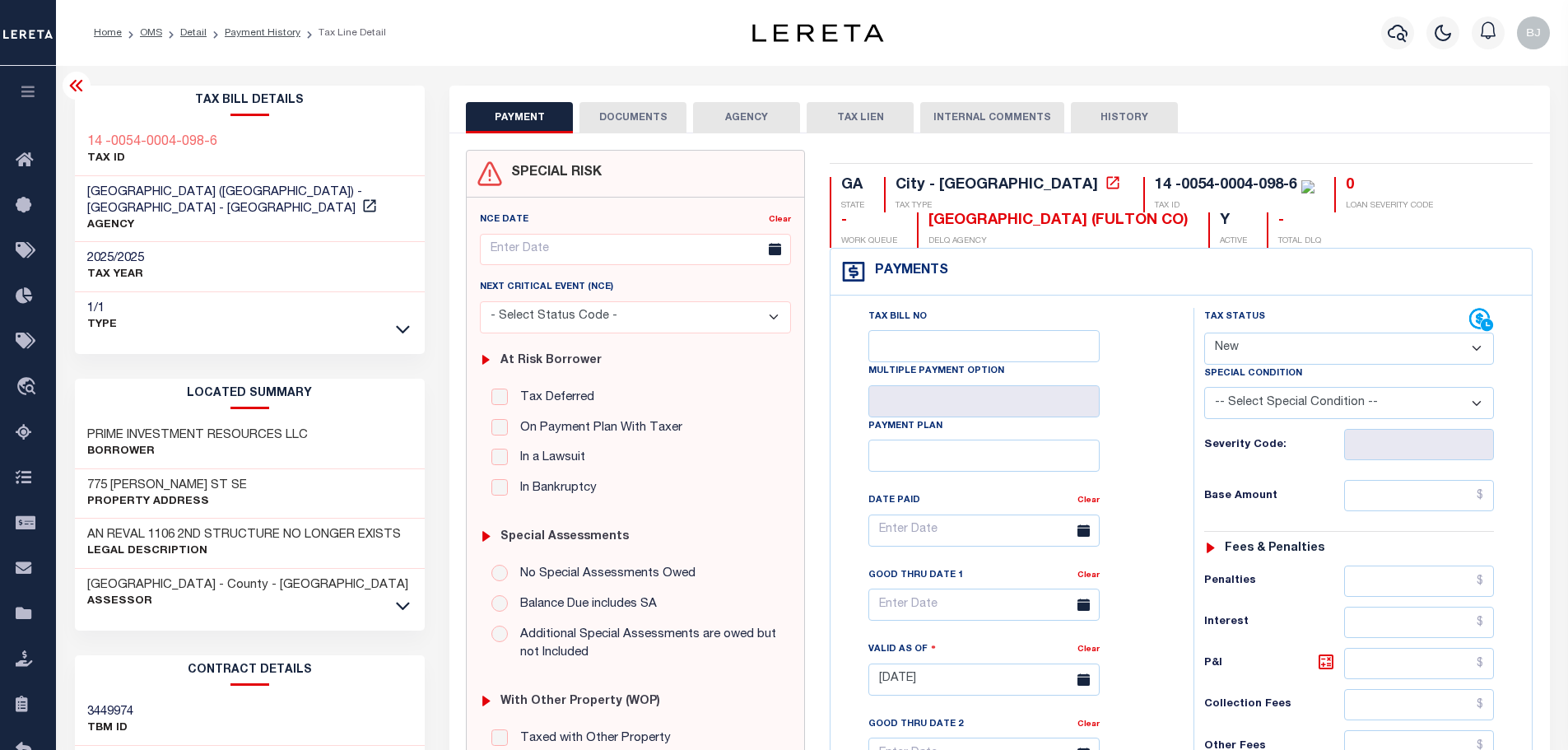
click at [1419, 335] on select "- Select Status Code - Open Due/Unpaid Paid Incomplete No Tax Due Internal Refu…" at bounding box center [1348, 348] width 289 height 32
select select "DUE"
click at [1204, 333] on select "- Select Status Code - Open Due/Unpaid Paid Incomplete No Tax Due Internal Refu…" at bounding box center [1348, 348] width 289 height 32
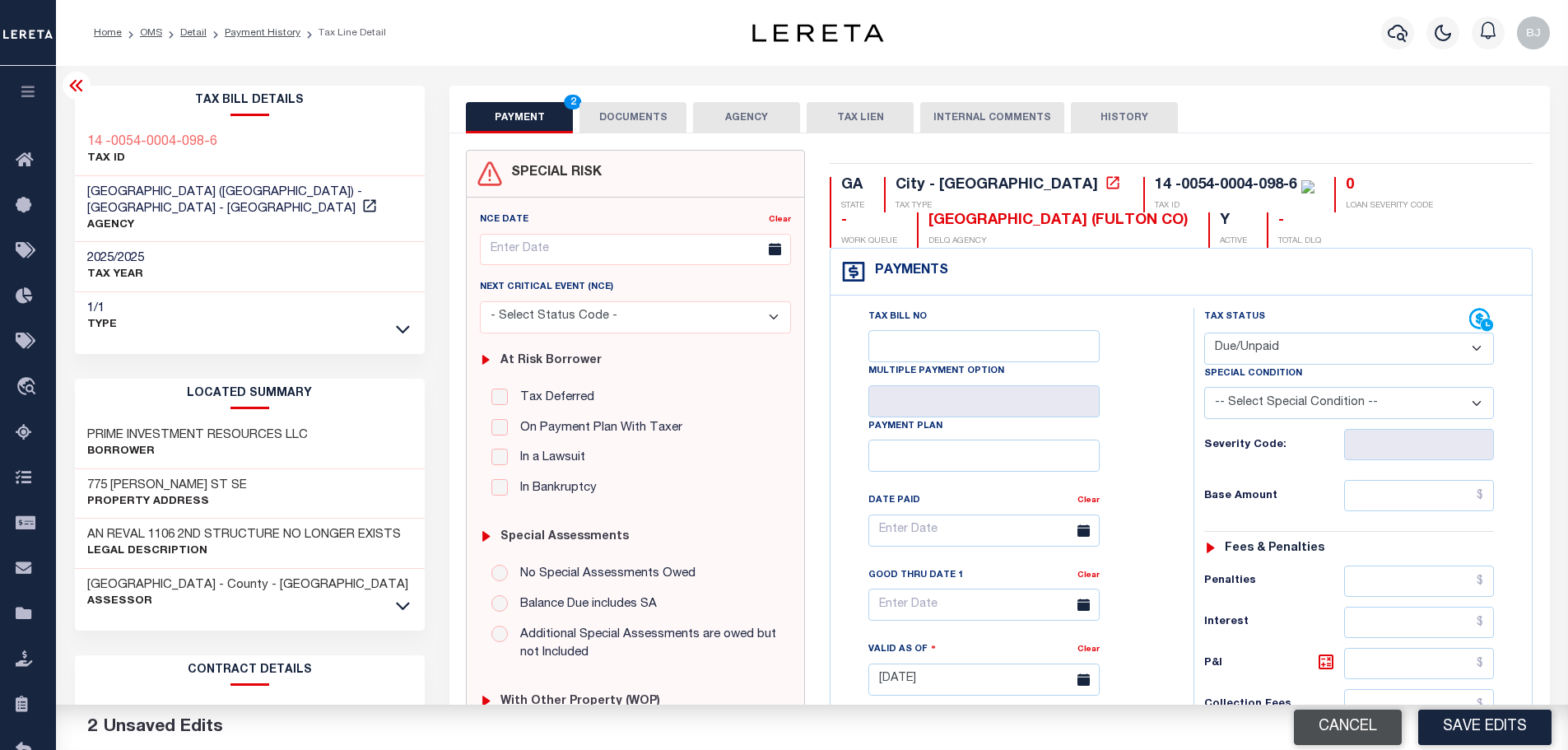
click at [1376, 734] on button "Cancel" at bounding box center [1347, 727] width 108 height 36
type input "[DATE]"
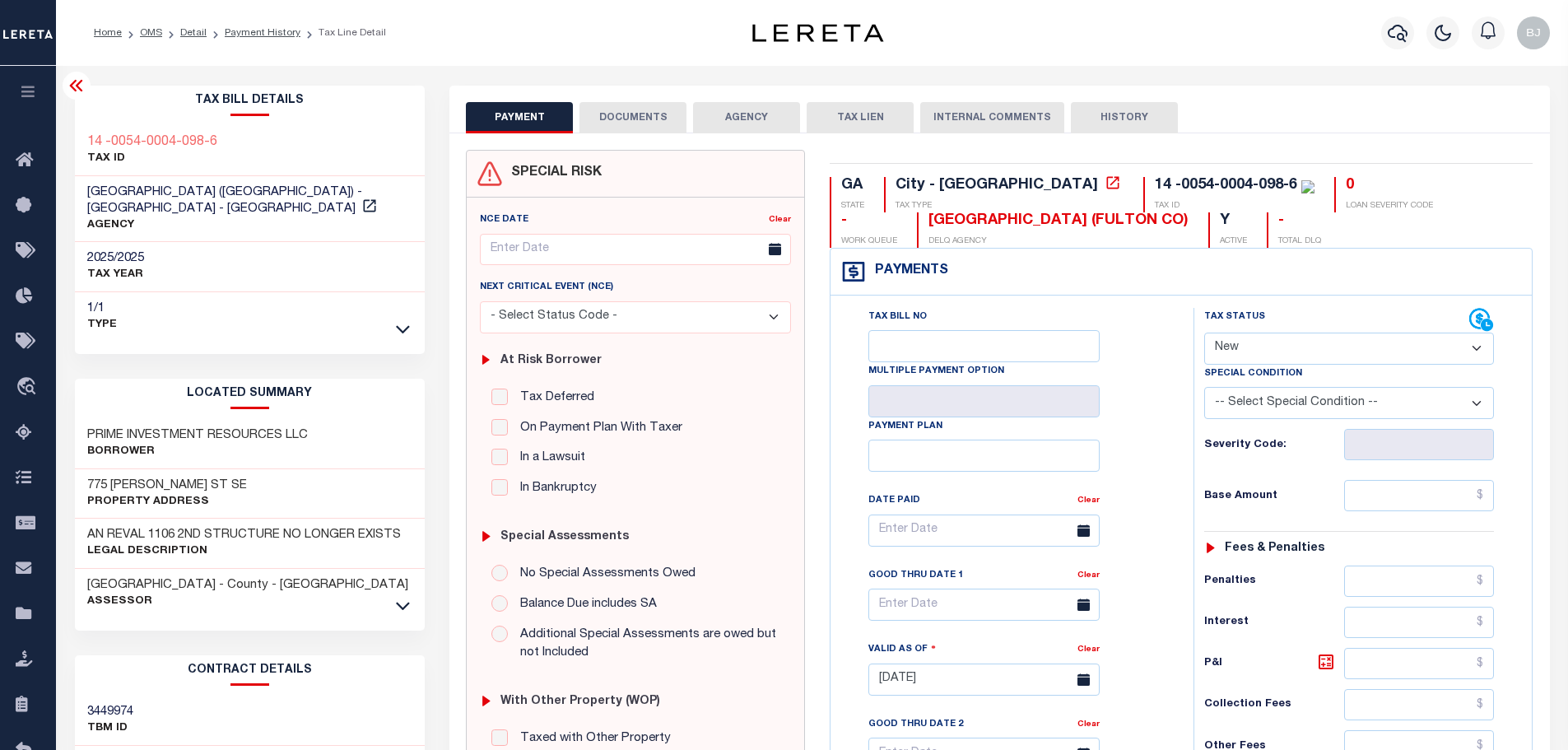
click at [1346, 347] on select "- Select Status Code - Open Due/Unpaid Paid Incomplete No Tax Due Internal Refu…" at bounding box center [1348, 348] width 289 height 32
select select "DUE"
click at [1204, 333] on select "- Select Status Code - Open Due/Unpaid Paid Incomplete No Tax Due Internal Refu…" at bounding box center [1348, 348] width 289 height 32
type input "[DATE]"
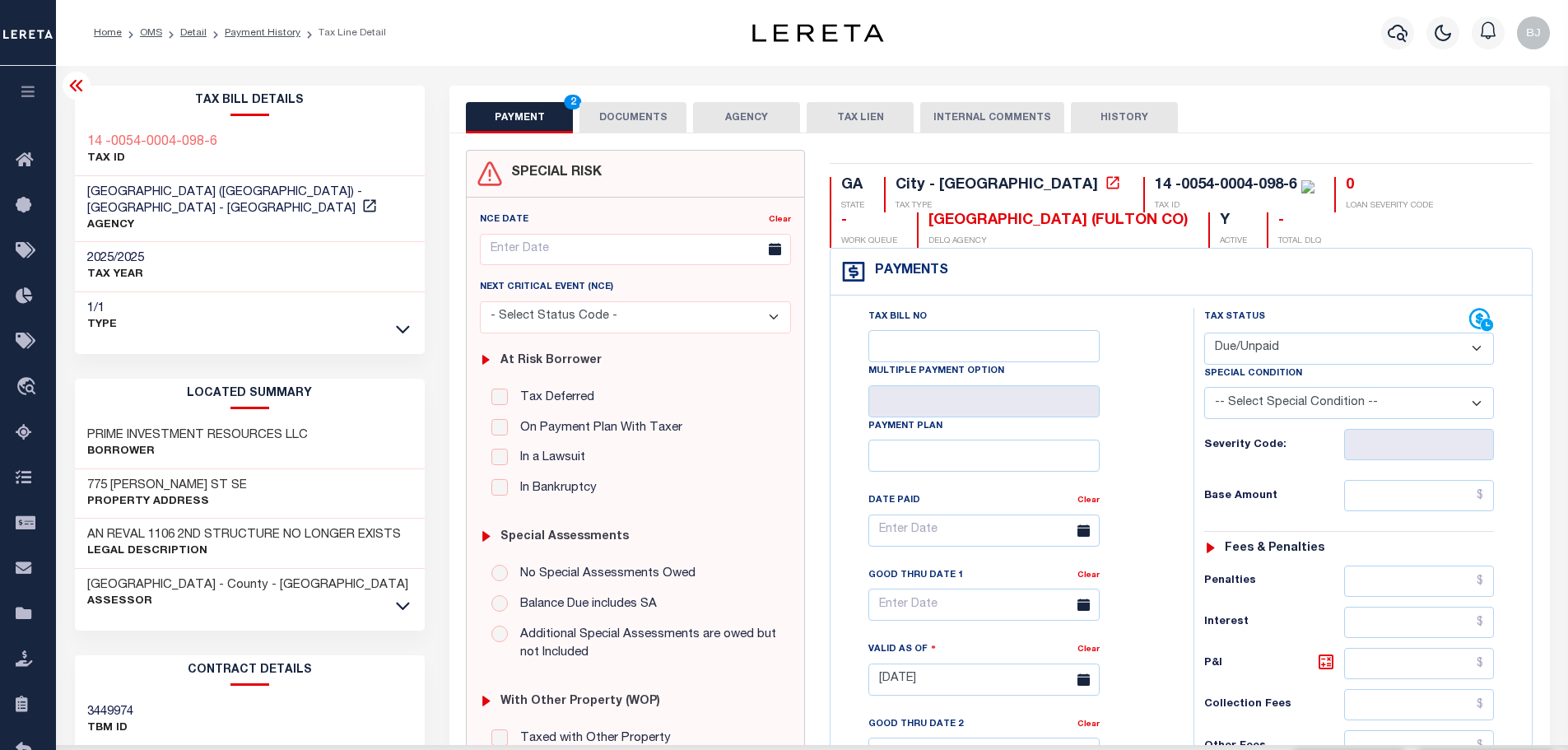
select select "20"
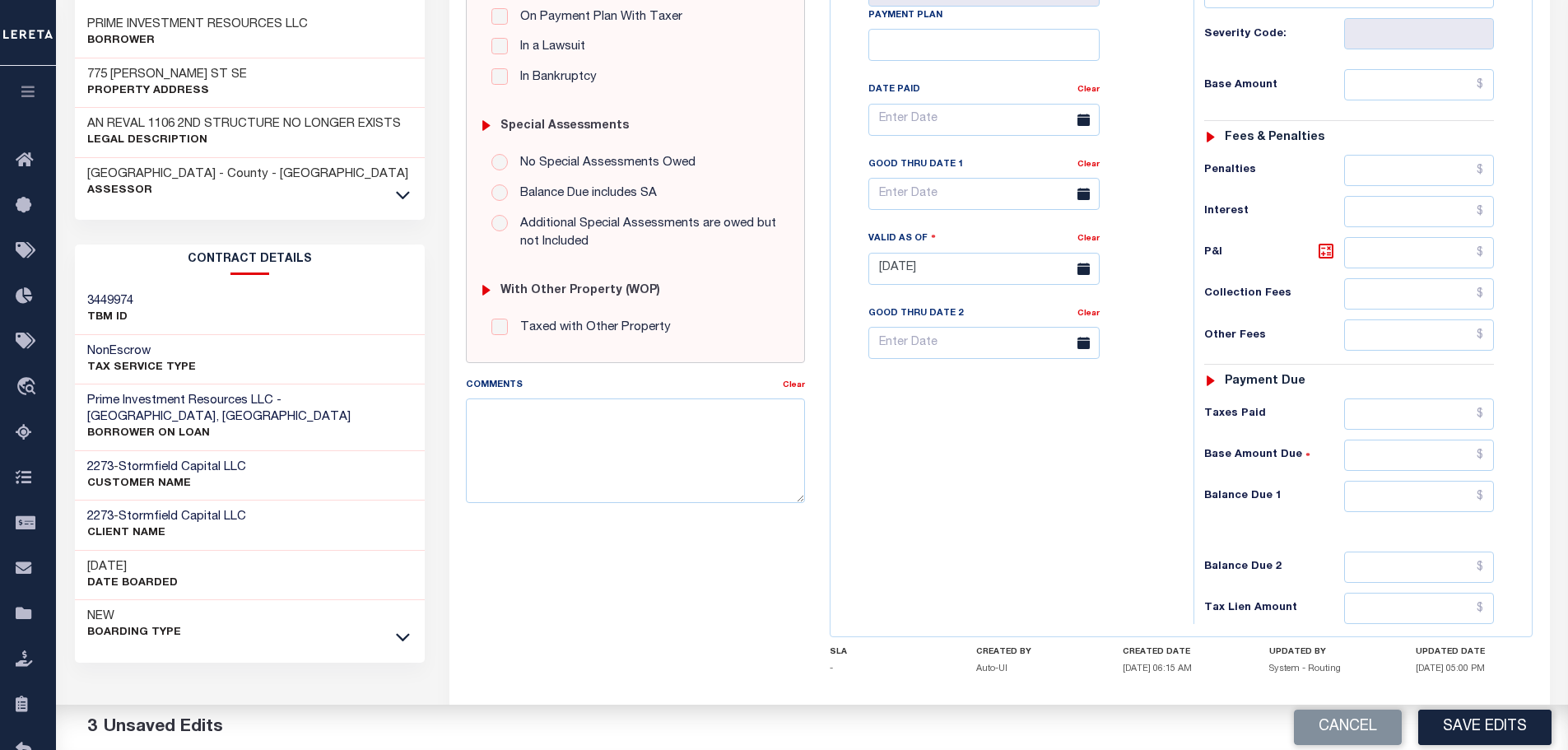
scroll to position [411, 0]
click at [1419, 511] on input "text" at bounding box center [1419, 495] width 150 height 31
type input "$0.00"
click at [591, 445] on textarea "Comments" at bounding box center [635, 448] width 339 height 103
click at [727, 422] on textarea "No 2025 tax info online - 2023 - 2024" at bounding box center [635, 448] width 339 height 103
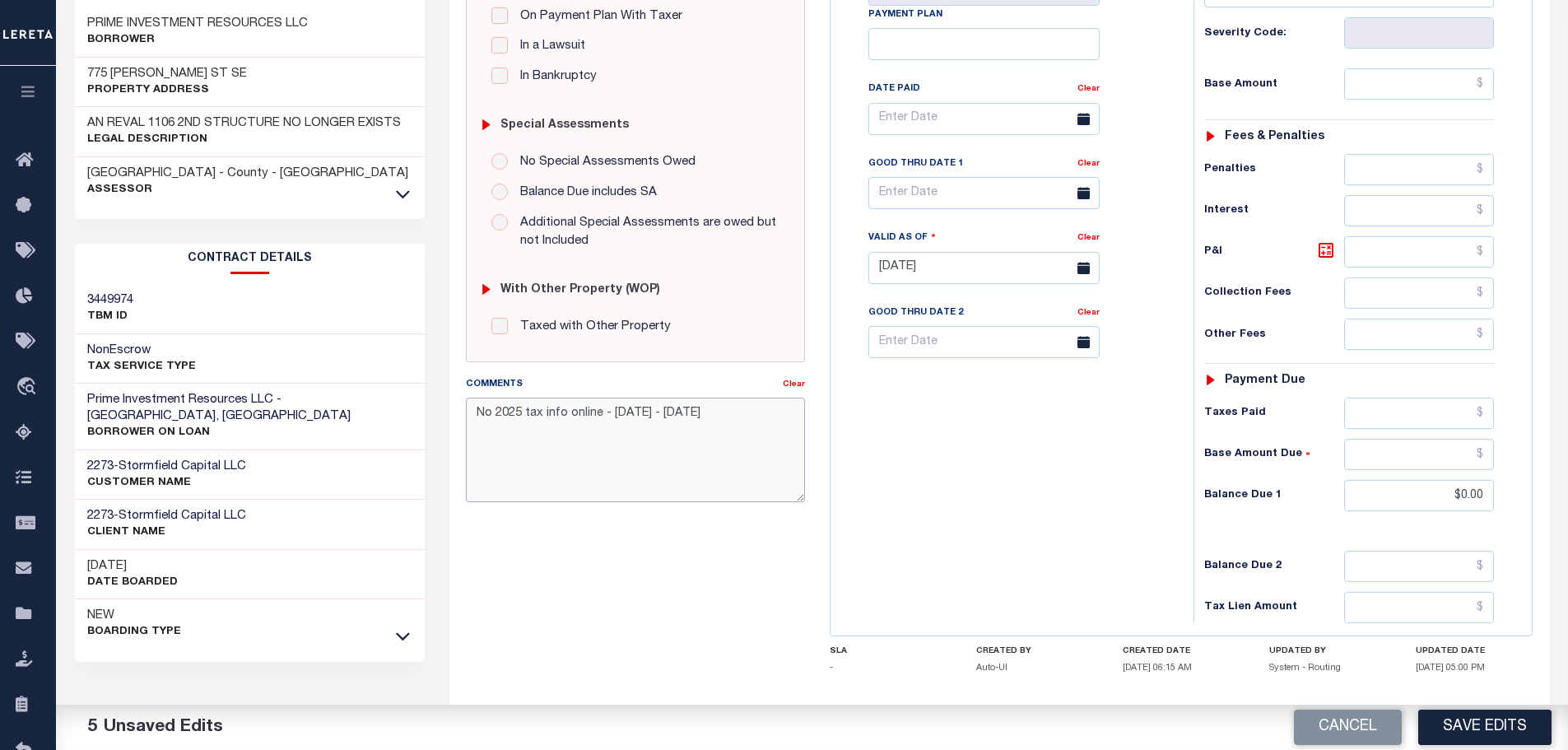
paste textarea "FIFA TRANSFERRED/SOLD"
click at [736, 435] on textarea "No 2025 tax info online - 2023 - 2024 FIFA TRANSFERRED/SOLD - please provide pr…" at bounding box center [635, 448] width 339 height 103
drag, startPoint x: 685, startPoint y: 466, endPoint x: 310, endPoint y: 333, distance: 397.9
click at [310, 334] on div "Parcel & Loan Tax Bill Details 14 -0054-0004-098-6 TAX ID AGENCY 2025/2025" at bounding box center [812, 243] width 1499 height 1178
type textarea "No 2025 tax info online - 2023 - 2024 FIFA TRANSFERRED/SOLD - please provide pr…"
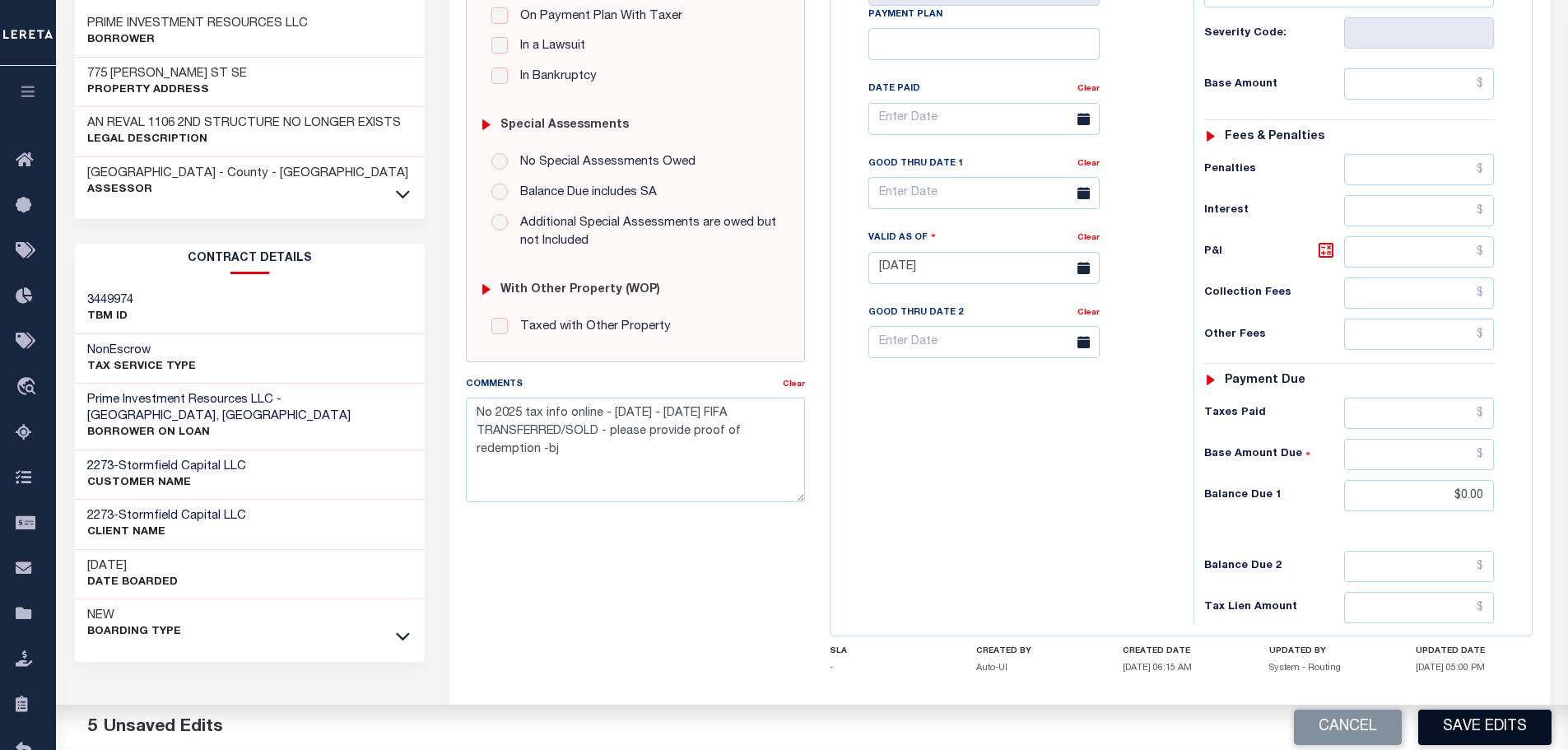
click at [1474, 726] on button "Save Edits" at bounding box center [1484, 727] width 133 height 36
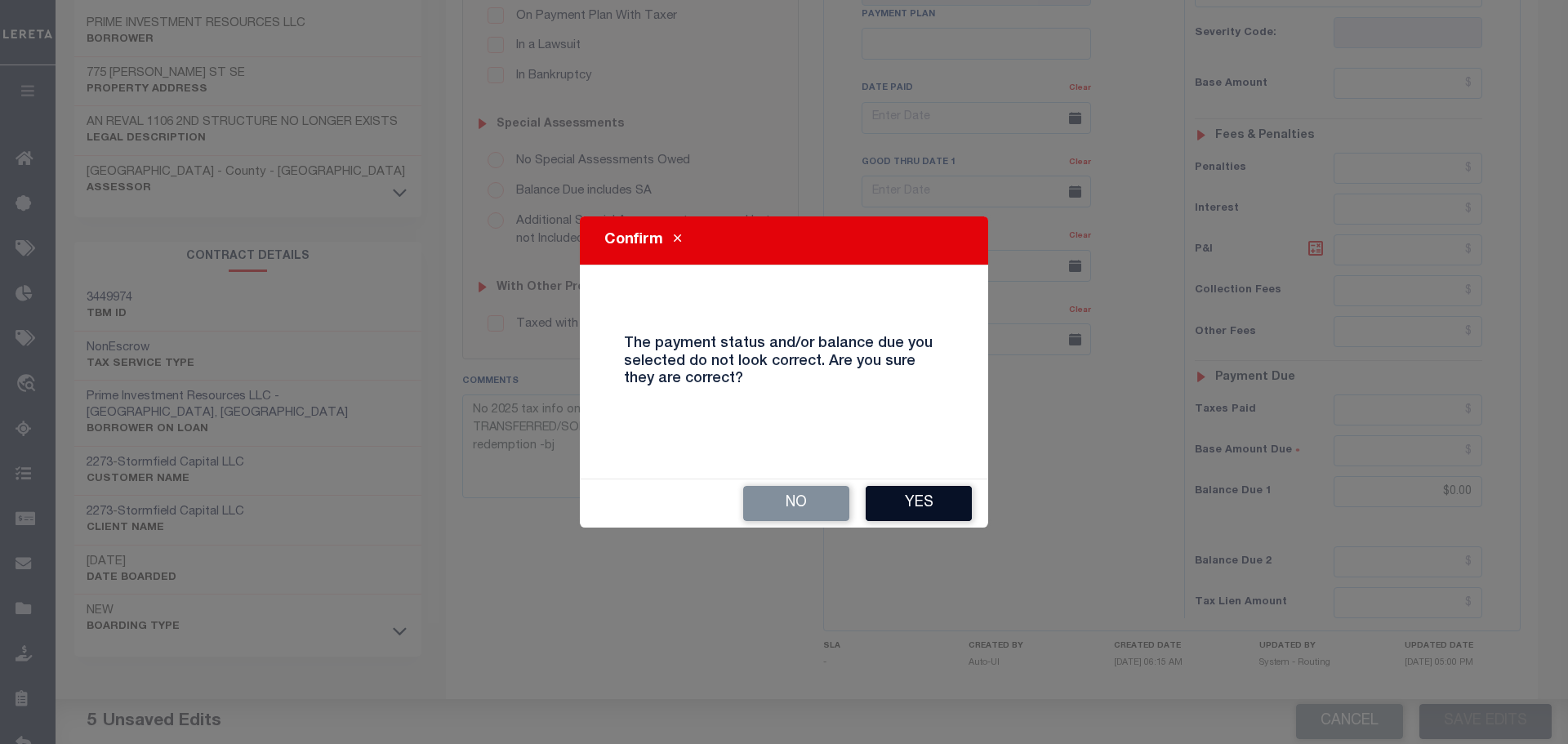
click at [895, 505] on button "Yes" at bounding box center [919, 503] width 106 height 35
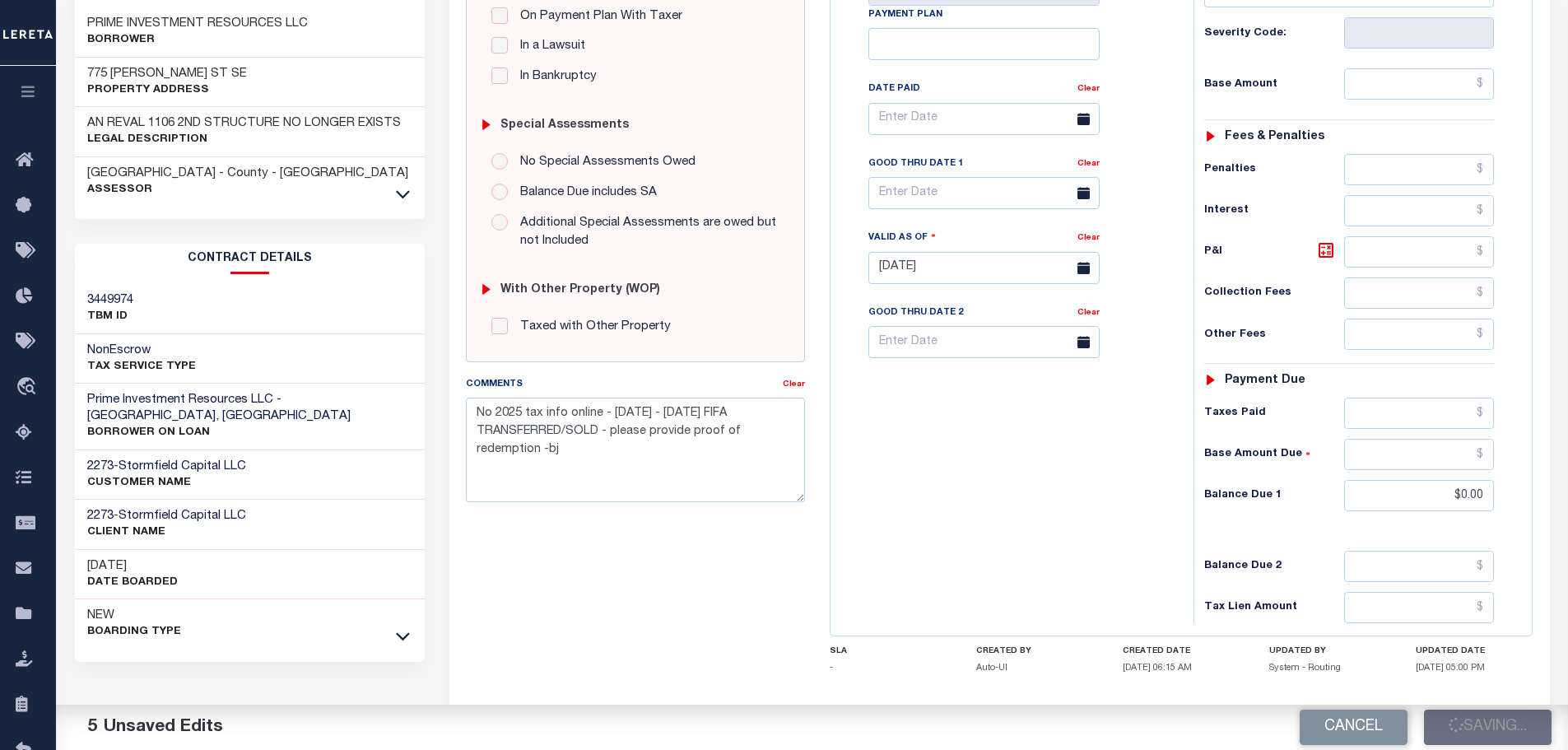
checkbox input "false"
type input "0"
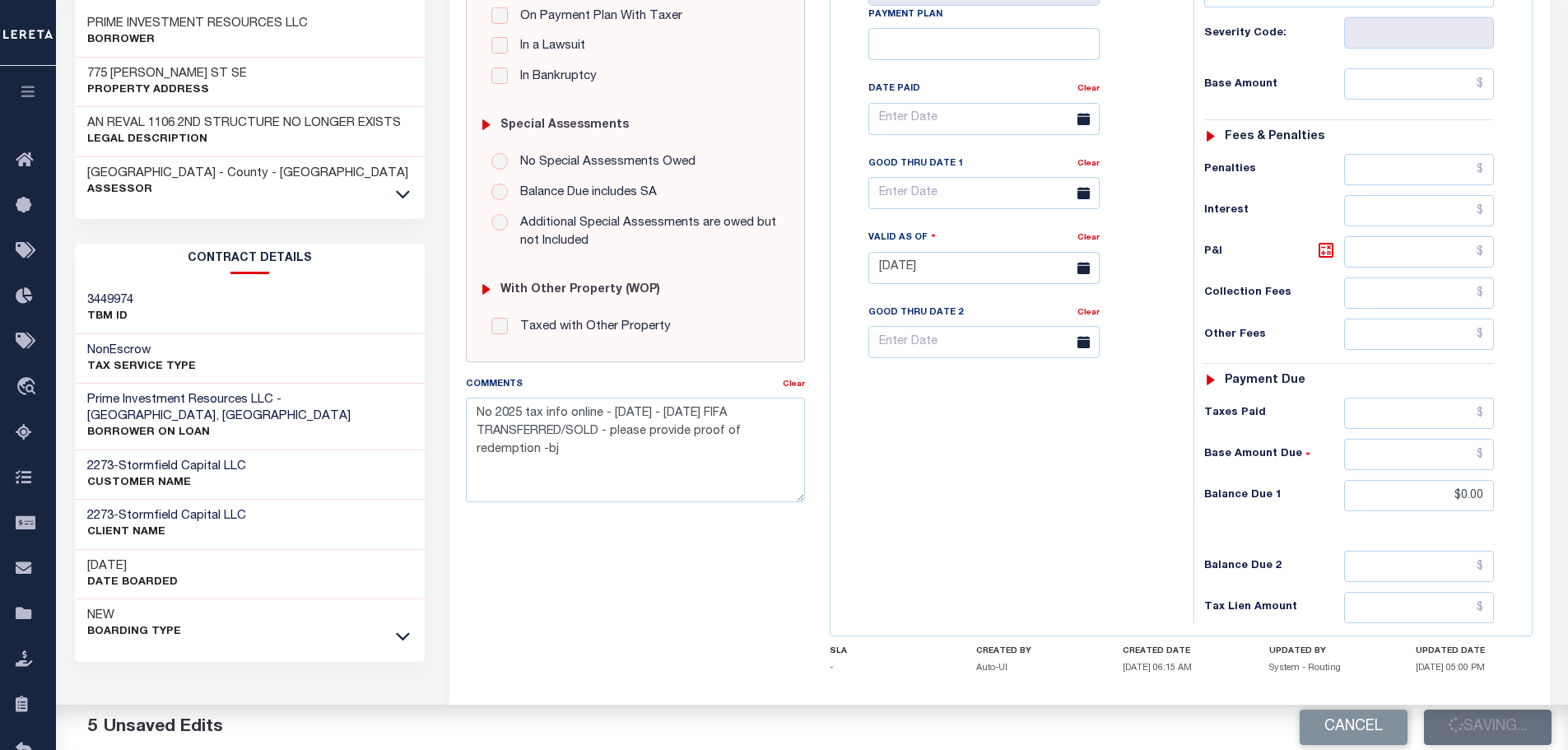
type input "$0"
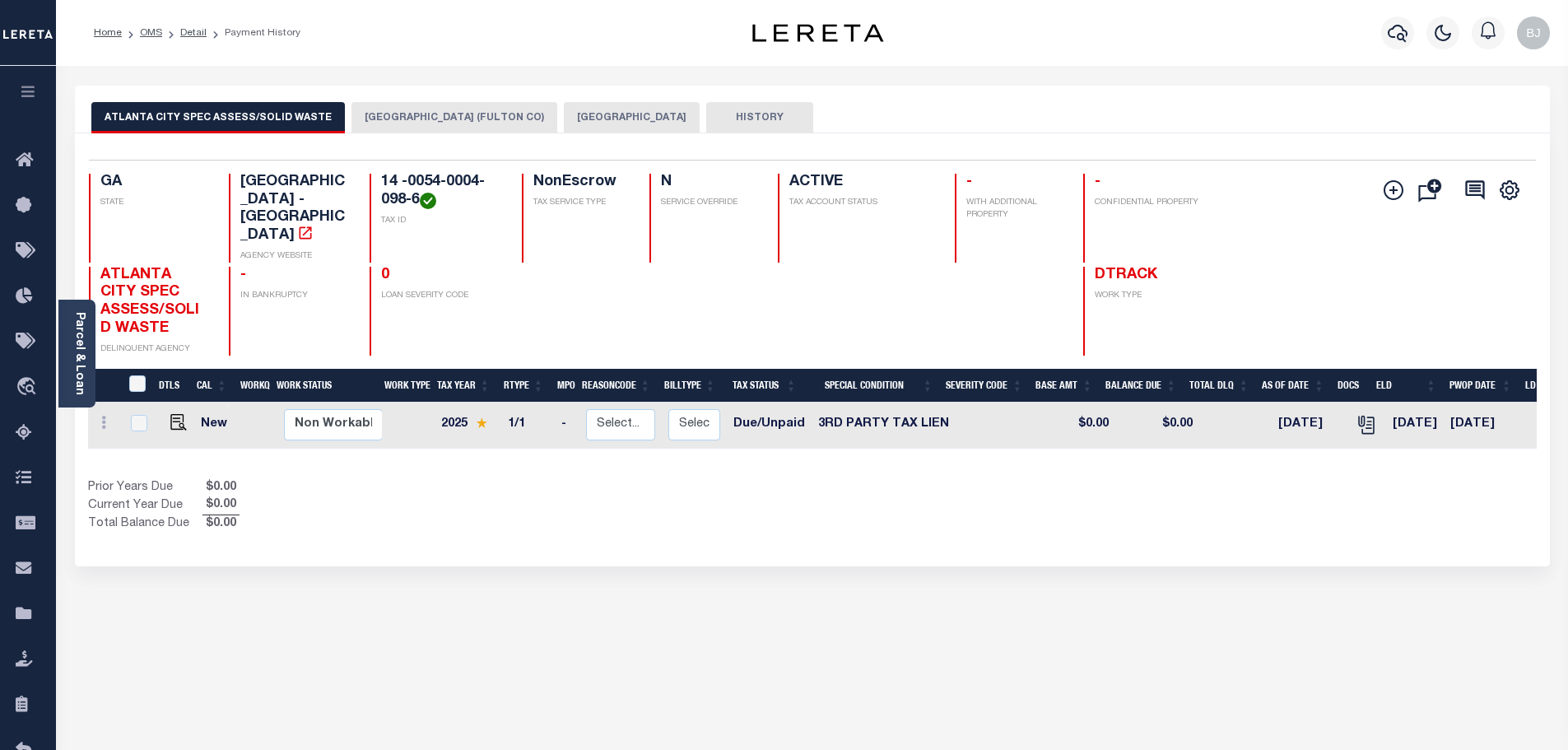
click at [465, 117] on button "[GEOGRAPHIC_DATA] (FULTON CO)" at bounding box center [454, 117] width 206 height 31
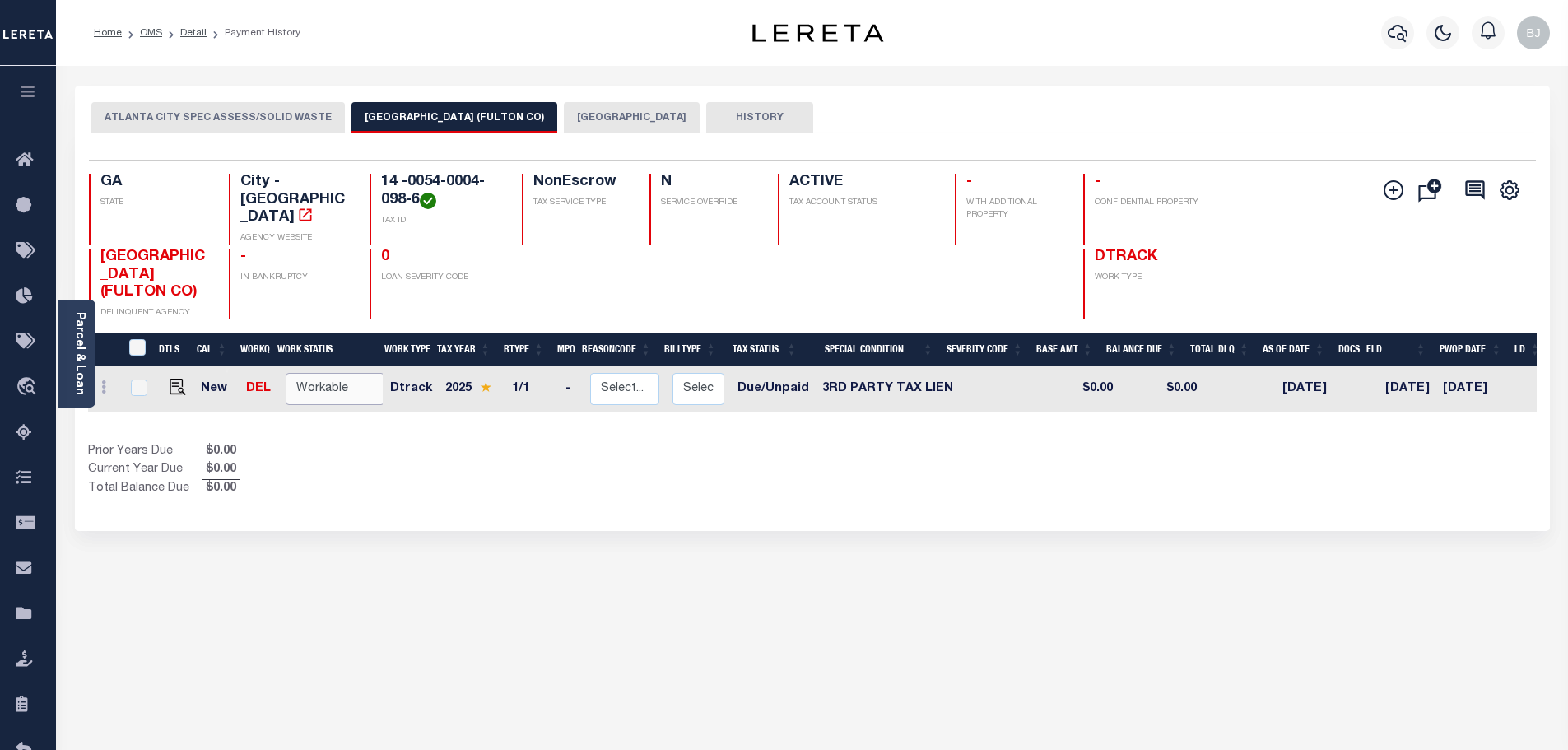
click at [309, 373] on select "Non Workable Workable" at bounding box center [336, 388] width 99 height 32
checkbox input "true"
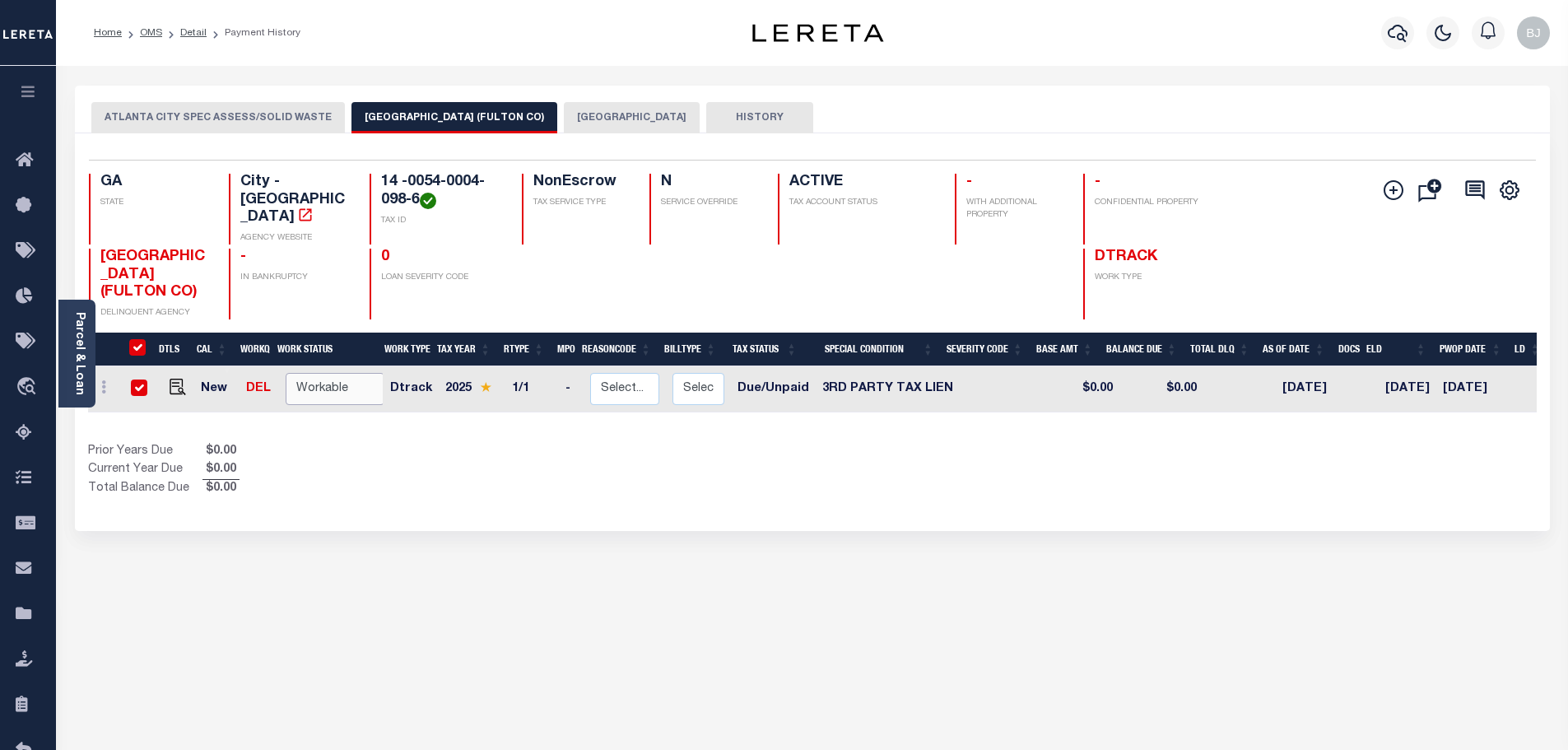
checkbox input "true"
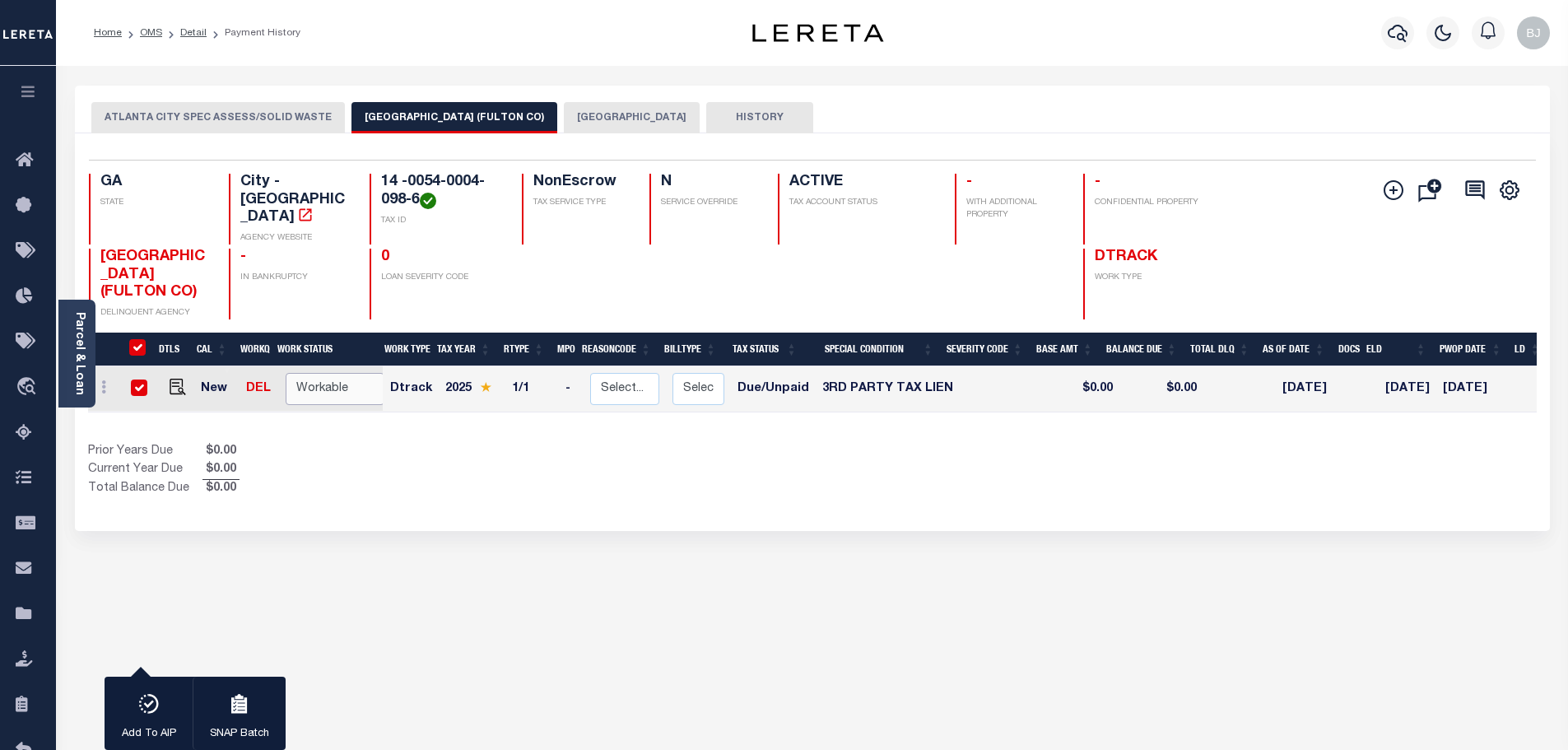
select select "true"
click at [286, 373] on select "Non Workable Workable" at bounding box center [336, 388] width 99 height 32
checkbox input "false"
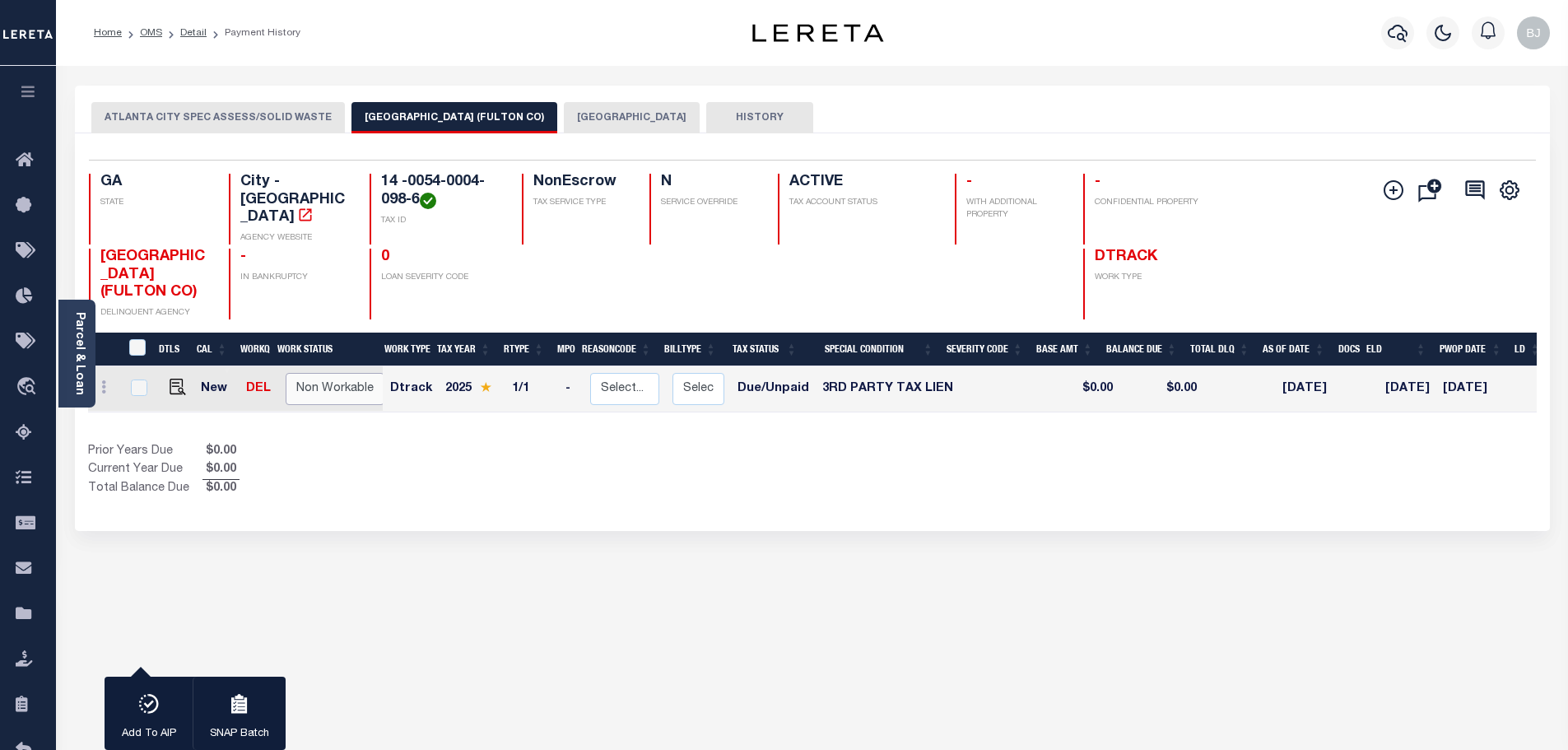
checkbox input "false"
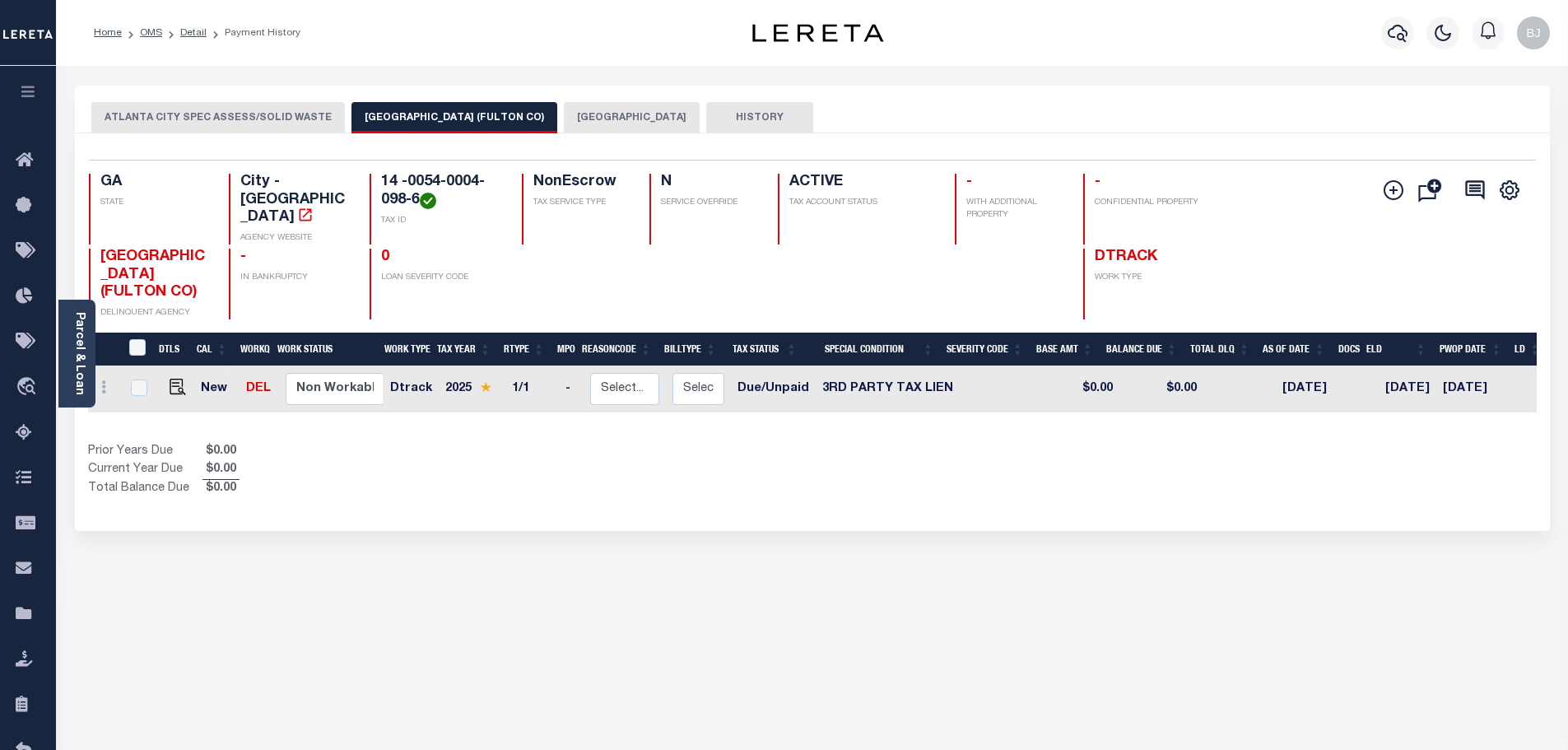
click at [569, 108] on button "[GEOGRAPHIC_DATA]" at bounding box center [632, 117] width 136 height 31
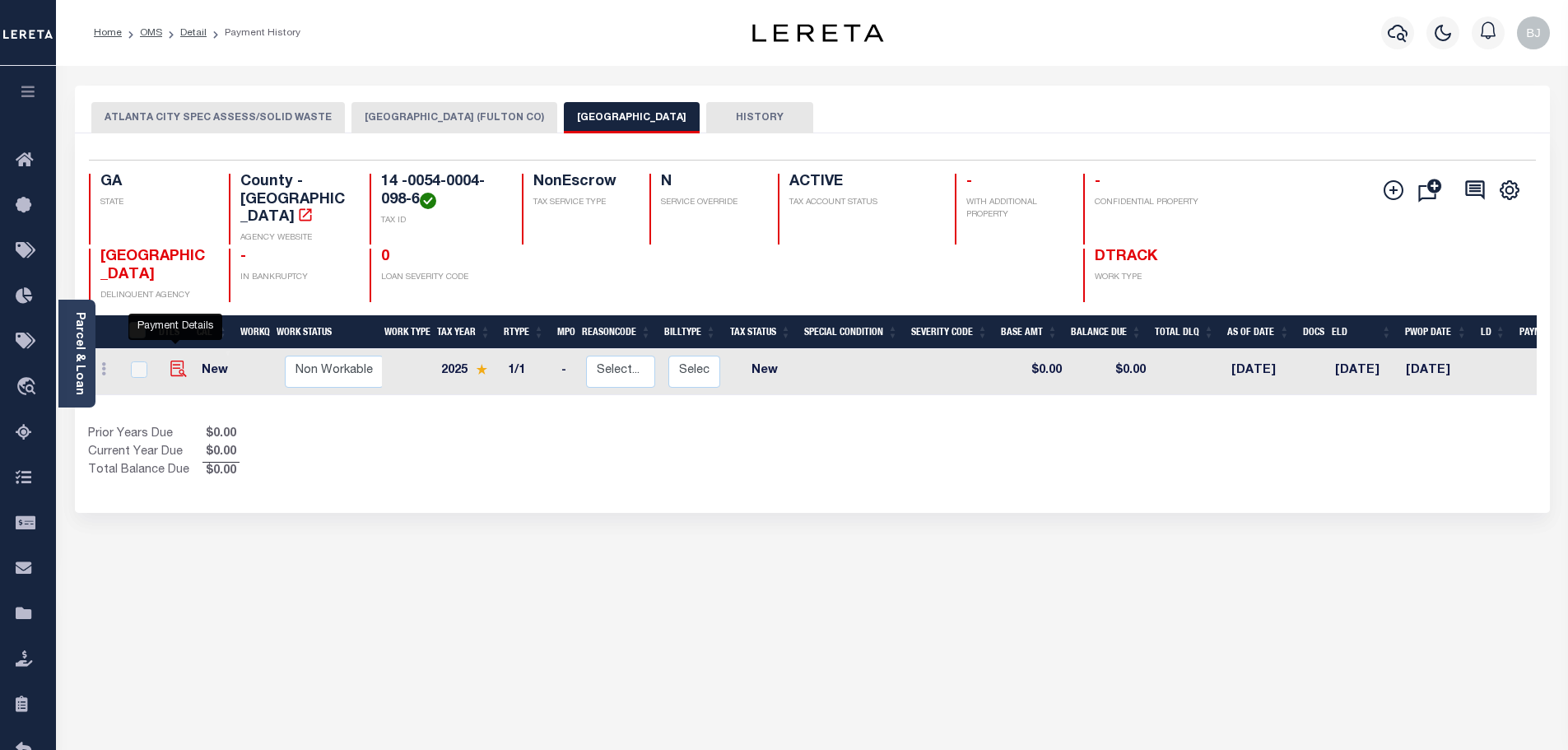
click at [178, 362] on img "" at bounding box center [178, 368] width 17 height 17
checkbox input "true"
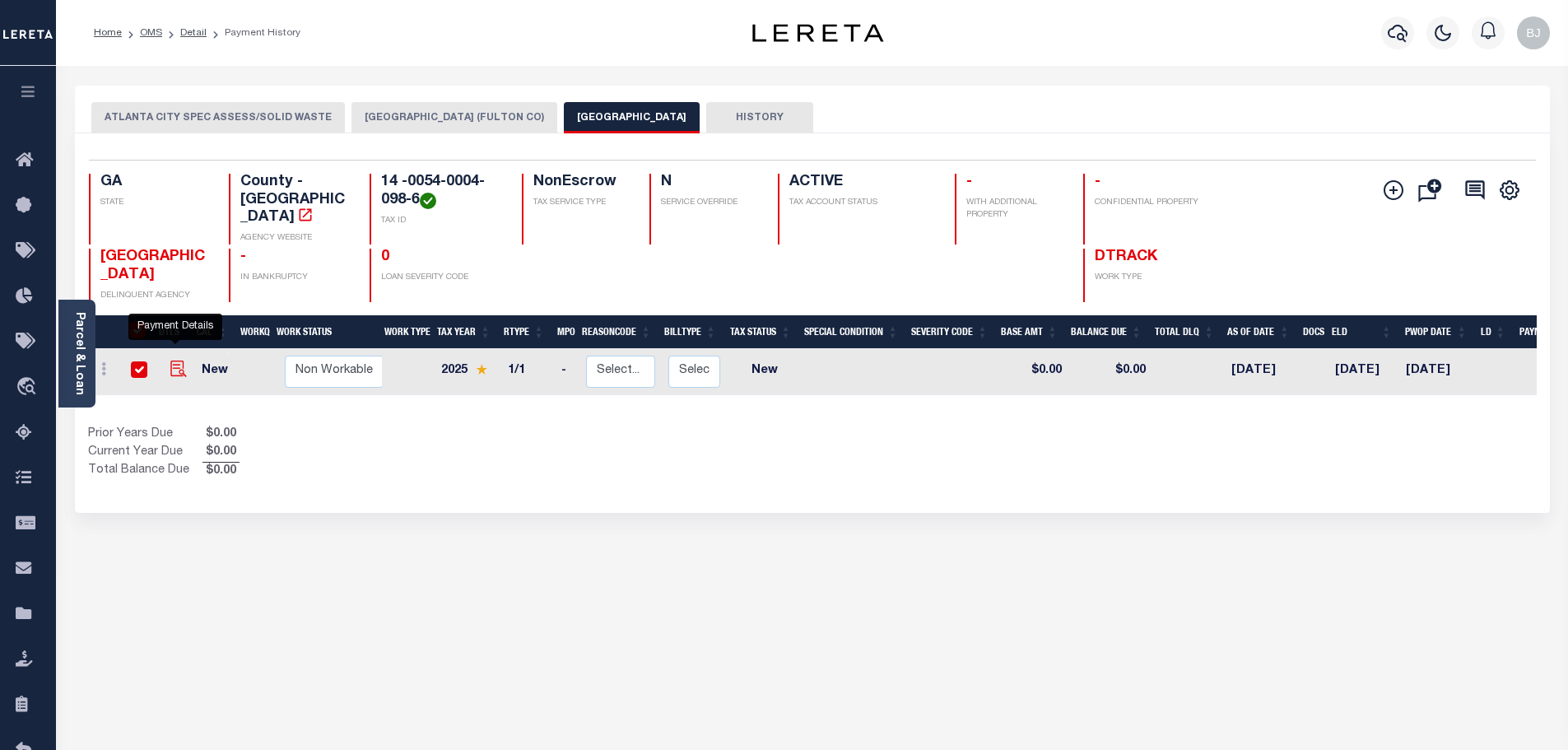
checkbox input "true"
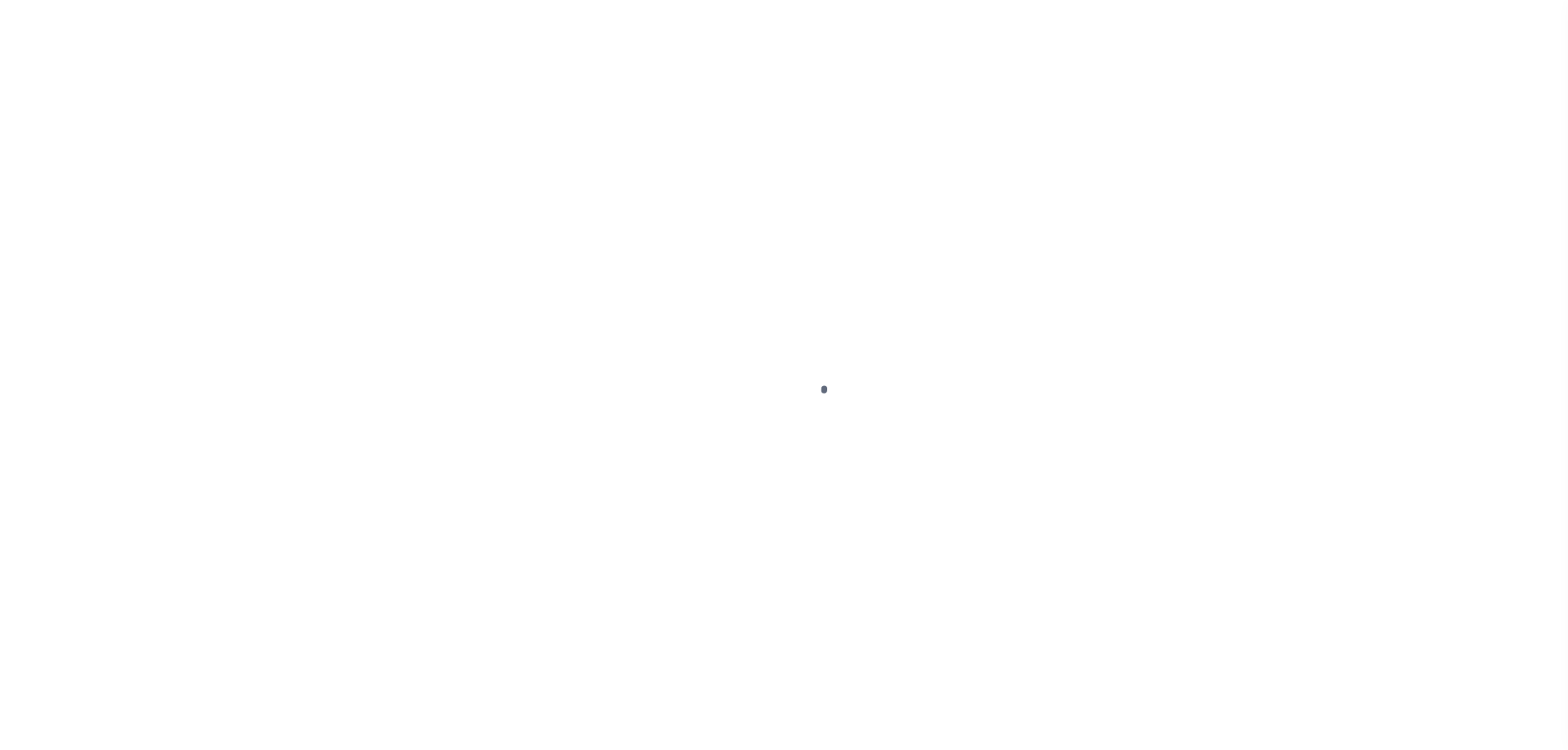
select select "NW2"
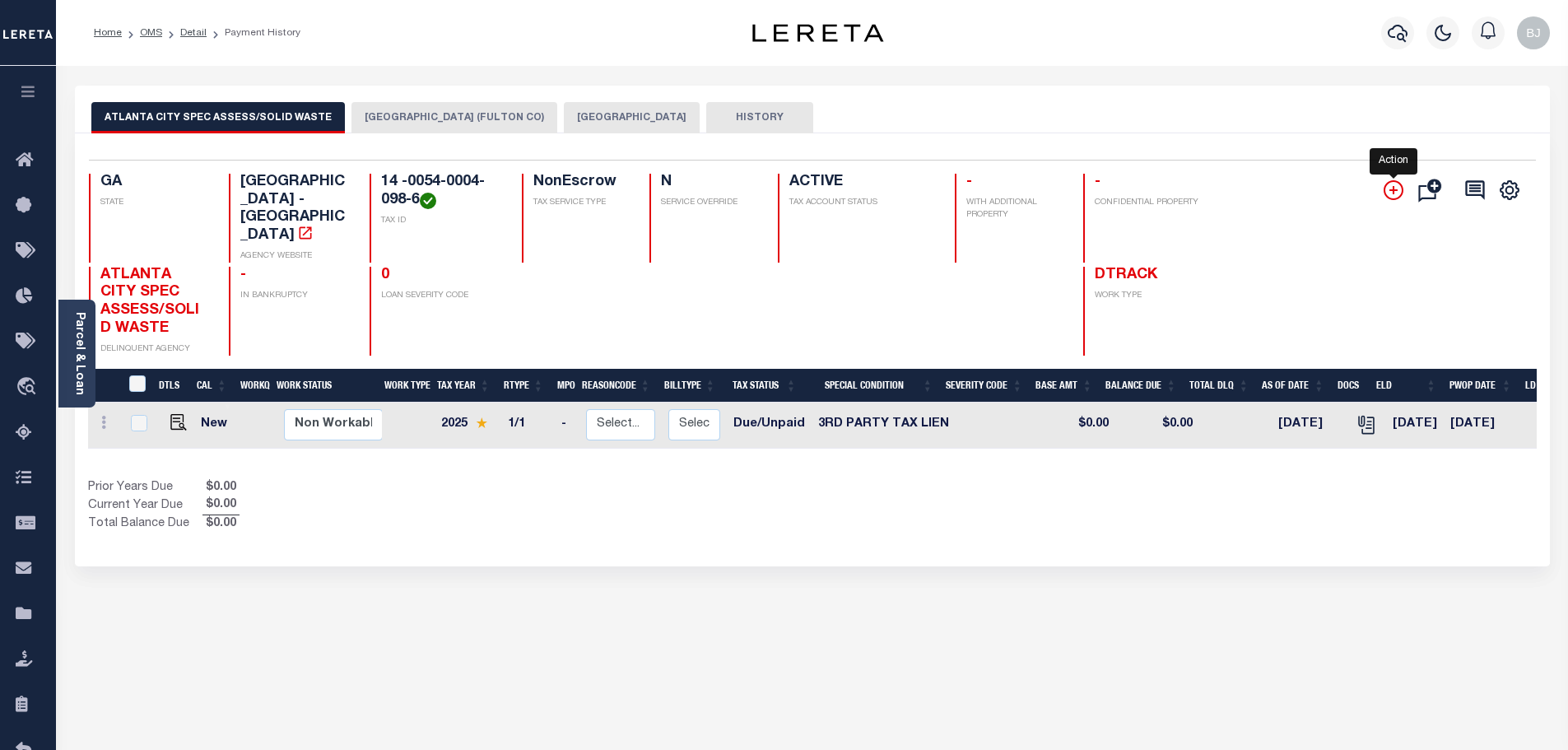
click at [1399, 197] on icon "" at bounding box center [1393, 189] width 20 height 20
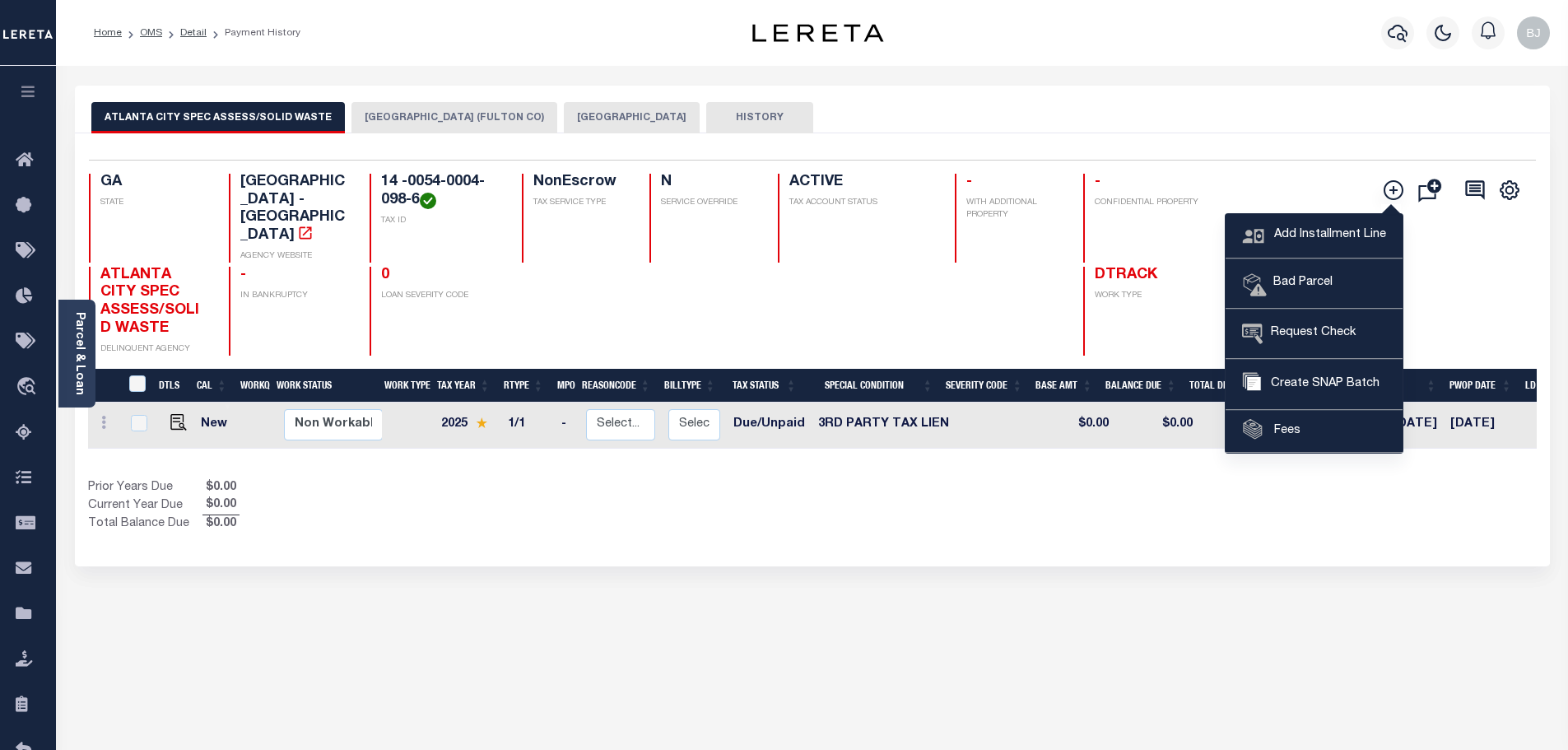
drag, startPoint x: 513, startPoint y: 109, endPoint x: 533, endPoint y: 112, distance: 20.2
click at [564, 110] on button "[GEOGRAPHIC_DATA]" at bounding box center [632, 117] width 136 height 31
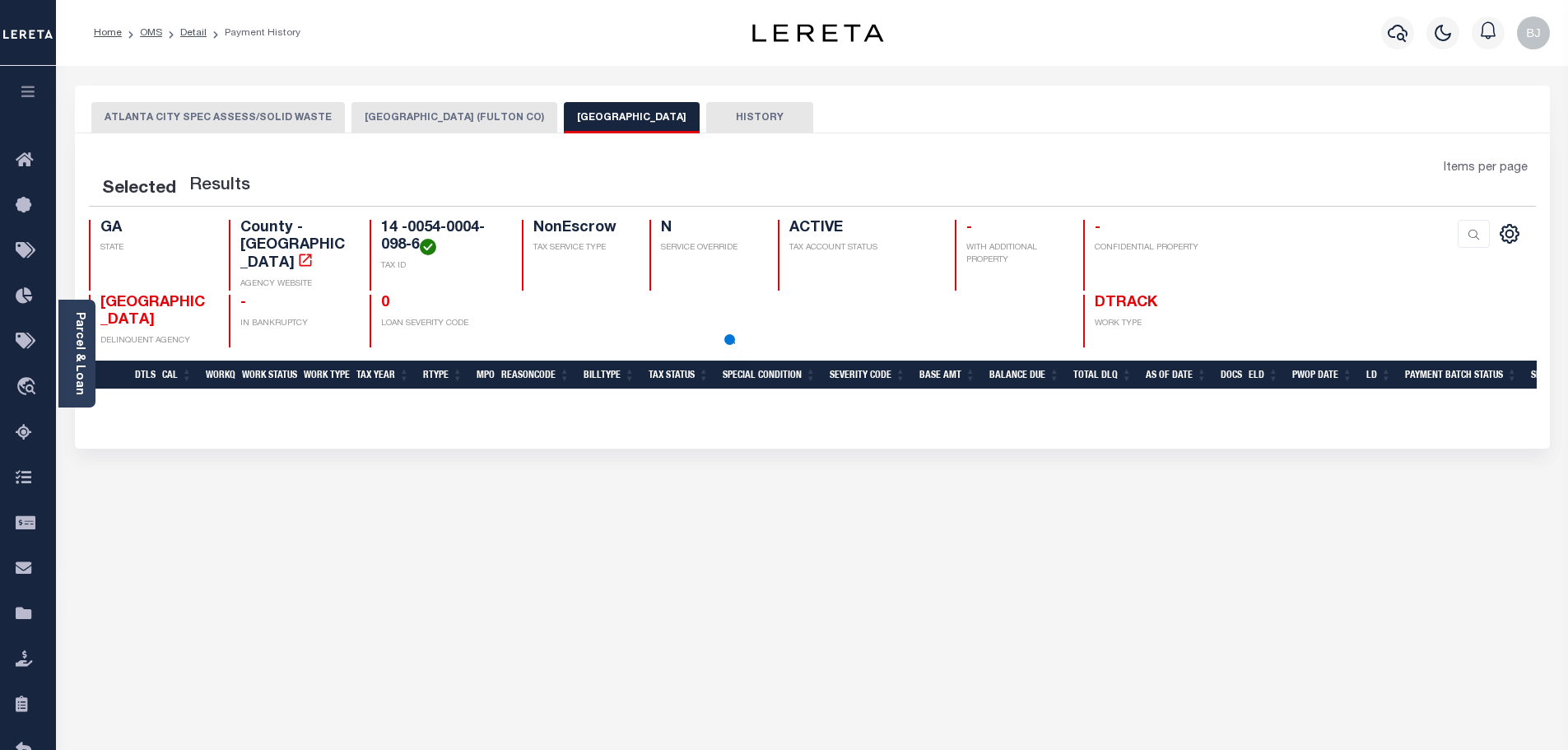
click at [564, 113] on button "[GEOGRAPHIC_DATA]" at bounding box center [632, 117] width 136 height 31
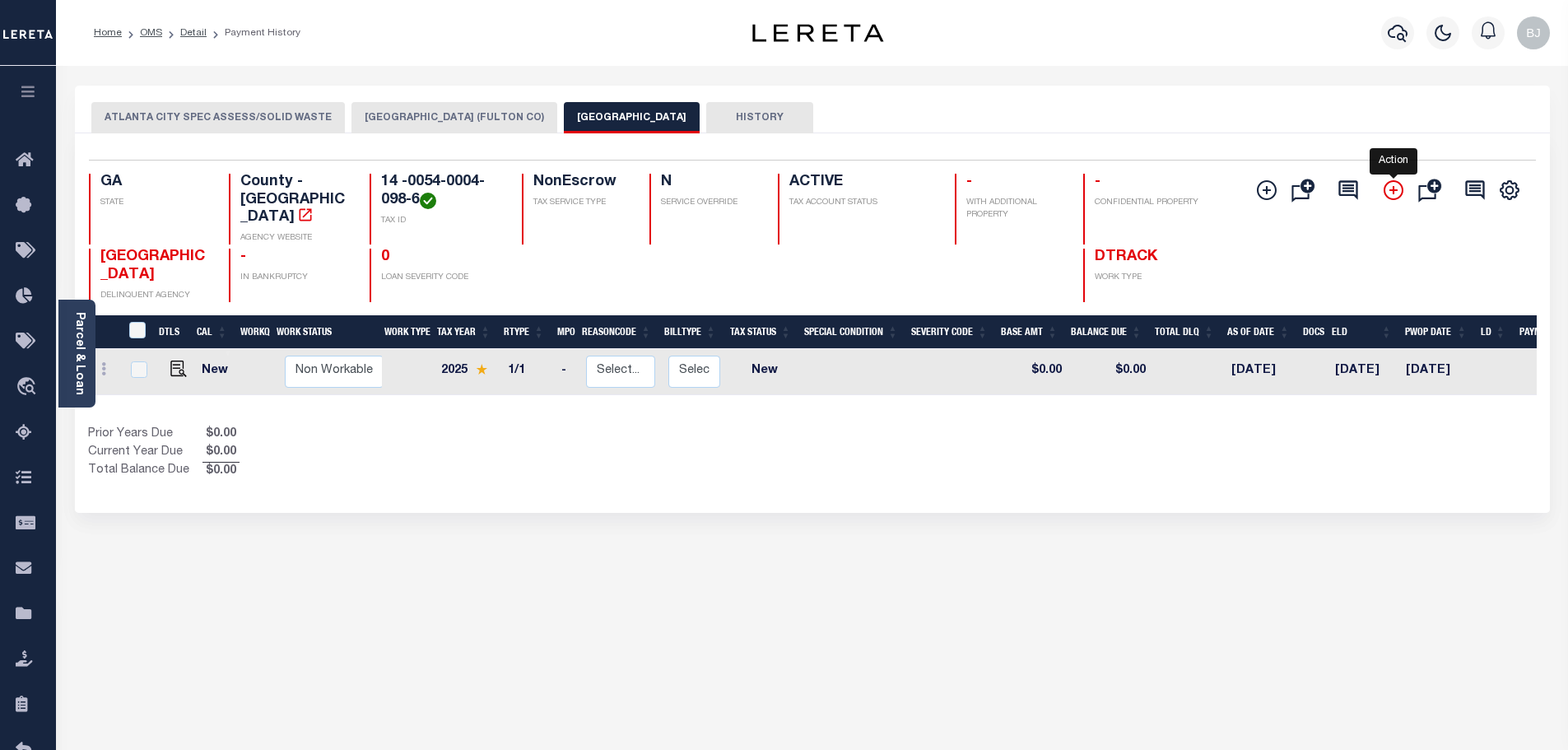
click at [1395, 188] on icon "" at bounding box center [1393, 189] width 20 height 20
click at [1386, 133] on div "Selected 1 Result 1 Items per page 25 50 100 GA STATE TAX ID N 0" at bounding box center [812, 322] width 1475 height 379
click at [1263, 193] on icon "" at bounding box center [1266, 189] width 20 height 20
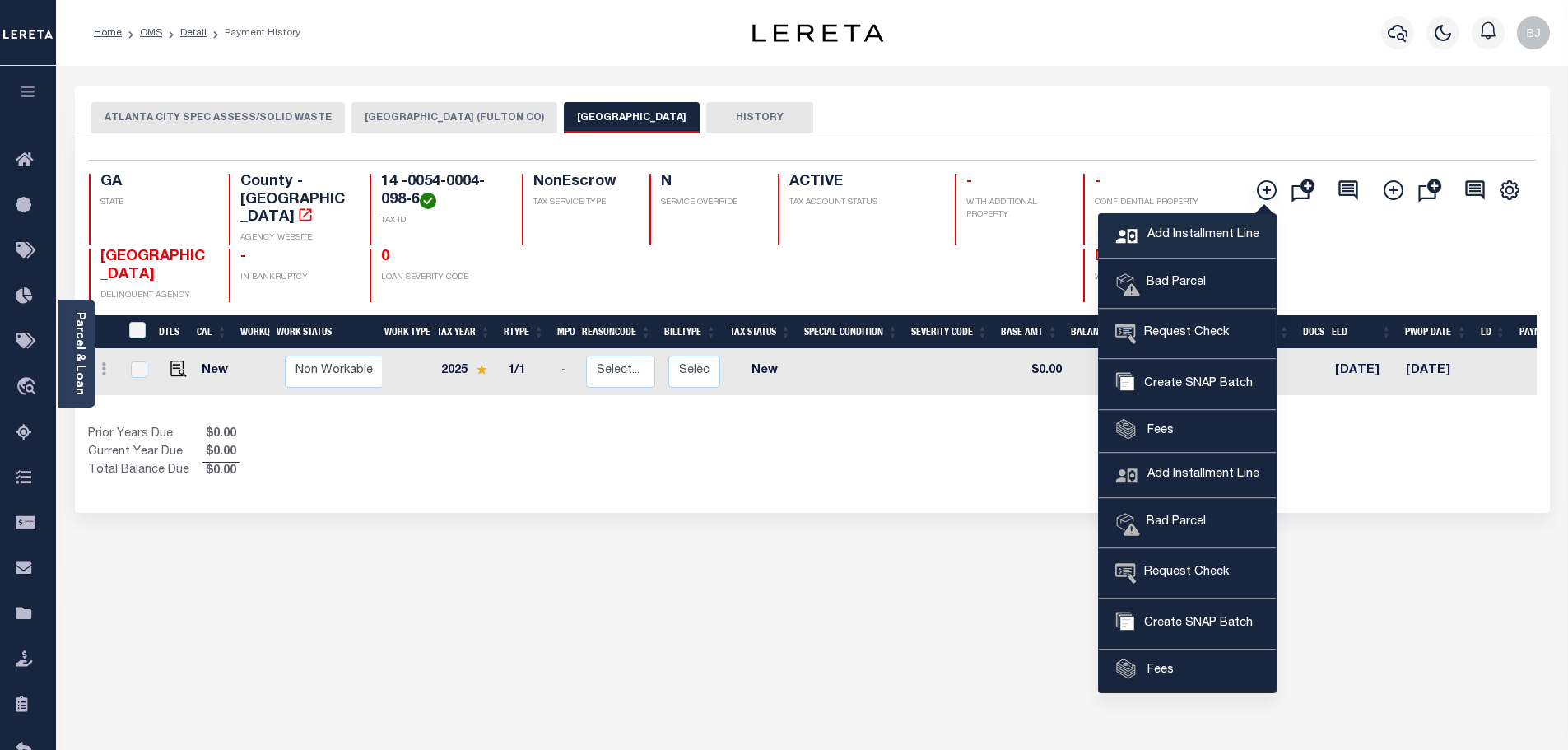
click at [1181, 226] on span "Add Installment Line" at bounding box center [1200, 235] width 116 height 18
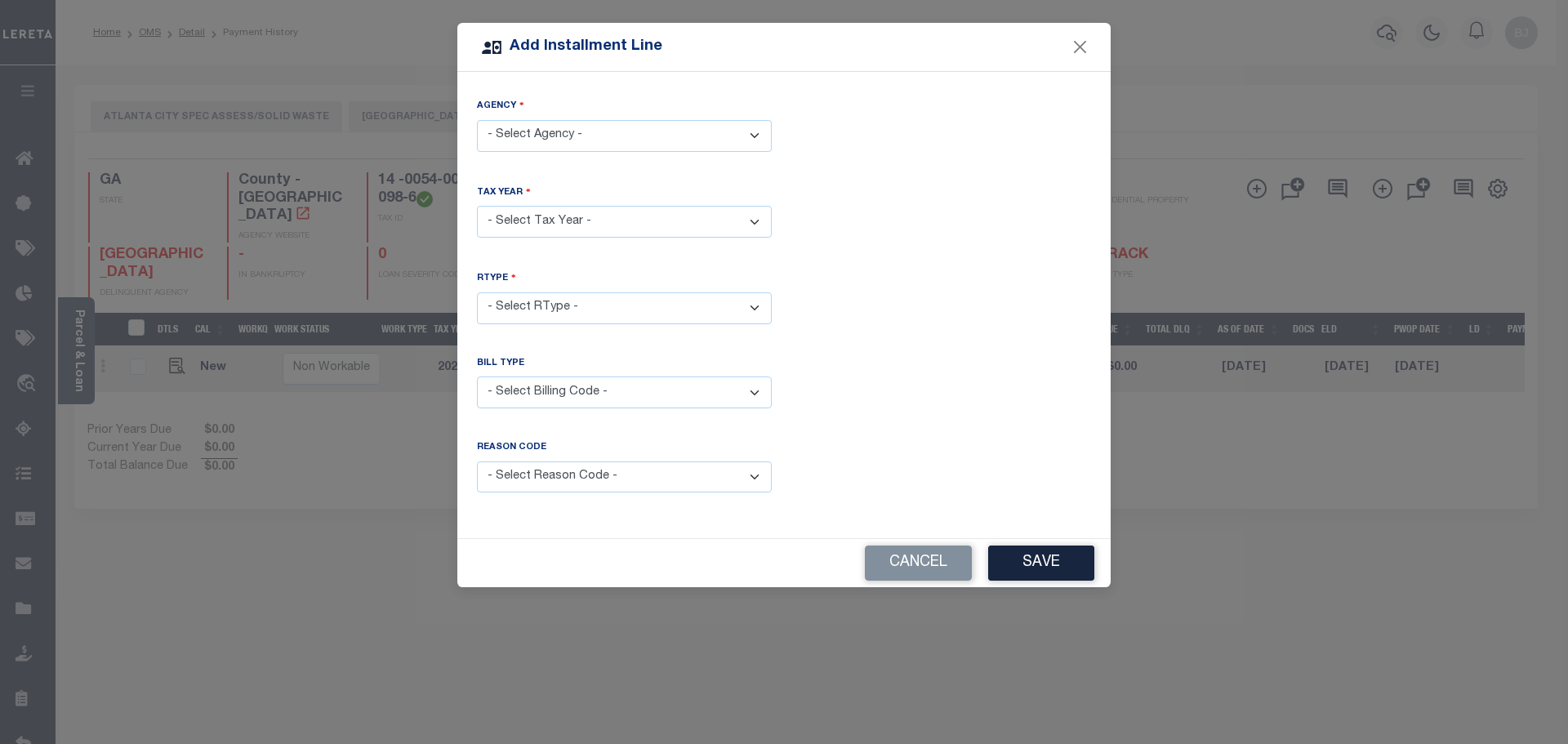
click at [636, 146] on select "- Select Agency - [GEOGRAPHIC_DATA] ([GEOGRAPHIC_DATA]) - [GEOGRAPHIC_DATA] SPE…" at bounding box center [624, 135] width 295 height 32
select select "1312100000"
click at [477, 120] on select "- Select Agency - [GEOGRAPHIC_DATA] ([GEOGRAPHIC_DATA]) - [GEOGRAPHIC_DATA] SPE…" at bounding box center [624, 135] width 295 height 32
drag, startPoint x: 559, startPoint y: 295, endPoint x: 560, endPoint y: 316, distance: 21.0
click at [559, 295] on select "- Select RType -" at bounding box center [624, 308] width 295 height 32
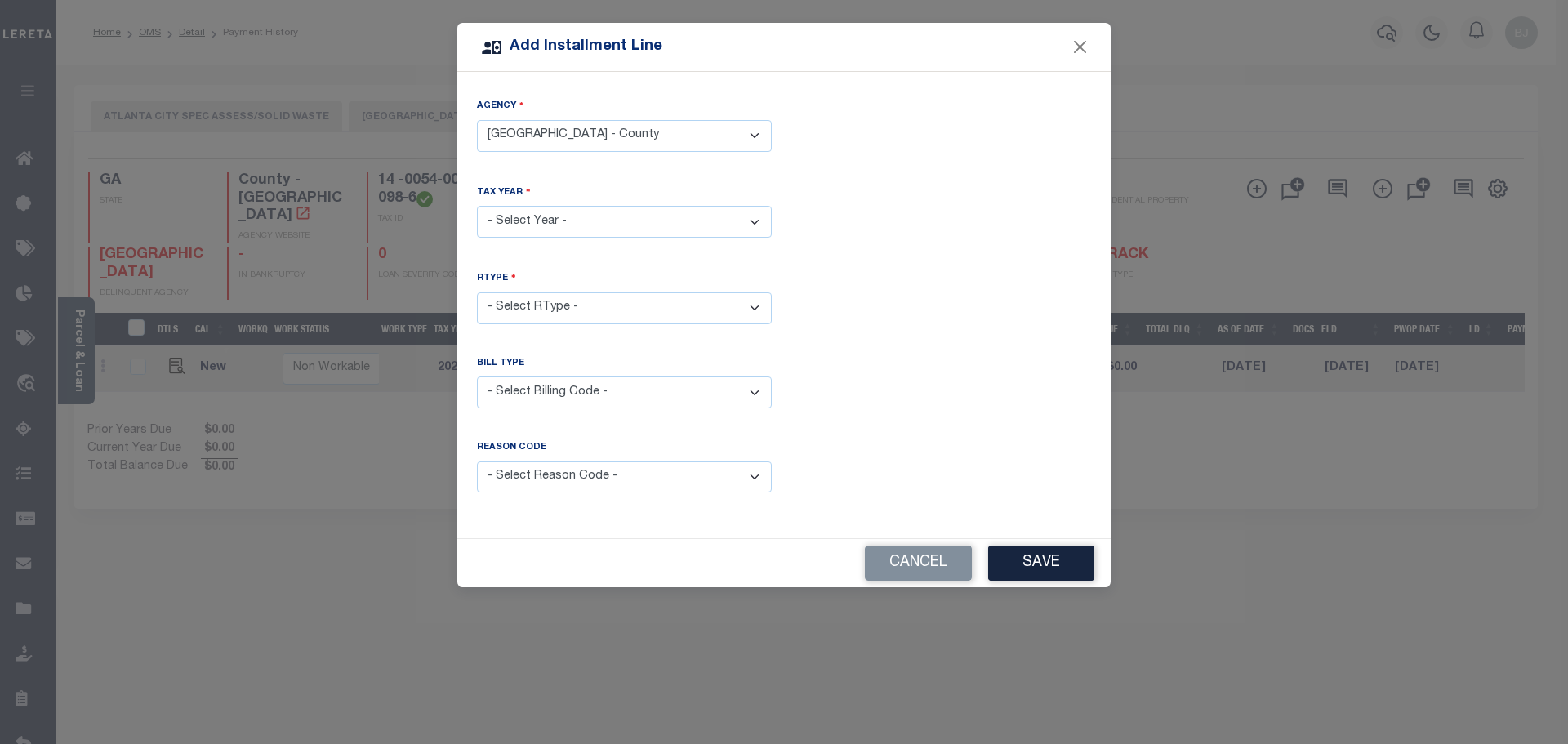
click at [564, 222] on select "- Select Year - 2005 2006 2007 2008 2009 2010 2011 2012 2013 2014 2015 2016 201…" at bounding box center [624, 222] width 295 height 32
select select "2024"
click at [477, 206] on select "- Select Year - 2005 2006 2007 2008 2009 2010 2011 2012 2013 2014 2015 2016 201…" at bounding box center [624, 222] width 295 height 32
drag, startPoint x: 575, startPoint y: 299, endPoint x: 565, endPoint y: 317, distance: 20.6
click at [575, 299] on select "- Select RType - 1/1" at bounding box center [624, 308] width 295 height 32
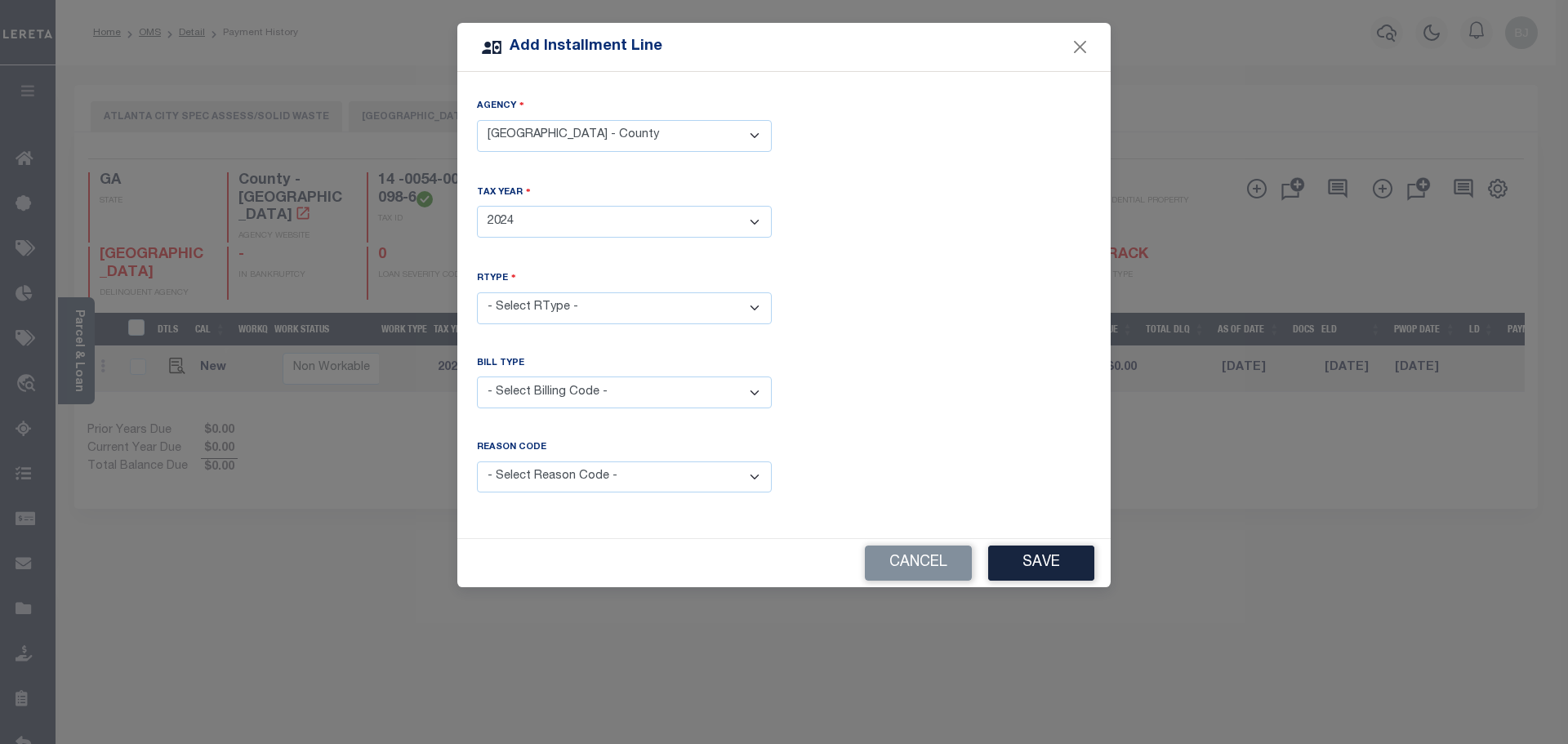
select select "0"
click at [477, 292] on select "- Select RType - 1/1" at bounding box center [624, 308] width 295 height 32
drag, startPoint x: 554, startPoint y: 374, endPoint x: 543, endPoint y: 403, distance: 31.0
click at [554, 376] on select "- Select Billing Code - Regular Delinquent Supplemental Corrected/Adjusted Bill…" at bounding box center [624, 391] width 295 height 32
select select "1"
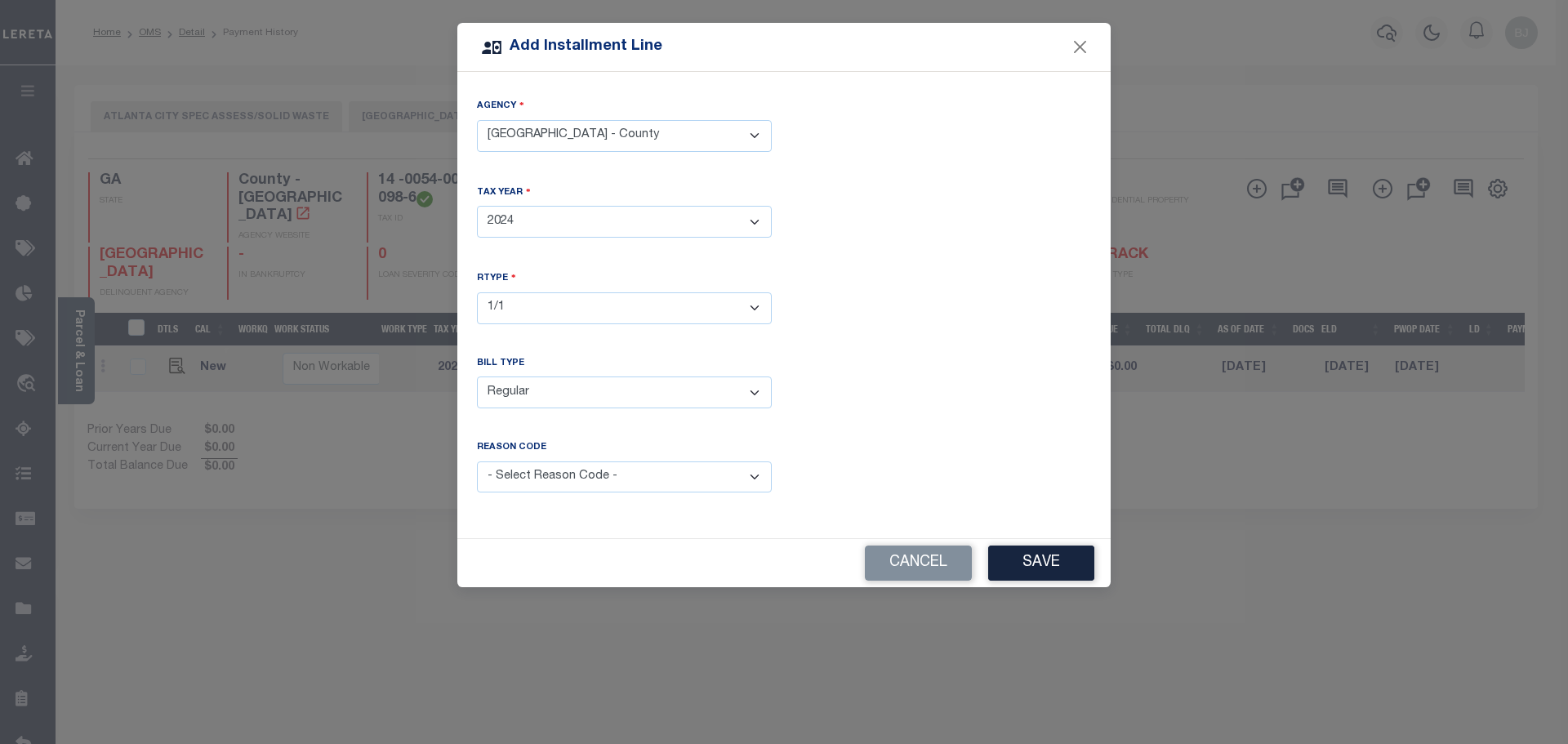
click at [477, 376] on select "- Select Billing Code - Regular Delinquent Supplemental Corrected/Adjusted Bill…" at bounding box center [624, 391] width 295 height 32
drag, startPoint x: 555, startPoint y: 463, endPoint x: 558, endPoint y: 497, distance: 34.1
click at [556, 466] on select "- Select Reason Code - Payment Reversal Taxable Value Change Assessment Change …" at bounding box center [624, 477] width 295 height 32
click at [560, 510] on div "Reason Code - Select Reason Code - Payment Reversal Taxable Value Change Assess…" at bounding box center [784, 479] width 638 height 78
click at [561, 361] on div "Bill Type" at bounding box center [624, 367] width 295 height 21
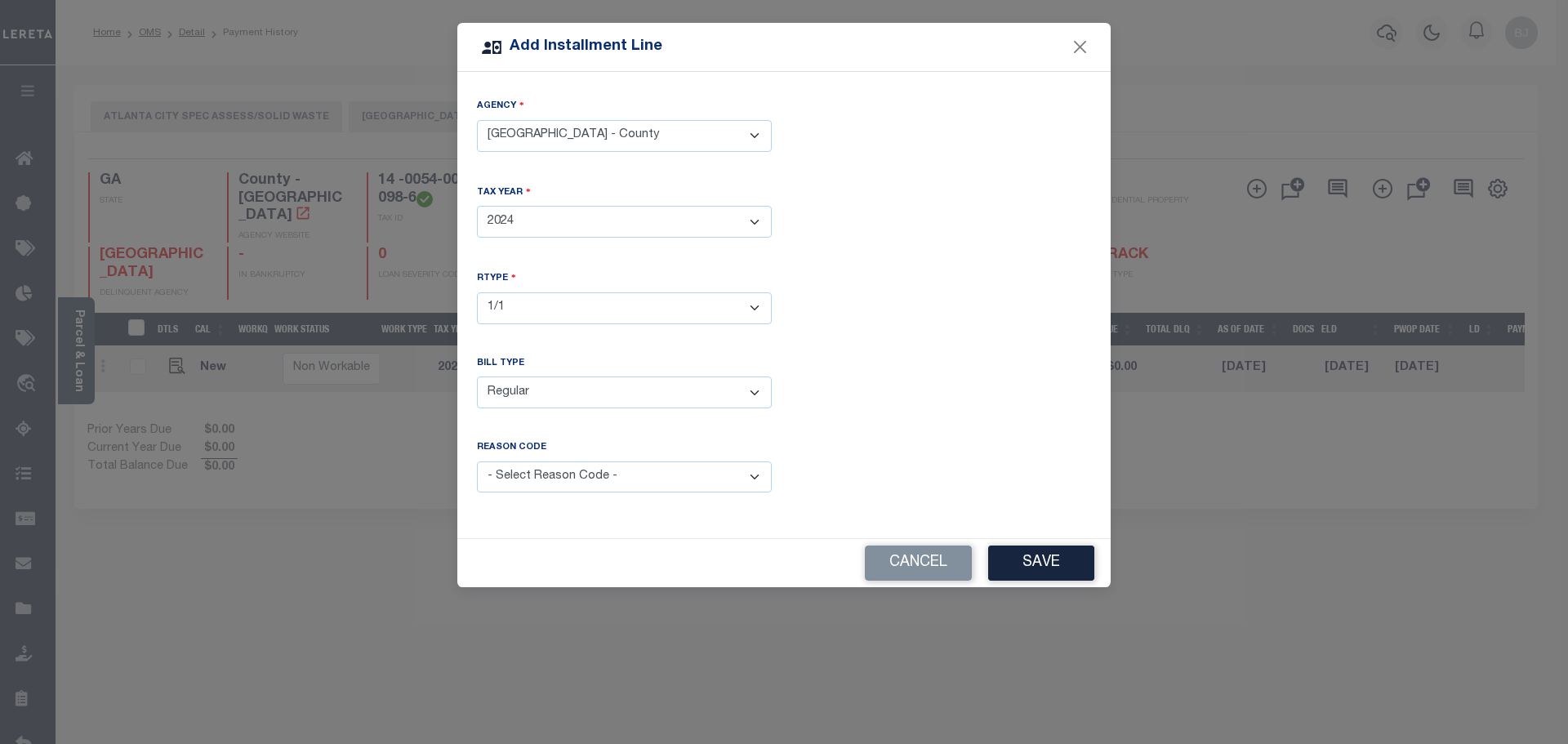
click at [573, 477] on select "- Select Reason Code - Payment Reversal Taxable Value Change Assessment Change …" at bounding box center [624, 477] width 295 height 32
select select "9"
click at [477, 461] on select "- Select Reason Code - Payment Reversal Taxable Value Change Assessment Change …" at bounding box center [624, 477] width 295 height 32
click at [1013, 563] on button "Save" at bounding box center [1041, 562] width 106 height 35
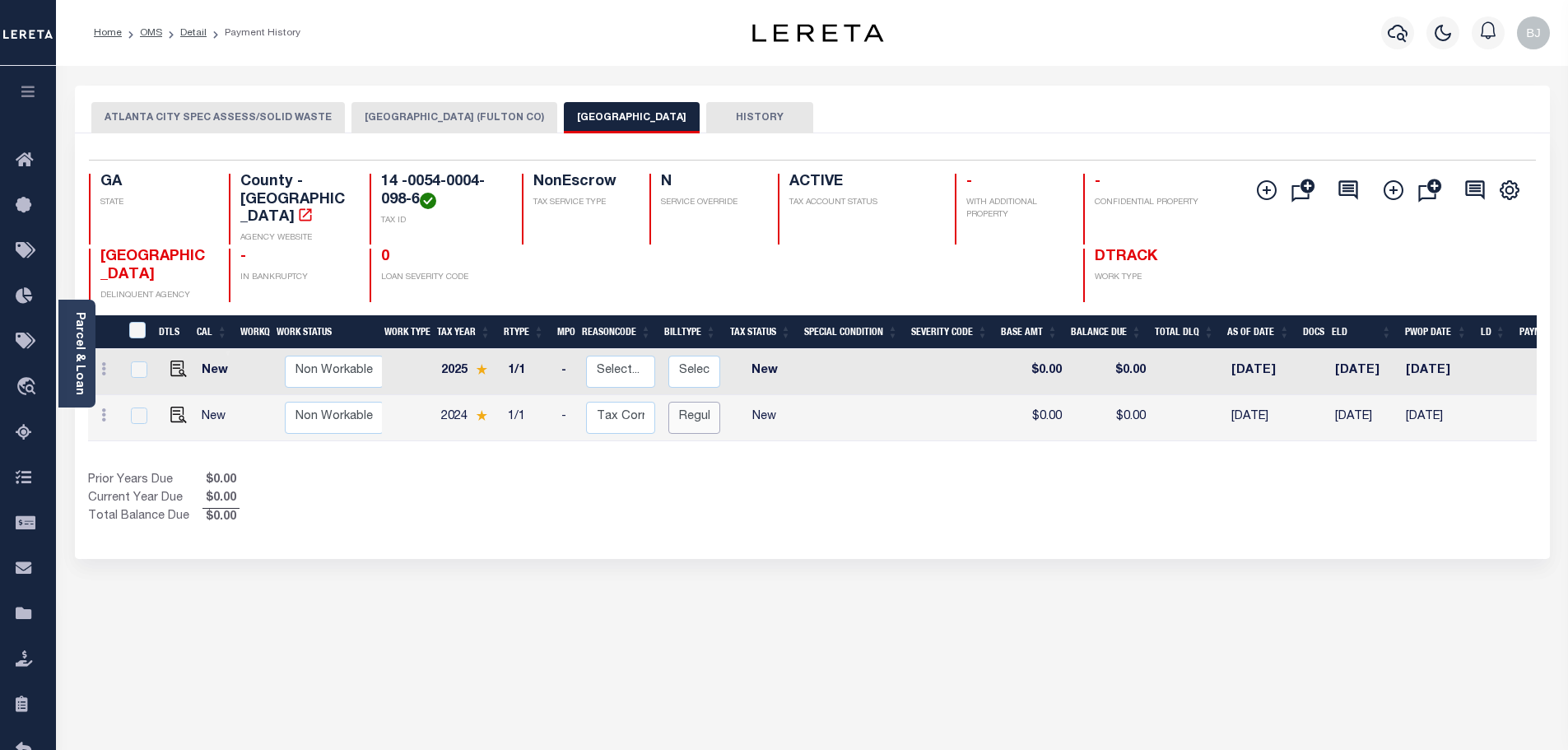
click at [705, 404] on select "Select... Regular Delinquent Supplemental Corrected/Adjusted Bill - Re-Report C…" at bounding box center [694, 417] width 52 height 32
checkbox input "true"
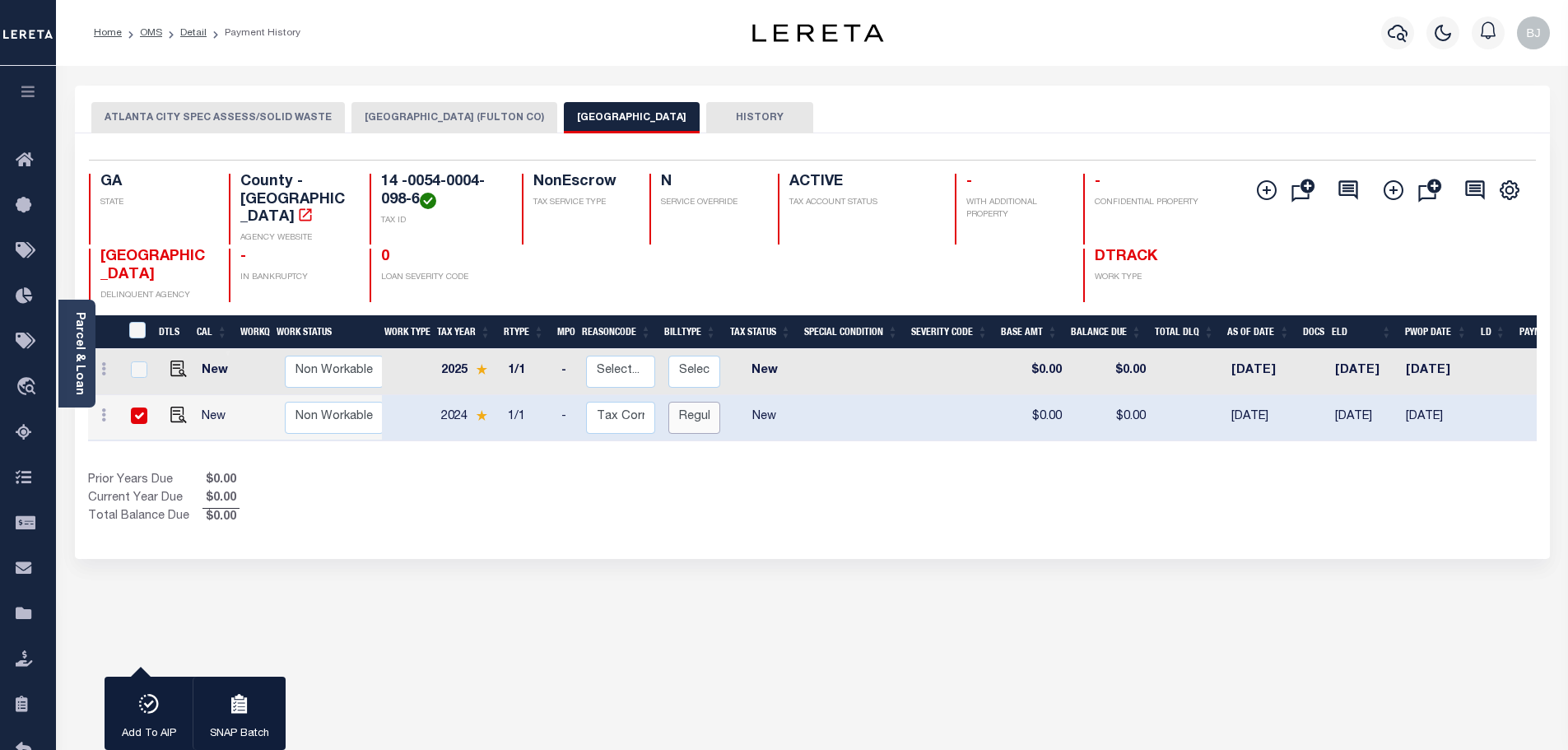
select select "0"
click at [668, 402] on select "Select... Regular Delinquent Supplemental Corrected/Adjusted Bill - Re-Report C…" at bounding box center [694, 417] width 52 height 32
checkbox input "false"
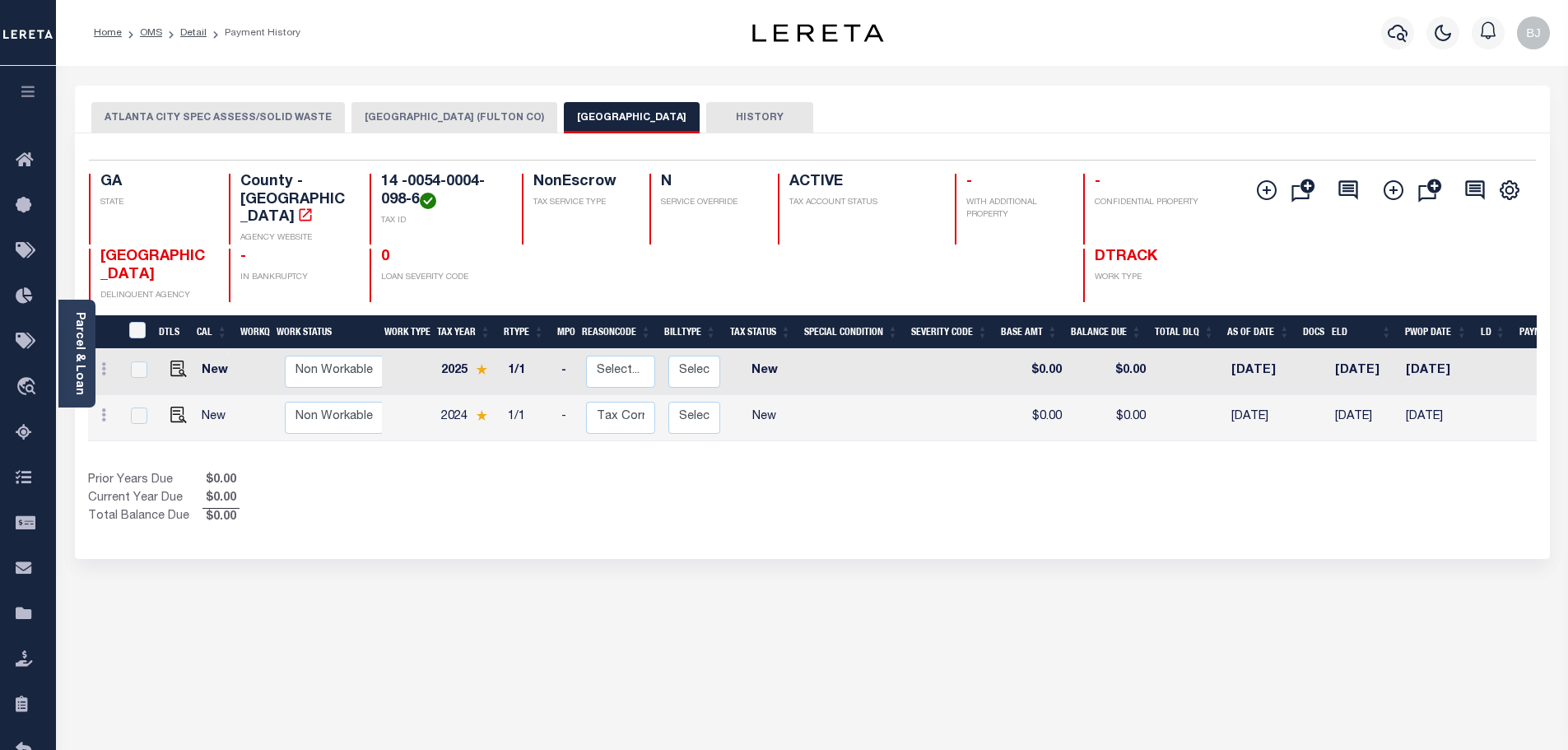
click at [565, 404] on td "-" at bounding box center [567, 417] width 24 height 46
checkbox input "true"
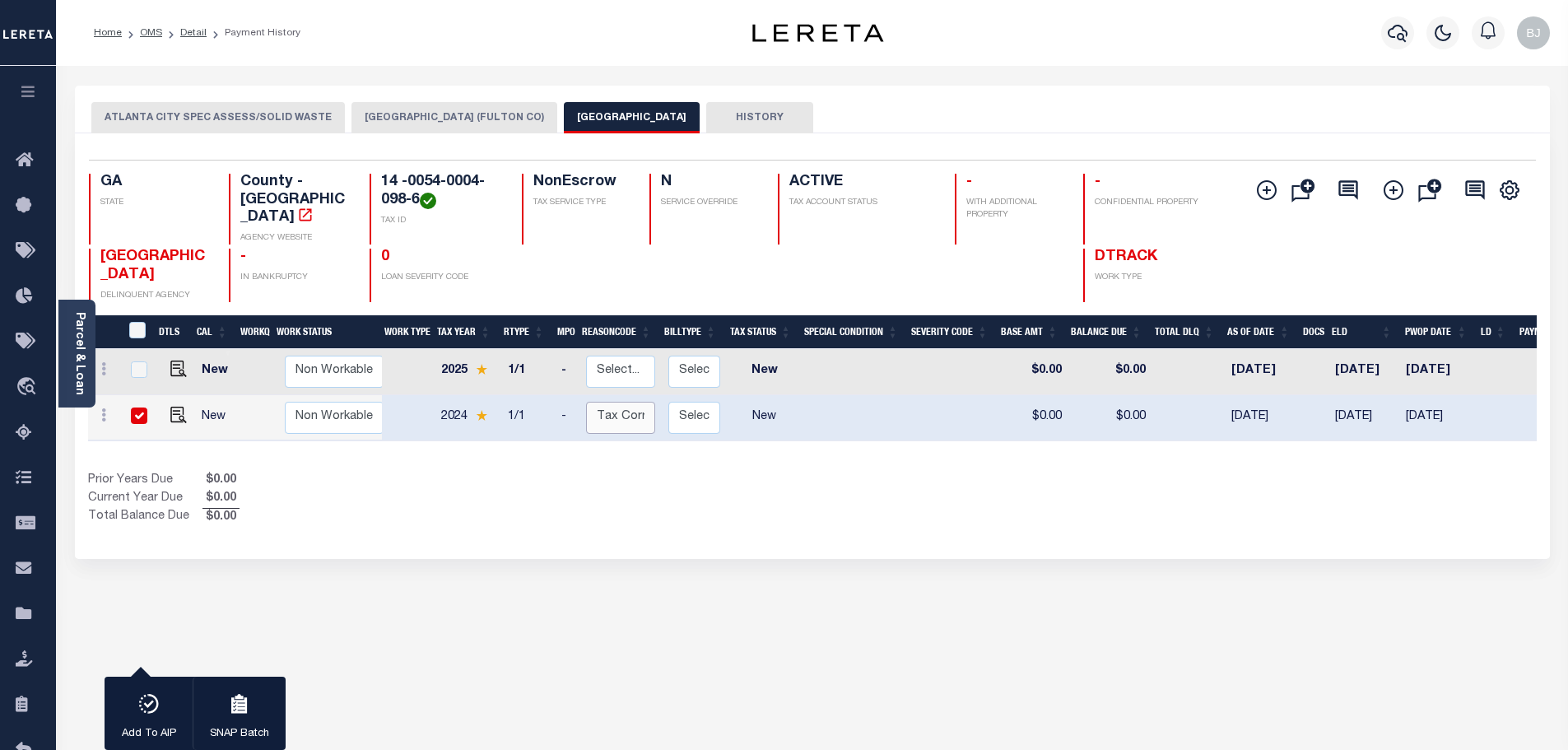
drag, startPoint x: 600, startPoint y: 404, endPoint x: 609, endPoint y: 417, distance: 15.8
click at [600, 404] on select "Select... Payment Reversal Taxable Value Change Assessment Change Occupancy Tax…" at bounding box center [621, 417] width 70 height 32
checkbox input "false"
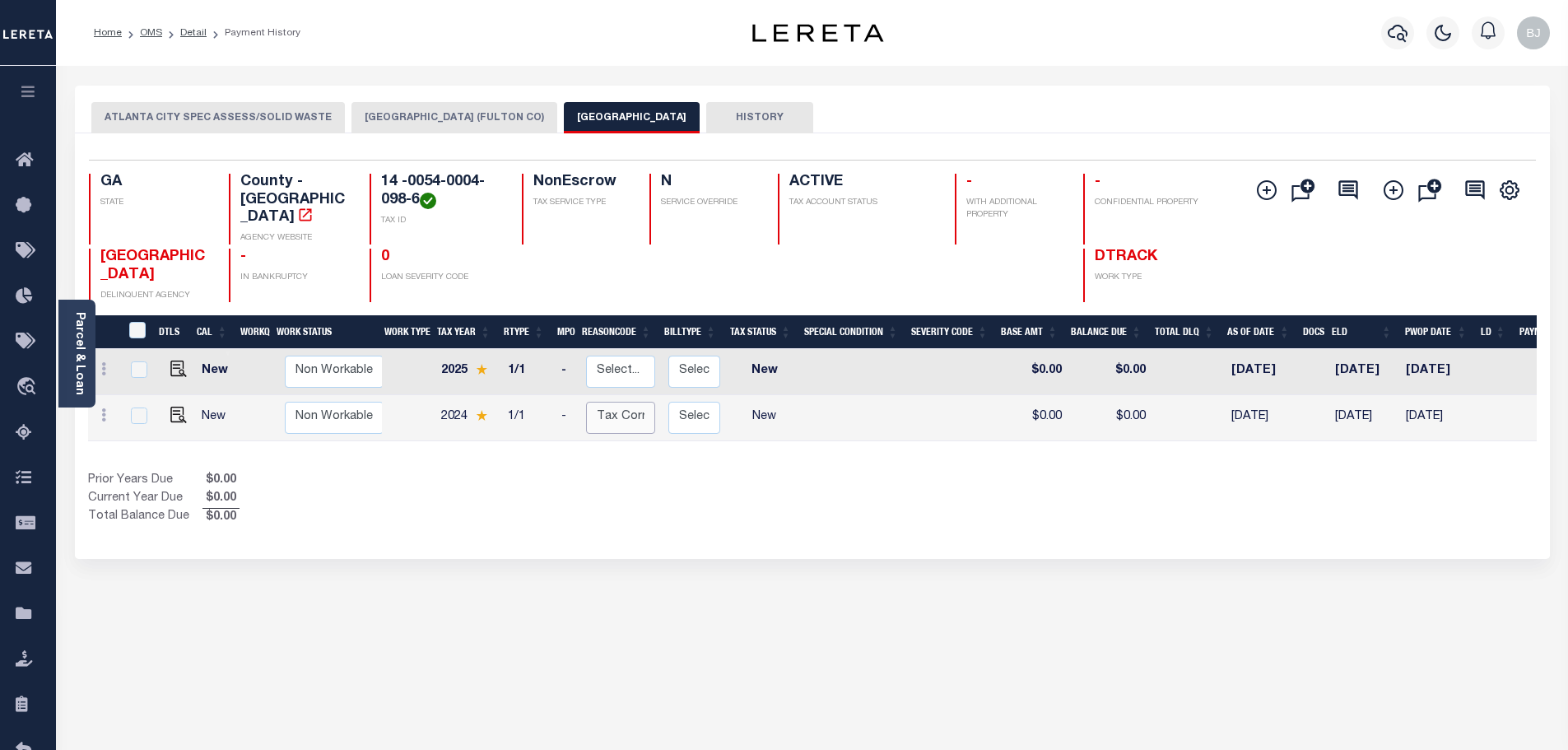
select select "0"
click at [586, 402] on select "Select... Payment Reversal Taxable Value Change Assessment Change Occupancy Tax…" at bounding box center [621, 417] width 70 height 32
checkbox input "true"
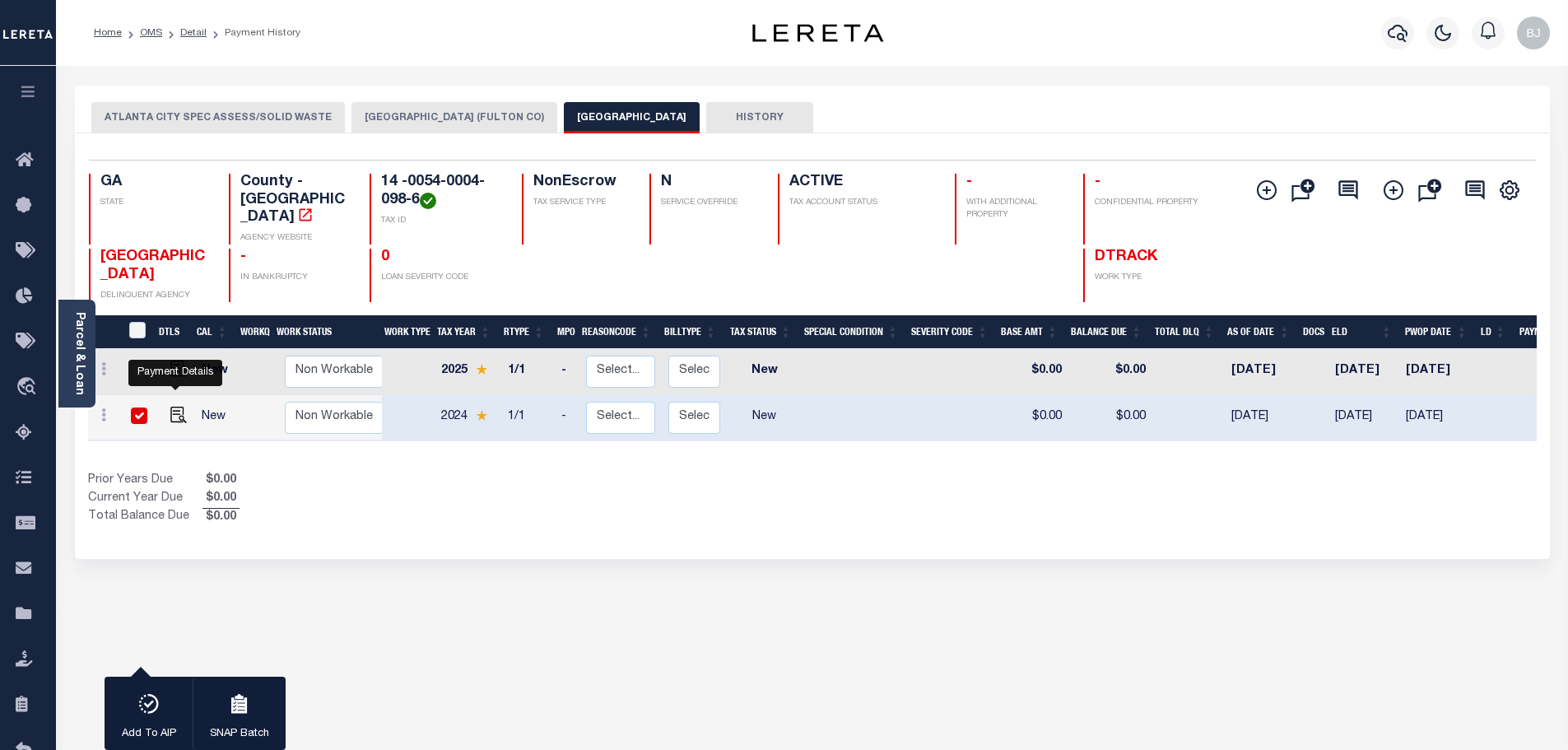
click at [172, 409] on td at bounding box center [175, 417] width 39 height 46
checkbox input "false"
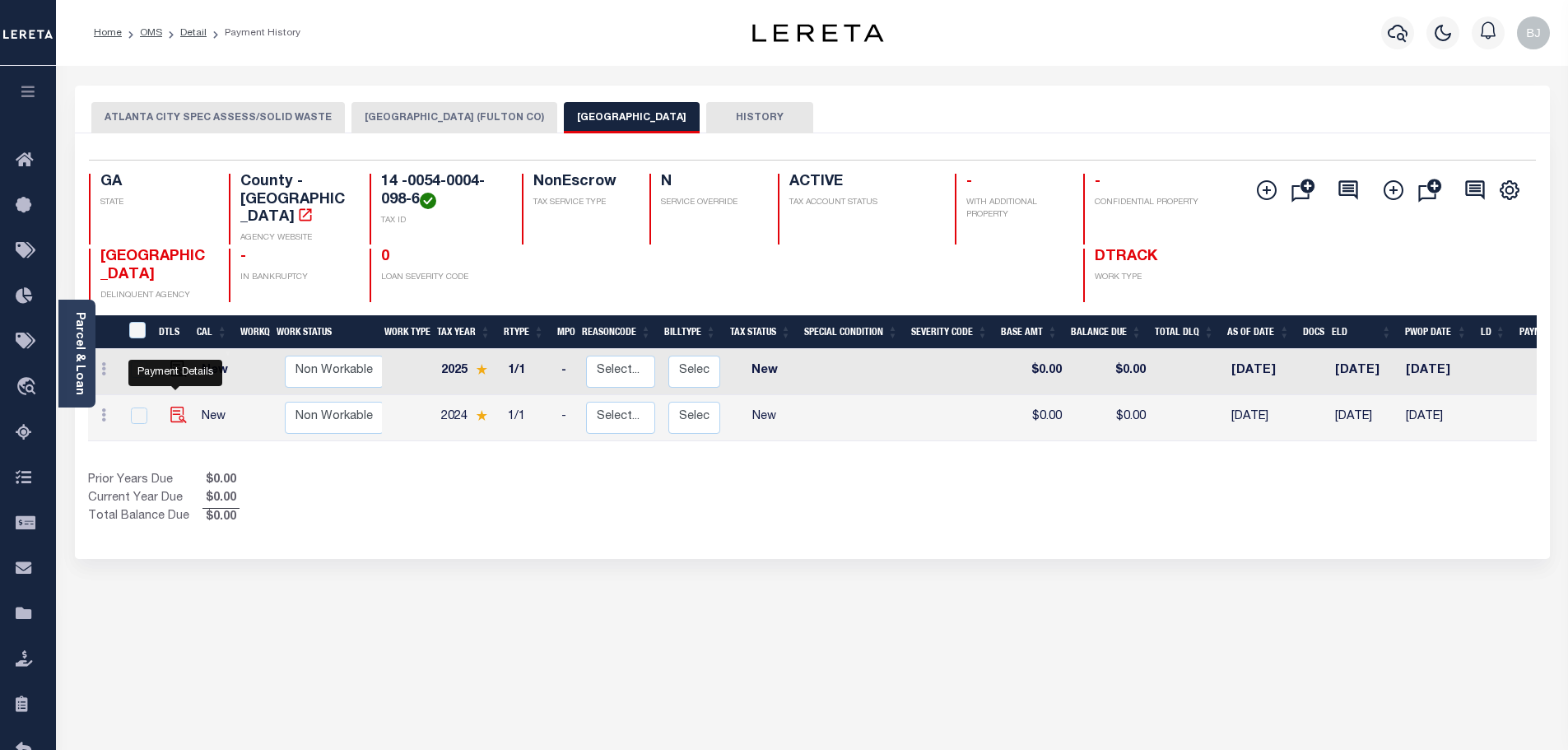
click at [174, 407] on img at bounding box center [178, 415] width 17 height 17
checkbox input "true"
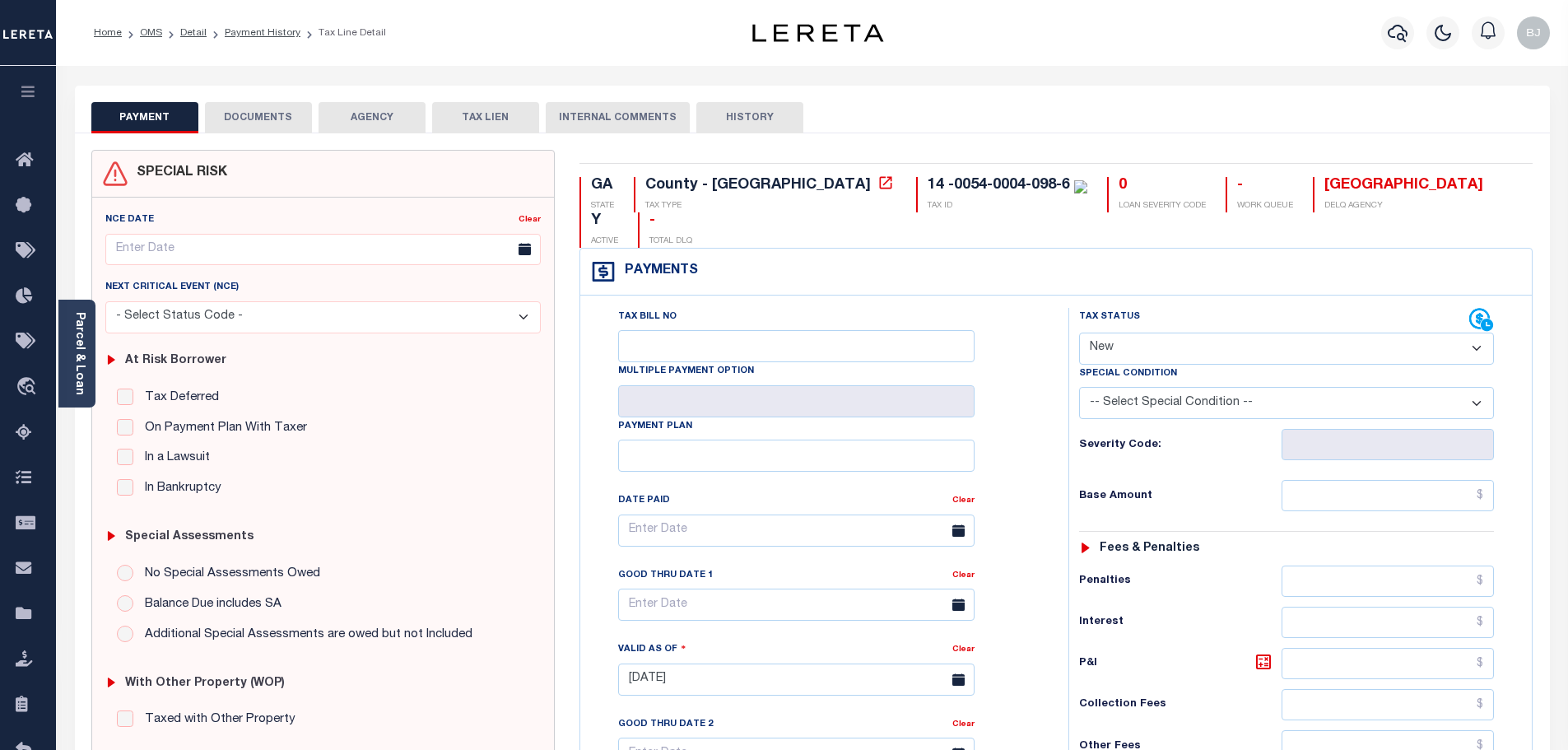
click at [1214, 332] on select "- Select Status Code - Open Due/Unpaid Paid Incomplete No Tax Due Internal Refu…" at bounding box center [1286, 348] width 415 height 32
select select "DUE"
click at [1079, 332] on select "- Select Status Code - Open Due/Unpaid Paid Incomplete No Tax Due Internal Refu…" at bounding box center [1286, 348] width 415 height 32
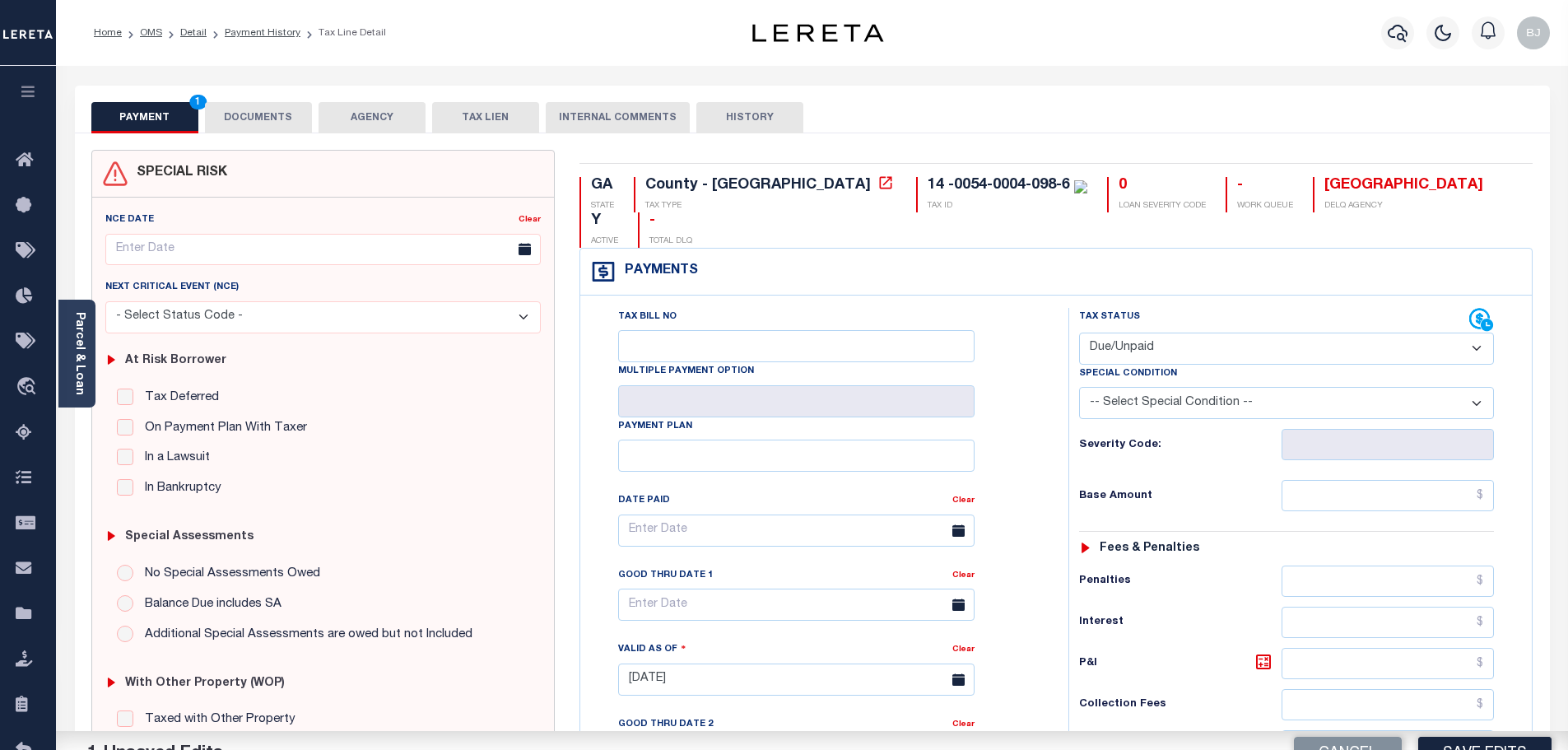
select select "20"
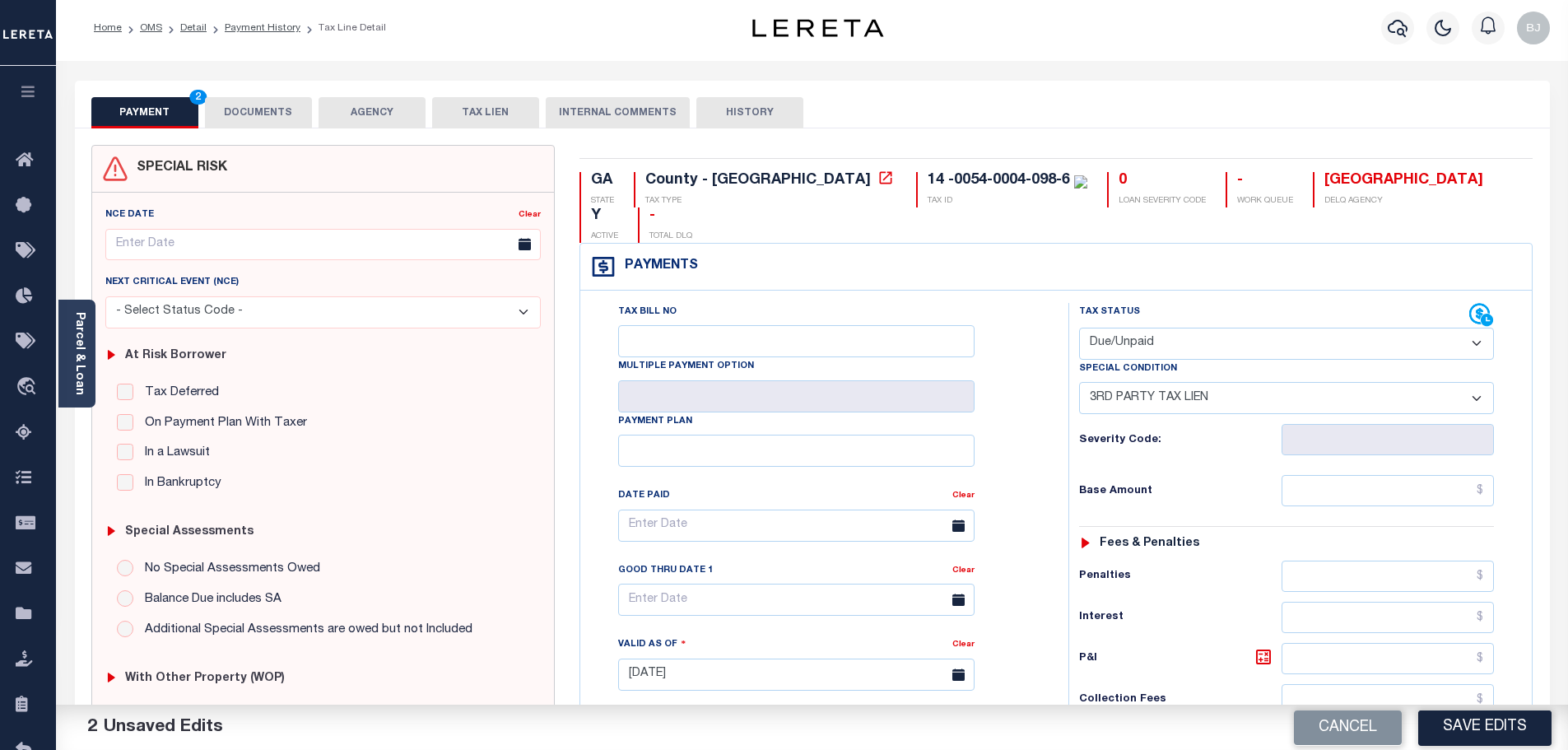
scroll to position [461, 0]
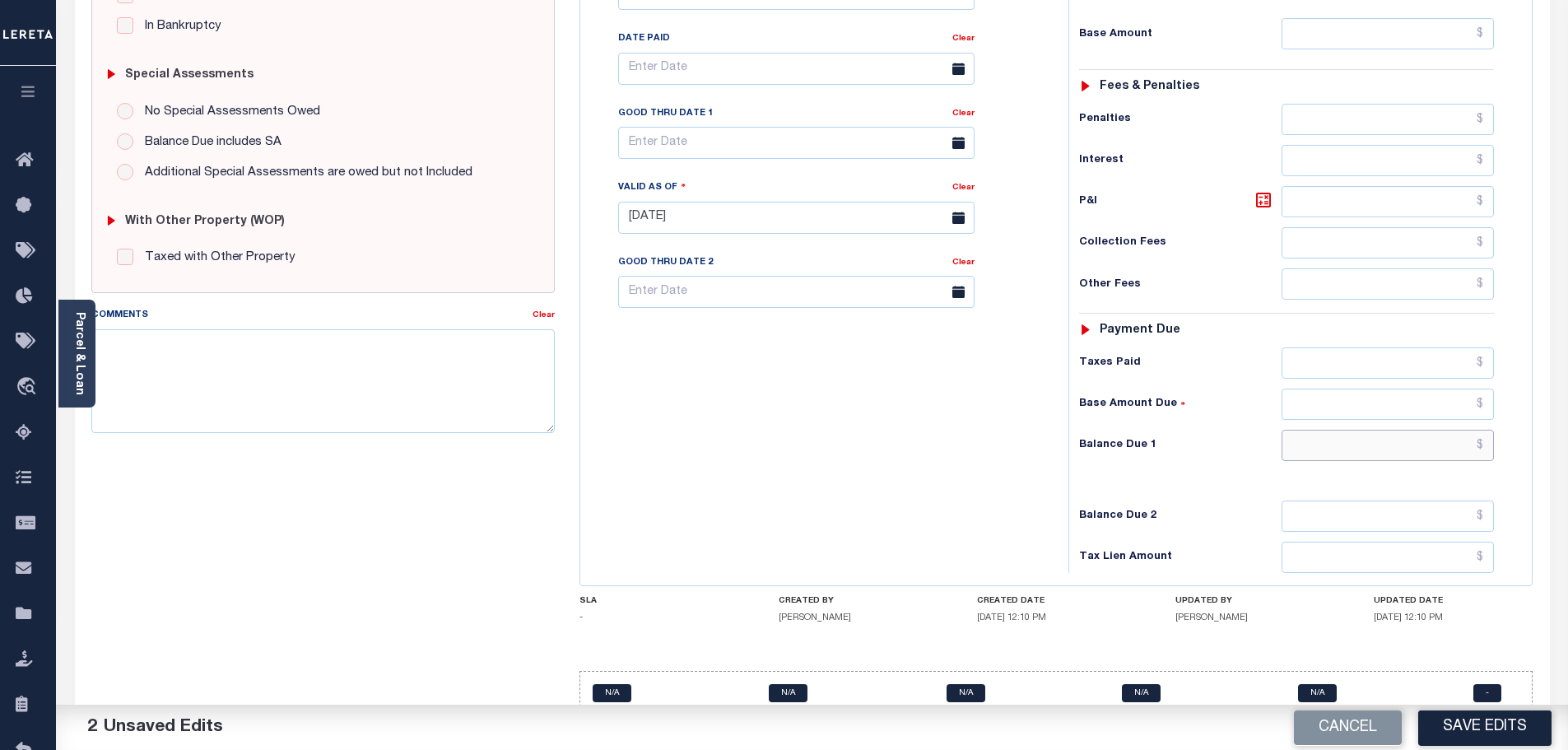
click at [1406, 429] on input "text" at bounding box center [1387, 445] width 213 height 31
type input "$0.00"
click at [322, 395] on textarea "Comments" at bounding box center [323, 381] width 464 height 103
paste textarea "No 2025 tax info online - [DATE] - [DATE] FIFA TRANSFERRED/SOLD - please provid…"
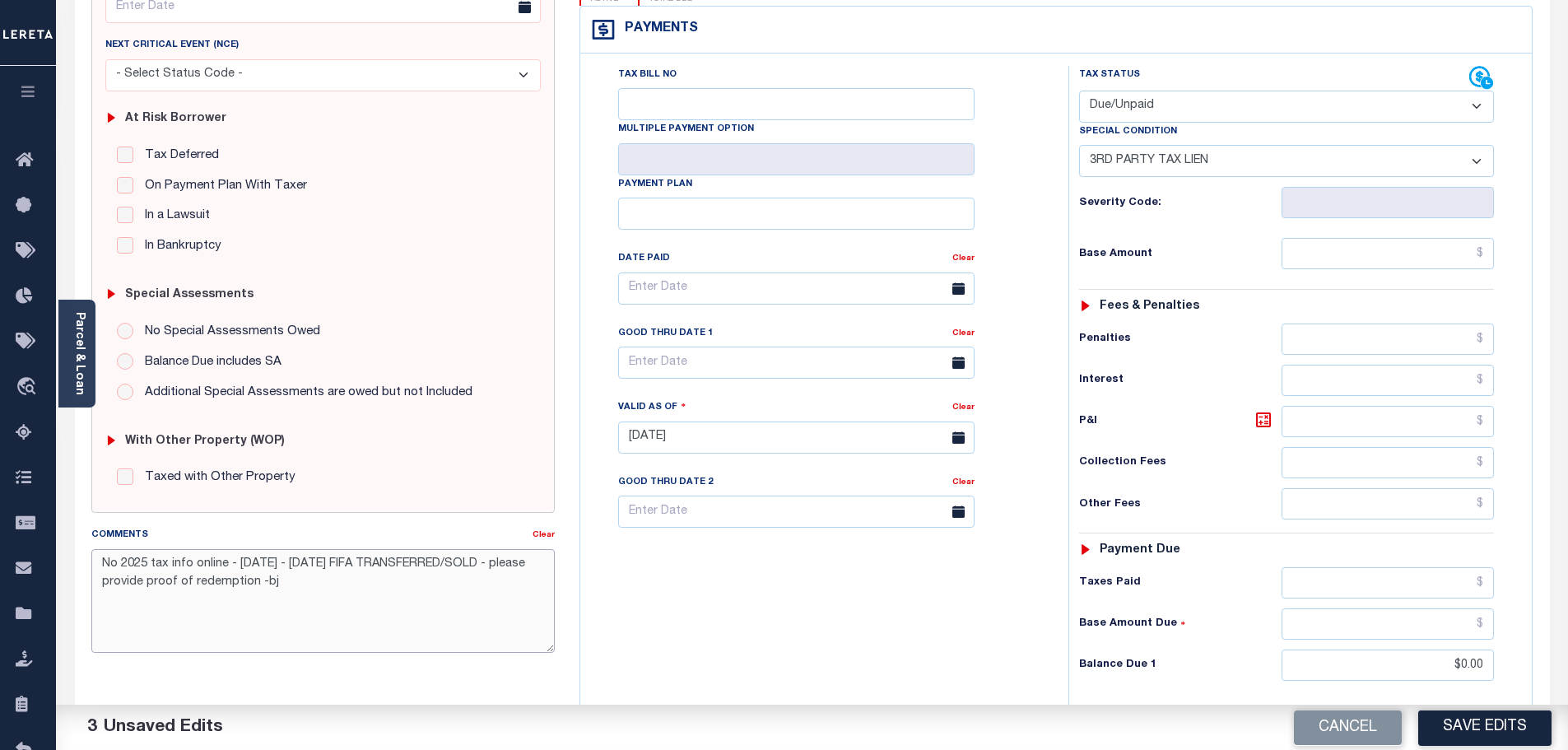
scroll to position [0, 0]
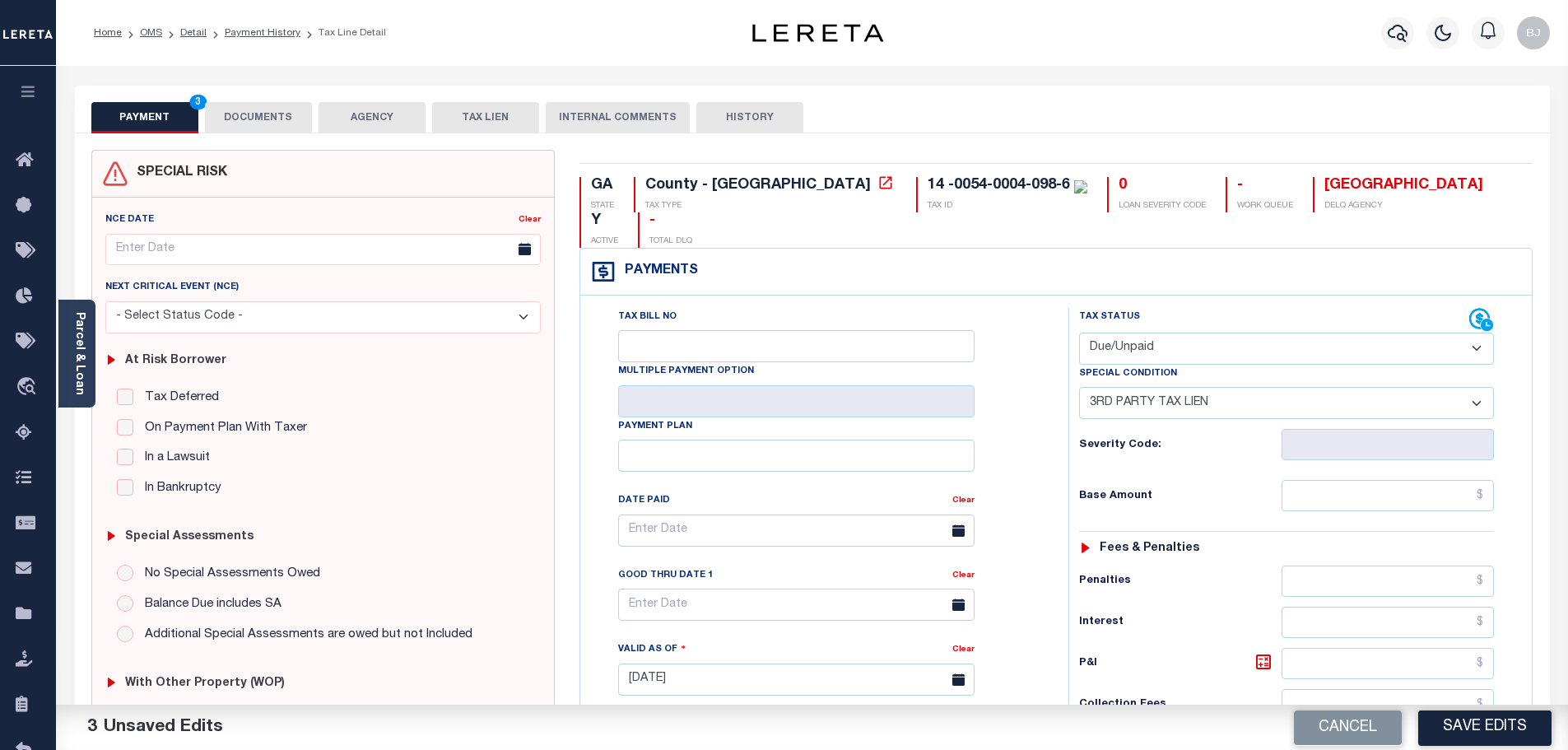
type textarea "No 2025 tax info online - [DATE] - [DATE] FIFA TRANSFERRED/SOLD - please provid…"
click at [270, 123] on button "DOCUMENTS" at bounding box center [258, 117] width 107 height 31
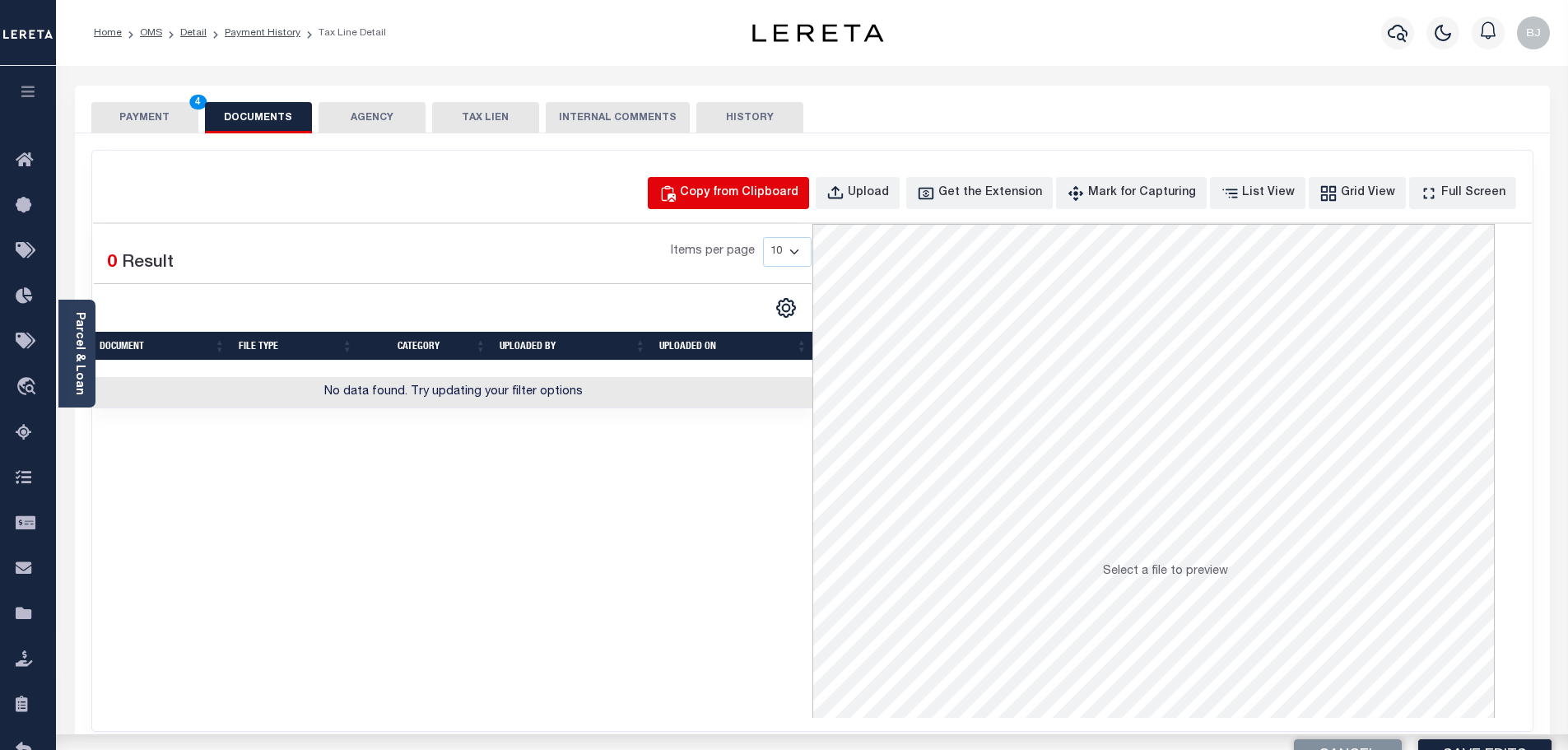
click at [744, 194] on div "Copy from Clipboard" at bounding box center [739, 193] width 118 height 18
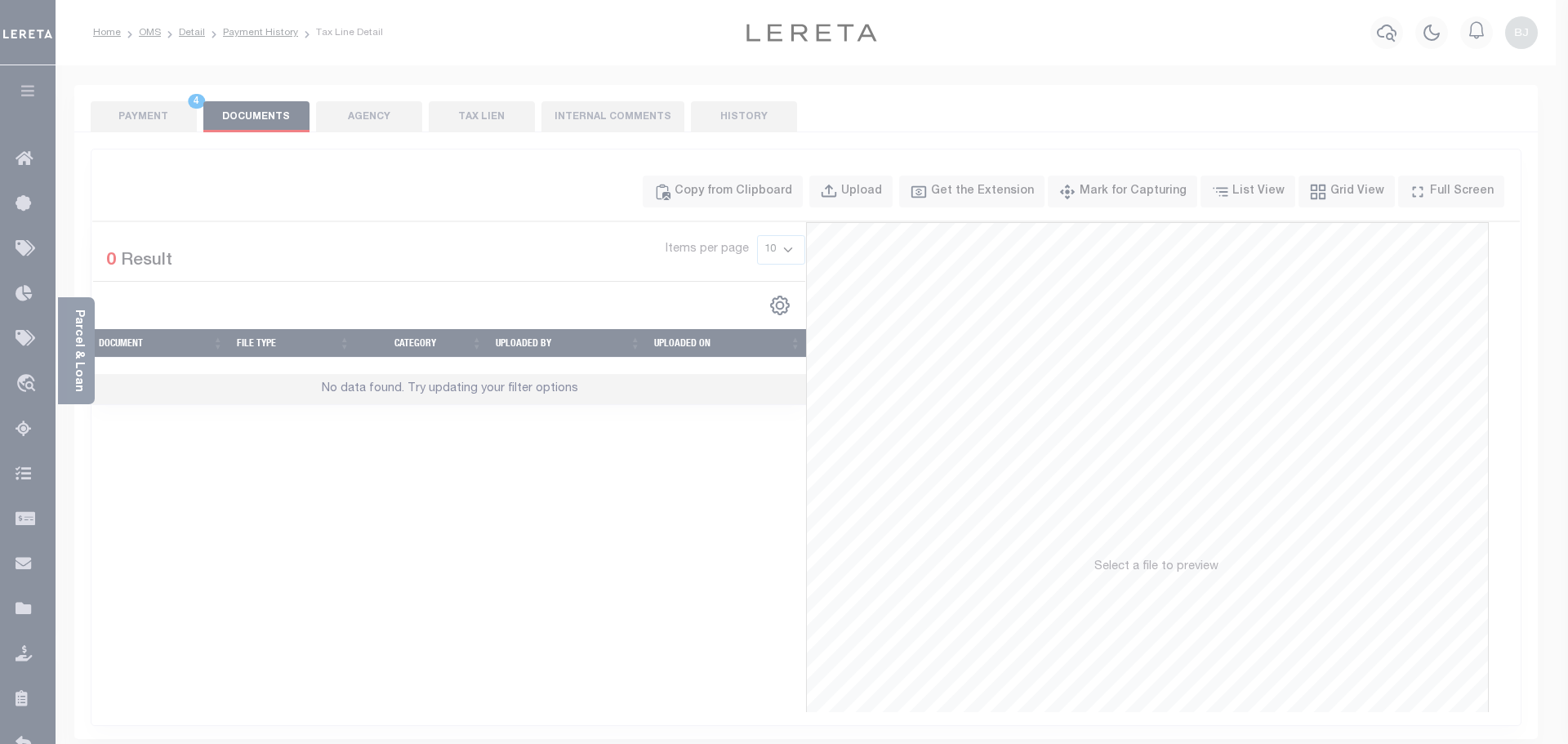
drag, startPoint x: 777, startPoint y: 261, endPoint x: 821, endPoint y: 422, distance: 166.9
click at [0, 0] on div "Paste copied image or file into this box" at bounding box center [0, 0] width 0 height 0
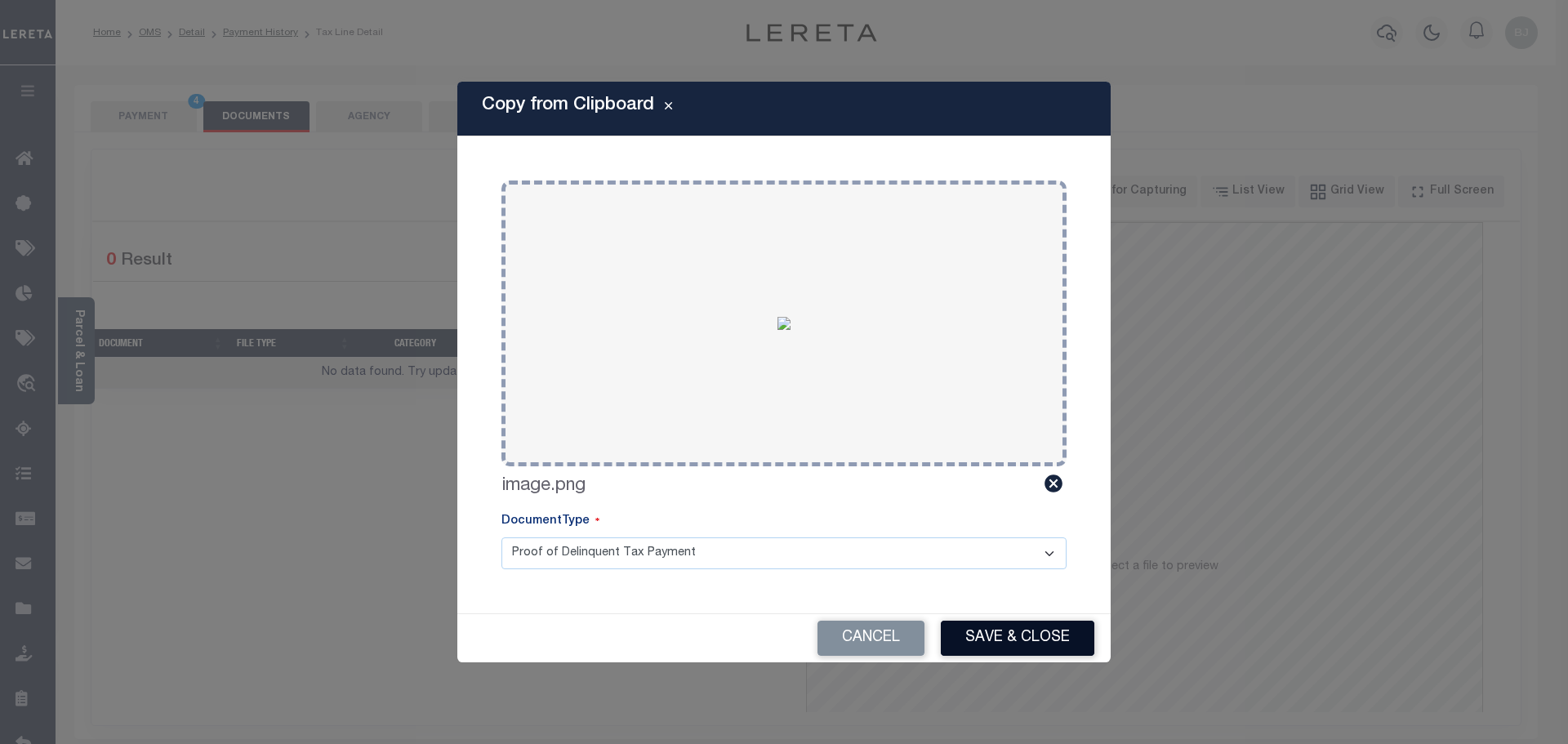
click at [1019, 641] on button "Save & Close" at bounding box center [1018, 638] width 154 height 35
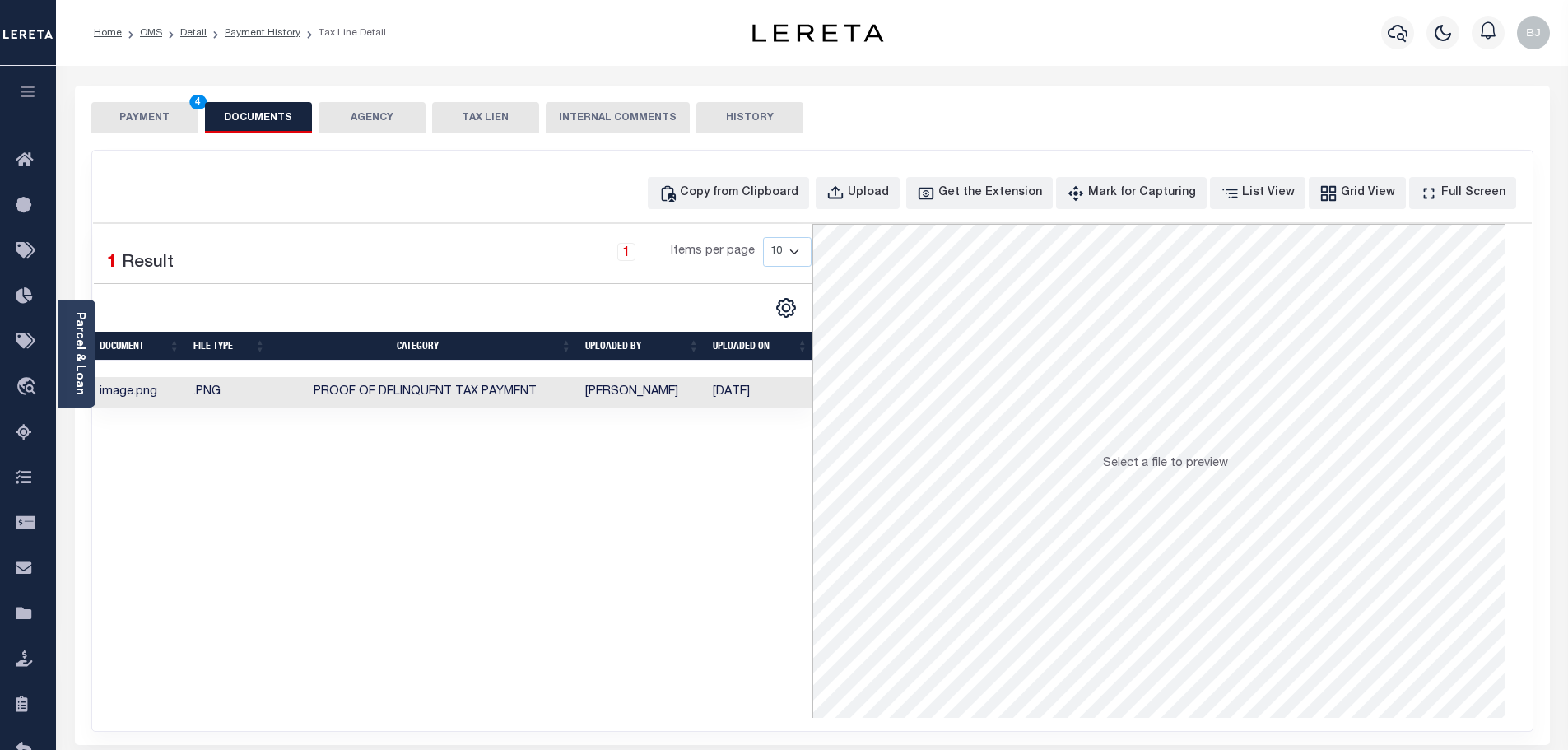
click at [157, 113] on button "PAYMENT 4" at bounding box center [144, 117] width 107 height 31
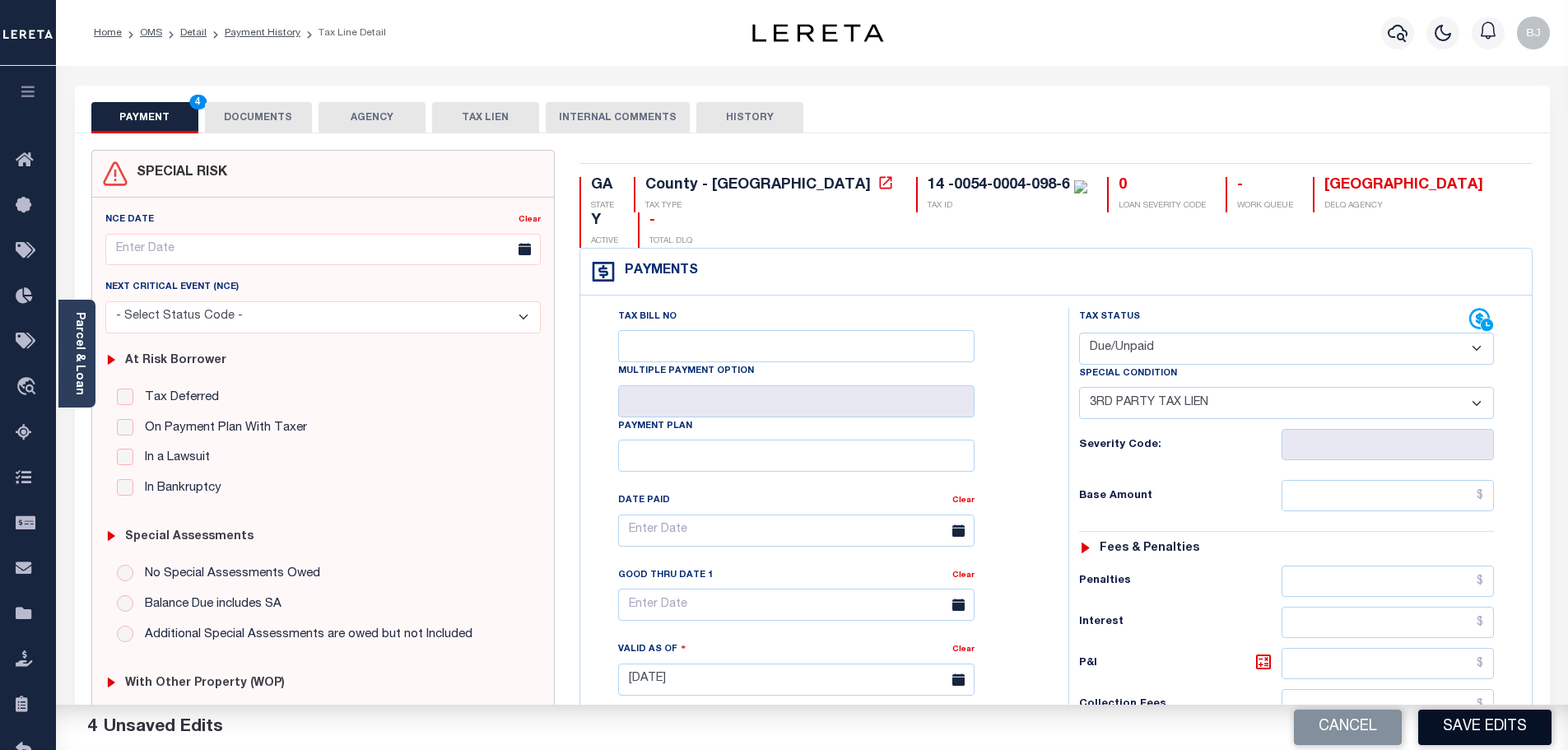
click at [1512, 732] on button "Save Edits" at bounding box center [1484, 727] width 133 height 36
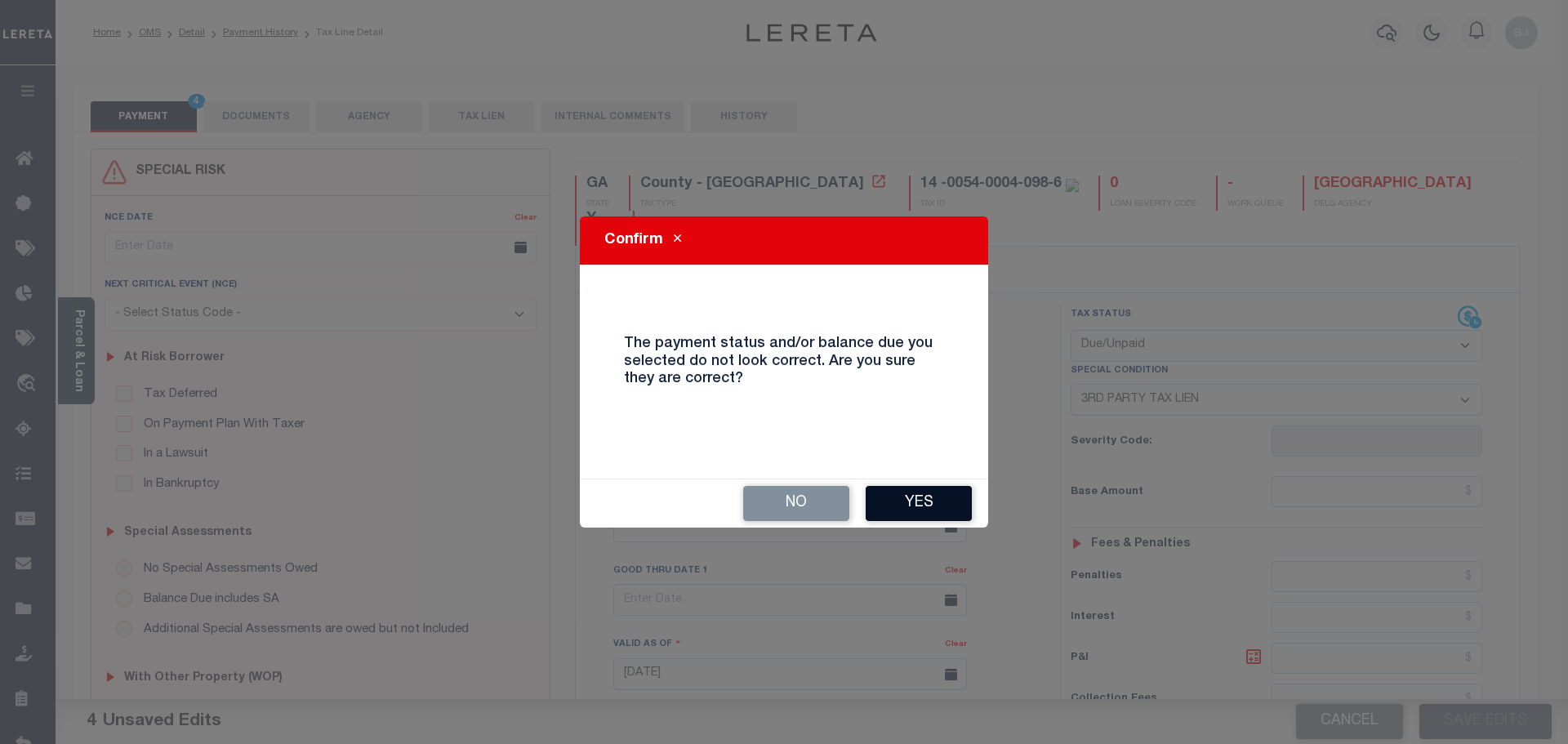
click at [925, 489] on button "Yes" at bounding box center [919, 503] width 106 height 35
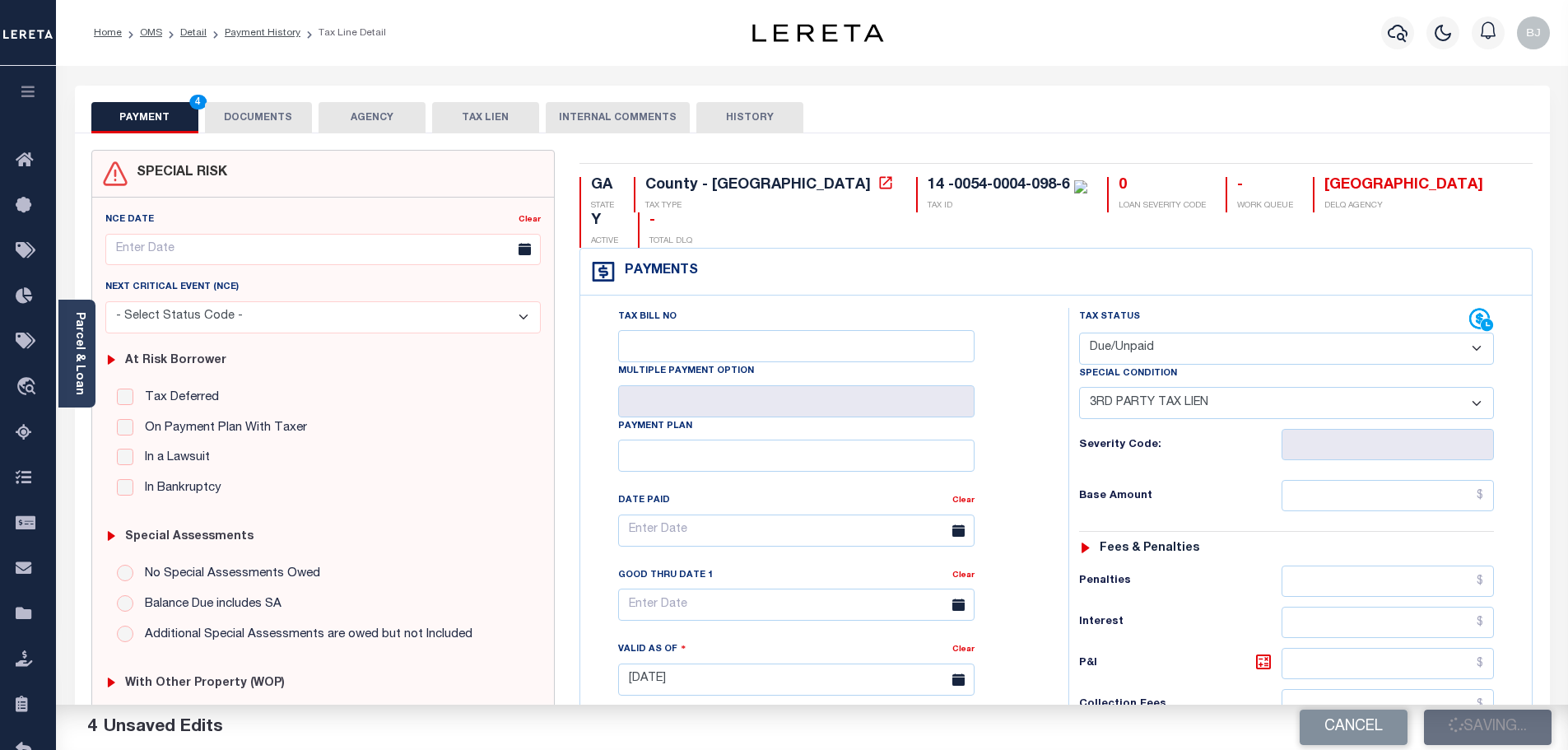
checkbox input "false"
type input "0"
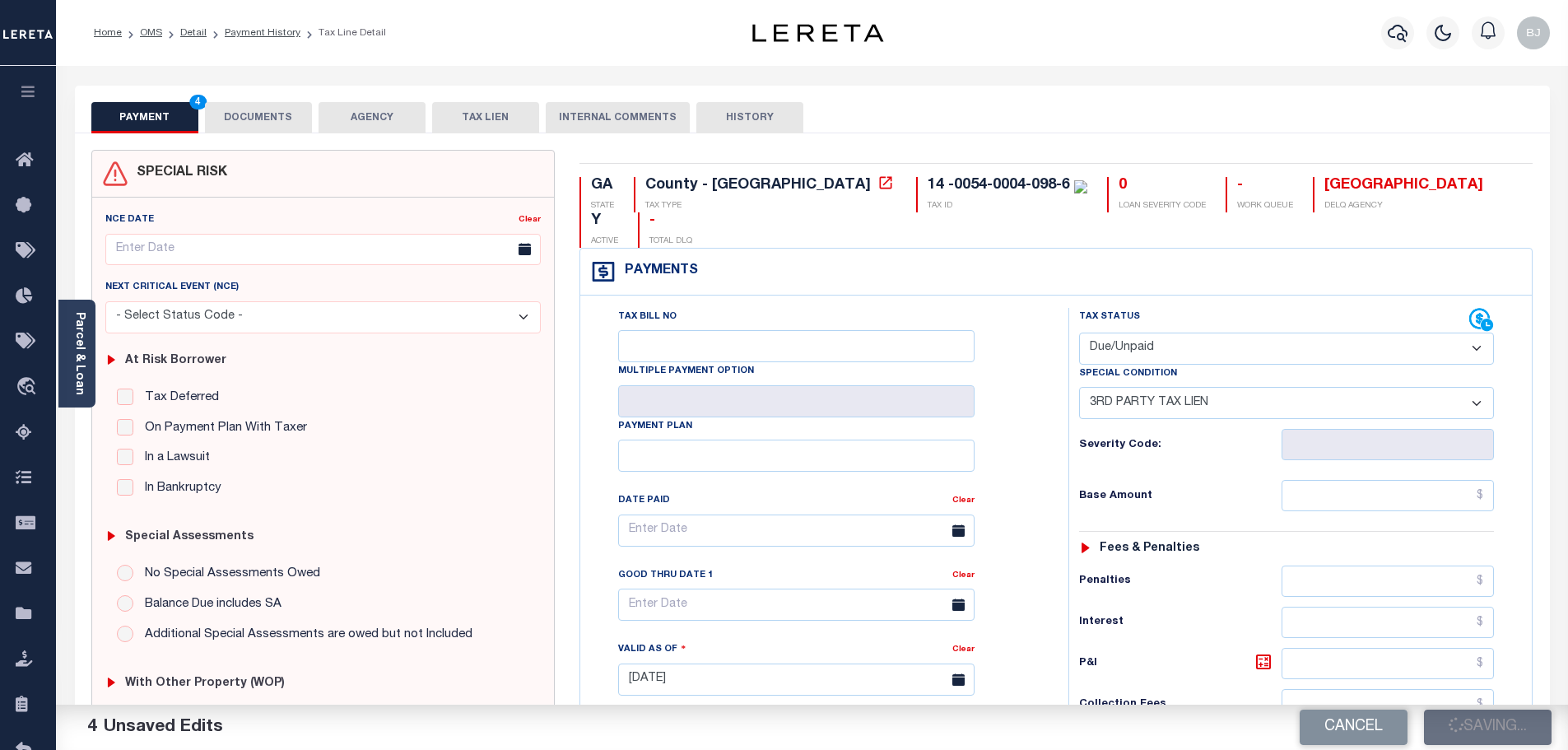
type input "$0"
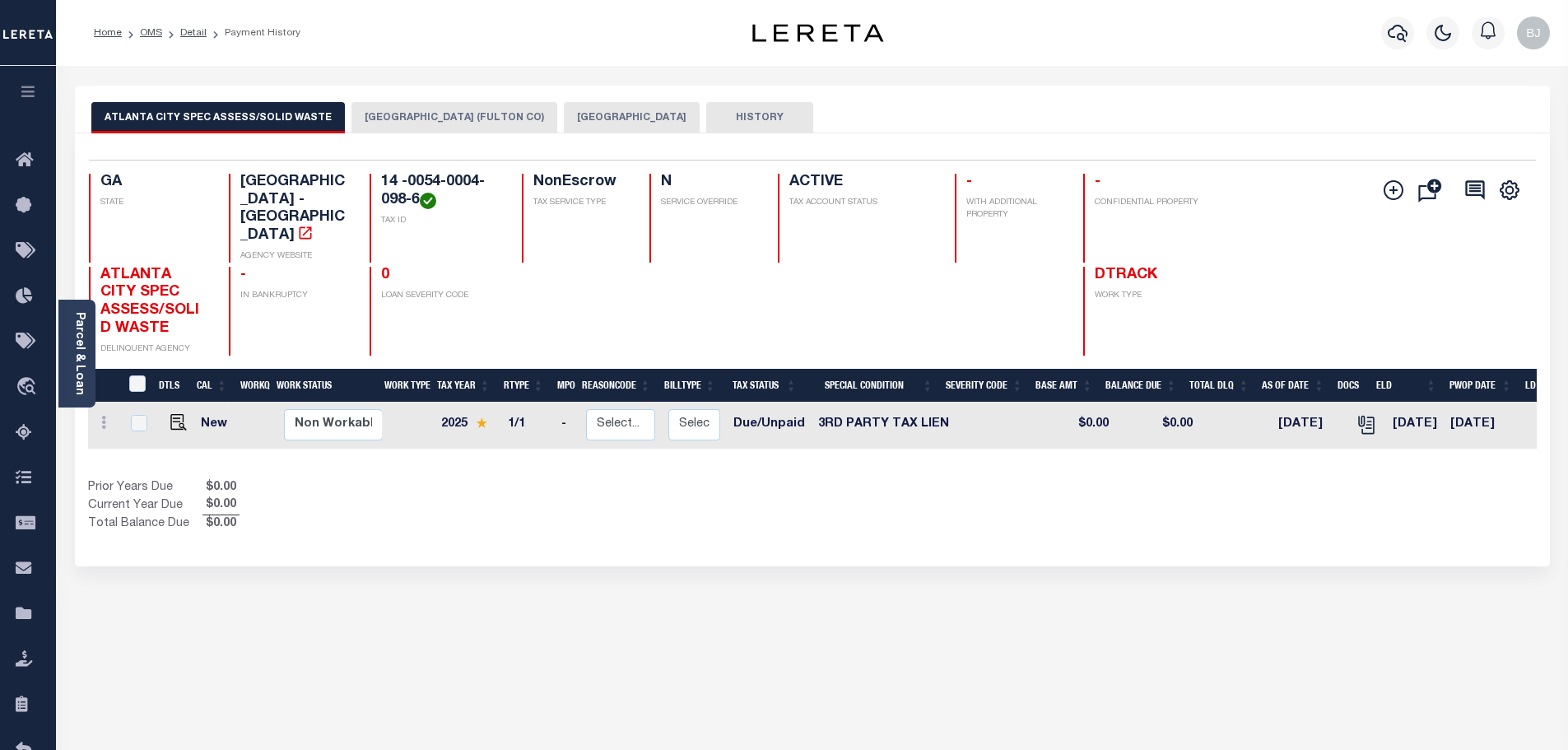
click at [564, 120] on button "[GEOGRAPHIC_DATA]" at bounding box center [632, 117] width 136 height 31
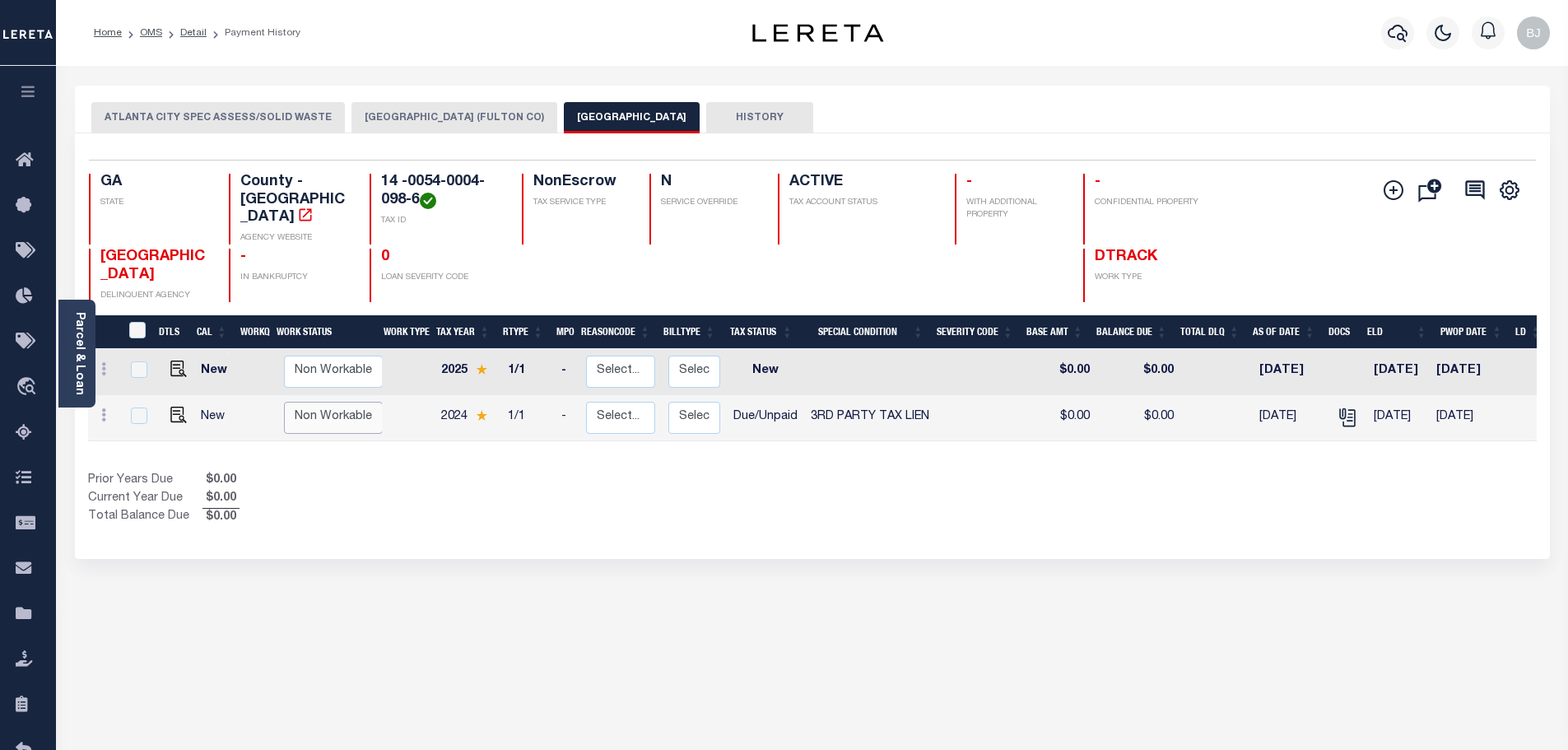
click at [304, 402] on select "Non Workable Workable" at bounding box center [334, 417] width 99 height 32
checkbox input "true"
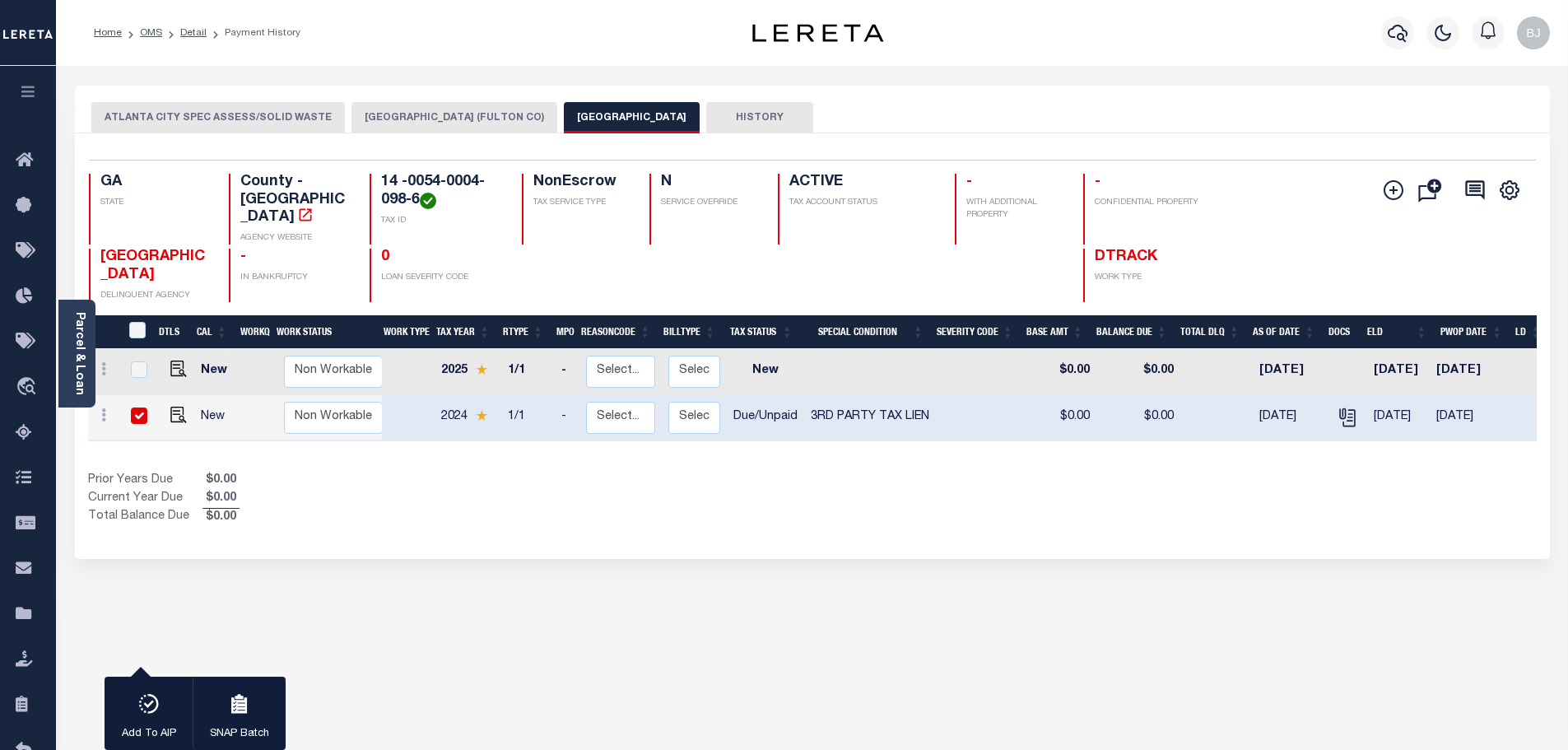
click at [451, 115] on button "[GEOGRAPHIC_DATA] (FULTON CO)" at bounding box center [454, 117] width 206 height 31
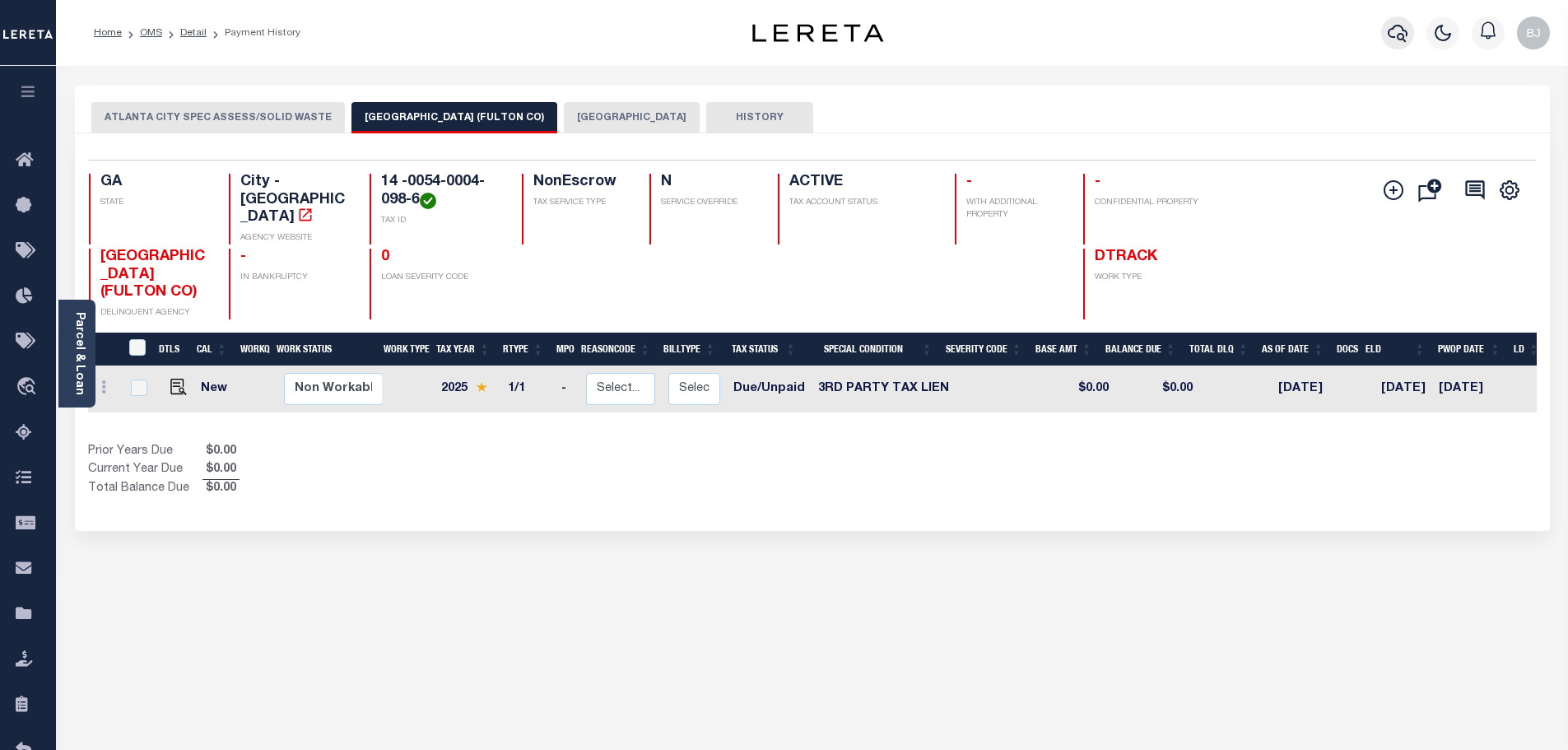
click at [1406, 45] on button "button" at bounding box center [1398, 33] width 33 height 33
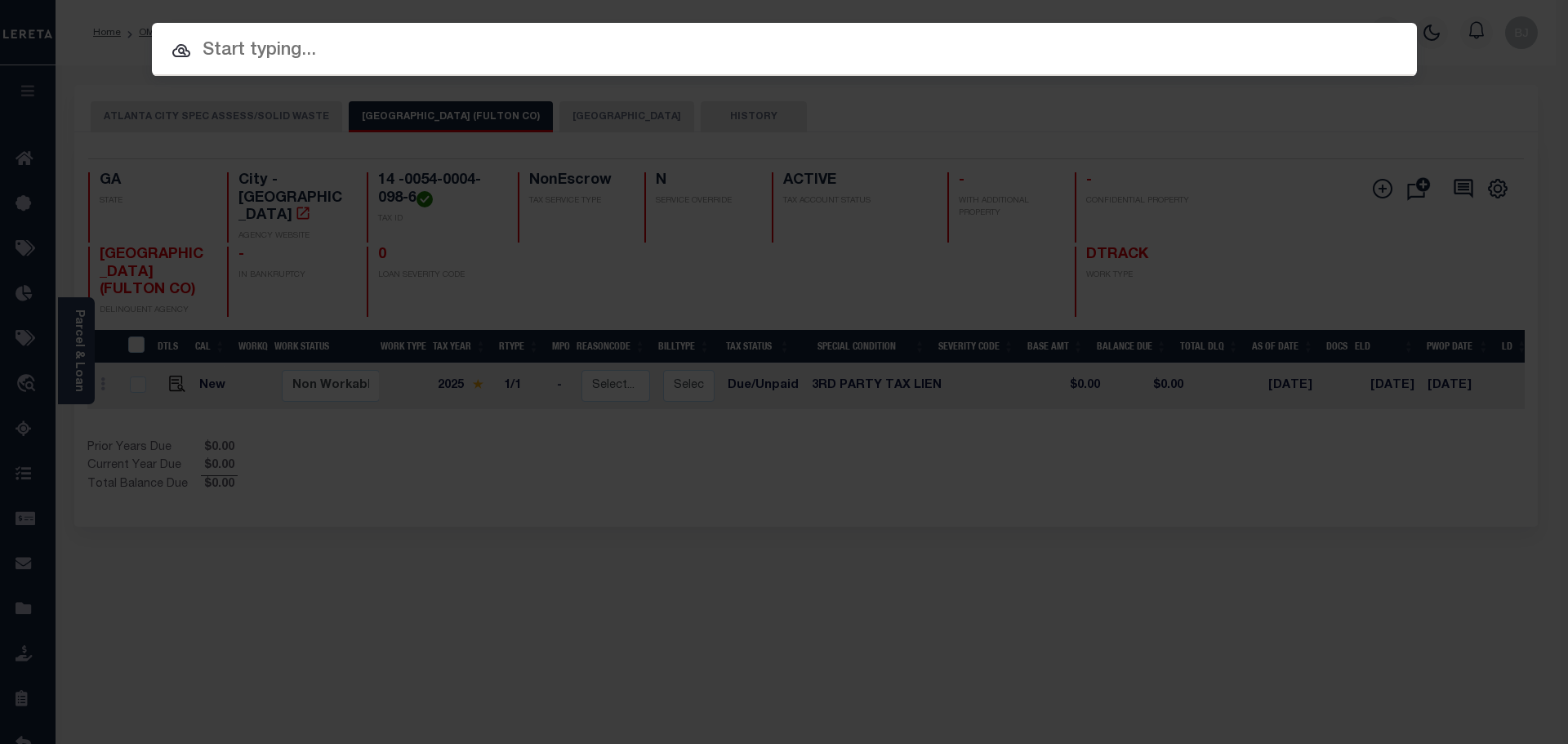
paste input "24225"
type input "24225"
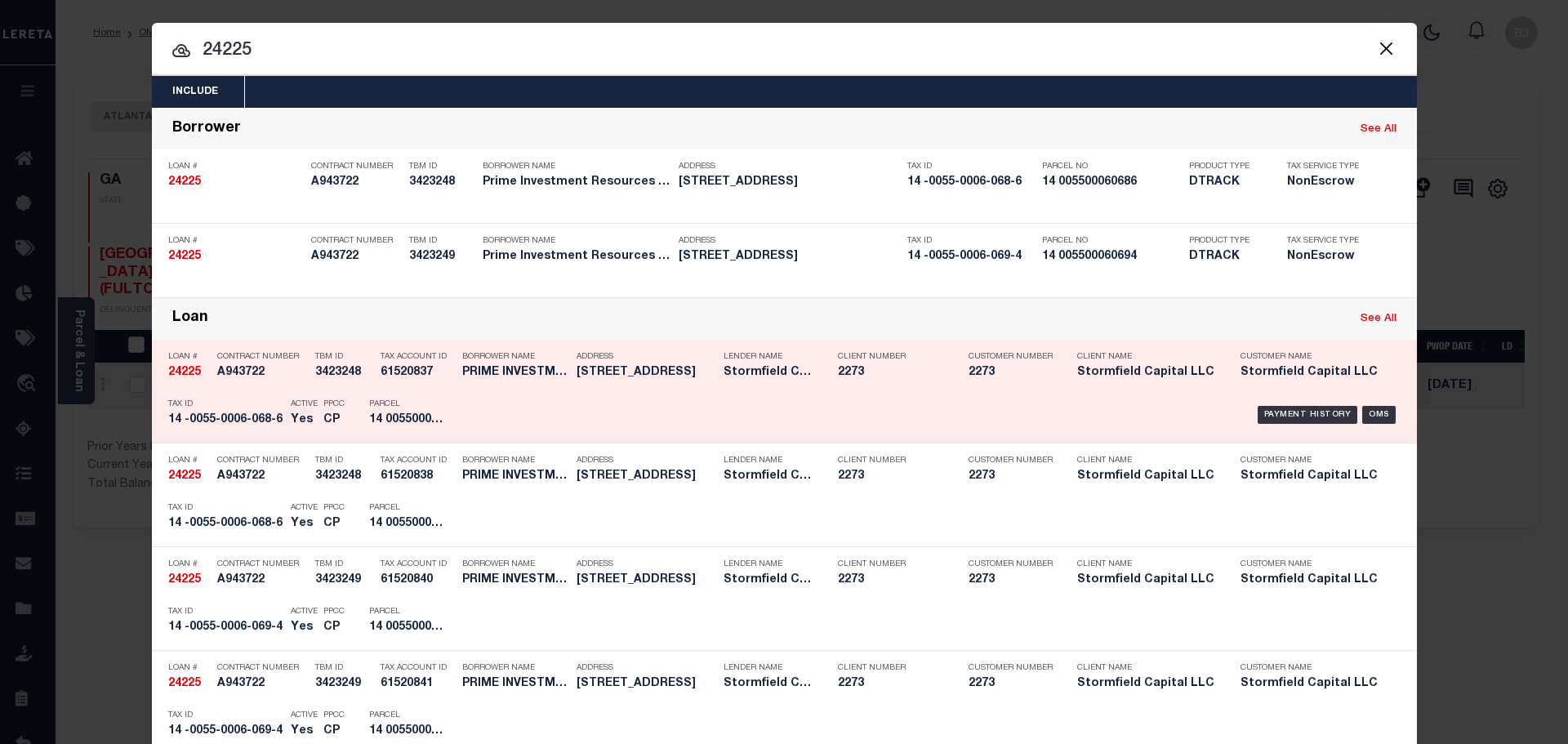
click at [198, 383] on div "Loan # 24225" at bounding box center [188, 367] width 41 height 47
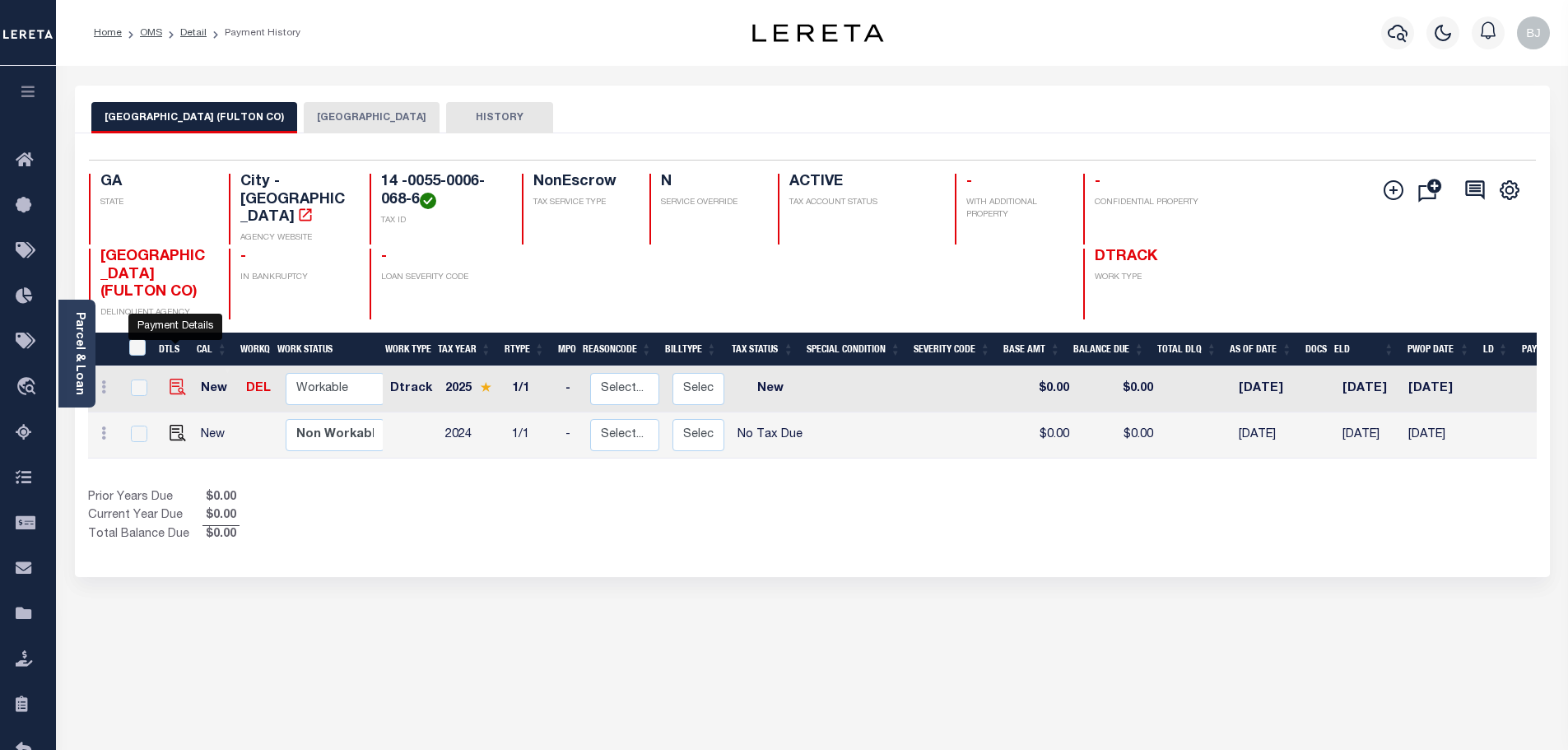
click at [169, 379] on img "" at bounding box center [177, 387] width 17 height 17
checkbox input "true"
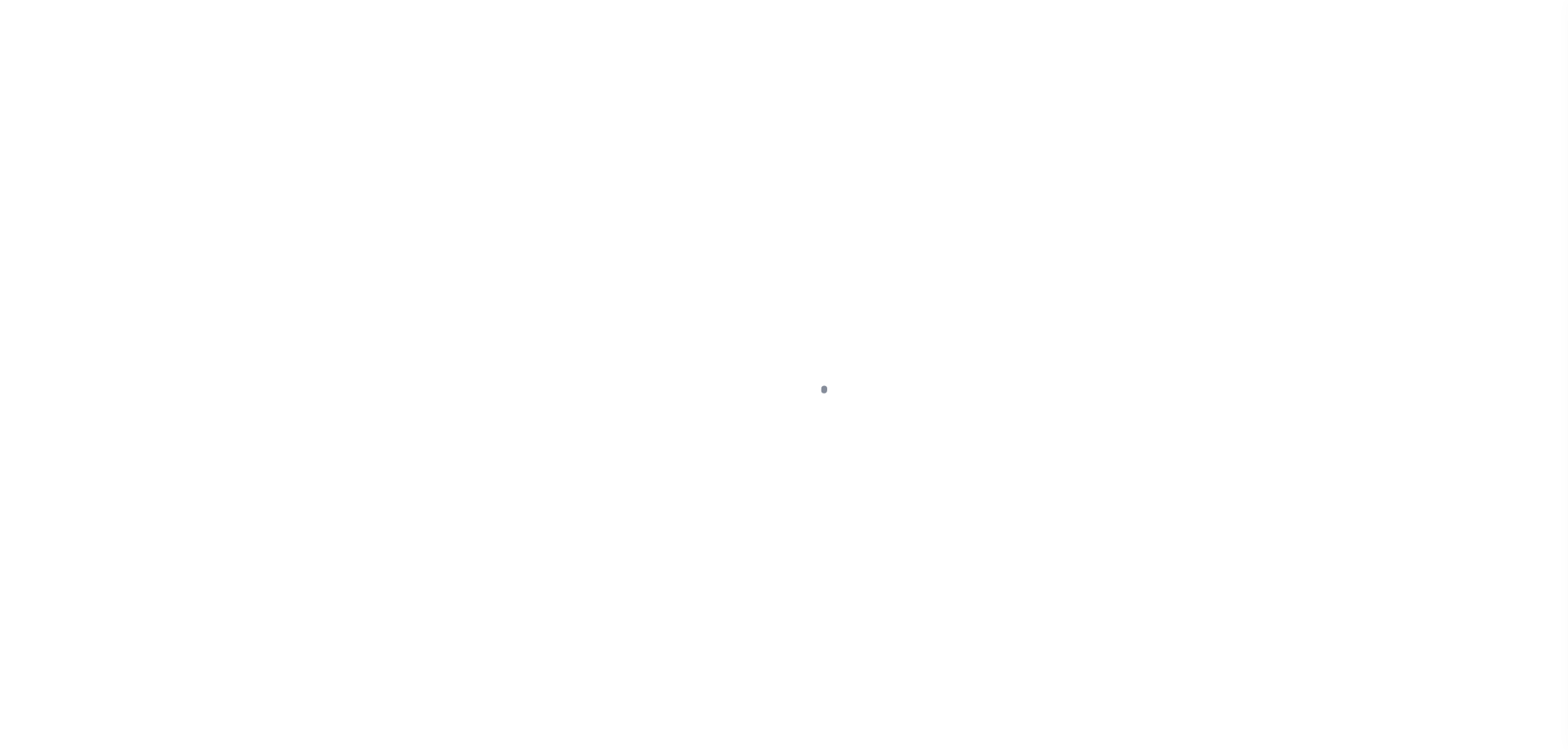
select select "NW2"
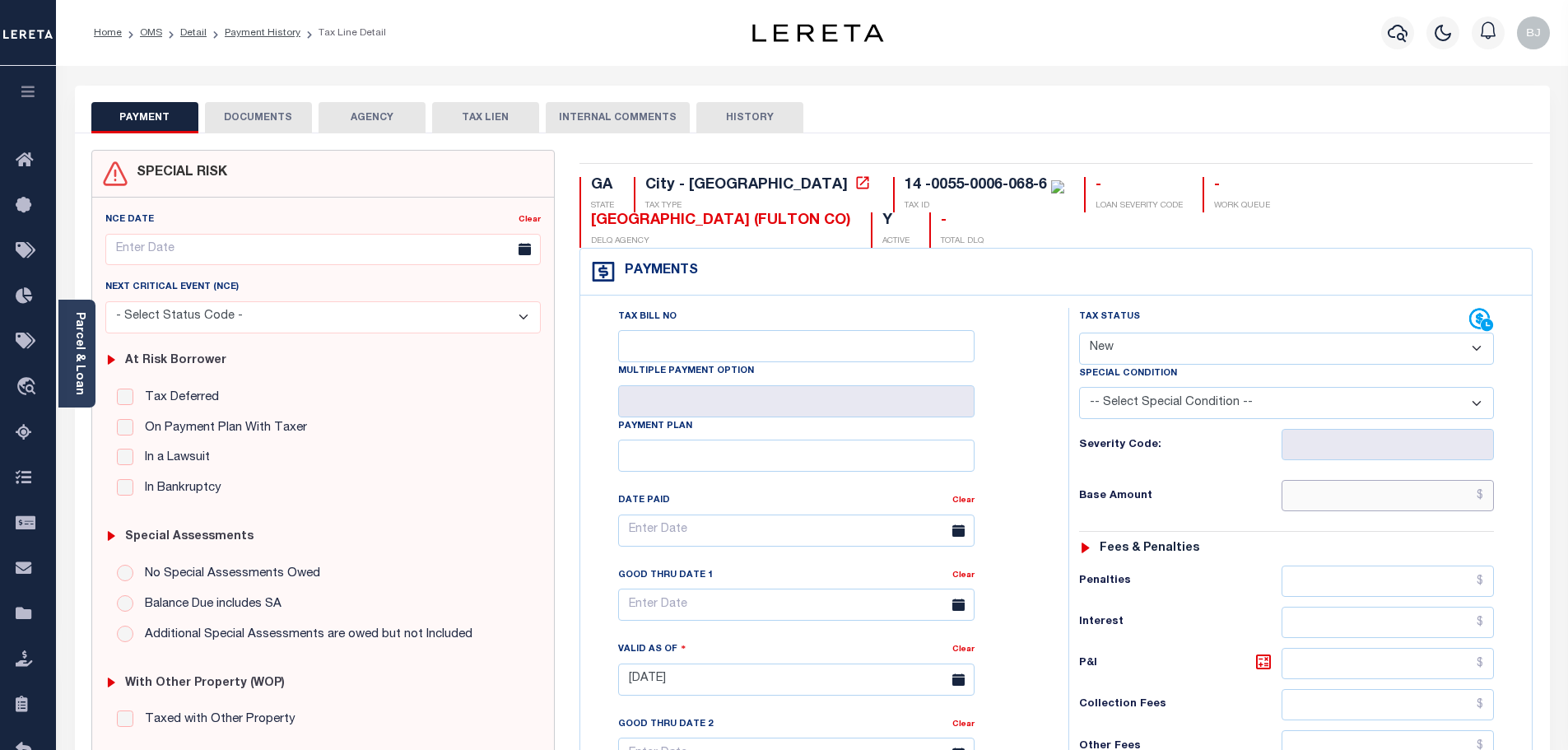
drag, startPoint x: 1373, startPoint y: 463, endPoint x: 1296, endPoint y: 375, distance: 116.9
click at [1373, 480] on input "text" at bounding box center [1387, 495] width 213 height 31
paste input "3,760.66"
type input "$3,760.66"
type input "[DATE]"
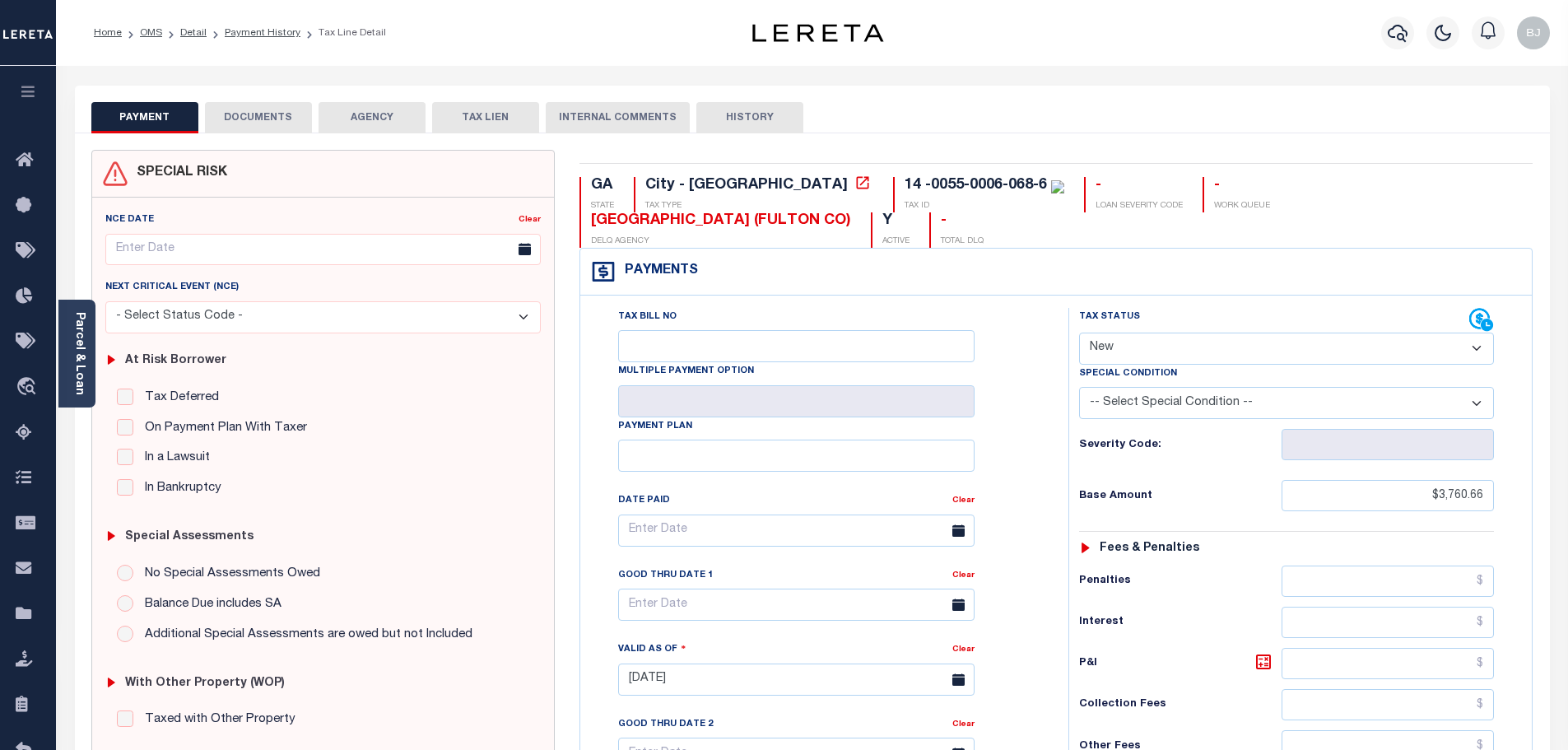
click at [1235, 332] on select "- Select Status Code - Open Due/Unpaid Paid Incomplete No Tax Due Internal Refu…" at bounding box center [1286, 348] width 415 height 32
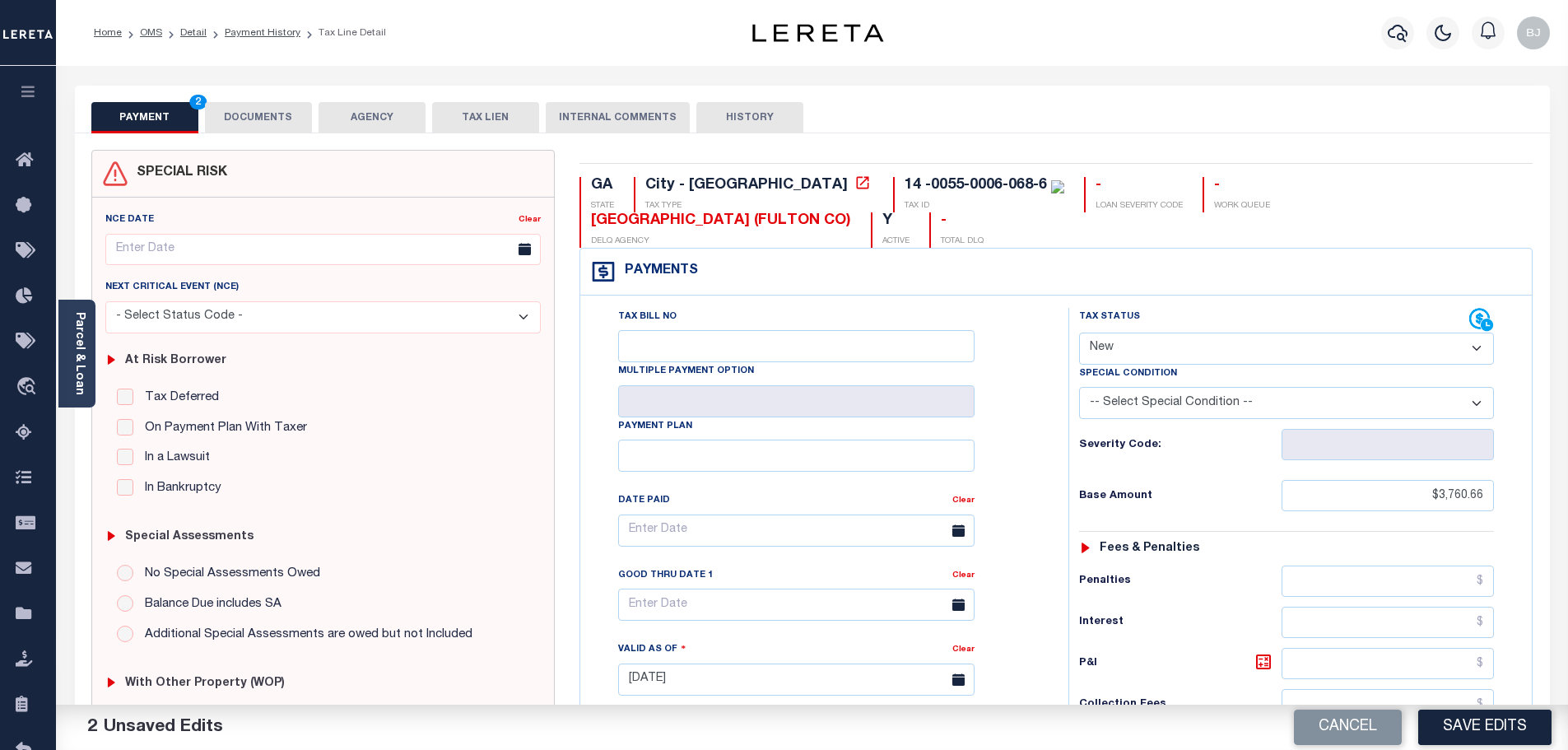
select select "DUE"
click at [1079, 332] on select "- Select Status Code - Open Due/Unpaid Paid Incomplete No Tax Due Internal Refu…" at bounding box center [1286, 348] width 415 height 32
select select "20"
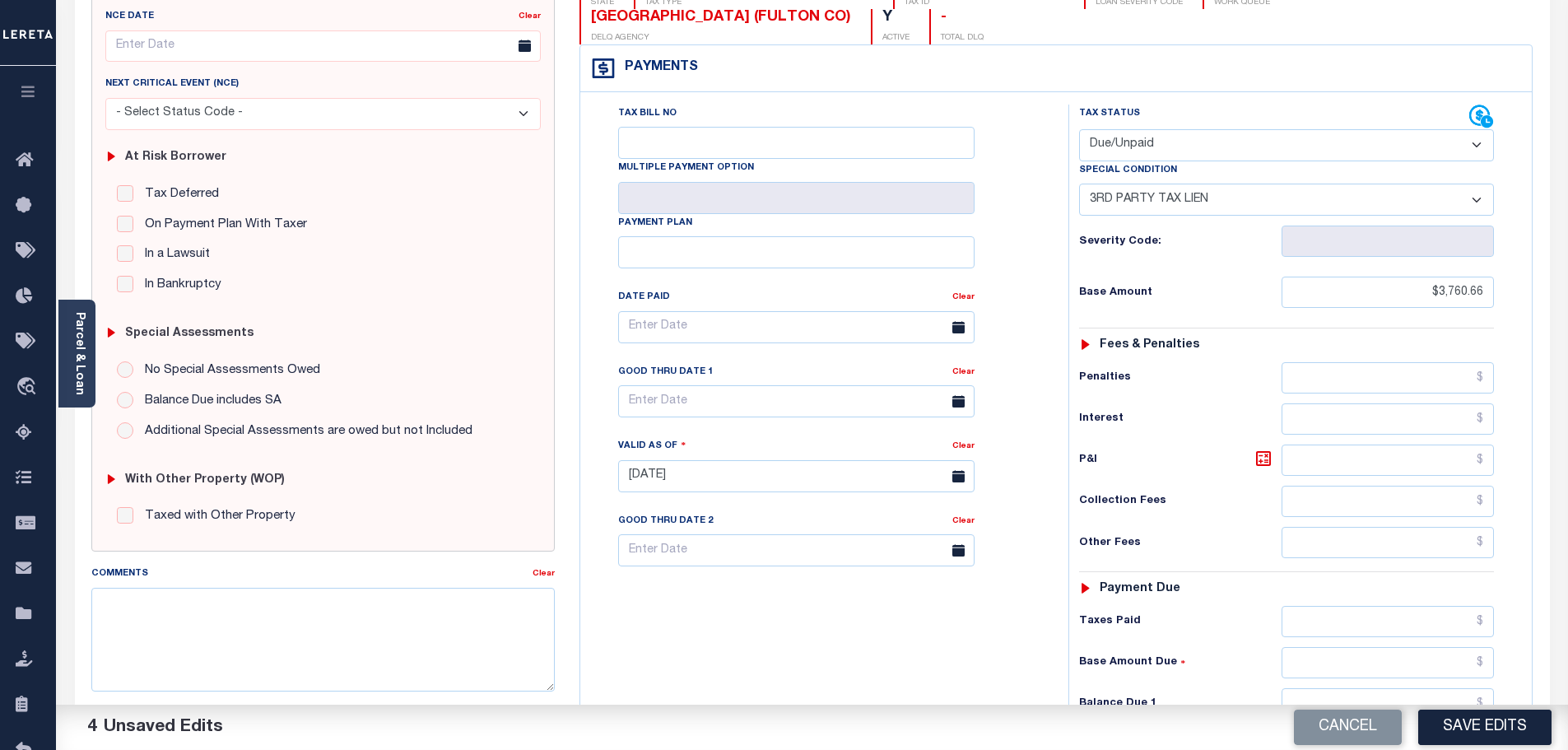
scroll to position [329, 0]
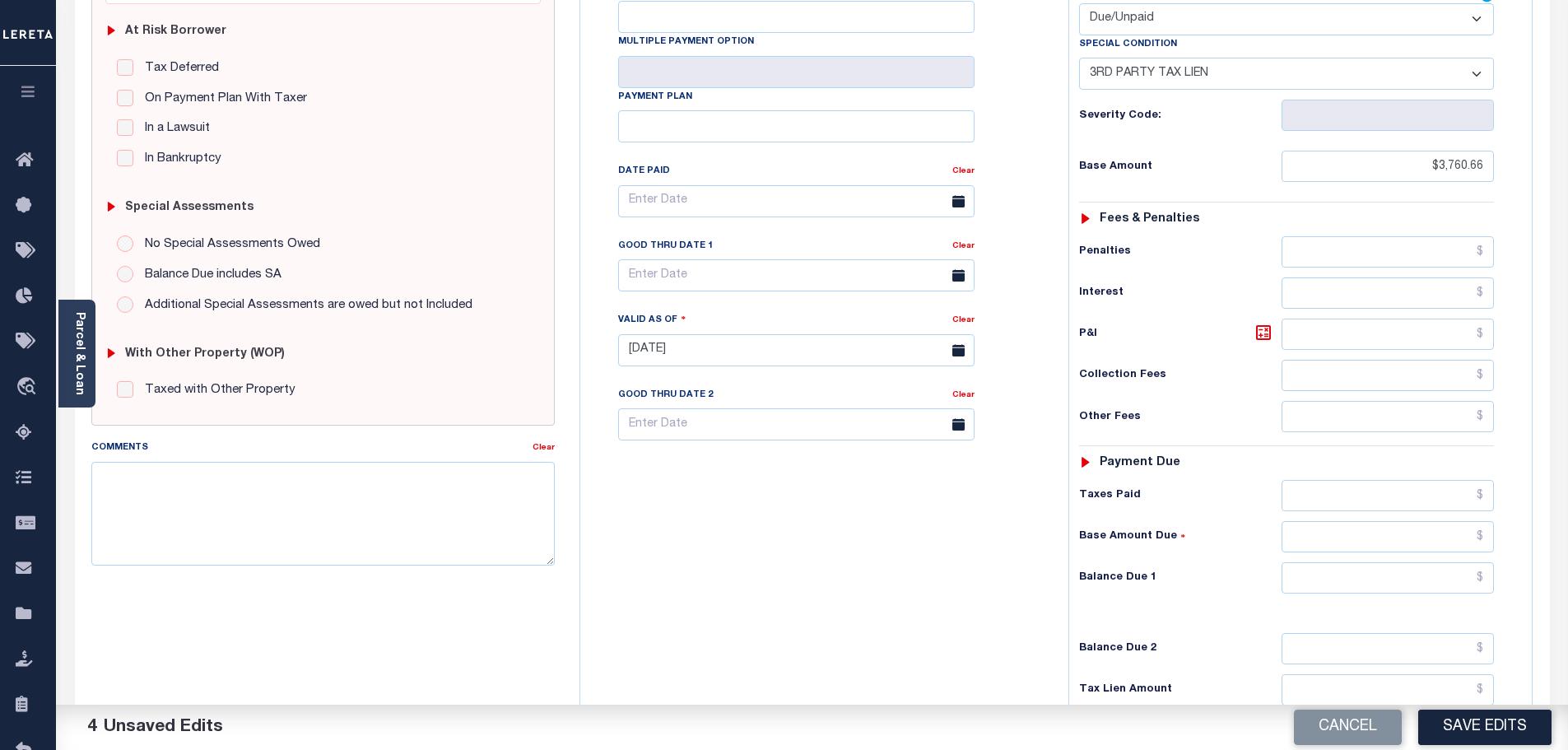
click at [1425, 523] on div "Tax Status Status - Select Status Code -" at bounding box center [1292, 342] width 447 height 727
click at [1425, 562] on input "text" at bounding box center [1387, 578] width 213 height 31
paste input "3,760.66"
type input "$3,760.66"
click at [468, 510] on textarea "Comments" at bounding box center [323, 513] width 464 height 103
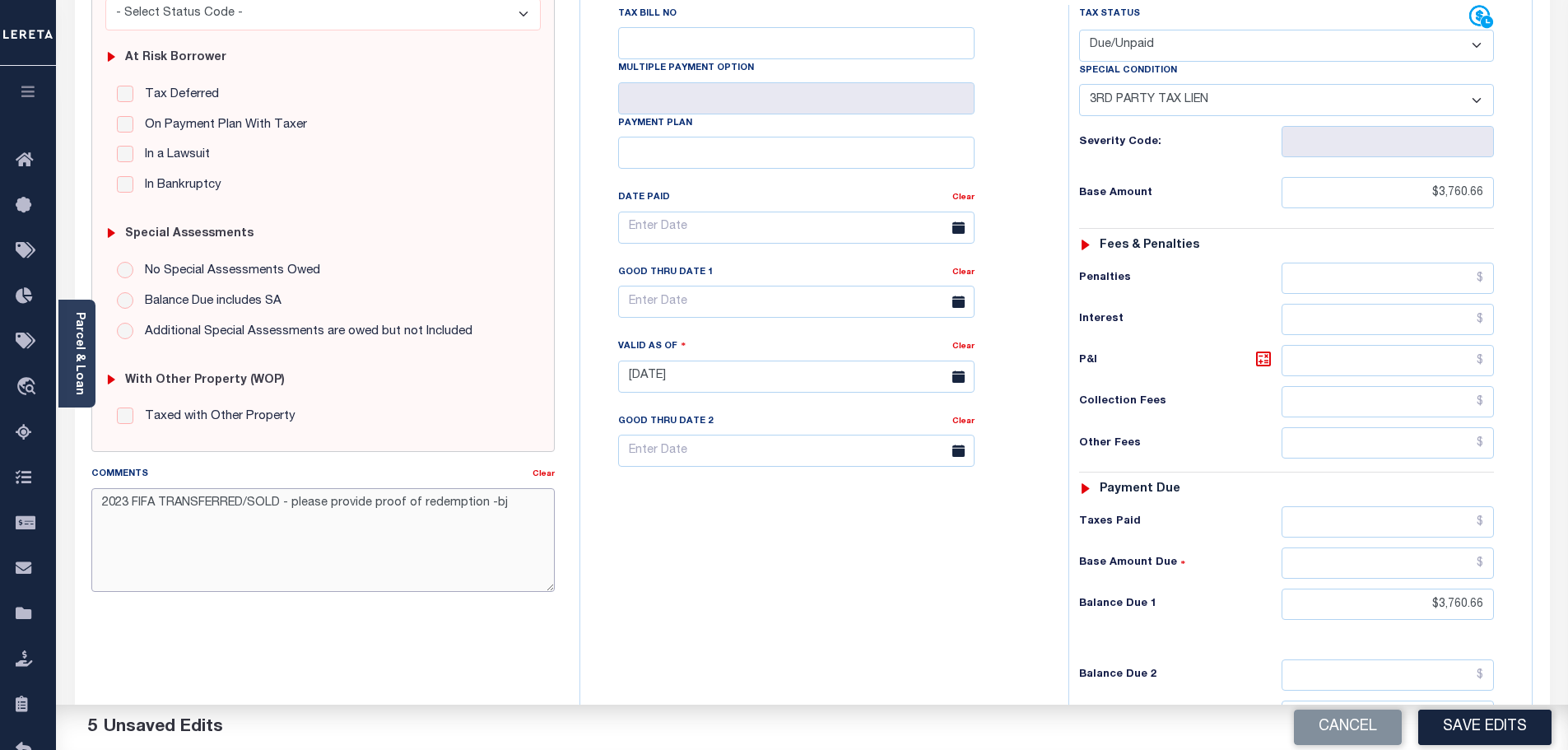
scroll to position [0, 0]
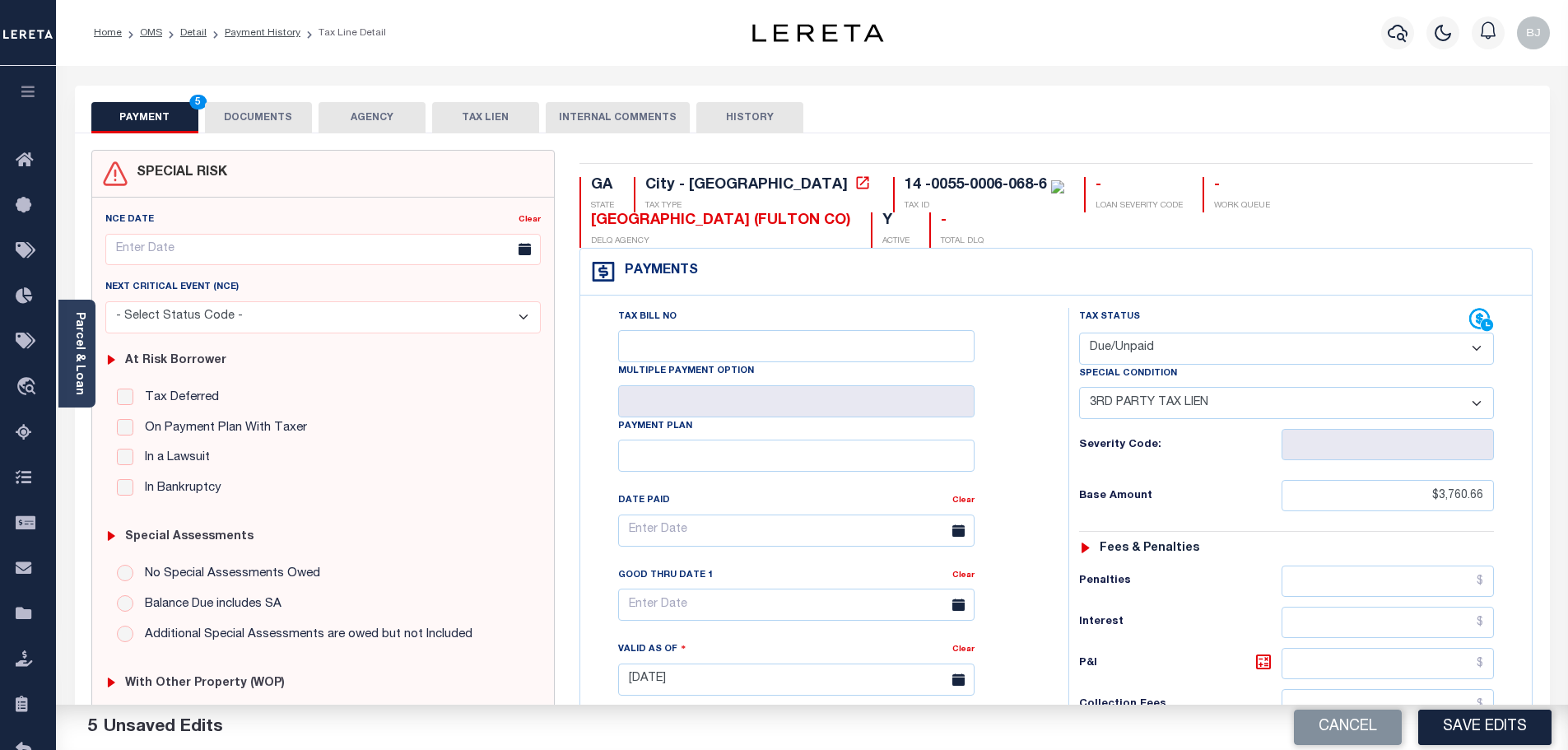
type textarea "2023 FIFA TRANSFERRED/SOLD - please provide proof of redemption -bj"
click at [264, 127] on button "DOCUMENTS" at bounding box center [258, 117] width 107 height 31
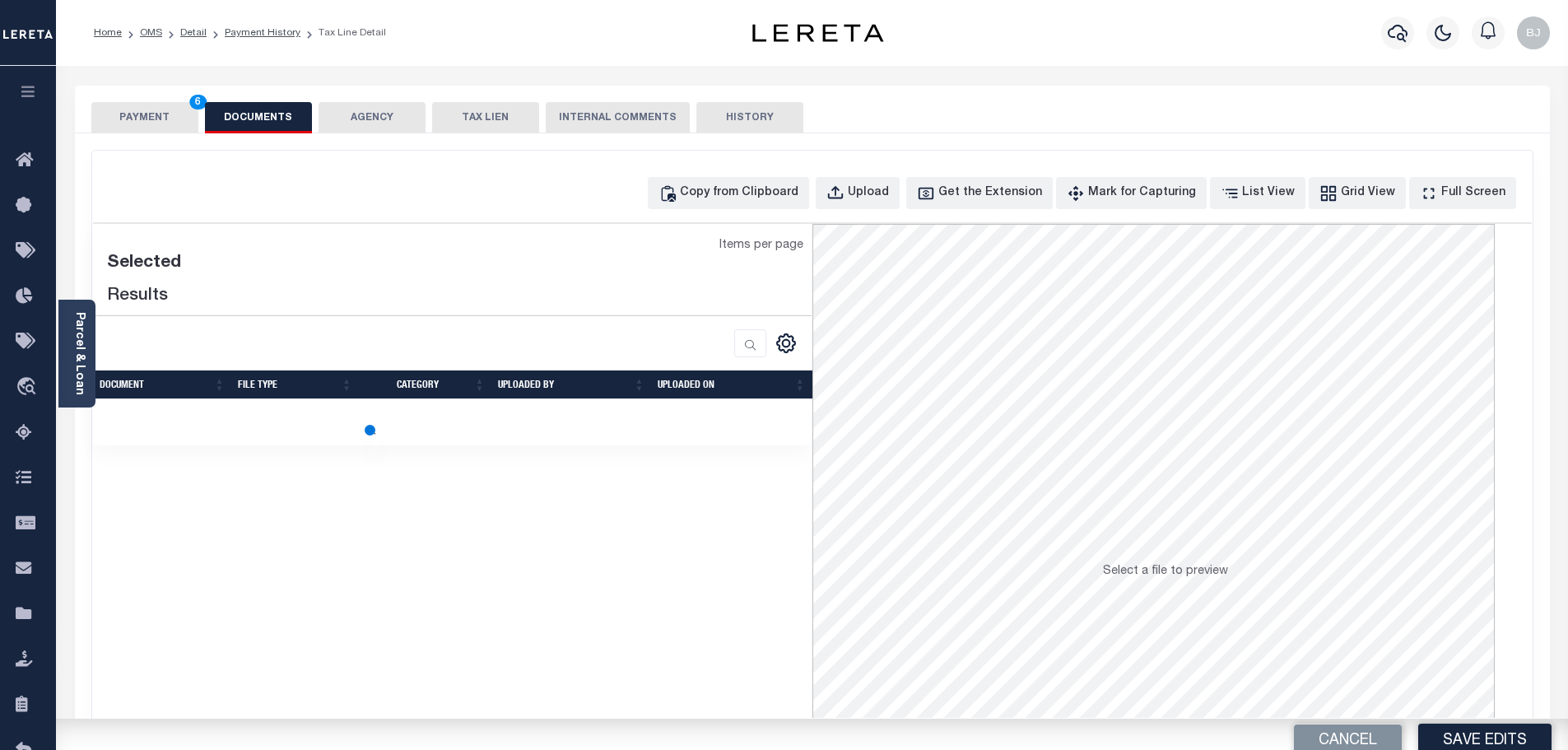
drag, startPoint x: 623, startPoint y: 186, endPoint x: 637, endPoint y: 186, distance: 14.0
click at [623, 186] on div "Copy from Clipboard Upload Get the Extension Mark for Capturing Got it List Vie…" at bounding box center [812, 193] width 1438 height 32
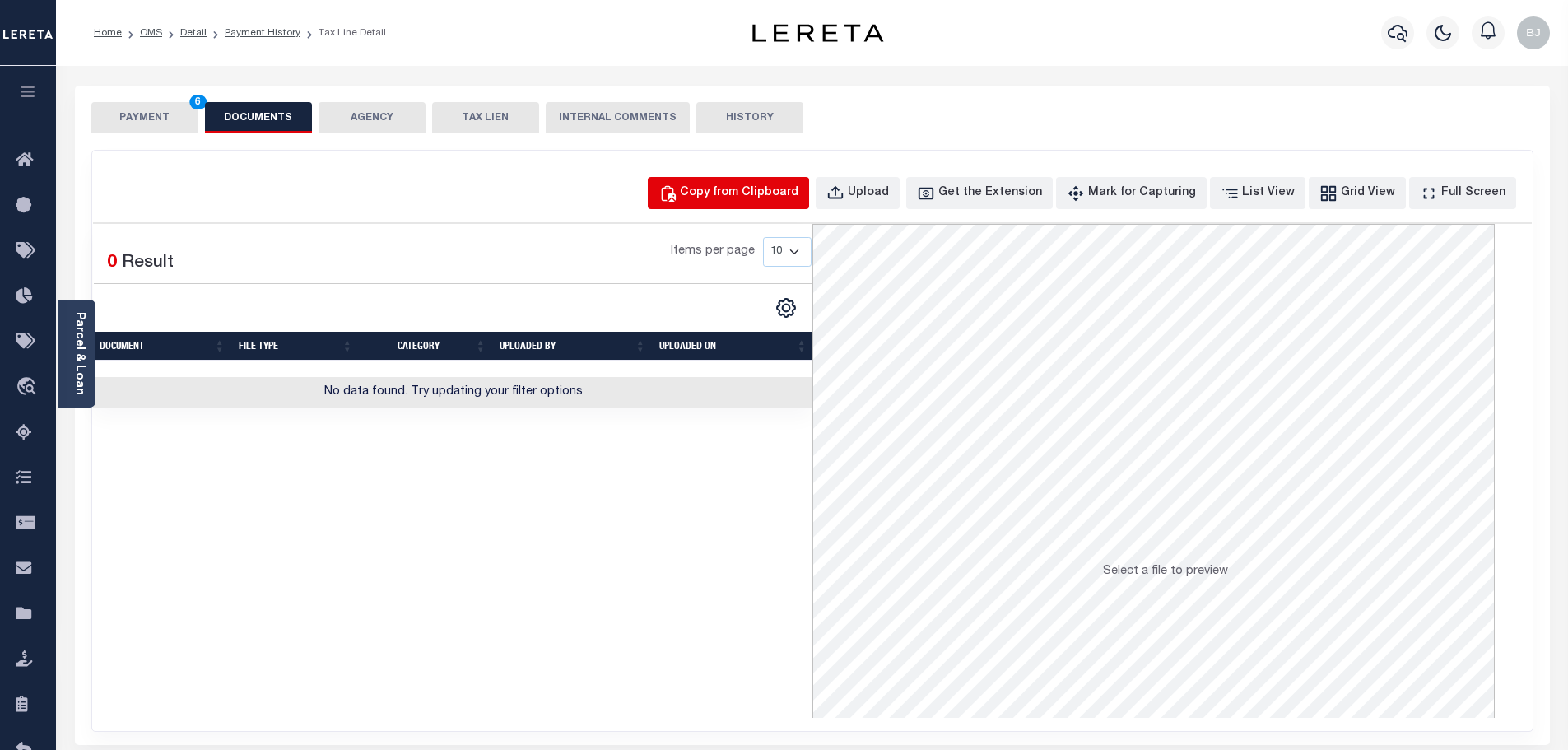
click at [785, 186] on div "Copy from Clipboard" at bounding box center [739, 193] width 118 height 18
select select "POP"
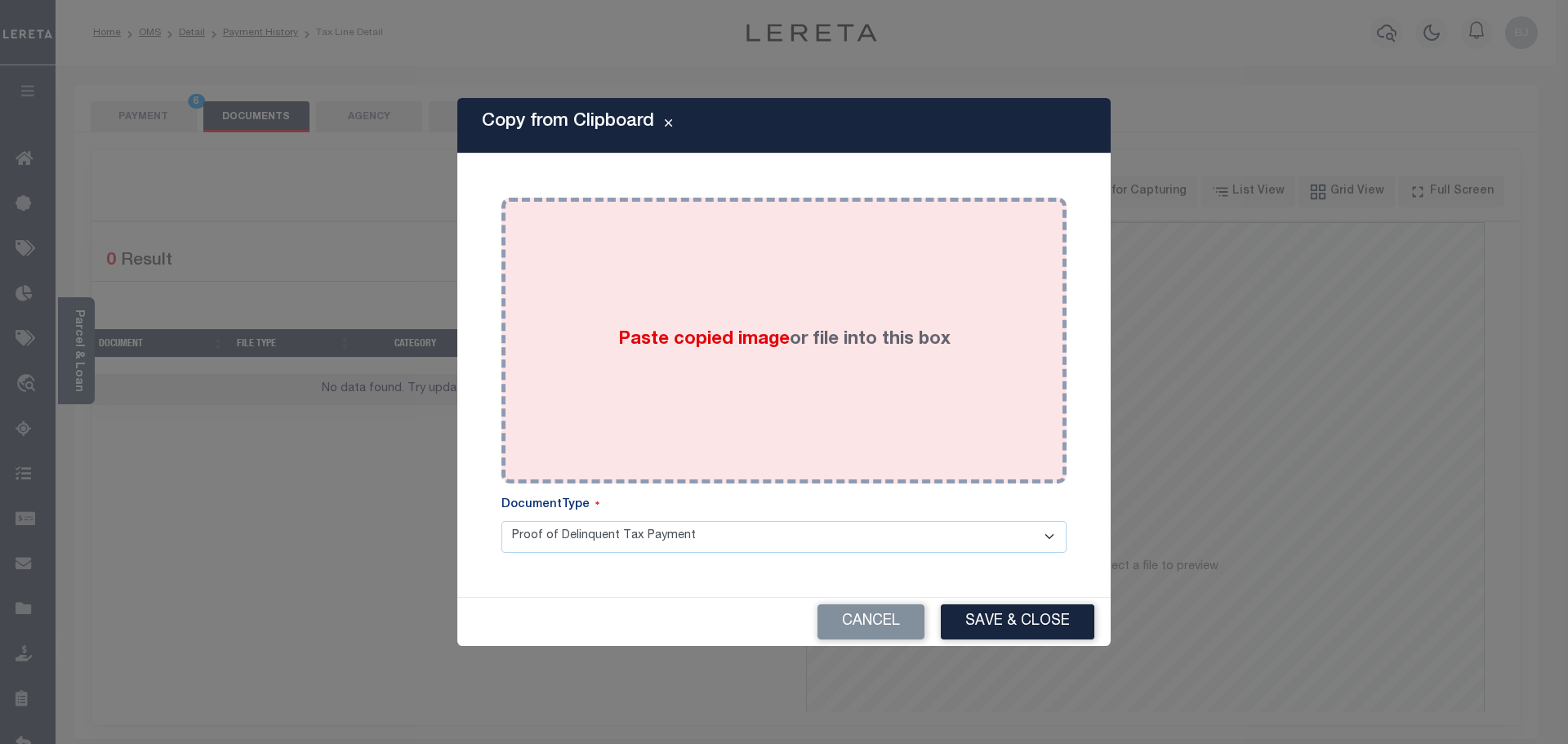
drag, startPoint x: 838, startPoint y: 264, endPoint x: 861, endPoint y: 328, distance: 68.0
click at [839, 267] on div "Paste copied image or file into this box" at bounding box center [784, 340] width 541 height 261
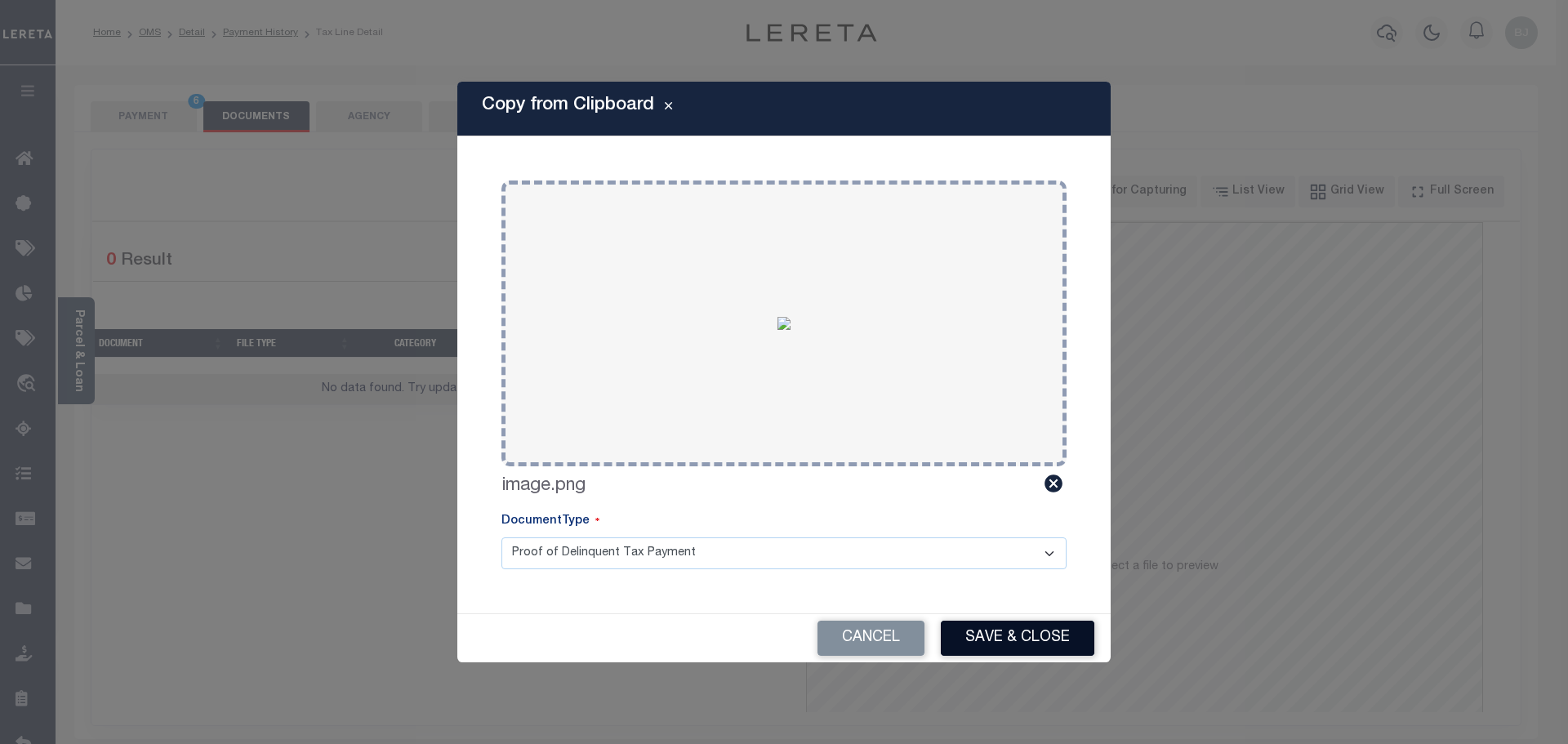
click at [1051, 637] on button "Save & Close" at bounding box center [1018, 638] width 154 height 35
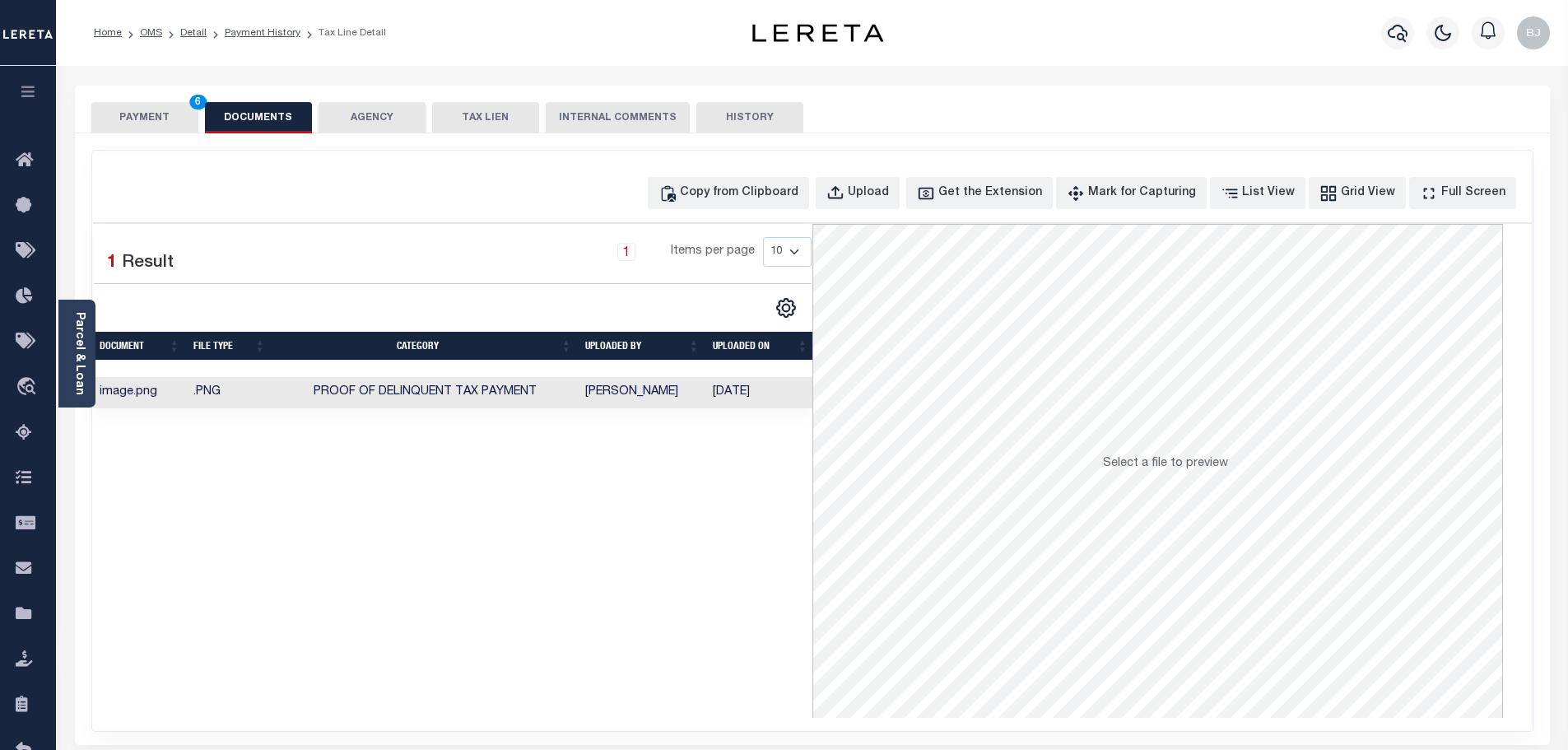
click at [153, 112] on button "PAYMENT 6" at bounding box center [144, 117] width 107 height 31
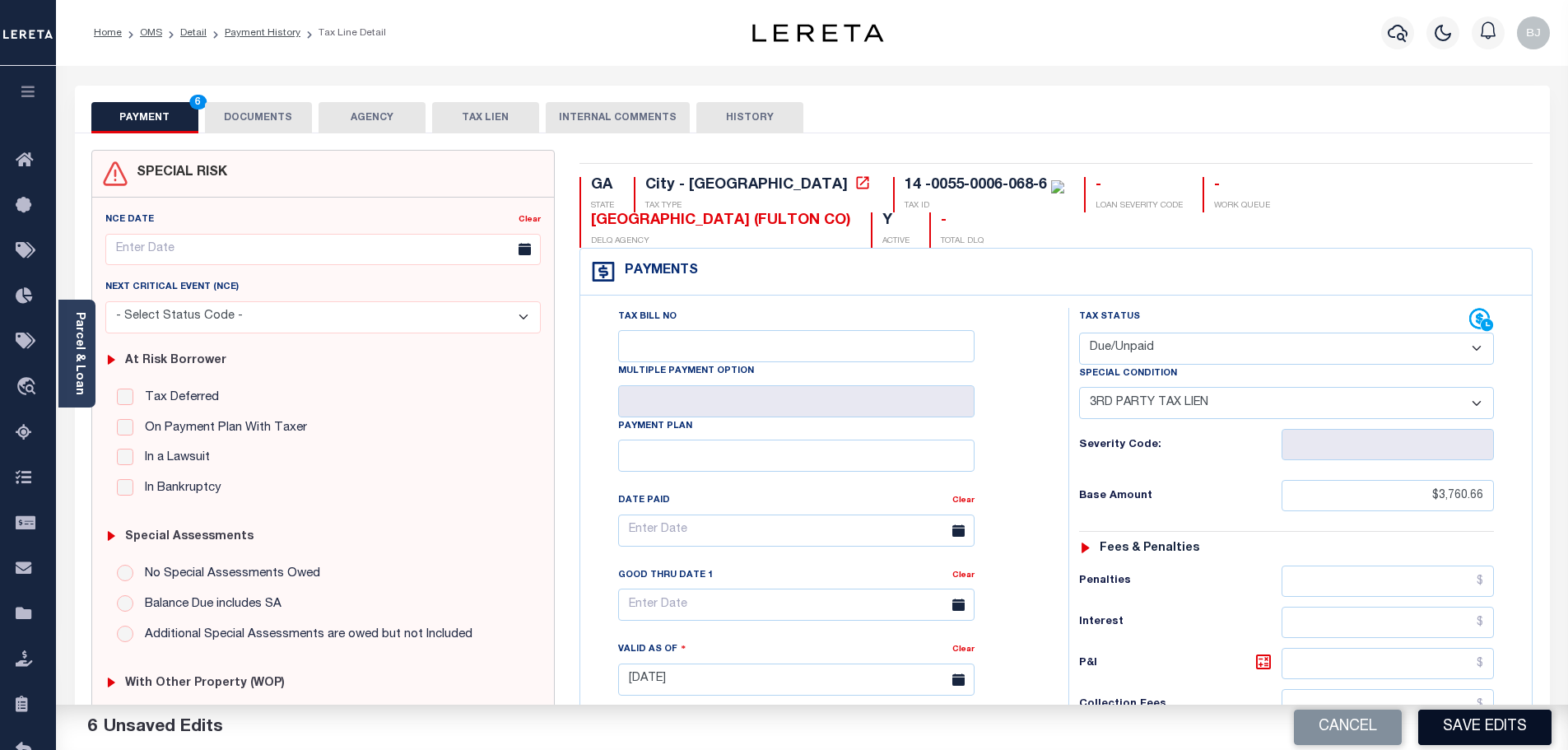
click at [1525, 718] on button "Save Edits" at bounding box center [1484, 727] width 133 height 36
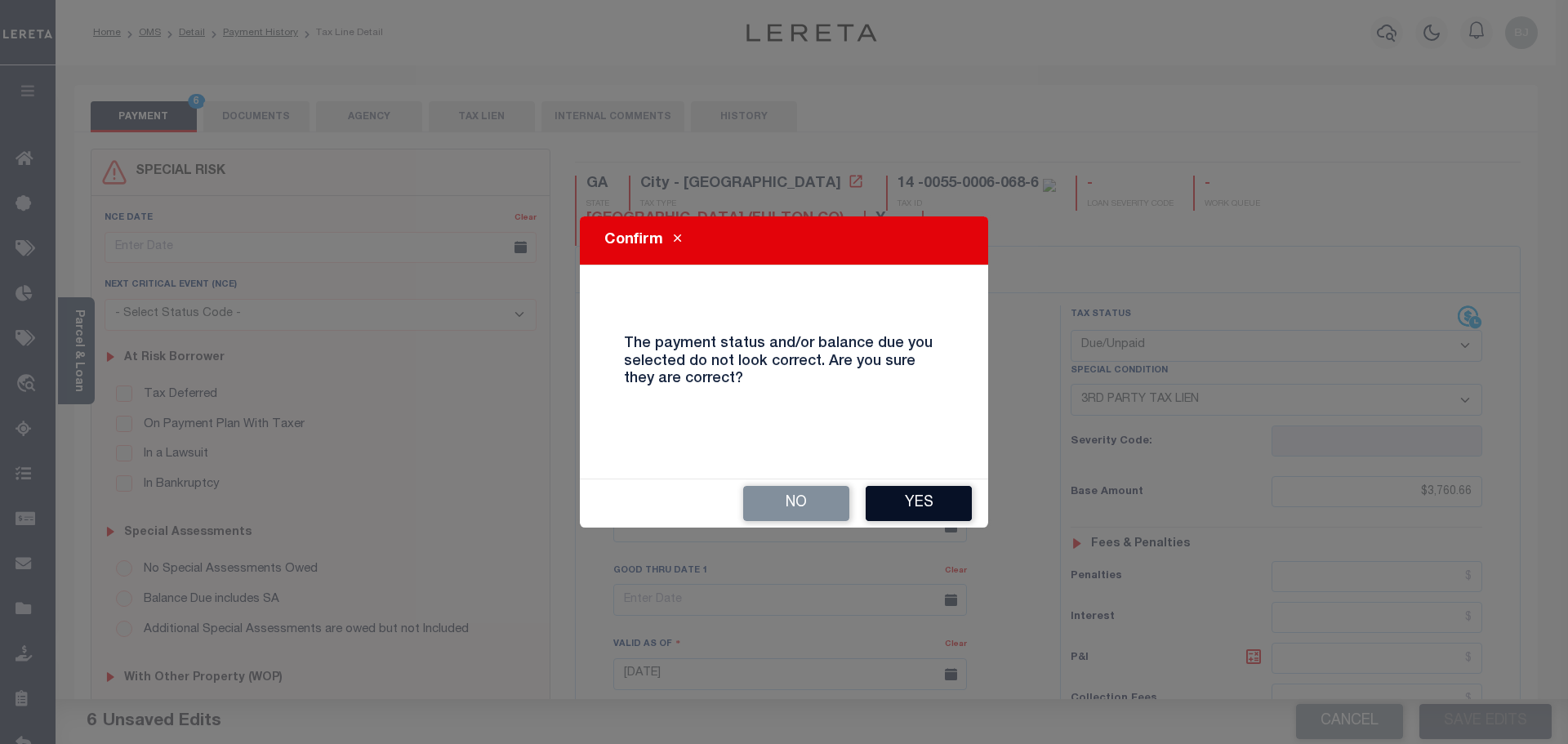
click at [897, 498] on button "Yes" at bounding box center [919, 503] width 106 height 35
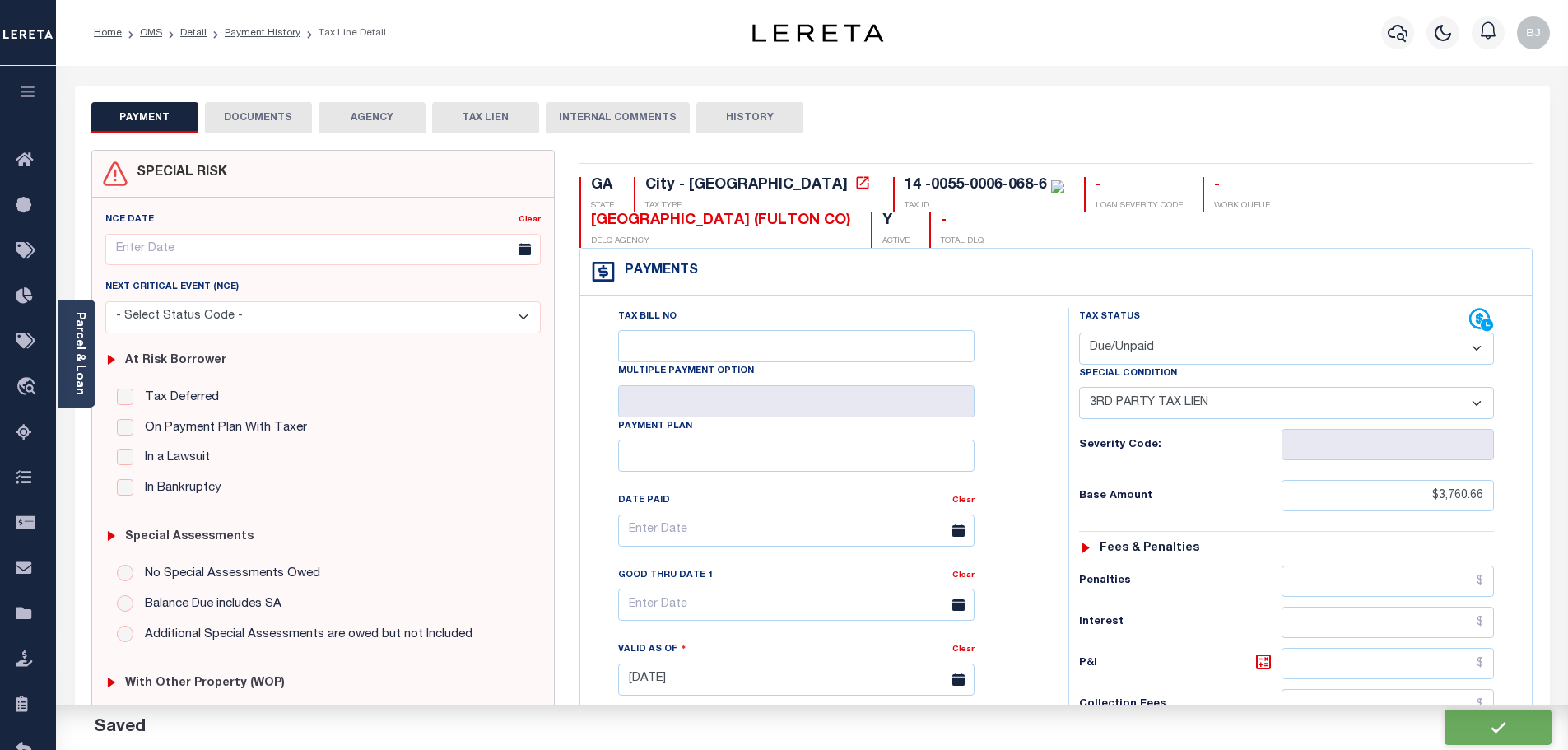
checkbox input "false"
type input "0"
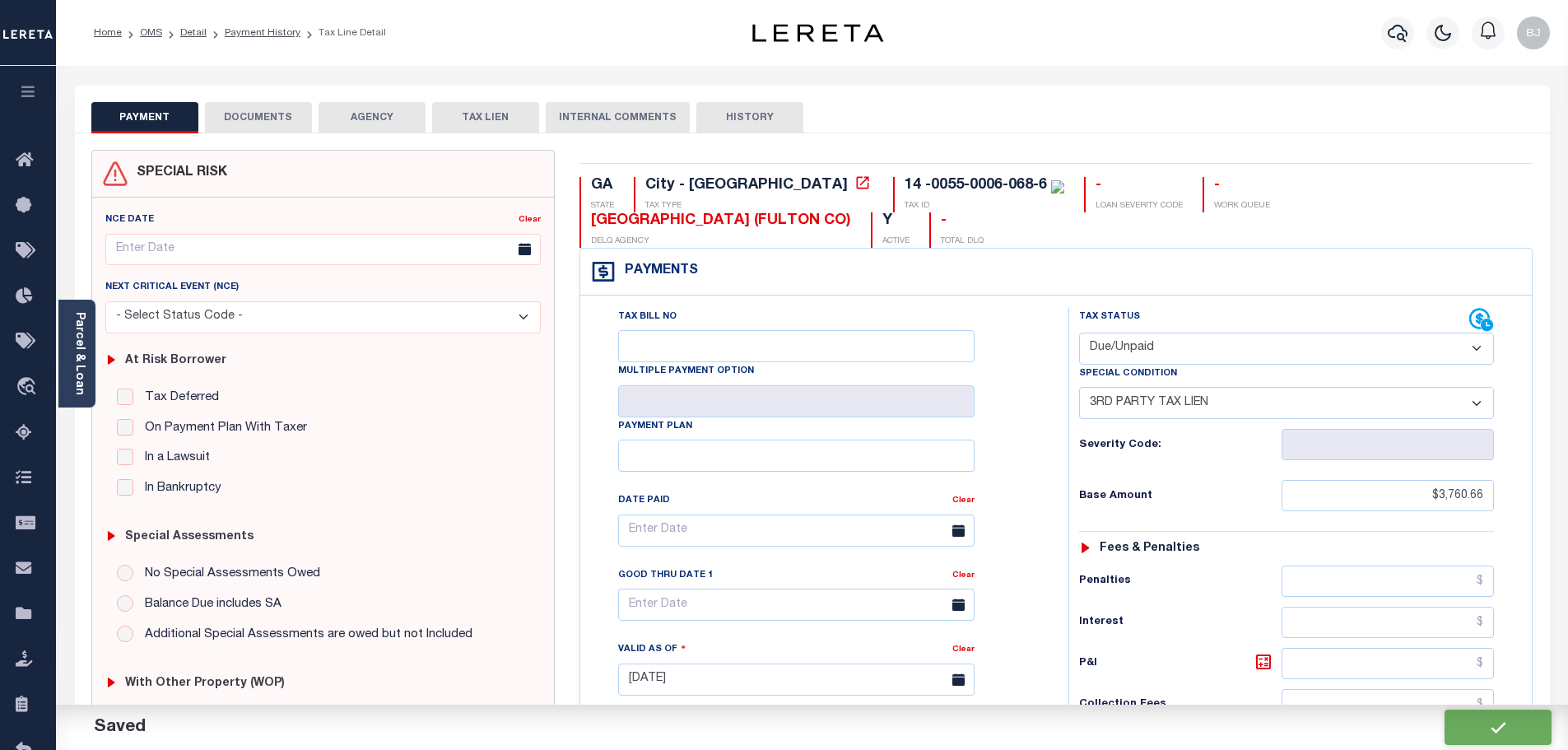
type input "$3,760.66"
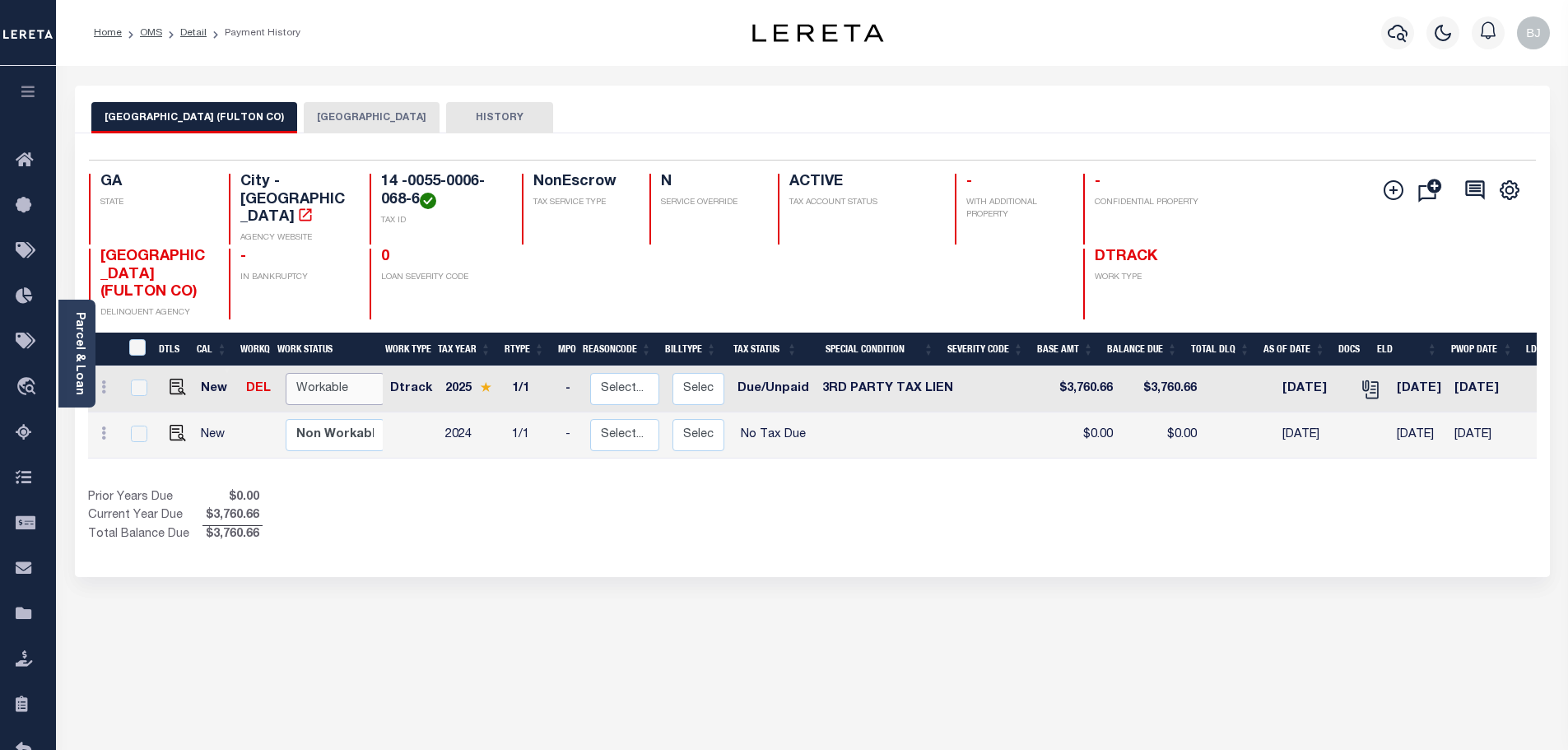
click at [352, 373] on select "Non Workable Workable" at bounding box center [336, 388] width 99 height 32
checkbox input "true"
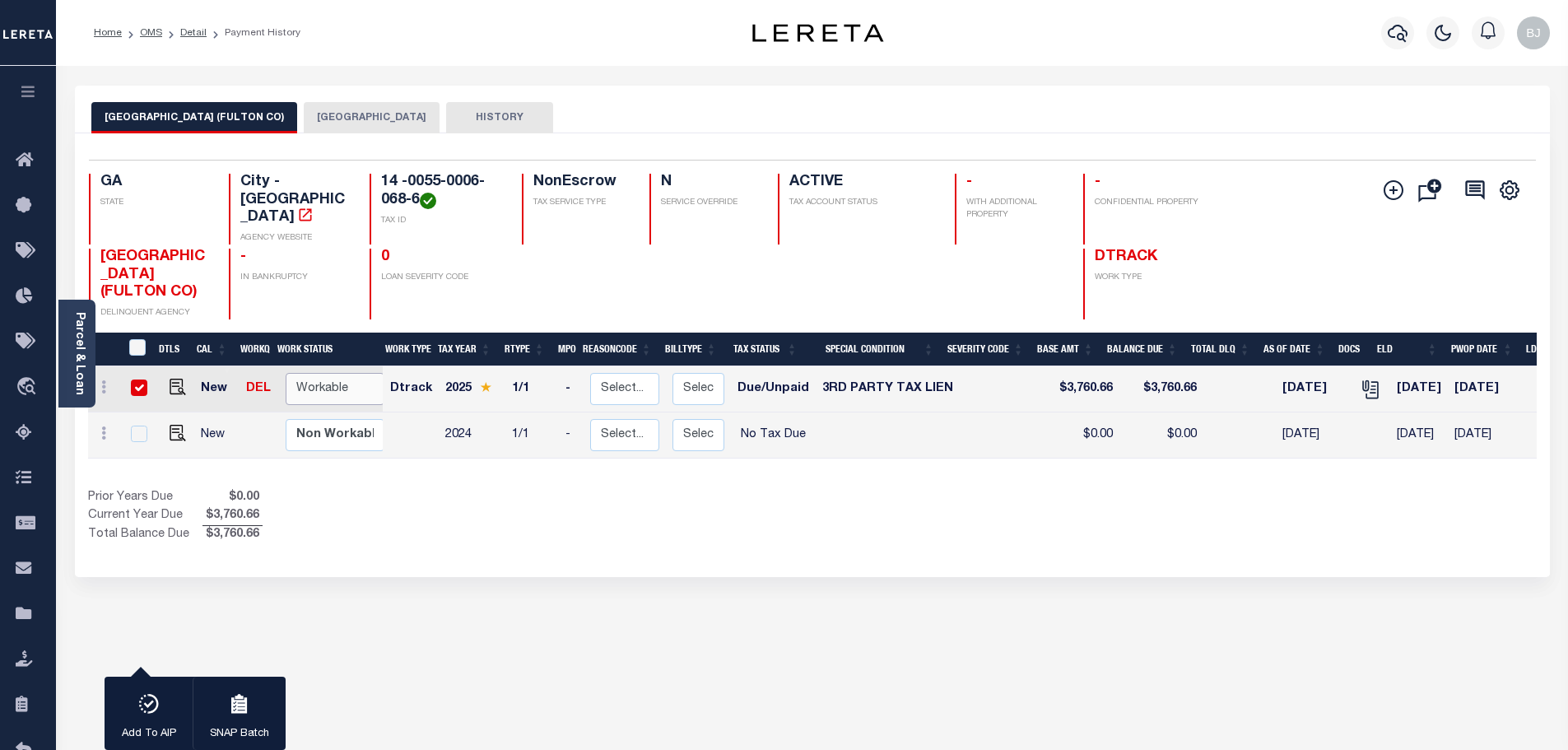
select select "true"
click at [286, 373] on select "Non Workable Workable" at bounding box center [336, 388] width 99 height 32
checkbox input "false"
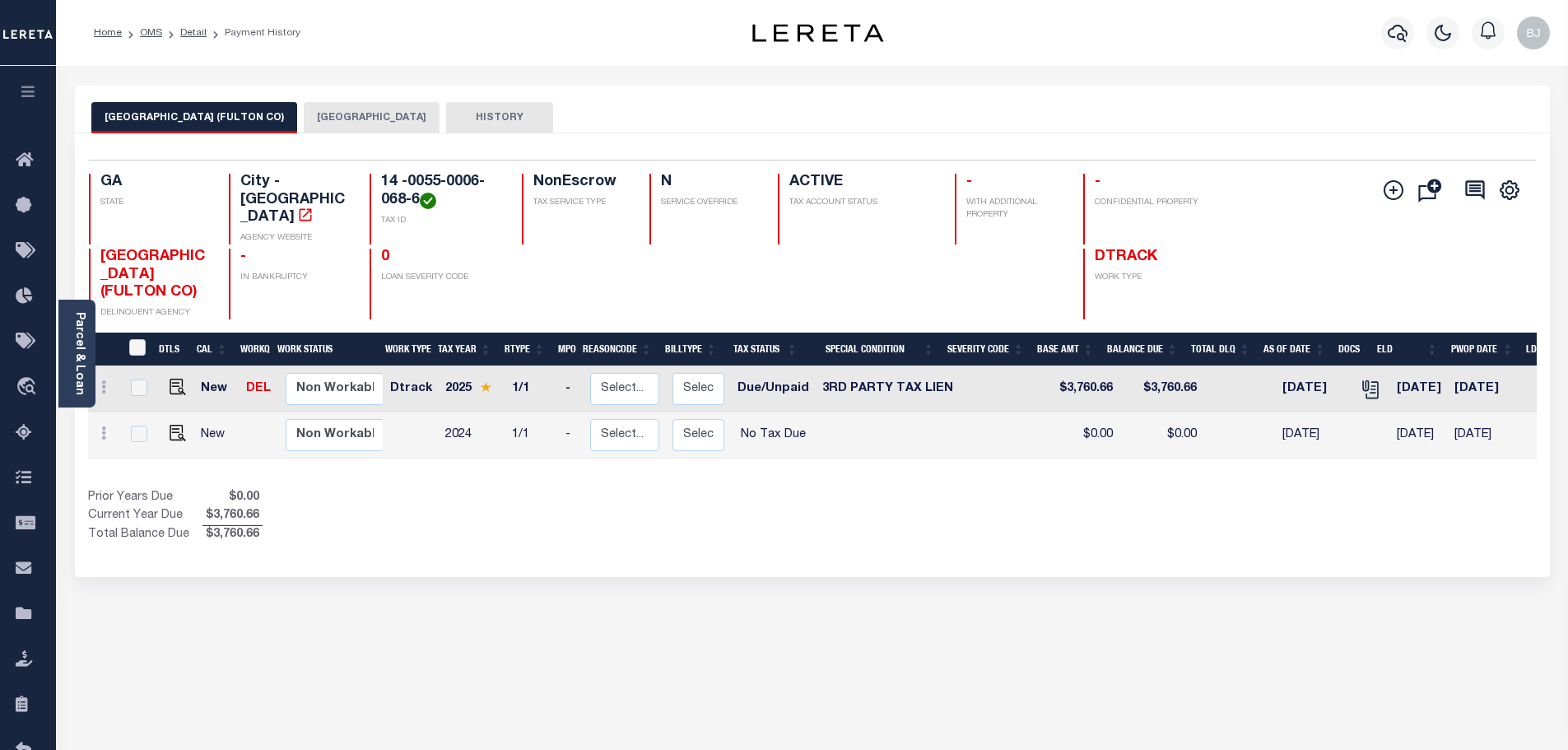
click at [347, 110] on button "[GEOGRAPHIC_DATA]" at bounding box center [371, 117] width 136 height 31
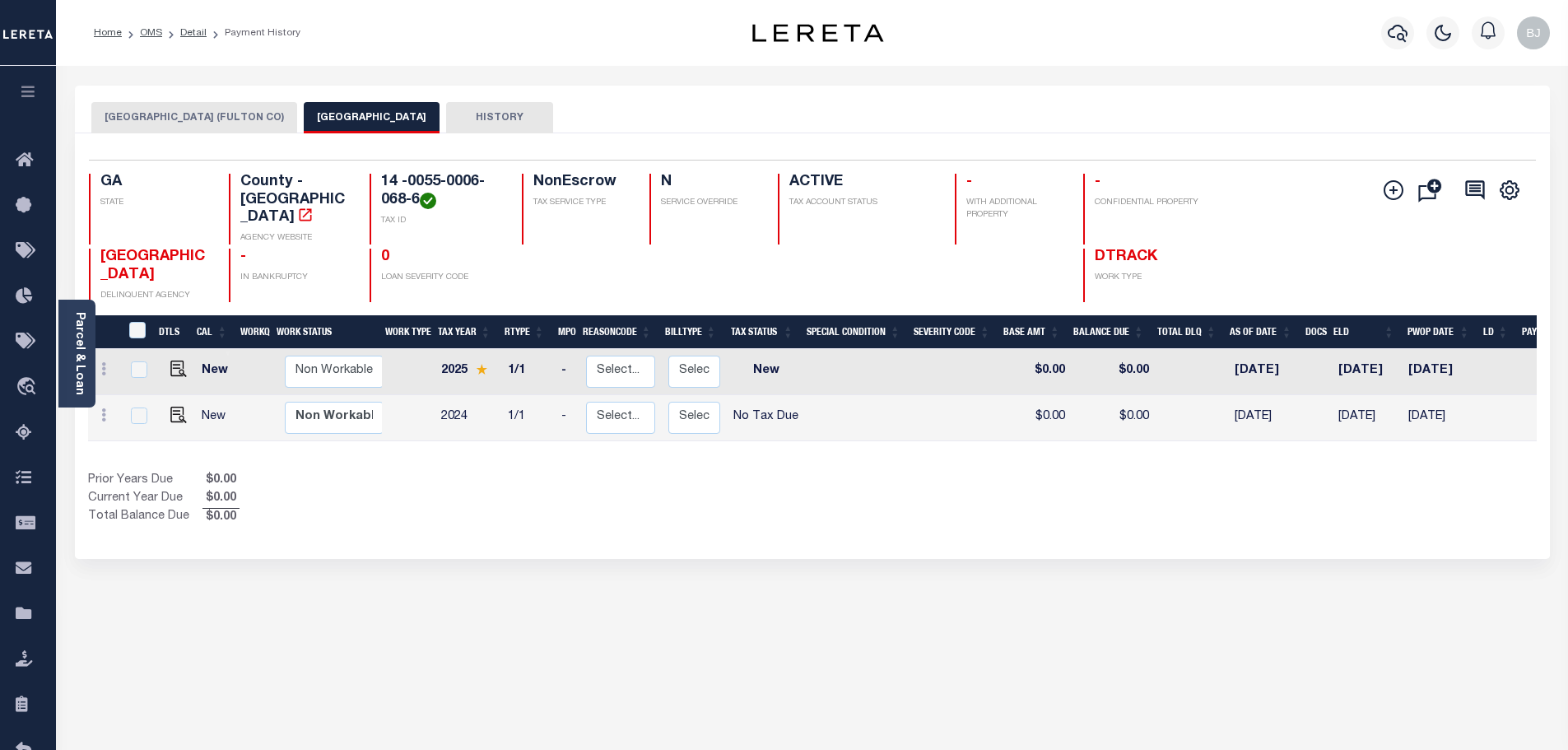
click at [172, 412] on td at bounding box center [175, 417] width 39 height 46
checkbox input "true"
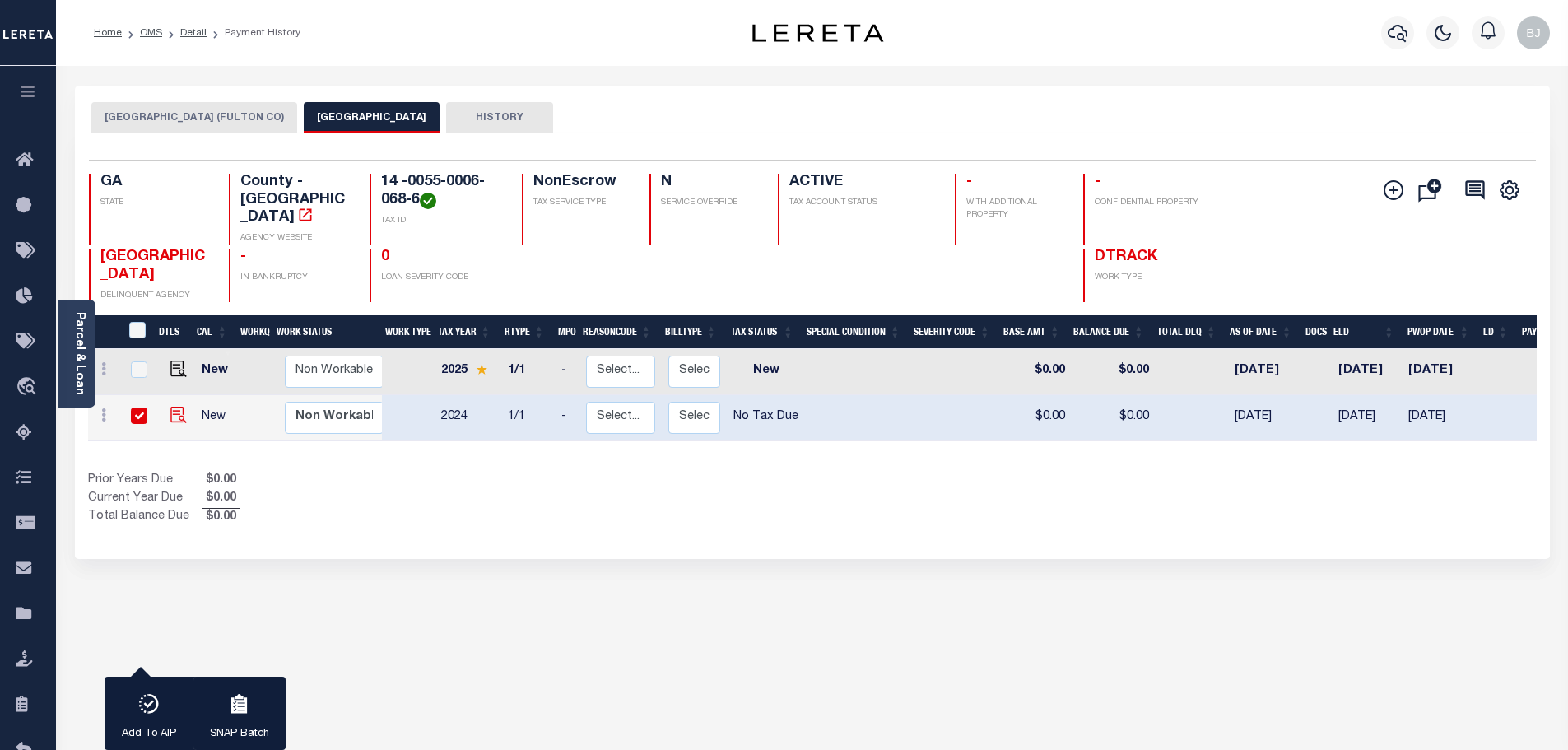
click at [176, 407] on img at bounding box center [178, 415] width 17 height 17
checkbox input "false"
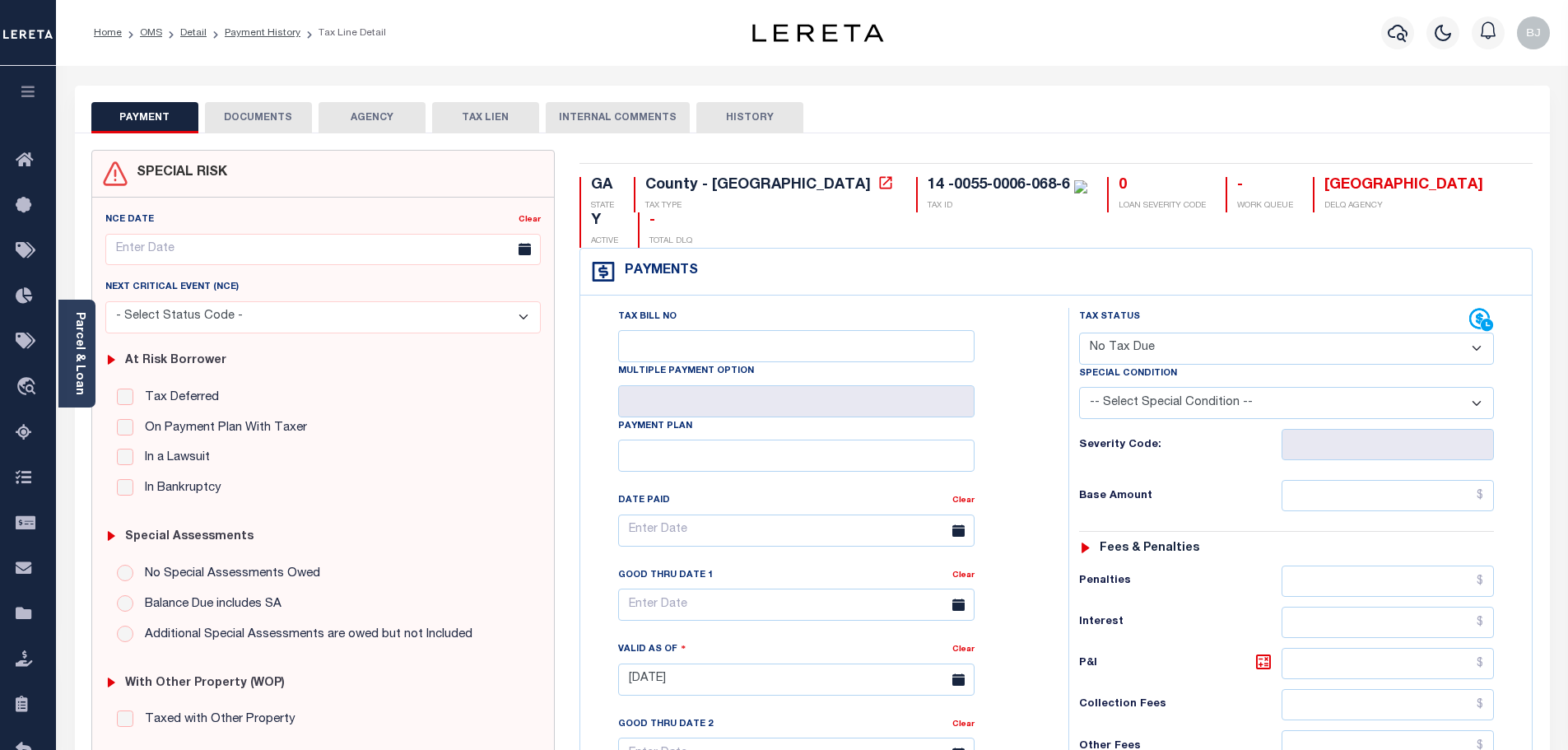
click at [1152, 332] on select "- Select Status Code - Open Due/Unpaid Paid Incomplete No Tax Due Internal Refu…" at bounding box center [1286, 348] width 415 height 32
select select "DUE"
click at [1079, 332] on select "- Select Status Code - Open Due/Unpaid Paid Incomplete No Tax Due Internal Refu…" at bounding box center [1286, 348] width 415 height 32
type input "[DATE]"
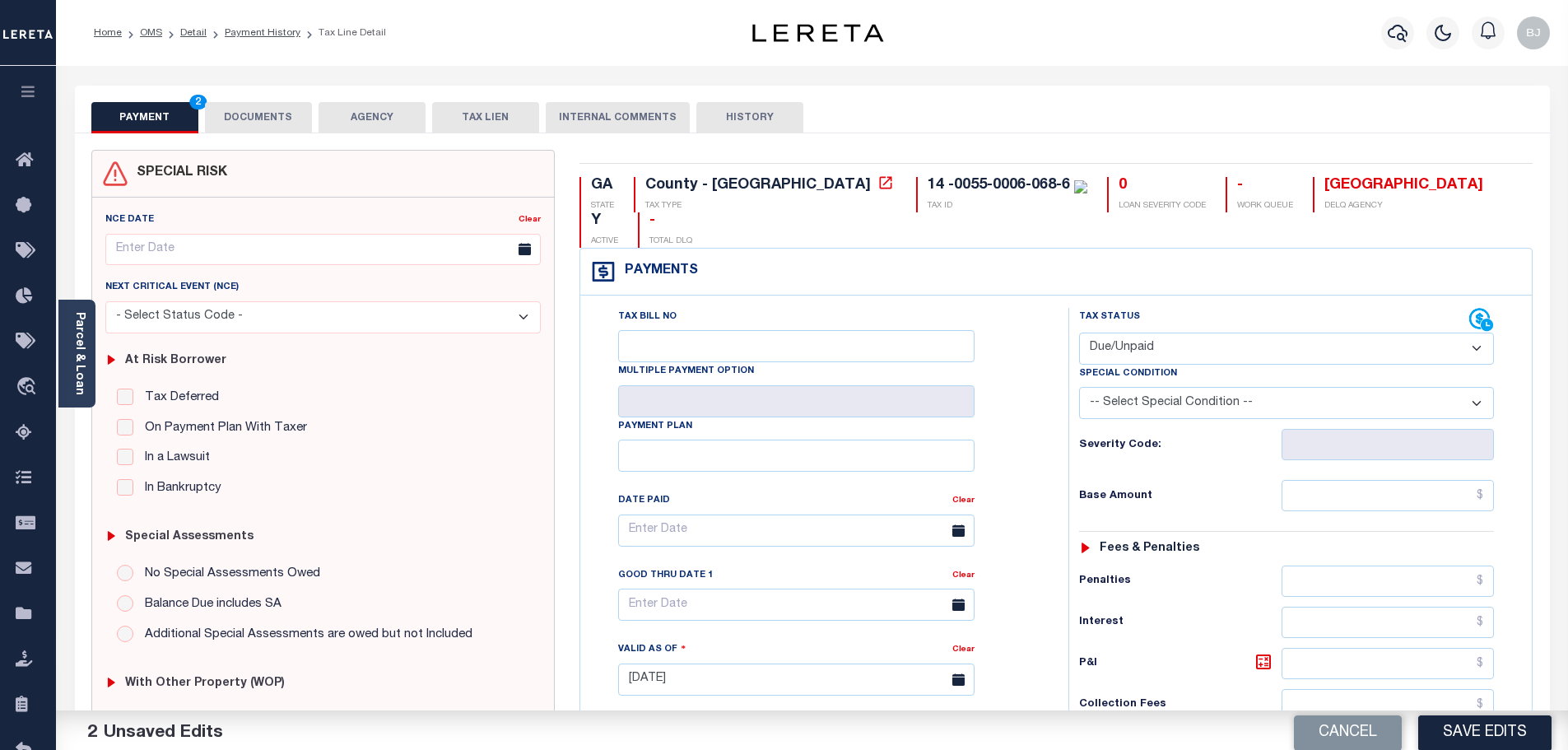
select select "20"
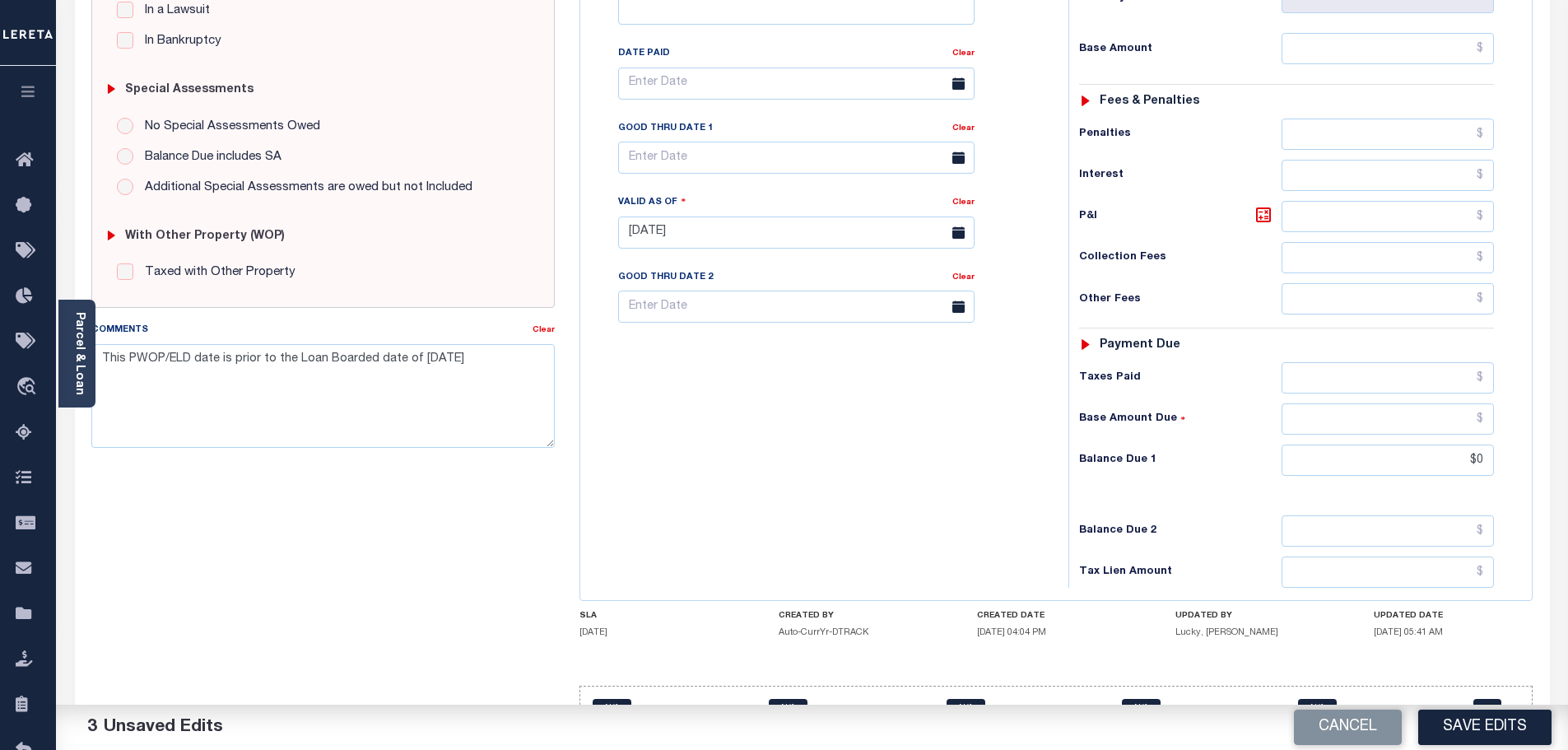
scroll to position [461, 0]
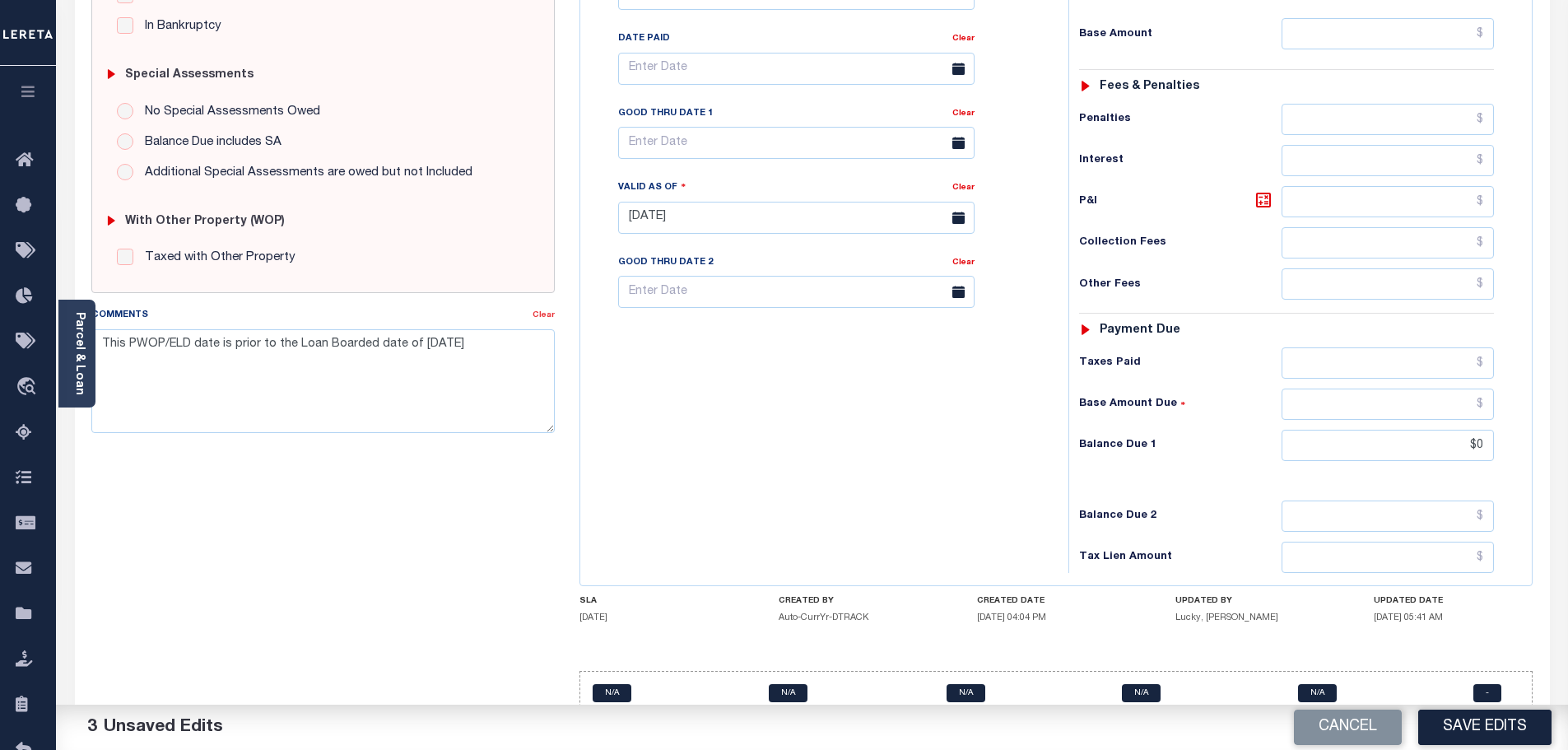
click at [542, 311] on link "Clear" at bounding box center [544, 315] width 23 height 8
click at [475, 361] on textarea "Comments" at bounding box center [323, 381] width 464 height 103
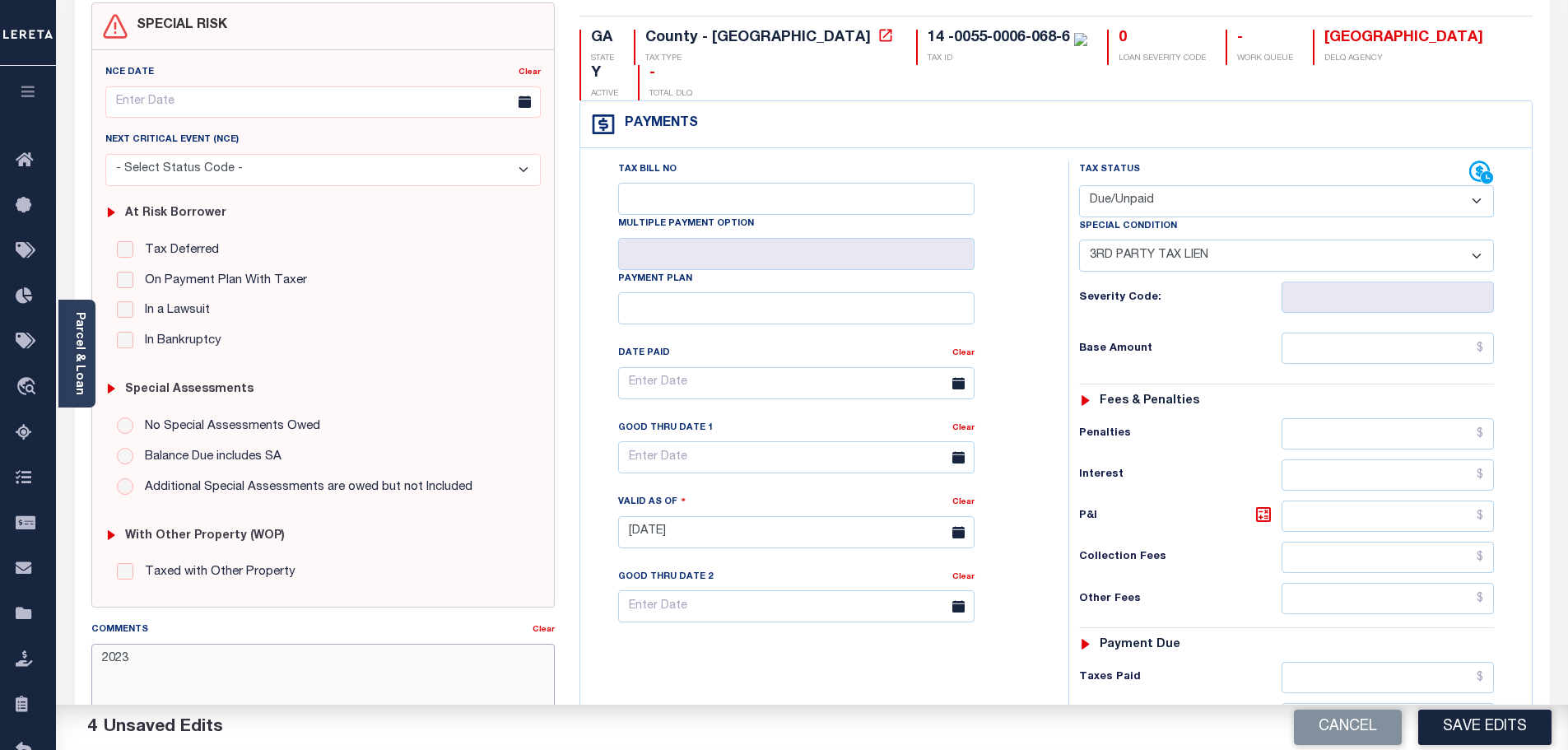
scroll to position [0, 0]
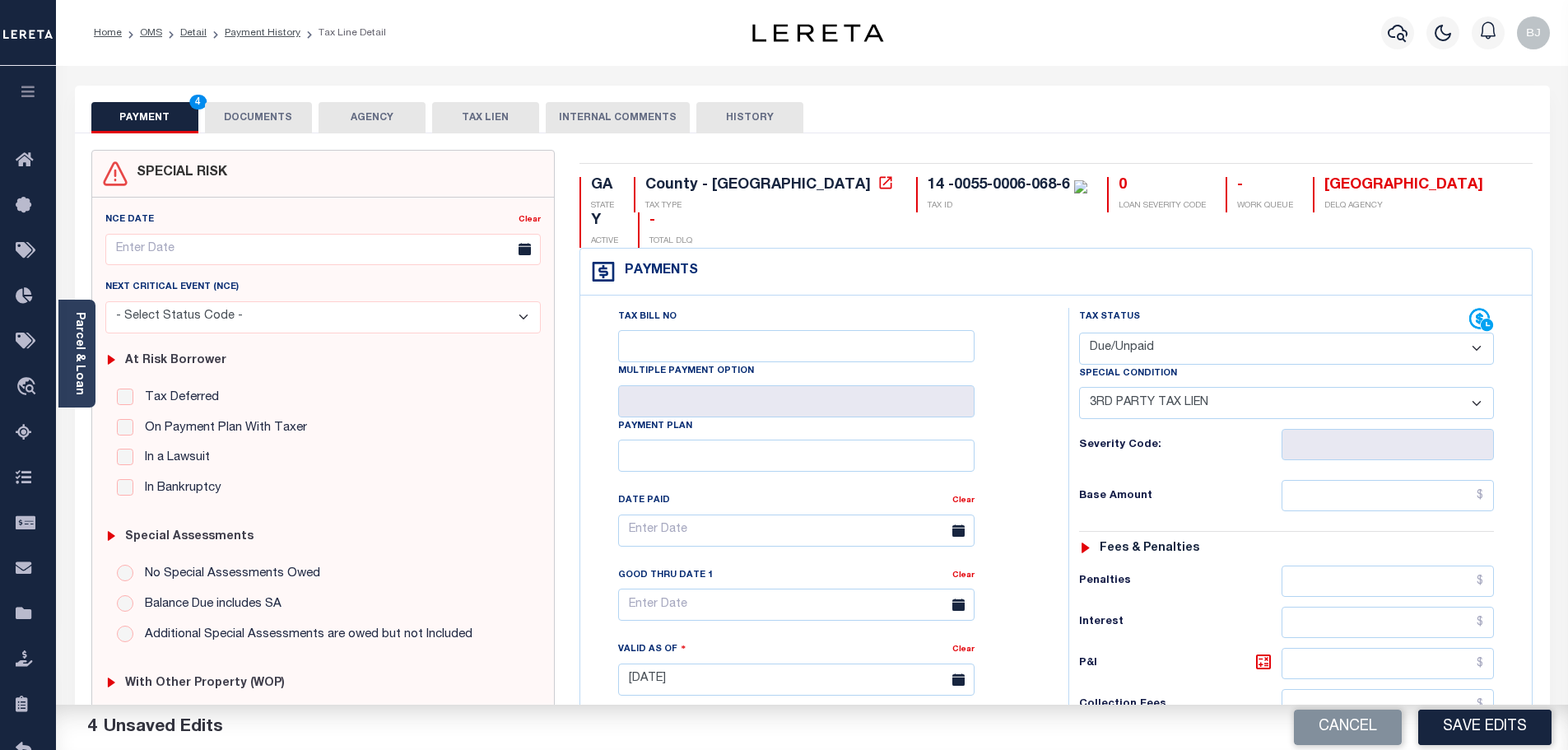
type textarea "2023"
click at [265, 125] on button "DOCUMENTS" at bounding box center [258, 117] width 107 height 31
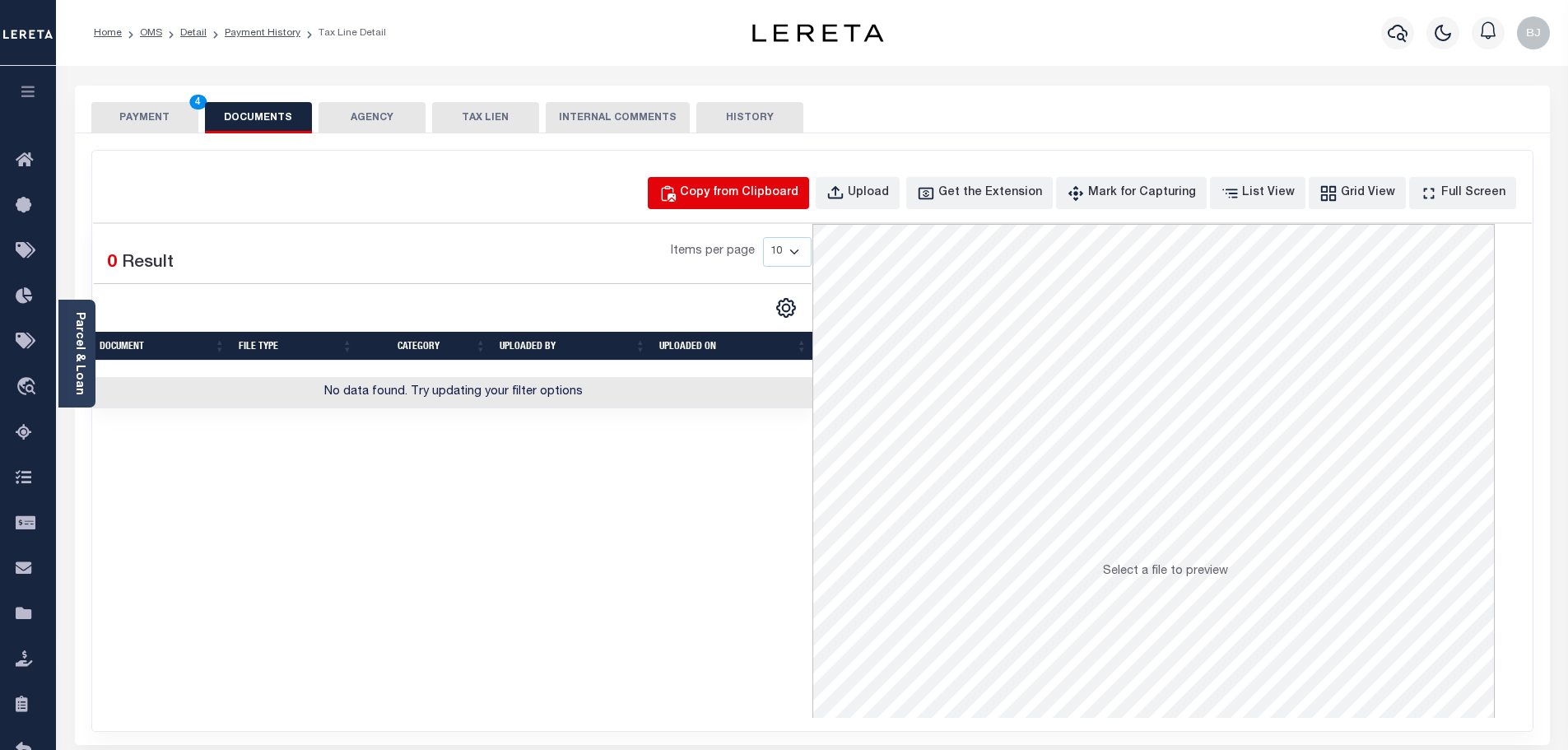
click at [727, 195] on div "Copy from Clipboard" at bounding box center [739, 193] width 118 height 18
select select "POP"
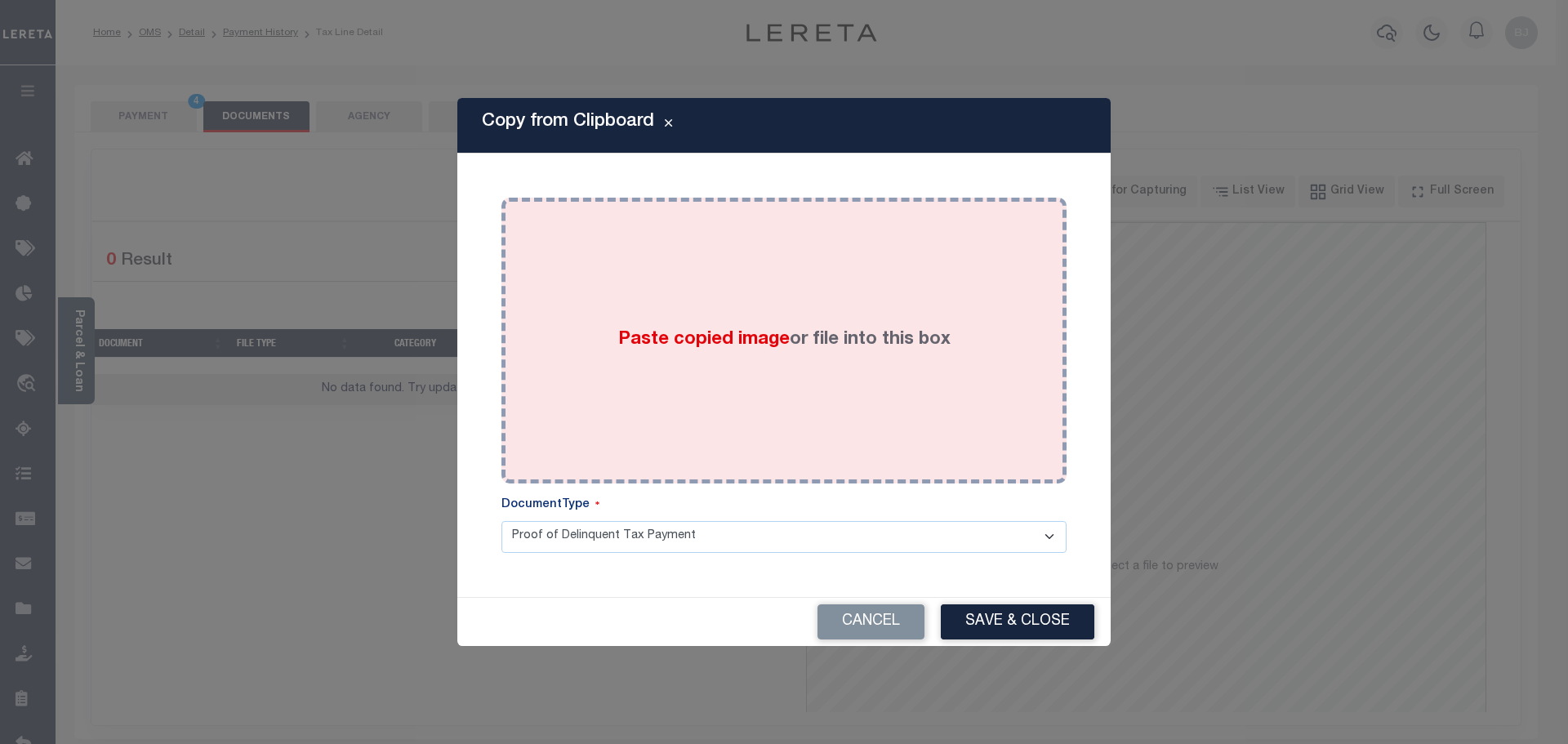
drag, startPoint x: 787, startPoint y: 304, endPoint x: 797, endPoint y: 312, distance: 12.8
click at [790, 327] on label "Paste copied image or file into this box" at bounding box center [784, 340] width 332 height 27
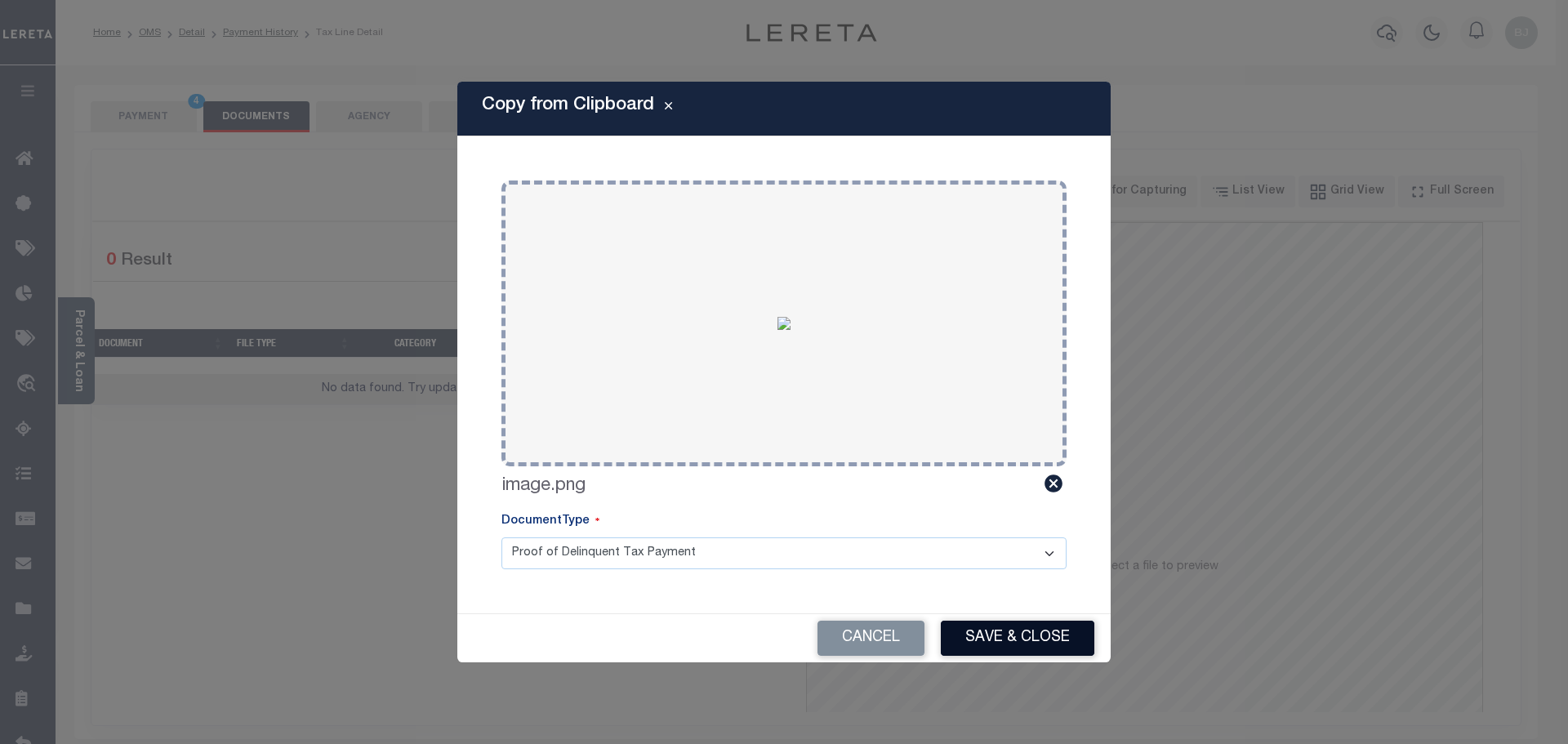
click at [1059, 647] on button "Save & Close" at bounding box center [1018, 638] width 154 height 35
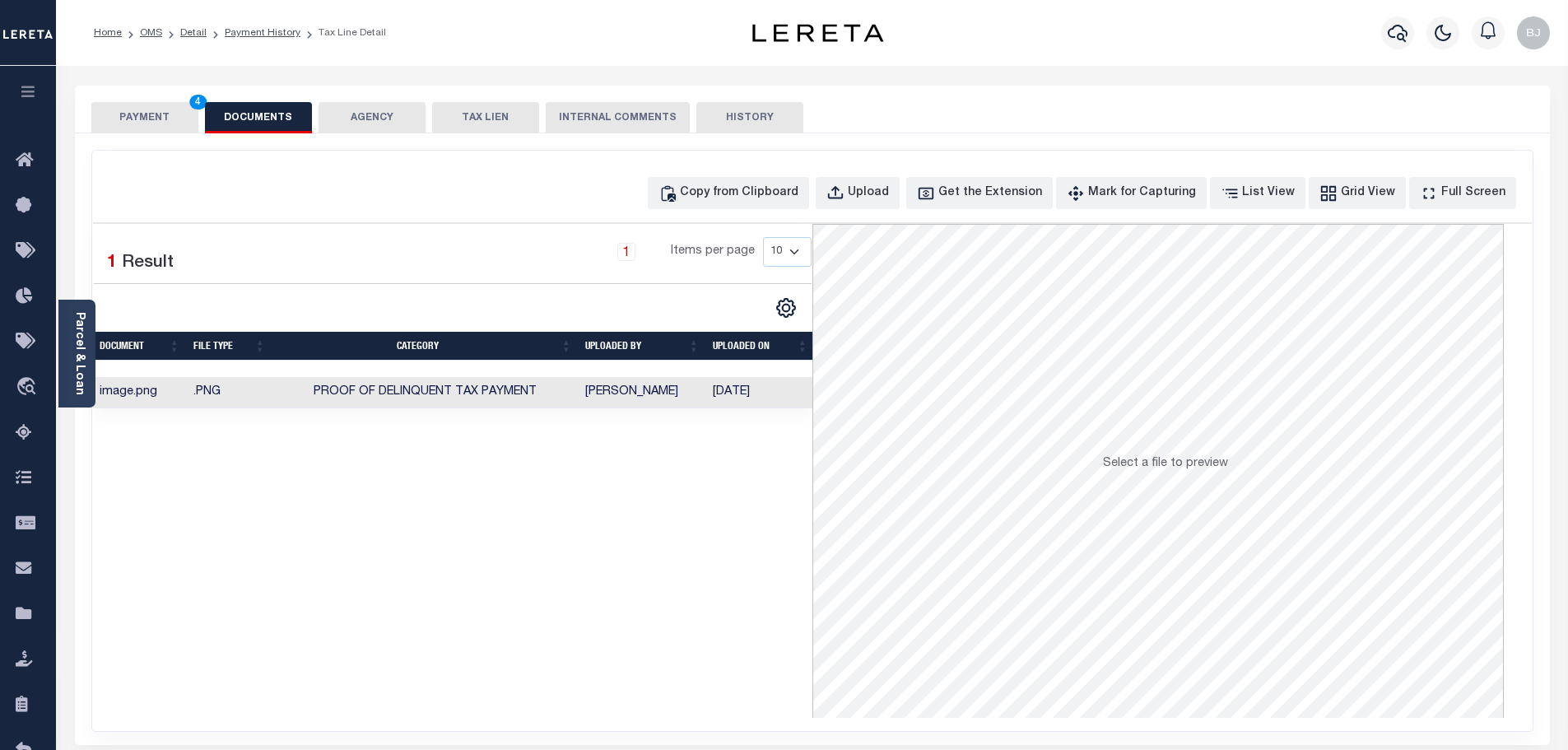
click at [147, 119] on button "PAYMENT 4" at bounding box center [144, 117] width 107 height 31
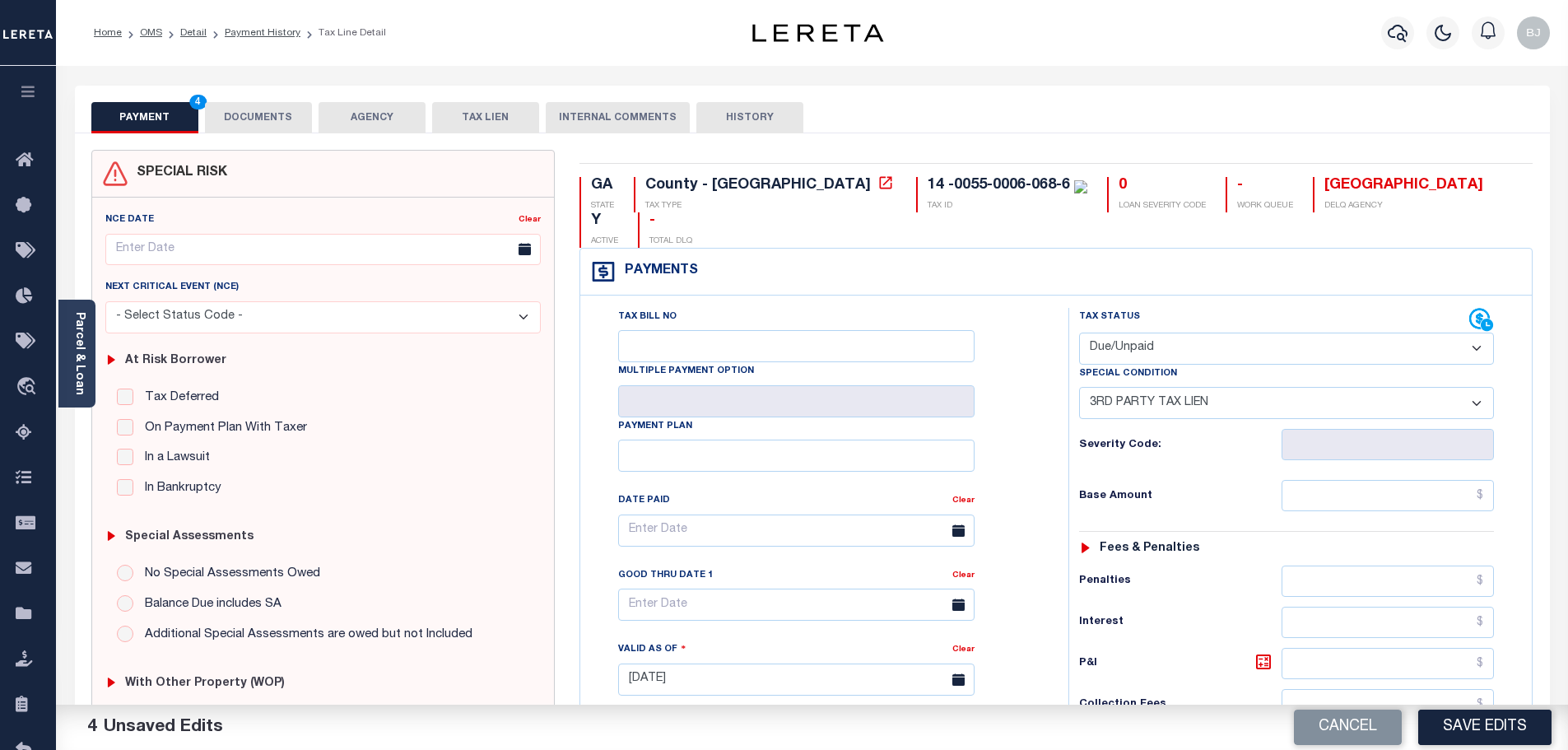
scroll to position [329, 0]
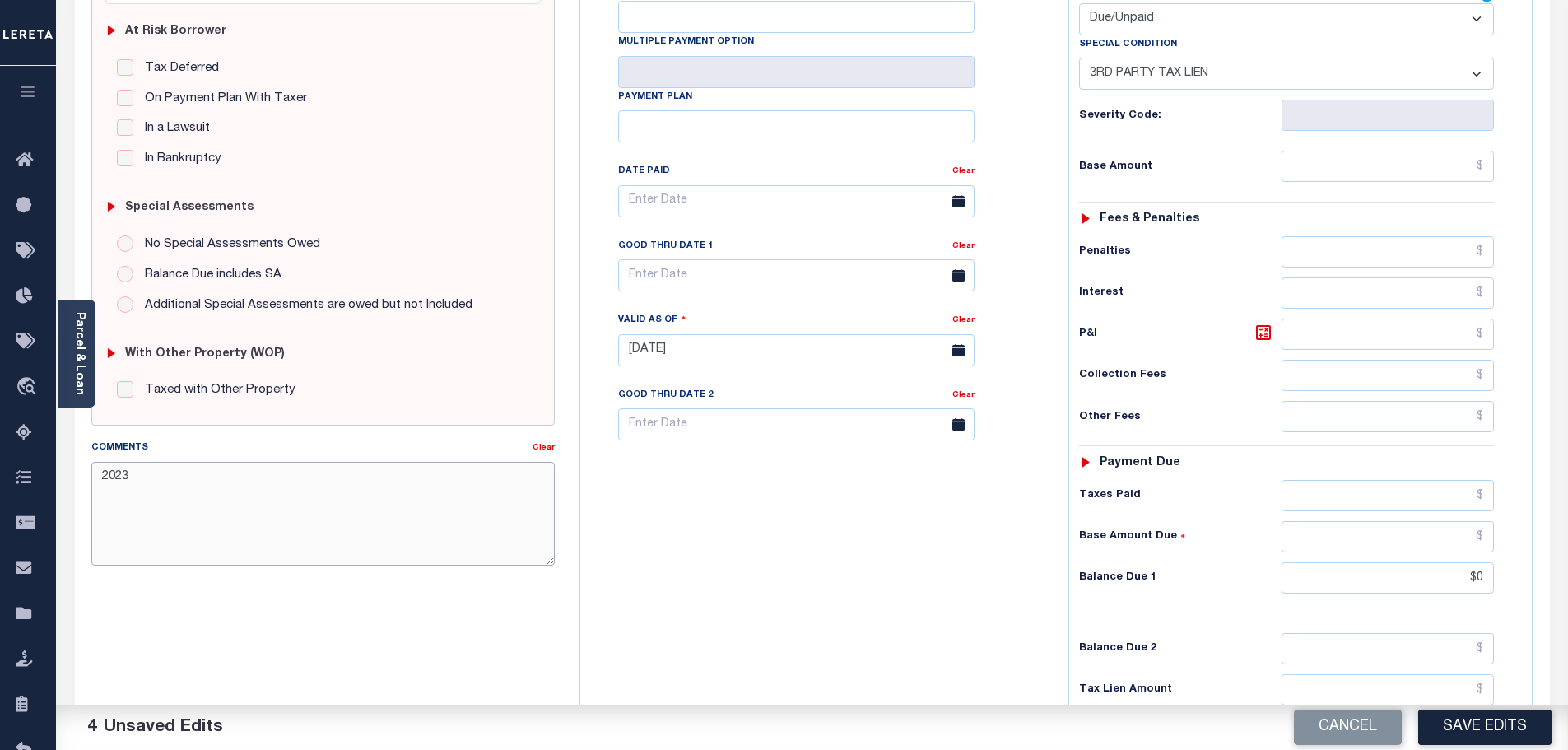
click at [385, 510] on textarea "2023" at bounding box center [323, 513] width 464 height 103
paste textarea "FIFA TRANSFERRED/SOLD"
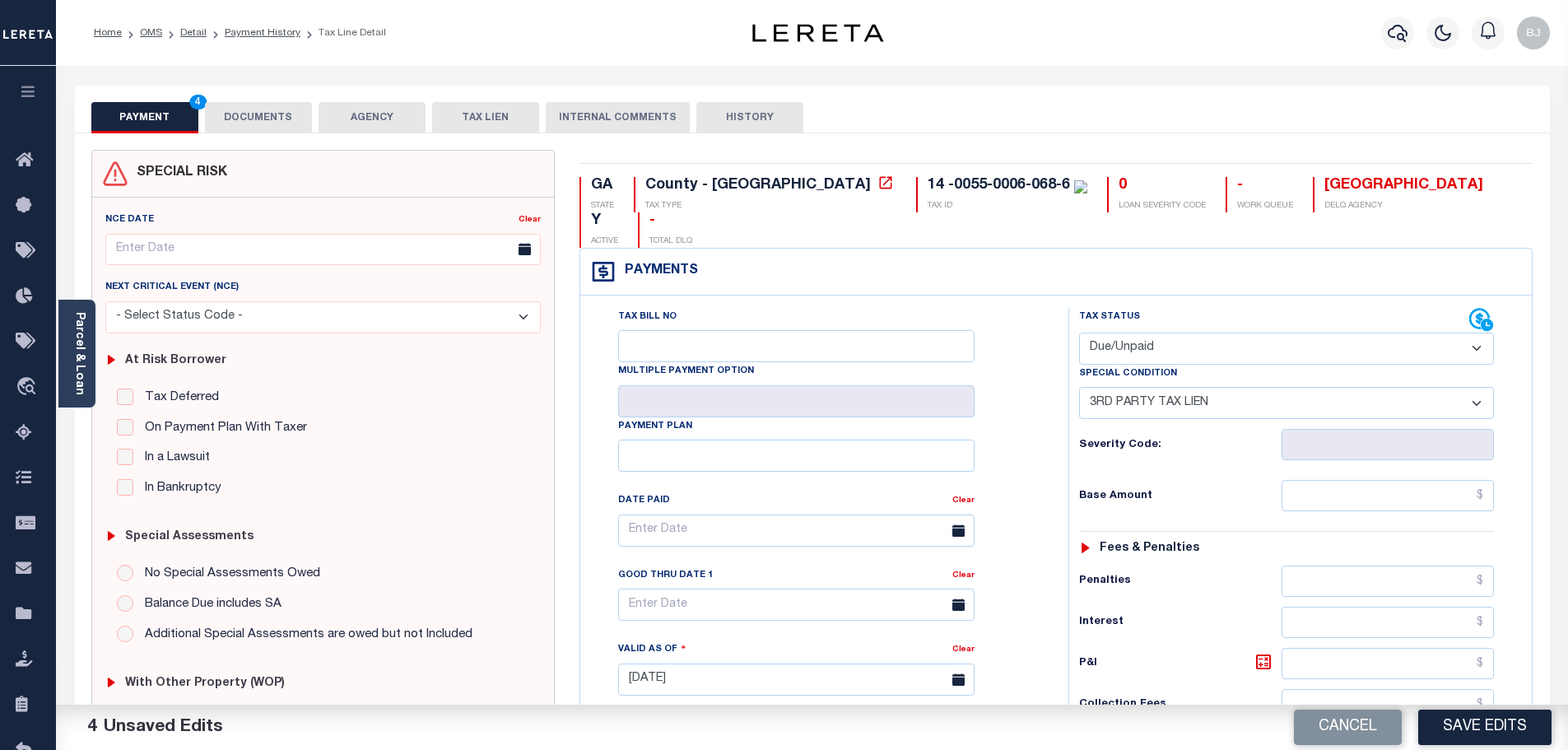
type textarea "2023 FIFA TRANSFERRED/SOLD - please provide proof of redemption -bj"
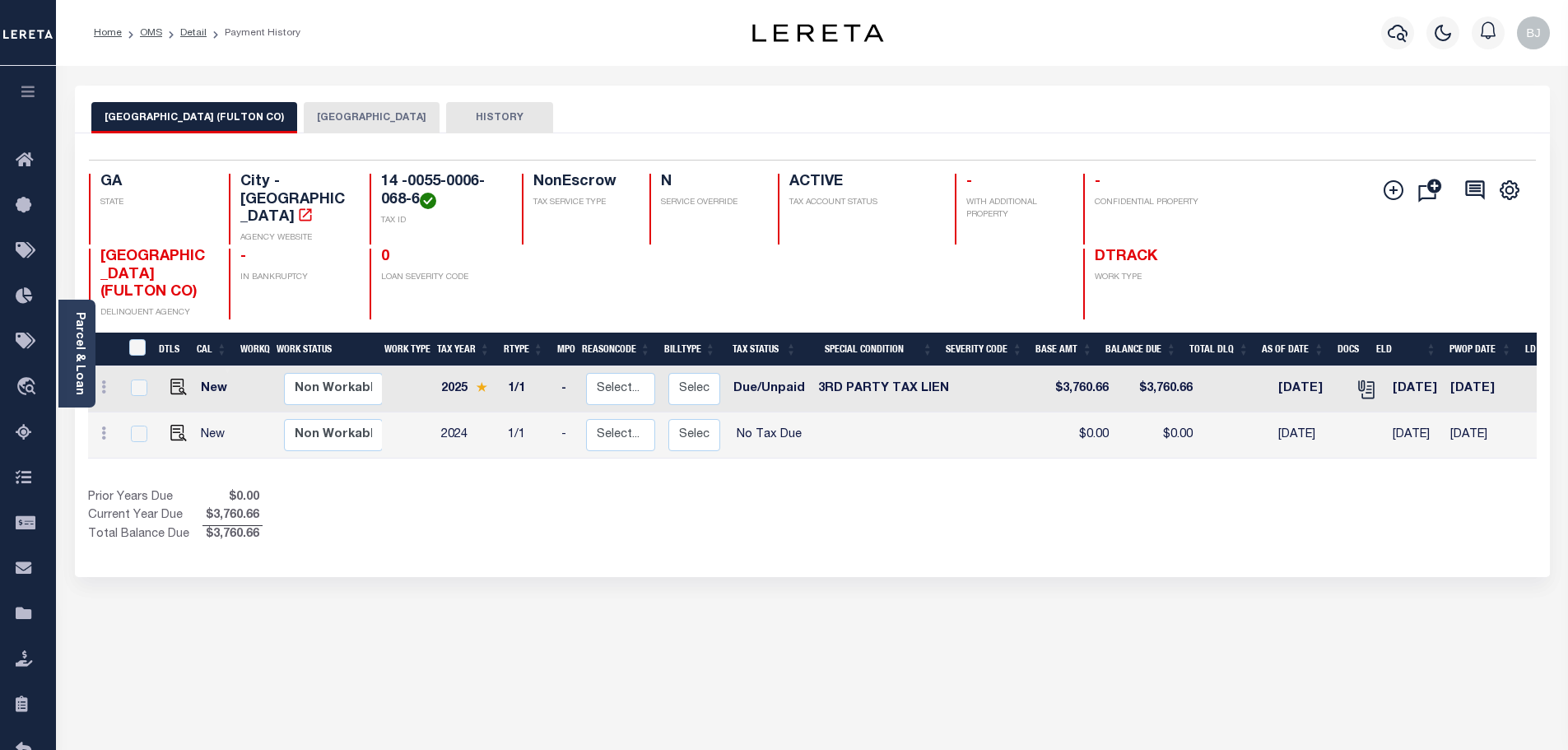
click at [312, 117] on button "FULTON COUNTY" at bounding box center [371, 117] width 136 height 31
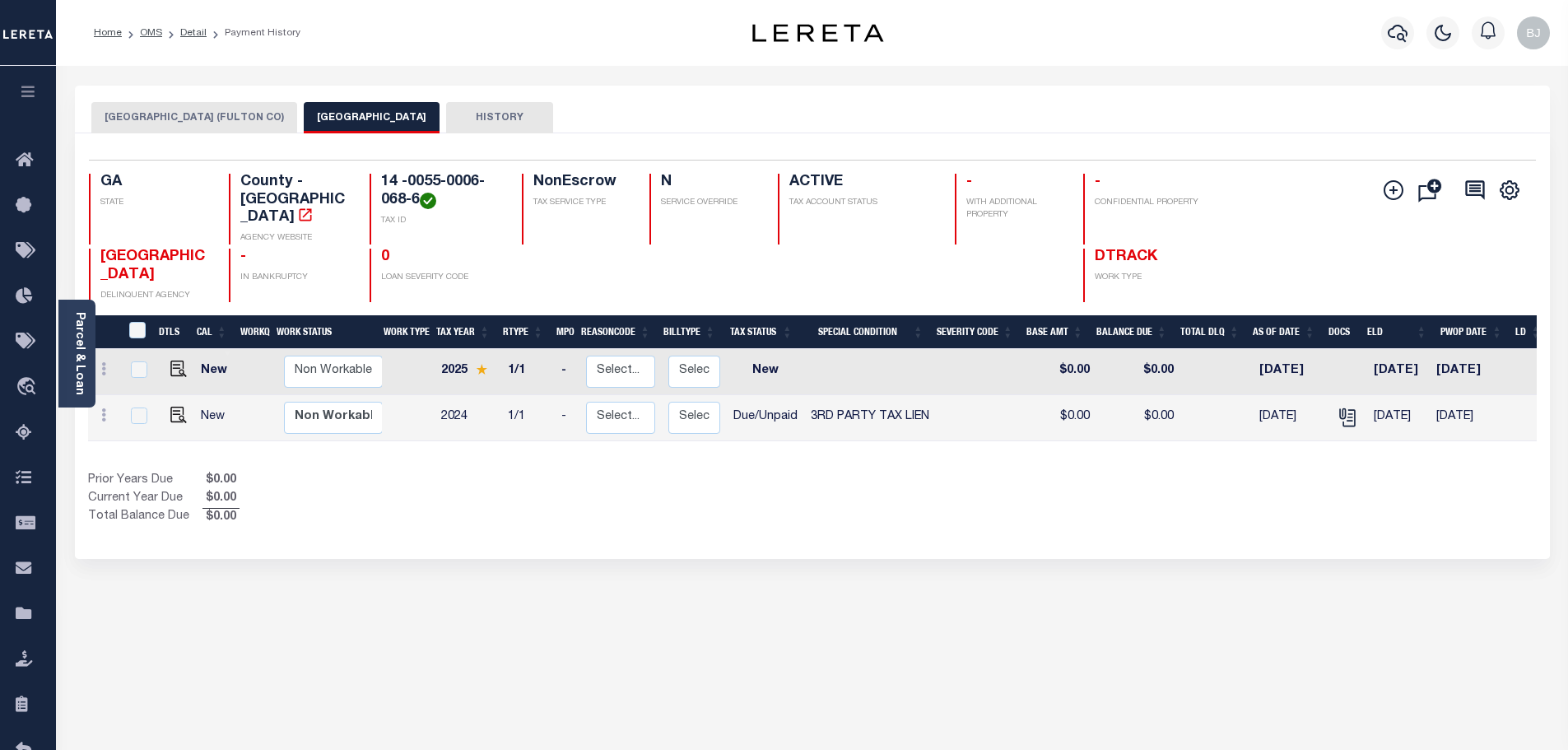
click at [212, 130] on button "ATLANTA CITY (FULTON CO)" at bounding box center [194, 117] width 206 height 31
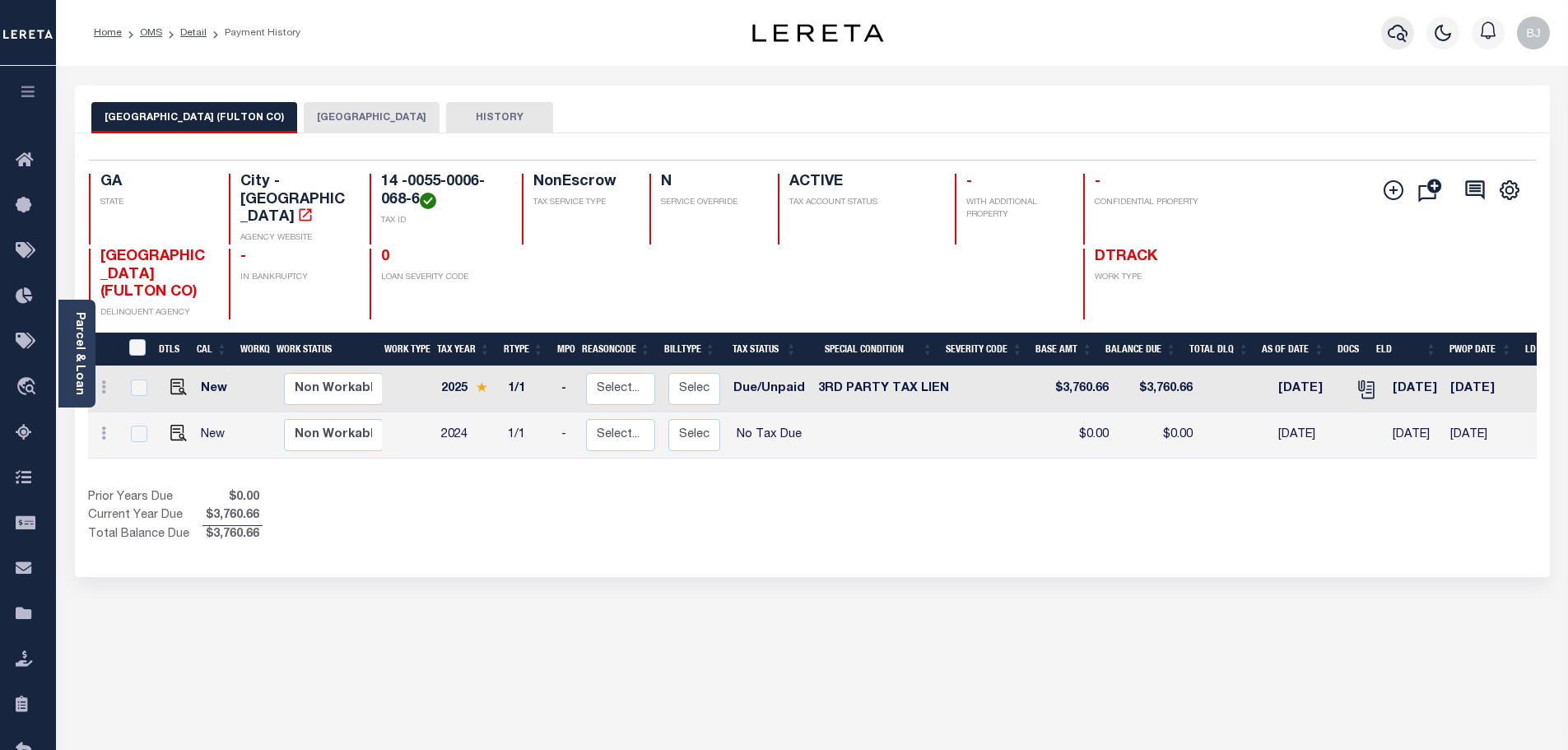
click at [1387, 30] on icon "button" at bounding box center [1397, 33] width 20 height 20
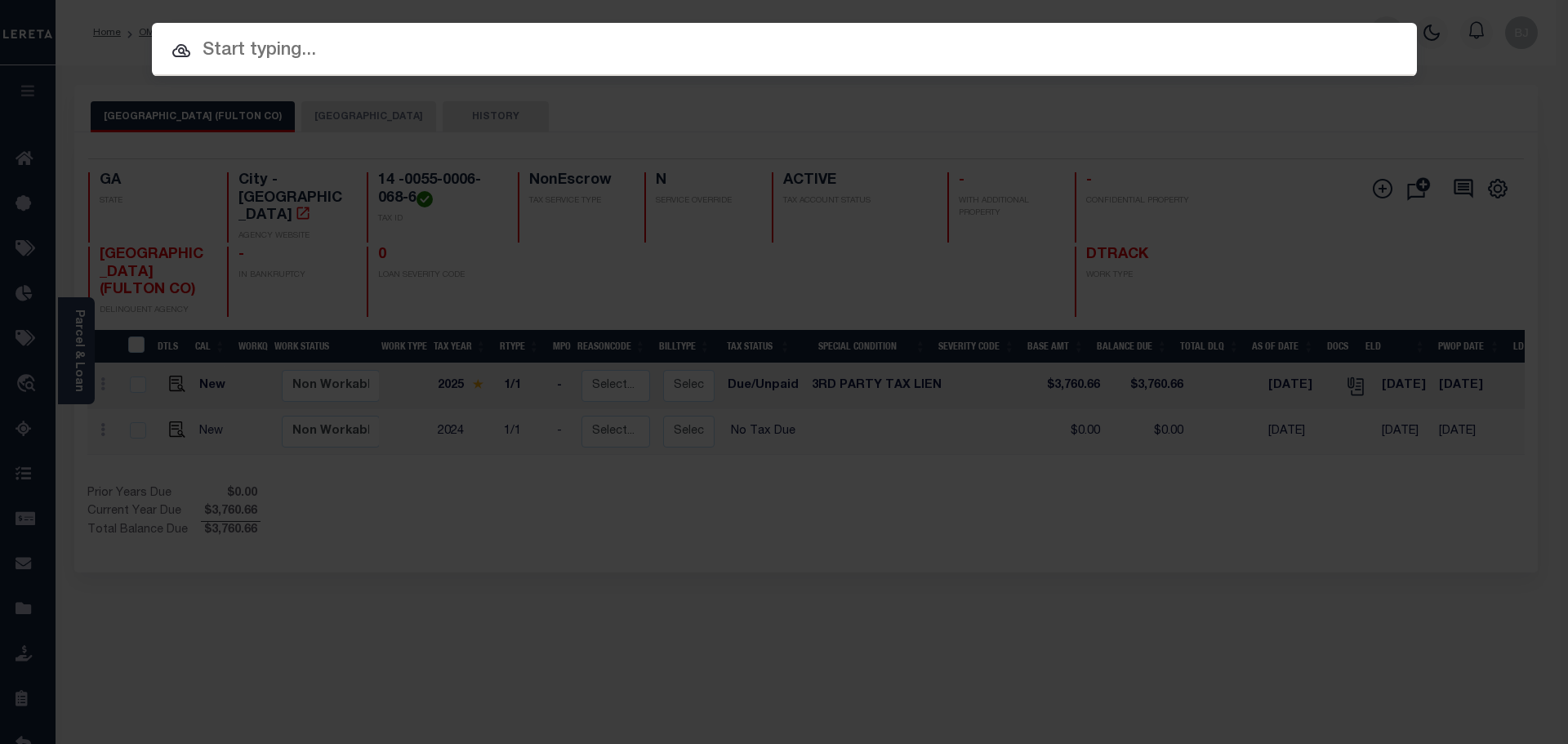
paste input "37008633"
type input "37008633"
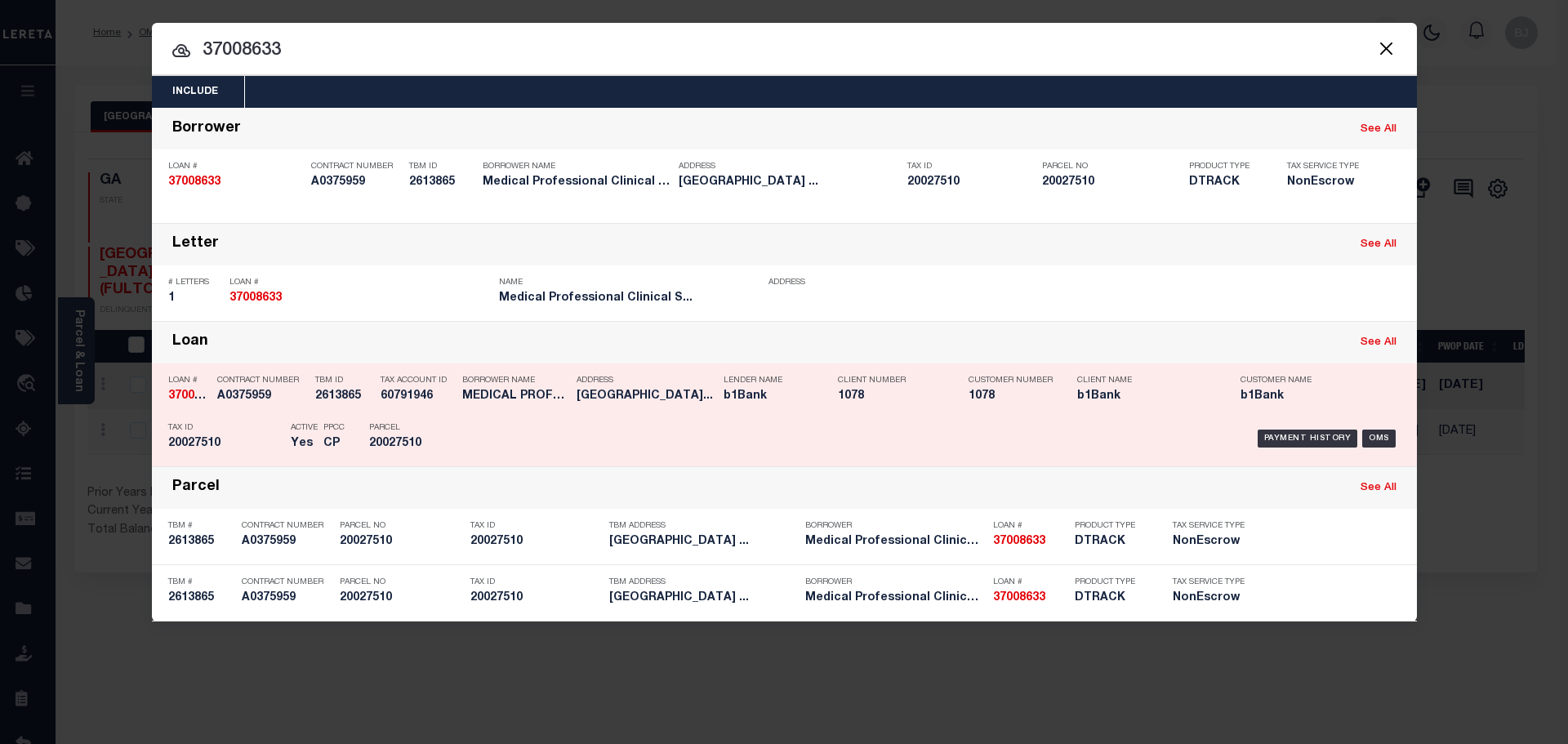
click at [672, 403] on h5 "36358 Toulouse Street Prairievi..." at bounding box center [645, 397] width 139 height 14
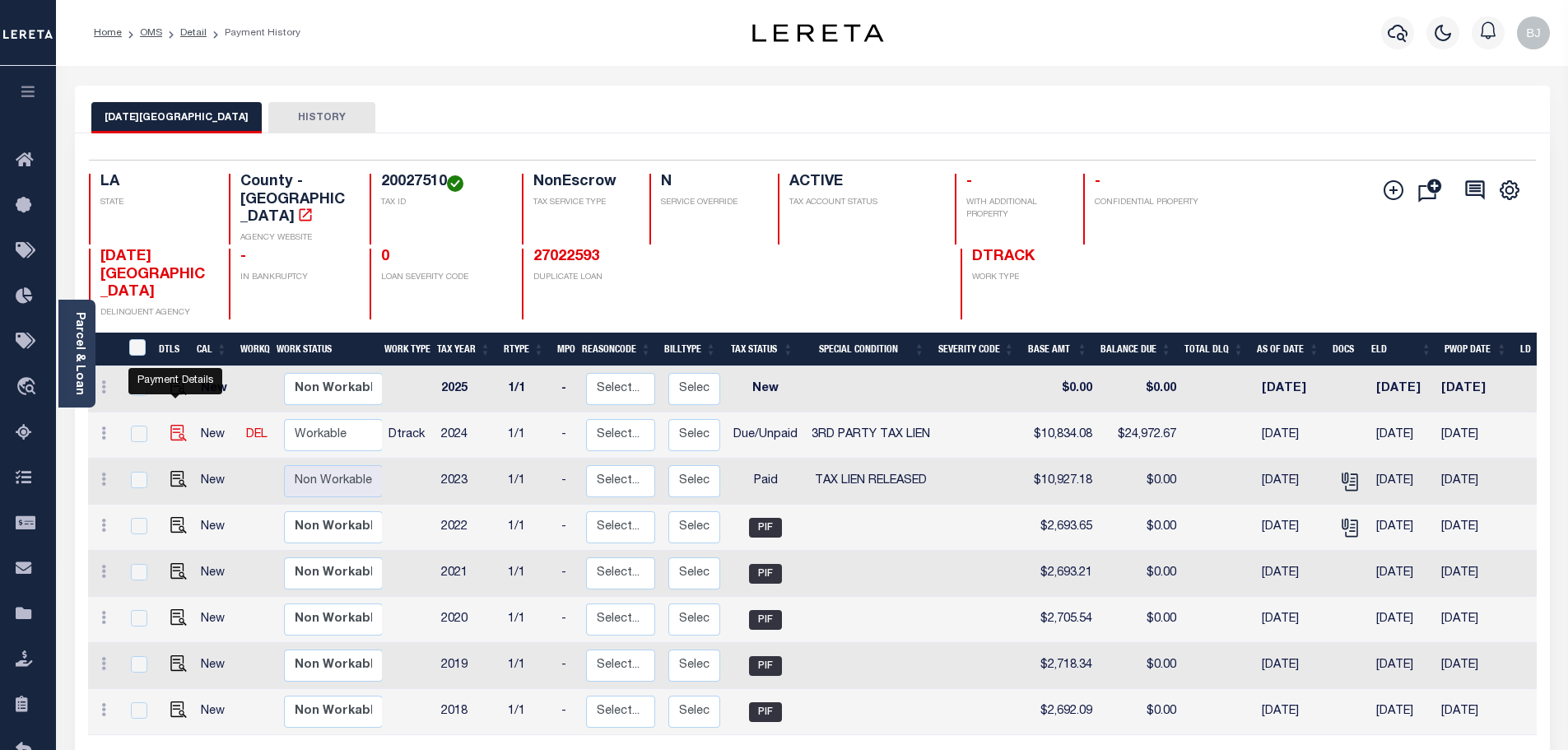
click at [173, 425] on img "" at bounding box center [178, 433] width 17 height 17
checkbox input "true"
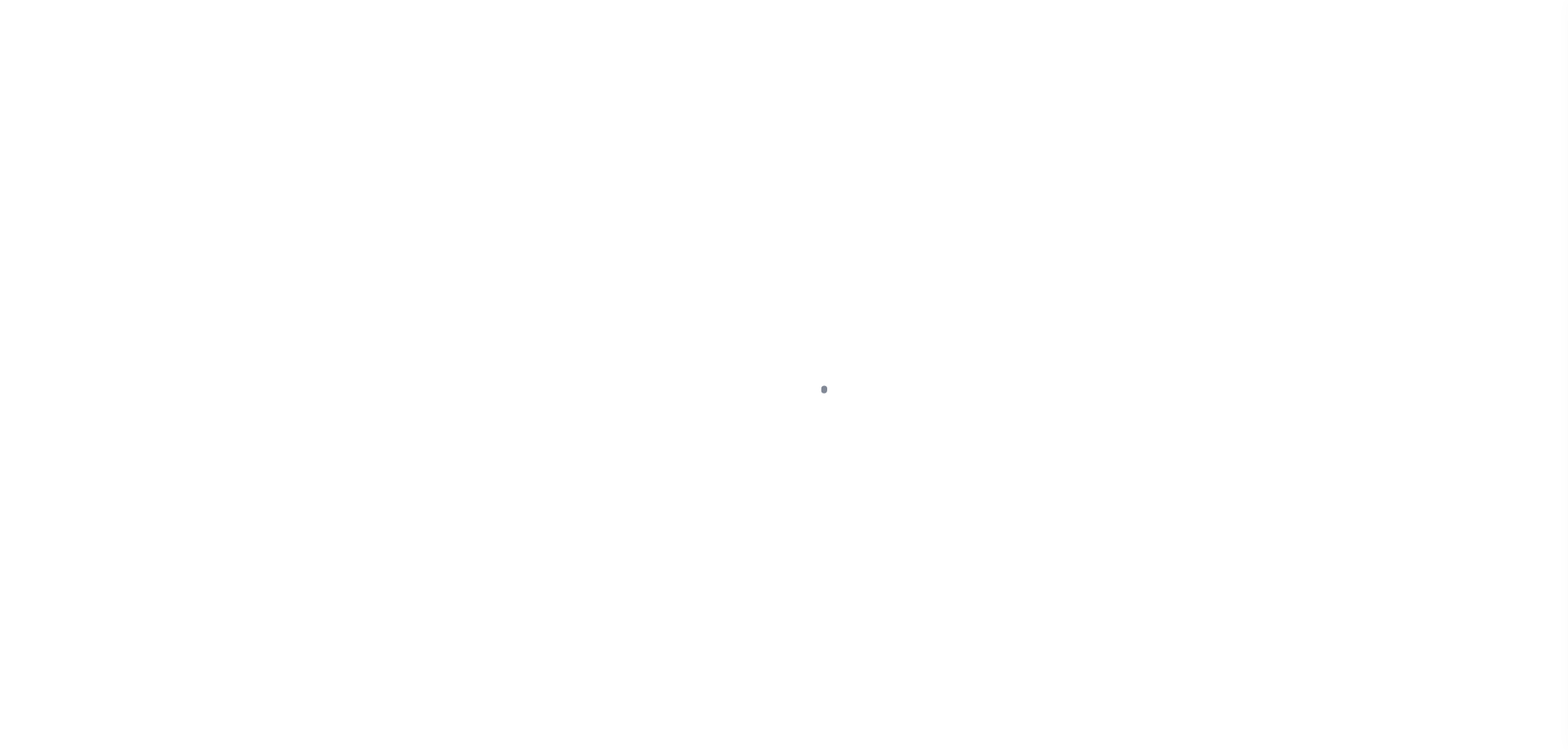
select select "DUE"
select select "20"
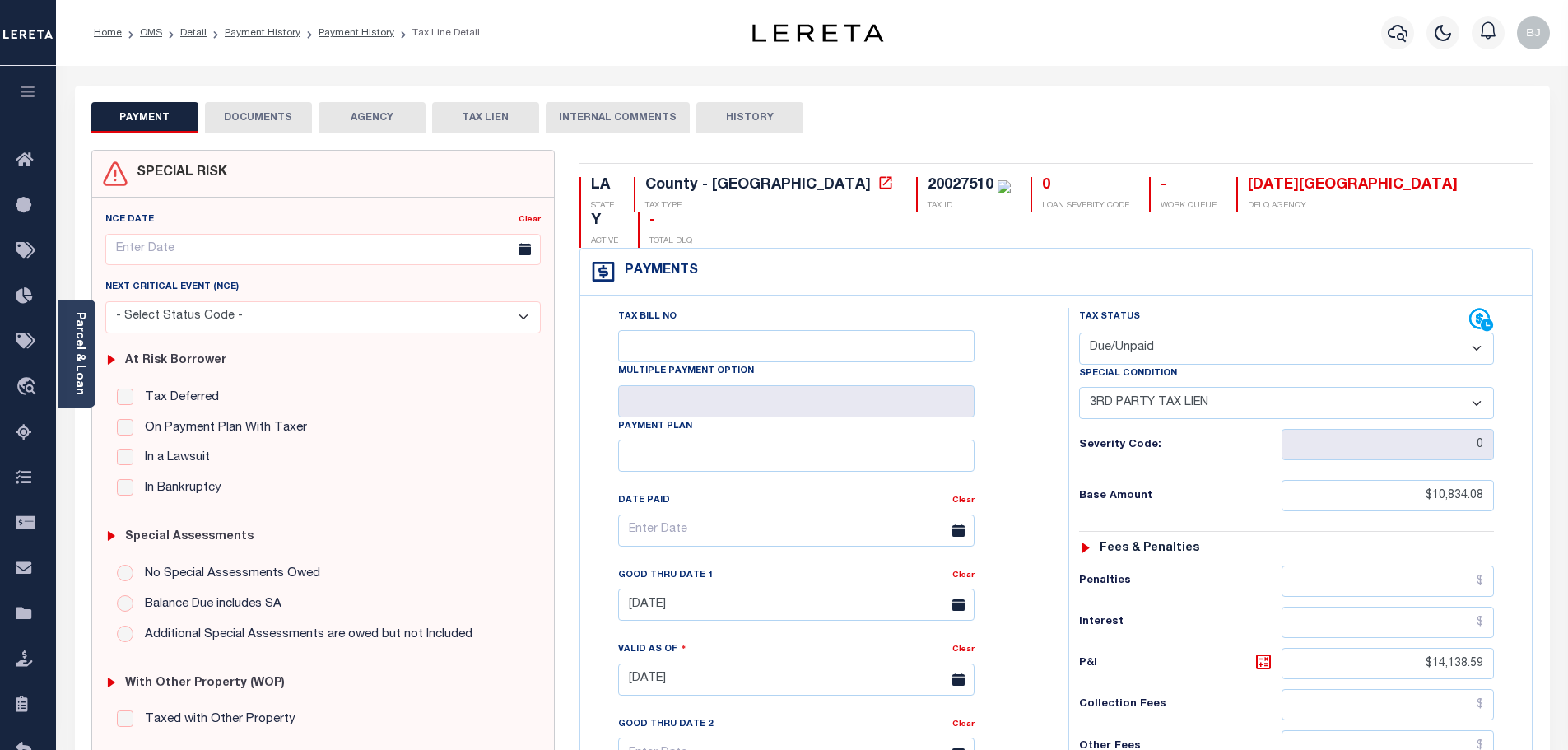
click at [1205, 332] on select "- Select Status Code - Open Due/Unpaid Paid Incomplete No Tax Due Internal Refu…" at bounding box center [1286, 348] width 415 height 32
select select "PYD"
click at [1079, 332] on select "- Select Status Code - Open Due/Unpaid Paid Incomplete No Tax Due Internal Refu…" at bounding box center [1286, 348] width 415 height 32
select select "0"
type input "[DATE]"
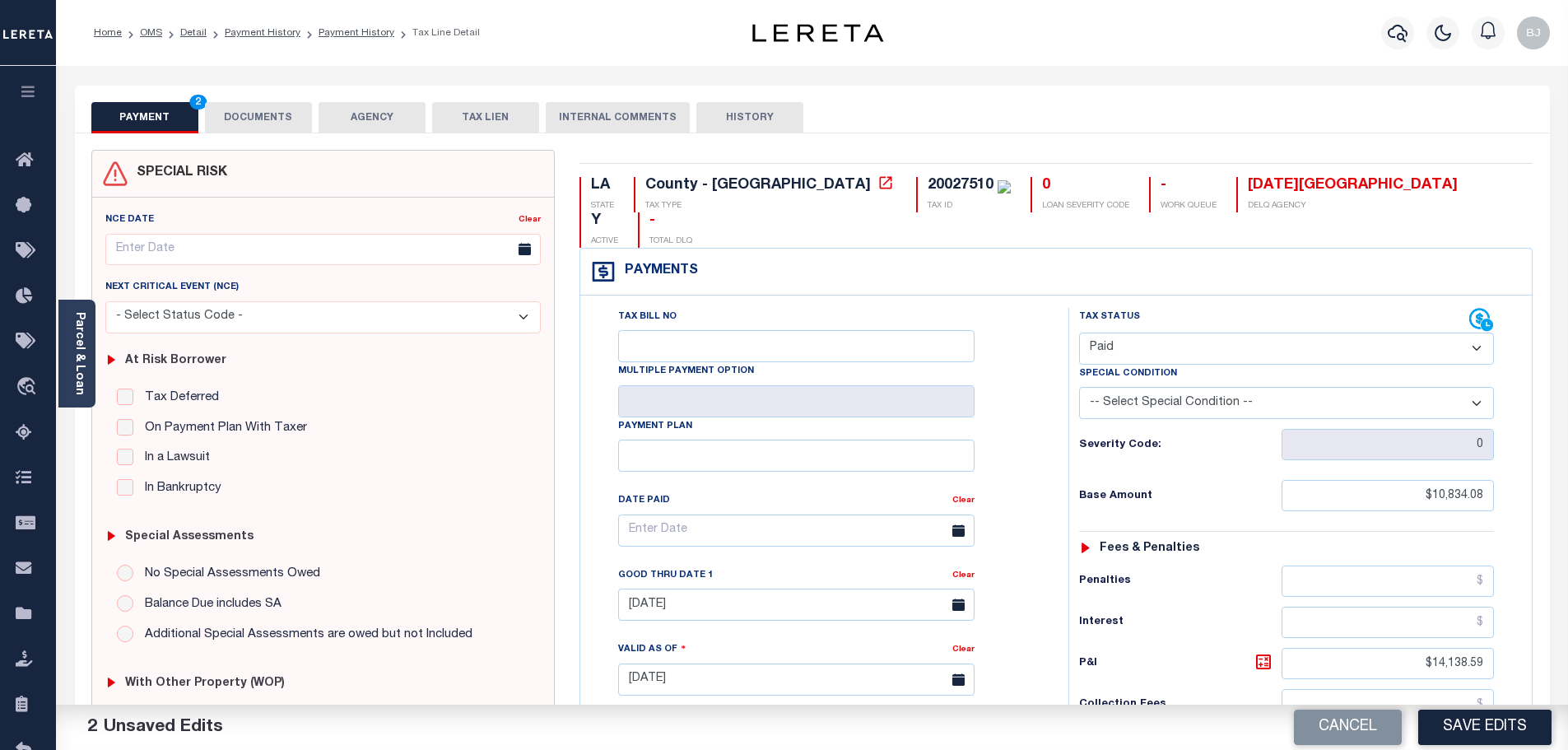
select select "28"
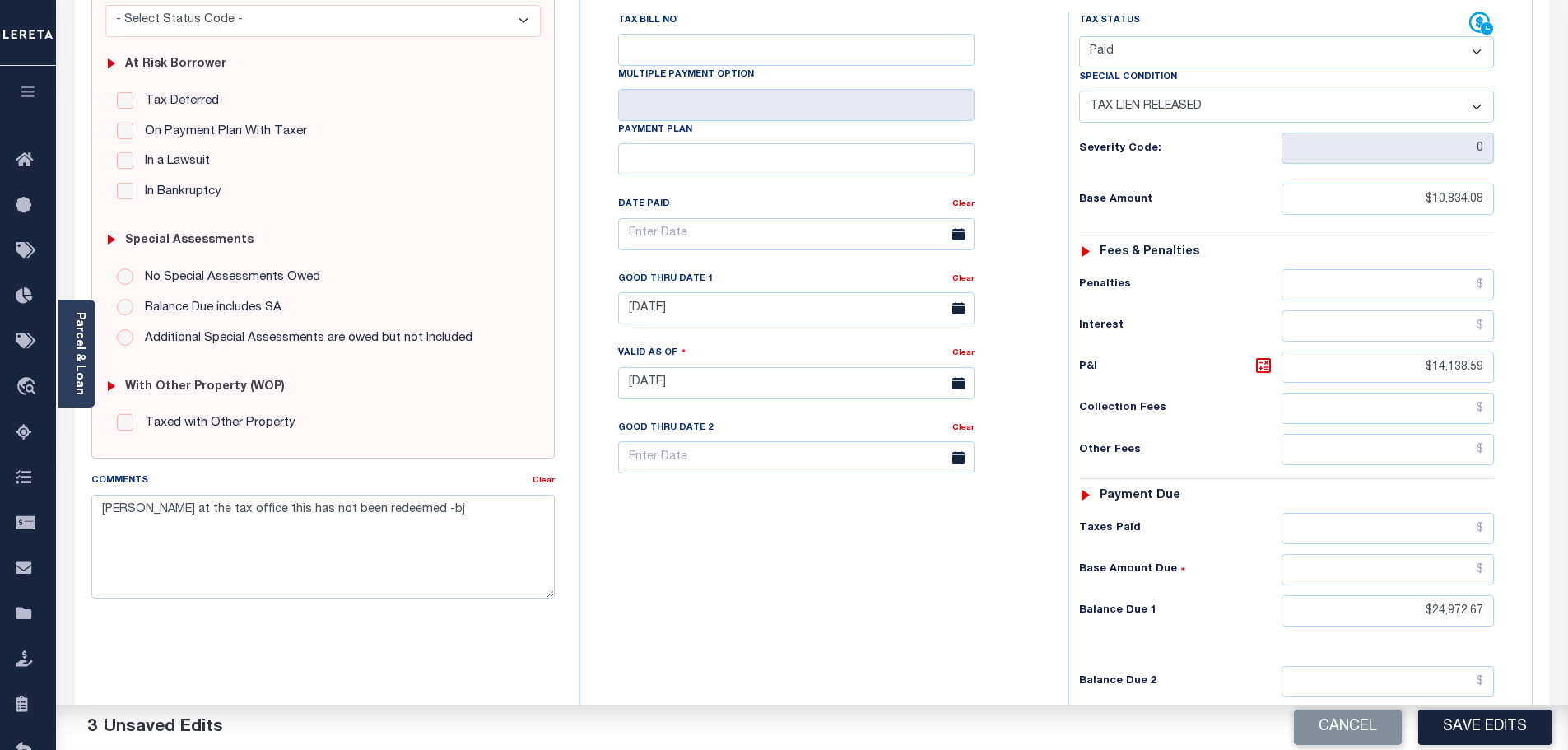
scroll to position [464, 0]
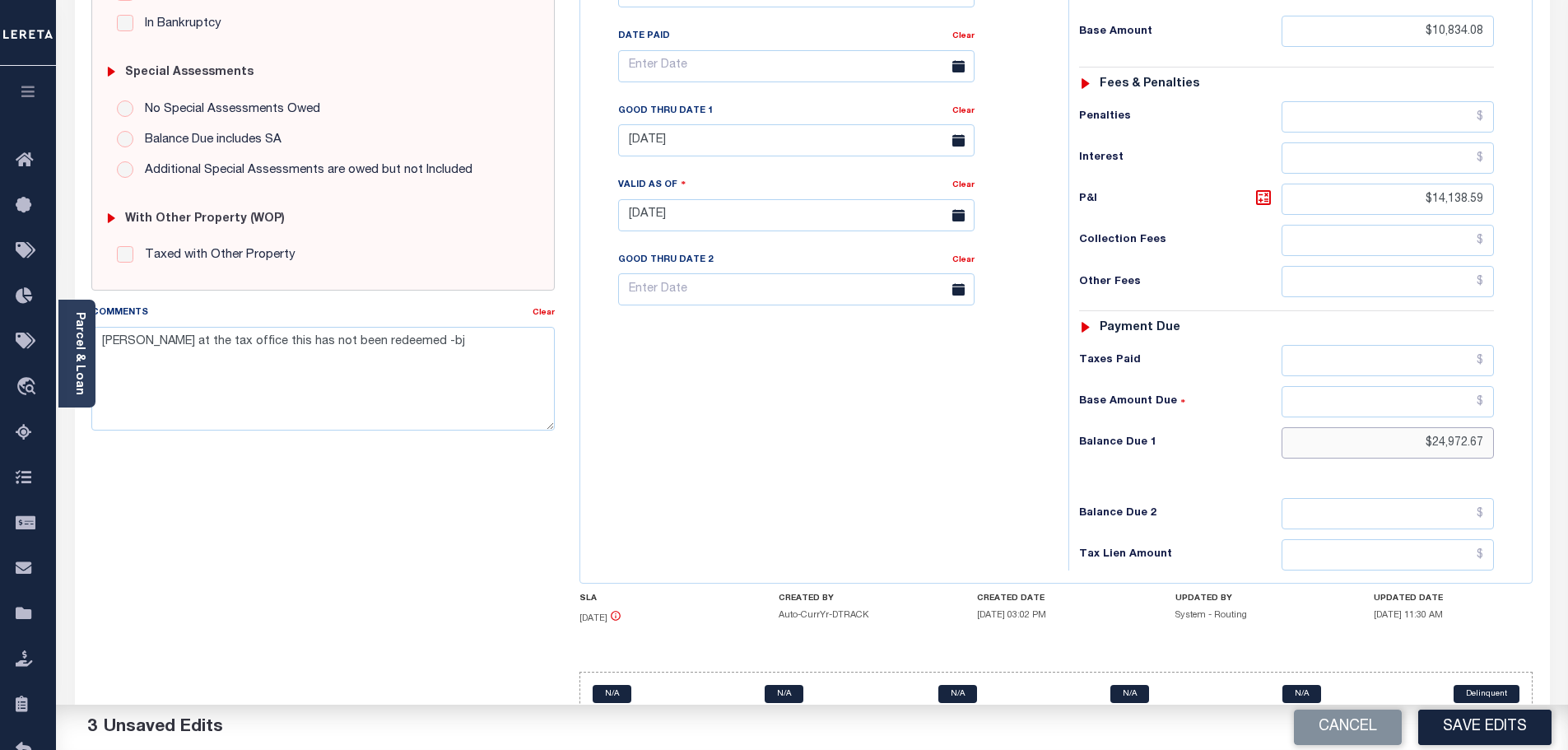
drag, startPoint x: 1401, startPoint y: 411, endPoint x: 1605, endPoint y: 383, distance: 205.9
click at [1567, 383] on html "Home OMS Detail Payment History Payment History Tax Line Detail Profile" at bounding box center [784, 159] width 1568 height 1247
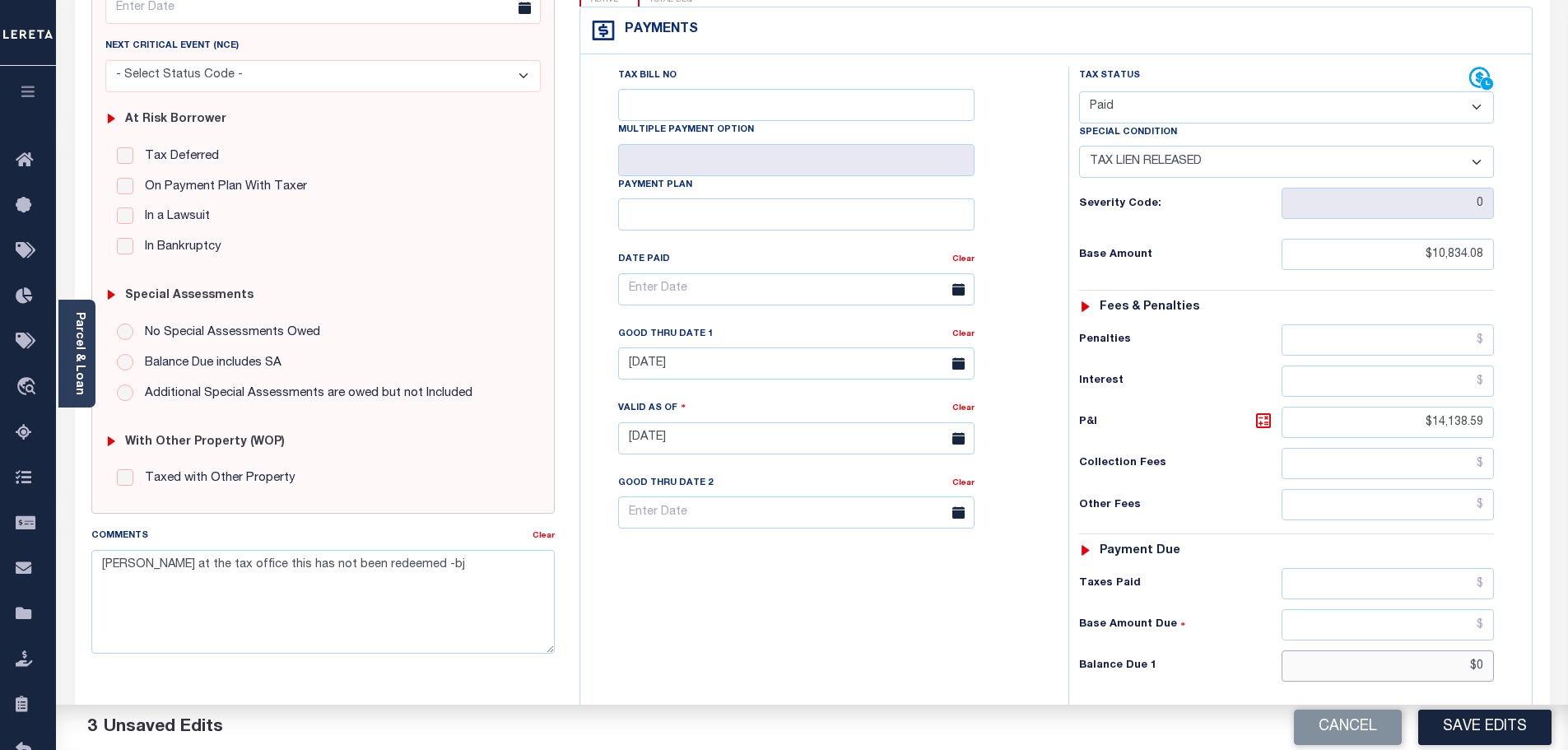
scroll to position [217, 0]
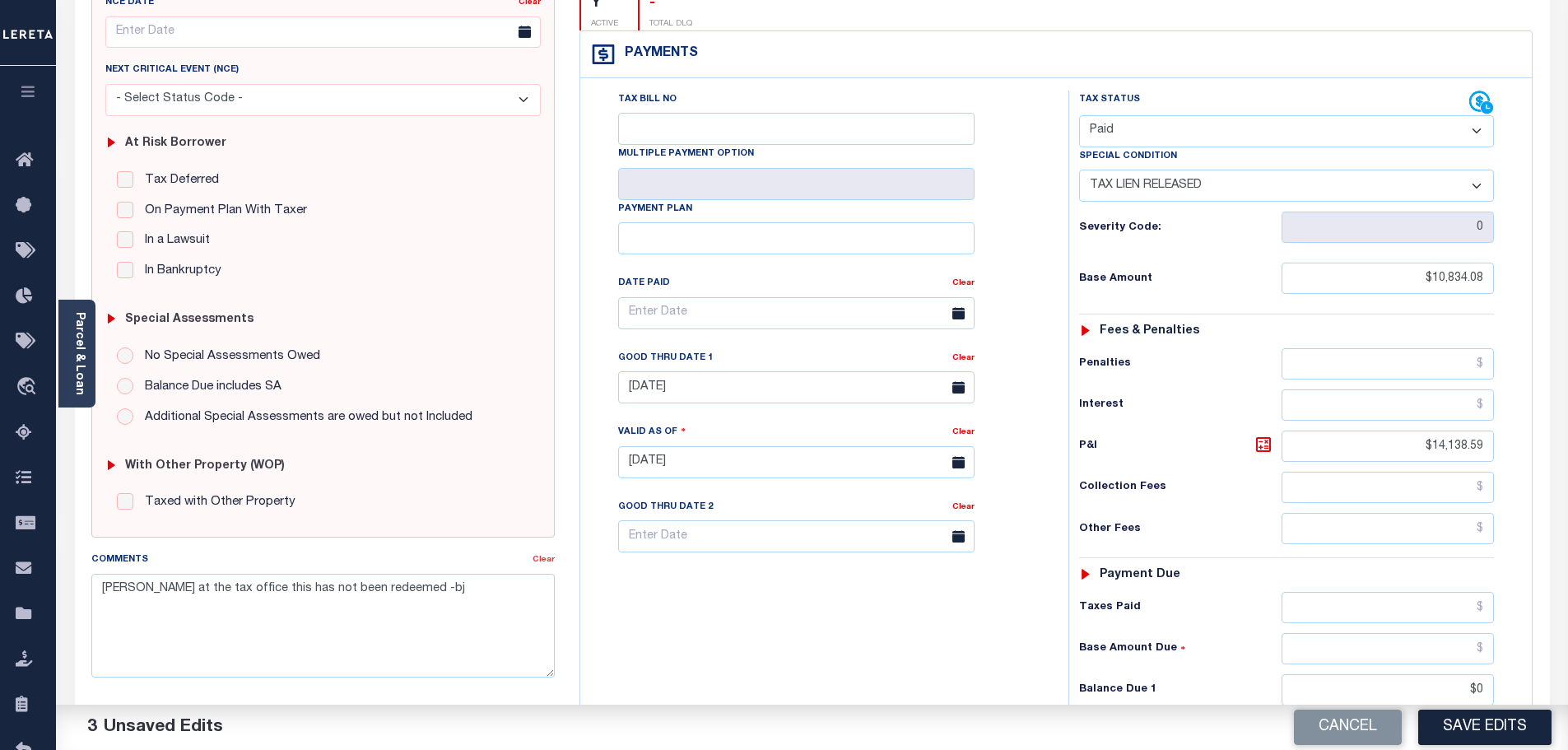
type input "$0.00"
click at [547, 560] on link "Clear" at bounding box center [544, 559] width 23 height 8
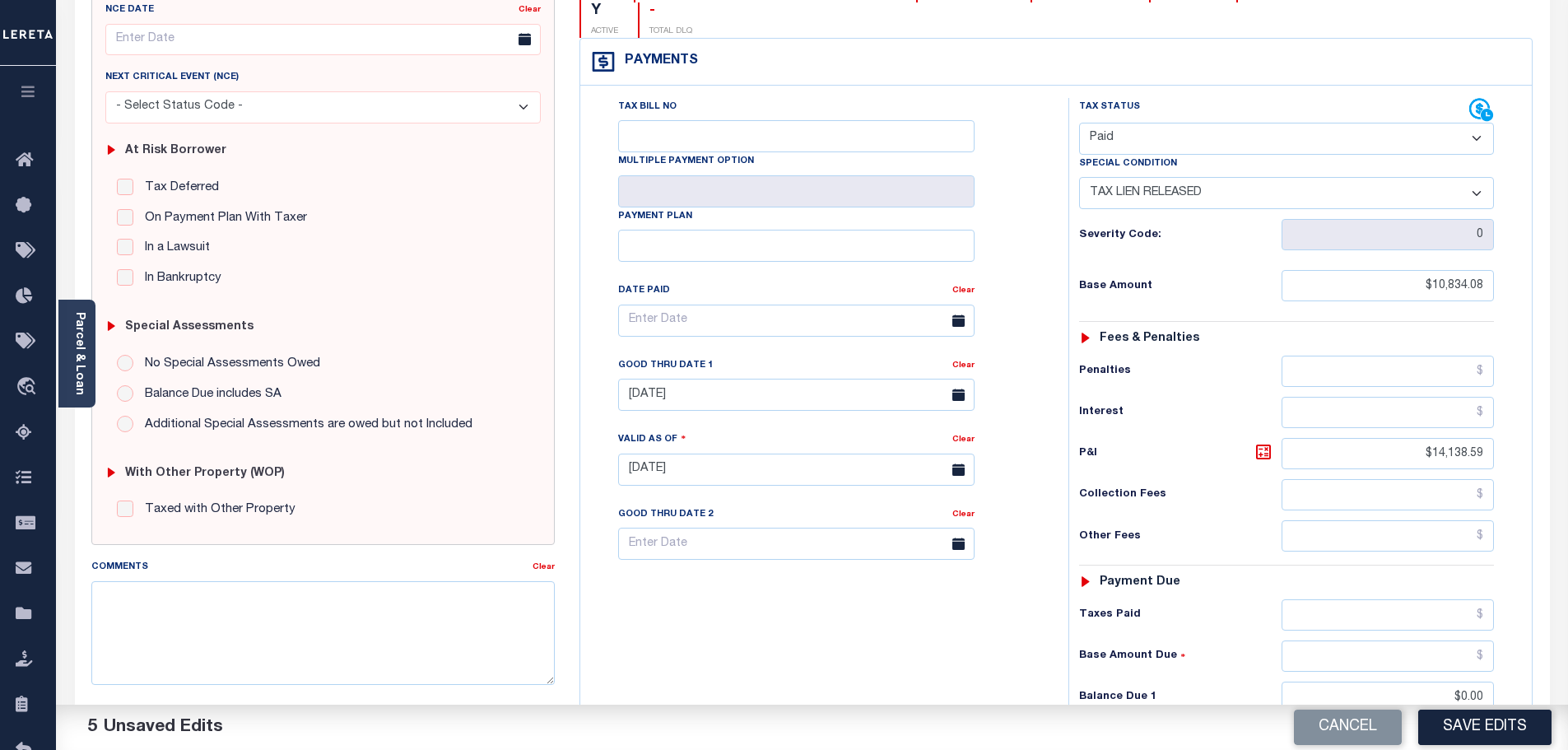
scroll to position [247, 0]
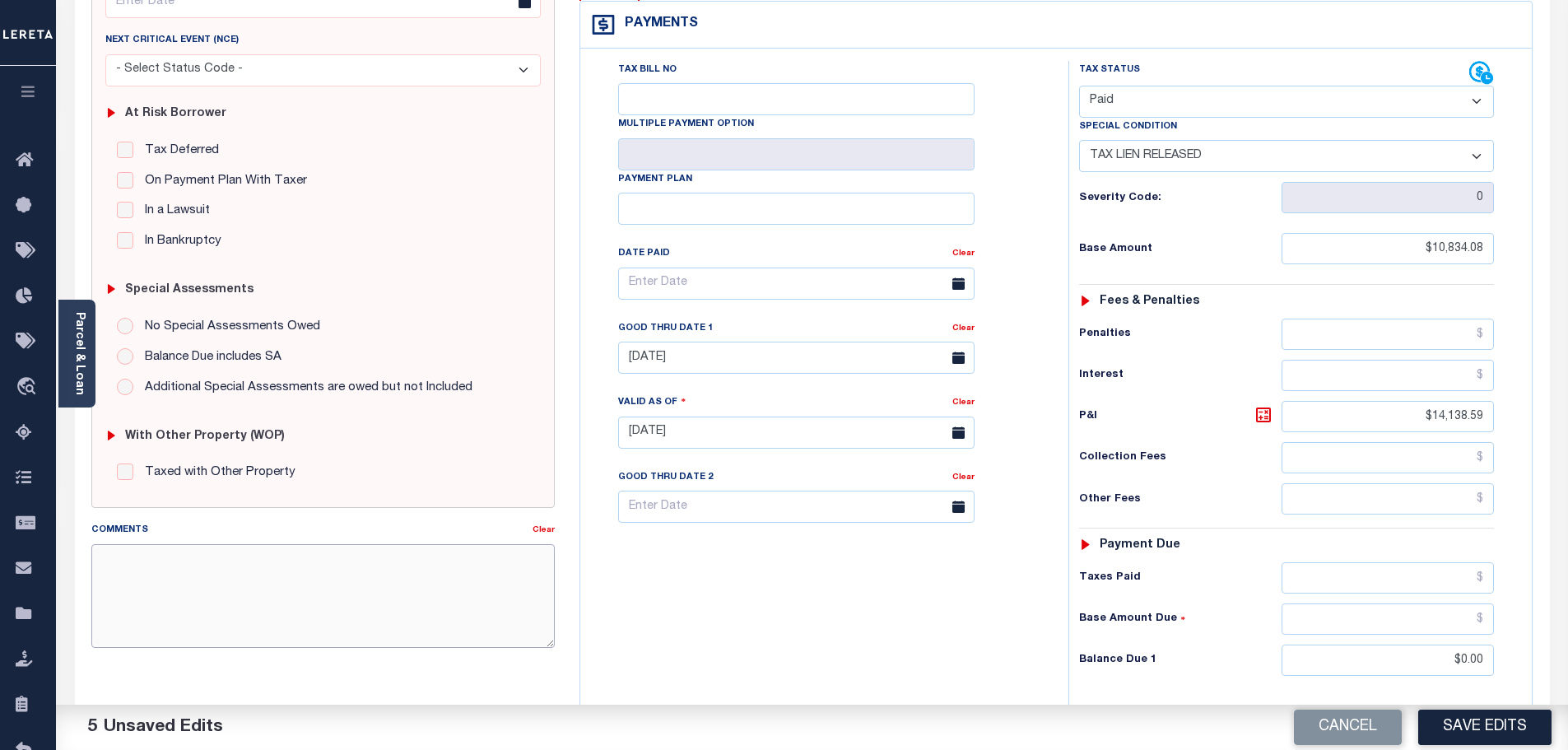
click at [414, 550] on textarea "Comments" at bounding box center [323, 595] width 464 height 103
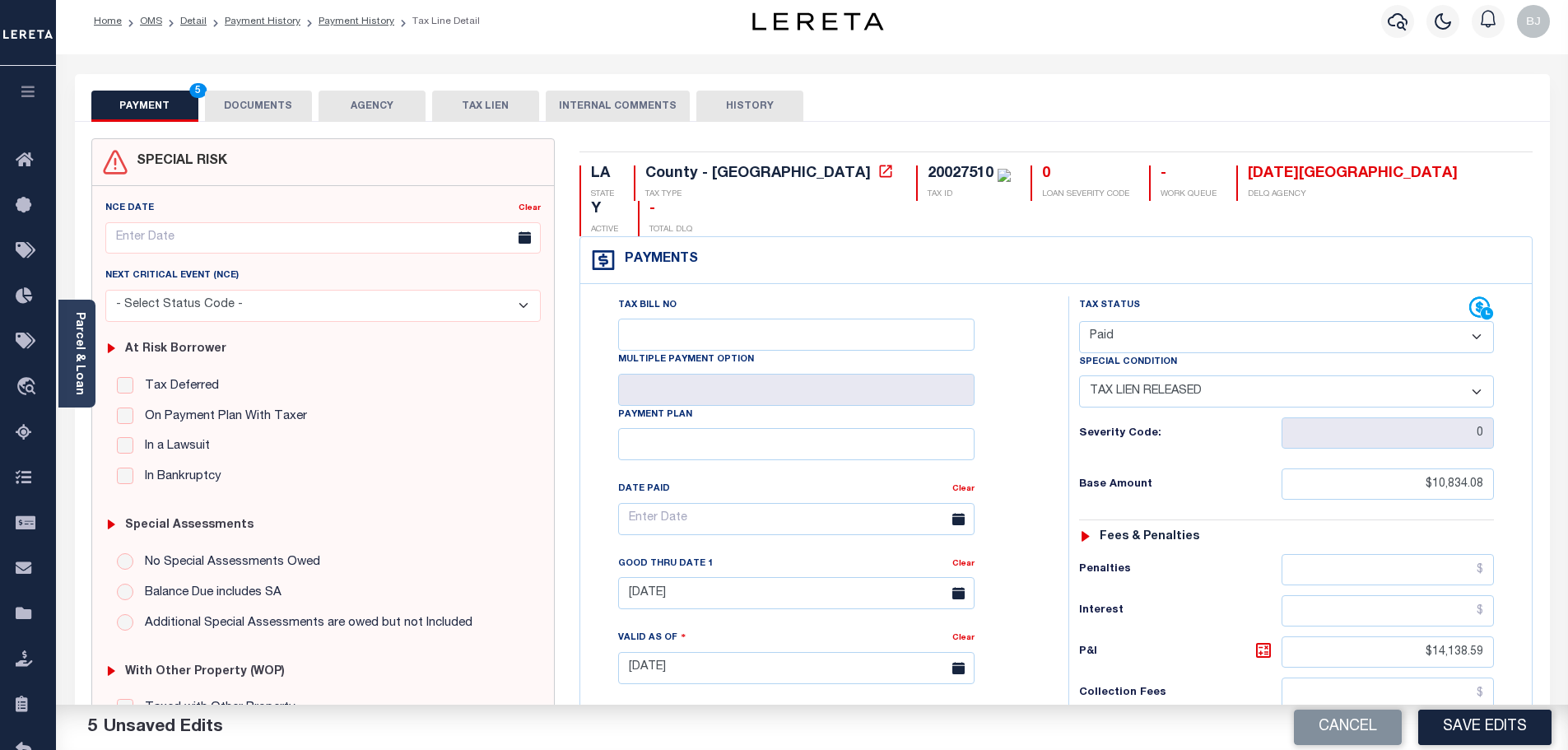
scroll to position [0, 0]
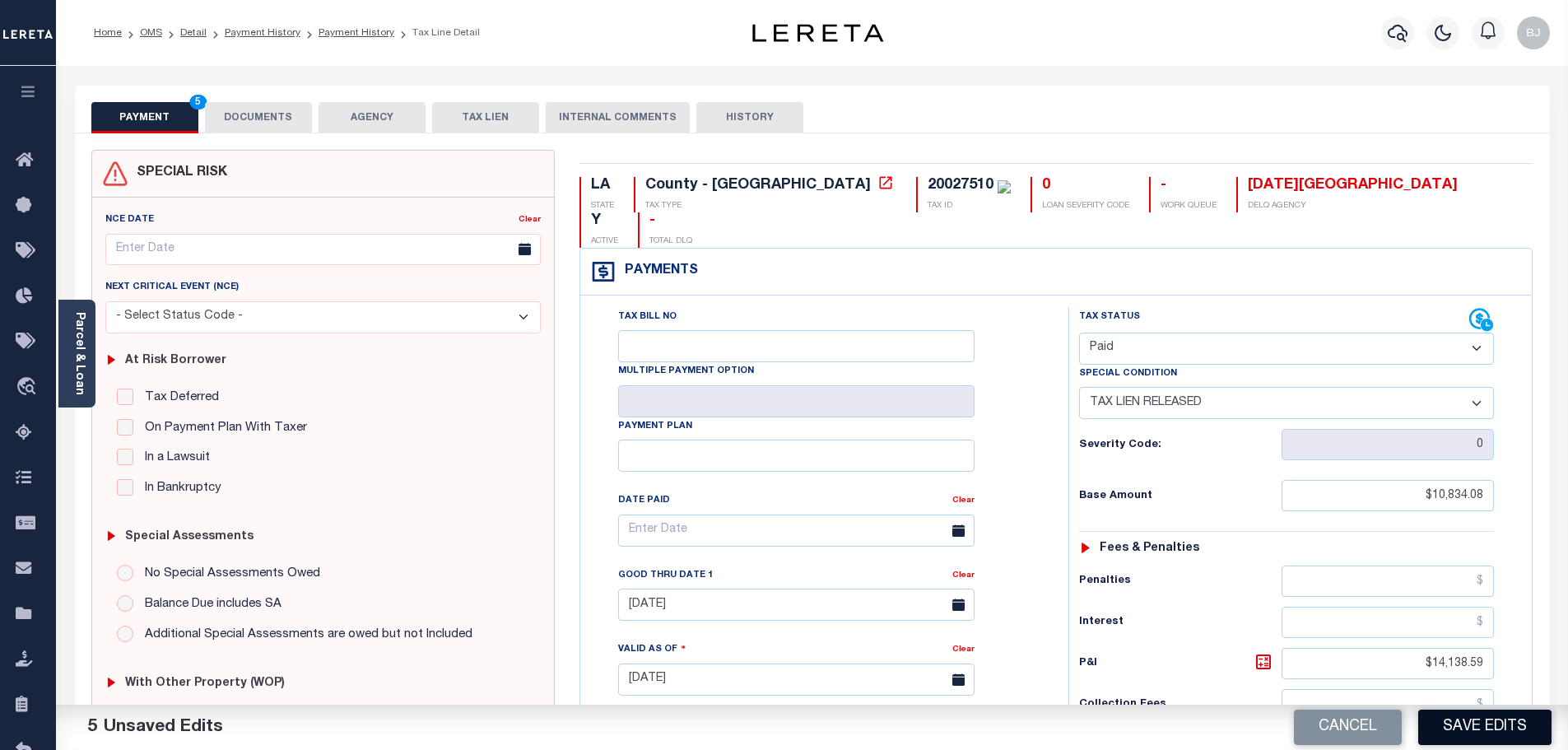
type textarea "[PERSON_NAME] at the tax office this is paid -bj"
click at [1483, 723] on button "Save Edits" at bounding box center [1484, 727] width 133 height 36
checkbox input "false"
type input "$10,834.08"
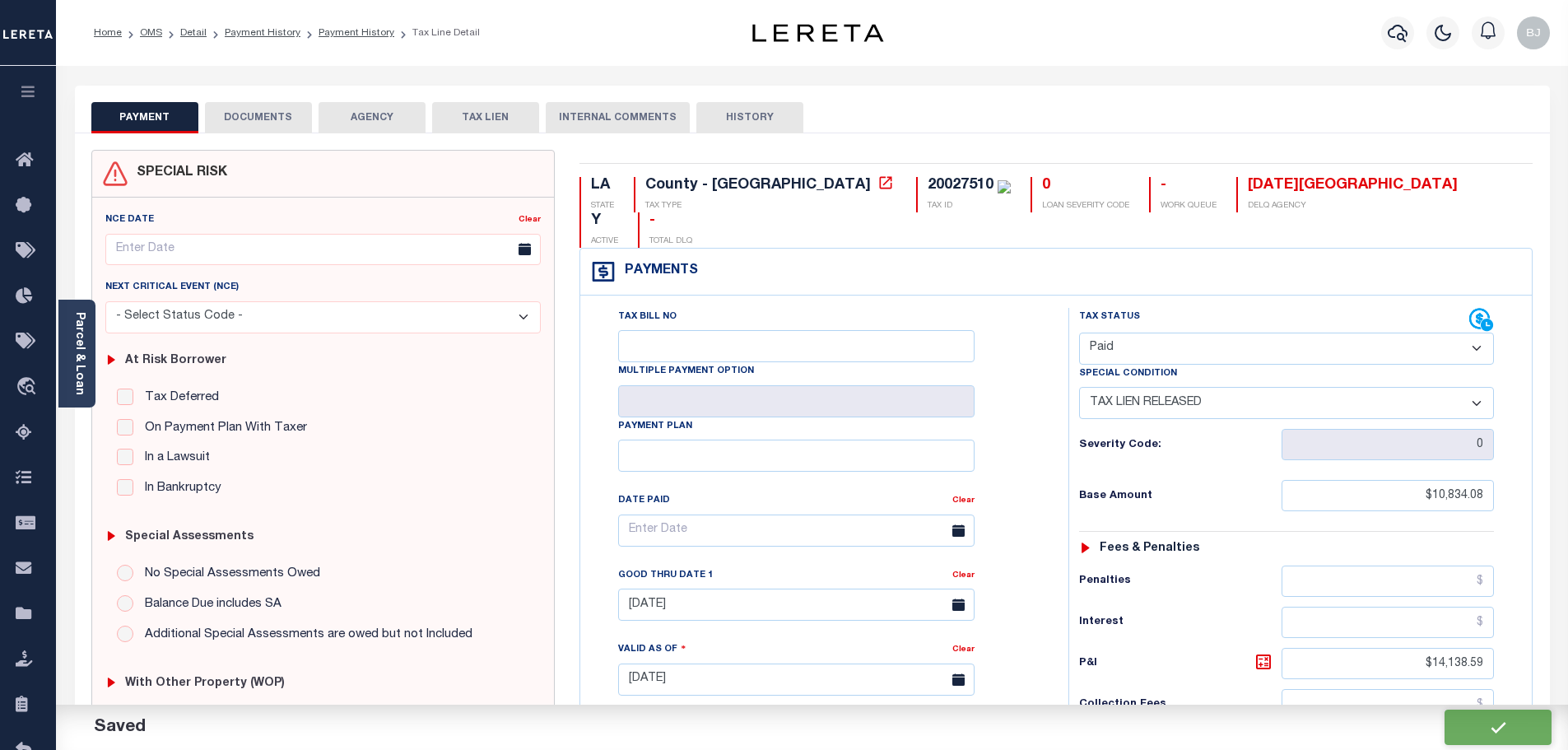
type input "$14,138.59"
type input "$0"
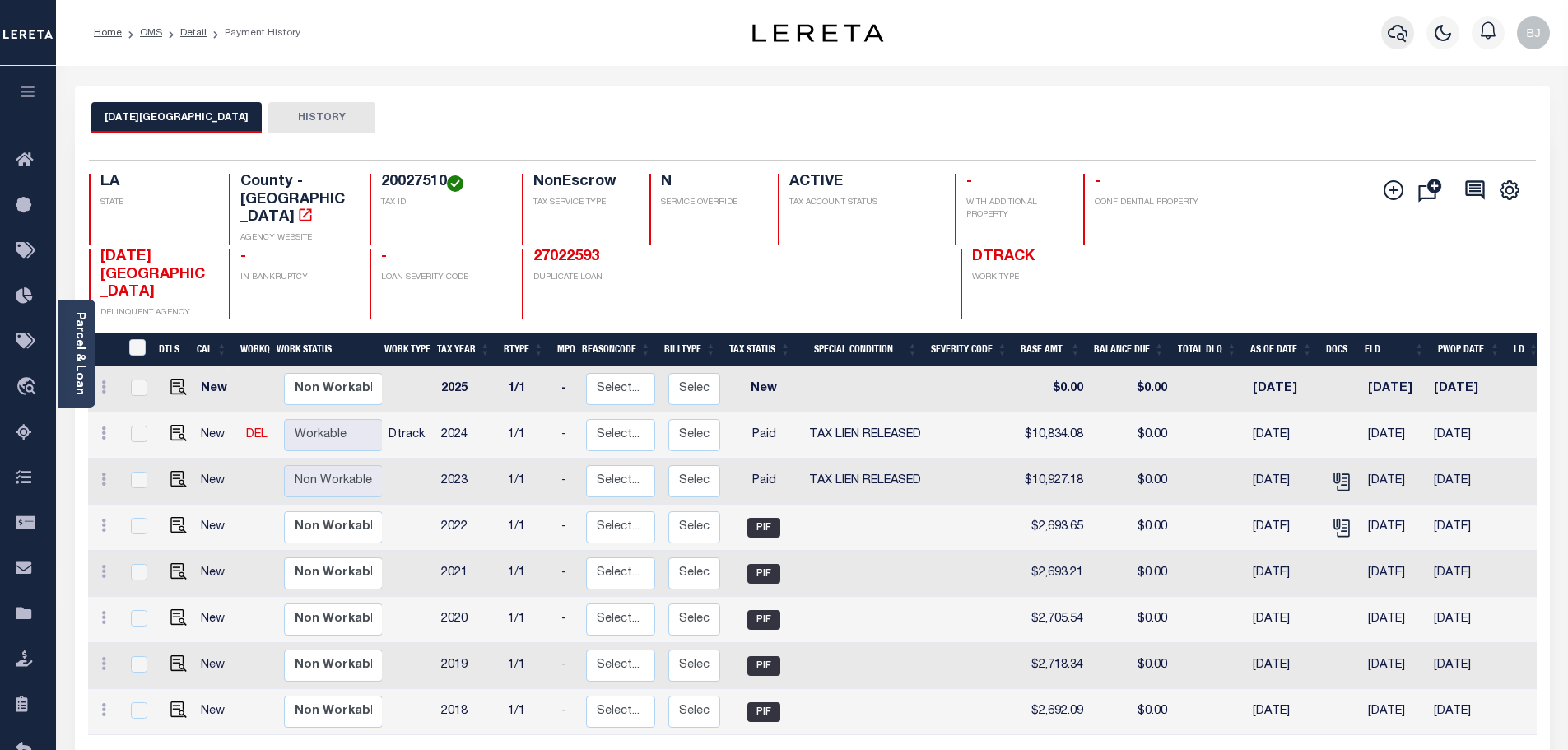
click at [1393, 30] on icon "button" at bounding box center [1397, 33] width 20 height 20
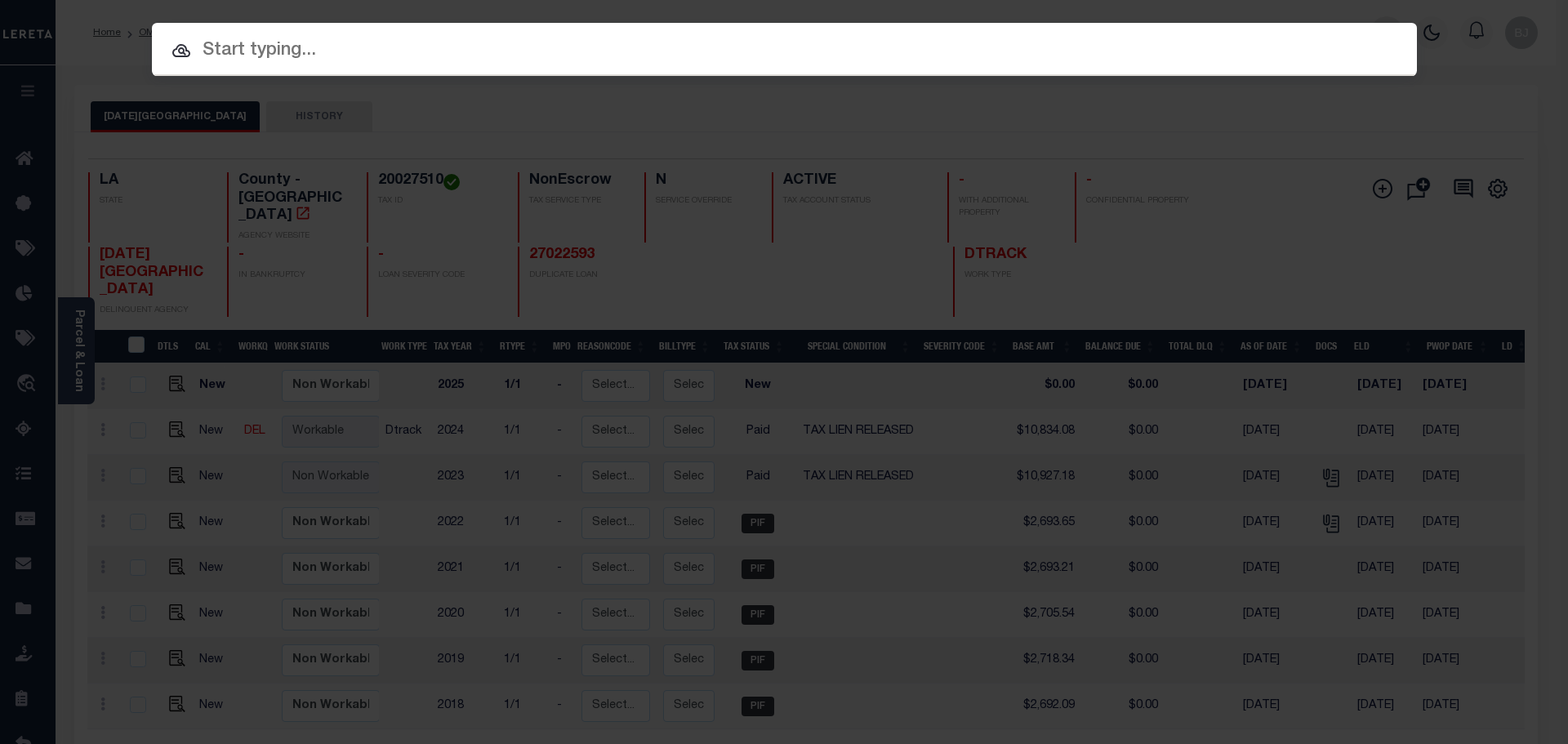
paste input "009010442092"
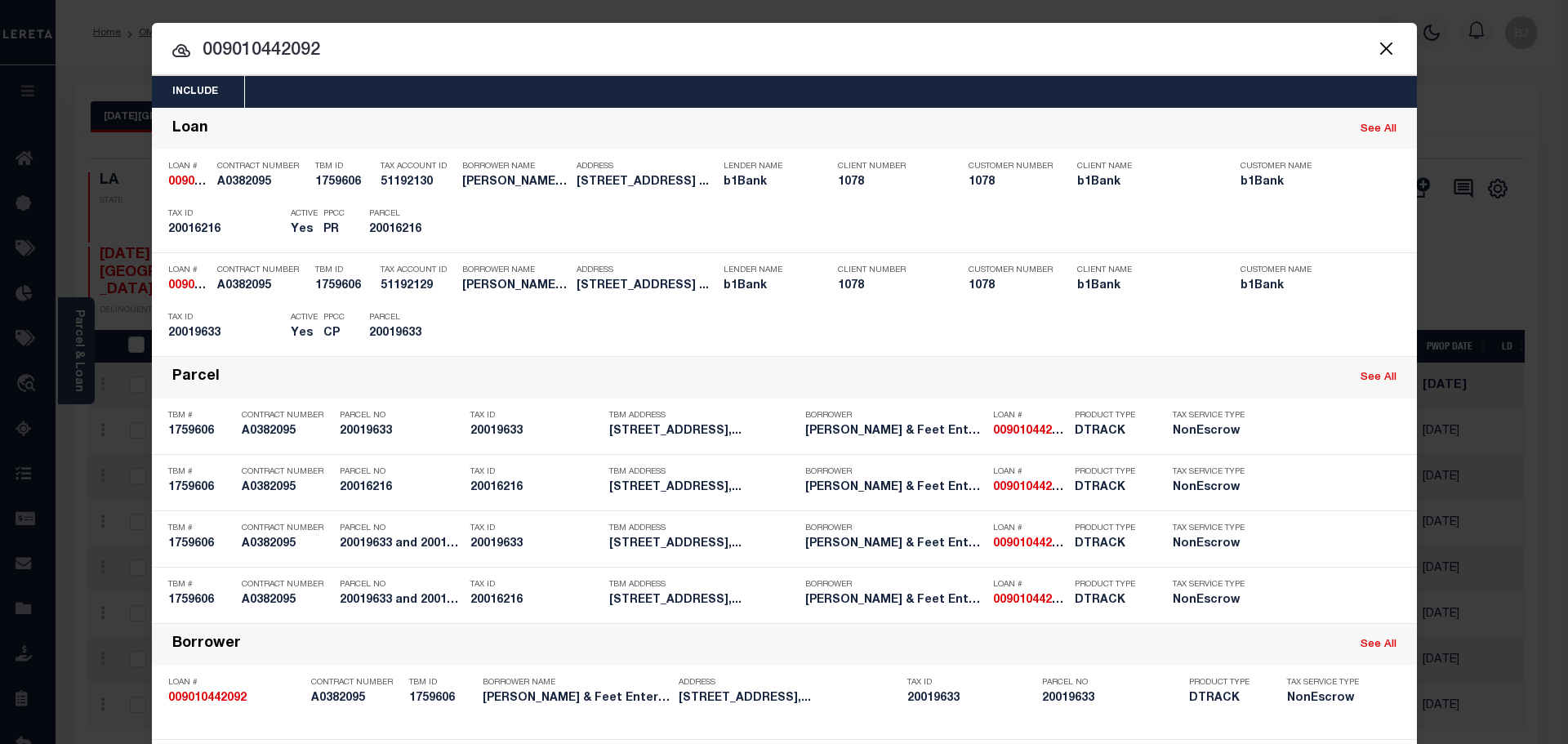
click at [1088, 51] on input "009010442092" at bounding box center [784, 51] width 1265 height 28
paste input "37012198"
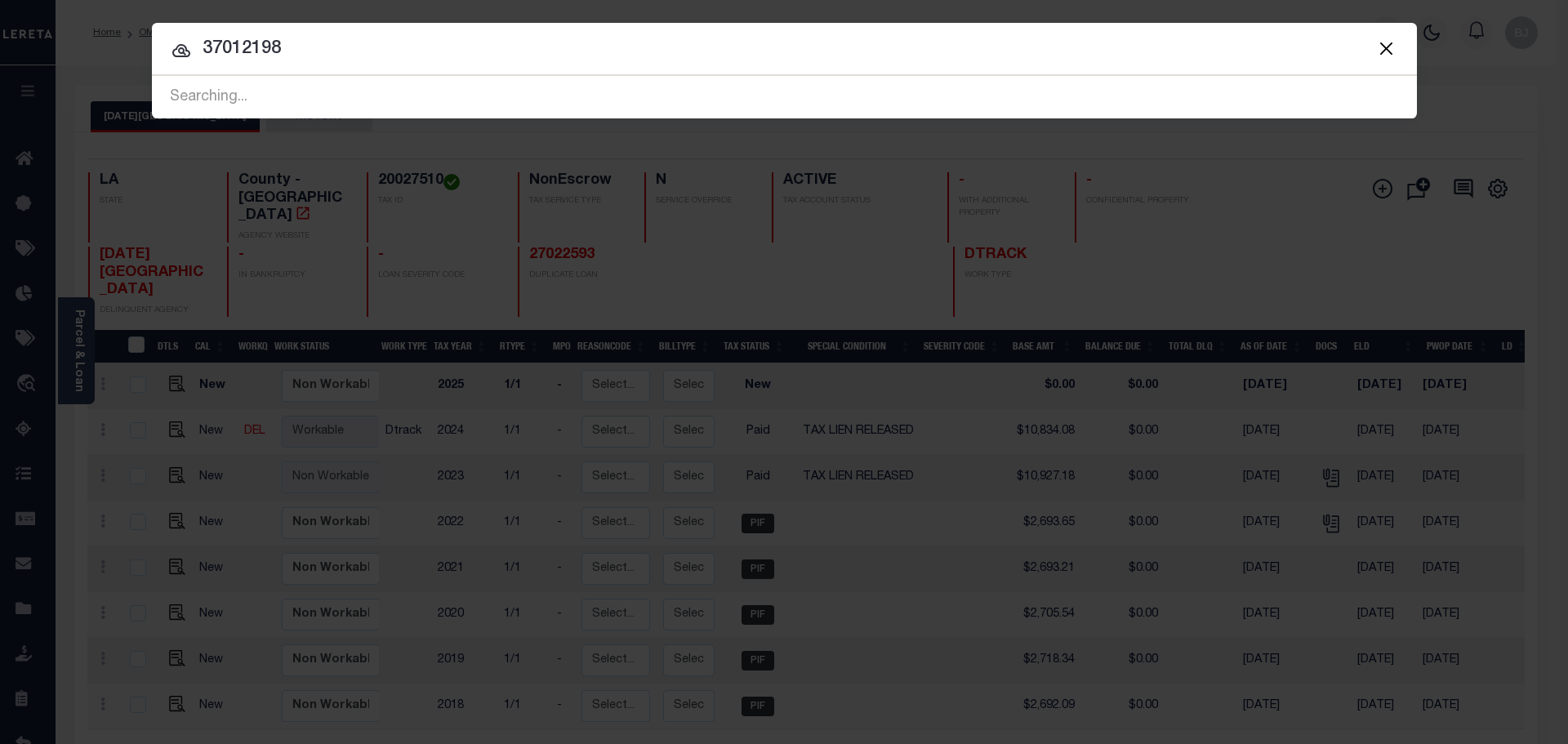
type input "37012198"
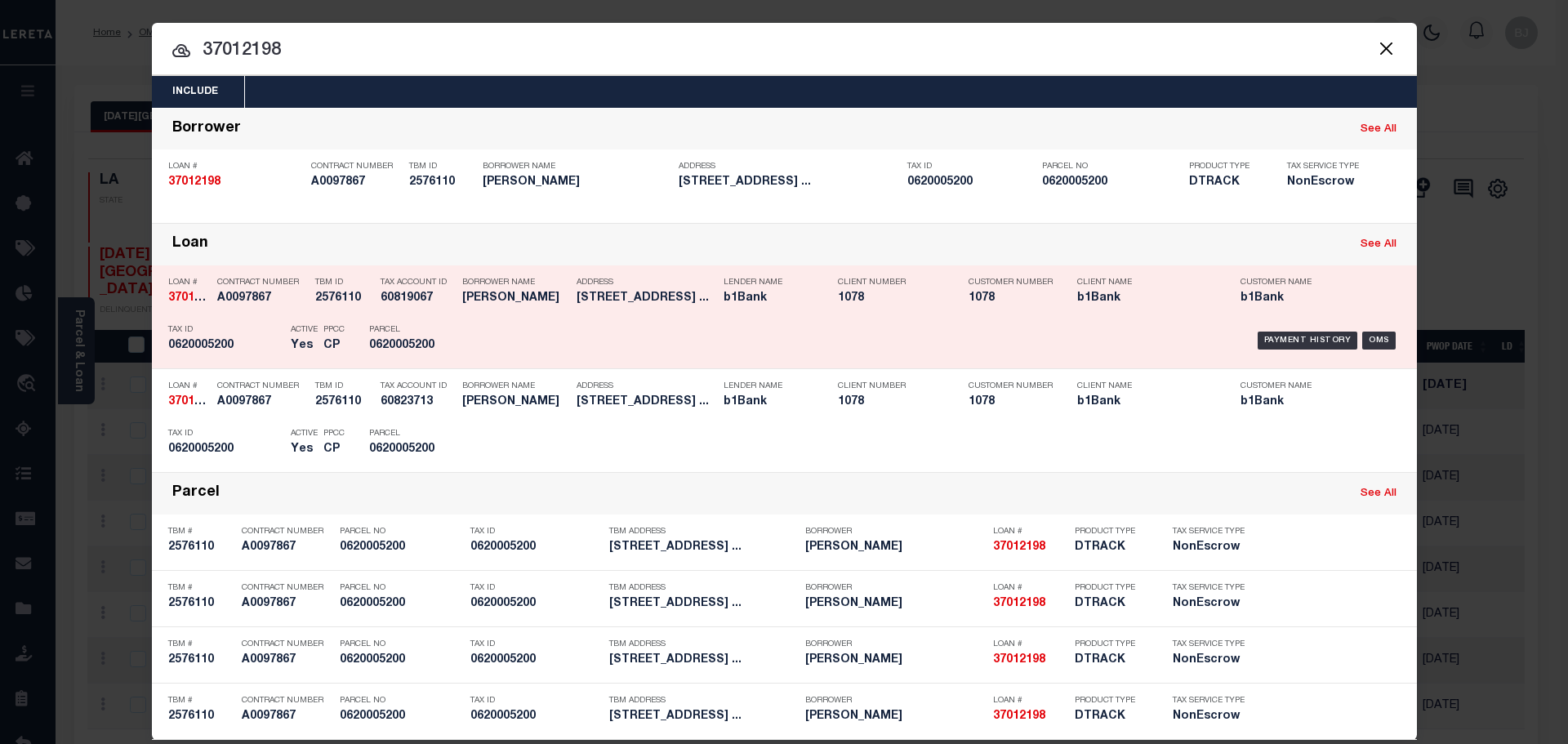
click at [467, 362] on div "Payment History OMS" at bounding box center [934, 340] width 933 height 47
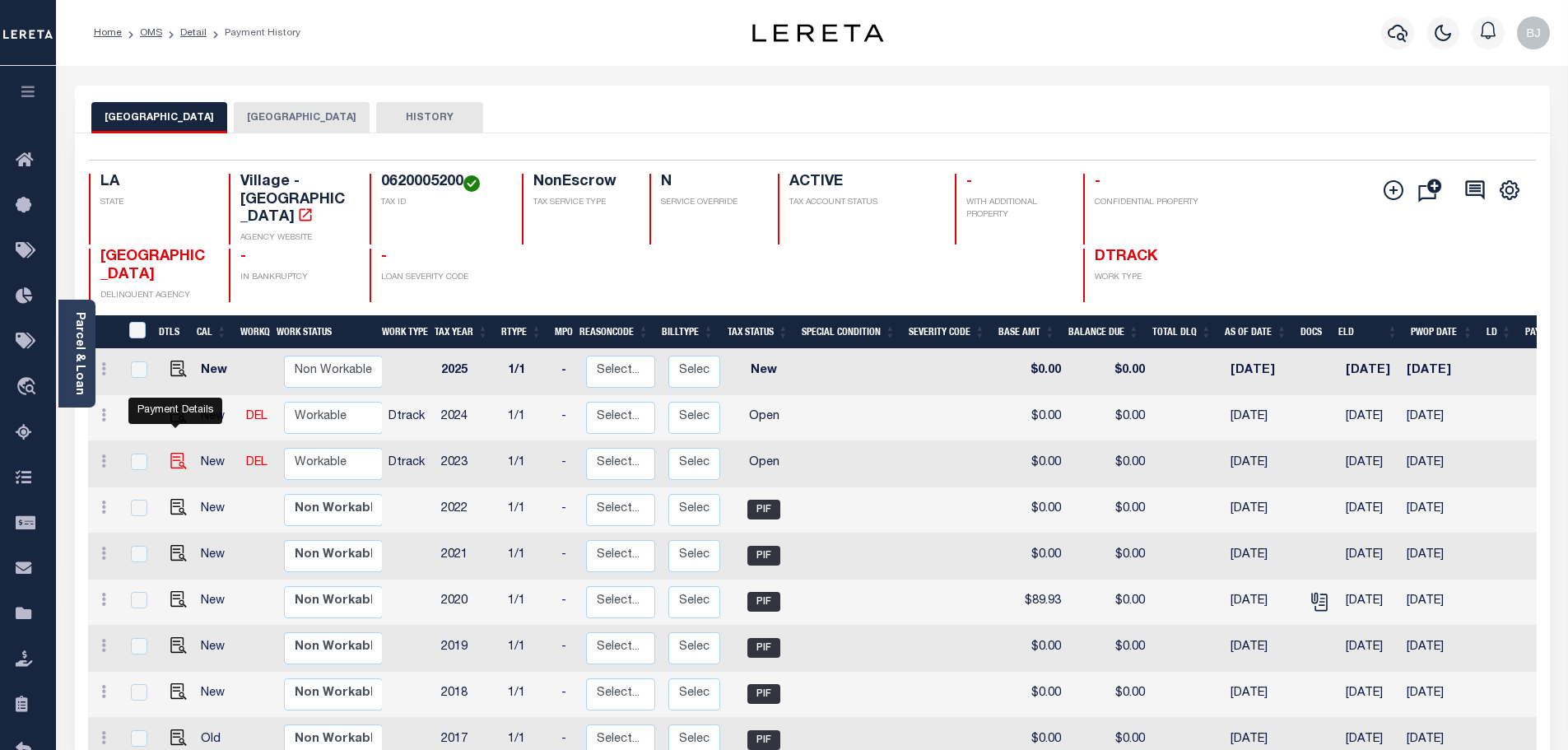
click at [172, 453] on img "" at bounding box center [178, 461] width 17 height 17
checkbox input "true"
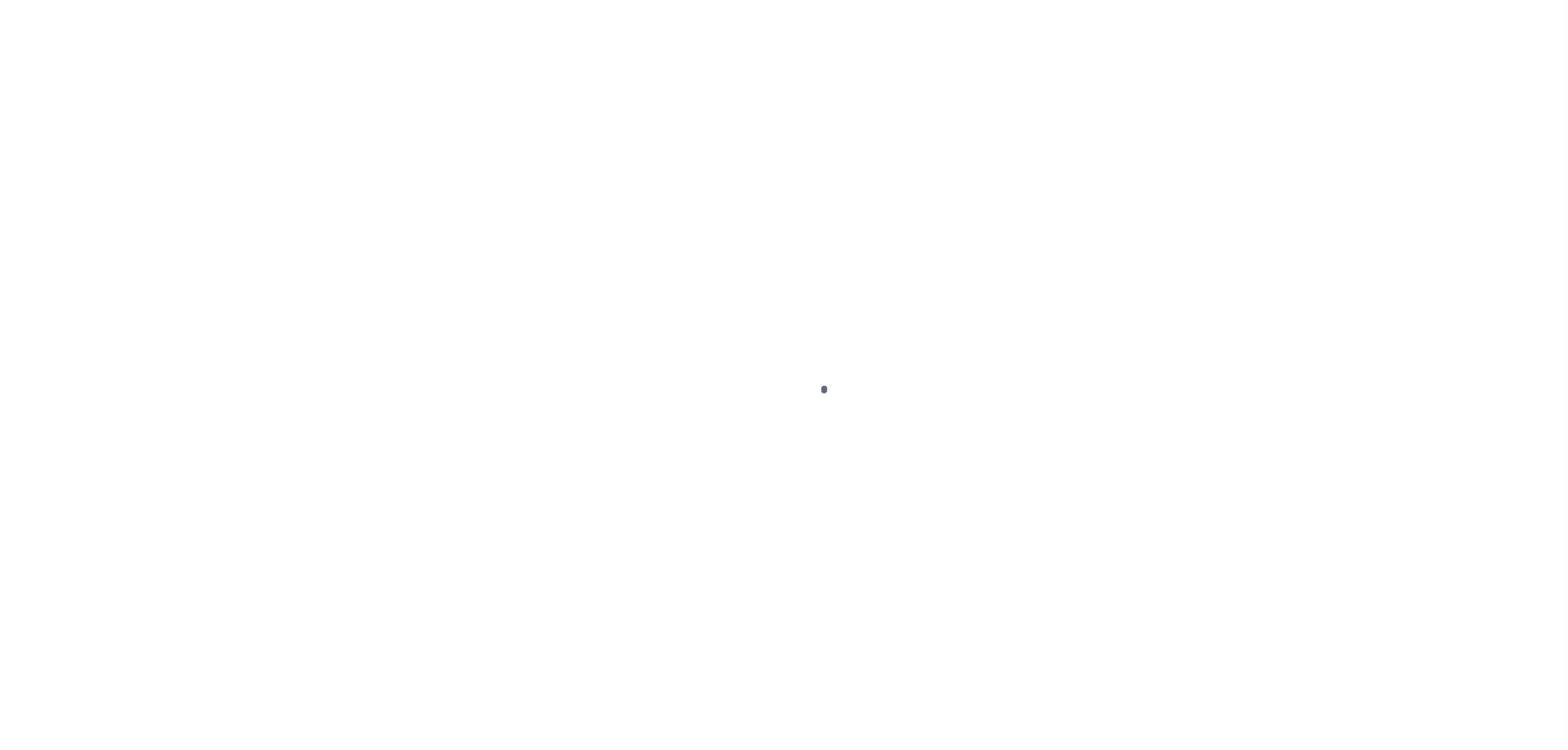
select select "OP2"
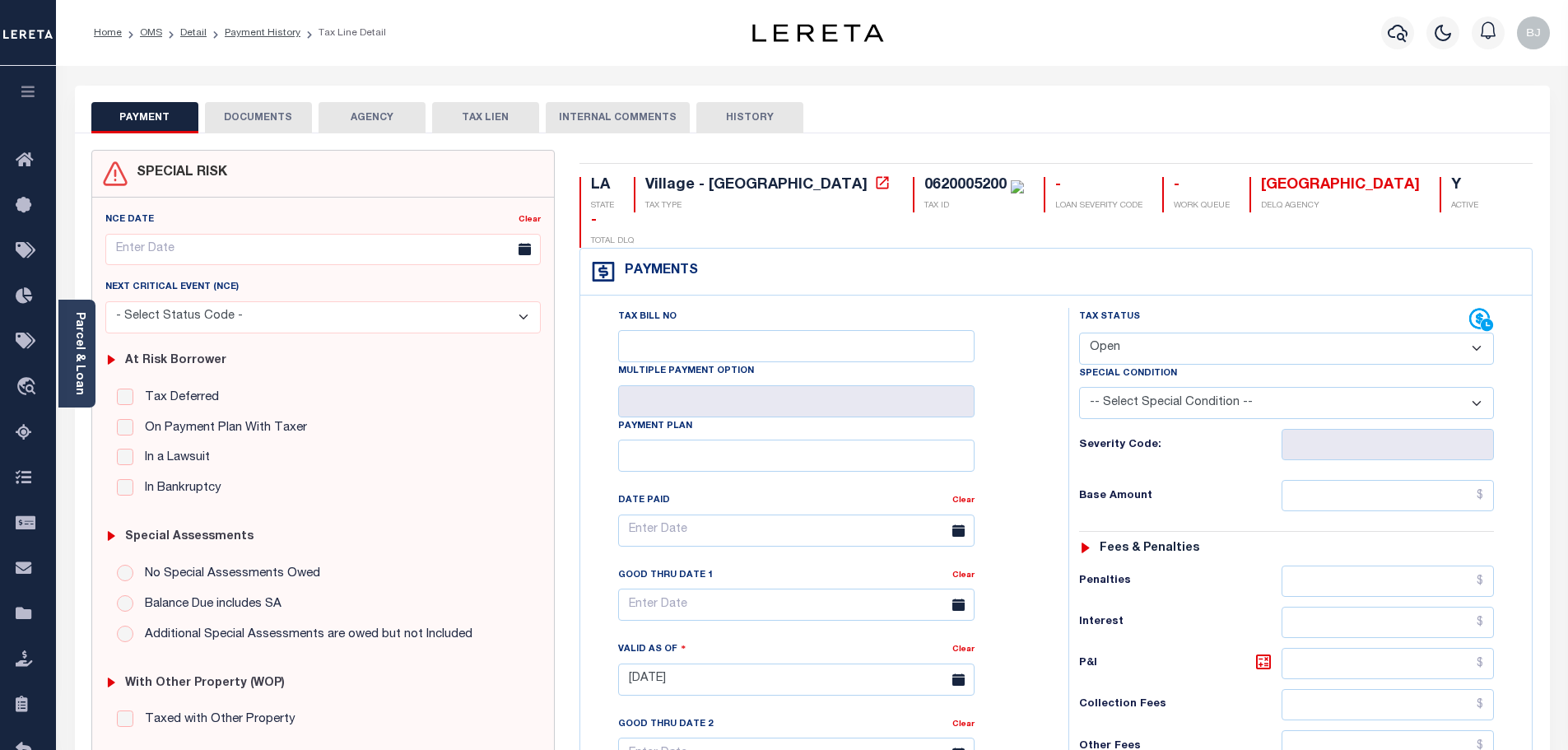
click at [669, 183] on div "Village - [GEOGRAPHIC_DATA]" at bounding box center [756, 185] width 223 height 15
click at [260, 39] on li "Payment History" at bounding box center [254, 32] width 94 height 15
click at [265, 31] on link "Payment History" at bounding box center [262, 32] width 76 height 10
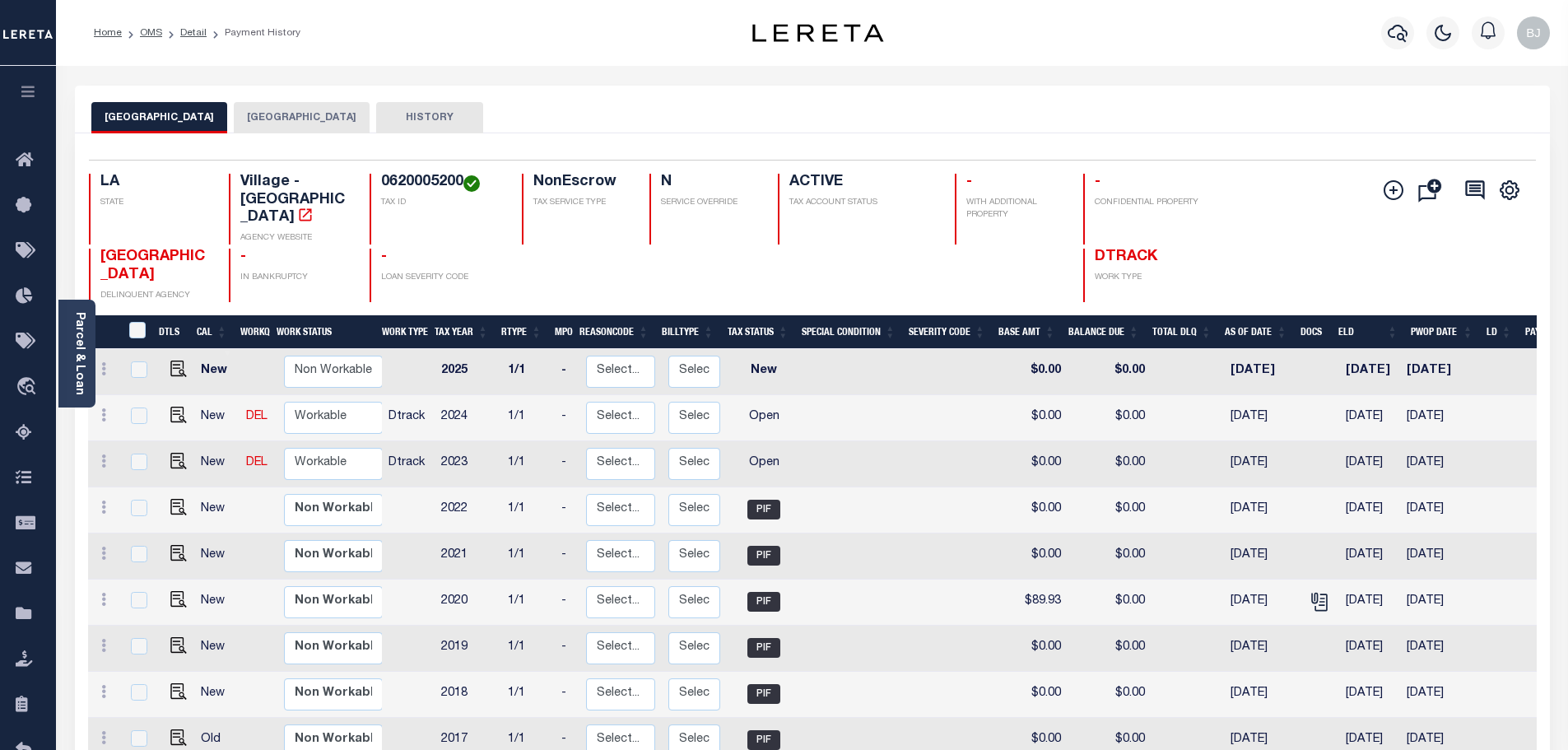
drag, startPoint x: 102, startPoint y: 114, endPoint x: 222, endPoint y: 116, distance: 120.0
click at [222, 116] on div "[GEOGRAPHIC_DATA] [GEOGRAPHIC_DATA] PARISH HISTORY" at bounding box center [812, 116] width 1442 height 30
drag, startPoint x: 92, startPoint y: 229, endPoint x: 178, endPoint y: 250, distance: 88.5
click at [178, 250] on div "[GEOGRAPHIC_DATA] DELINQUENT AGENCY" at bounding box center [149, 275] width 121 height 54
copy span "[GEOGRAPHIC_DATA]"
